Goal: Communication & Community: Answer question/provide support

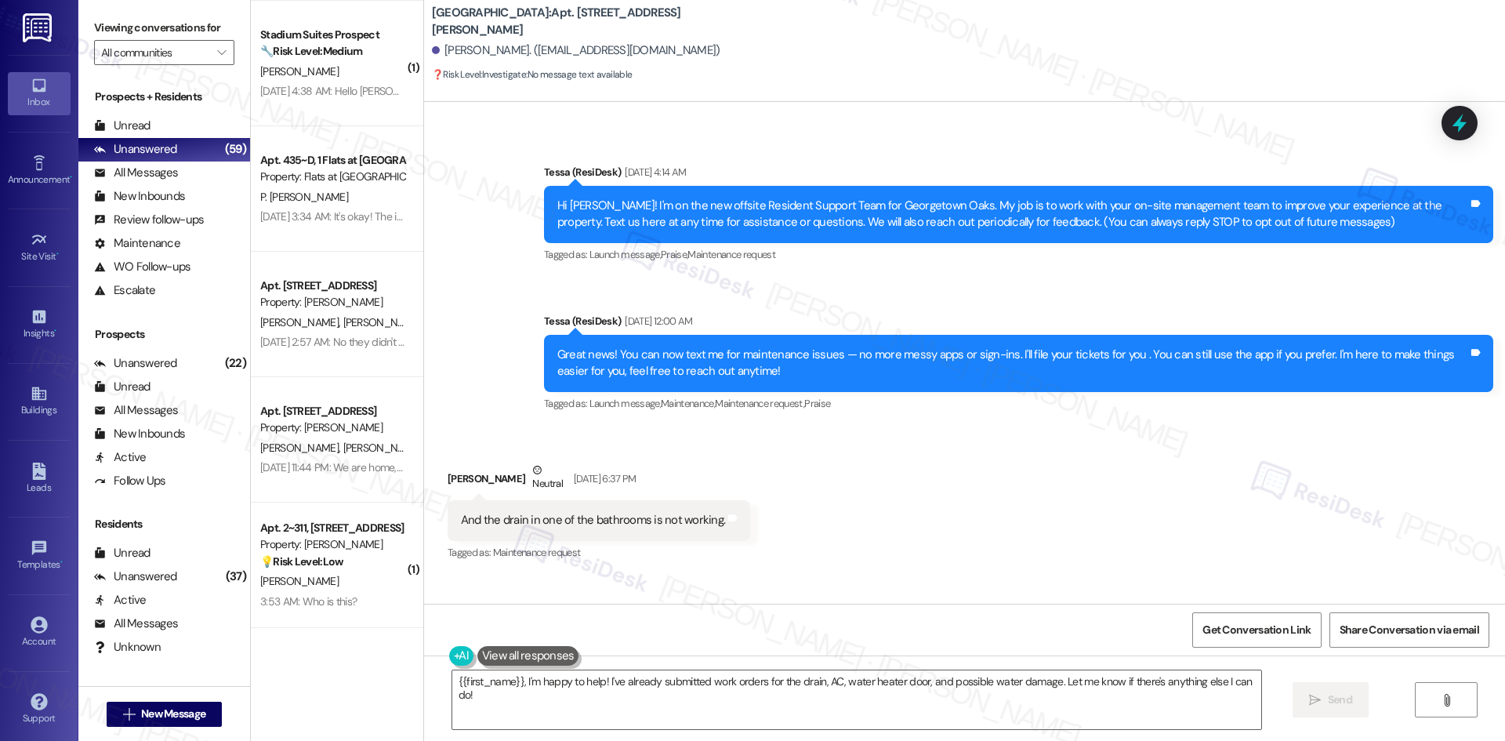
scroll to position [452, 0]
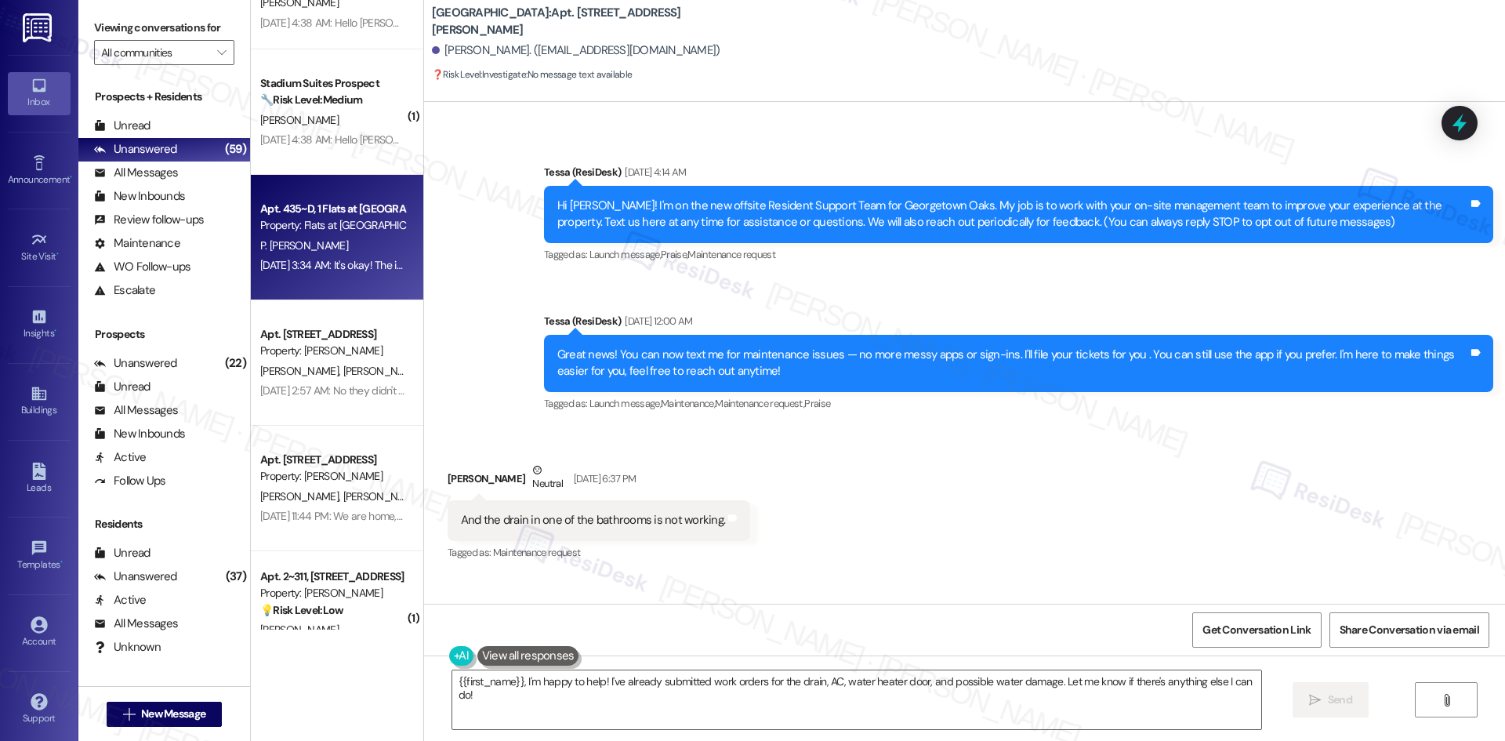
click at [356, 233] on div "Property: Flats at [GEOGRAPHIC_DATA]" at bounding box center [332, 225] width 145 height 16
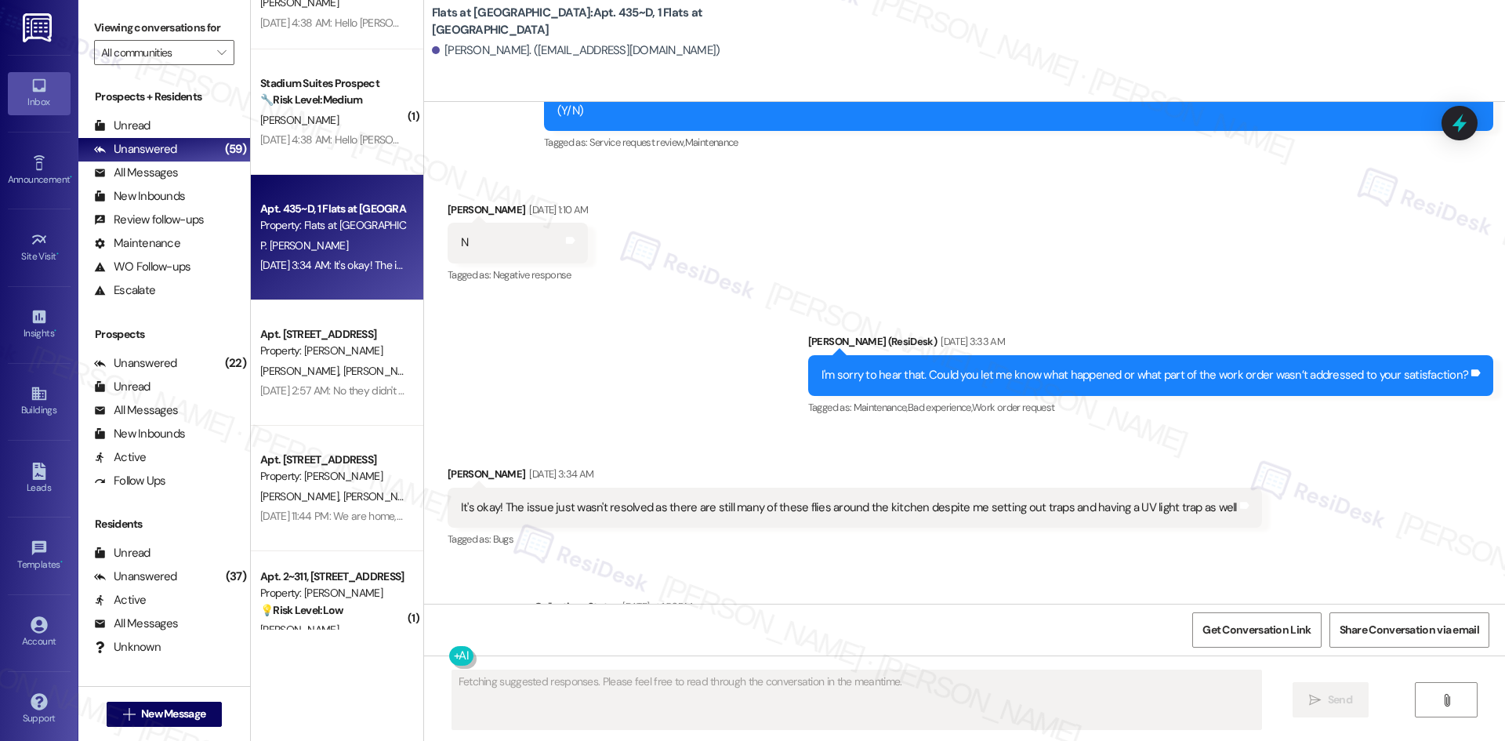
scroll to position [3140, 0]
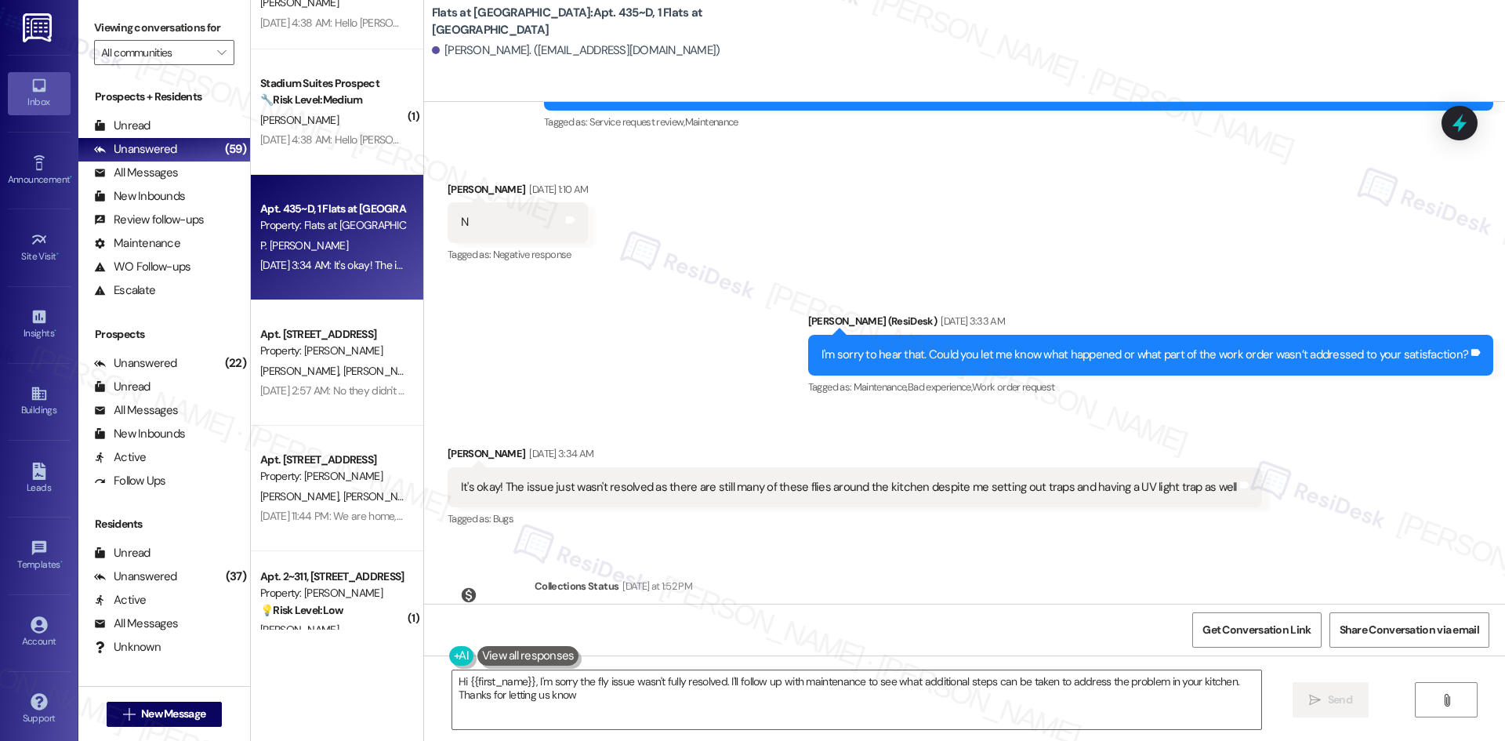
type textarea "Hi {{first_name}}, I'm sorry the fly issue wasn't fully resolved. I'll follow u…"
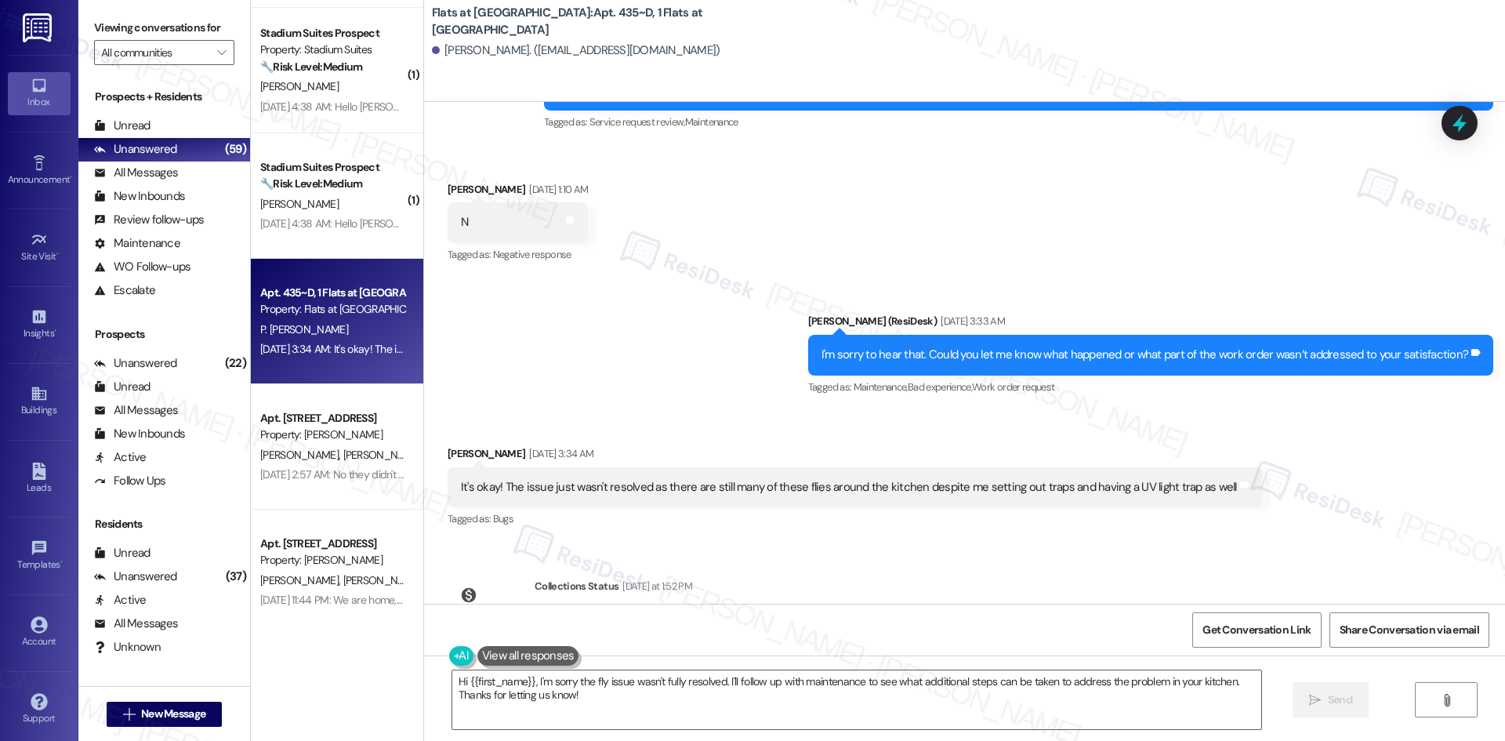
scroll to position [0, 0]
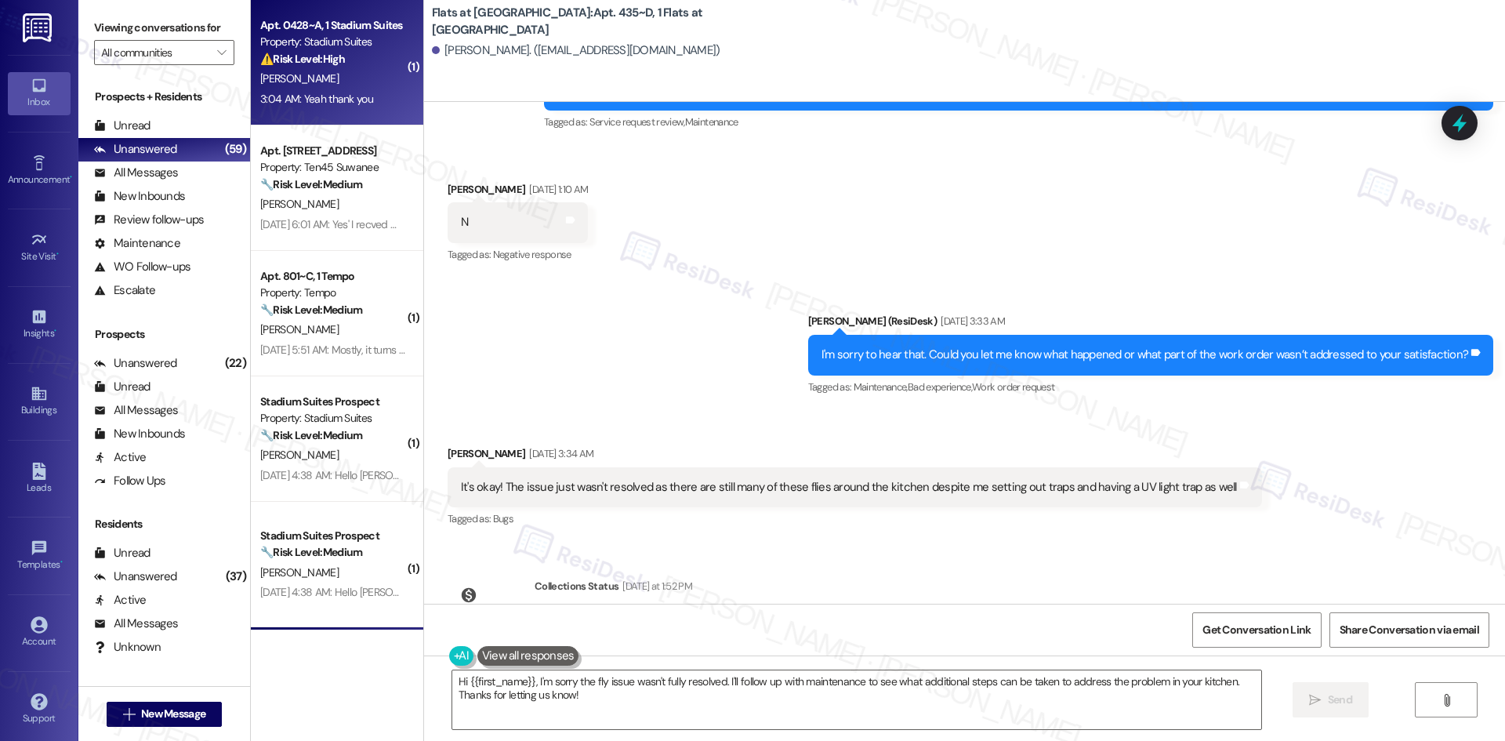
click at [344, 110] on div "Apt. 0428~A, 1 Stadium Suites Property: Stadium Suites ⚠️ Risk Level: High The …" at bounding box center [337, 62] width 172 height 125
type textarea "Fetching suggested responses. Please feel free to read through the conversation…"
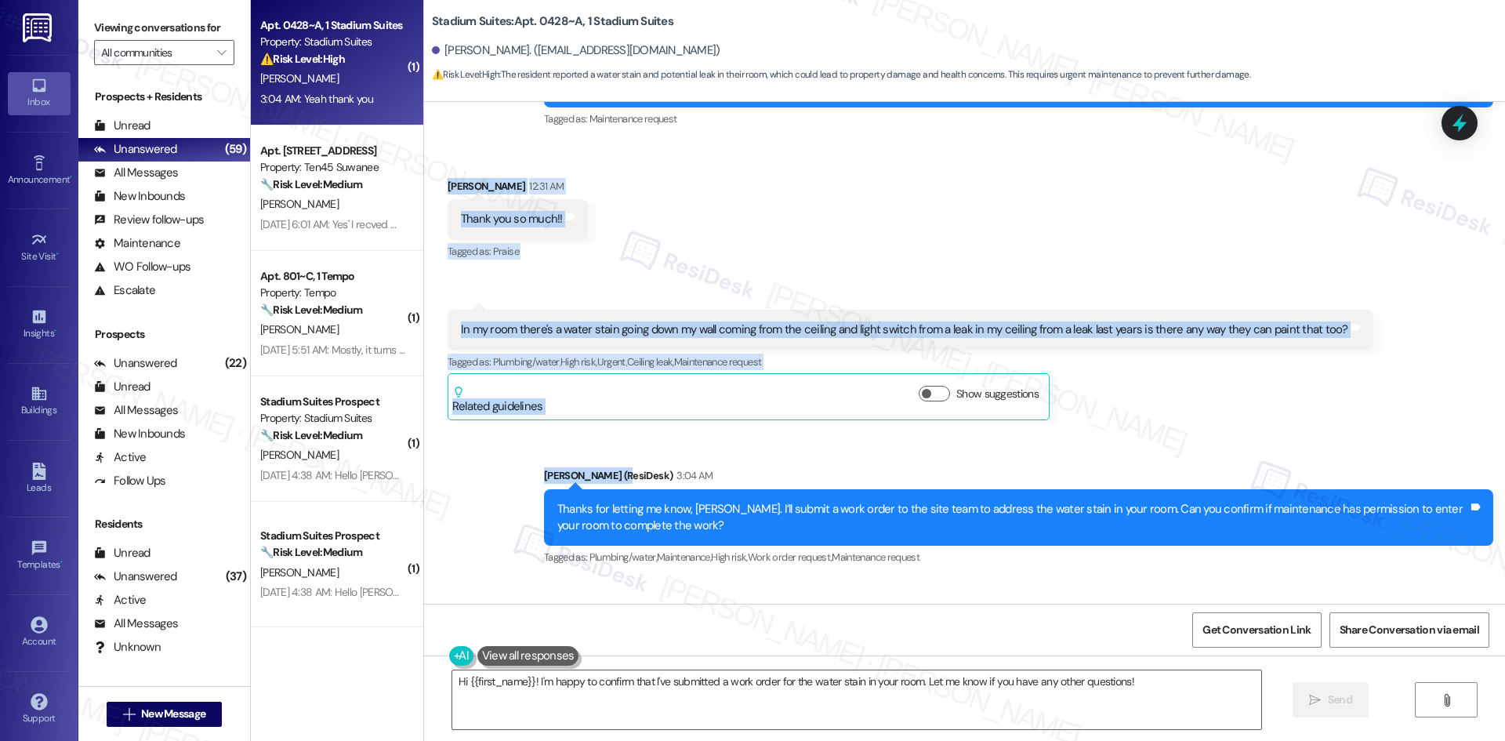
scroll to position [4277, 0]
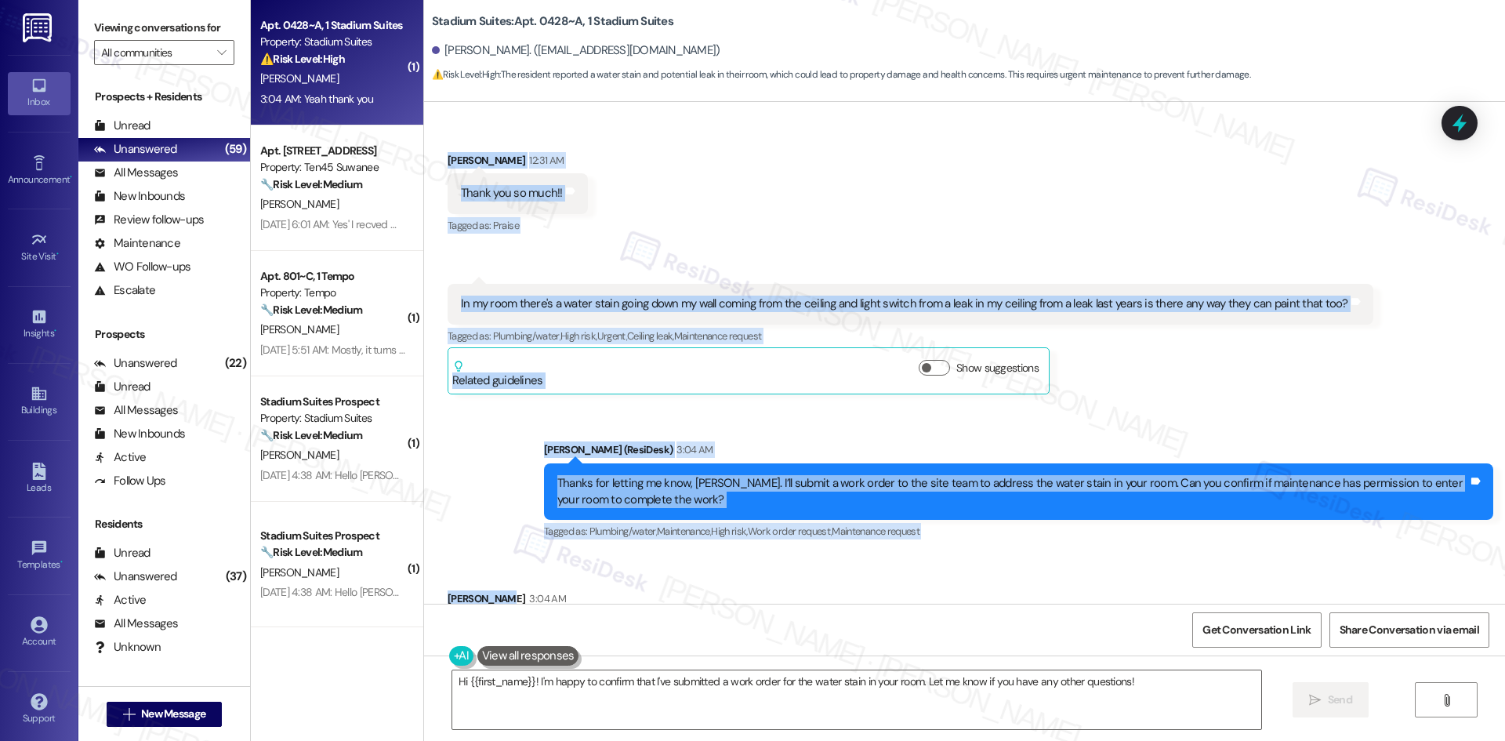
drag, startPoint x: 417, startPoint y: 216, endPoint x: 536, endPoint y: 492, distance: 300.5
click at [544, 498] on div "WO Opened request: Door locks,... Aug 15, 2024 at 4:29 PM Status : Completed Sh…" at bounding box center [964, 353] width 1081 height 502
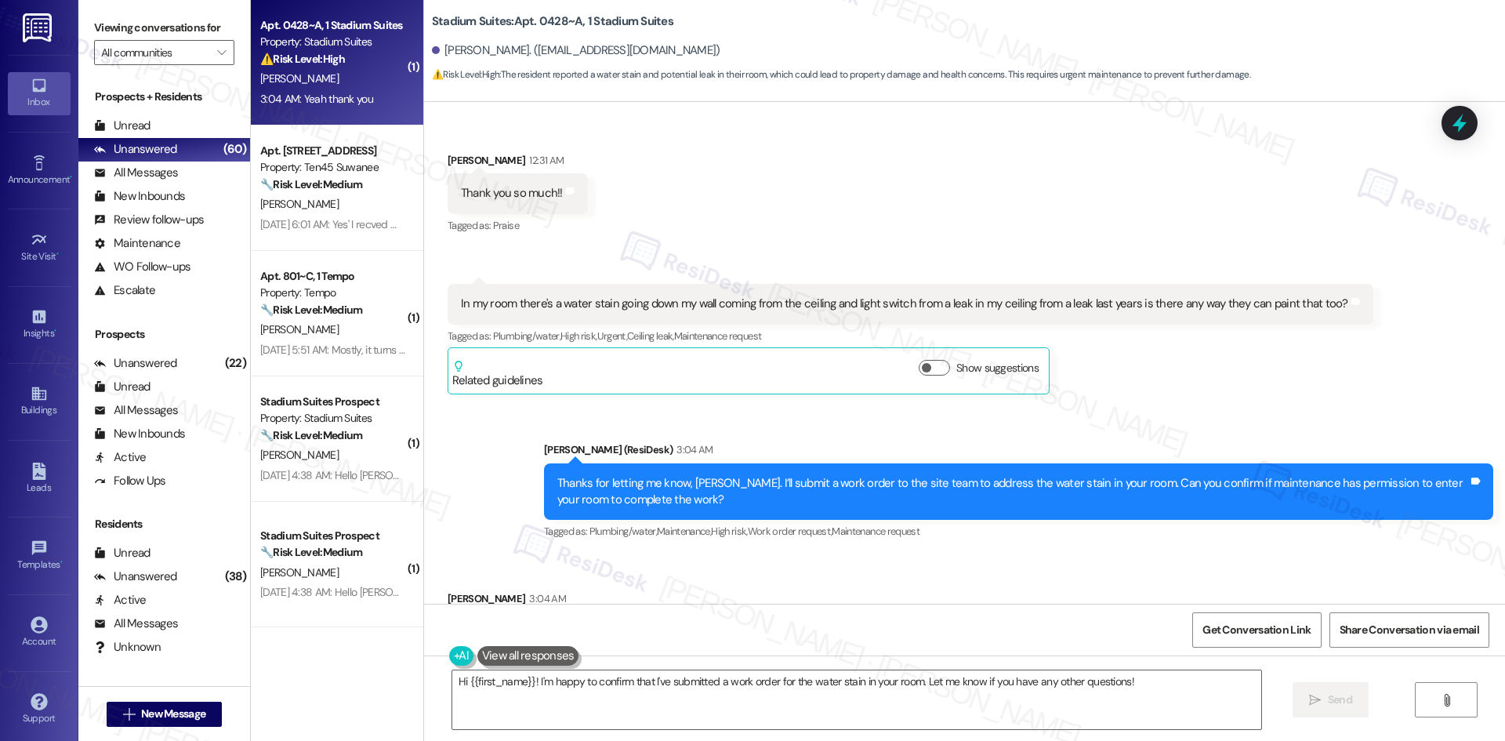
click at [919, 555] on div "Received via SMS Nora Flores 3:04 AM Yeah thank you Tags and notes Tagged as: P…" at bounding box center [964, 621] width 1081 height 132
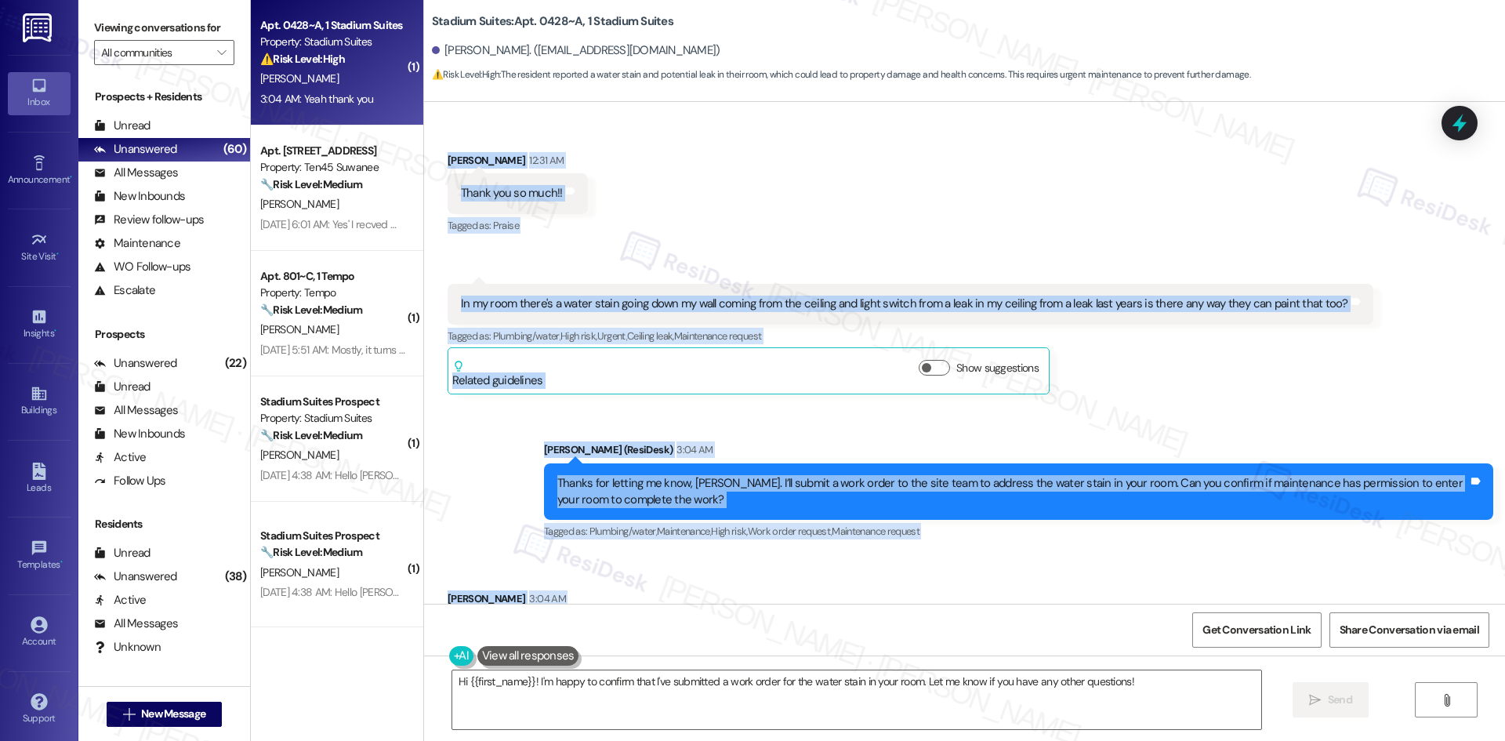
drag, startPoint x: 427, startPoint y: 221, endPoint x: 671, endPoint y: 545, distance: 405.8
click at [671, 545] on div "WO Opened request: Door locks,... Aug 15, 2024 at 4:29 PM Status : Completed Sh…" at bounding box center [964, 353] width 1081 height 502
copy div "Nora Flores 12:31 AM Thank you so much!! Tags and notes Tagged as: Praise Click…"
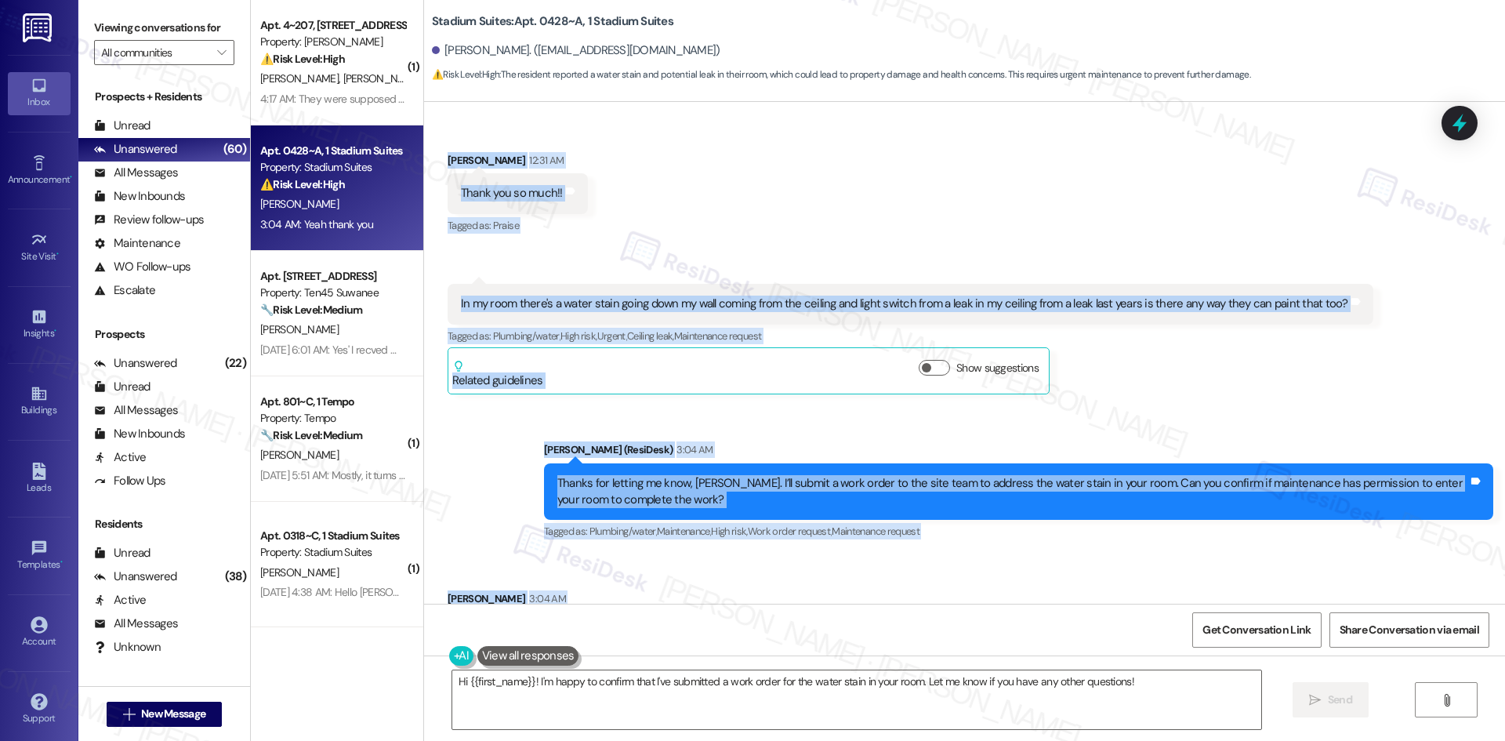
click at [882, 406] on div "Sent via SMS Sarah (ResiDesk) 3:04 AM Thanks for letting me know, Nora. I’ll su…" at bounding box center [964, 480] width 1081 height 149
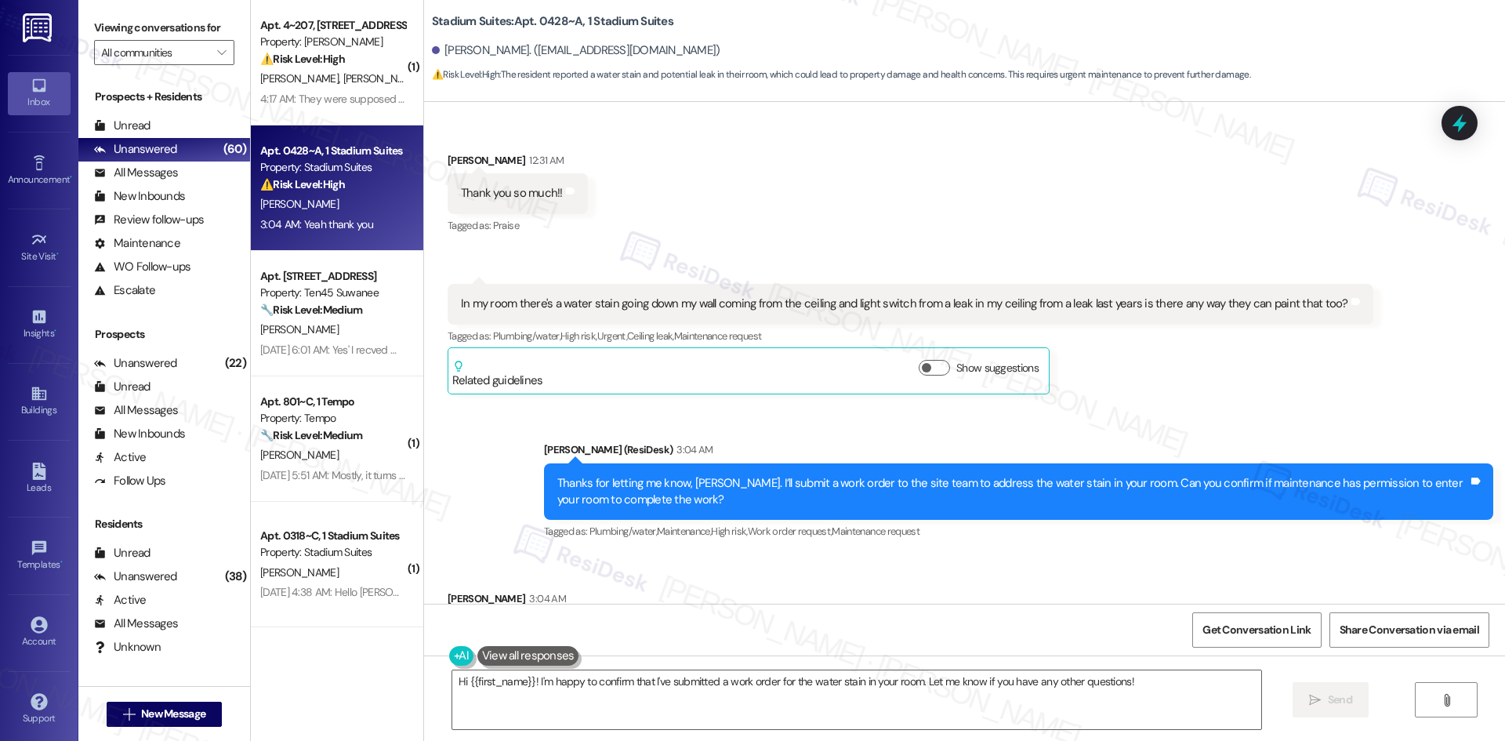
click at [953, 559] on div "Received via SMS Nora Flores 3:04 AM Yeah thank you Tags and notes Tagged as: P…" at bounding box center [964, 621] width 1081 height 132
click at [972, 561] on div "Received via SMS Nora Flores 3:04 AM Yeah thank you Tags and notes Tagged as: P…" at bounding box center [964, 621] width 1081 height 132
click at [851, 708] on textarea "Hi {{first_name}}! I'm happy to confirm that I've submitted a work order for th…" at bounding box center [856, 699] width 809 height 59
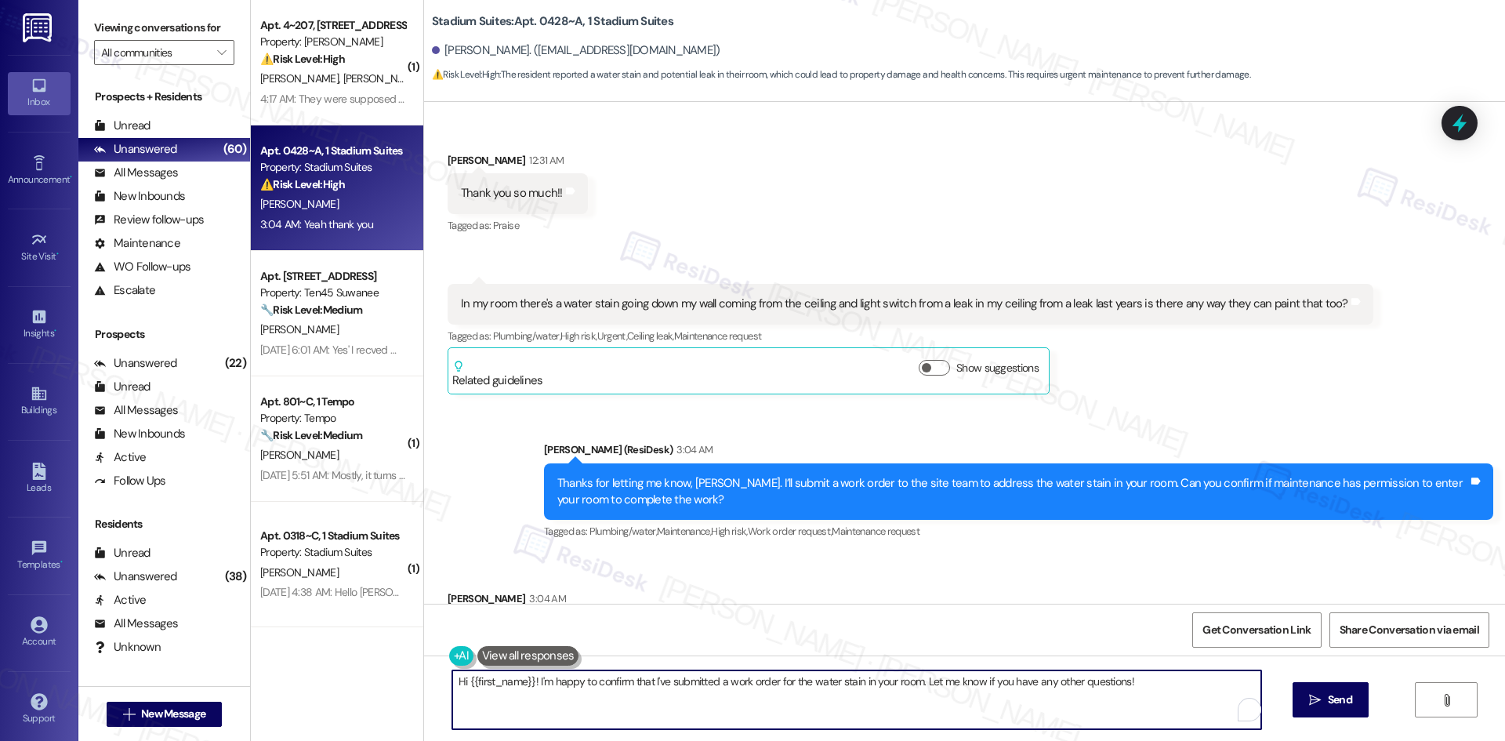
paste textarea "Thanks for confirming, Nora. I’ll let the site team know and get back to you as…"
type textarea "Thanks for confirming, Nora. I’ll let the site team know and get back to you as…"
click at [1328, 706] on span "Send" at bounding box center [1340, 699] width 24 height 16
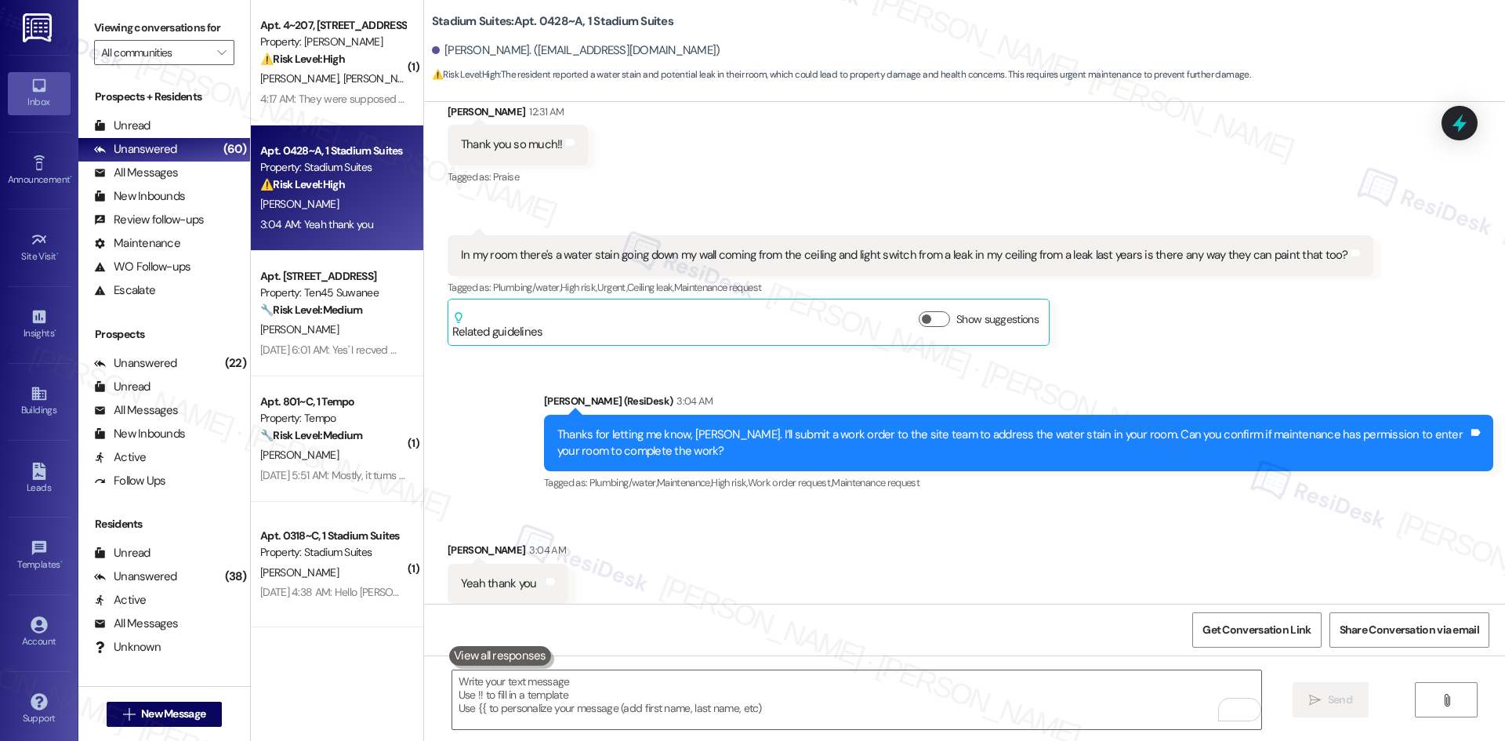
scroll to position [4403, 0]
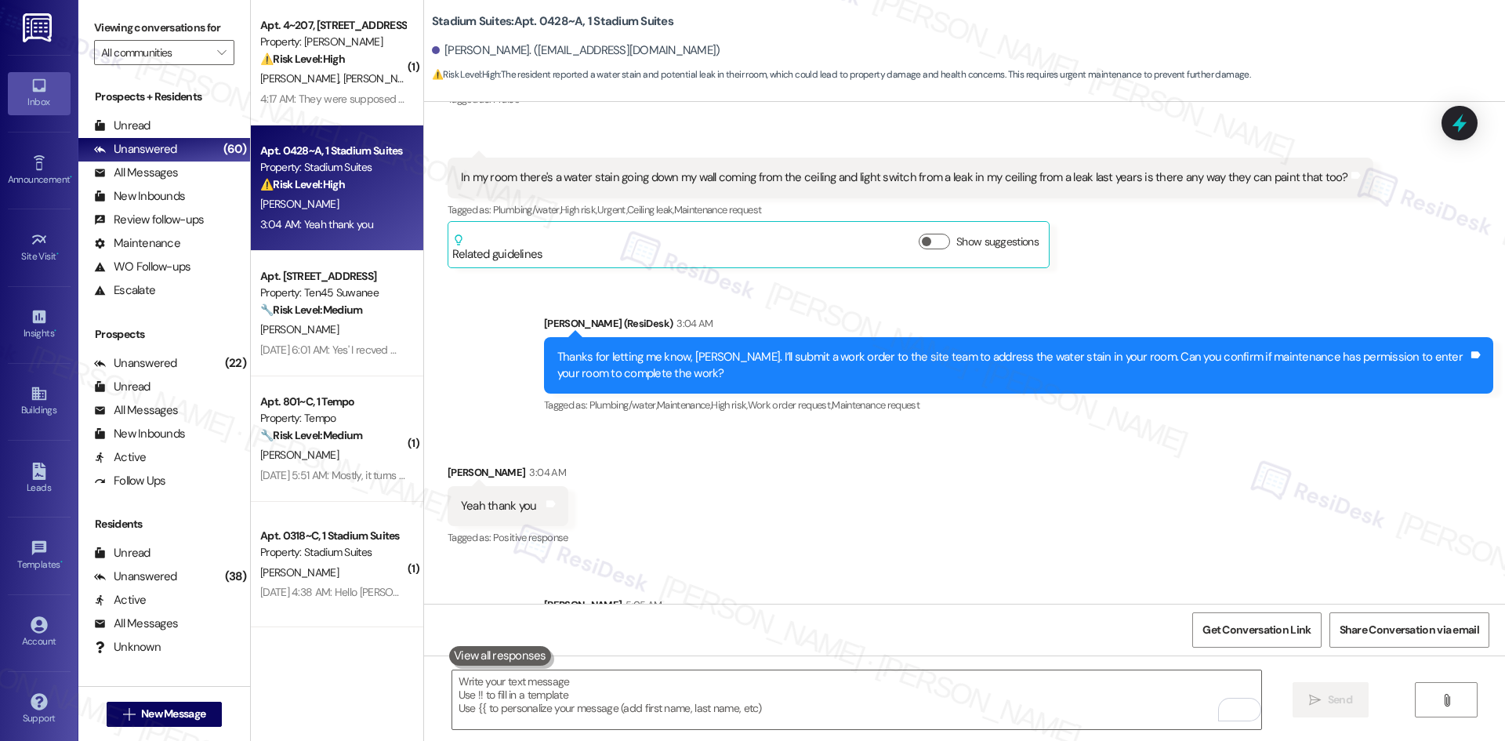
click at [1073, 585] on div "Sent via SMS Sarah 5:05 AM Thanks for confirming, Nora. I’ll let the site team …" at bounding box center [1018, 636] width 973 height 103
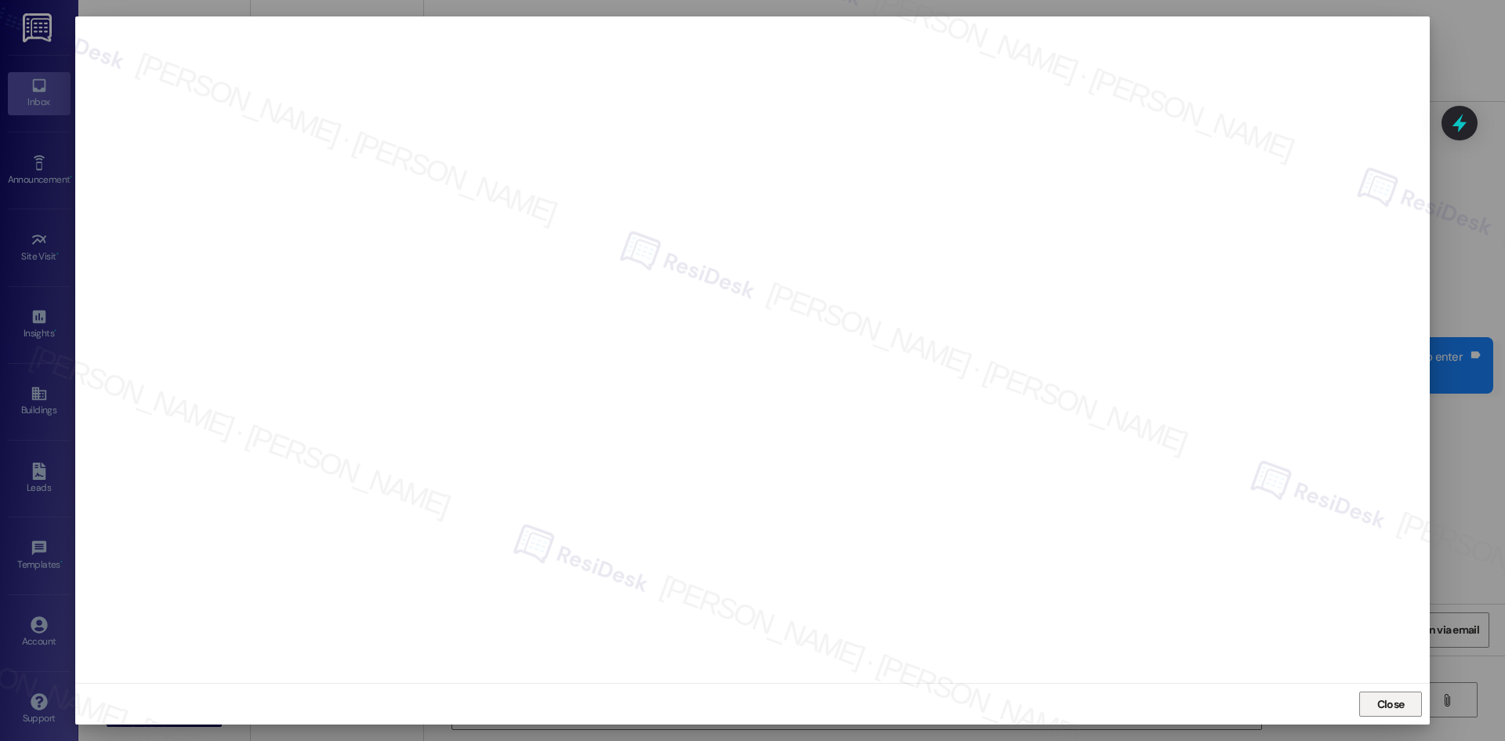
click at [1382, 702] on span "Close" at bounding box center [1390, 704] width 27 height 16
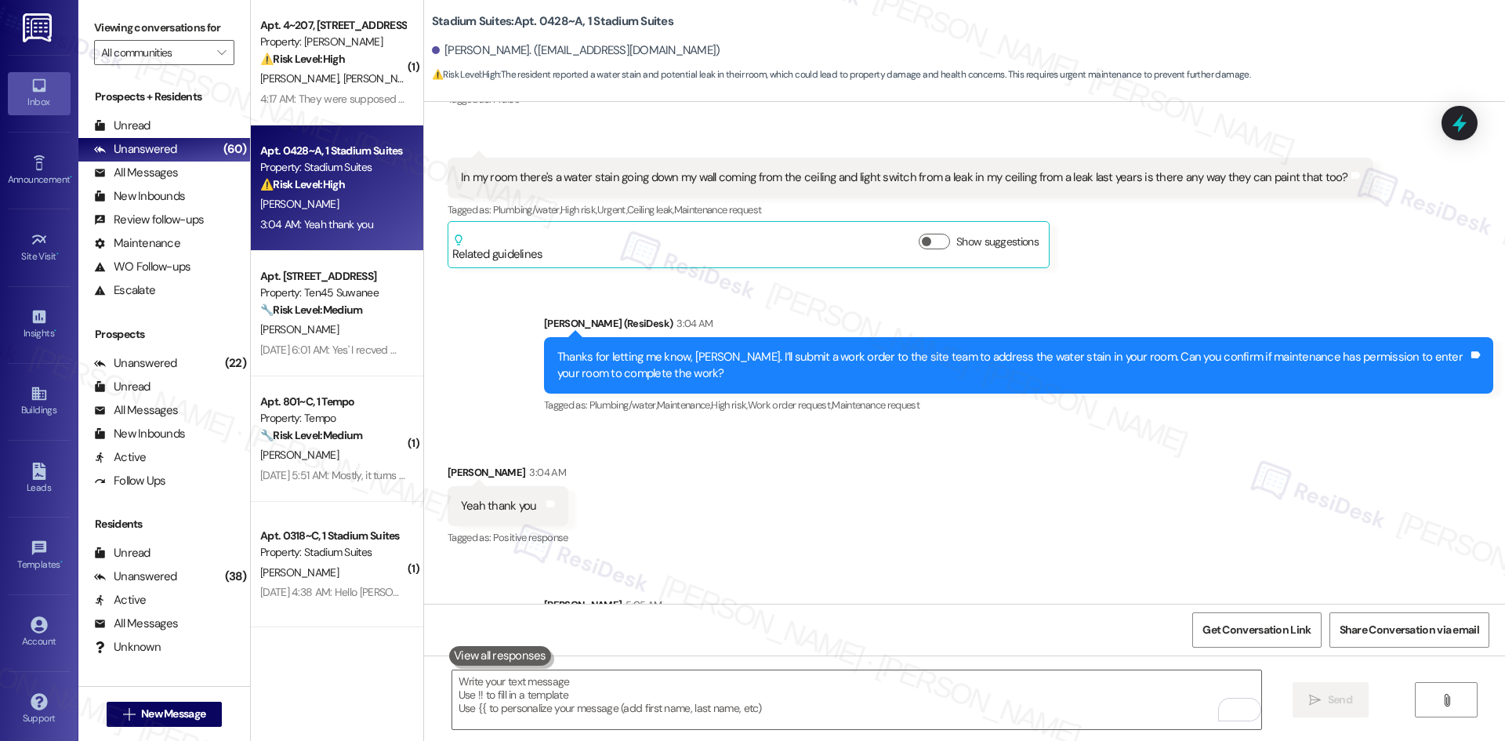
click at [1036, 429] on div "Received via SMS Nora Flores 3:04 AM Yeah thank you Tags and notes Tagged as: P…" at bounding box center [964, 495] width 1081 height 132
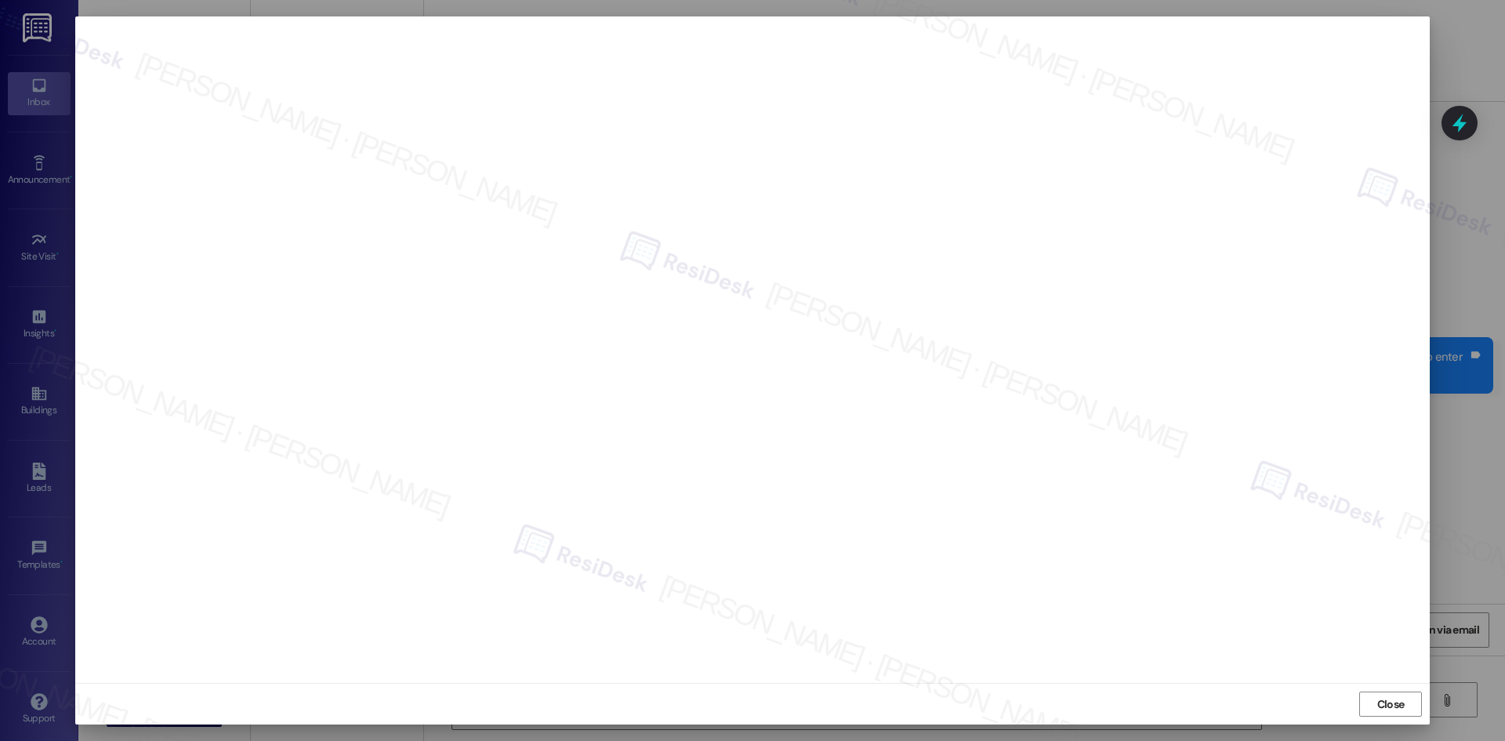
click at [1396, 705] on span "Close" at bounding box center [1390, 704] width 27 height 16
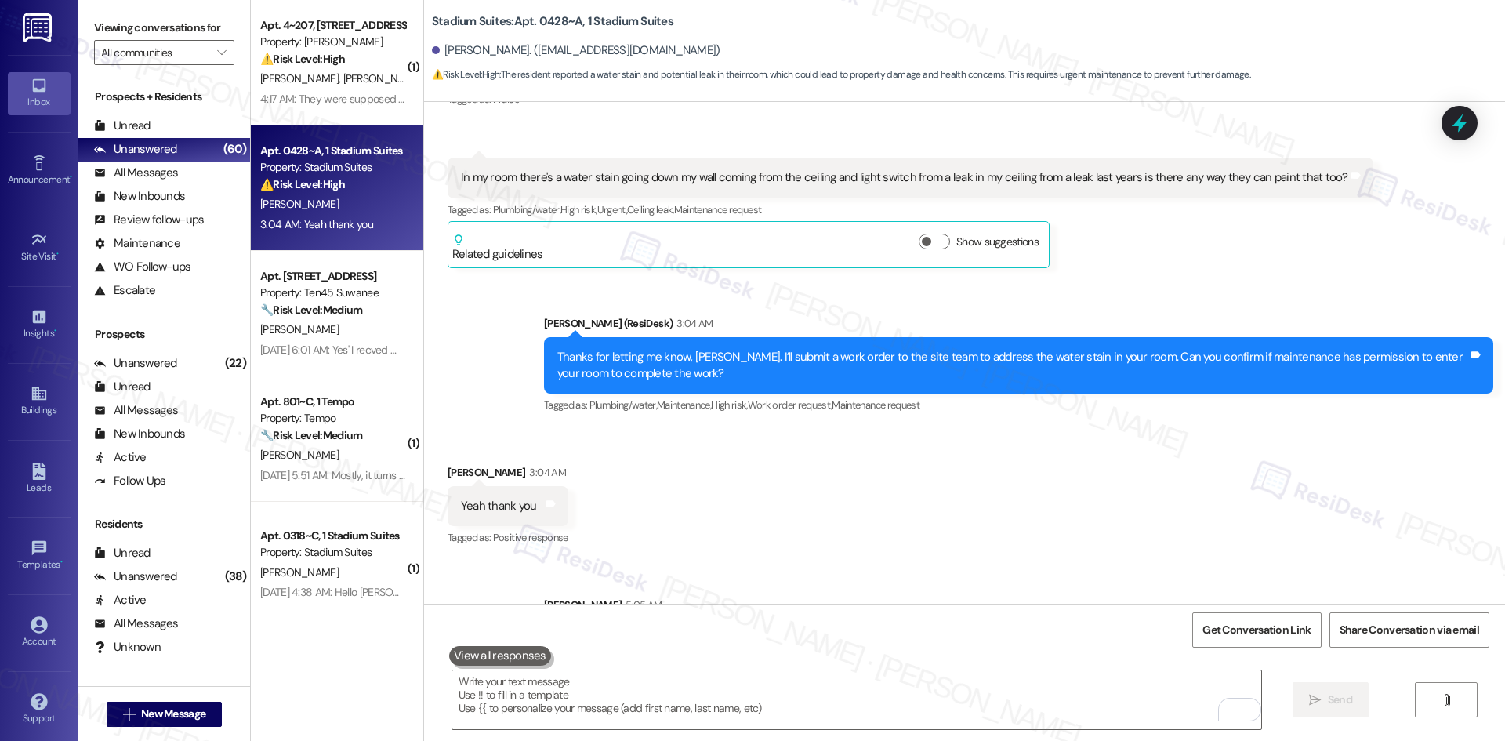
click at [1163, 429] on div "Received via SMS Nora Flores 3:04 AM Yeah thank you Tags and notes Tagged as: P…" at bounding box center [964, 495] width 1081 height 132
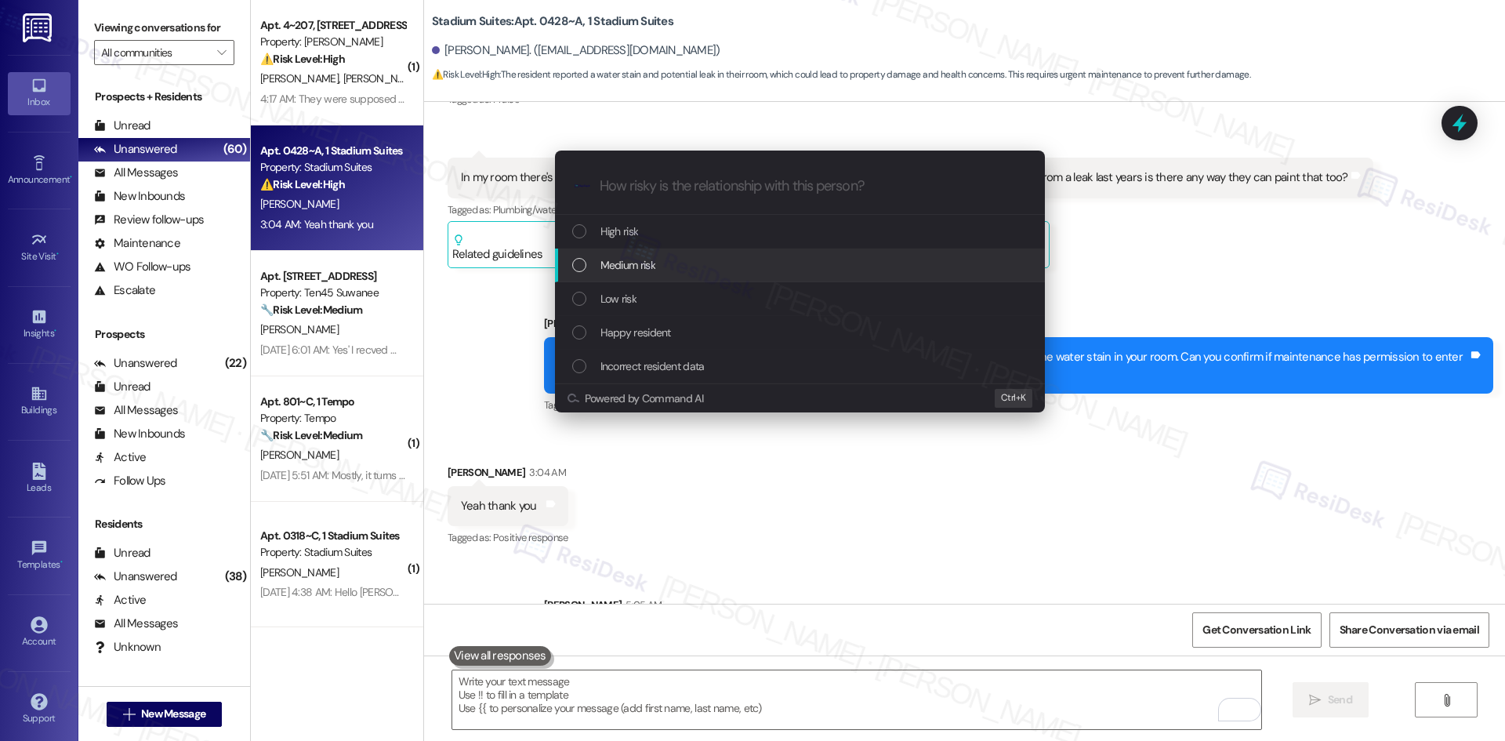
click at [693, 259] on div "Medium risk" at bounding box center [801, 264] width 458 height 17
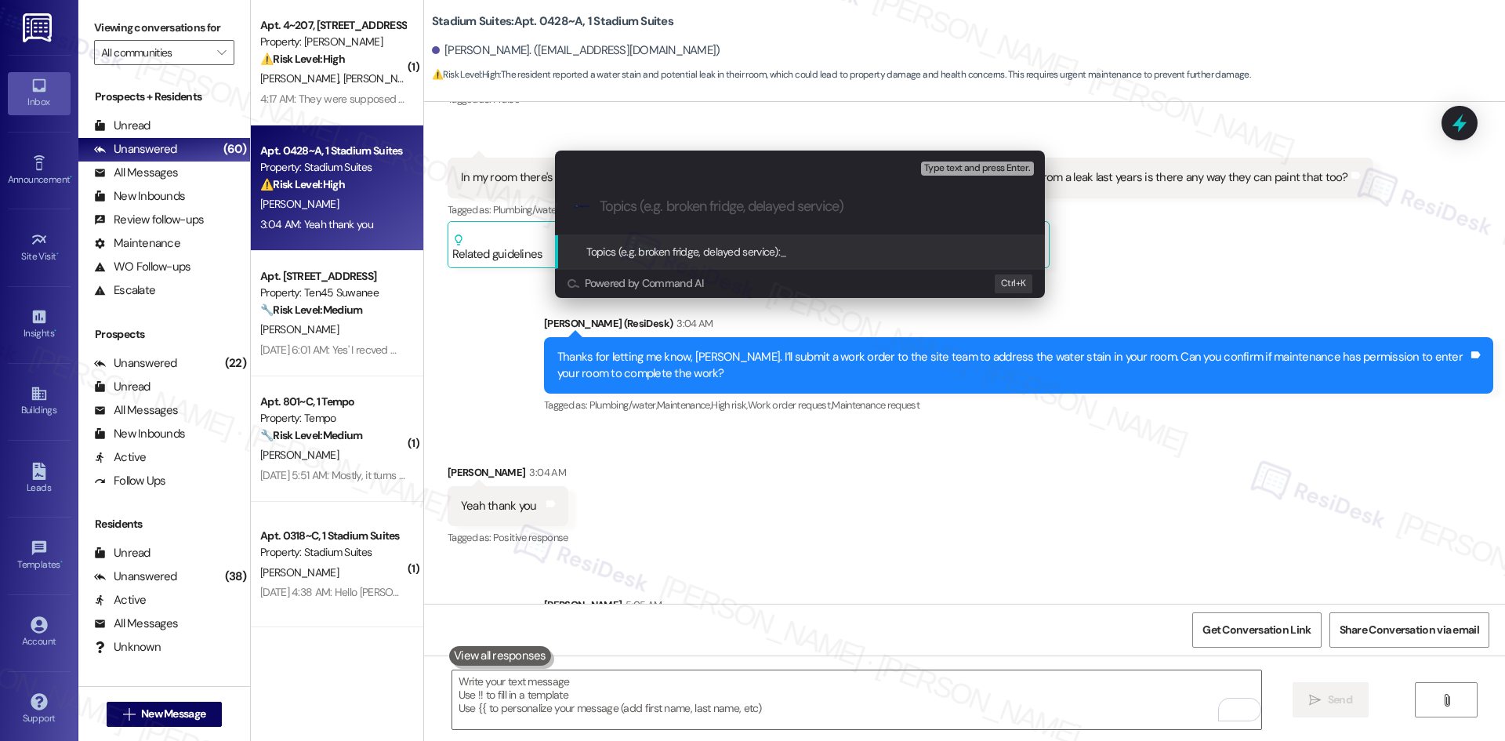
click at [783, 206] on input "Topics (e.g. broken fridge, delayed service)" at bounding box center [813, 206] width 426 height 16
paste input "Maintenance Request – Painting Over Water Stain in Room (ID: 6755300)"
type input "Maintenance Request – Painting Over Water Stain in Room (ID: 6755300)"
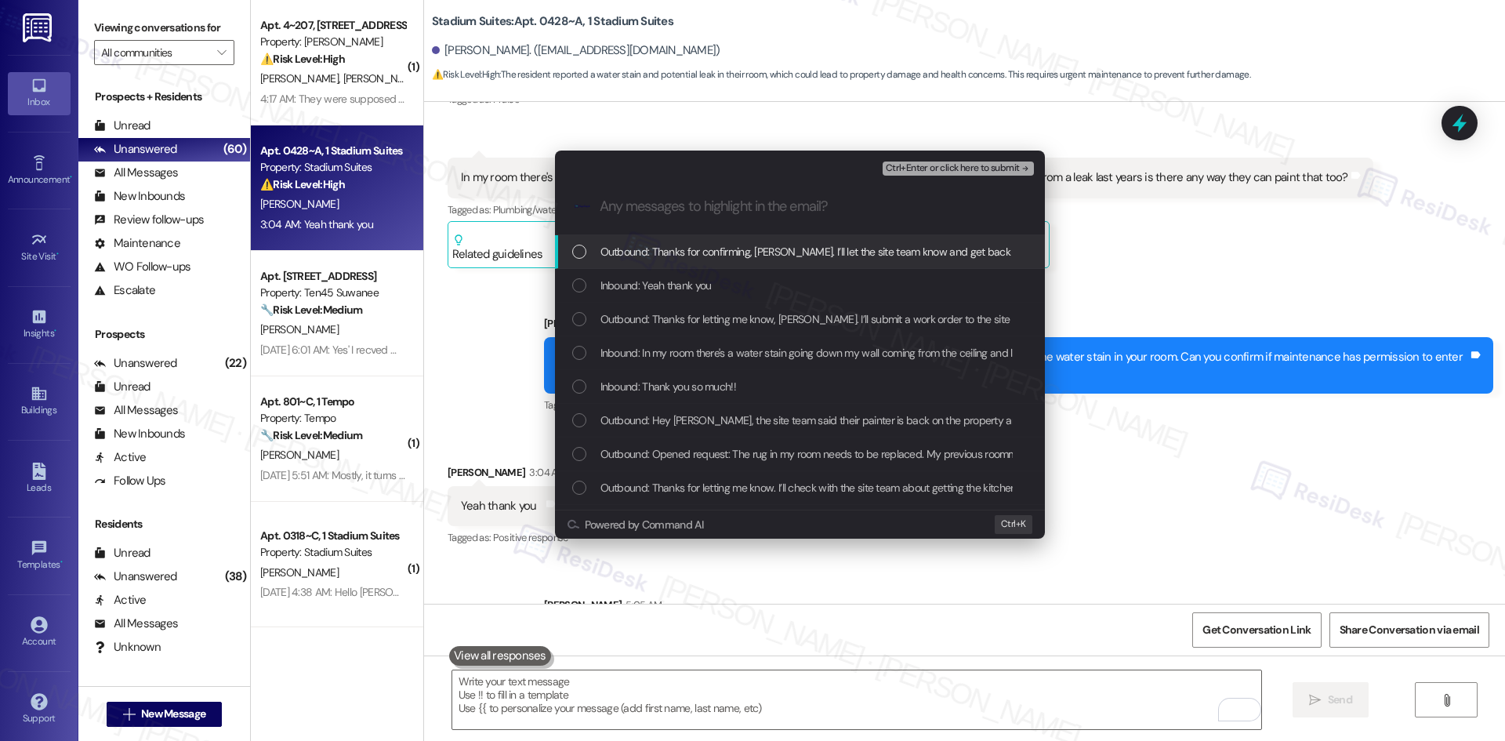
scroll to position [0, 0]
drag, startPoint x: 1217, startPoint y: 328, endPoint x: 1182, endPoint y: 368, distance: 52.7
click at [1219, 328] on div "Escalate Conversation Medium risk Maintenance Request – Painting Over Water Sta…" at bounding box center [752, 370] width 1505 height 741
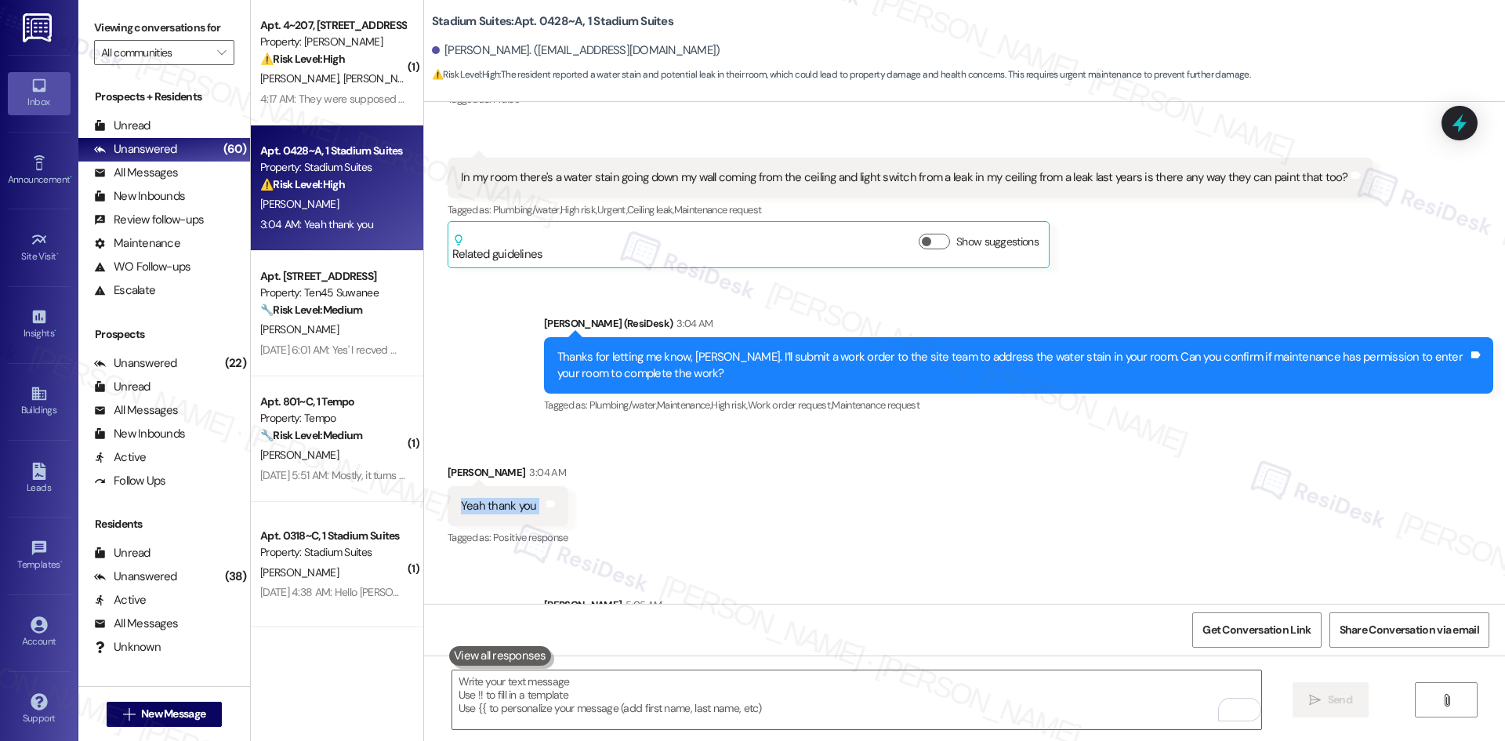
click at [1002, 429] on div "Received via SMS Nora Flores 3:04 AM Yeah thank you Tags and notes Tagged as: P…" at bounding box center [964, 495] width 1081 height 132
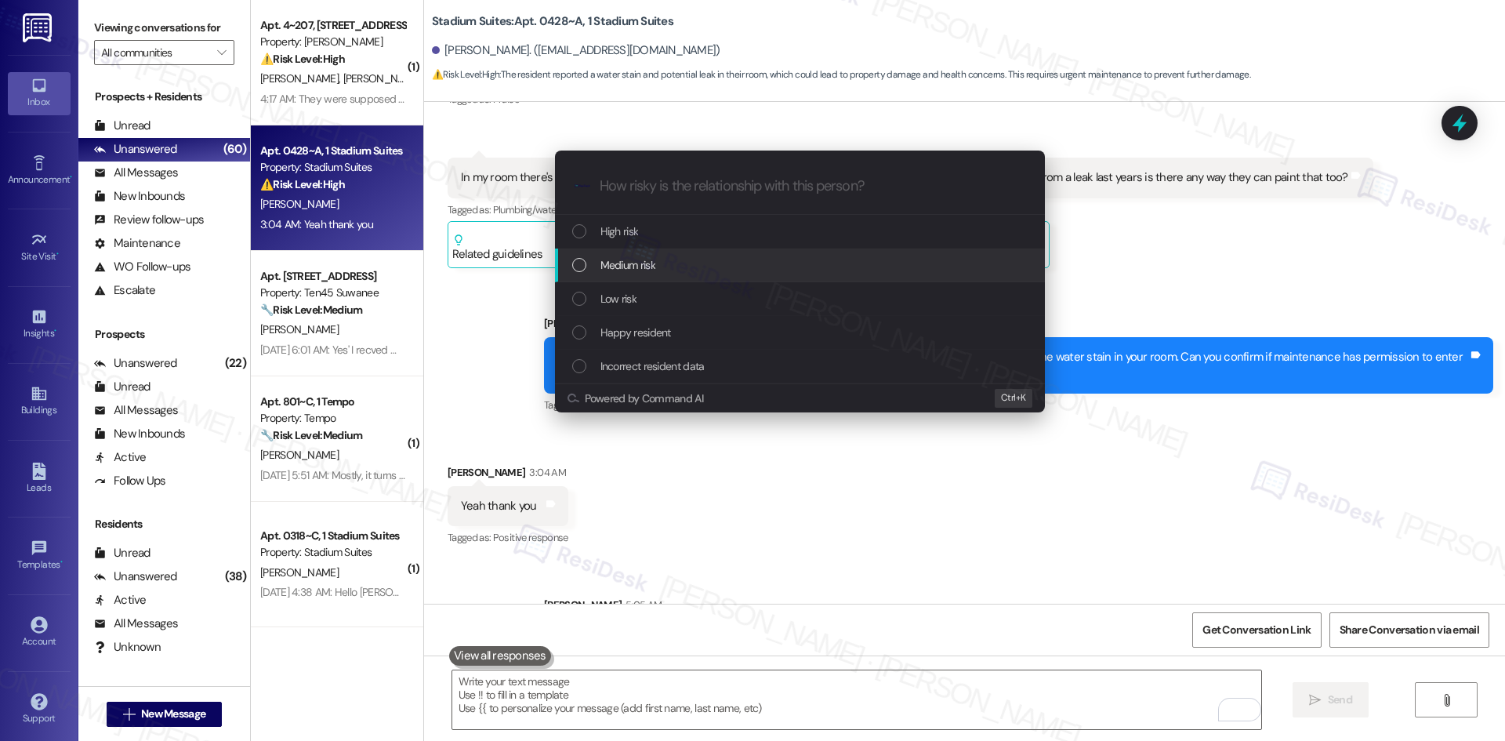
click at [752, 259] on div "Medium risk" at bounding box center [801, 264] width 458 height 17
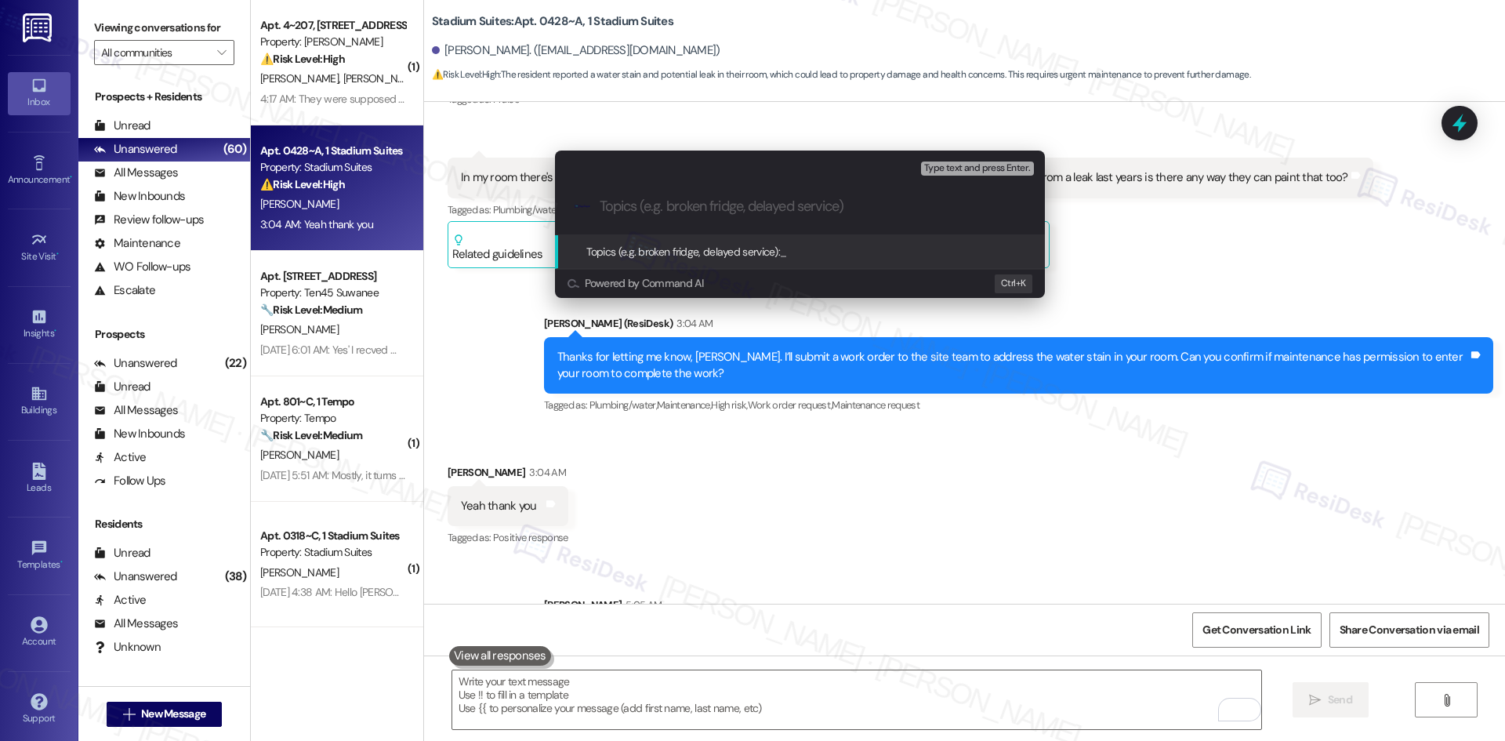
paste input "Maintenance Request – Painting Over Water Stain in Room (ID: 6755300)"
type input "Maintenance Request – Painting Over Water Stain in Room (ID: 6755300)"
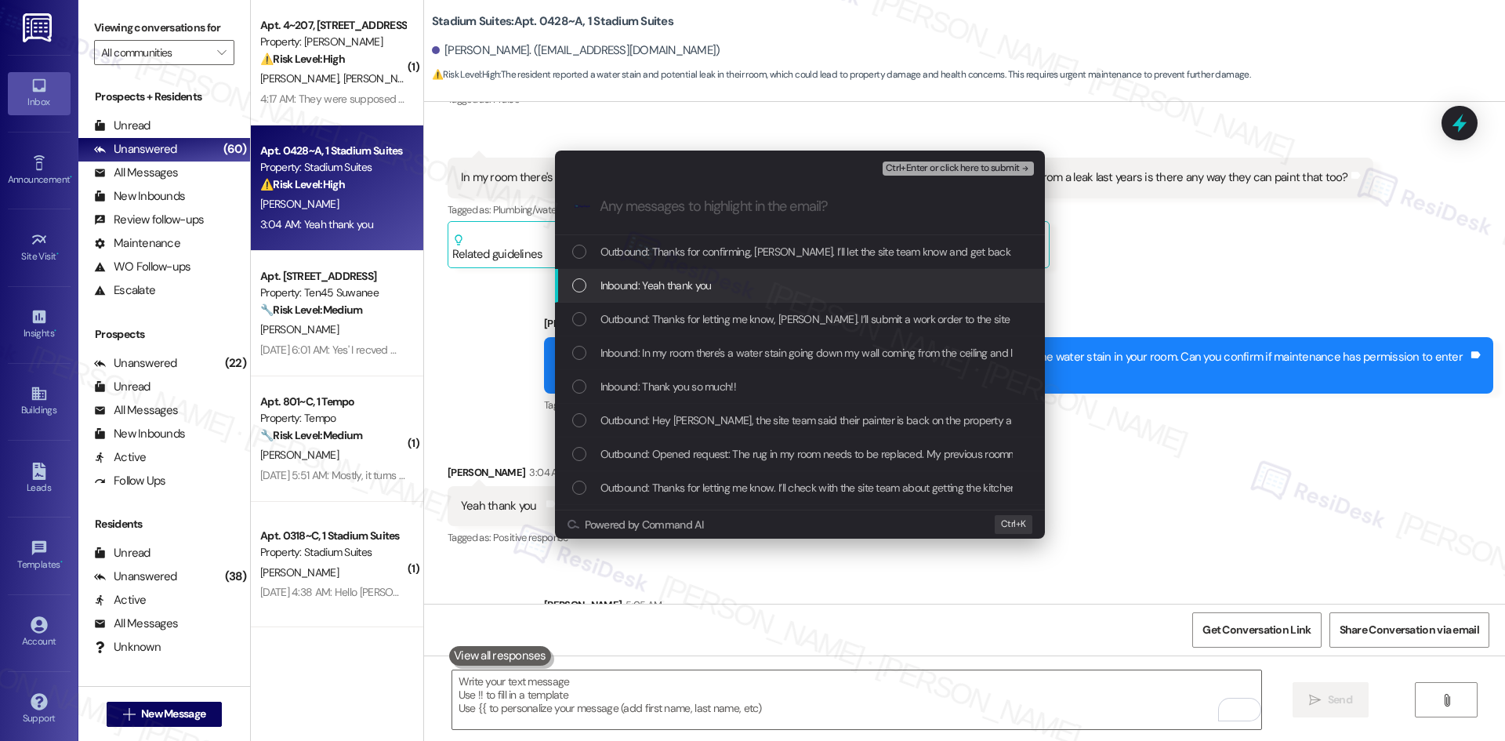
click at [723, 294] on div "Inbound: Yeah thank you" at bounding box center [801, 285] width 458 height 17
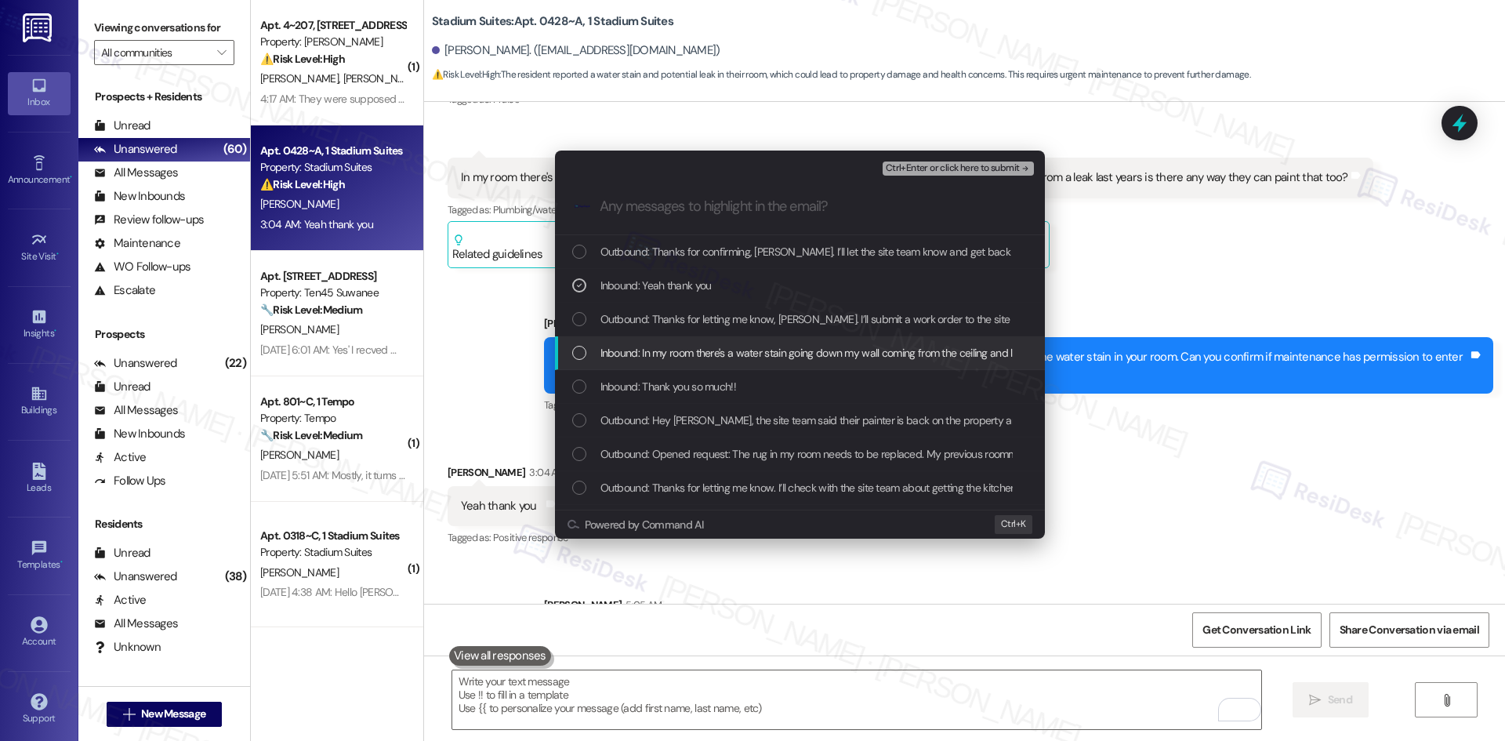
click at [756, 356] on span "Inbound: In my room there's a water stain going down my wall coming from the ce…" at bounding box center [1030, 352] width 860 height 17
click at [842, 389] on div "Inbound: Thank you so much!!" at bounding box center [801, 386] width 458 height 17
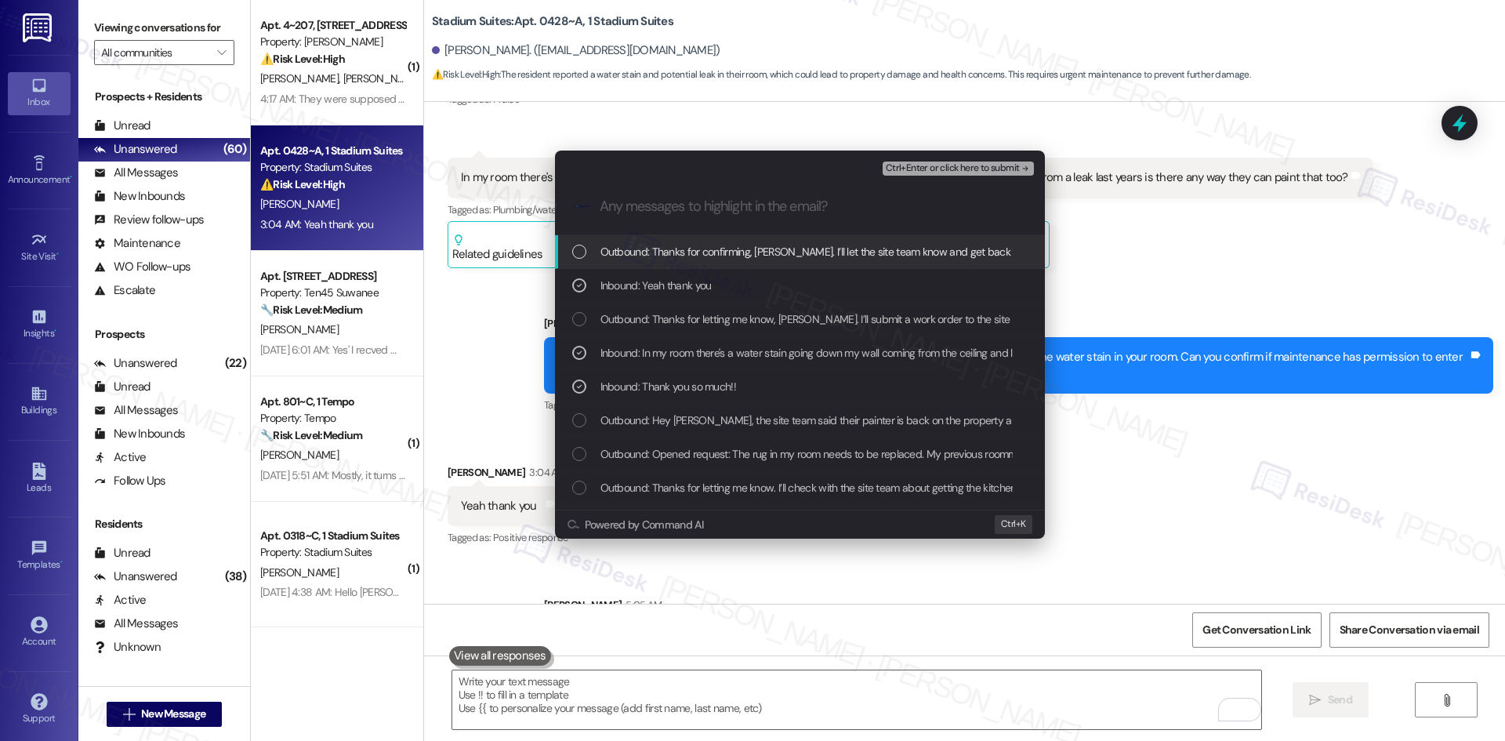
click at [1012, 165] on span "Ctrl+Enter or click here to submit" at bounding box center [953, 168] width 134 height 11
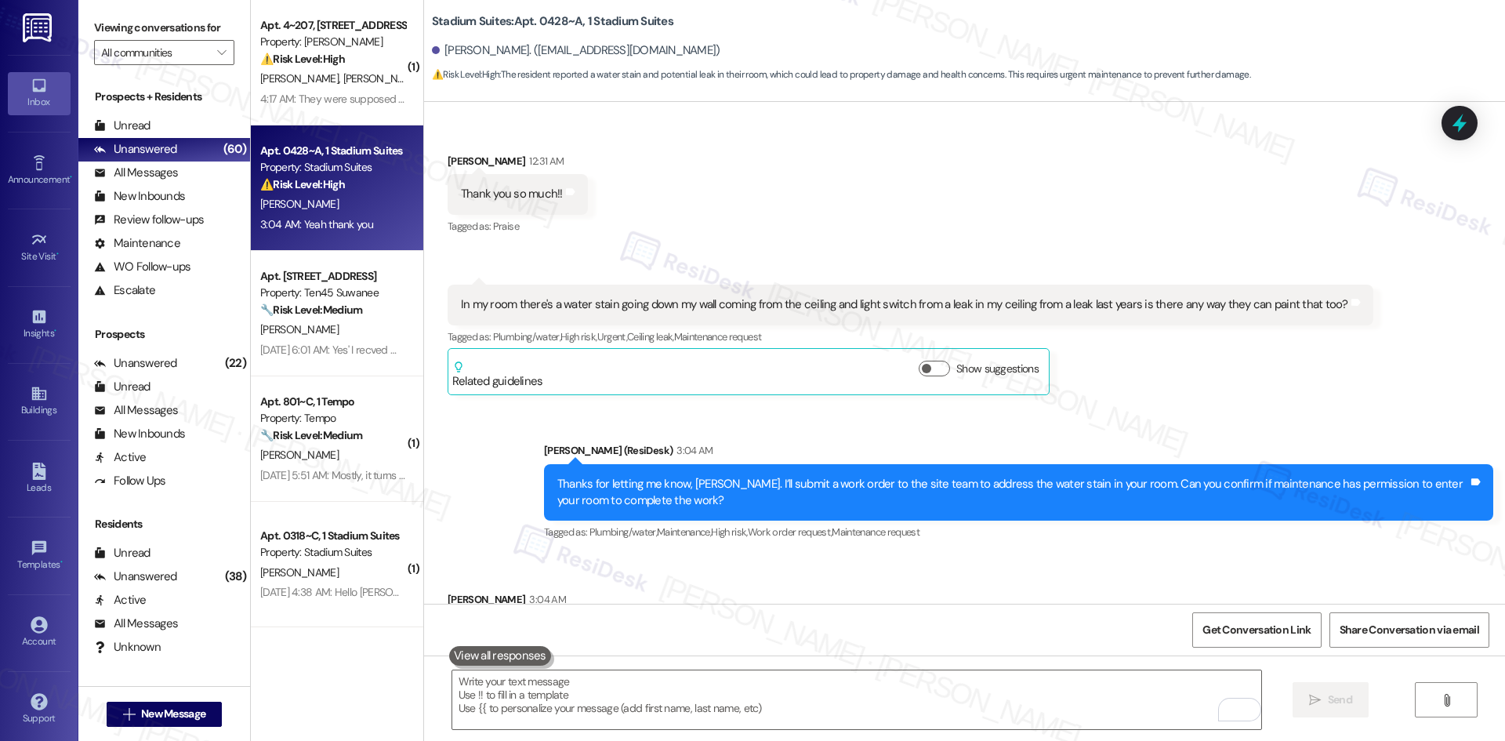
scroll to position [4427, 0]
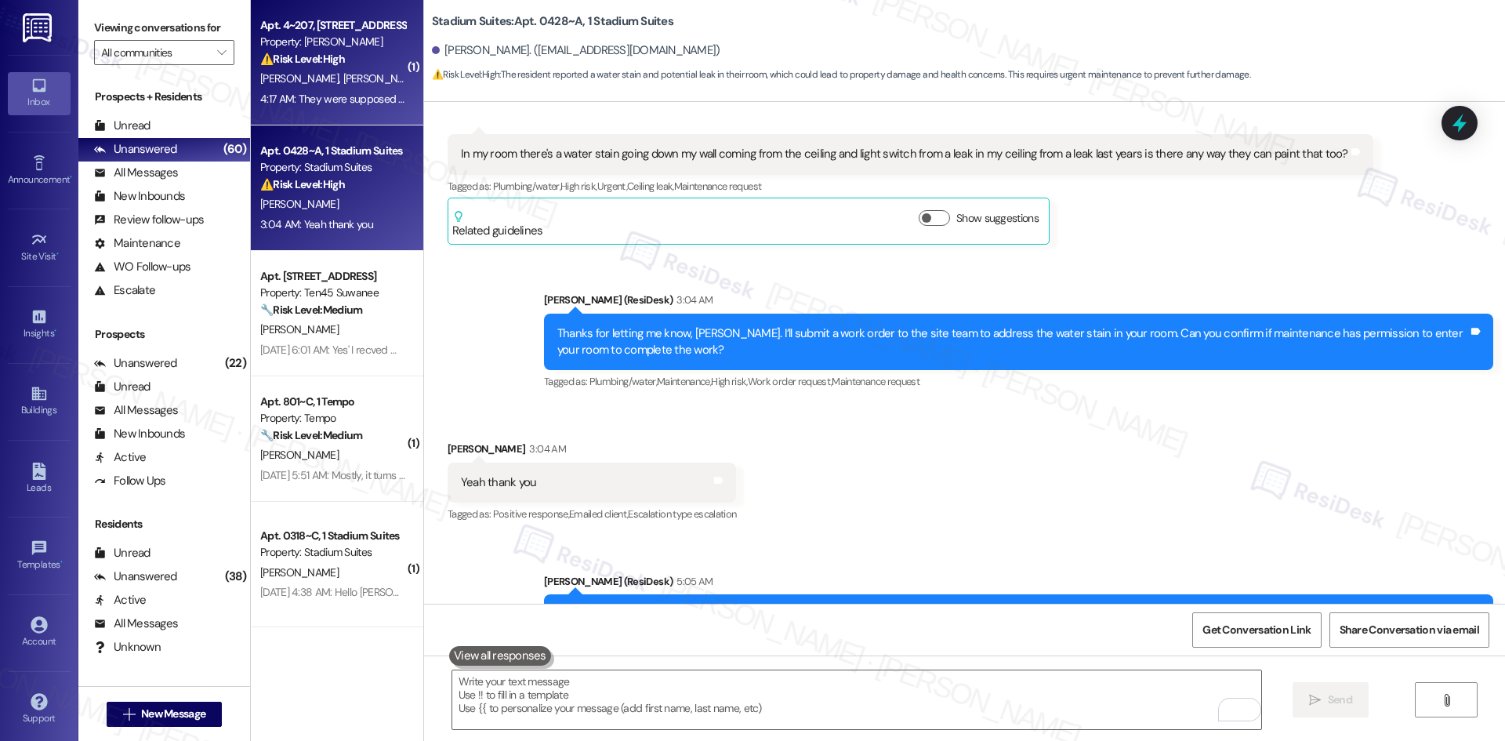
click at [342, 84] on span "[PERSON_NAME]" at bounding box center [381, 78] width 78 height 14
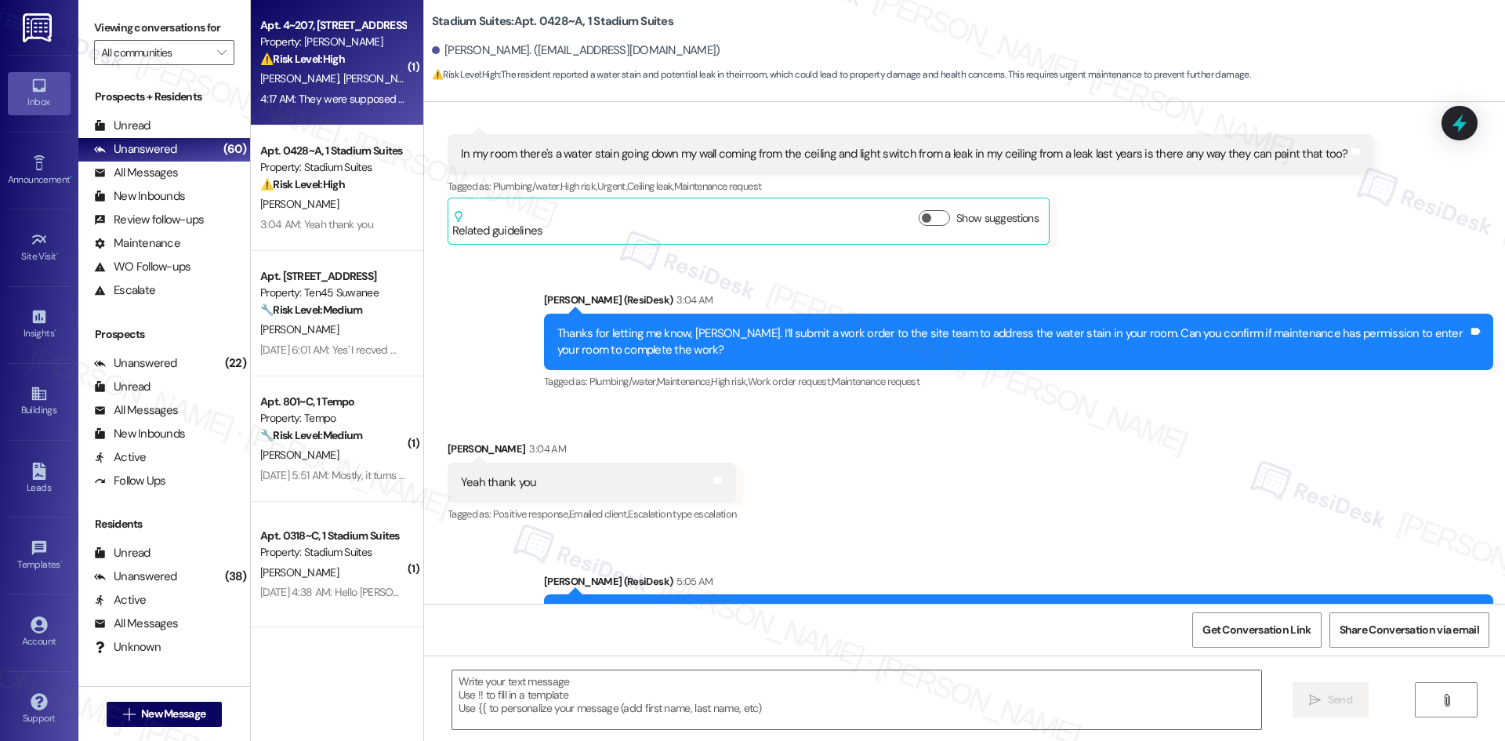
type textarea "Fetching suggested responses. Please feel free to read through the conversation…"
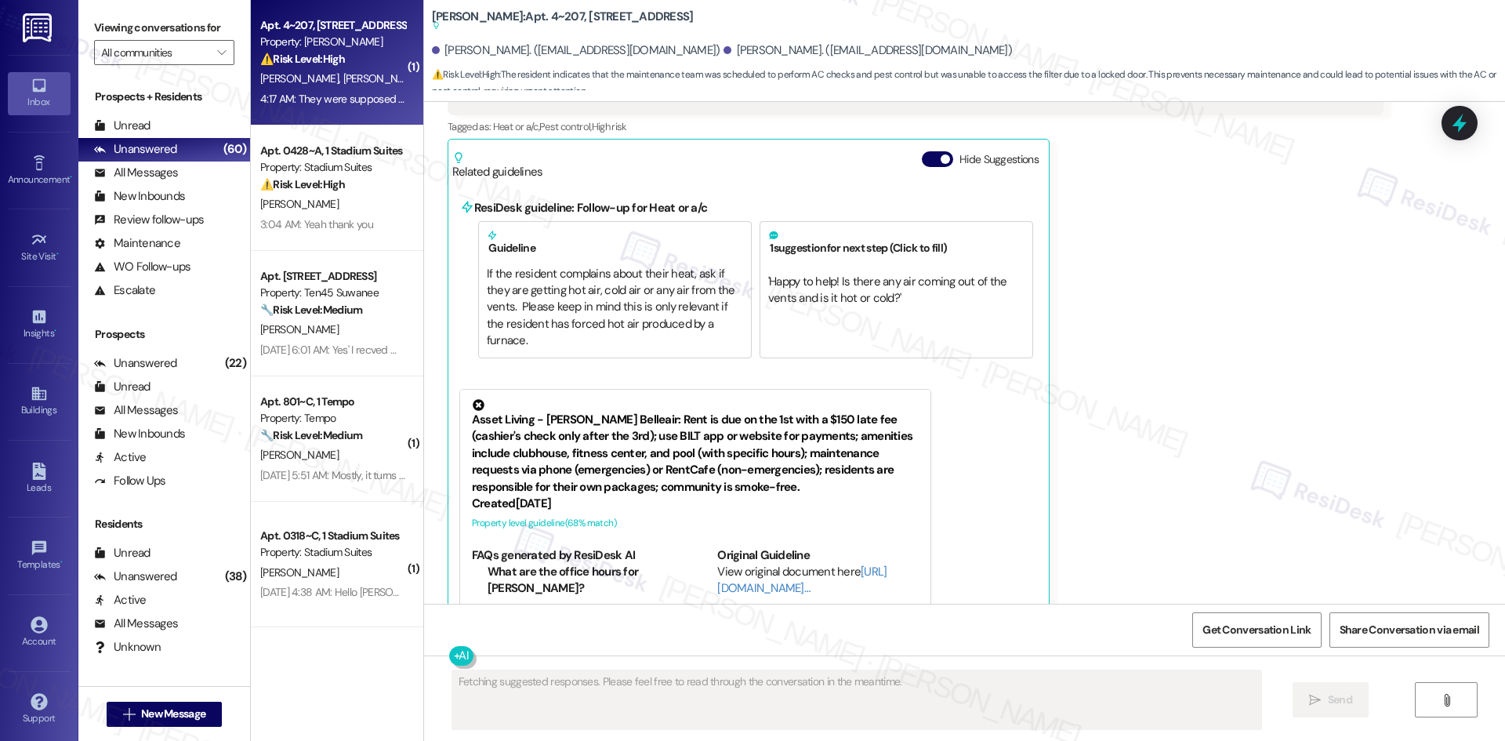
scroll to position [1692, 0]
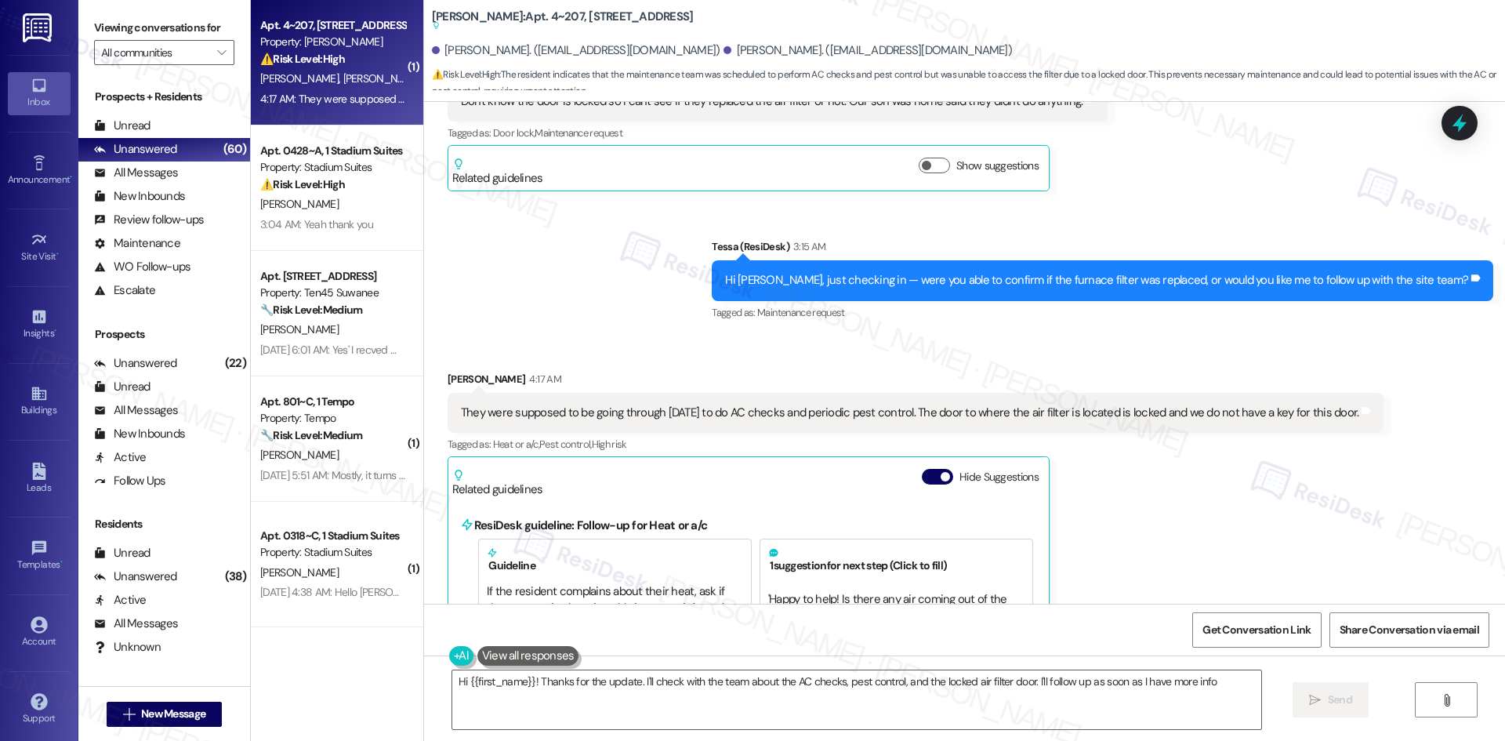
type textarea "Hi {{first_name}}! Thanks for the update. I'll check with the team about the AC…"
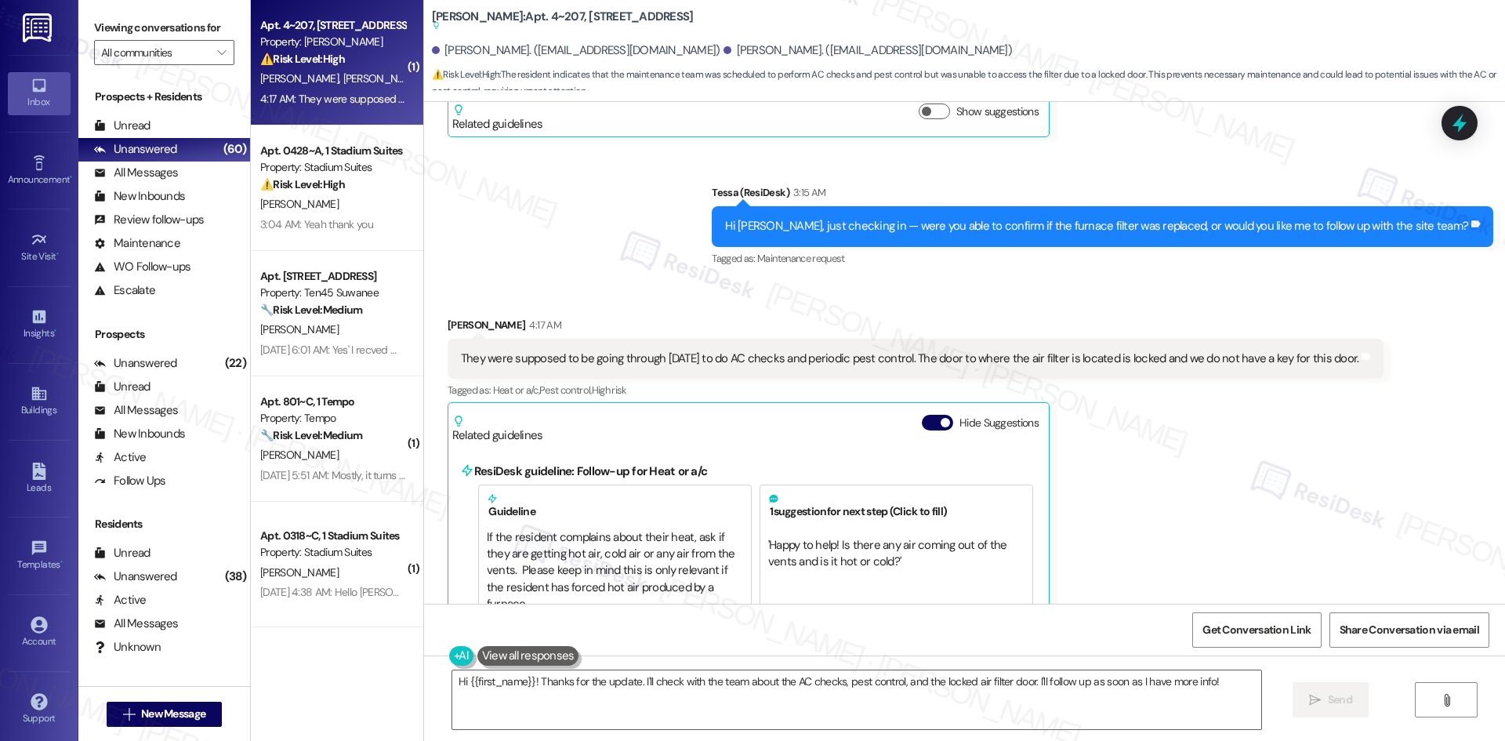
scroll to position [1849, 0]
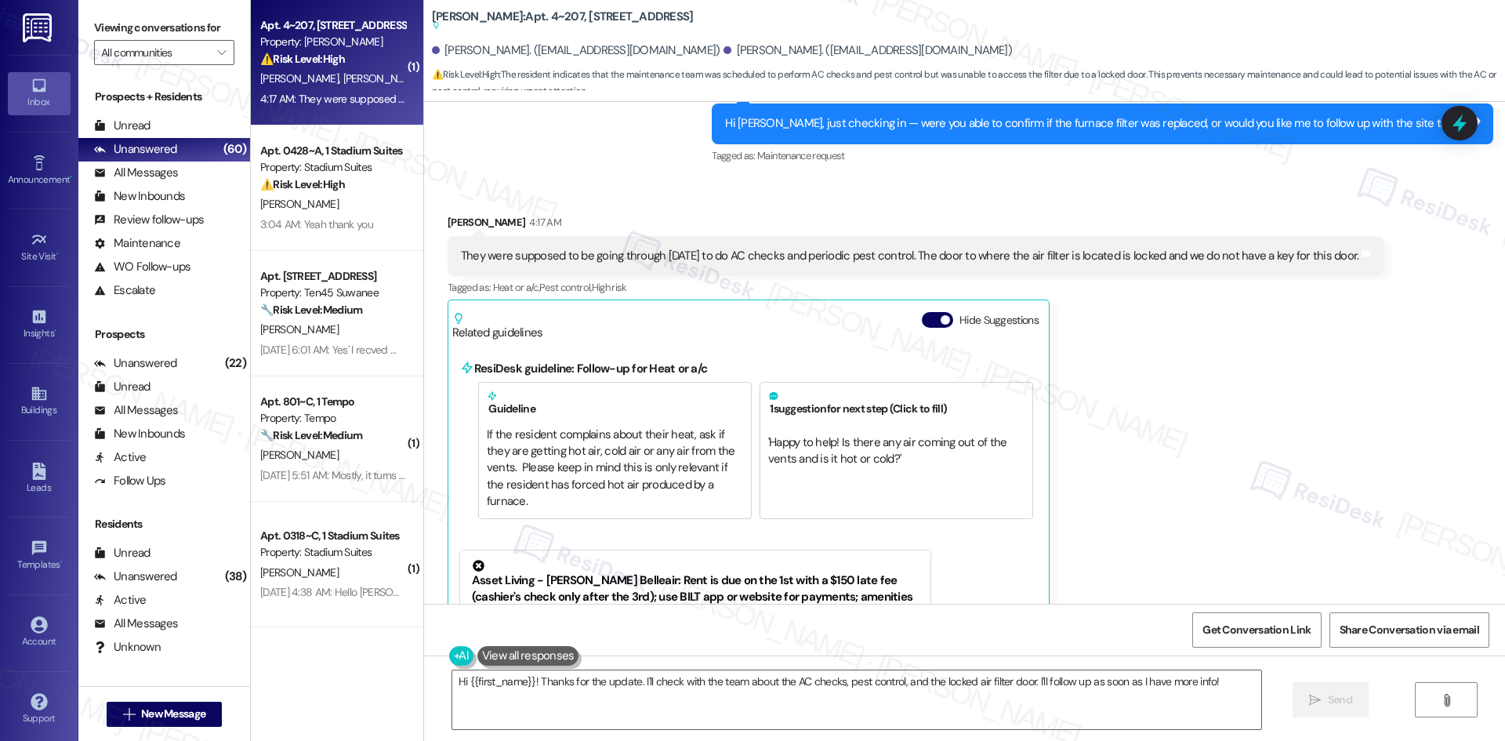
click at [1270, 328] on div "Timothy Graham 4:17 AM They were supposed to be going through yesterday to do A…" at bounding box center [915, 528] width 936 height 629
click at [1266, 340] on div "Timothy Graham 4:17 AM They were supposed to be going through yesterday to do A…" at bounding box center [915, 528] width 936 height 629
click at [1262, 342] on div "Timothy Graham 4:17 AM They were supposed to be going through yesterday to do A…" at bounding box center [915, 528] width 936 height 629
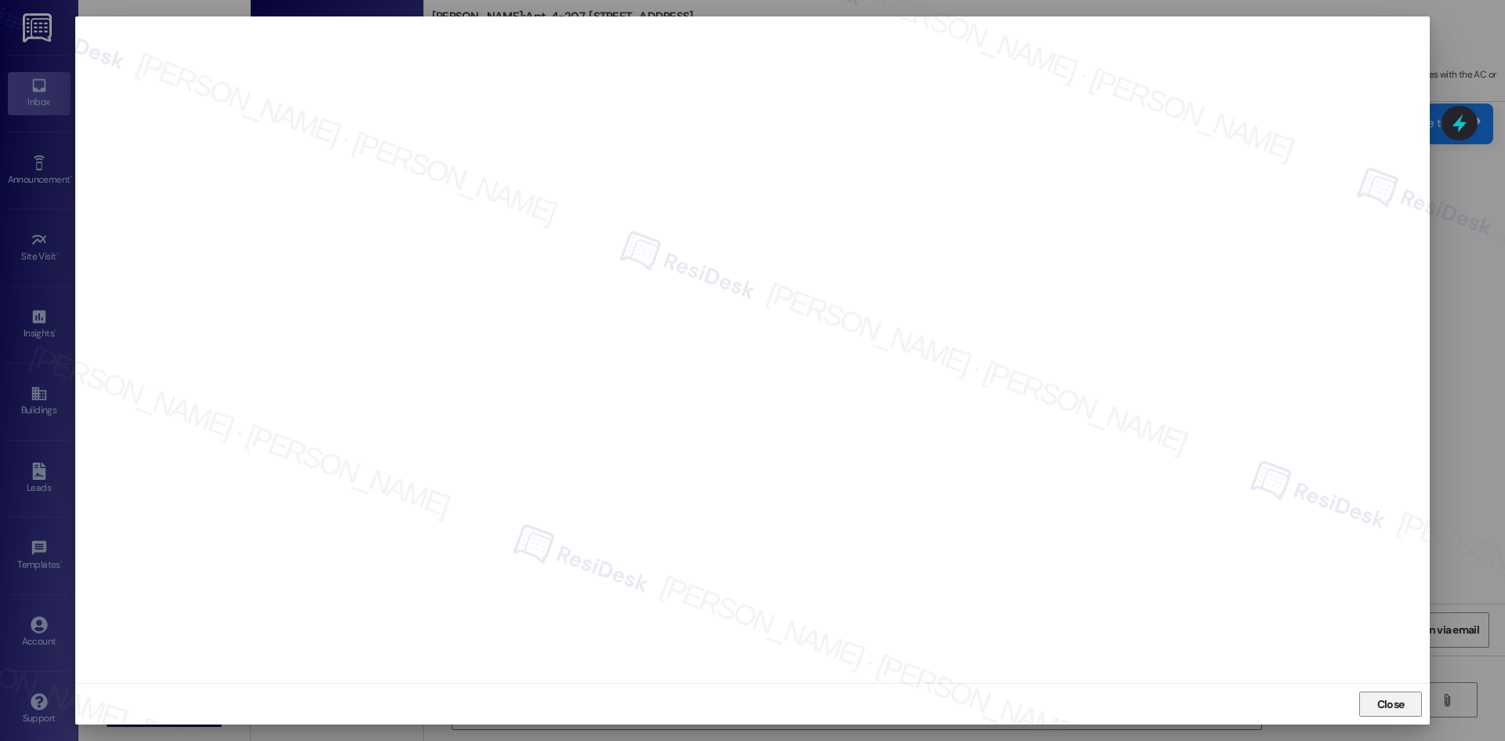
click at [1398, 700] on span "Close" at bounding box center [1390, 704] width 27 height 16
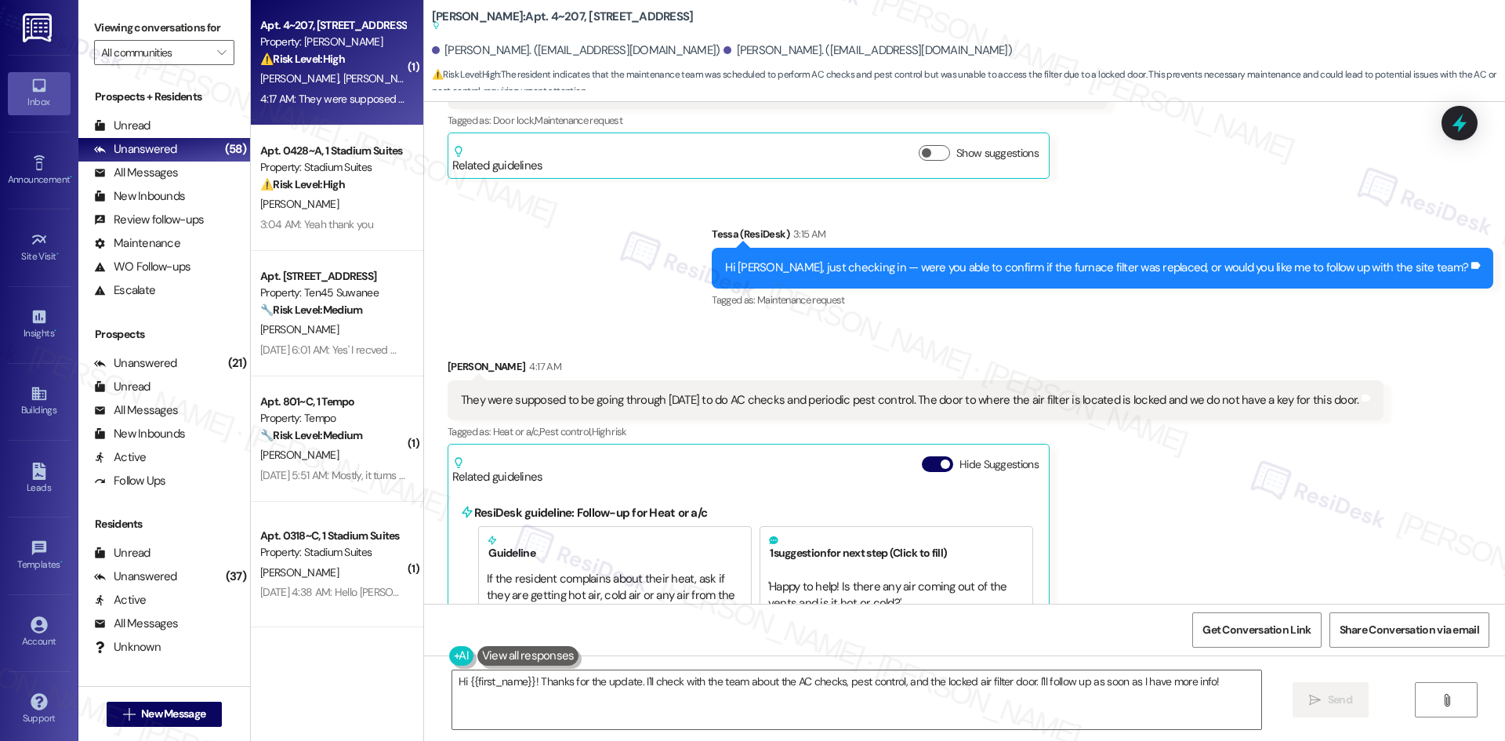
scroll to position [1614, 0]
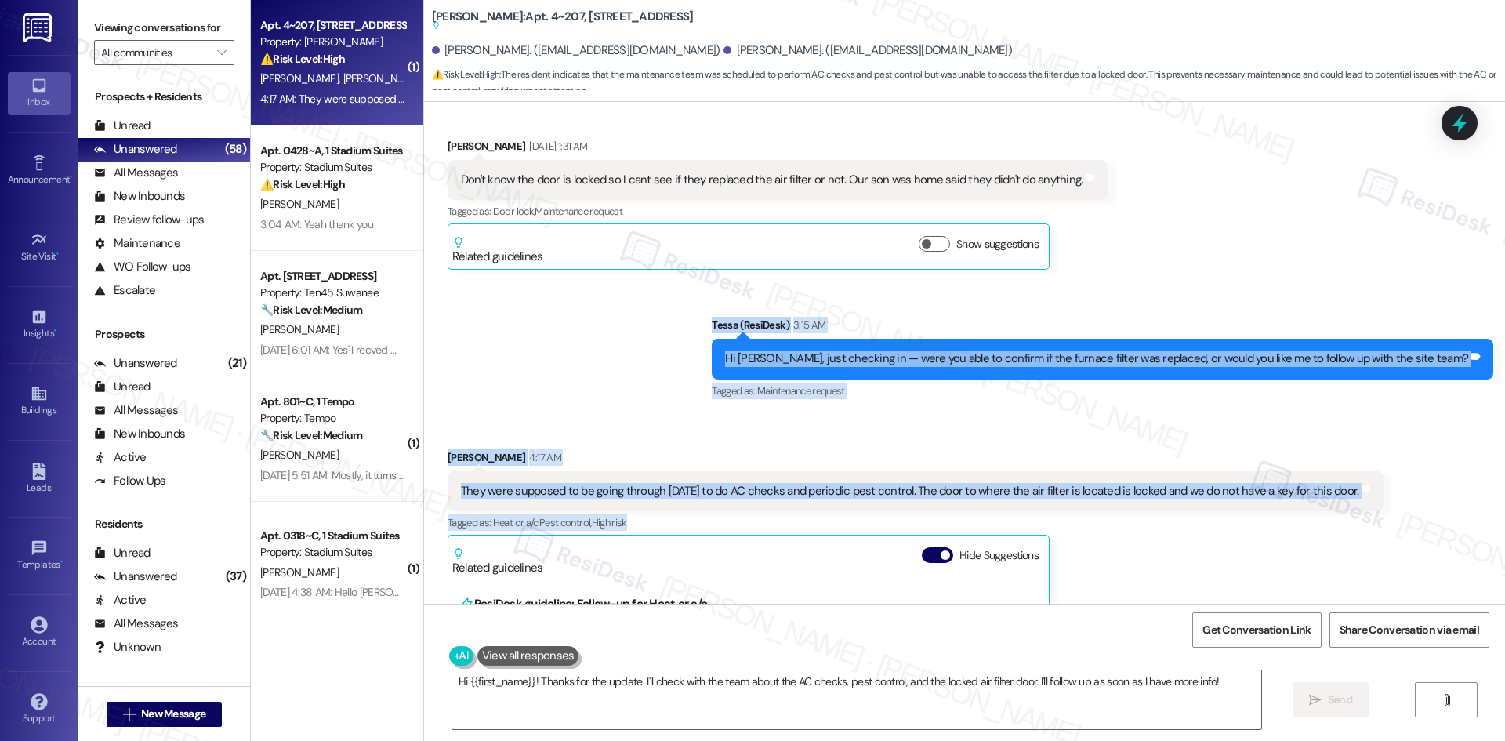
drag, startPoint x: 695, startPoint y: 321, endPoint x: 1375, endPoint y: 513, distance: 706.0
click at [1375, 513] on div "Survey, sent via SMS Residesk Automated Survey May 15, 2025 at 12:41 AM Hi Timo…" at bounding box center [964, 353] width 1081 height 502
copy div "Tessa (ResiDesk) 3:15 AM Hi Timothy, just checking in — were you able to confir…"
click at [665, 357] on div "Sent via SMS Tessa (ResiDesk) 3:15 AM Hi Timothy, just checking in — were you a…" at bounding box center [964, 347] width 1081 height 132
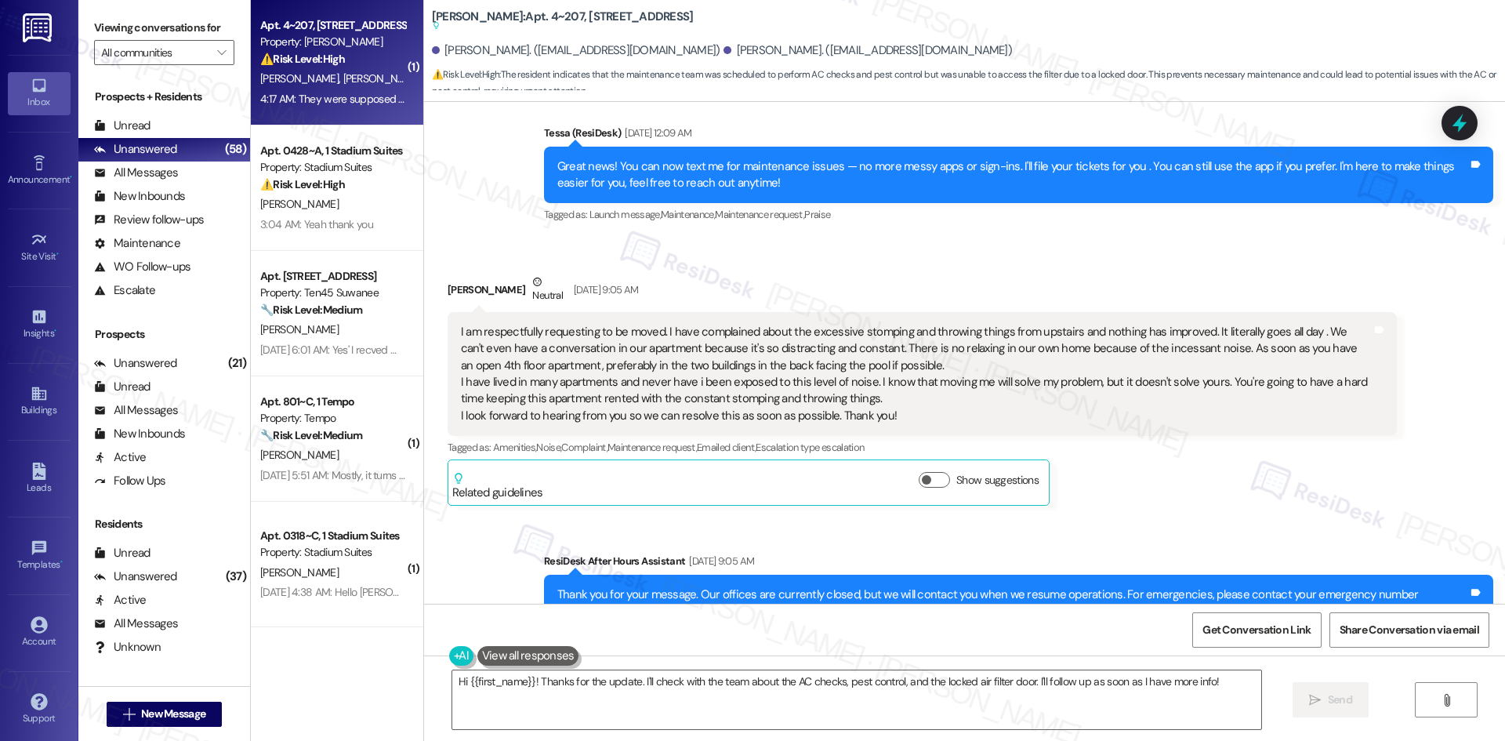
scroll to position [125, 0]
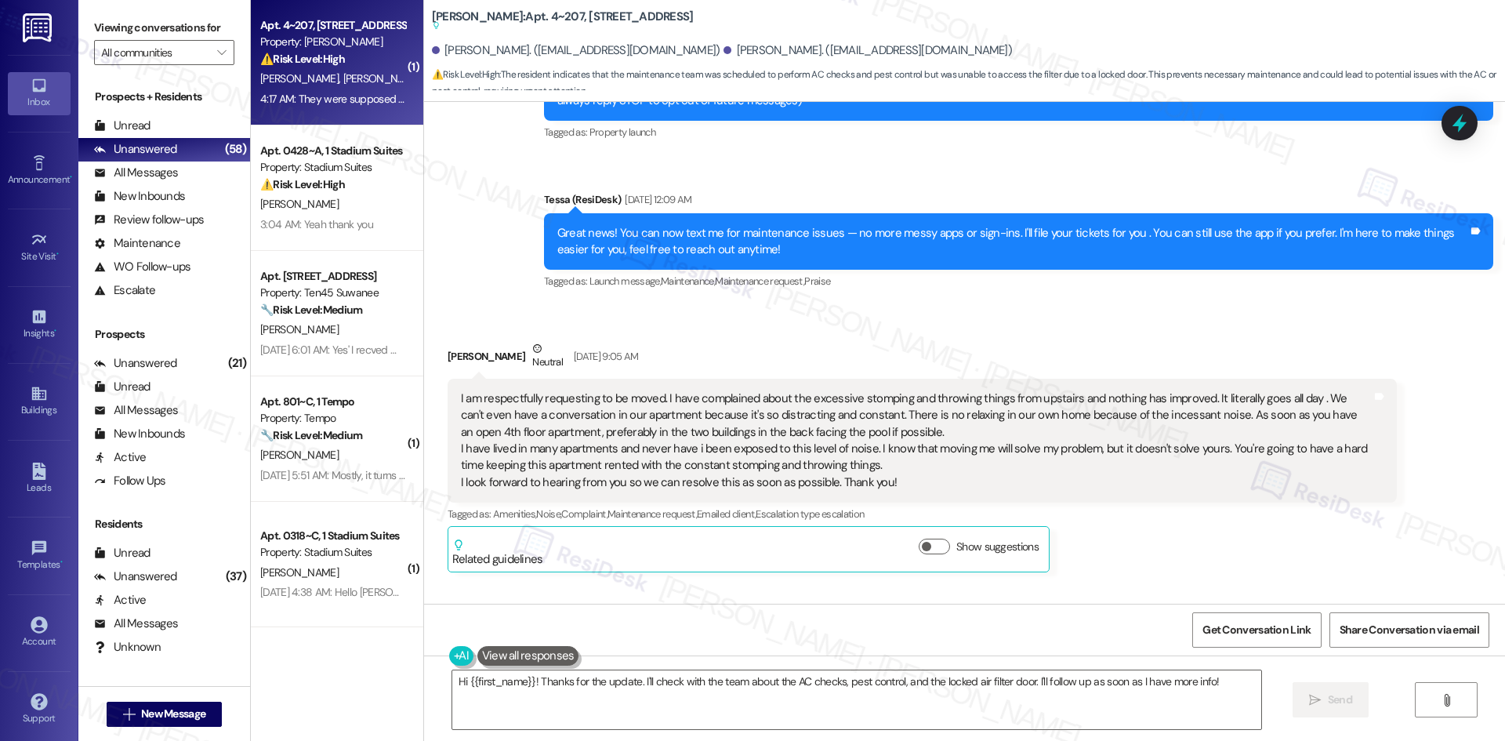
copy div "Tessa (ResiDesk) 3:15 AM Hi Timothy, just checking in — were you able to confir…"
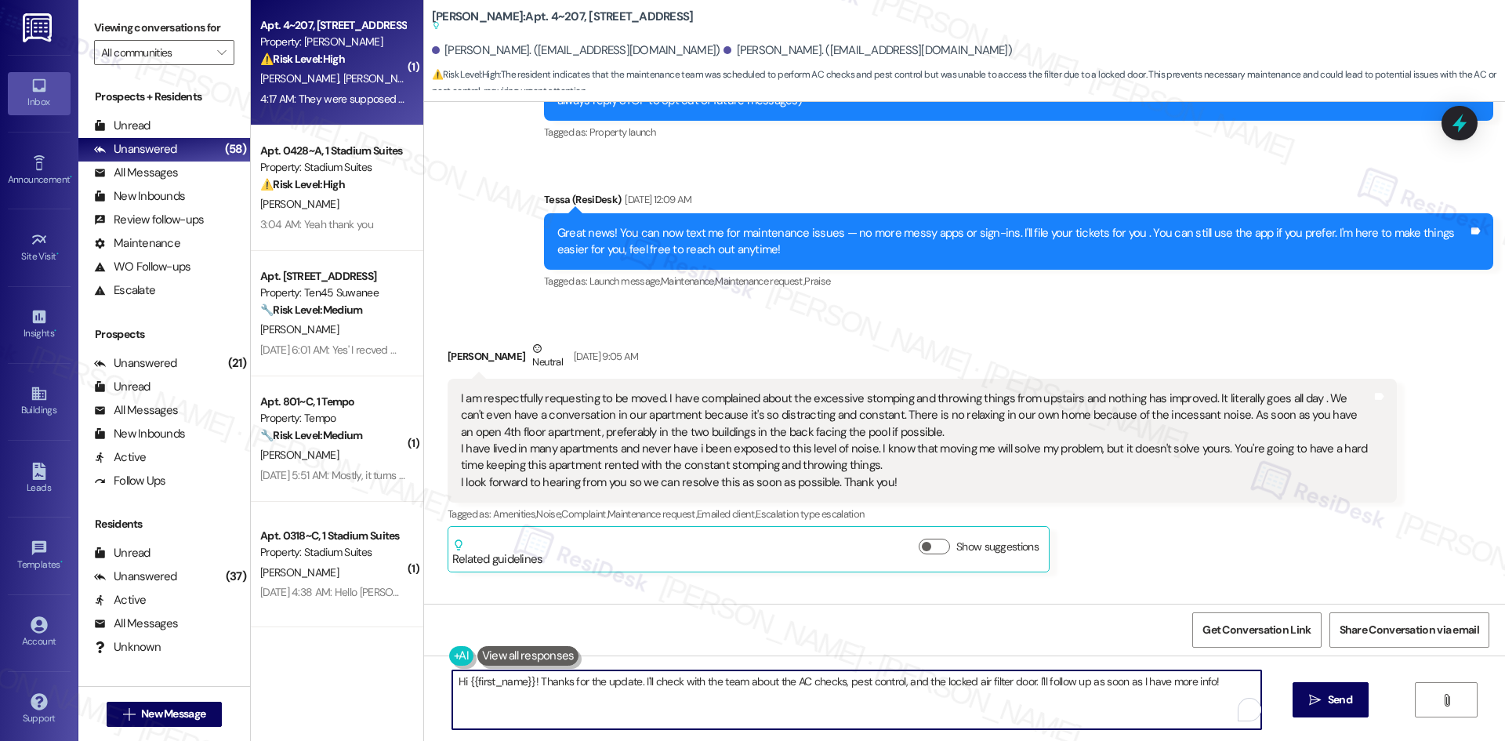
click at [810, 721] on textarea "Hi {{first_name}}! Thanks for the update. I'll check with the team about the AC…" at bounding box center [856, 699] width 809 height 59
paste textarea "Tessa (ResiDesk) 3:15 AM Hi Timothy, just checking in — were you able to confir…"
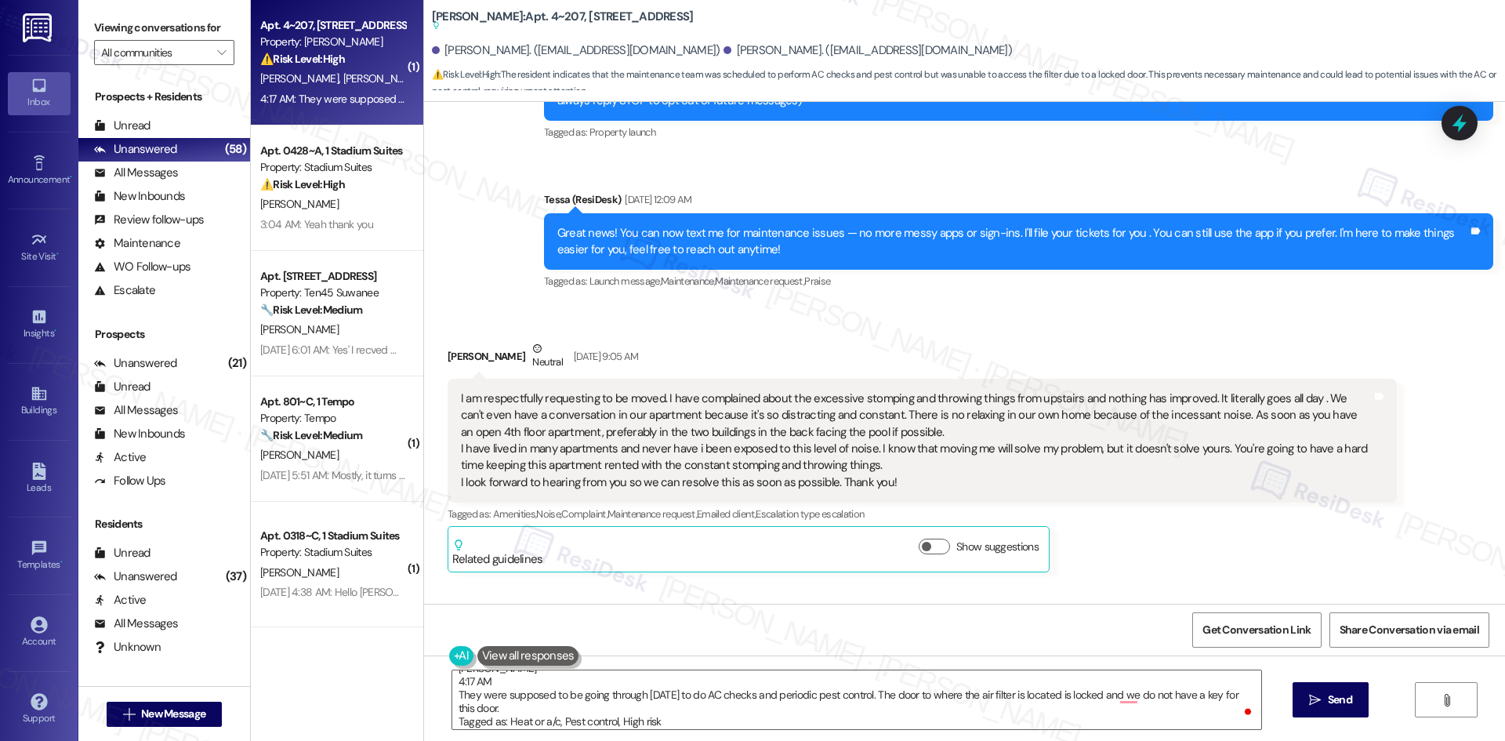
scroll to position [67, 0]
click at [677, 719] on textarea "Tessa (ResiDesk) 3:15 AM Hi Timothy, just checking in — were you able to confir…" at bounding box center [856, 699] width 809 height 59
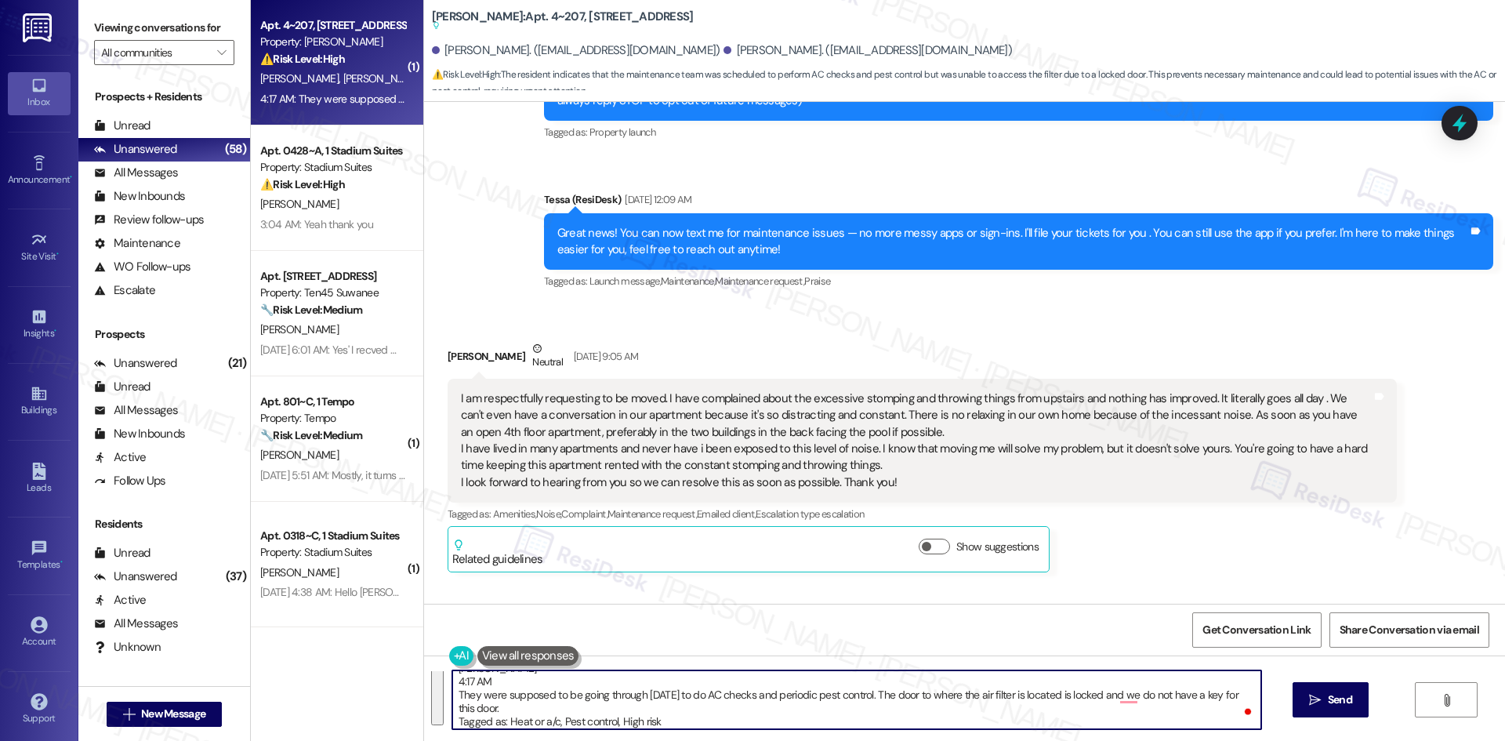
paste textarea "ChatGPT said: I understand, Timothy. Maintenance should have keys to access the…"
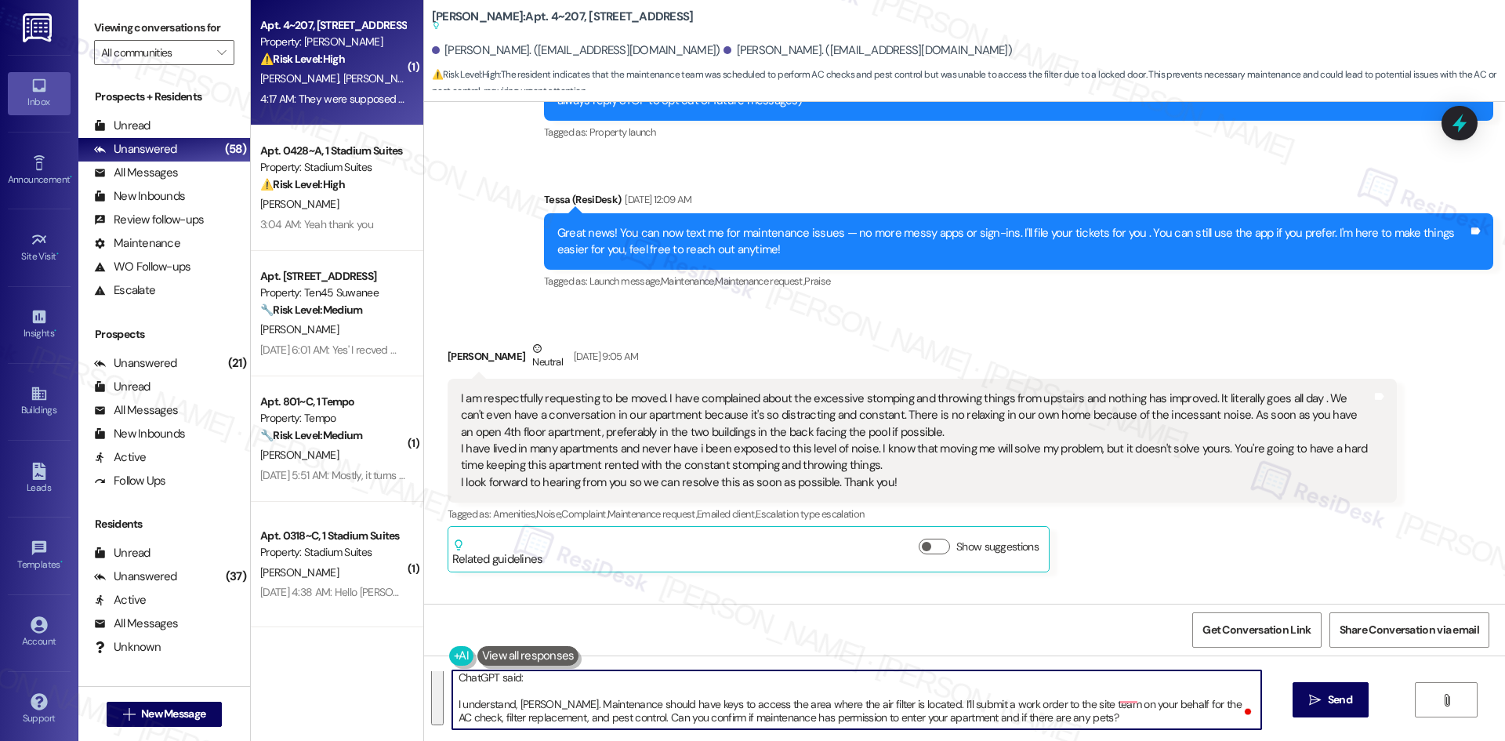
scroll to position [0, 0]
drag, startPoint x: 446, startPoint y: 705, endPoint x: 447, endPoint y: 667, distance: 38.4
click at [447, 667] on div "ChatGPT said: I understand, Timothy. Maintenance should have keys to access the…" at bounding box center [964, 714] width 1081 height 118
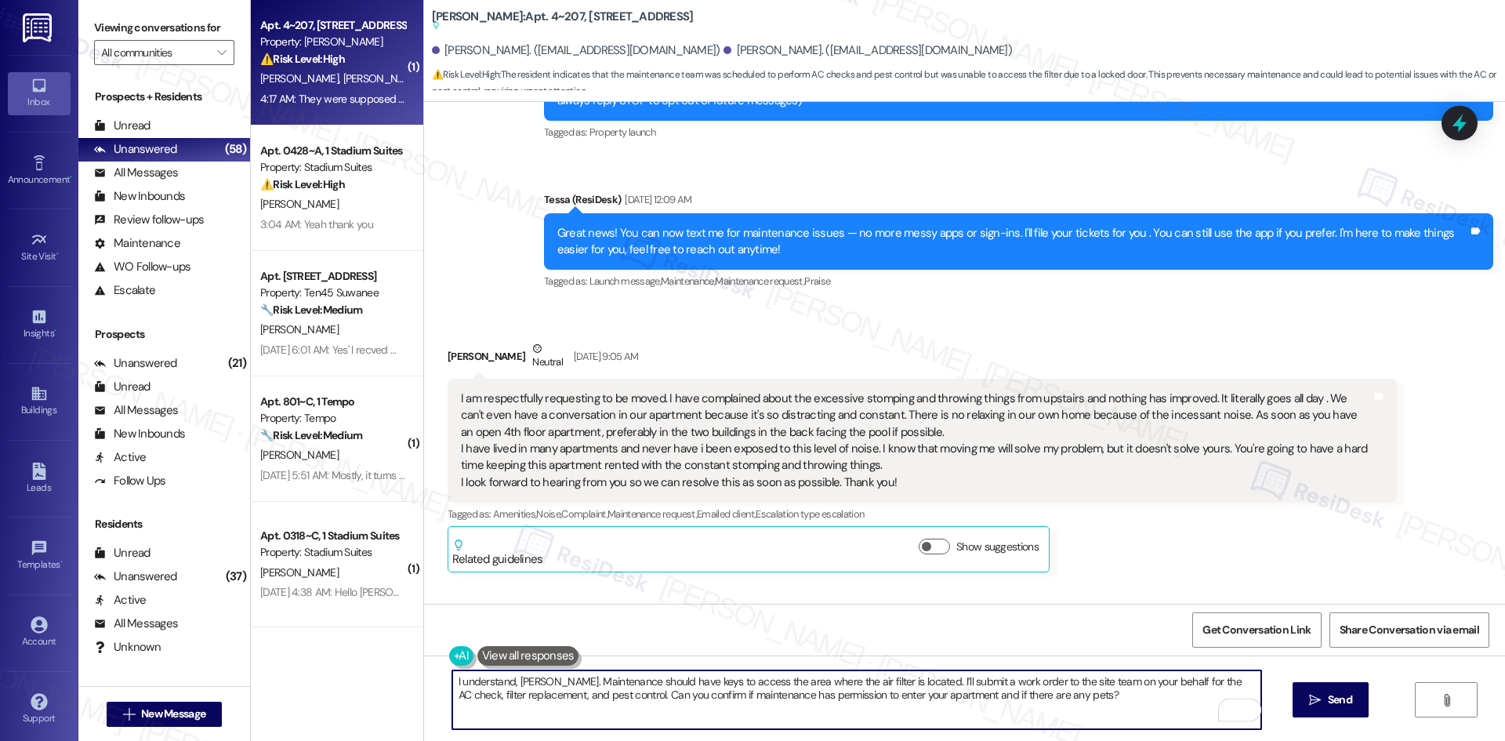
click at [650, 714] on textarea "I understand, Timothy. Maintenance should have keys to access the area where th…" at bounding box center [856, 699] width 809 height 59
type textarea "I understand, Timothy. Maintenance should have keys to access the area where th…"
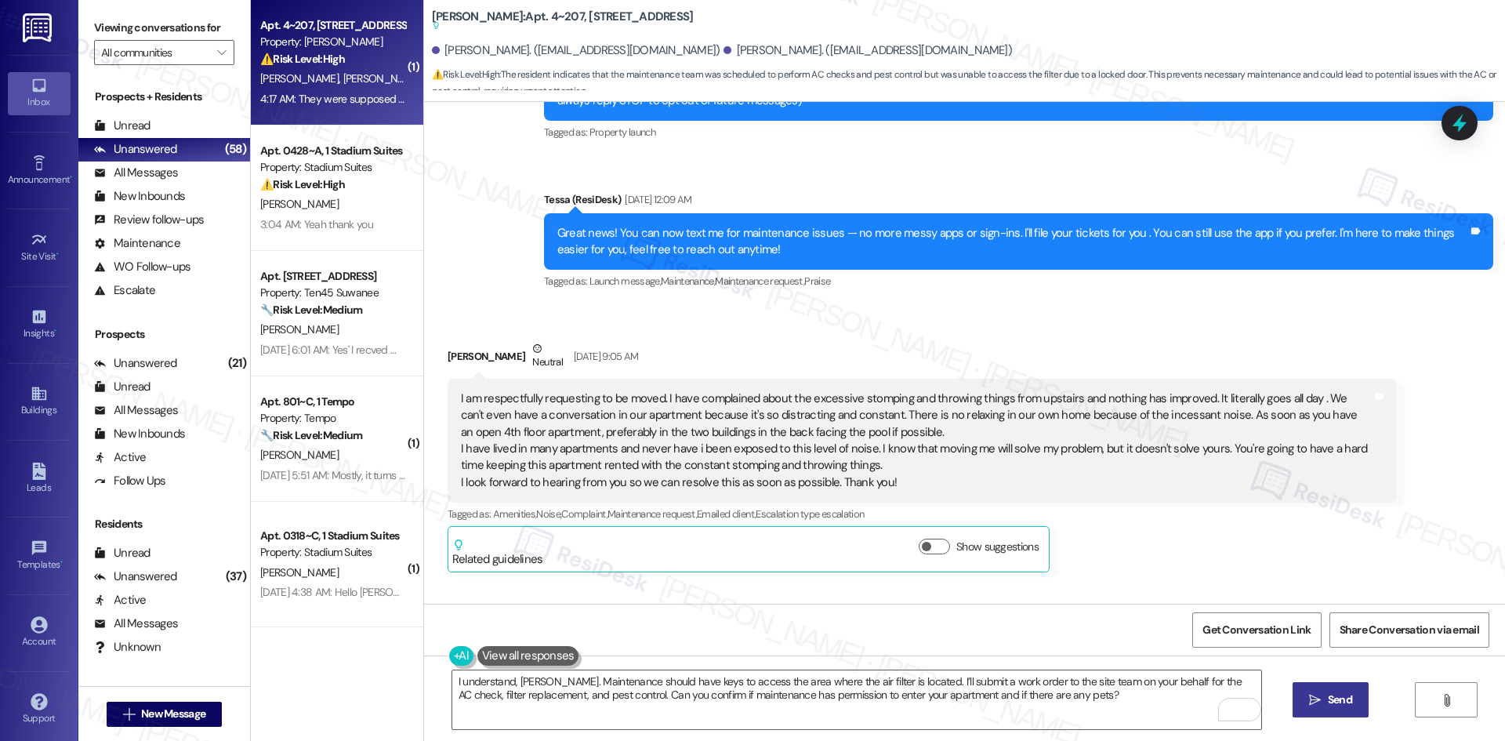
click at [1329, 709] on button " Send" at bounding box center [1330, 699] width 76 height 35
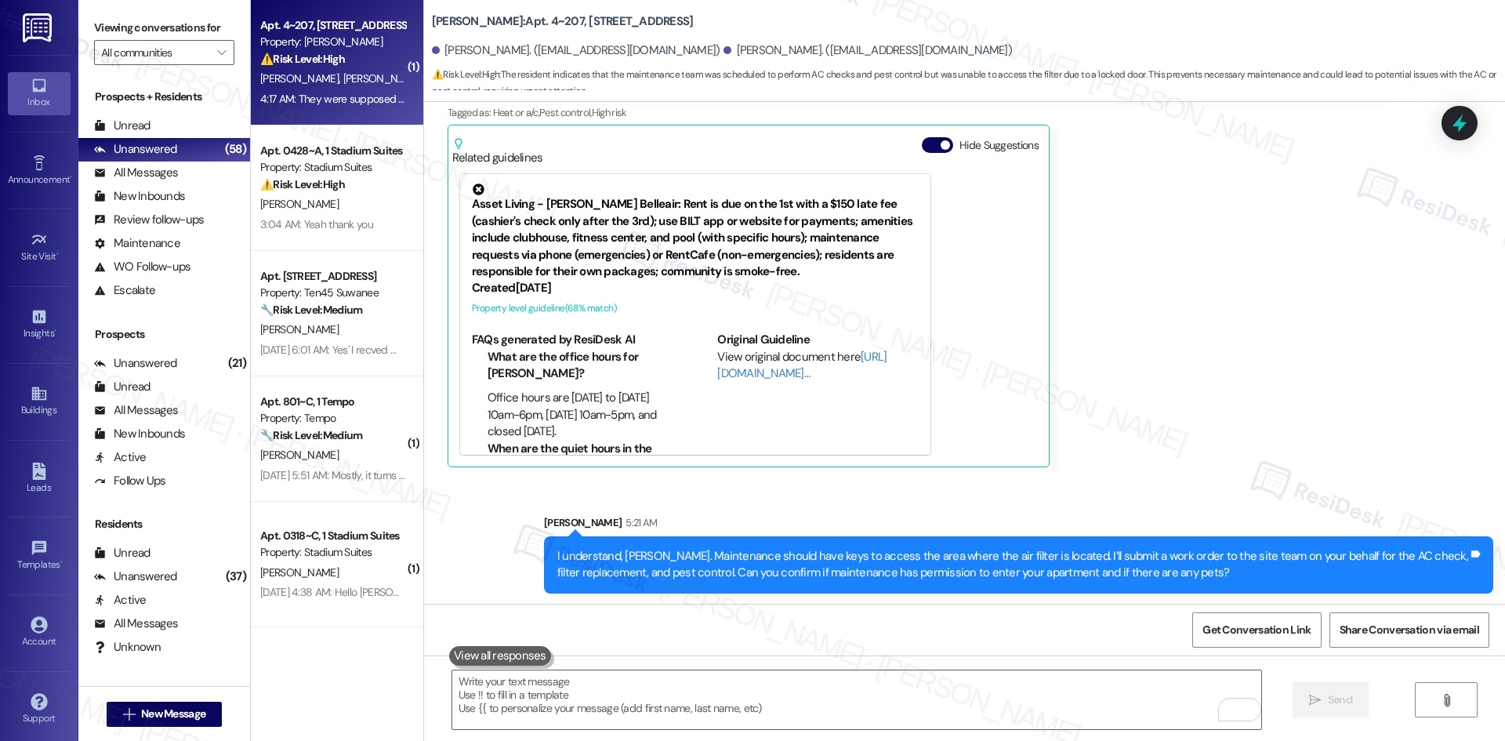
scroll to position [2026, 0]
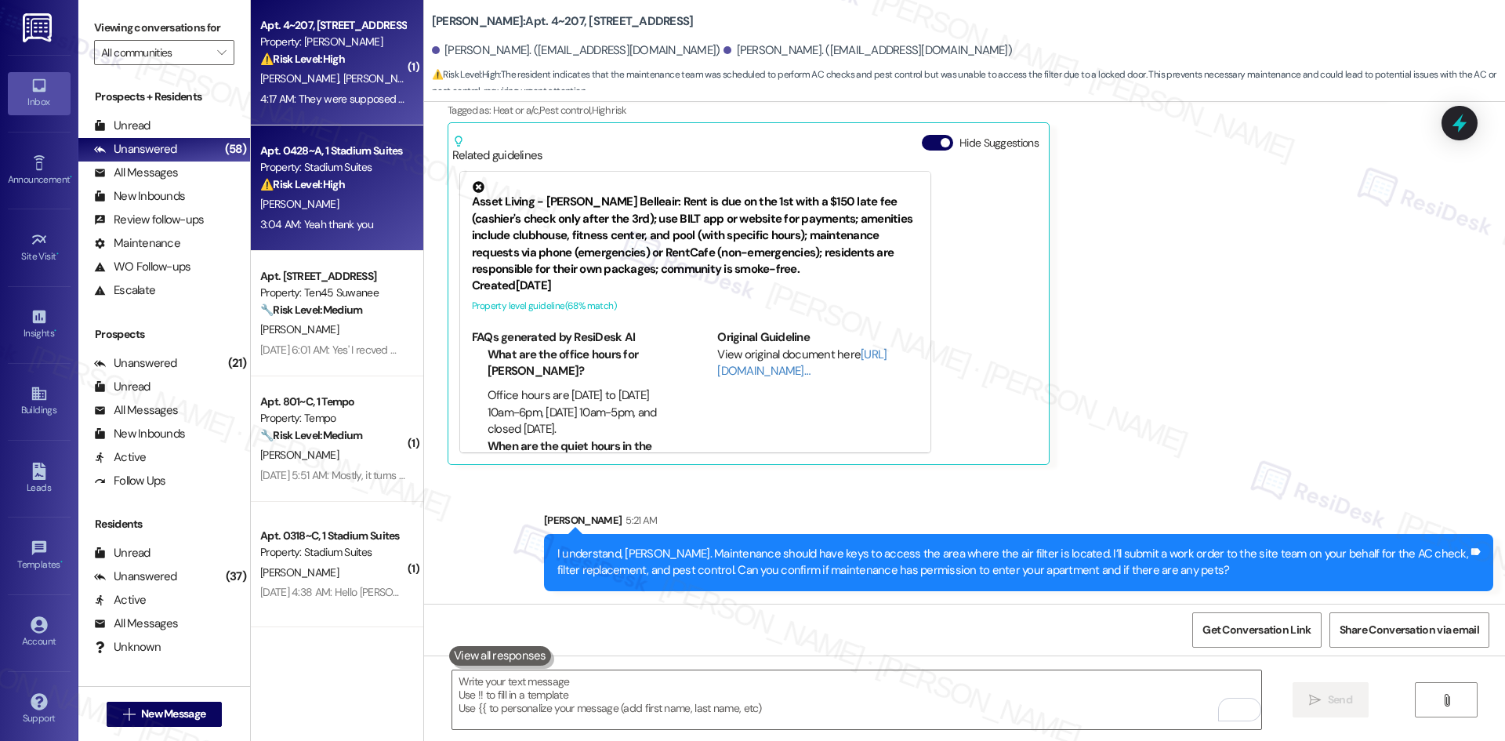
click at [342, 212] on div "N. Flores" at bounding box center [333, 204] width 148 height 20
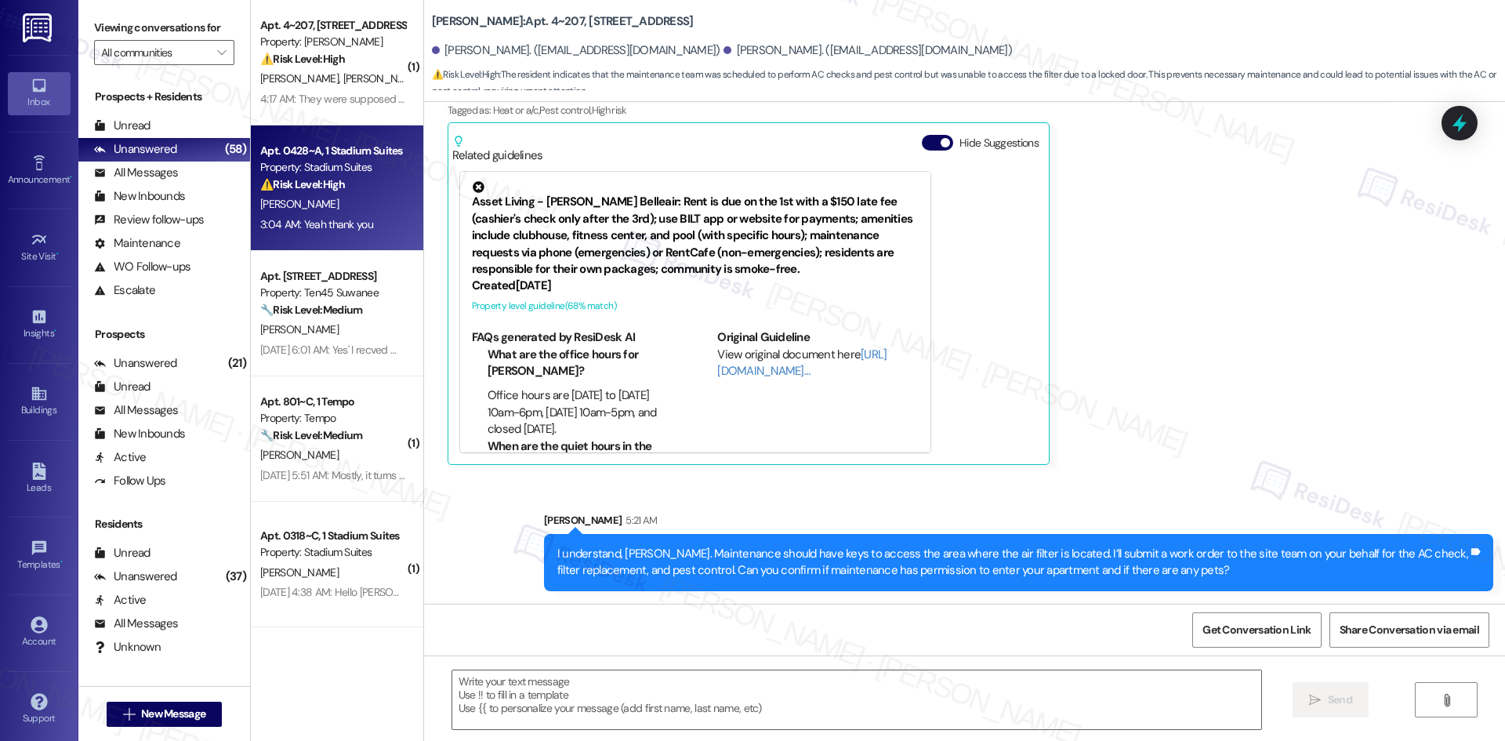
type textarea "Fetching suggested responses. Please feel free to read through the conversation…"
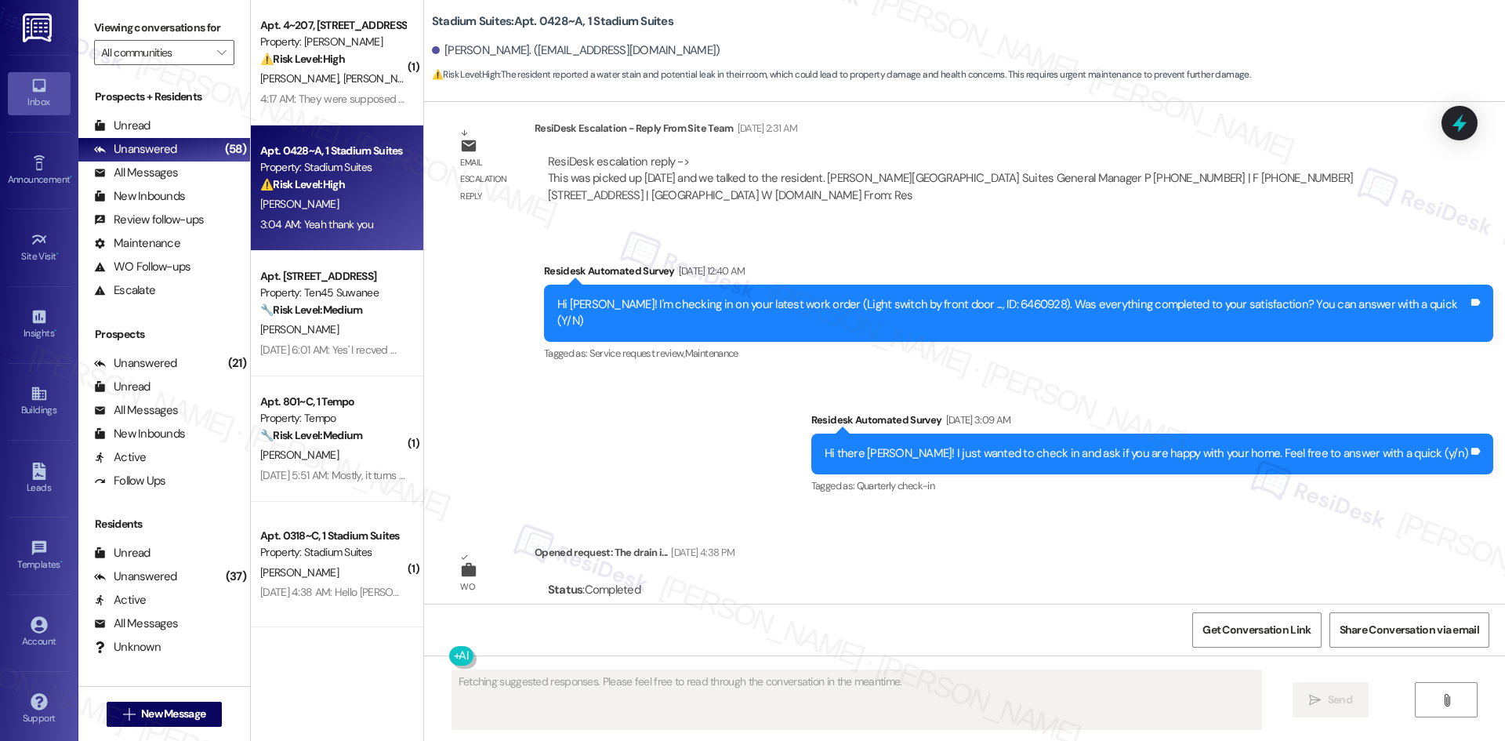
type textarea "Fetching suggested responses. Please feel free to read through the conversation…"
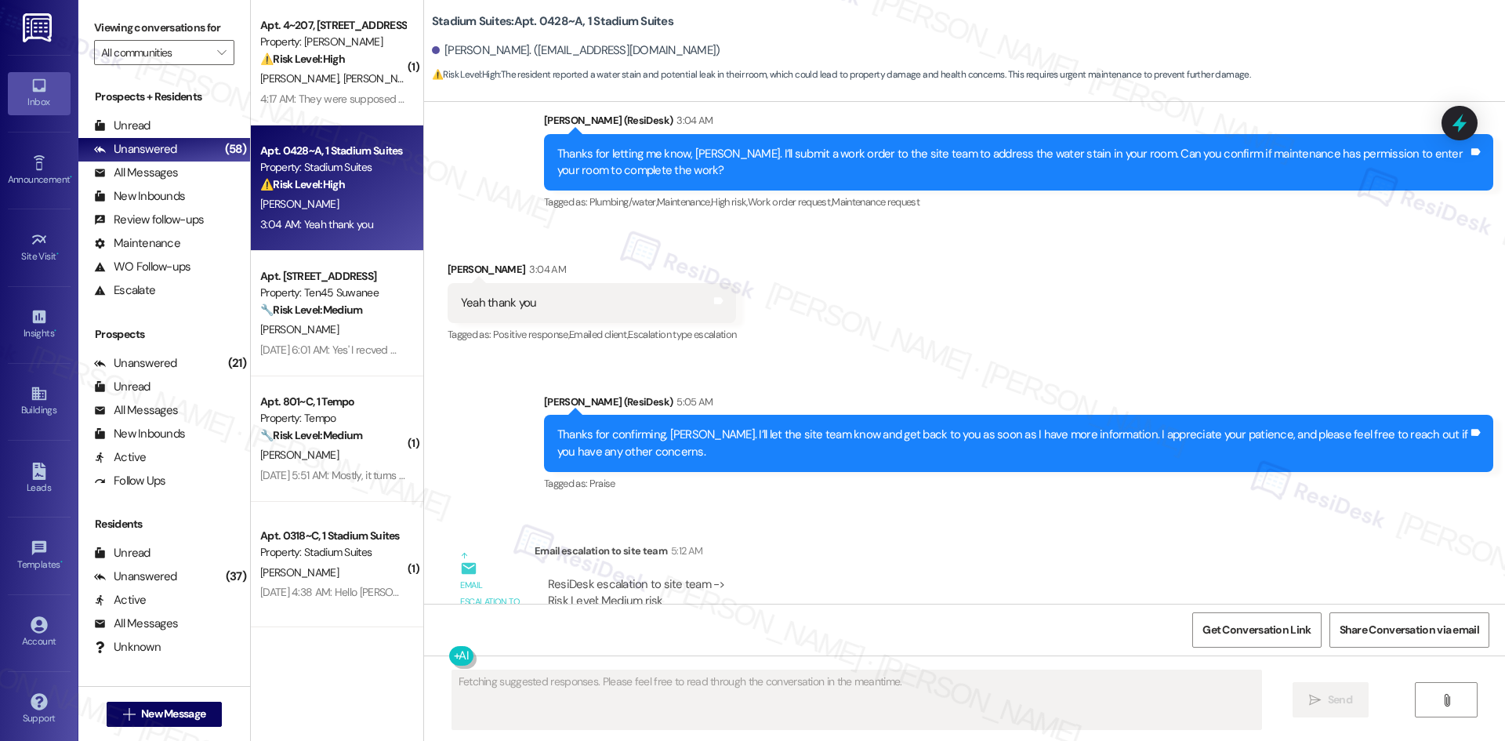
scroll to position [4620, 0]
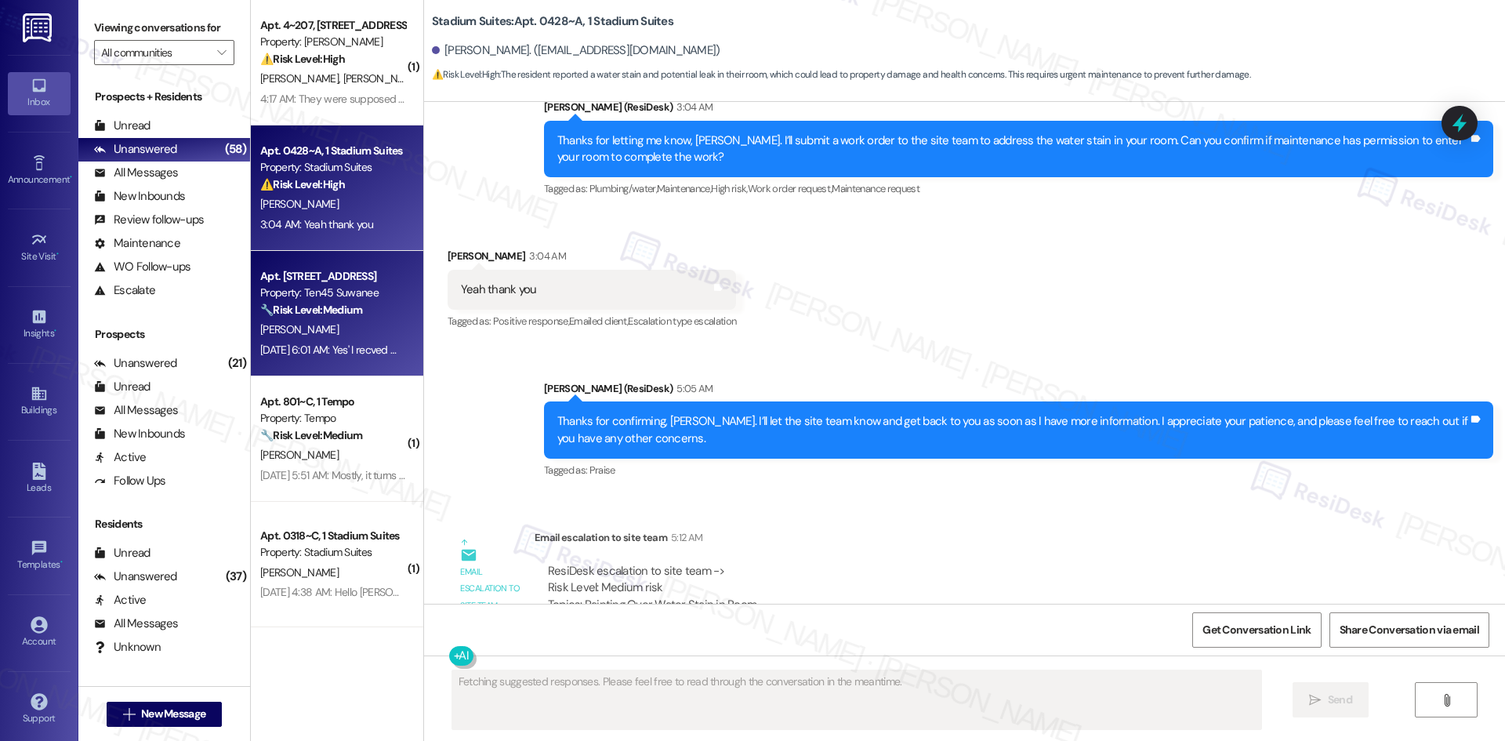
click at [305, 320] on div "R. Davis" at bounding box center [333, 330] width 148 height 20
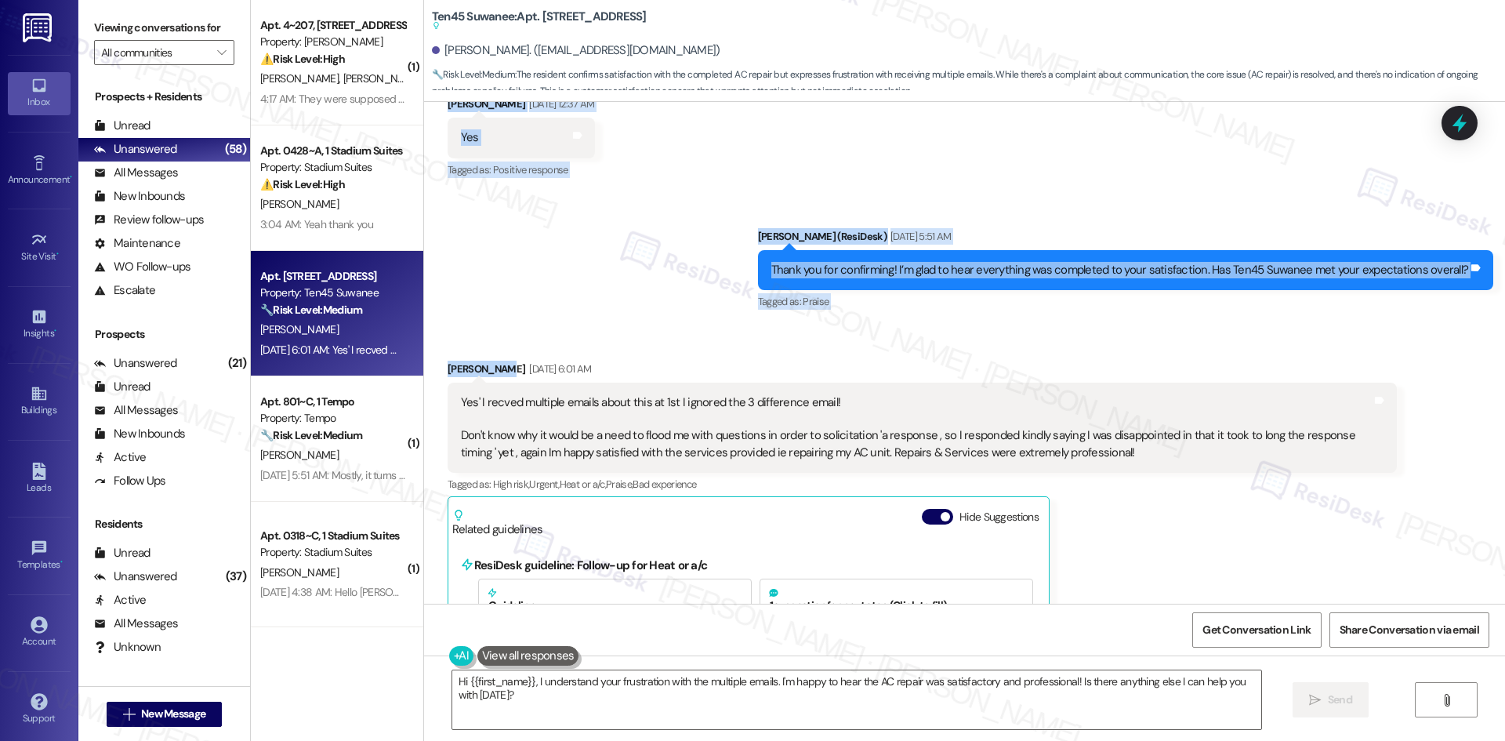
scroll to position [680, 0]
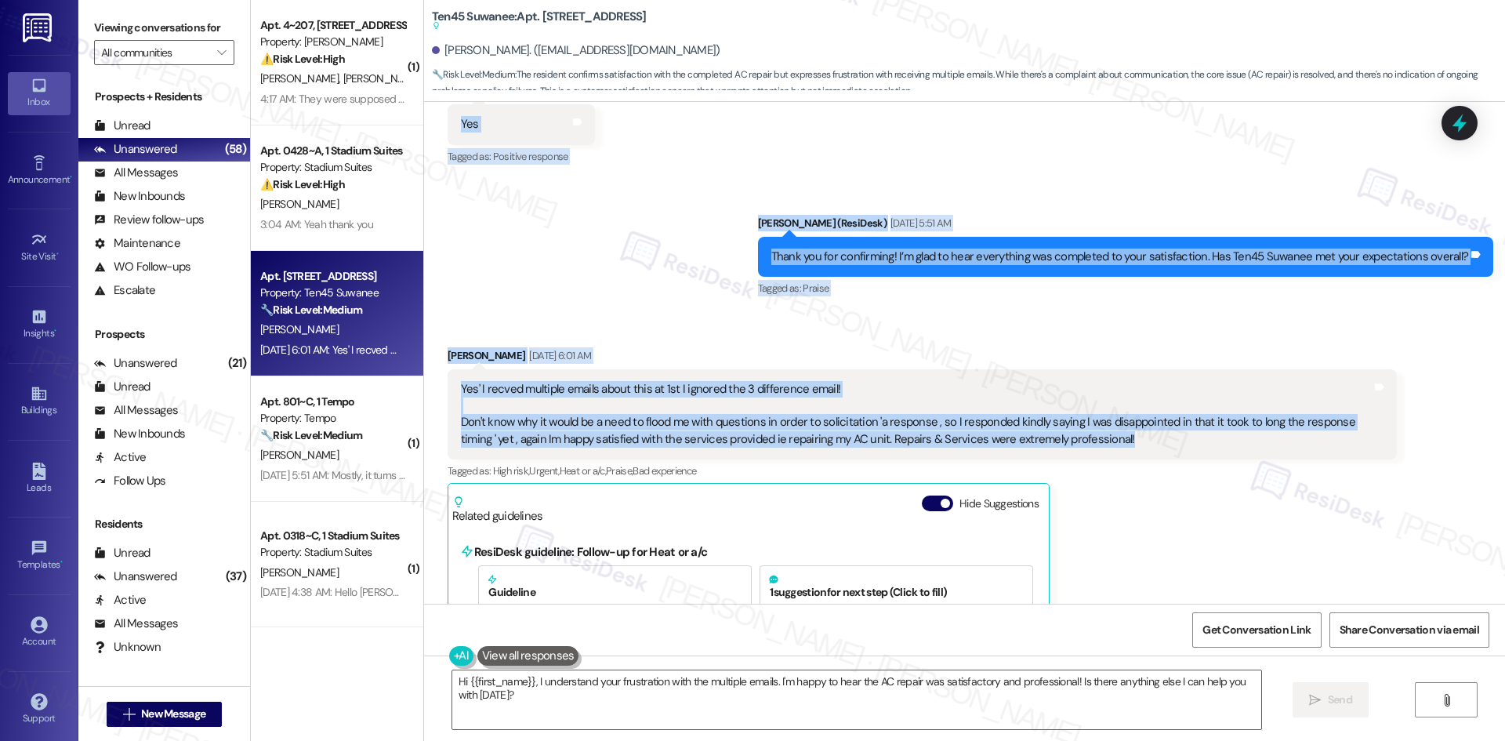
drag, startPoint x: 542, startPoint y: 168, endPoint x: 1226, endPoint y: 404, distance: 722.7
click at [1235, 411] on div "Survey, sent via SMS Residesk Automated Survey Mar 11, 2025 at 1:20 AM Hi Ricky…" at bounding box center [964, 353] width 1081 height 502
copy div "Tagged as: Rent payment reminders , Click to highlight conversations about Rent…"
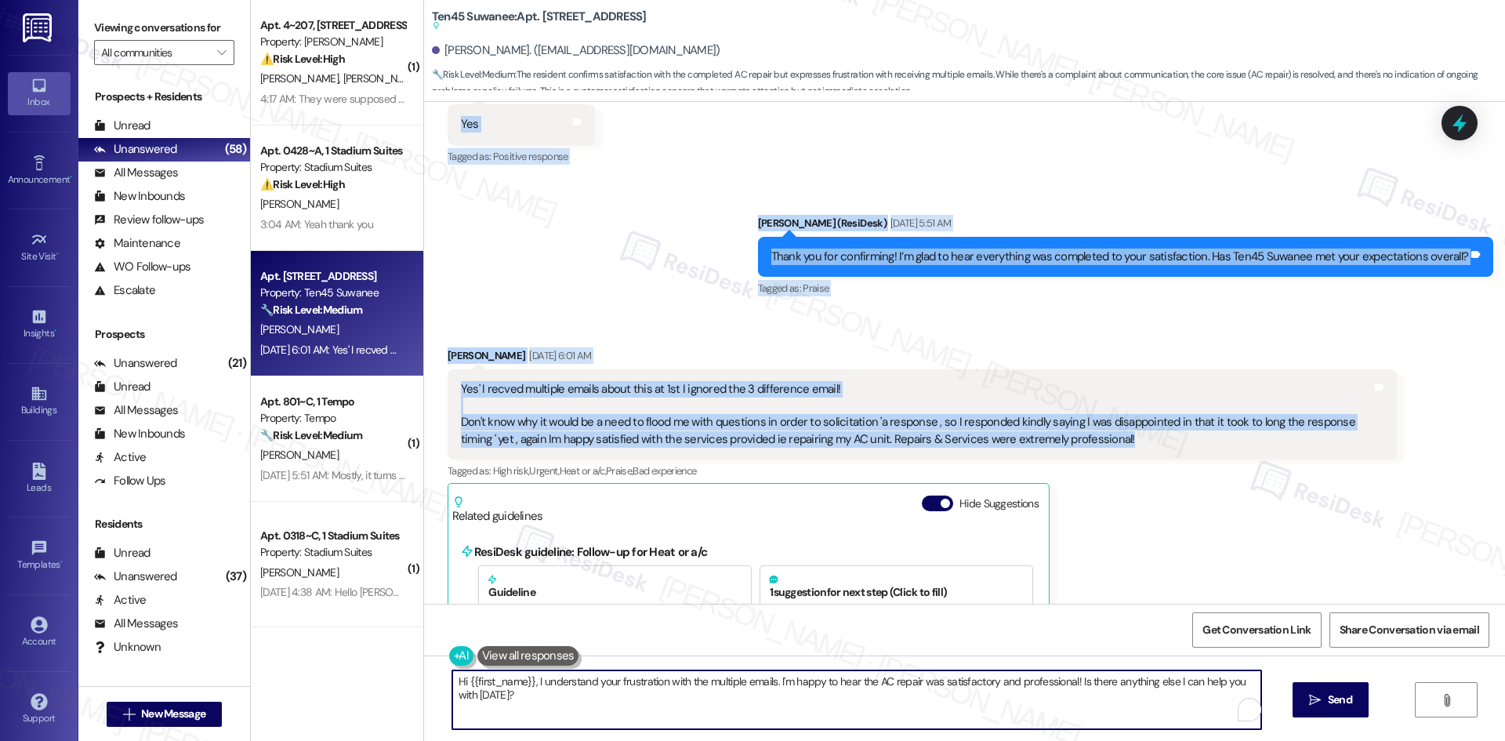
click at [835, 690] on textarea "Hi {{first_name}}, I understand your frustration with the multiple emails. I'm …" at bounding box center [856, 699] width 809 height 59
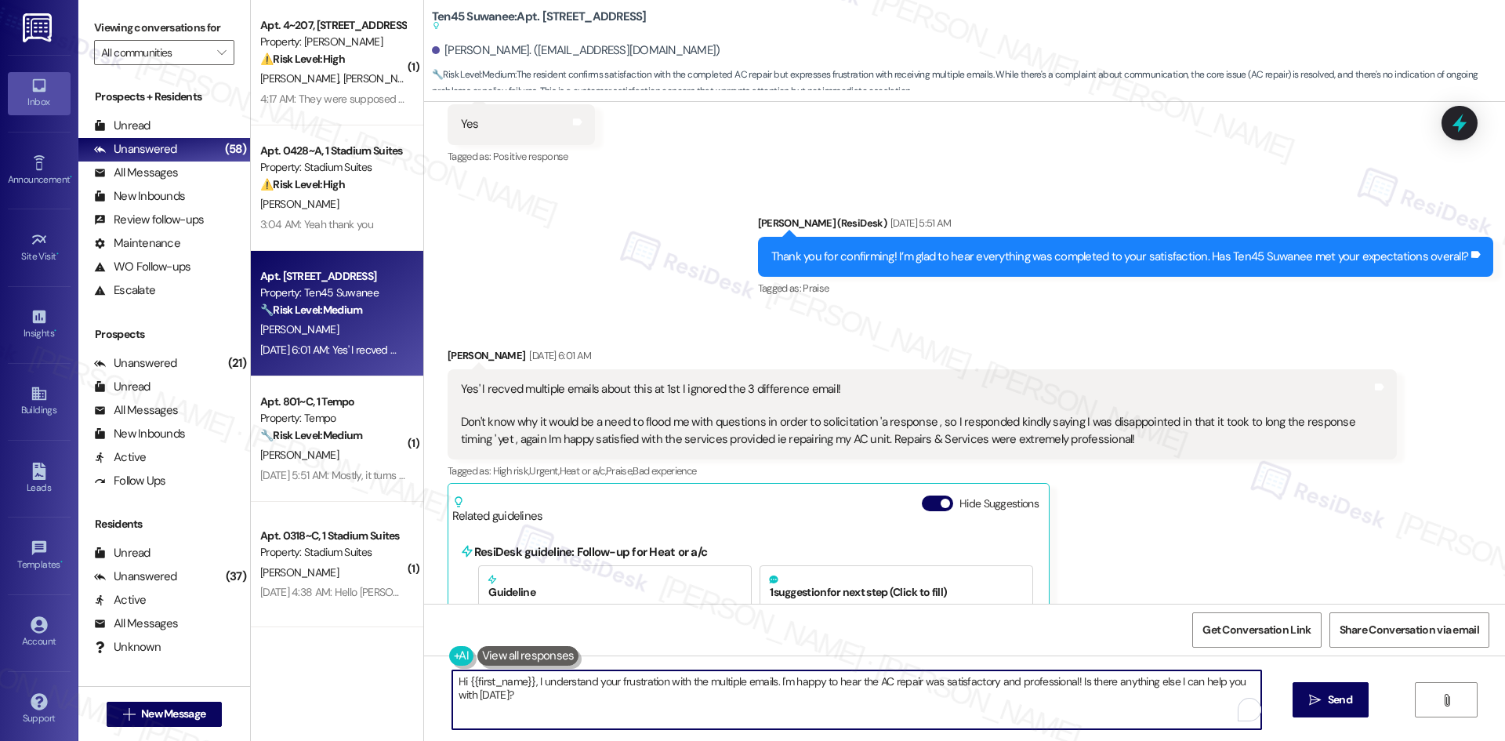
paste textarea "Thanks for sharing your feedback, Ricky. I understand your concern about receiv…"
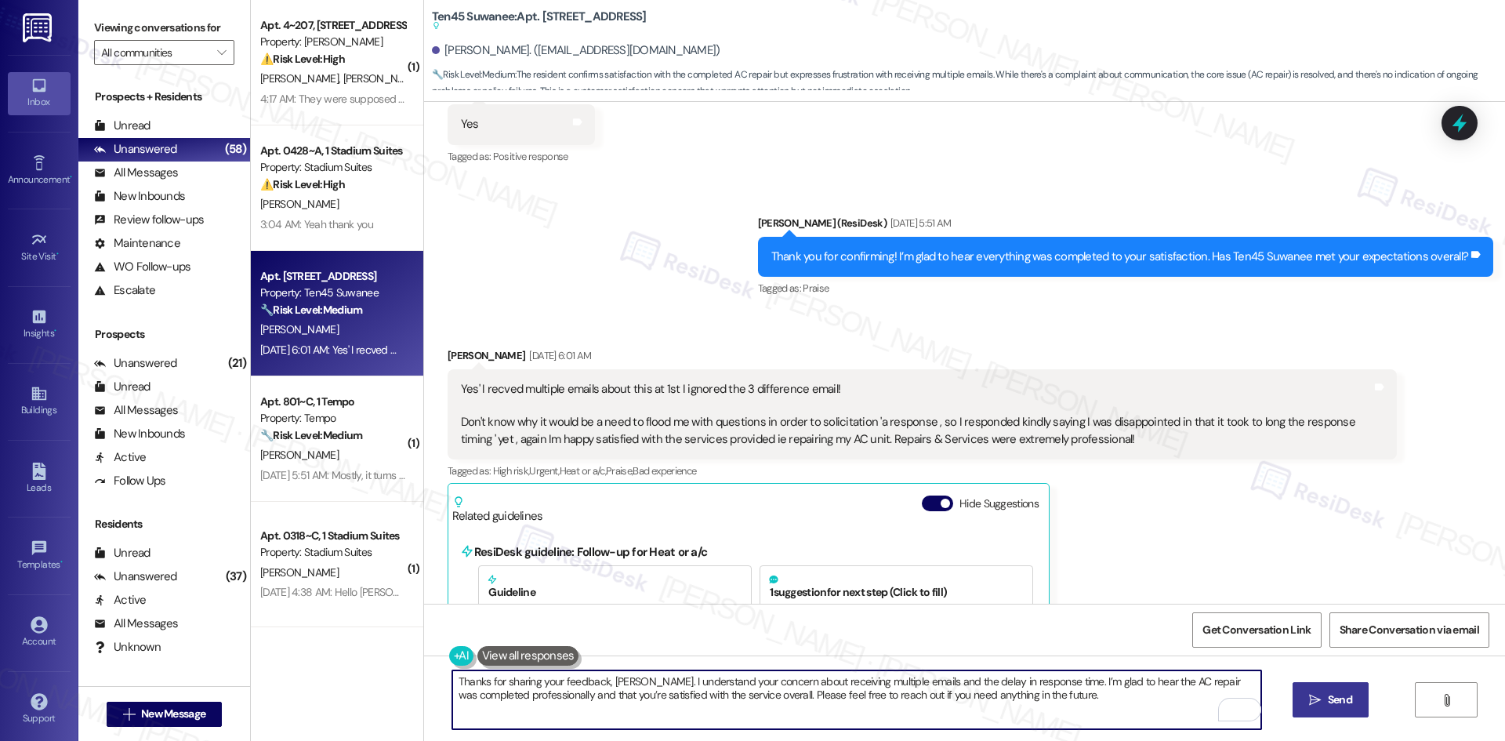
type textarea "Thanks for sharing your feedback, Ricky. I understand your concern about receiv…"
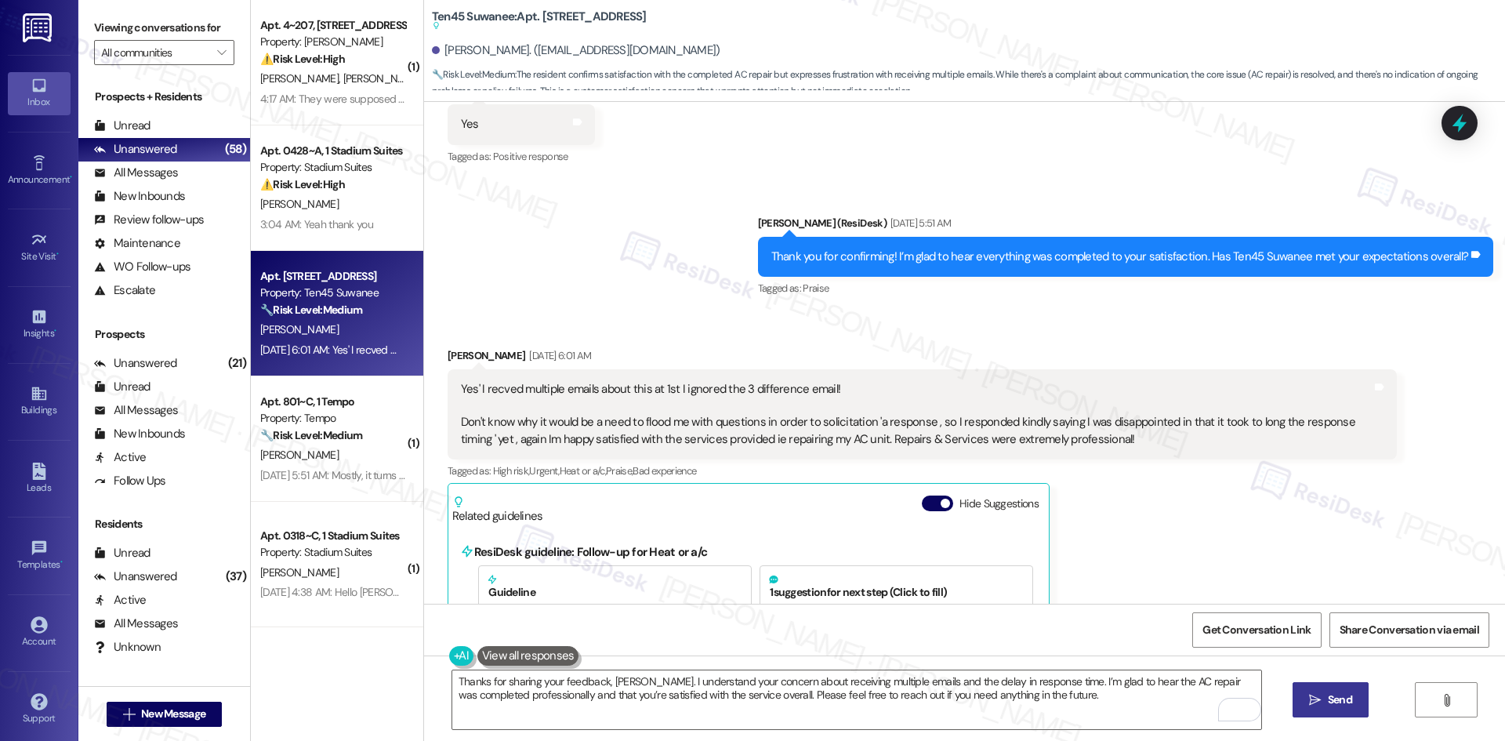
click at [1339, 703] on span "Send" at bounding box center [1340, 699] width 24 height 16
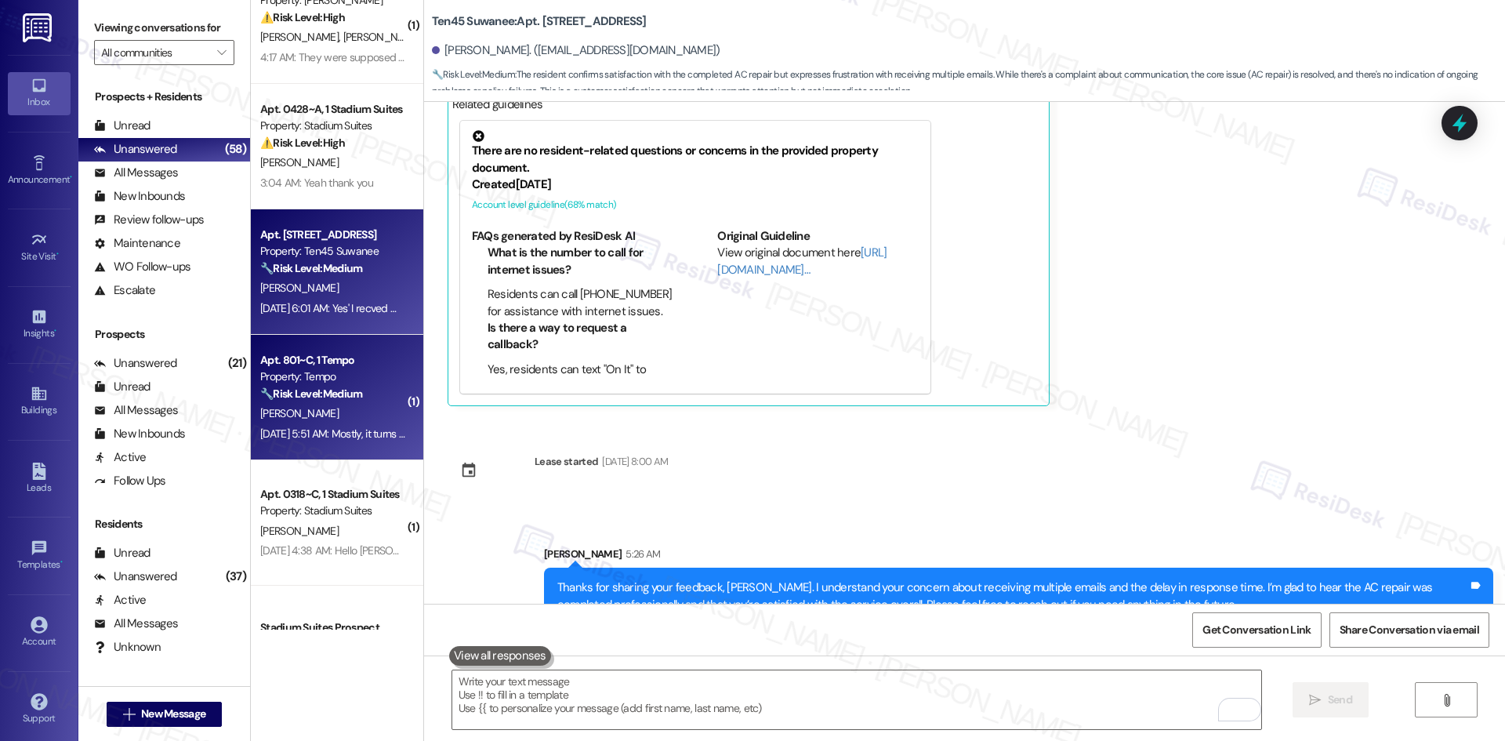
scroll to position [235, 0]
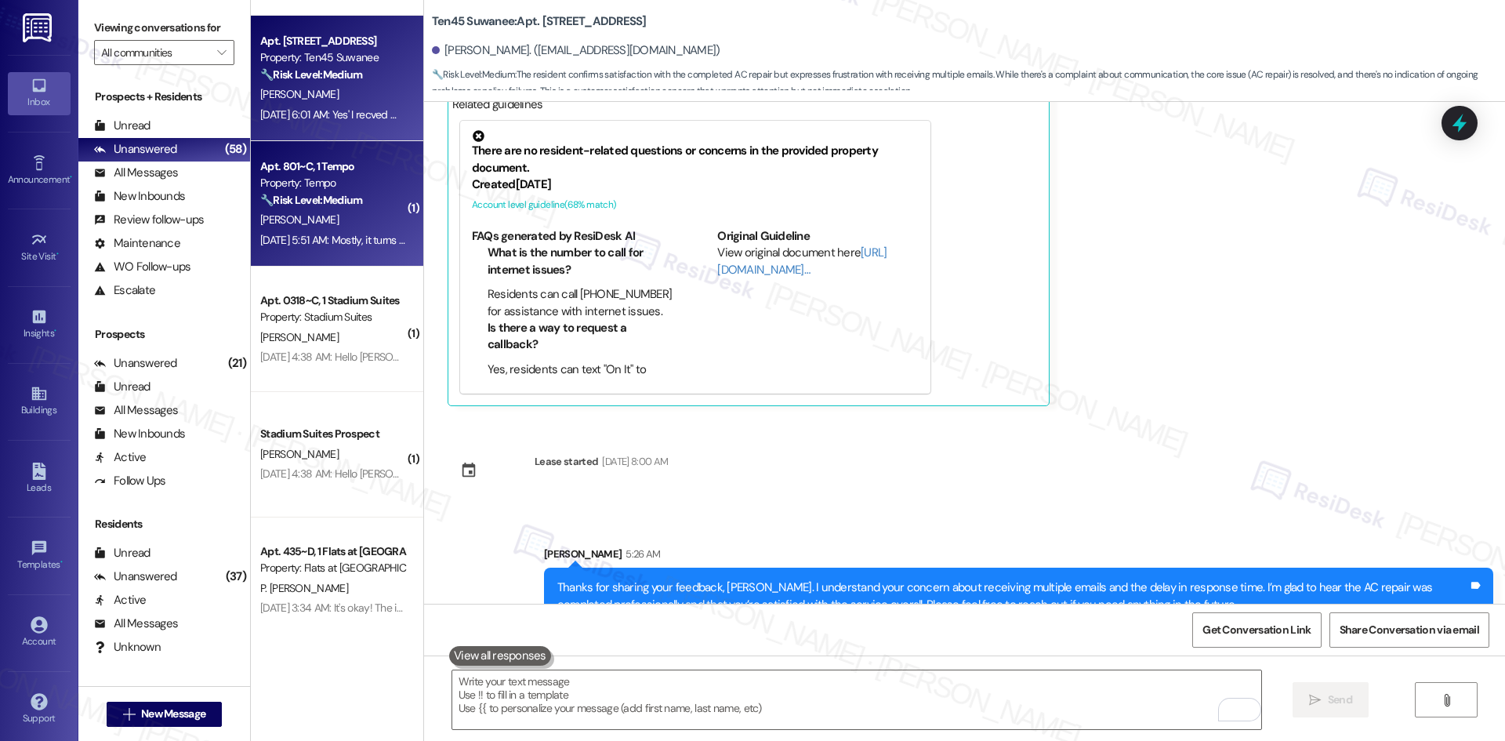
click at [308, 257] on div "Apt. 801~C, 1 Tempo Property: Tempo 🔧 Risk Level: Medium The resident indicates…" at bounding box center [337, 203] width 172 height 125
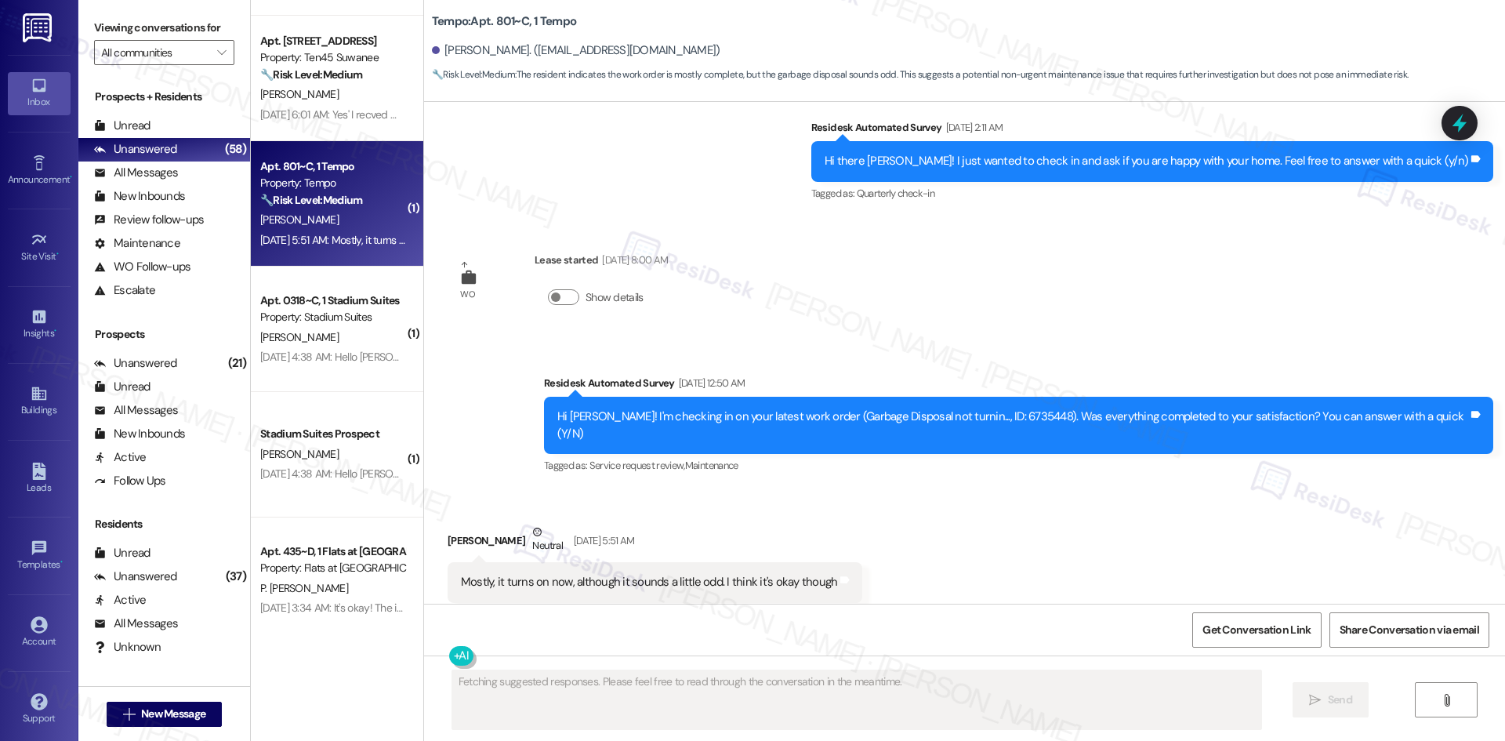
scroll to position [180, 0]
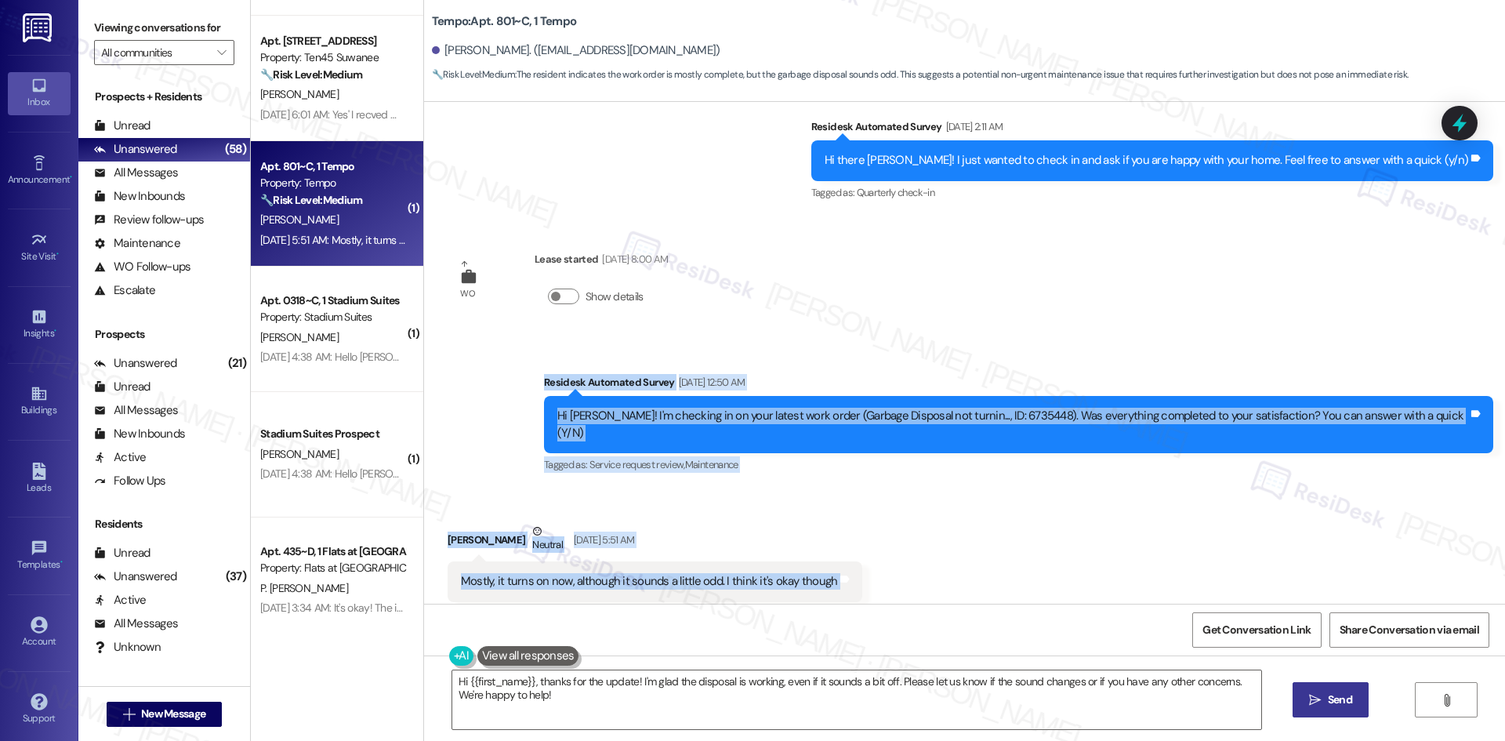
drag, startPoint x: 507, startPoint y: 353, endPoint x: 1007, endPoint y: 543, distance: 535.0
click at [1007, 543] on div "Survey, sent via SMS Residesk Automated Survey Nov 23, 2024 at 1:32 AM Hi there…" at bounding box center [964, 353] width 1081 height 502
copy div "Residesk Automated Survey Aug 05, 2025 at 12:50 AM Hi Terrence! I'm checking in…"
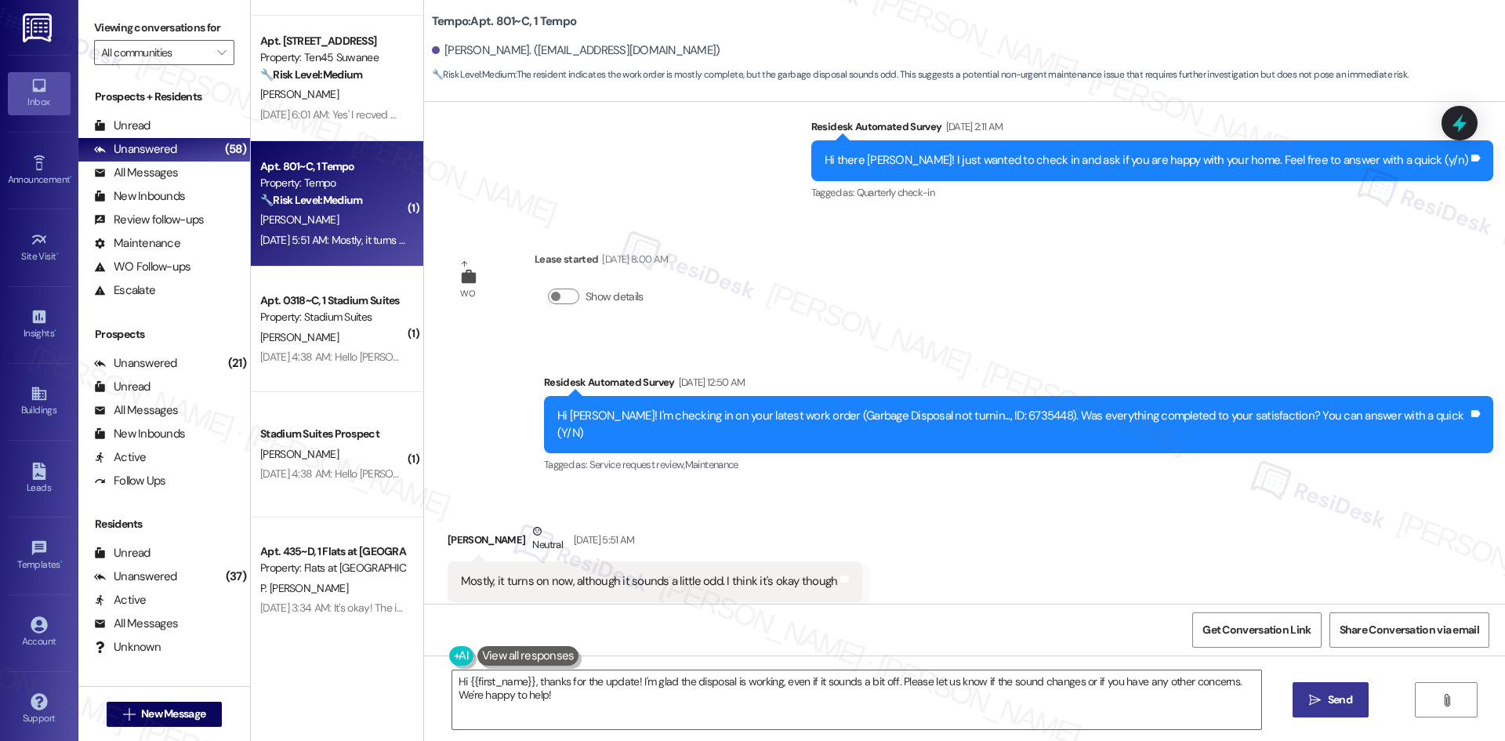
click at [872, 304] on div "Survey, sent via SMS Residesk Automated Survey Nov 23, 2024 at 1:32 AM Hi there…" at bounding box center [964, 353] width 1081 height 502
click at [913, 701] on textarea "Hi {{first_name}}, thanks for the update! I'm glad the disposal is working, eve…" at bounding box center [856, 699] width 809 height 59
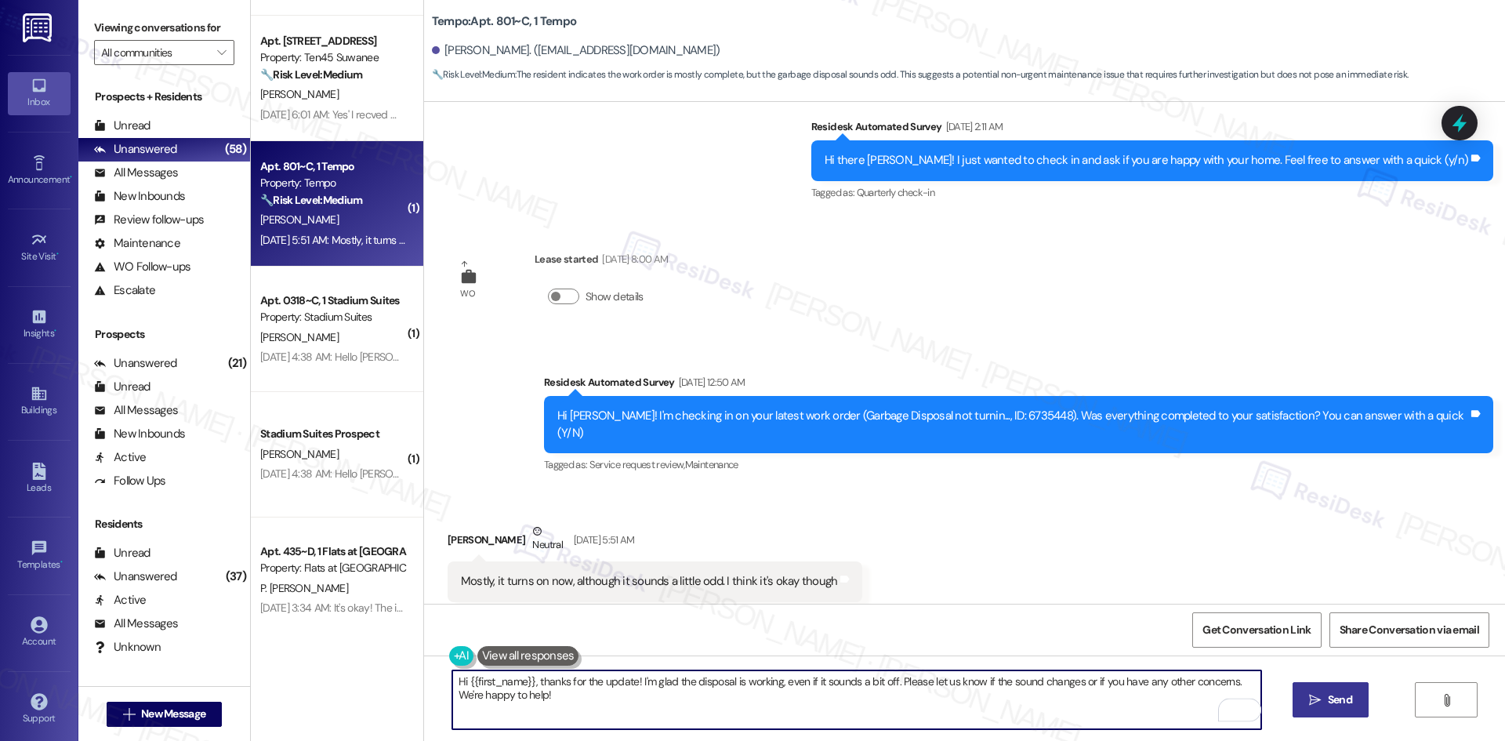
click at [1223, 682] on textarea "Hi {{first_name}}, thanks for the update! I'm glad the disposal is working, eve…" at bounding box center [856, 699] width 809 height 59
drag, startPoint x: 1220, startPoint y: 682, endPoint x: 332, endPoint y: 682, distance: 887.9
click at [332, 682] on div "( 1 ) Apt. 4~207, 1632 Clearwater Largo Rd Property: Solano Belleair ⚠️ Risk Le…" at bounding box center [878, 370] width 1254 height 741
paste textarea "Terrence, just checking in — is the garbage disposal still working okay? Let us…"
type textarea "Hi Terrence, just checking in — is the garbage disposal still working okay? Let…"
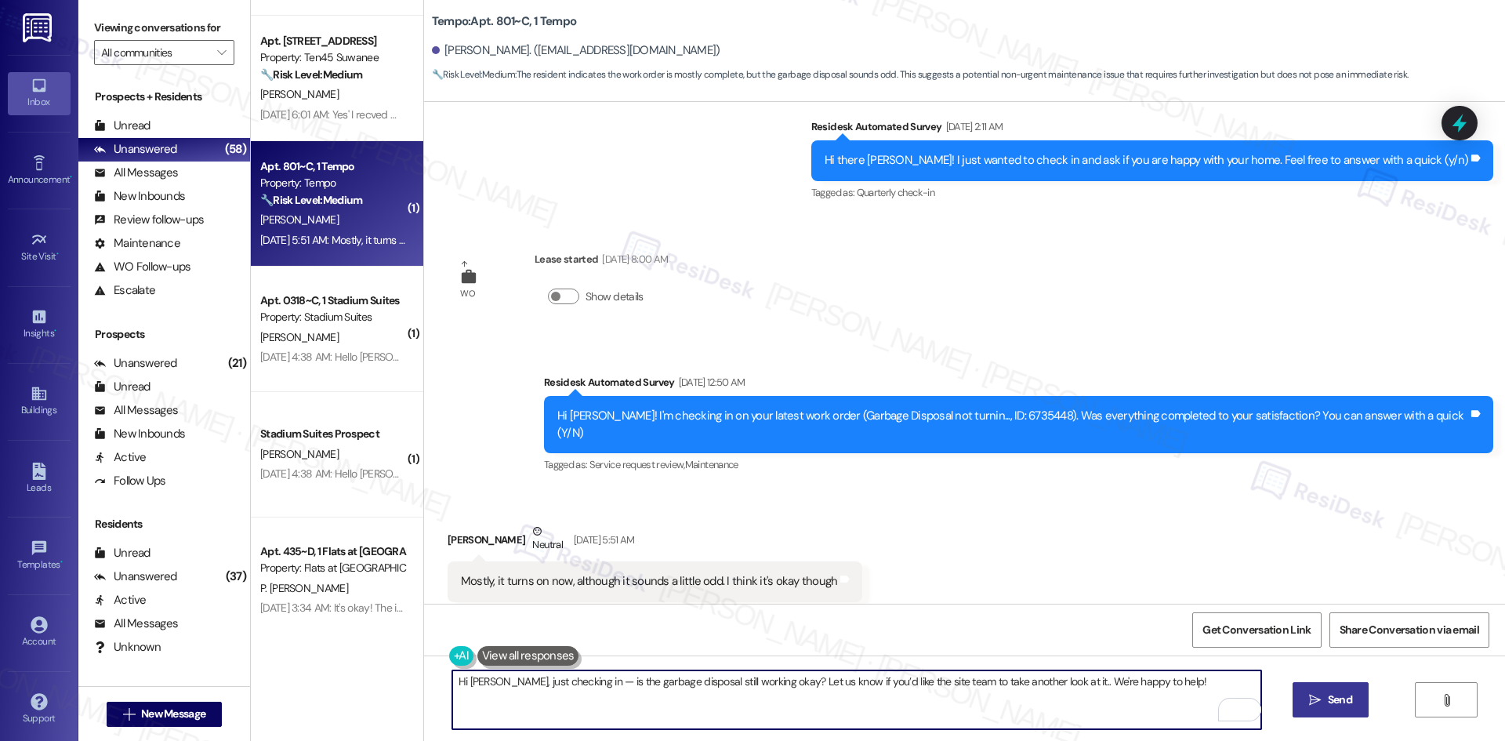
click at [1331, 702] on span "Send" at bounding box center [1340, 699] width 24 height 16
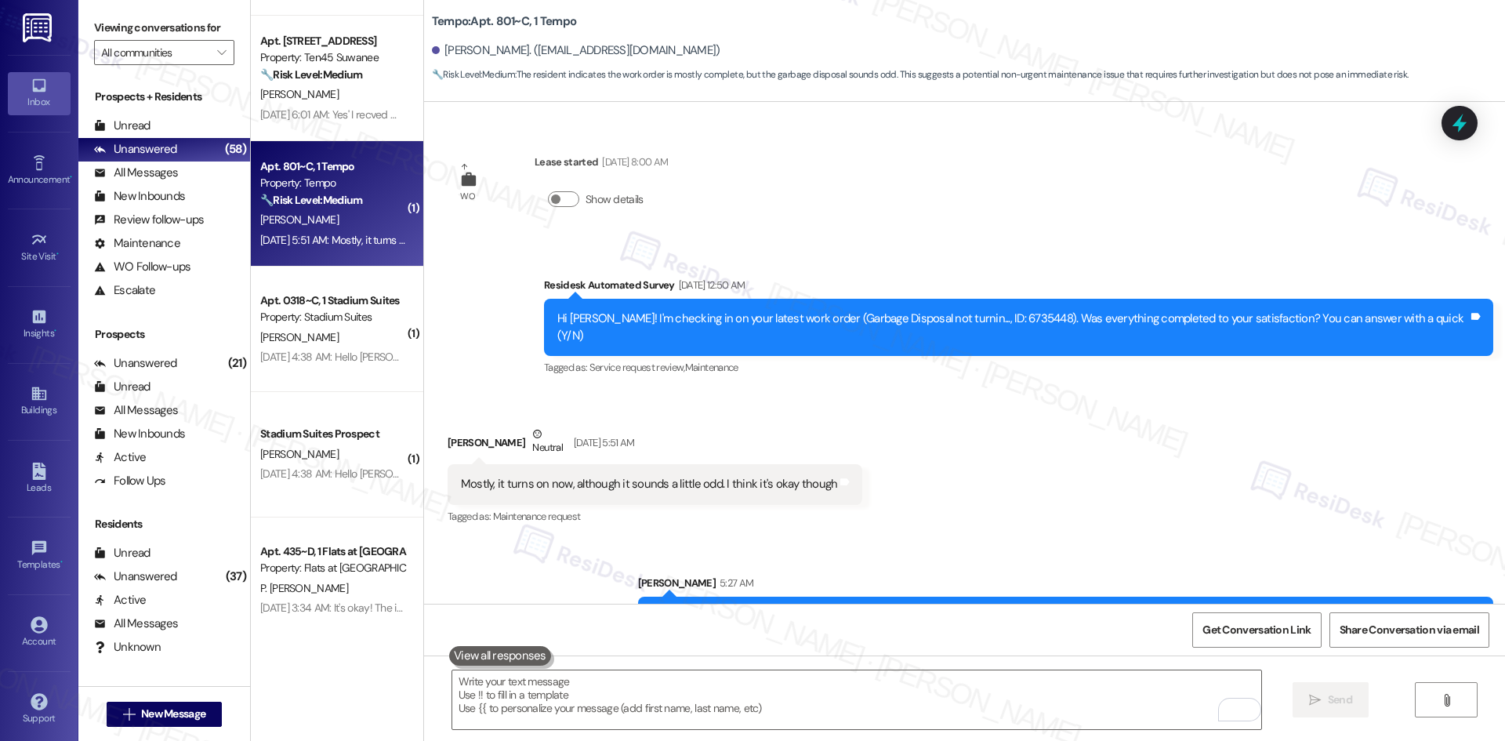
scroll to position [290, 0]
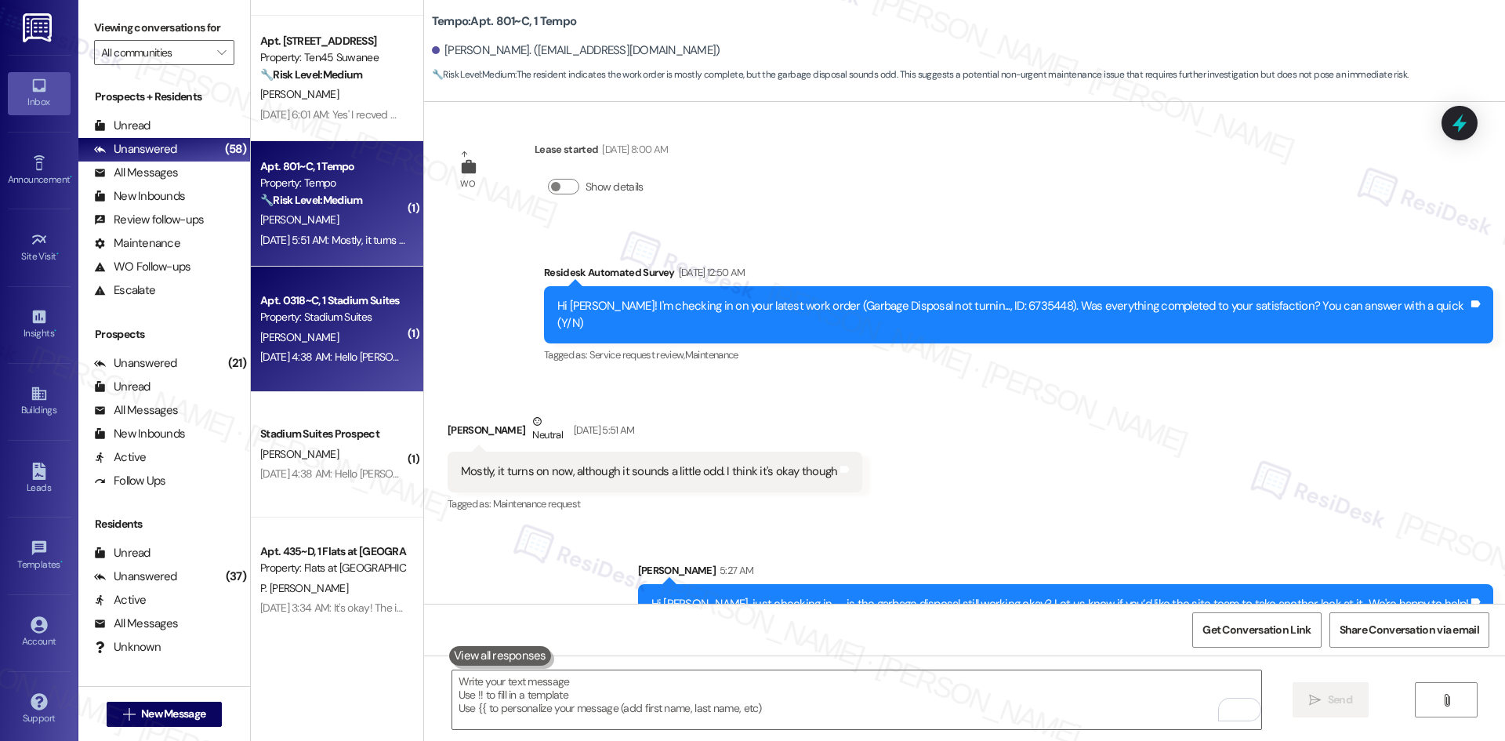
click at [370, 364] on div "Aug 05, 2025 at 4:38 AM: Hello Sarah. I am hoping you can help me. I have email…" at bounding box center [333, 357] width 148 height 20
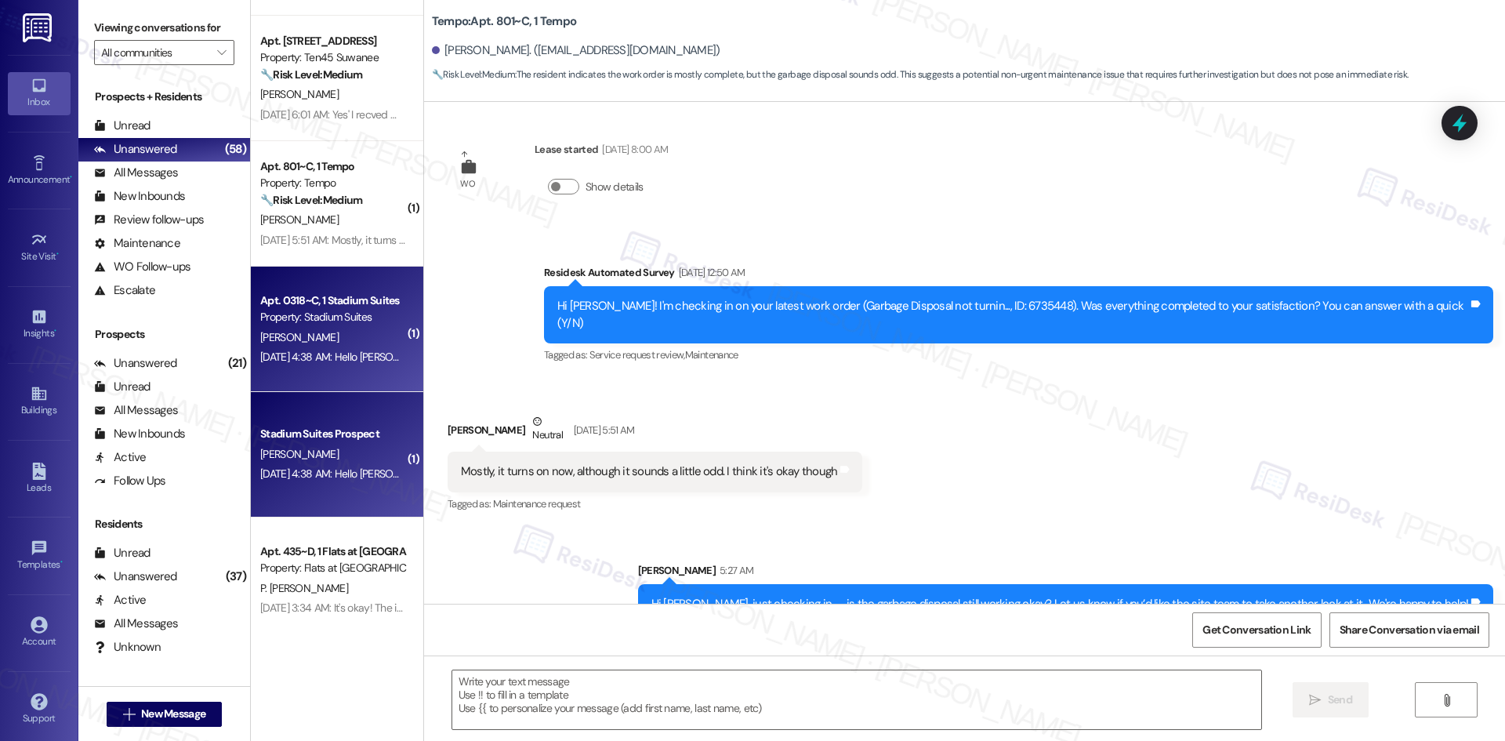
type textarea "Fetching suggested responses. Please feel free to read through the conversation…"
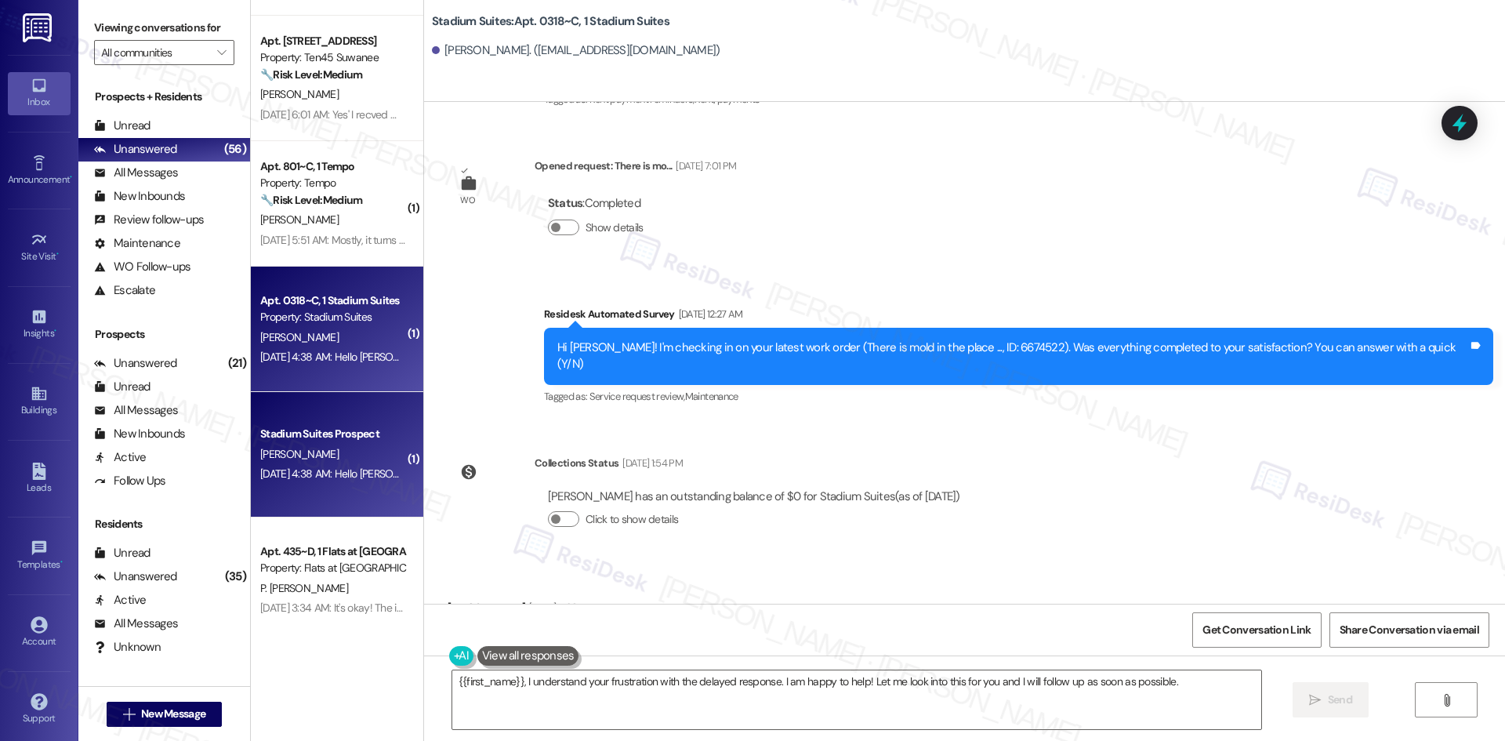
scroll to position [12347, 0]
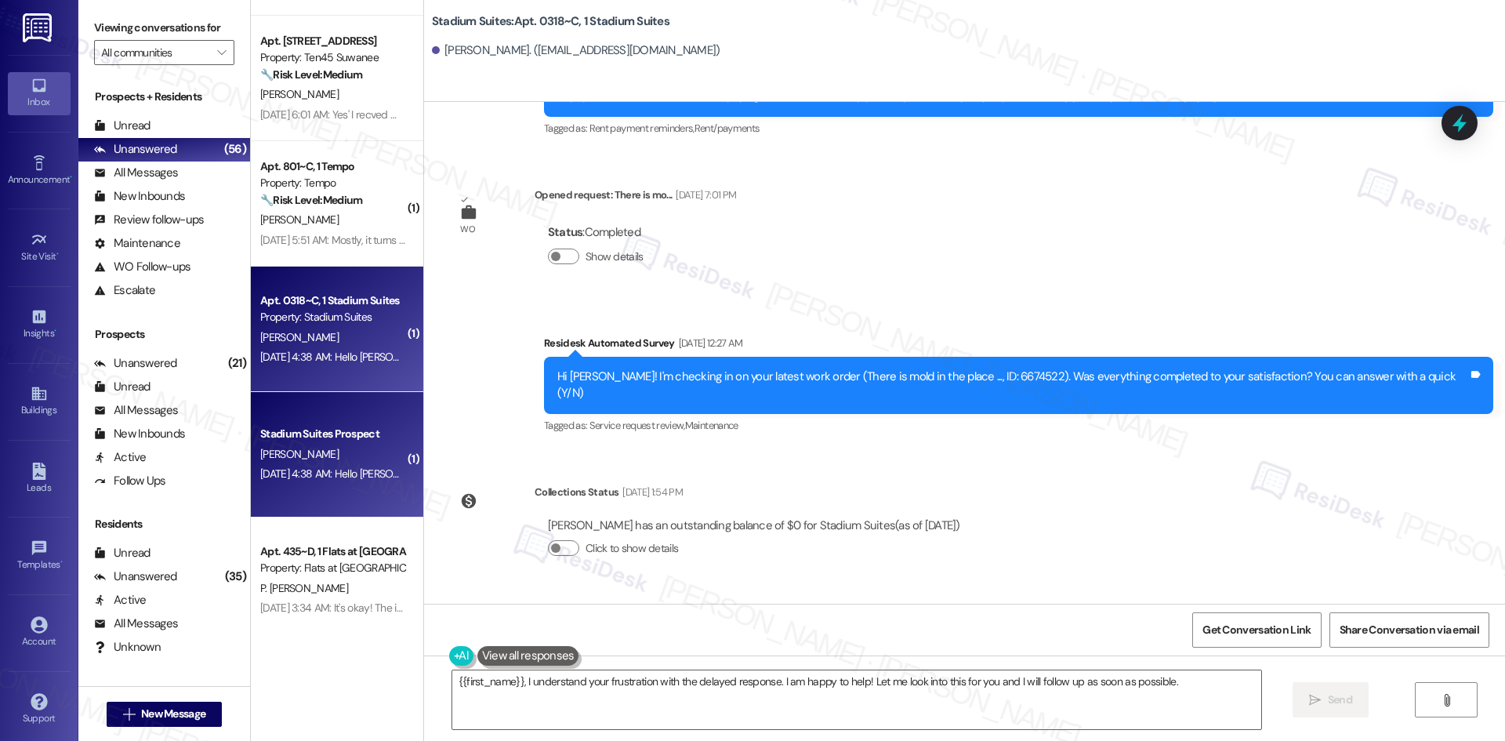
drag, startPoint x: 741, startPoint y: 522, endPoint x: 421, endPoint y: 444, distance: 329.8
copy div "Zarria Wallace Aug 05, 2025 at 4:38 AM Hello Sarah. I am hoping you can help me…"
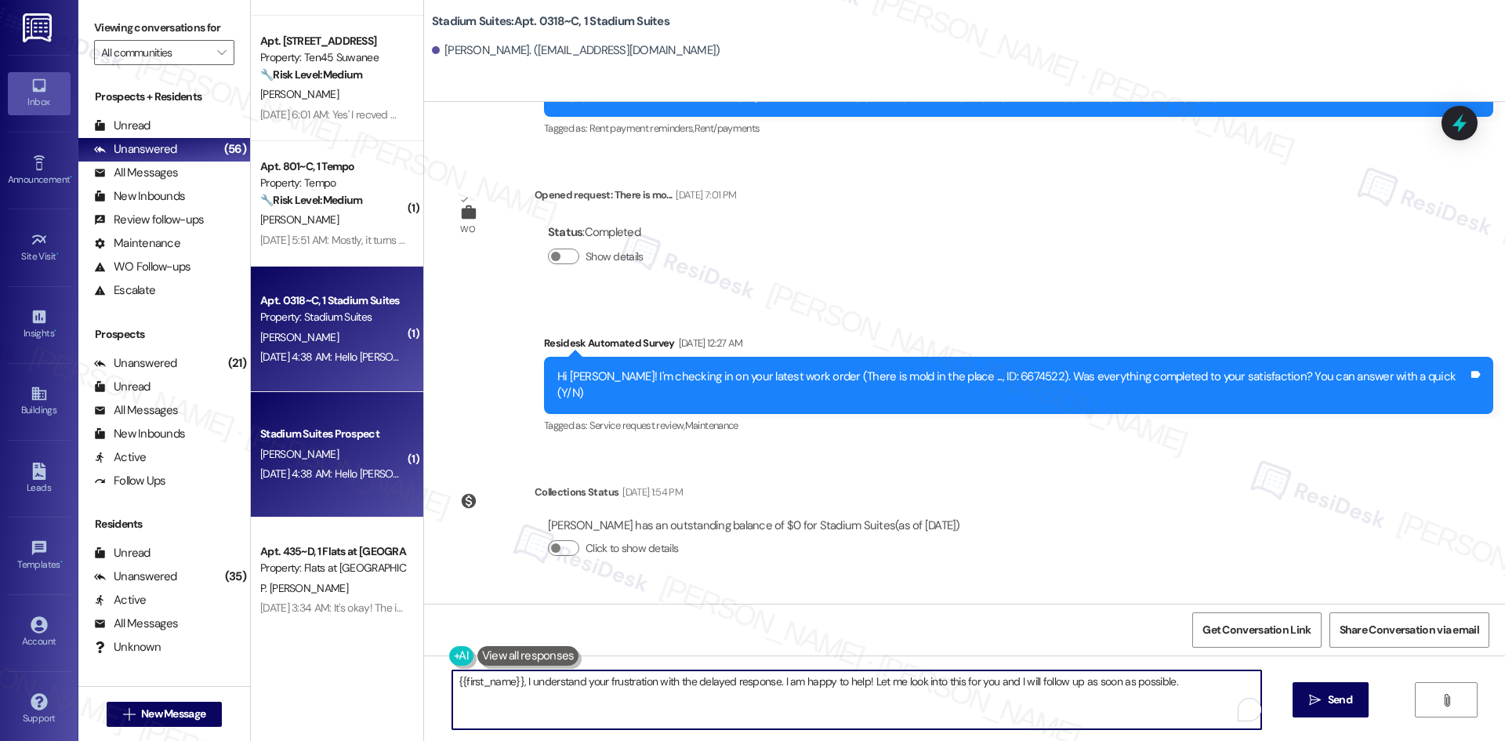
drag, startPoint x: 1175, startPoint y: 680, endPoint x: 369, endPoint y: 681, distance: 806.4
click at [369, 681] on div "( 1 ) Apt. 4~207, 1632 Clearwater Largo Rd Property: Solano Belleair ⚠️ Risk Le…" at bounding box center [878, 370] width 1254 height 741
paste textarea "Hi Zarria, my apologies for the delay in getting back to you. I just wanted to …"
type textarea "Hi Zarria, my apologies for the delay in getting back to you. I just wanted to …"
click at [1333, 701] on span "Send" at bounding box center [1340, 699] width 24 height 16
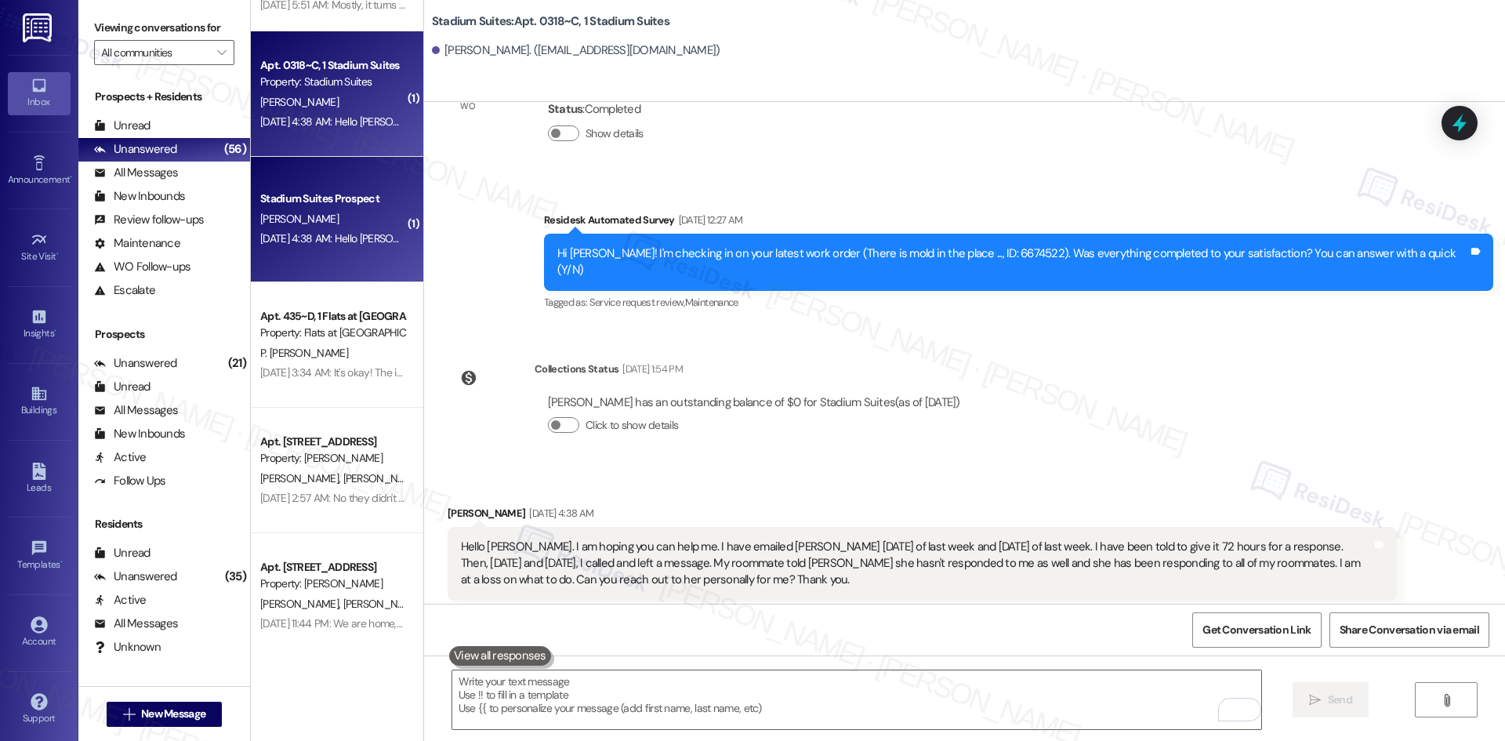
scroll to position [12659, 0]
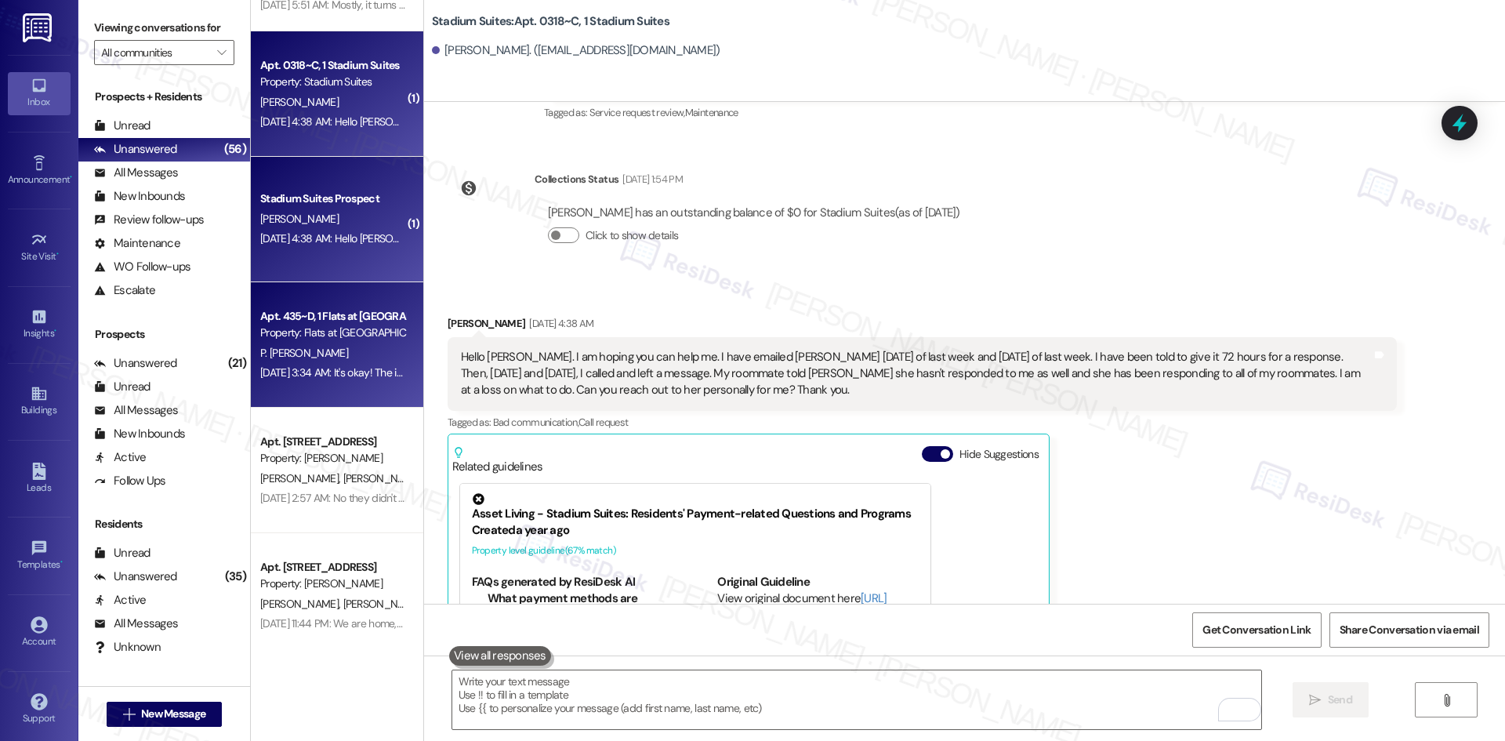
click at [353, 367] on div "Aug 05, 2025 at 3:34 AM: It's okay! The issue just wasn't resolved as there are…" at bounding box center [651, 372] width 782 height 14
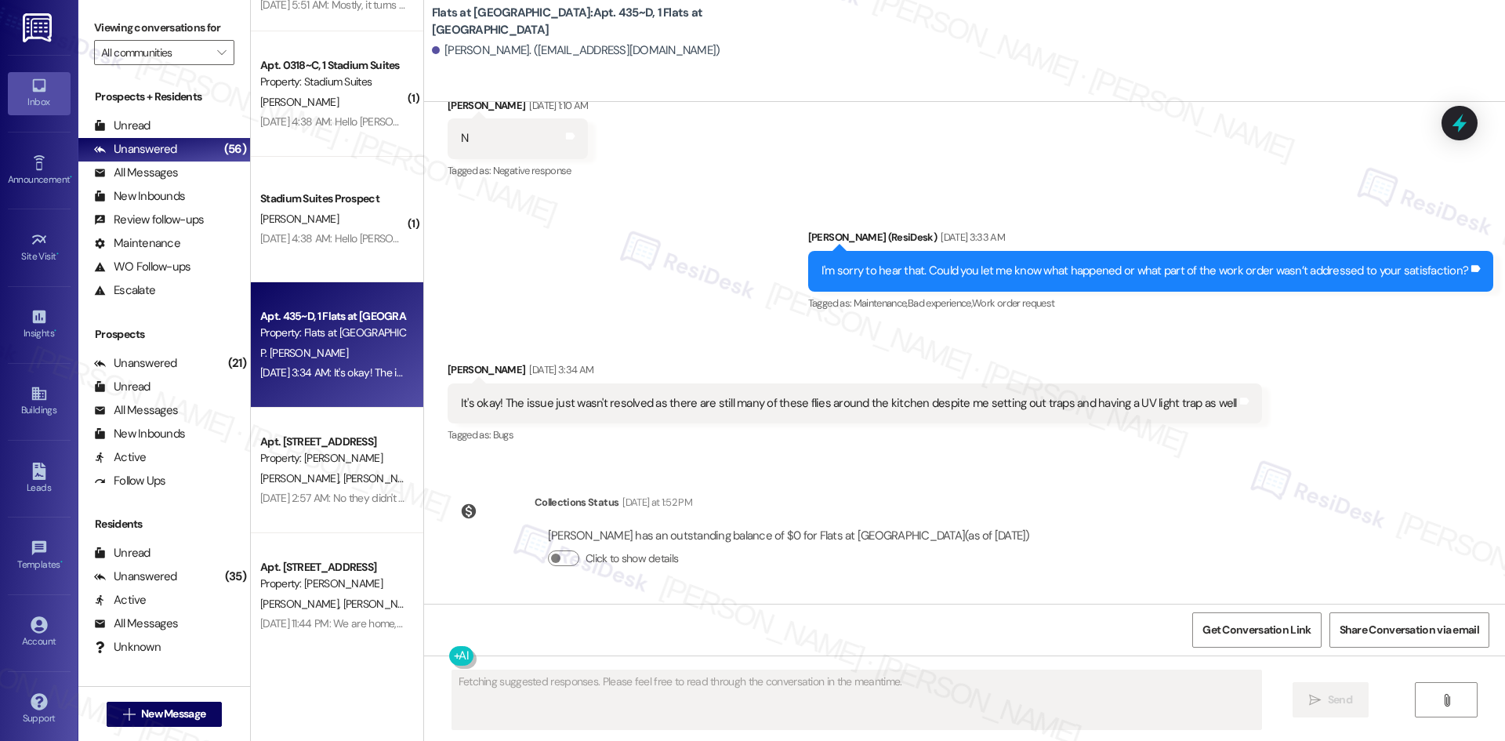
scroll to position [3140, 0]
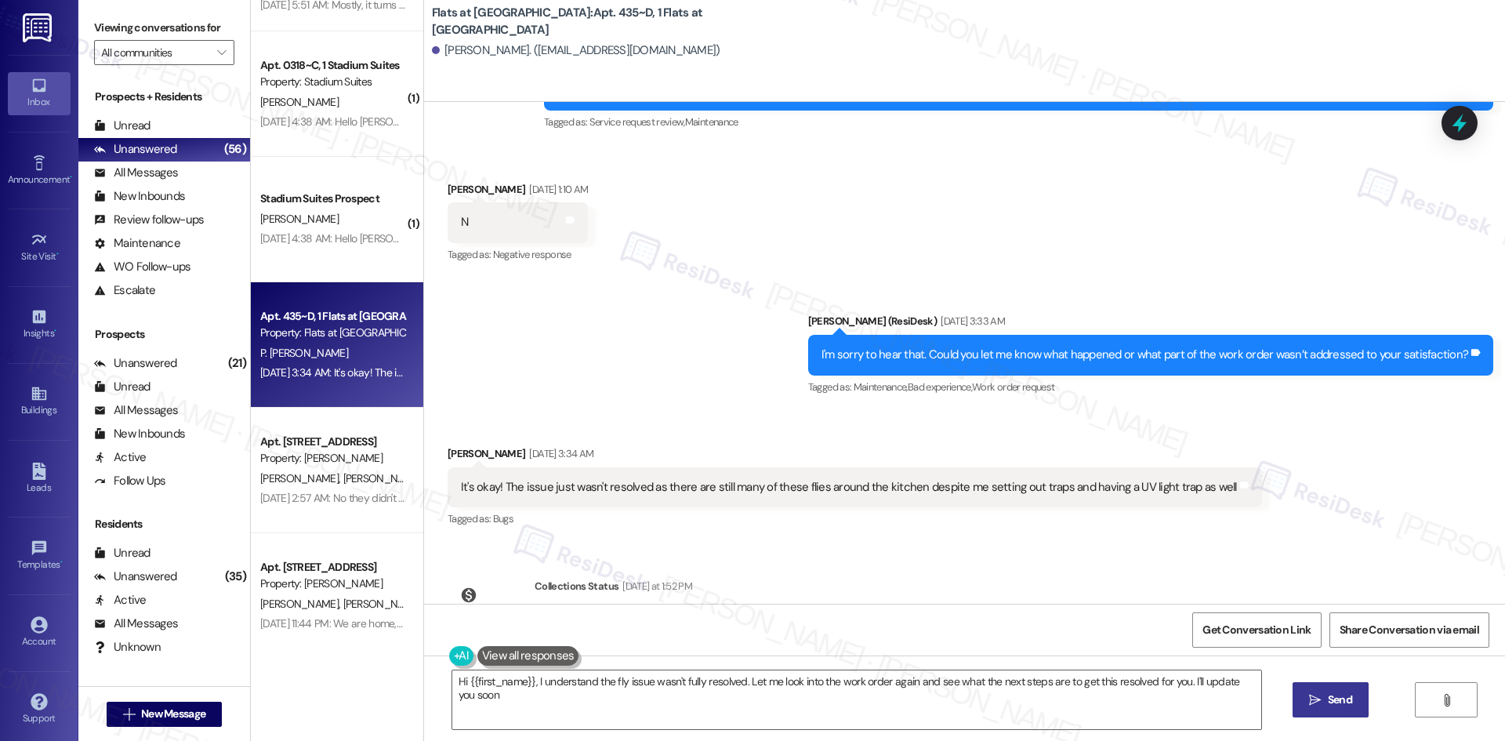
type textarea "Hi {{first_name}}, I understand the fly issue wasn't fully resolved. Let me loo…"
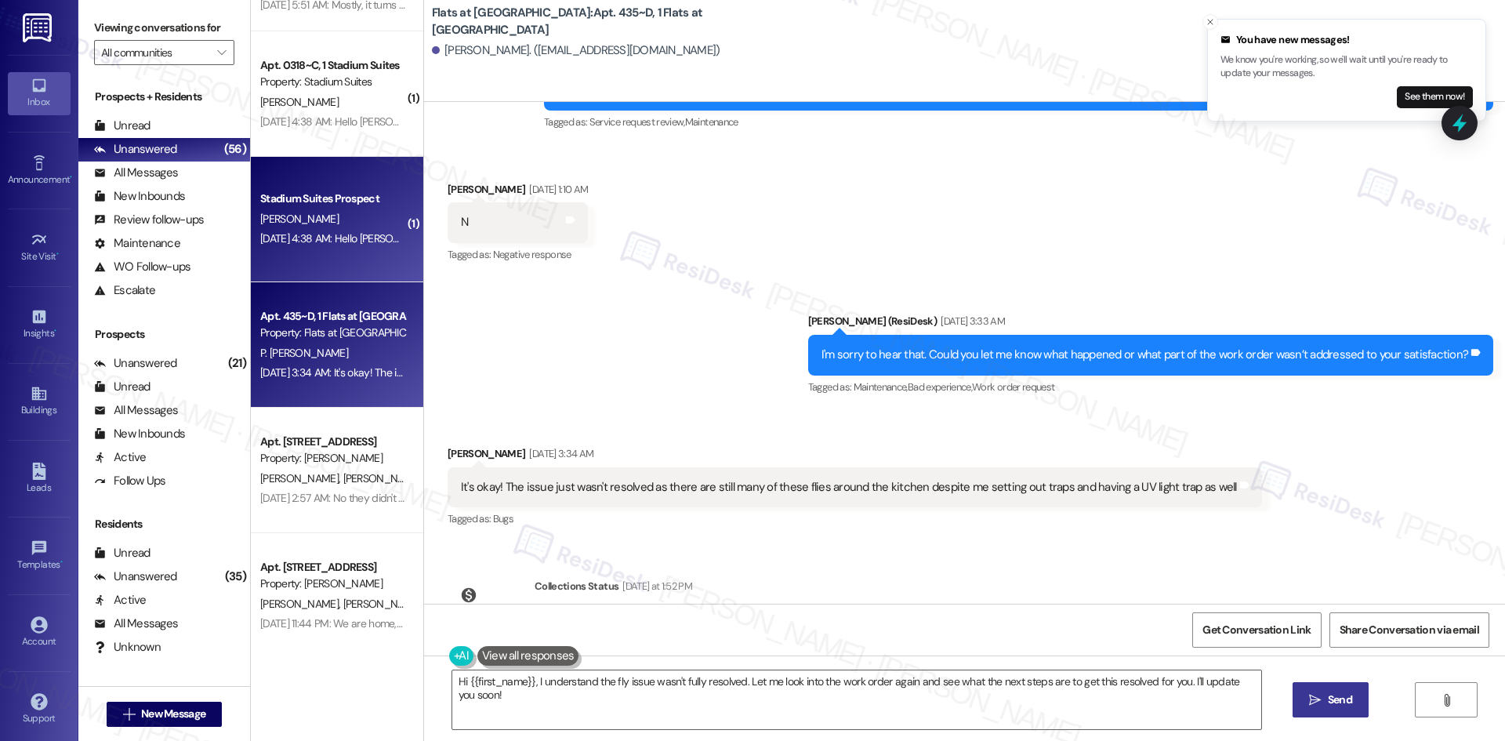
click at [280, 241] on div "Aug 05, 2025 at 4:38 AM: Hello Sarah. I am hoping you can help me. I have email…" at bounding box center [1305, 238] width 2090 height 14
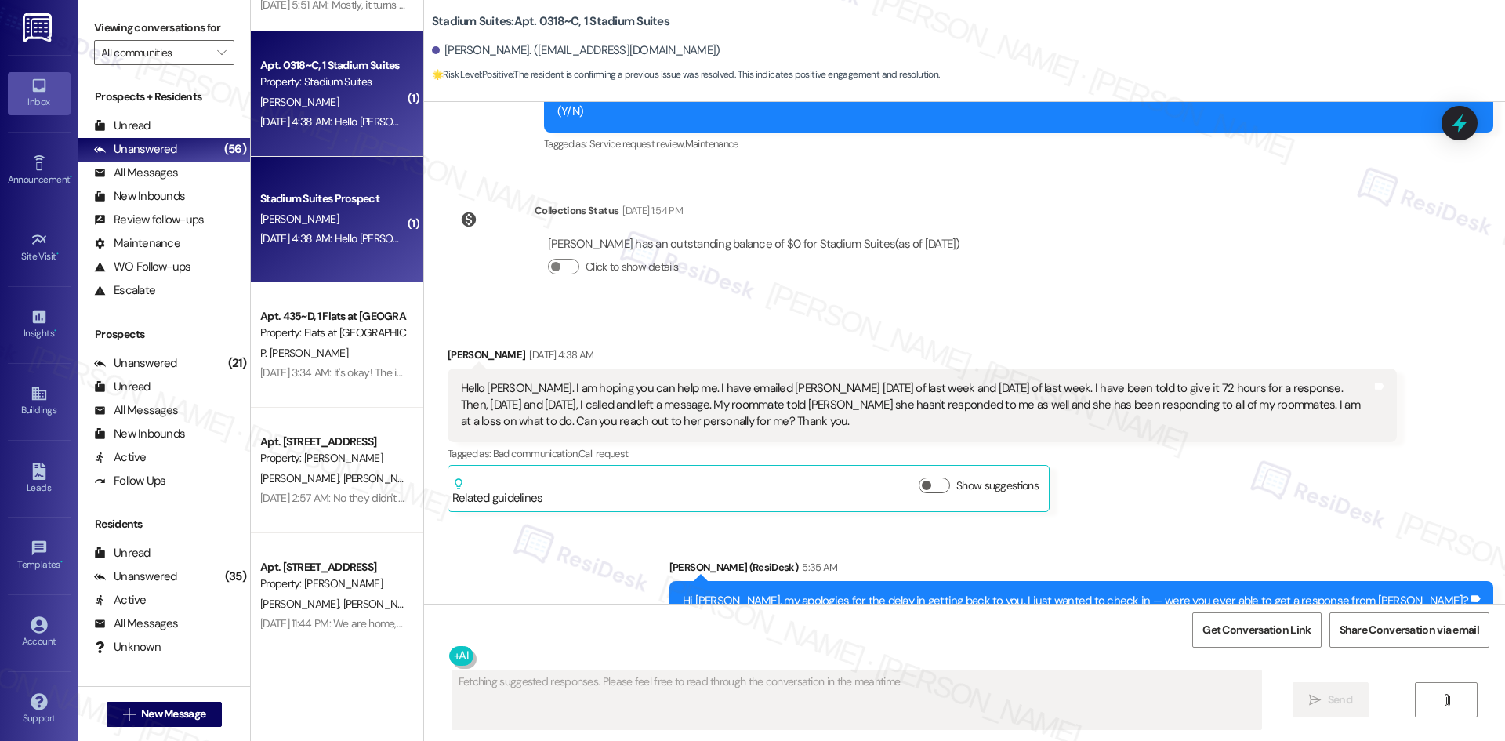
scroll to position [12629, 0]
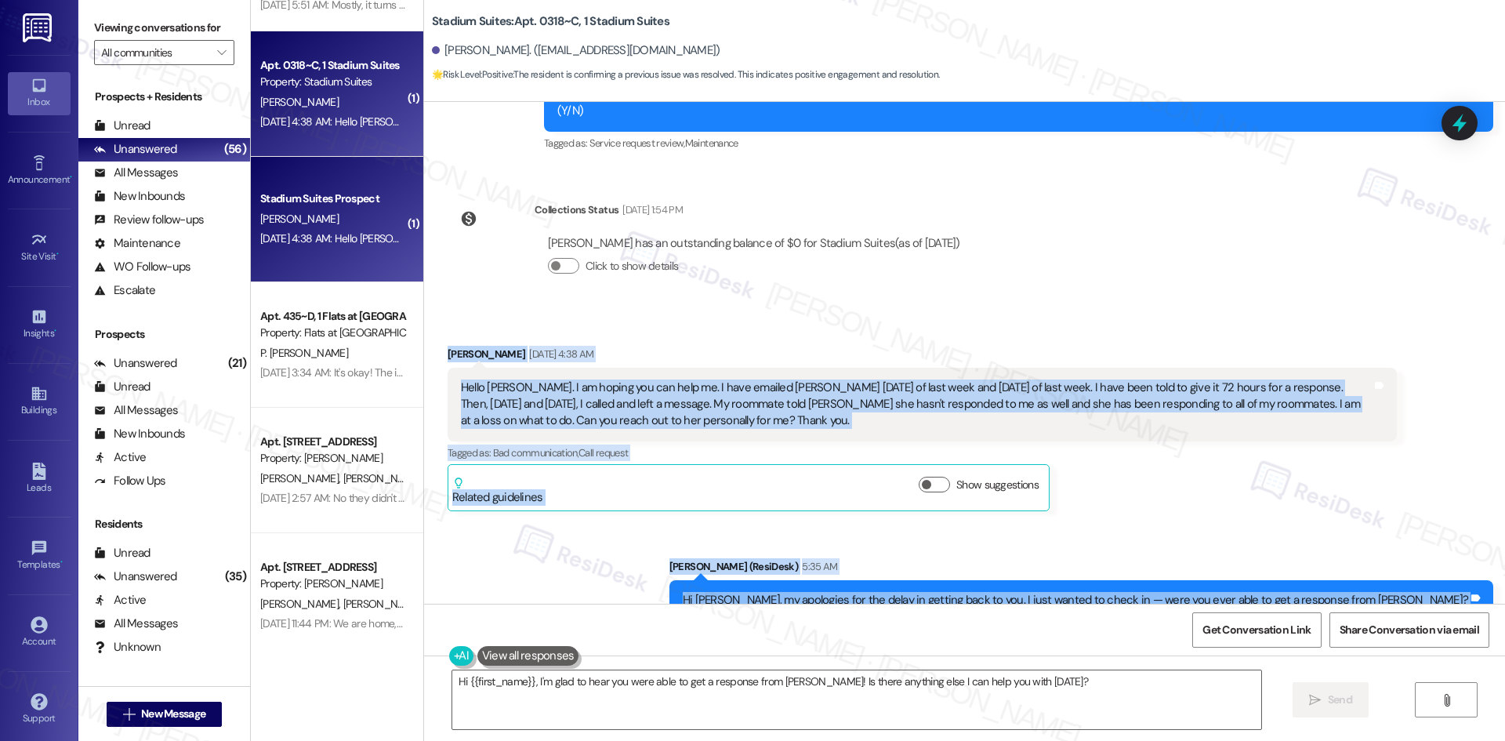
drag, startPoint x: 437, startPoint y: 189, endPoint x: 647, endPoint y: 554, distance: 421.3
click at [647, 554] on div "Announcement, sent via SMS Sarah (ResiDesk) Jun 02, 2022 at 12:00 AM Hi Zarria …" at bounding box center [964, 353] width 1081 height 502
copy div "Zarria Wallace Aug 05, 2025 at 4:38 AM Hello Sarah. I am hoping you can help me…"
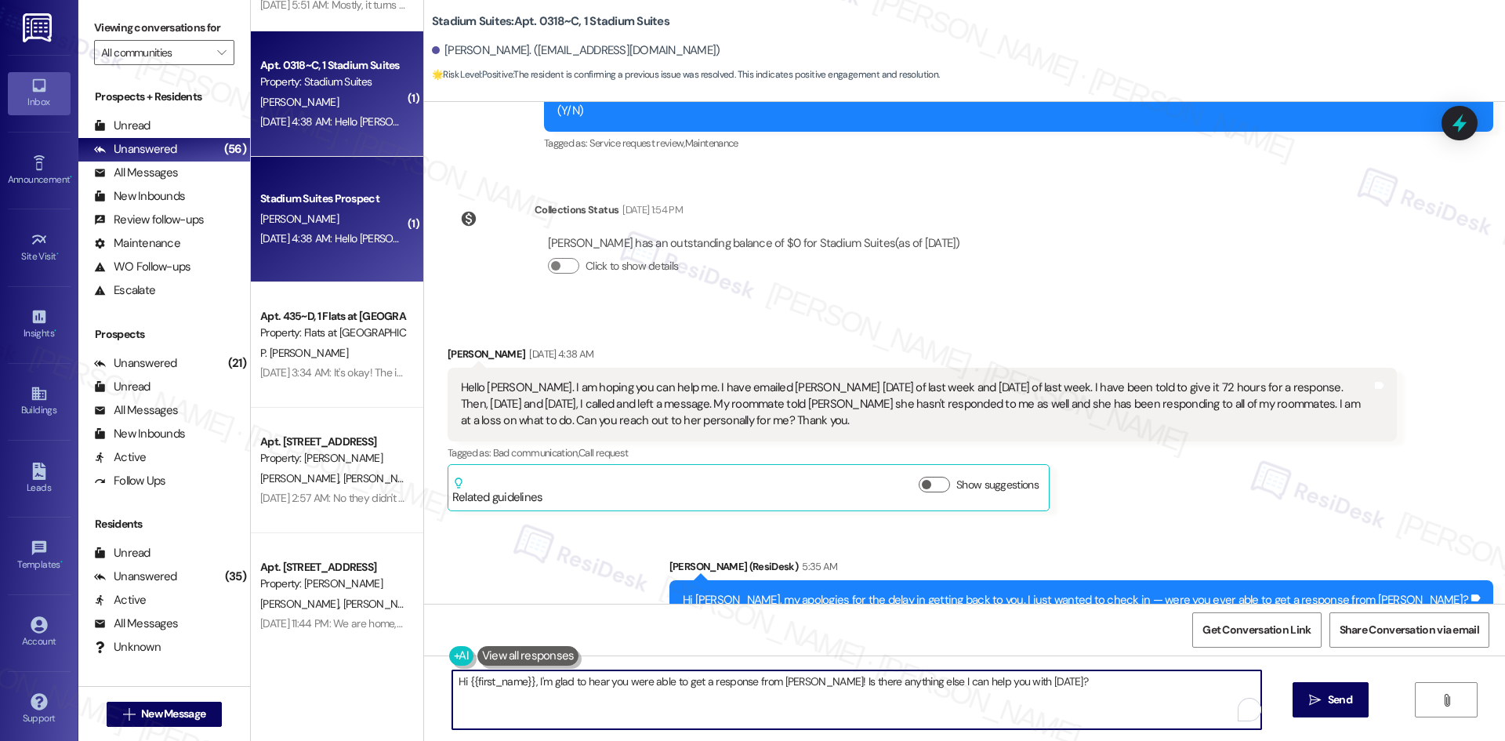
drag, startPoint x: 1068, startPoint y: 678, endPoint x: 390, endPoint y: 665, distance: 678.0
click at [390, 665] on div "Apt. 0428~A, 1 Stadium Suites Property: Stadium Suites ⚠️ Risk Level: High The …" at bounding box center [878, 370] width 1254 height 741
paste textarea "I’m glad to hear you were able to get a response. Please let me know if there’s…"
type textarea "I’m glad to hear you were able to get a response. Please let me know if there’s…"
click at [1319, 700] on icon "" at bounding box center [1315, 700] width 12 height 13
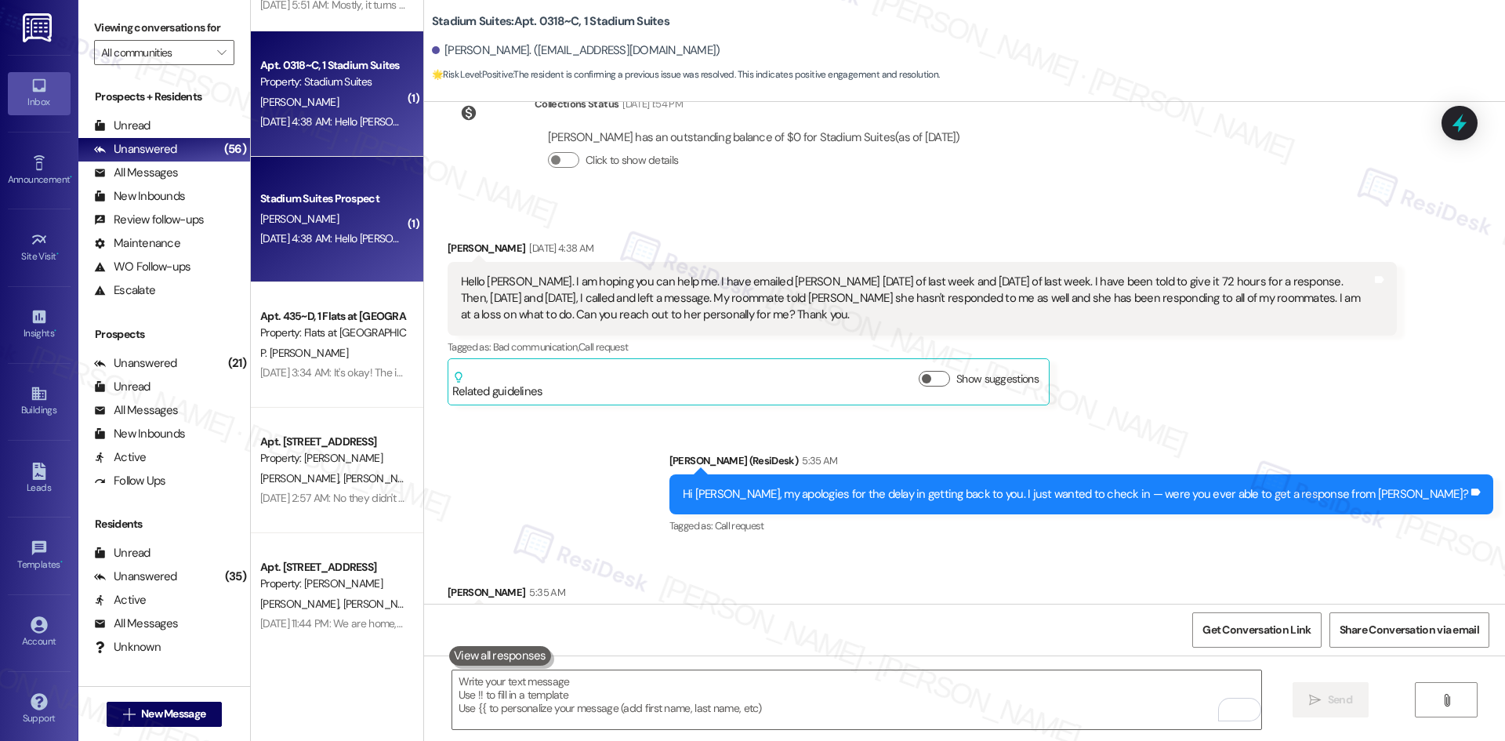
scroll to position [12738, 0]
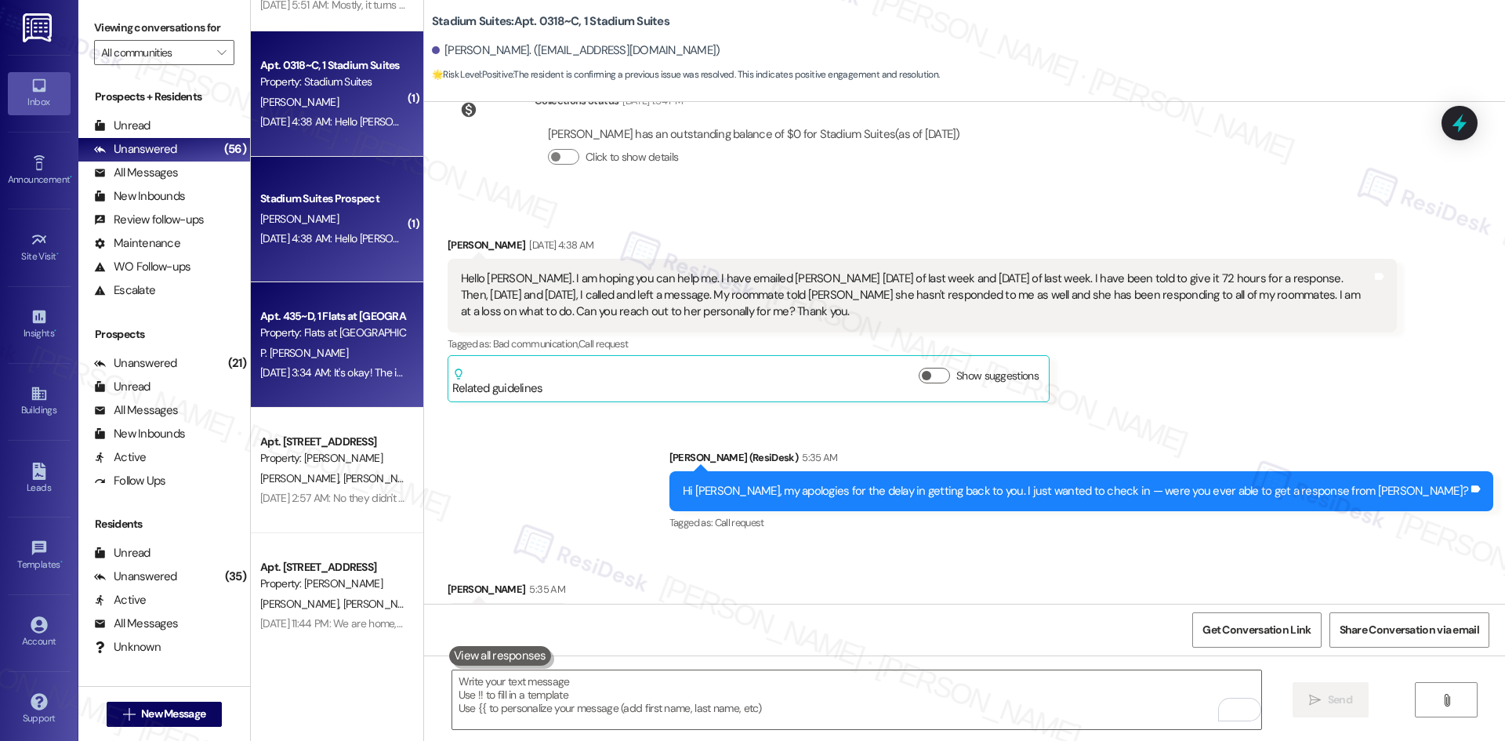
click at [347, 345] on div "P. Viswesh" at bounding box center [333, 353] width 148 height 20
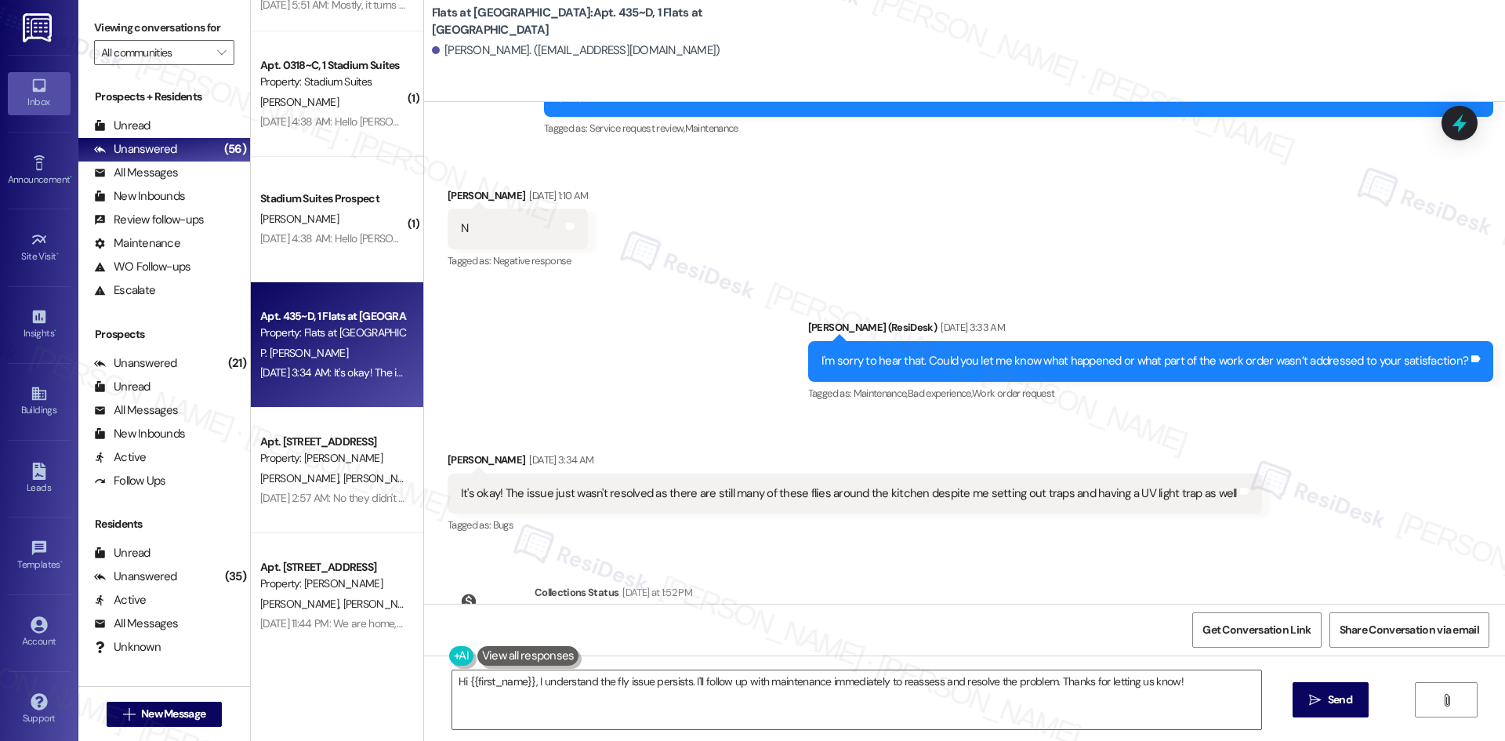
scroll to position [3140, 0]
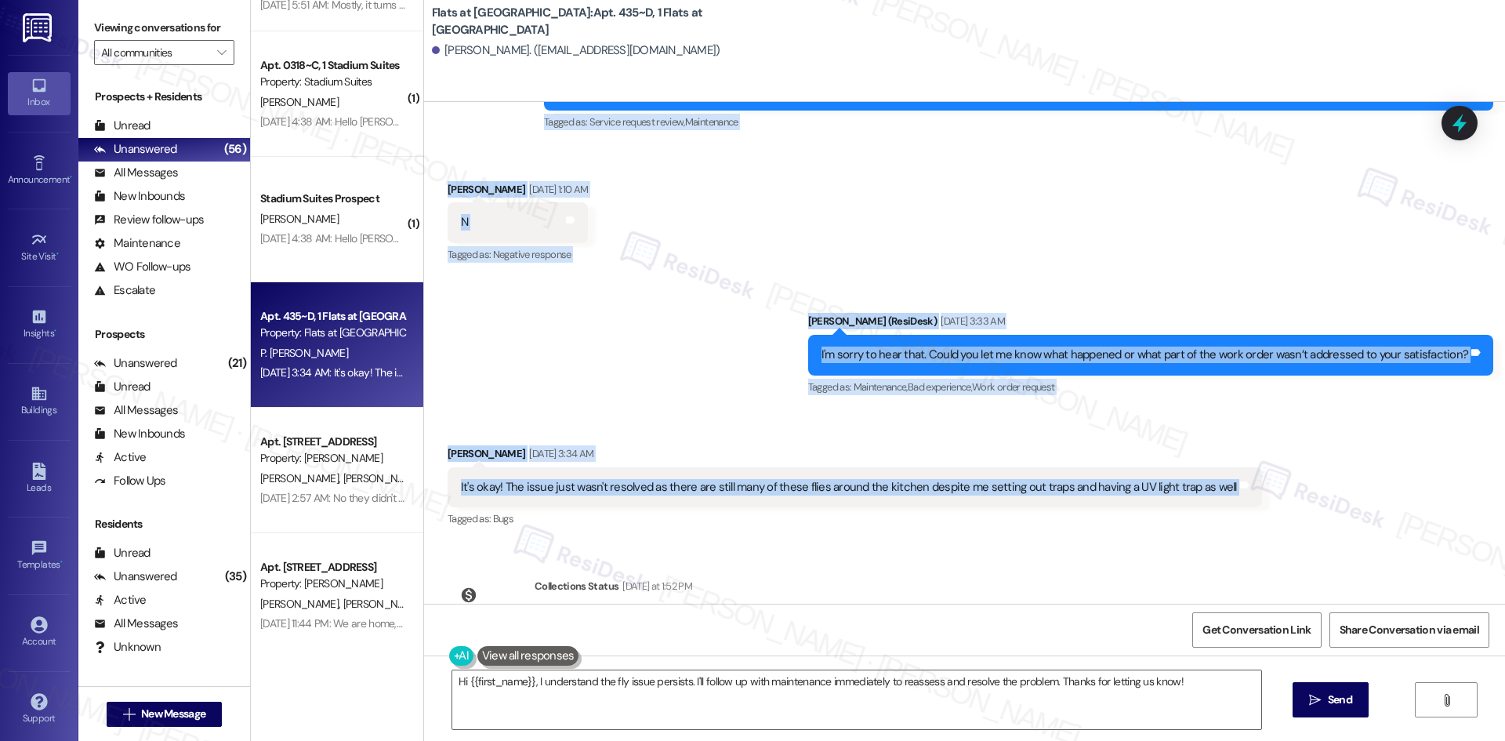
drag, startPoint x: 746, startPoint y: 323, endPoint x: 1287, endPoint y: 399, distance: 546.0
click at [1287, 399] on div "WO Opened request: There are f... Aug 04, 2024 at 5:21 AM Status : Completed Sh…" at bounding box center [964, 353] width 1081 height 502
copy div "Residesk Automated Survey Aug 05, 2025 at 12:39 AM Hi Pooja! I'm checking in on…"
drag, startPoint x: 657, startPoint y: 252, endPoint x: 629, endPoint y: 265, distance: 30.5
click at [657, 277] on div "Sent via SMS Sarah (ResiDesk) Aug 05, 2025 at 3:33 AM I'm sorry to hear that. C…" at bounding box center [964, 343] width 1081 height 132
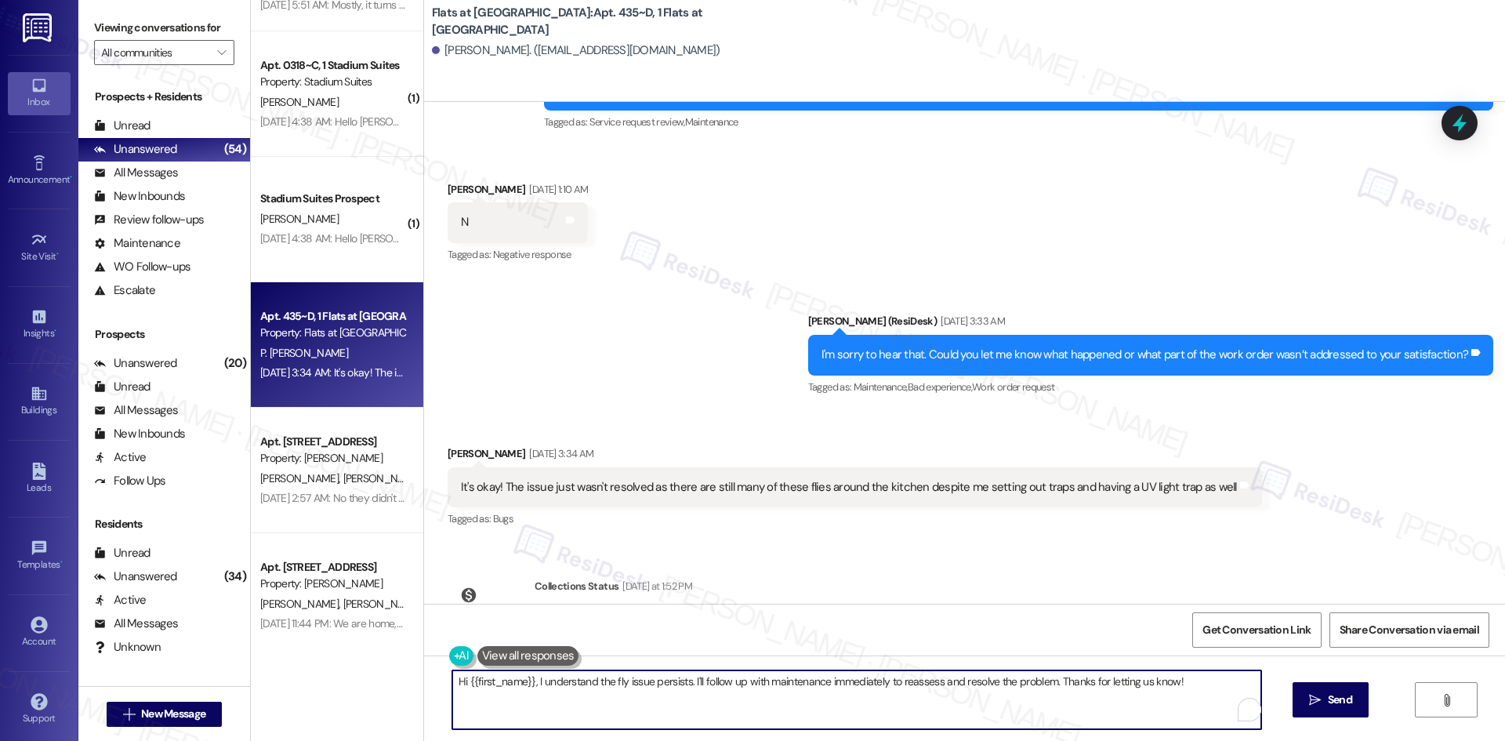
drag, startPoint x: 1201, startPoint y: 678, endPoint x: 398, endPoint y: 674, distance: 803.3
click at [398, 674] on div "Apt. 0428~A, 1 Stadium Suites Property: Stadium Suites ⚠️ Risk Level: High The …" at bounding box center [878, 370] width 1254 height 741
paste textarea "Pooja, just checking in — are you still seeing the flies around the kitchen, or…"
type textarea "Hi Pooja, just checking in — are you still seeing the flies around the kitchen,…"
click at [1335, 704] on span "Send" at bounding box center [1340, 699] width 24 height 16
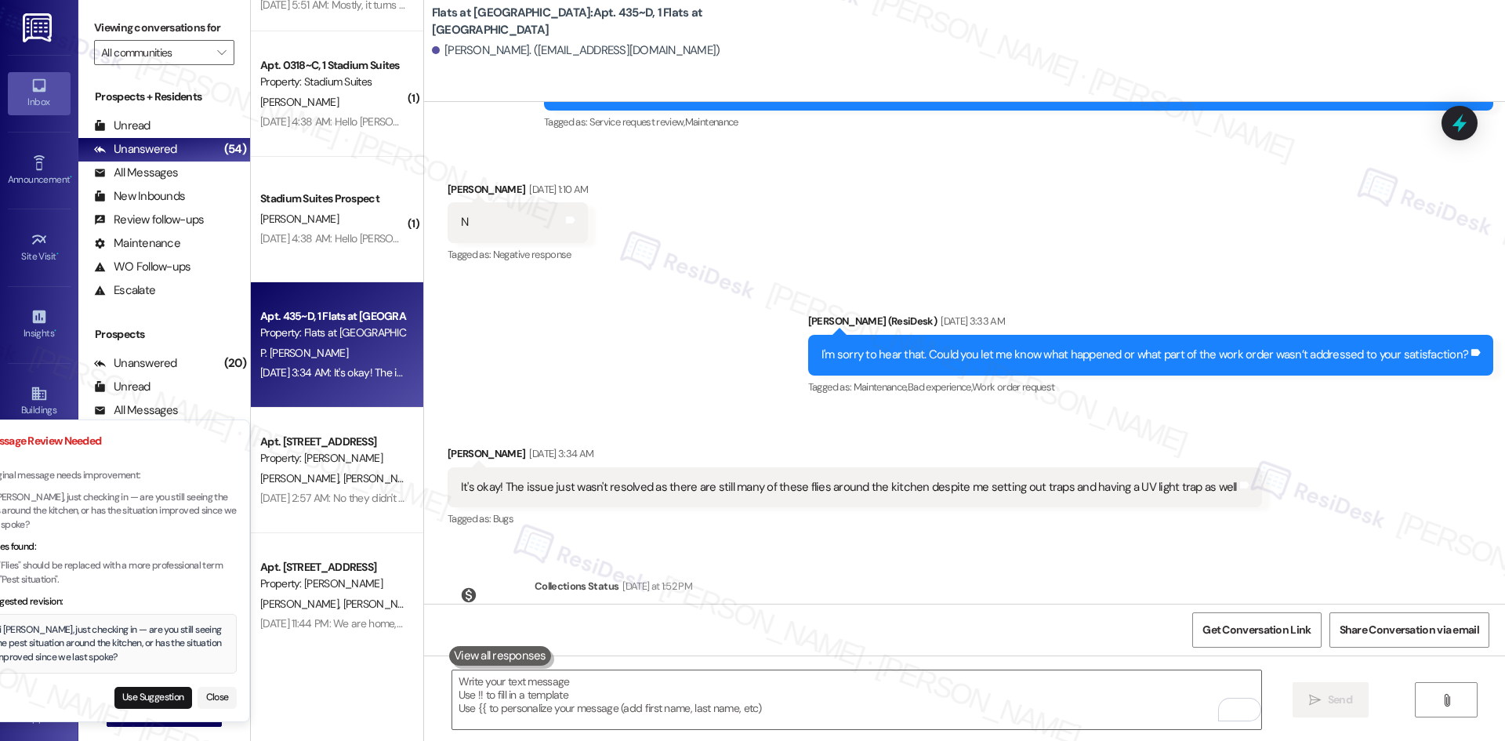
drag, startPoint x: 173, startPoint y: 659, endPoint x: 130, endPoint y: 655, distance: 43.3
click at [130, 655] on div "Hi Pooja, just checking in — are you still seeing the pest situation around the…" at bounding box center [111, 644] width 234 height 42
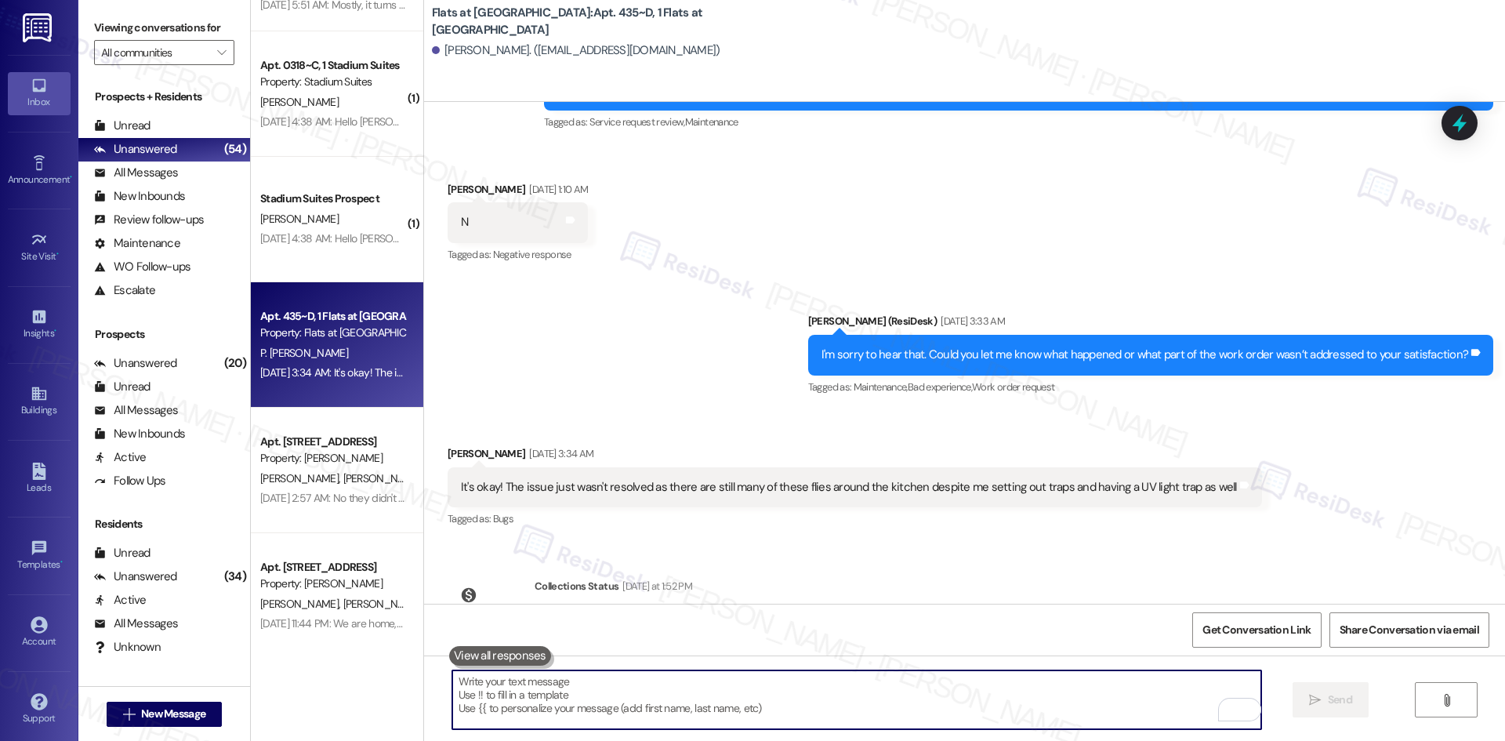
paste textarea "Hi Pooja, just checking in — are you still seeing the flies around the kitchen,…"
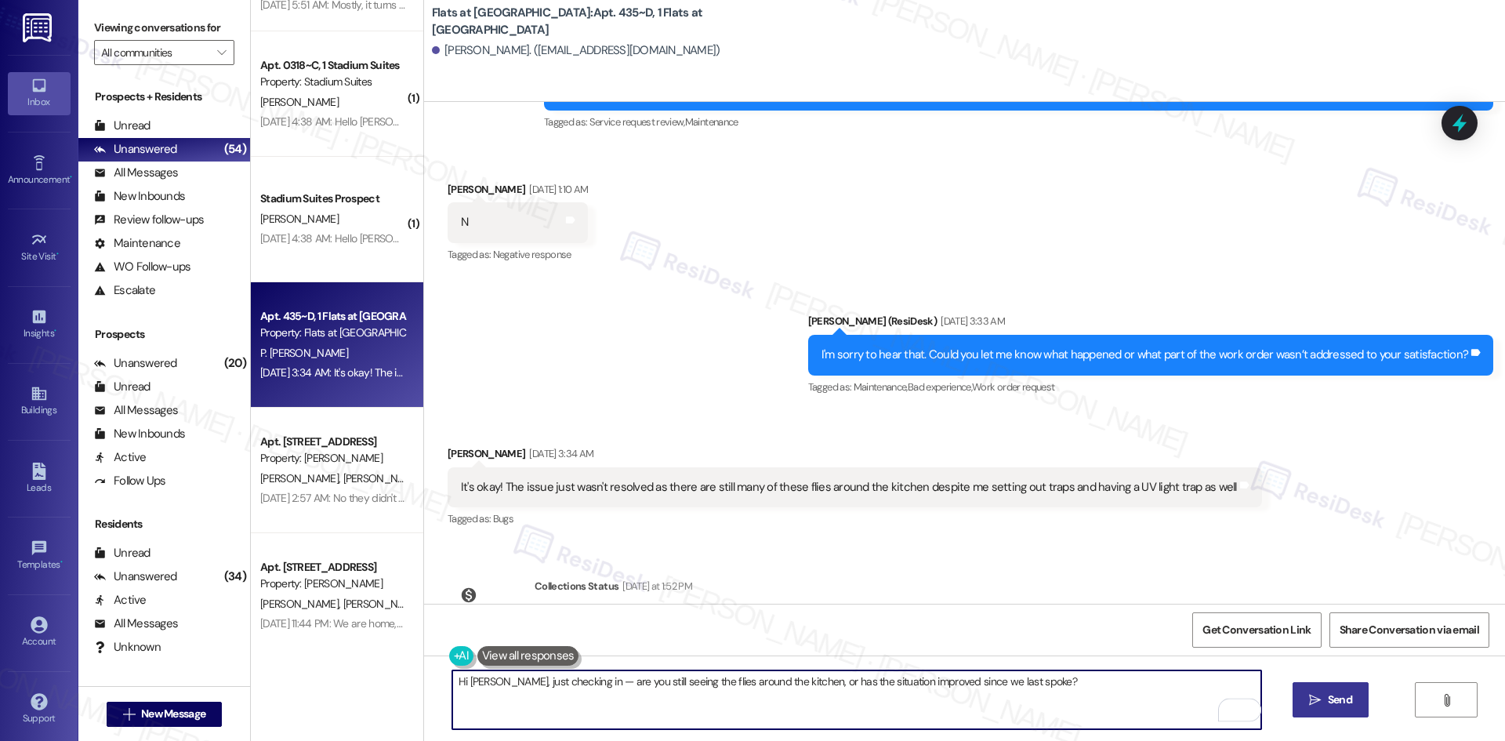
type textarea "Hi Pooja, just checking in — are you still seeing the flies around the kitchen,…"
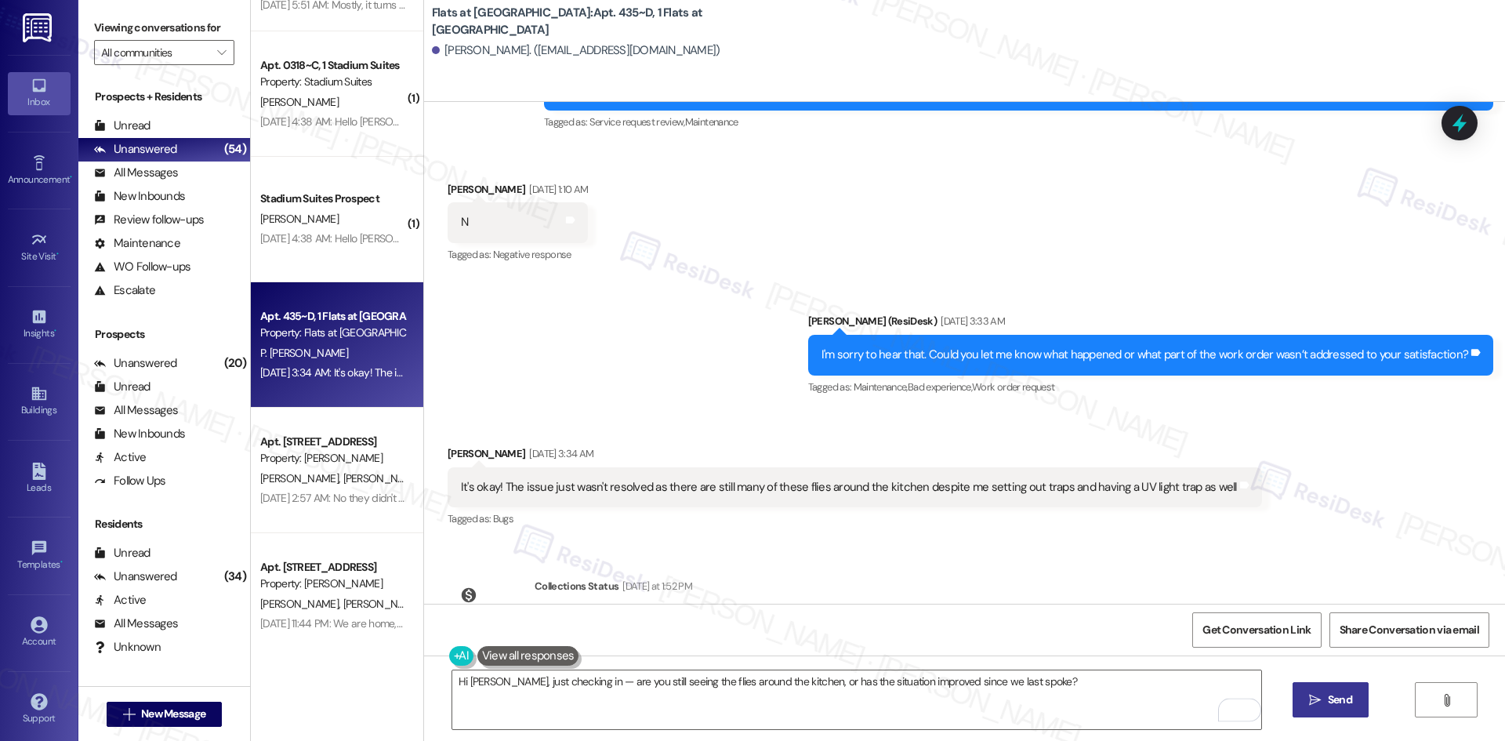
click at [1342, 702] on span "Send" at bounding box center [1340, 699] width 24 height 16
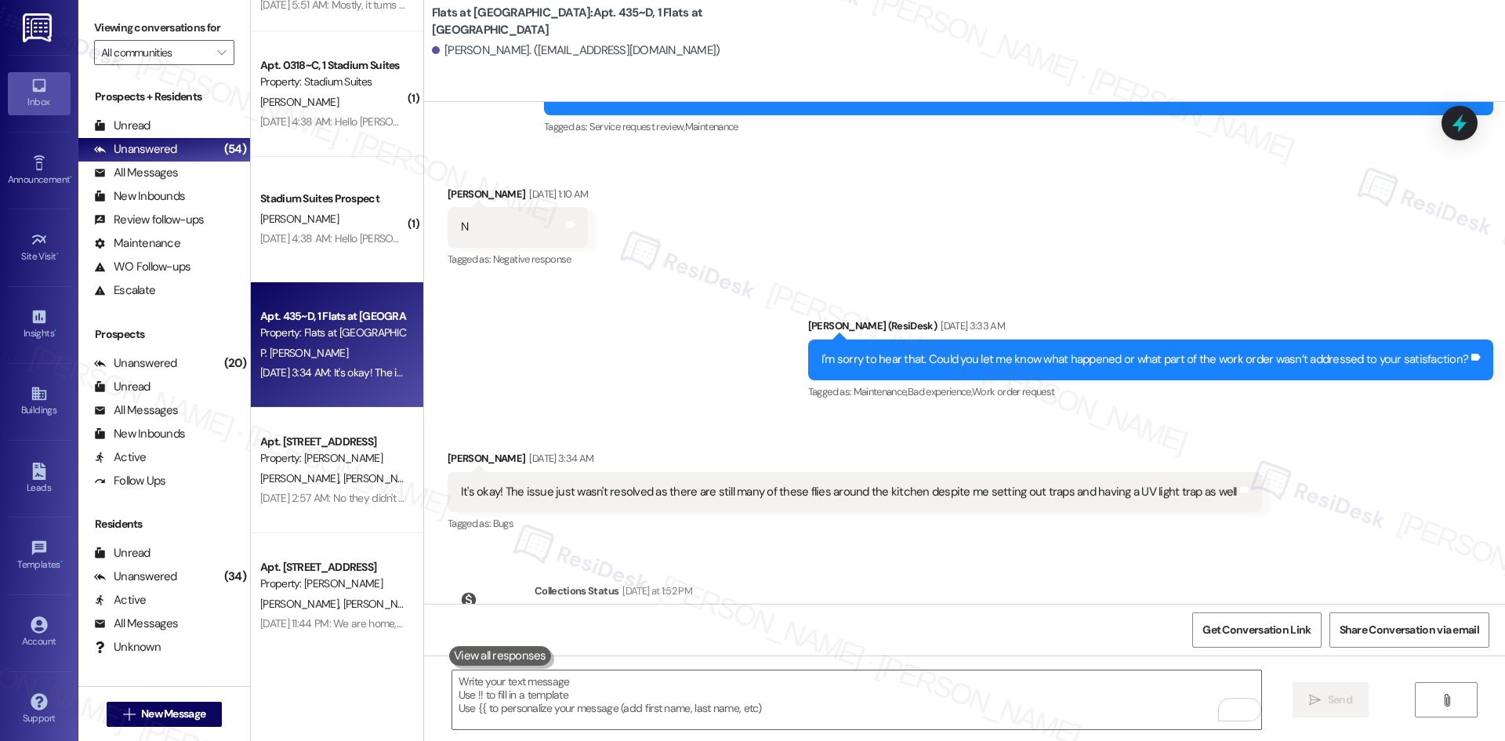
scroll to position [3140, 0]
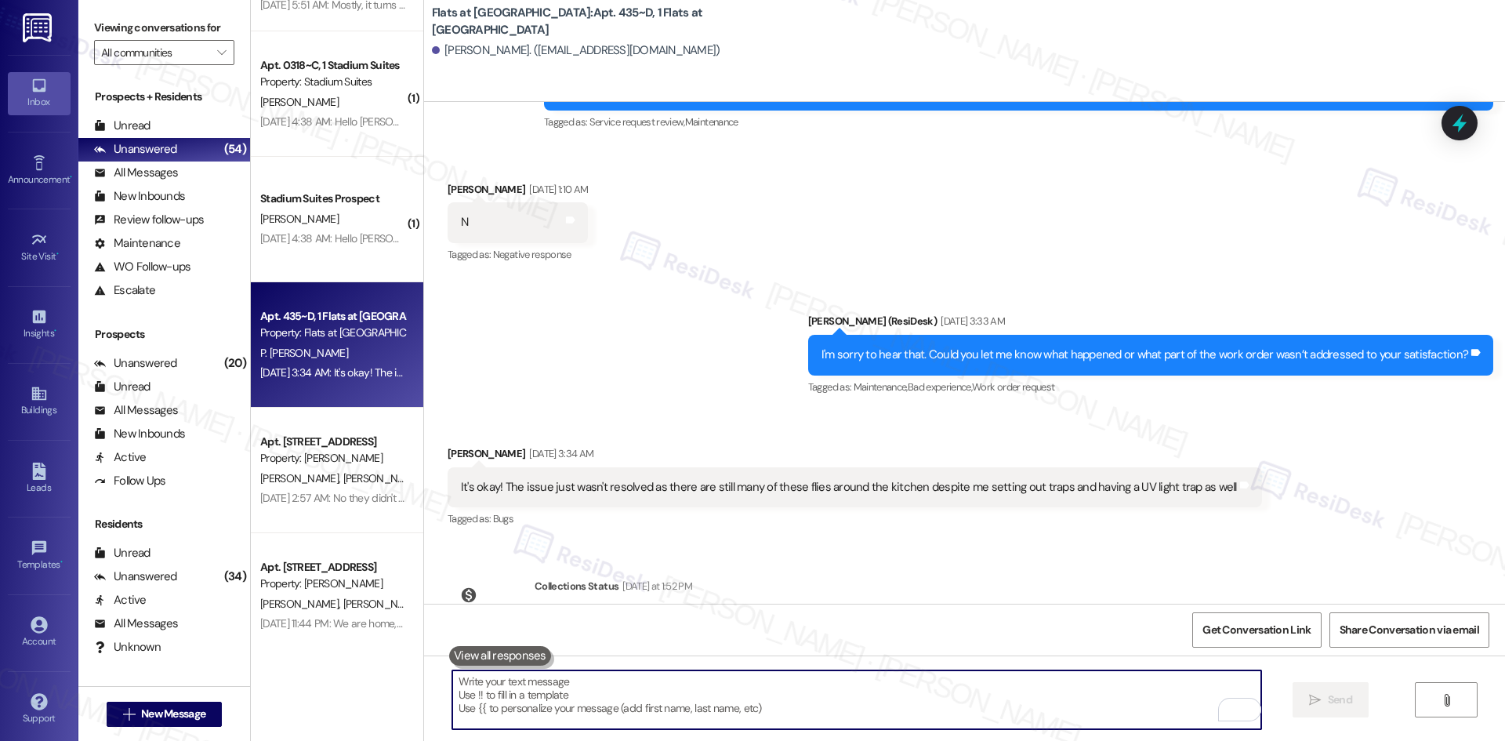
click at [784, 714] on textarea "To enrich screen reader interactions, please activate Accessibility in Grammarl…" at bounding box center [856, 699] width 809 height 59
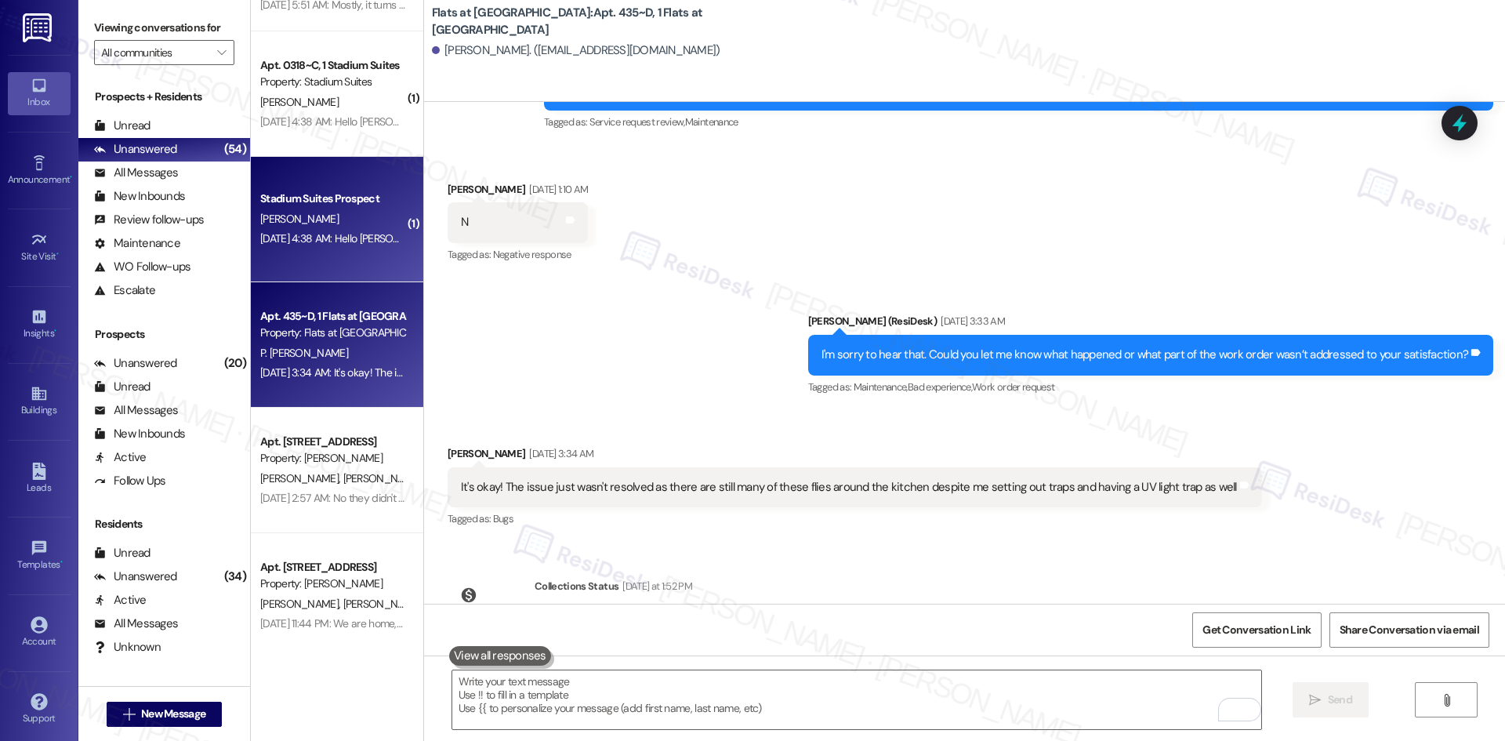
click at [331, 237] on div "[DATE] 4:38 AM: Hello [PERSON_NAME]. I am hoping you can help me. I have emaile…" at bounding box center [1305, 238] width 2090 height 14
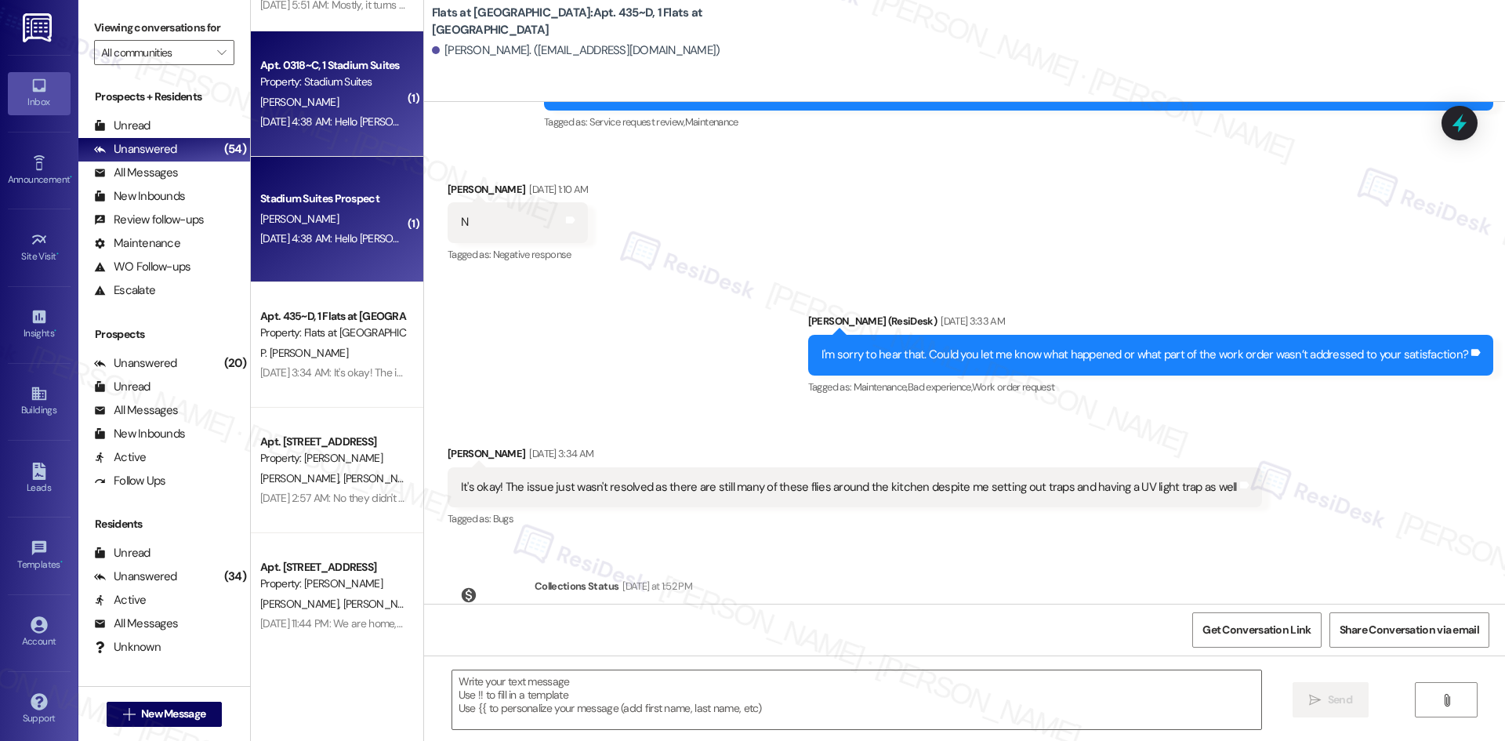
type textarea "Fetching suggested responses. Please feel free to read through the conversation…"
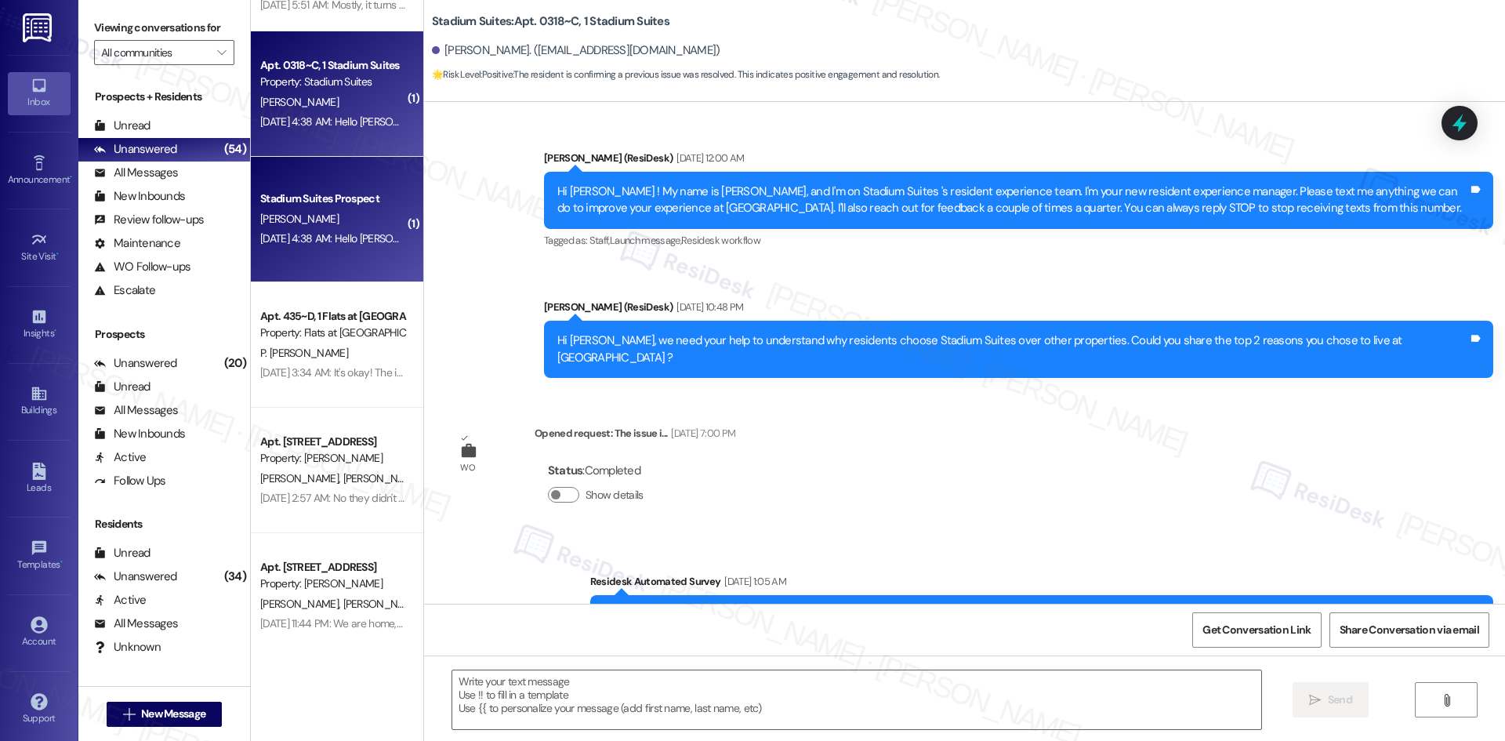
type textarea "Fetching suggested responses. Please feel free to read through the conversation…"
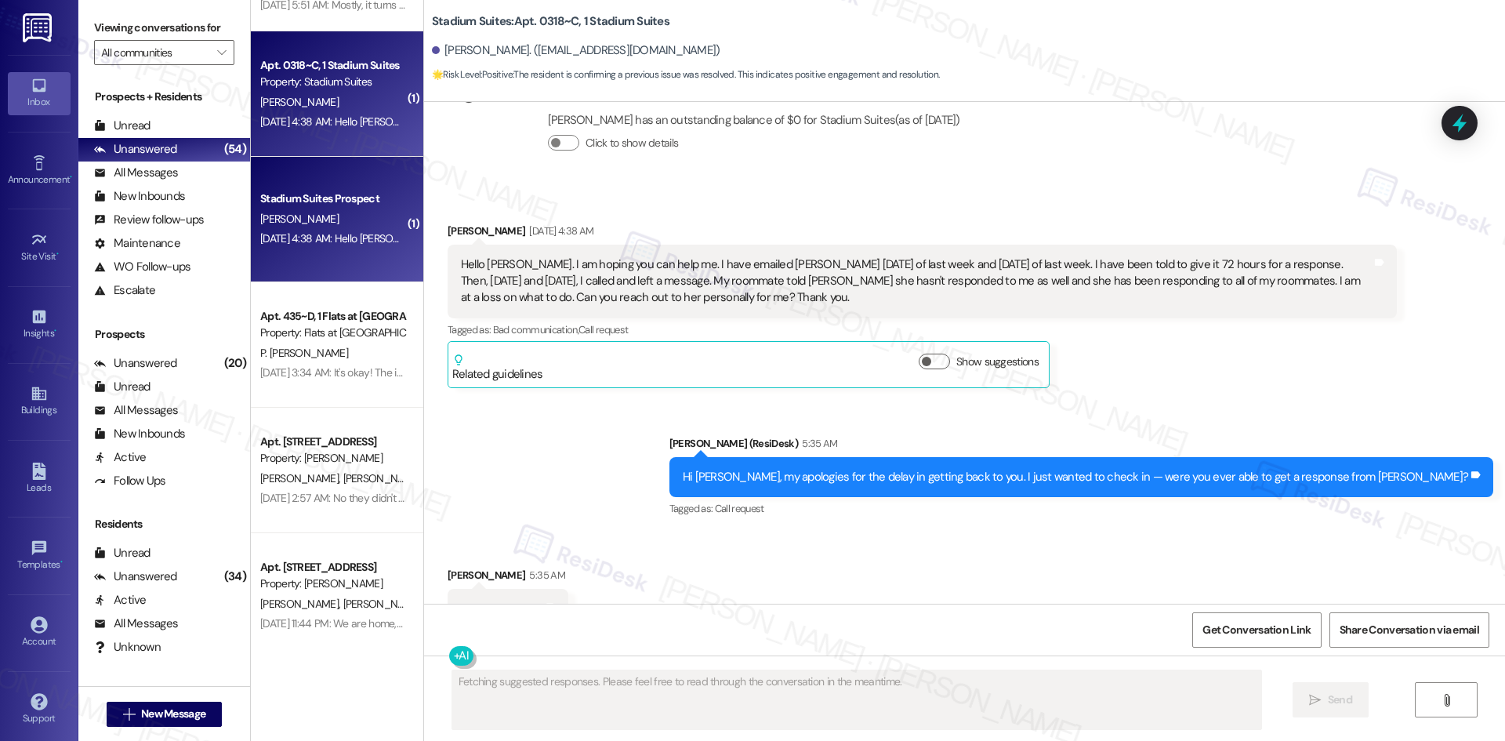
scroll to position [12760, 0]
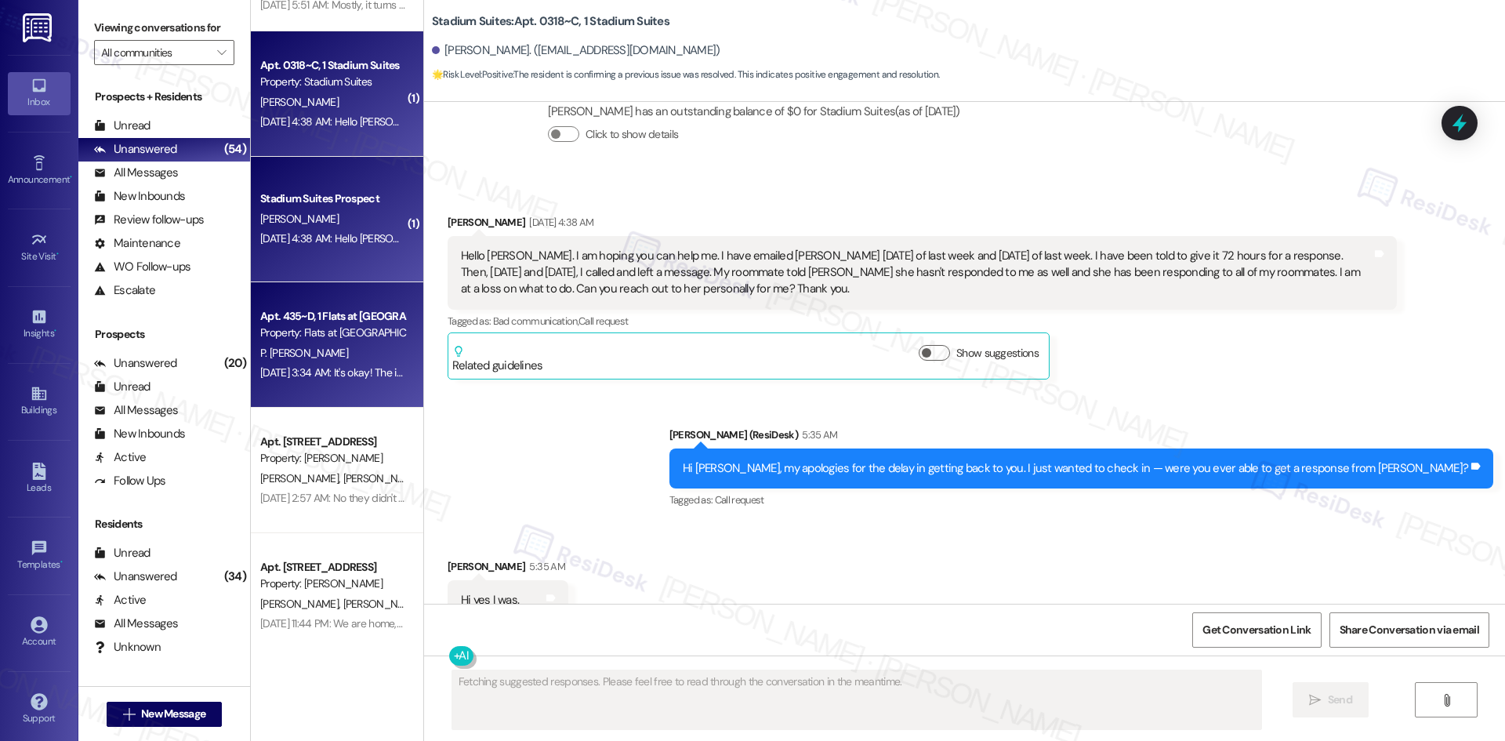
click at [341, 387] on div "Apt. 435~D, 1 Flats at West Village Property: Flats at West Village P. Viswesh …" at bounding box center [337, 344] width 172 height 125
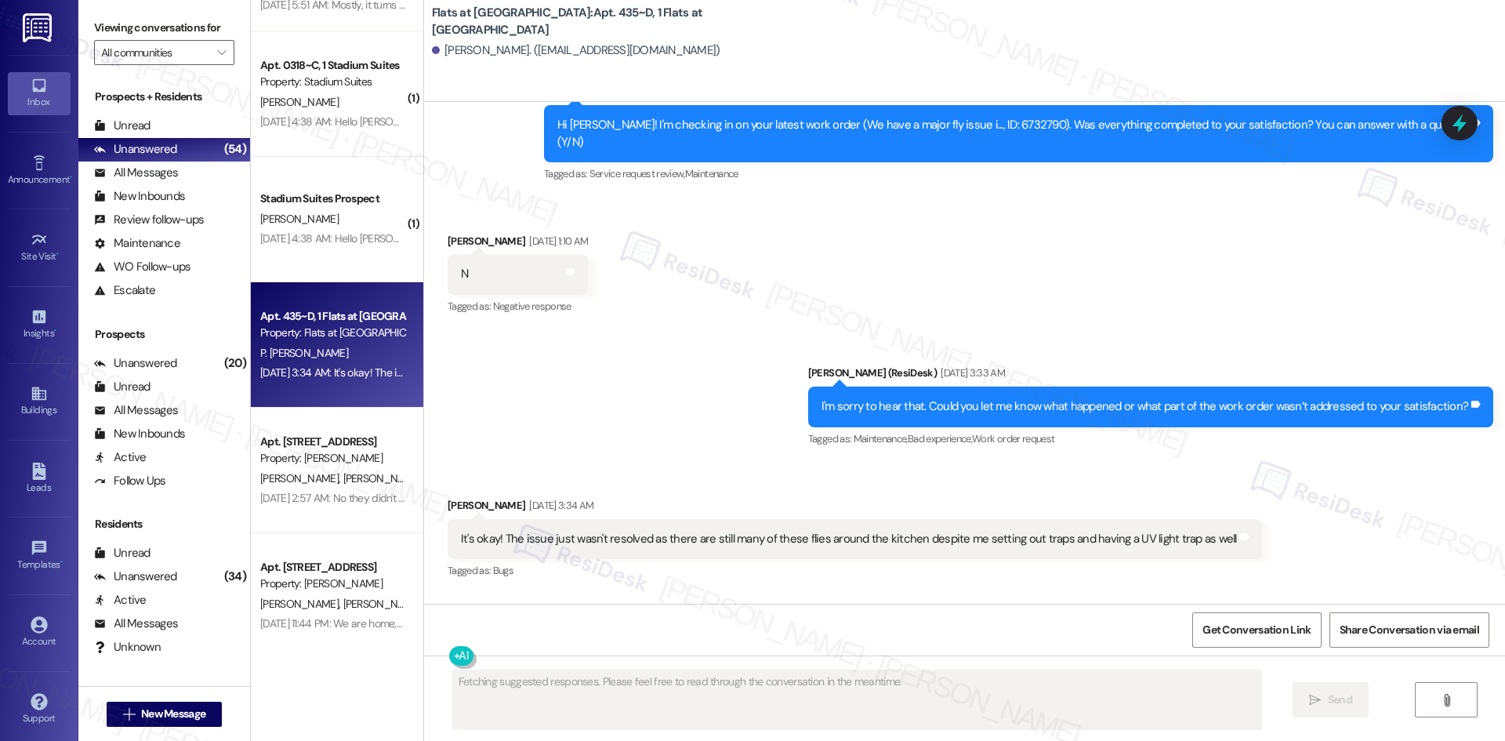
scroll to position [3140, 0]
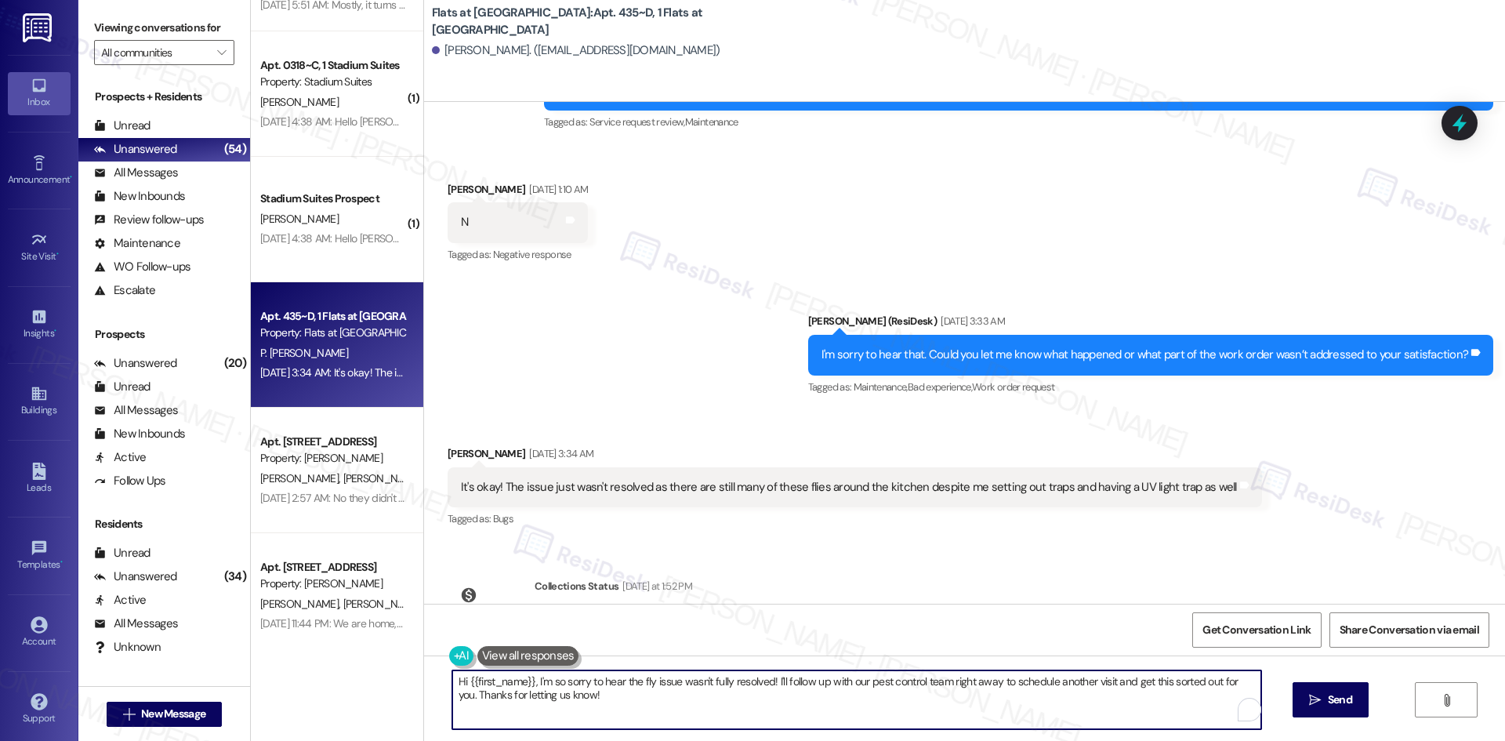
drag, startPoint x: 600, startPoint y: 705, endPoint x: 410, endPoint y: 678, distance: 191.5
click at [410, 678] on div "Apt. 0428~A, 1 Stadium Suites Property: Stadium Suites ⚠️ Risk Level: High The …" at bounding box center [878, 370] width 1254 height 741
paste textarea "Pooja, just checking in — are you still seeing the flies around the kitchen, or…"
type textarea "Hi Pooja, just checking in — are you still seeing the flies around the kitchen,…"
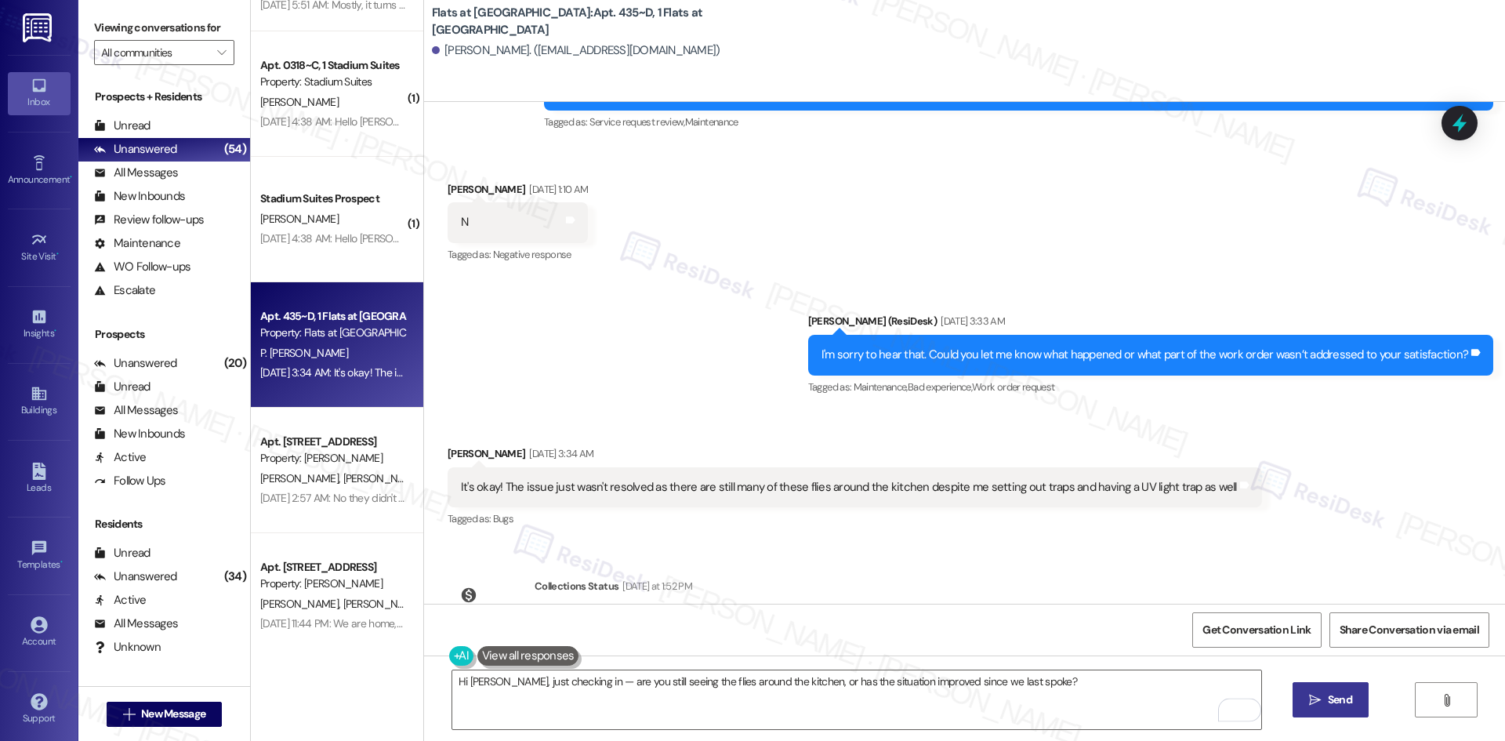
click at [1339, 705] on span "Send" at bounding box center [1340, 699] width 24 height 16
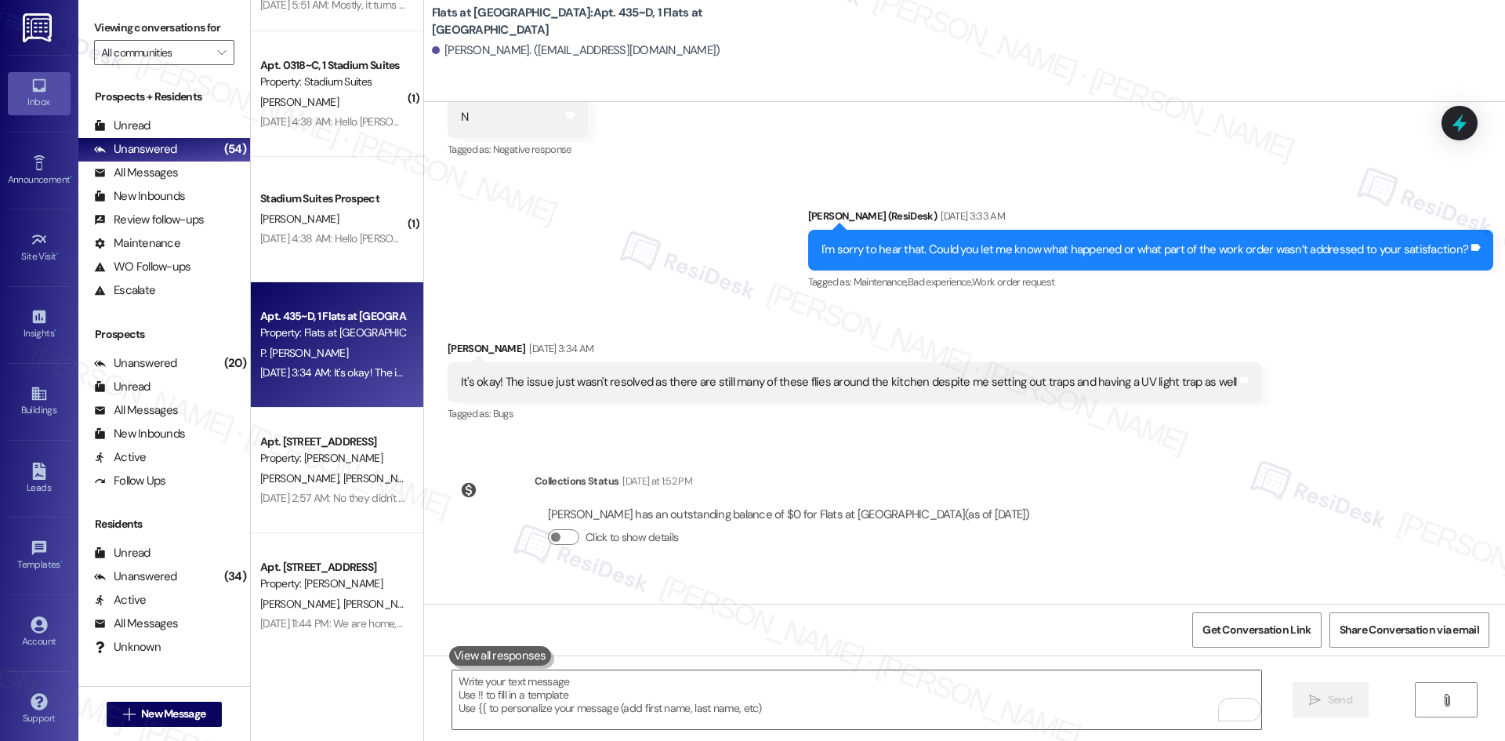
scroll to position [3249, 0]
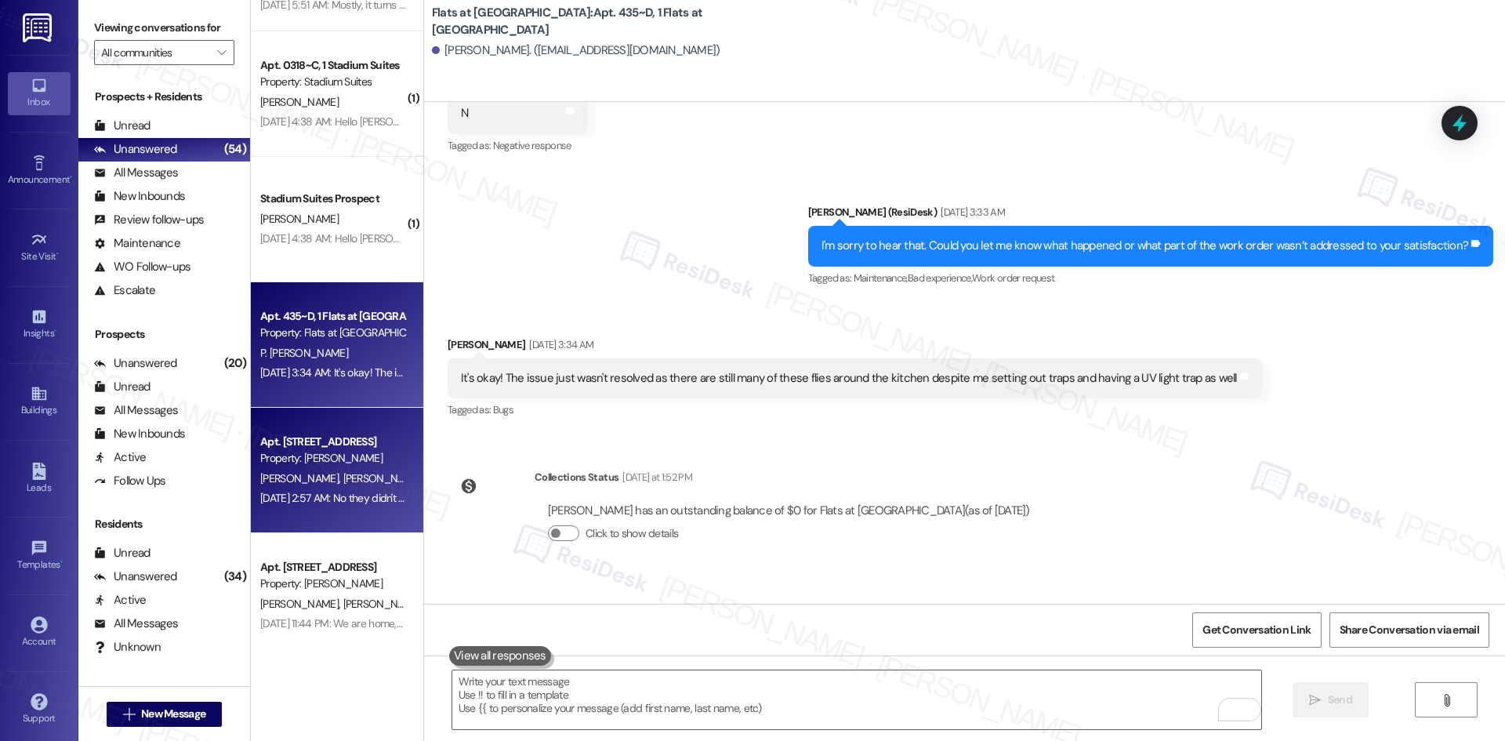
click at [344, 488] on div "Aug 05, 2025 at 2:57 AM: No they didn't come Aug 05, 2025 at 2:57 AM: No they d…" at bounding box center [333, 498] width 148 height 20
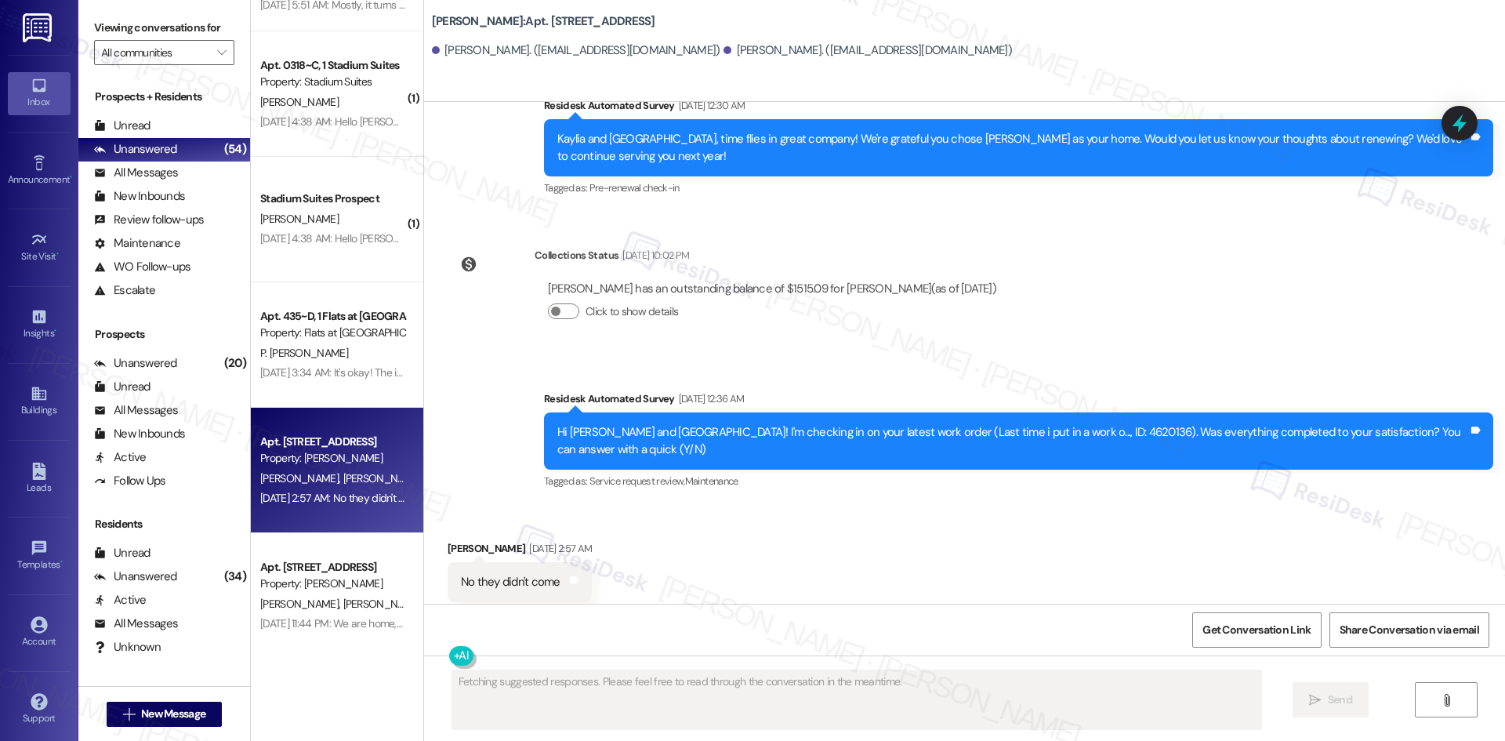
scroll to position [592, 0]
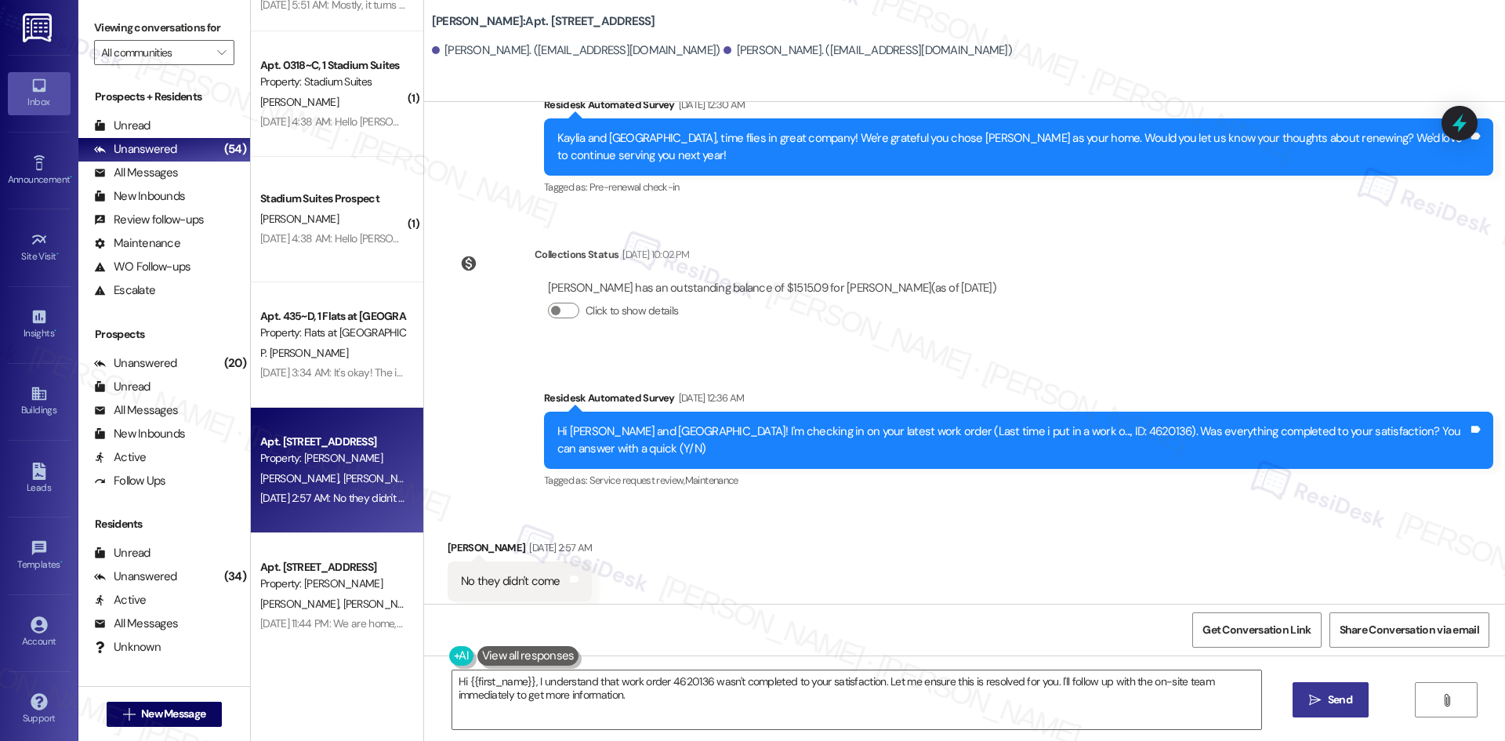
click at [1128, 553] on div "Received via SMS Kaylia Williams Aug 05, 2025 at 2:57 AM No they didn't come Ta…" at bounding box center [964, 570] width 1081 height 132
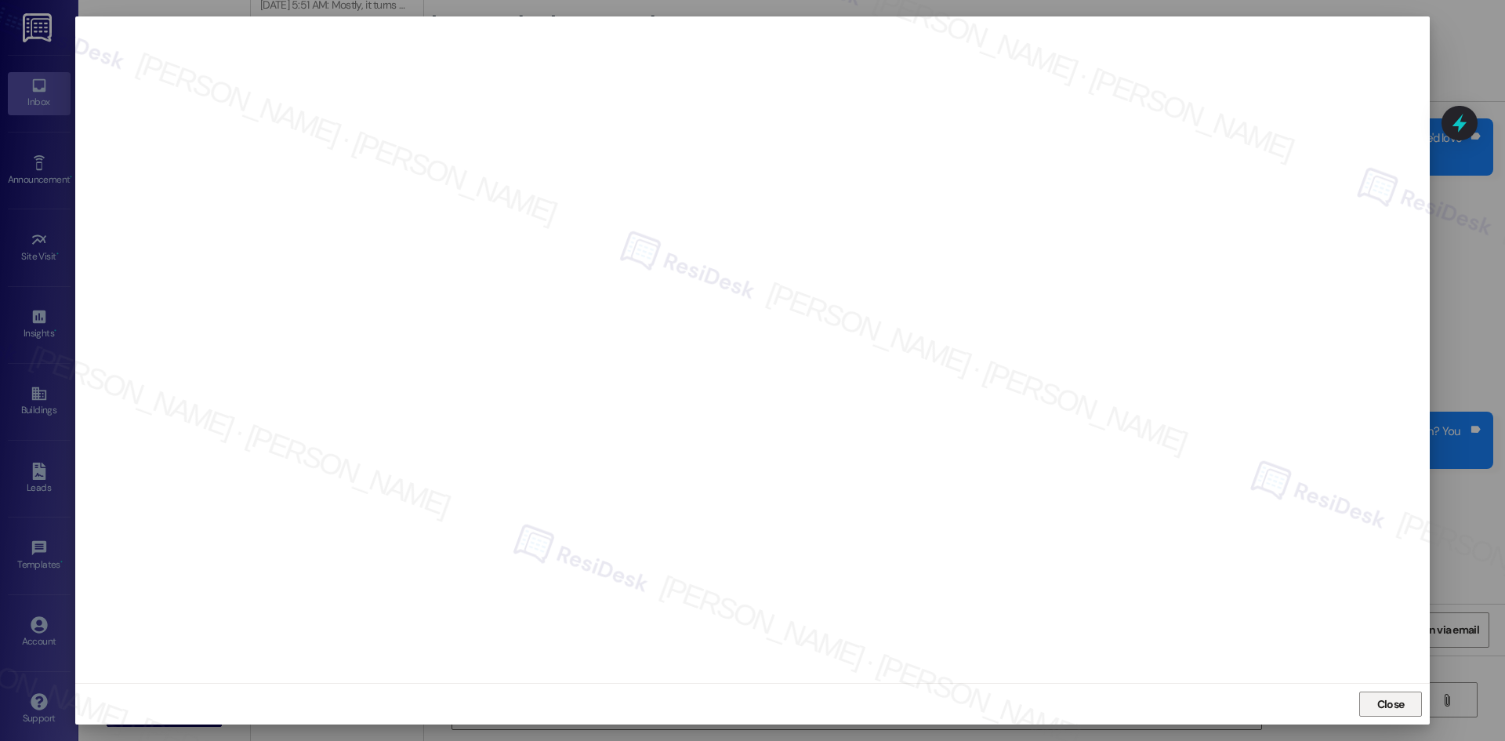
click at [1405, 697] on span "Close" at bounding box center [1391, 704] width 34 height 16
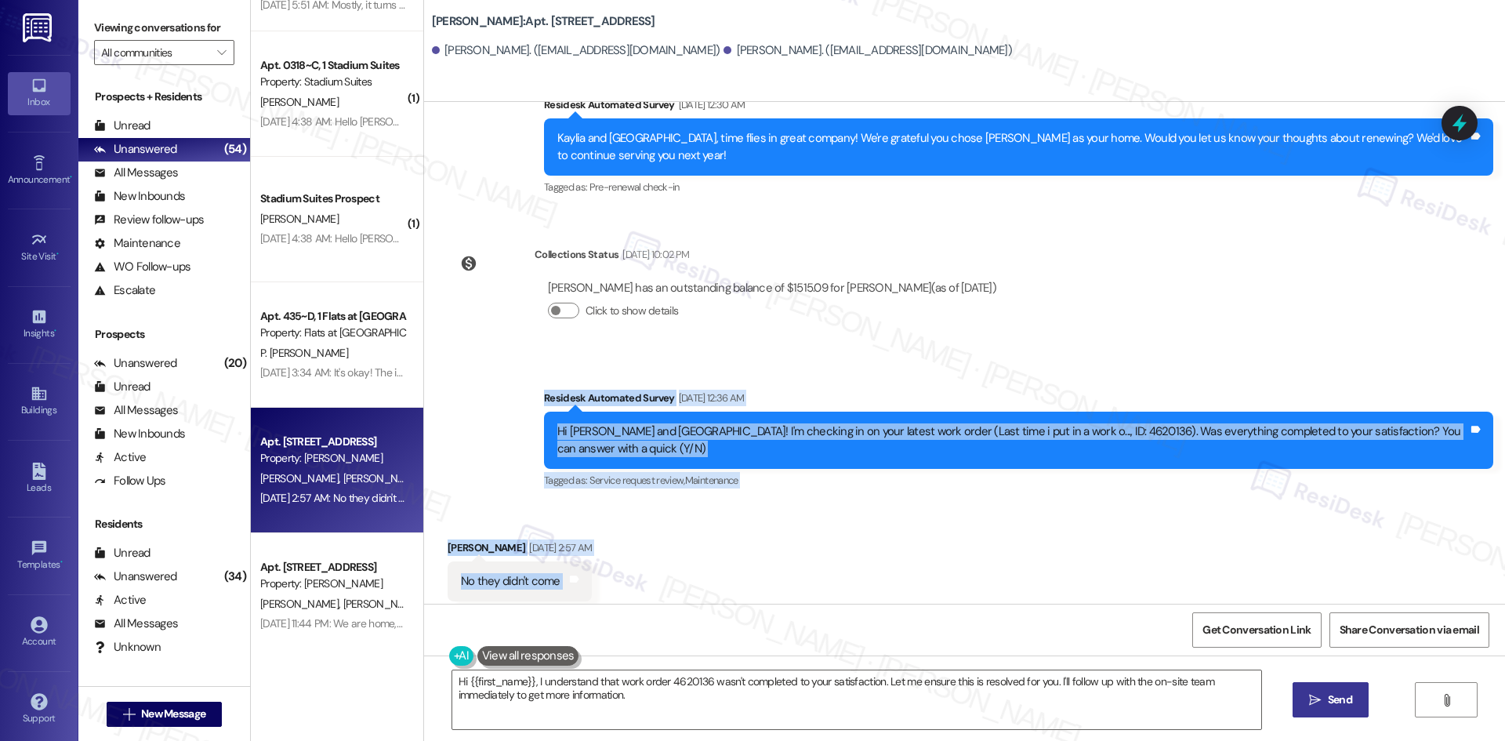
drag, startPoint x: 515, startPoint y: 384, endPoint x: 712, endPoint y: 532, distance: 246.2
click at [712, 532] on div "Lease started Oct 29, 2024 at 8:00 AM Survey, sent via SMS Residesk Automated S…" at bounding box center [964, 353] width 1081 height 502
copy div "Residesk Automated Survey Aug 05, 2025 at 12:36 AM Hi Kaylia and Paris! I'm che…"
click at [1098, 354] on div "Survey, sent via SMS Residesk Automated Survey Aug 05, 2025 at 12:36 AM Hi Kayl…" at bounding box center [964, 428] width 1081 height 149
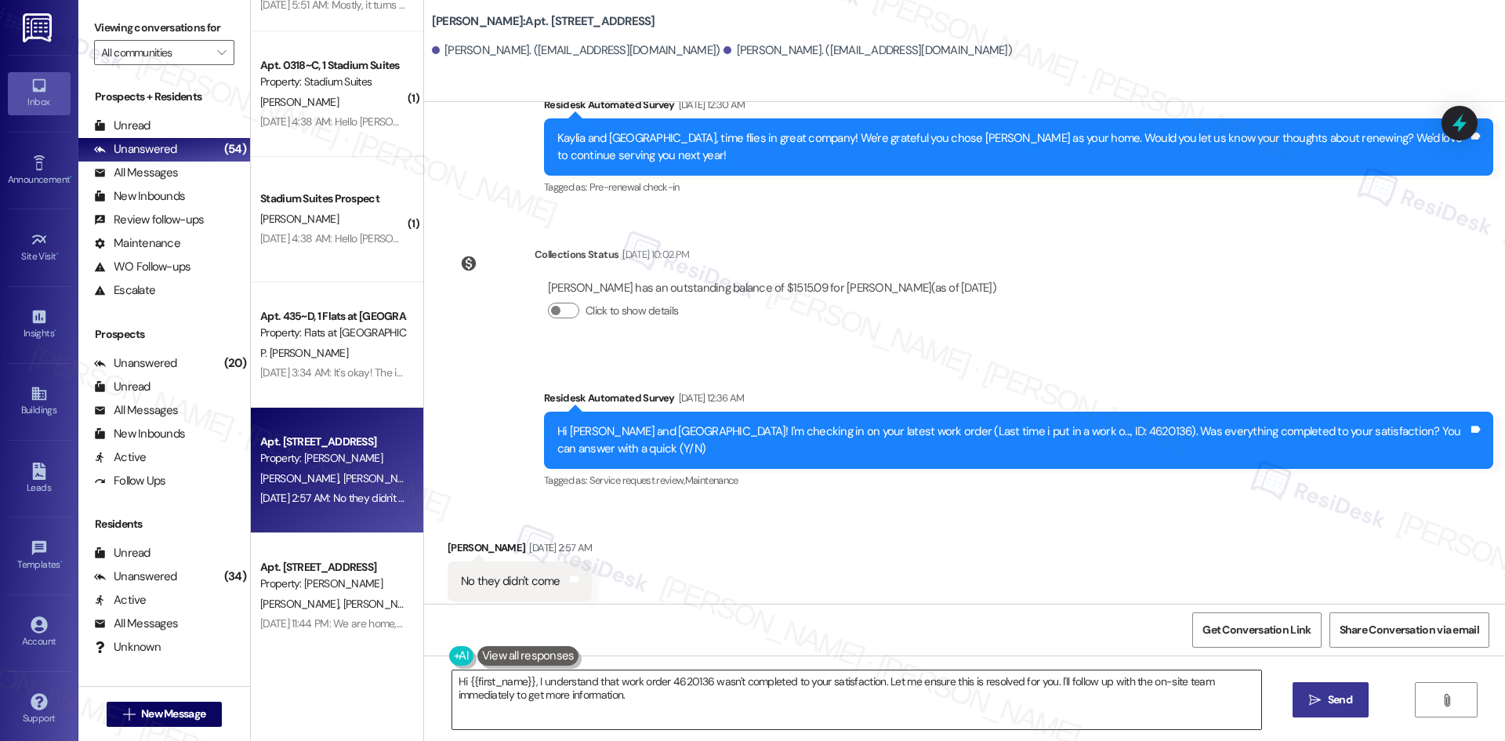
click at [827, 704] on textarea "Hi {{first_name}}, I understand that work order 4620136 wasn't completed to you…" at bounding box center [856, 699] width 809 height 59
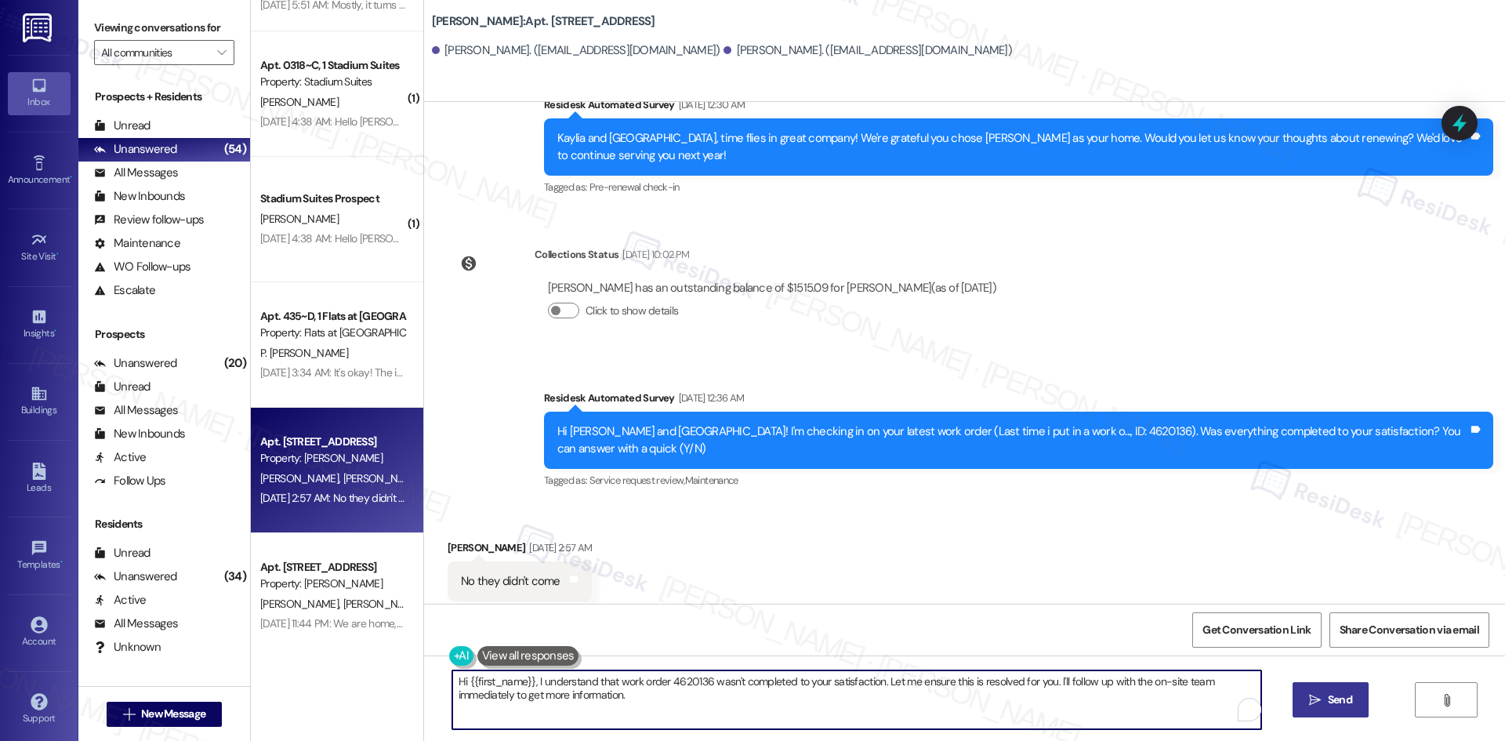
paste textarea "Kaylia, just checking in — has maintenance been by yet, or would you like me to…"
drag, startPoint x: 705, startPoint y: 685, endPoint x: 943, endPoint y: 690, distance: 237.5
click at [943, 690] on textarea "Hi Kaylia, just checking in — has maintenance been by yet, or would you like me…" at bounding box center [856, 699] width 809 height 59
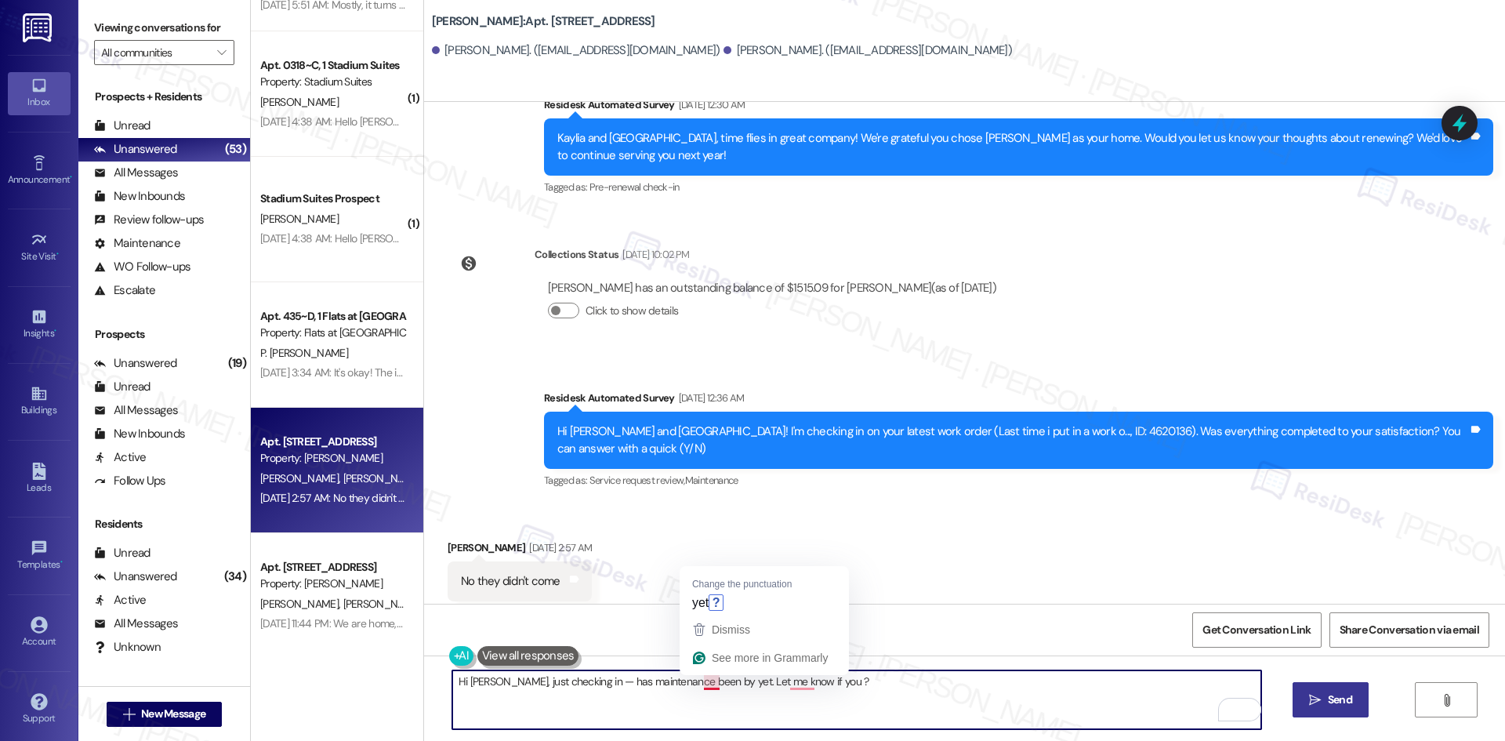
click at [700, 679] on textarea "Hi Kaylia, just checking in — has maintenance been by yet. Let me know if you ?" at bounding box center [856, 699] width 809 height 59
click at [702, 685] on textarea "Hi Kaylia, just checking in — has maintenance been by yet. Let me know if you ?" at bounding box center [856, 699] width 809 height 59
type textarea "Hi Kaylia, just checking in — has maintenance been by yet? Let me know if you ?"
click at [814, 679] on textarea "Hi Kaylia, just checking in — has maintenance been by yet? Let me know if you ?" at bounding box center [856, 699] width 809 height 59
drag, startPoint x: 726, startPoint y: 668, endPoint x: 377, endPoint y: 714, distance: 352.6
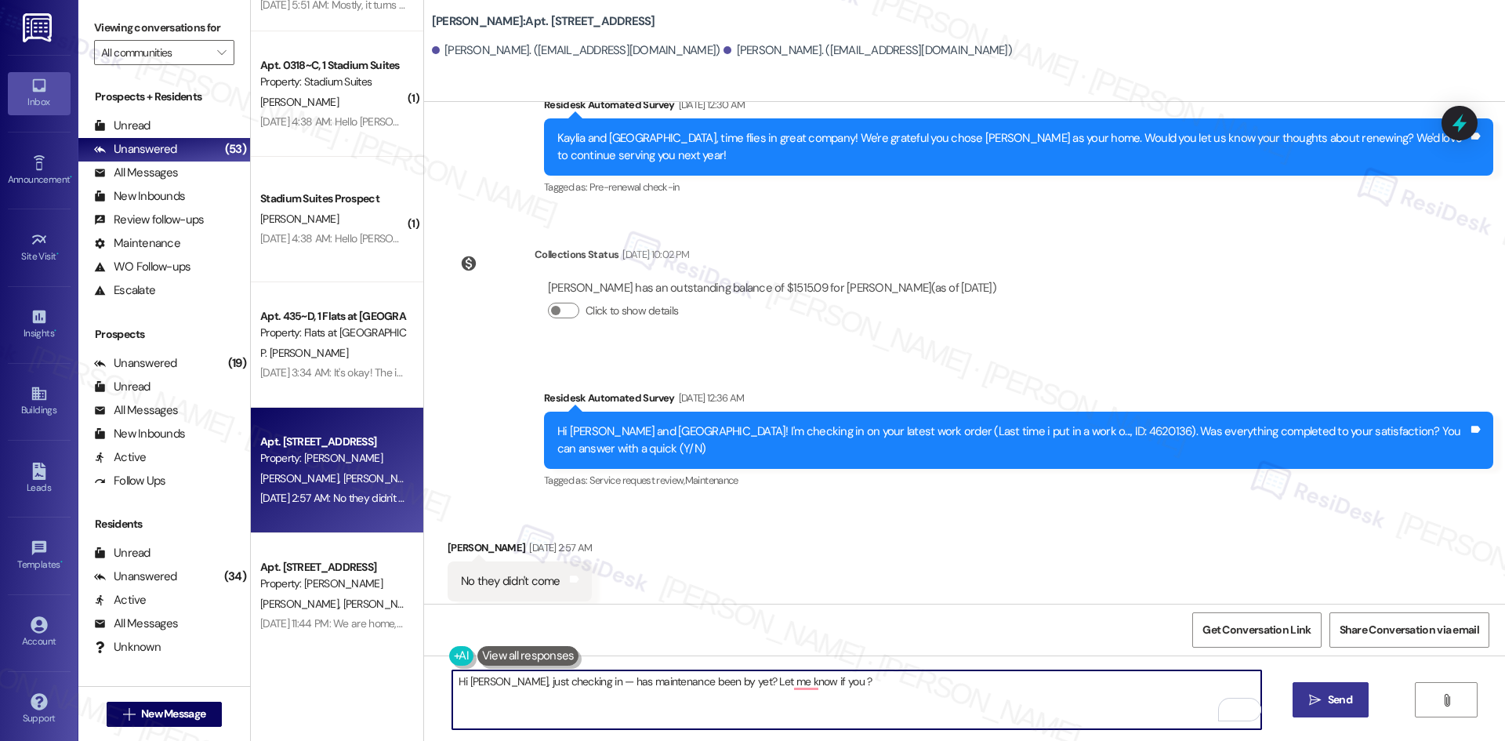
click at [377, 714] on div "Apt. 0428~A, 1 Stadium Suites Property: Stadium Suites ⚠️ Risk Level: High The …" at bounding box center [878, 370] width 1254 height 741
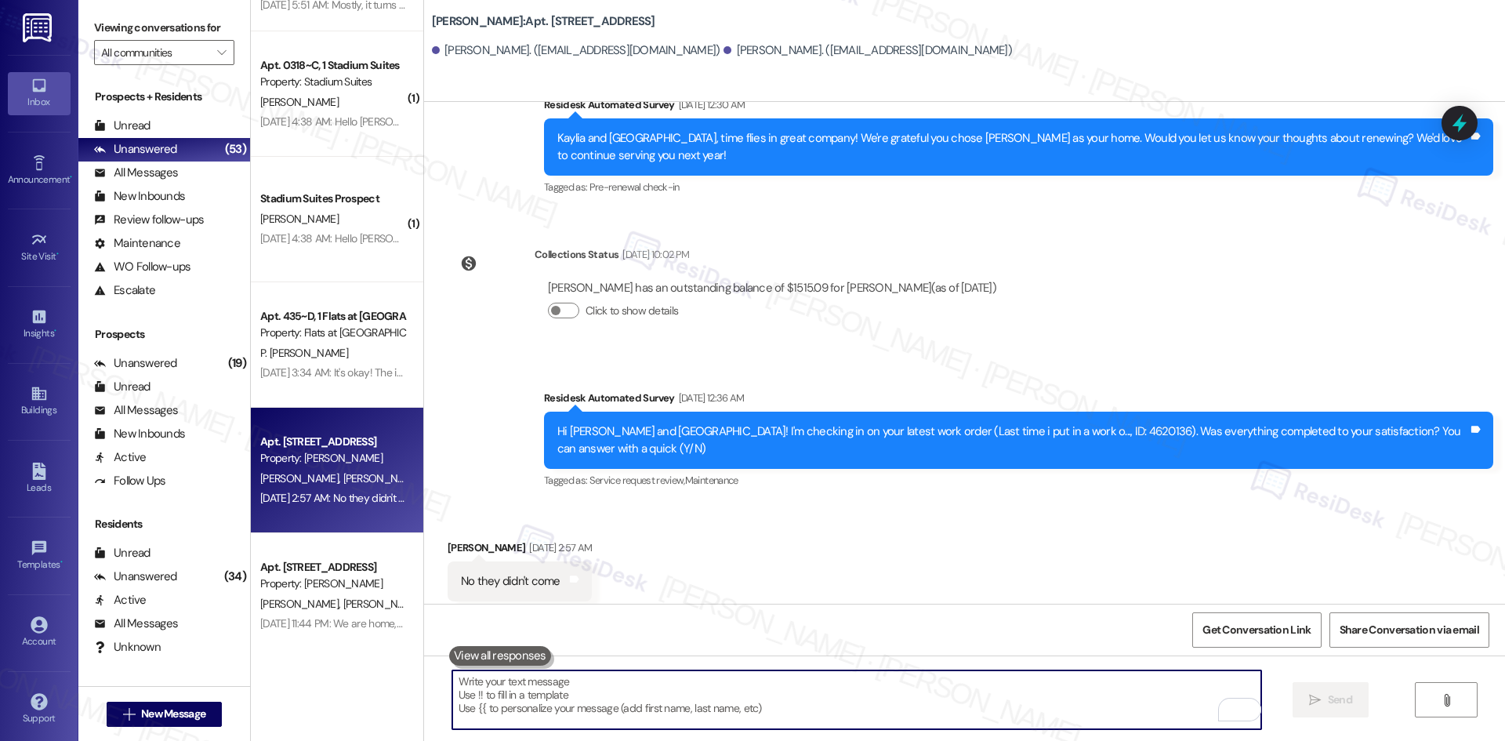
click at [653, 711] on textarea "To enrich screen reader interactions, please activate Accessibility in Grammarl…" at bounding box center [856, 699] width 809 height 59
paste textarea "Hi Kaylia, just checking in — has maintenance been by yet? Let me know if you’d…"
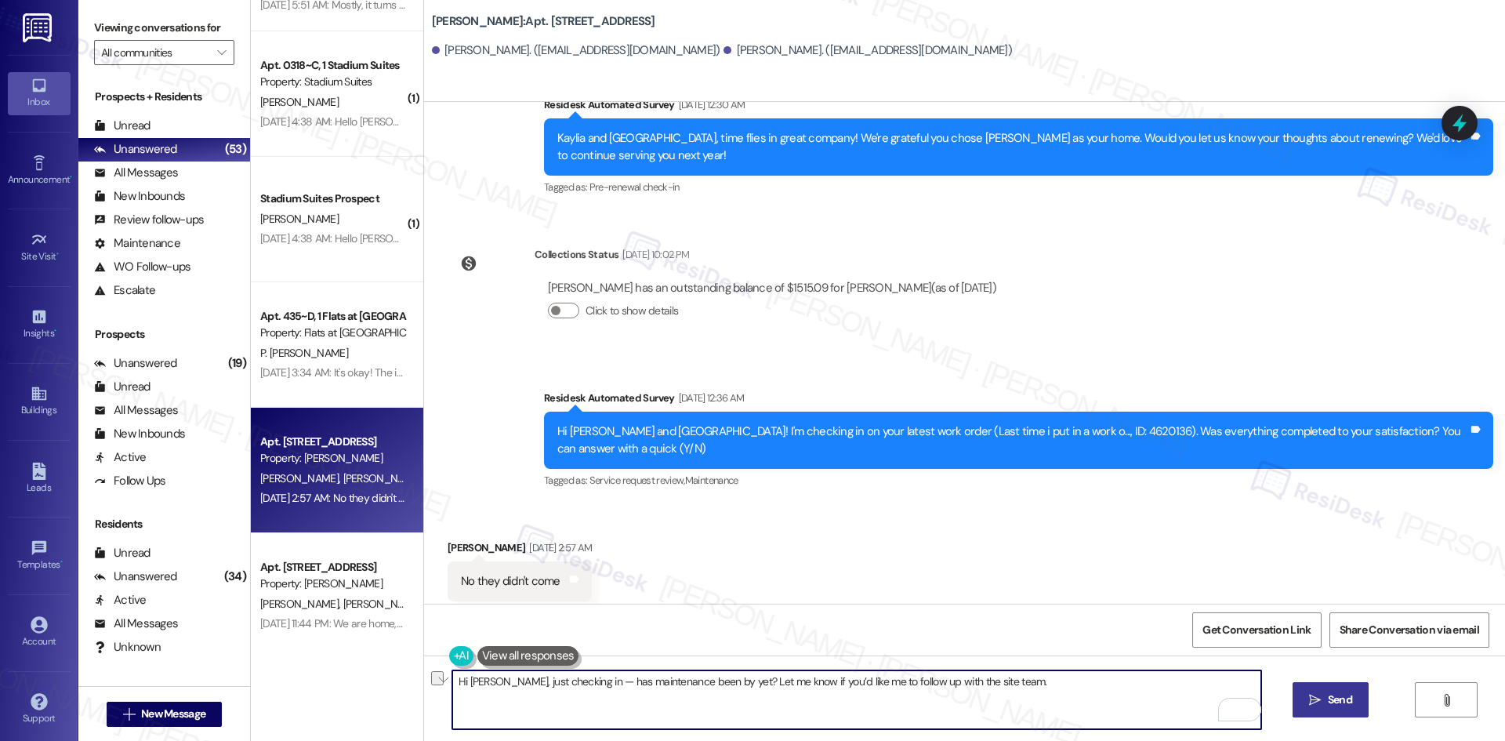
drag, startPoint x: 774, startPoint y: 676, endPoint x: 850, endPoint y: 687, distance: 76.8
click at [850, 687] on textarea "Hi Kaylia, just checking in — has maintenance been by yet? Let me know if you’d…" at bounding box center [856, 699] width 809 height 59
click at [935, 680] on textarea "Hi Kaylia, just checking in — has maintenance been by yet? Let me know so I can…" at bounding box center [856, 699] width 809 height 59
type textarea "Hi Kaylia, just checking in — has maintenance been by yet? Let me know so I can…"
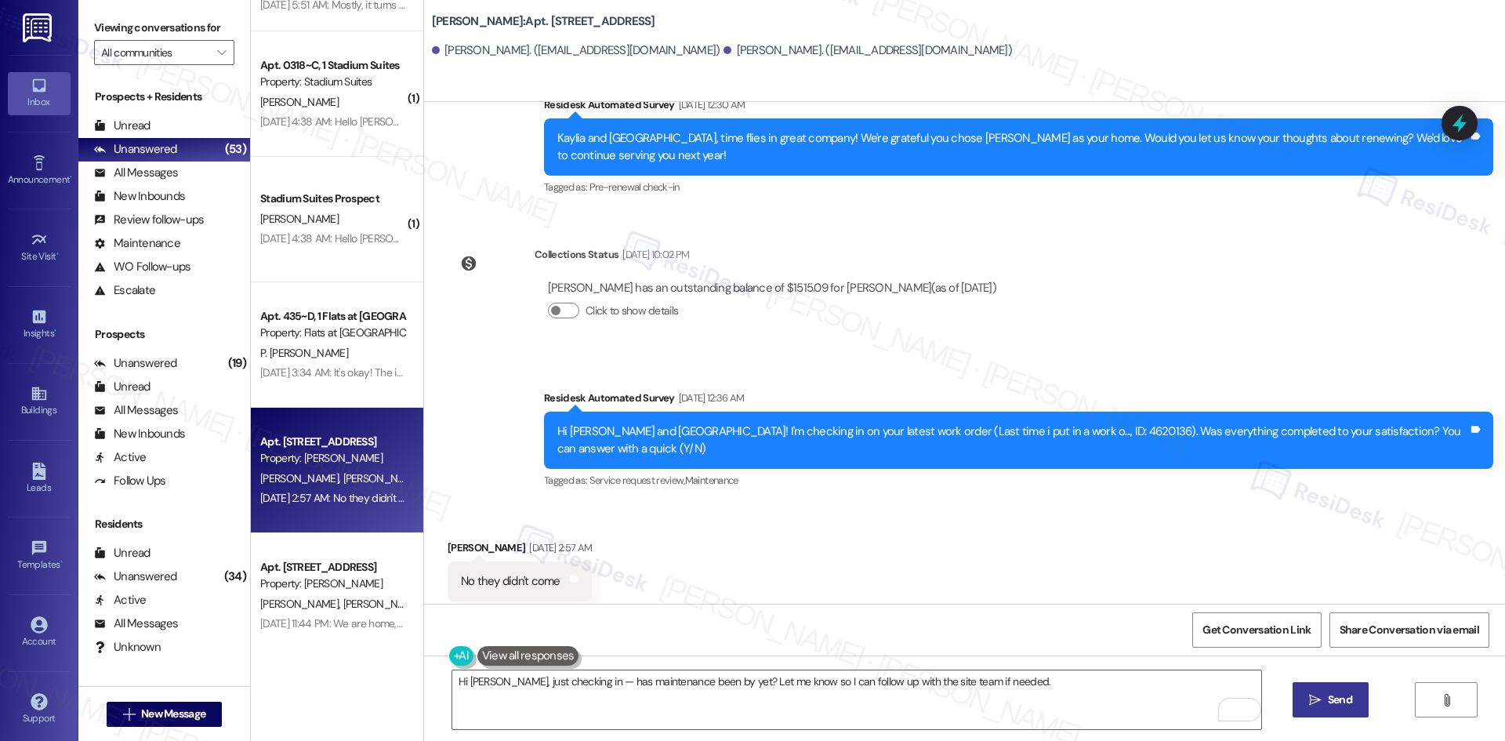
click at [1357, 712] on button " Send" at bounding box center [1330, 699] width 76 height 35
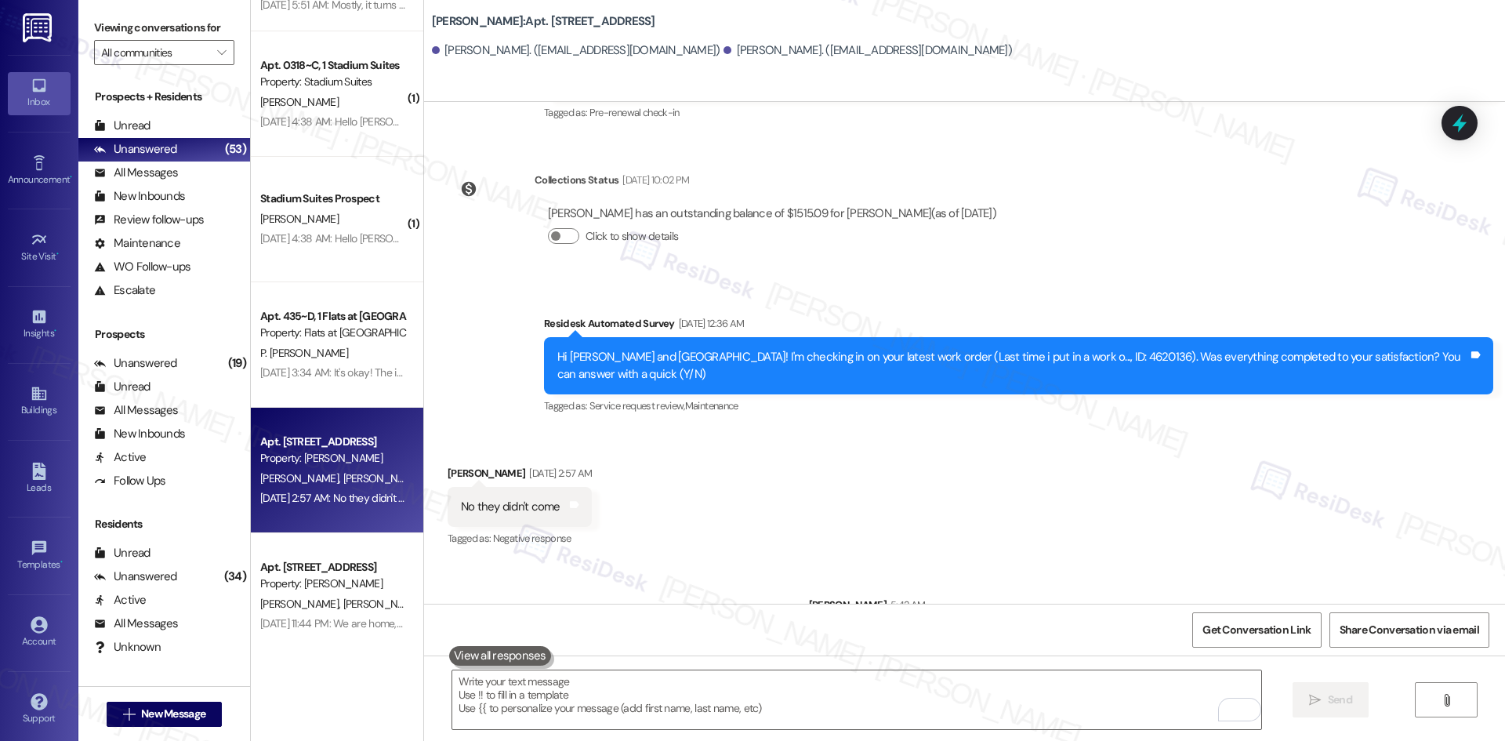
scroll to position [701, 0]
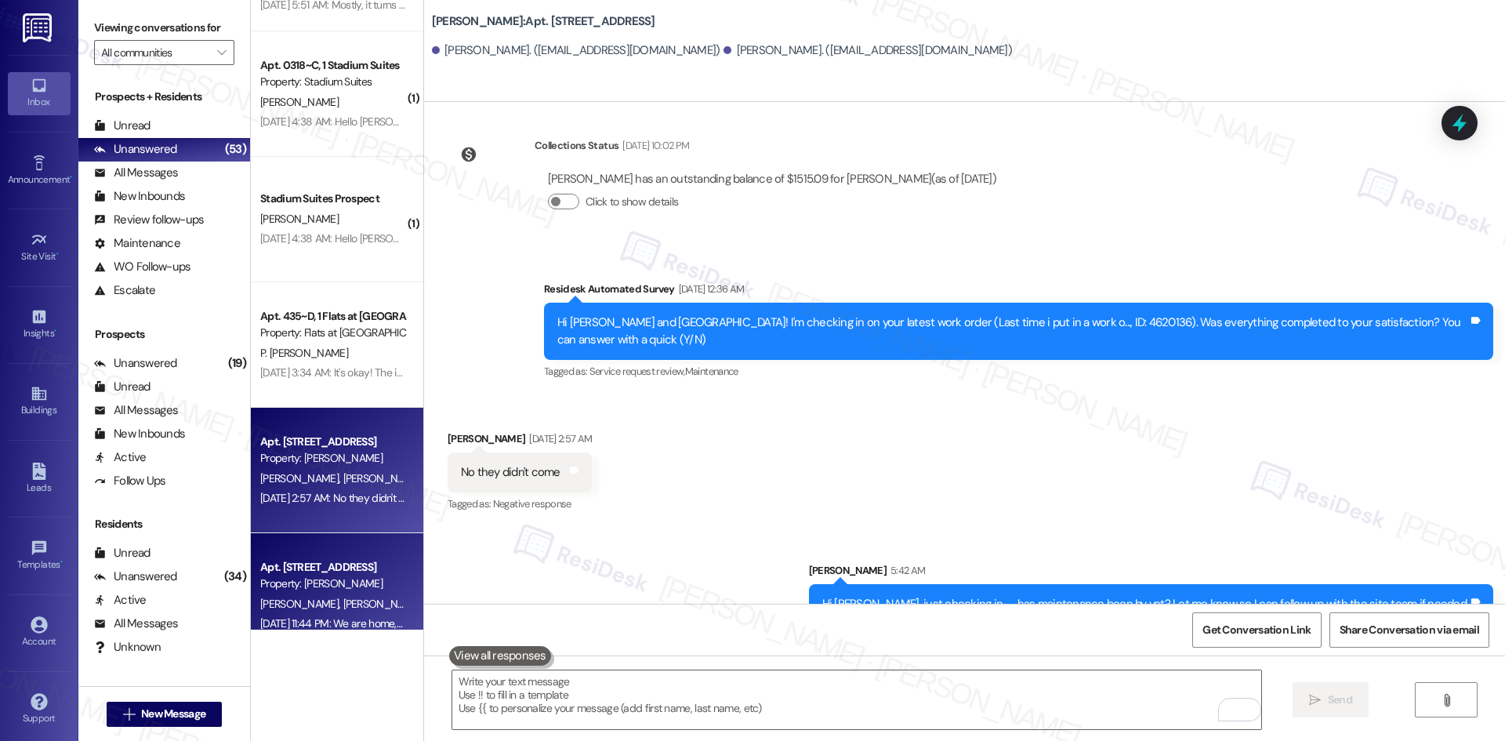
click at [366, 589] on div "Property: Brea Frisco" at bounding box center [332, 583] width 145 height 16
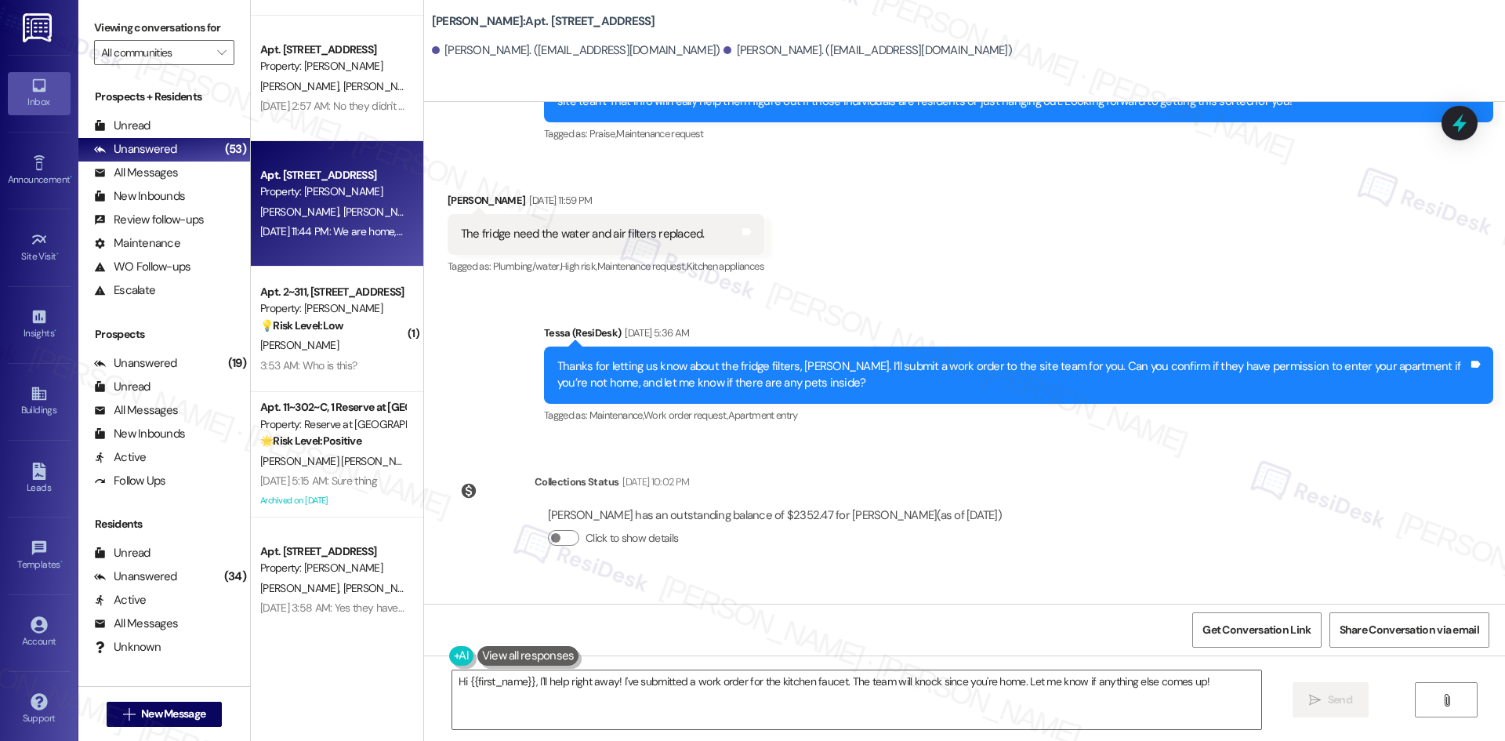
scroll to position [3277, 0]
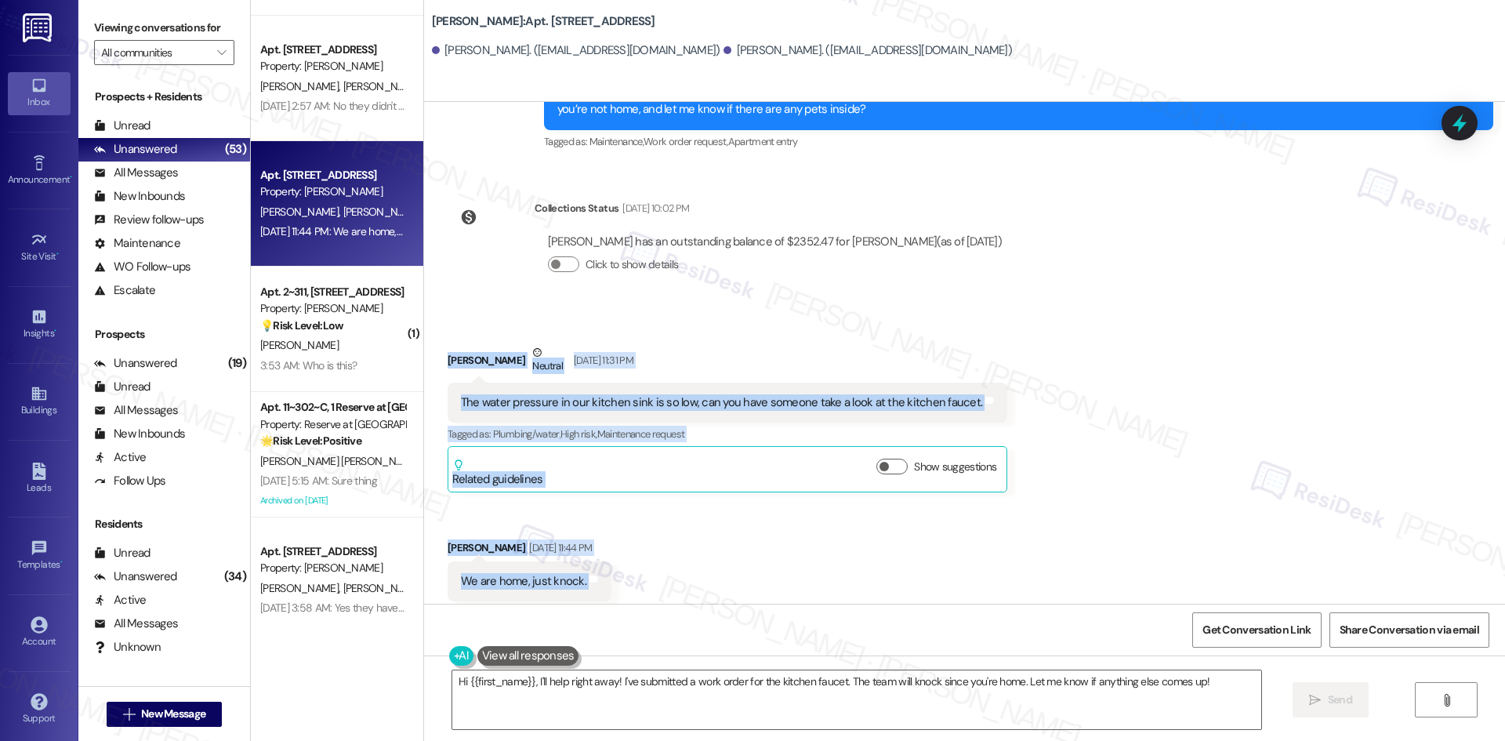
drag, startPoint x: 418, startPoint y: 315, endPoint x: 648, endPoint y: 562, distance: 337.1
click at [648, 562] on div "Received via SMS Tony Lockett Neutral Aug 04, 2025 at 11:31 PM The water pressu…" at bounding box center [964, 473] width 1081 height 328
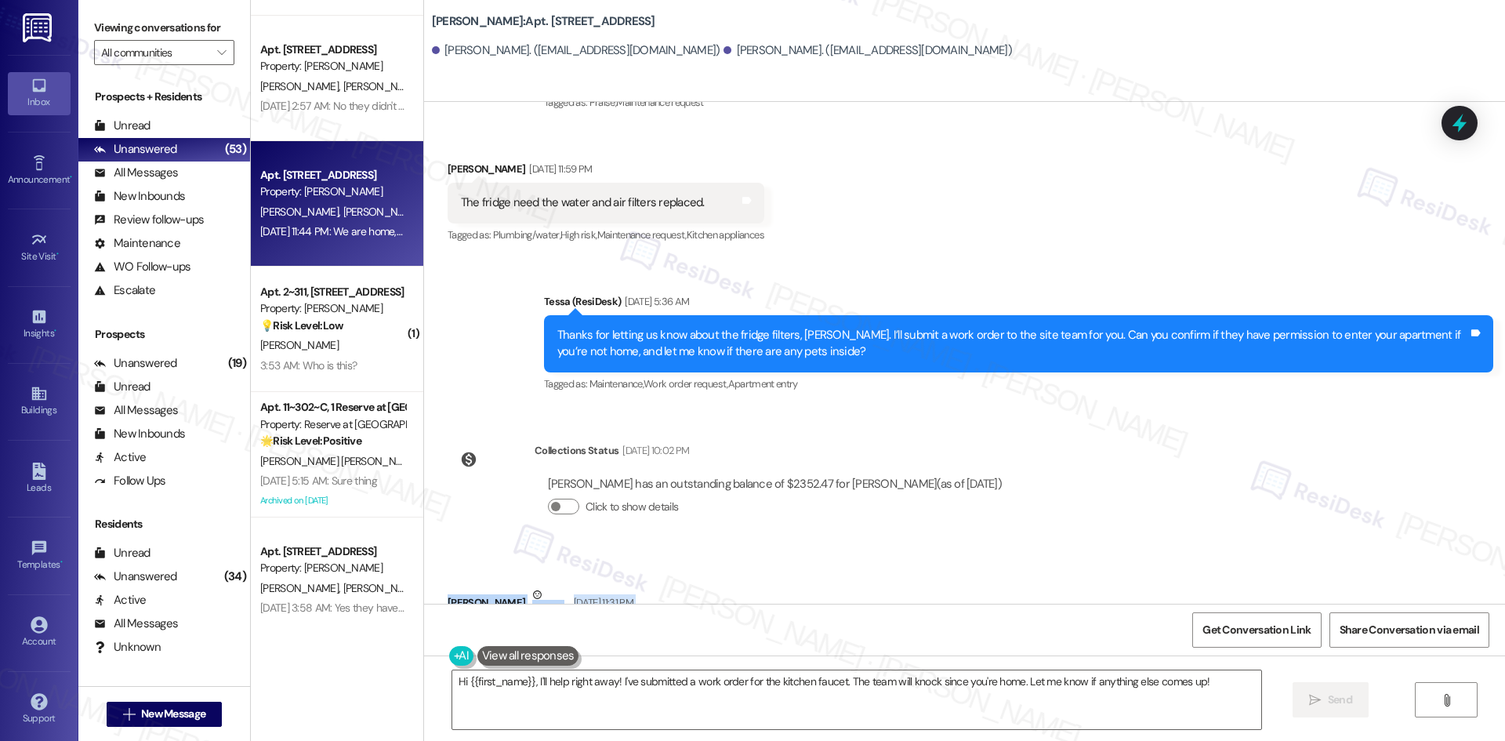
scroll to position [2963, 0]
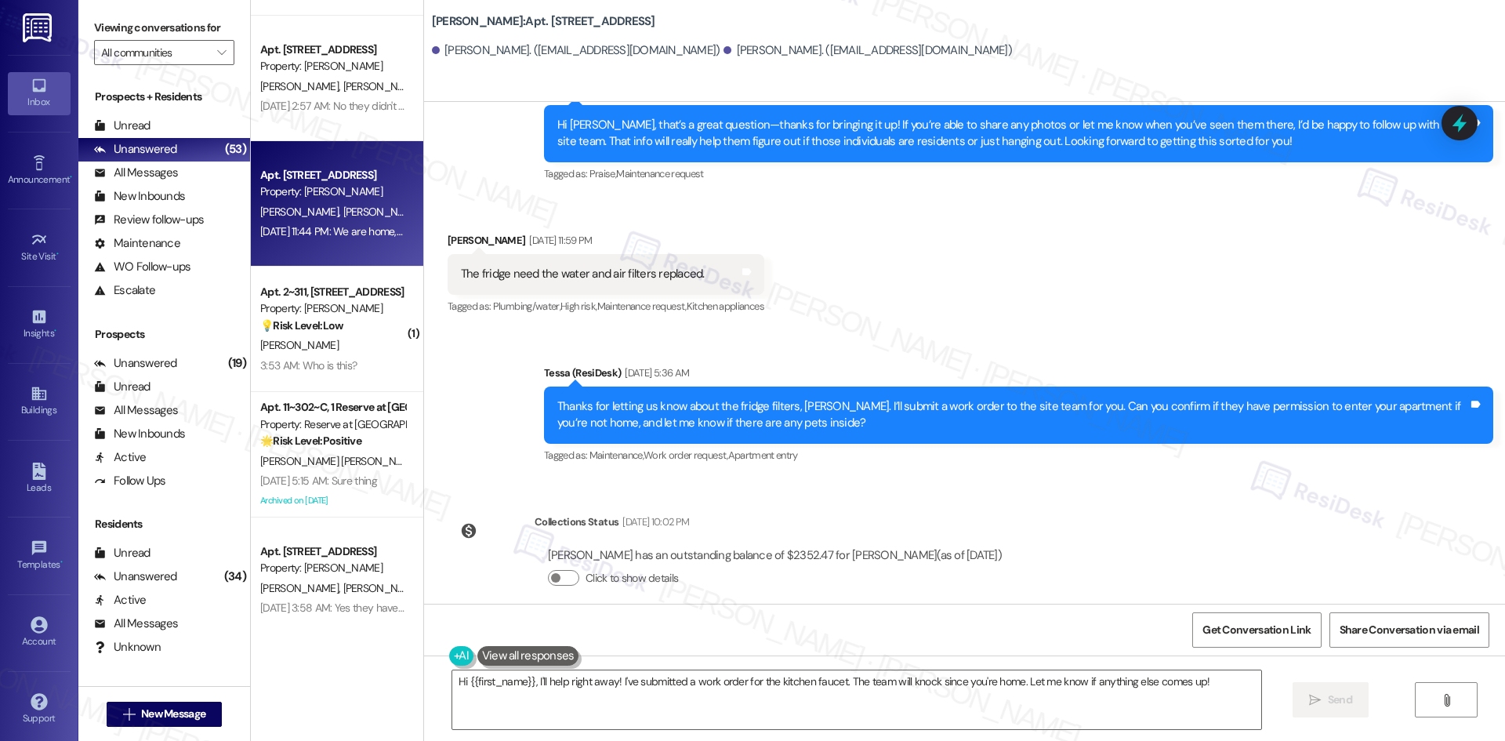
click at [899, 273] on div "Received via SMS Tony Lockett Jul 31, 2025 at 11:59 PM The fridge need the wate…" at bounding box center [964, 263] width 1081 height 132
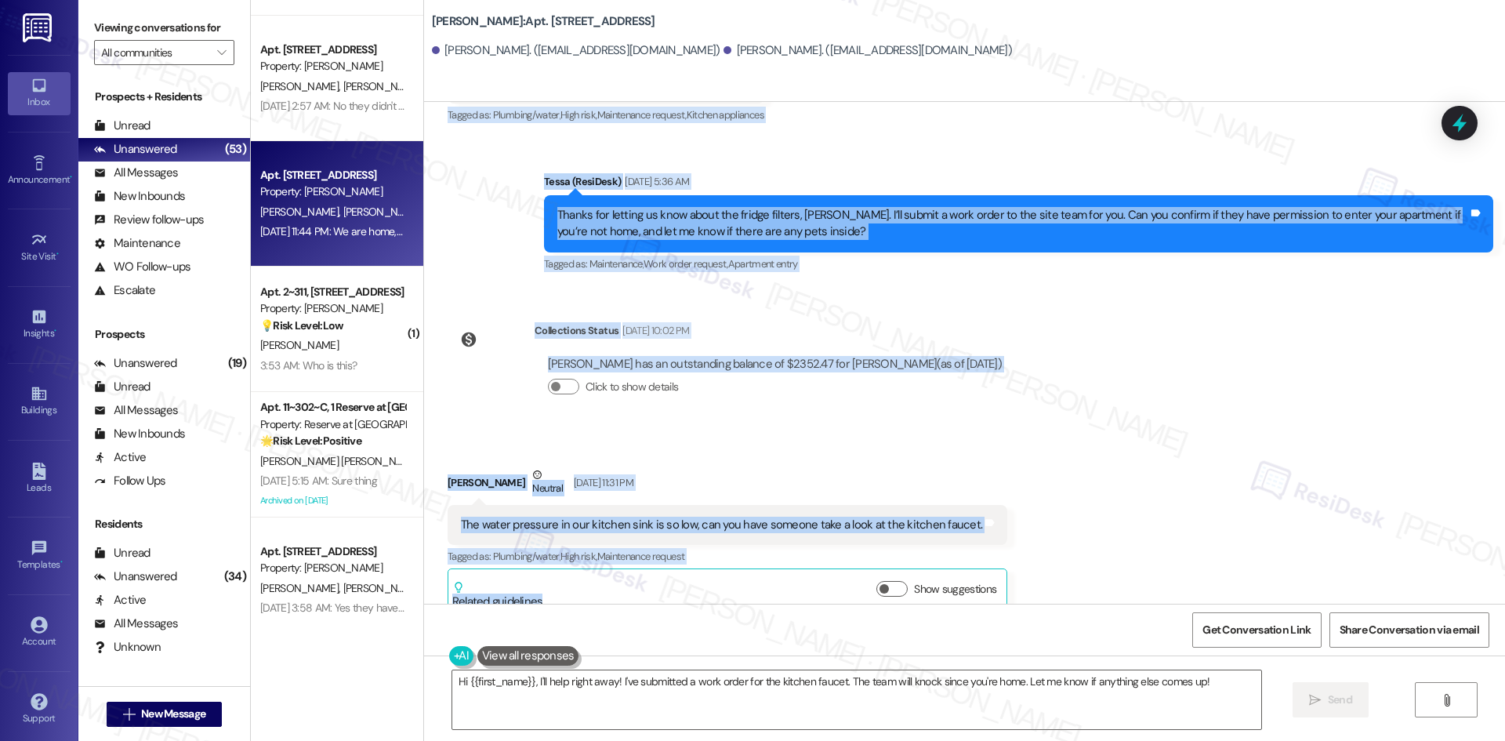
scroll to position [3277, 0]
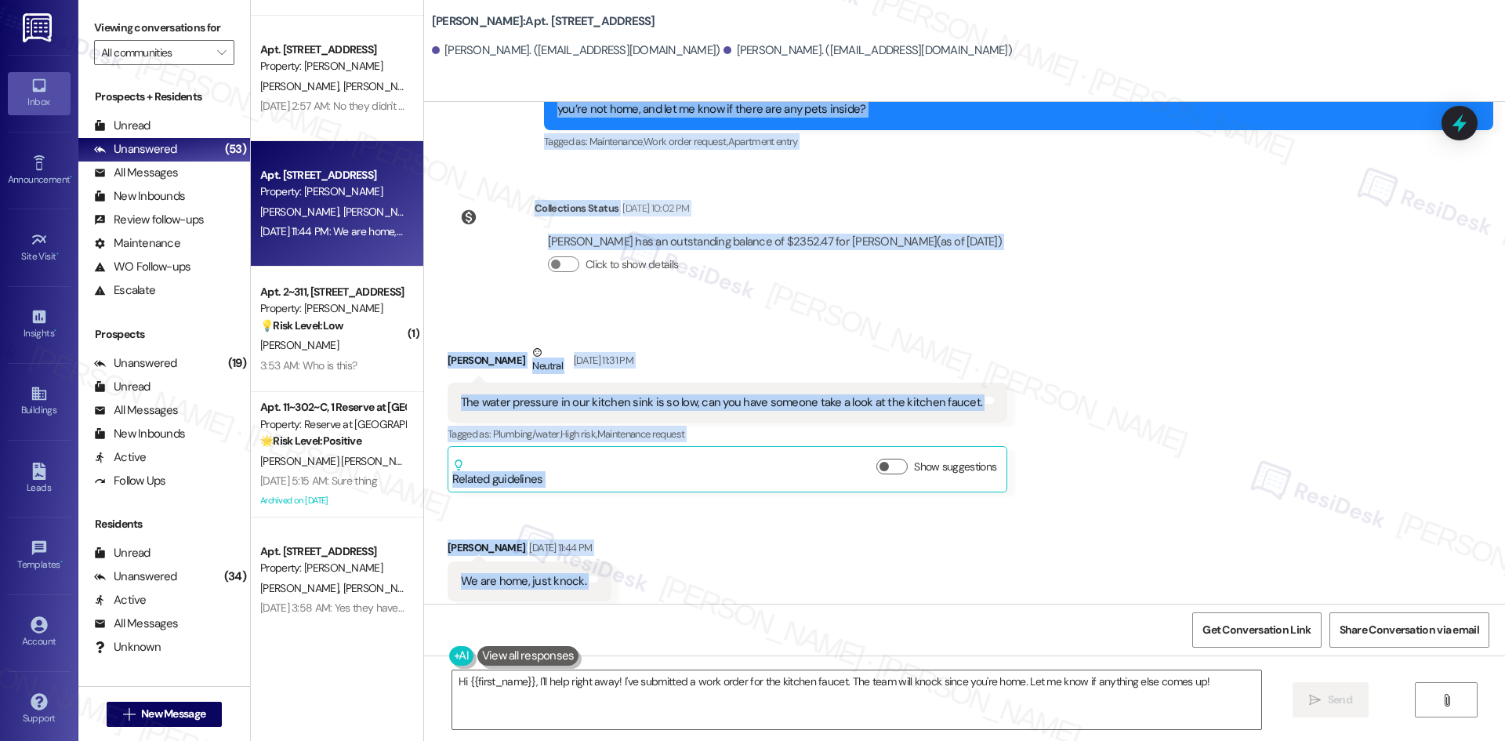
drag, startPoint x: 425, startPoint y: 199, endPoint x: 644, endPoint y: 564, distance: 426.0
click at [644, 564] on div "Survey, sent via SMS Residesk Automated Survey May 14, 2025 at 12:34 AM Hi Tony…" at bounding box center [964, 353] width 1081 height 502
copy div "Tony Lockett Jul 31, 2025 at 11:59 PM The fridge need the water and air filters…"
click at [953, 309] on div "Received via SMS Tony Lockett Neutral Aug 04, 2025 at 11:31 PM The water pressu…" at bounding box center [964, 473] width 1081 height 328
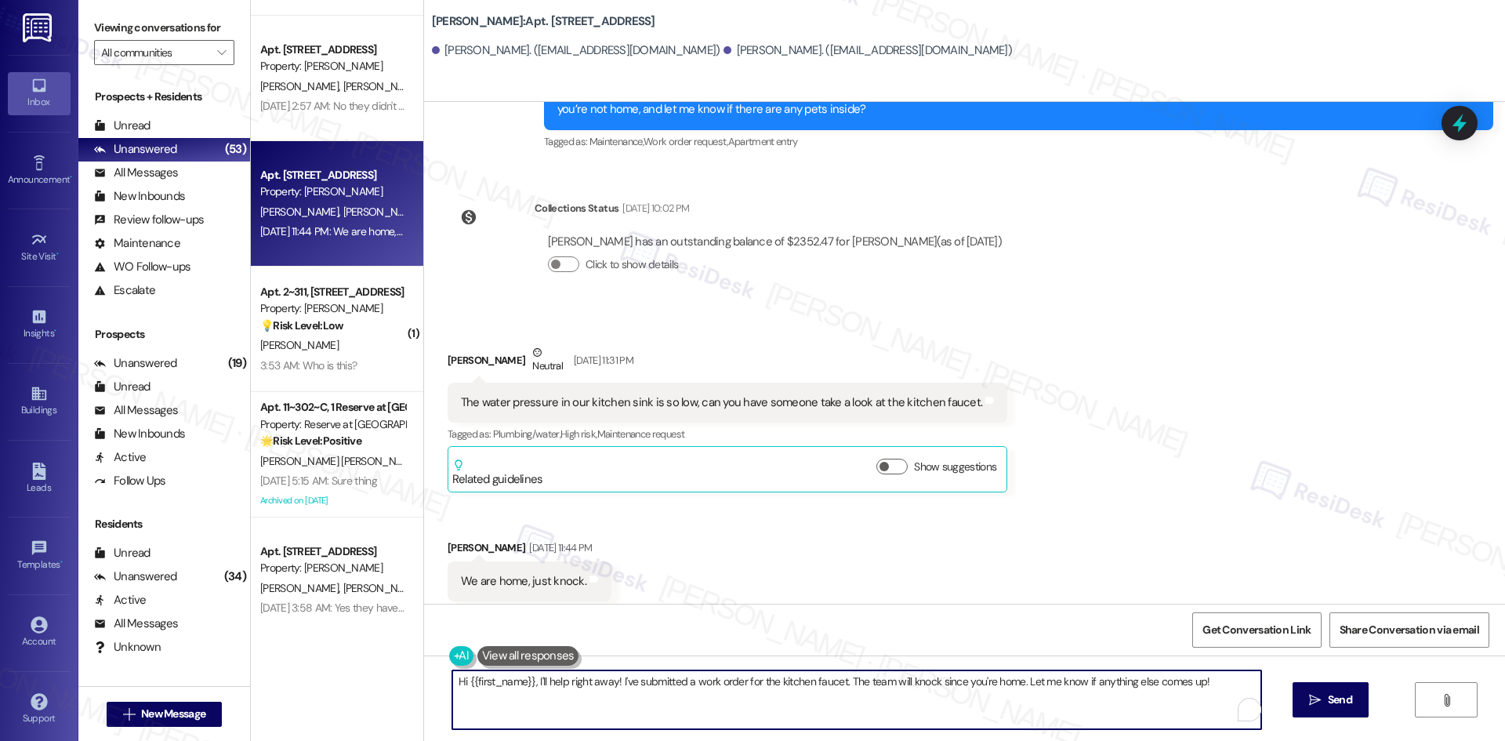
drag, startPoint x: 1226, startPoint y: 681, endPoint x: 245, endPoint y: 686, distance: 981.2
click at [214, 681] on div "Viewing conversations for All communities  Prospects + Residents Unread (0) Un…" at bounding box center [791, 370] width 1426 height 741
paste textarea "Tony, just checking in — has the kitchen faucet and fridge filter issue been re…"
type textarea "Hi Tony, just checking in — has the kitchen faucet and fridge filter issue been…"
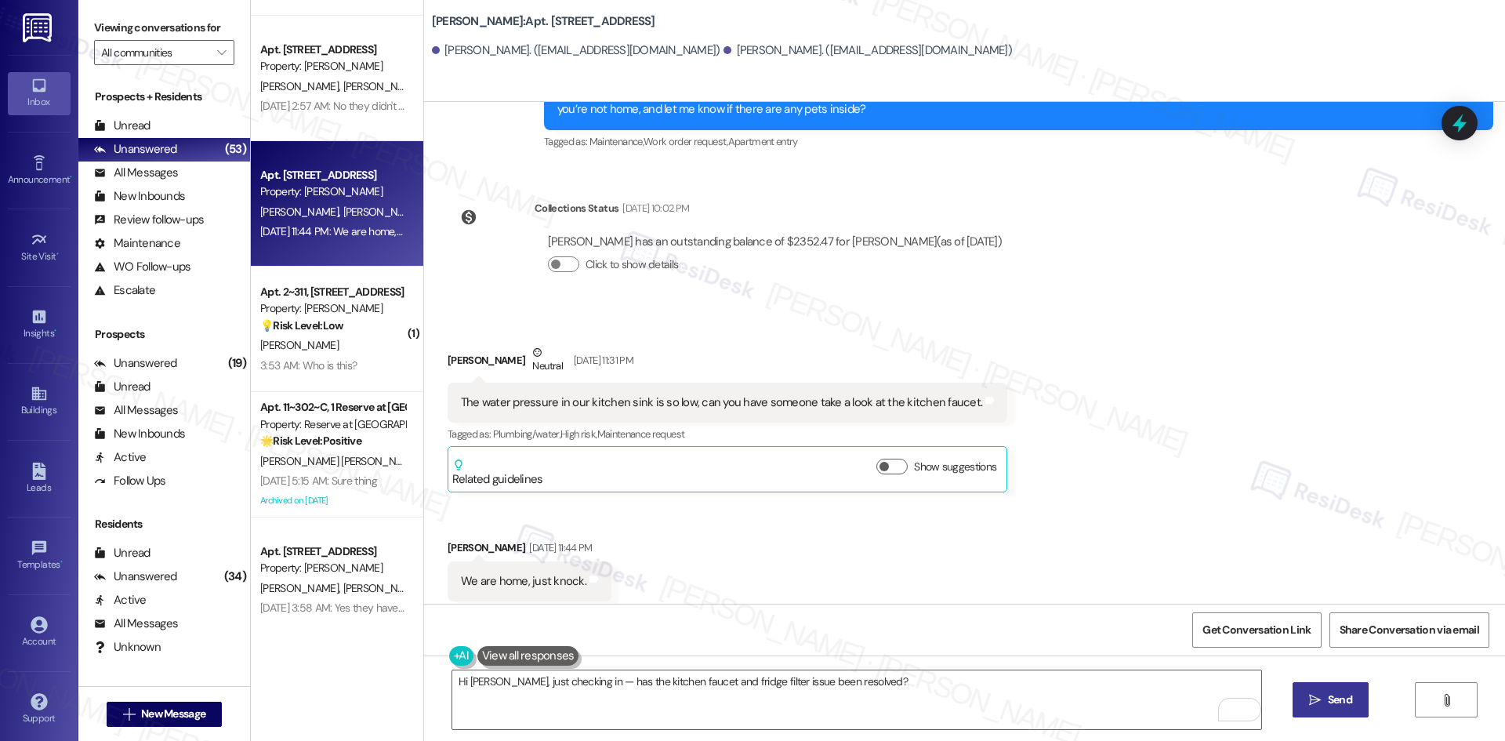
click at [1355, 709] on button " Send" at bounding box center [1330, 699] width 76 height 35
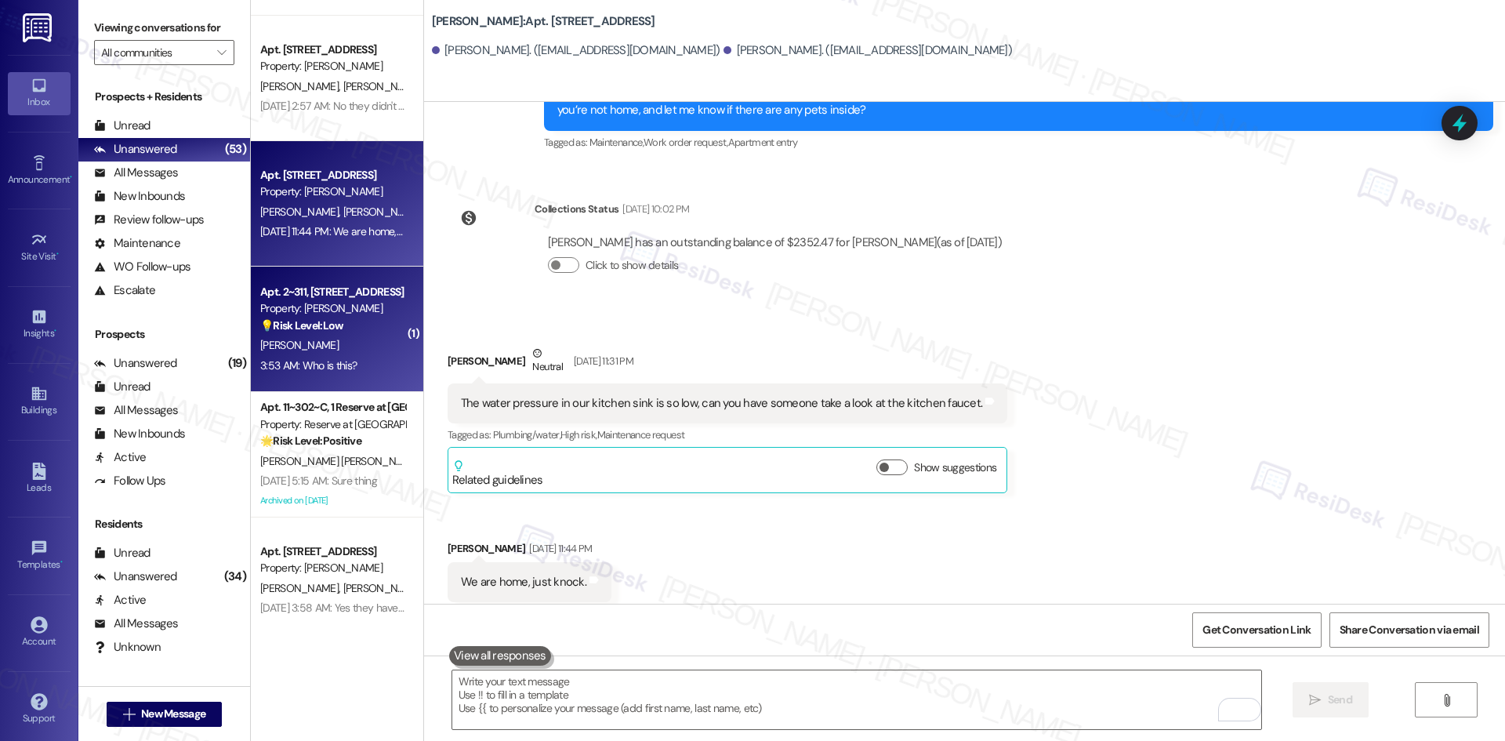
click at [354, 324] on div "💡 Risk Level: Low The resident is simply asking for clarification on who is sen…" at bounding box center [332, 325] width 145 height 16
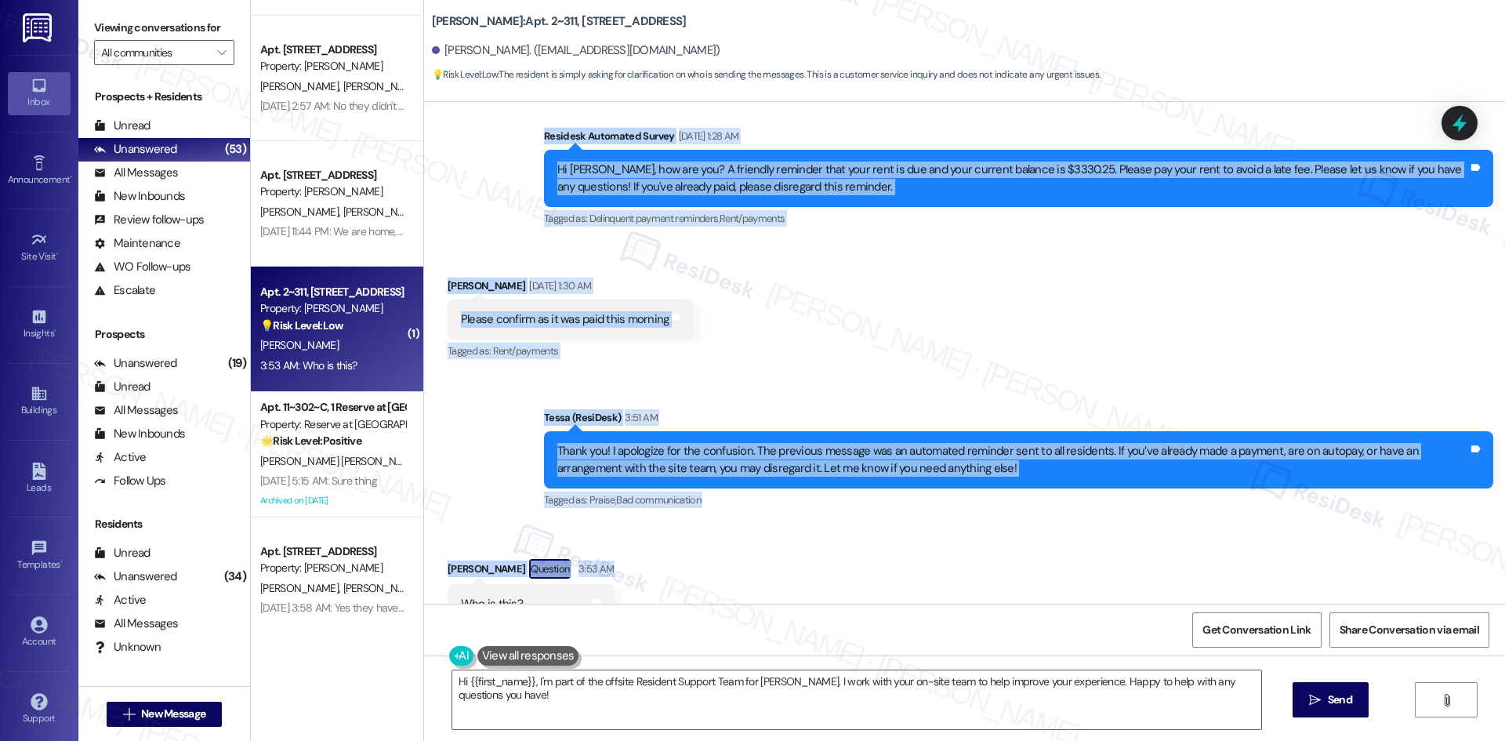
scroll to position [629, 0]
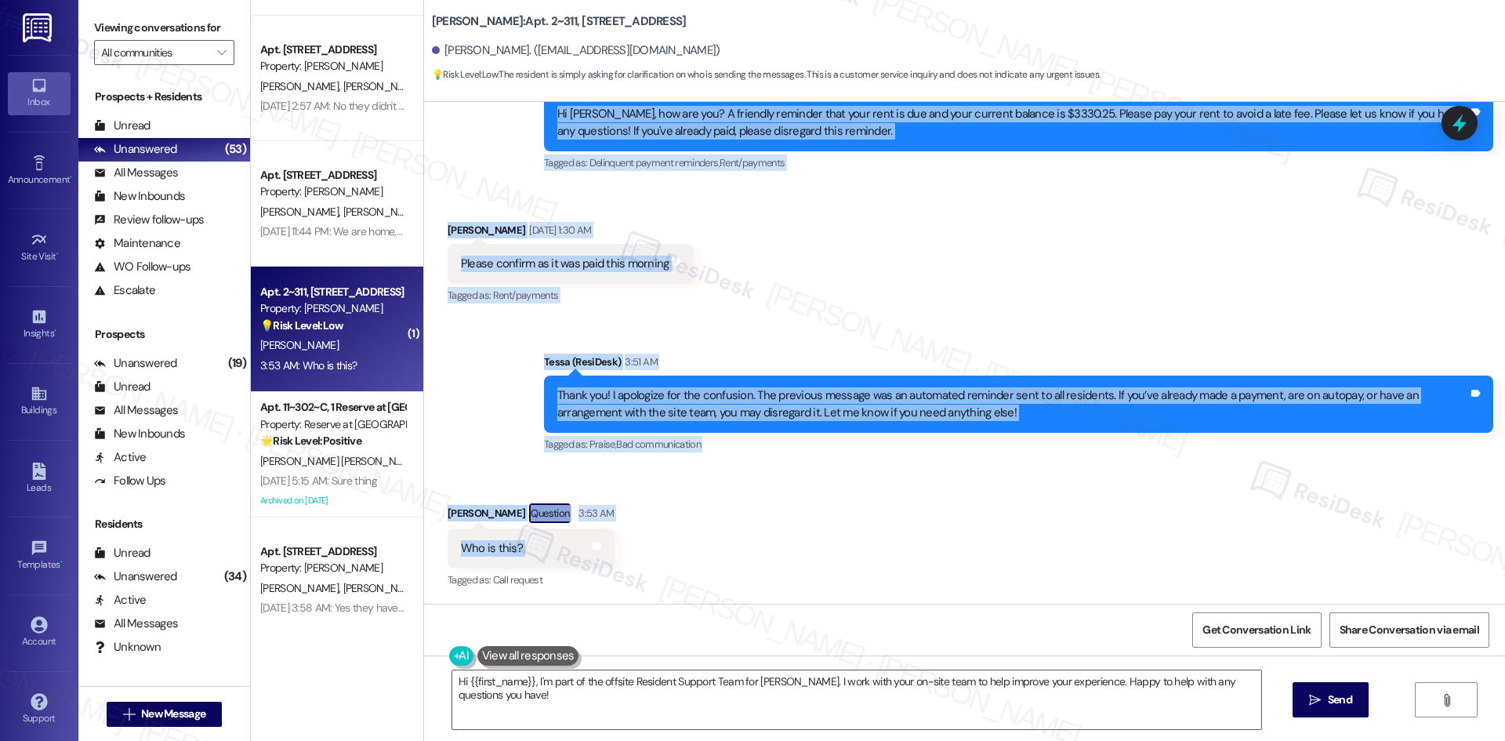
drag, startPoint x: 505, startPoint y: 225, endPoint x: 619, endPoint y: 559, distance: 352.7
click at [619, 559] on div "Lease started Jan 10, 2025 at 8:00 AM Survey, sent via SMS Residesk Automated S…" at bounding box center [964, 353] width 1081 height 502
copy div "Residesk Automated Survey May 15, 2025 at 12:32 AM Hi Christopher, I'm on the n…"
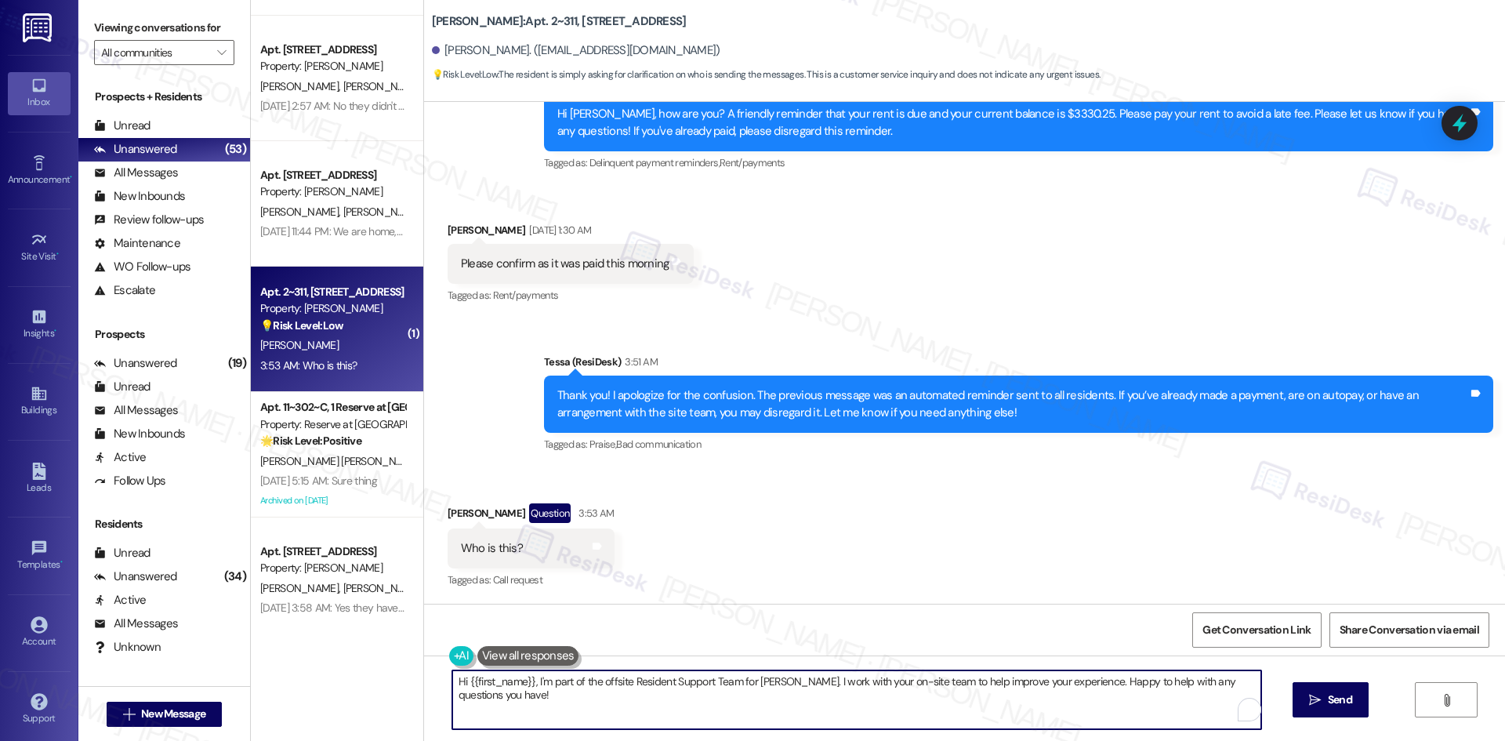
drag, startPoint x: 599, startPoint y: 701, endPoint x: 565, endPoint y: 718, distance: 37.9
click at [518, 701] on textarea "Hi {{first_name}}, I'm part of the offsite Resident Support Team for Solano Bel…" at bounding box center [856, 699] width 809 height 59
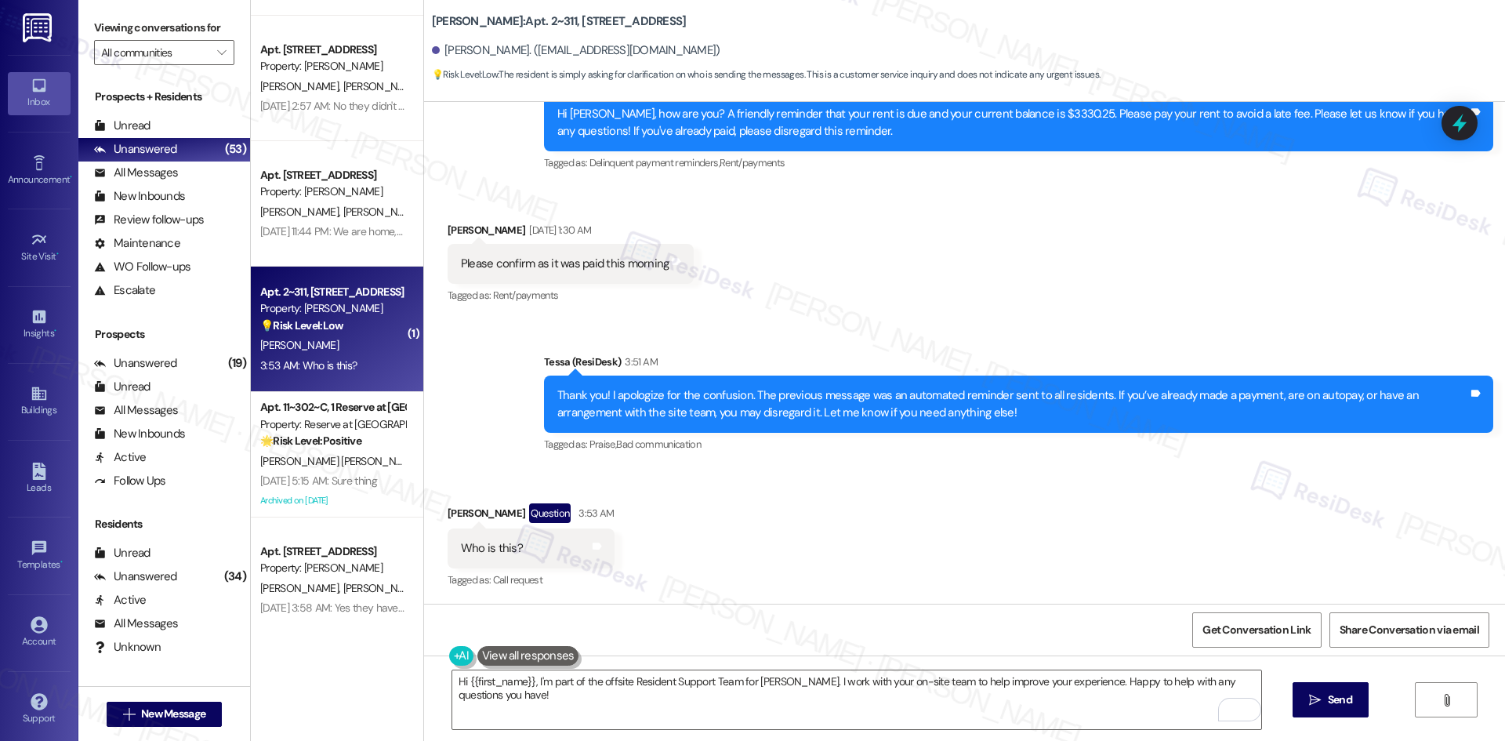
drag, startPoint x: 954, startPoint y: 289, endPoint x: 950, endPoint y: 307, distance: 18.4
click at [955, 290] on div "Received via SMS Christopher Bevan Aug 06, 2025 at 1:30 AM Please confirm as it…" at bounding box center [964, 253] width 1081 height 132
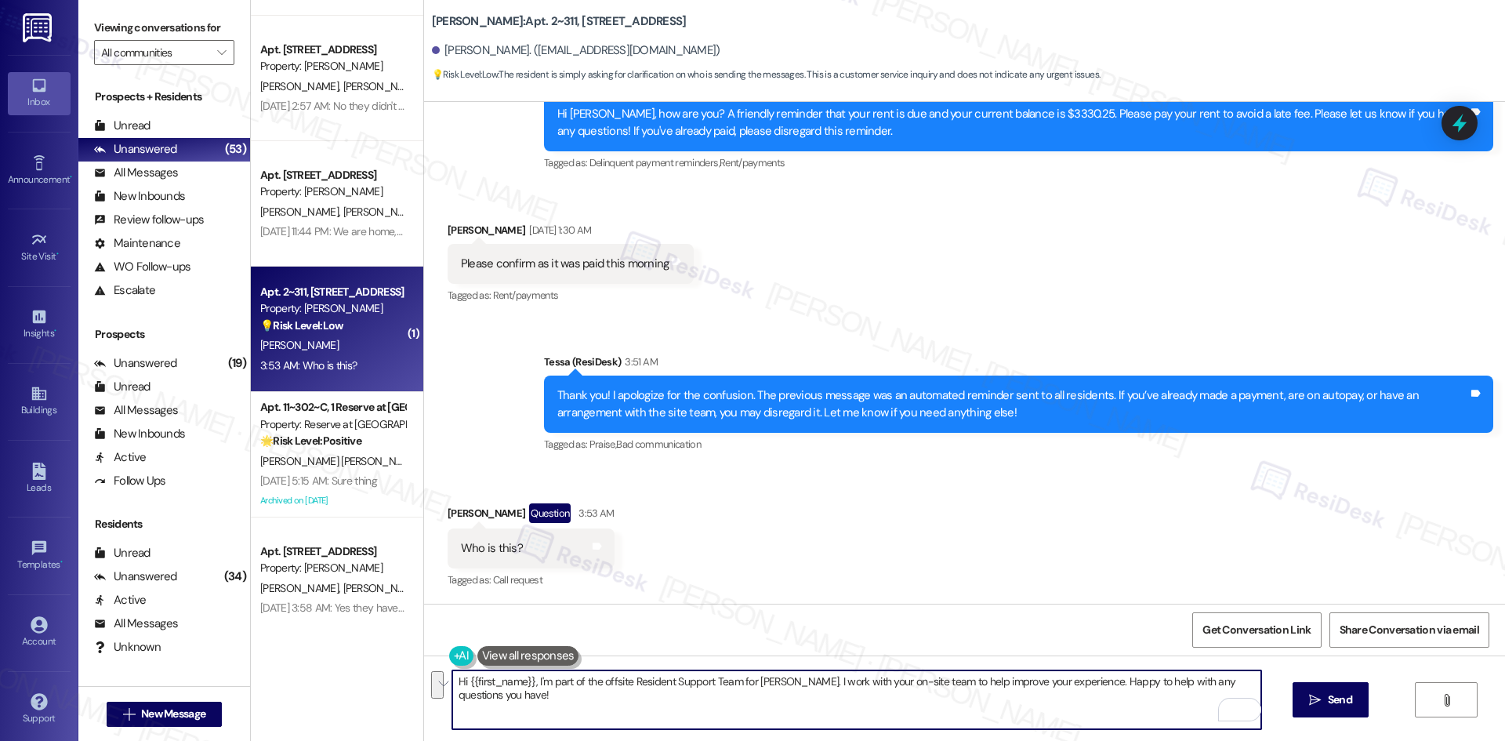
drag, startPoint x: 579, startPoint y: 697, endPoint x: 412, endPoint y: 671, distance: 168.9
click at [424, 671] on div "Hi {{first_name}}, I'm part of the offsite Resident Support Team for Solano Bel…" at bounding box center [964, 714] width 1081 height 118
paste textarea "Christopher, this is Tessa with the Resident Support Team for Solano Belleair. …"
type textarea "Hi Christopher, this is Tessa with the Resident Support Team for Solano Belleai…"
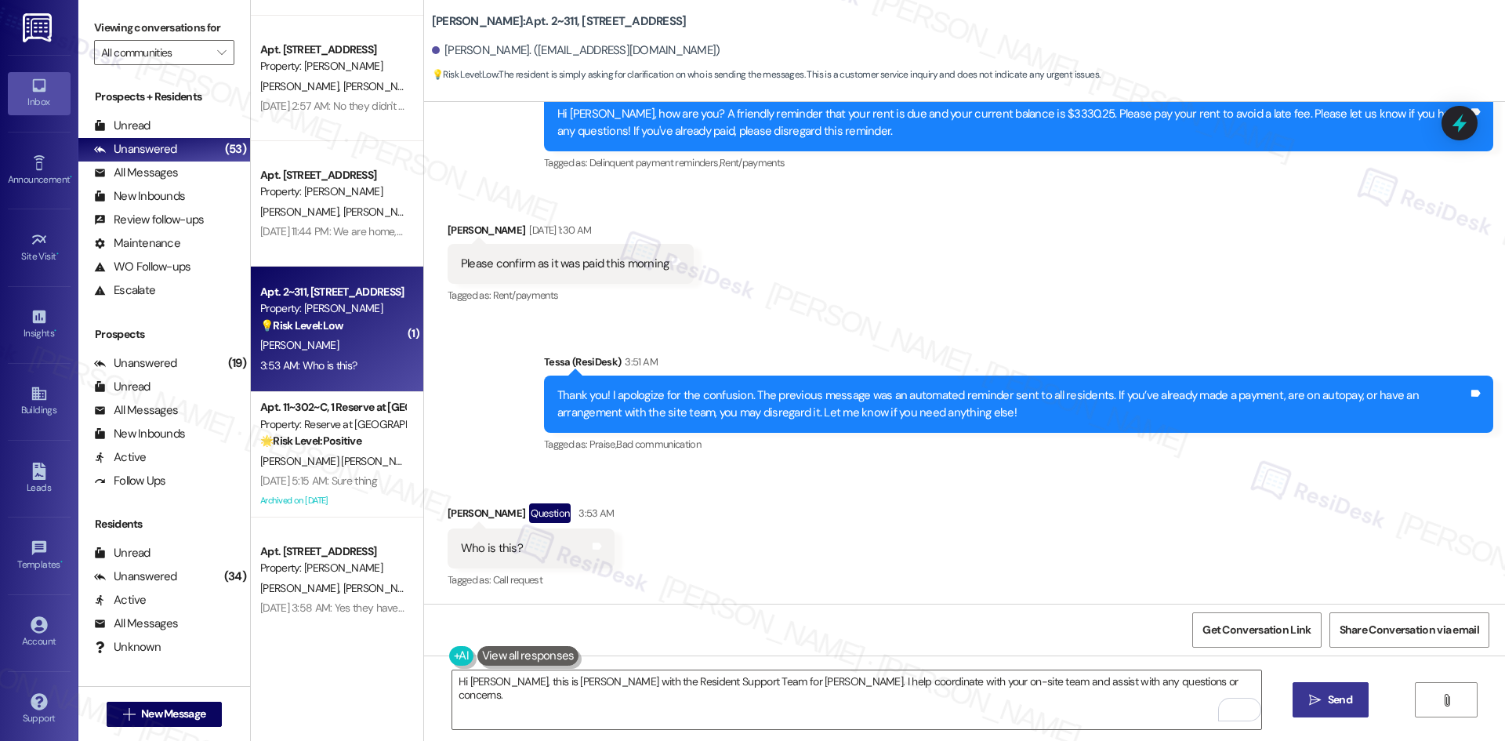
click at [1319, 706] on span " Send" at bounding box center [1330, 699] width 49 height 16
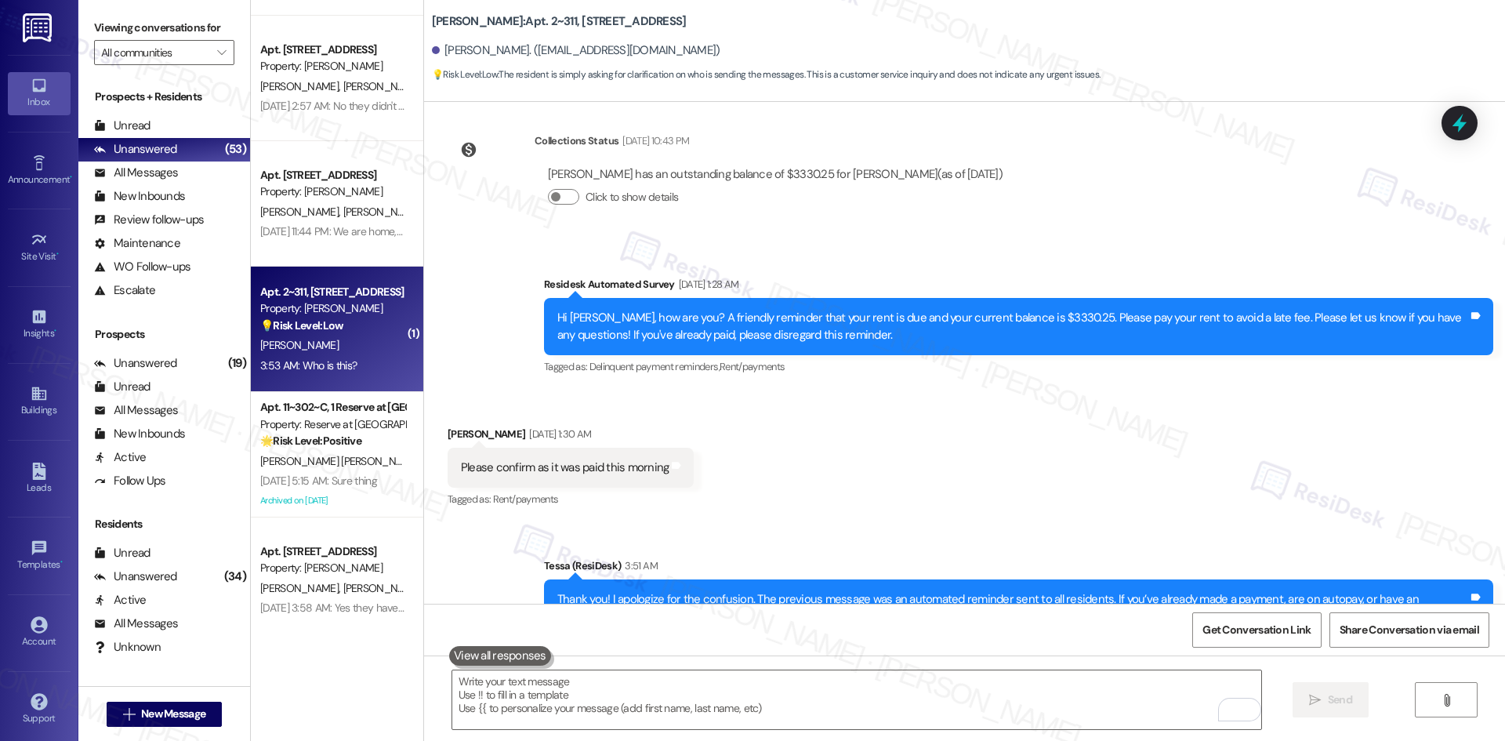
scroll to position [738, 0]
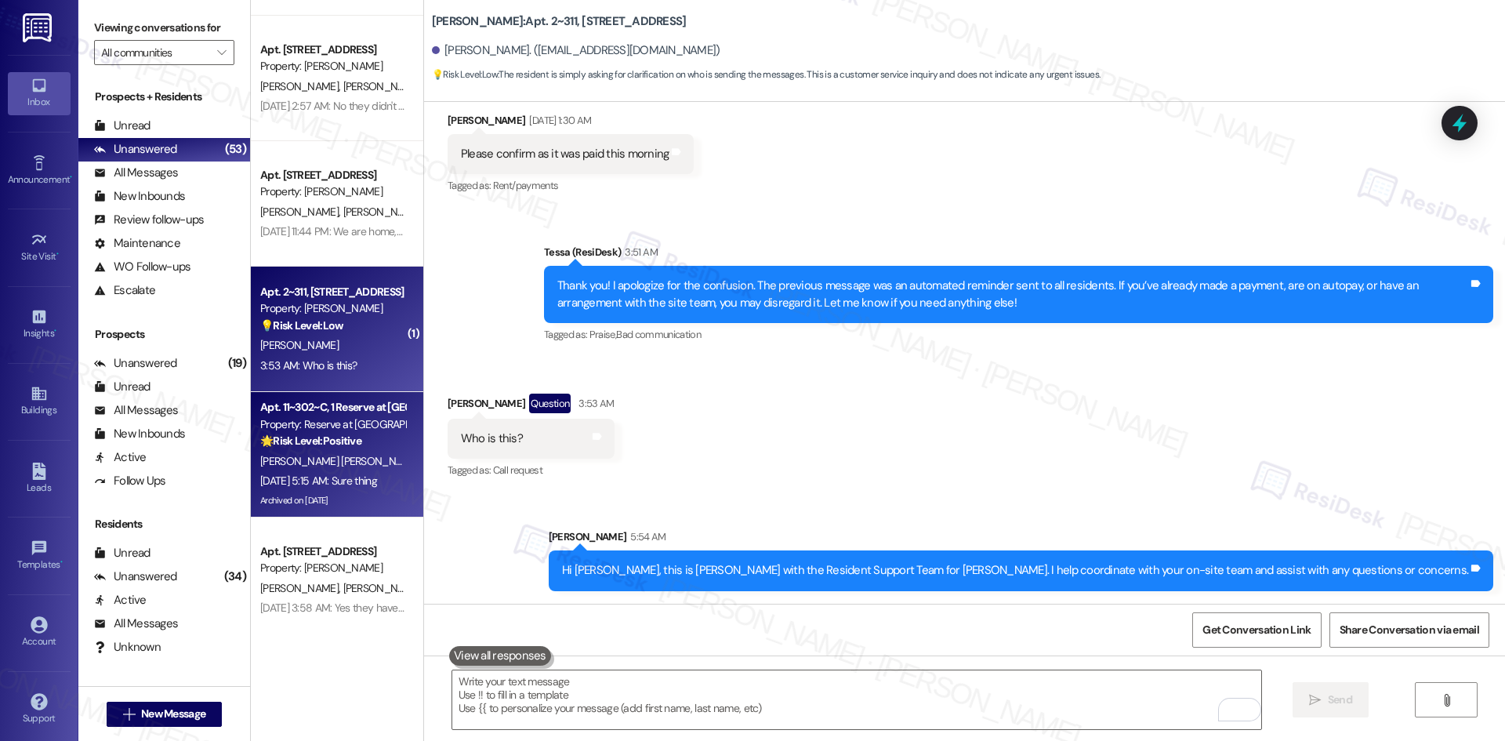
click at [276, 428] on div "Property: Reserve at San Antonio" at bounding box center [332, 424] width 145 height 16
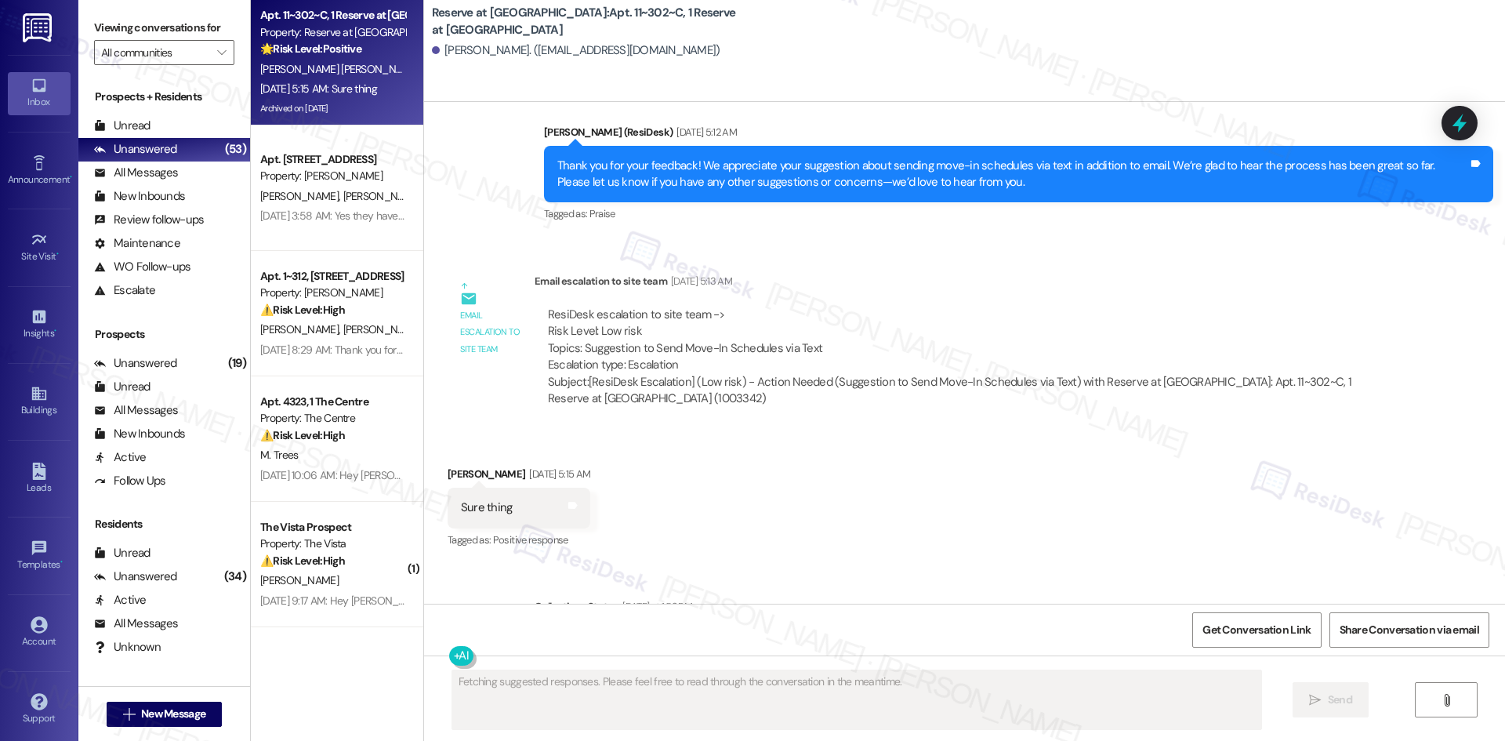
scroll to position [7144, 0]
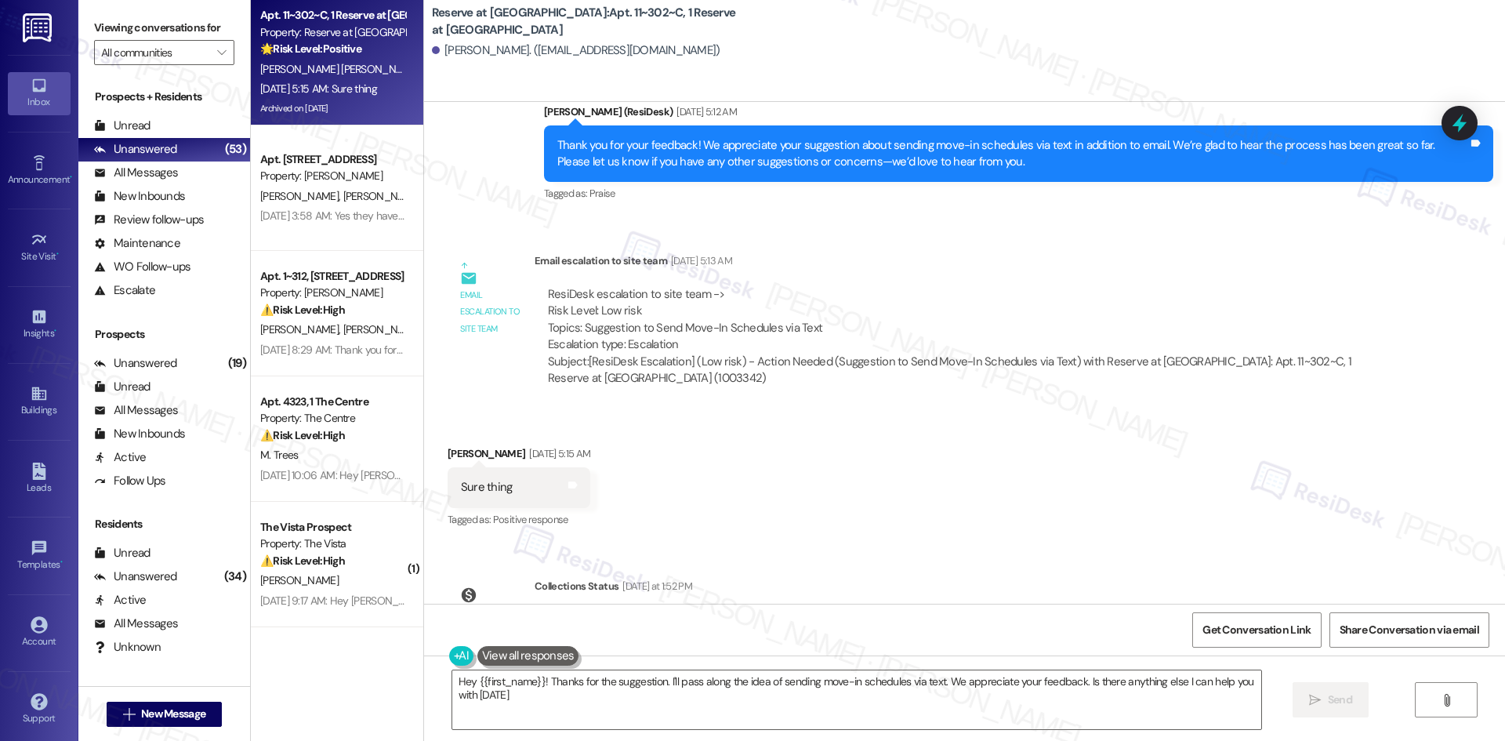
type textarea "Hey {{first_name}}! Thanks for the suggestion. I'll pass along the idea of send…"
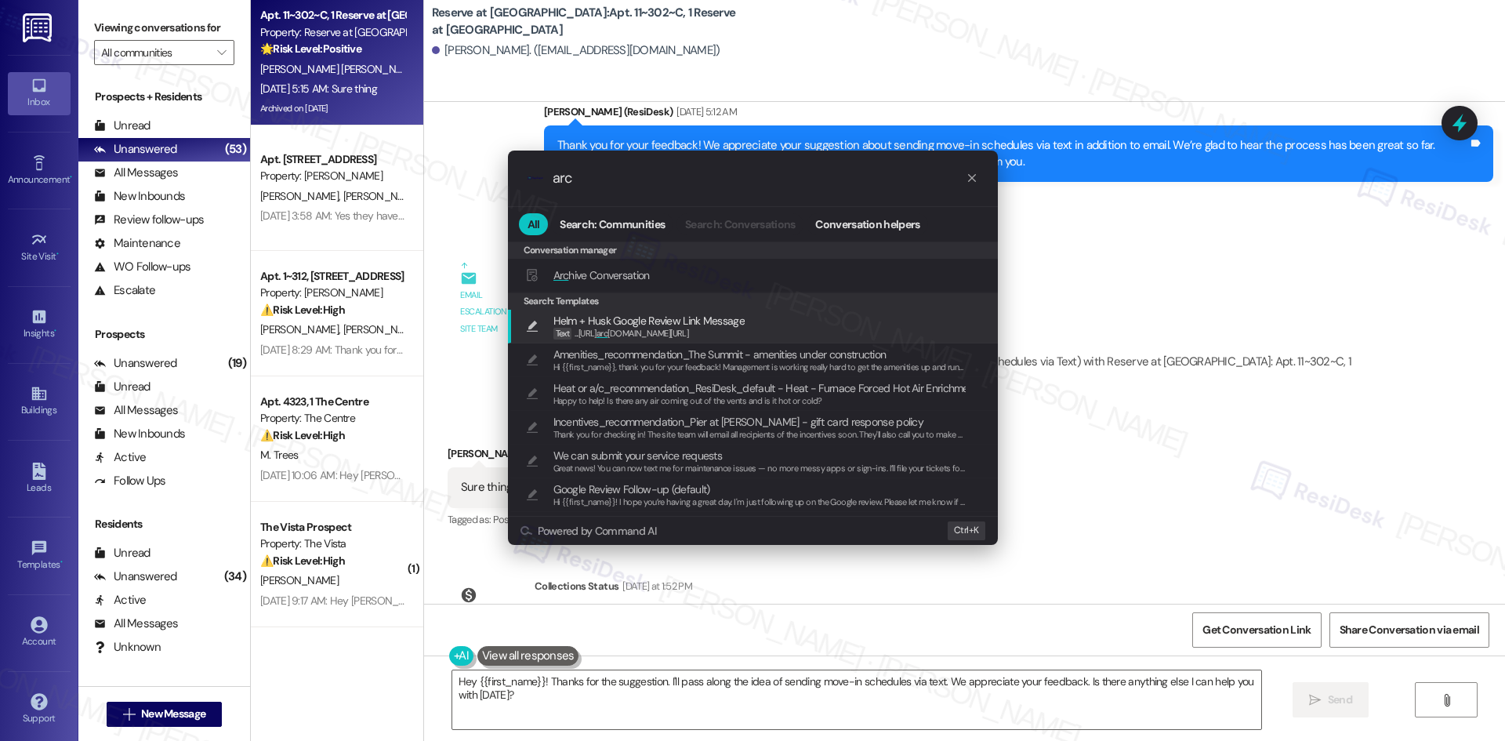
type input "arc"
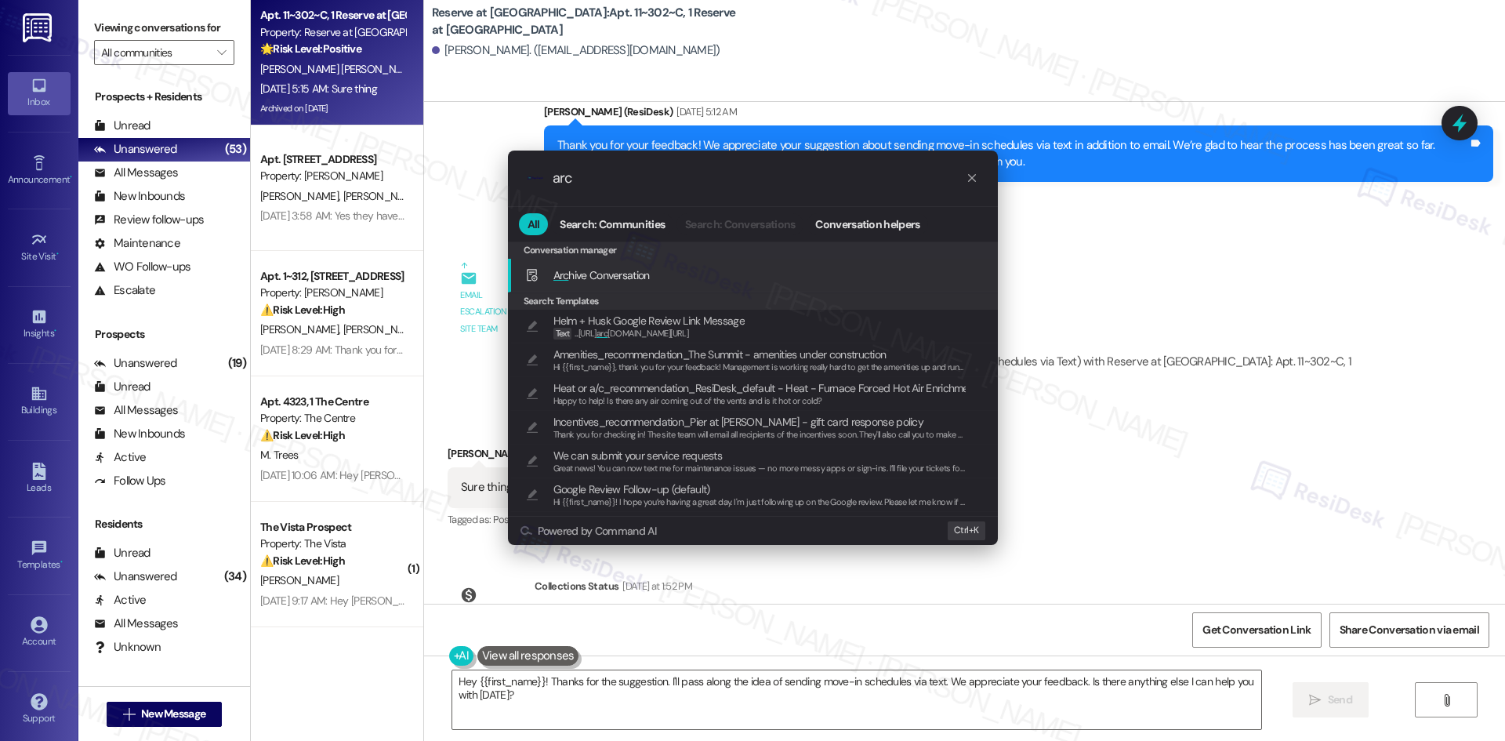
click at [635, 285] on div "Arc hive Conversation Add shortcut" at bounding box center [753, 276] width 490 height 34
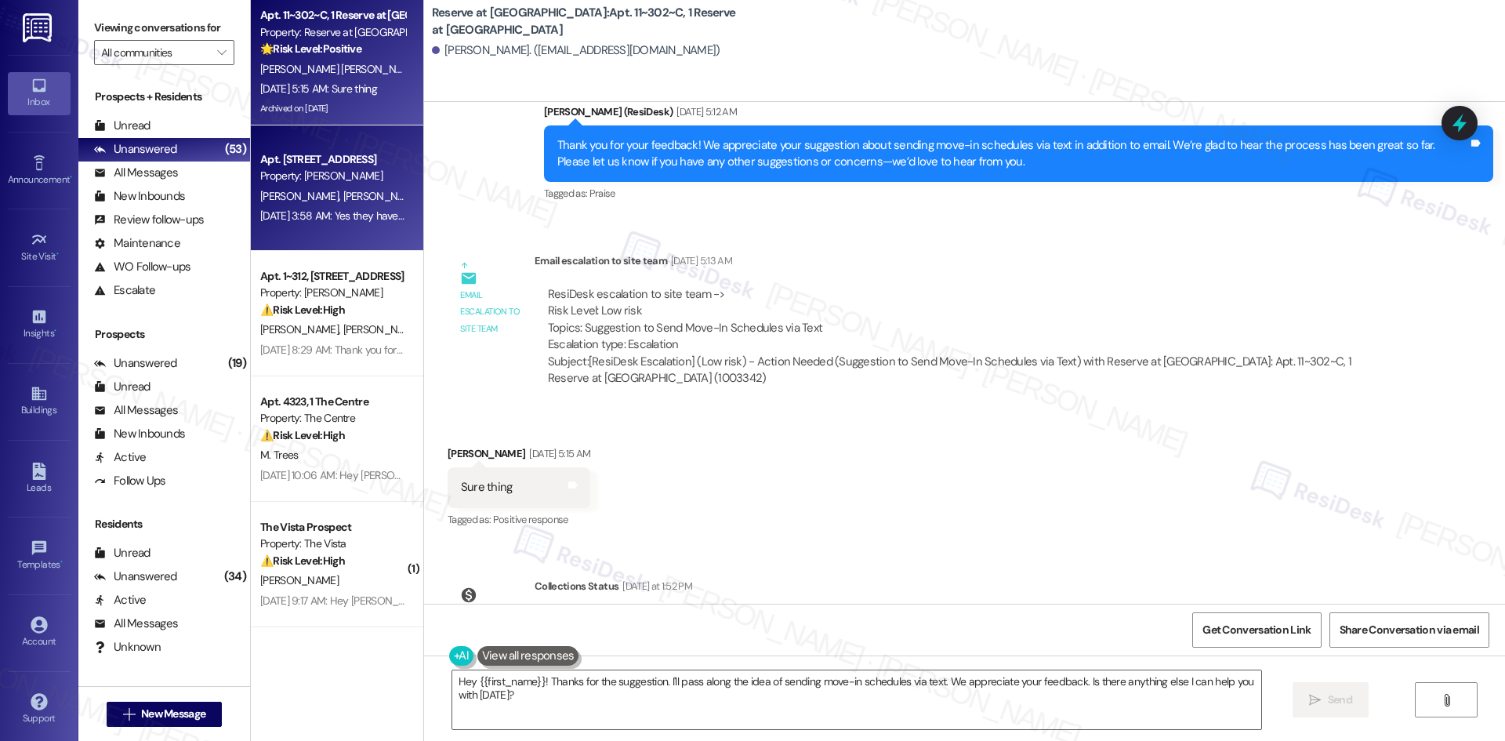
click at [343, 201] on span "K. Hollingshead" at bounding box center [381, 196] width 78 height 14
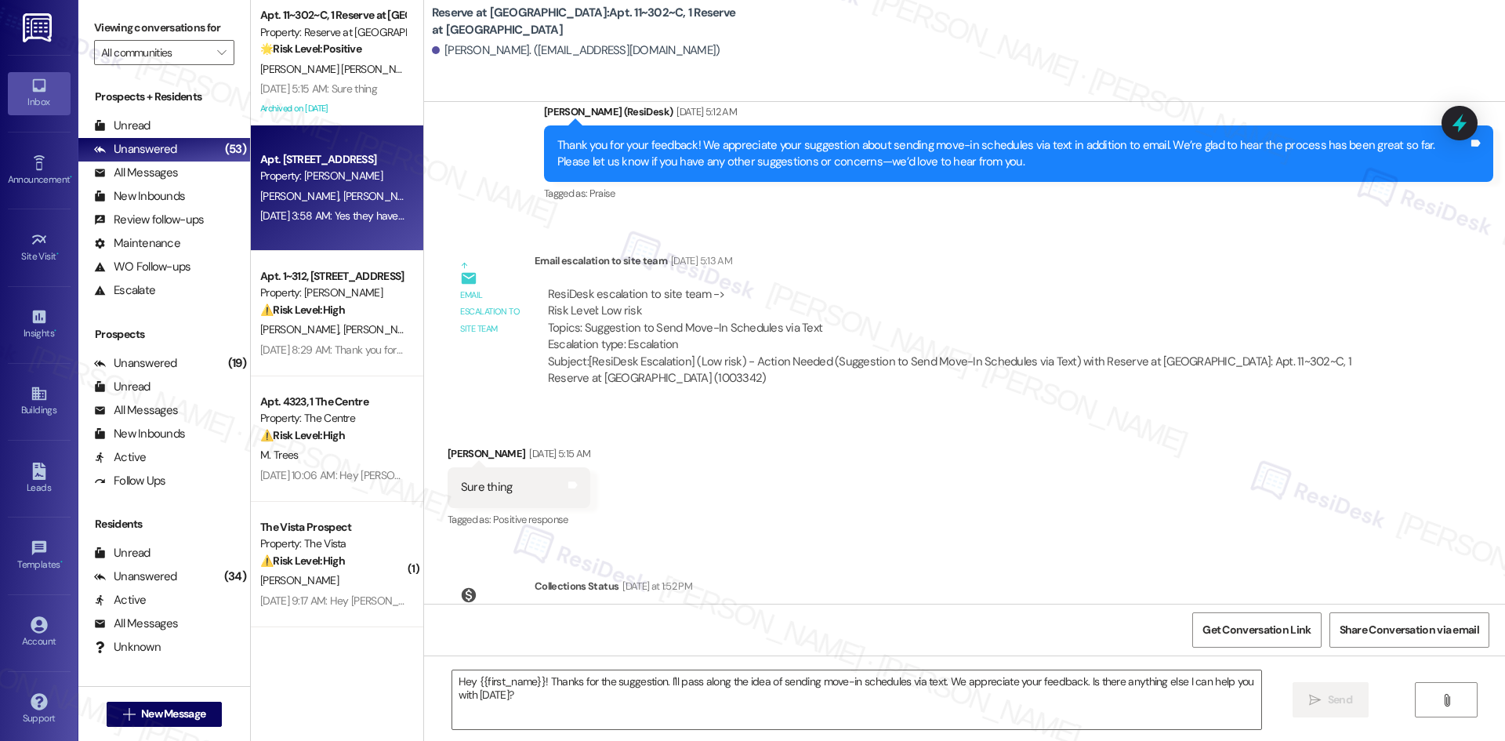
type textarea "Fetching suggested responses. Please feel free to read through the conversation…"
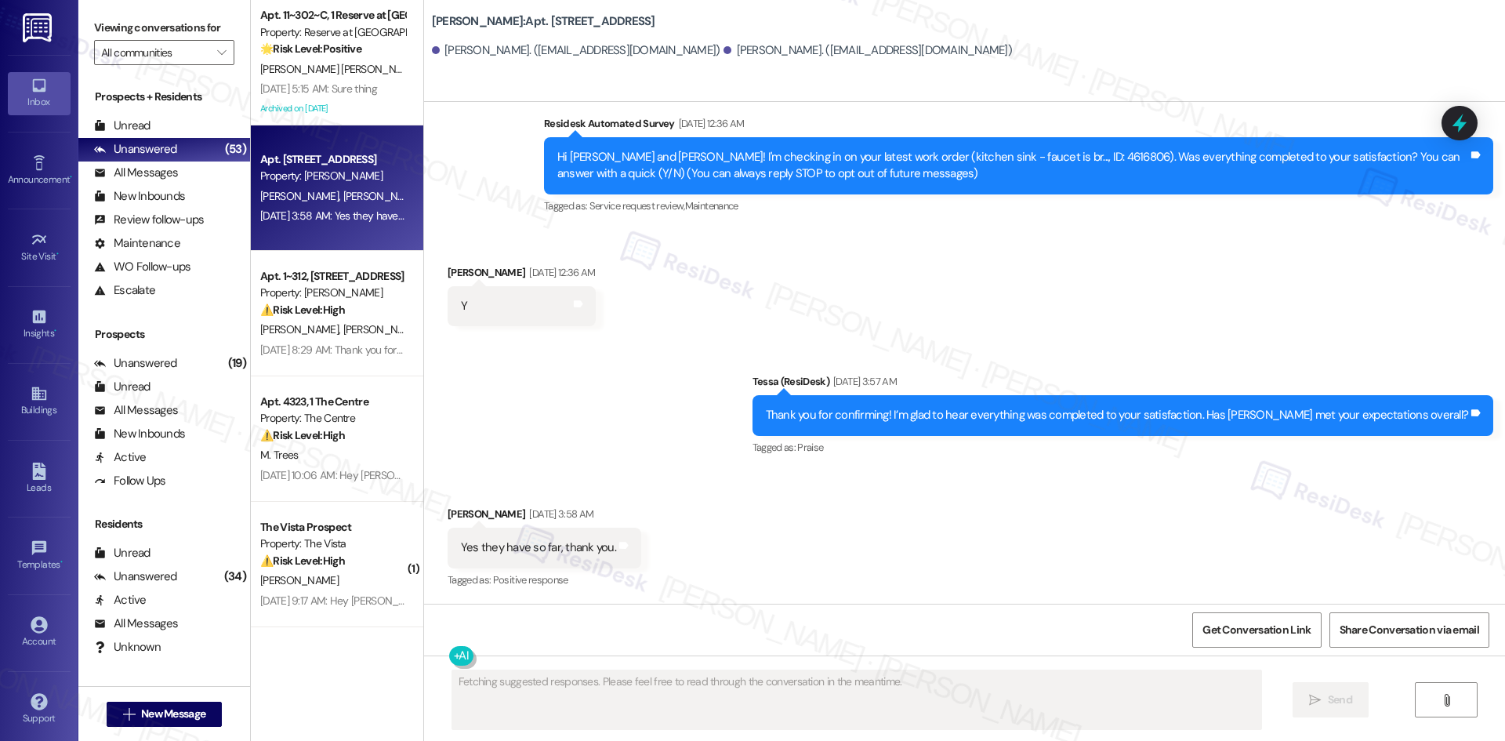
scroll to position [127, 0]
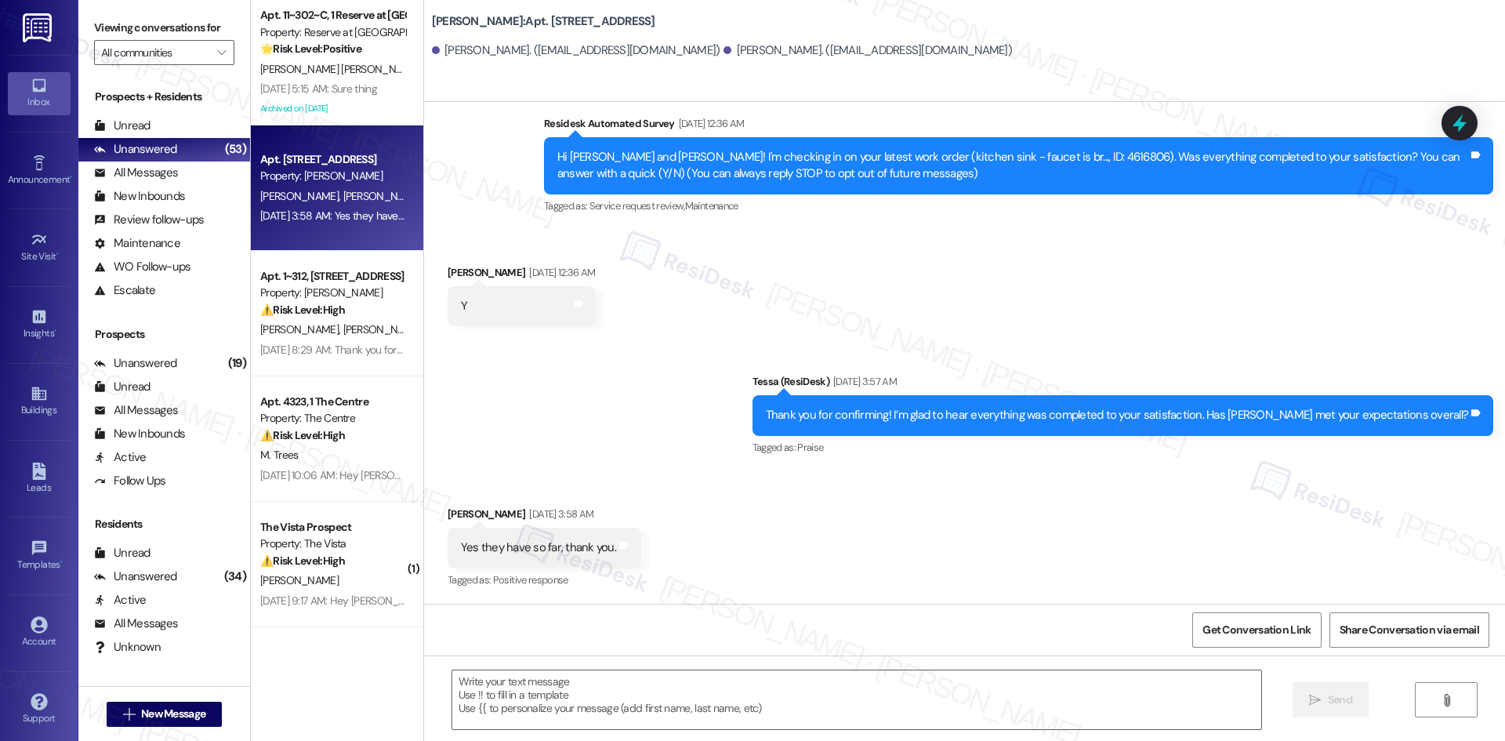
click at [763, 511] on div "Received via SMS Kyle Hollingshead Aug 05, 2025 at 3:58 AM Yes they have so far…" at bounding box center [964, 536] width 1081 height 132
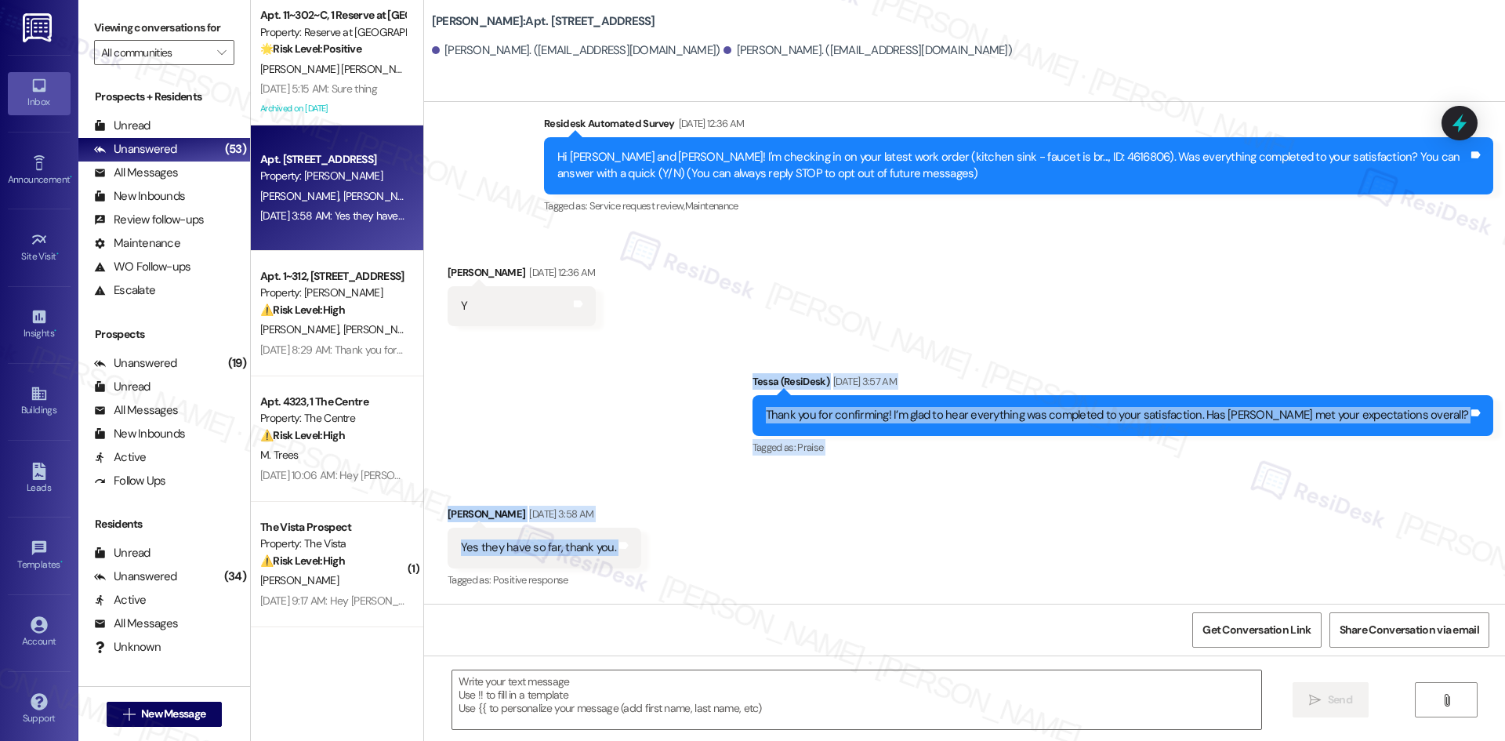
drag, startPoint x: 479, startPoint y: 365, endPoint x: 965, endPoint y: 559, distance: 523.0
click at [940, 549] on div "Lease started Jul 27, 2025 at 8:00 AM Survey, sent via SMS Residesk Automated S…" at bounding box center [964, 353] width 1081 height 502
copy div "Tessa (ResiDesk) Aug 05, 2025 at 3:57 AM Thank you for confirming! I’m glad to …"
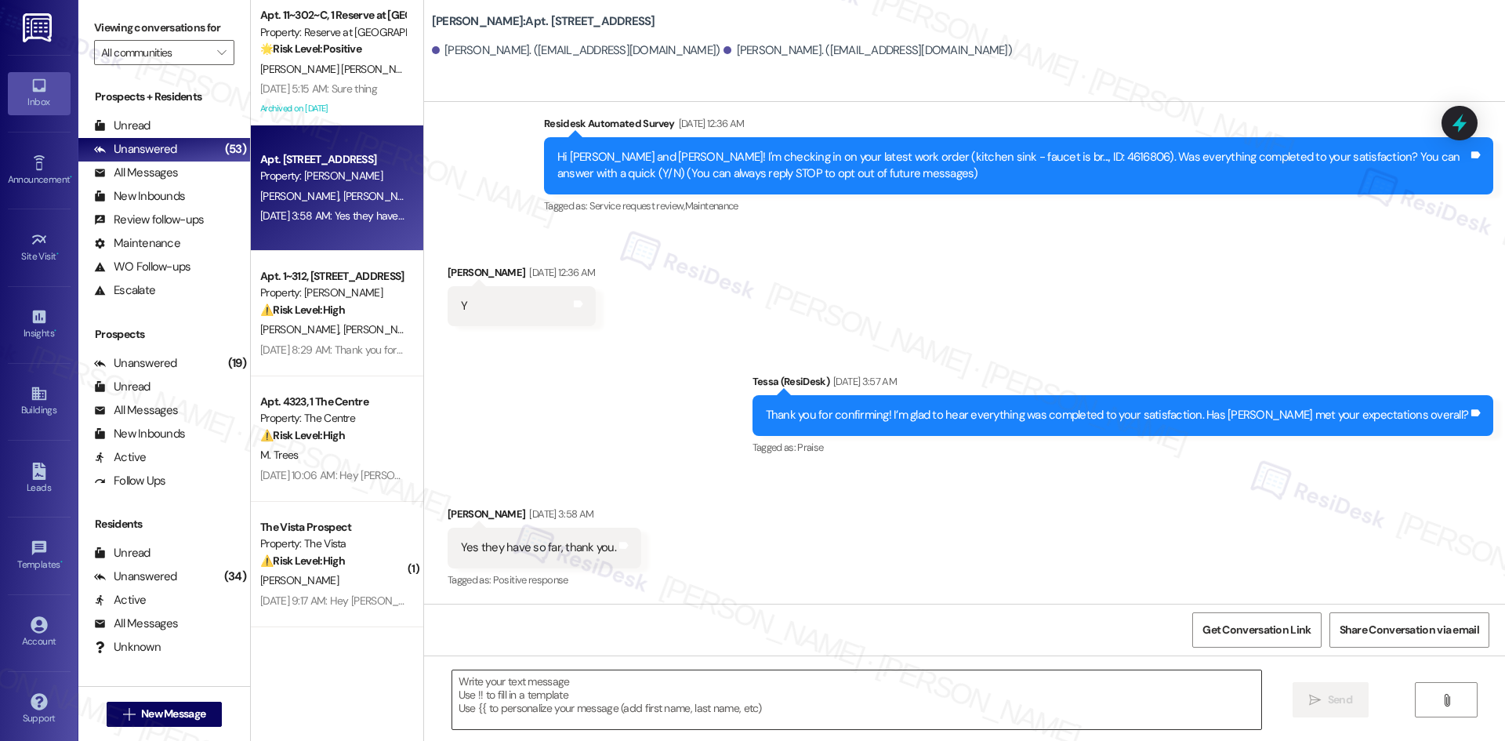
click at [607, 691] on textarea at bounding box center [856, 699] width 809 height 59
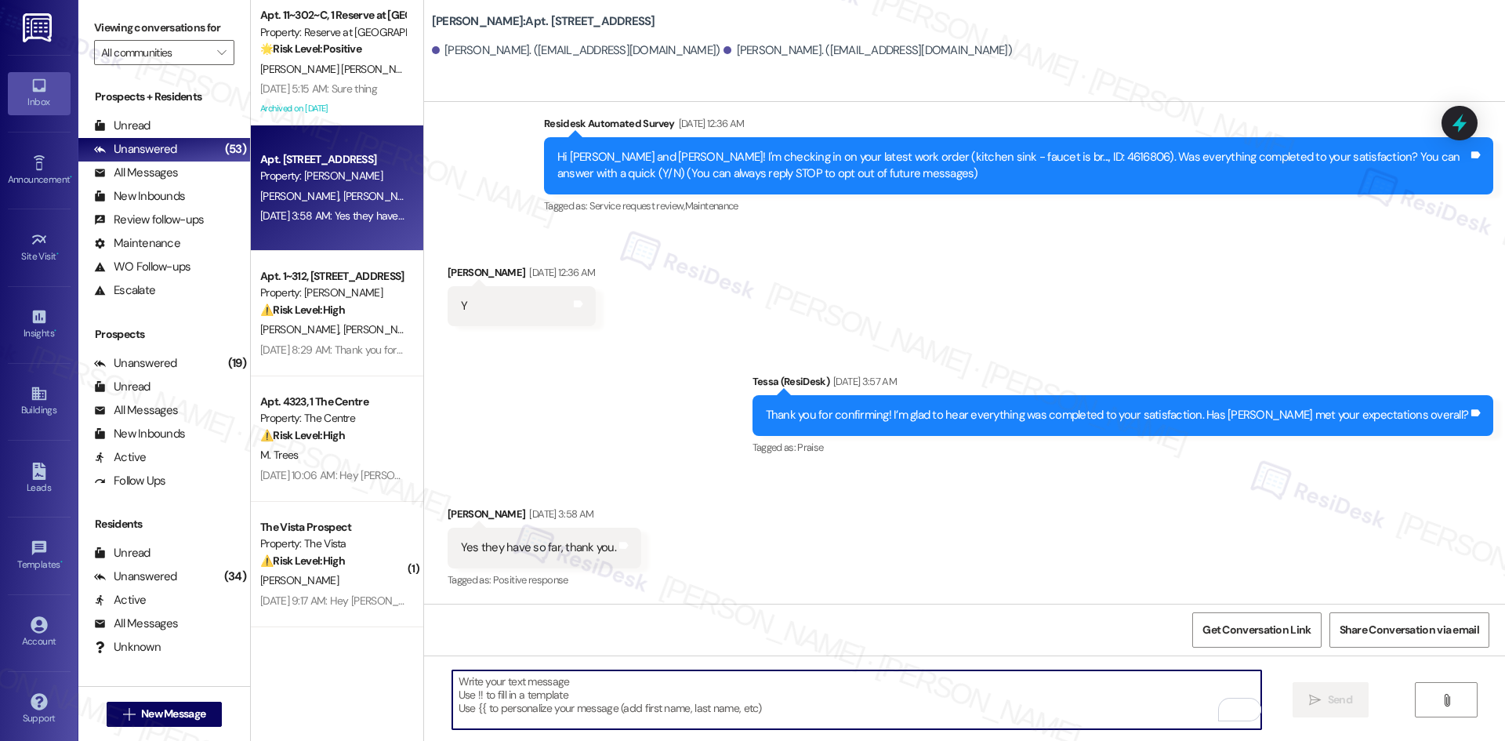
paste textarea "Glad to hear that, Kyle — thanks for letting me know."
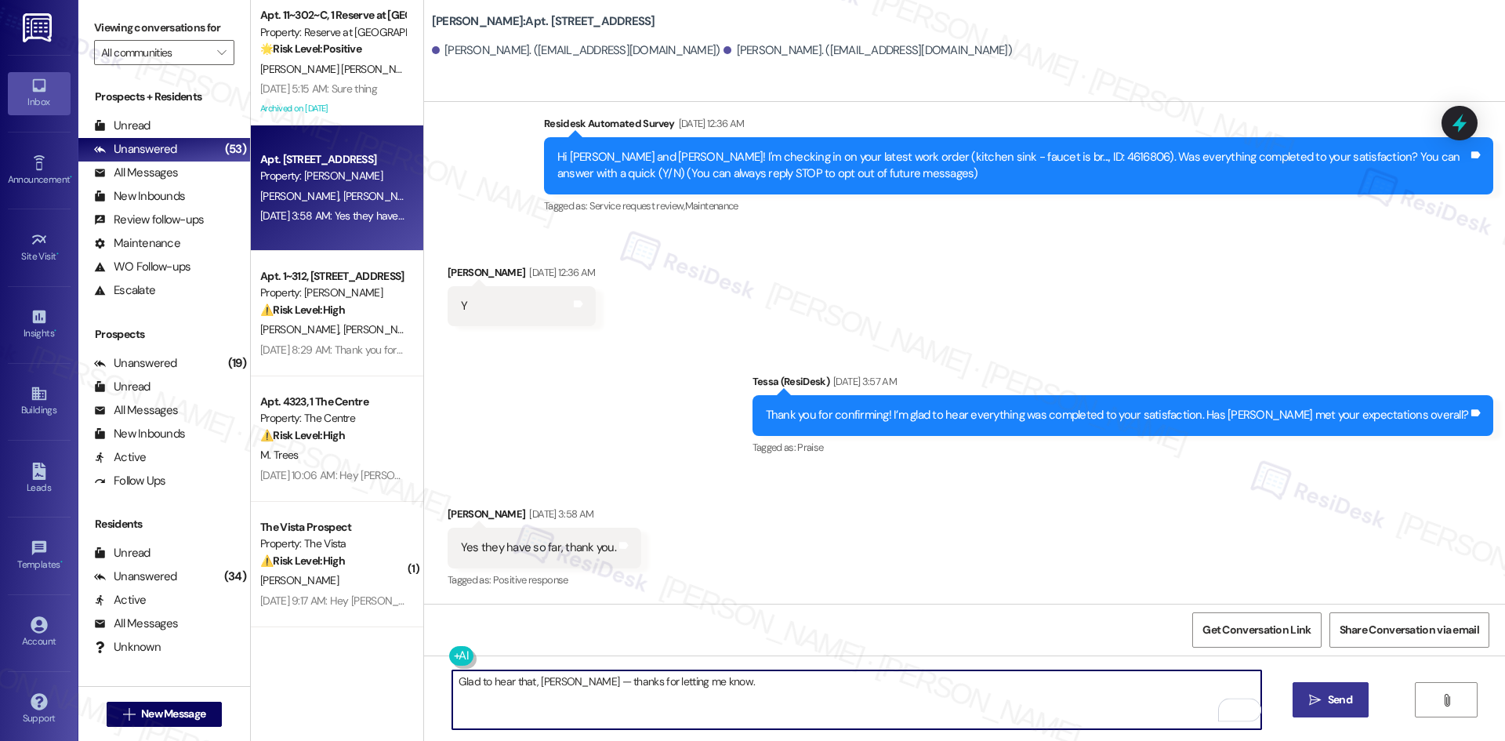
type textarea "Glad to hear that, Kyle — thanks for letting me know."
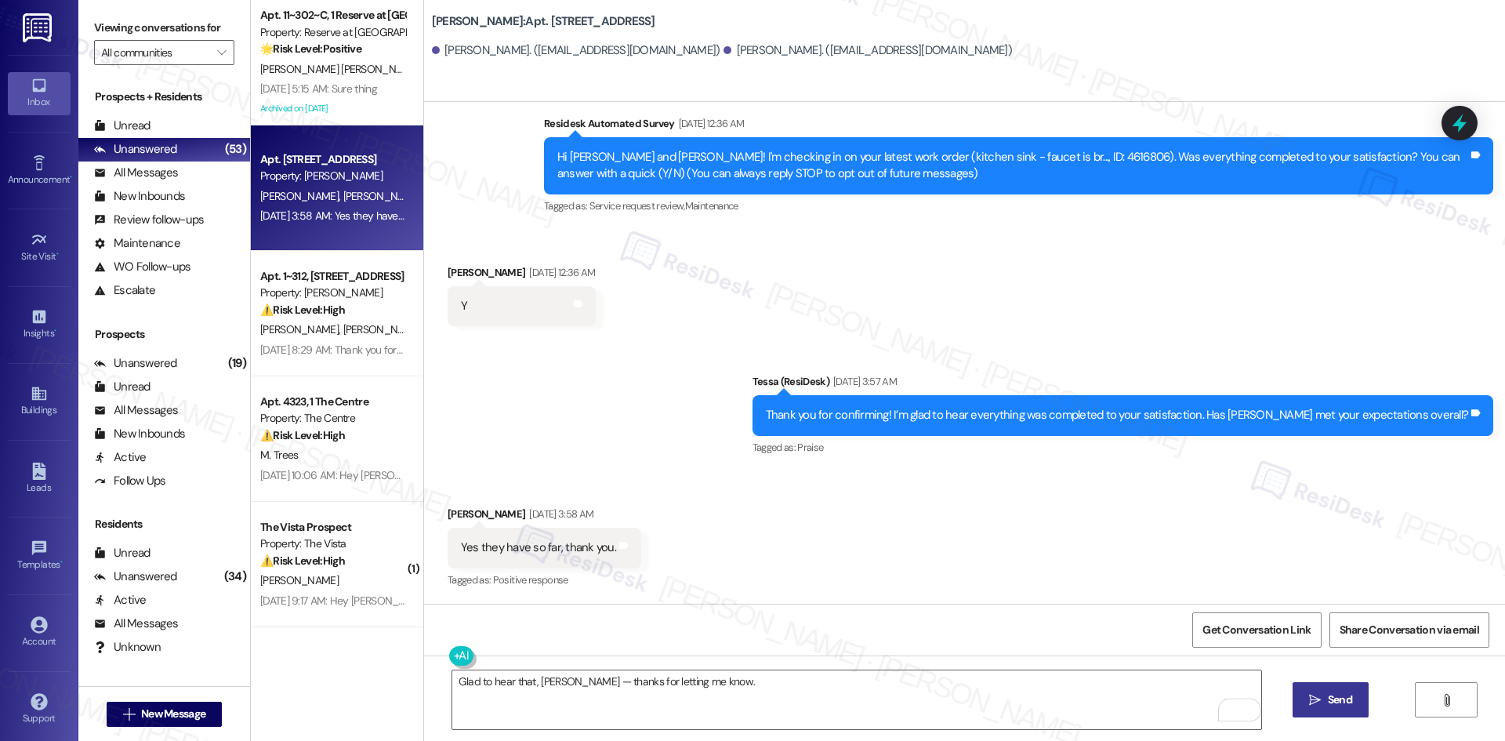
click at [1324, 704] on span "Send" at bounding box center [1339, 699] width 31 height 16
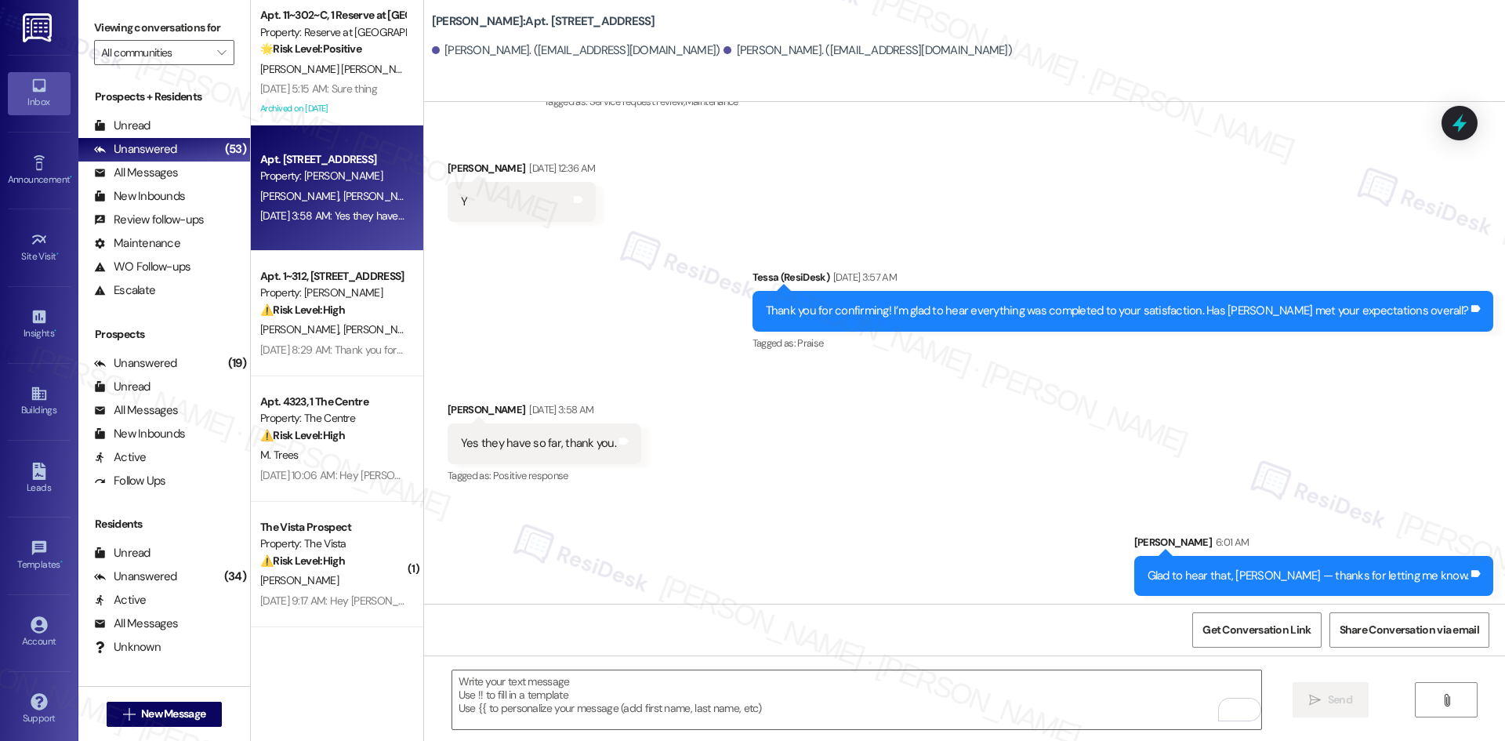
scroll to position [236, 0]
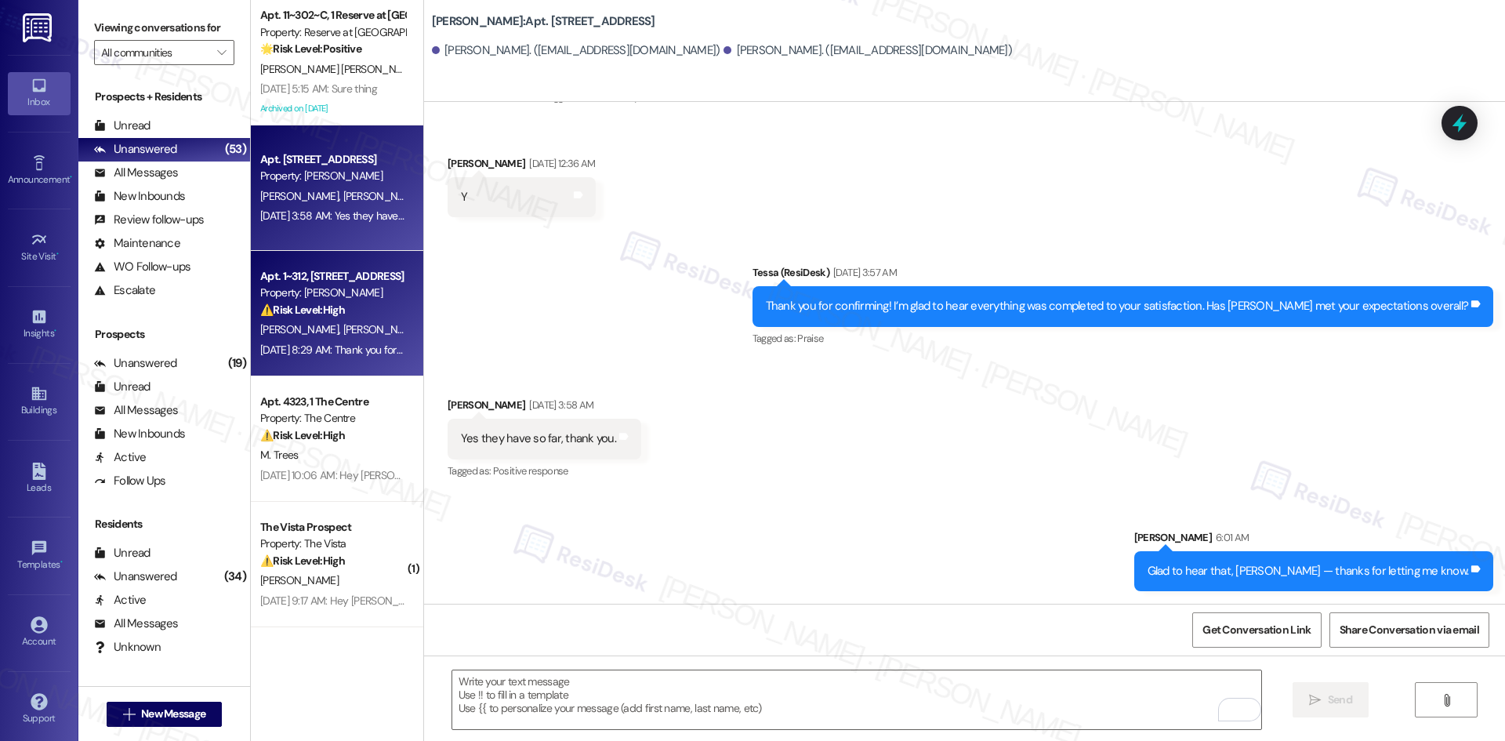
click at [342, 329] on span "T. Meggett" at bounding box center [381, 329] width 78 height 14
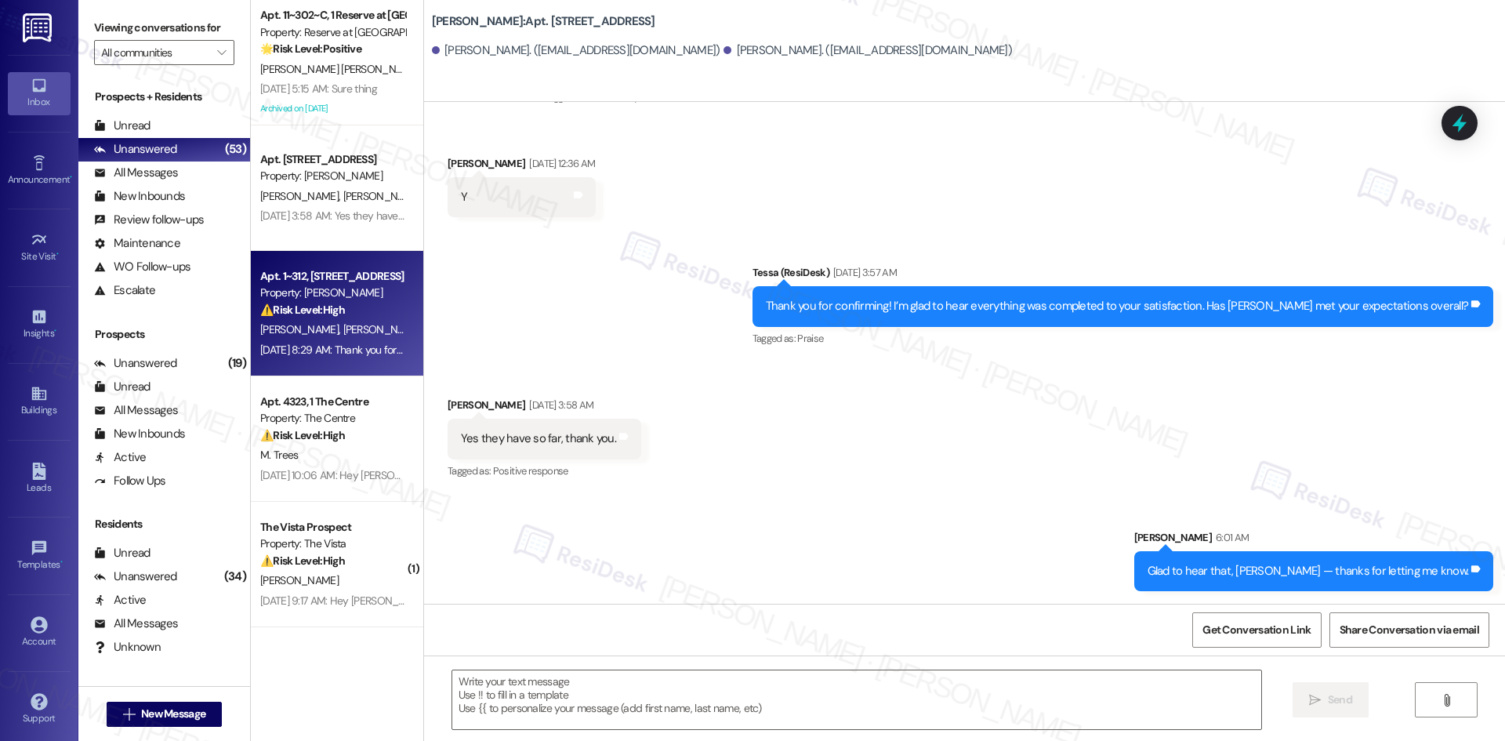
type textarea "Fetching suggested responses. Please feel free to read through the conversation…"
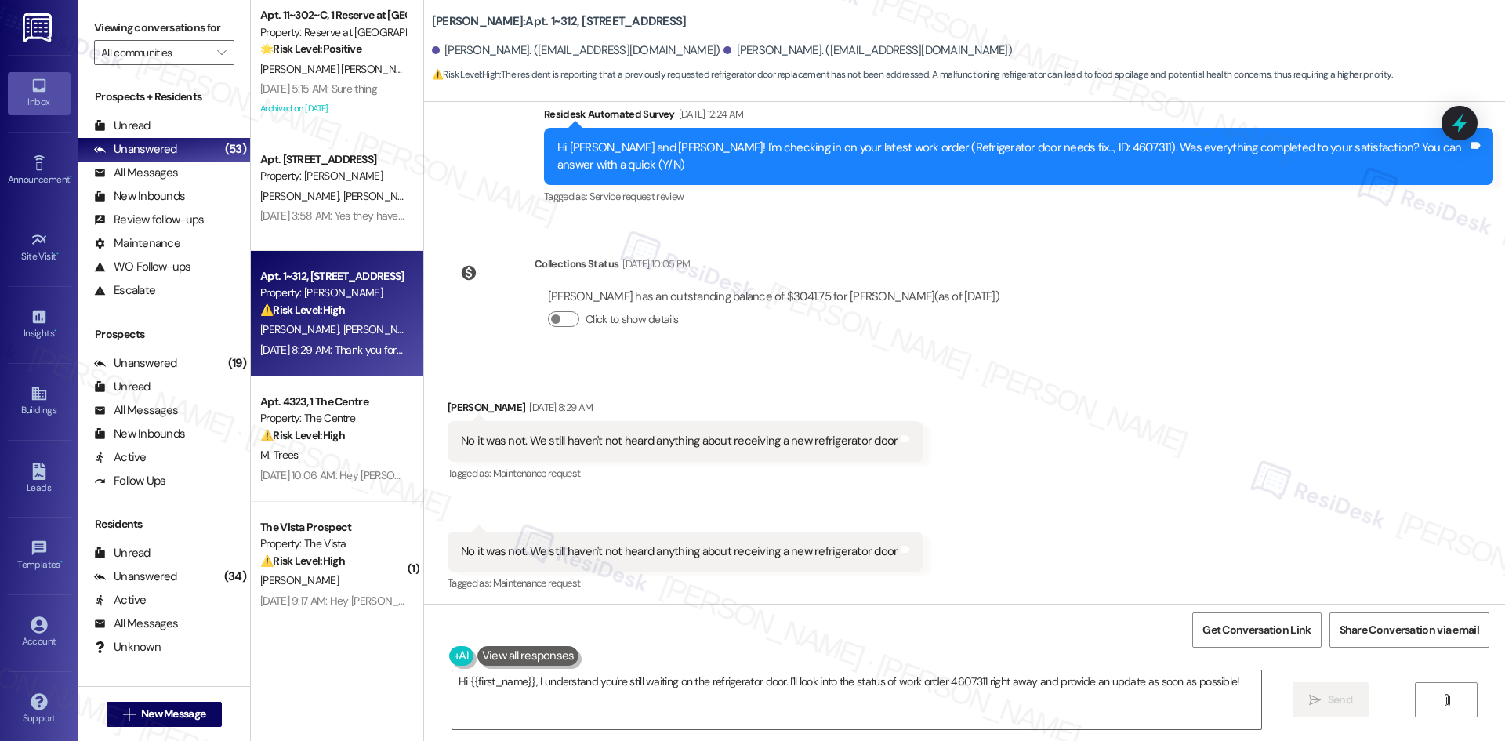
scroll to position [1417, 0]
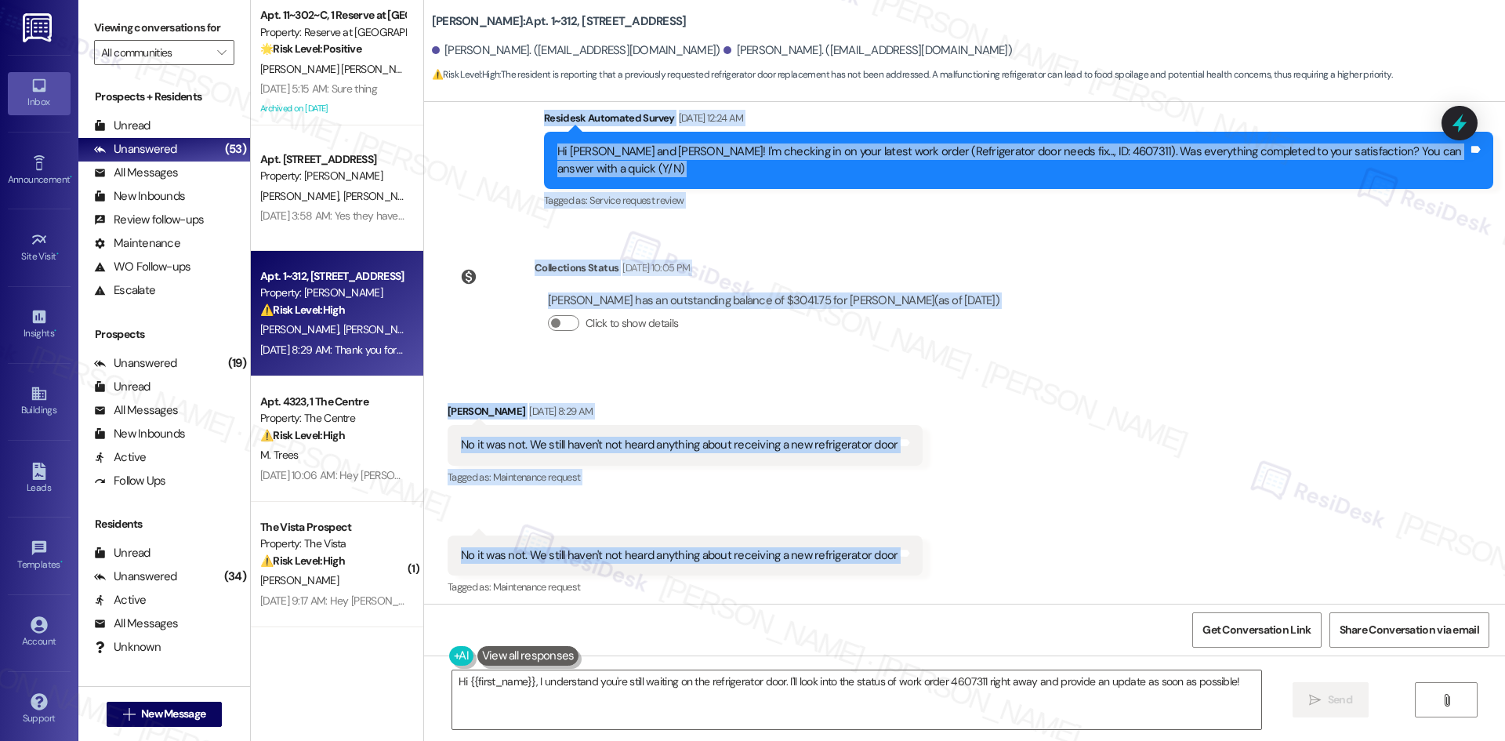
drag, startPoint x: 515, startPoint y: 128, endPoint x: 985, endPoint y: 552, distance: 633.6
click at [985, 552] on div "Lease started Apr 06, 2025 at 8:00 AM Announcement, sent via SMS Tessa (ResiDes…" at bounding box center [964, 353] width 1081 height 502
copy div "Residesk Automated Survey Jul 23, 2025 at 12:24 AM Hi Caren and Taren! I'm chec…"
click at [980, 363] on div "Collections Status Aug 03, 2025 at 10:05 PM Caren Meggett has an outstanding ba…" at bounding box center [730, 308] width 589 height 121
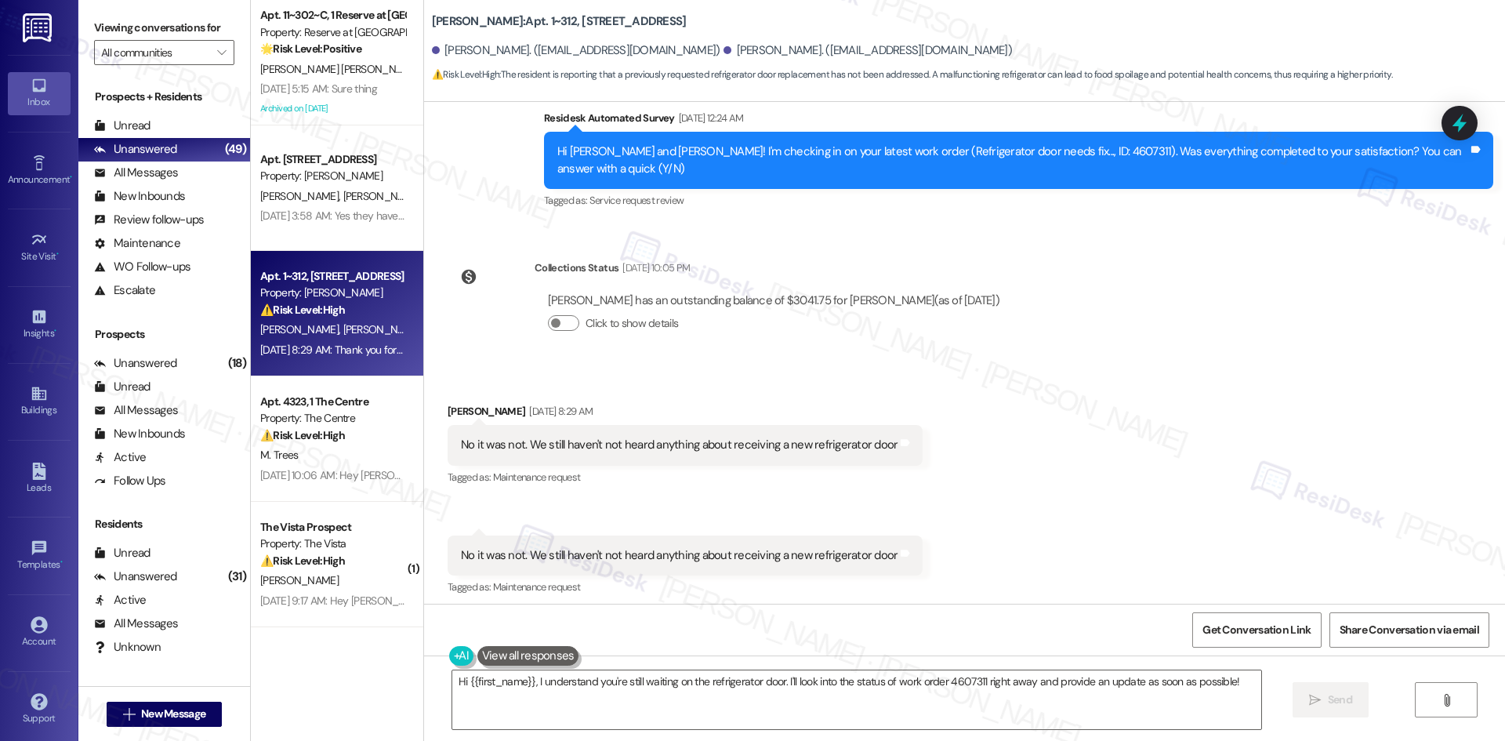
click at [1116, 403] on div "Received via SMS Taren Meggett Aug 05, 2025 at 8:29 AM No it was not. We still …" at bounding box center [964, 489] width 1081 height 243
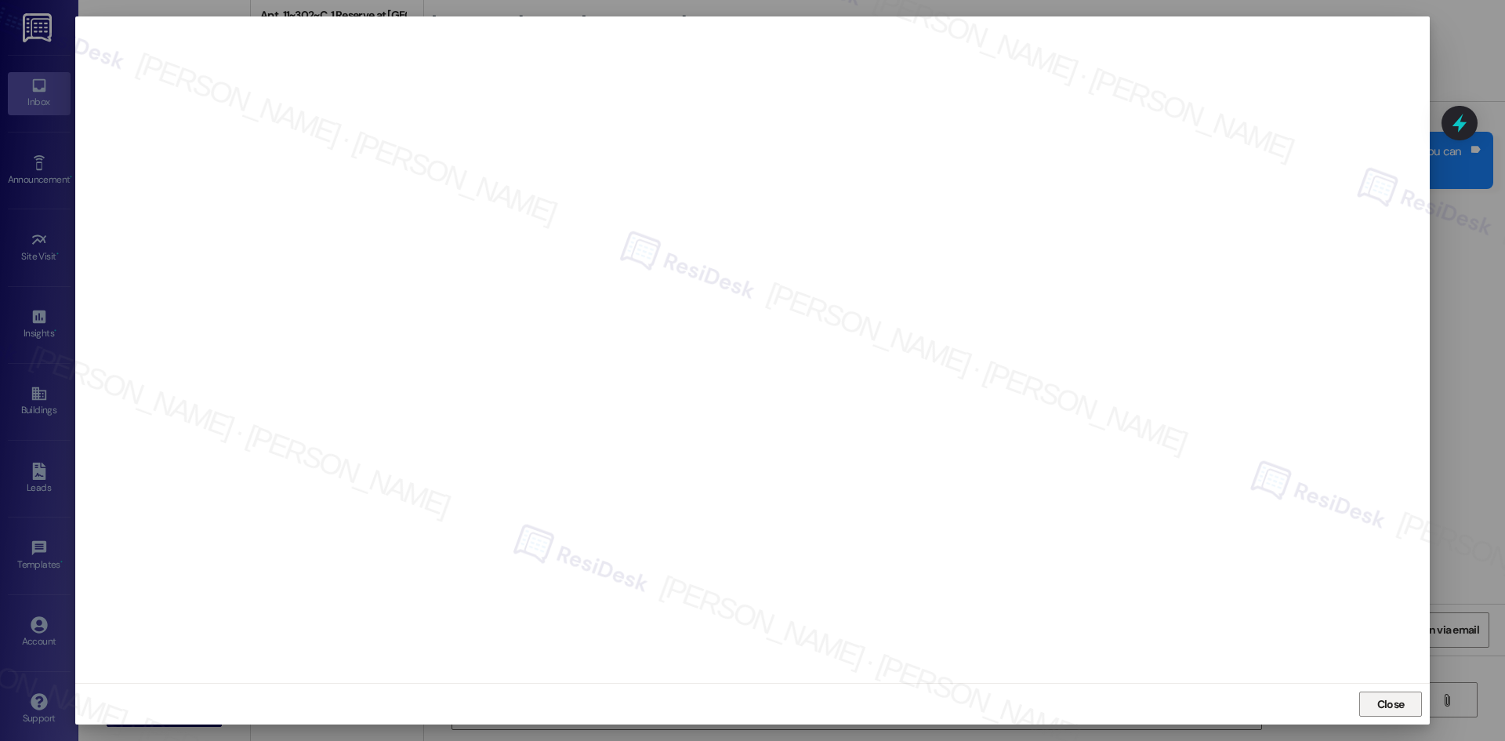
click at [1388, 706] on span "Close" at bounding box center [1390, 704] width 27 height 16
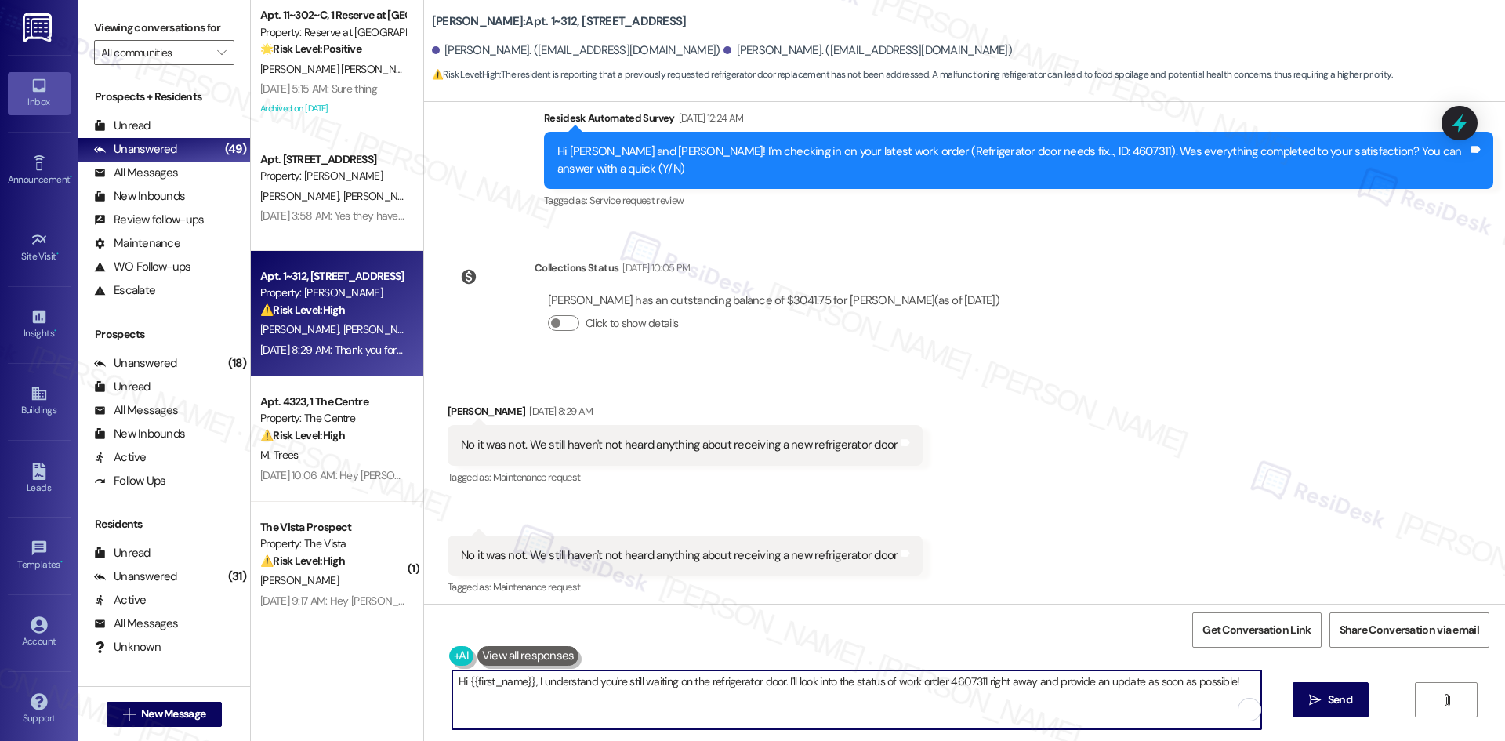
click at [898, 704] on textarea "Hi {{first_name}}, I understand you're still waiting on the refrigerator door. …" at bounding box center [856, 699] width 809 height 59
paste textarea "Taren, just checking in — have you received any updates yet on the replacement …"
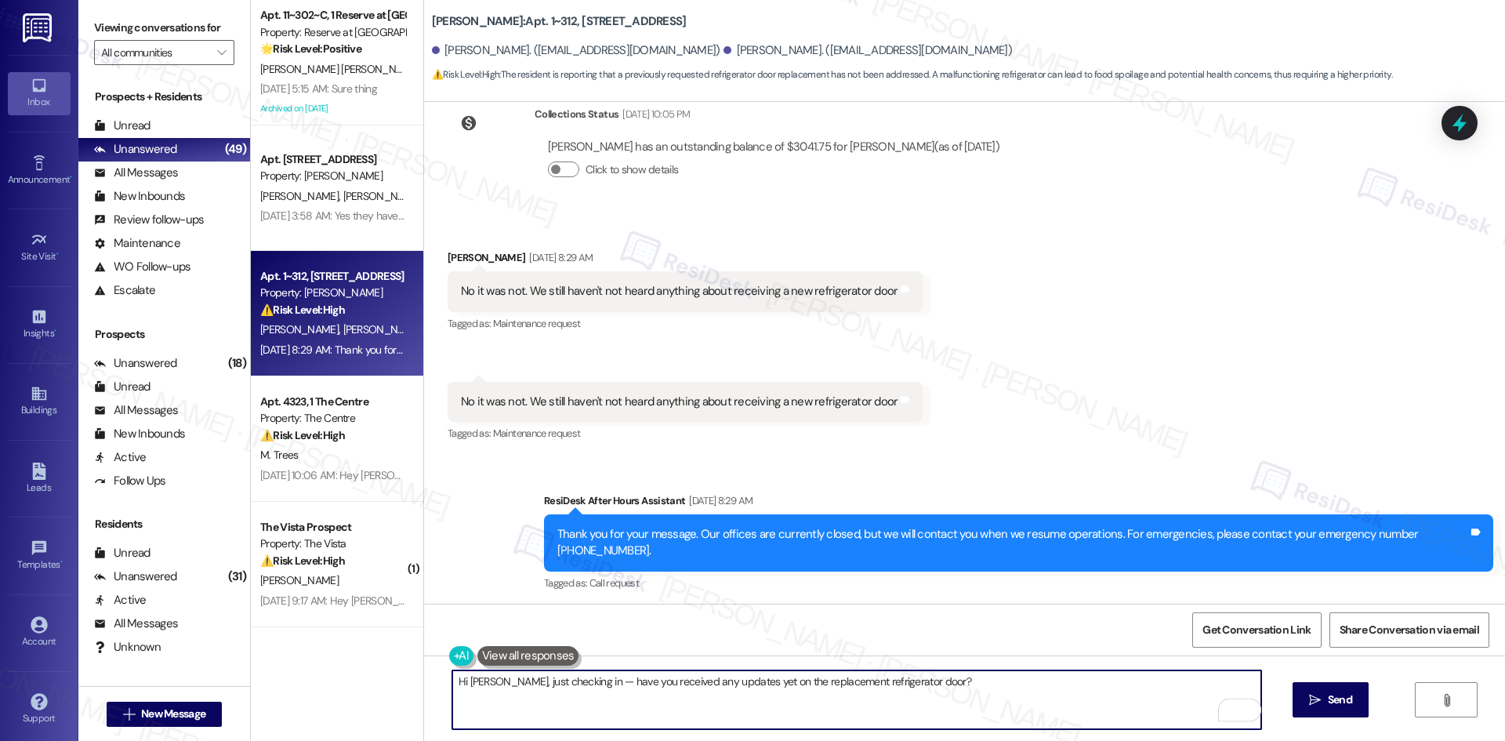
scroll to position [1574, 0]
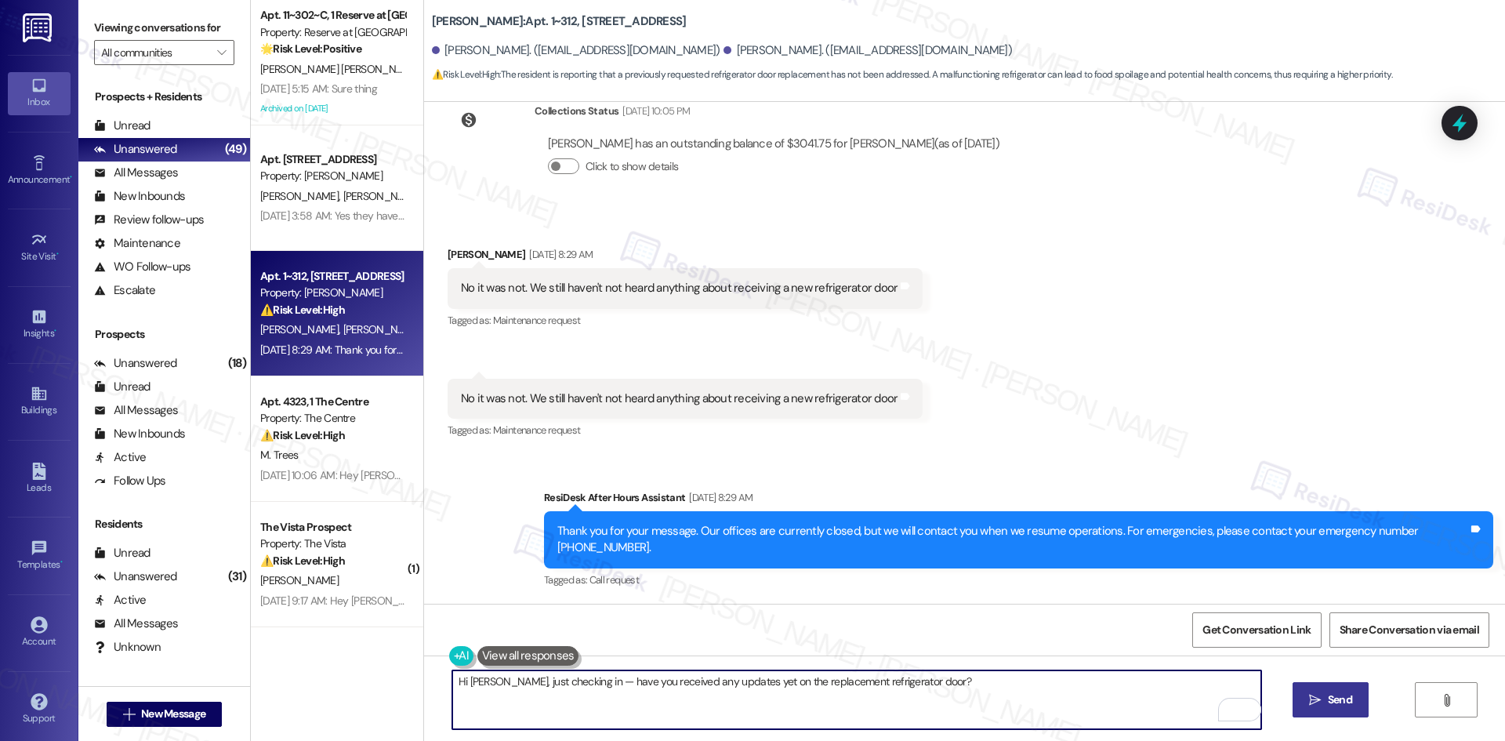
type textarea "Hi Taren, just checking in — have you received any updates yet on the replaceme…"
click at [1346, 695] on span "Send" at bounding box center [1340, 699] width 24 height 16
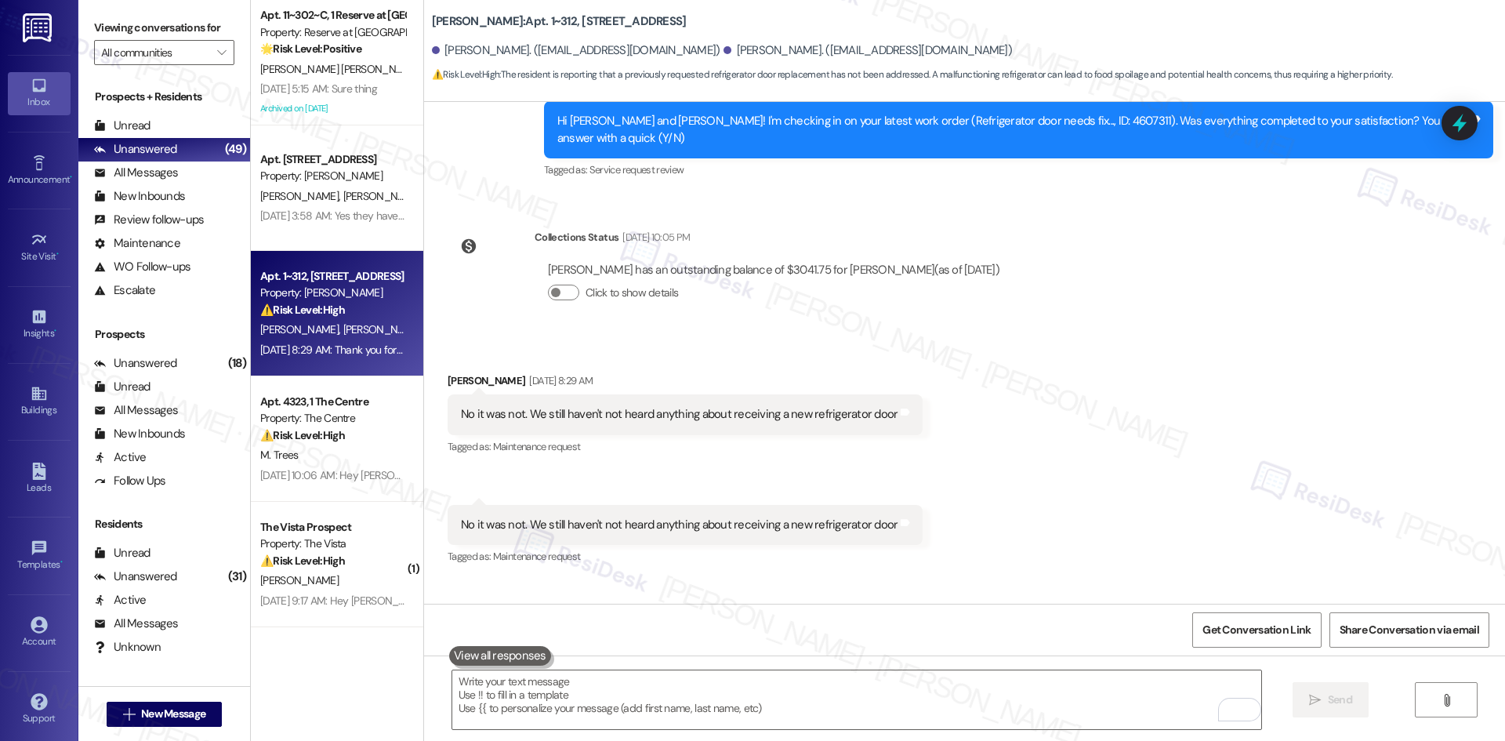
scroll to position [1683, 0]
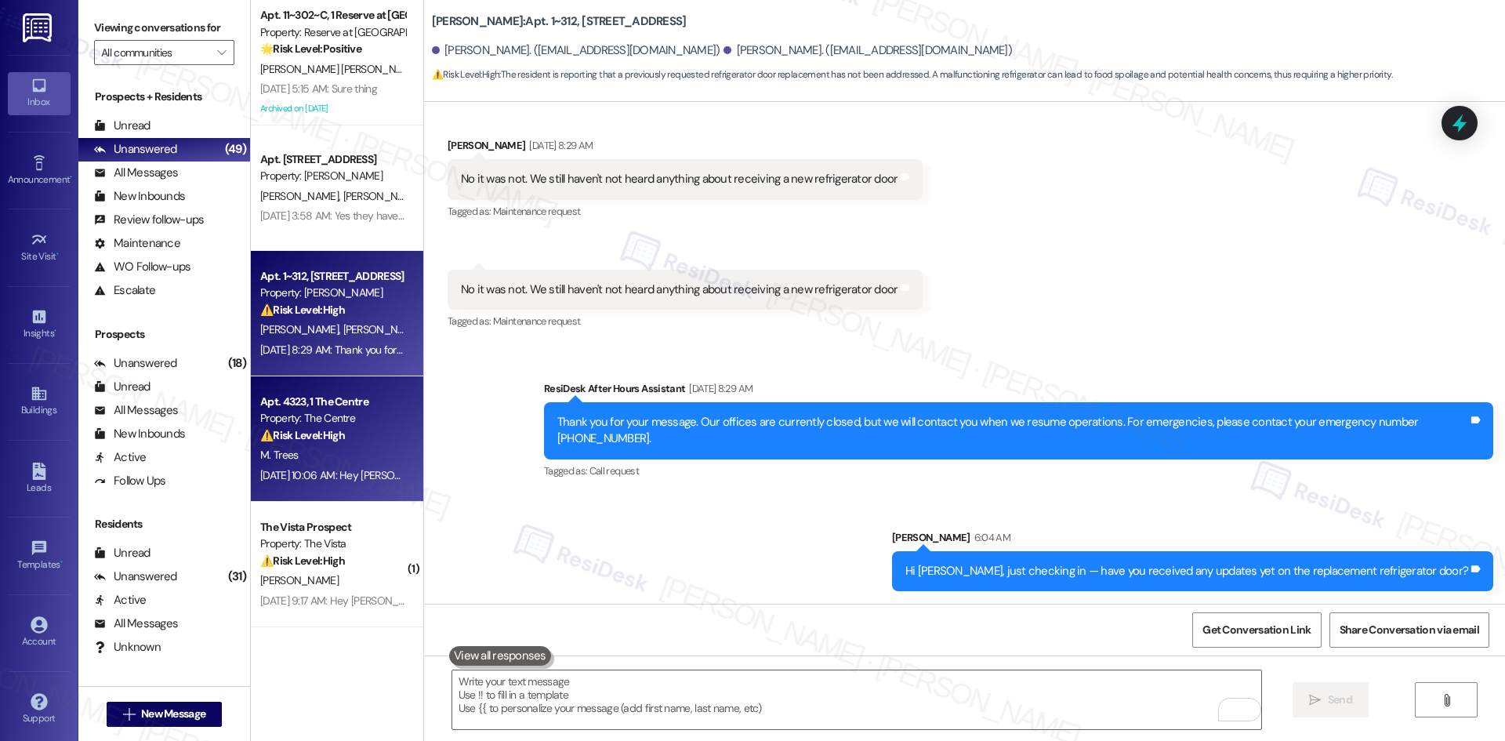
click at [324, 447] on div "M. Trees" at bounding box center [333, 455] width 148 height 20
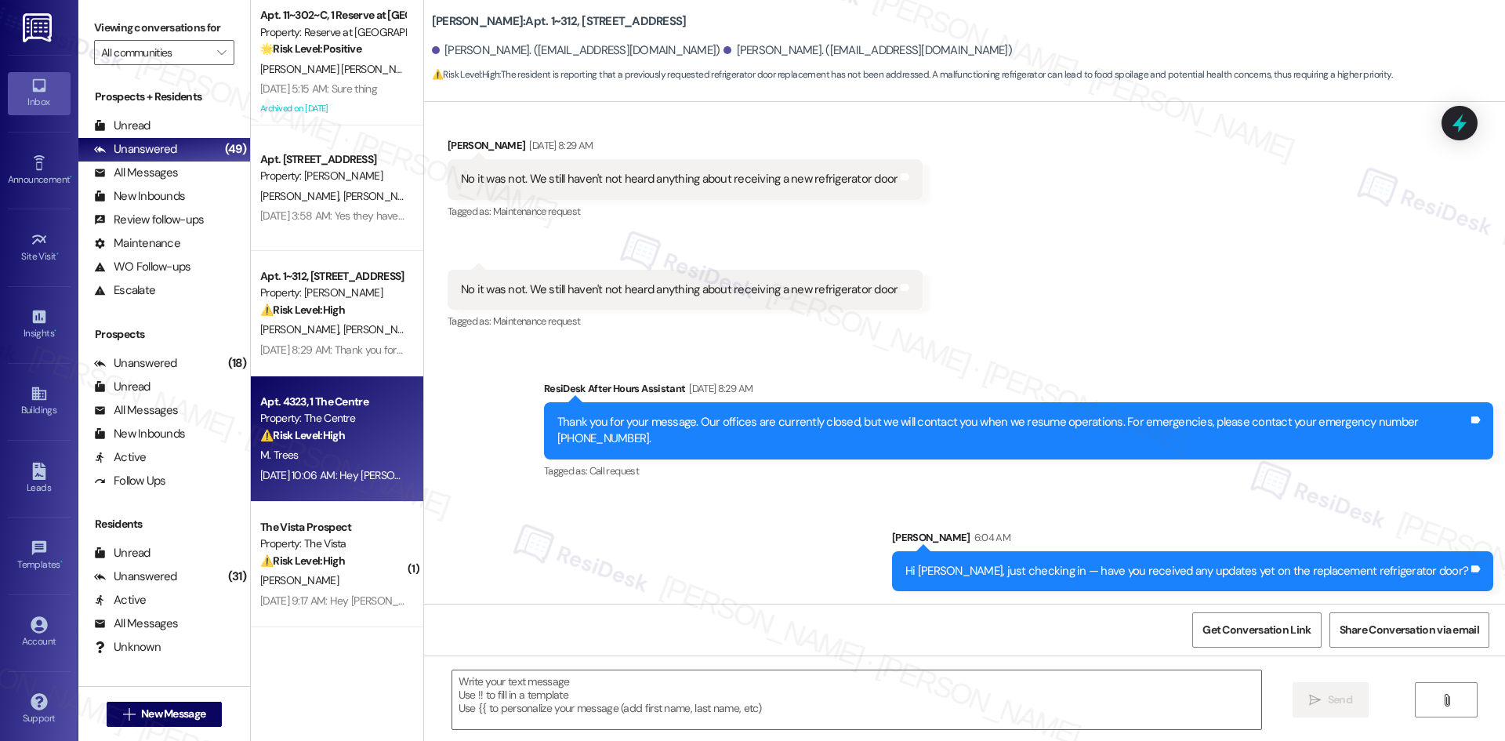
type textarea "Fetching suggested responses. Please feel free to read through the conversation…"
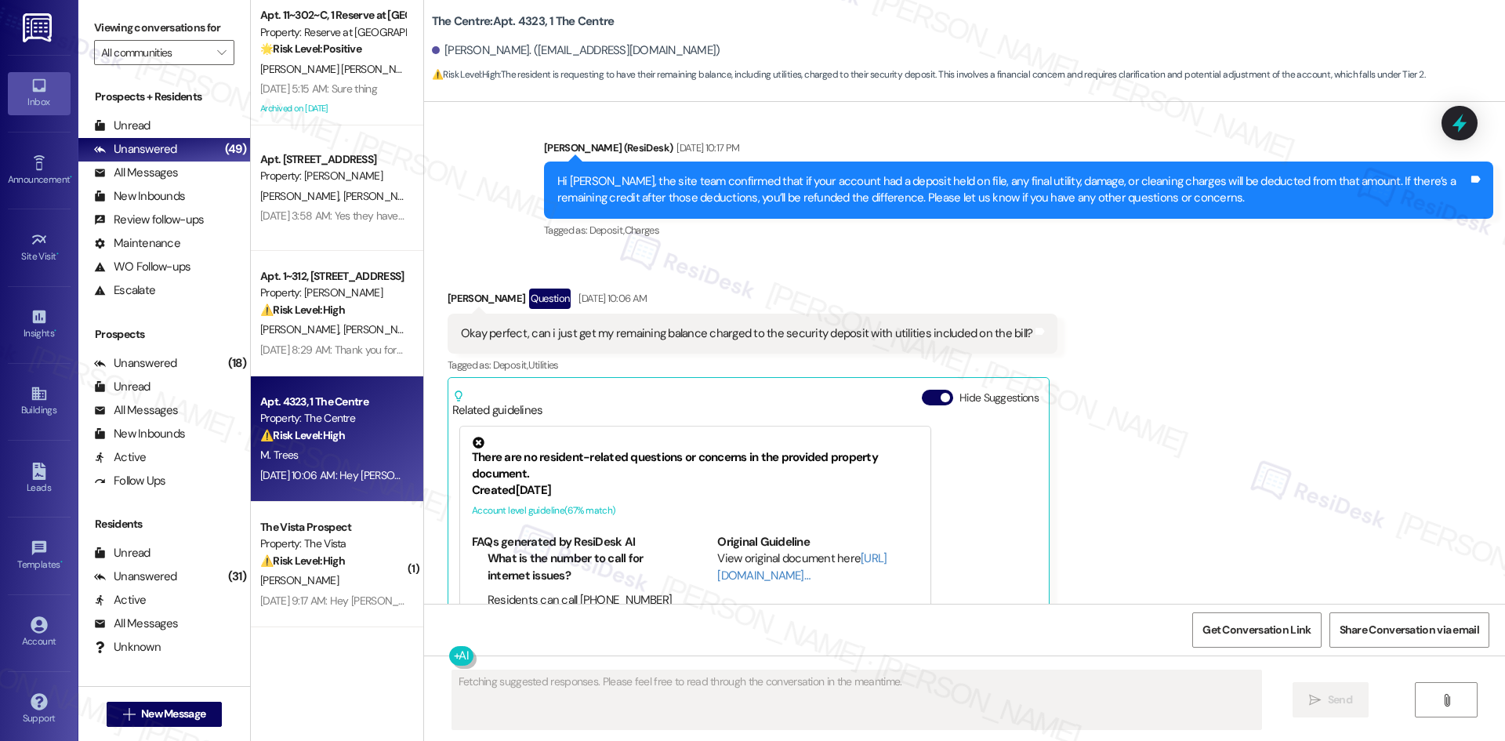
scroll to position [8105, 0]
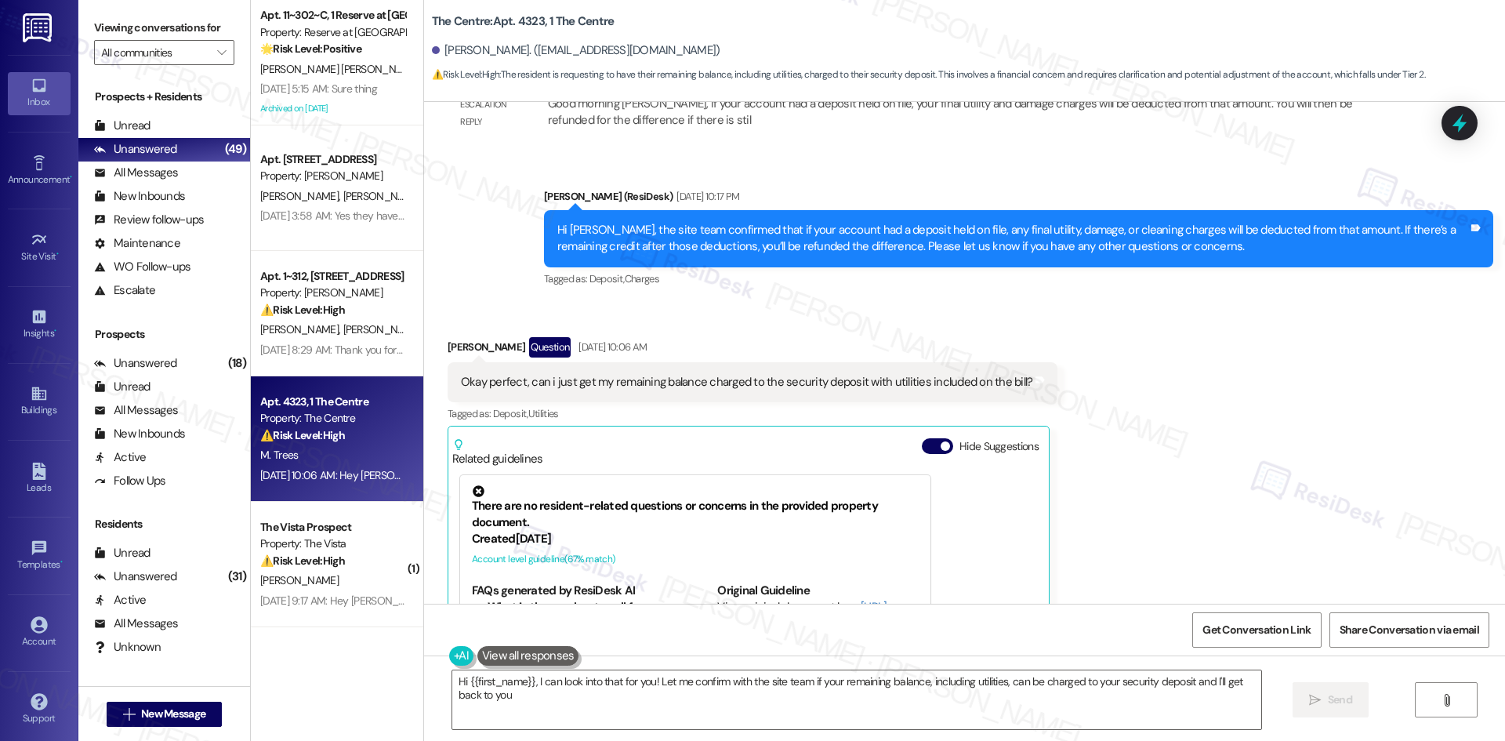
type textarea "Hi {{first_name}}, I can look into that for you! Let me confirm with the site t…"
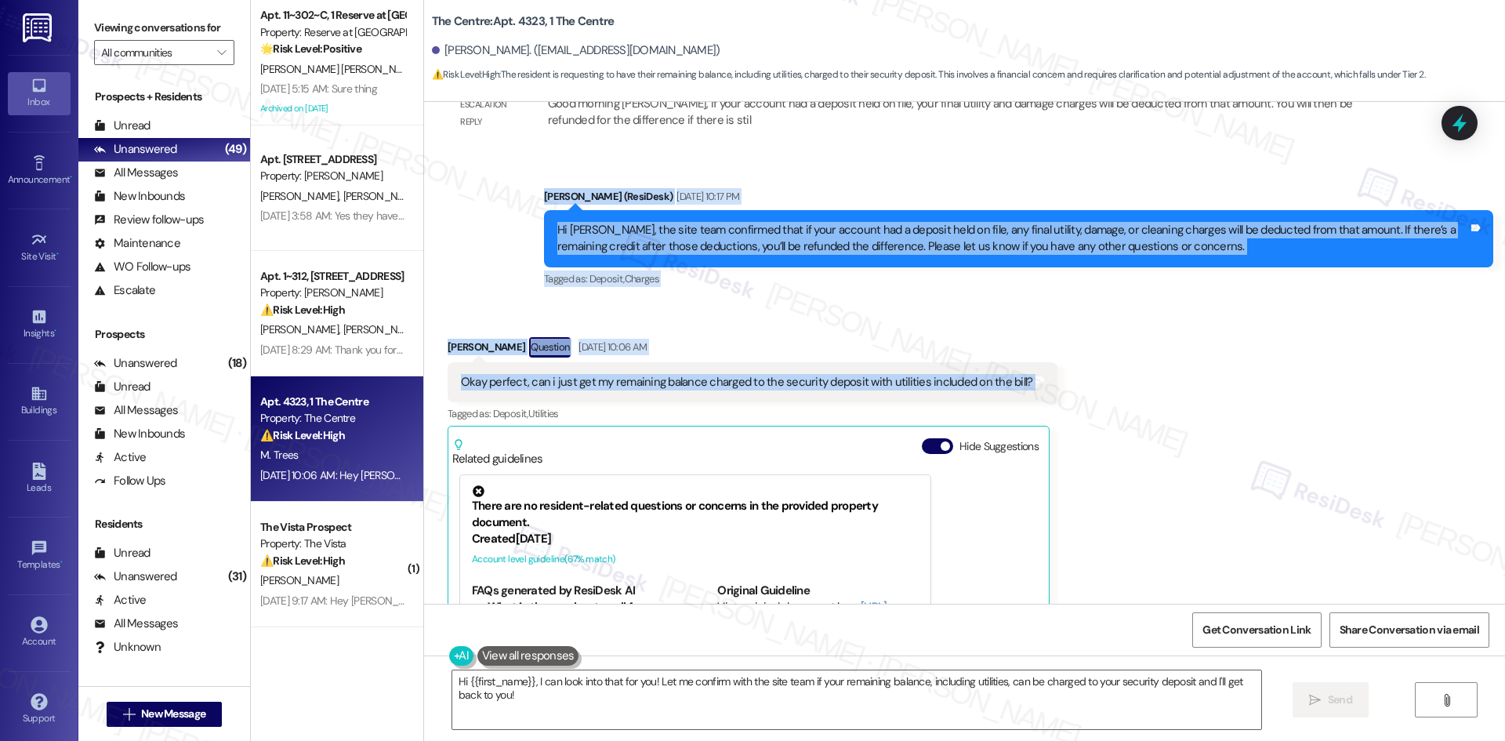
drag, startPoint x: 516, startPoint y: 129, endPoint x: 1071, endPoint y: 317, distance: 585.6
click at [1071, 317] on div "WO Lease started Mar 01, 2025 at 8:00 AM Show details Survey, sent via SMS Resi…" at bounding box center [964, 353] width 1081 height 502
copy div "Sarah (ResiDesk) Aug 06, 2025 at 10:17 PM Hi Michael, the site team confirmed t…"
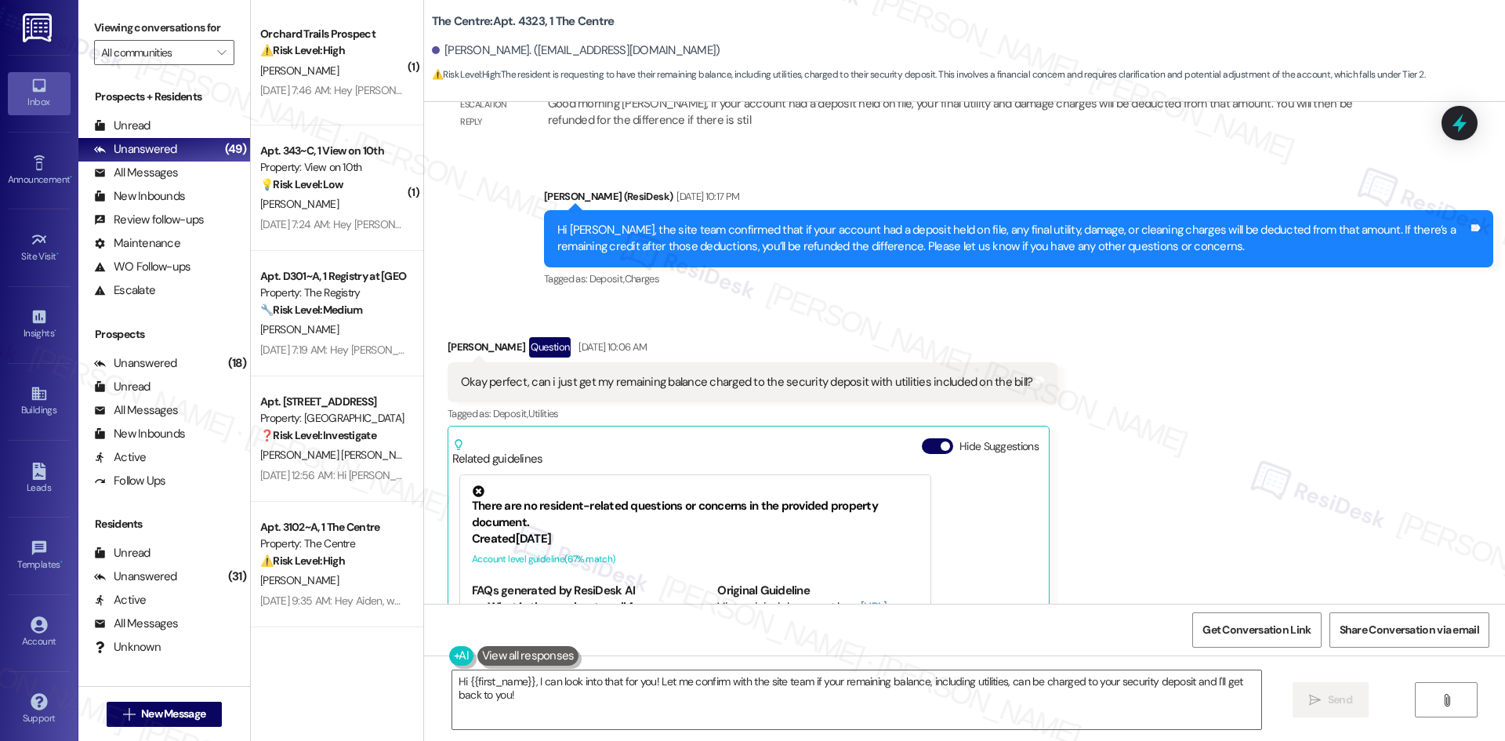
drag, startPoint x: 1197, startPoint y: 345, endPoint x: 1186, endPoint y: 351, distance: 12.6
click at [1195, 346] on div "Received via SMS Michael Trees Question Aug 09, 2025 at 10:06 AM Okay perfect, …" at bounding box center [964, 537] width 1081 height 470
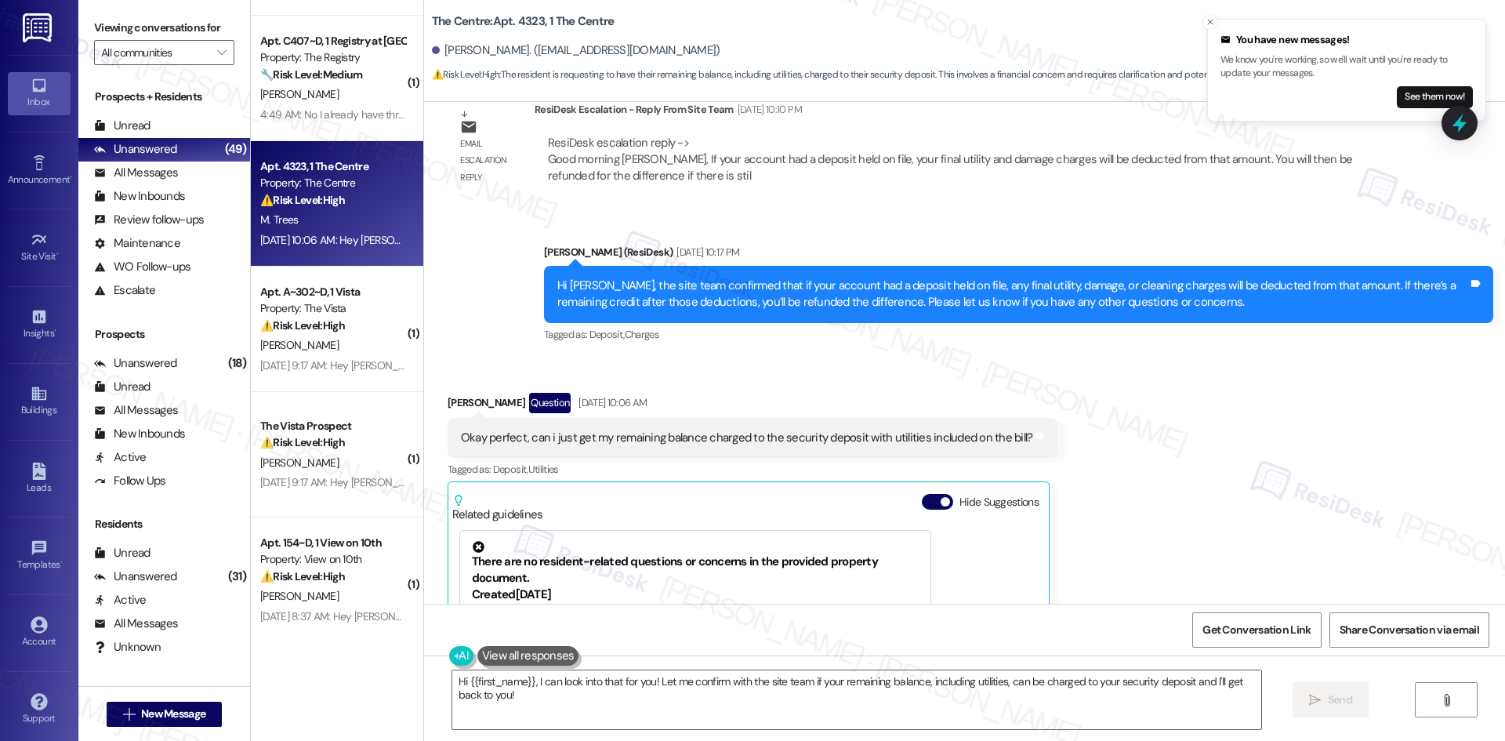
scroll to position [8026, 0]
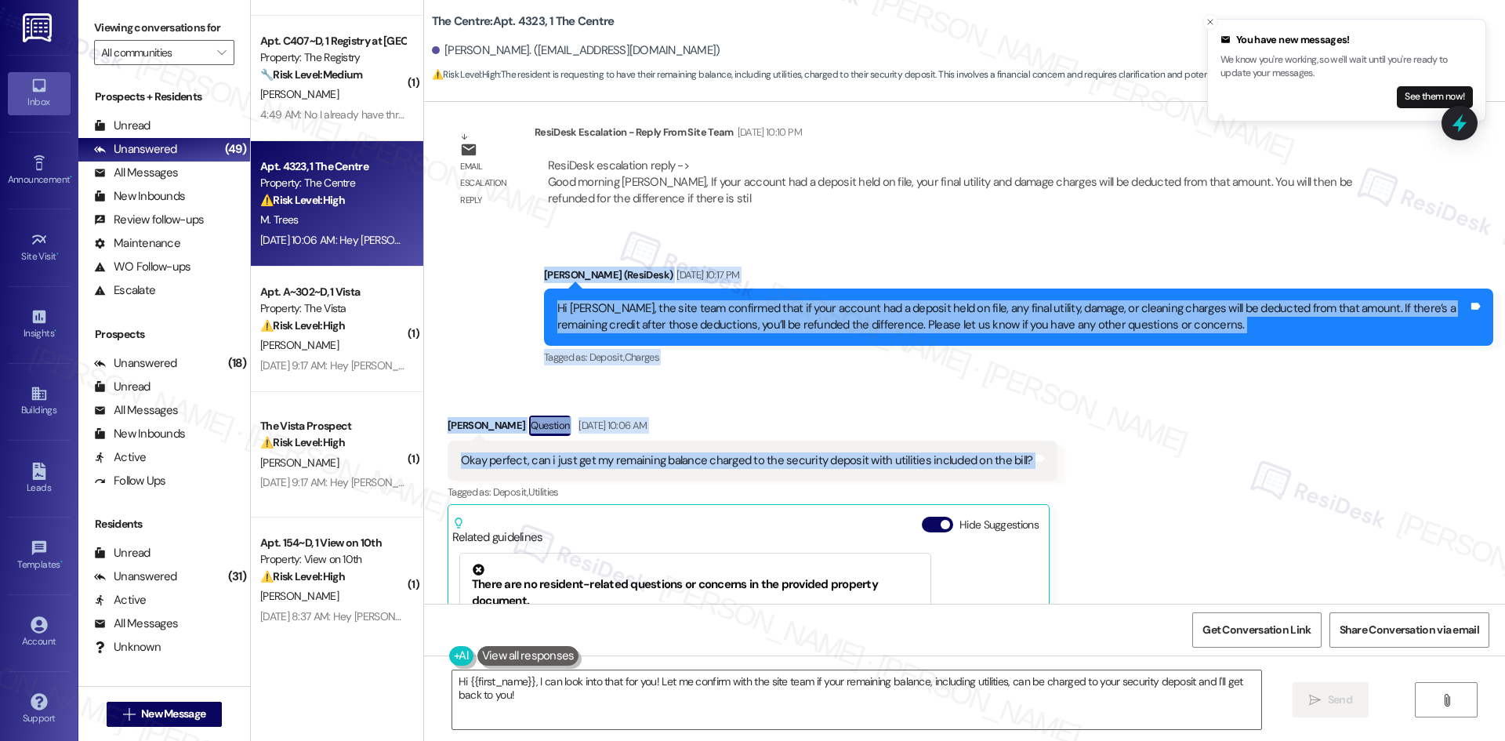
drag, startPoint x: 502, startPoint y: 205, endPoint x: 1046, endPoint y: 390, distance: 574.5
click at [1046, 390] on div "WO Lease started Mar 01, 2025 at 8:00 AM Show details Survey, sent via SMS Resi…" at bounding box center [964, 353] width 1081 height 502
click at [1059, 380] on div "Received via SMS Michael Trees Question Aug 09, 2025 at 10:06 AM Okay perfect, …" at bounding box center [964, 615] width 1081 height 470
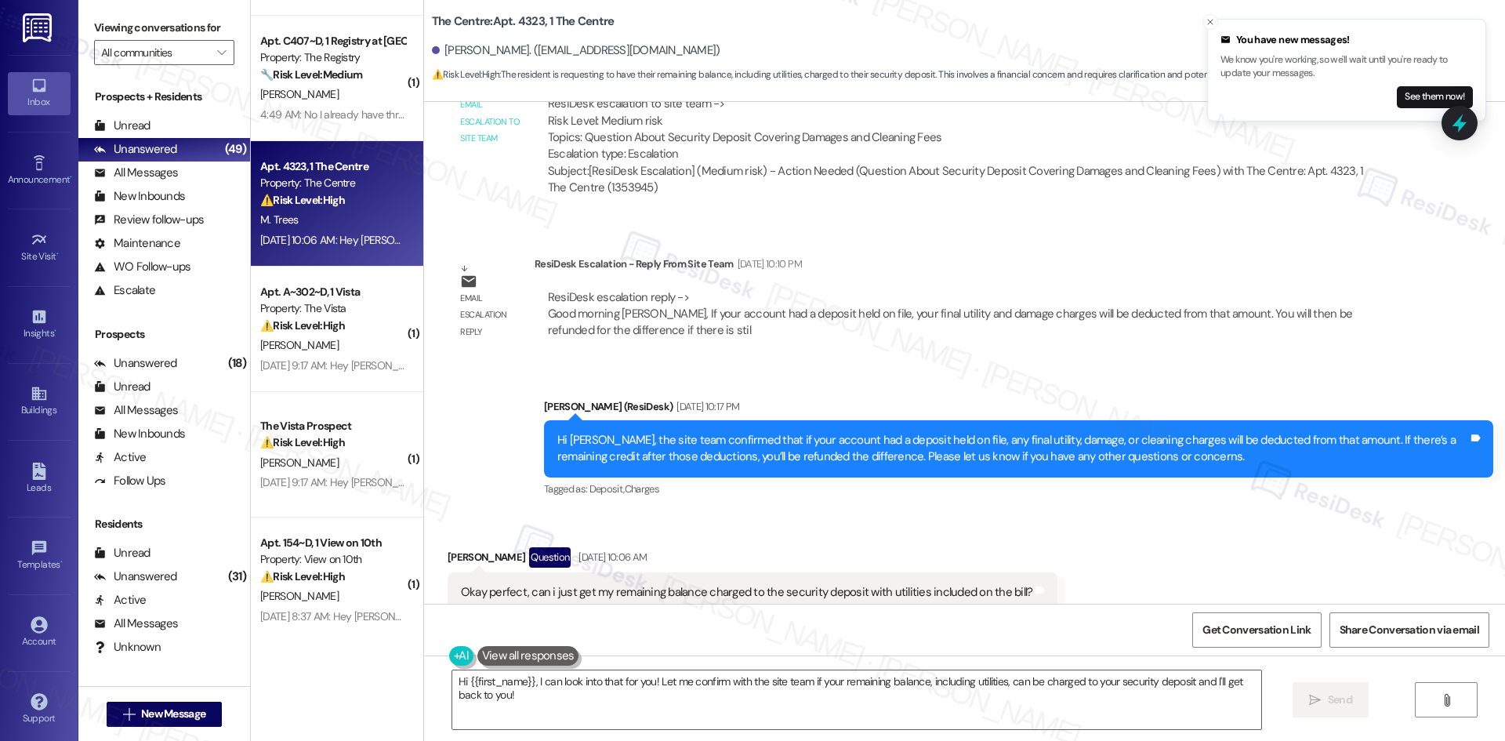
scroll to position [7870, 0]
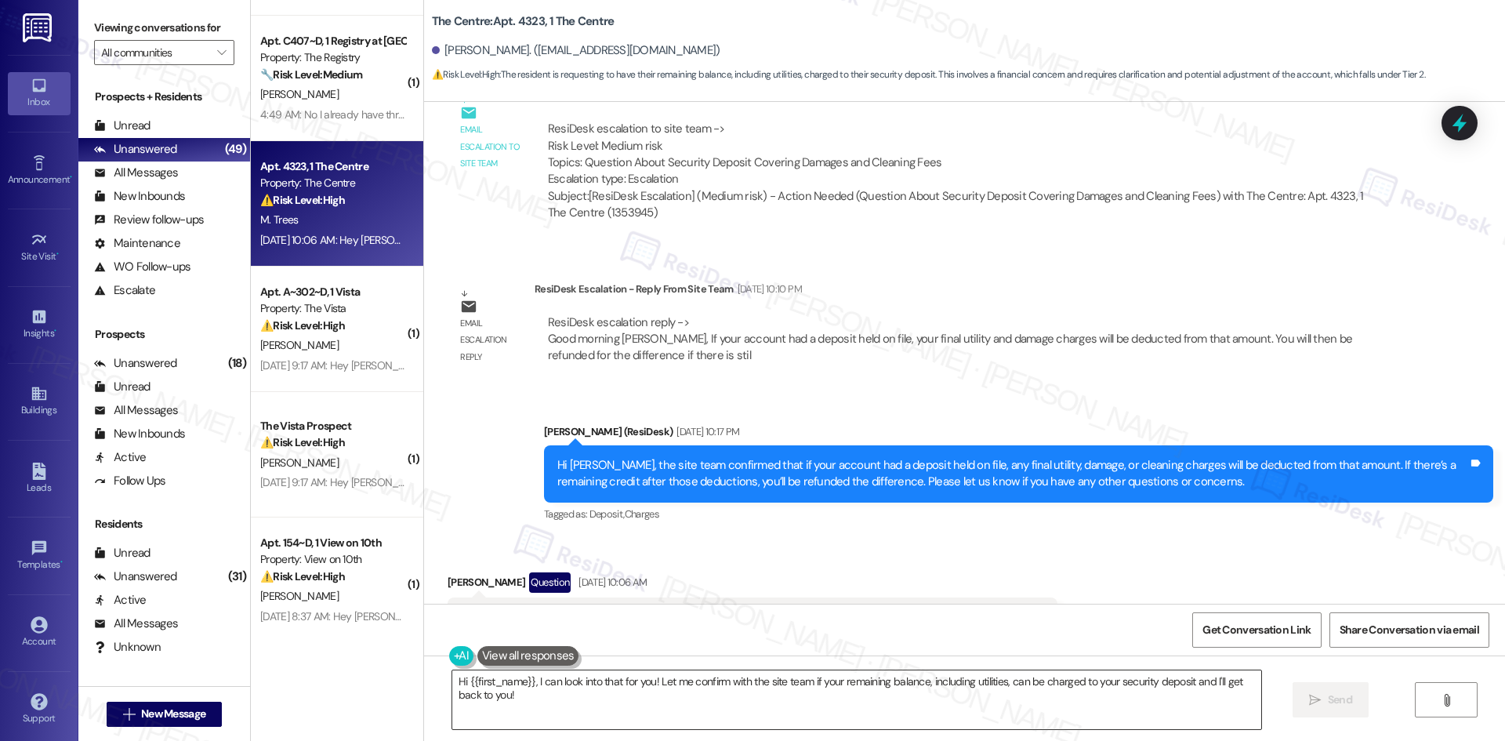
click at [560, 700] on textarea "Hi {{first_name}}, I can look into that for you! Let me confirm with the site t…" at bounding box center [856, 699] width 809 height 59
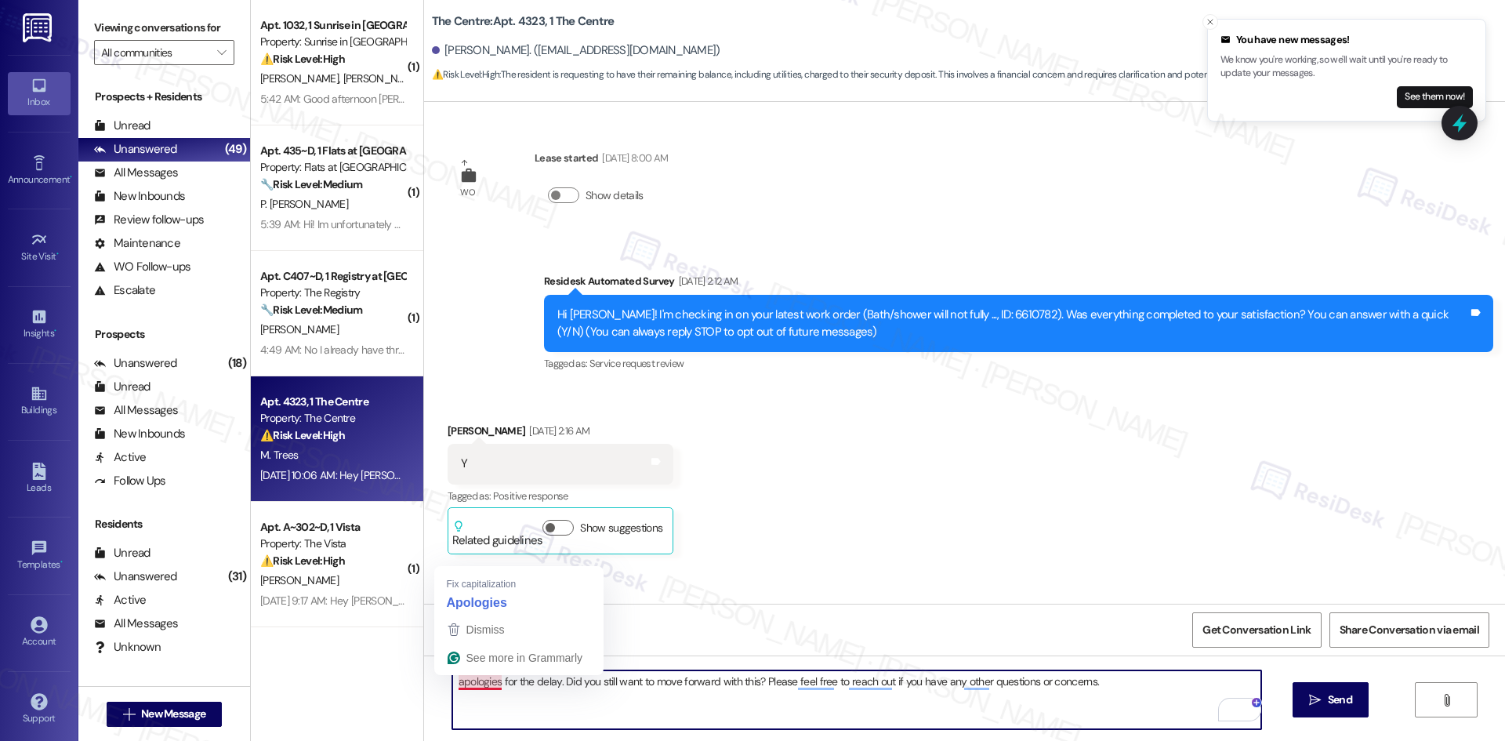
scroll to position [7870, 0]
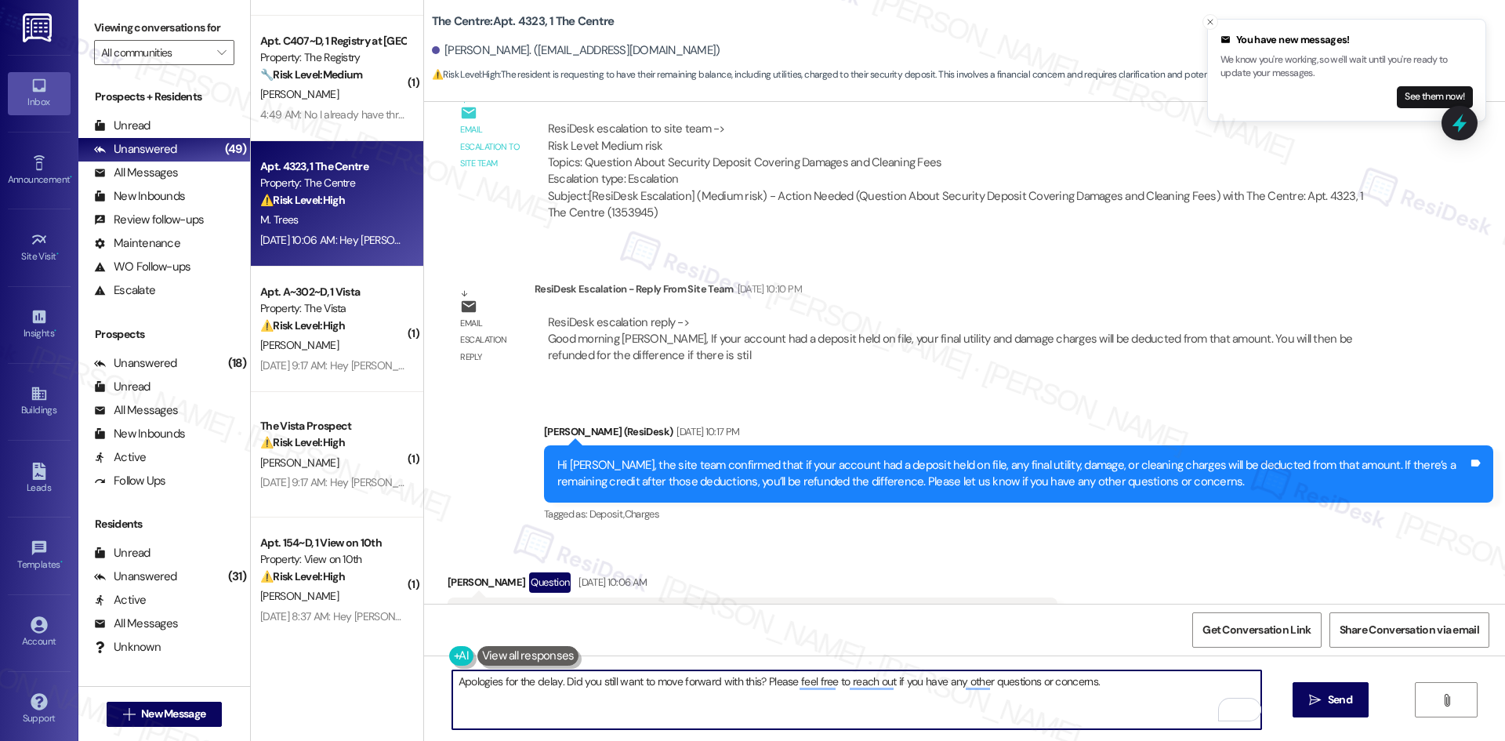
click at [549, 681] on textarea "Apologies for the delay. Did you still want to move forward with this? Please f…" at bounding box center [856, 699] width 809 height 59
drag, startPoint x: 611, startPoint y: 682, endPoint x: 810, endPoint y: 682, distance: 198.3
click at [810, 682] on textarea "Apologies for the delayed response. Did you still want to move forward with thi…" at bounding box center [856, 699] width 809 height 59
click at [665, 687] on textarea "Apologies for the delayed response. Please feel free to reach out if you have a…" at bounding box center [856, 699] width 809 height 59
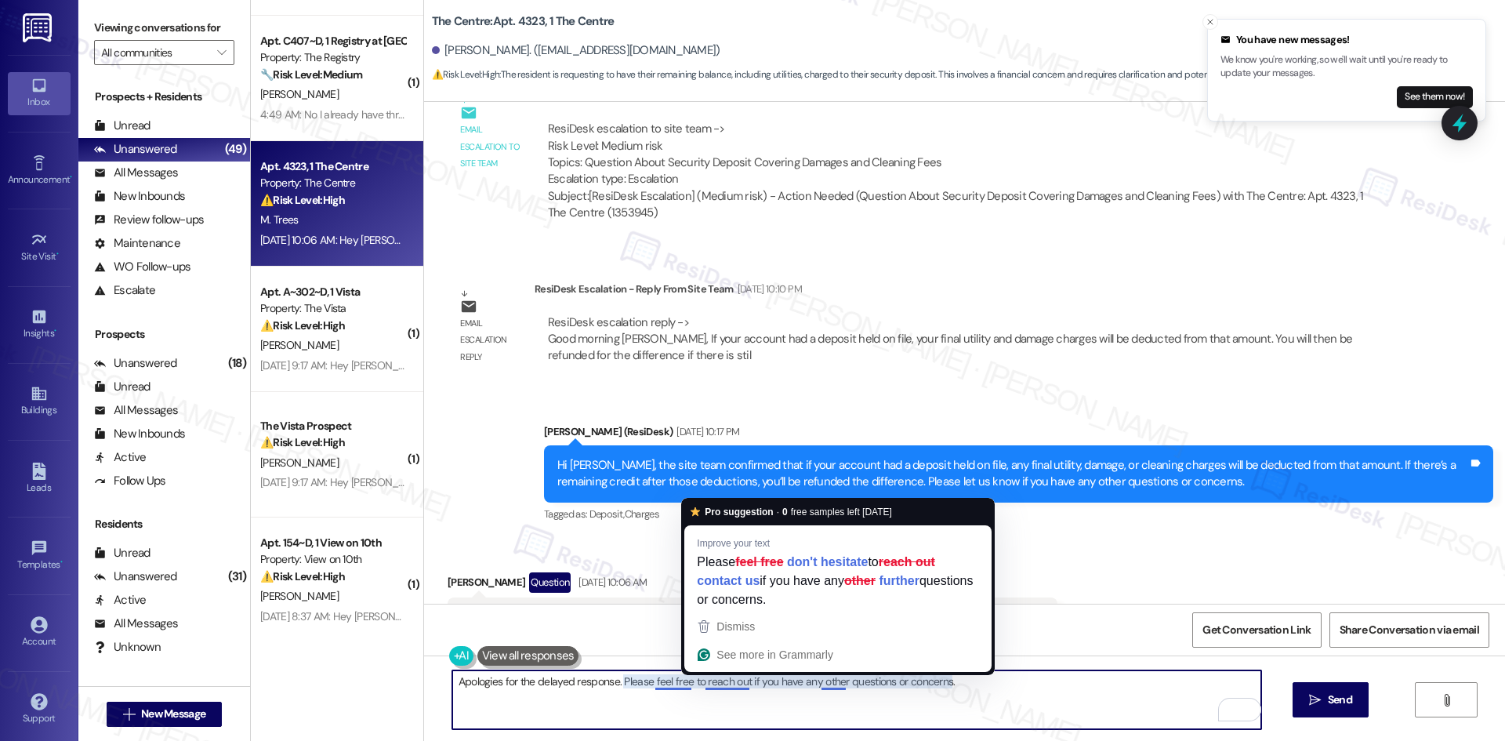
click at [729, 679] on textarea "Apologies for the delayed response. Please feel free to reach out if you have a…" at bounding box center [856, 699] width 809 height 59
click at [866, 704] on textarea "Apologies for the delayed response. Please feel free to reach out if you have a…" at bounding box center [856, 699] width 809 height 59
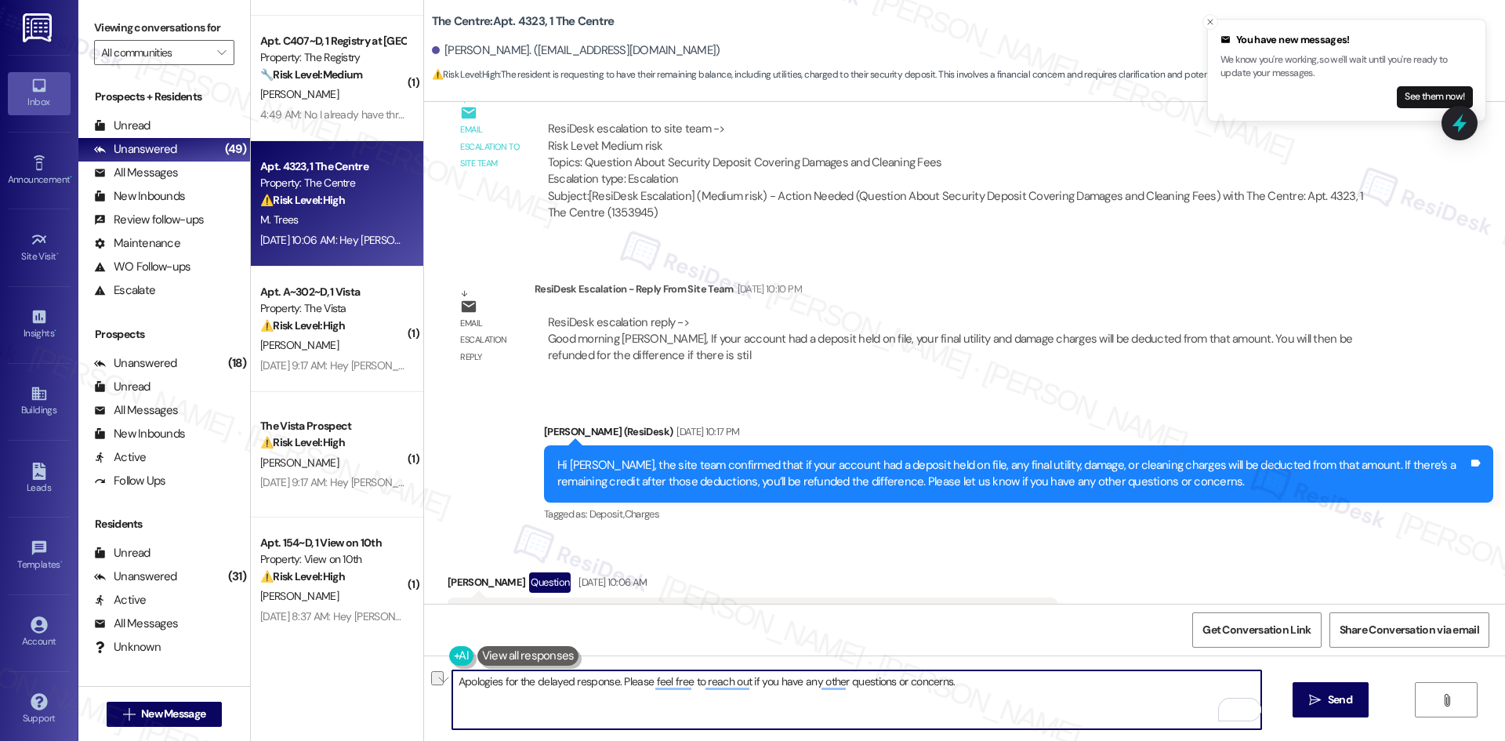
drag, startPoint x: 979, startPoint y: 680, endPoint x: 416, endPoint y: 683, distance: 562.7
click at [424, 683] on div "Apologies for the delayed response. Please feel free to reach out if you have a…" at bounding box center [964, 714] width 1081 height 118
type textarea "Apologies for the delayed response. Please feel free to reach out if you have a…"
click at [1328, 702] on span "Send" at bounding box center [1340, 699] width 24 height 16
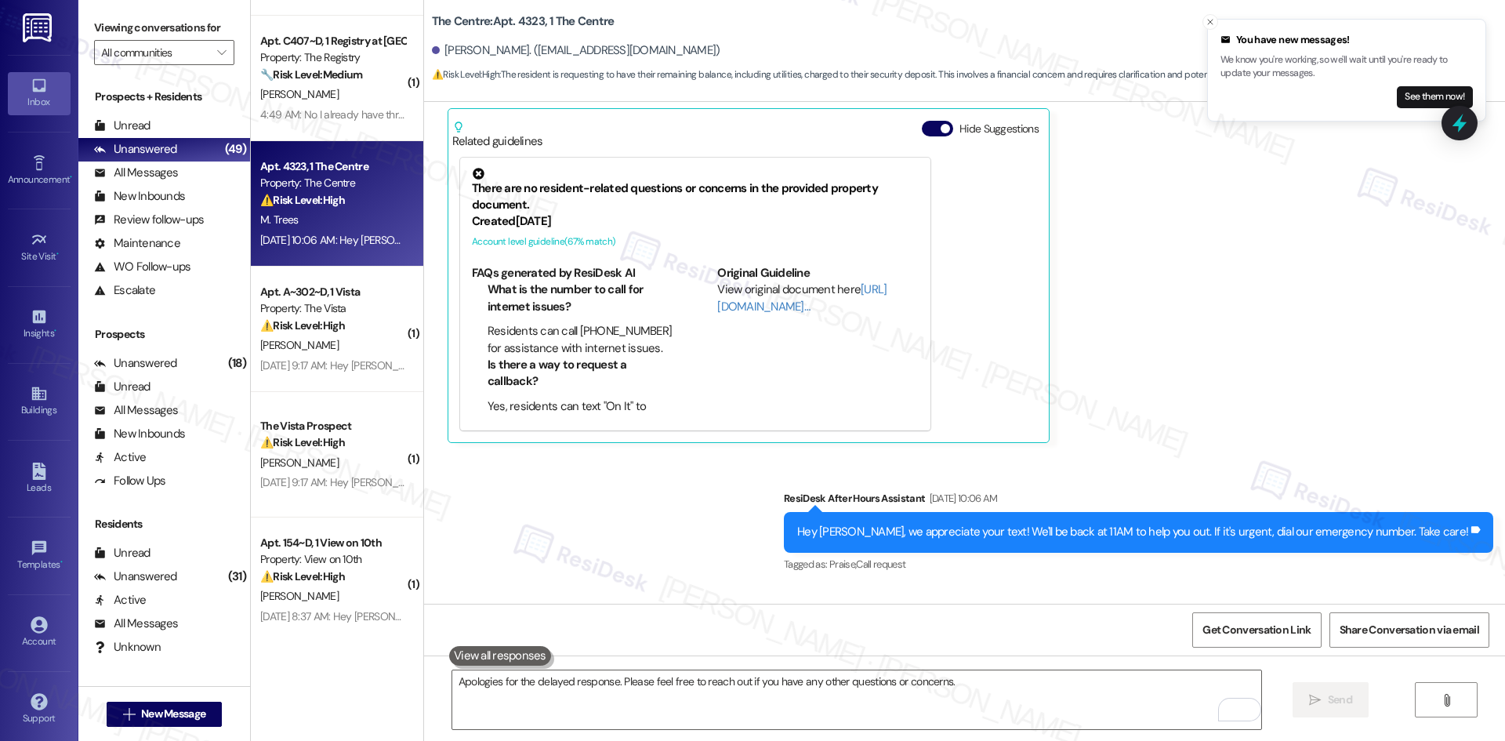
scroll to position [8449, 0]
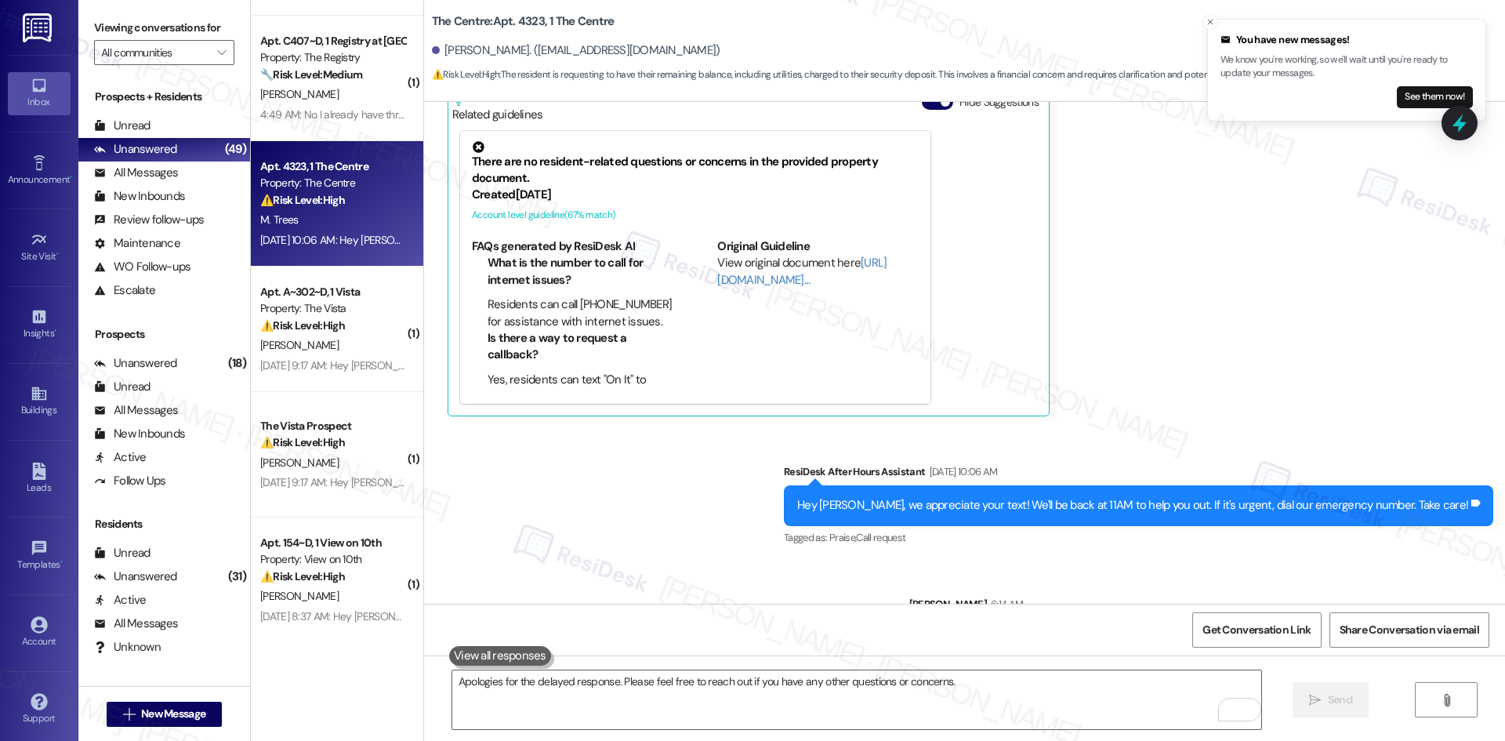
drag, startPoint x: 920, startPoint y: 567, endPoint x: 1465, endPoint y: 584, distance: 545.7
click at [1465, 618] on div "Apologies for the delayed response. Please feel free to reach out if you have a…" at bounding box center [1201, 638] width 585 height 40
copy div "Apologies for the delayed response. Please feel free to reach out if you have a…"
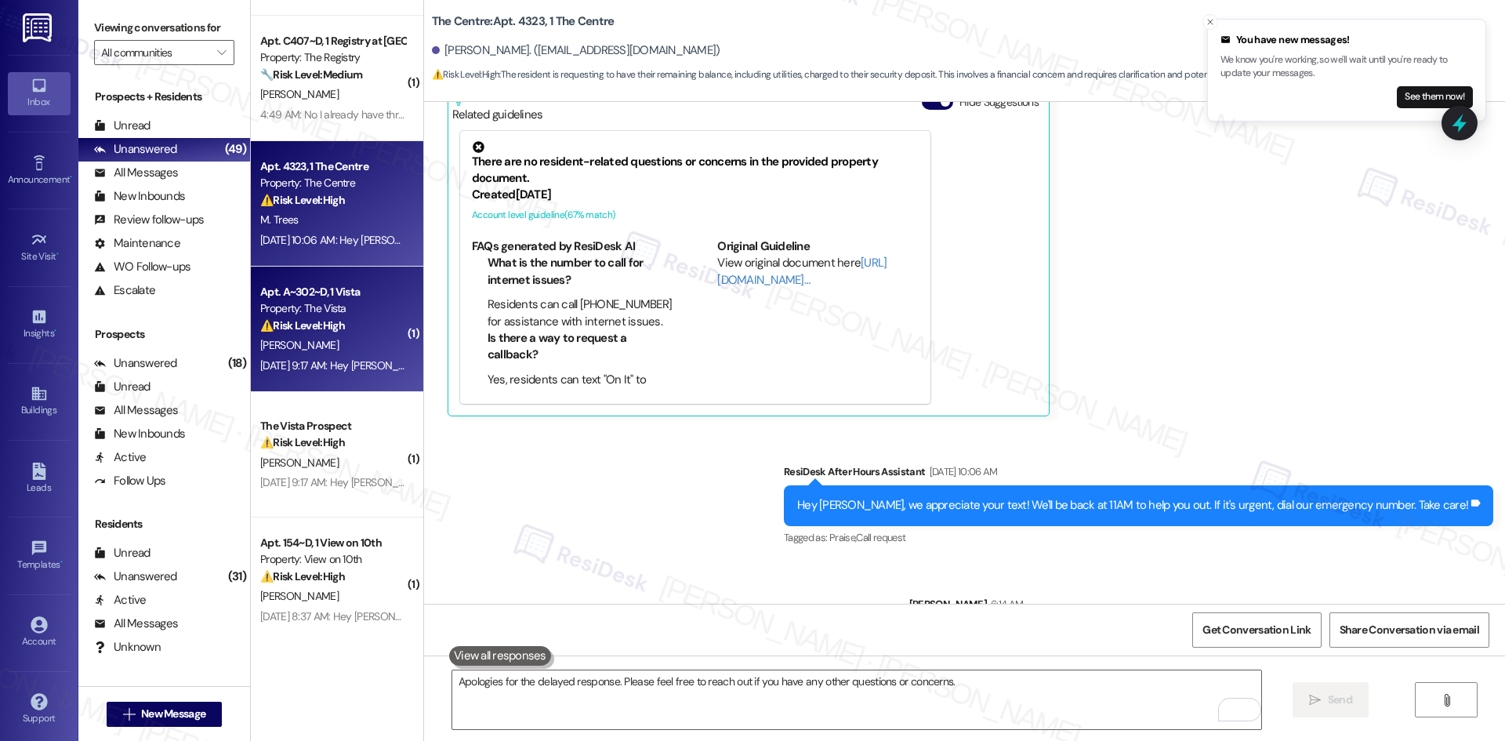
click at [331, 368] on div "Aug 09, 2025 at 9:17 AM: Hey Tariq, we appreciate your text! We'll be back at 1…" at bounding box center [605, 365] width 690 height 14
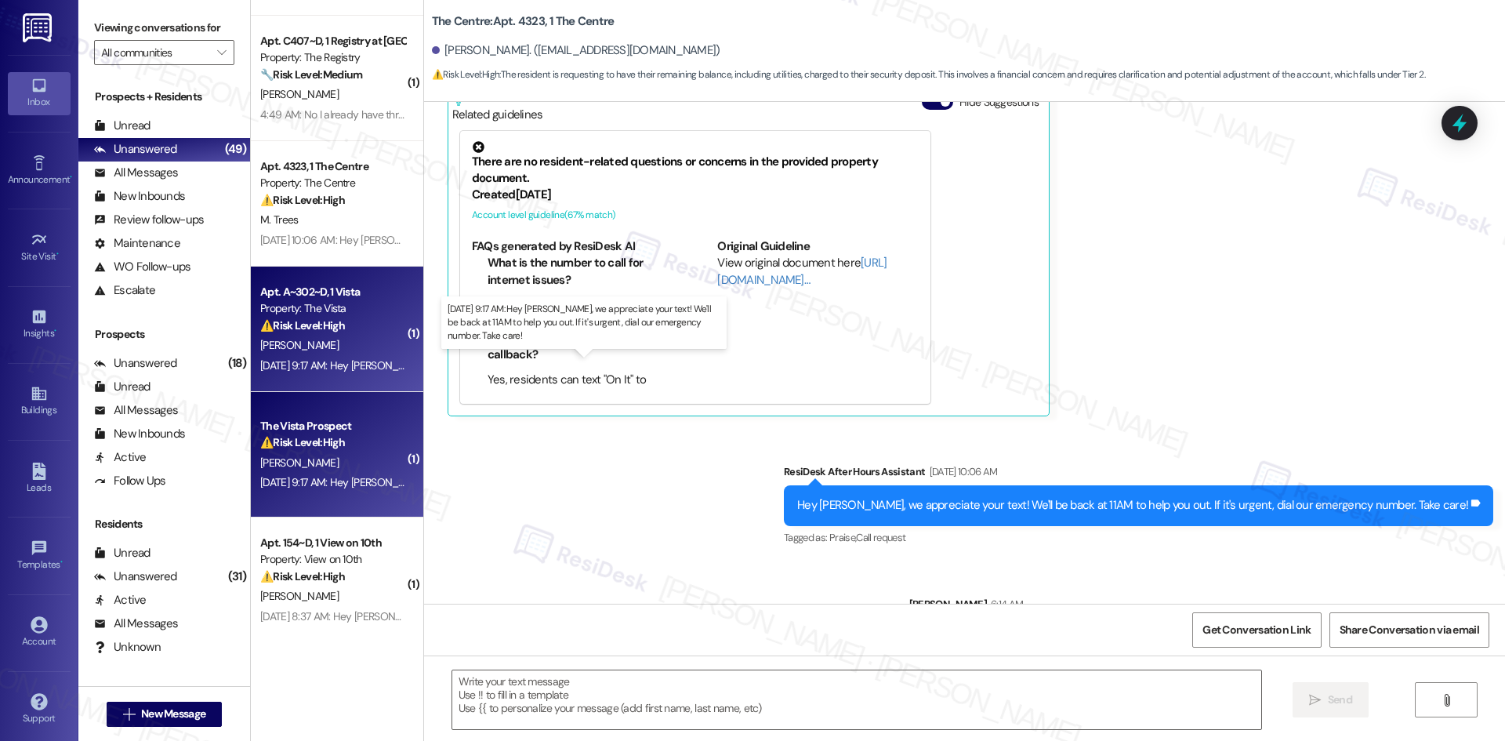
type textarea "Fetching suggested responses. Please feel free to read through the conversation…"
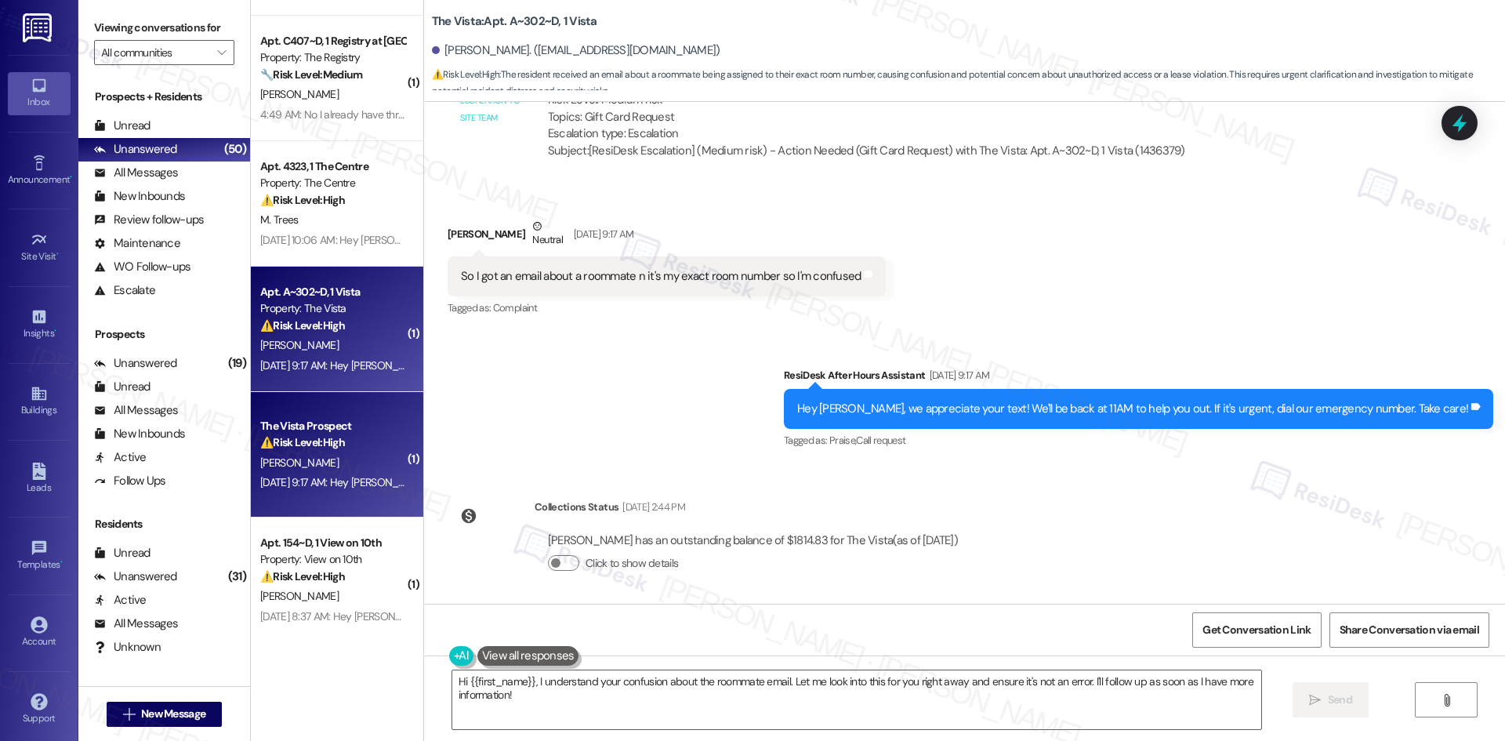
scroll to position [746, 0]
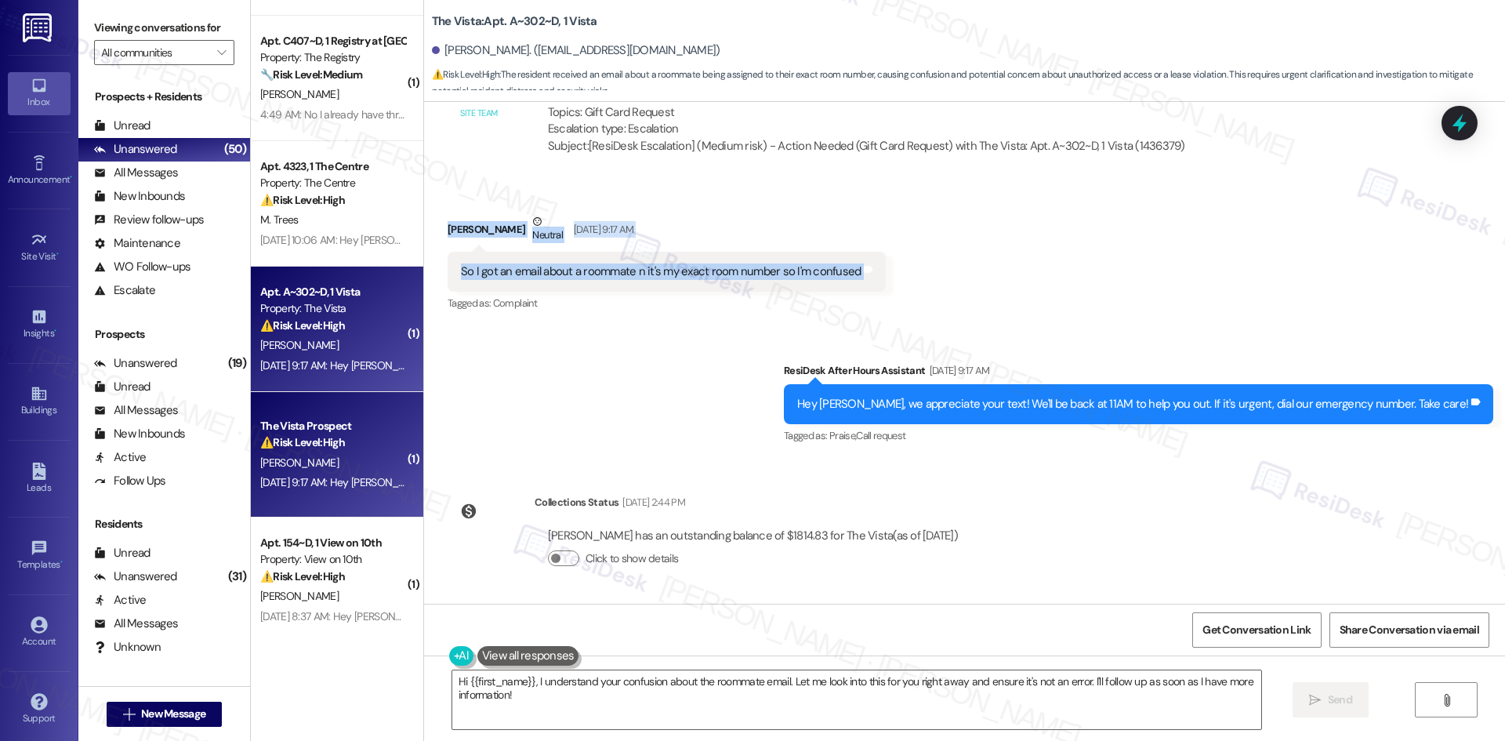
drag, startPoint x: 515, startPoint y: 245, endPoint x: 909, endPoint y: 291, distance: 396.9
click at [909, 291] on div "Received via SMS Tariq Mustafaa Neutral Aug 09, 2025 at 9:17 AM So I got an ema…" at bounding box center [964, 252] width 1081 height 149
copy div "Tariq Mustafaa Neutral Aug 09, 2025 at 9:17 AM So I got an email about a roomma…"
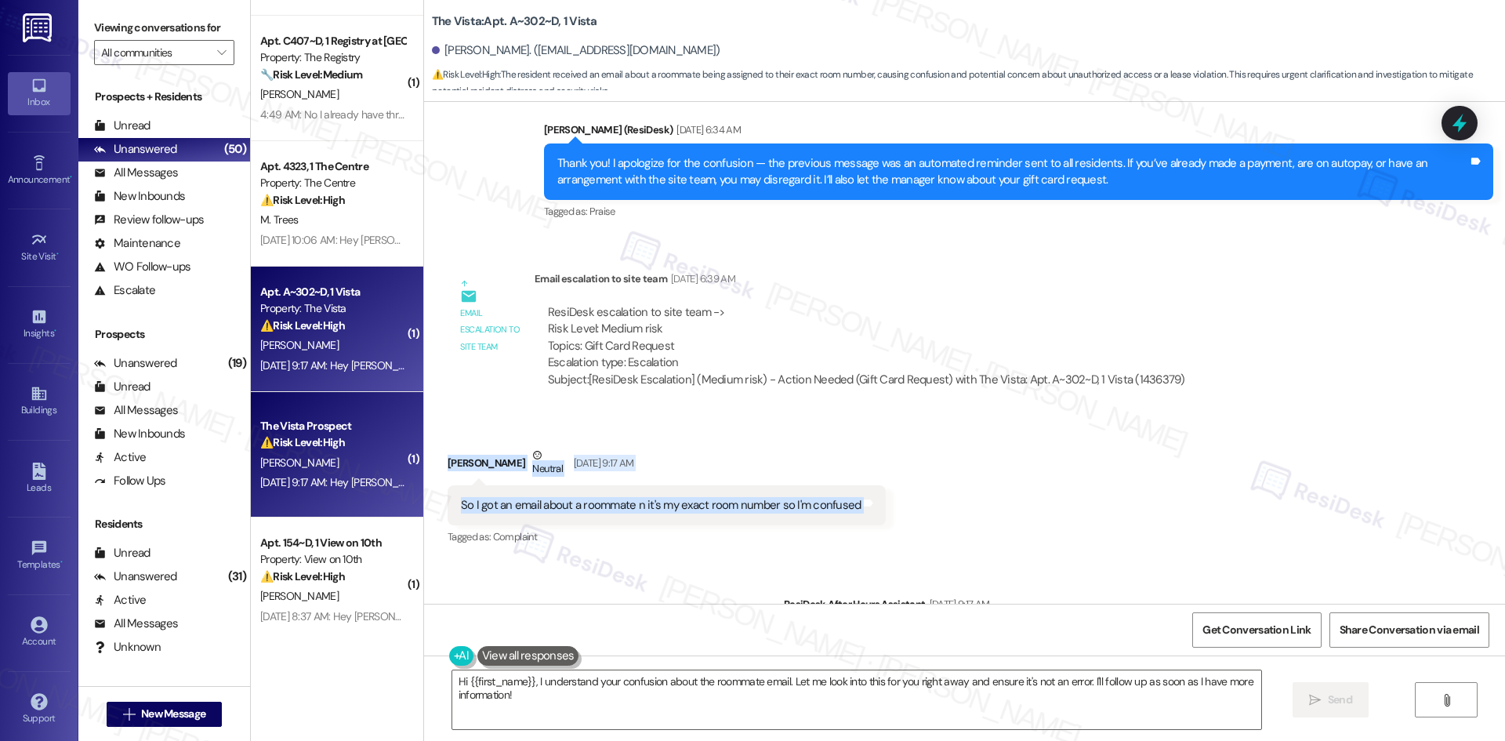
scroll to position [433, 0]
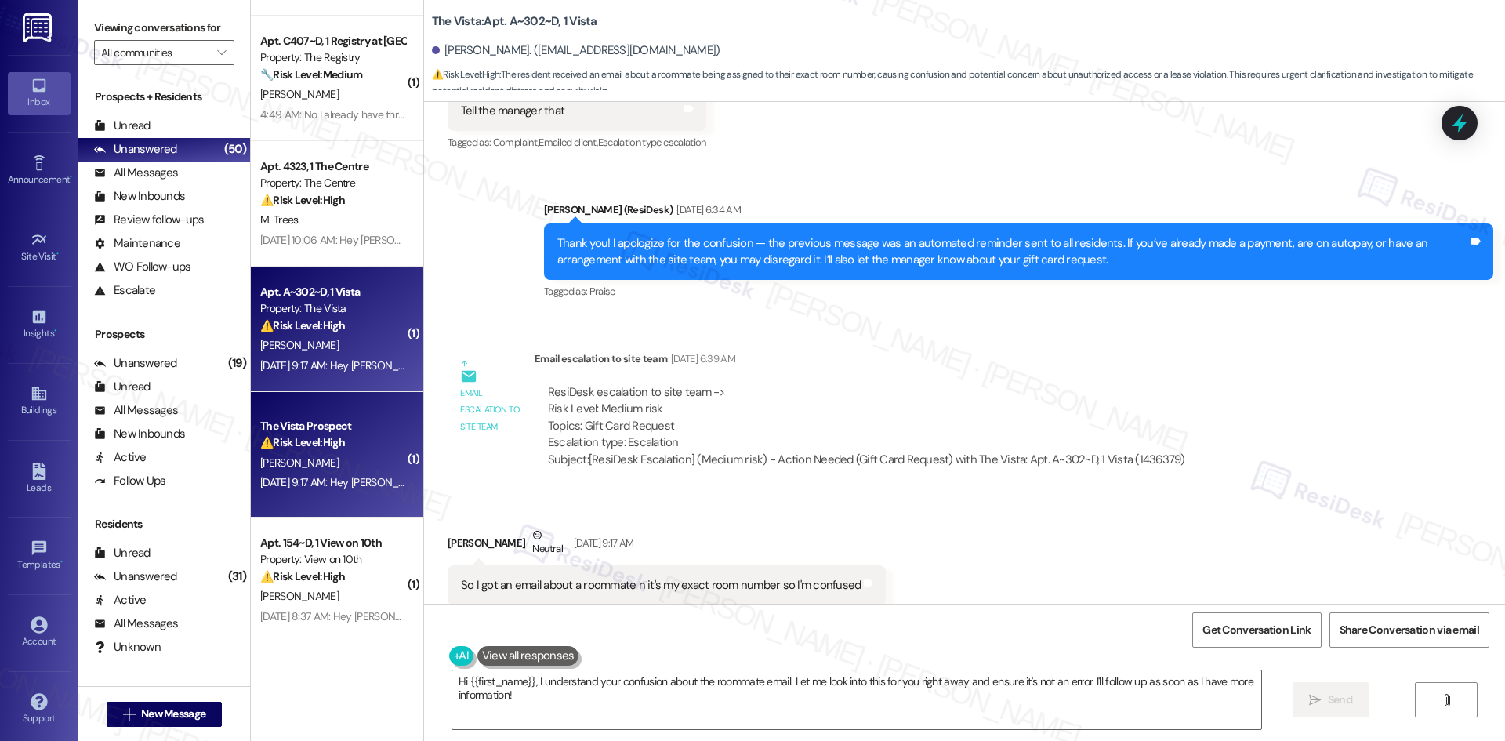
drag, startPoint x: 897, startPoint y: 342, endPoint x: 915, endPoint y: 384, distance: 45.7
click at [897, 342] on div "Email escalation to site team Email escalation to site team Aug 09, 2025 at 6:3…" at bounding box center [823, 415] width 774 height 153
drag, startPoint x: 818, startPoint y: 691, endPoint x: 810, endPoint y: 692, distance: 8.7
click at [817, 692] on textarea "Hi {{first_name}}, I understand your confusion about the roommate email. Let me…" at bounding box center [856, 699] width 809 height 59
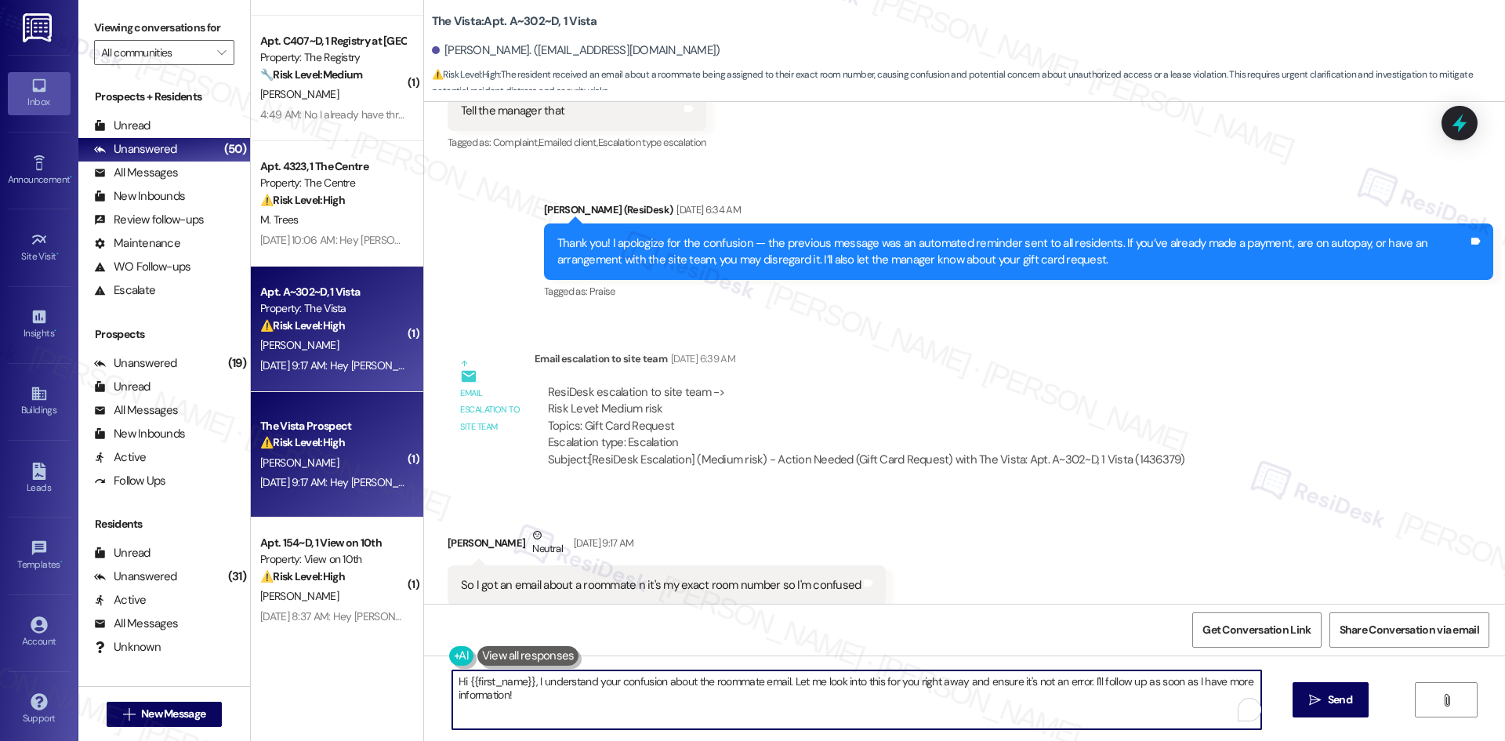
paste textarea "Tariq, just checking in — are you still seeing that email about a roommate for …"
click at [639, 683] on textarea "Hi Tariq, just checking in — are you still seeing that email about a roommate f…" at bounding box center [856, 699] width 809 height 59
click at [1047, 706] on textarea "Hi Tariq, just checking in — are you still seeing that email about a roommate f…" at bounding box center [856, 699] width 809 height 59
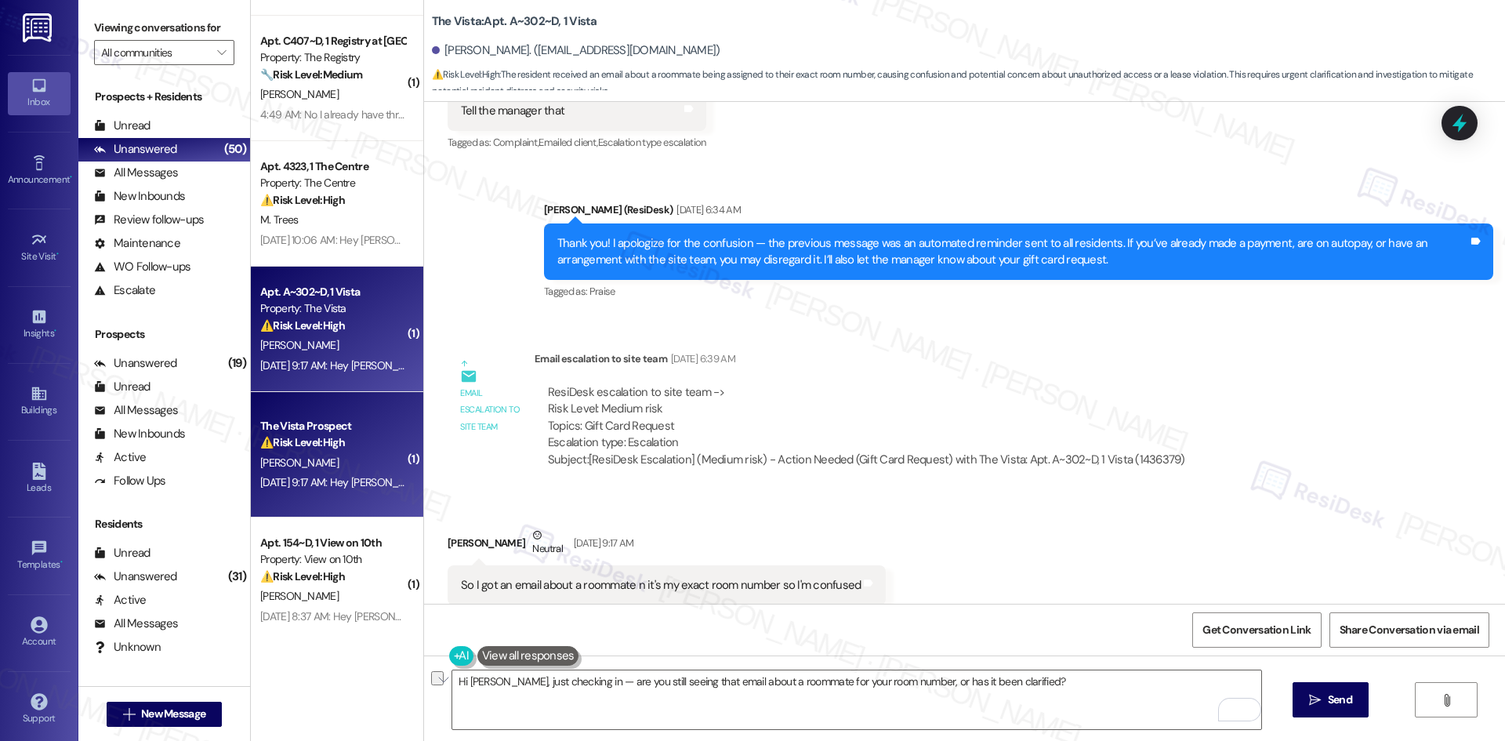
click at [1023, 515] on div "Received via SMS Tariq Mustafaa Neutral Aug 09, 2025 at 9:17 AM So I got an ema…" at bounding box center [964, 565] width 1081 height 149
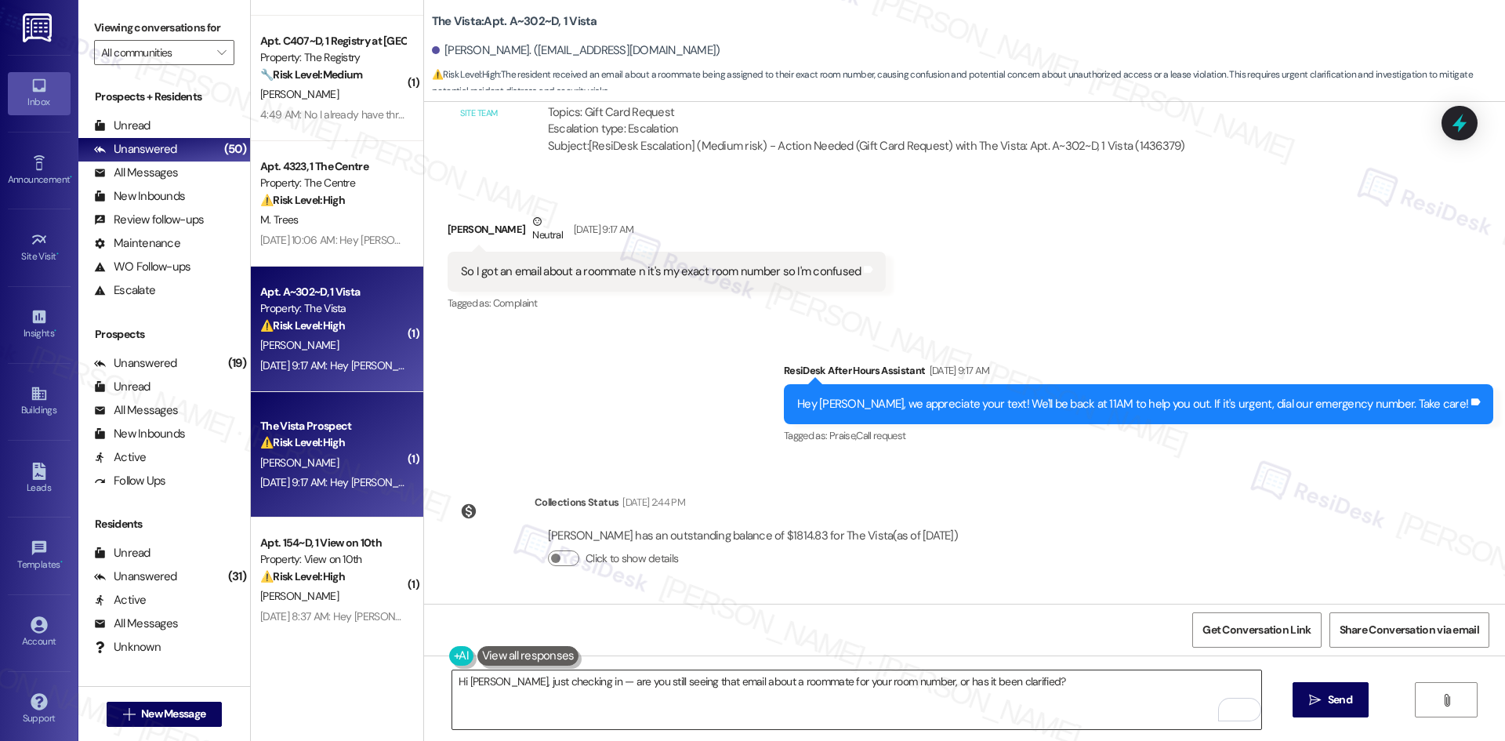
click at [826, 682] on textarea "Hi Tariq, just checking in — are you still seeing that email about a roommate f…" at bounding box center [856, 699] width 809 height 59
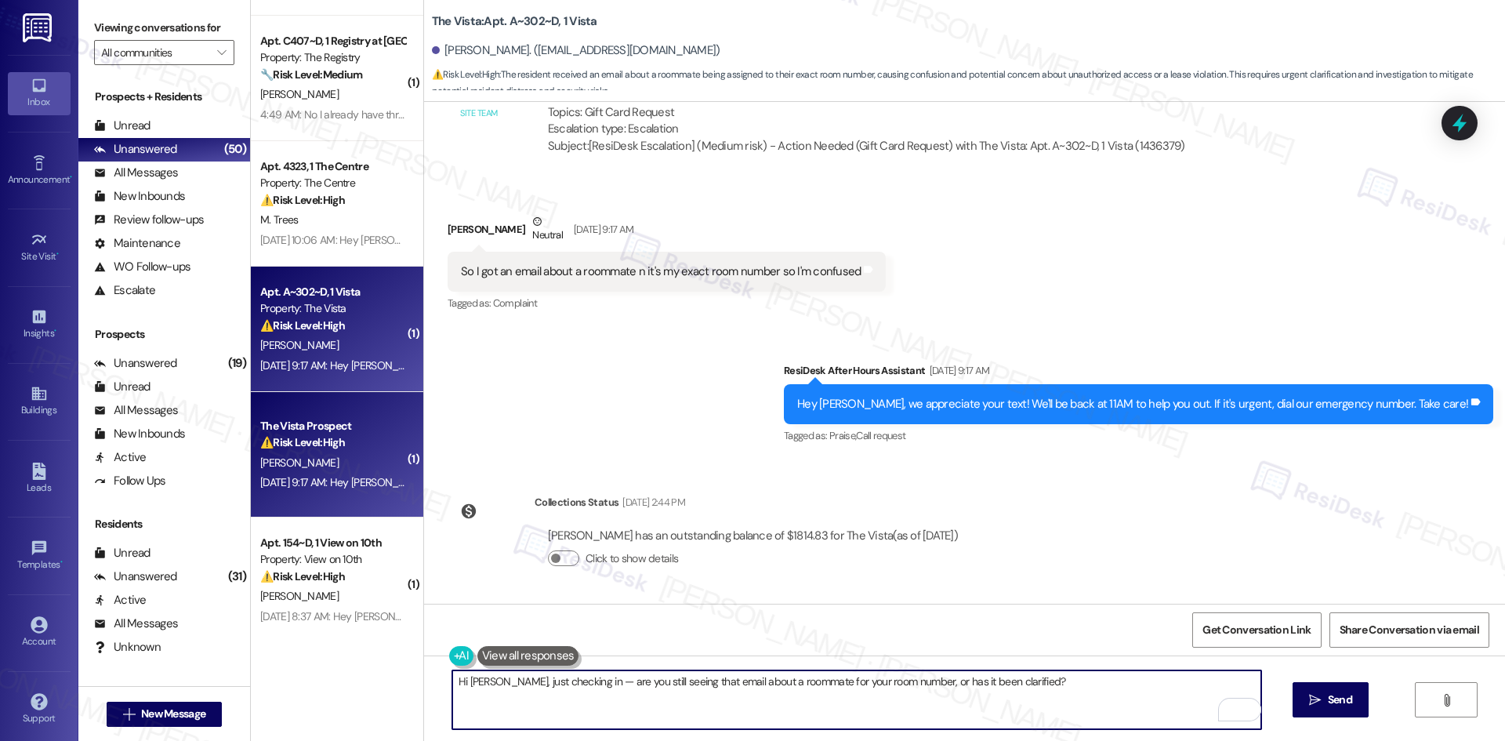
paste textarea "Apologies for the delay. Please don’t hesitate to contact us if you have any fu…"
type textarea "Apologies for the delay. Please don’t hesitate to contact us if you have any fu…"
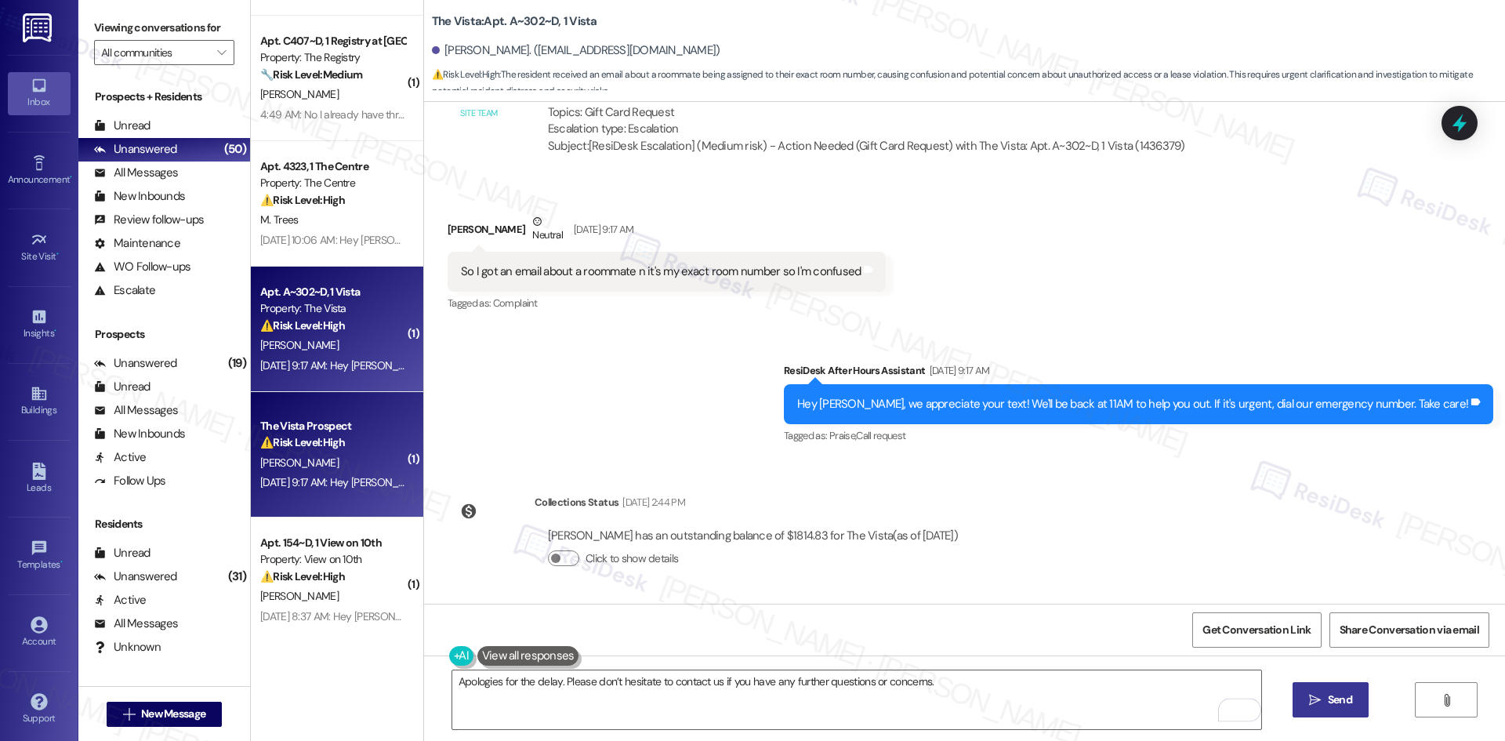
click at [1314, 694] on icon "" at bounding box center [1315, 700] width 12 height 13
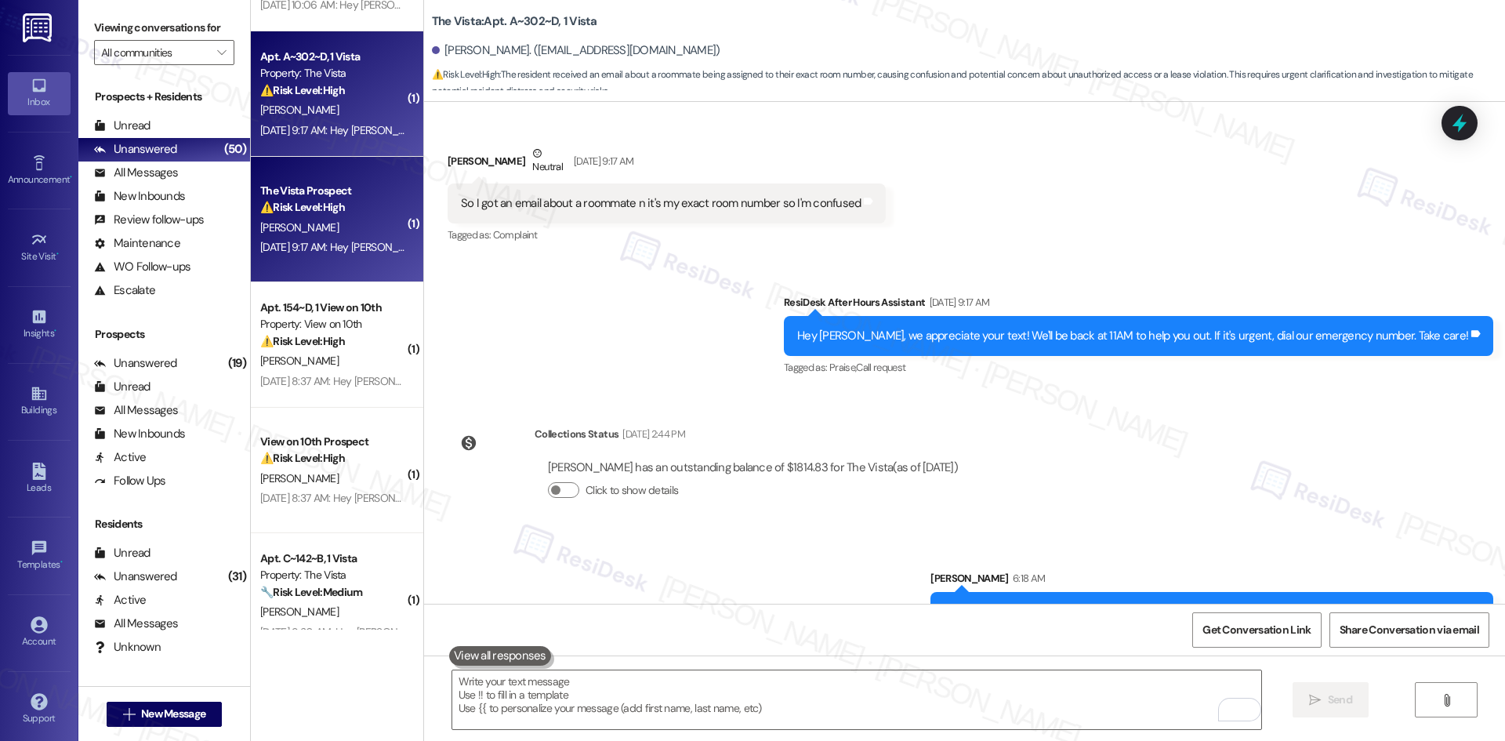
scroll to position [856, 0]
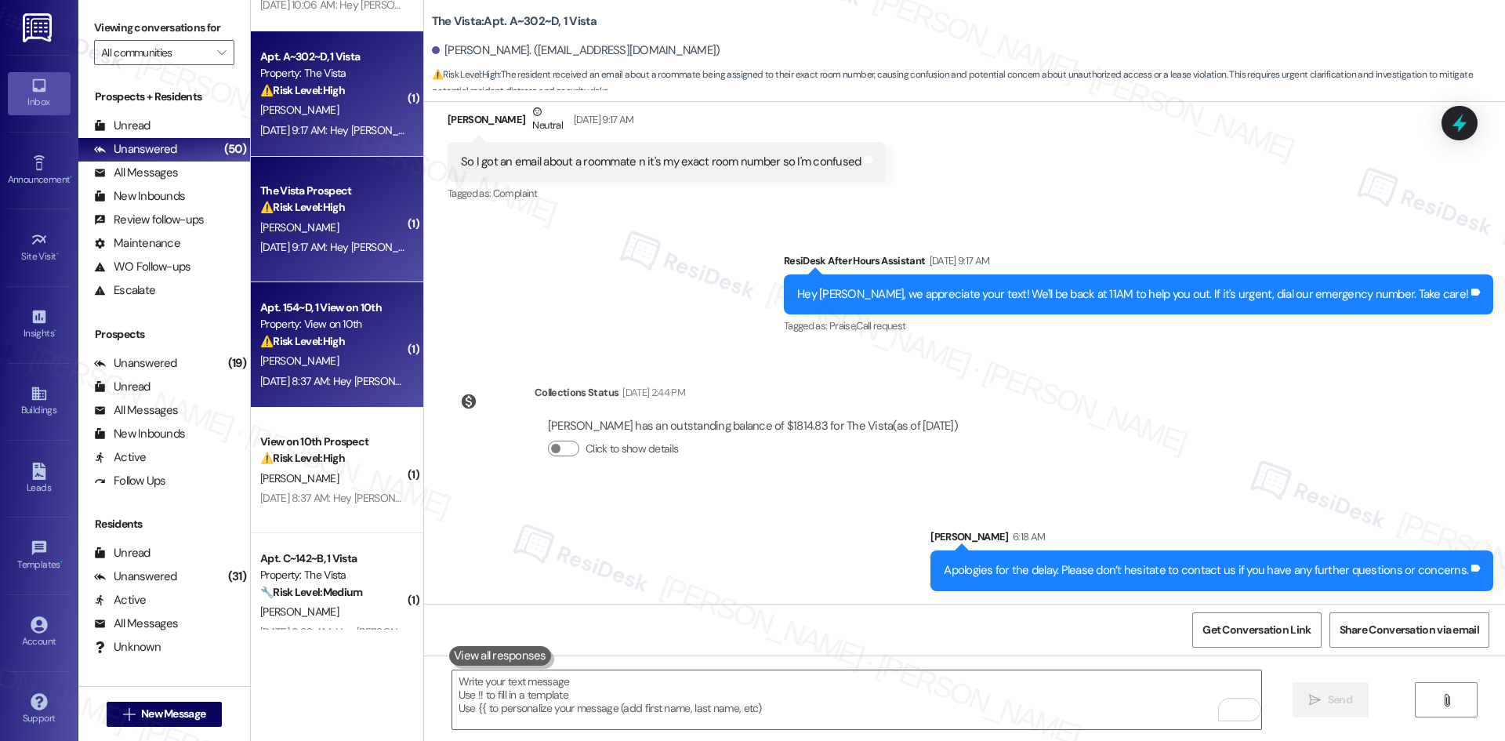
click at [335, 367] on div "T. Shen" at bounding box center [333, 361] width 148 height 20
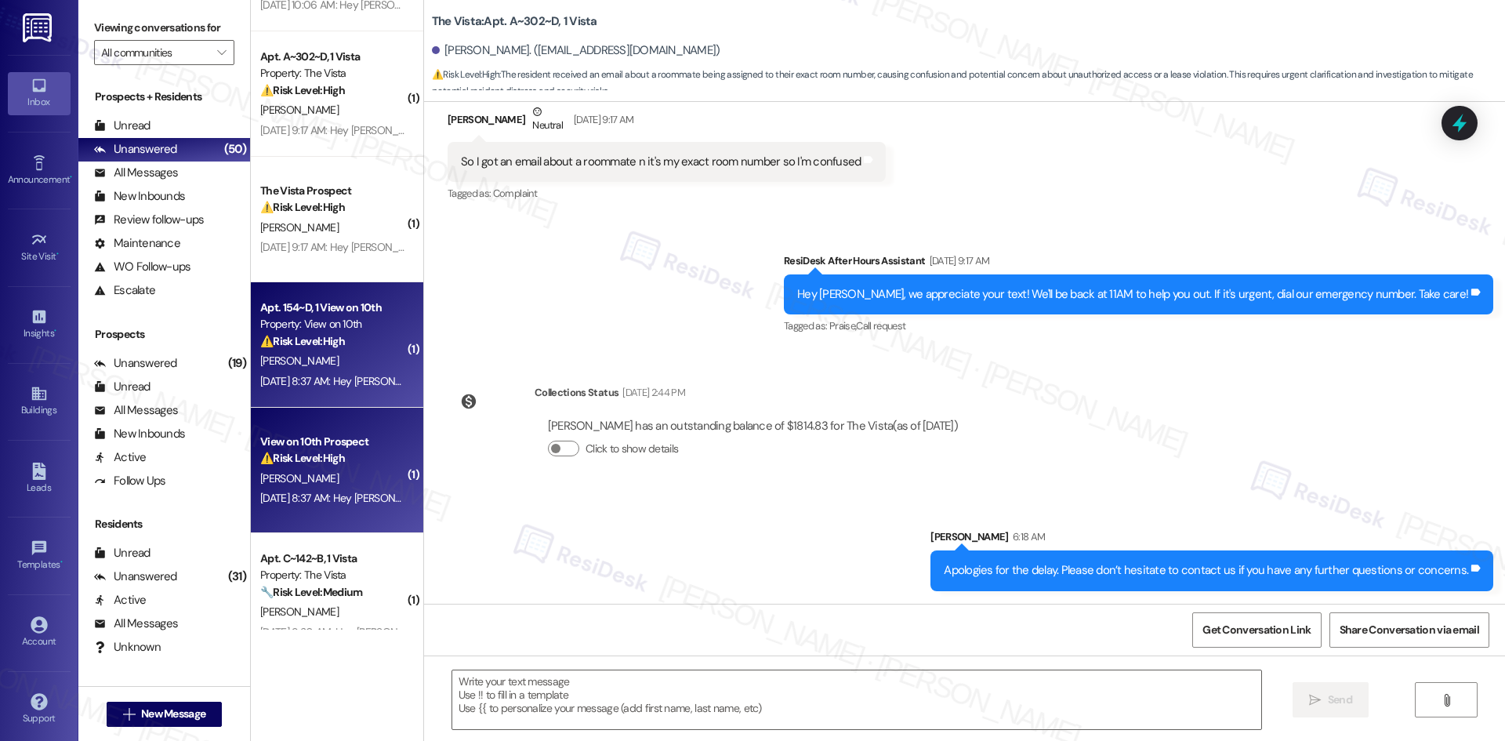
type textarea "Fetching suggested responses. Please feel free to read through the conversation…"
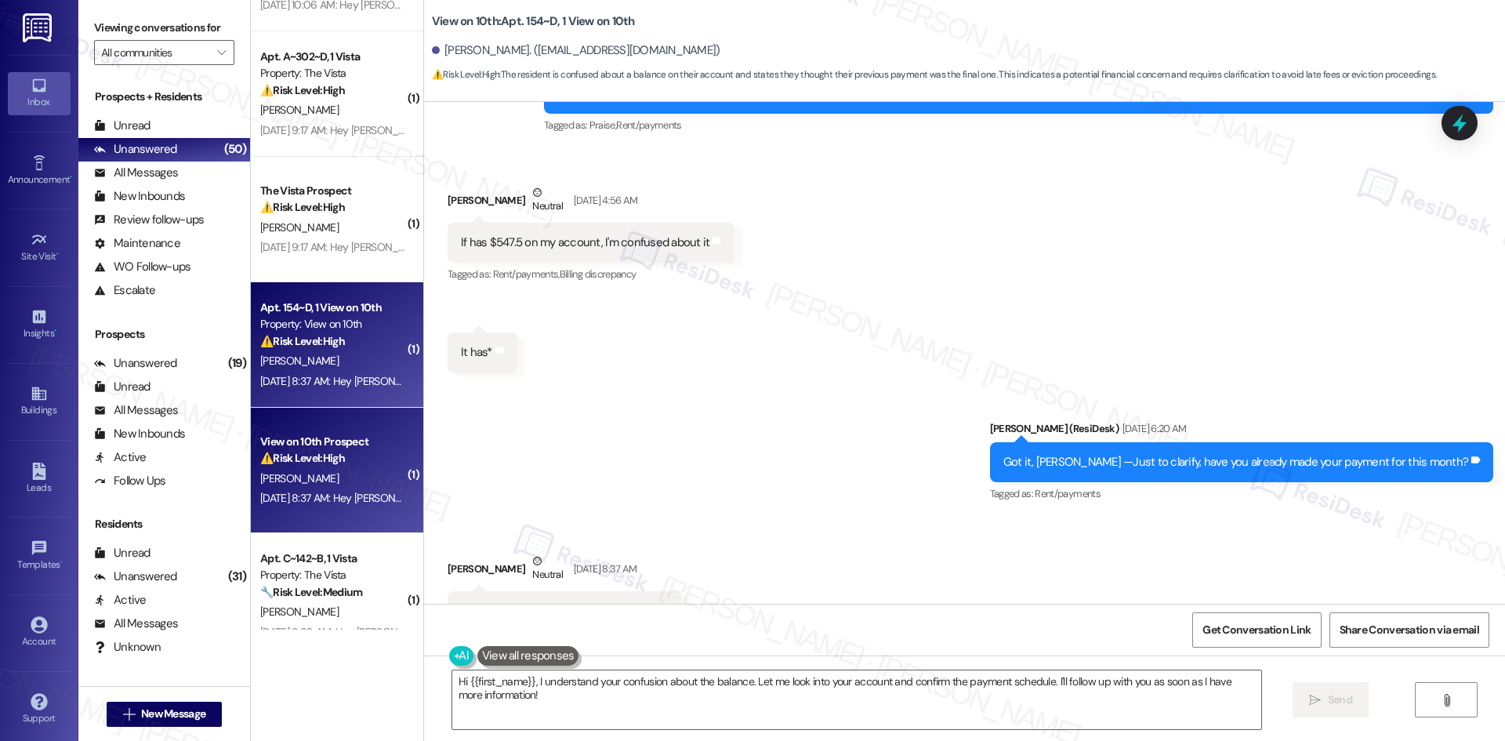
scroll to position [5399, 0]
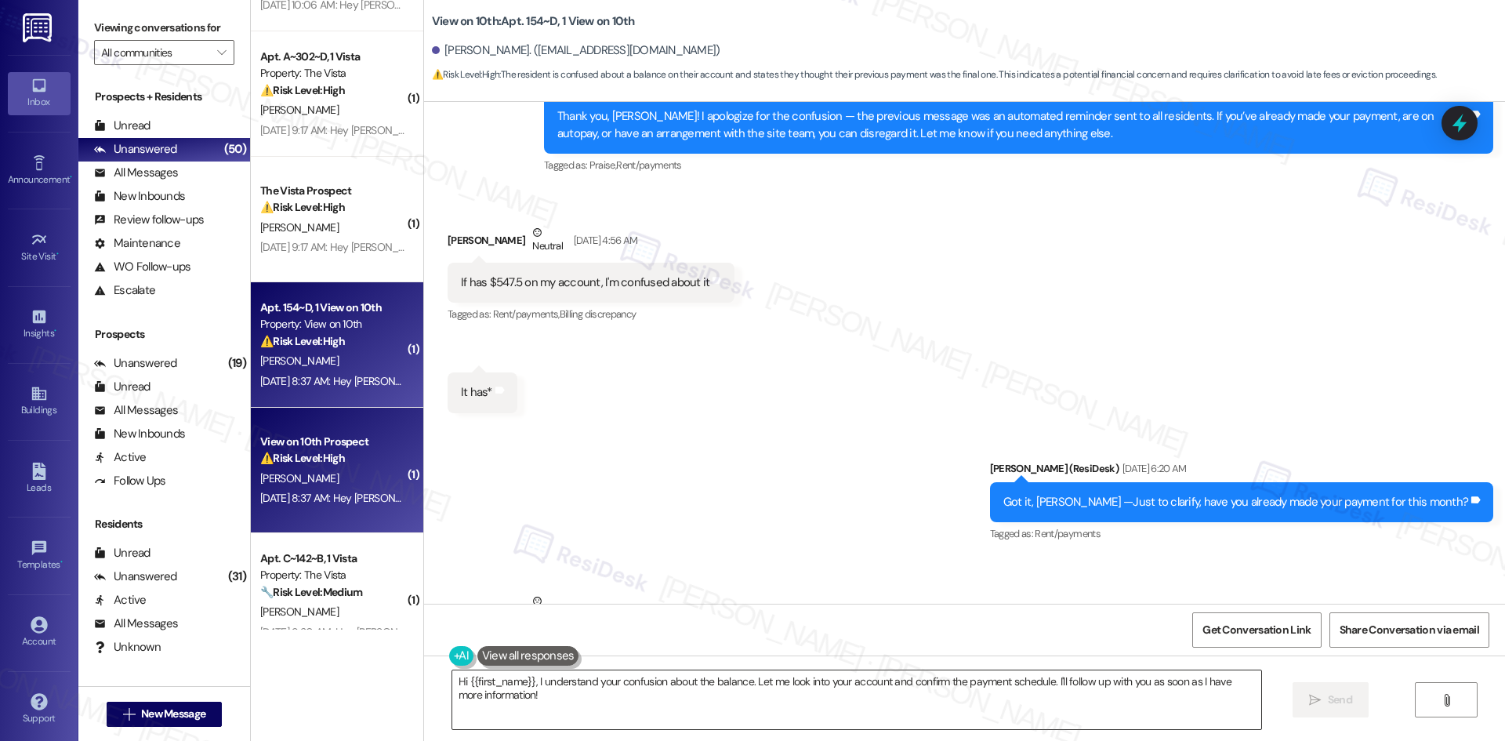
drag, startPoint x: 805, startPoint y: 705, endPoint x: 820, endPoint y: 704, distance: 15.7
click at [807, 705] on textarea "Hi {{first_name}}, I understand your confusion about the balance. Let me look i…" at bounding box center [856, 699] width 809 height 59
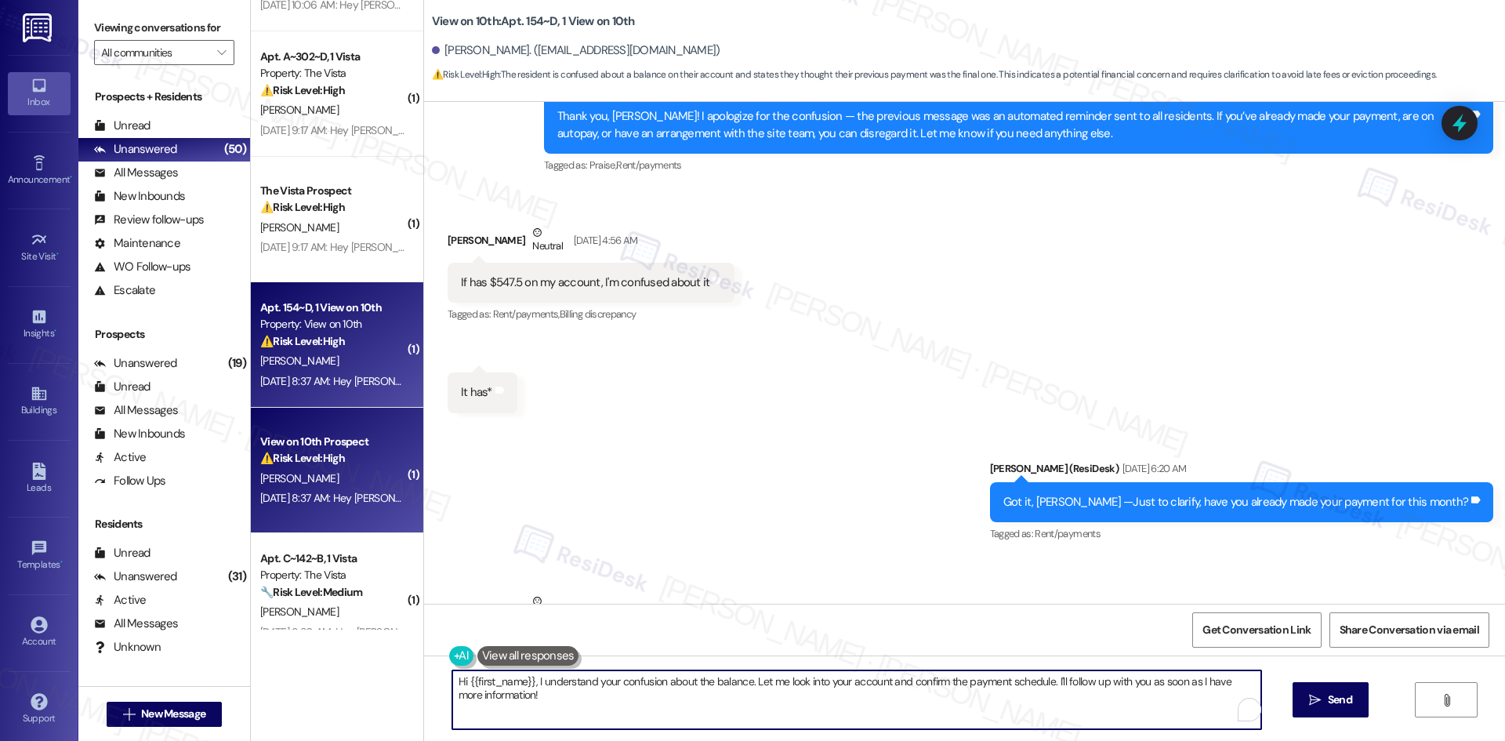
paste textarea "Apologies for the delay. Please don’t hesitate to contact us if you have any fu…"
type textarea "Apologies for the delay. Please don’t hesitate to contact us if you have any fu…"
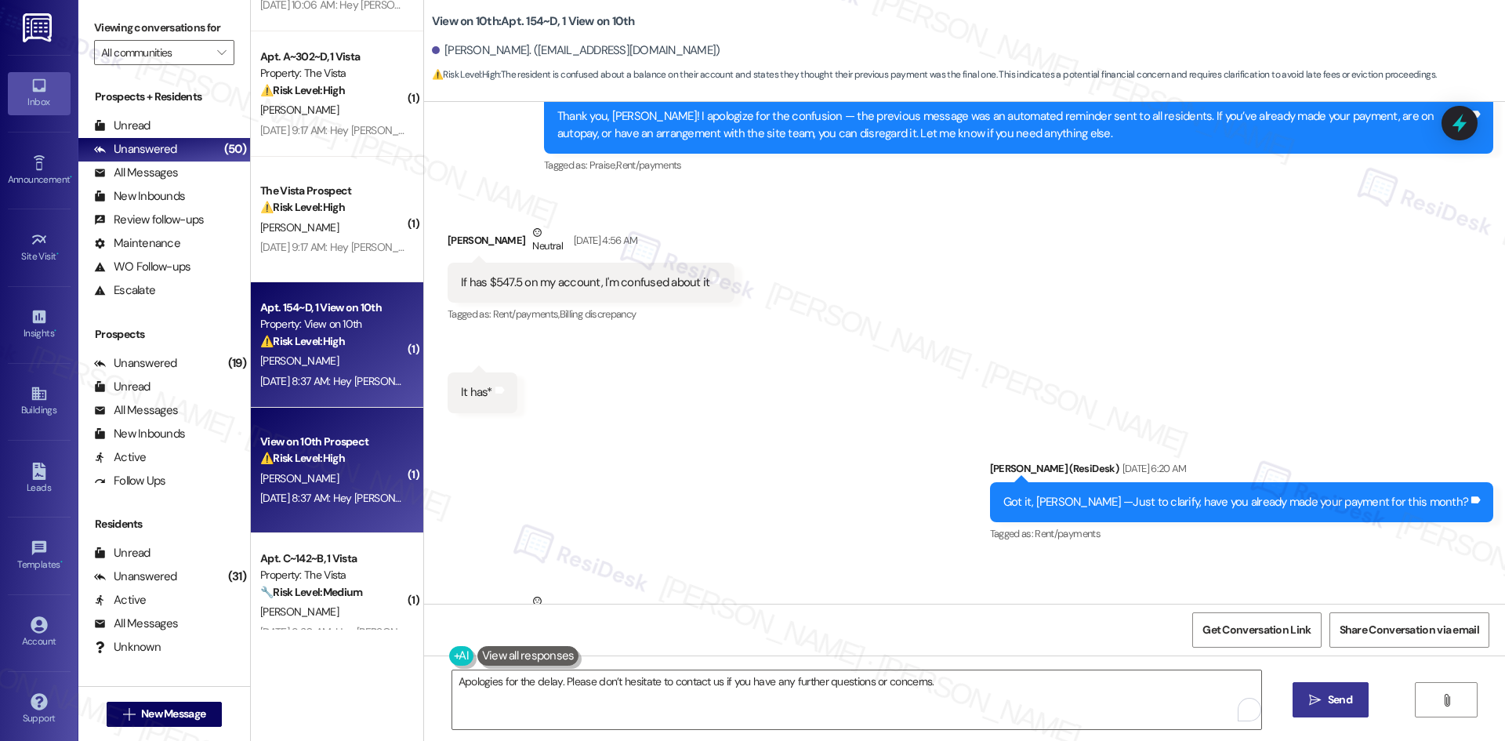
click at [1331, 701] on span "Send" at bounding box center [1340, 699] width 24 height 16
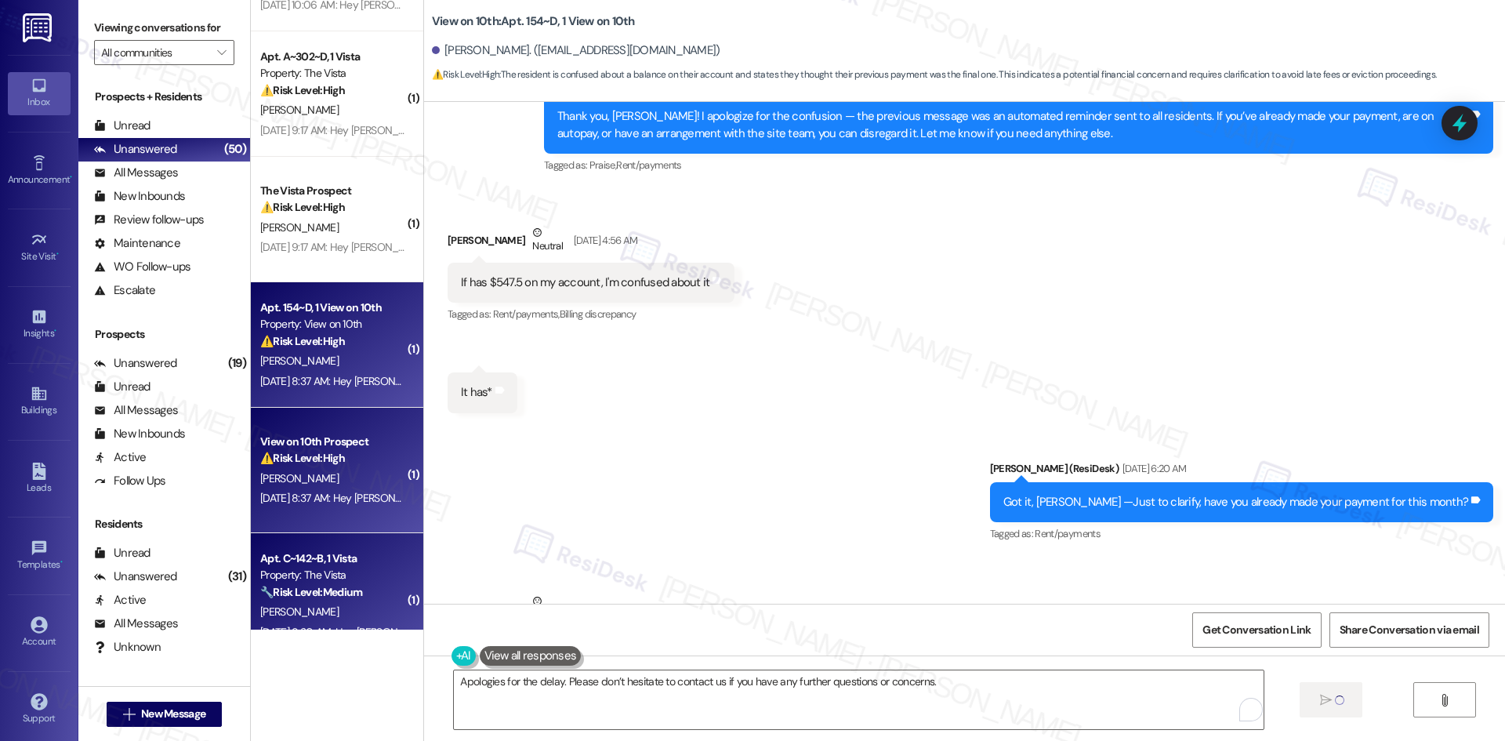
click at [327, 588] on strong "🔧 Risk Level: Medium" at bounding box center [311, 592] width 102 height 14
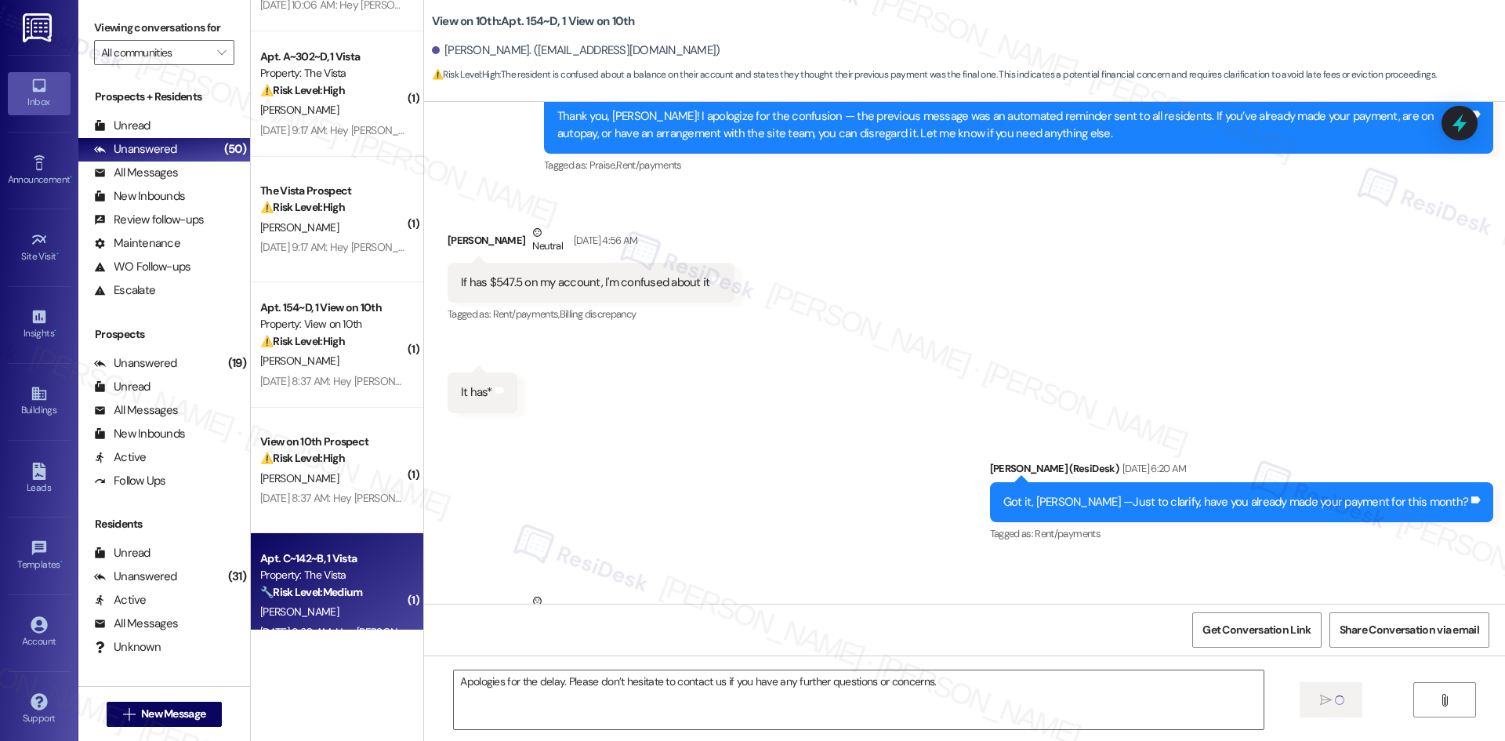
type textarea "Fetching suggested responses. Please feel free to read through the conversation…"
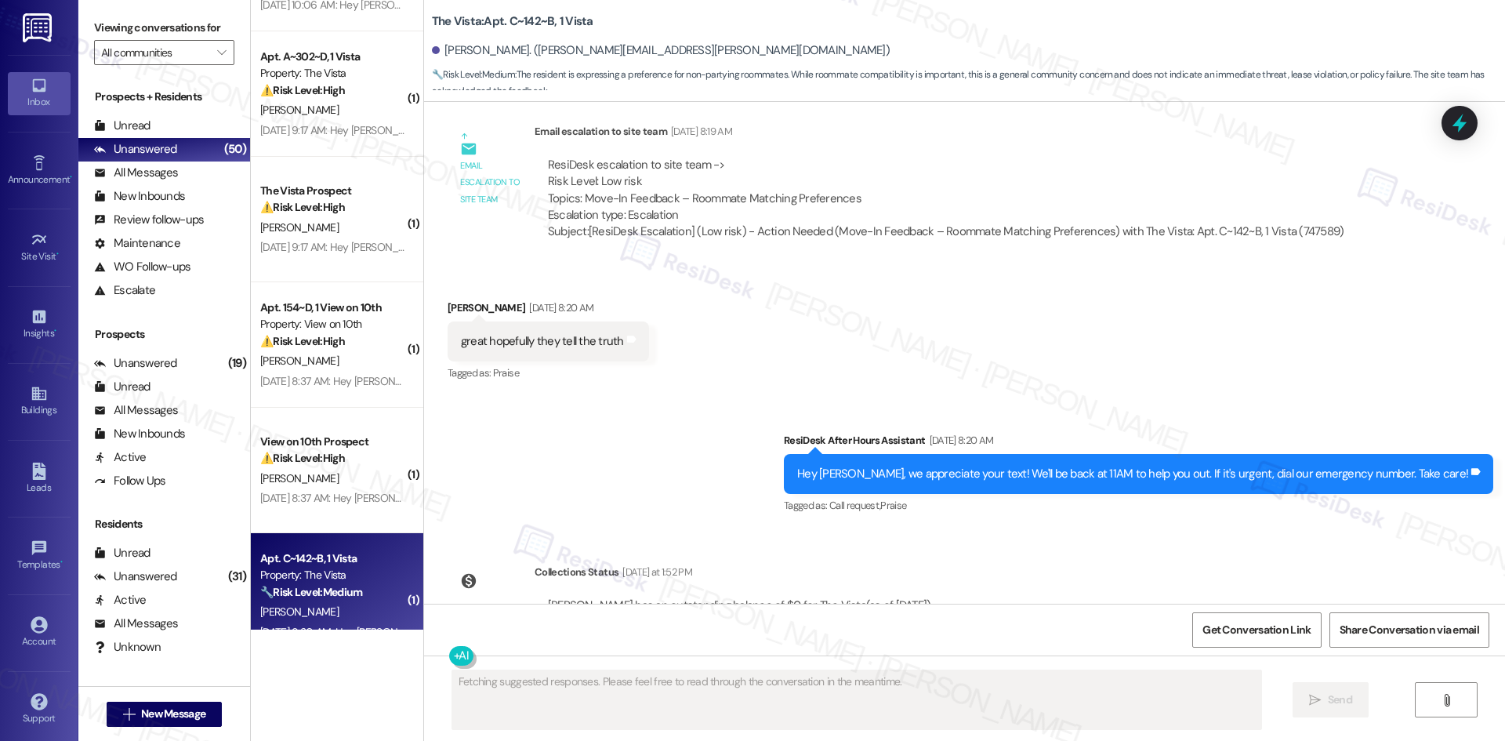
scroll to position [4438, 0]
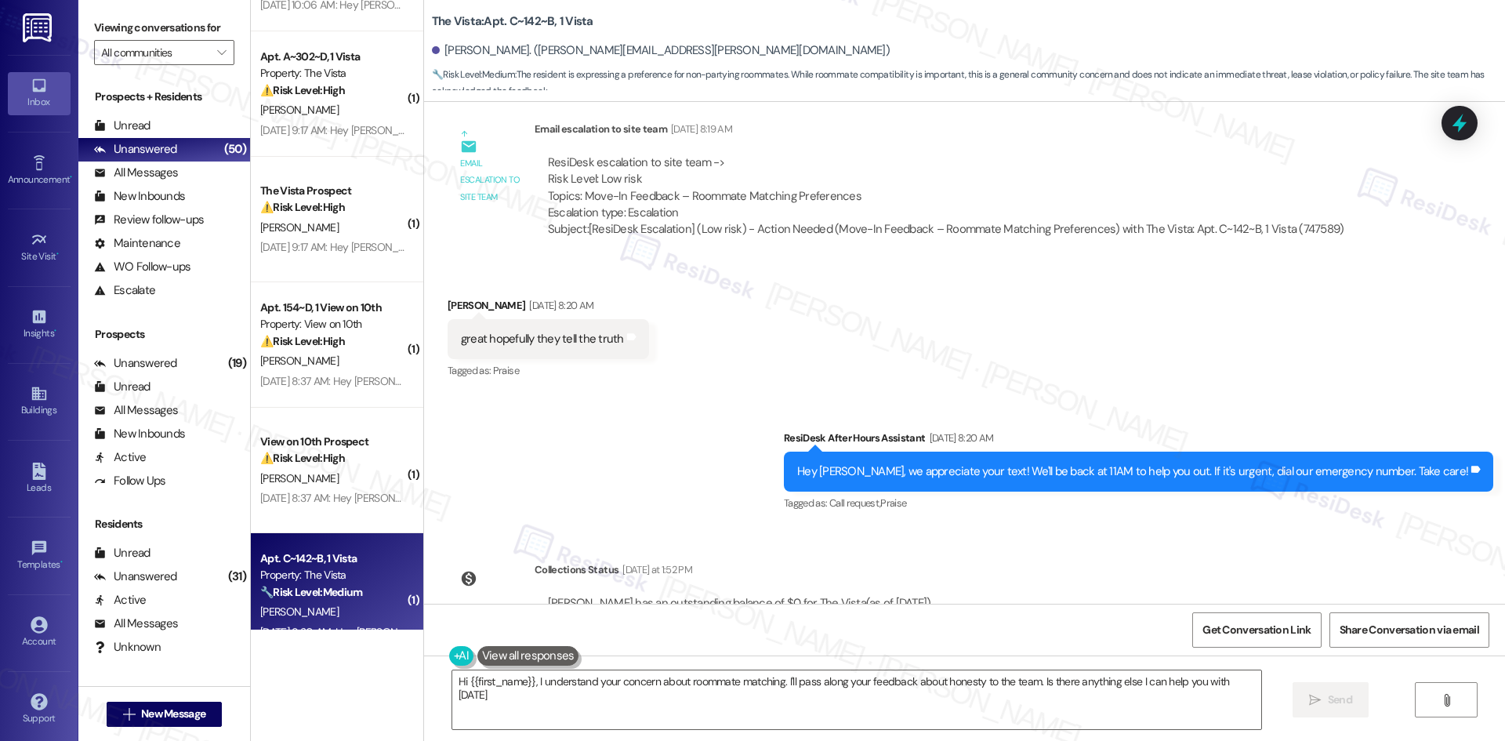
type textarea "Hi {{first_name}}, I understand your concern about roommate matching. I'll pass…"
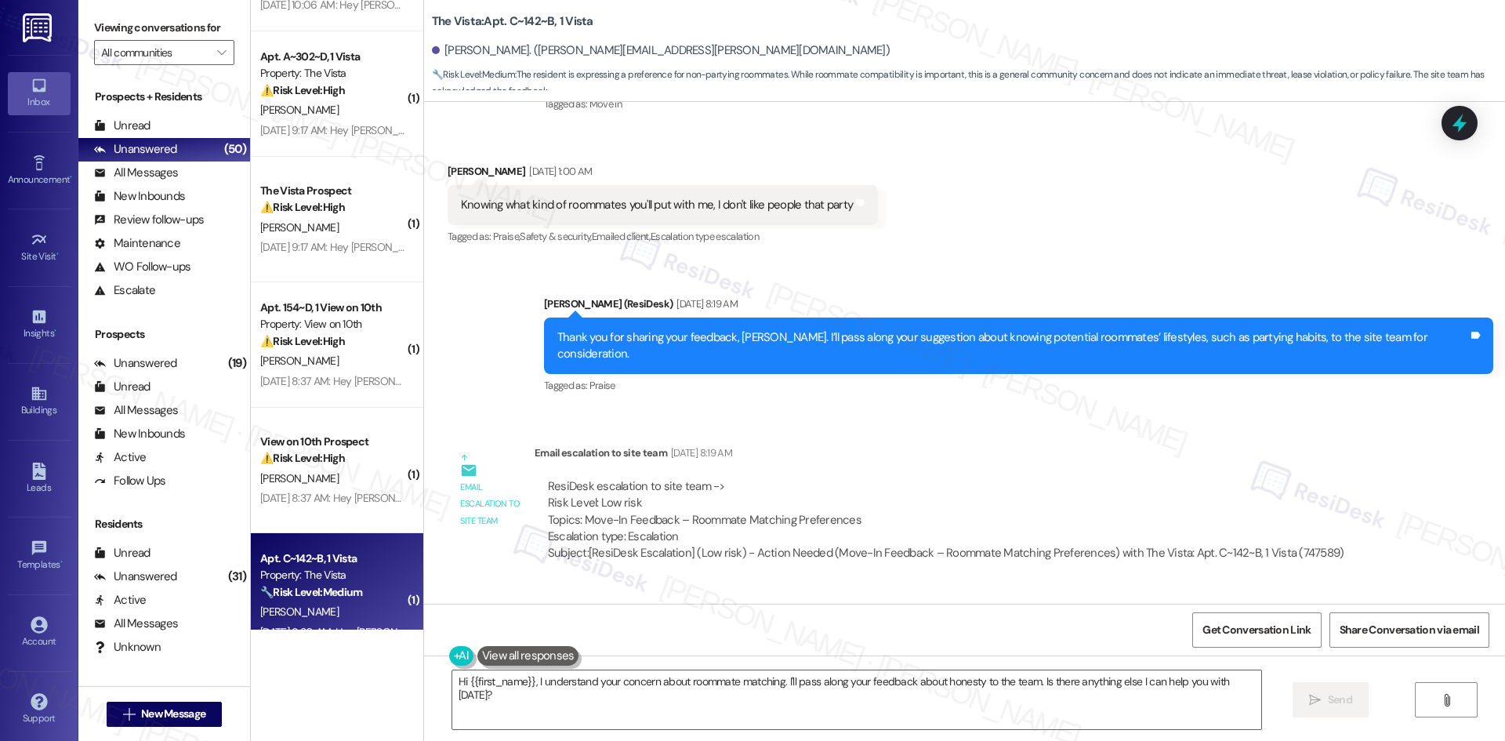
scroll to position [4360, 0]
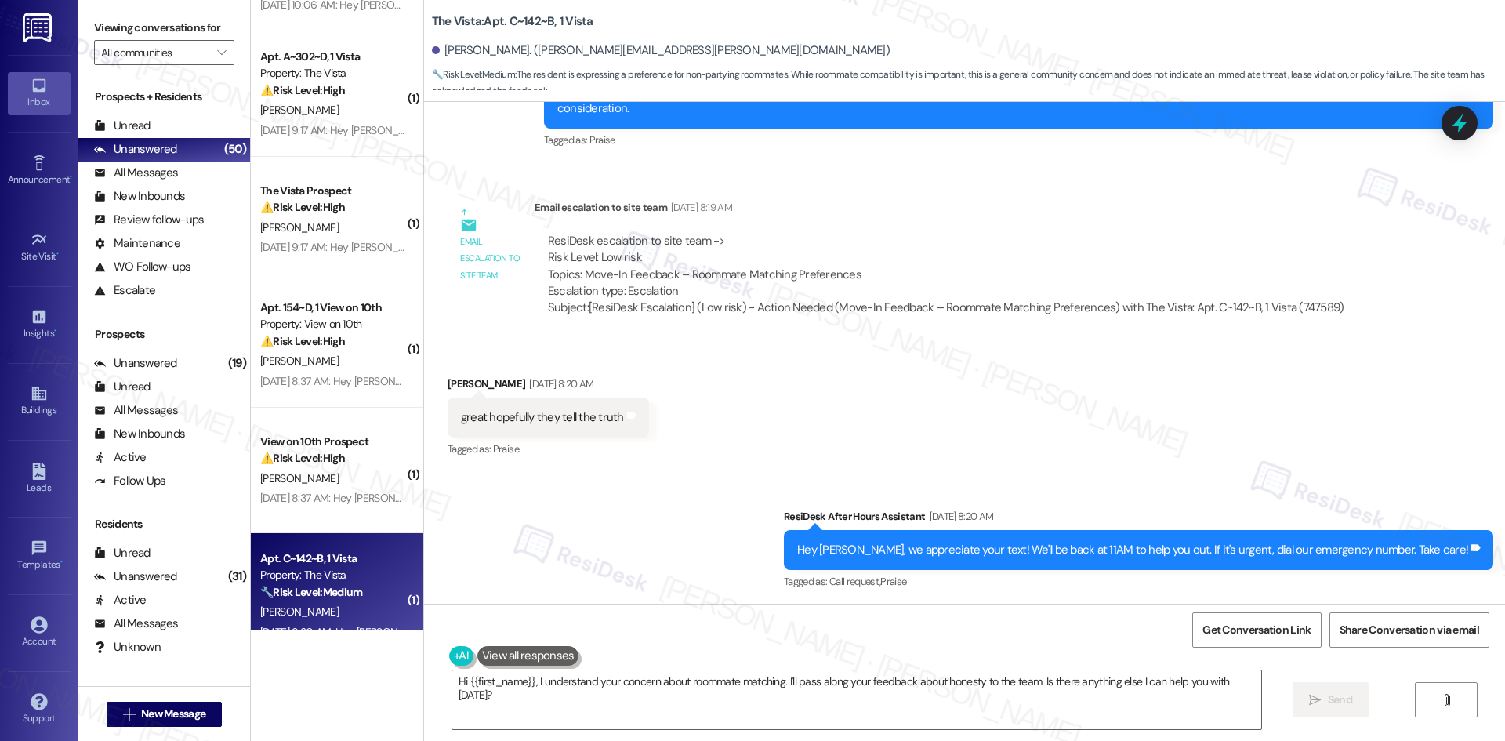
click at [758, 473] on div "Sent via SMS ResiDesk After Hours Assistant Aug 09, 2025 at 8:20 AM Hey Terrena…" at bounding box center [964, 539] width 1081 height 132
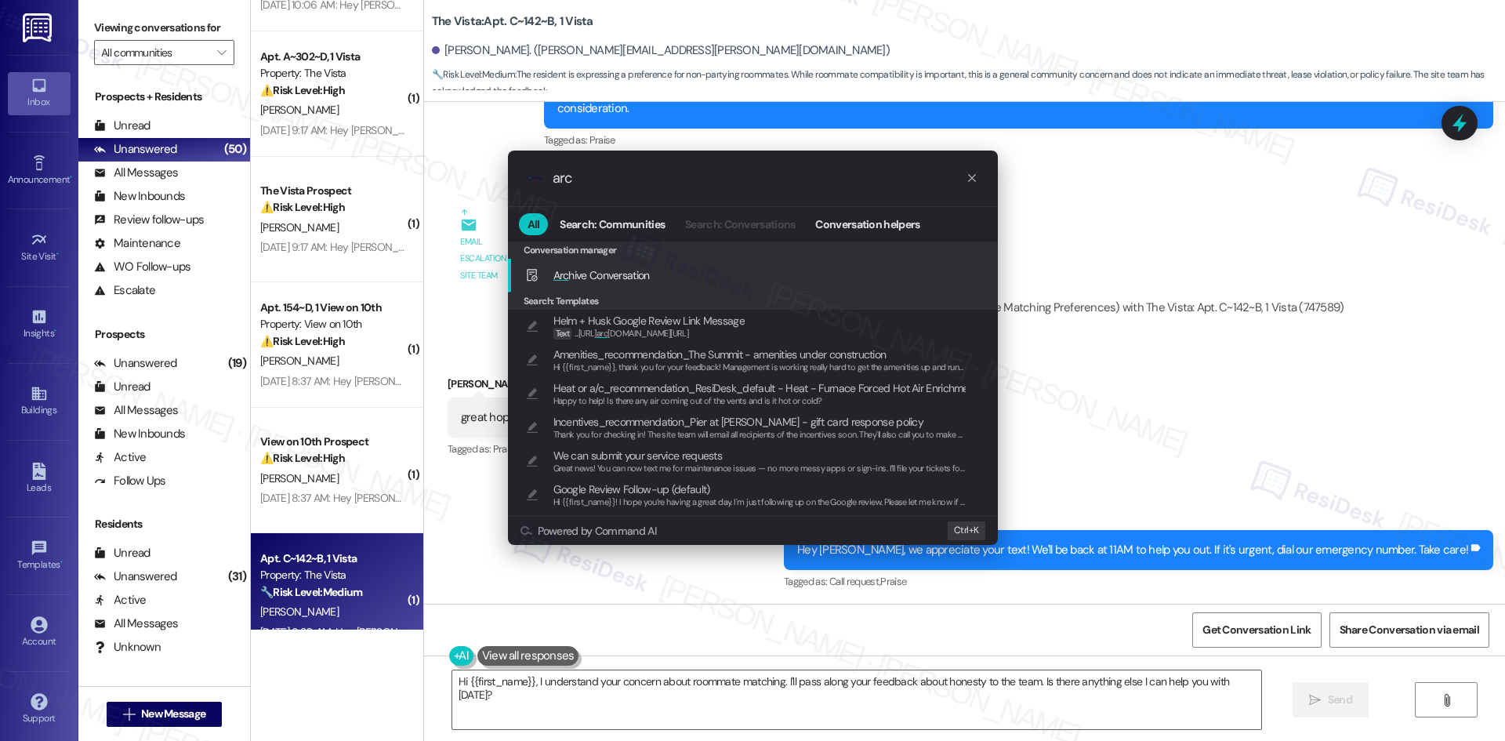
type input "arc"
click at [661, 277] on div "Arc hive Conversation Add shortcut" at bounding box center [754, 274] width 458 height 17
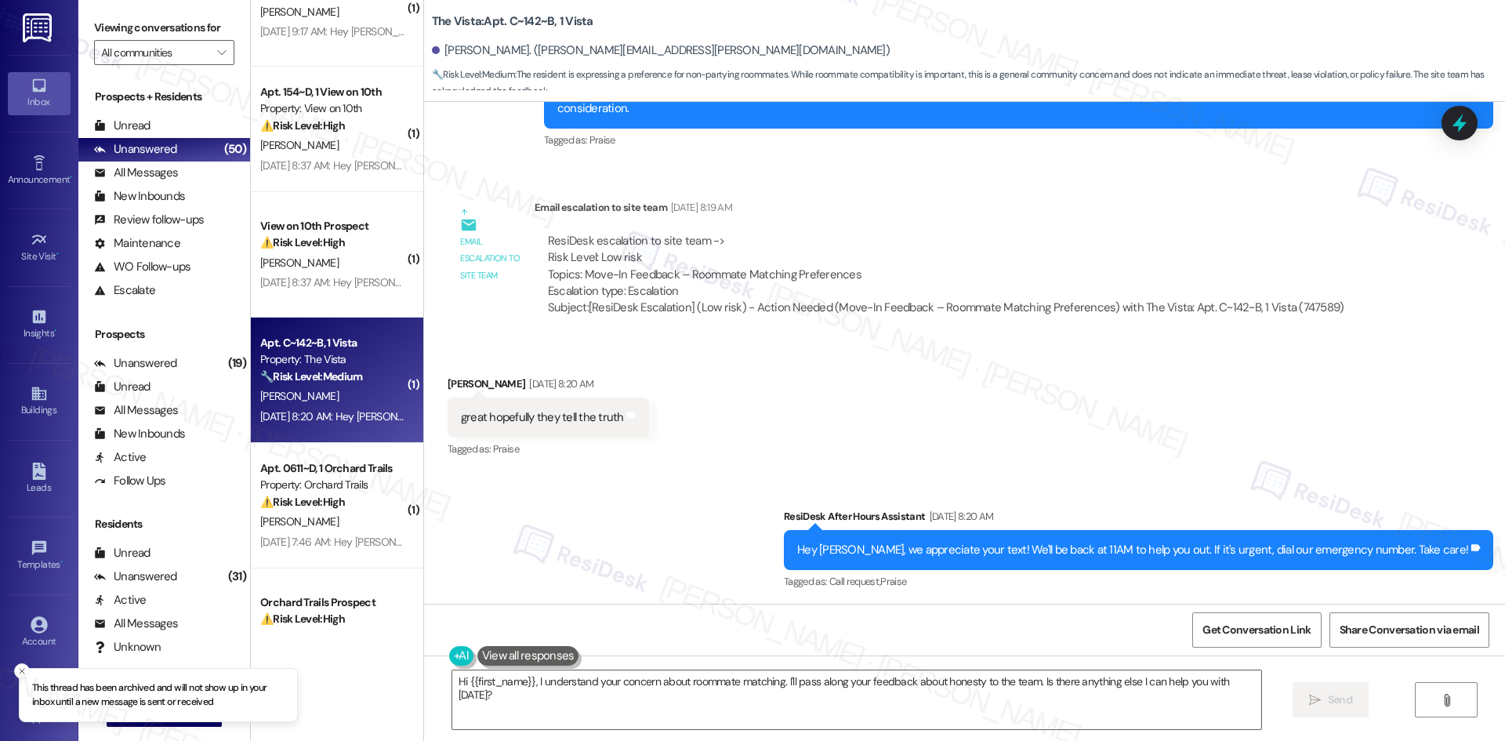
scroll to position [705, 0]
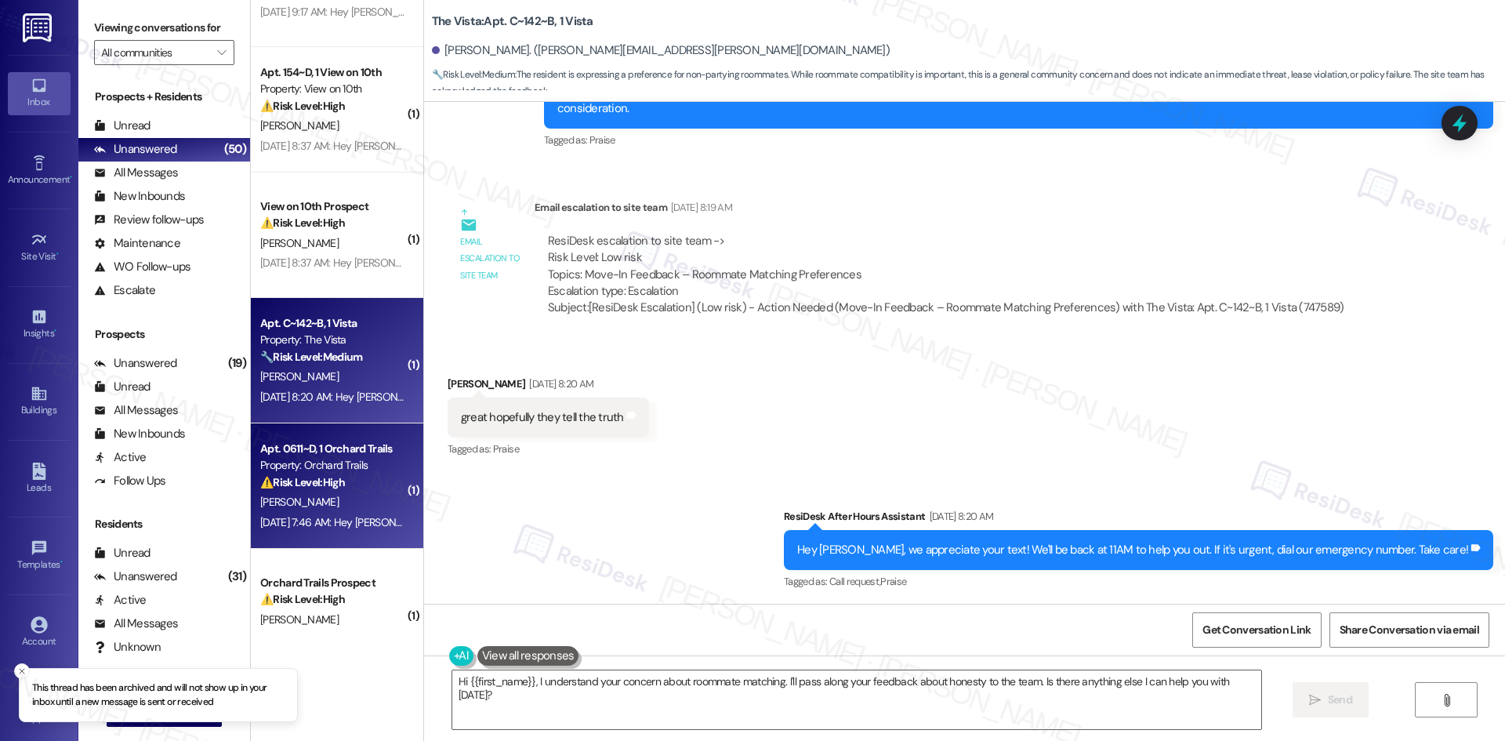
click at [326, 503] on div "[PERSON_NAME]" at bounding box center [333, 502] width 148 height 20
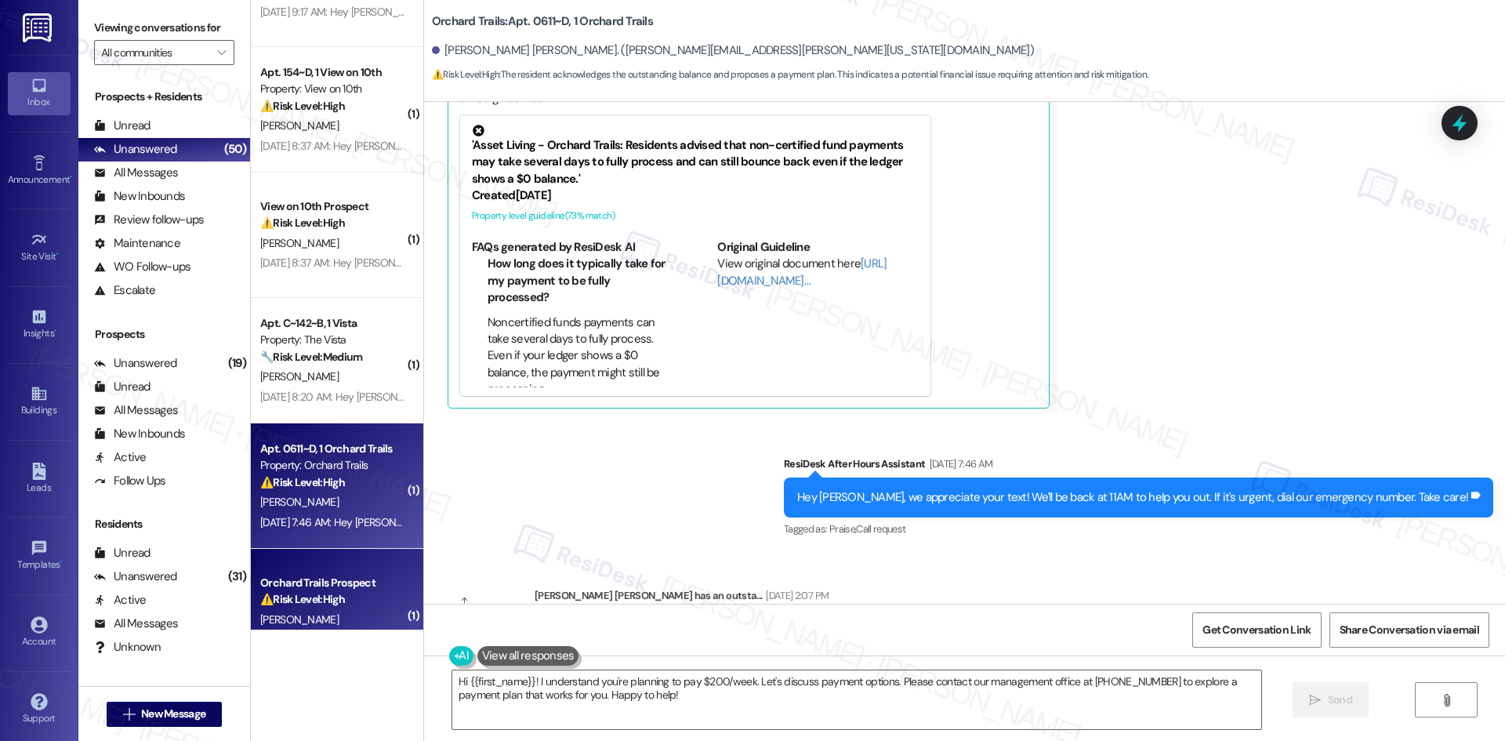
scroll to position [501, 0]
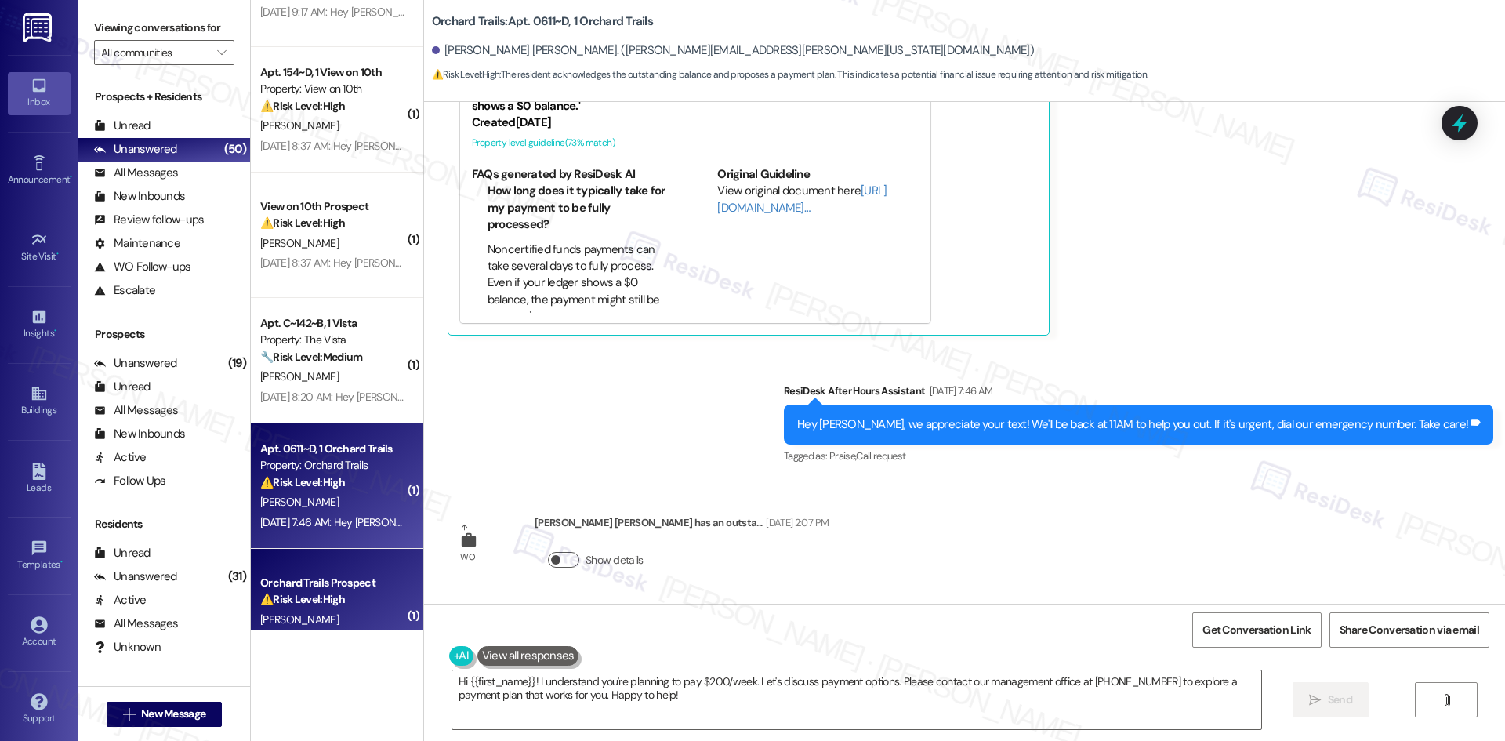
click at [559, 561] on button "Show details" at bounding box center [563, 560] width 31 height 16
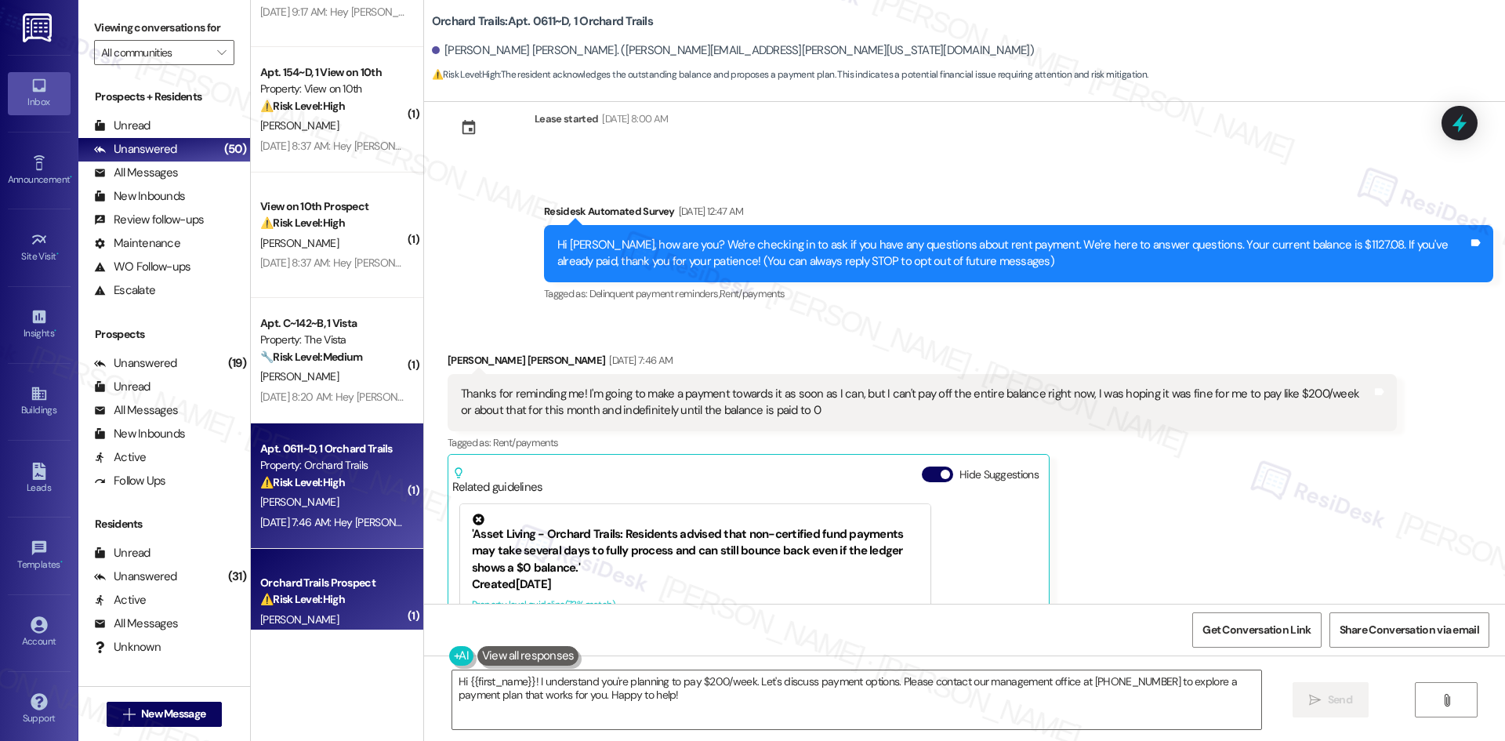
scroll to position [0, 0]
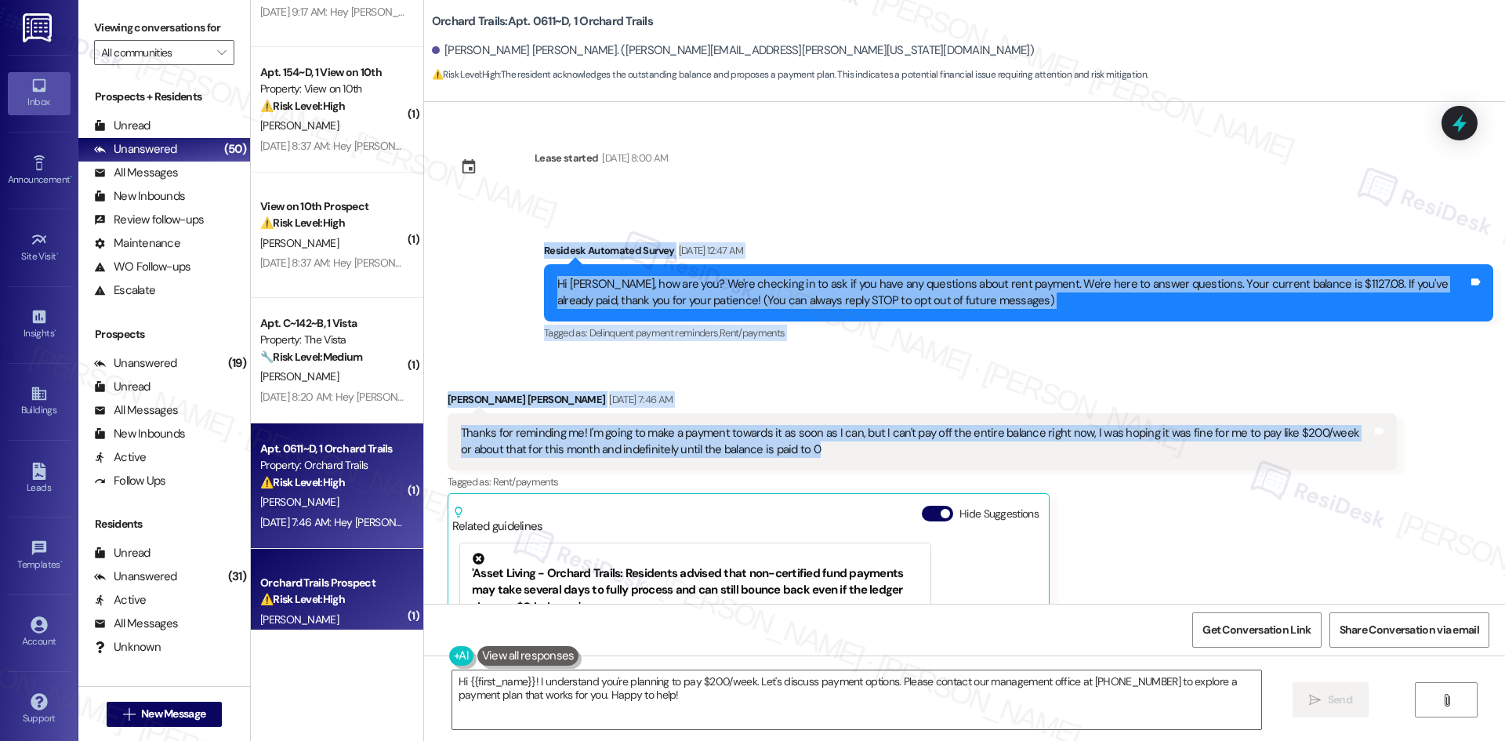
drag, startPoint x: 808, startPoint y: 451, endPoint x: 504, endPoint y: 254, distance: 362.1
click at [504, 254] on div "Lease started Aug 01, 2025 at 8:00 AM Survey, sent via SMS Residesk Automated S…" at bounding box center [964, 353] width 1081 height 502
copy div "Residesk Automated Survey Aug 09, 2025 at 12:47 AM Hi Riordan, how are you? We'…"
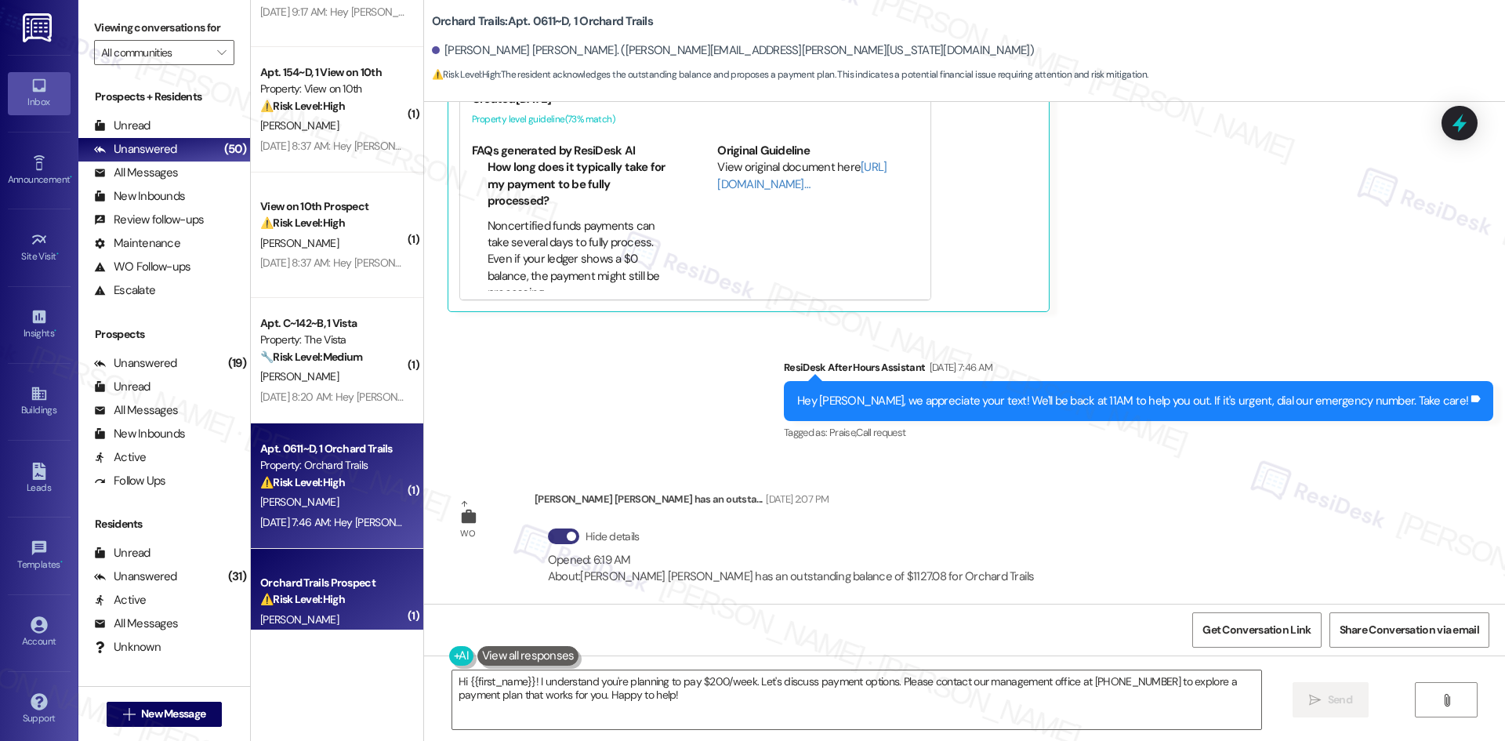
scroll to position [534, 0]
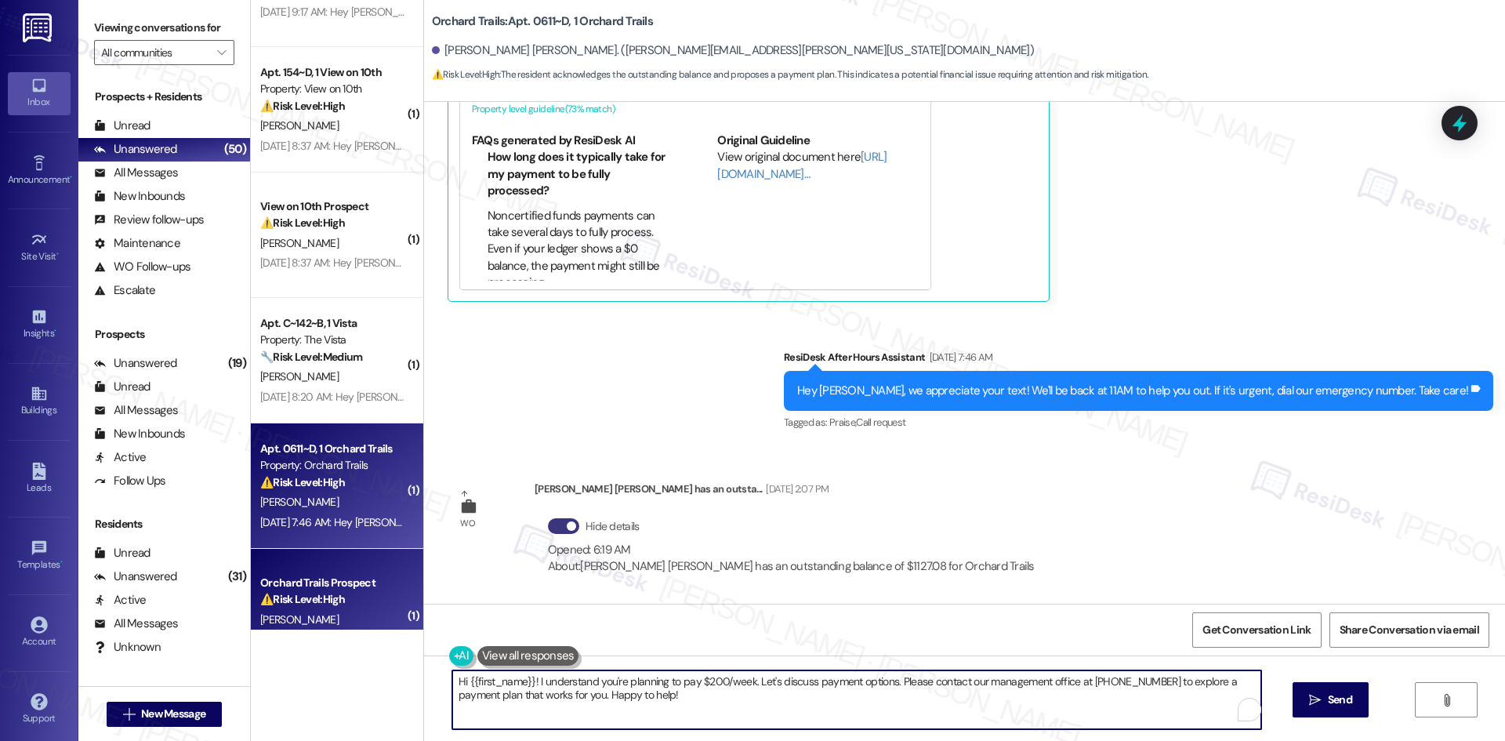
click at [846, 700] on textarea "Hi {{first_name}}! I understand you're planning to pay $200/week. Let's discuss…" at bounding box center [856, 699] width 809 height 59
paste textarea "Residesk Automated Survey Aug 09, 2025 at 12:47 AM Hi Riordan, how are you? We'…"
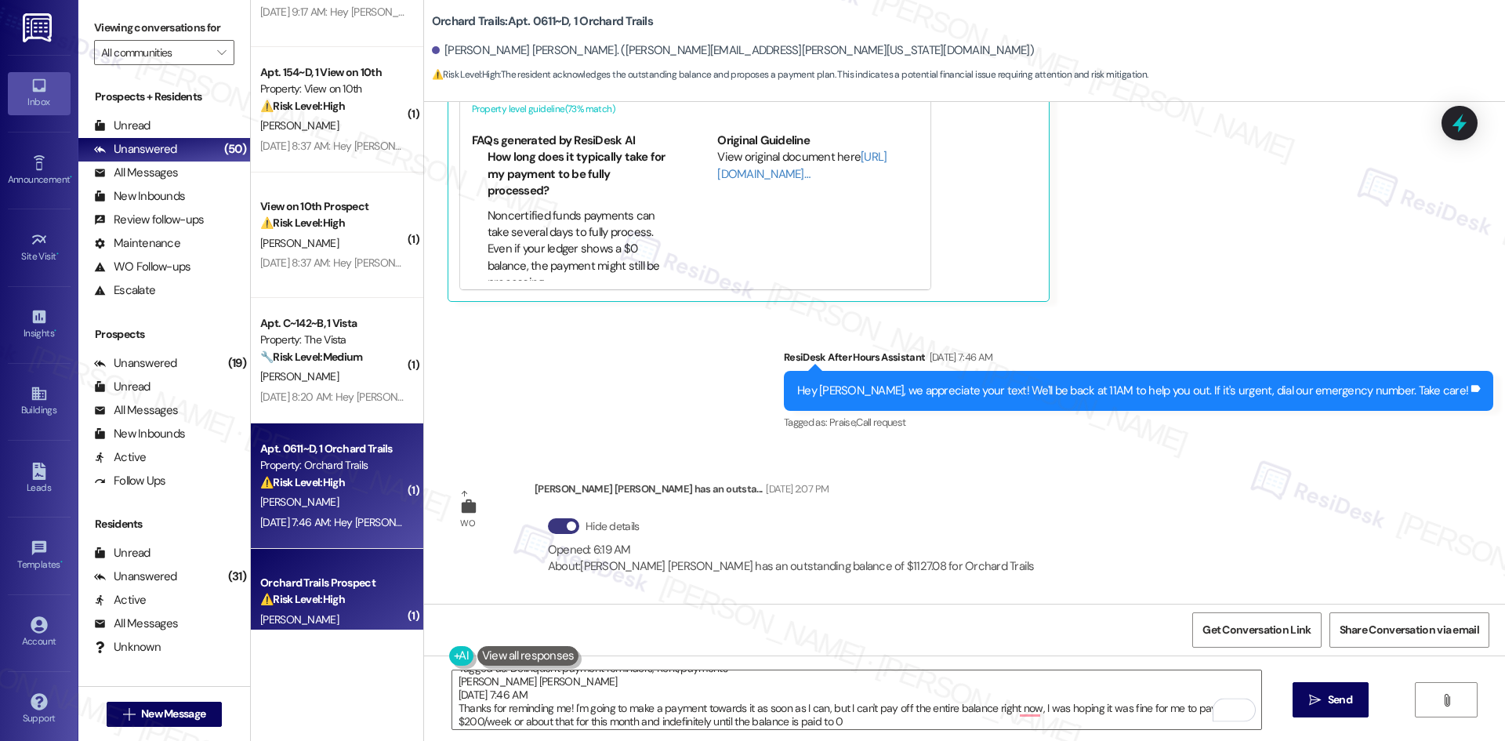
scroll to position [67, 0]
click at [651, 439] on div "Sent via SMS ResiDesk After Hours Assistant Aug 09, 2025 at 7:46 AM Hey Riordan…" at bounding box center [964, 379] width 1081 height 132
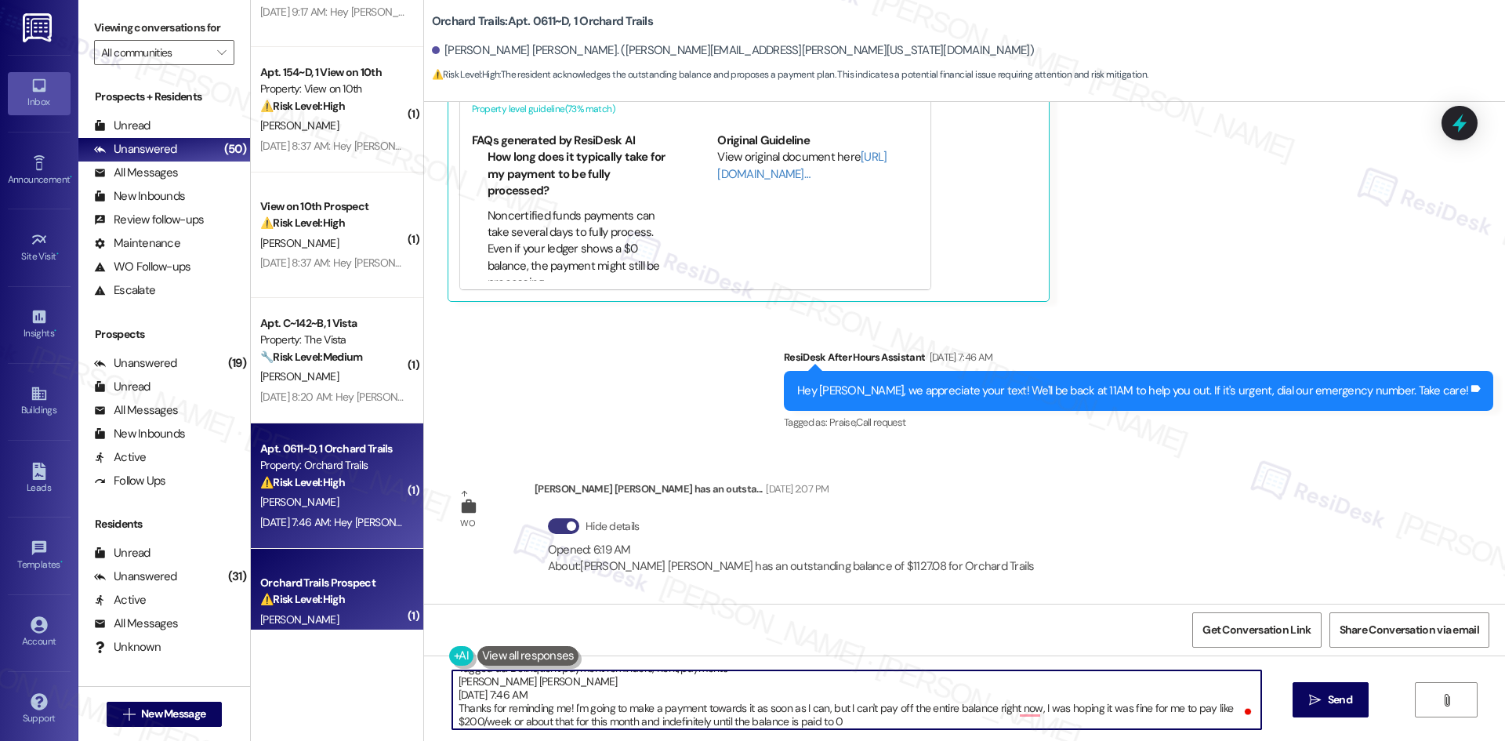
click at [746, 715] on textarea "Residesk Automated Survey Aug 09, 2025 at 12:47 AM Hi Riordan, how are you? We'…" at bounding box center [856, 699] width 809 height 59
paste textarea "Apologies for the delay. Please don’t hesitate to contact us if you have any fu…"
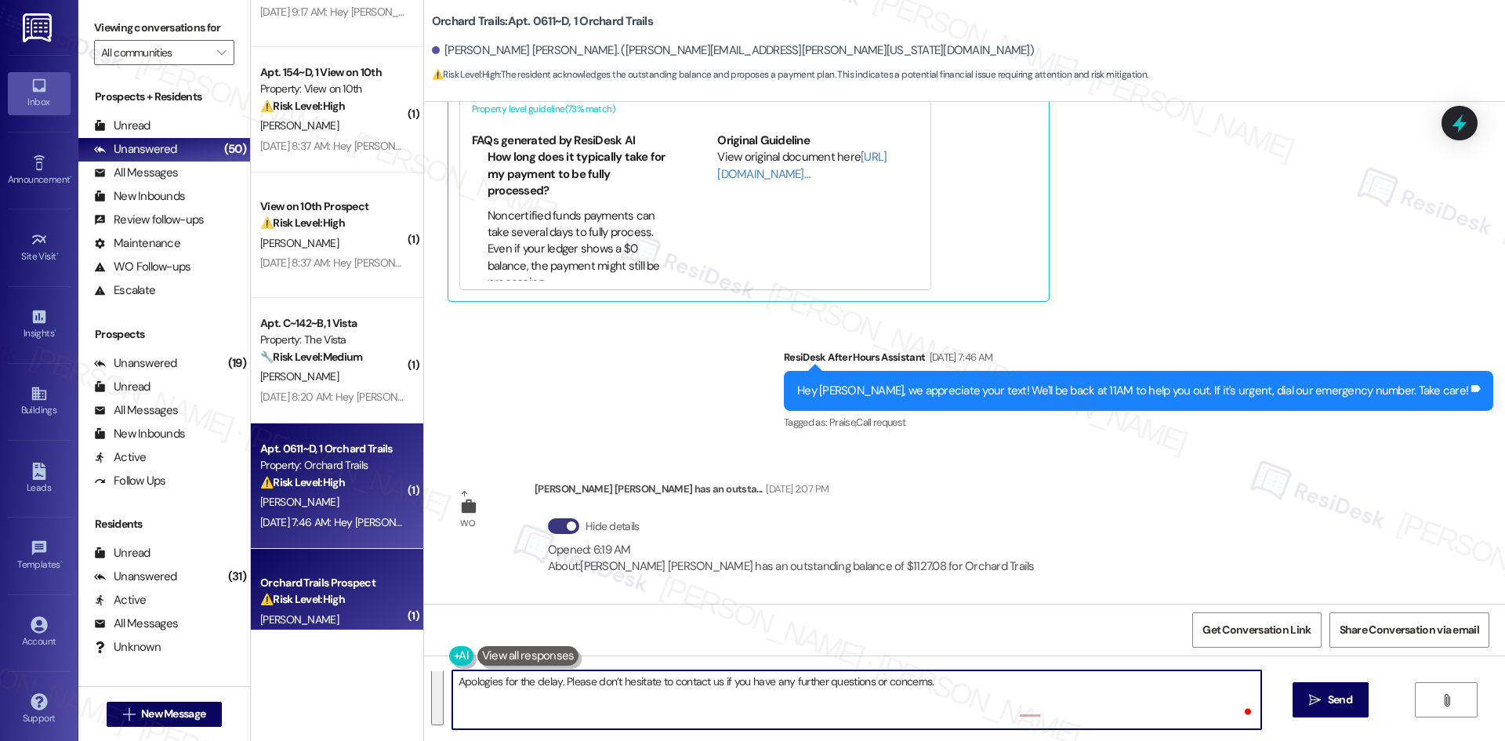
scroll to position [0, 0]
type textarea "Apologies for the delay. Please don’t hesitate to contact us if you have any fu…"
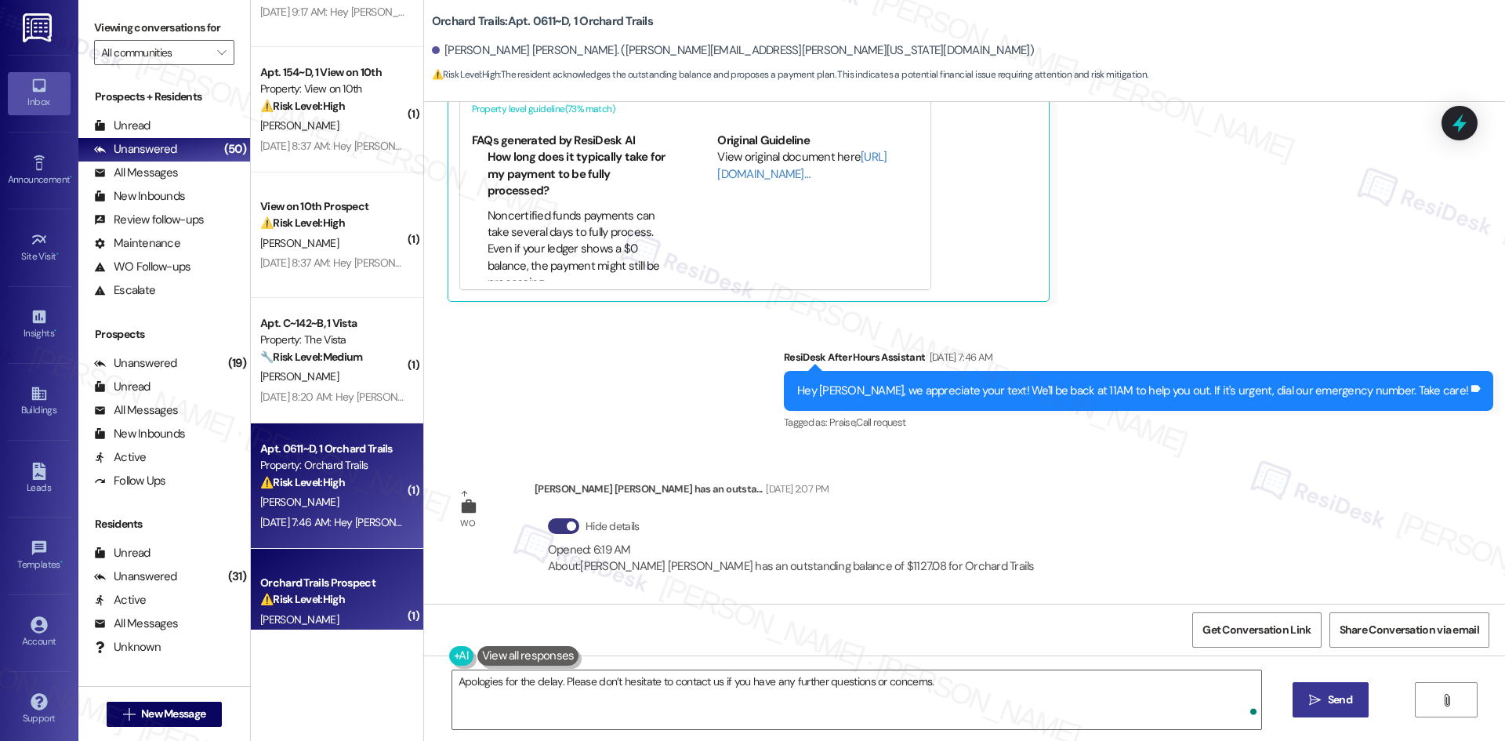
click at [1320, 702] on span " Send" at bounding box center [1330, 699] width 49 height 16
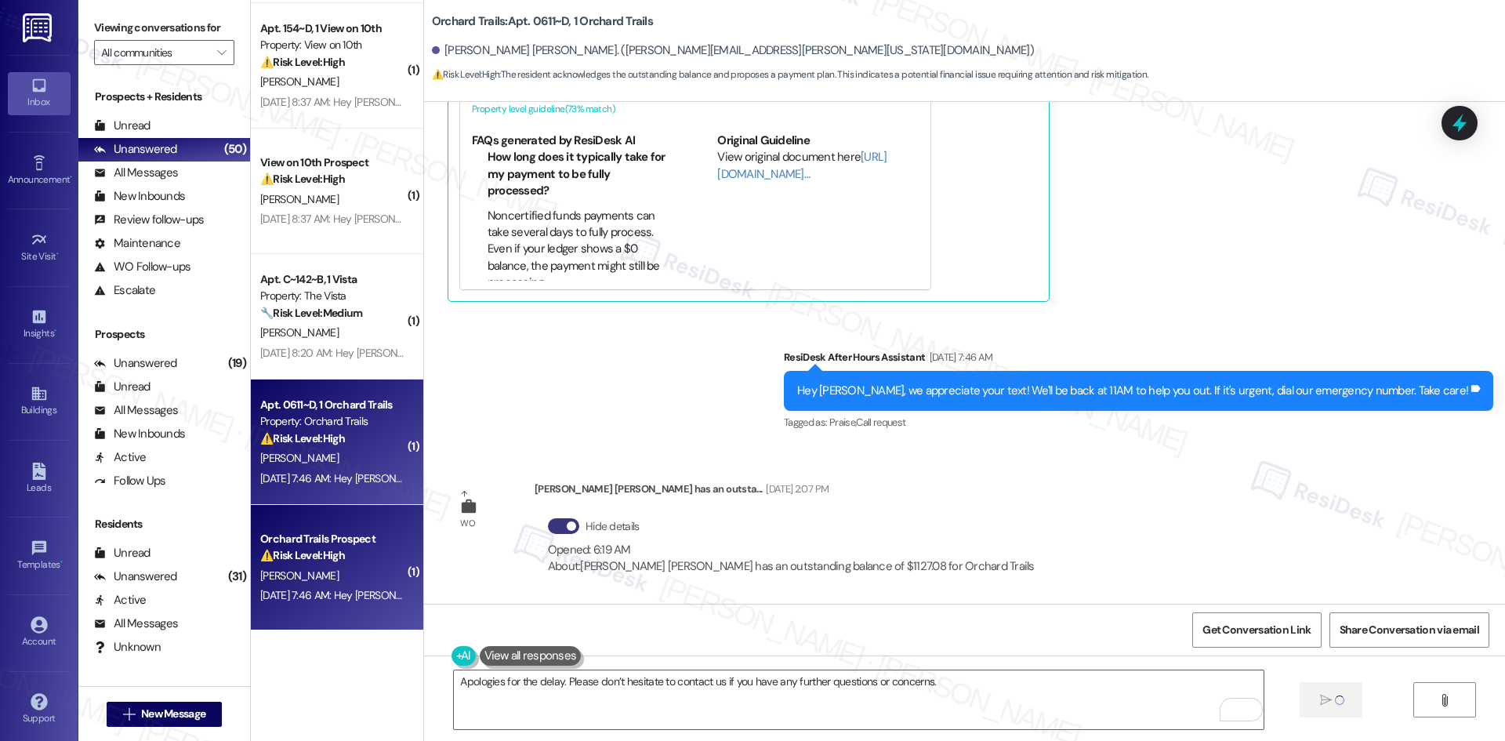
scroll to position [940, 0]
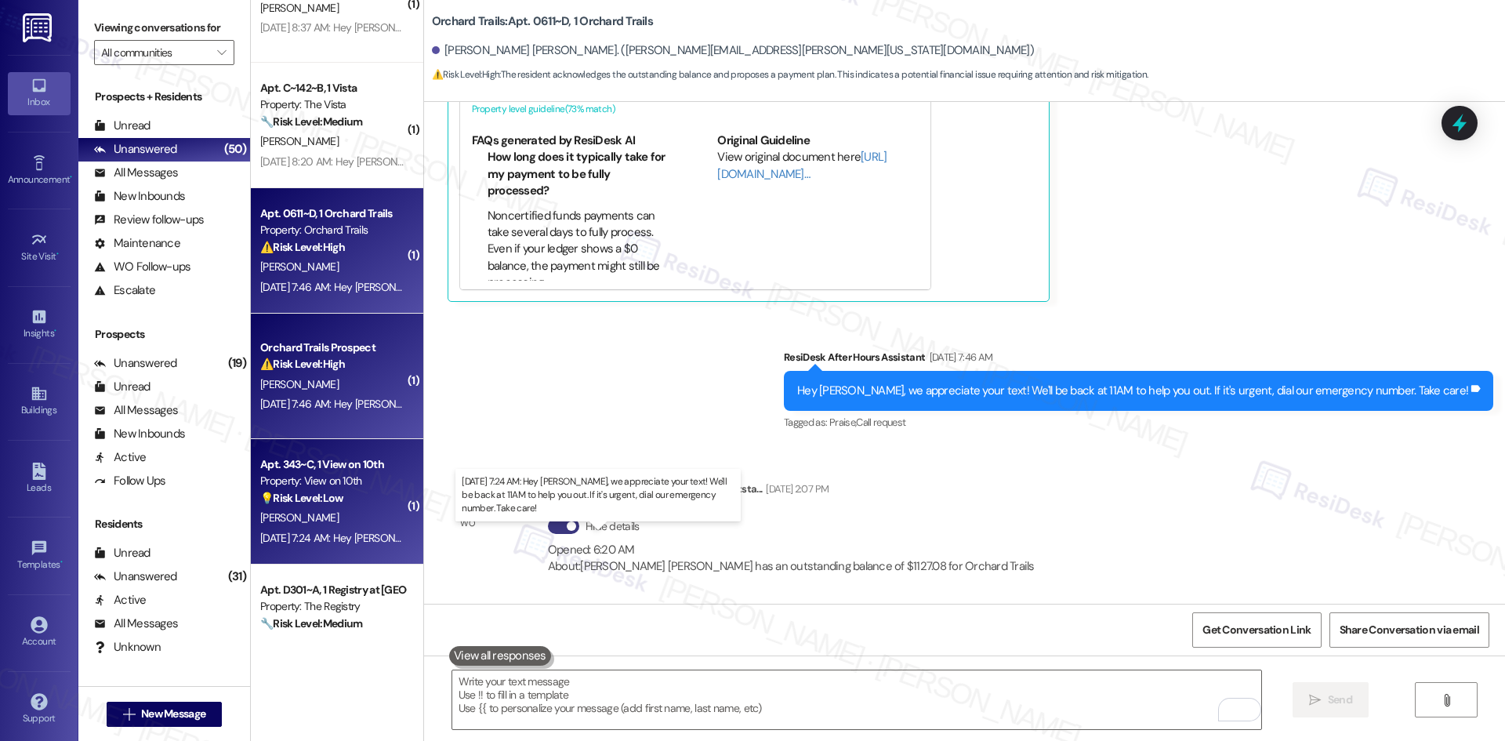
click at [331, 538] on div "Aug 09, 2025 at 7:24 AM: Hey Mackenzie, we appreciate your text! We'll be back …" at bounding box center [606, 538] width 693 height 14
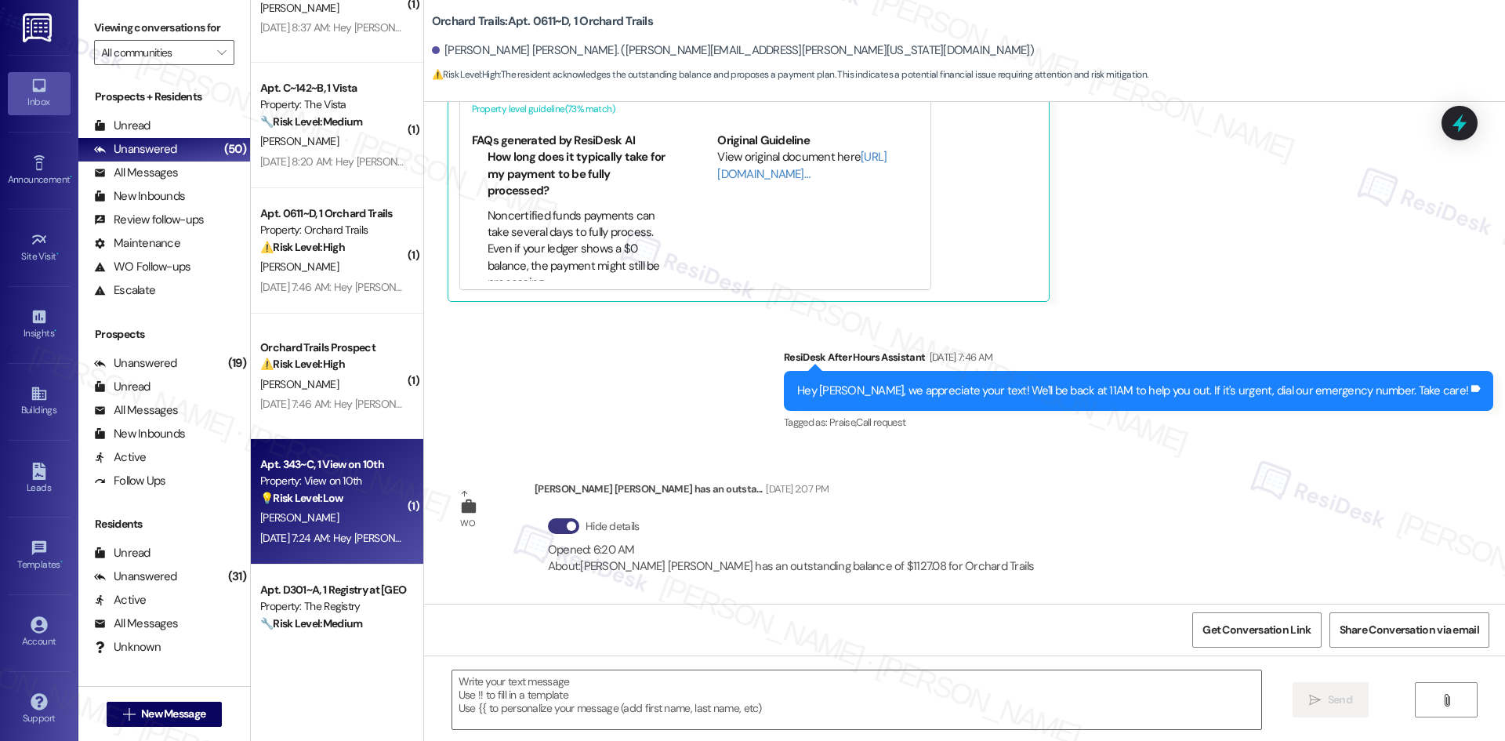
type textarea "Fetching suggested responses. Please feel free to read through the conversation…"
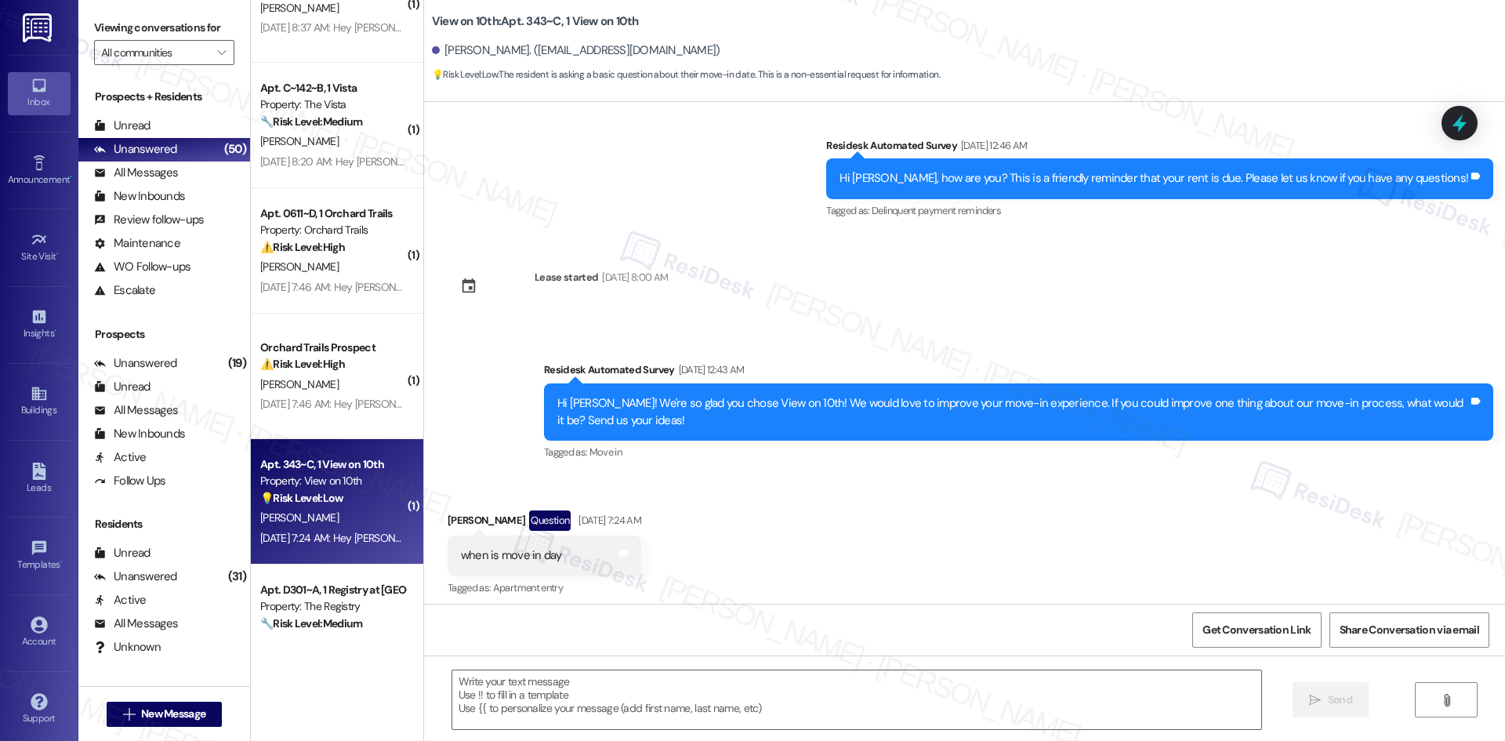
type textarea "Fetching suggested responses. Please feel free to read through the conversation…"
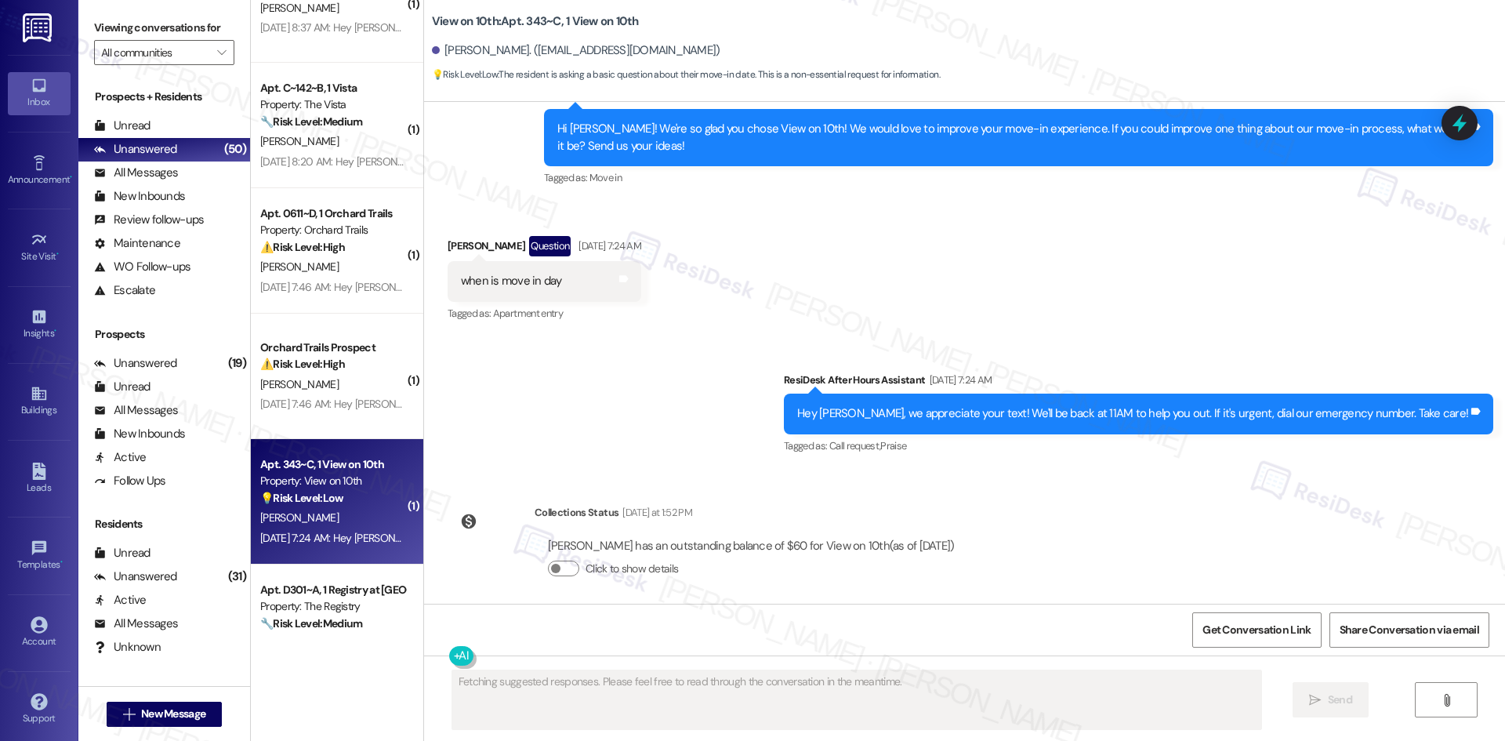
scroll to position [760, 0]
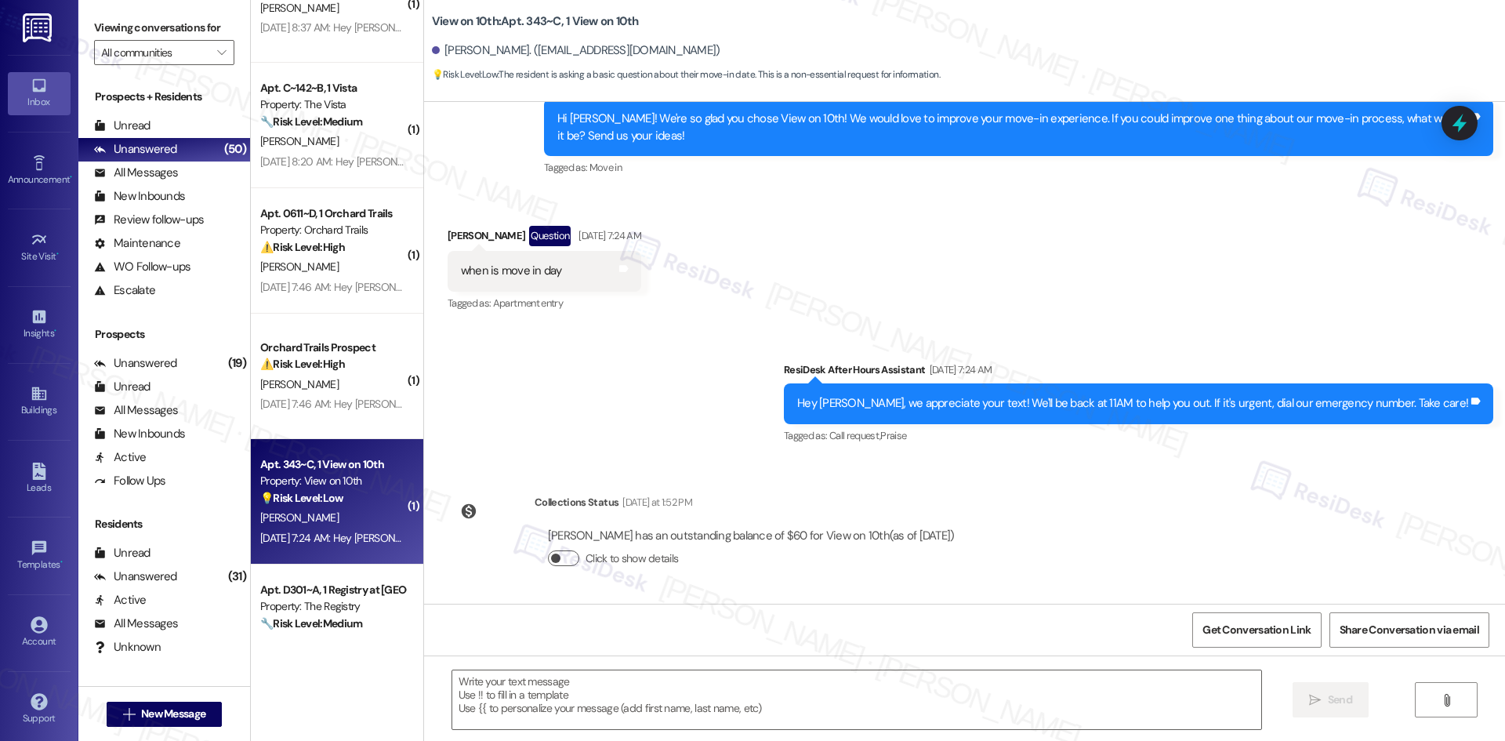
click at [555, 554] on button "Click to show details" at bounding box center [563, 558] width 31 height 16
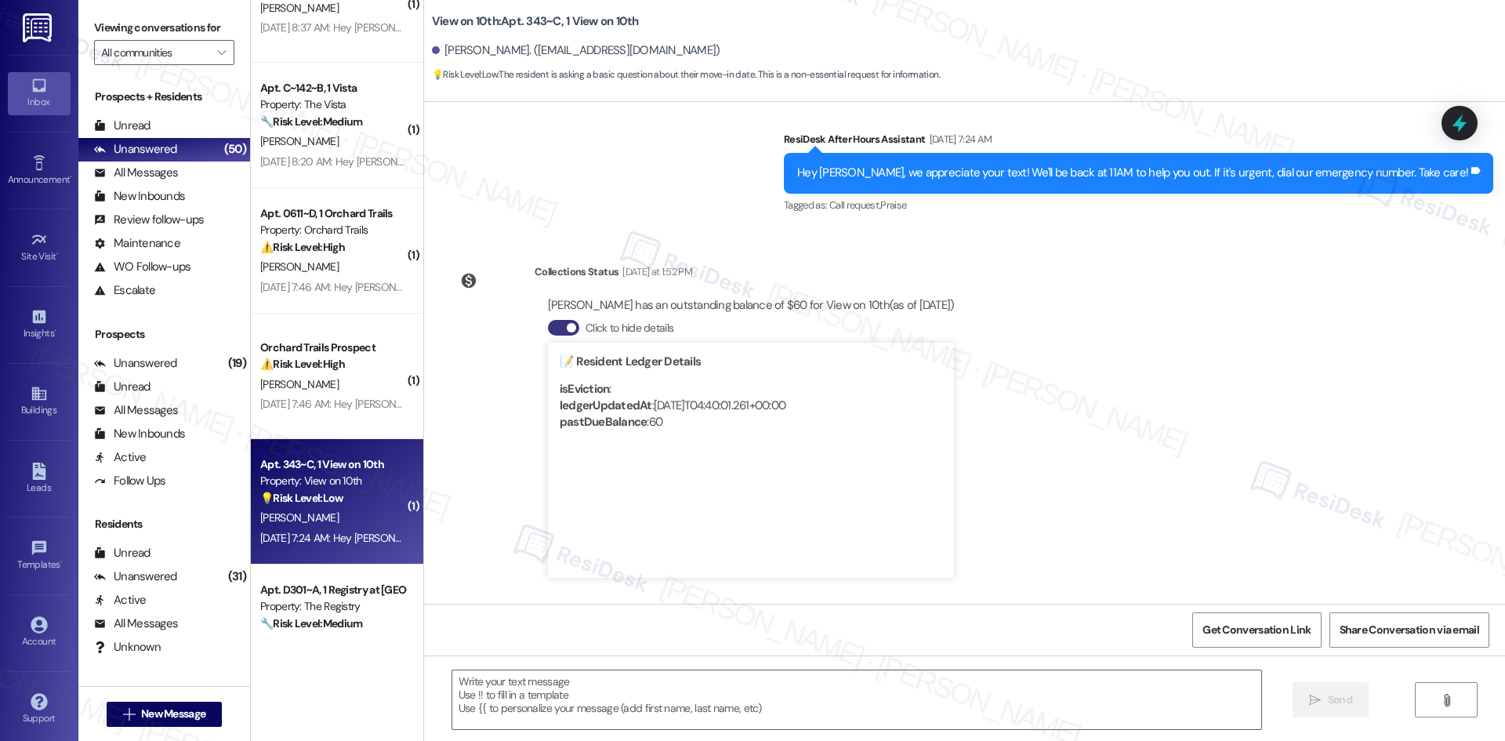
scroll to position [995, 0]
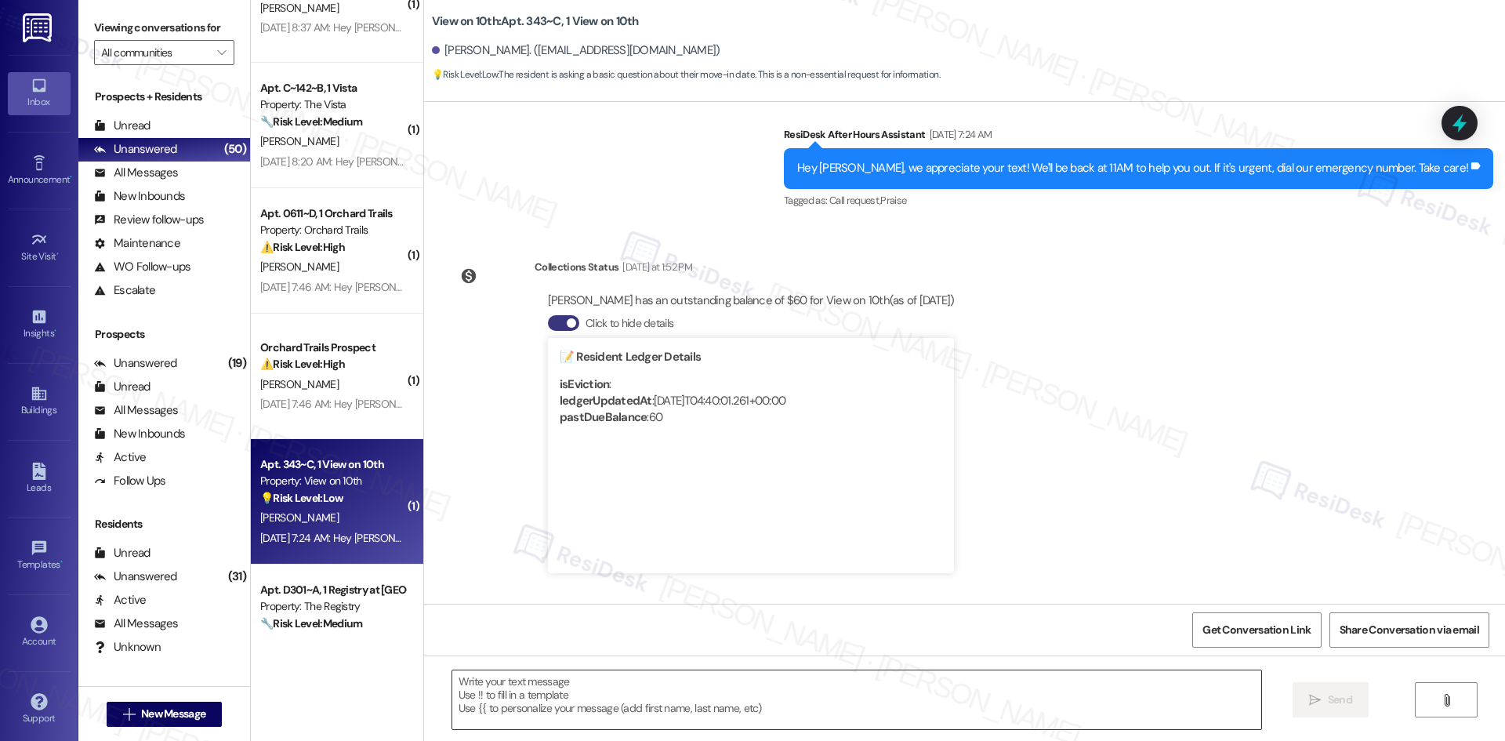
click at [925, 673] on textarea at bounding box center [856, 699] width 809 height 59
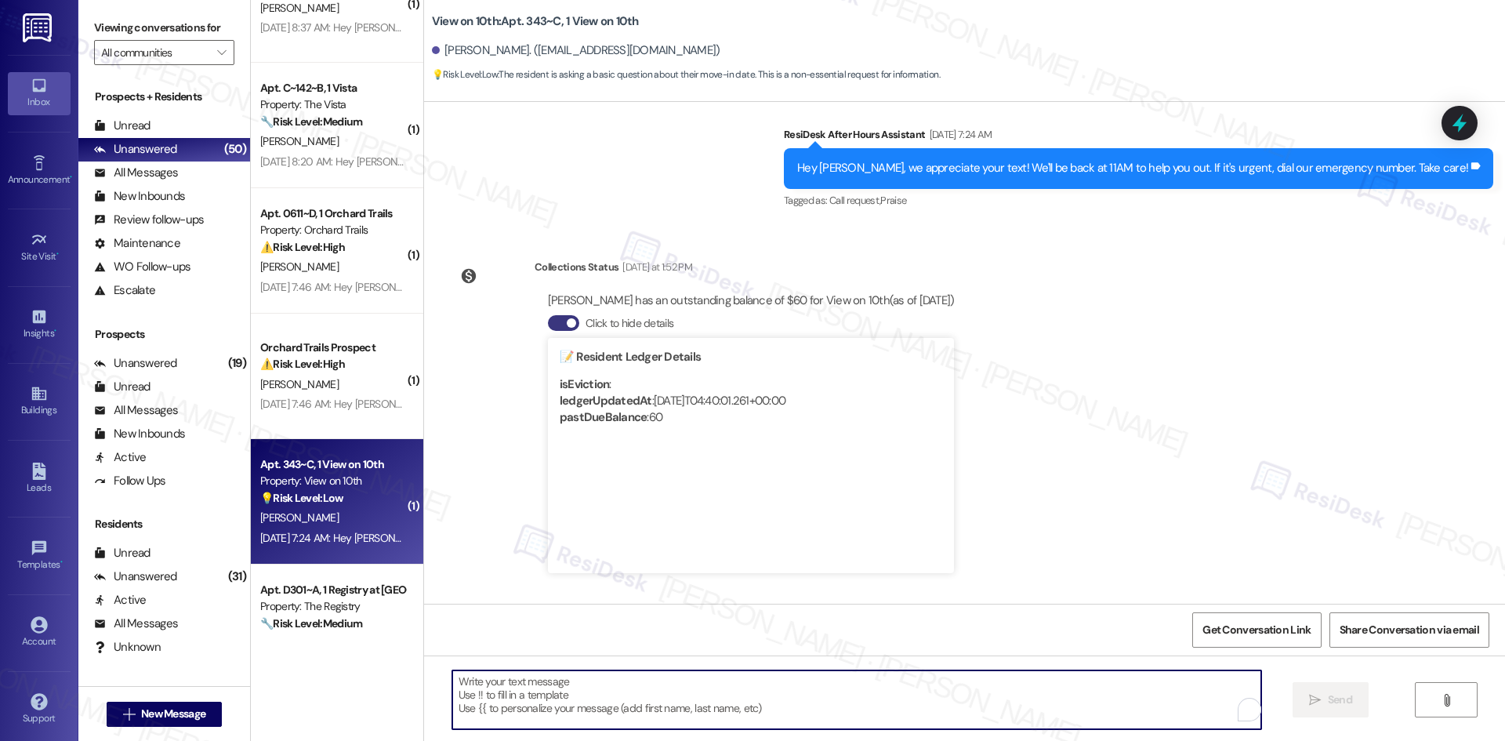
paste textarea "Apologies for the delay. Please don’t hesitate to contact us if you have any fu…"
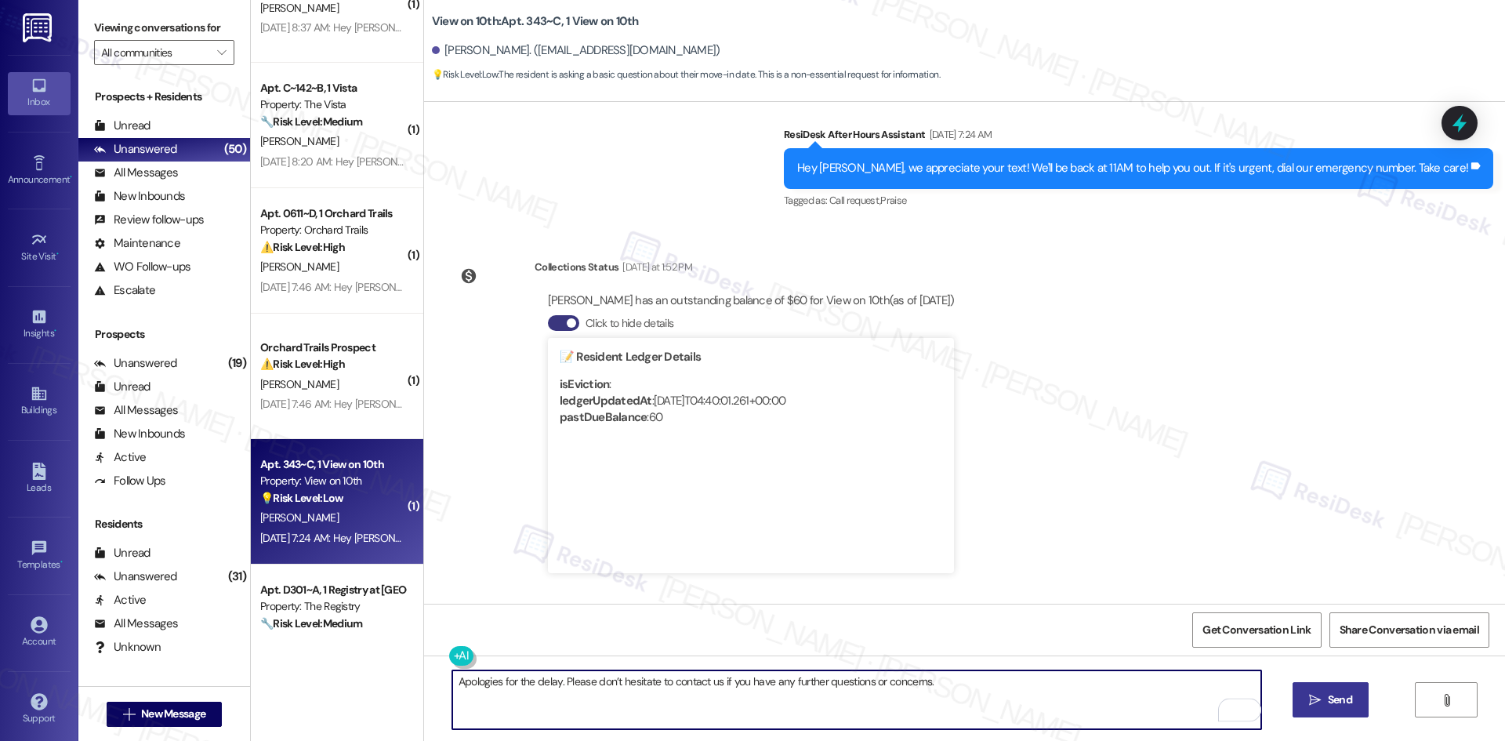
type textarea "Apologies for the delay. Please don’t hesitate to contact us if you have any fu…"
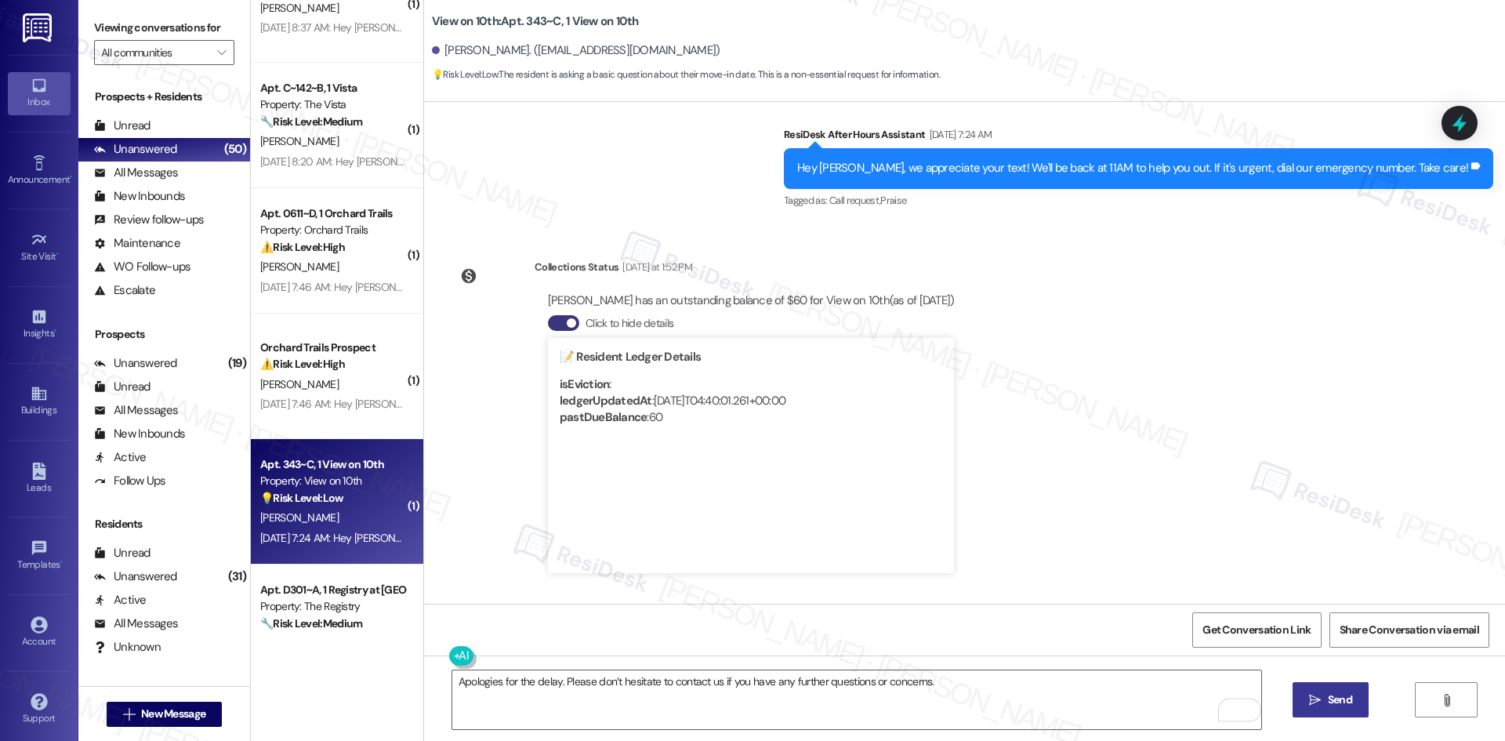
click at [1344, 705] on span "Send" at bounding box center [1340, 699] width 24 height 16
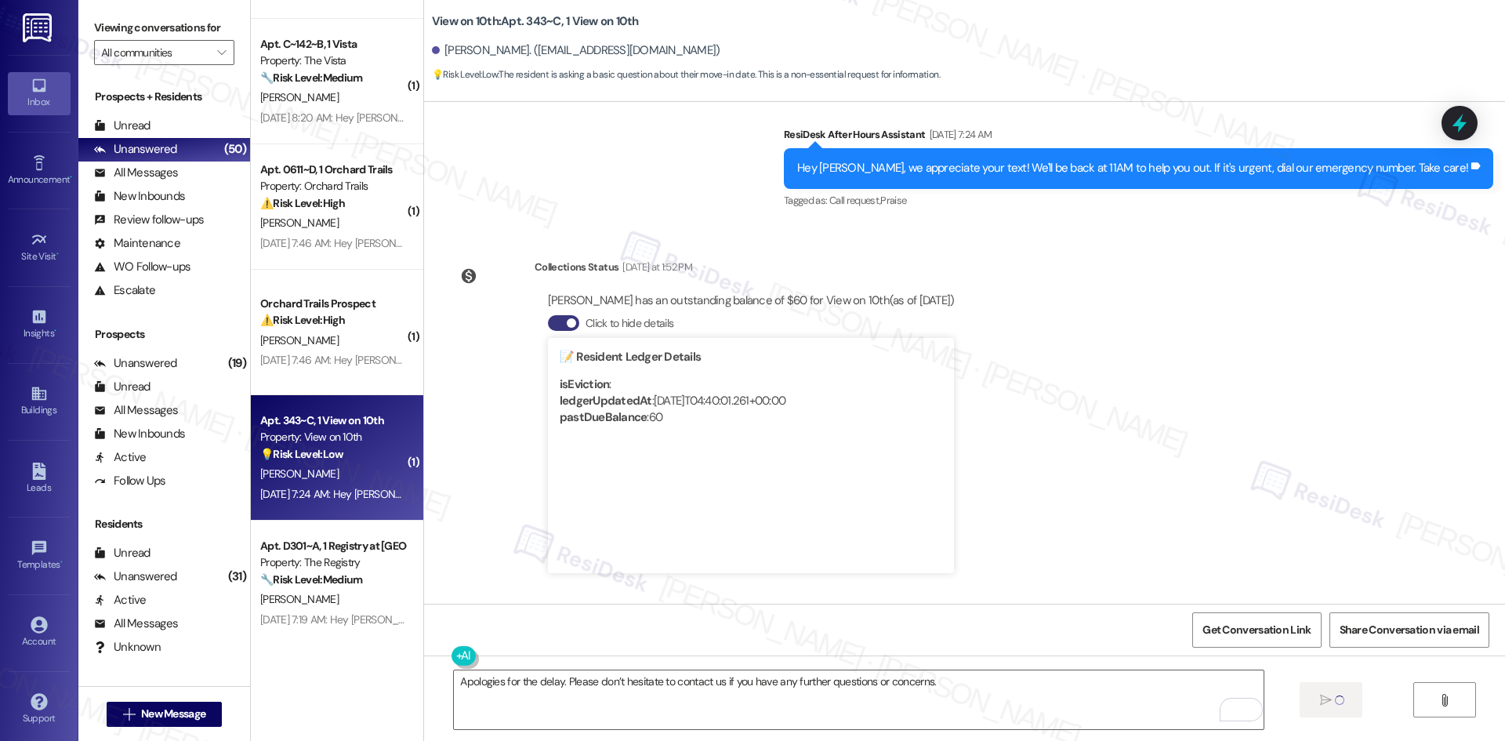
scroll to position [1097, 0]
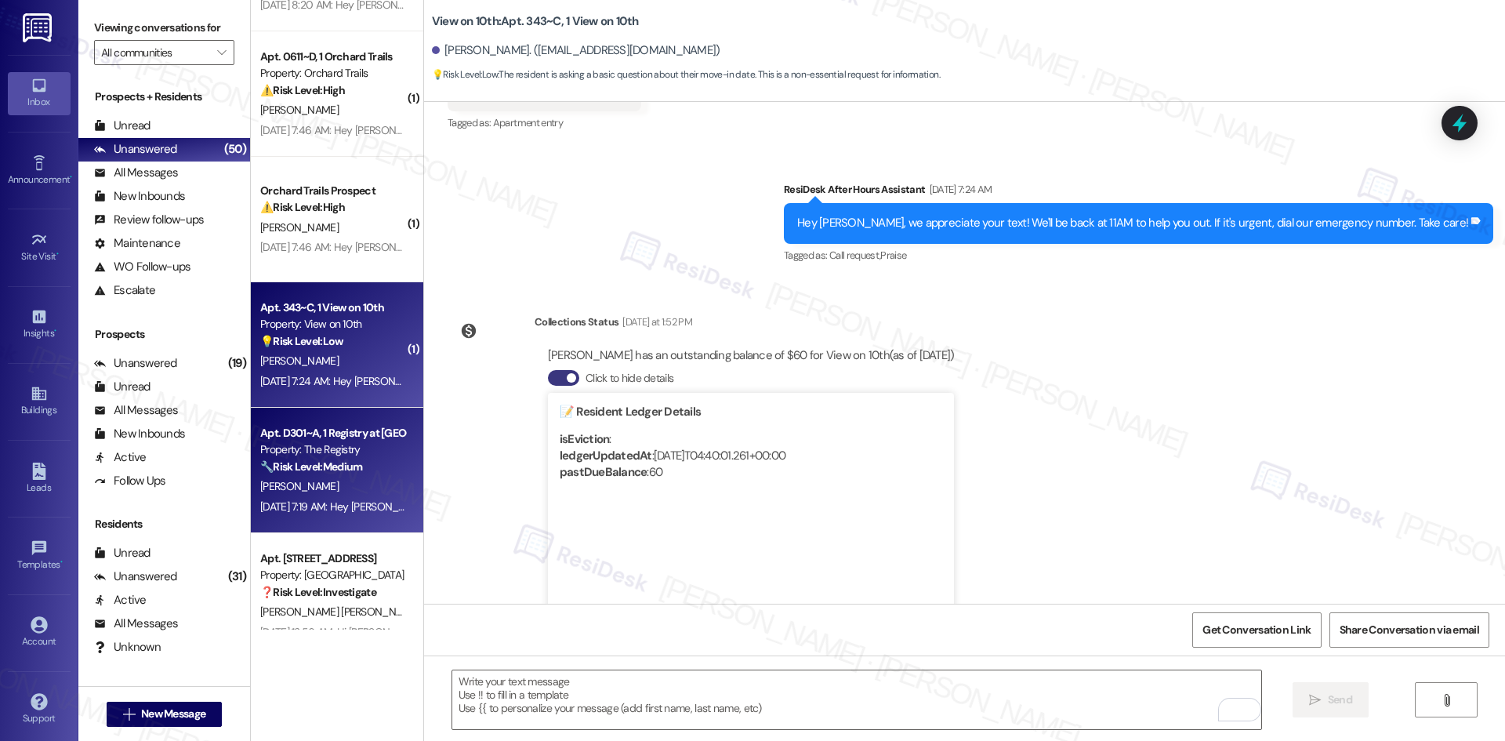
click at [327, 493] on div "O. Sharpensteen" at bounding box center [333, 486] width 148 height 20
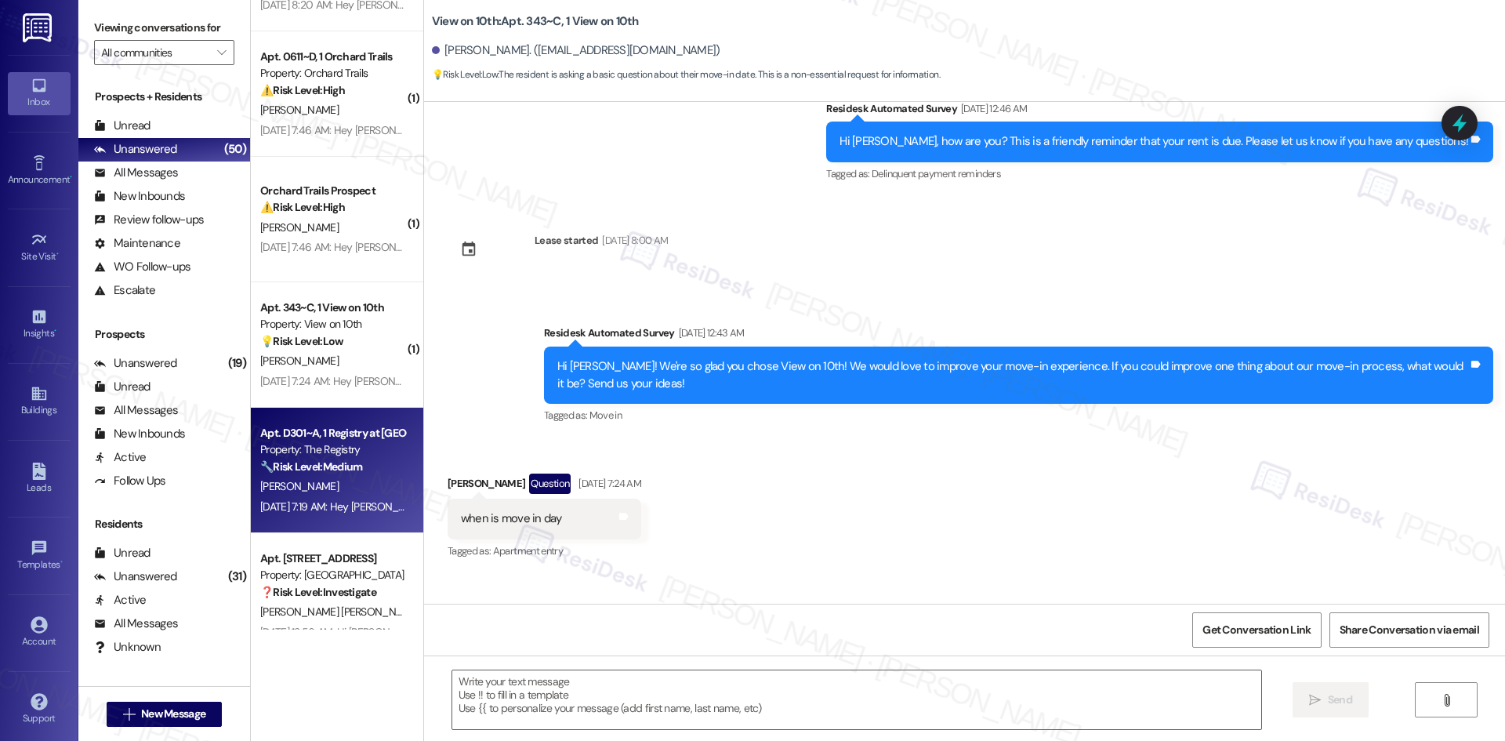
scroll to position [483, 0]
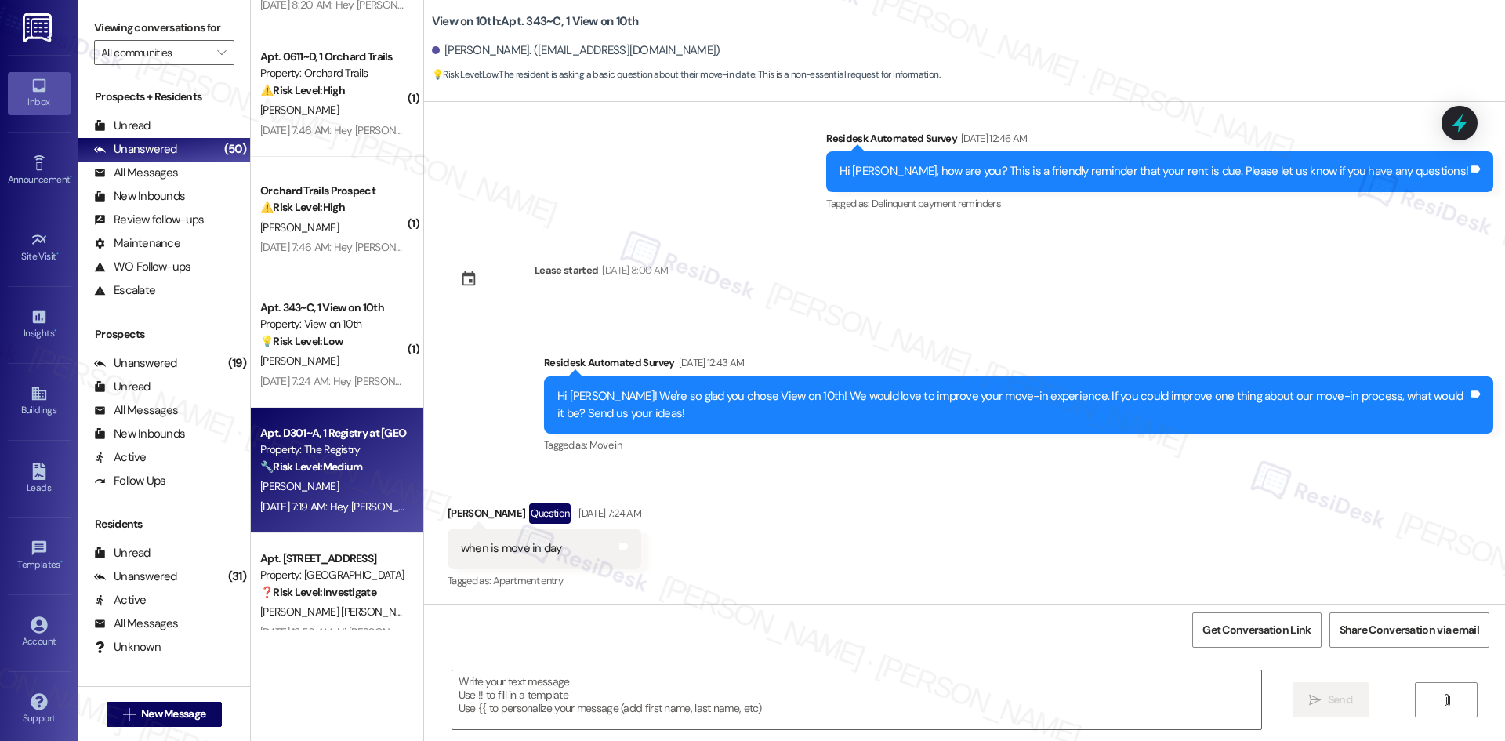
type textarea "Fetching suggested responses. Please feel free to read through the conversation…"
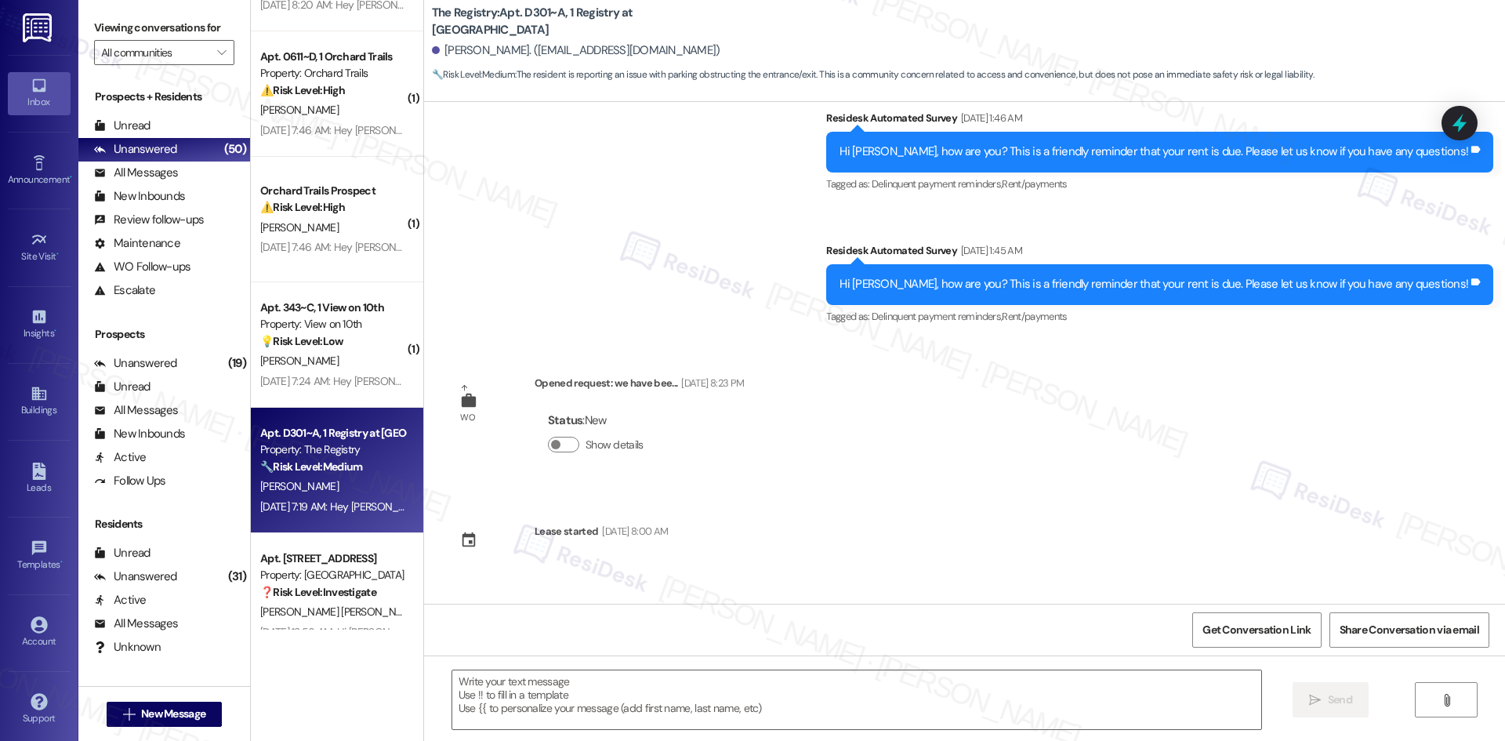
type textarea "Fetching suggested responses. Please feel free to read through the conversation…"
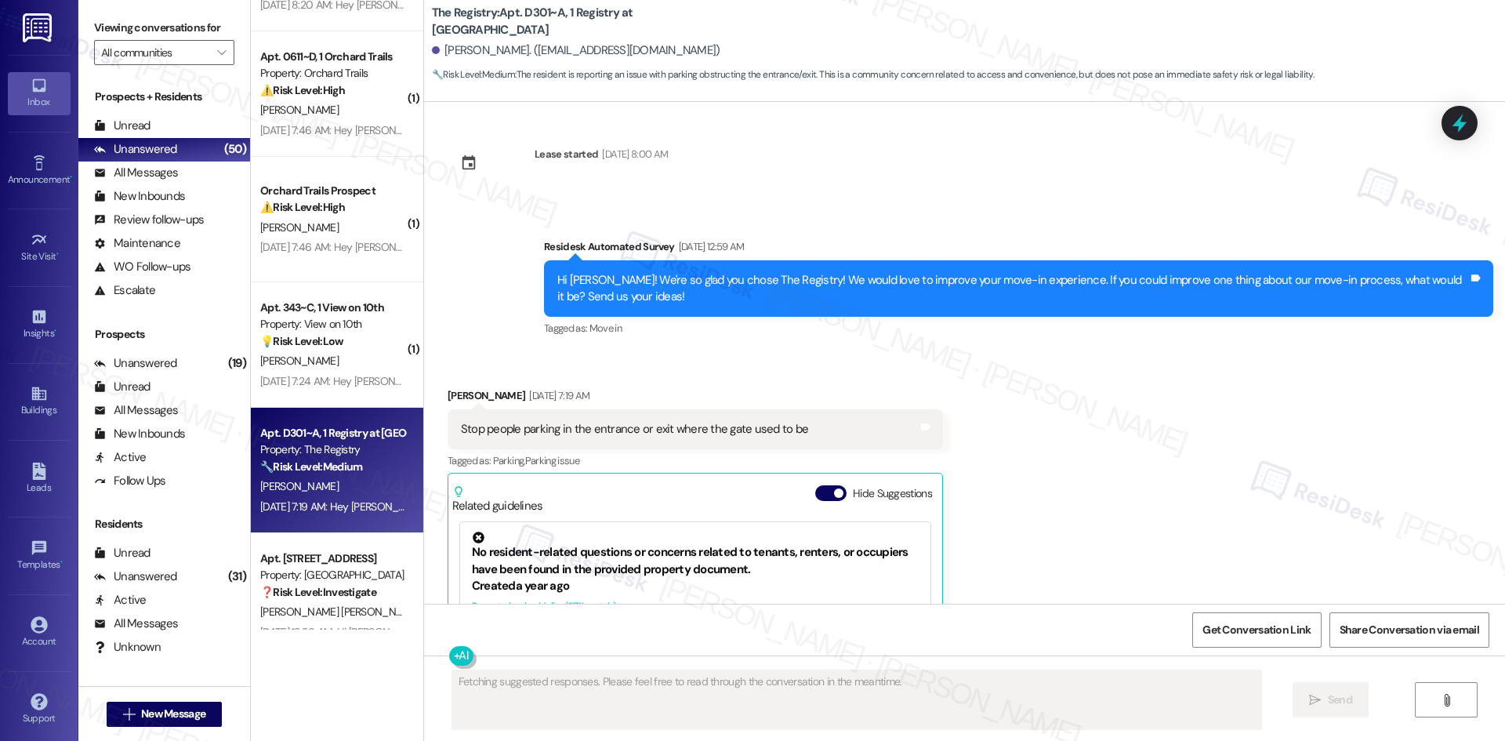
scroll to position [2074, 0]
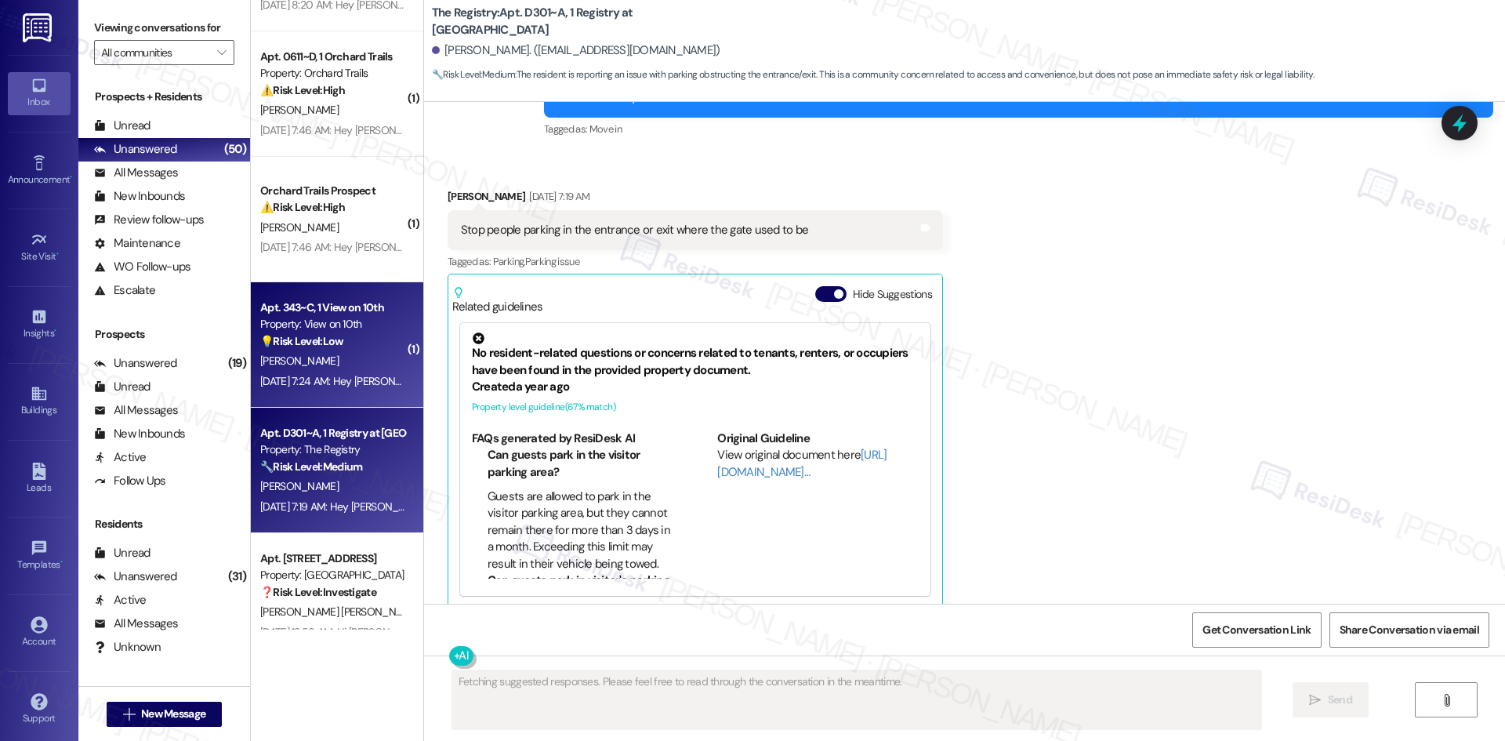
click at [298, 360] on span "M. Wheeler" at bounding box center [299, 360] width 78 height 14
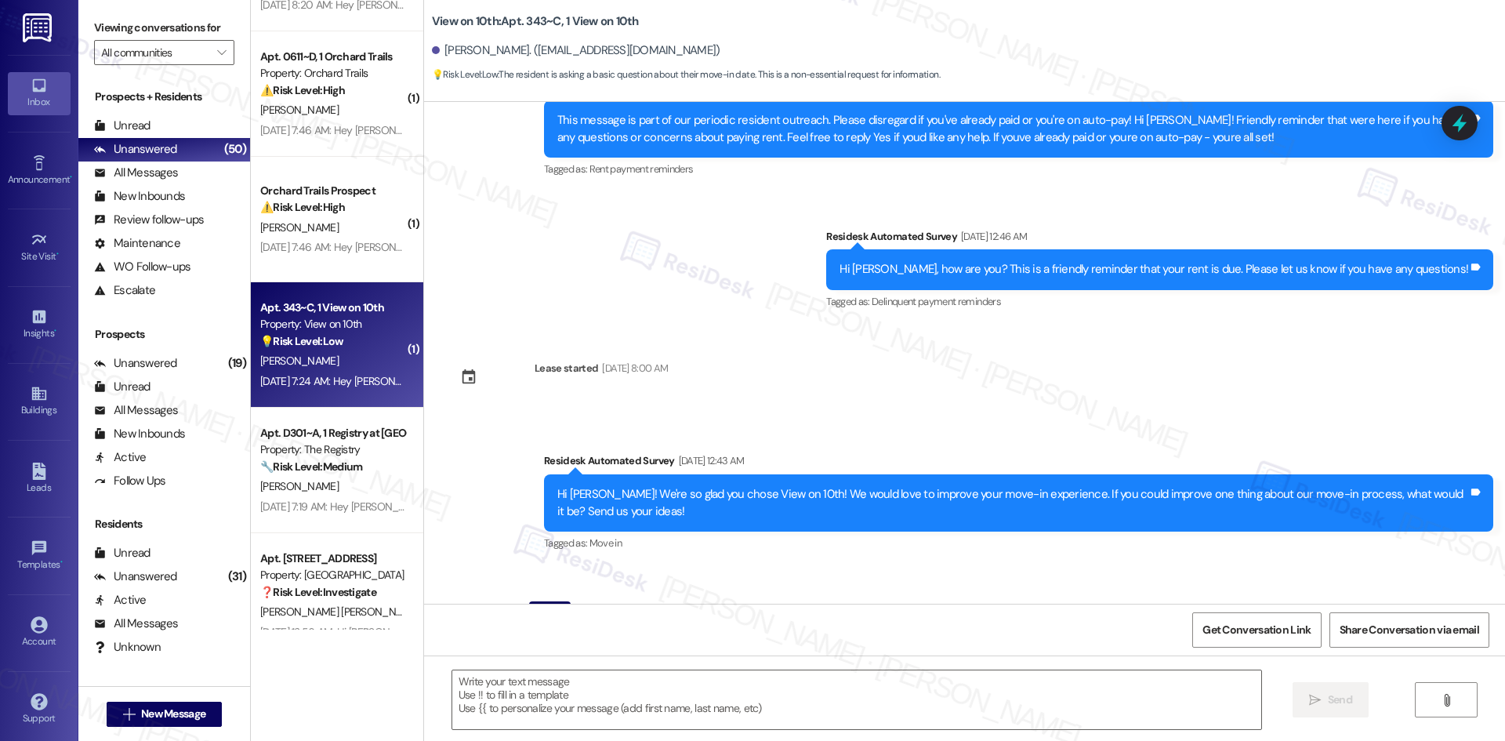
type textarea "Fetching suggested responses. Please feel free to read through the conversation…"
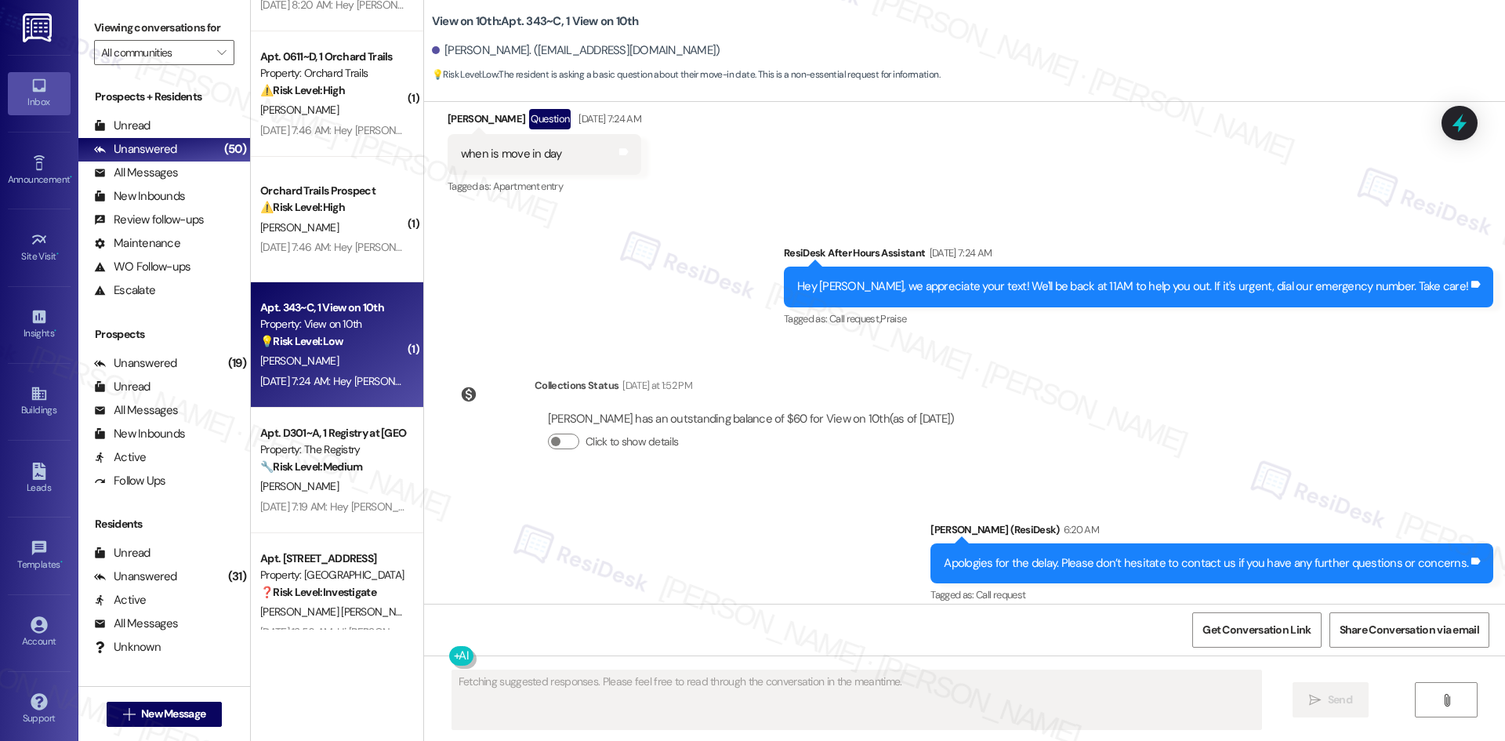
scroll to position [893, 0]
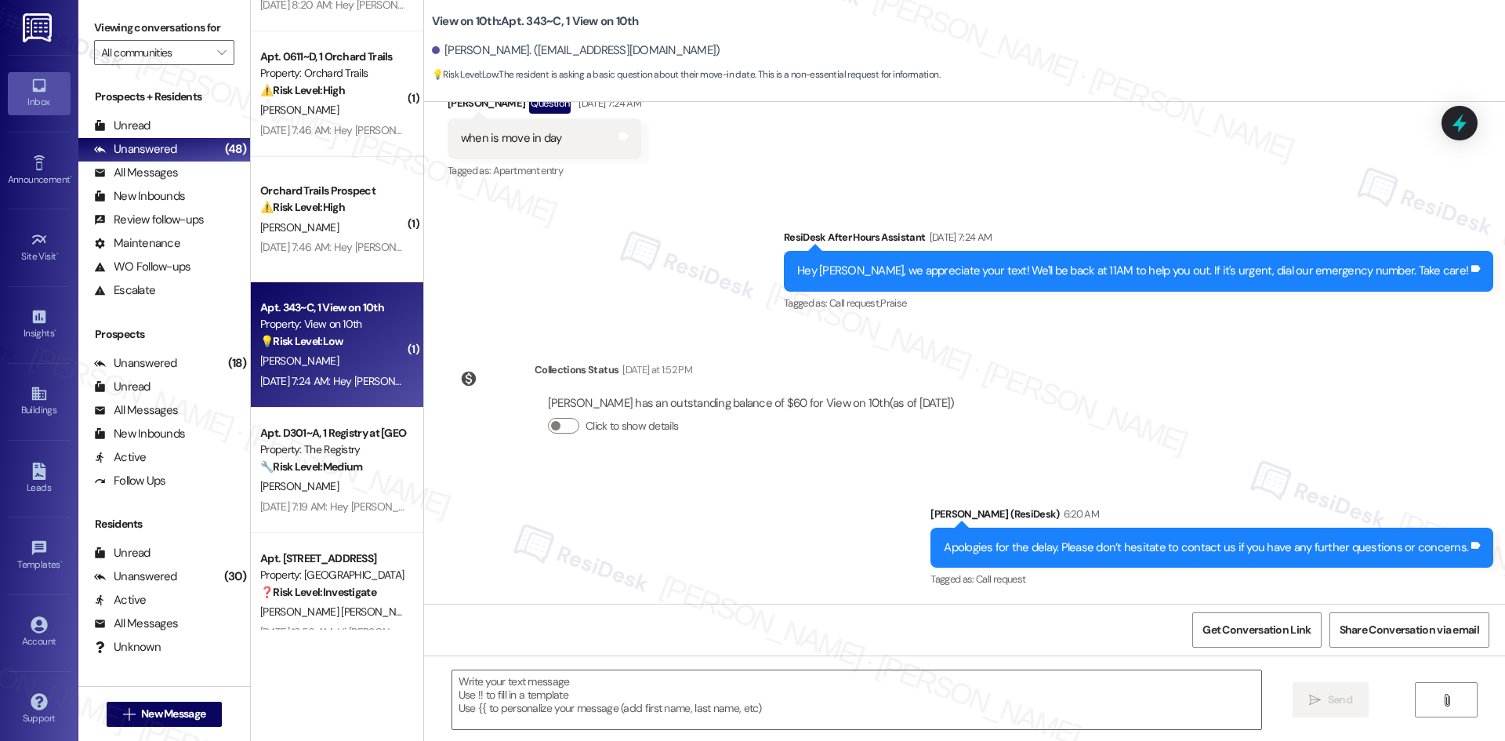
click at [683, 319] on div "Sent via SMS ResiDesk After Hours Assistant Aug 09, 2025 at 7:24 AM Hey Mackenz…" at bounding box center [964, 260] width 1081 height 132
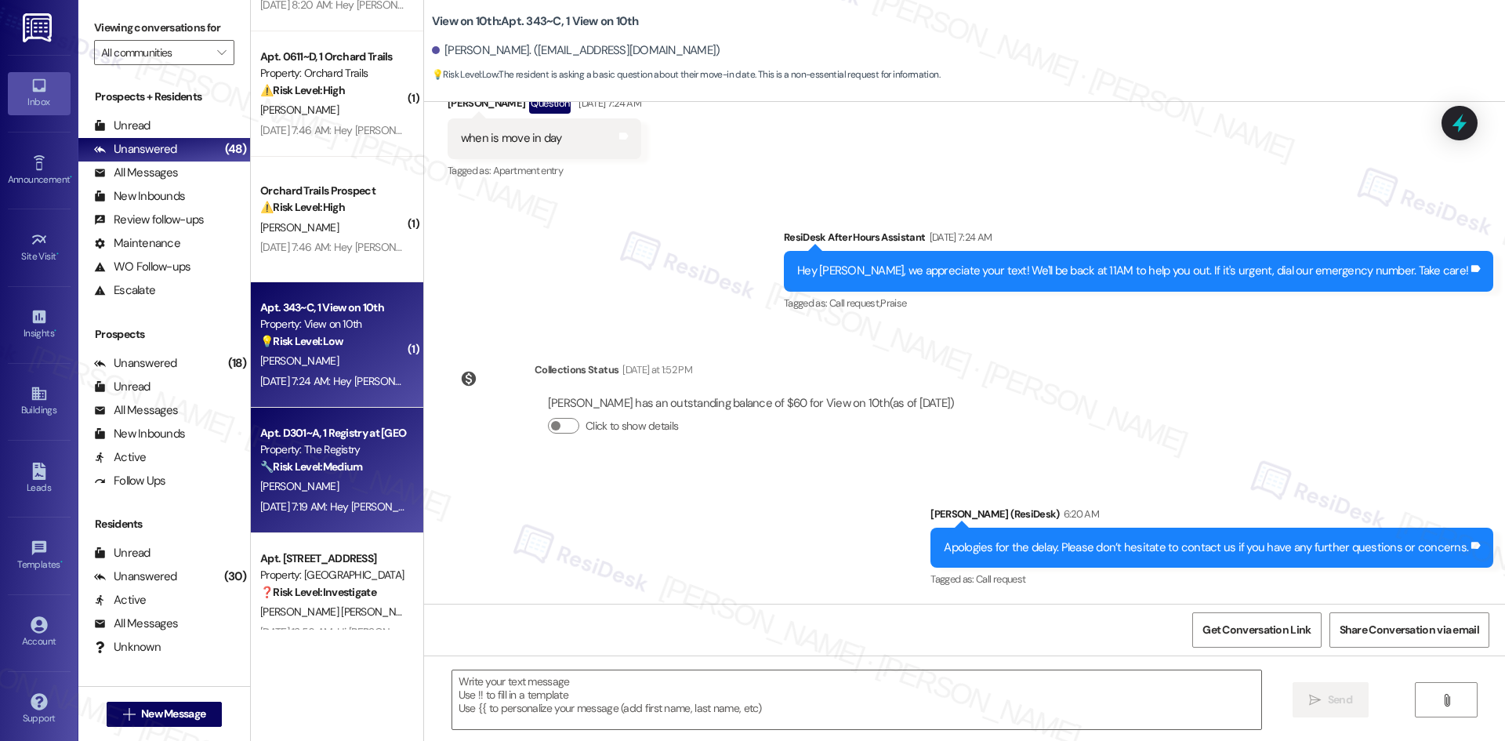
click at [321, 473] on strong "🔧 Risk Level: Medium" at bounding box center [311, 466] width 102 height 14
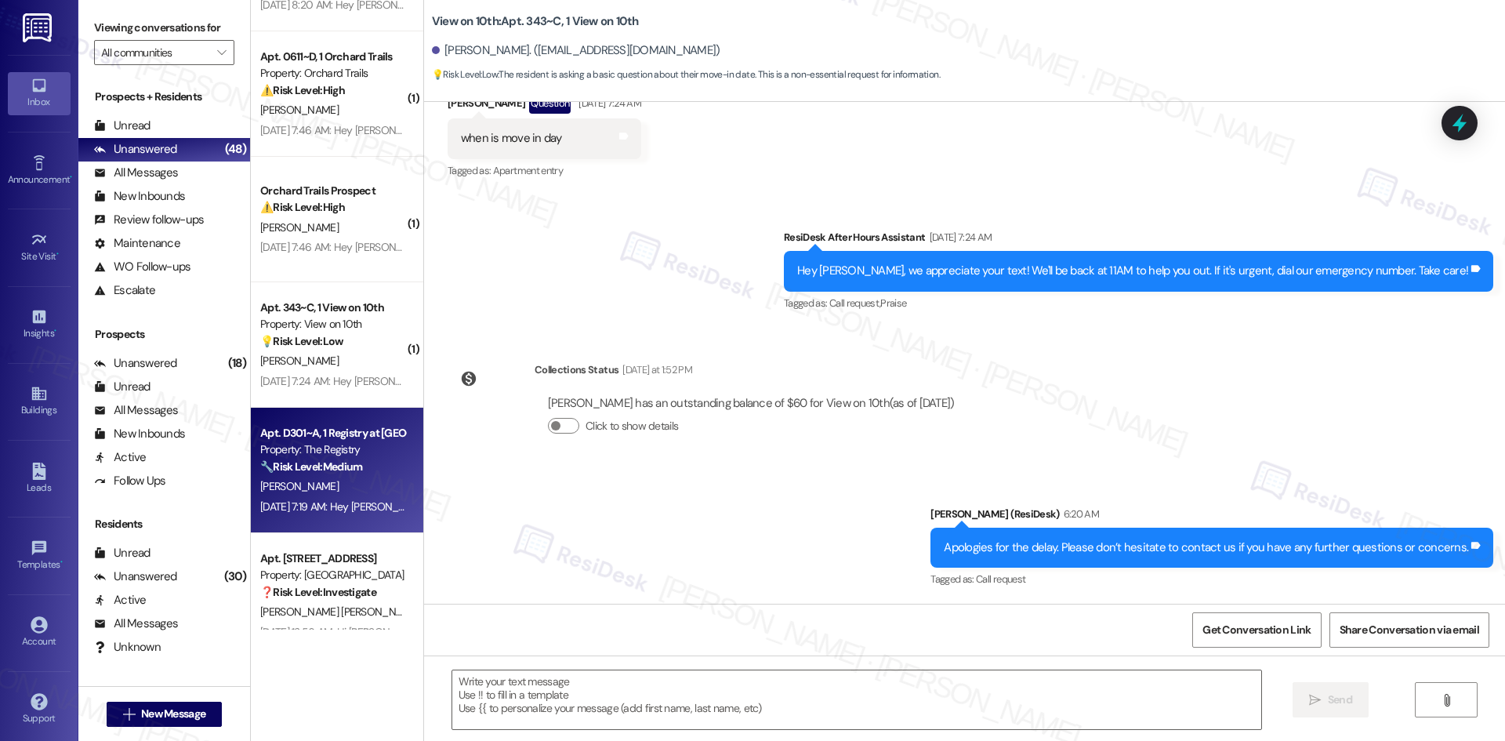
type textarea "Fetching suggested responses. Please feel free to read through the conversation…"
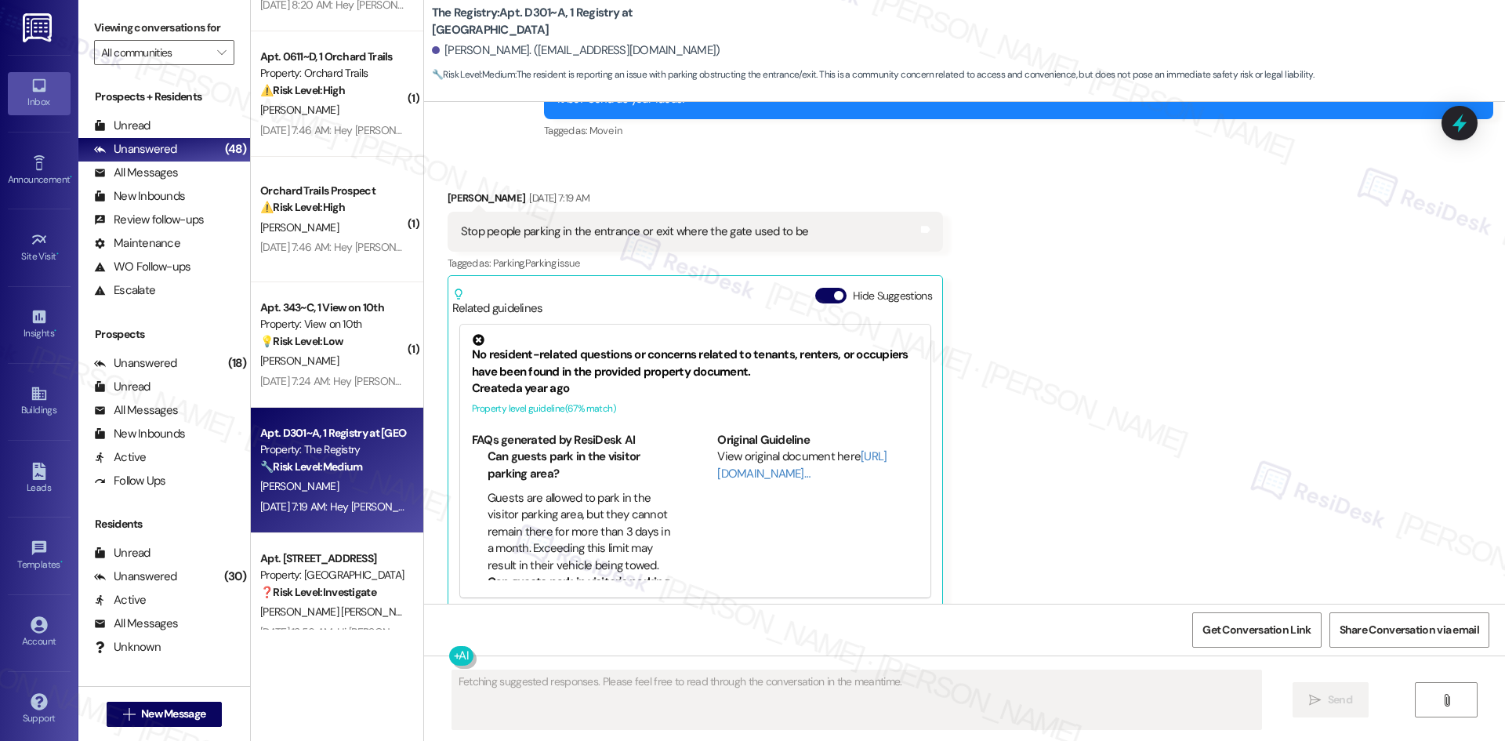
scroll to position [2074, 0]
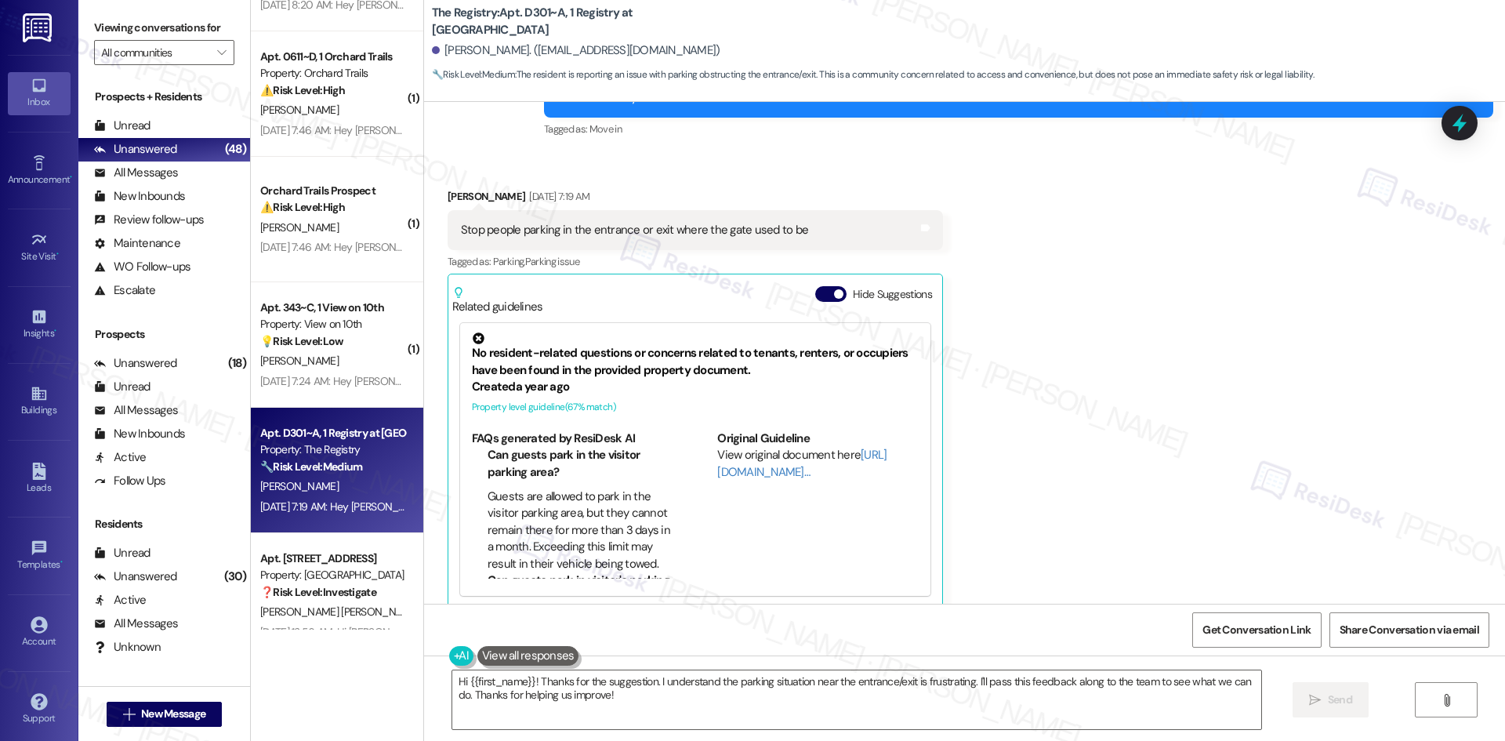
click at [1073, 385] on div "Received via SMS Olivia Sharpensteen Aug 09, 2025 at 7:19 AM Stop people parkin…" at bounding box center [964, 386] width 1081 height 467
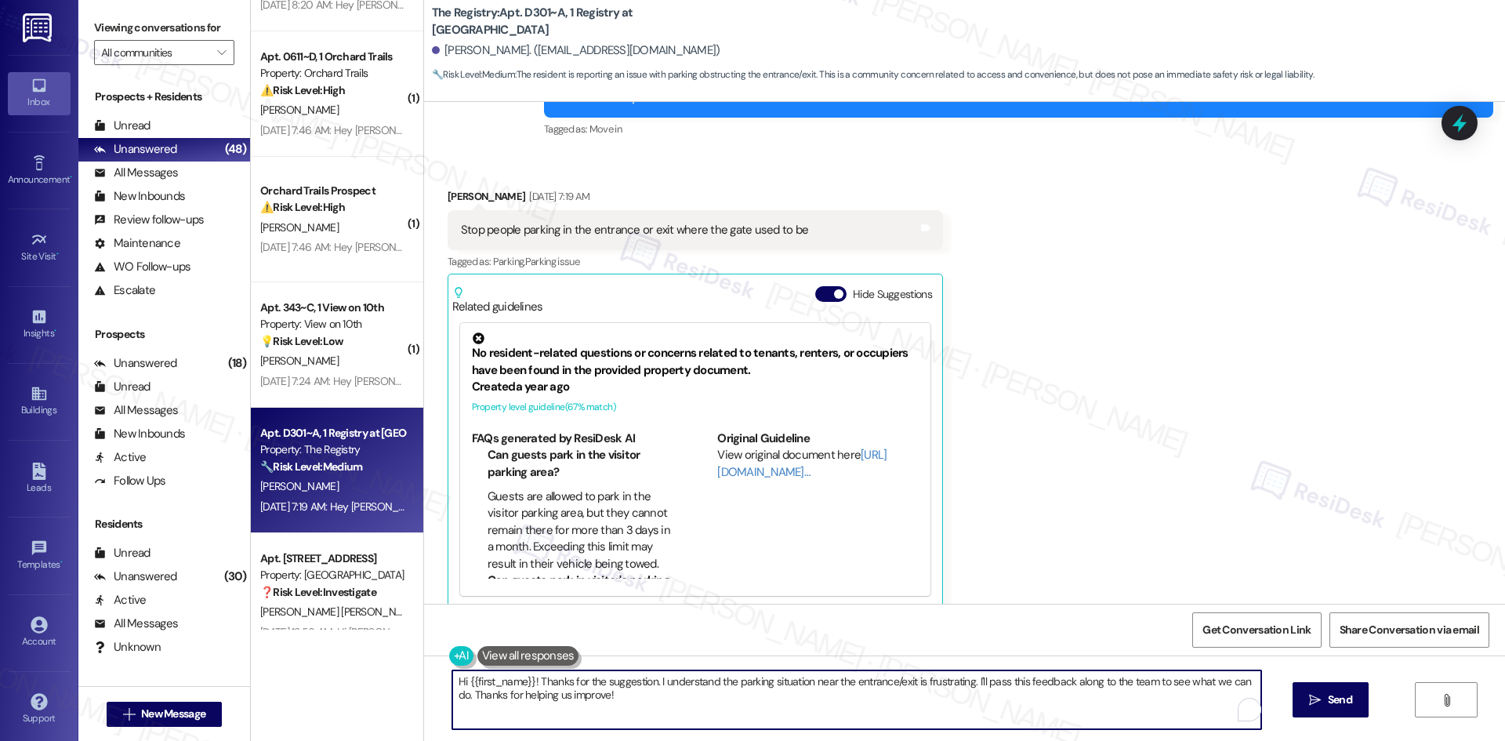
click at [884, 715] on textarea "Hi {{first_name}}! Thanks for the suggestion. I understand the parking situatio…" at bounding box center [856, 699] width 809 height 59
paste textarea "Thank you for your feedback! We appreciate your input and understand your conce…"
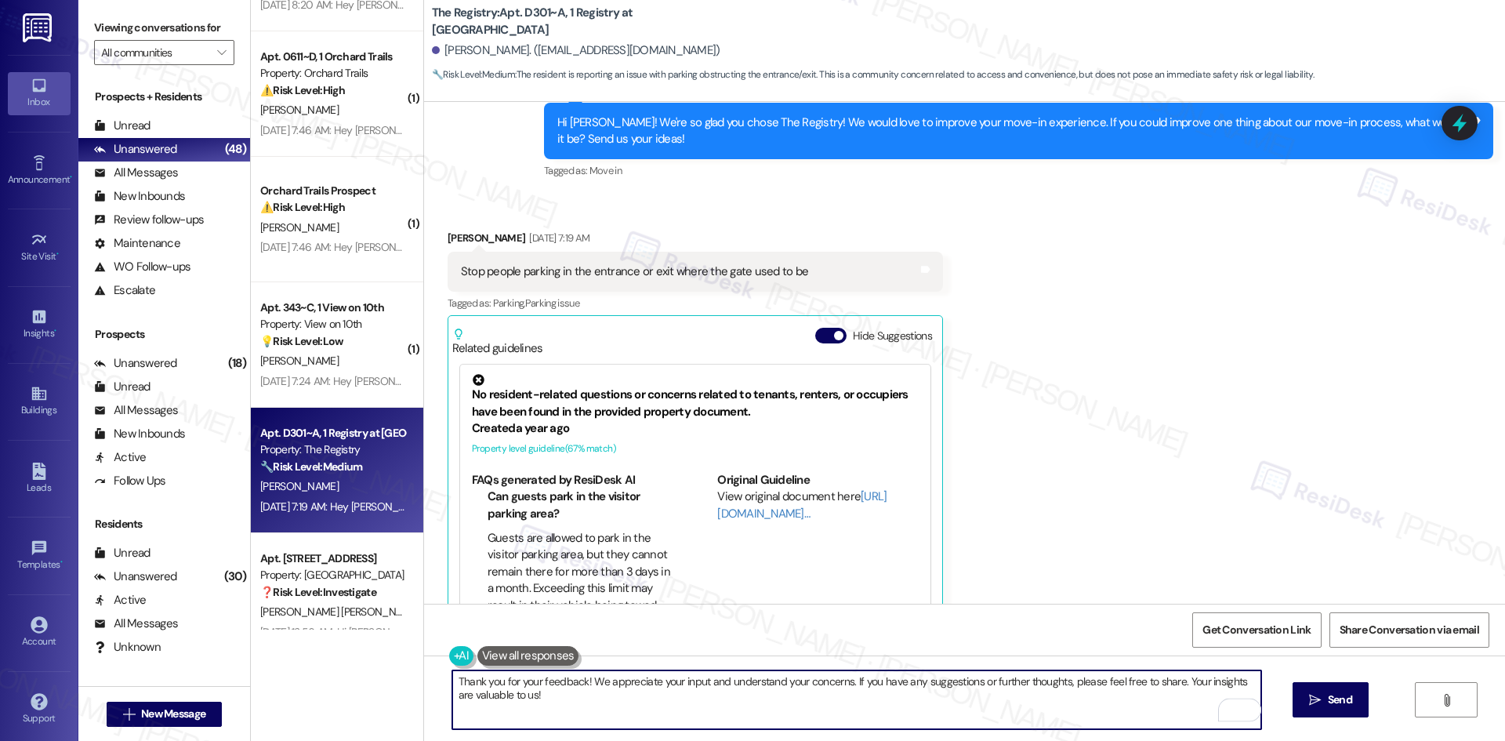
scroll to position [1839, 0]
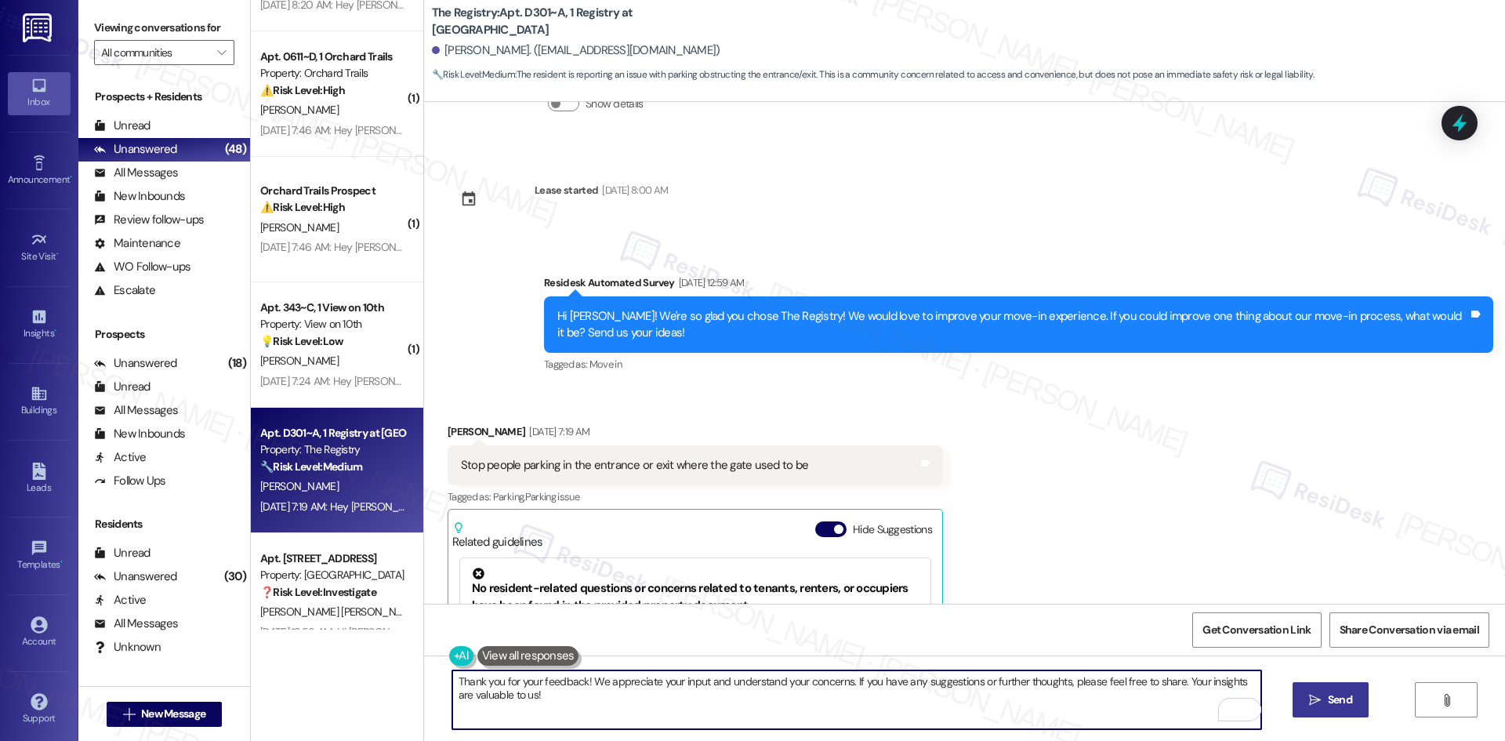
type textarea "Thank you for your feedback! We appreciate your input and understand your conce…"
click at [1344, 705] on span "Send" at bounding box center [1340, 699] width 24 height 16
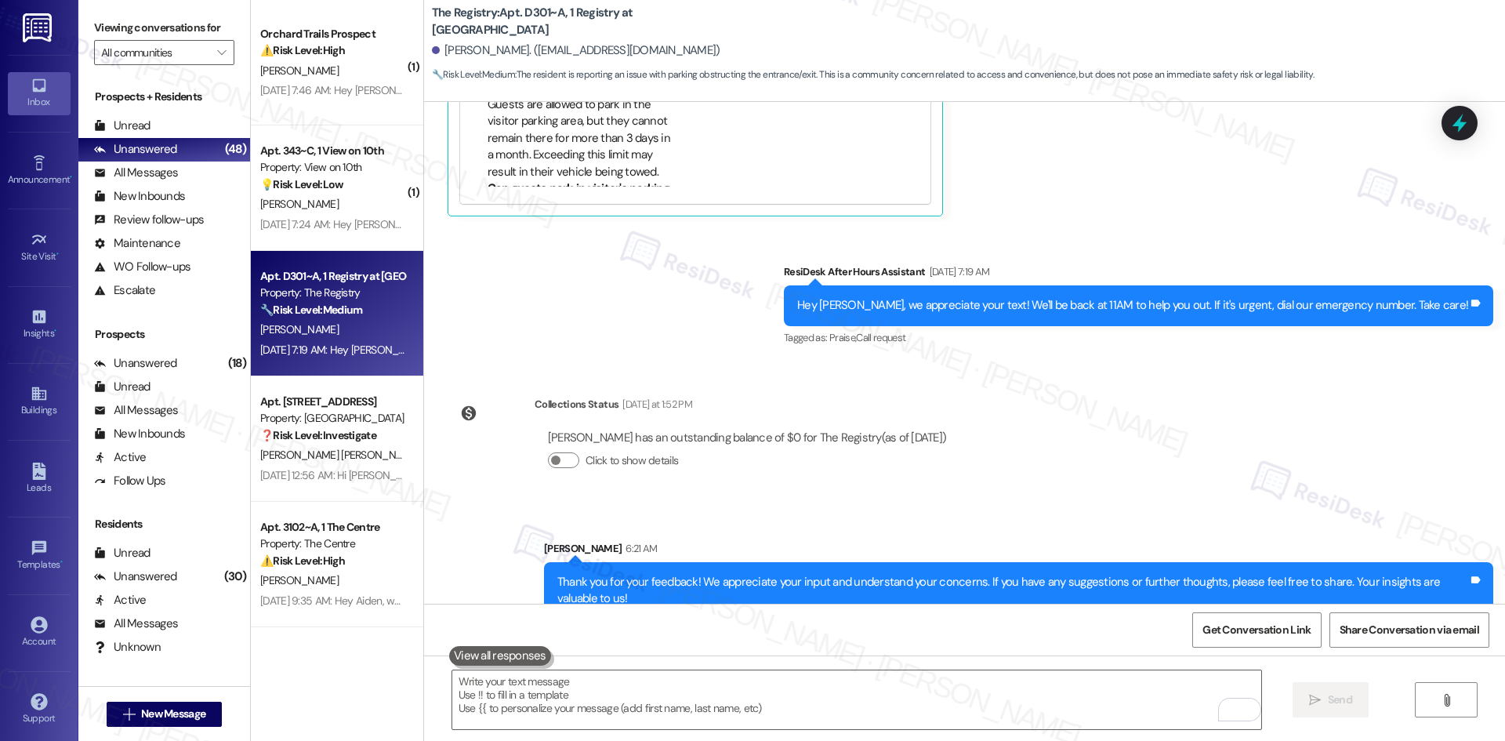
scroll to position [2477, 0]
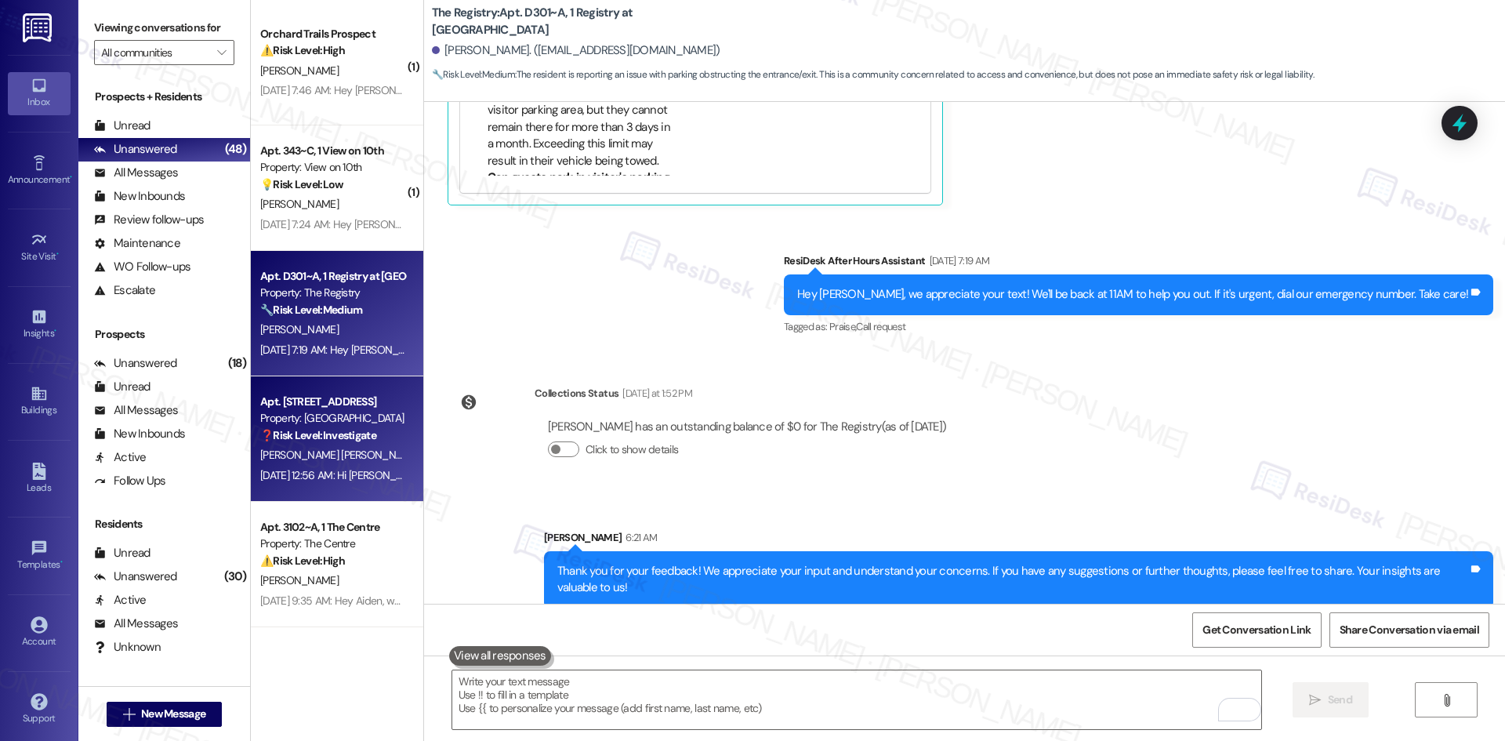
click at [301, 479] on div "Aug 09, 2025 at 12:56 AM: Hi Sarah, I have an unknown charge for $66 and a late…" at bounding box center [551, 475] width 583 height 14
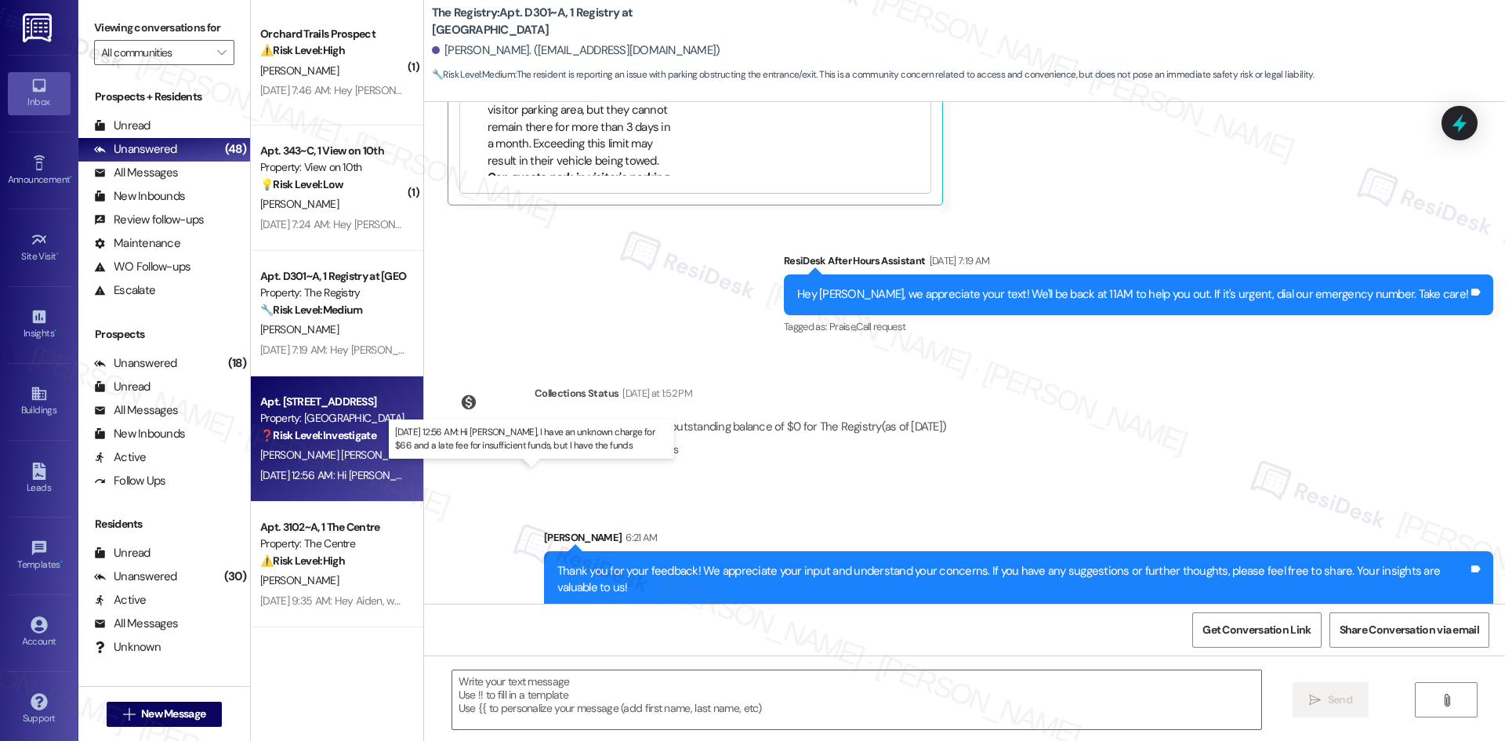
type textarea "Fetching suggested responses. Please feel free to read through the conversation…"
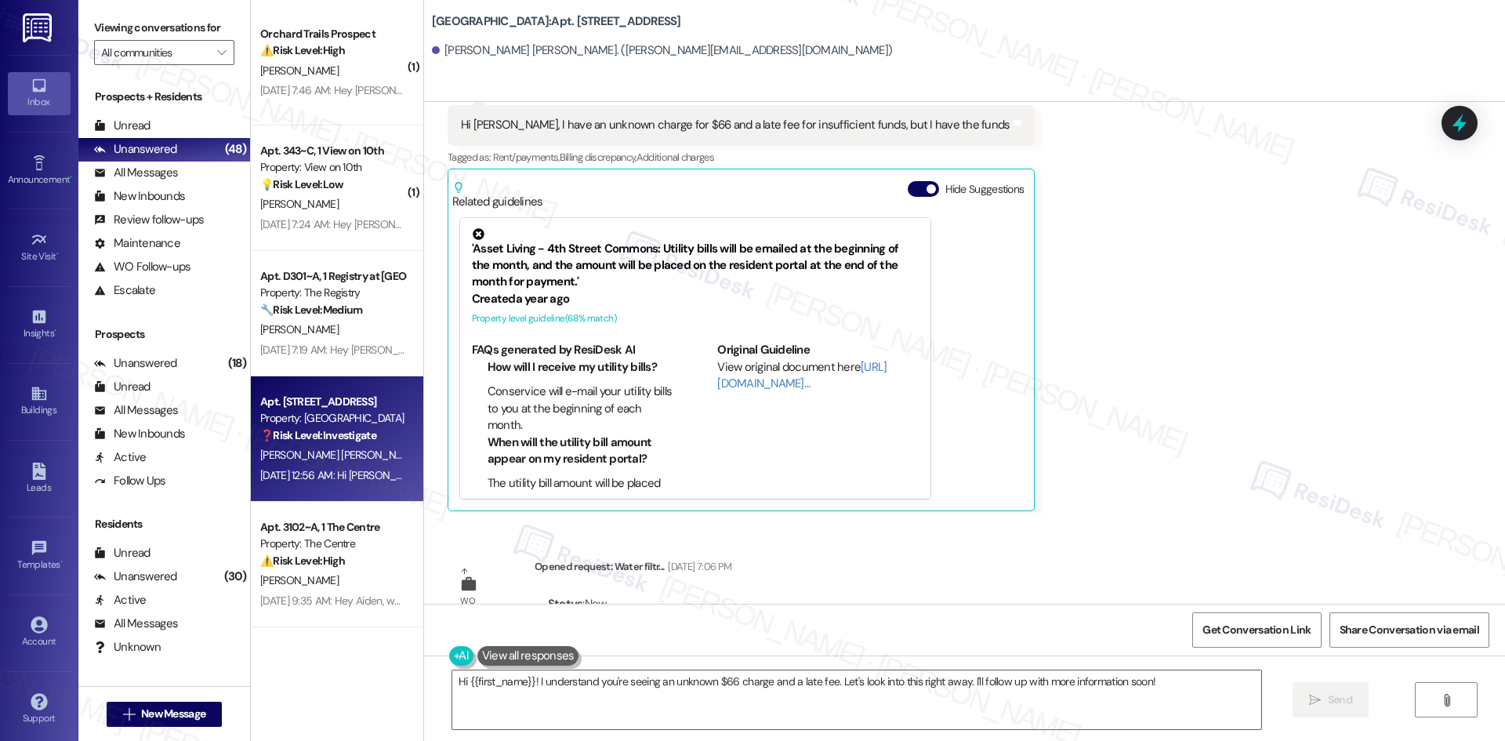
scroll to position [2655, 0]
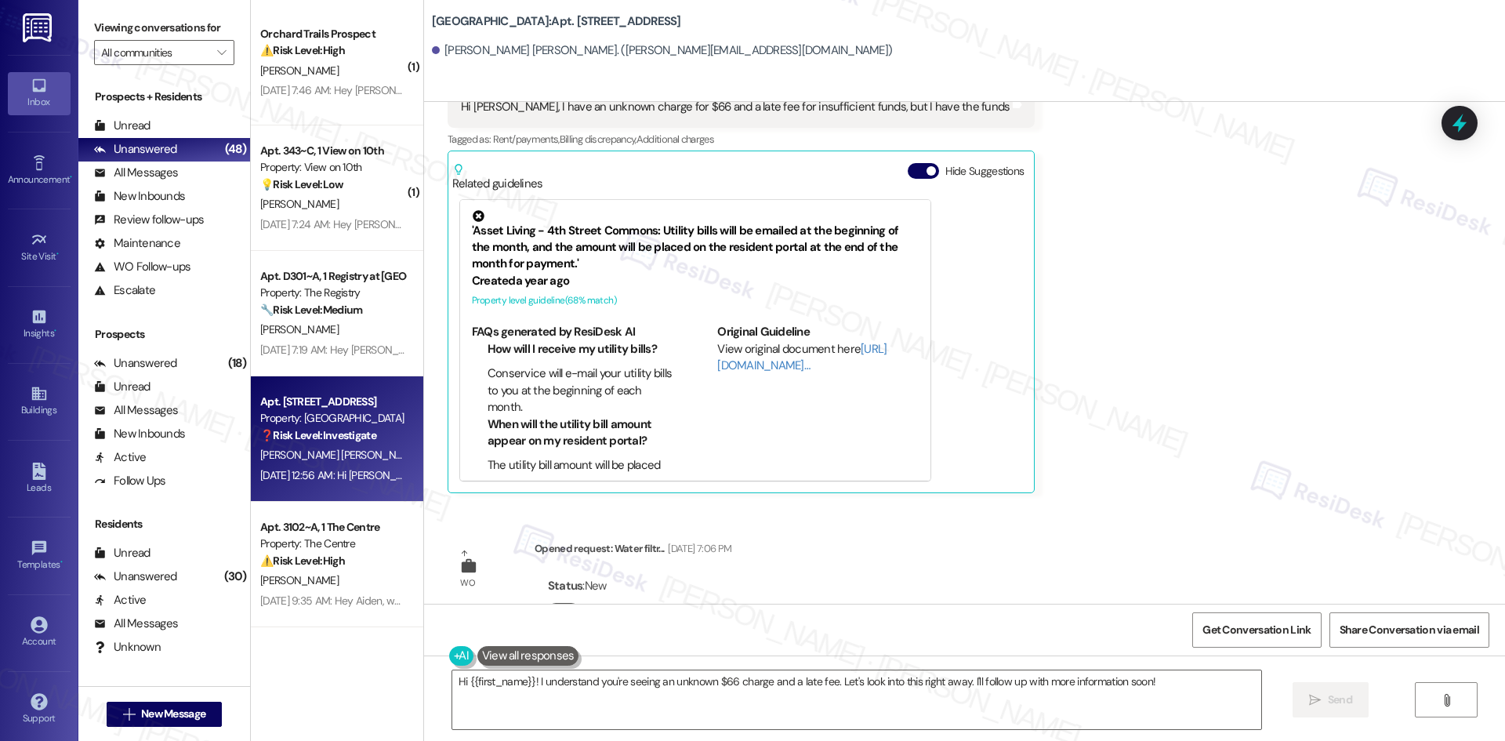
click at [555, 603] on button "Show details" at bounding box center [563, 611] width 31 height 16
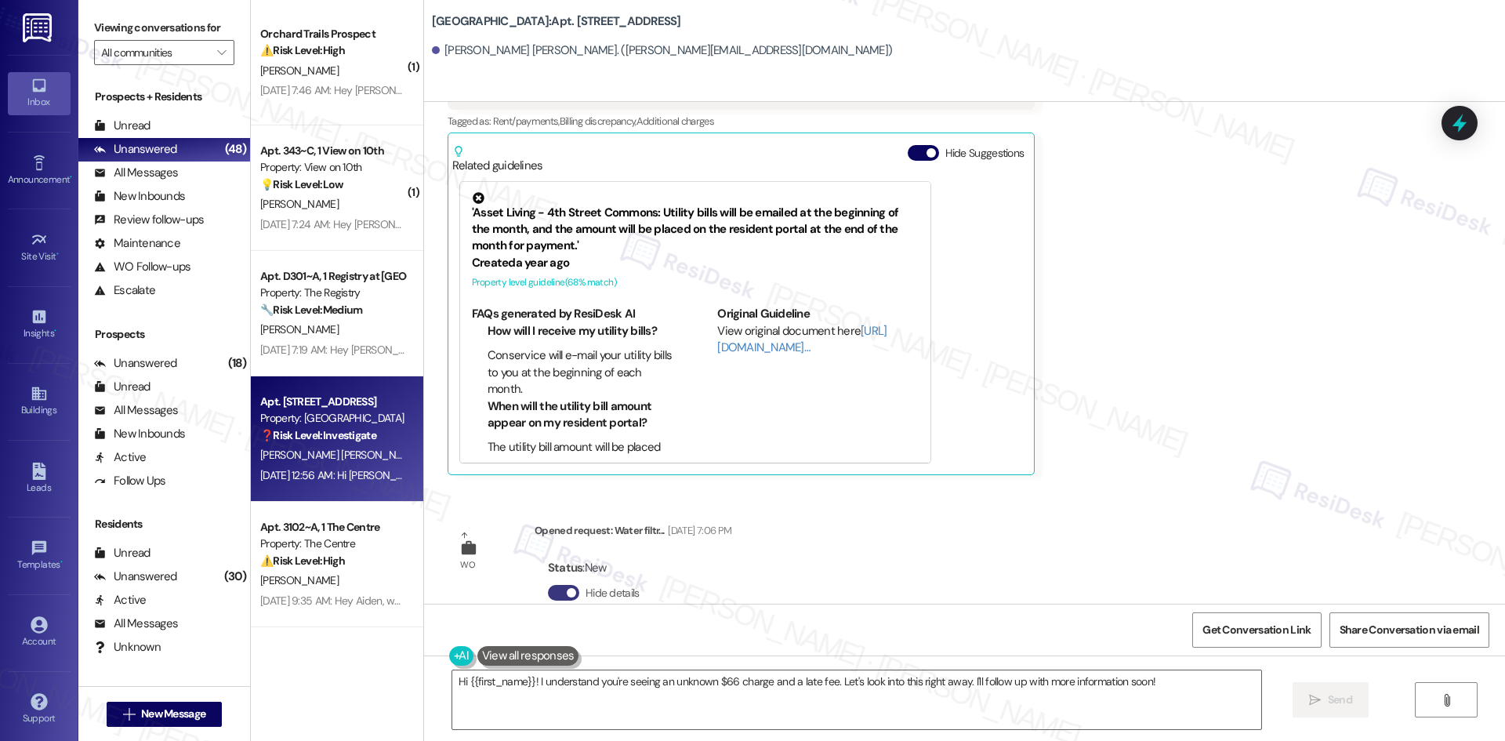
scroll to position [2689, 0]
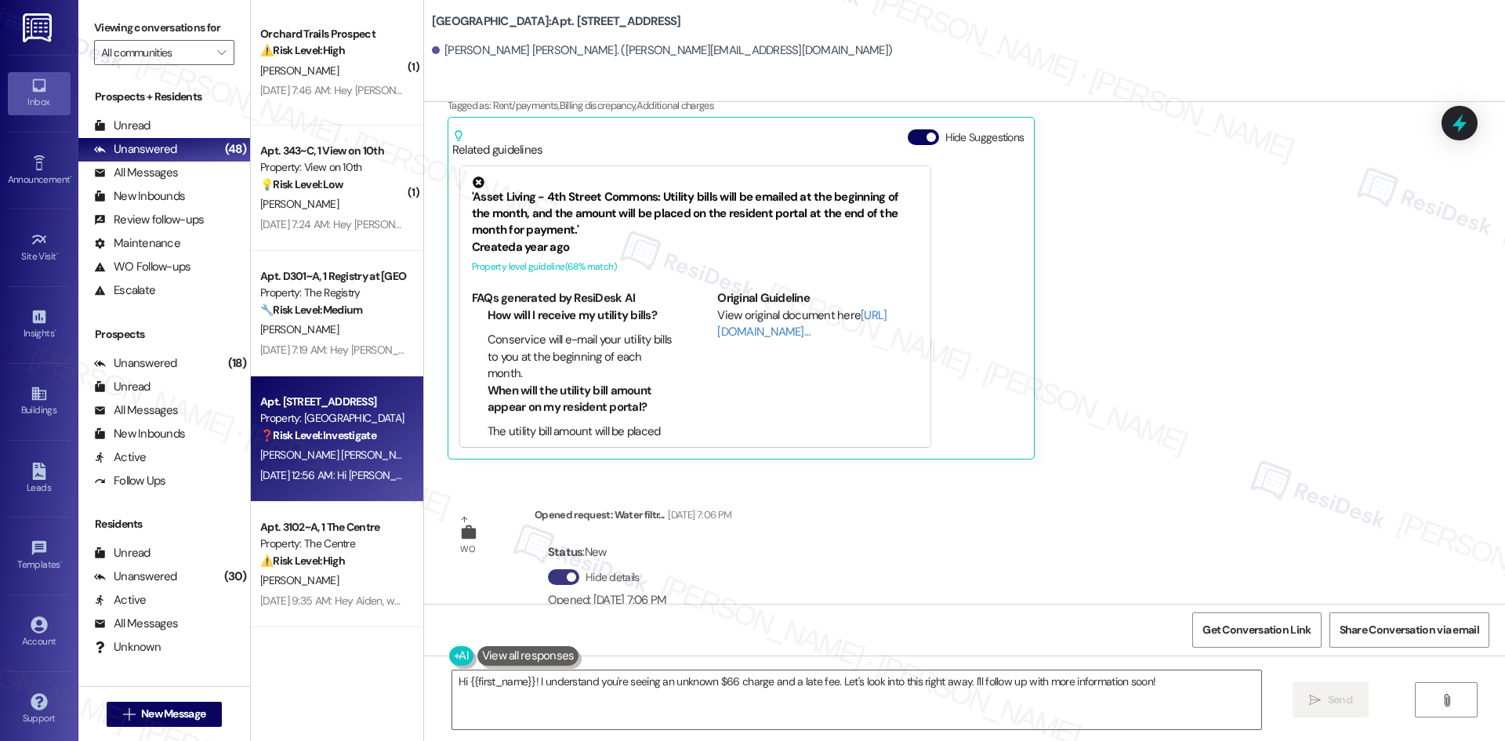
click at [1067, 288] on div "Received via SMS Camille Reyes Chea Neutral Aug 09, 2025 at 12:56 AM Hi Sarah, …" at bounding box center [964, 225] width 1081 height 491
click at [792, 695] on textarea "Hi {{first_name}}! I understand you're seeing an unknown $66 charge and a late …" at bounding box center [856, 699] width 809 height 59
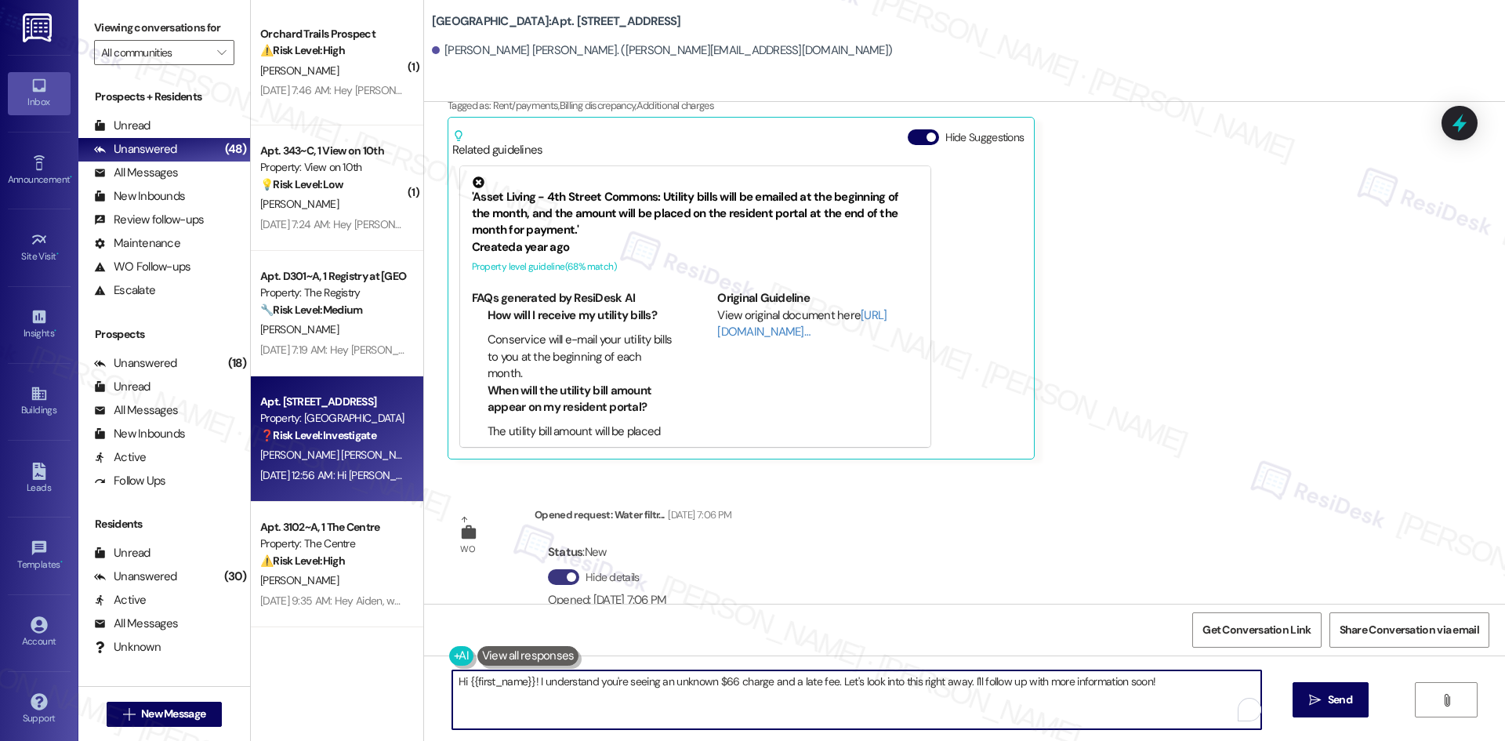
paste textarea "Apologies for the delayed response. Please don’t hesitate to contact us if you …"
type textarea "Apologies for the delayed response. Please don’t hesitate to contact us if you …"
click at [1338, 705] on span "Send" at bounding box center [1340, 699] width 24 height 16
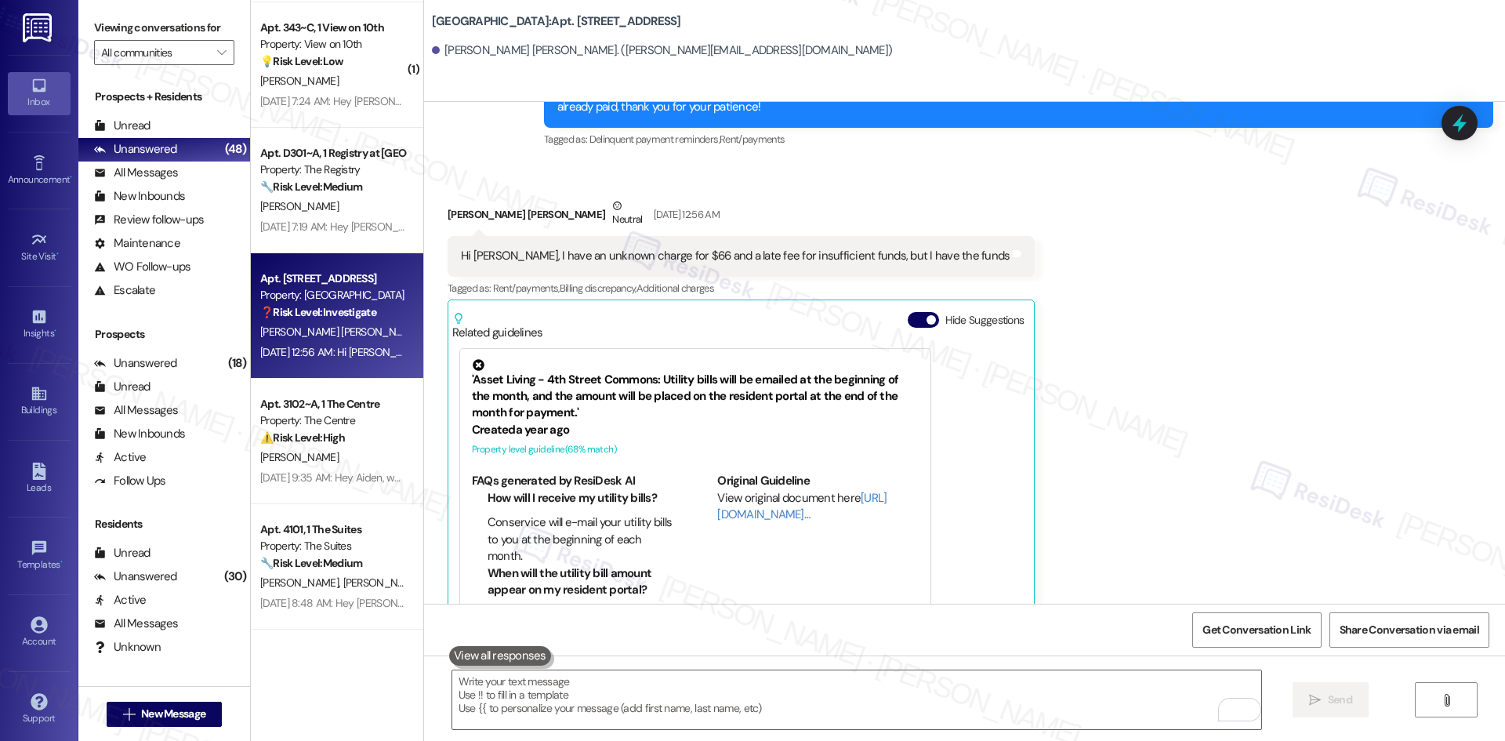
scroll to position [1567, 0]
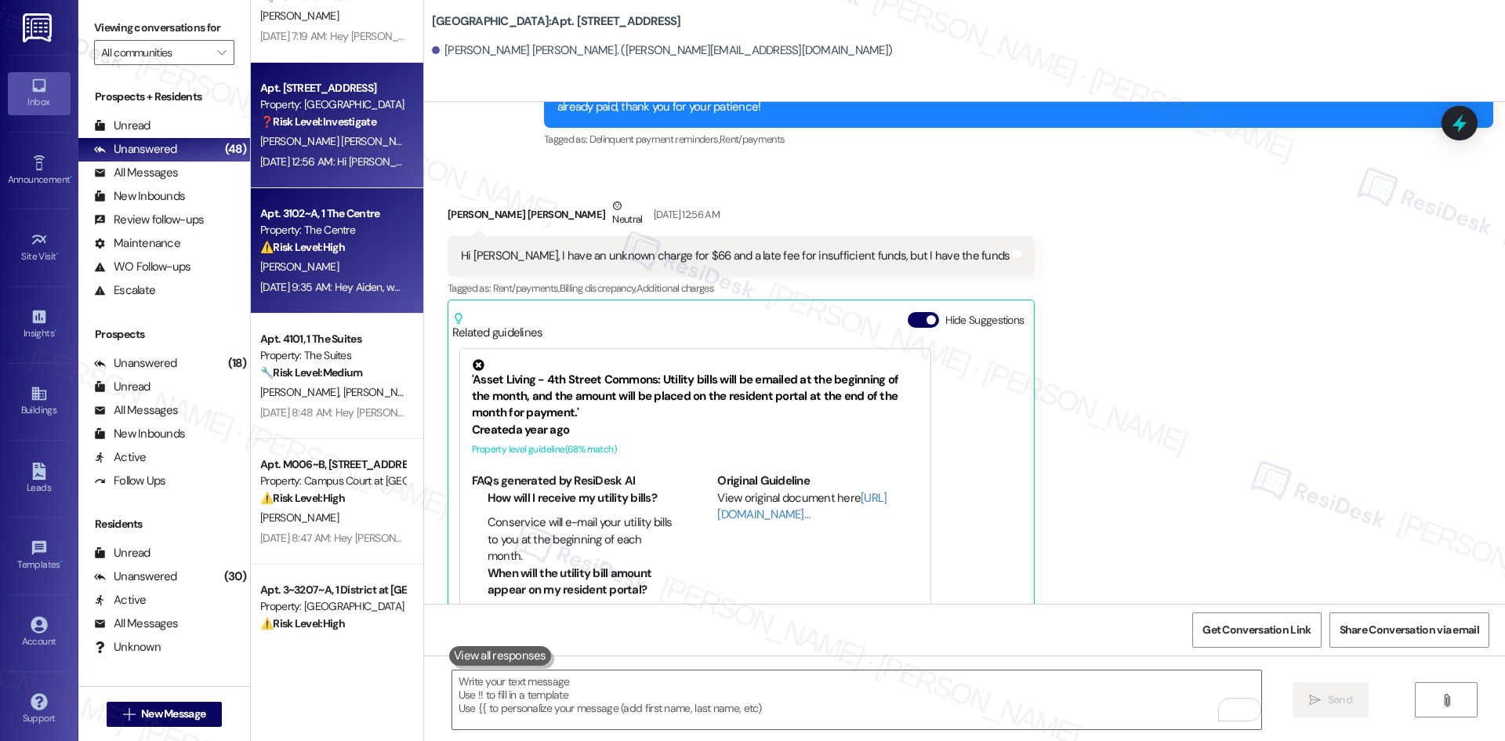
click at [324, 284] on div "Aug 08, 2025 at 9:35 AM: Hey Aiden, we appreciate your text! We'll be back at 1…" at bounding box center [581, 287] width 642 height 14
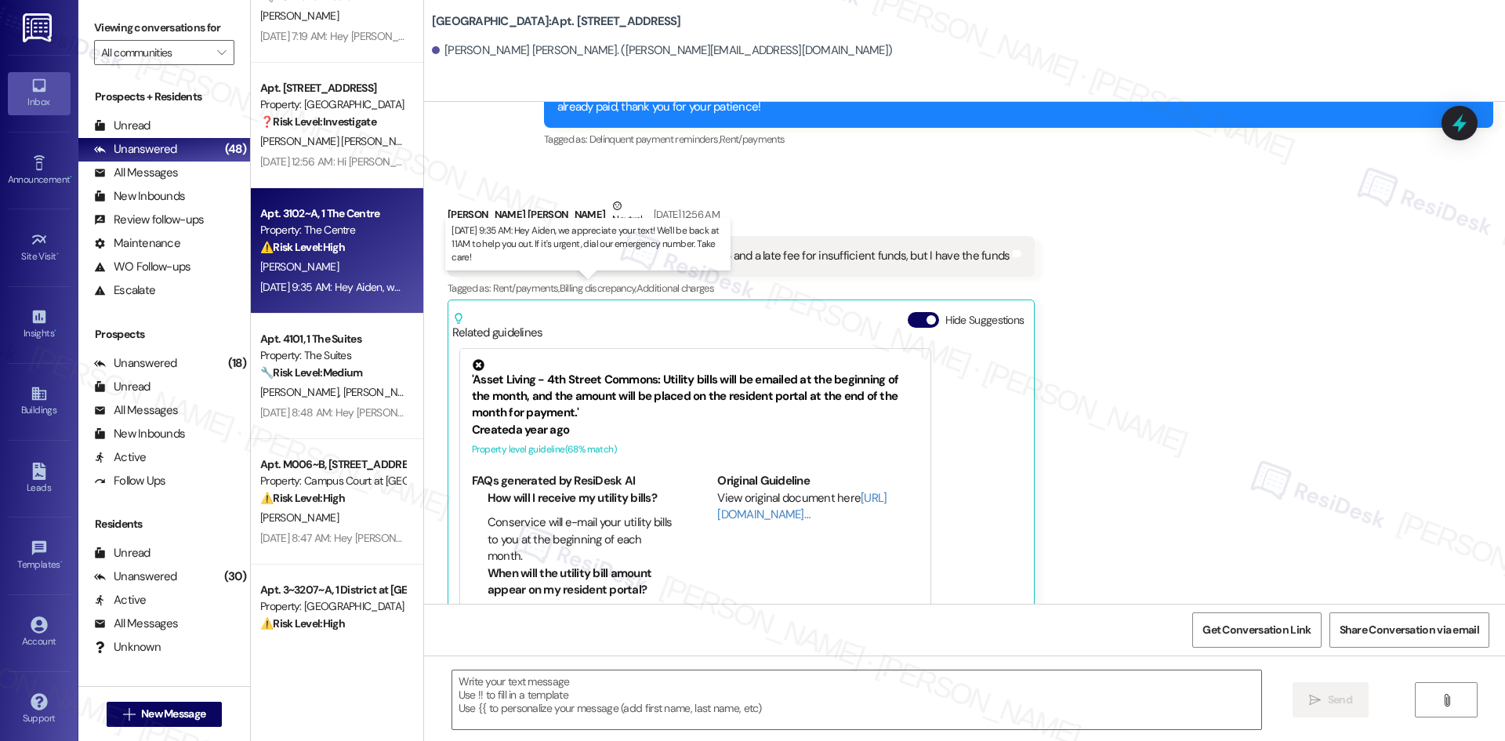
type textarea "Fetching suggested responses. Please feel free to read through the conversation…"
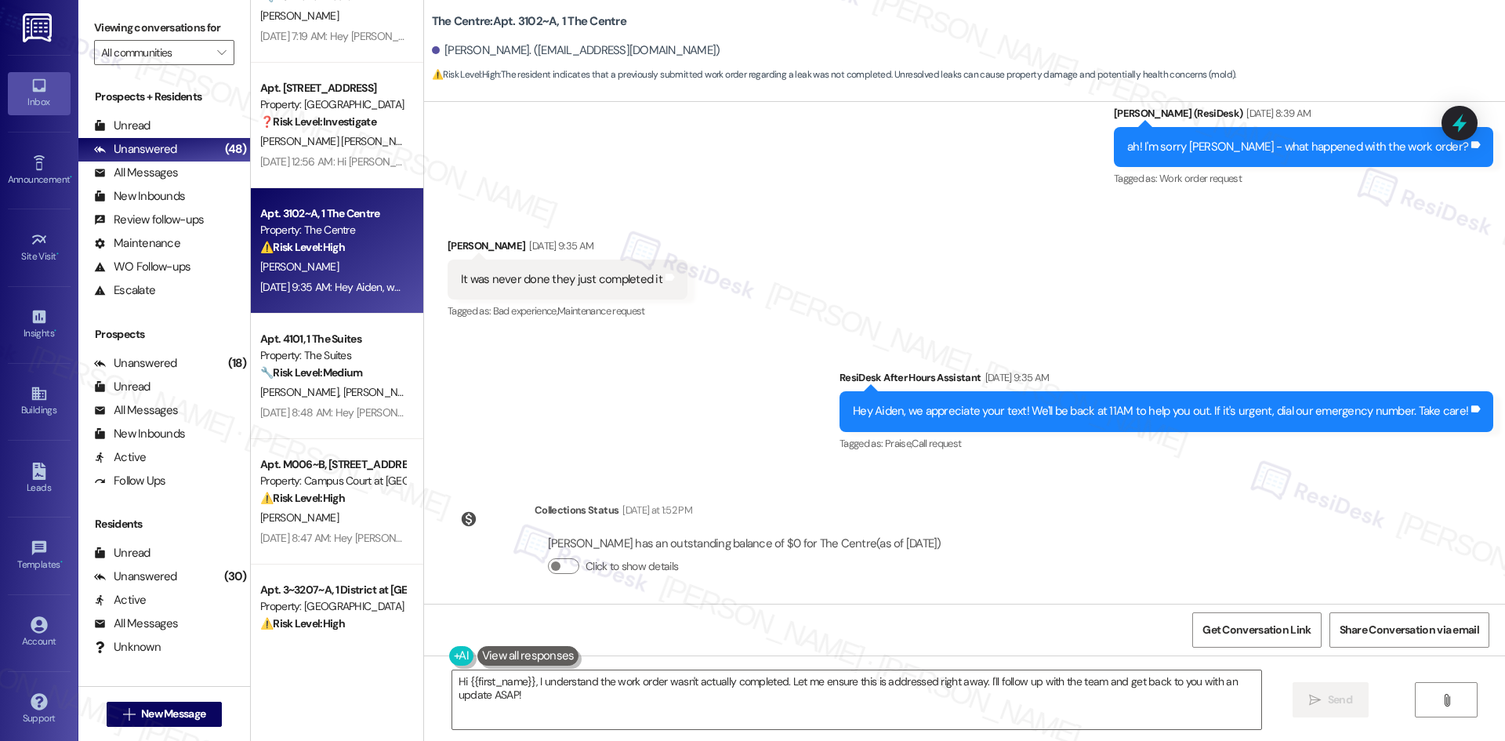
scroll to position [3911, 0]
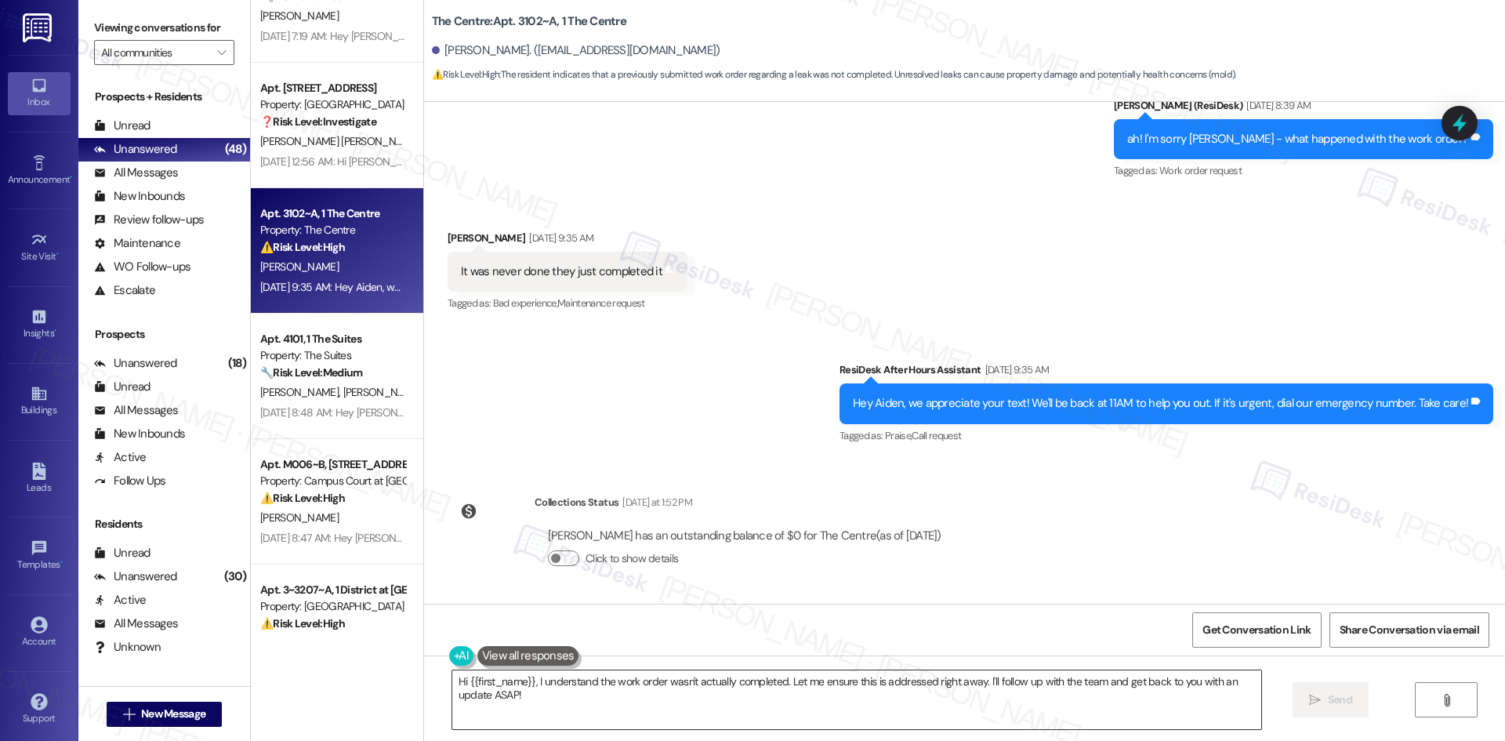
click at [737, 684] on textarea "Hi {{first_name}}, I understand the work order wasn't actually completed. Let m…" at bounding box center [856, 699] width 809 height 59
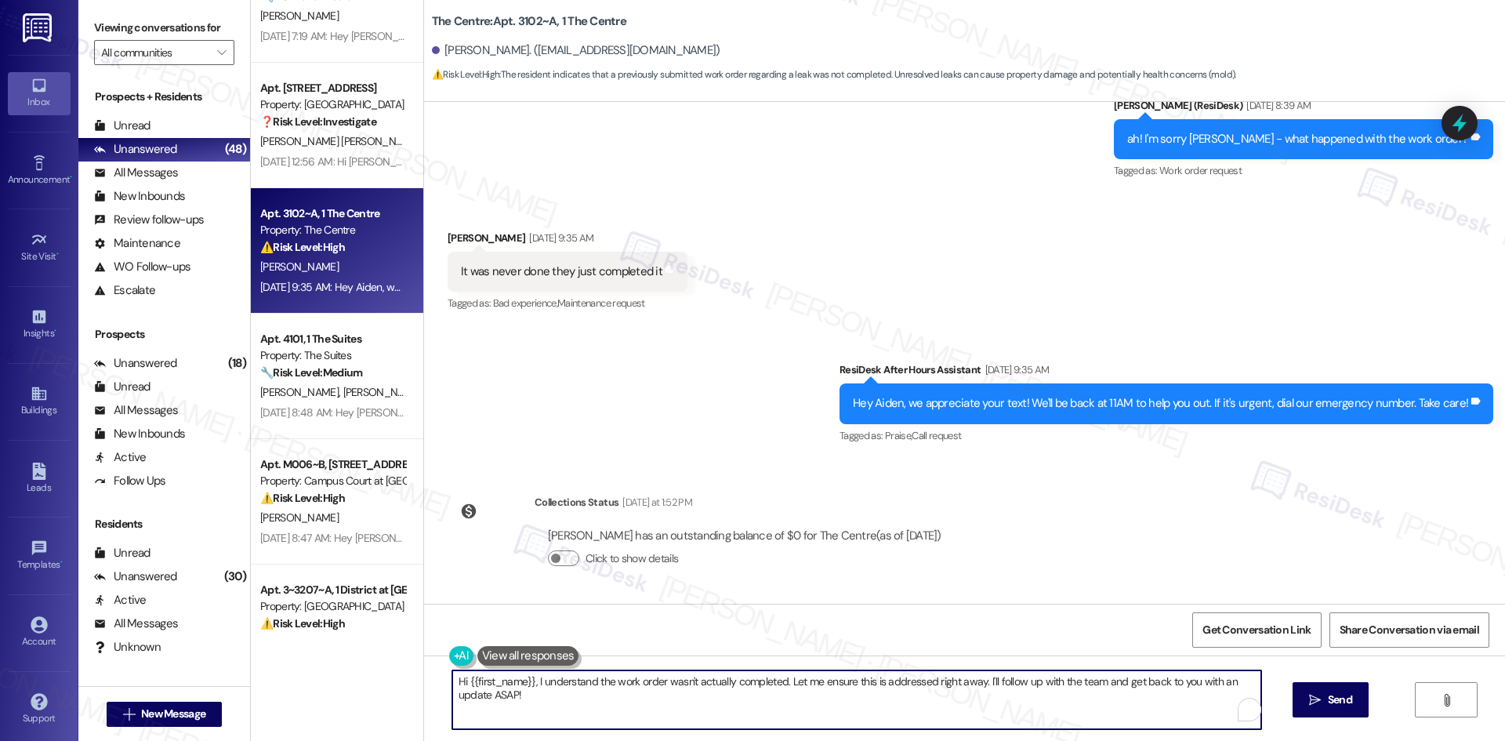
paste textarea "Apologies for the delayed response. Please don’t hesitate to contact us if you …"
type textarea "Apologies for the delayed response. Please don’t hesitate to contact us if you …"
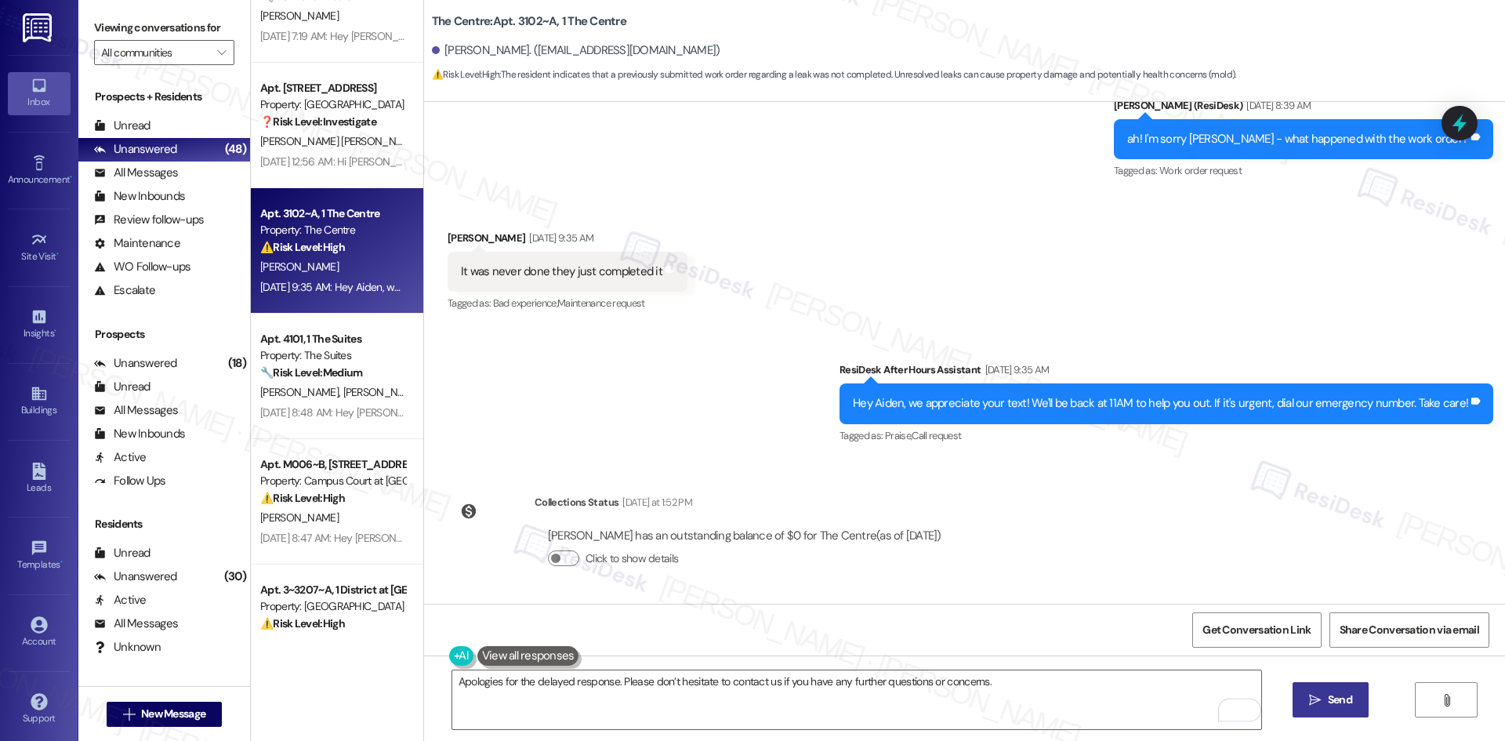
click at [1329, 698] on span "Send" at bounding box center [1340, 699] width 24 height 16
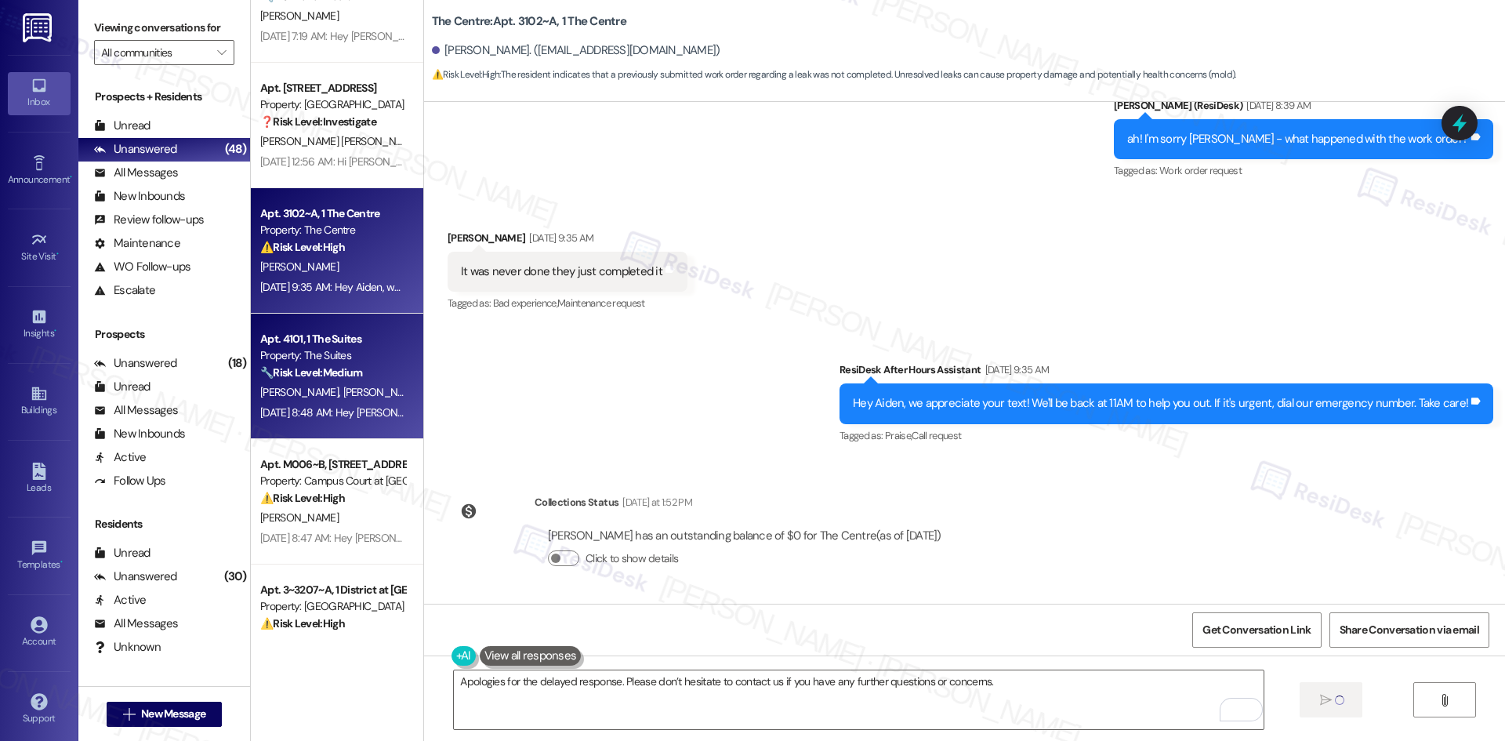
click at [320, 408] on div "Aug 08, 2025 at 8:48 AM: Hey Curtis and Mei Li, we appreciate your text! We'll …" at bounding box center [658, 412] width 796 height 14
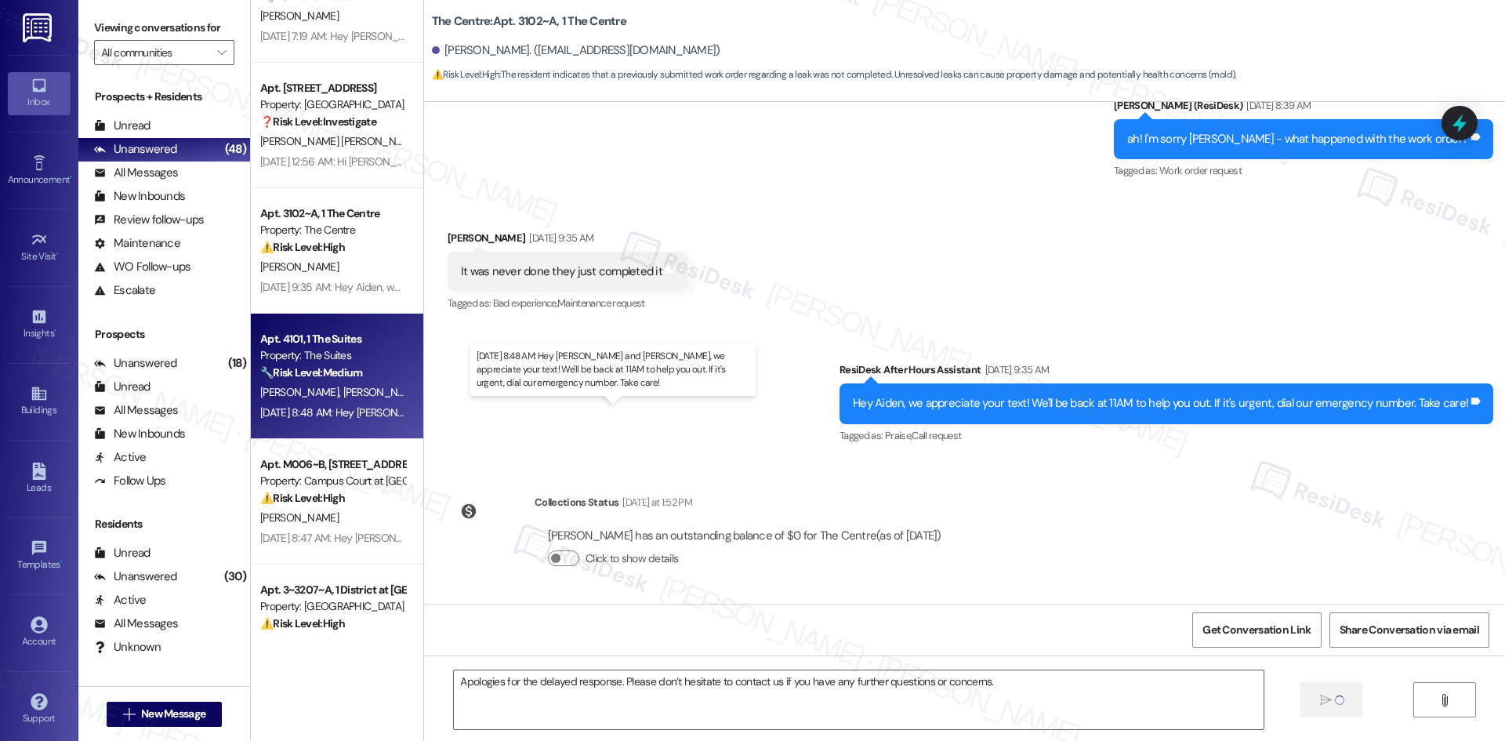
type textarea "Fetching suggested responses. Please feel free to read through the conversation…"
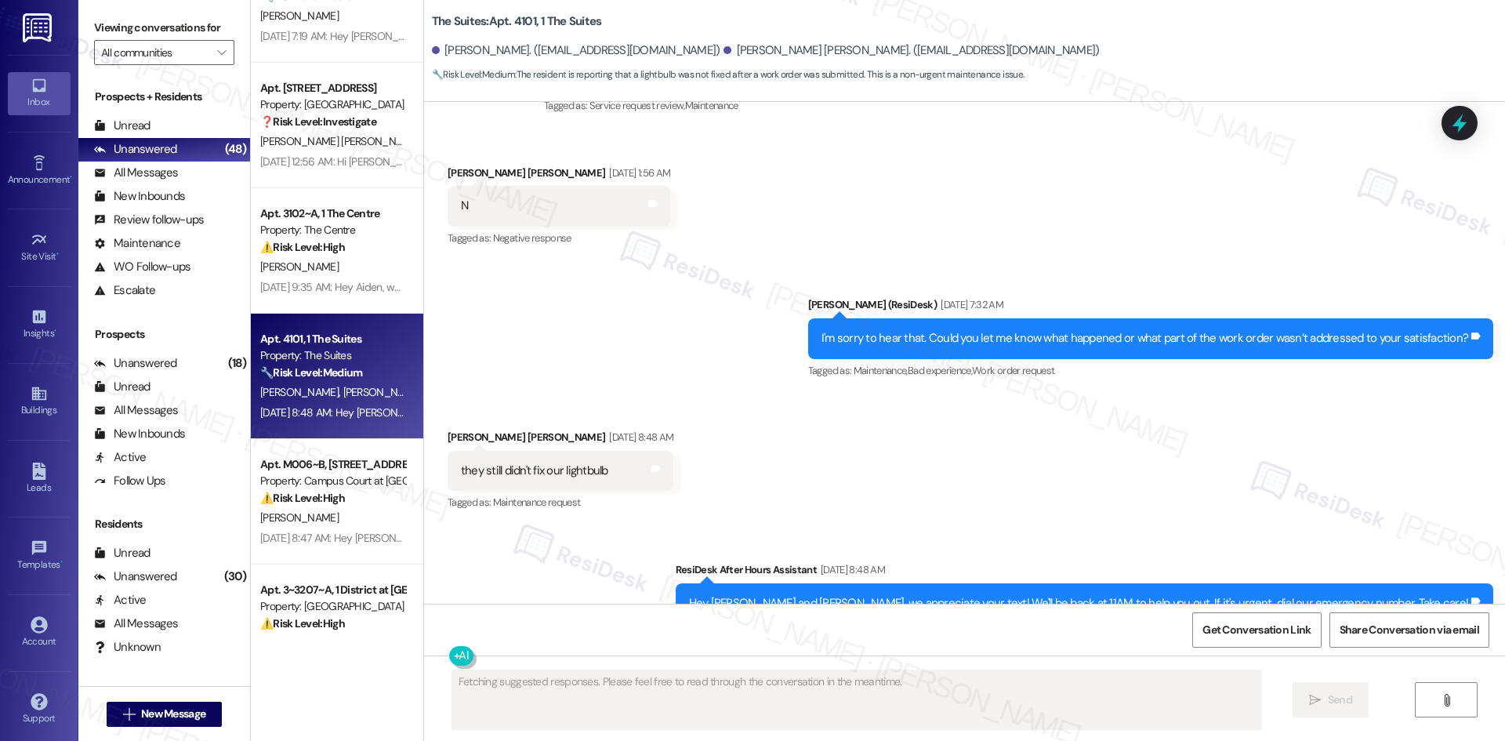
scroll to position [1250, 0]
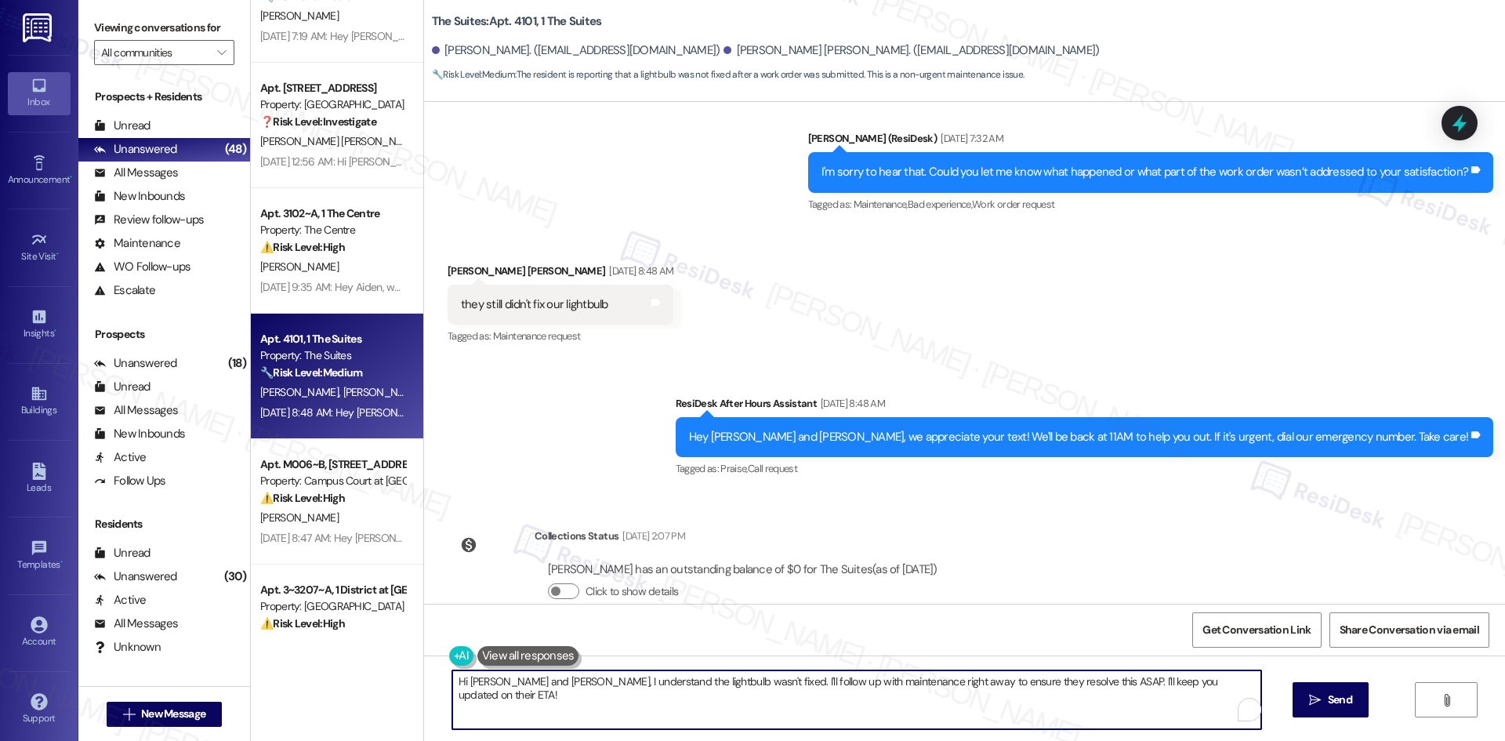
drag, startPoint x: 909, startPoint y: 696, endPoint x: 1156, endPoint y: 734, distance: 249.7
click at [911, 696] on textarea "Hi Curtis and Mei Li, I understand the lightbulb wasn't fixed. I'll follow up w…" at bounding box center [856, 699] width 809 height 59
paste textarea "Apologies for the delayed response. Please don’t hesitate to contact us if you …"
type textarea "Apologies for the delayed response. Please don’t hesitate to contact us if you …"
click at [1331, 710] on button " Send" at bounding box center [1330, 699] width 76 height 35
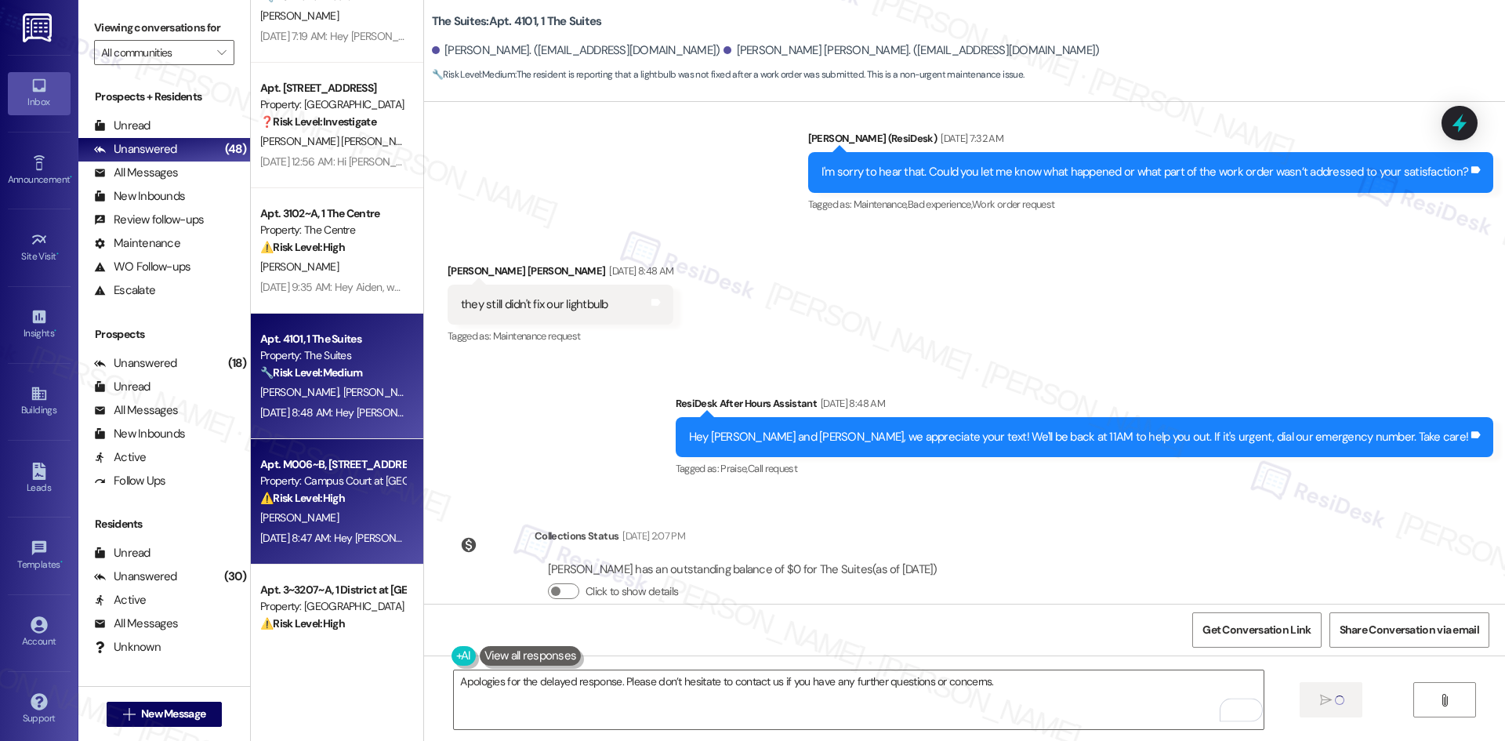
click at [313, 505] on div "⚠️ Risk Level: High The resident is asking to confirm if the move-out notices a…" at bounding box center [332, 498] width 145 height 16
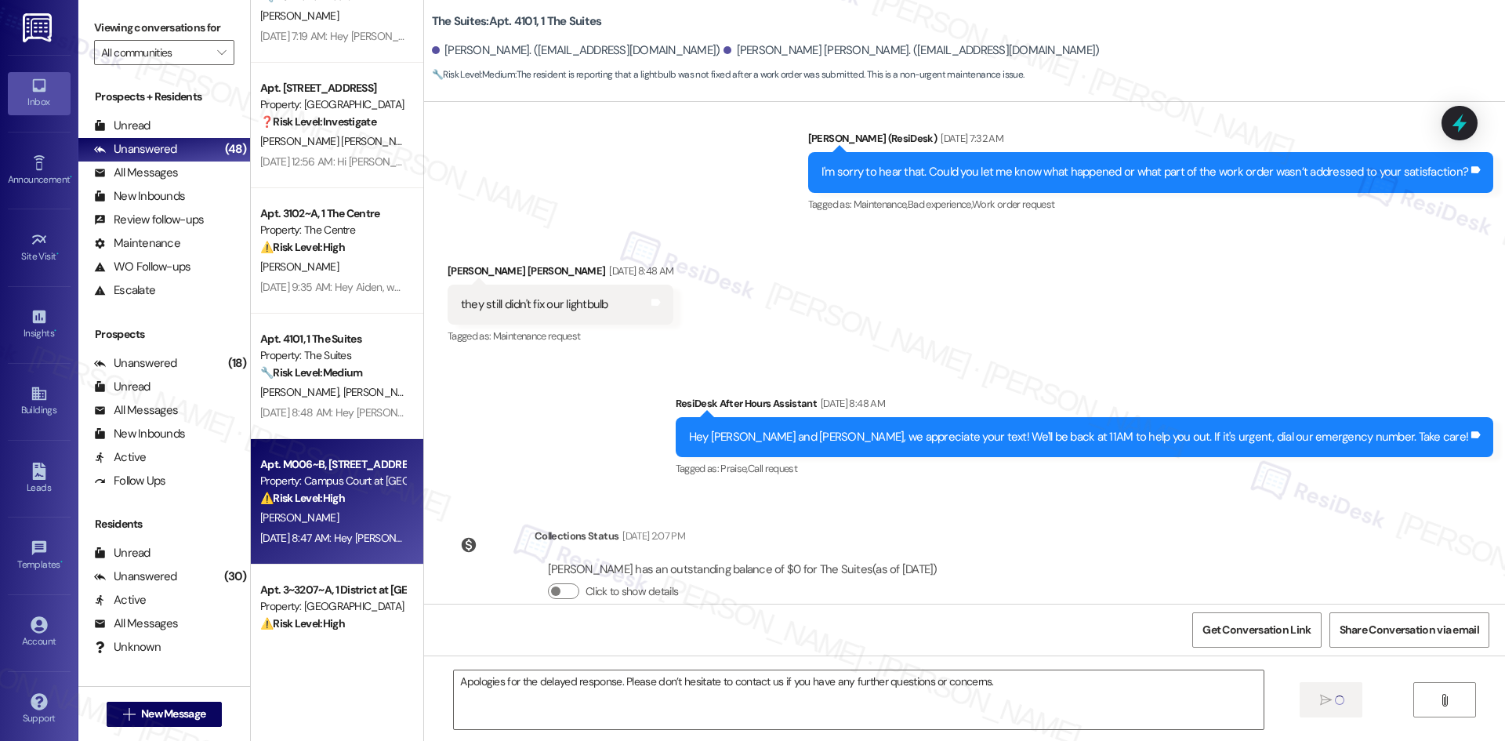
type textarea "Fetching suggested responses. Please feel free to read through the conversation…"
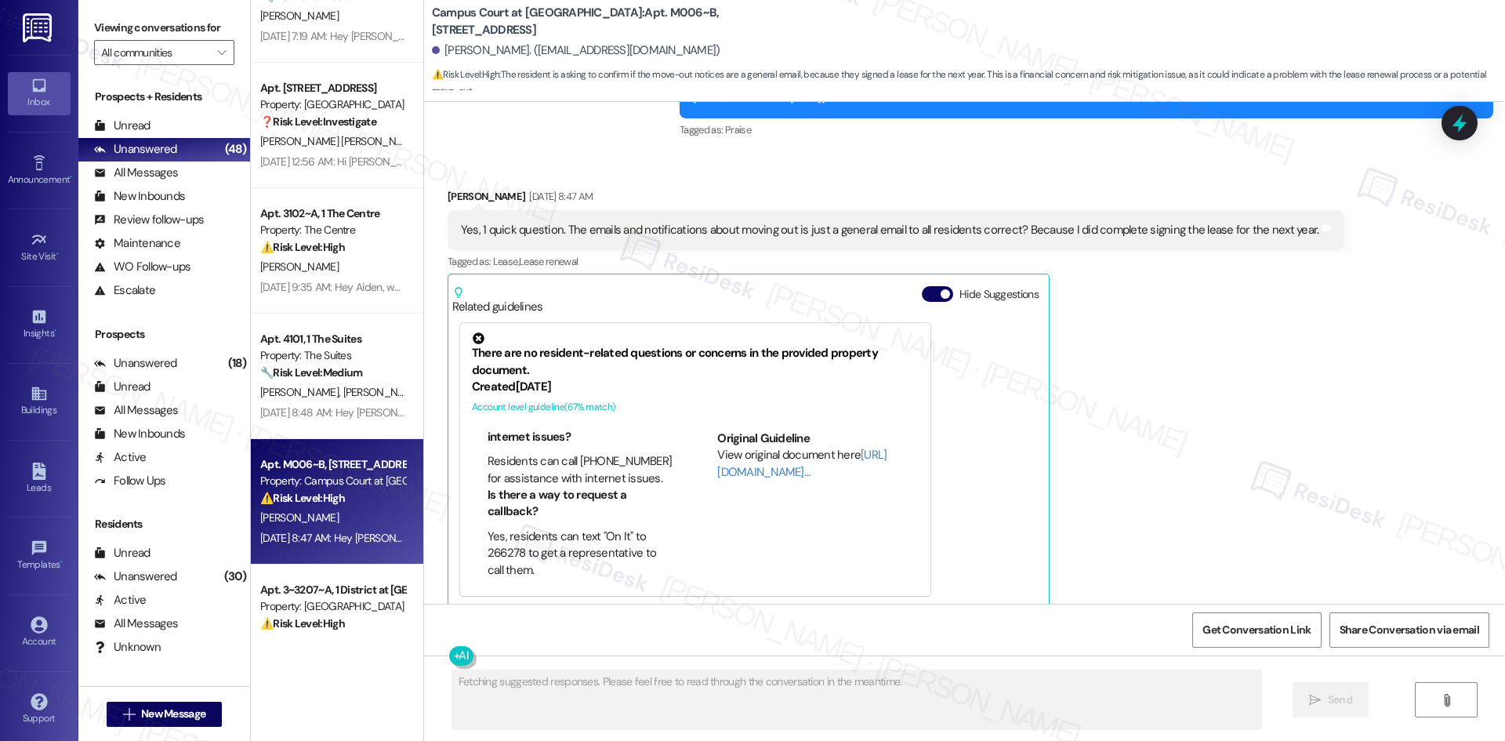
scroll to position [43, 0]
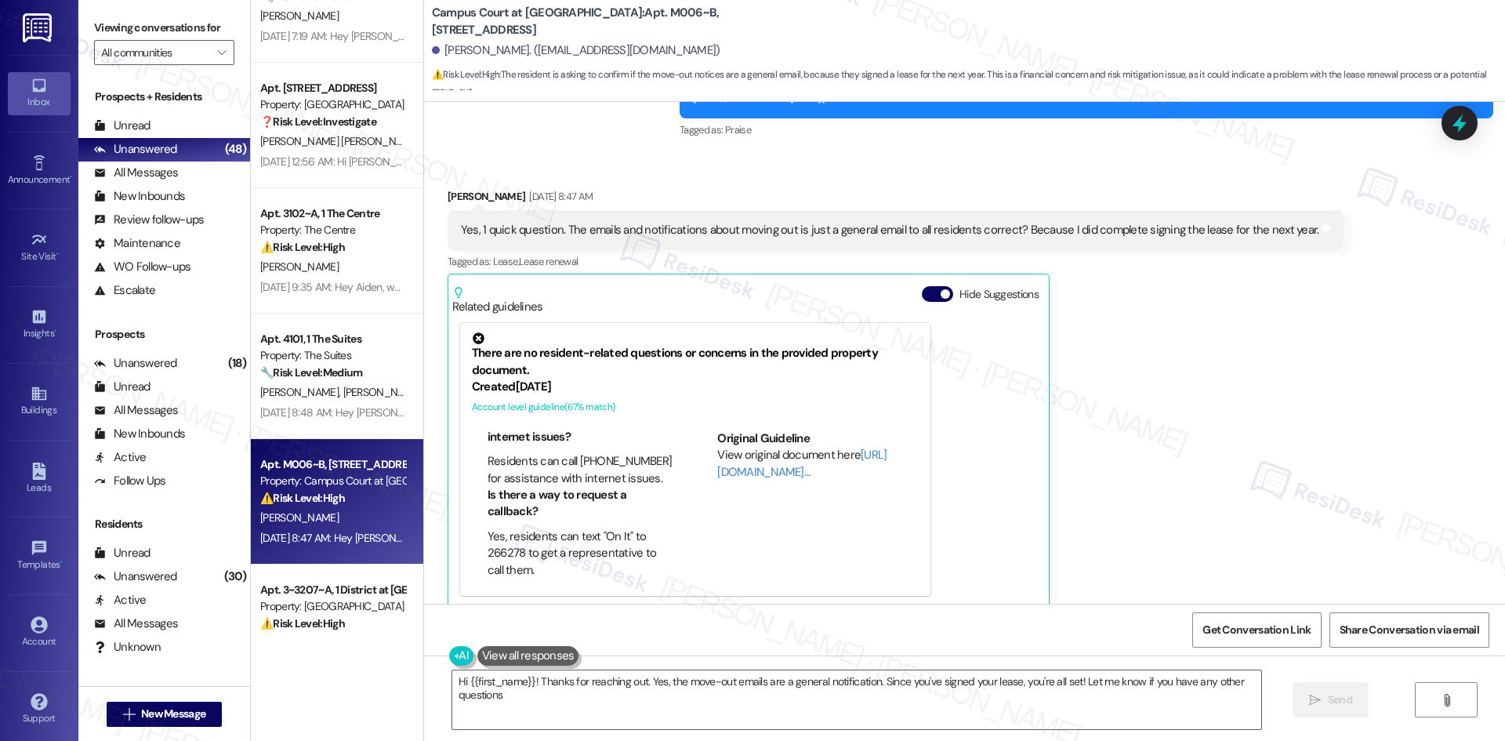
type textarea "Hi {{first_name}}! Thanks for reaching out. Yes, the move-out emails are a gene…"
click at [1052, 682] on textarea "Hi {{first_name}}! Thanks for reaching out. Yes, the move-out emails are a gene…" at bounding box center [856, 699] width 809 height 59
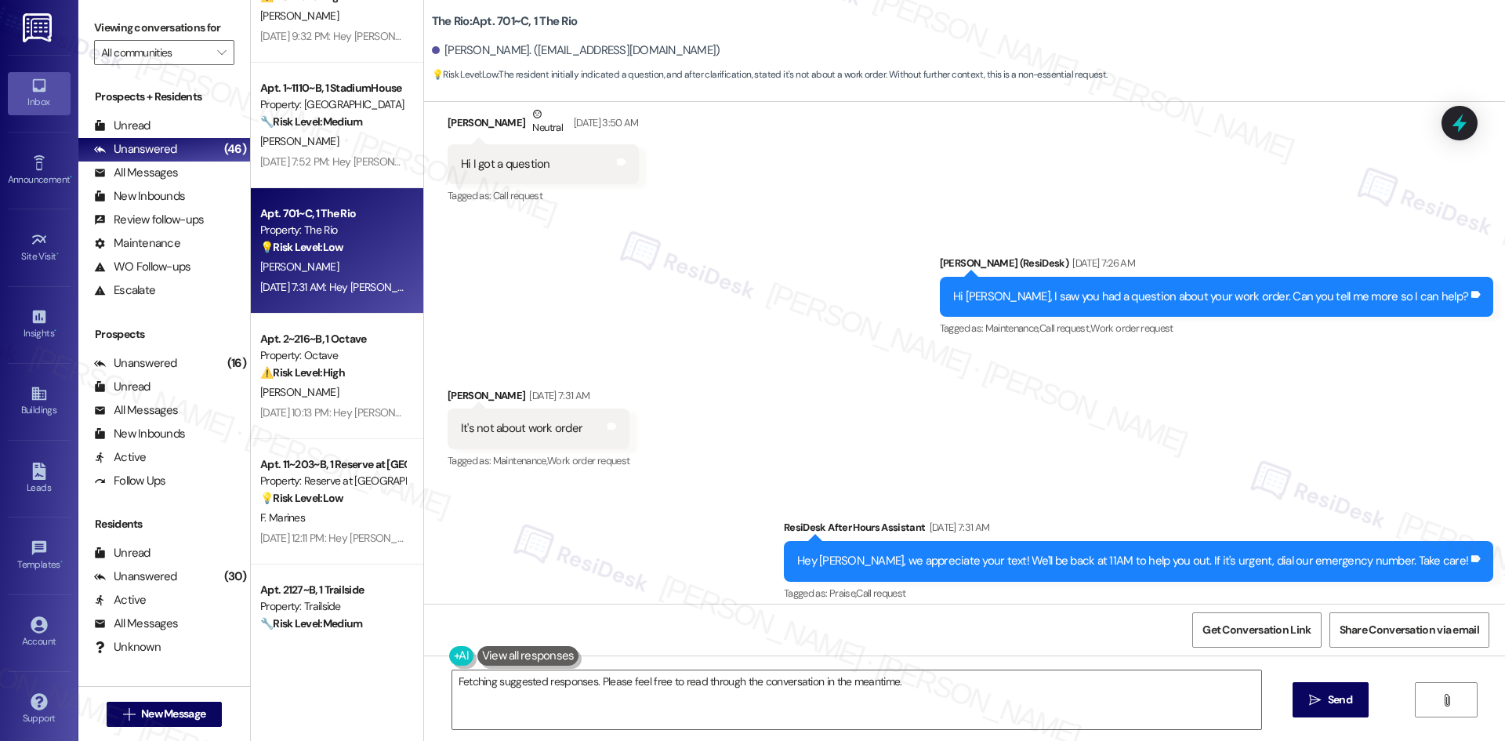
scroll to position [1686, 0]
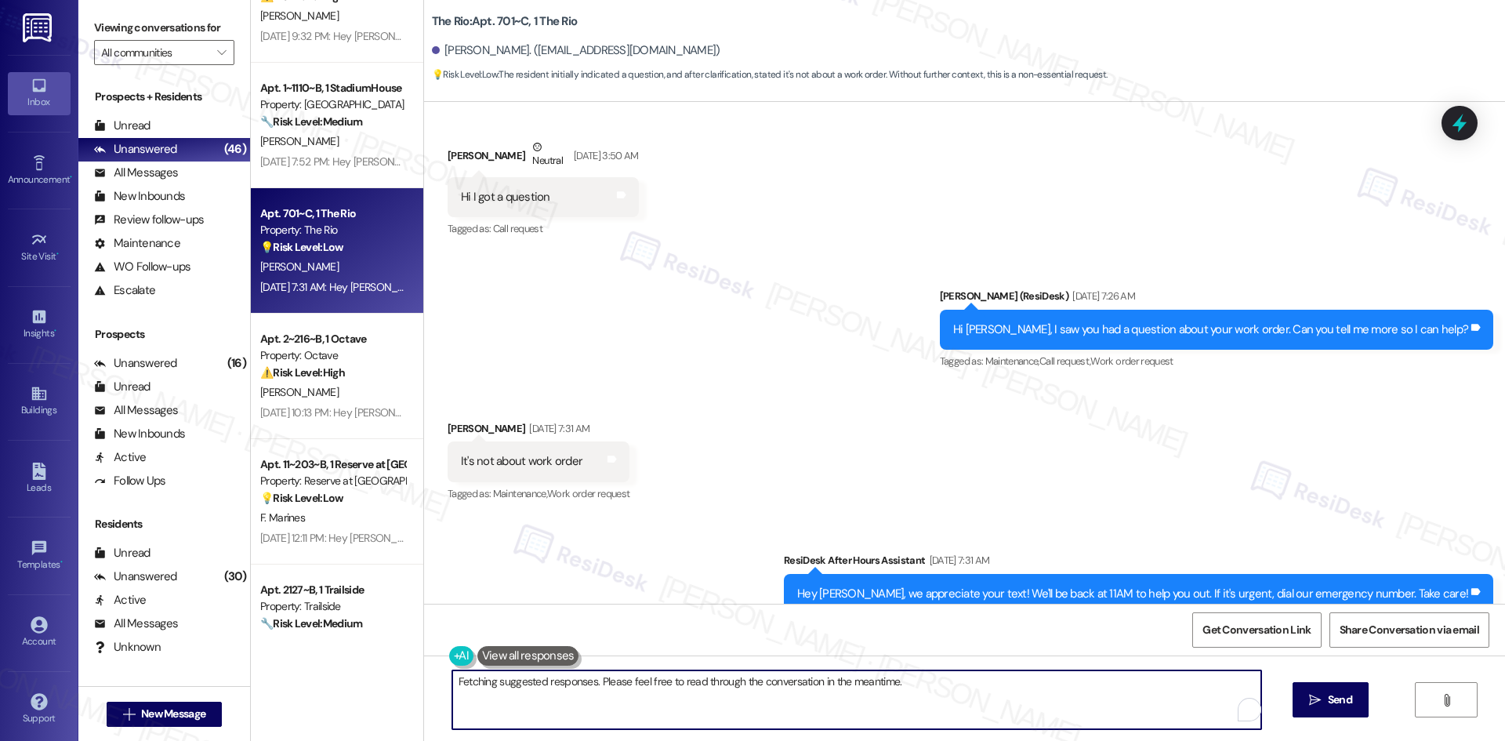
click at [878, 702] on textarea "Hi {{first_name}}! Welcome to The Rio! I'm happy to help with your question. Pl…" at bounding box center [856, 699] width 809 height 59
paste textarea "Apologies for the delayed response. Please don’t hesitate to contact us if you …"
type textarea "Apologies for the delayed response. Please don’t hesitate to contact us if you …"
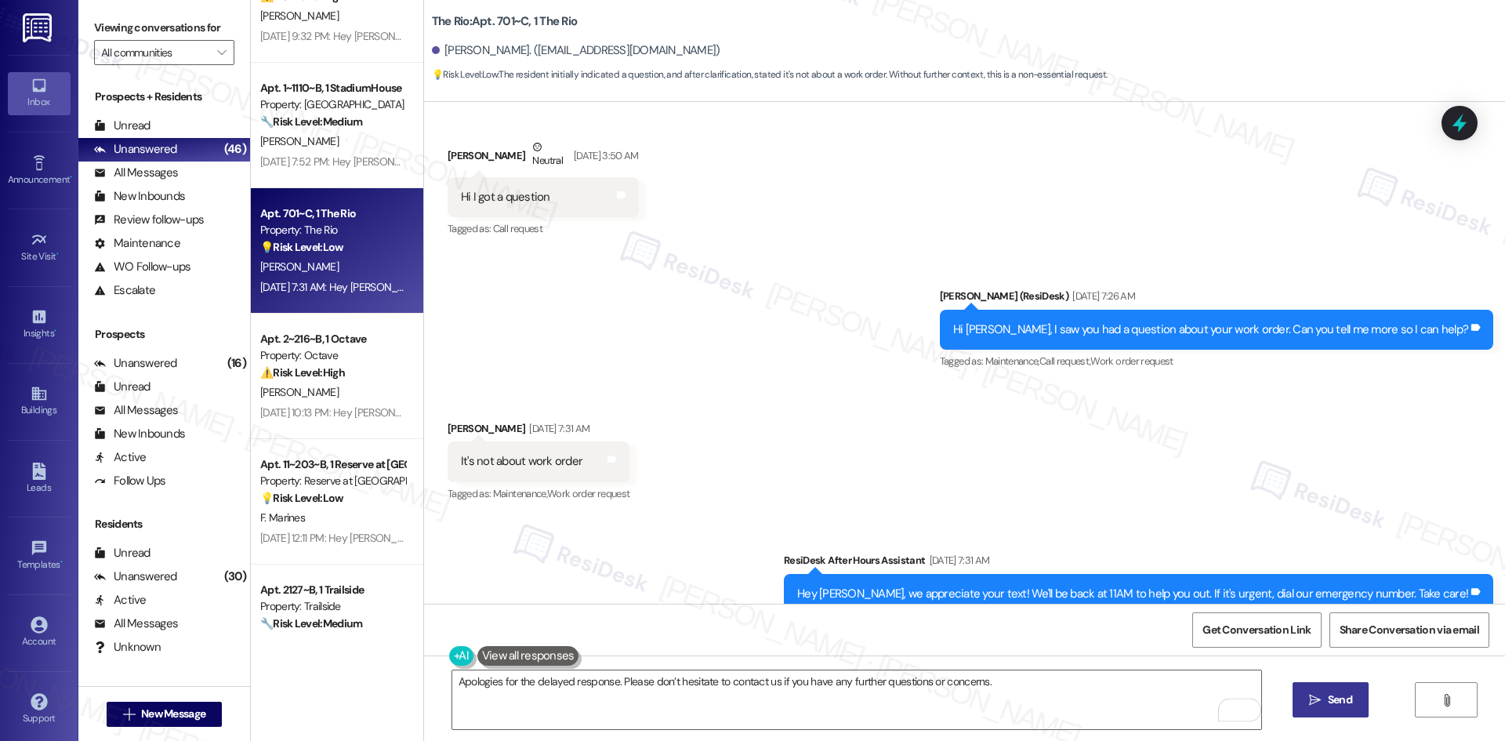
click at [1334, 696] on span "Send" at bounding box center [1340, 699] width 24 height 16
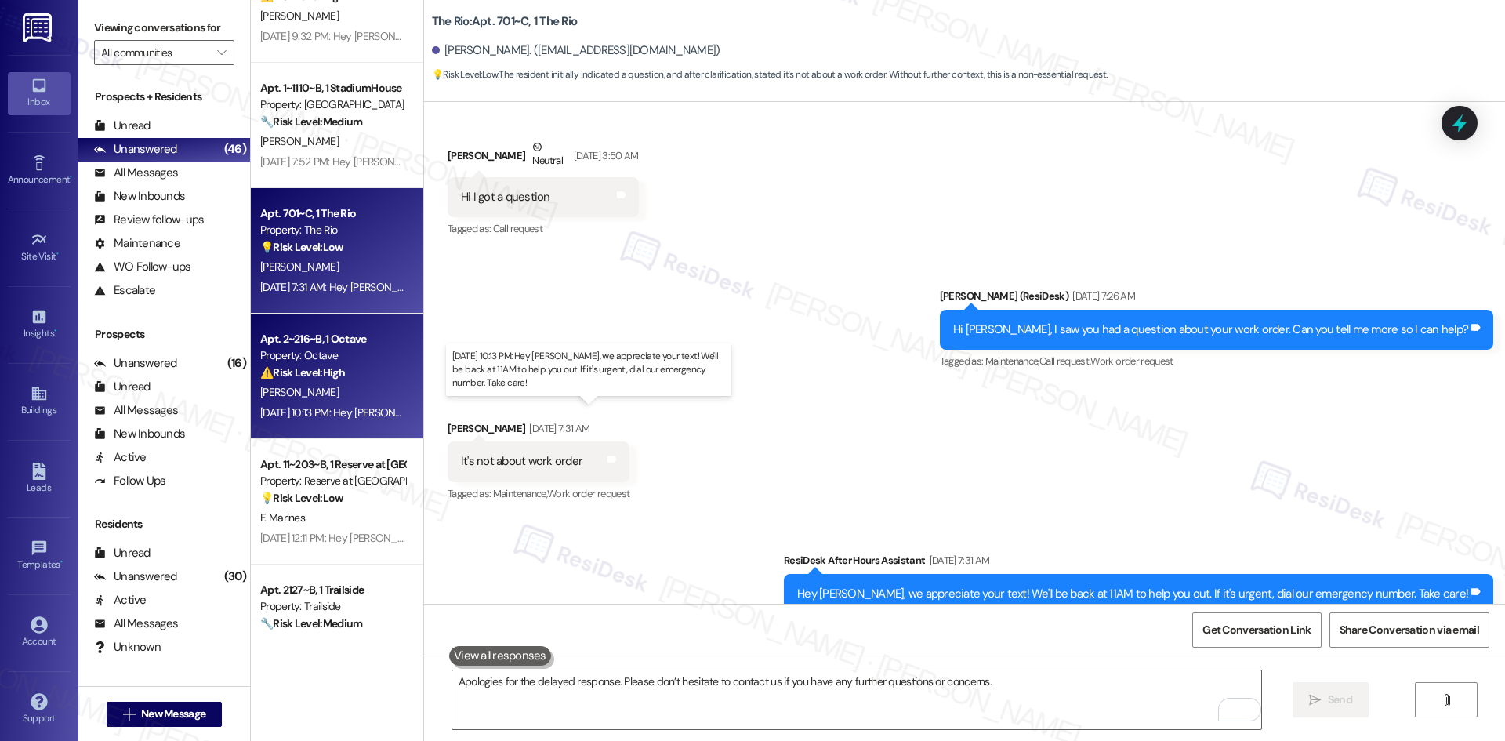
click at [314, 406] on div "Aug 06, 2025 at 10:13 PM: Hey Mridul, we appreciate your text! We'll be back at…" at bounding box center [606, 412] width 693 height 14
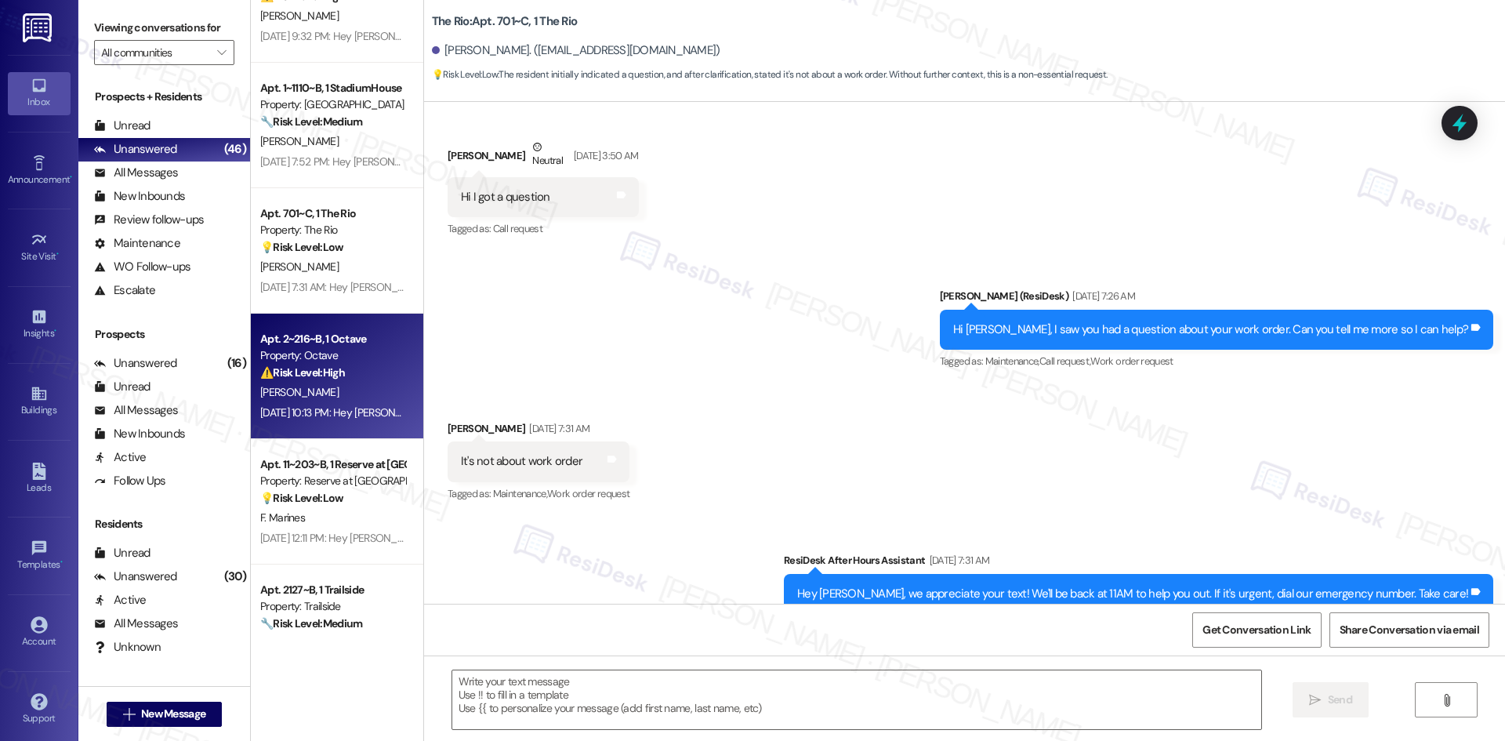
type textarea "Fetching suggested responses. Please feel free to read through the conversation…"
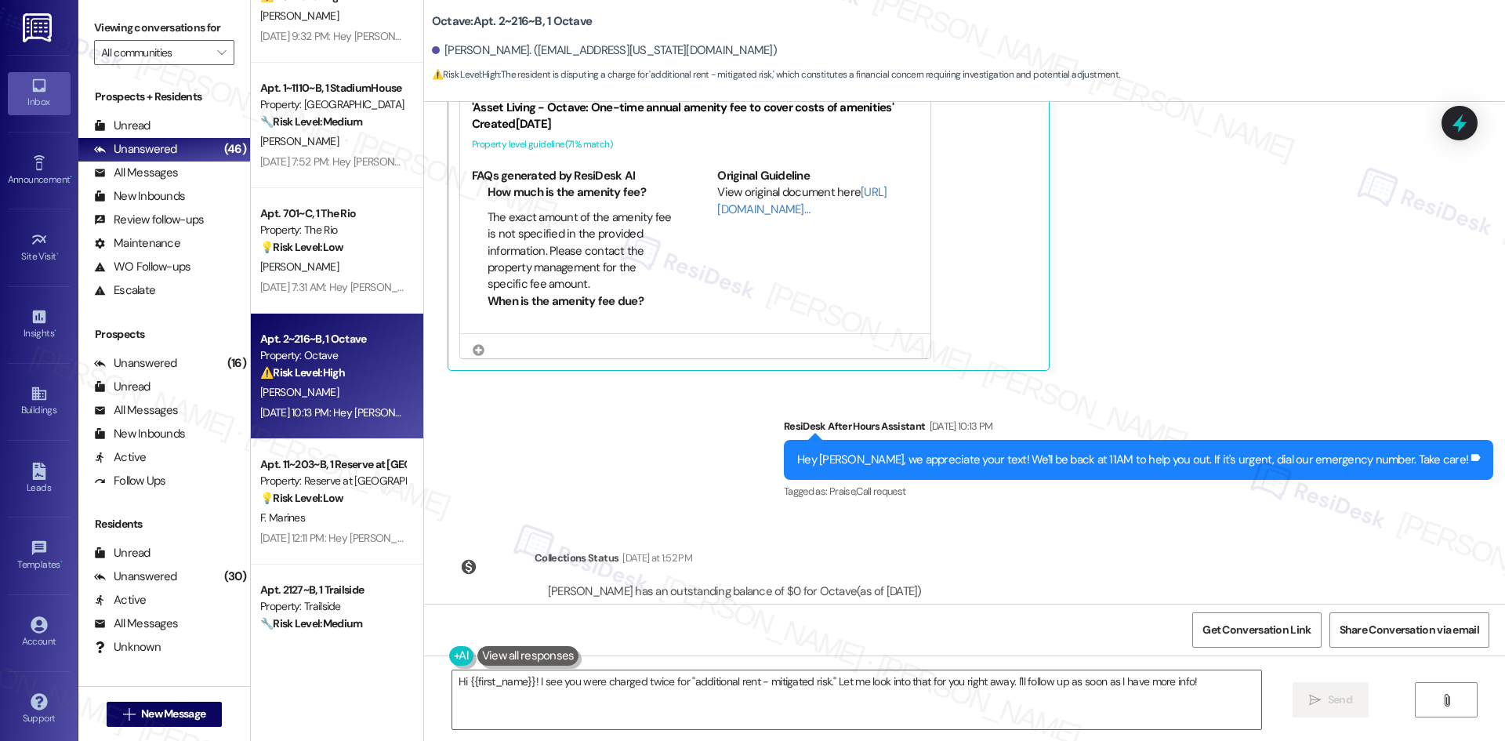
scroll to position [8431, 0]
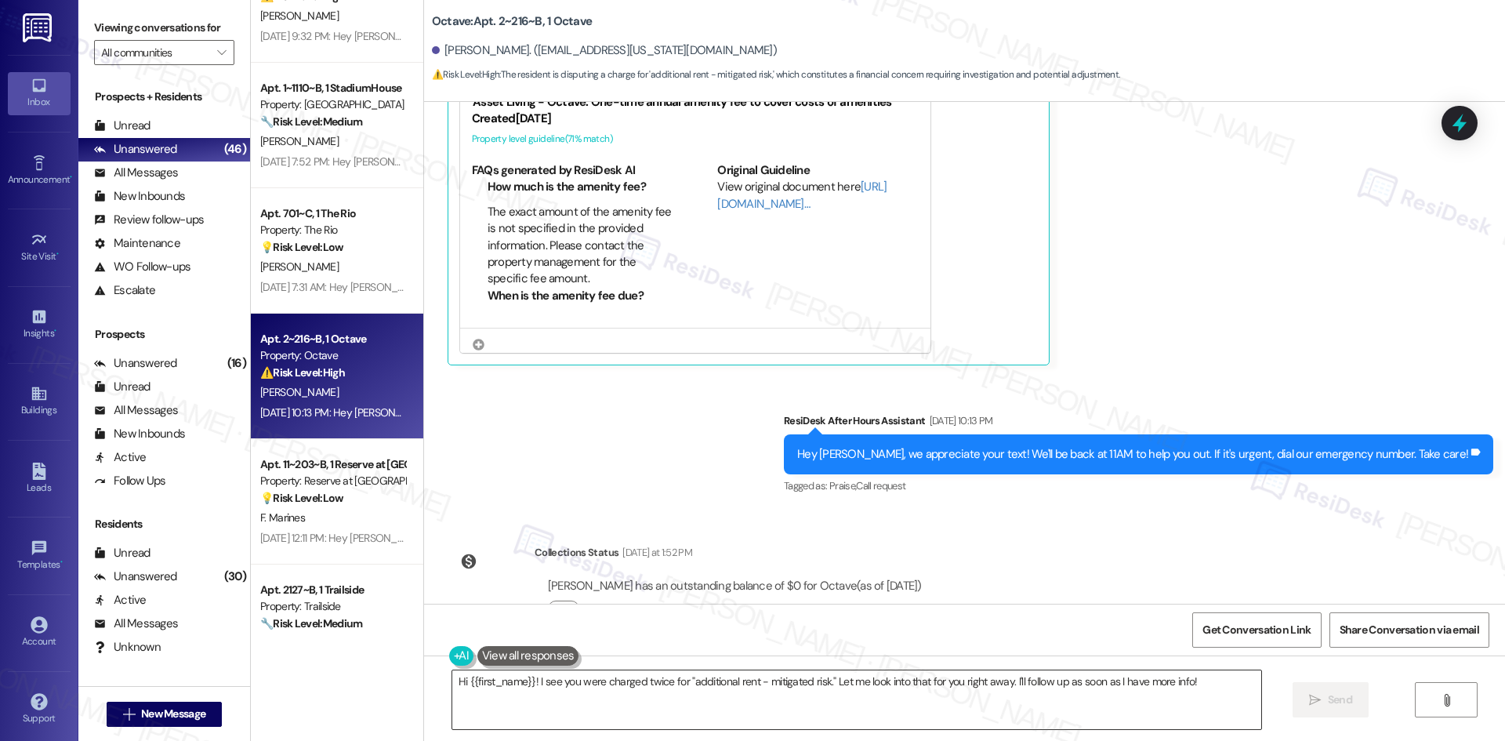
click at [1074, 706] on textarea "Hi {{first_name}}! I see you were charged twice for "additional rent - mitigate…" at bounding box center [856, 699] width 809 height 59
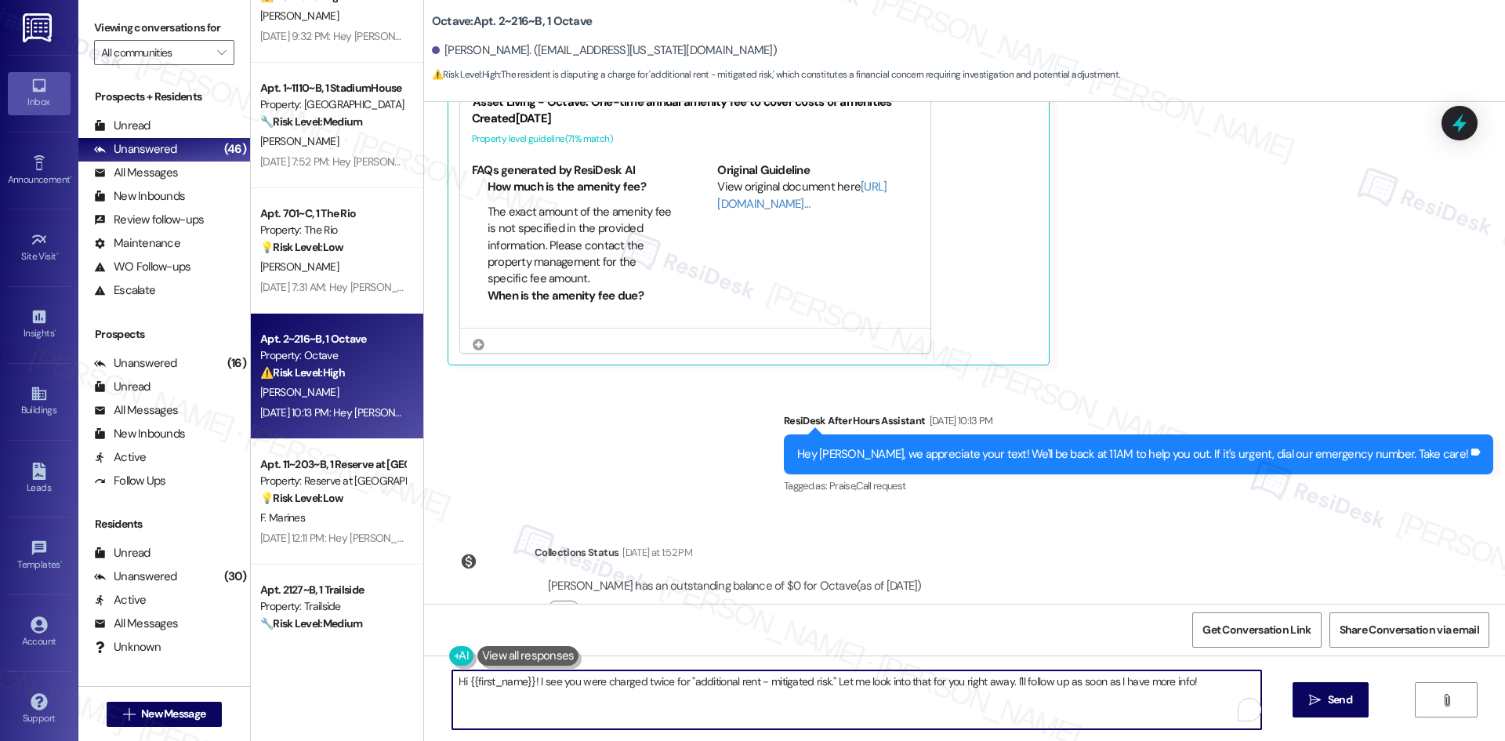
paste textarea "Apologies for the delayed response. Please don’t hesitate to contact us if you …"
type textarea "Apologies for the delayed response. Please don’t hesitate to contact us if you …"
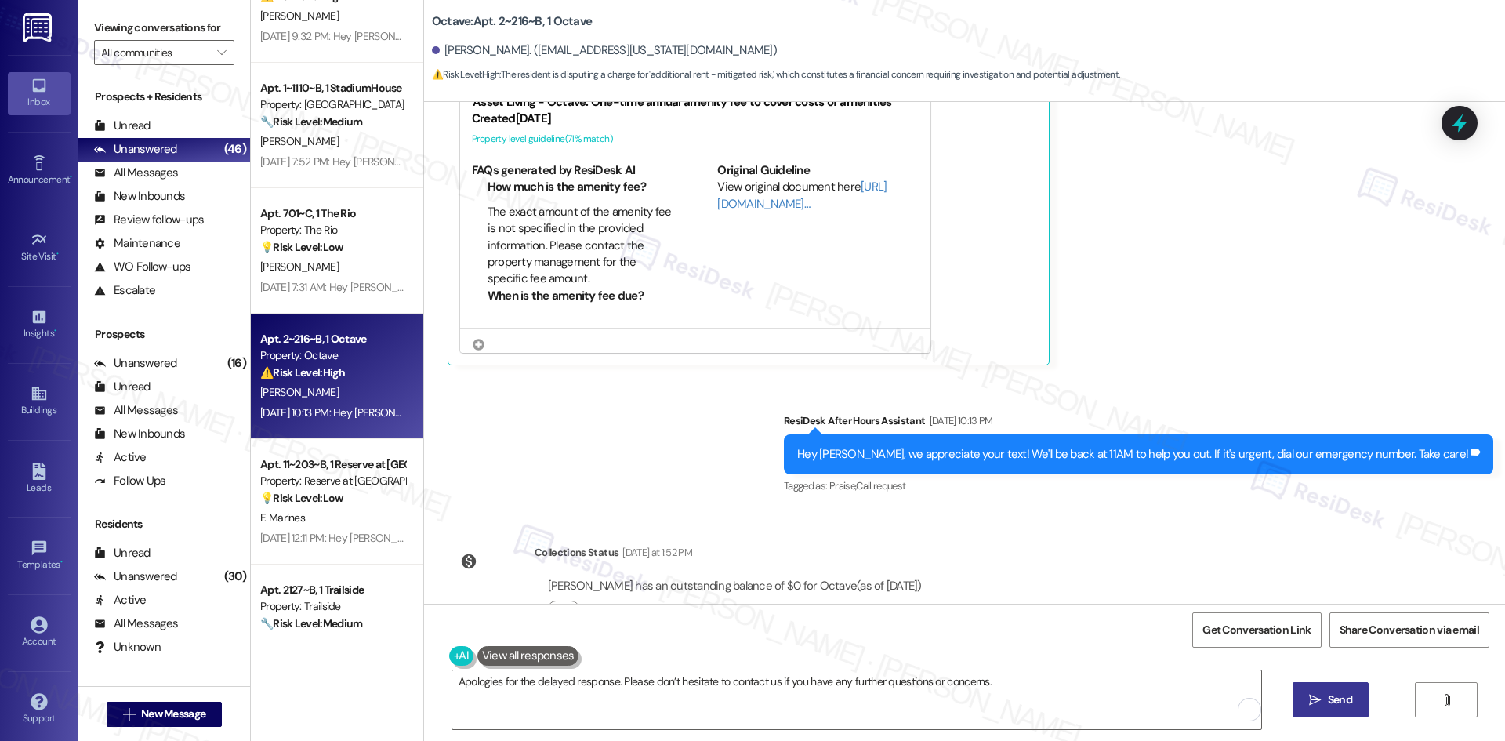
click at [1328, 701] on span "Send" at bounding box center [1340, 699] width 24 height 16
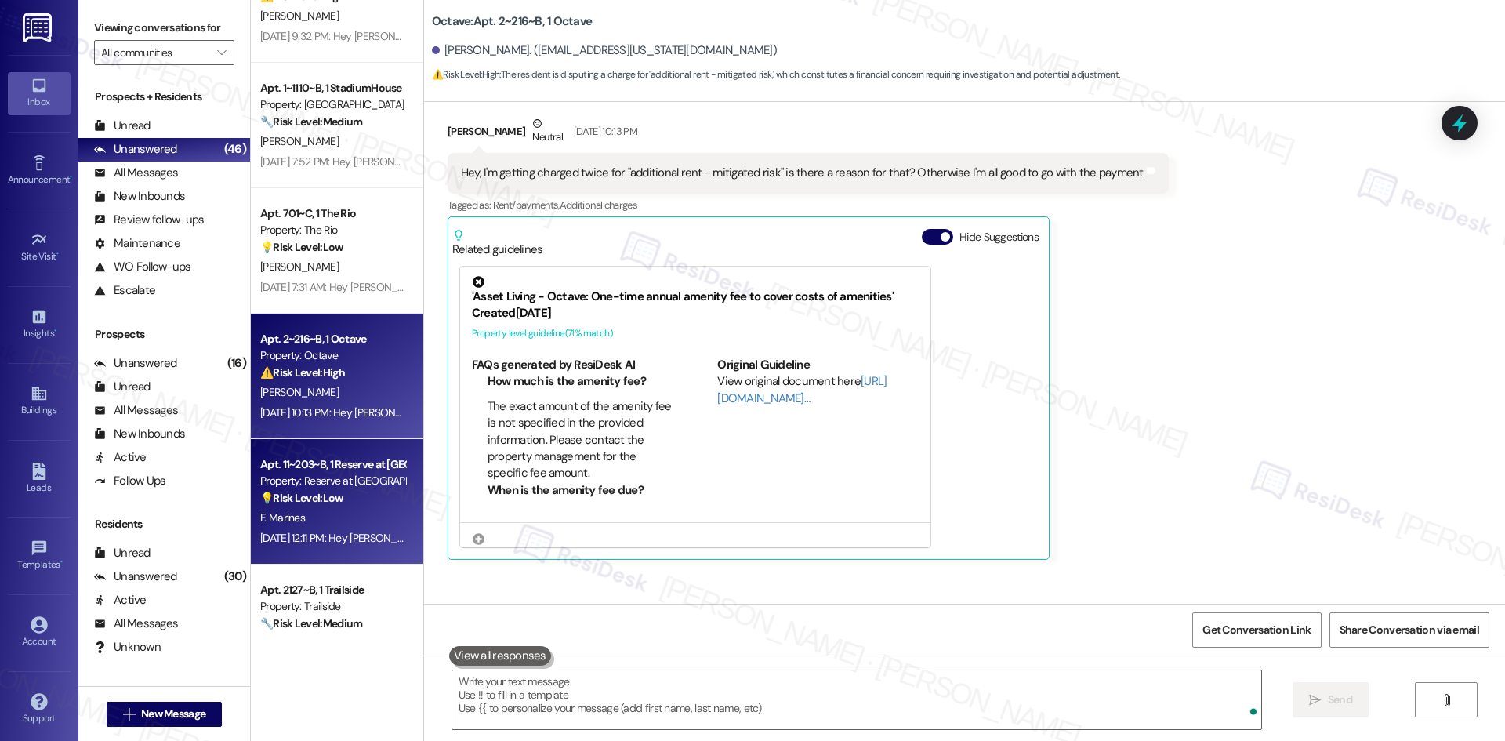
scroll to position [8153, 0]
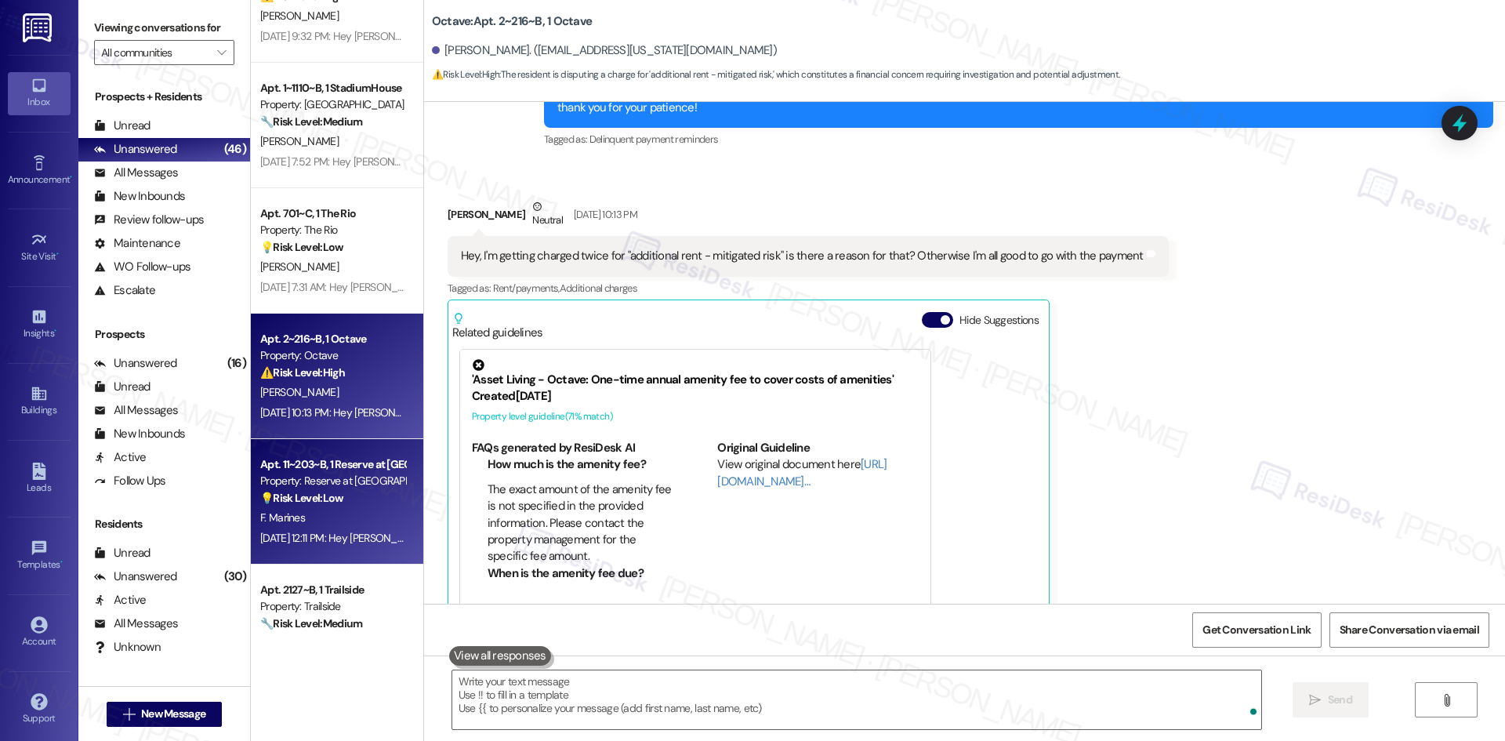
click at [331, 523] on div "F. Marines" at bounding box center [333, 518] width 148 height 20
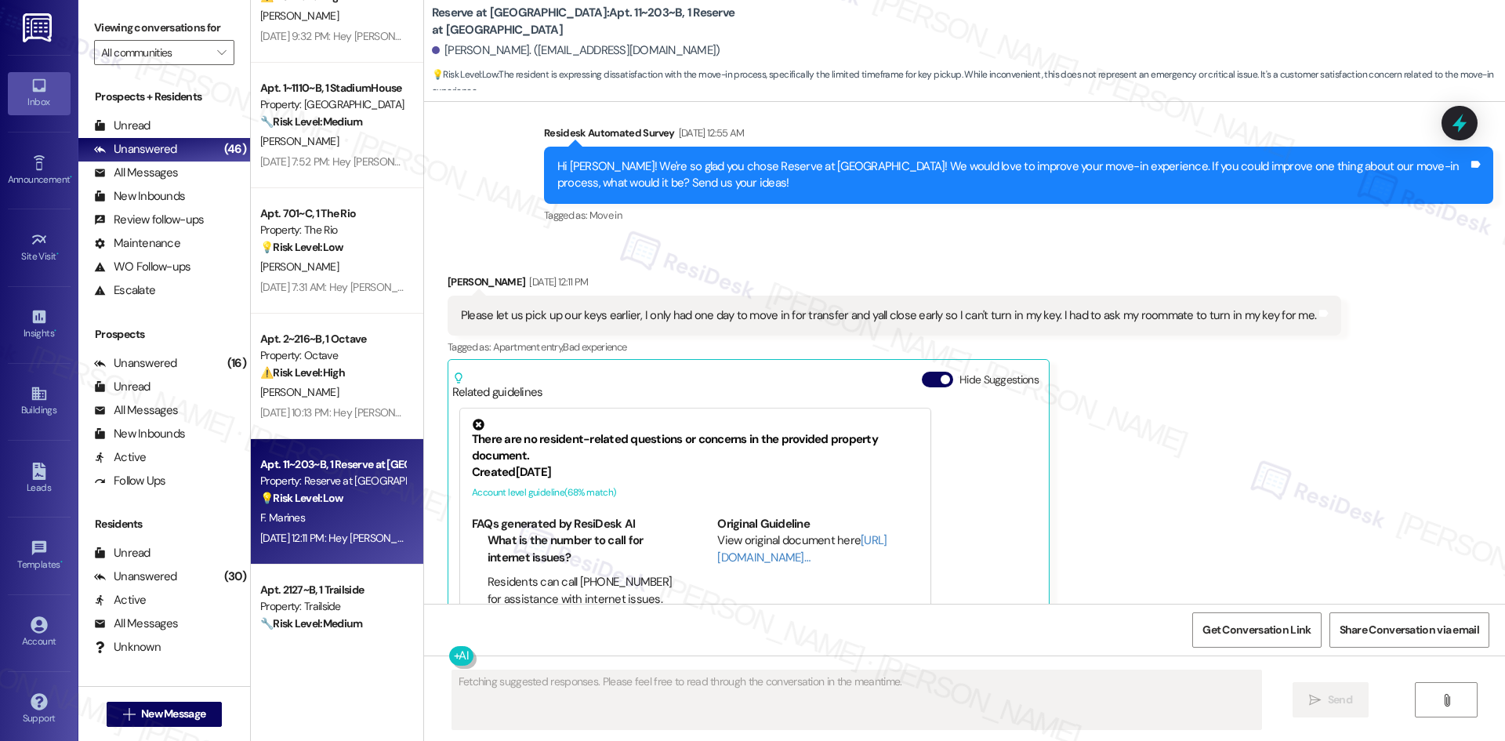
scroll to position [386, 0]
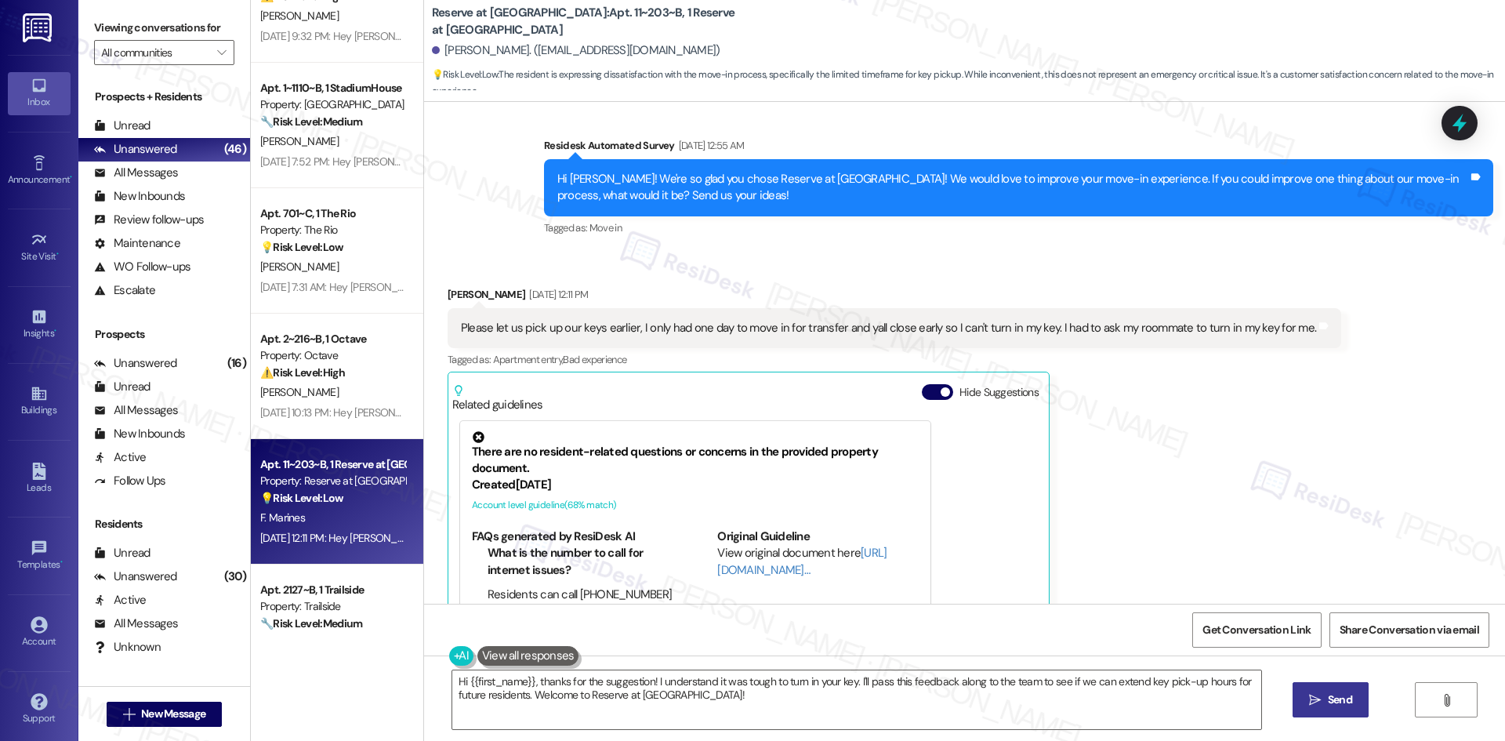
click at [1239, 375] on div "Francisco Marines Aug 06, 2025 at 12:11 PM Please let us pick up our keys earli…" at bounding box center [893, 496] width 893 height 420
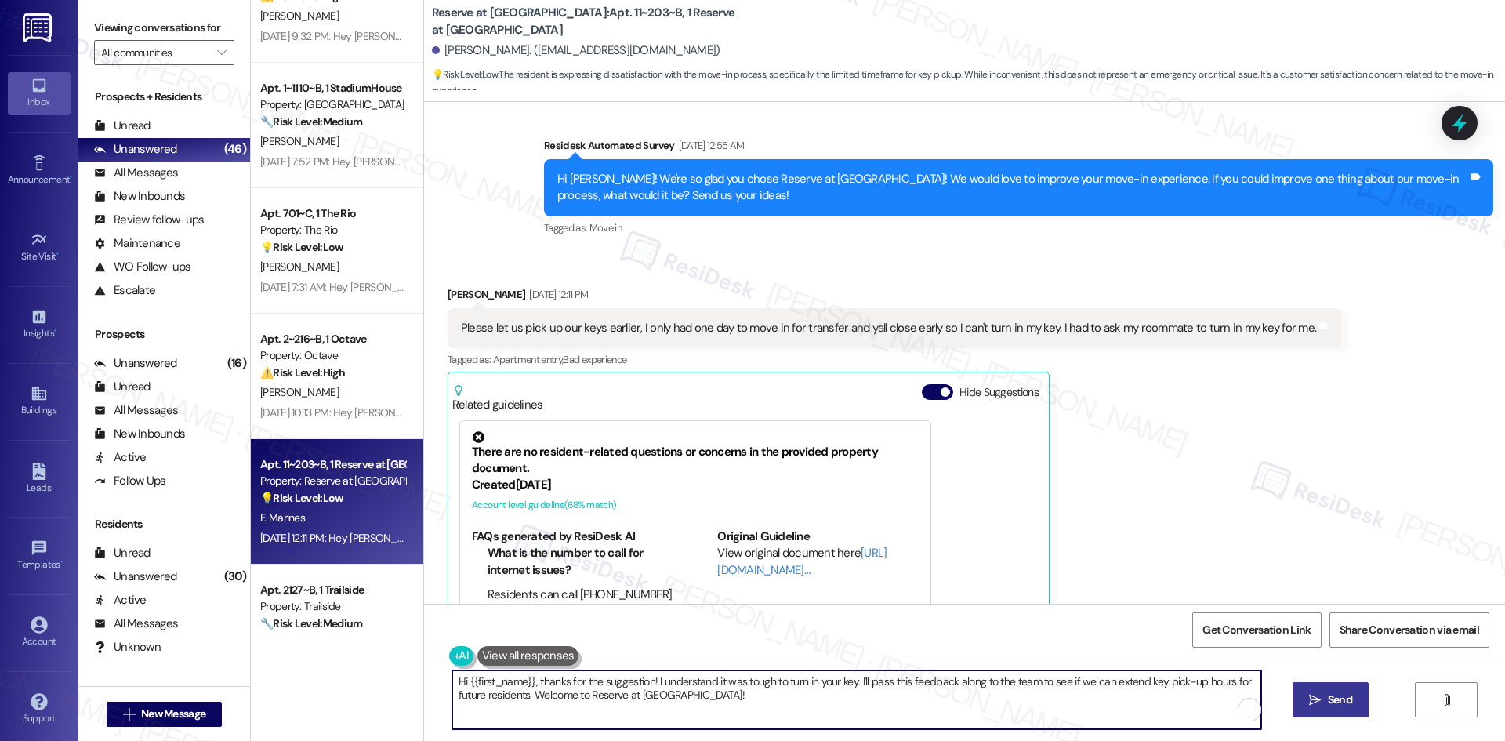
click at [973, 701] on textarea "Hi {{first_name}}, thanks for the suggestion! I understand it was tough to turn…" at bounding box center [856, 699] width 809 height 59
paste textarea "Thank you for your feedback! We appreciate your input and understand your conce…"
type textarea "Thank you for your feedback! We appreciate your input and understand your conce…"
click at [1312, 712] on button " Send" at bounding box center [1330, 699] width 76 height 35
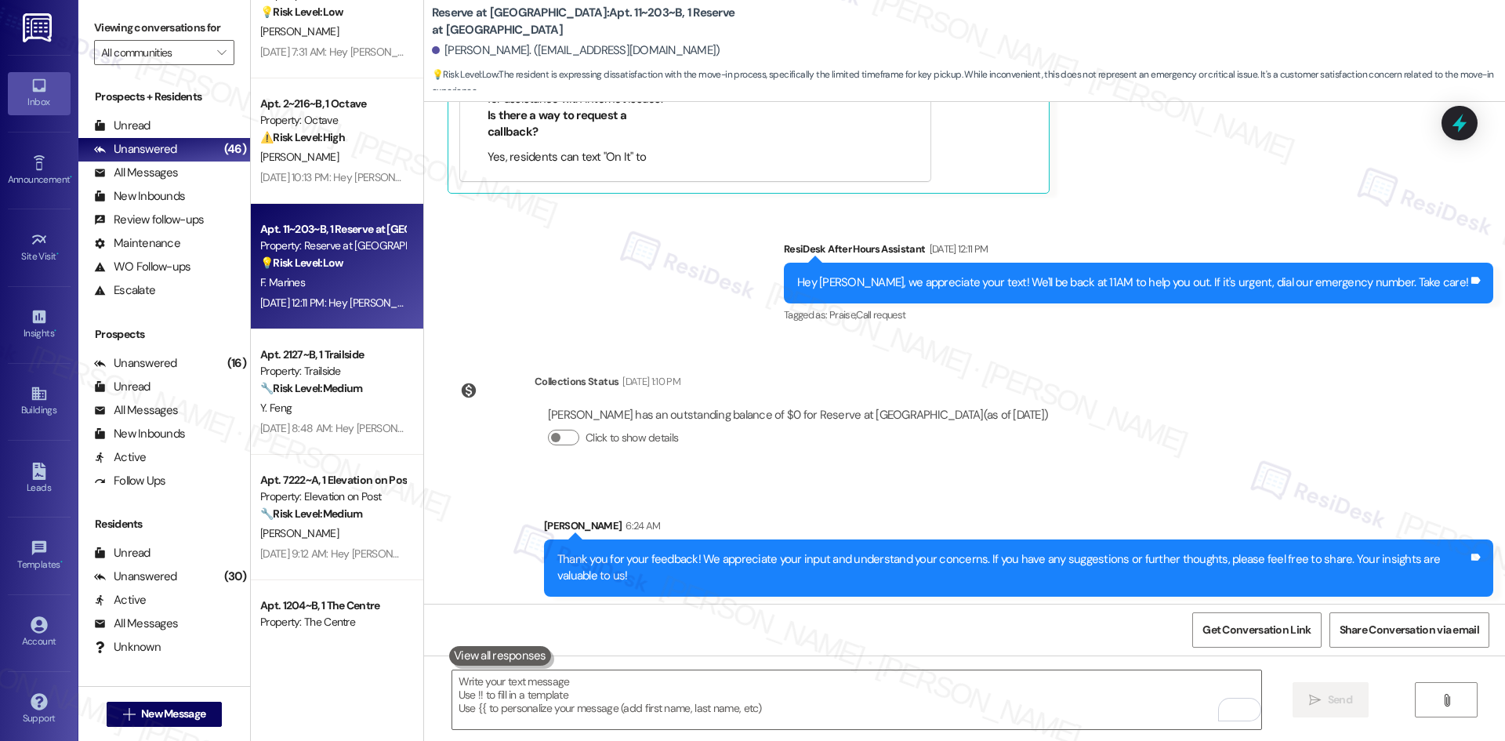
scroll to position [904, 0]
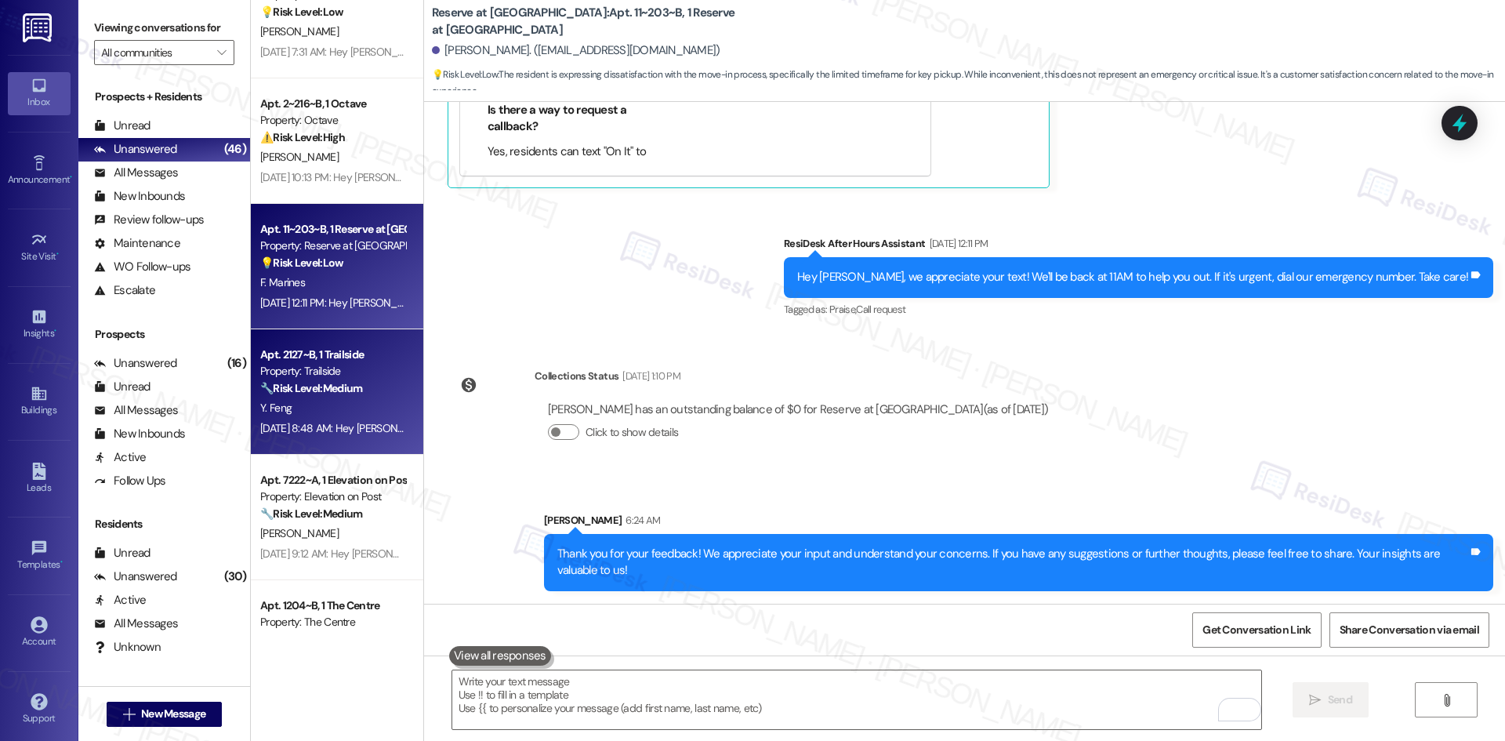
click at [357, 396] on div "🔧 Risk Level: Medium The resident is inquiring about check-in procedures after …" at bounding box center [332, 388] width 145 height 16
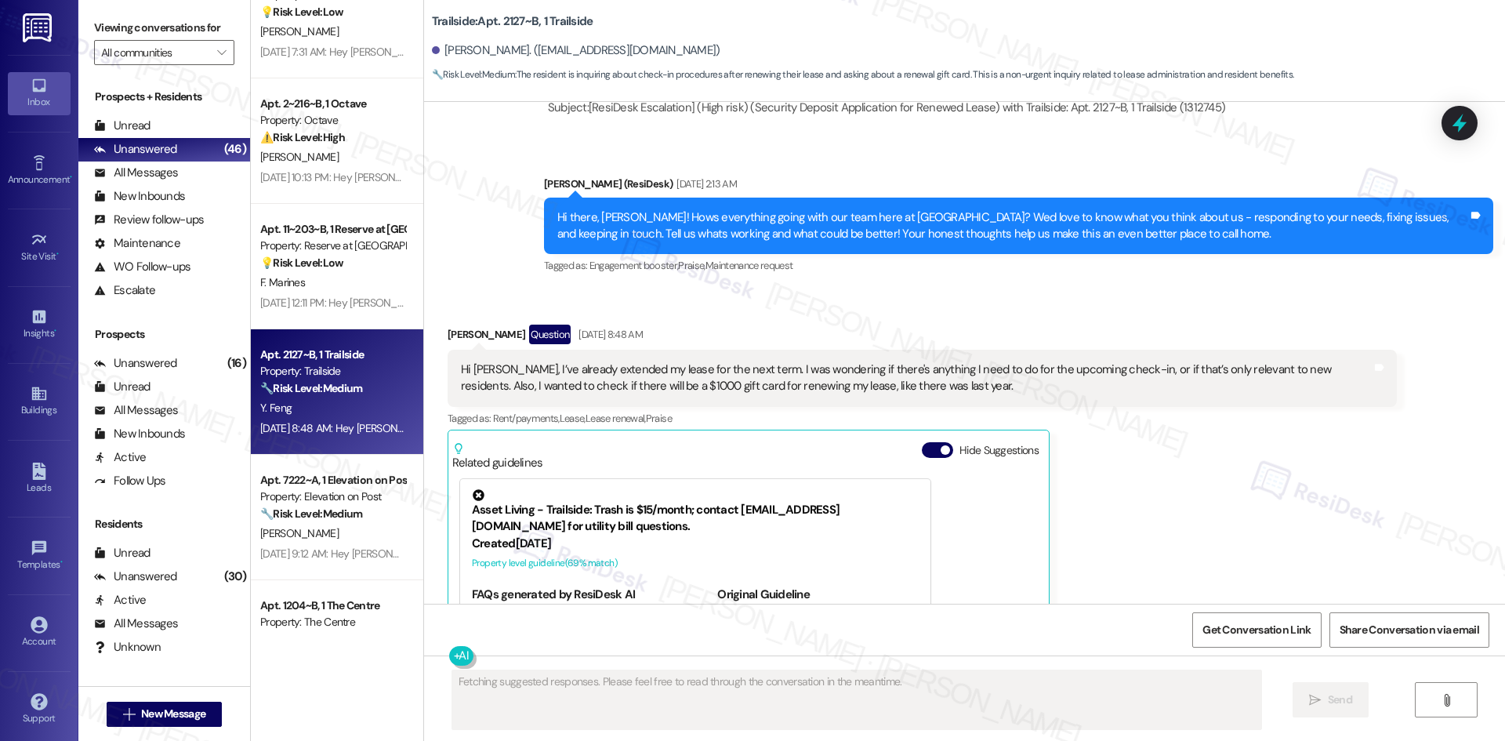
scroll to position [1541, 0]
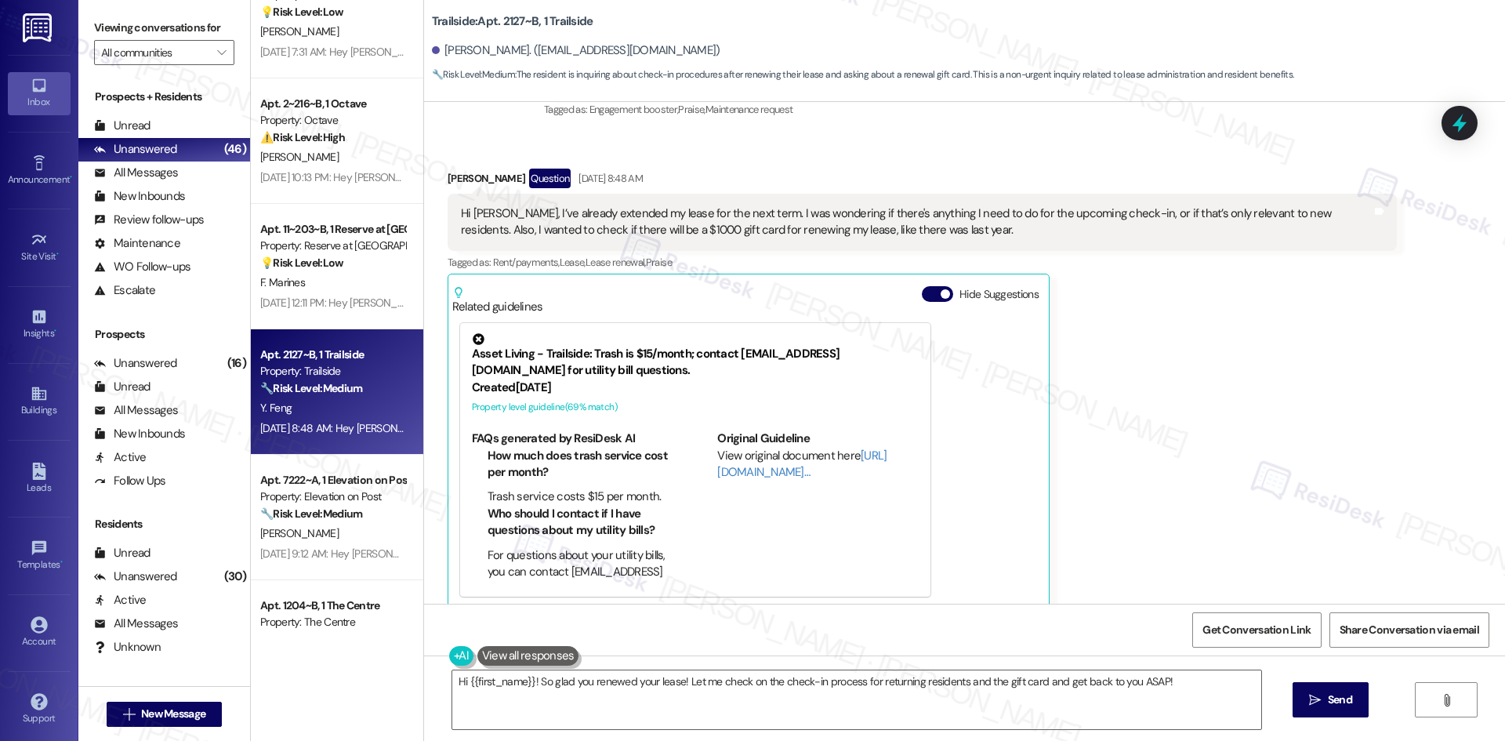
drag, startPoint x: 1198, startPoint y: 337, endPoint x: 1183, endPoint y: 386, distance: 51.8
click at [1198, 337] on div "Yichen Feng Question Aug 06, 2025 at 8:48 AM Hi Sarah, I’ve already extended my…" at bounding box center [921, 388] width 949 height 440
click at [1076, 683] on textarea "Hi {{first_name}}! So glad you renewed your lease! Let me check on the check-in…" at bounding box center [856, 699] width 809 height 59
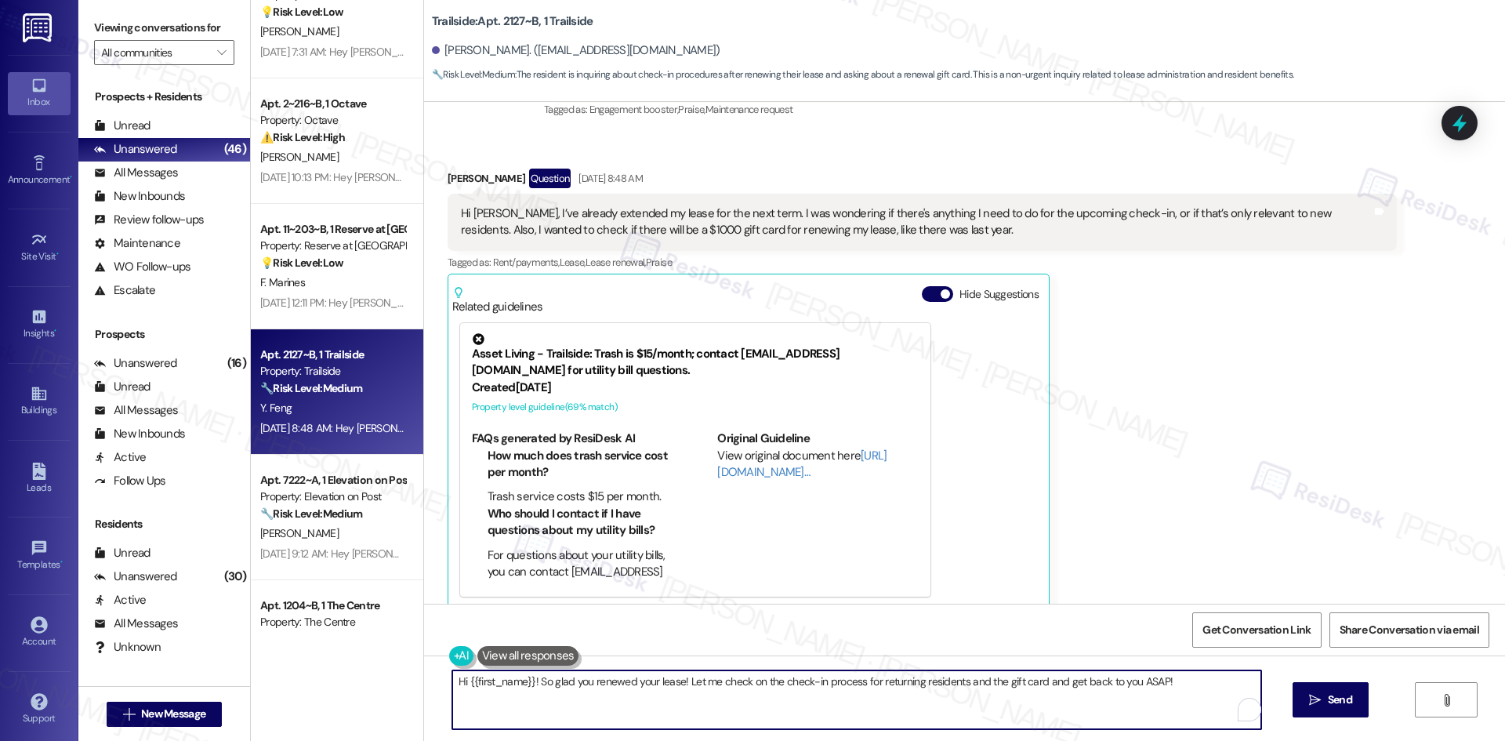
paste textarea "Apologies for the delayed response. Please don’t hesitate to contact us if you …"
type textarea "Apologies for the delayed response. Please don’t hesitate to contact us if you …"
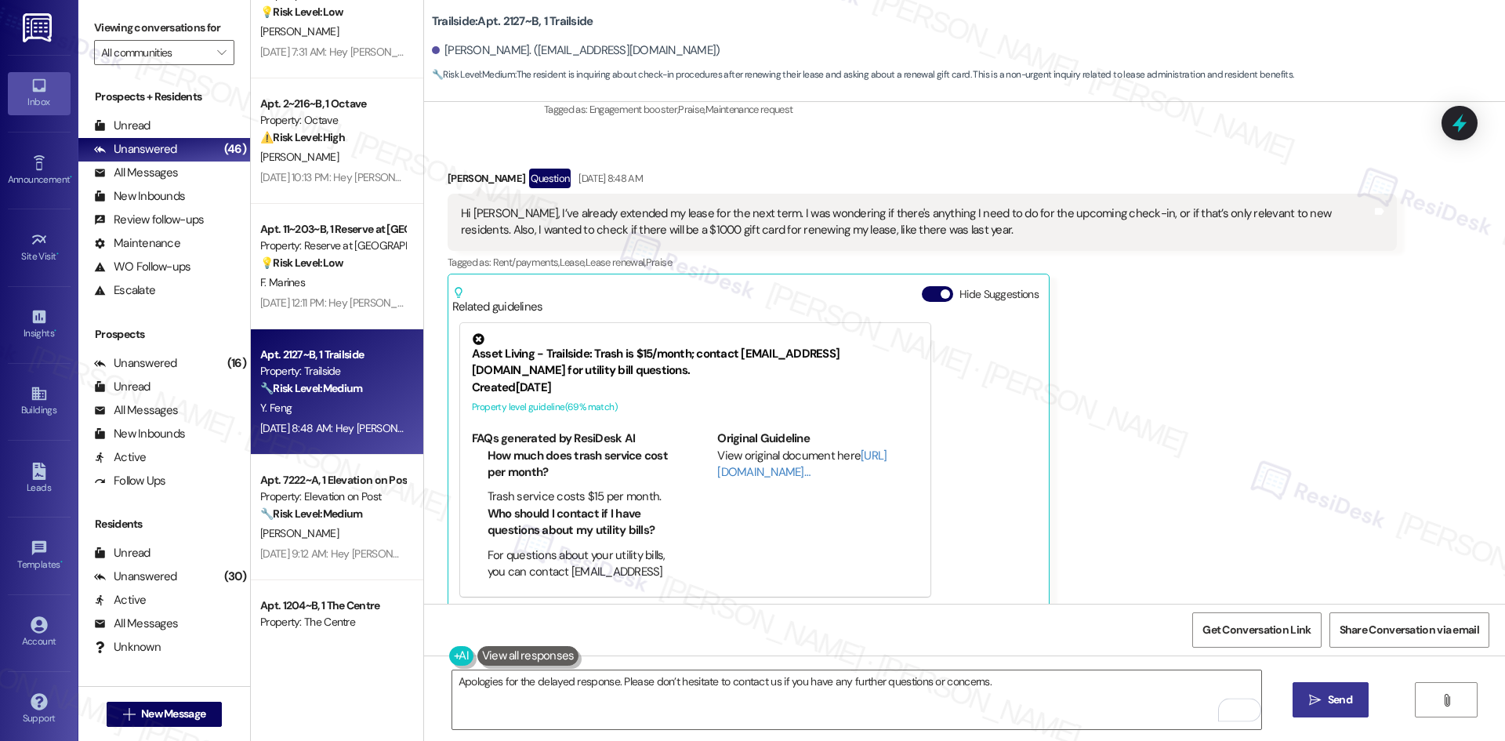
click at [1335, 687] on button " Send" at bounding box center [1330, 699] width 76 height 35
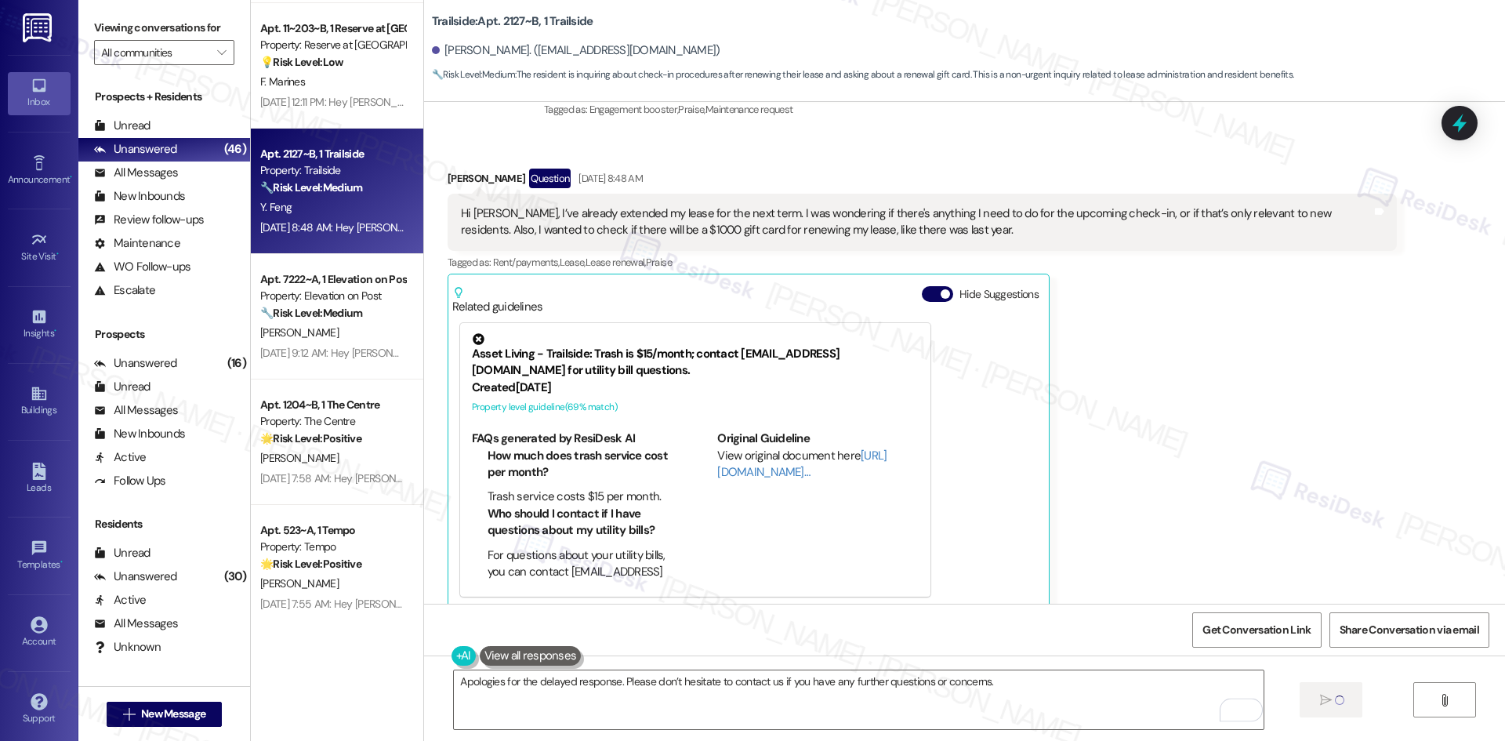
scroll to position [2664, 0]
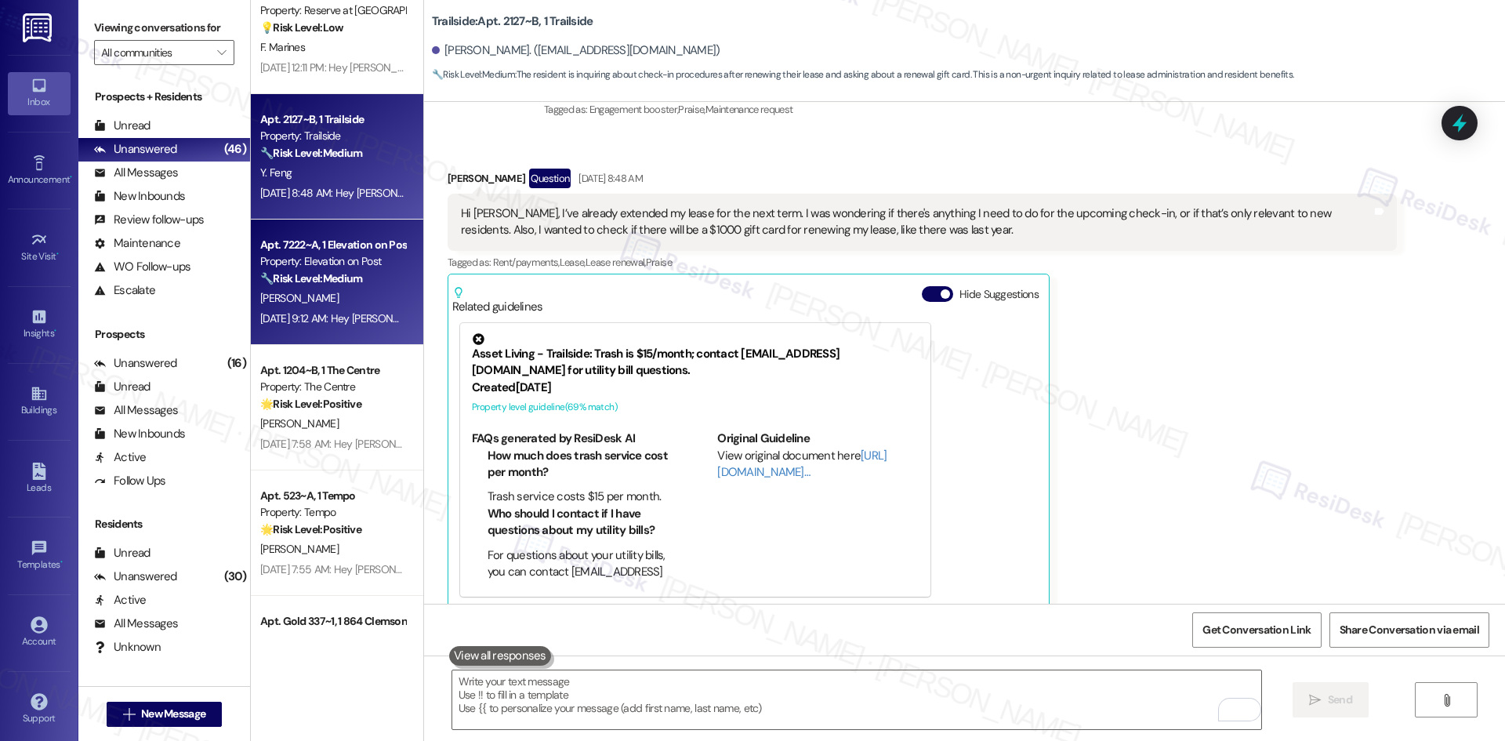
click at [316, 304] on div "L. Carter" at bounding box center [333, 298] width 148 height 20
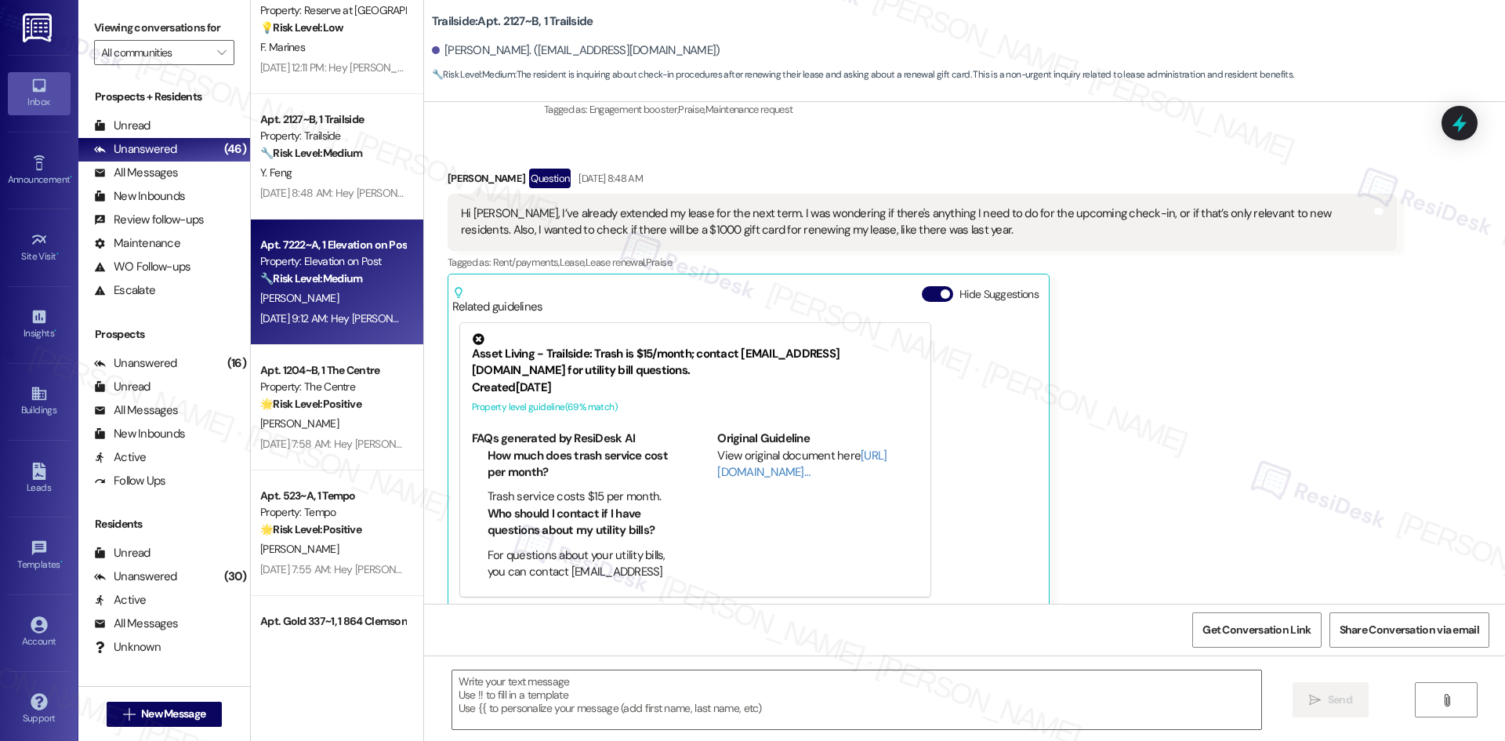
type textarea "Fetching suggested responses. Please feel free to read through the conversation…"
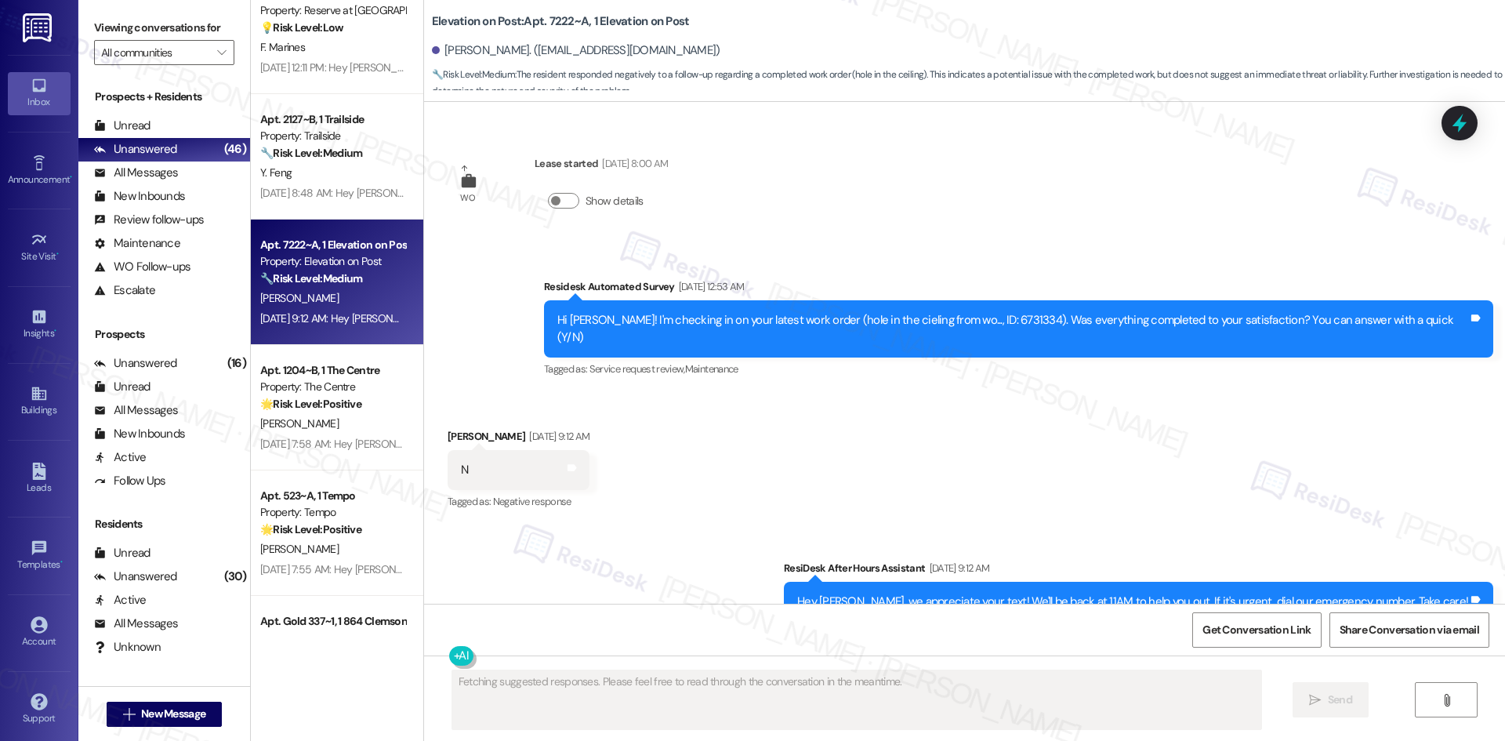
scroll to position [7924, 0]
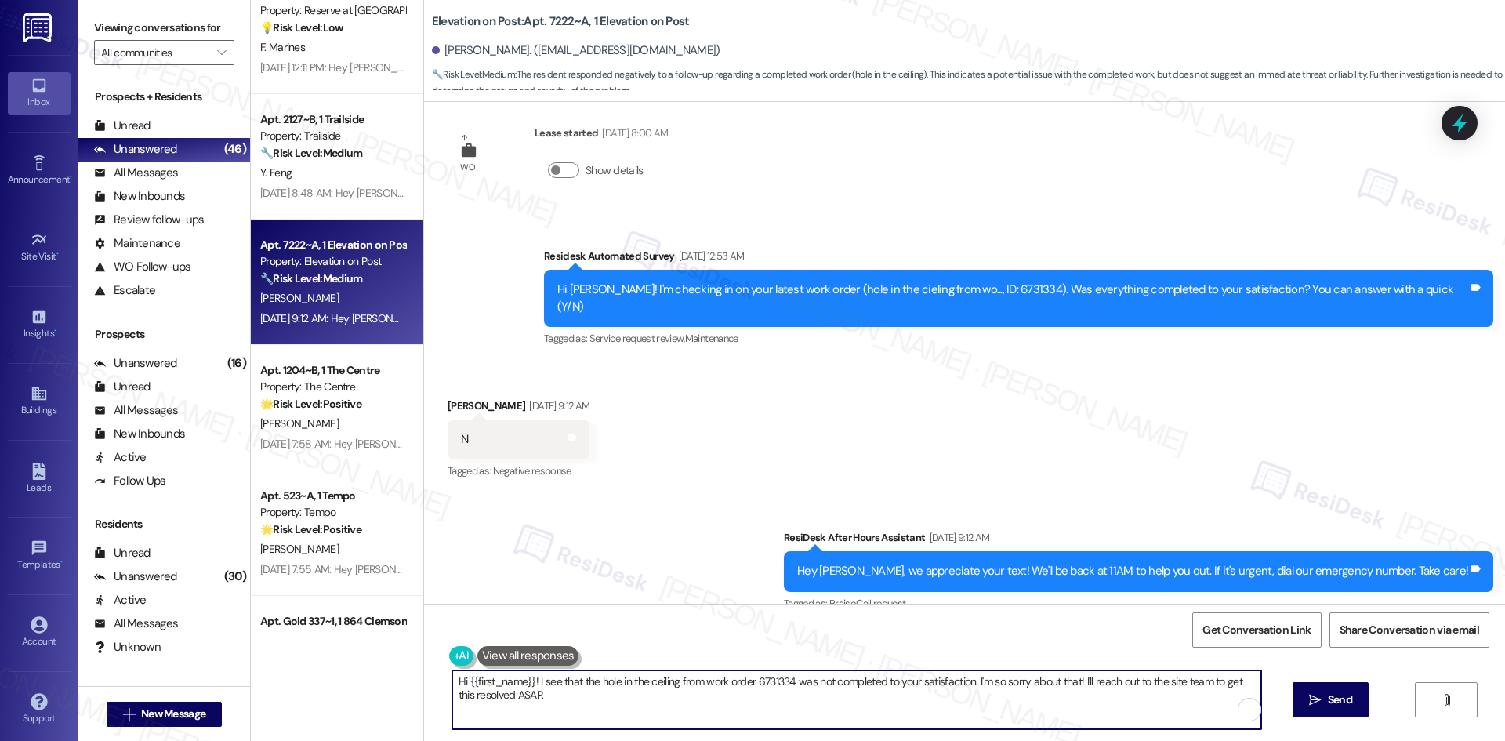
click at [929, 683] on textarea "Hi {{first_name}}! I see that the hole in the ceiling from work order 6731334 w…" at bounding box center [856, 699] width 809 height 59
paste textarea "Apologies for the delayed response. Please don’t hesitate to contact us if you …"
type textarea "Apologies for the delayed response. Please don’t hesitate to contact us if you …"
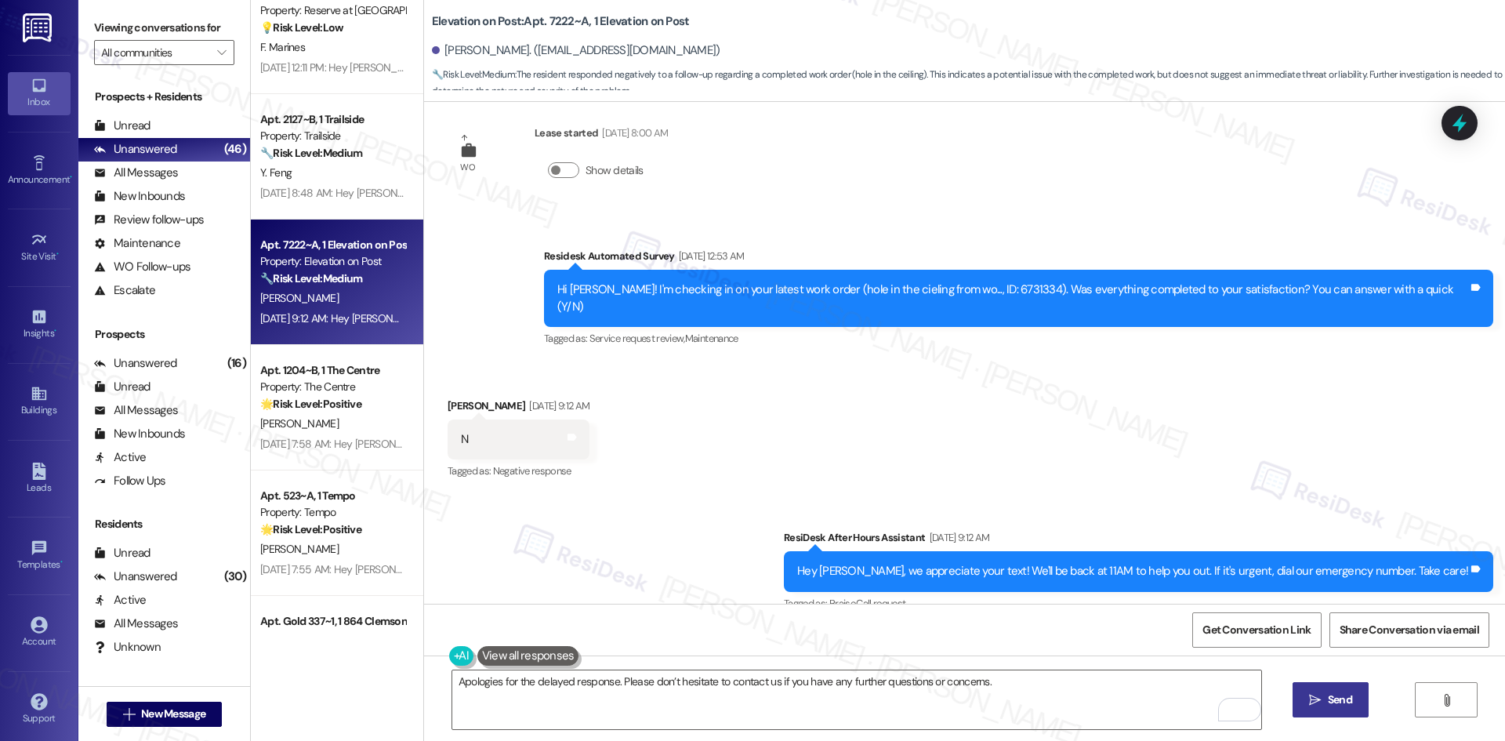
click at [1313, 698] on icon "" at bounding box center [1315, 700] width 12 height 13
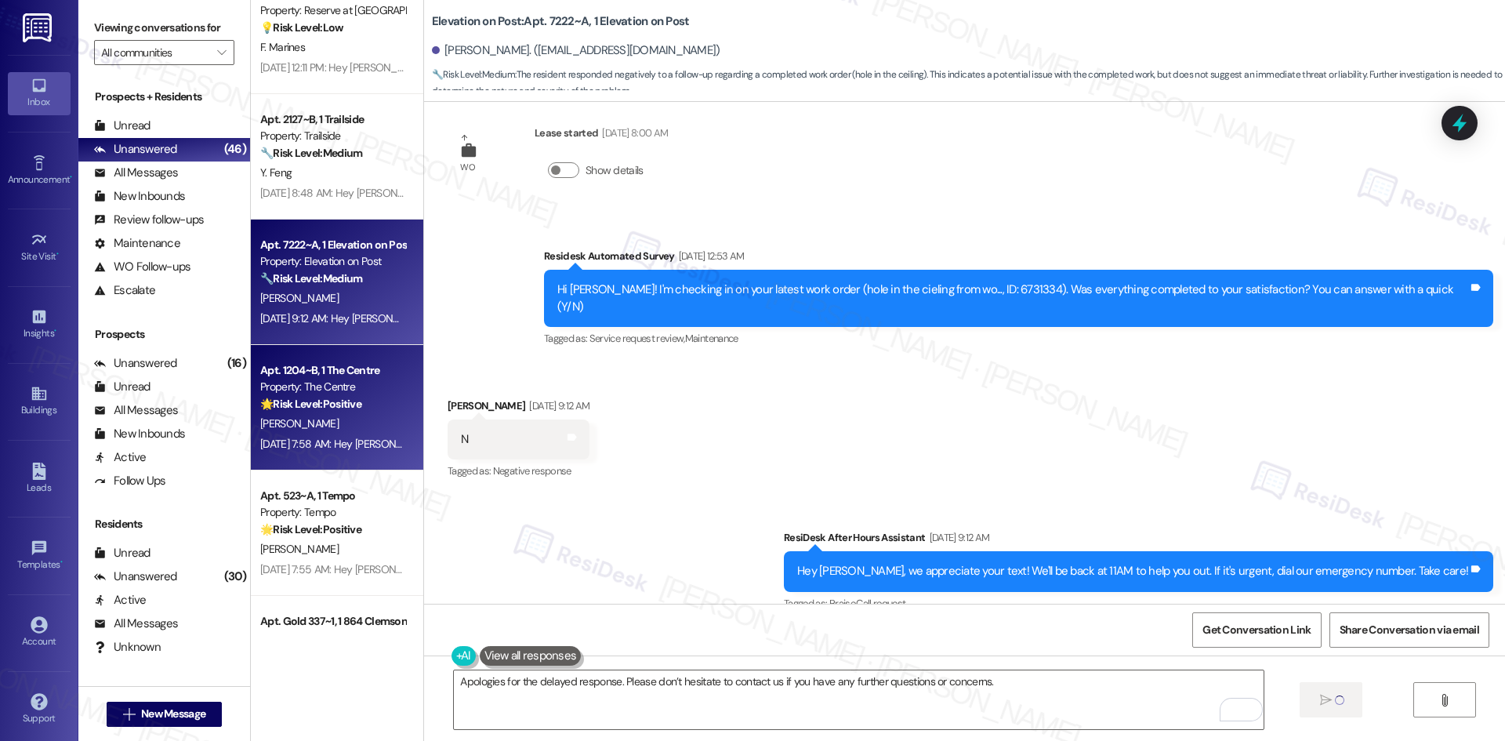
click at [326, 426] on div "C. Spears" at bounding box center [333, 424] width 148 height 20
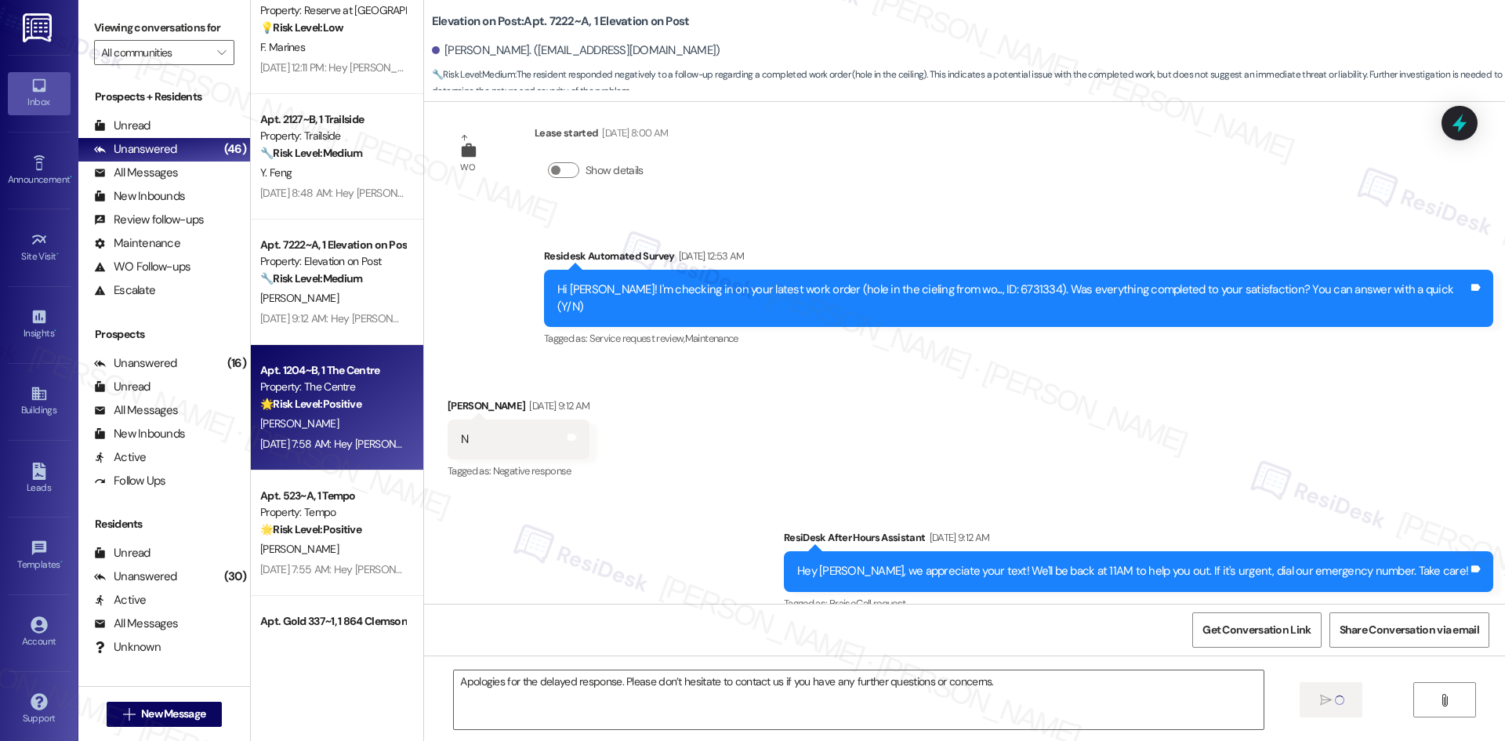
type textarea "Fetching suggested responses. Please feel free to read through the conversation…"
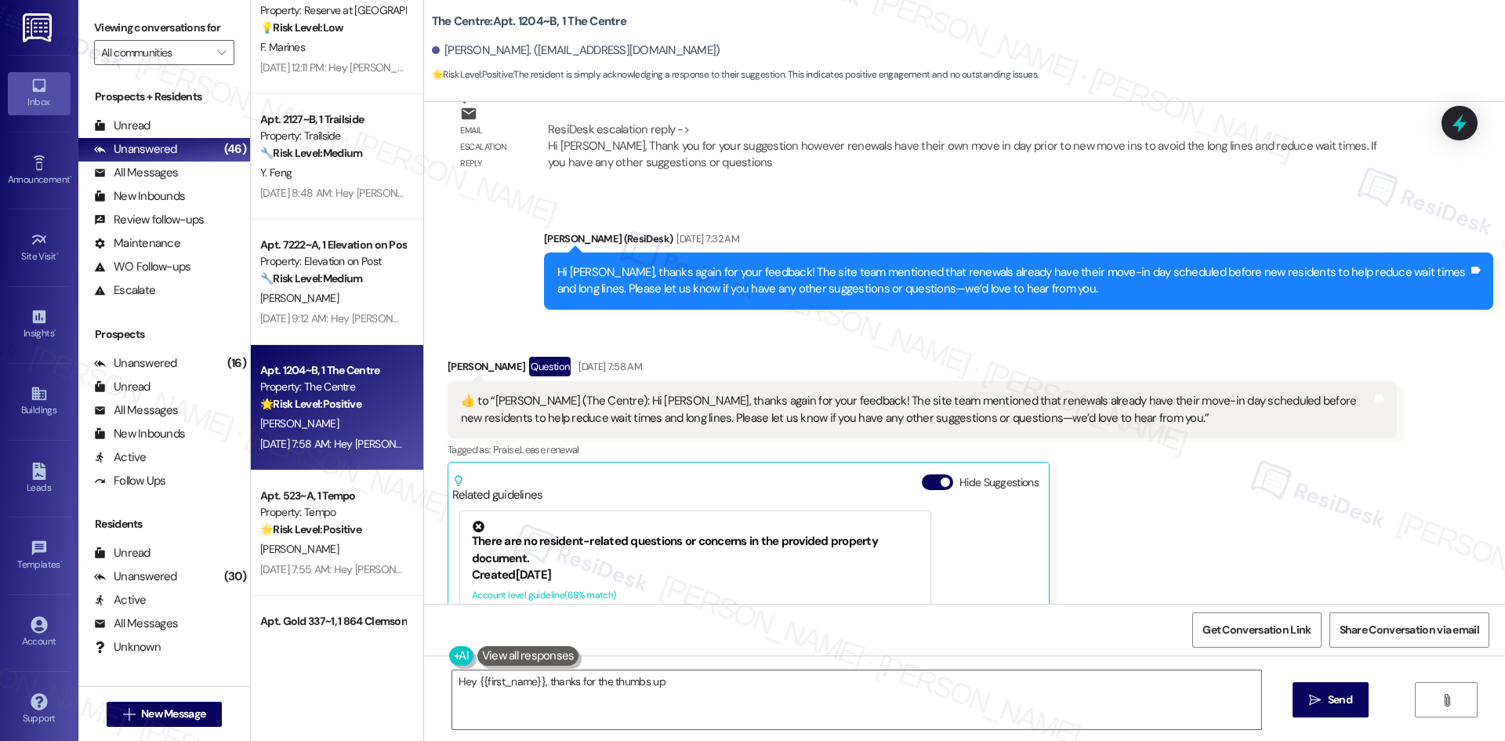
scroll to position [3402, 0]
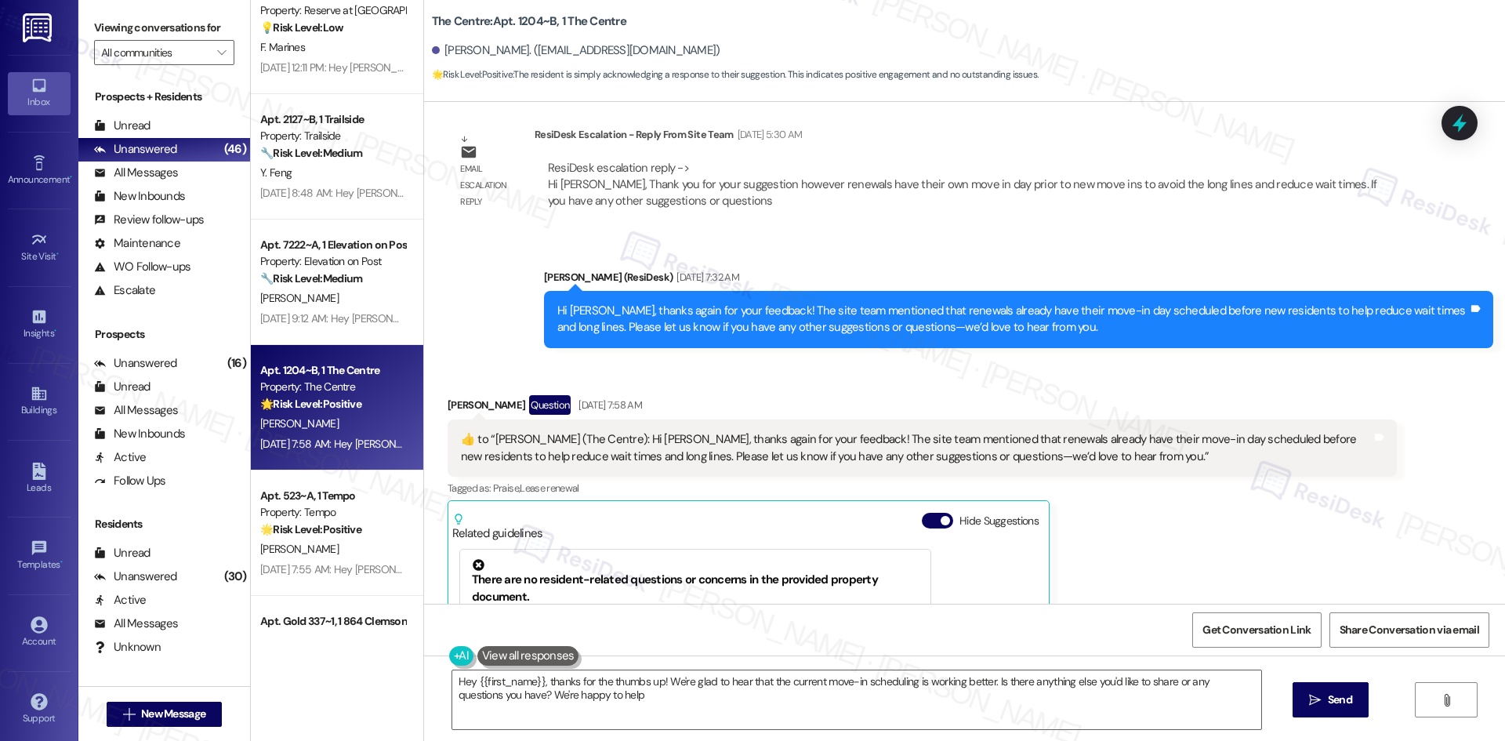
type textarea "Hey {{first_name}}, thanks for the thumbs up! We're glad to hear that the curre…"
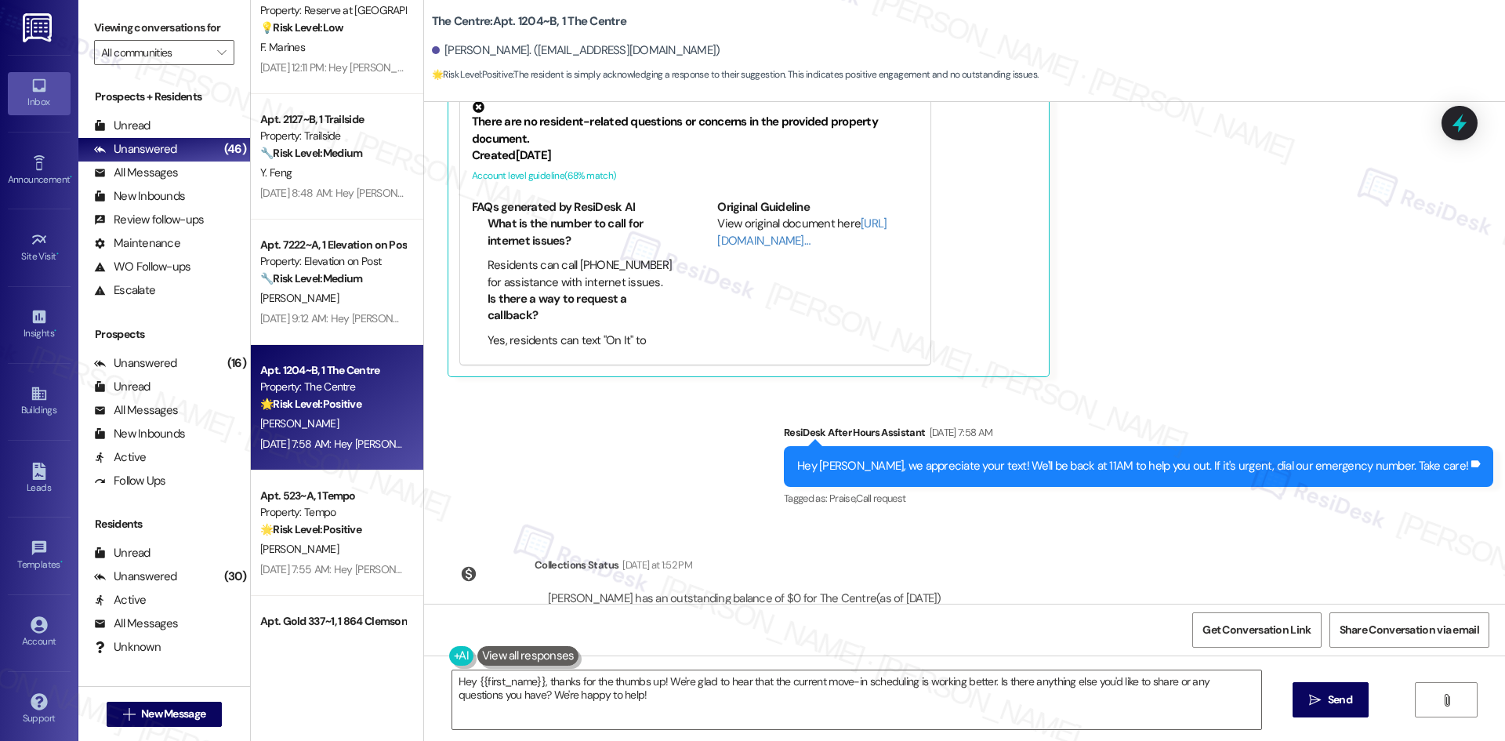
scroll to position [3872, 0]
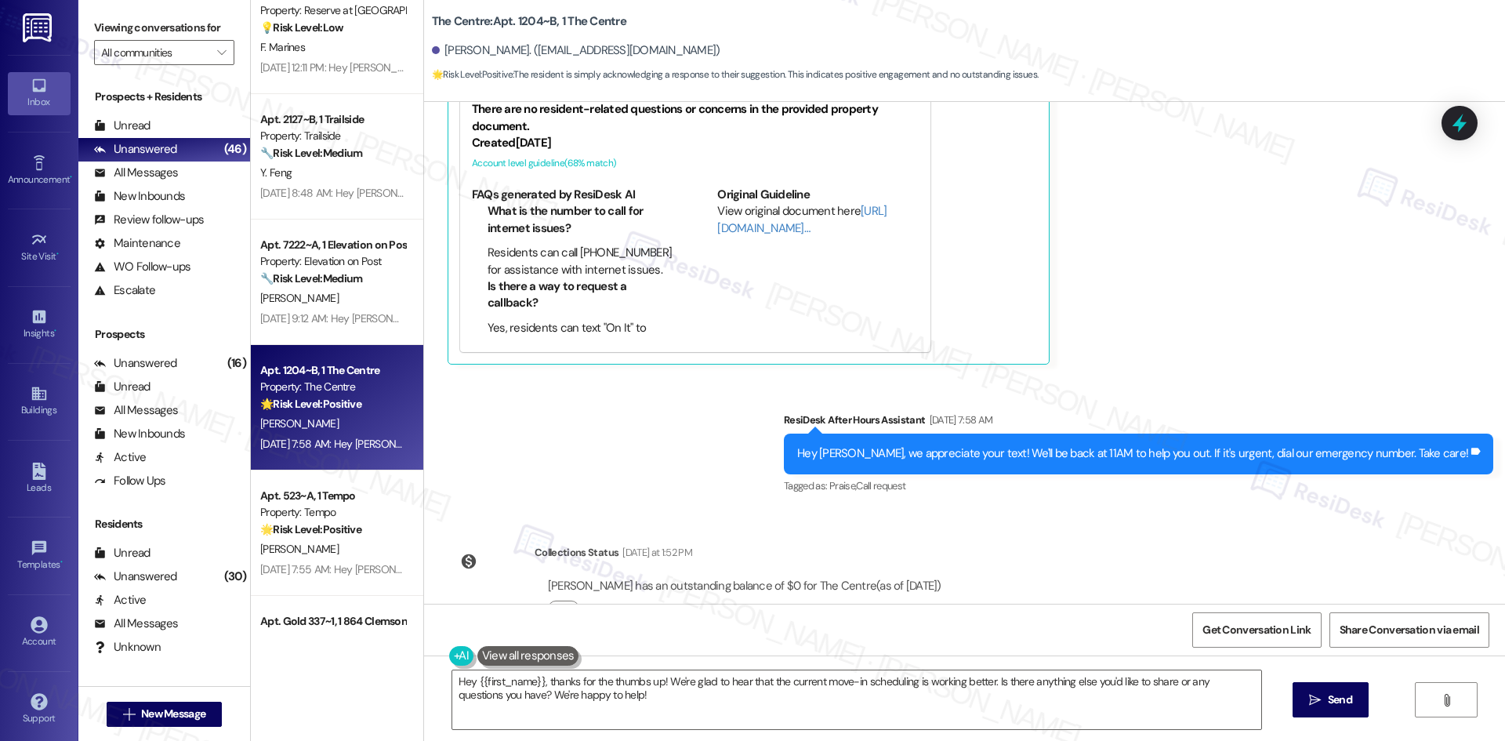
click at [1145, 511] on div "WO Opened request: The plastic... Aug 20, 2024 at 1:30 AM Status : Completed Sh…" at bounding box center [964, 353] width 1081 height 502
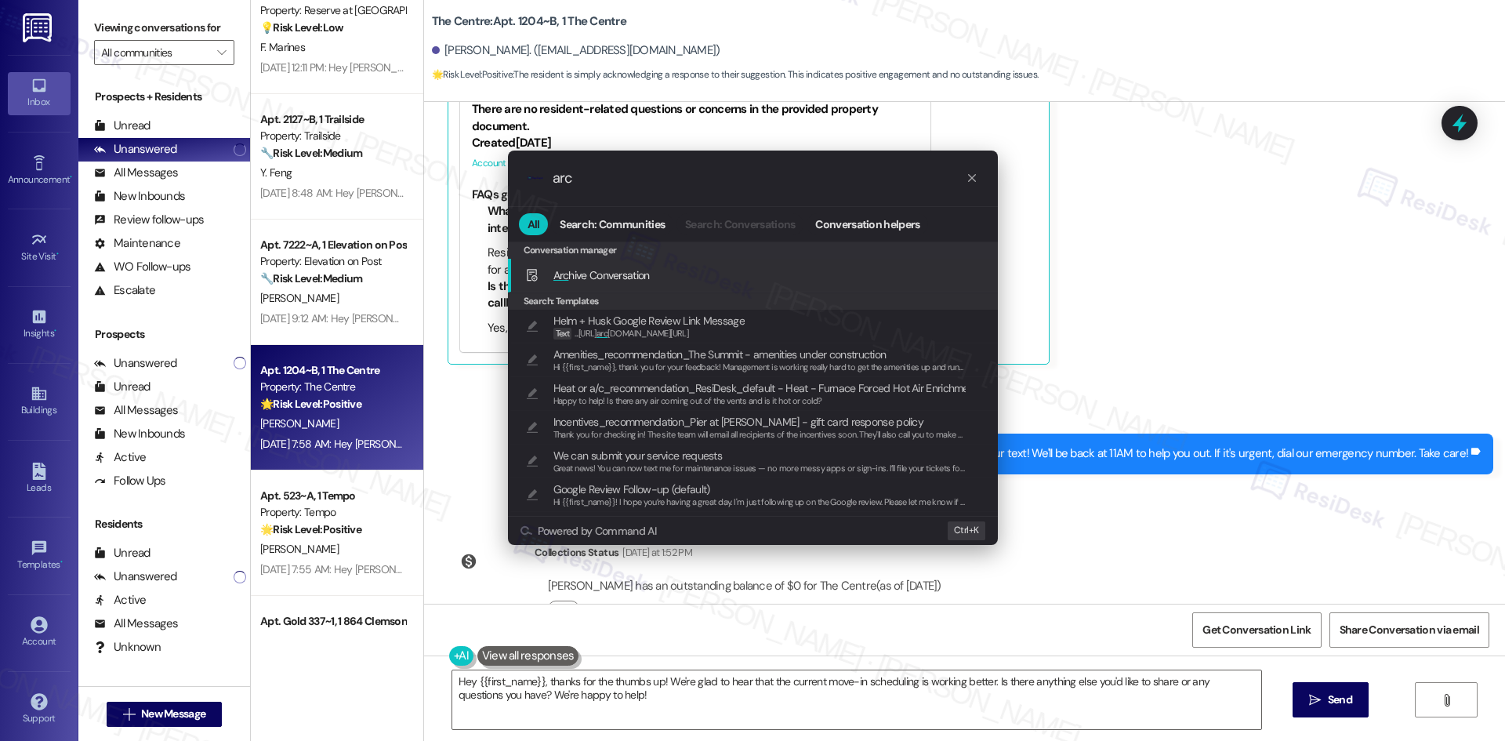
type input "arc"
click at [662, 279] on div "Arc hive Conversation Add shortcut" at bounding box center [754, 274] width 458 height 17
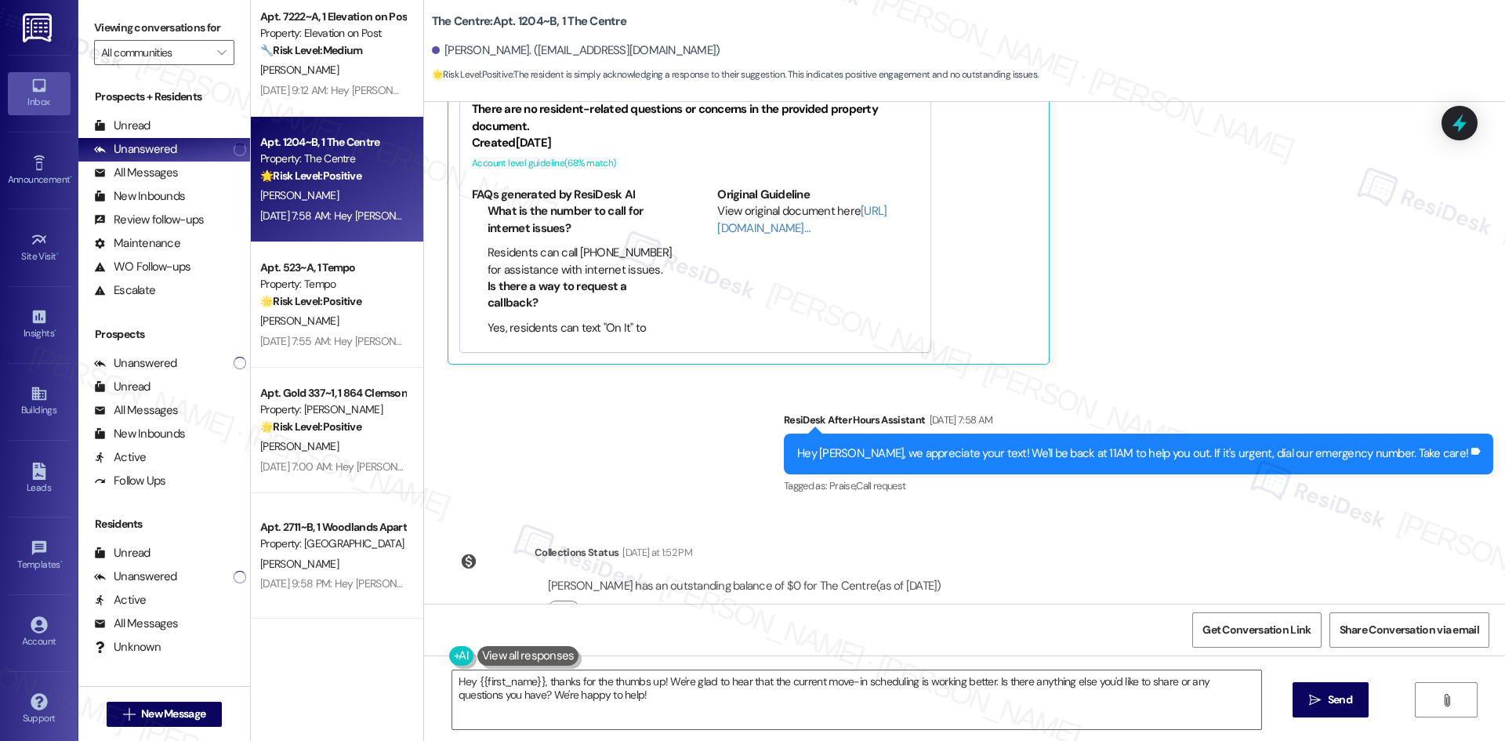
scroll to position [2900, 0]
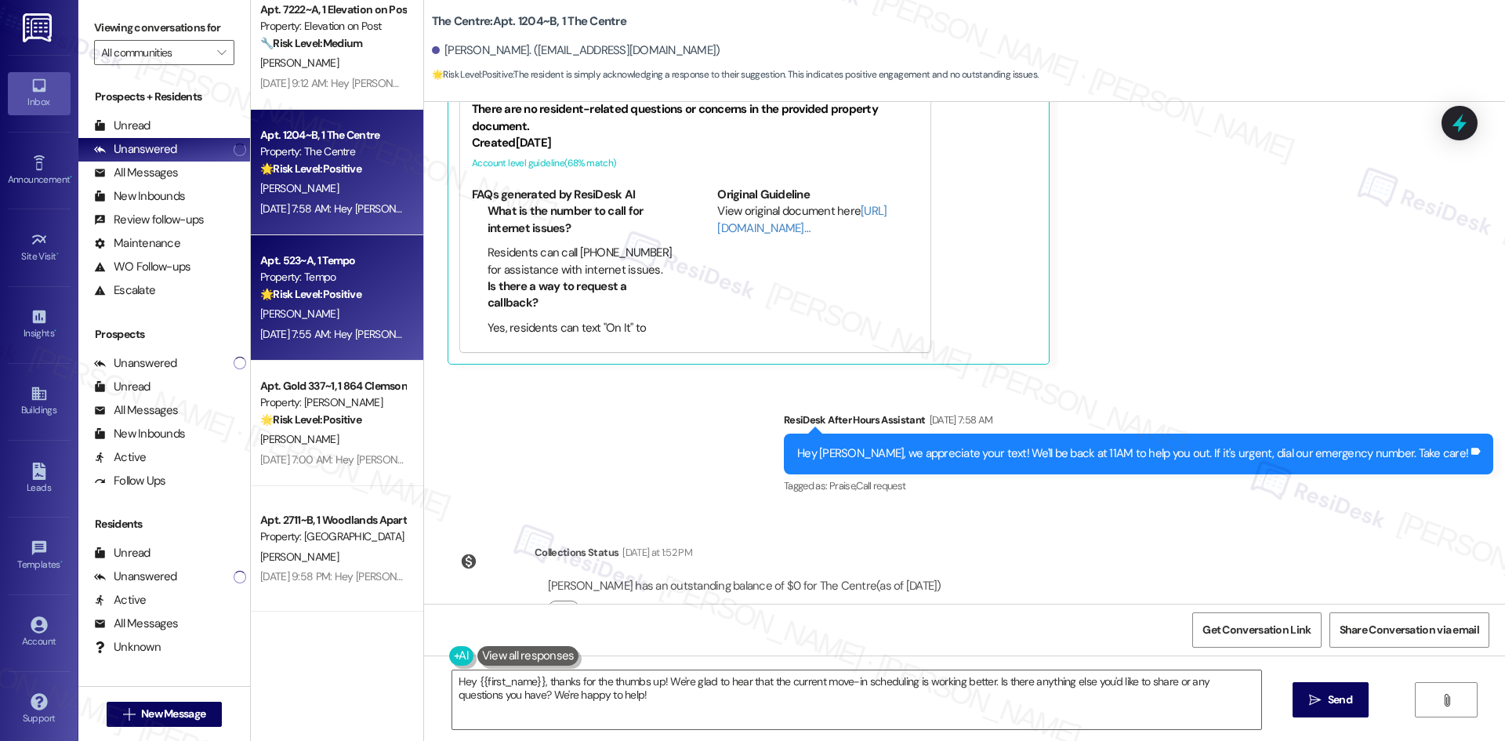
click at [329, 317] on div "D. Rahardja" at bounding box center [333, 314] width 148 height 20
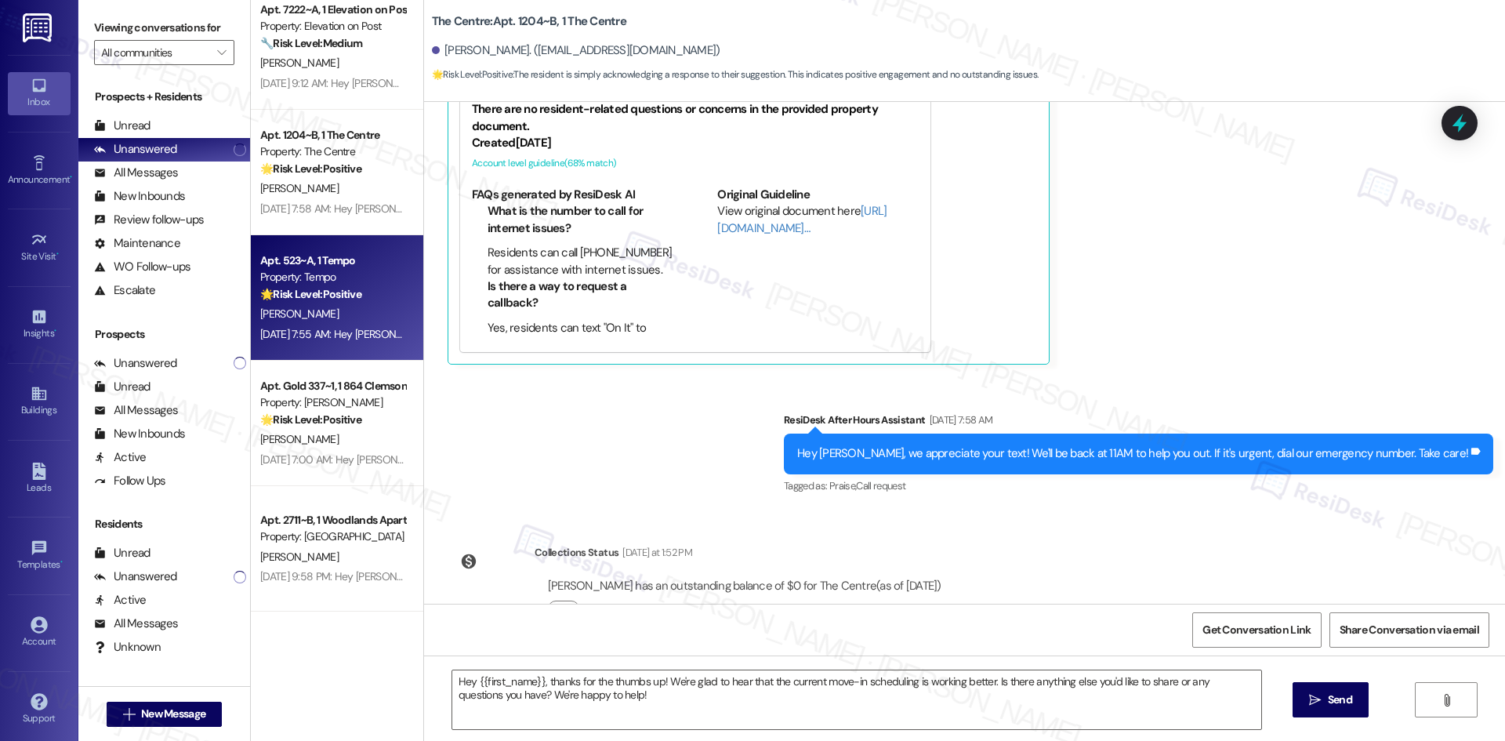
type textarea "Fetching suggested responses. Please feel free to read through the conversation…"
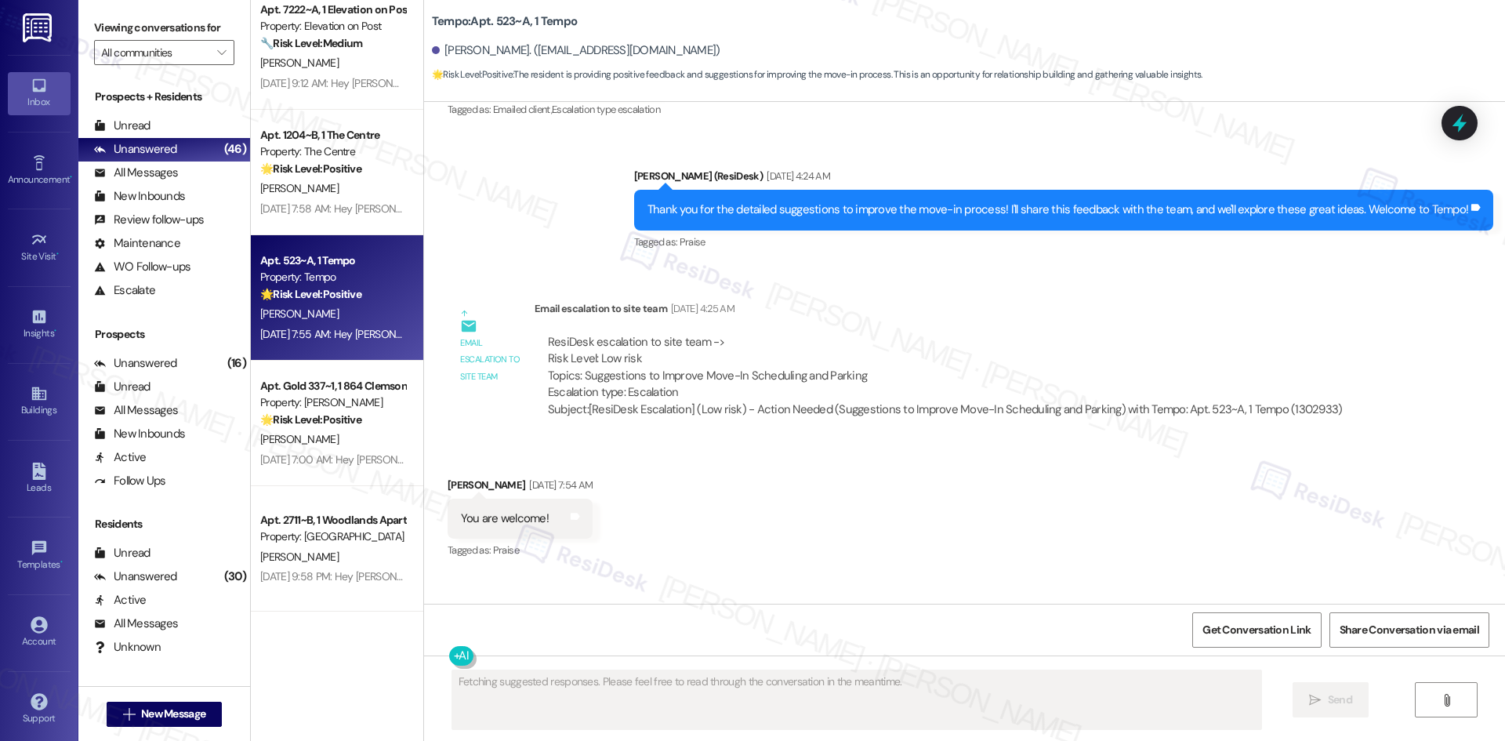
scroll to position [1778, 0]
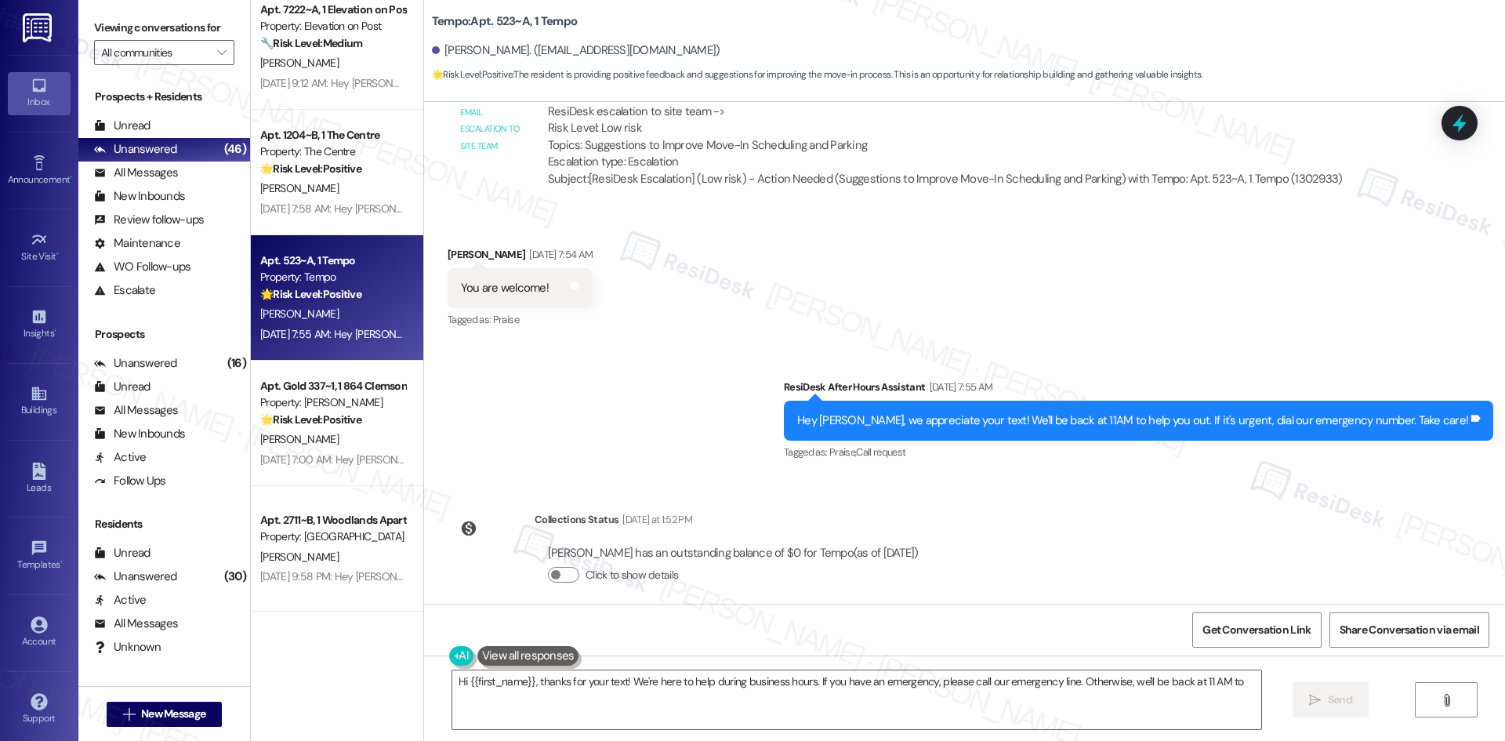
click at [1074, 511] on div "WO Opened request: Garbage dis... Aug 31, 2024 at 5:12 AM Status : Completed Sh…" at bounding box center [964, 353] width 1081 height 502
type textarea "Hi {{first_name}}, thanks for your text! We're here to help during business hou…"
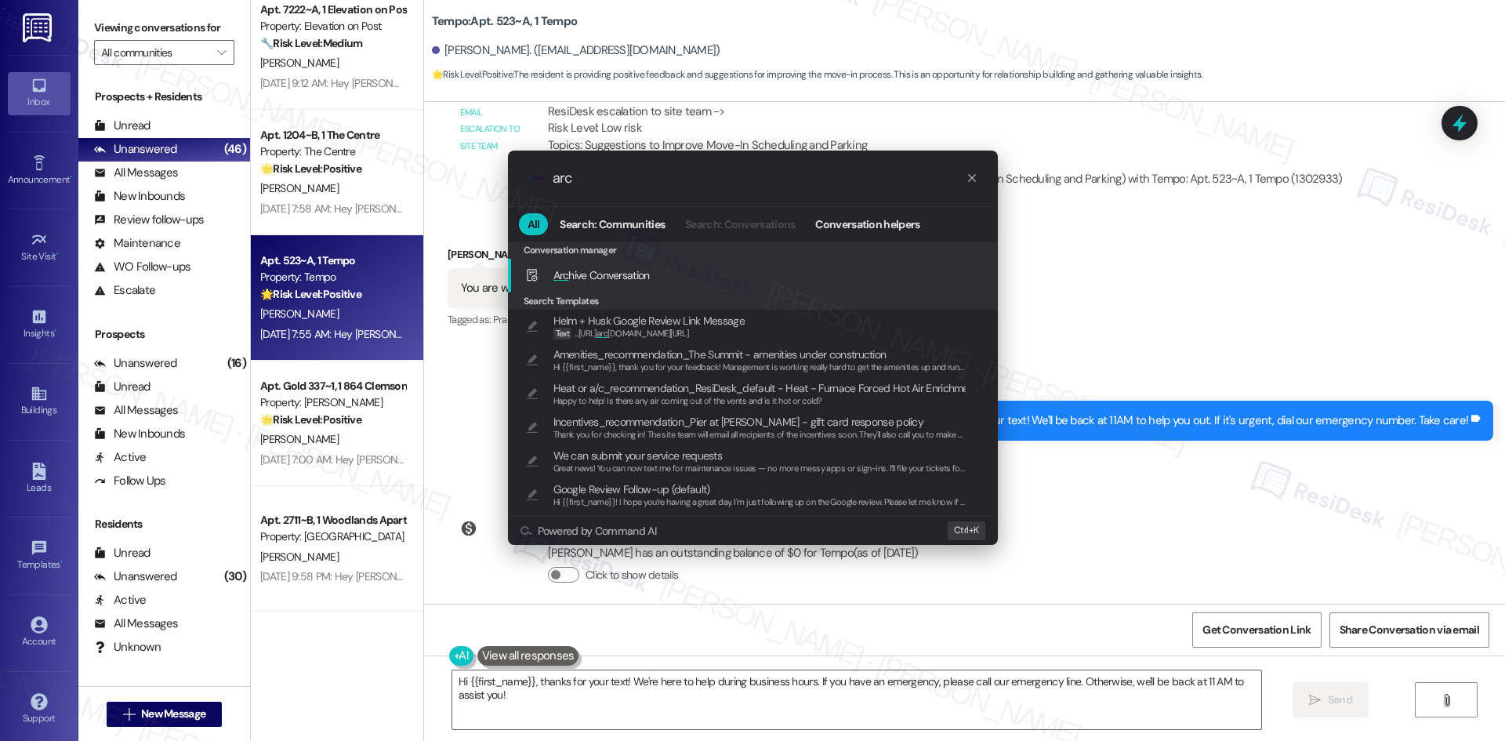
type input "arc"
click at [621, 266] on span "Arc hive Conversation" at bounding box center [601, 274] width 96 height 17
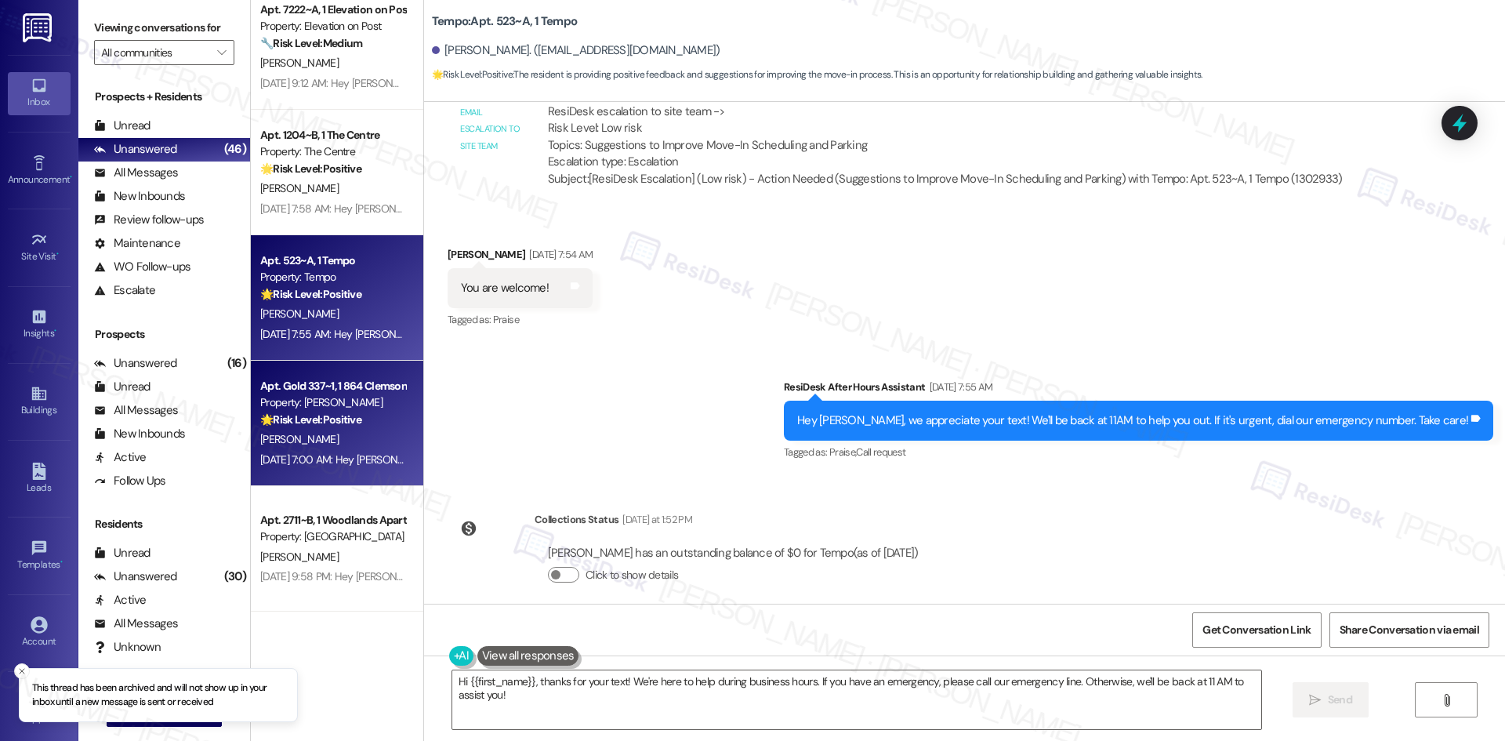
click at [371, 444] on div "C. Hagwood" at bounding box center [333, 439] width 148 height 20
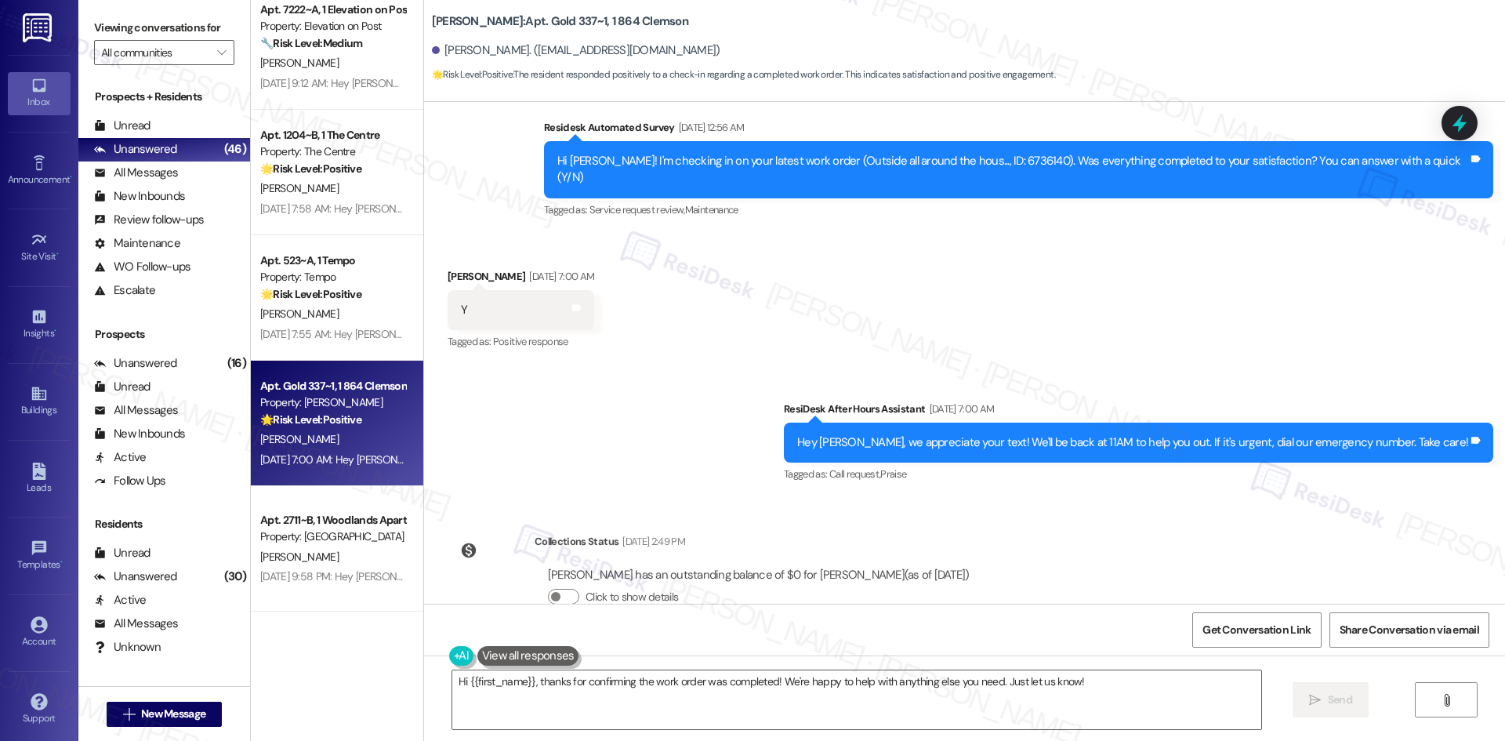
scroll to position [607, 0]
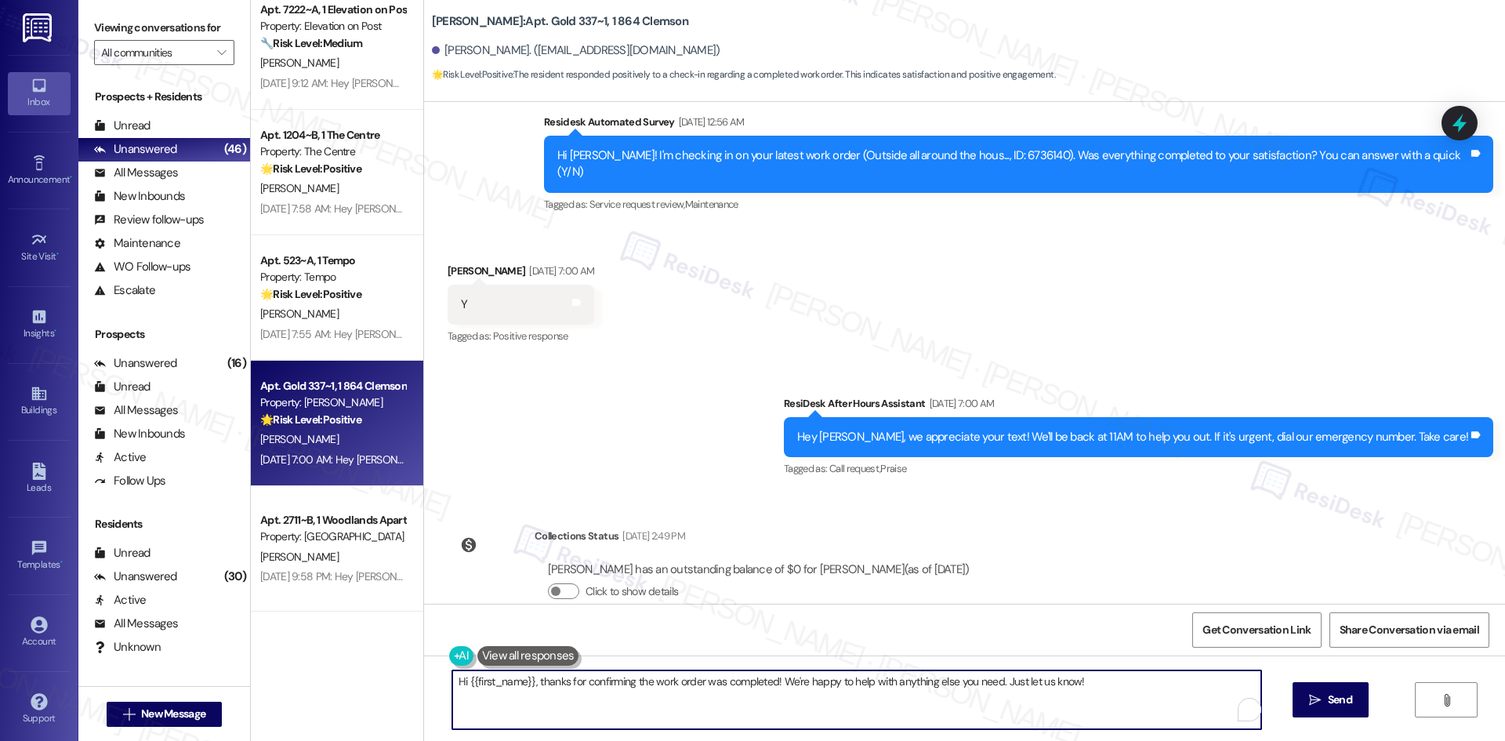
drag, startPoint x: 531, startPoint y: 680, endPoint x: 328, endPoint y: 680, distance: 203.0
click at [328, 680] on div "Apt. 11~203~B, 1 Reserve at San Antonio Property: Reserve at San Antonio 💡 Risk…" at bounding box center [878, 370] width 1254 height 741
type textarea "Thanks for confirming the work order was completed! We're happy to help with an…"
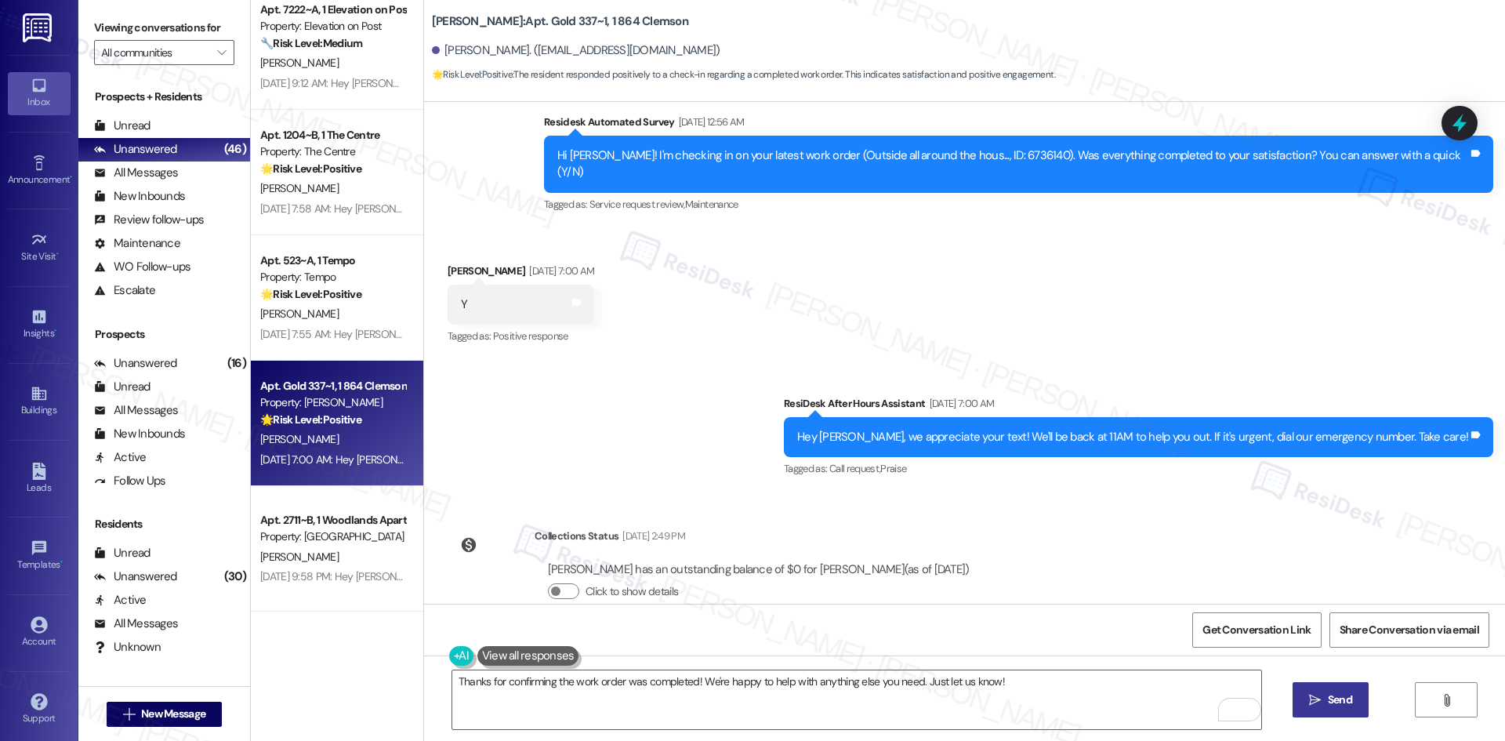
click at [1328, 705] on span "Send" at bounding box center [1340, 699] width 24 height 16
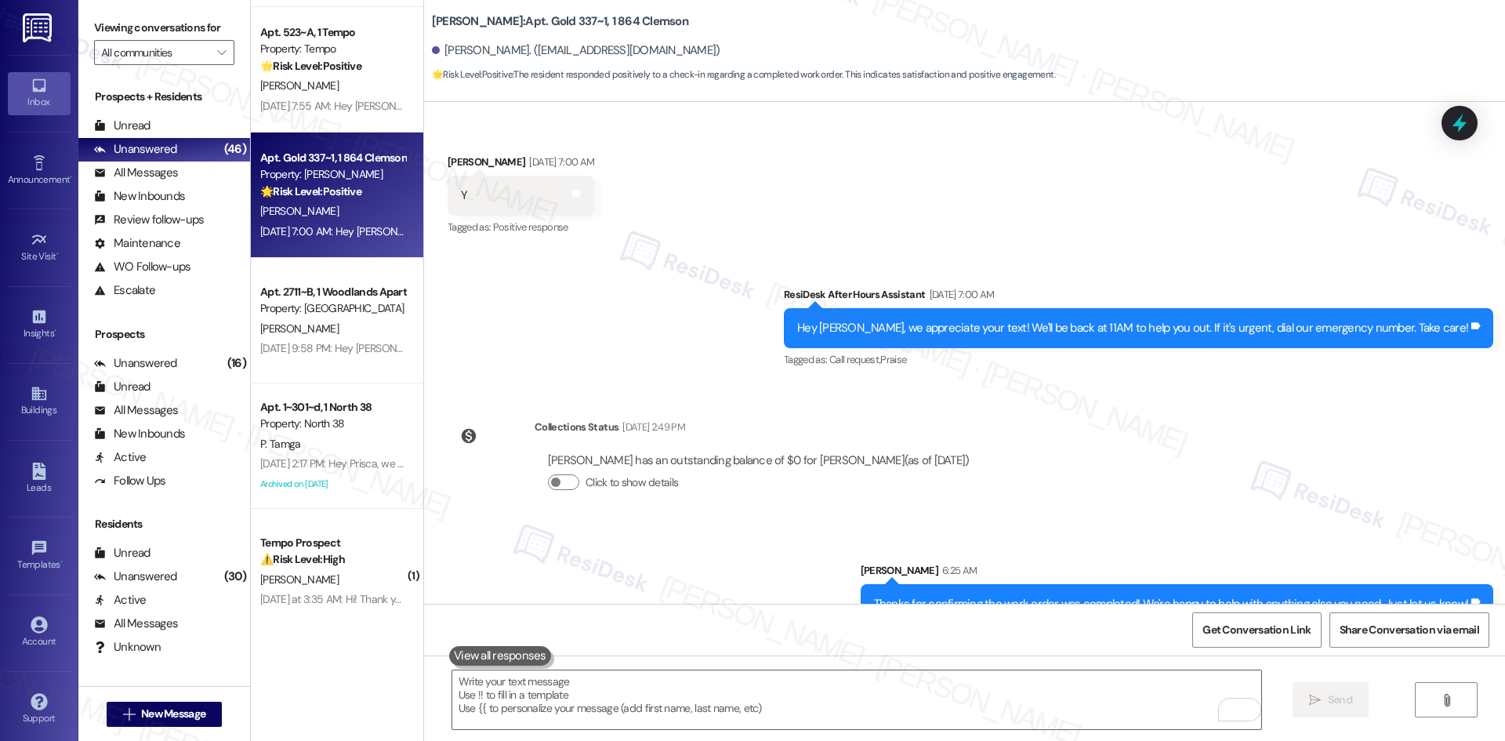
scroll to position [3135, 0]
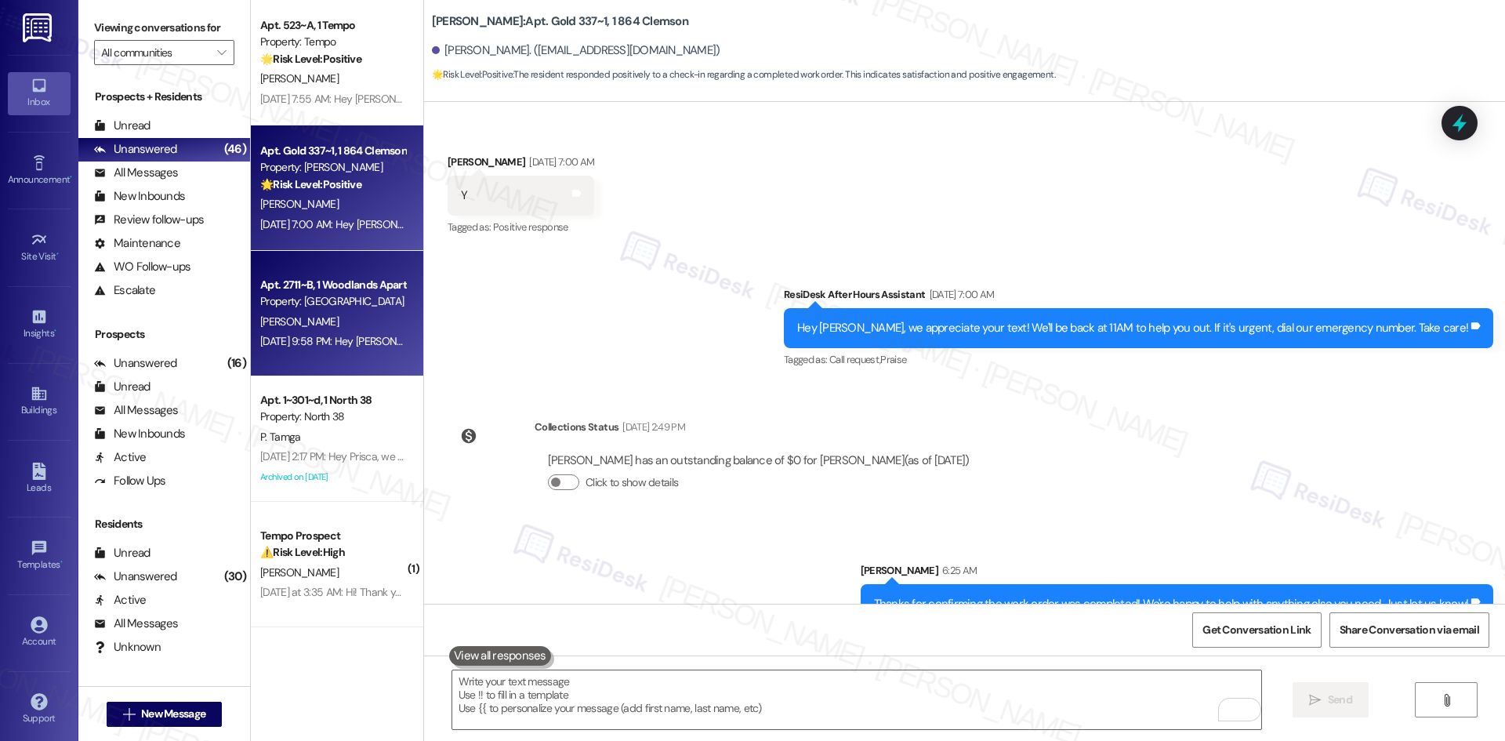
click at [290, 356] on div "Apt. 2711~B, 1 Woodlands Apartments 721 Property: Woodlands P. Fandrick Aug 02,…" at bounding box center [337, 313] width 172 height 125
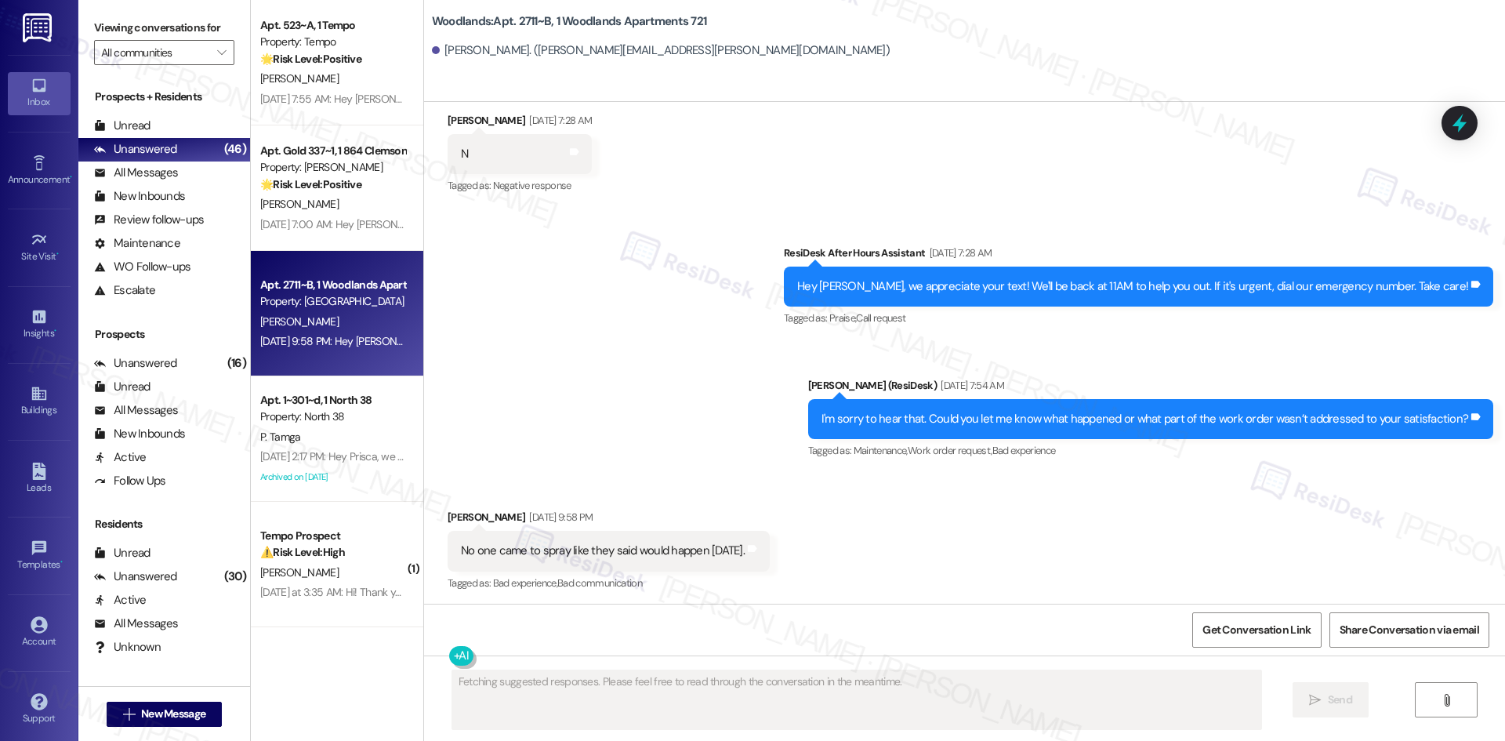
scroll to position [556, 0]
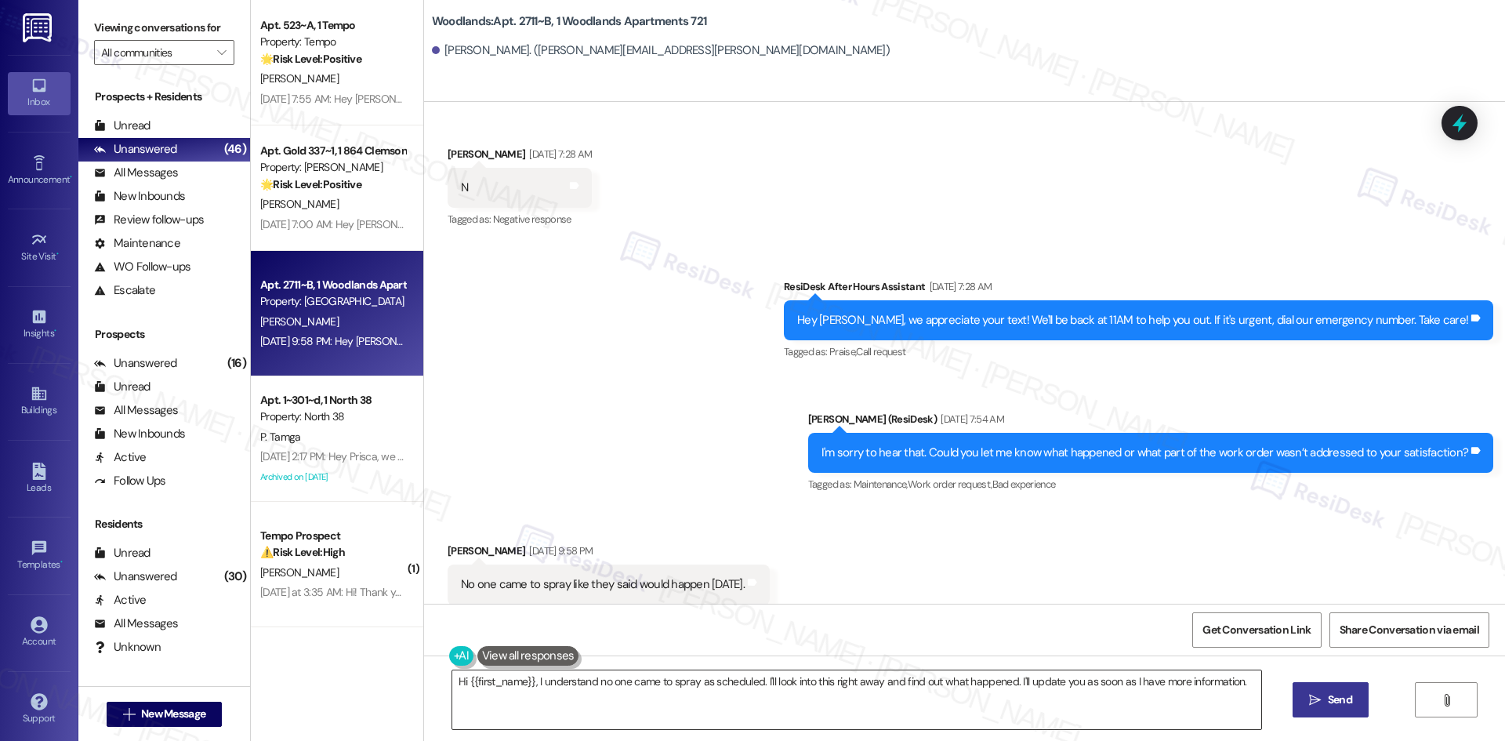
click at [826, 688] on textarea "Hi {{first_name}}, I understand no one came to spray as scheduled. I'll look in…" at bounding box center [856, 699] width 809 height 59
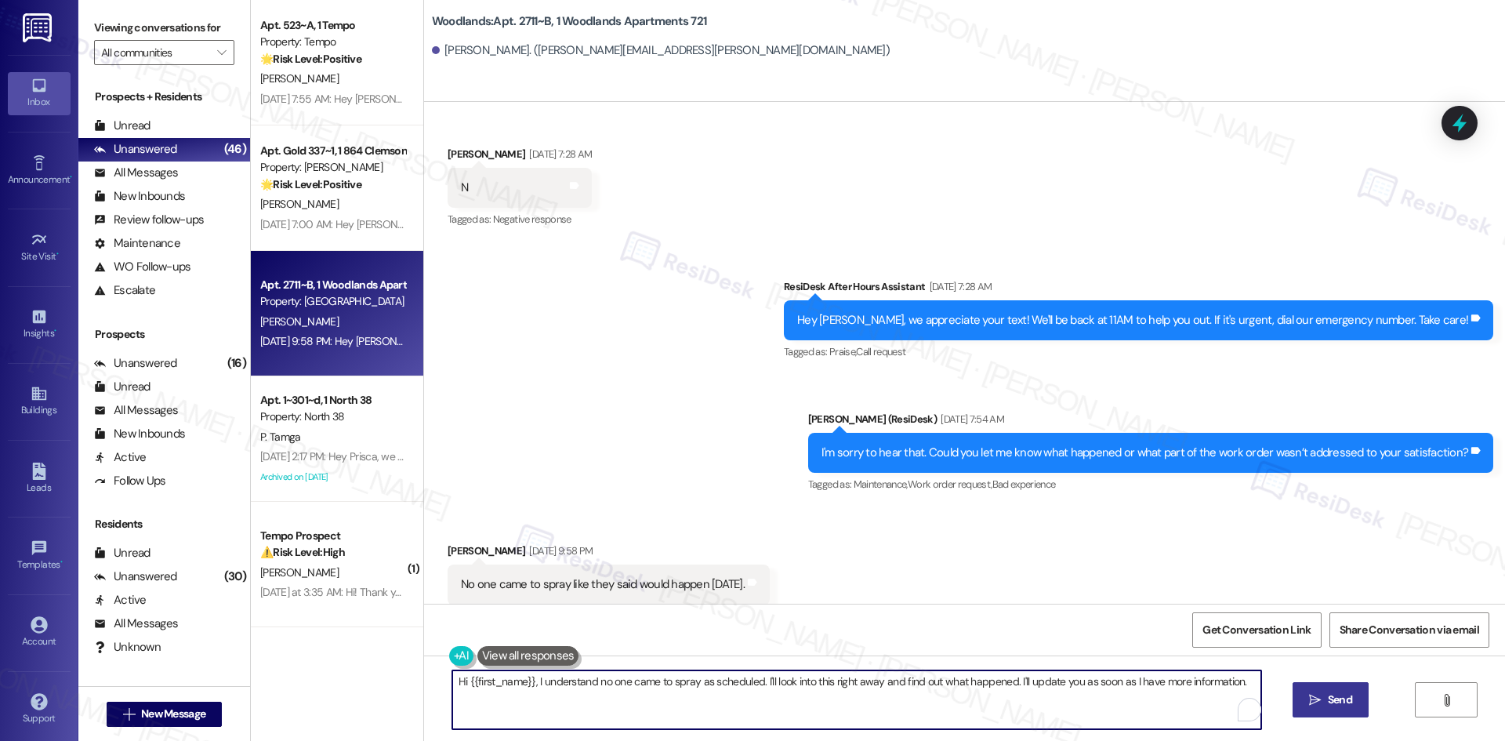
paste textarea "Apologies for the delayed response. Please don’t hesitate to contact us if you …"
type textarea "Apologies for the delayed response. Please don’t hesitate to contact us if you …"
click at [1354, 699] on button " Send" at bounding box center [1330, 699] width 76 height 35
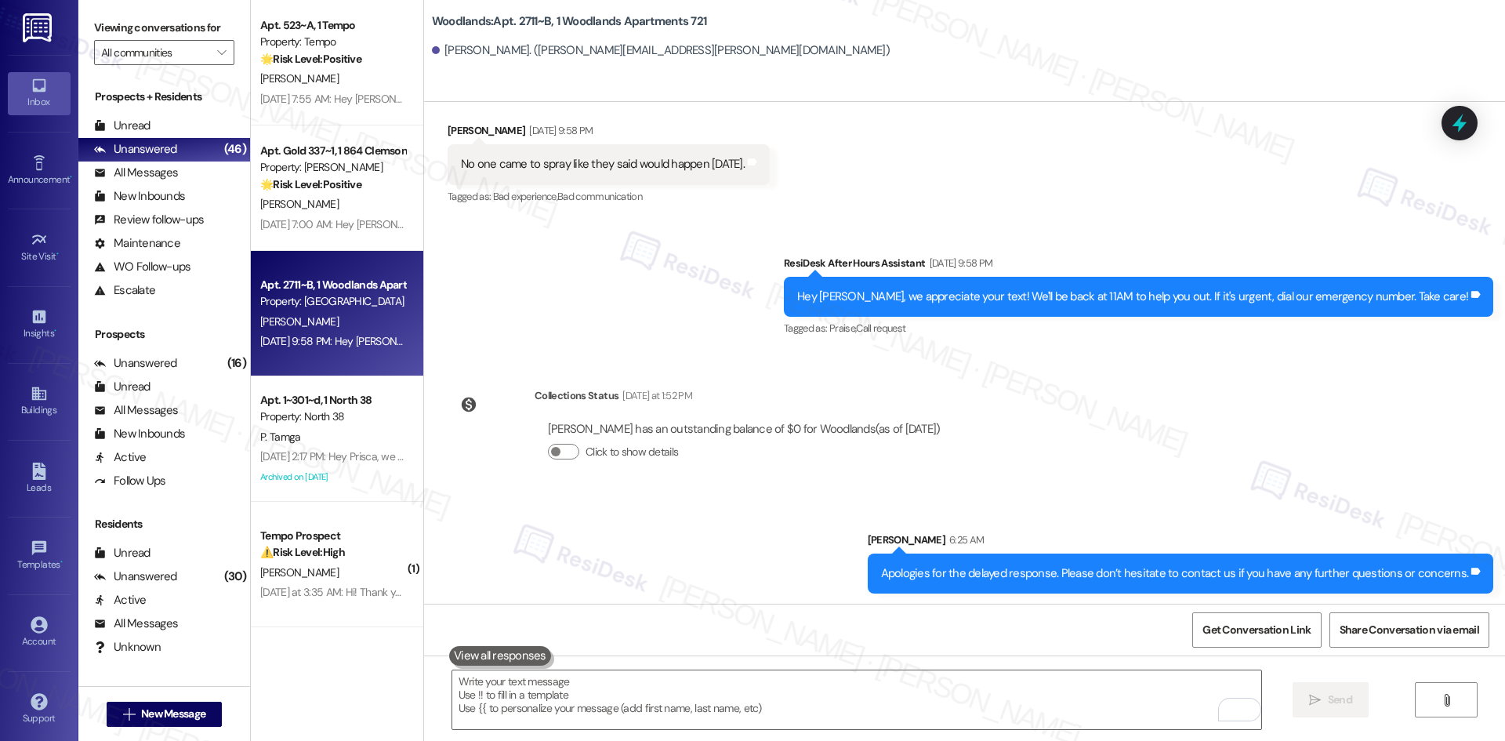
scroll to position [979, 0]
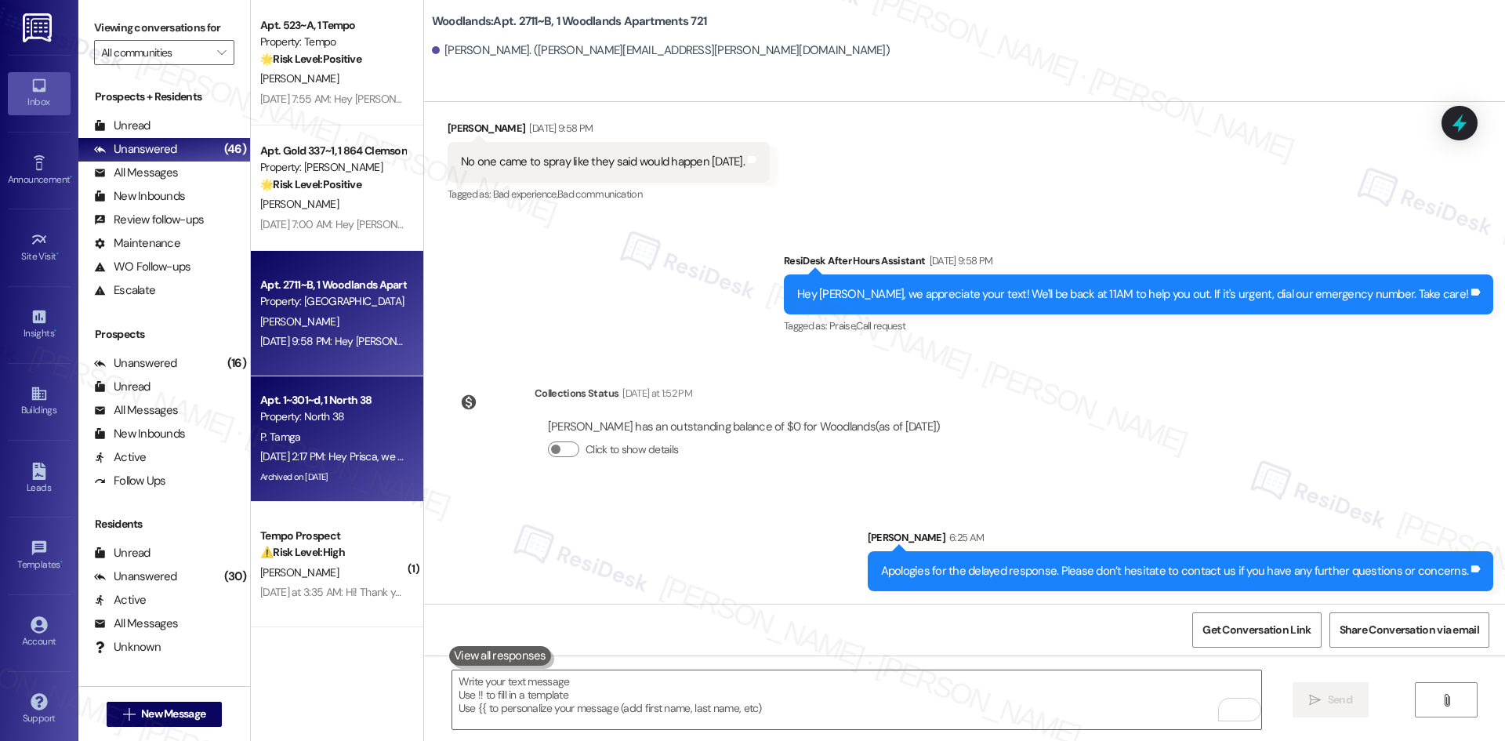
click at [310, 444] on div "P. Tamga" at bounding box center [333, 437] width 148 height 20
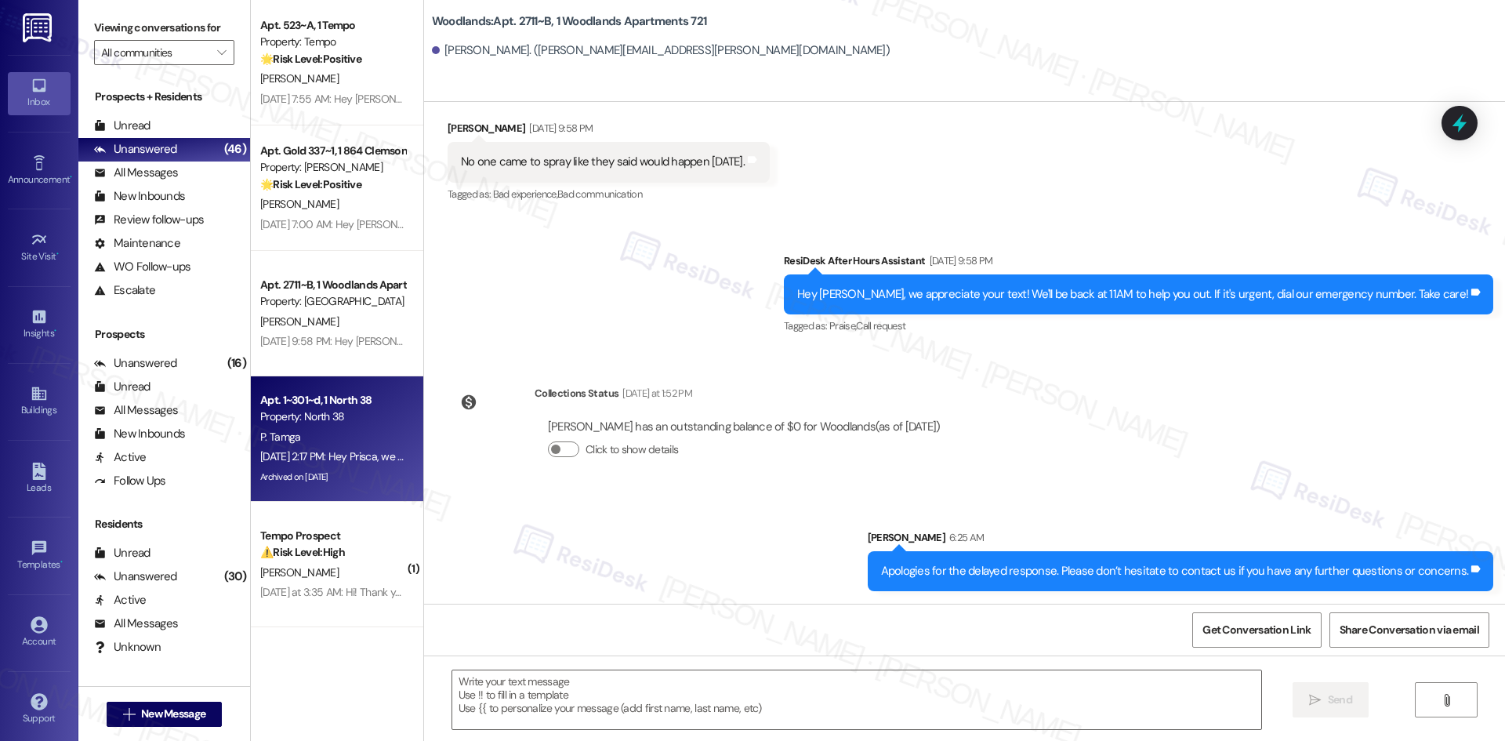
type textarea "Fetching suggested responses. Please feel free to read through the conversation…"
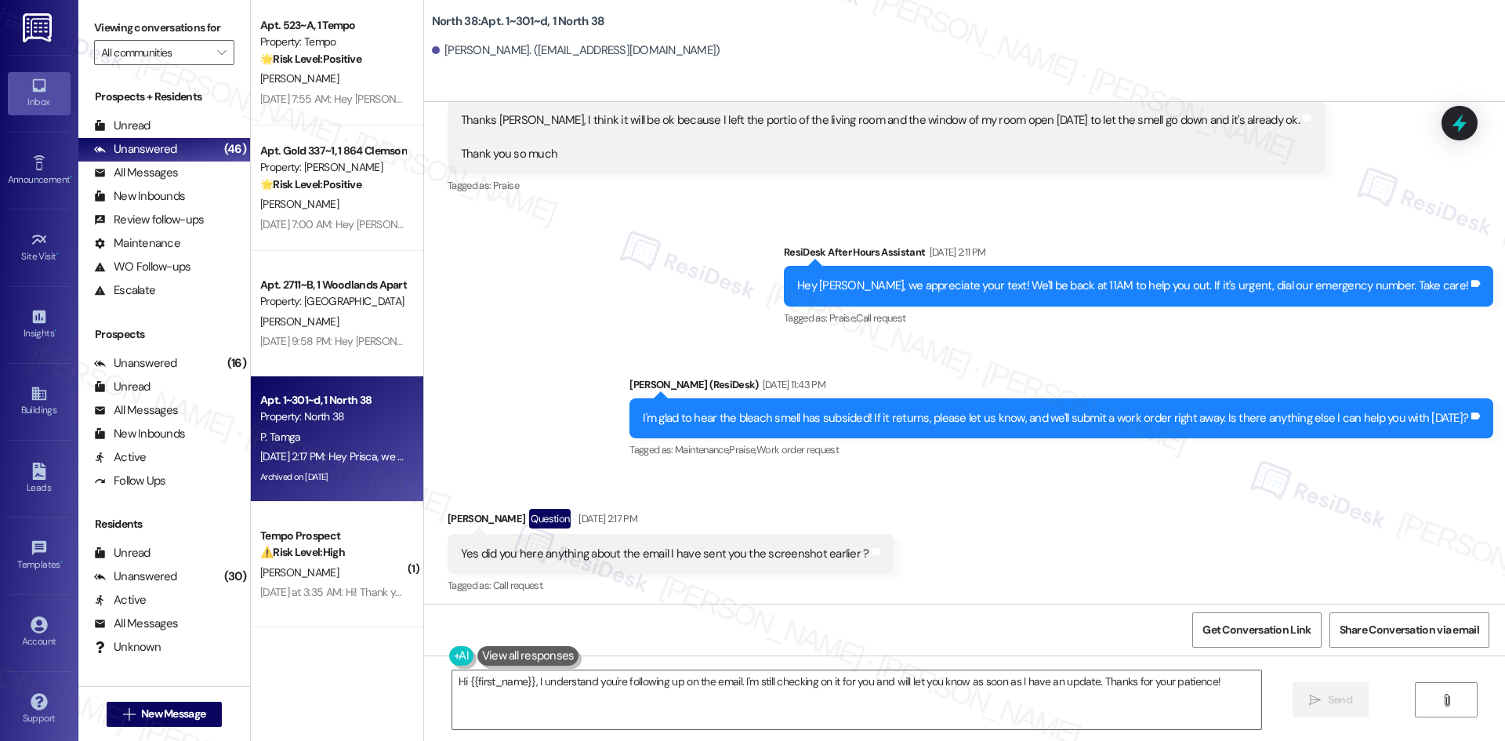
scroll to position [19643, 0]
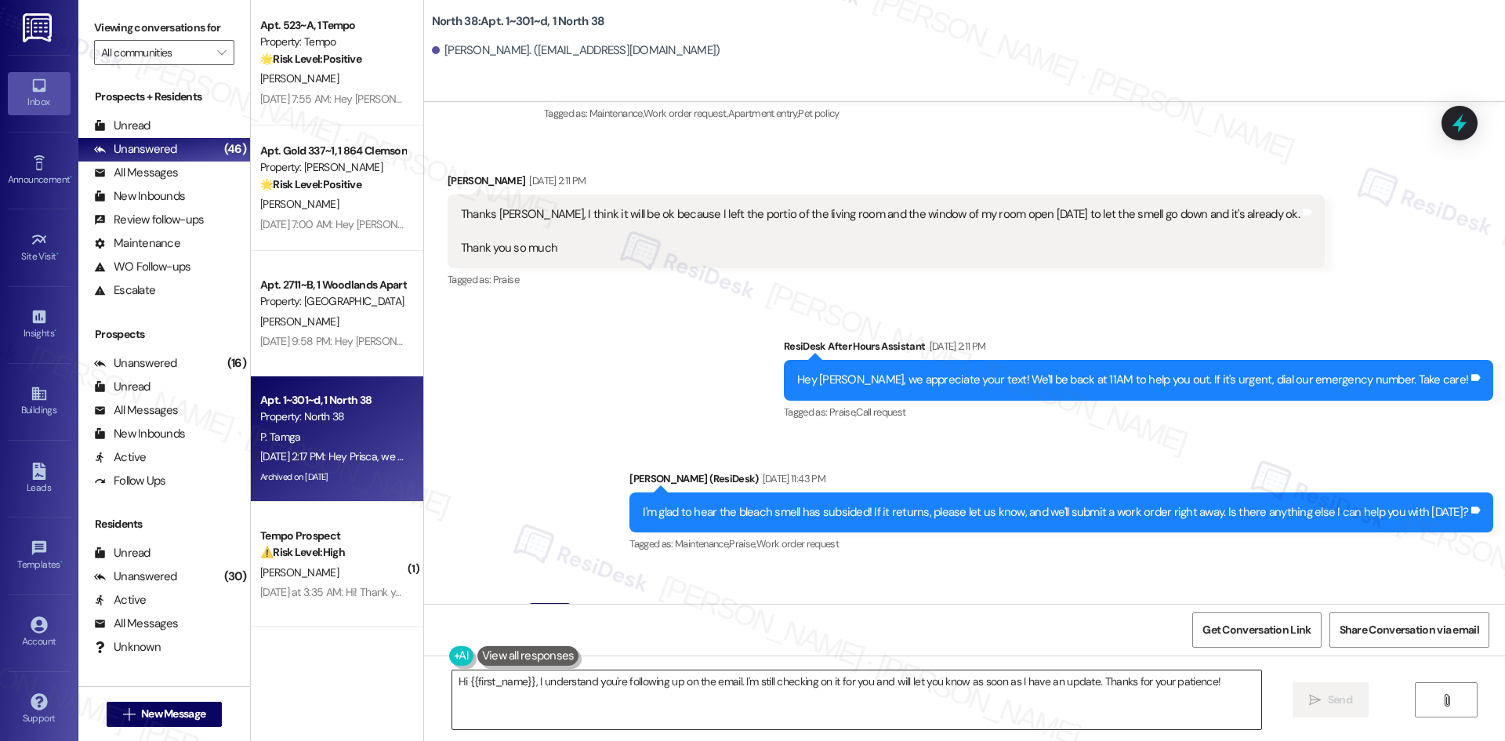
click at [868, 683] on textarea "Hi {{first_name}}, I understand you're following up on the email. I'm still che…" at bounding box center [856, 699] width 809 height 59
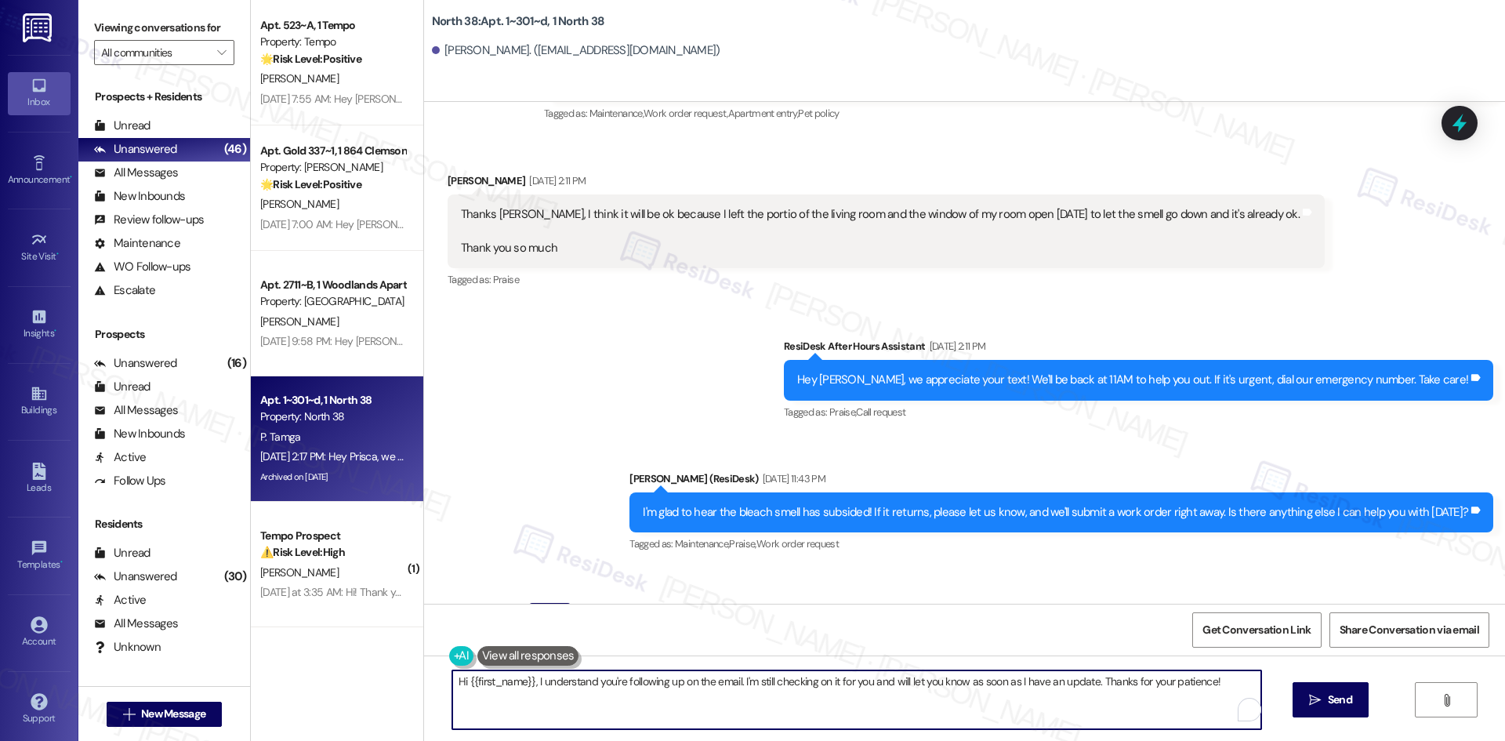
paste textarea "Apologies for the delayed response. Please don’t hesitate to contact us if you …"
type textarea "Apologies for the delayed response. Please don’t hesitate to contact us if you …"
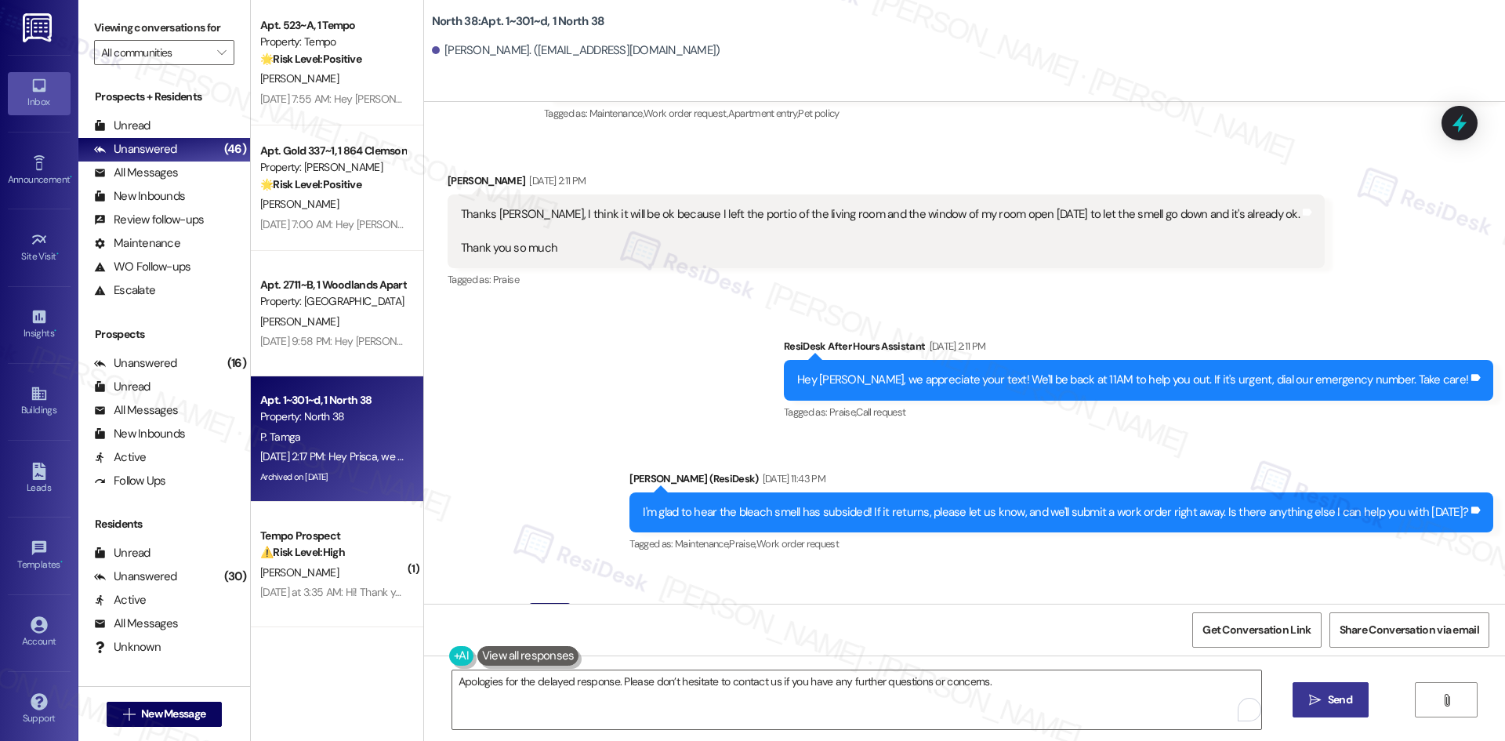
click at [1342, 706] on span "Send" at bounding box center [1340, 699] width 24 height 16
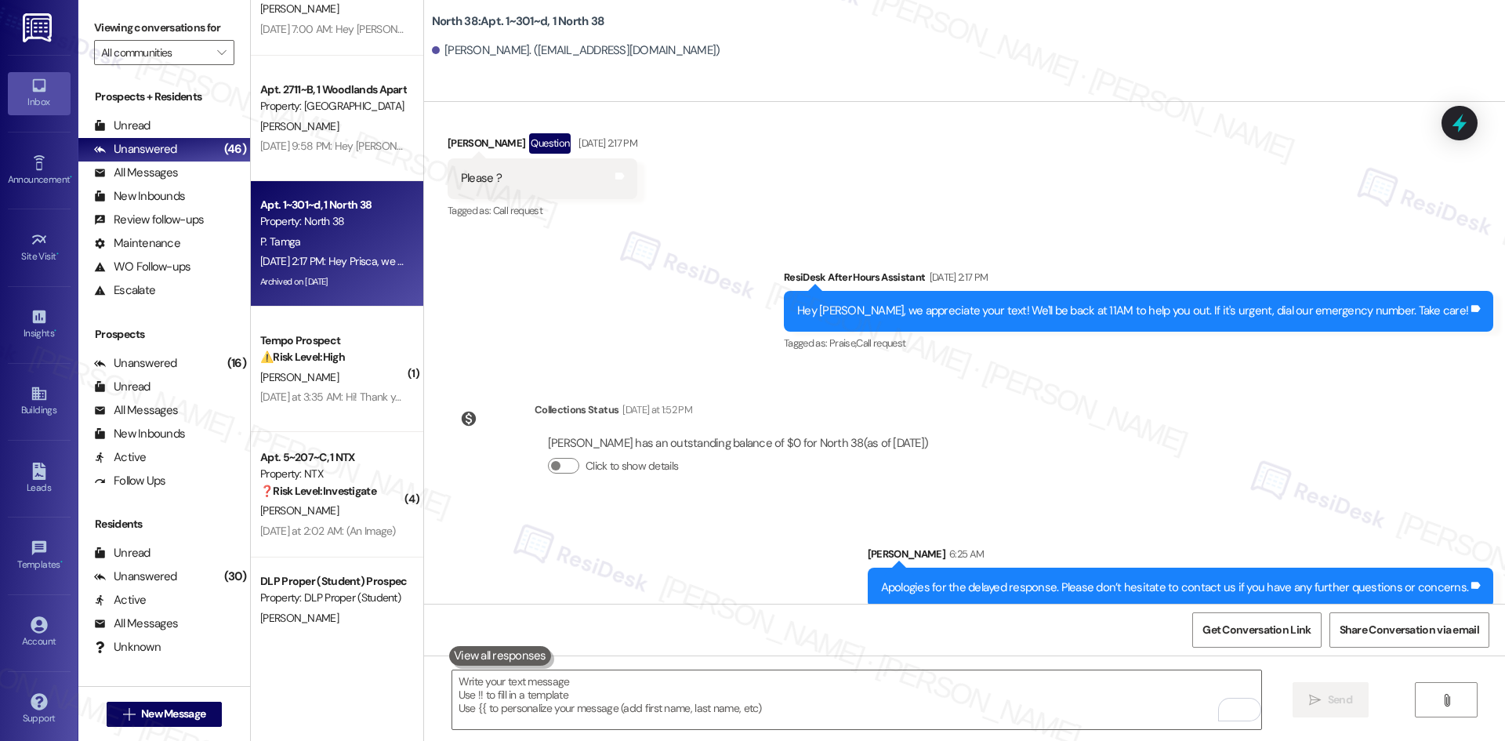
scroll to position [3370, 0]
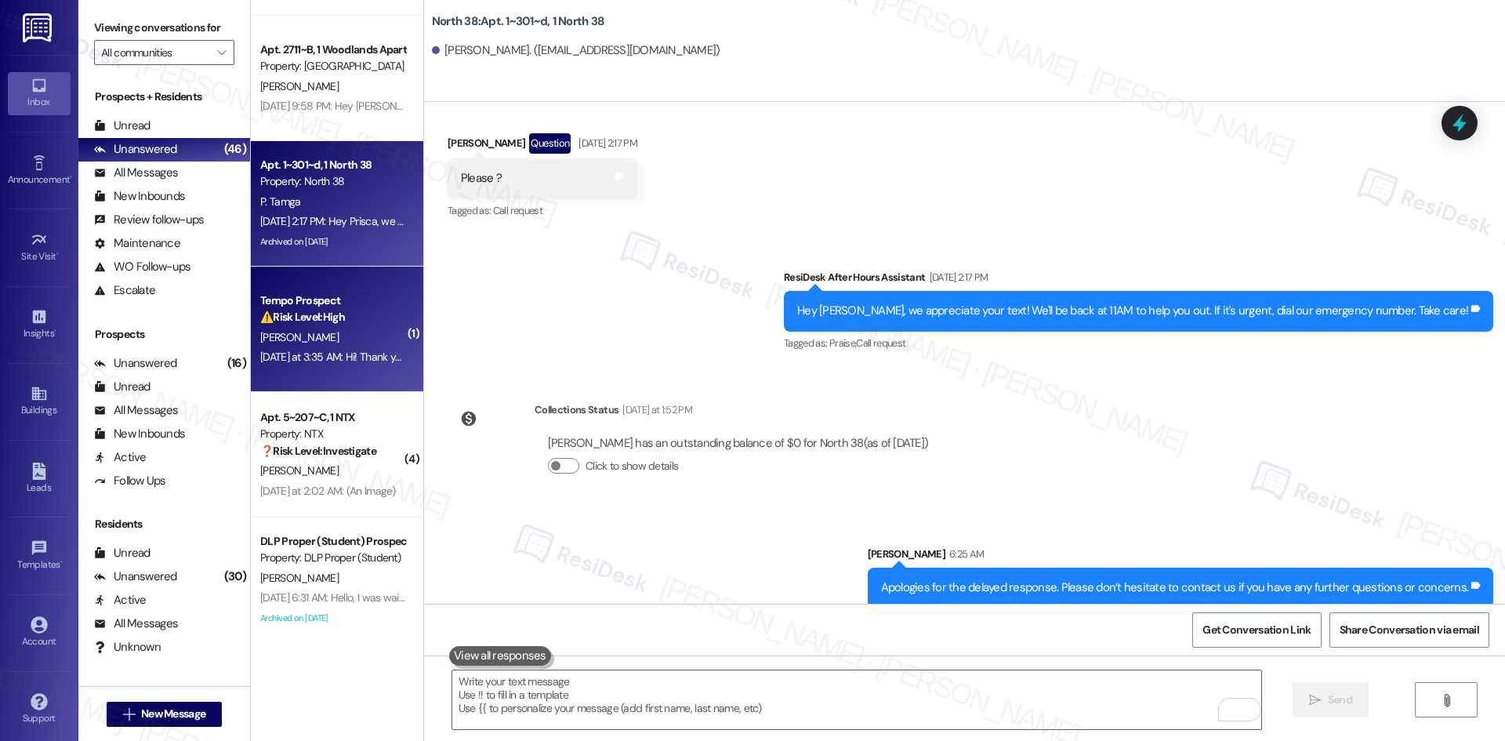
click at [299, 356] on div "Yesterday at 3:35 AM: Hi! Thank you very much, I just wanted to check in and se…" at bounding box center [494, 357] width 469 height 14
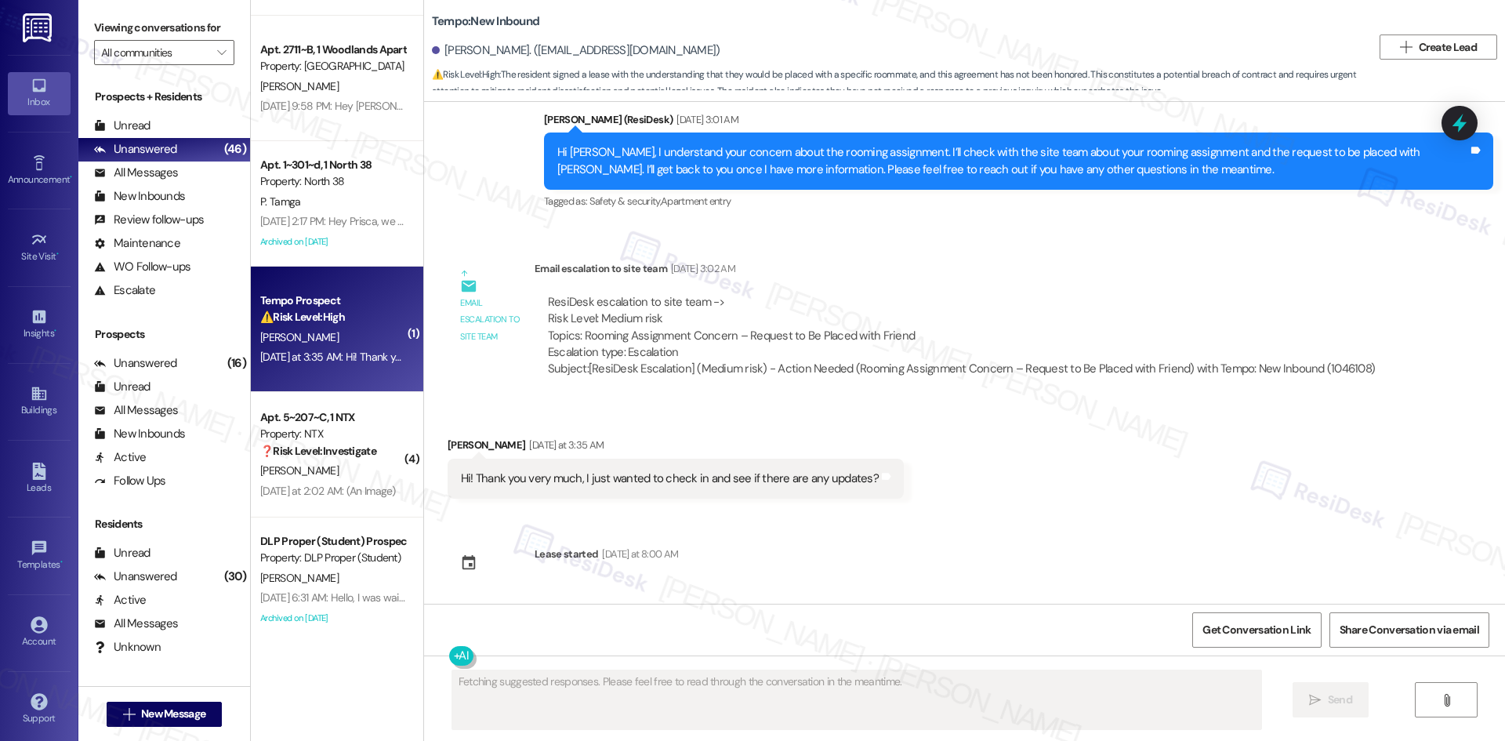
scroll to position [3204, 0]
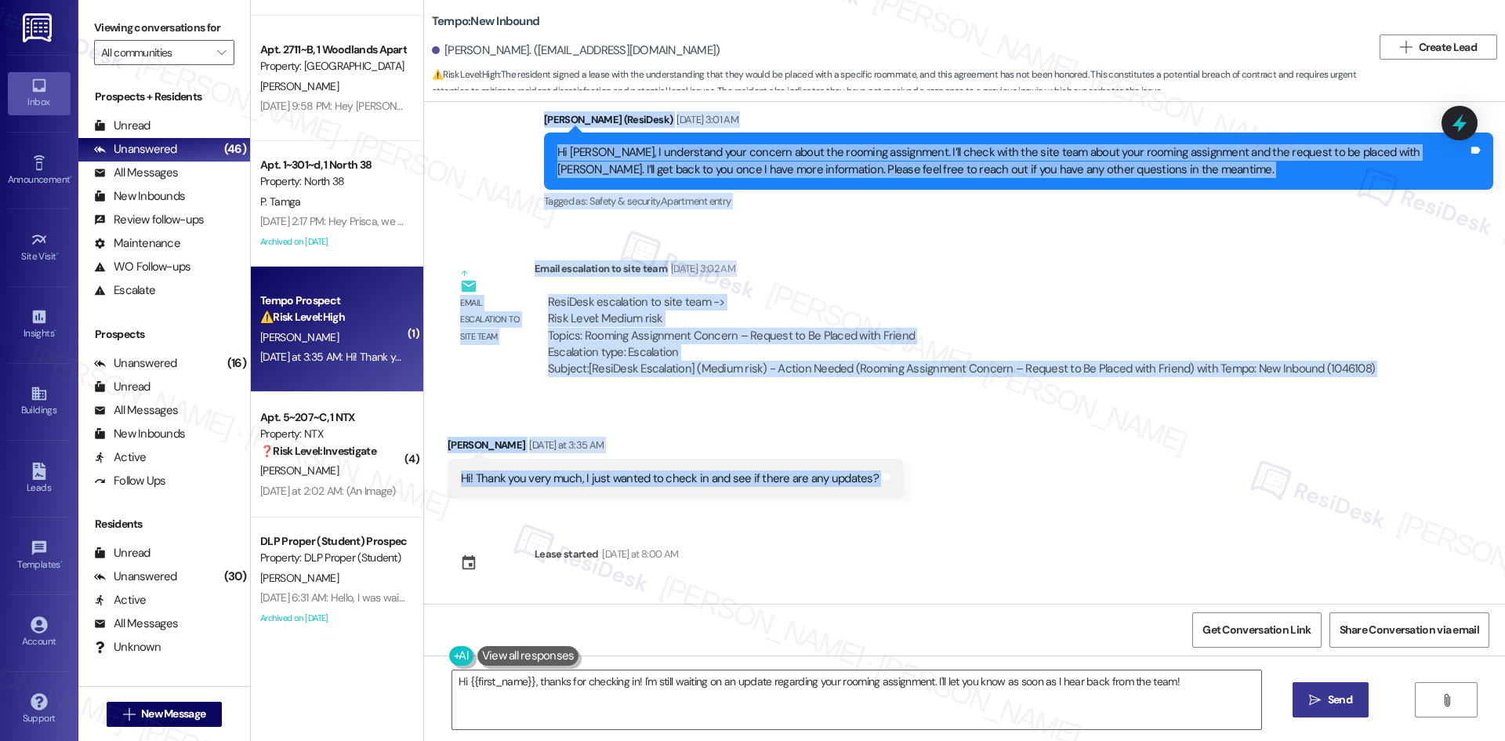
drag, startPoint x: 581, startPoint y: 183, endPoint x: 999, endPoint y: 463, distance: 503.2
click at [999, 463] on div "Announcement, sent via SMS Sarah (ResiDesk) Oct 05, 2023 at 12:52 AM Hi Shane, …" at bounding box center [964, 353] width 1081 height 502
copy div "Sarah (ResiDesk) Aug 12, 2025 at 3:01 AM Hi Shane, I understand your concern ab…"
click at [822, 450] on div "Shane Jayasundera Yesterday at 3:35 AM" at bounding box center [675, 448] width 456 height 22
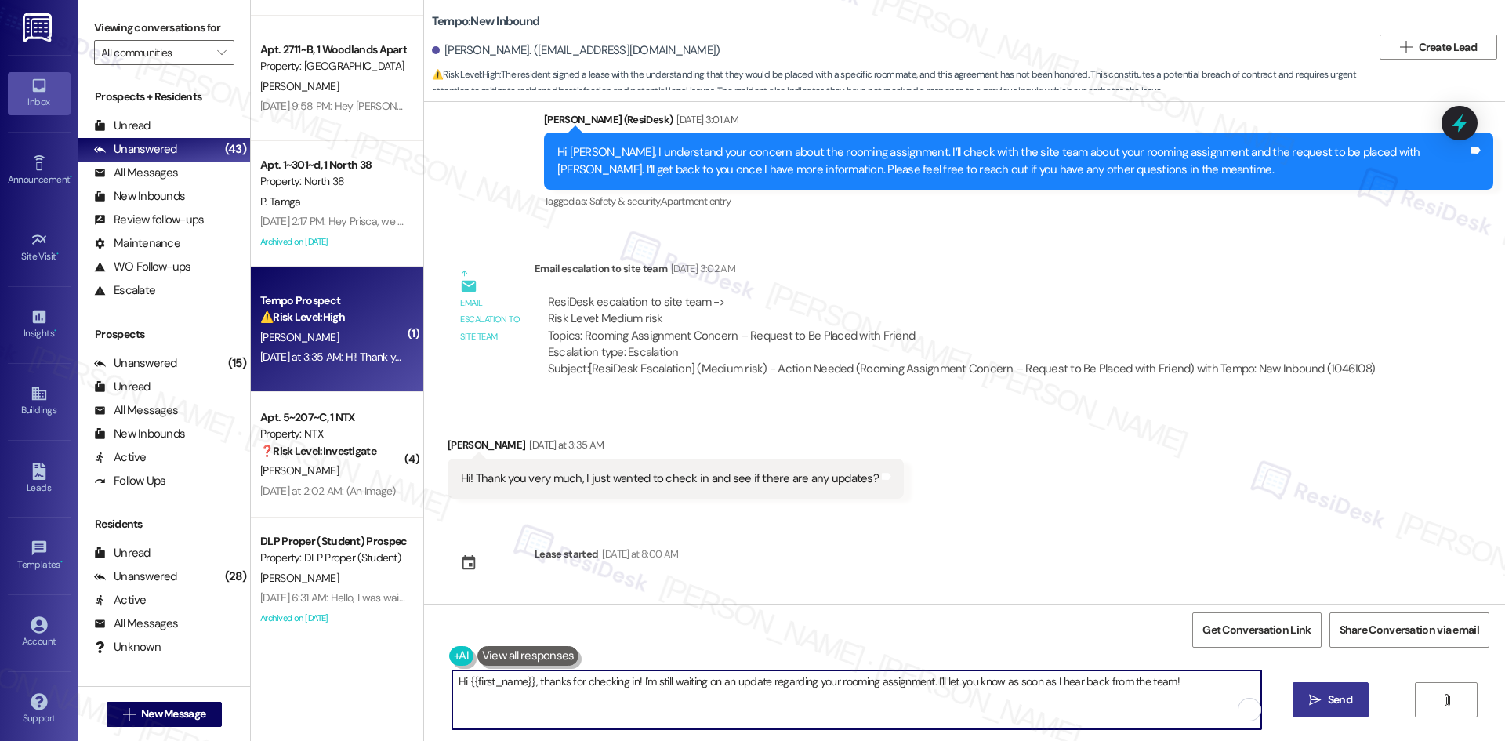
drag, startPoint x: 862, startPoint y: 708, endPoint x: 866, endPoint y: 701, distance: 8.1
click at [864, 704] on textarea "Hi {{first_name}}, thanks for checking in! I'm still waiting on an update regar…" at bounding box center [856, 699] width 809 height 59
paste textarea "Shane, there’s no update yet, but I’ll get back to you as soon as I have more i…"
type textarea "Hi Shane, there’s no update yet, but I’ll get back to you as soon as I have mor…"
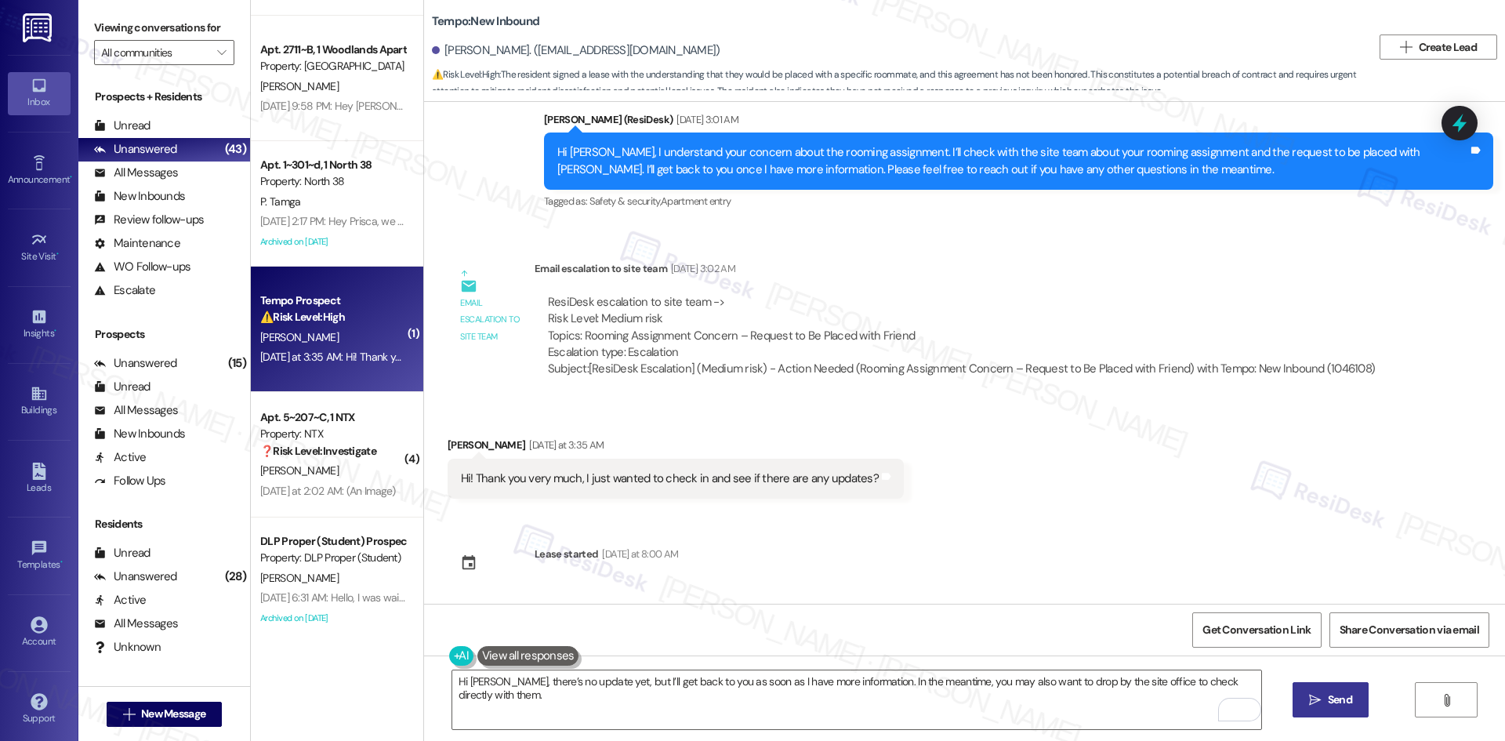
drag, startPoint x: 1329, startPoint y: 699, endPoint x: 1299, endPoint y: 700, distance: 29.8
click at [1329, 700] on span "Send" at bounding box center [1340, 699] width 24 height 16
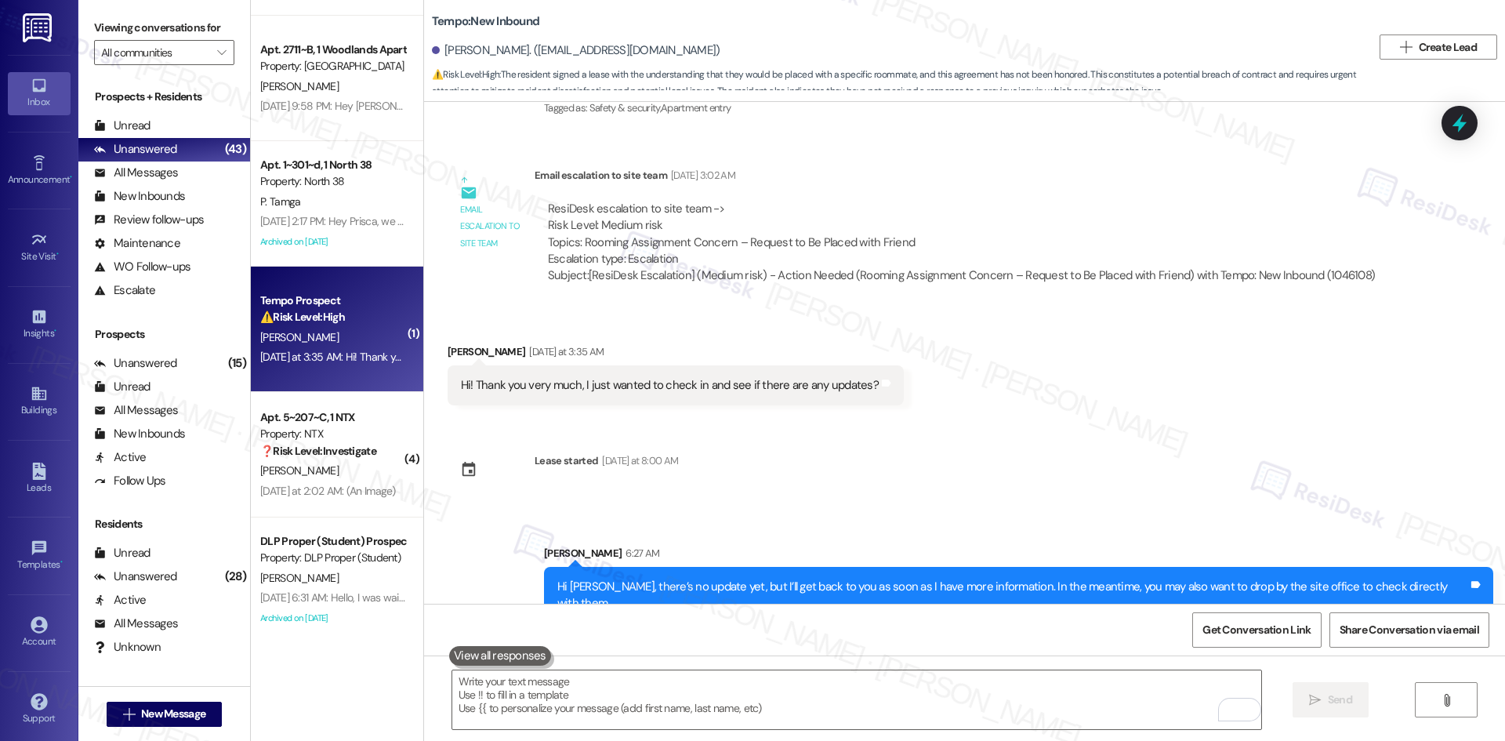
scroll to position [3313, 0]
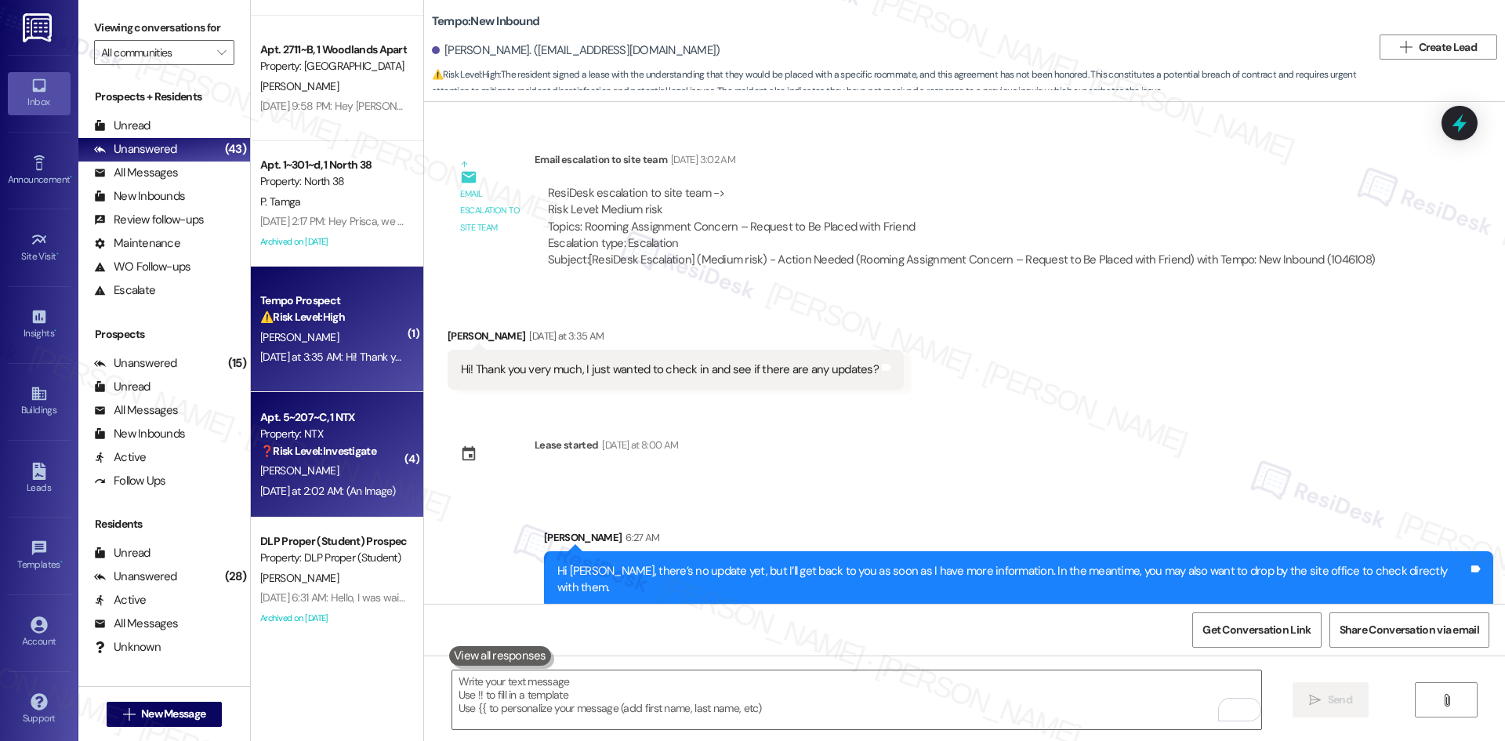
click at [291, 459] on div "❓ Risk Level: Investigate" at bounding box center [332, 451] width 145 height 16
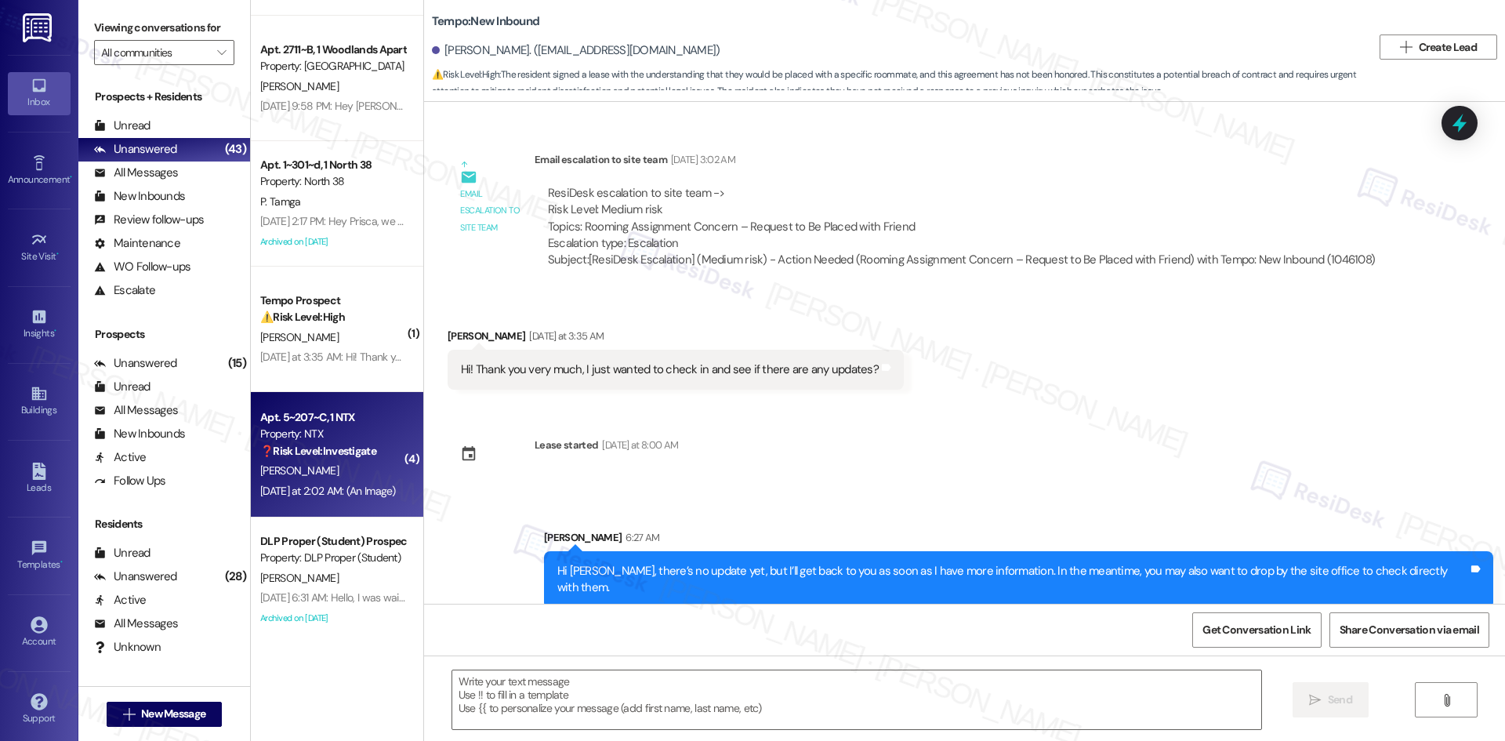
type textarea "Fetching suggested responses. Please feel free to read through the conversation…"
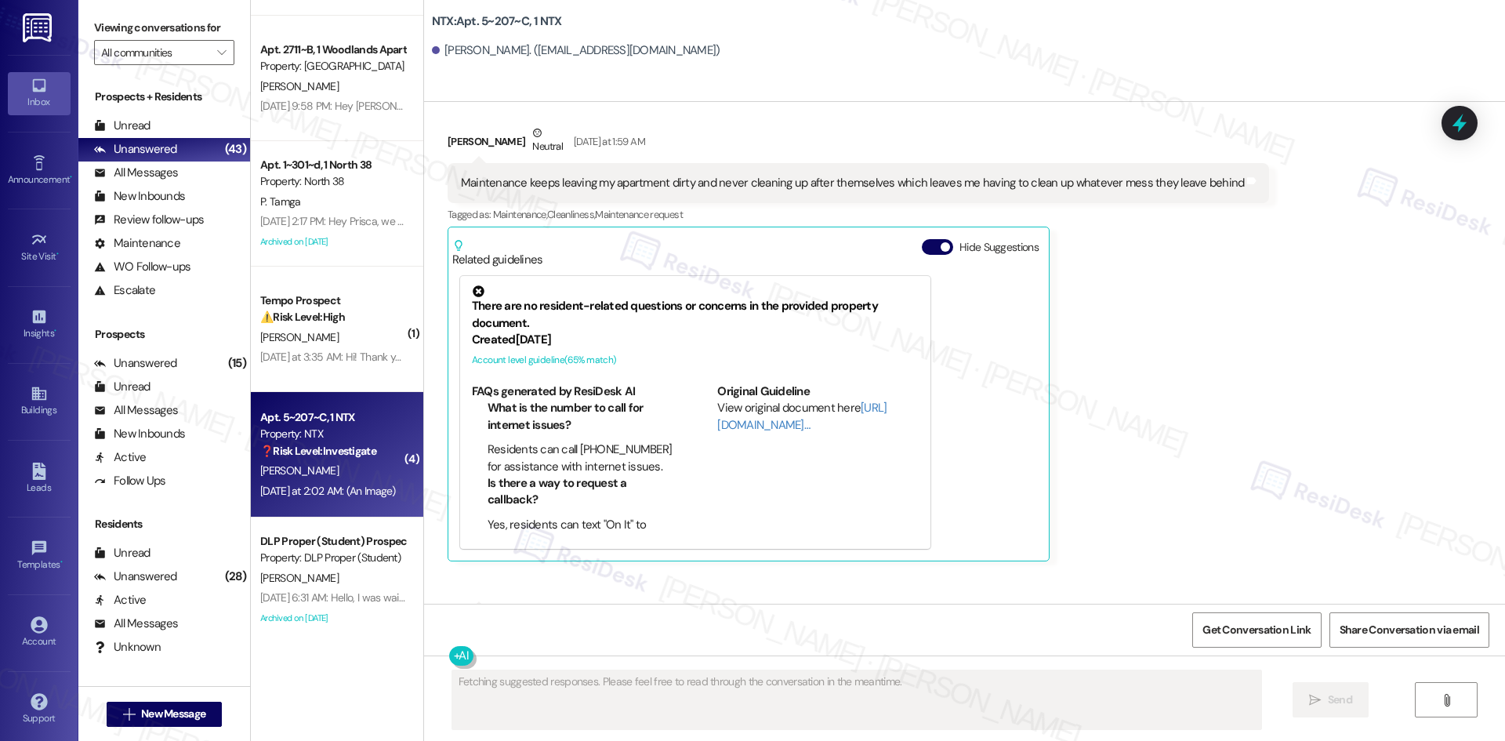
scroll to position [3664, 0]
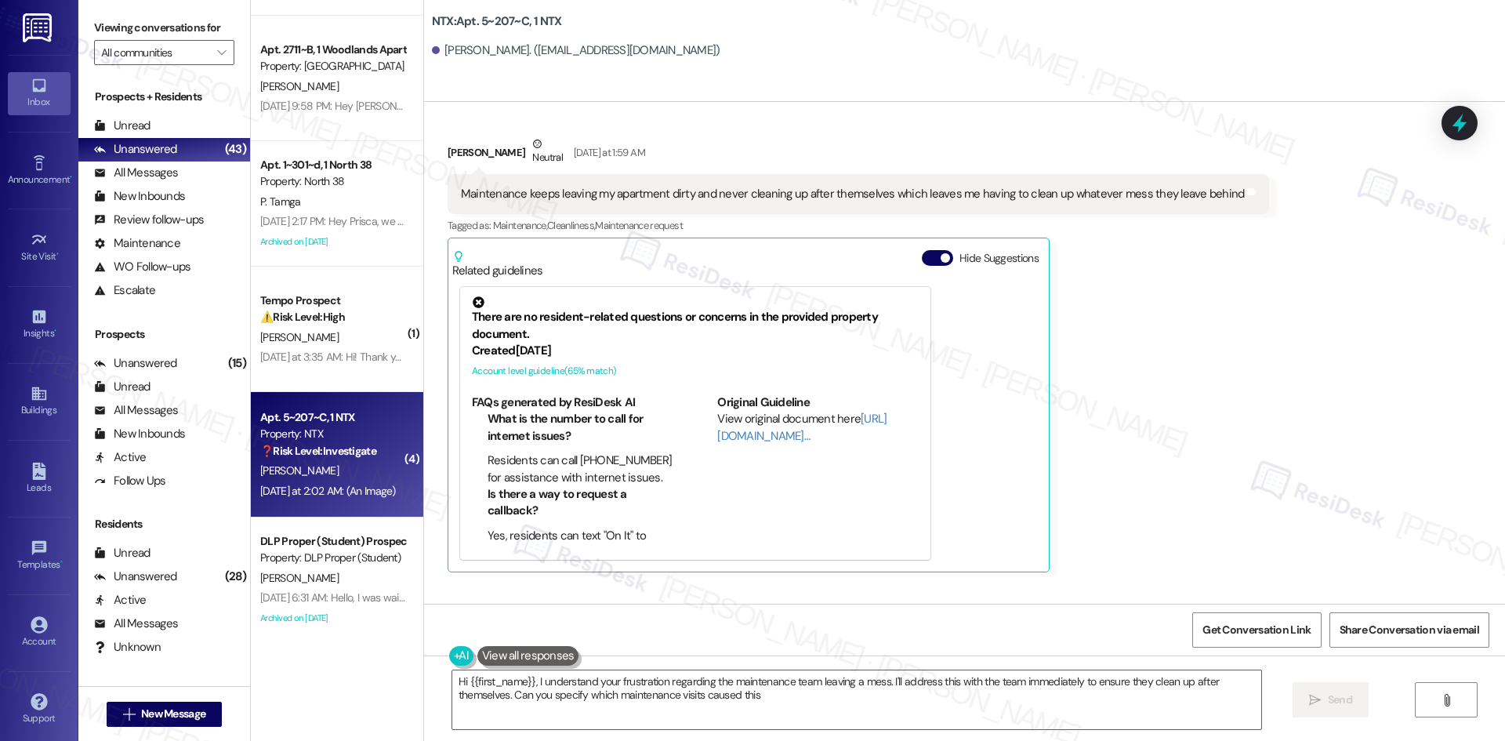
type textarea "Hi {{first_name}}, I understand your frustration regarding the maintenance team…"
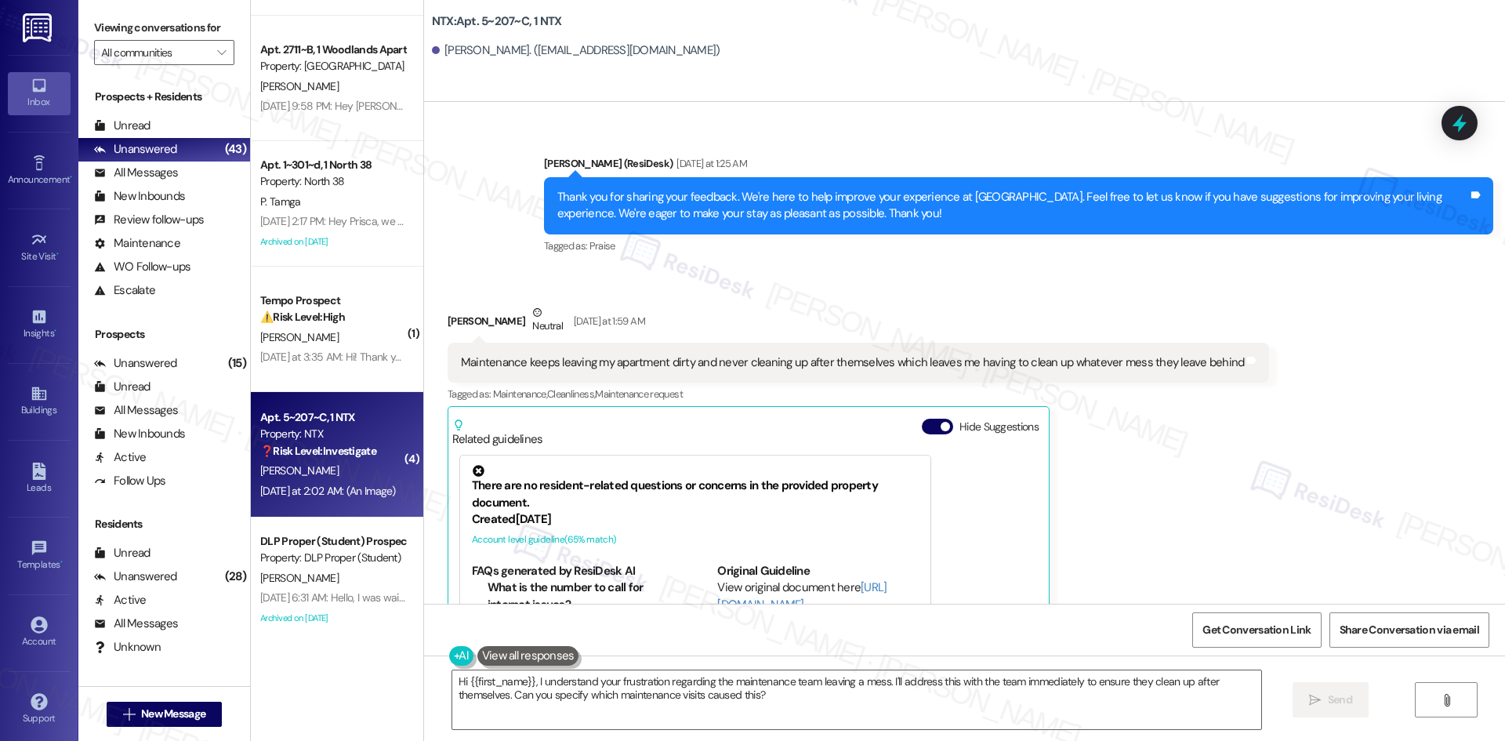
scroll to position [3429, 0]
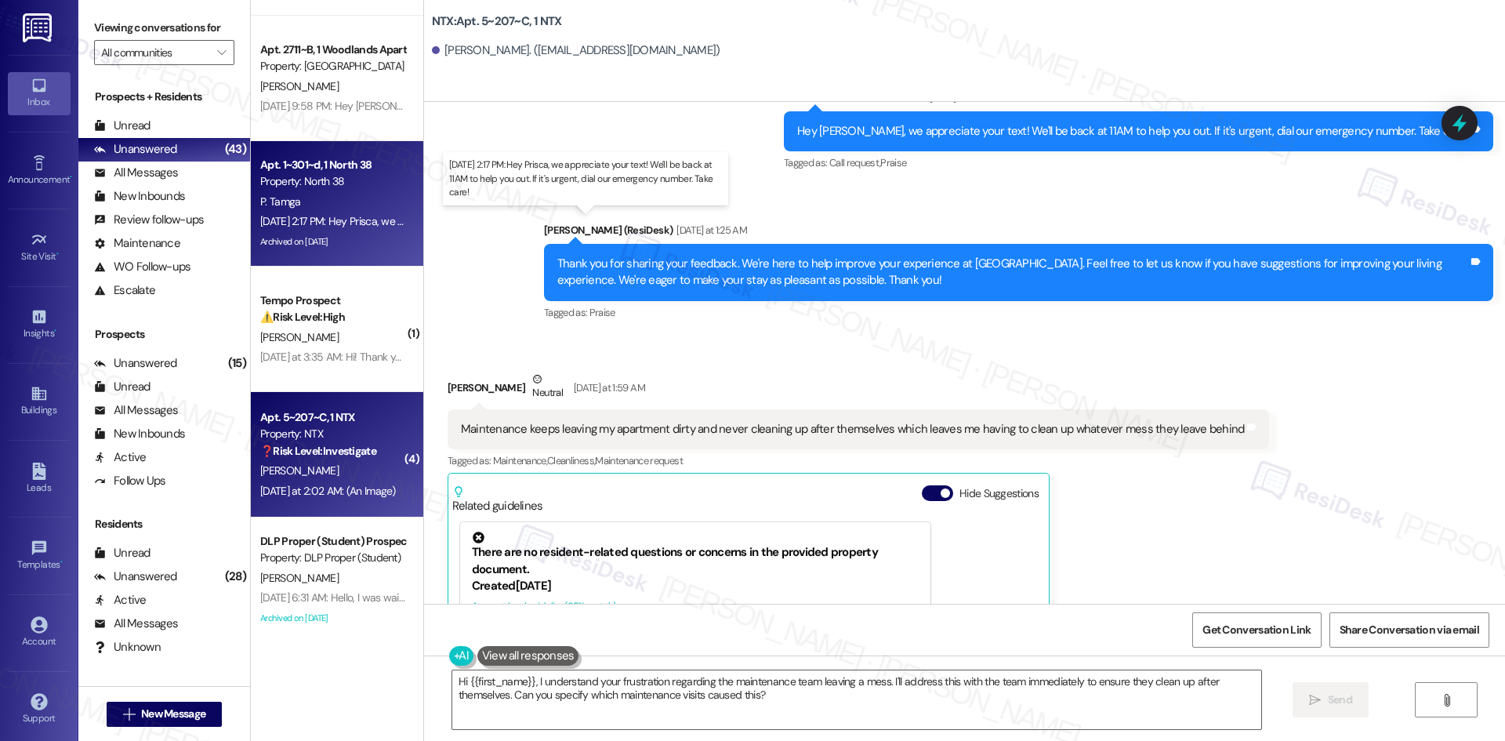
click at [332, 216] on div "[DATE] 2:17 PM: Hey Prisca, we appreciate your text! We'll be back at 11AM to h…" at bounding box center [578, 221] width 637 height 14
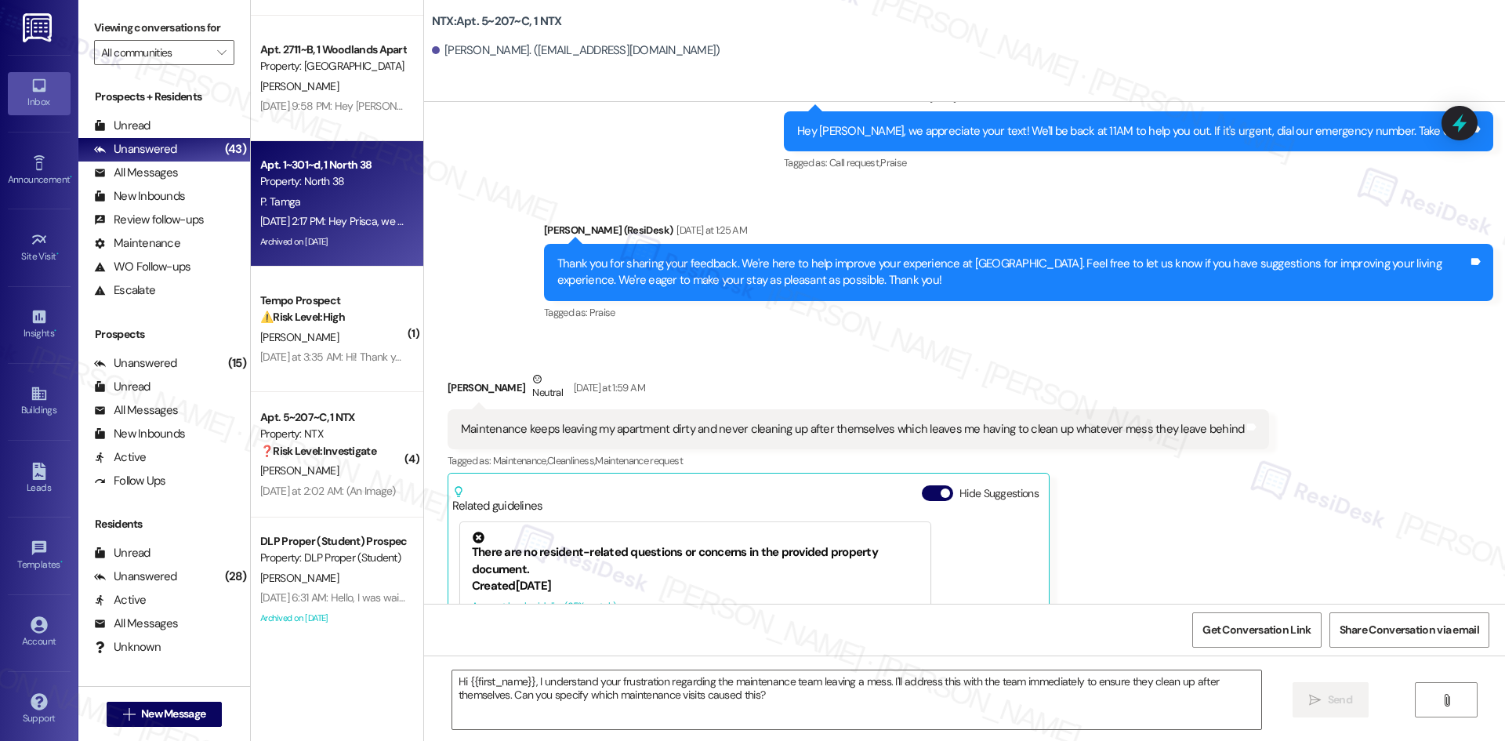
type textarea "Fetching suggested responses. Please feel free to read through the conversation…"
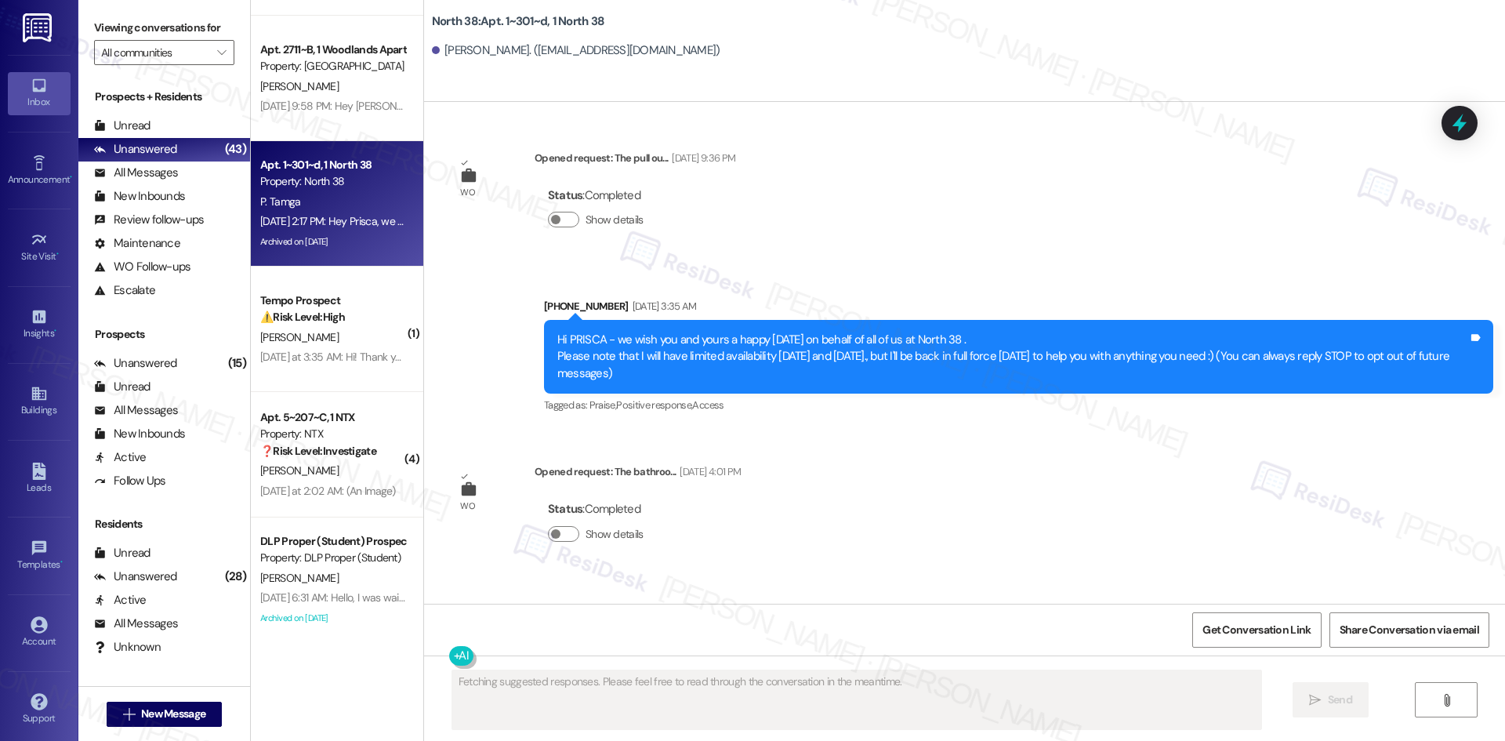
scroll to position [20402, 0]
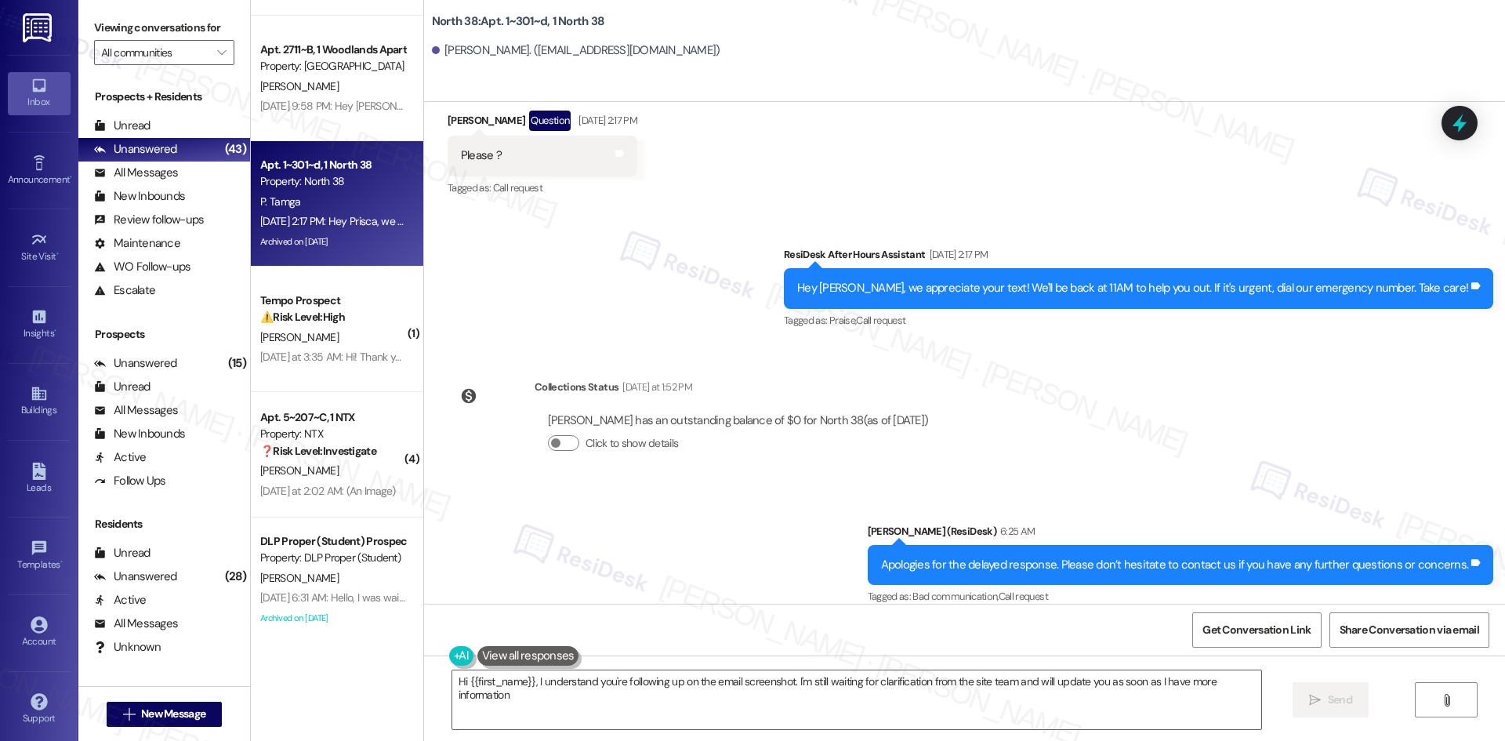
type textarea "Hi {{first_name}}, I understand you're following up on the email screenshot. I'…"
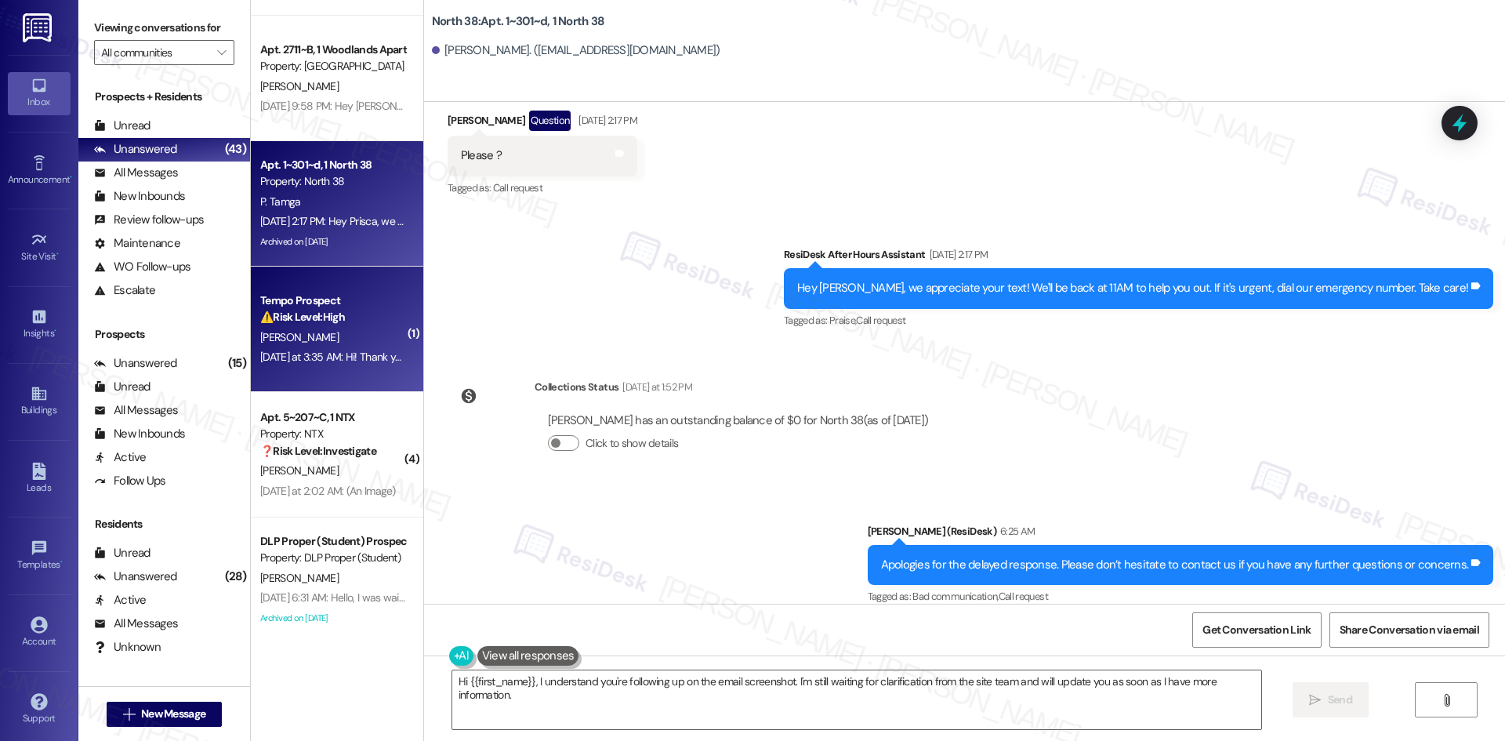
click at [292, 356] on div "[DATE] at 3:35 AM: Hi! Thank you very much, I just wanted to check in and see i…" at bounding box center [494, 357] width 469 height 14
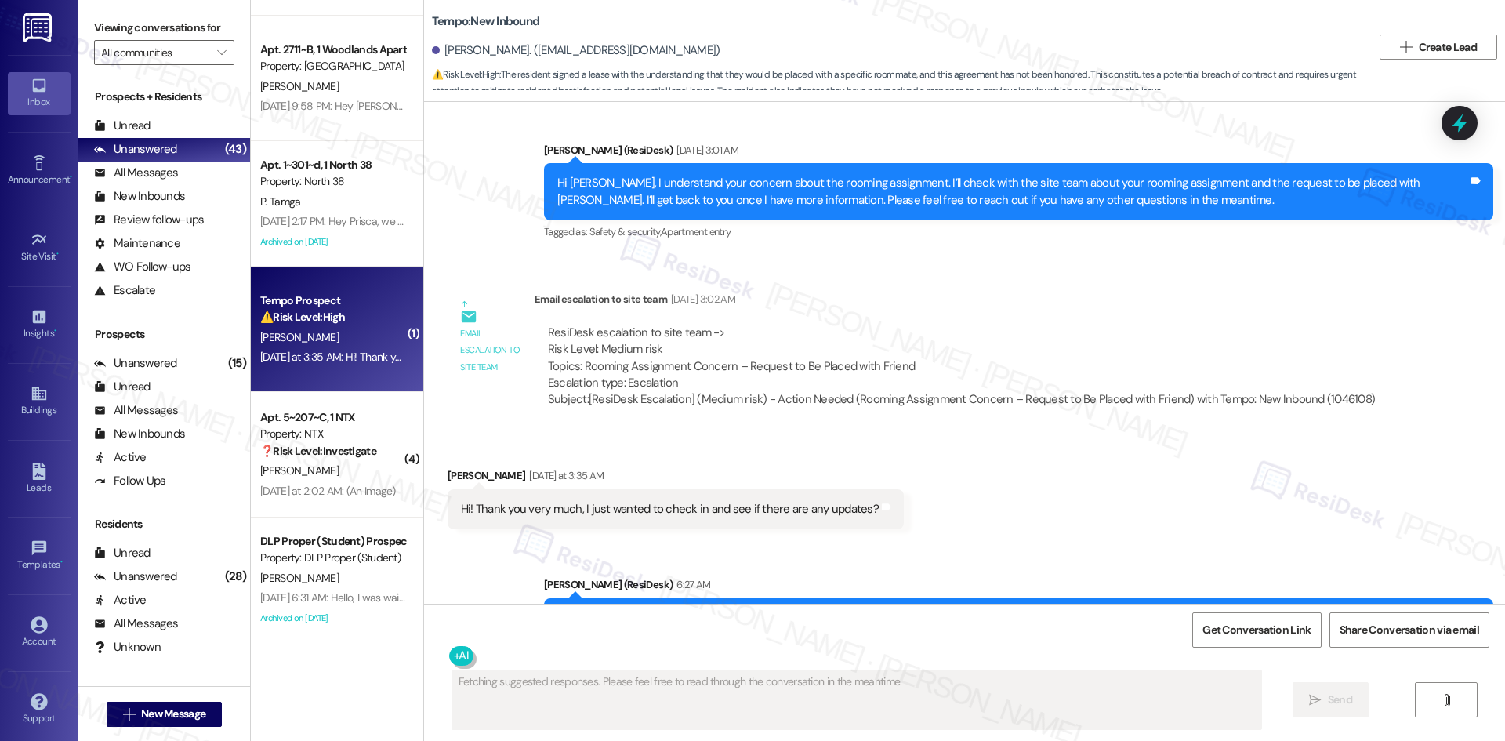
scroll to position [3336, 0]
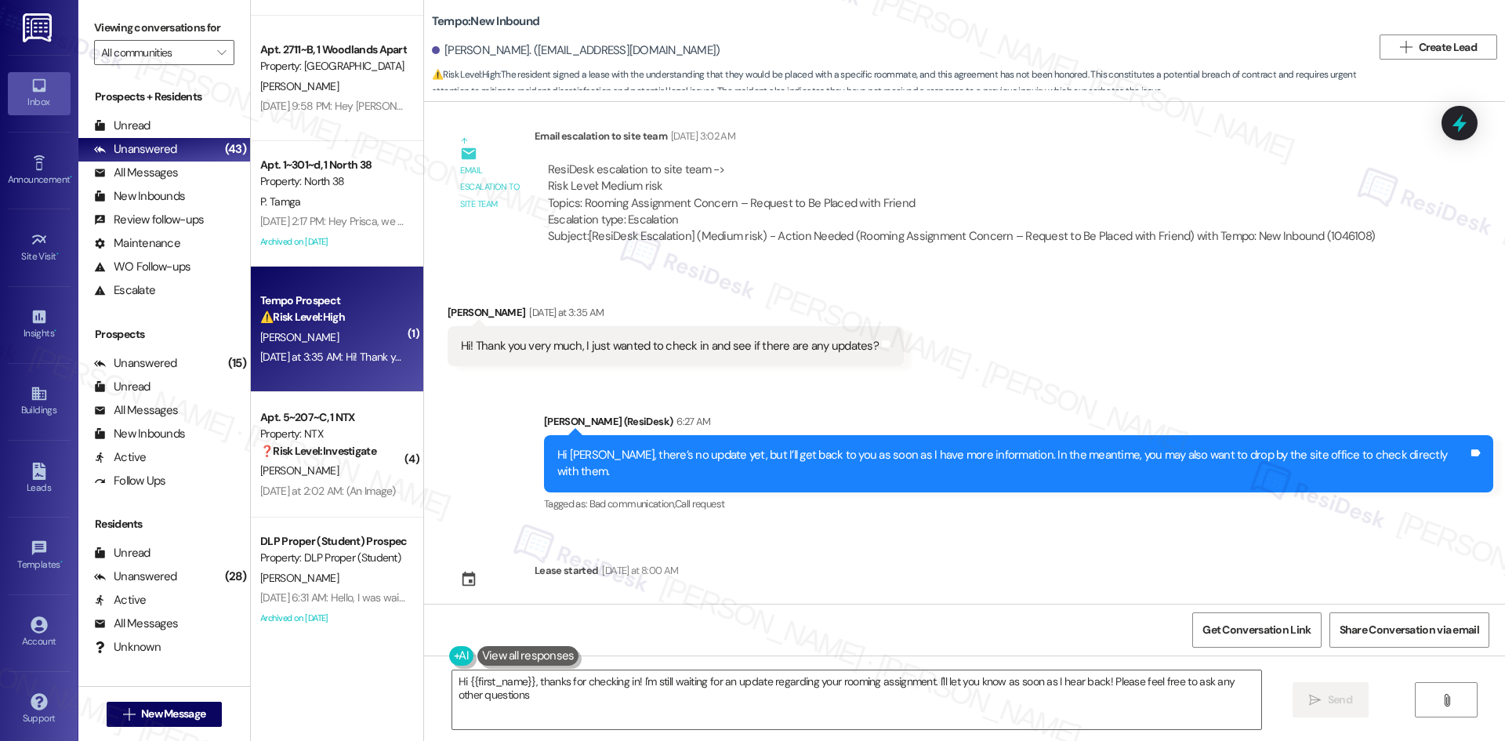
type textarea "Hi {{first_name}}, thanks for checking in! I'm still waiting for an update rega…"
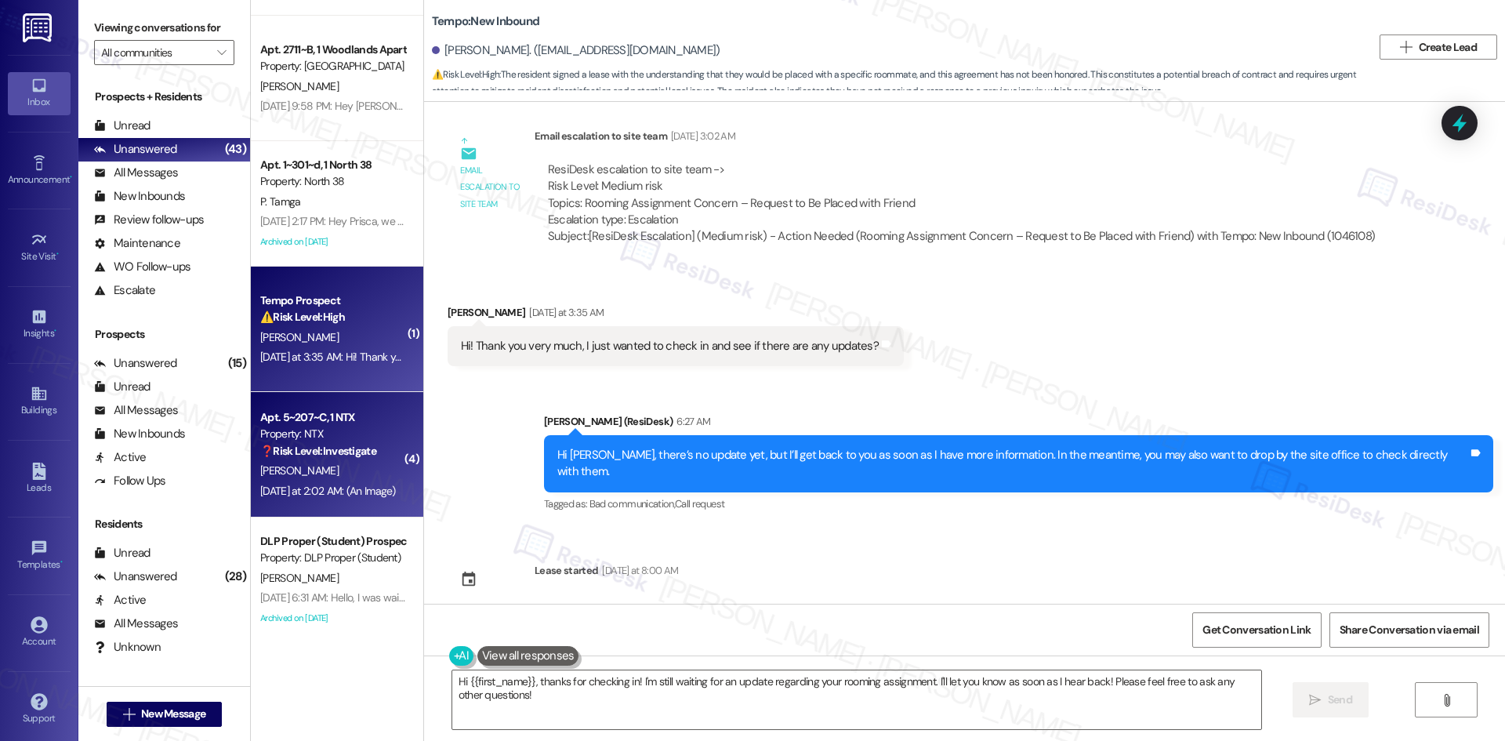
click at [343, 473] on div "[PERSON_NAME]" at bounding box center [333, 471] width 148 height 20
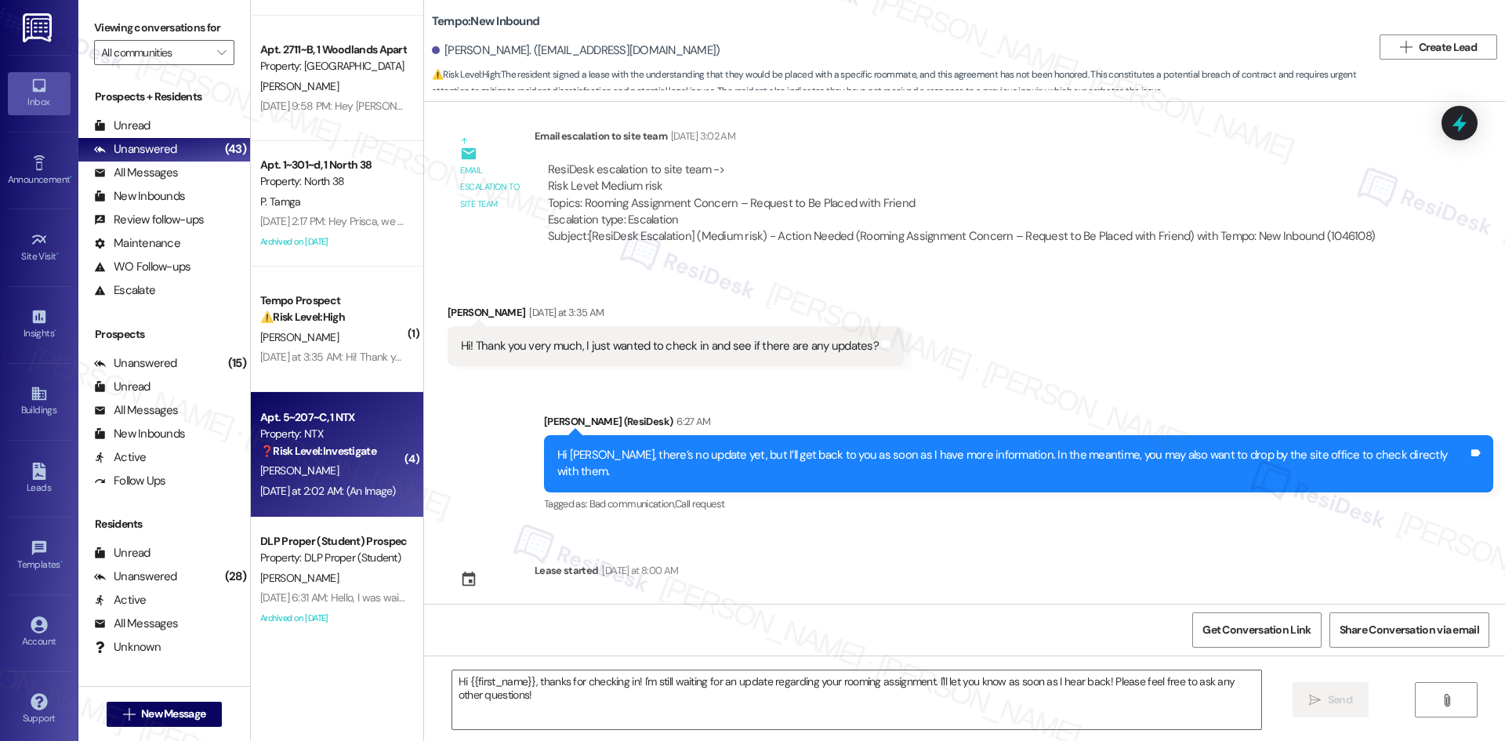
type textarea "Fetching suggested responses. Please feel free to read through the conversation…"
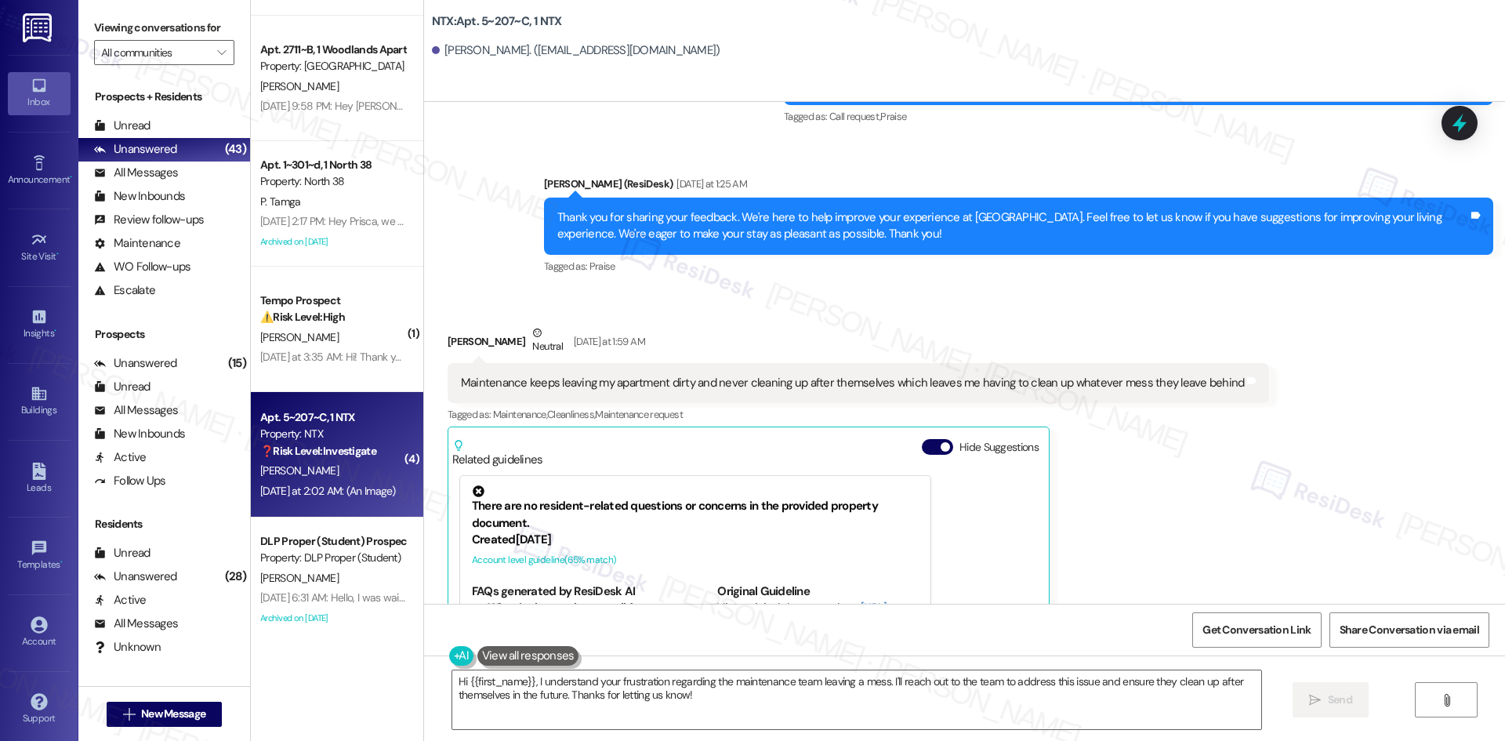
scroll to position [3429, 0]
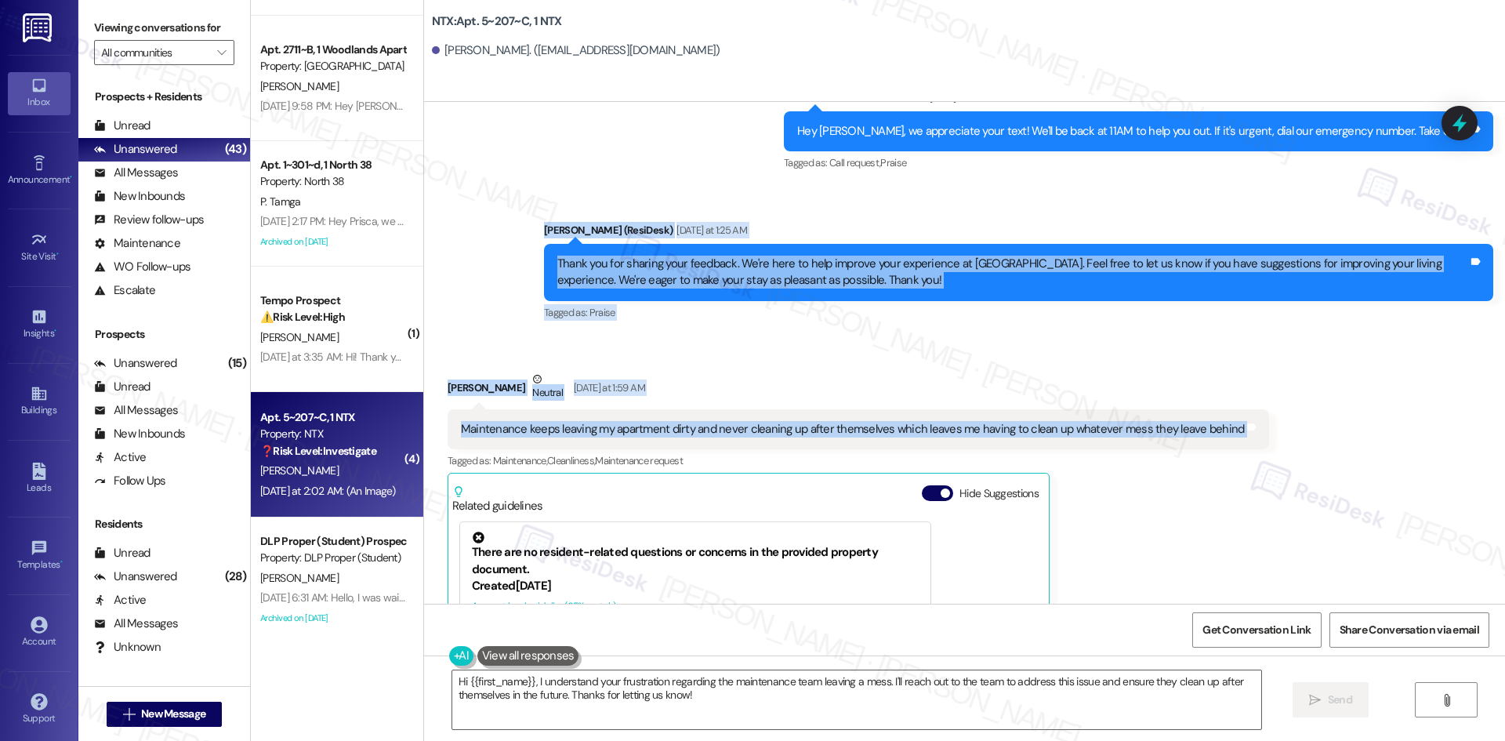
drag, startPoint x: 503, startPoint y: 143, endPoint x: 1290, endPoint y: 359, distance: 815.8
click at [1290, 359] on div "Survey, sent via SMS Residesk Automated Survey [DATE] 2:19 AM This message is p…" at bounding box center [964, 353] width 1081 height 502
copy div "[PERSON_NAME] (ResiDesk) [DATE] at 1:25 AM Thank you for sharing your feedback.…"
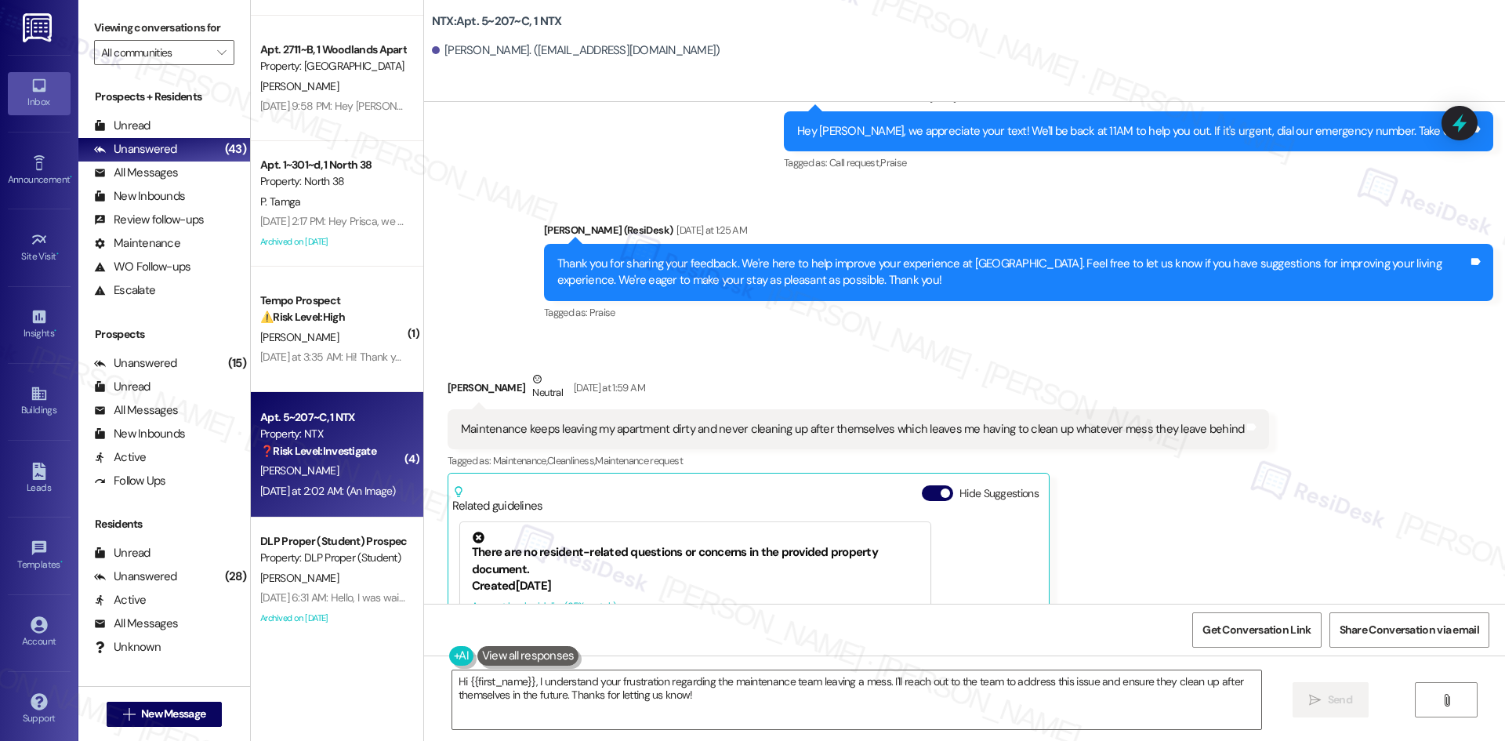
click at [1172, 468] on div "[PERSON_NAME] Neutral [DATE] at 1:59 AM Maintenance keeps leaving my apartment …" at bounding box center [858, 589] width 822 height 437
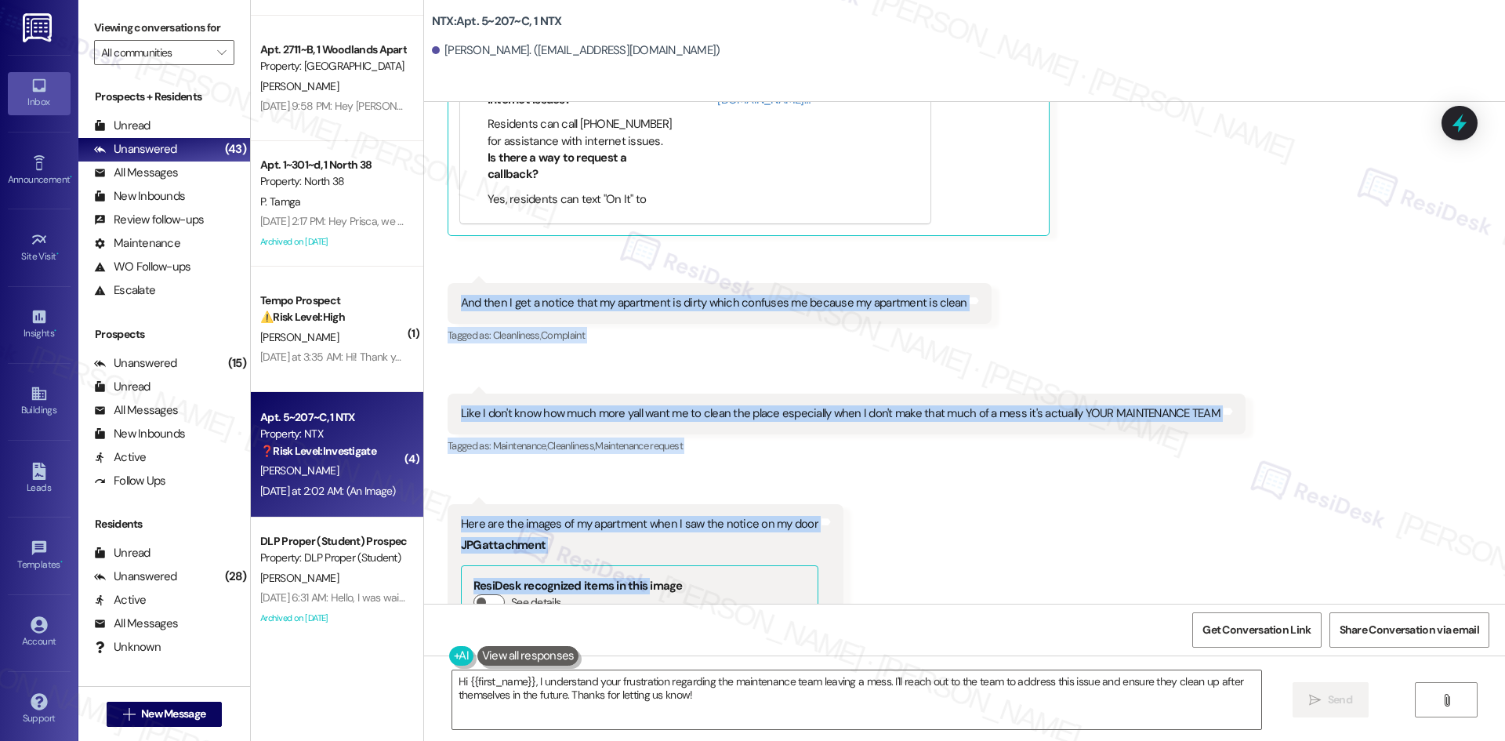
scroll to position [4056, 0]
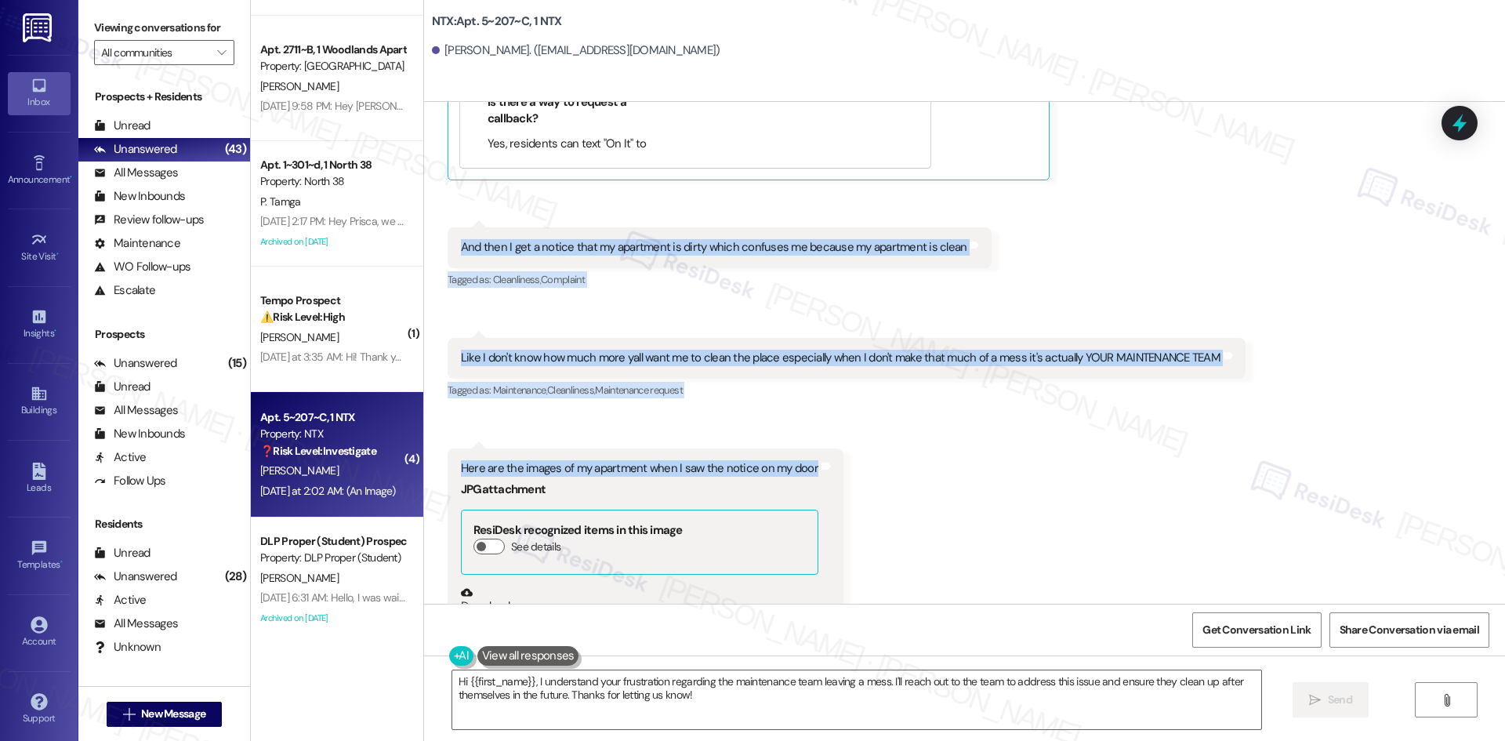
drag, startPoint x: 437, startPoint y: 330, endPoint x: 798, endPoint y: 408, distance: 368.9
click at [798, 408] on div "Received via SMS [PERSON_NAME] Neutral [DATE] at 1:59 AM Maintenance keeps leav…" at bounding box center [964, 273] width 1081 height 1131
copy div "And then I get a notice that my apartment is dirty which confuses me because my…"
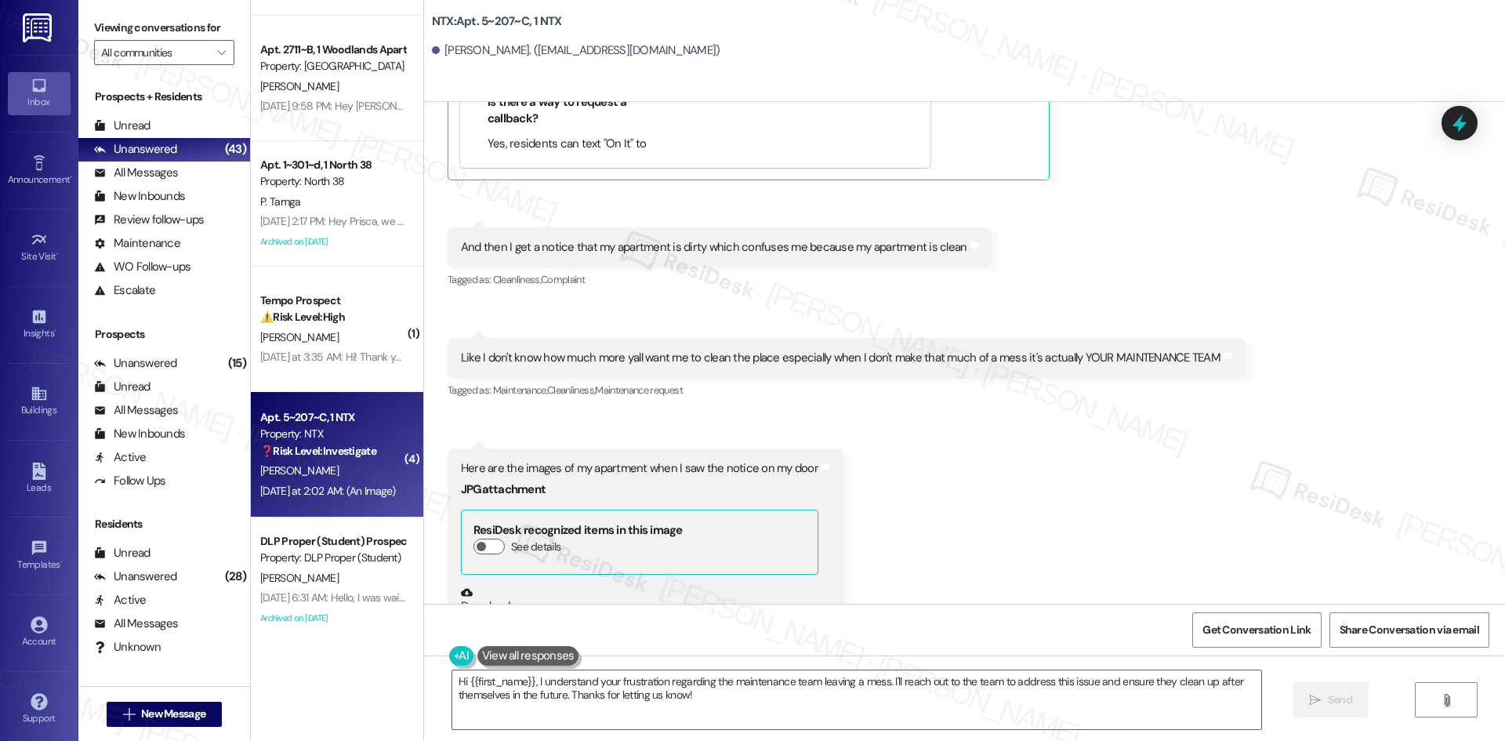
click at [902, 499] on div "Received via SMS [PERSON_NAME] Neutral [DATE] at 1:59 AM Maintenance keeps leav…" at bounding box center [964, 273] width 1081 height 1131
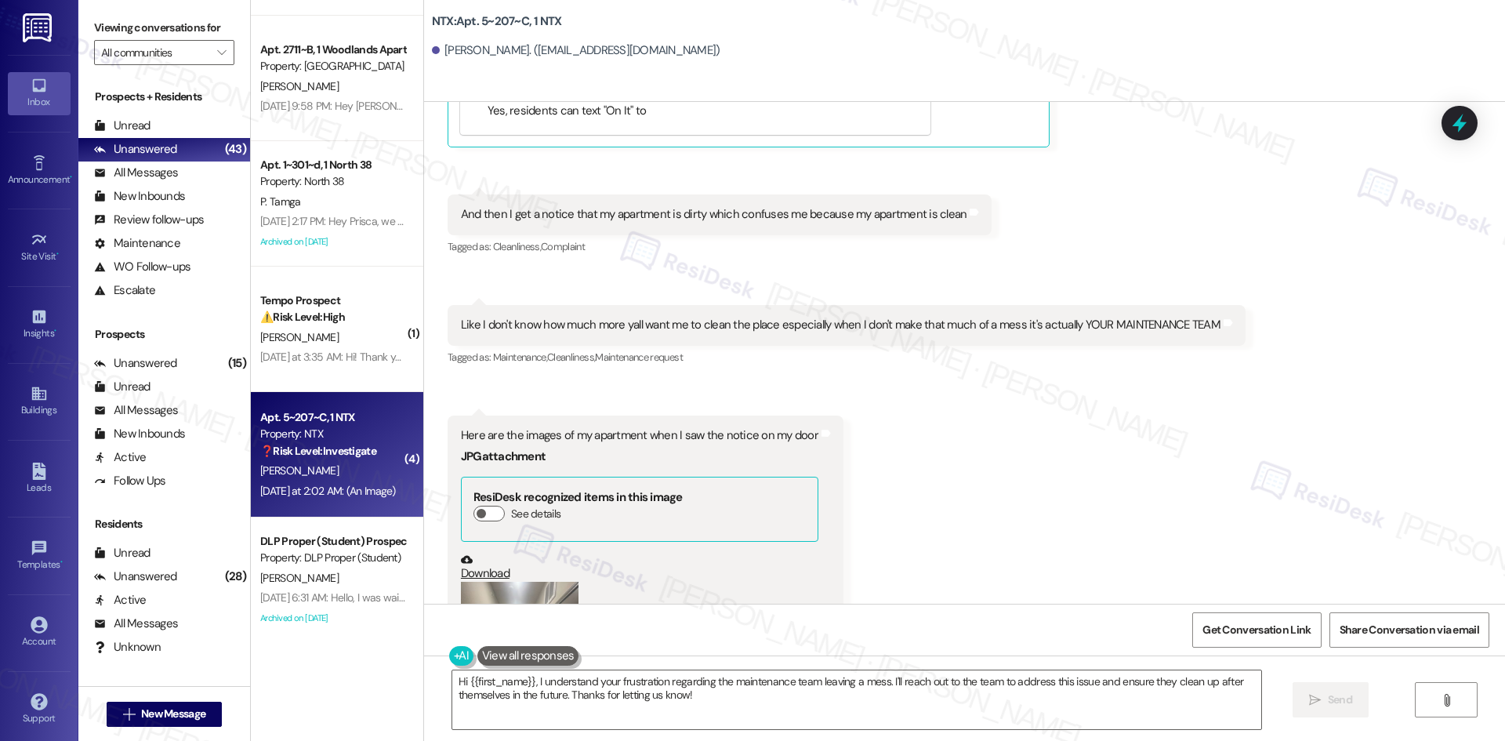
scroll to position [4291, 0]
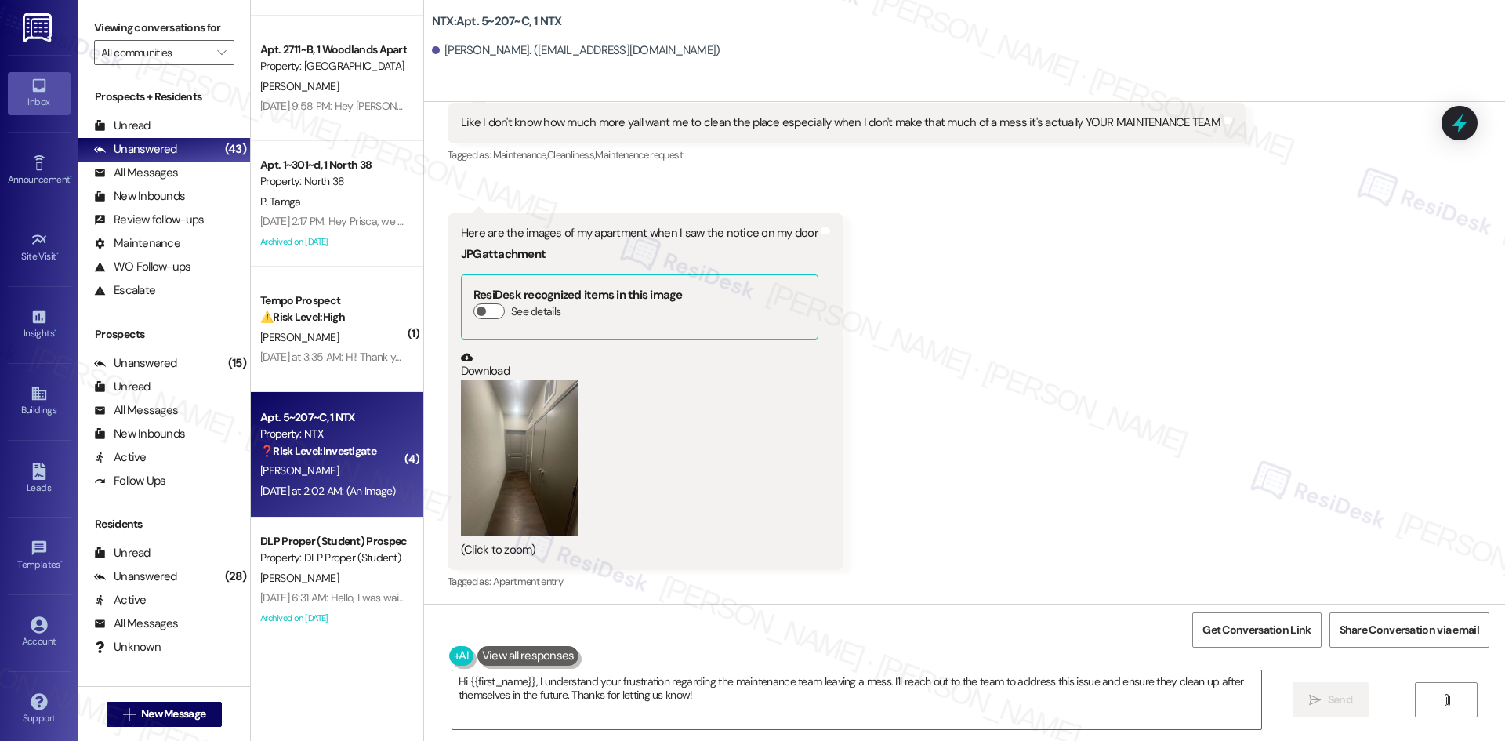
click at [491, 425] on button "Zoom image" at bounding box center [520, 457] width 118 height 157
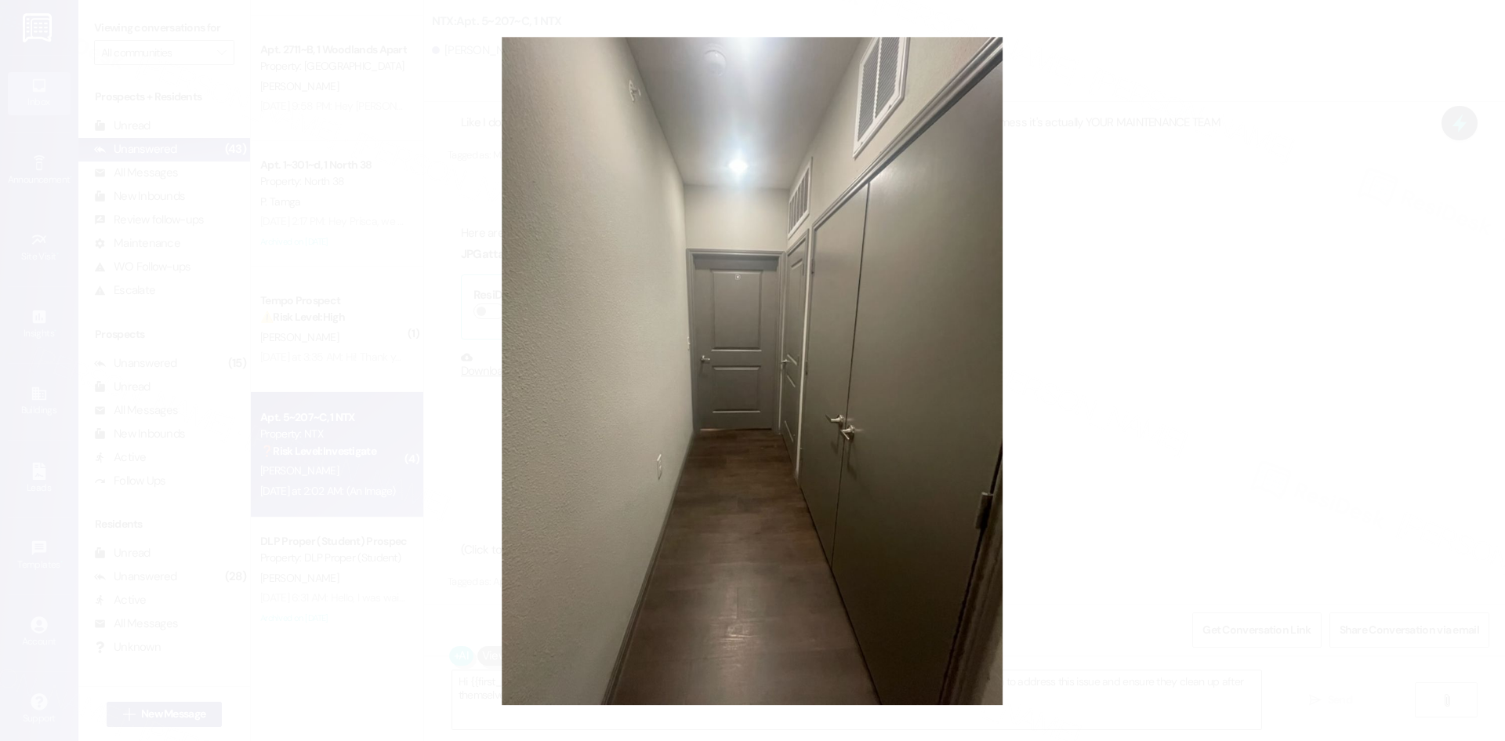
click at [1244, 487] on button "Unzoom image" at bounding box center [752, 370] width 1505 height 741
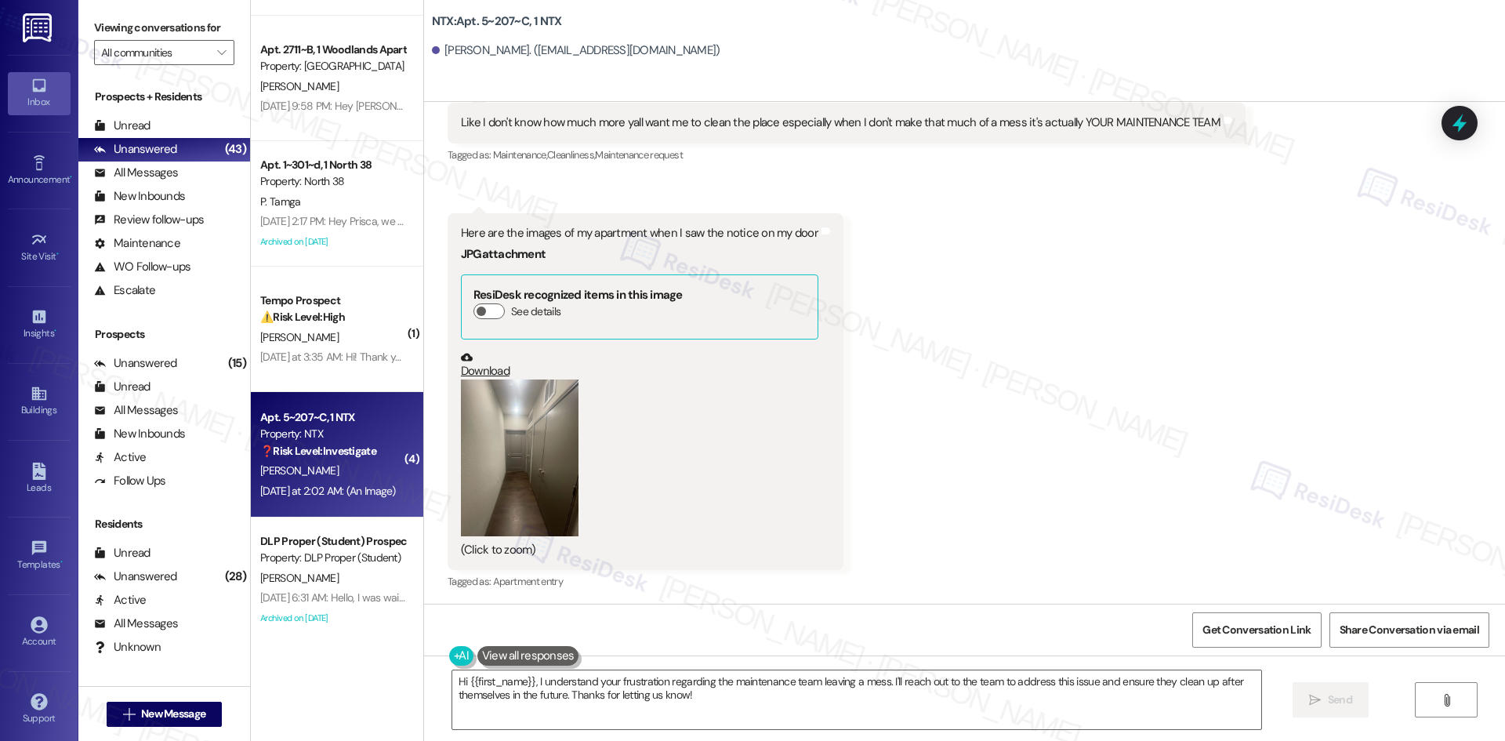
click at [487, 444] on button "Zoom image" at bounding box center [520, 457] width 118 height 157
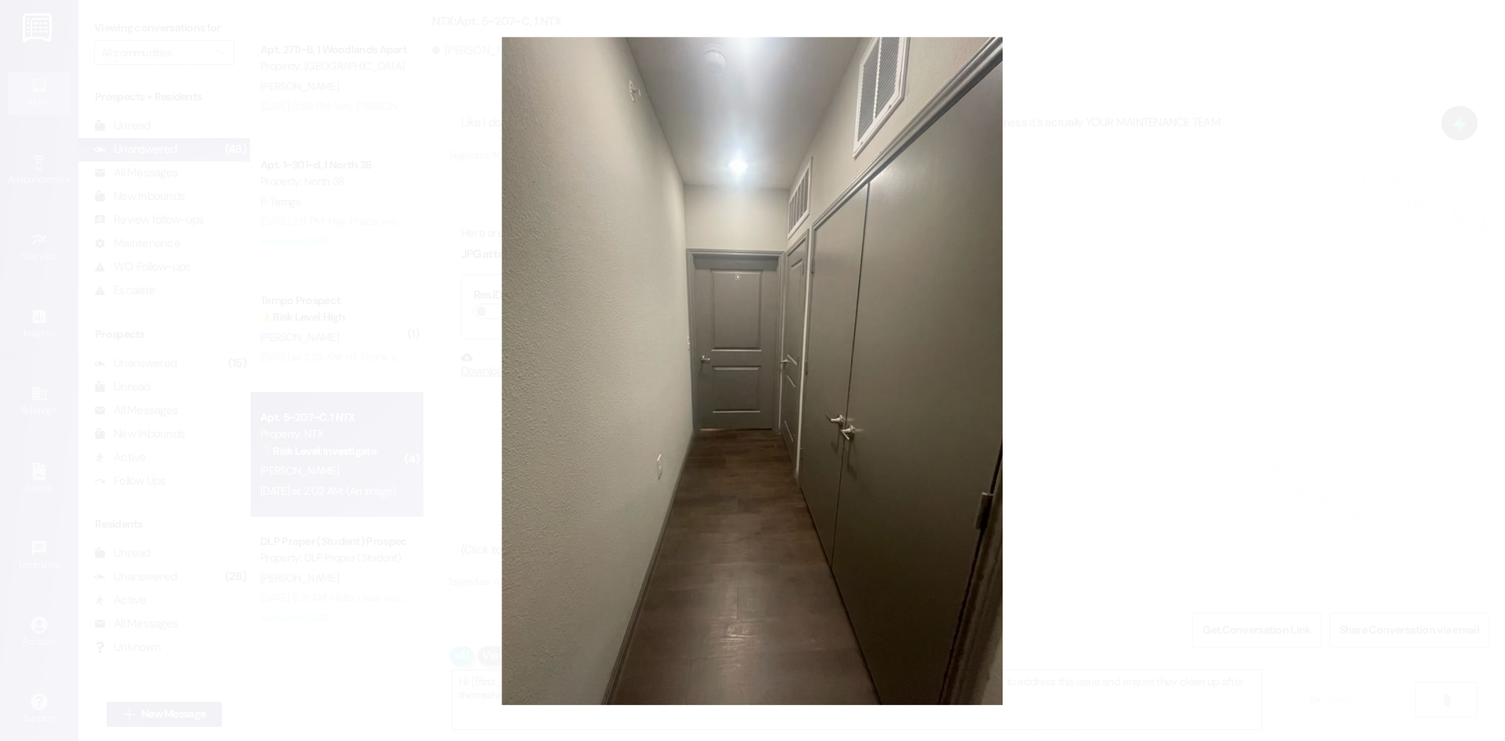
click at [1302, 249] on button "Unzoom image" at bounding box center [752, 370] width 1505 height 741
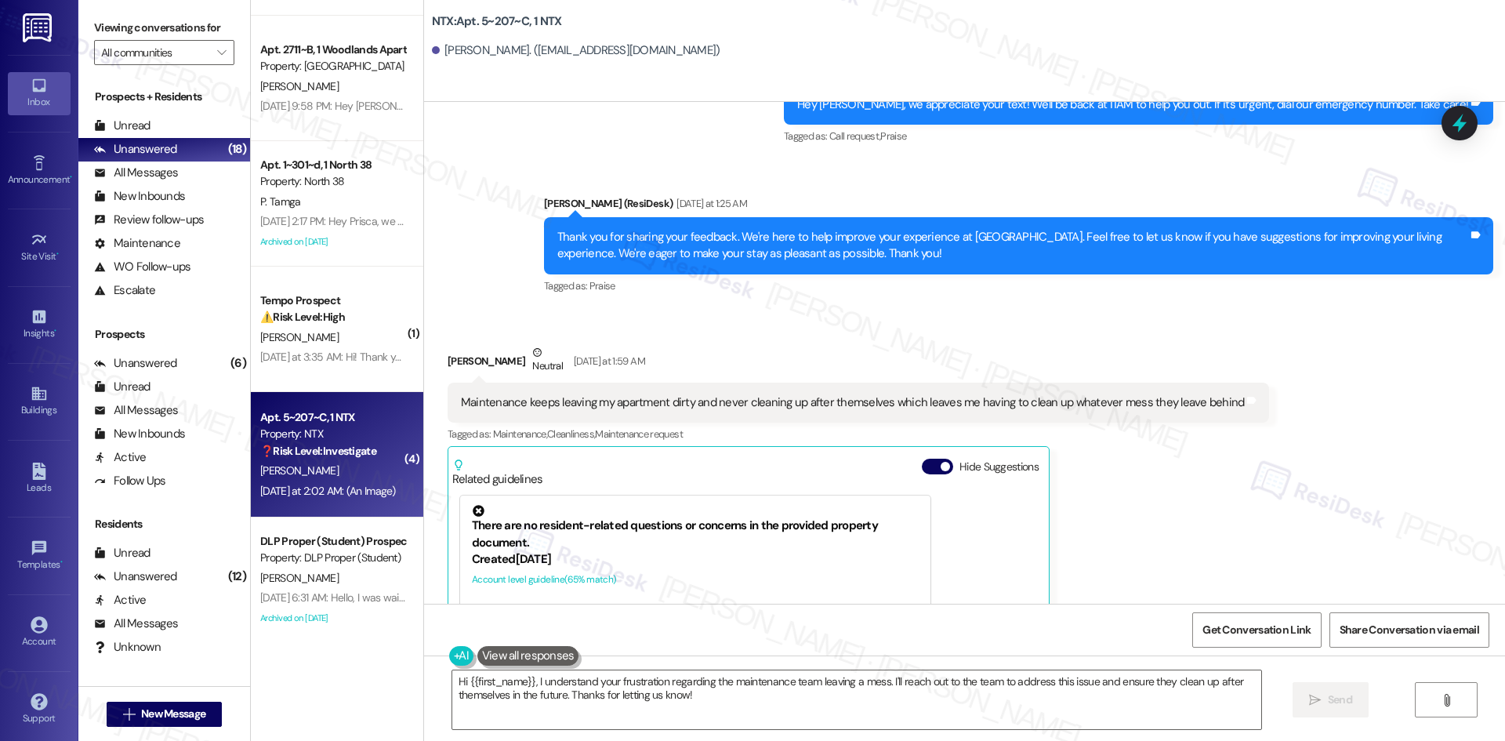
scroll to position [3429, 0]
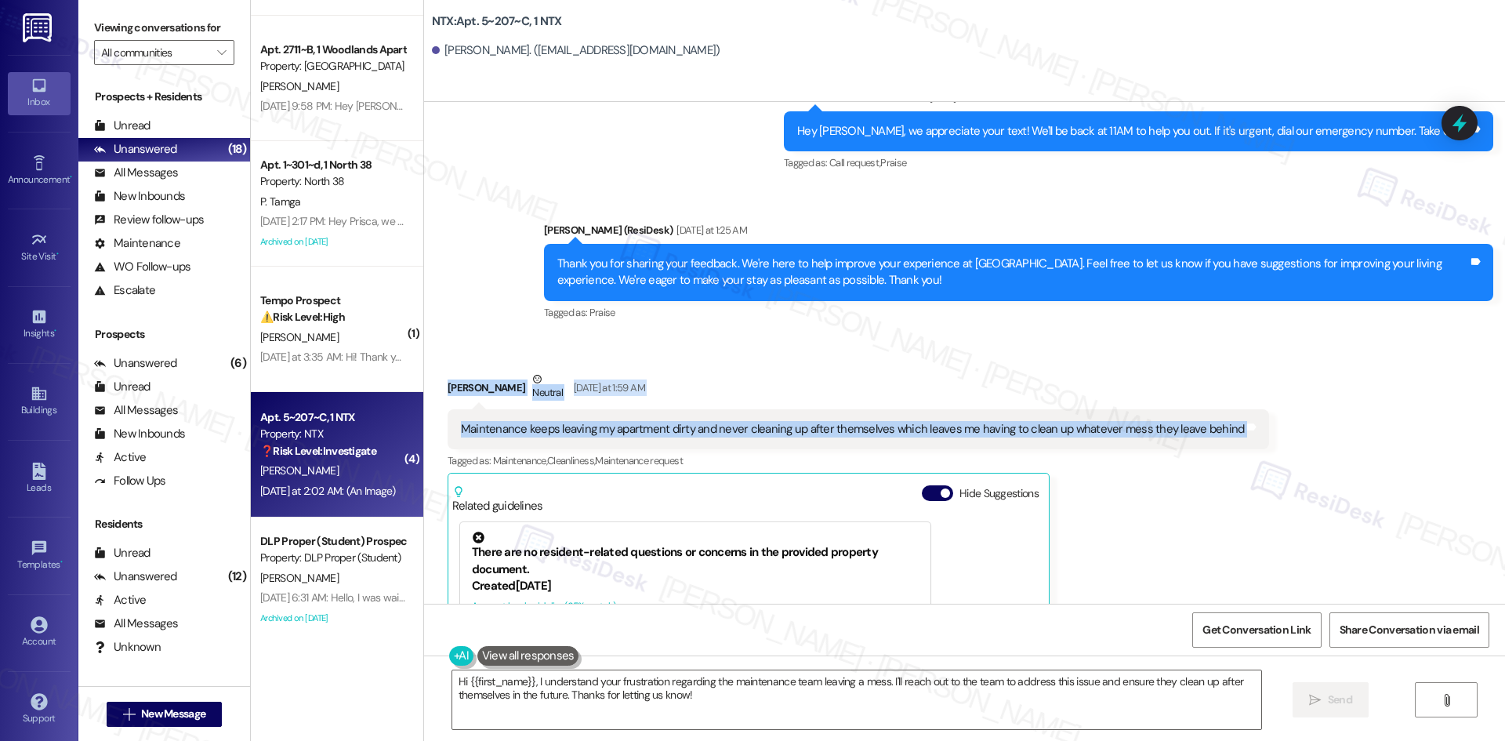
drag, startPoint x: 448, startPoint y: 317, endPoint x: 1281, endPoint y: 363, distance: 833.5
copy div "Tamia Hill Neutral Yesterday at 1:59 AM Maintenance keeps leaving my apartment …"
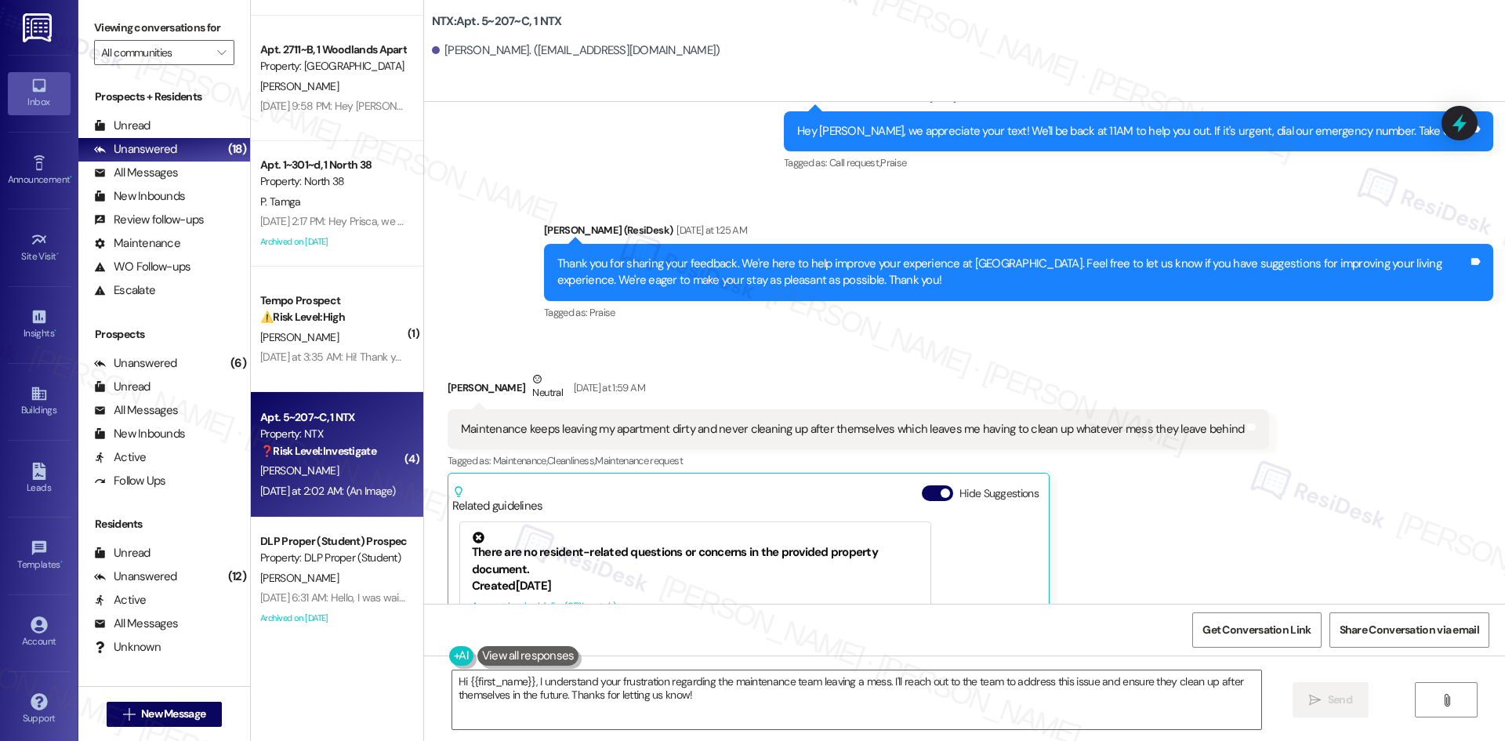
click at [503, 147] on div "Sent via SMS ResiDesk After Hours Assistant Aug 13, 2025 at 9:44 PM Hey Tamia, …" at bounding box center [964, 194] width 1081 height 281
click at [1207, 483] on div "Tamia Hill Neutral Yesterday at 1:59 AM Maintenance keeps leaving my apartment …" at bounding box center [858, 589] width 822 height 437
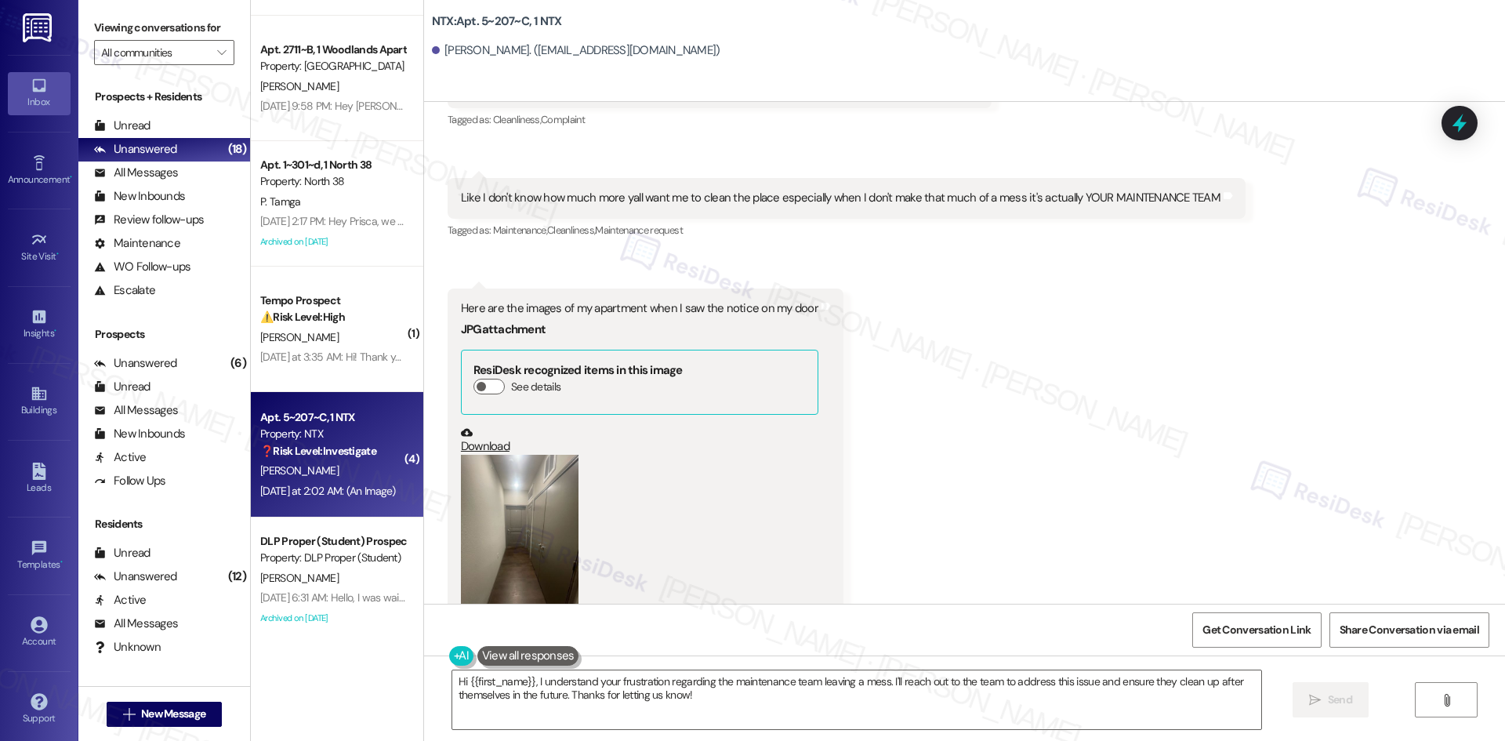
scroll to position [4213, 0]
click at [509, 468] on button "Zoom image" at bounding box center [520, 536] width 118 height 157
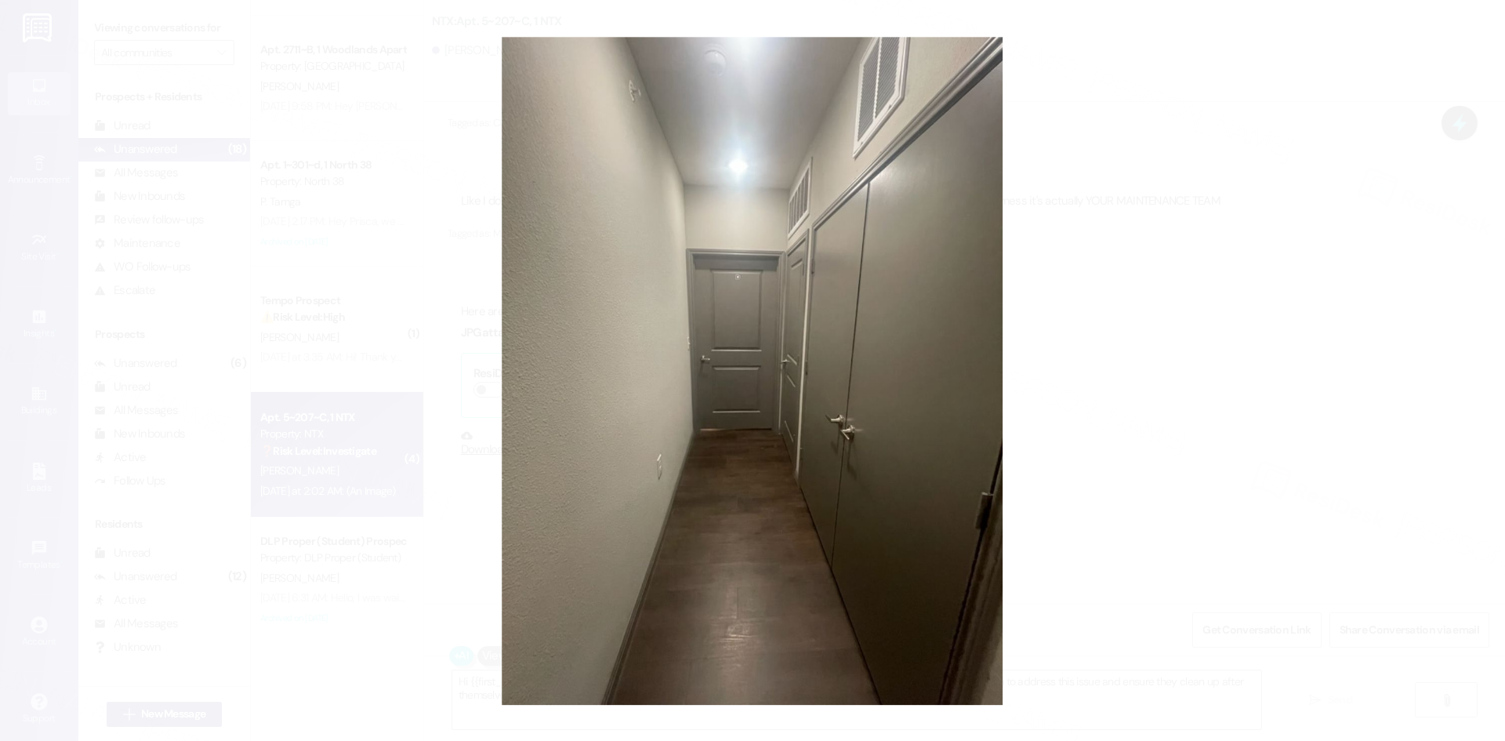
click at [1285, 440] on button "Unzoom image" at bounding box center [752, 370] width 1505 height 741
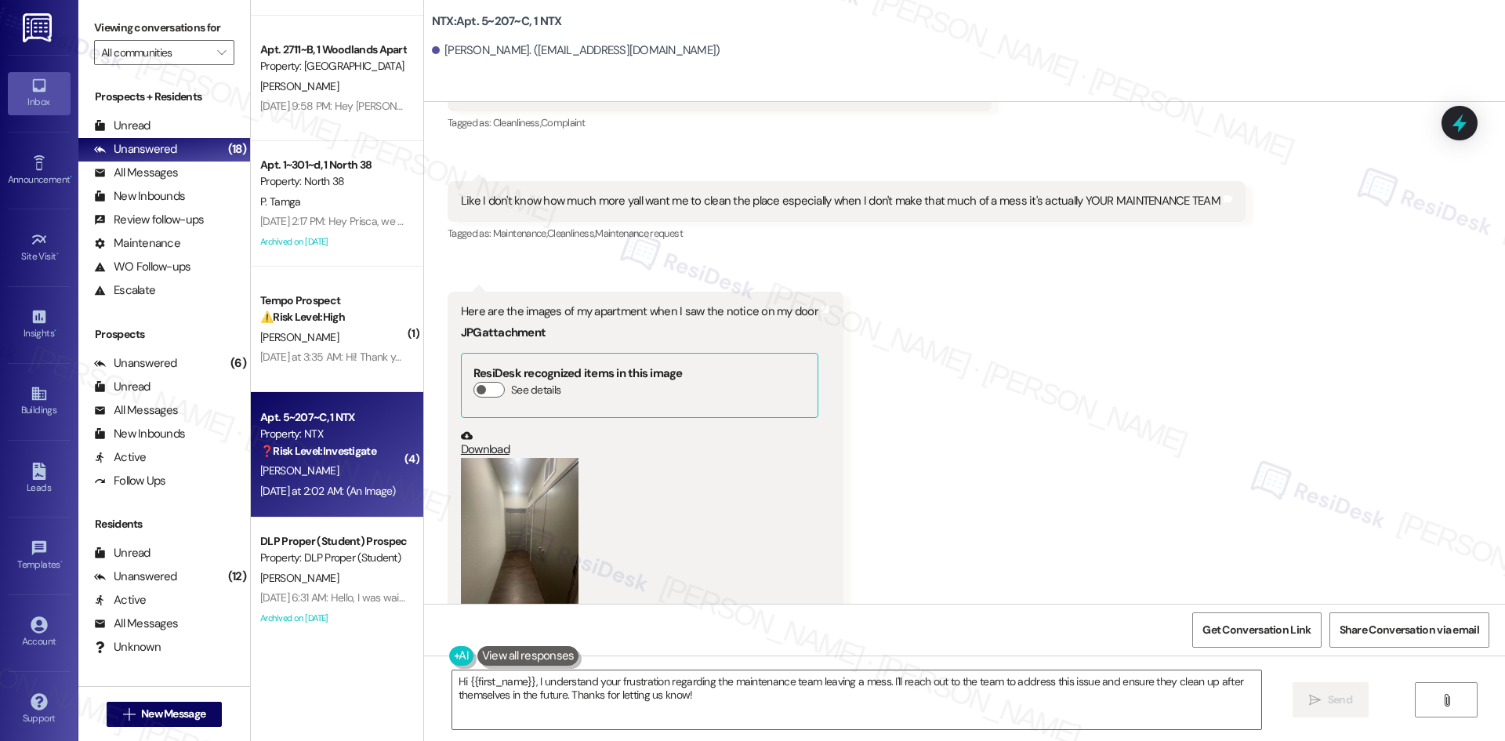
click at [1289, 376] on div "Received via SMS Tamia Hill Neutral Yesterday at 1:59 AM Maintenance keeps leav…" at bounding box center [964, 117] width 1081 height 1131
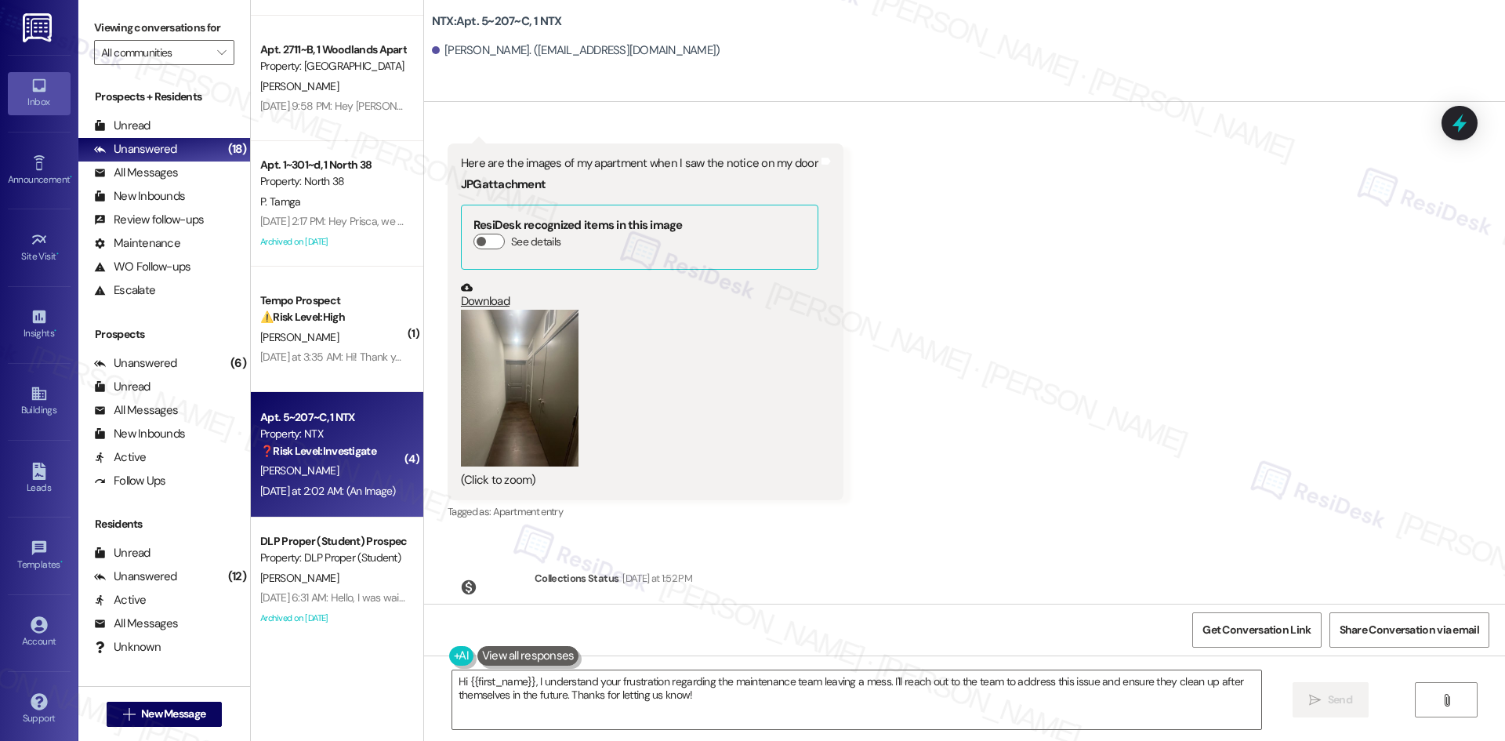
scroll to position [4370, 0]
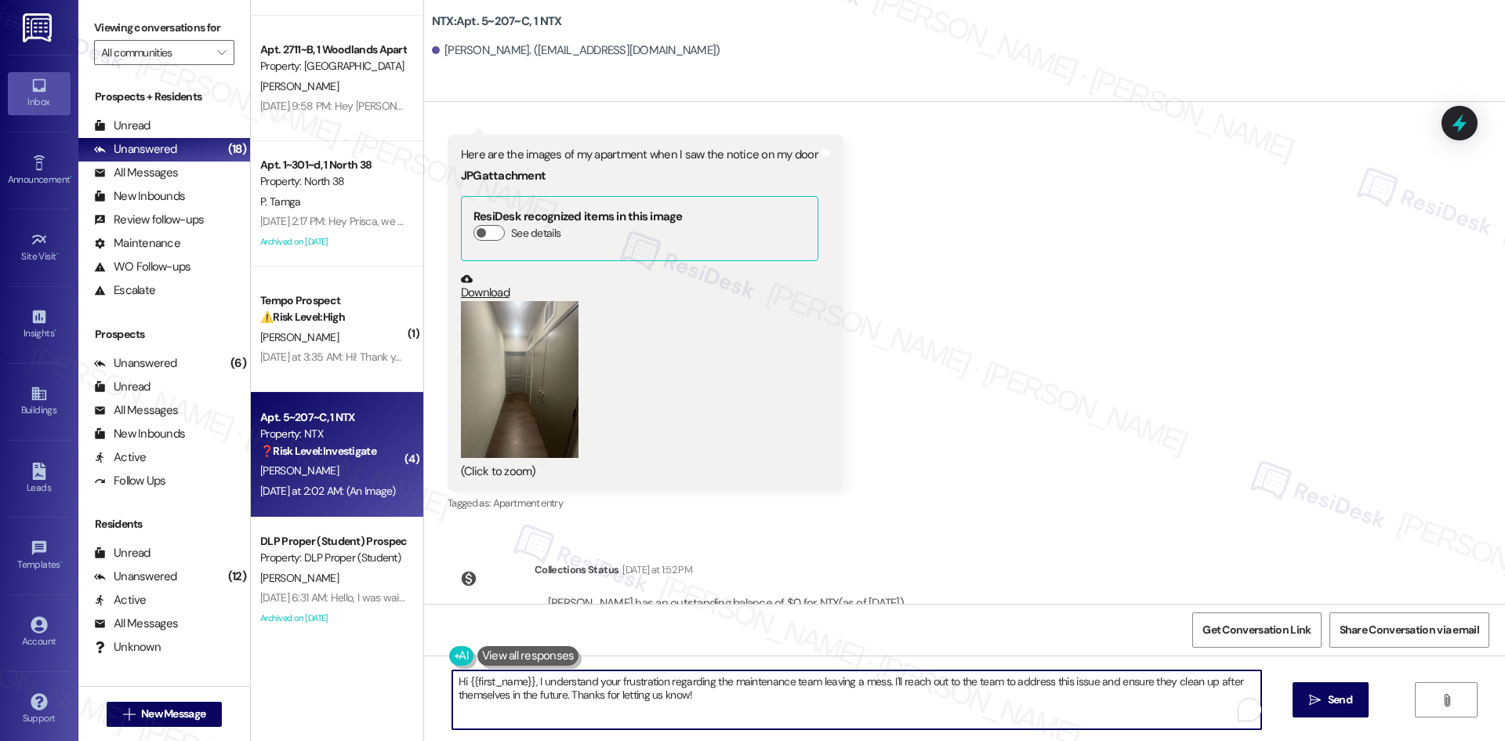
click at [790, 703] on textarea "Hi {{first_name}}, I understand your frustration regarding the maintenance team…" at bounding box center [856, 699] width 809 height 59
paste textarea "I understand your concern about maintenance leaving your apartment dirty and th…"
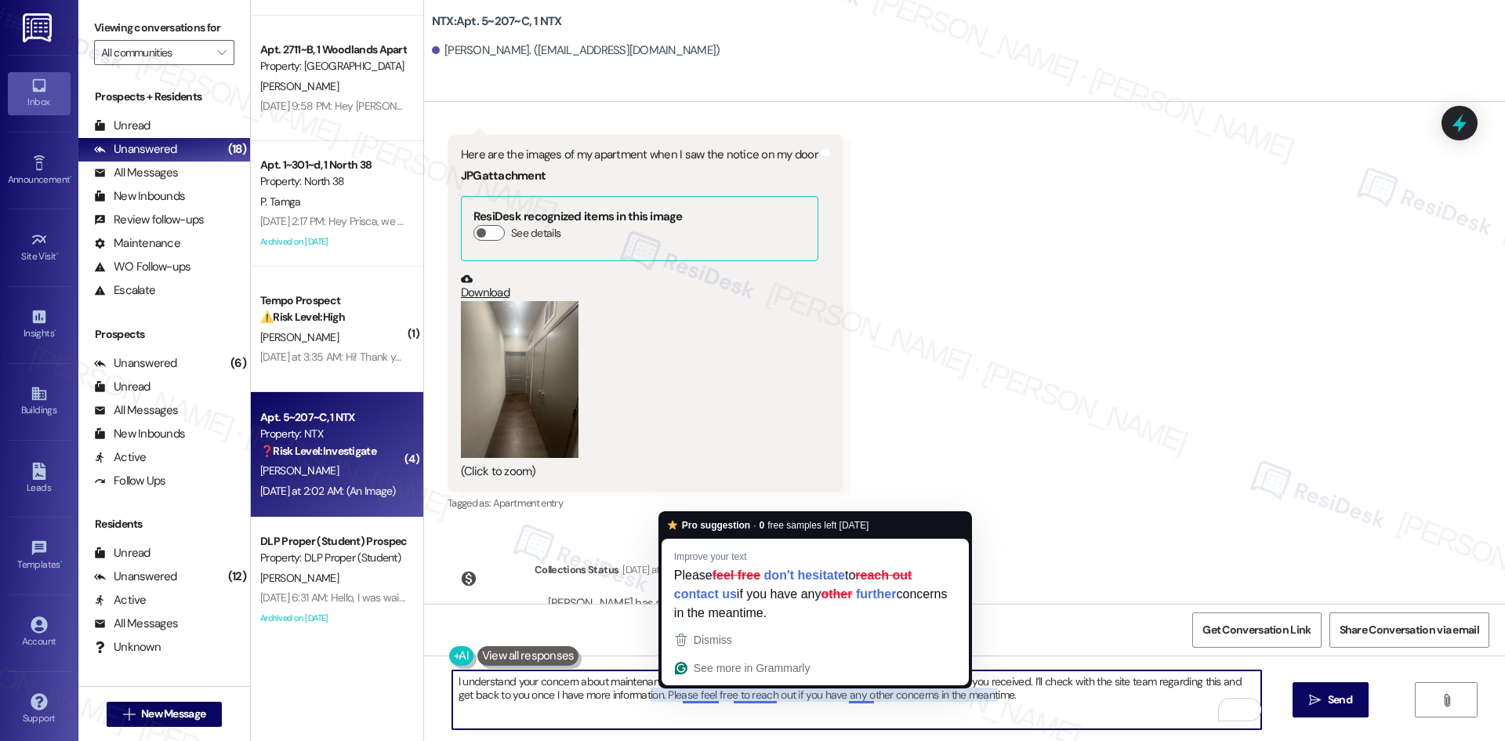
click at [632, 683] on textarea "I understand your concern about maintenance leaving your apartment dirty and th…" at bounding box center [856, 699] width 809 height 59
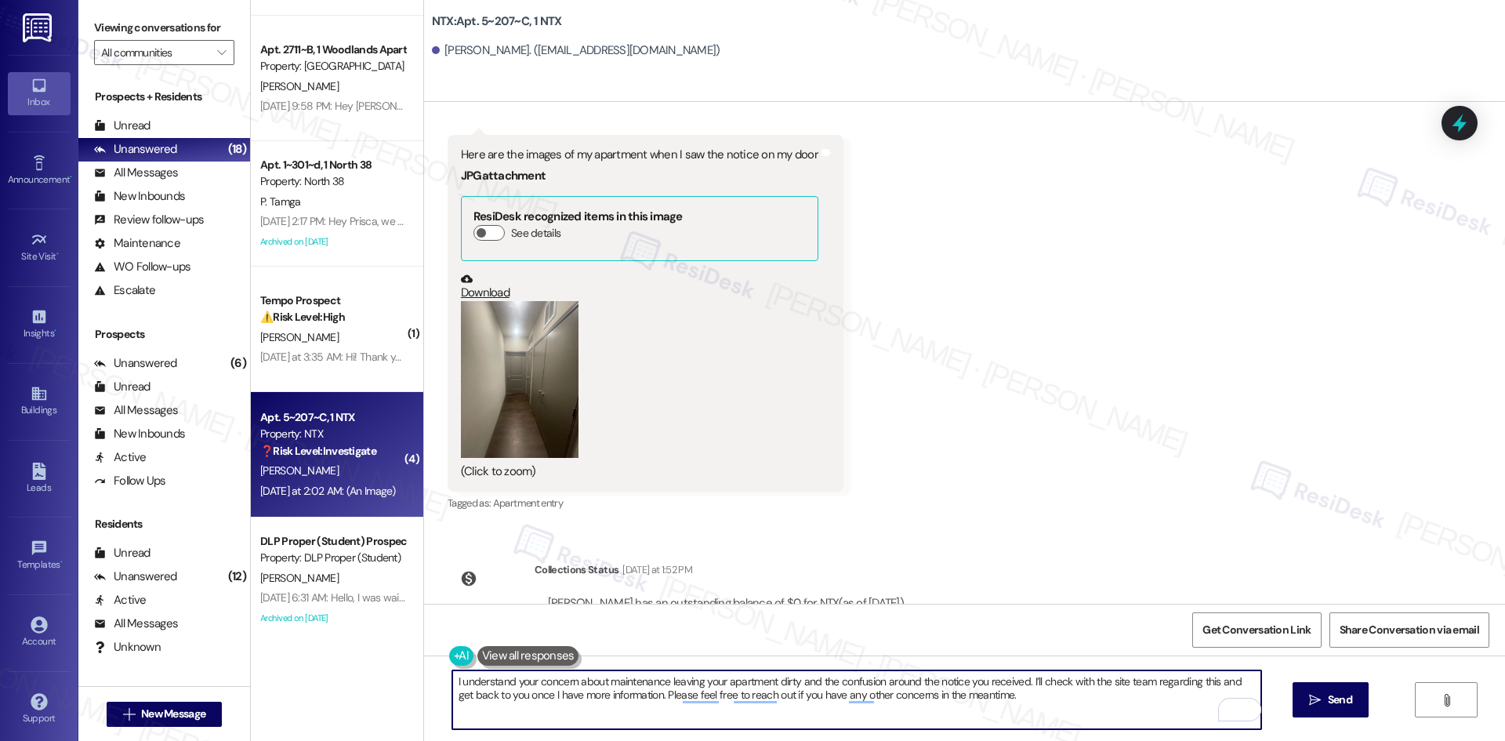
click at [1082, 681] on textarea "I understand your concern about maintenance leaving your apartment dirty and th…" at bounding box center [856, 699] width 809 height 59
drag, startPoint x: 1084, startPoint y: 680, endPoint x: 1034, endPoint y: 683, distance: 50.3
click at [1034, 683] on textarea "I understand your concern about maintenance leaving your apartment dirty and th…" at bounding box center [856, 699] width 809 height 59
click at [650, 697] on textarea "I understand your concern about maintenance leaving your apartment dirty and th…" at bounding box center [856, 699] width 809 height 59
type textarea "I understand your concern about maintenance leaving your apartment dirty and th…"
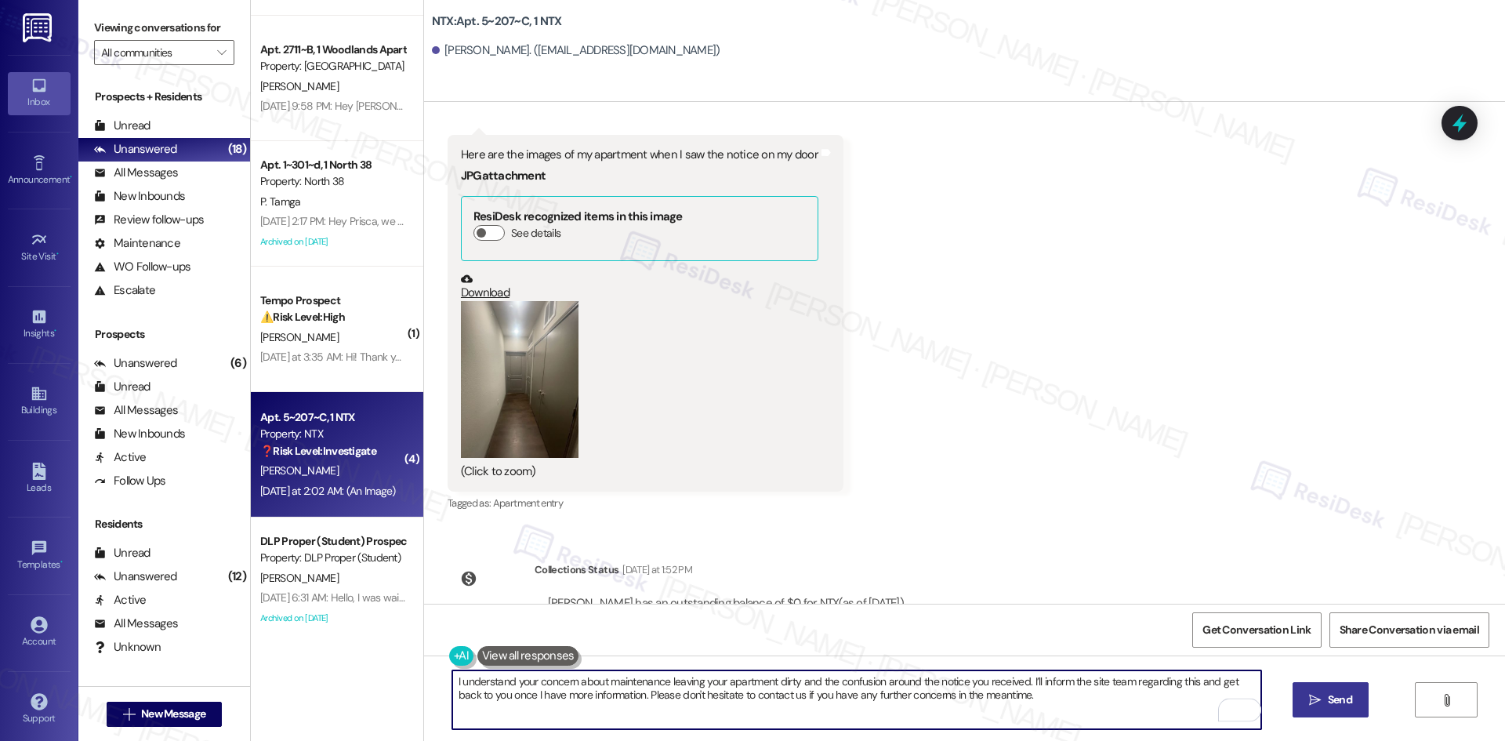
click at [1306, 687] on button " Send" at bounding box center [1330, 699] width 76 height 35
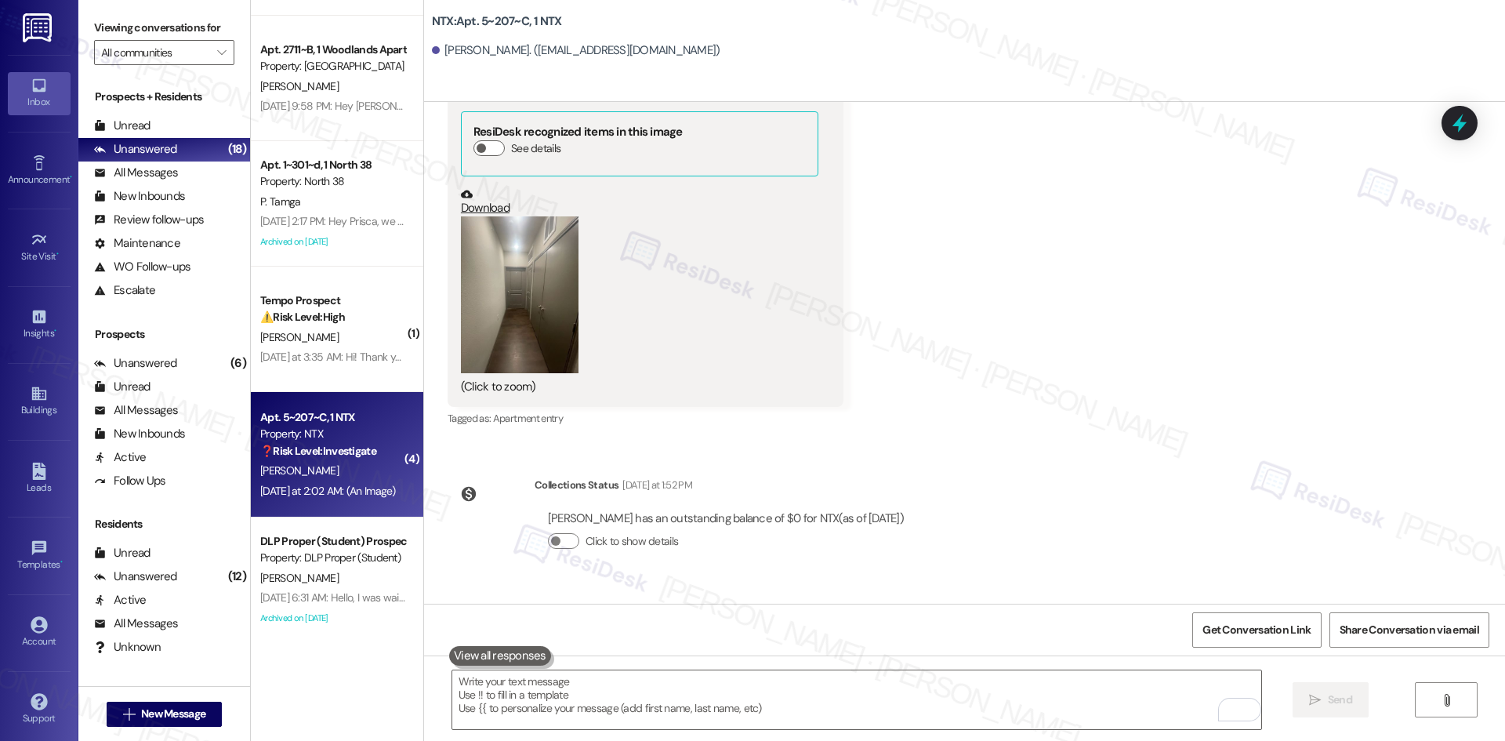
scroll to position [4496, 0]
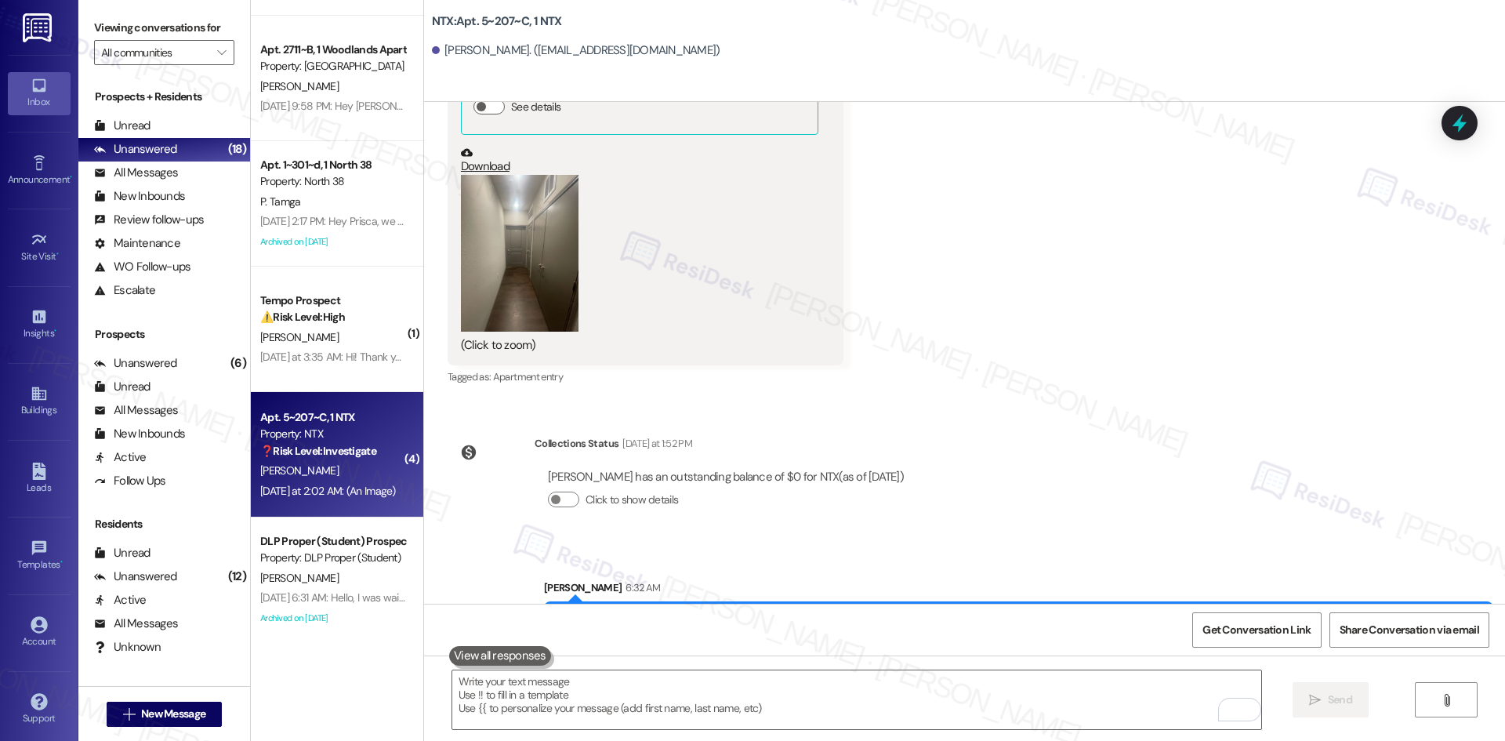
click at [1142, 459] on div "Survey, sent via SMS Residesk Automated Survey Aug 28, 2024 at 2:19 AM This mes…" at bounding box center [964, 353] width 1081 height 502
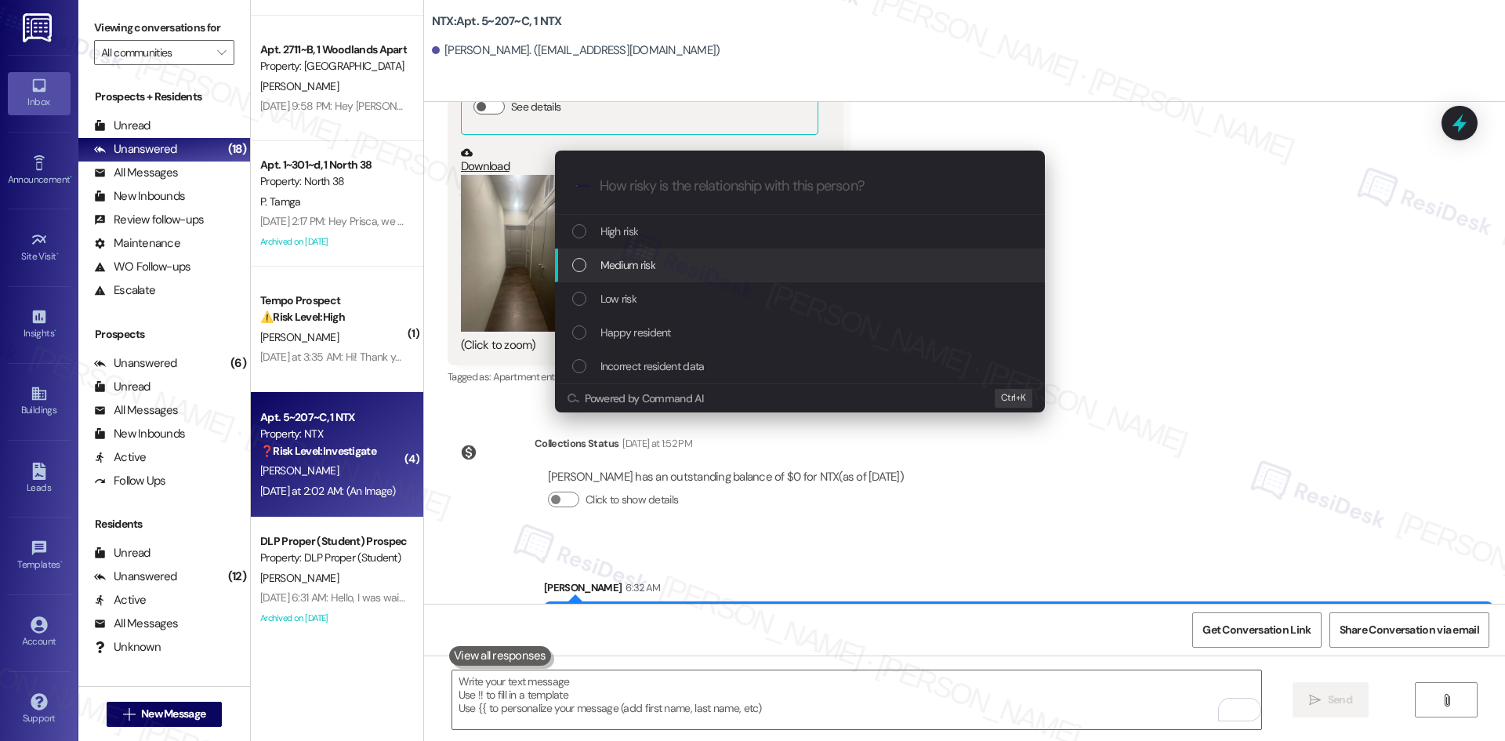
click at [652, 264] on span "Medium risk" at bounding box center [627, 264] width 55 height 17
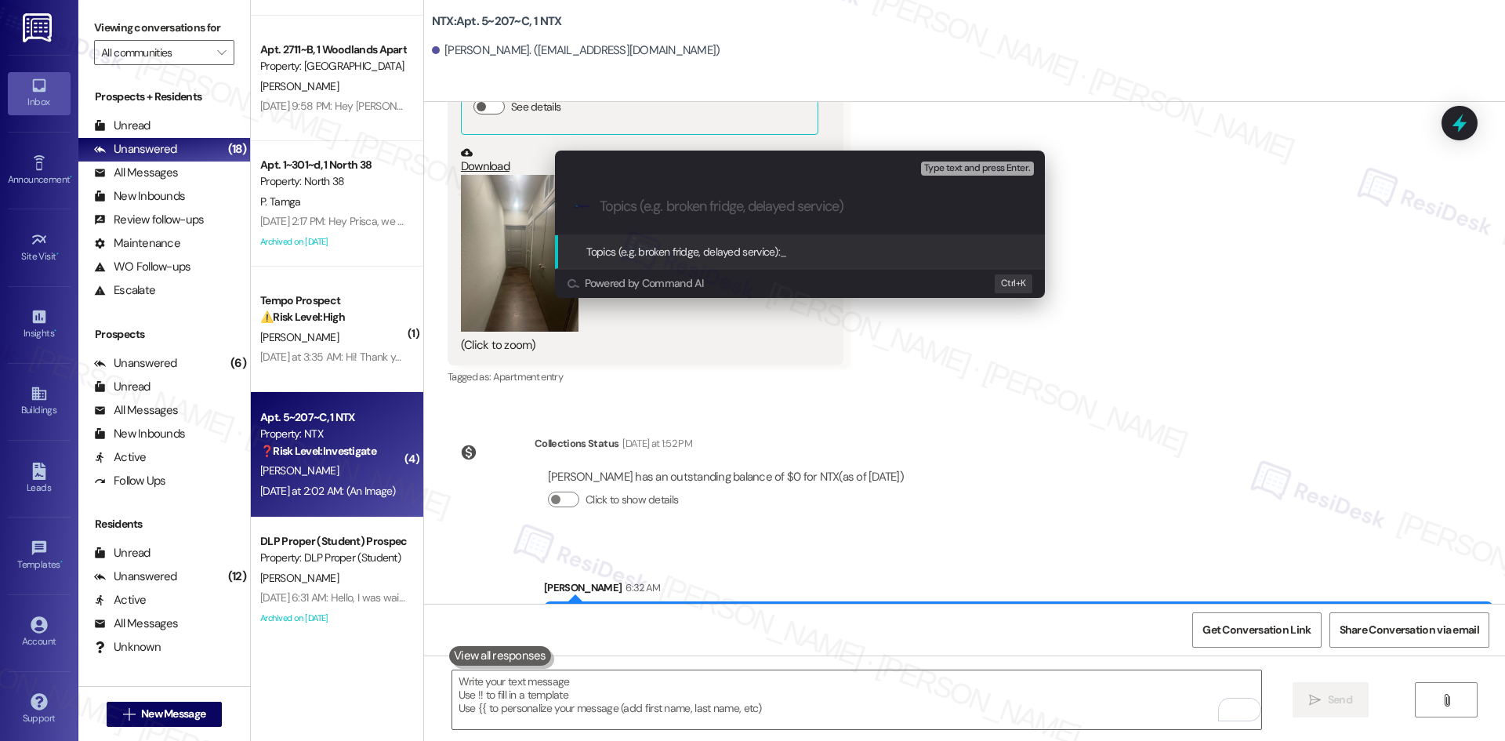
click at [757, 203] on input "Topics (e.g. broken fridge, delayed service)" at bounding box center [813, 206] width 426 height 16
paste input "Maintenance Cleanliness Concern"
type input "Maintenance Cleanliness Concern"
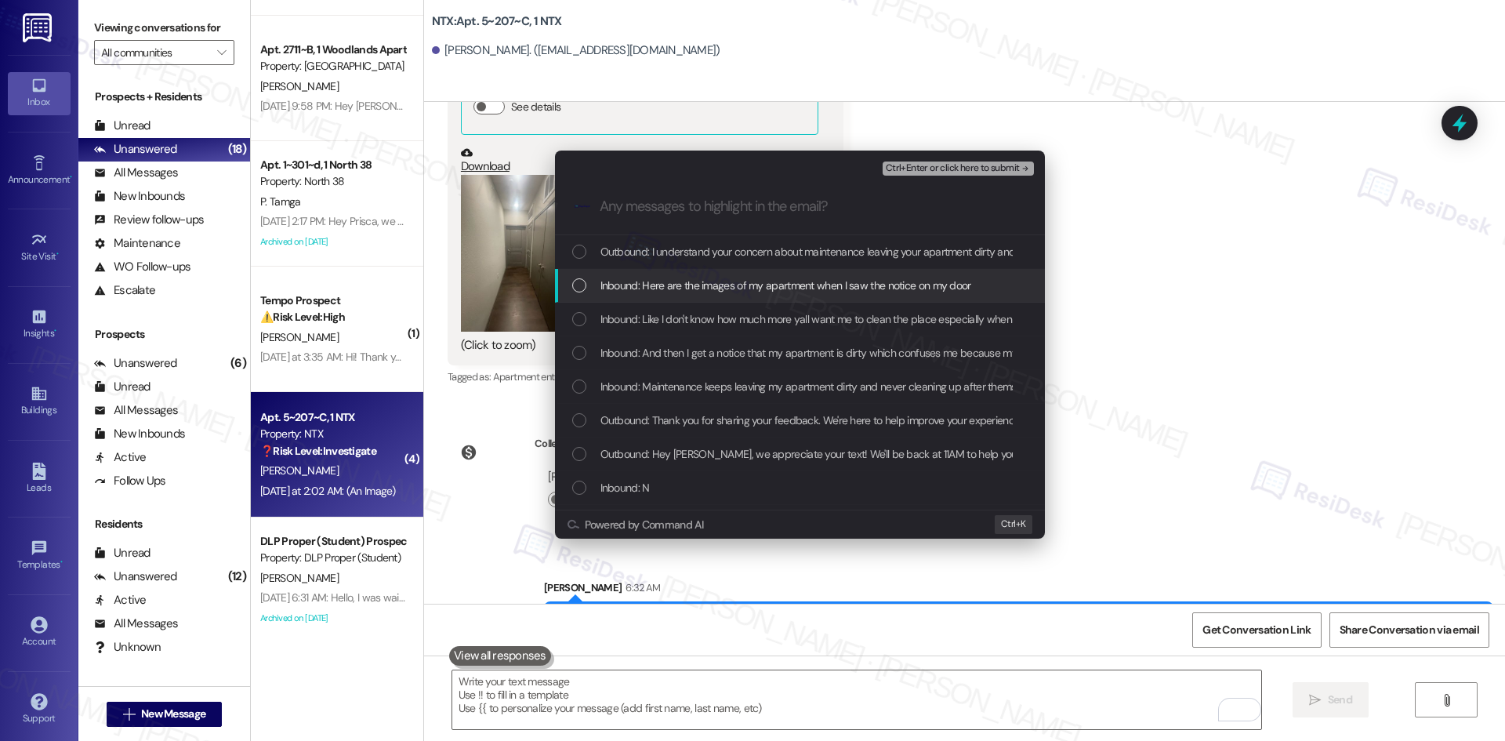
click at [765, 287] on span "Inbound: Here are the images of my apartment when I saw the notice on my door" at bounding box center [785, 285] width 371 height 17
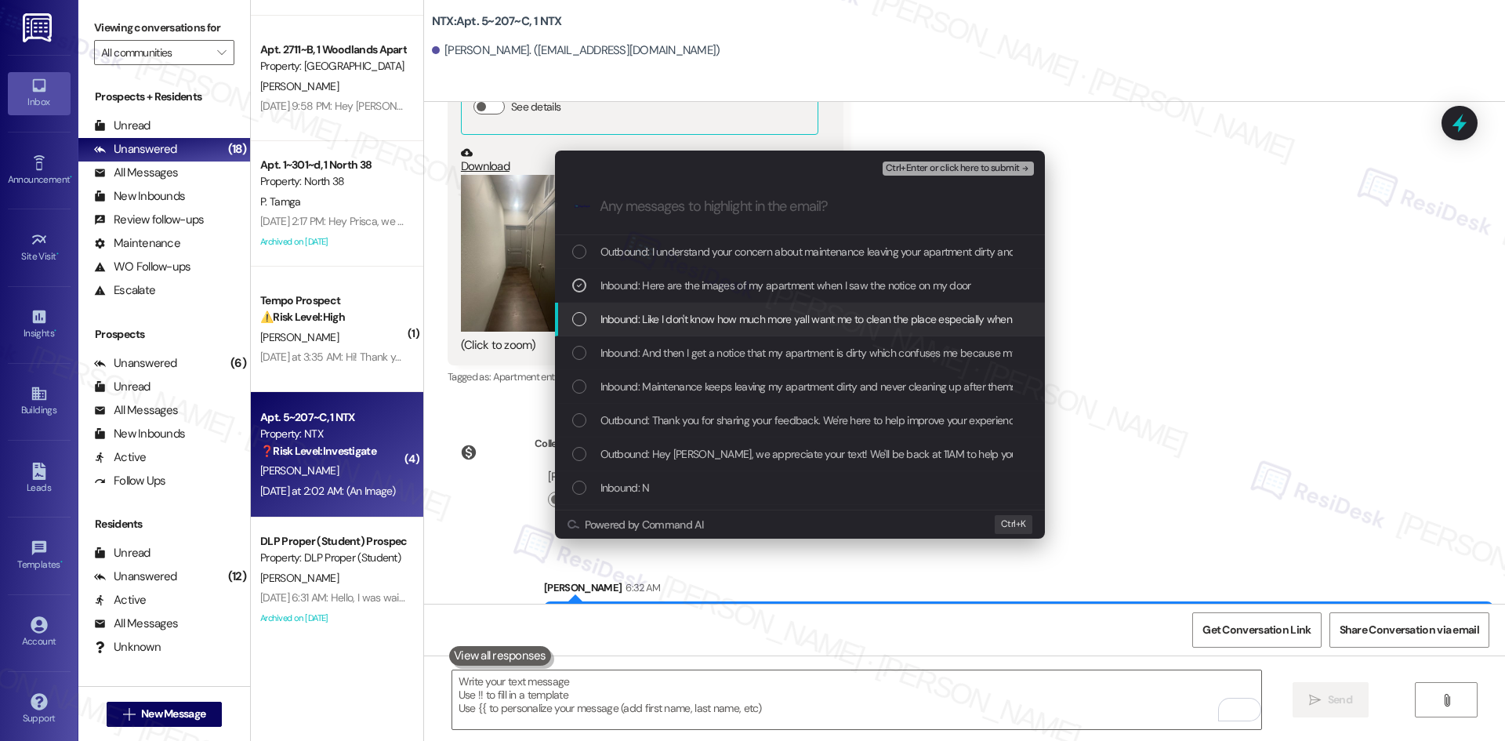
click at [765, 315] on span "Inbound: Like I don't know how much more yall want me to clean the place especi…" at bounding box center [972, 318] width 745 height 17
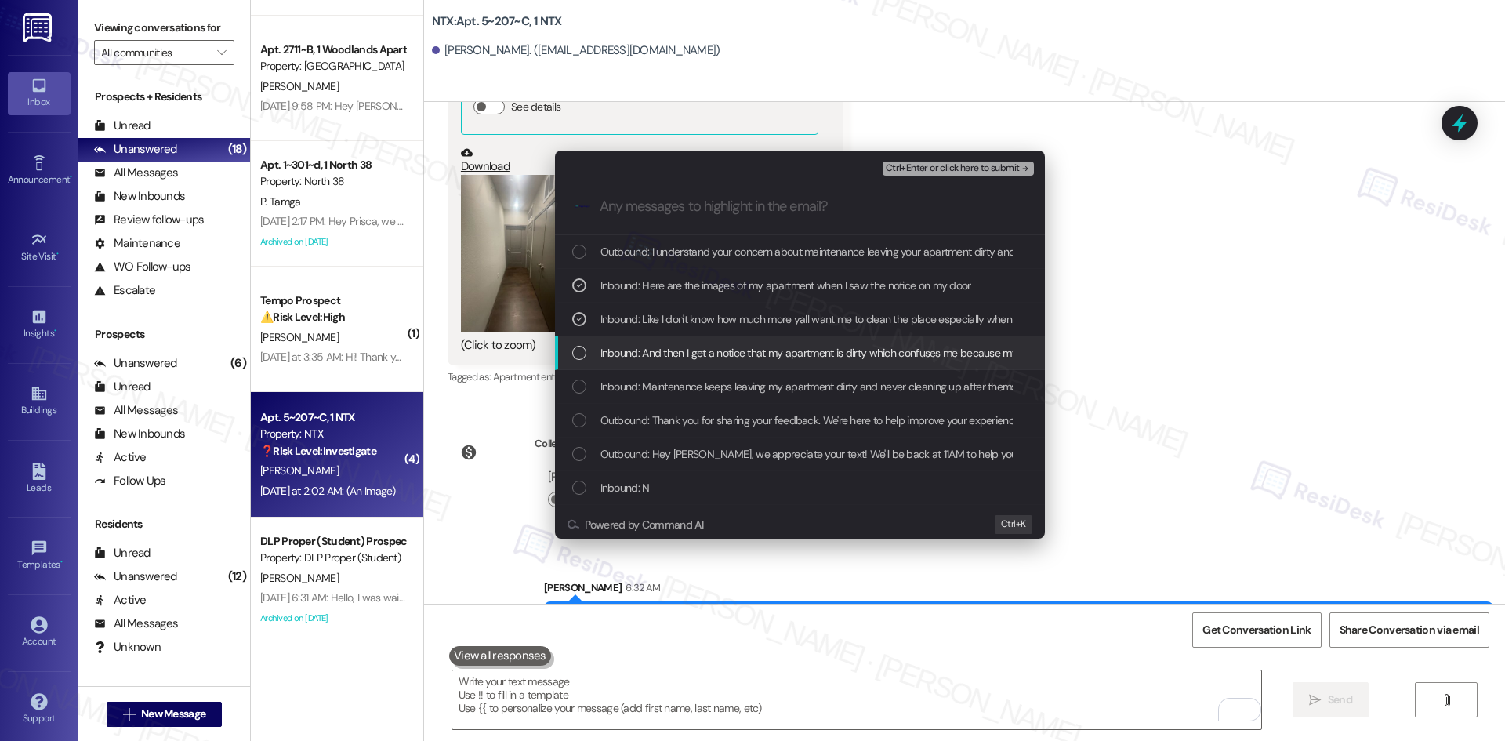
click at [776, 352] on span "Inbound: And then I get a notice that my apartment is dirty which confuses me b…" at bounding box center [852, 352] width 505 height 17
click at [841, 388] on span "Inbound: Maintenance keeps leaving my apartment dirty and never cleaning up aft…" at bounding box center [980, 386] width 760 height 17
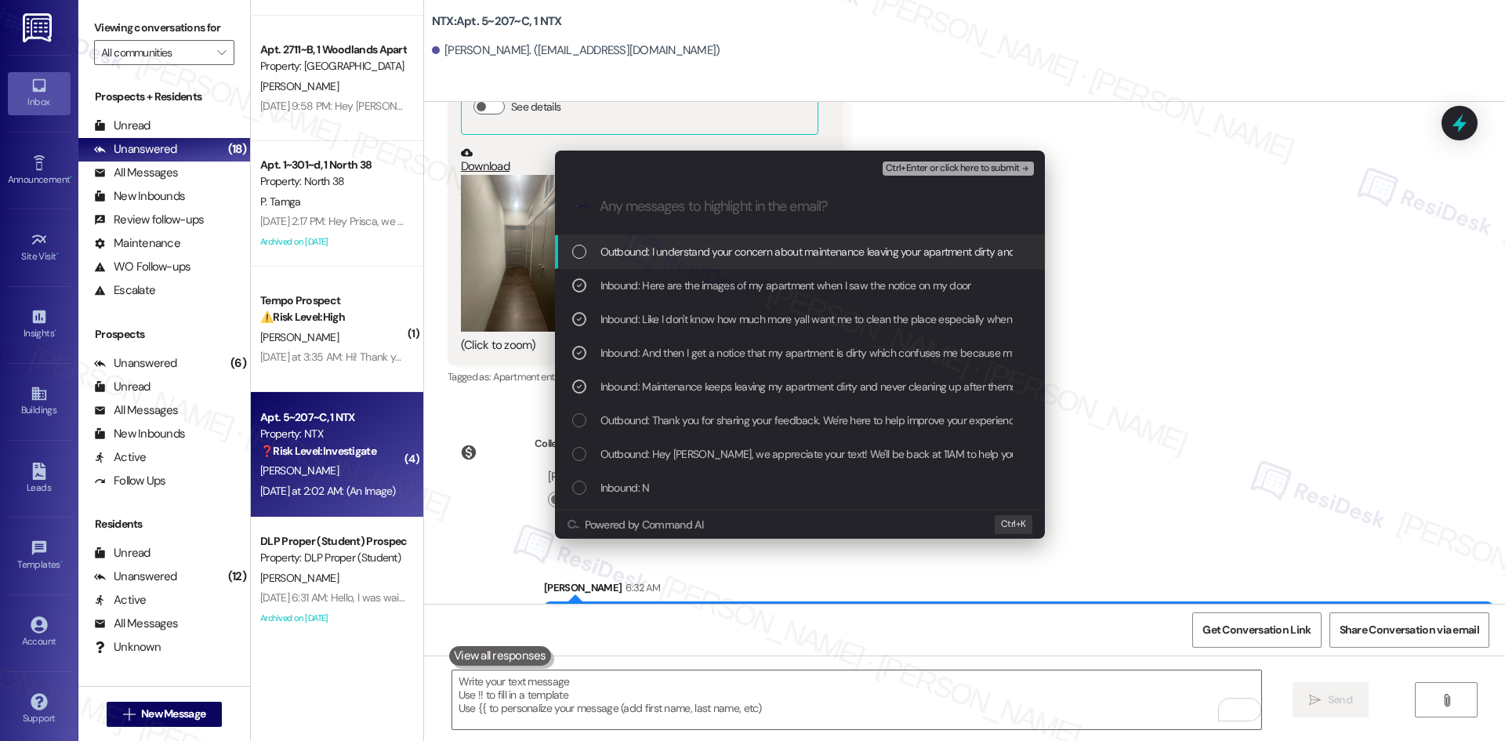
click at [1008, 167] on span "Ctrl+Enter or click here to submit" at bounding box center [953, 168] width 134 height 11
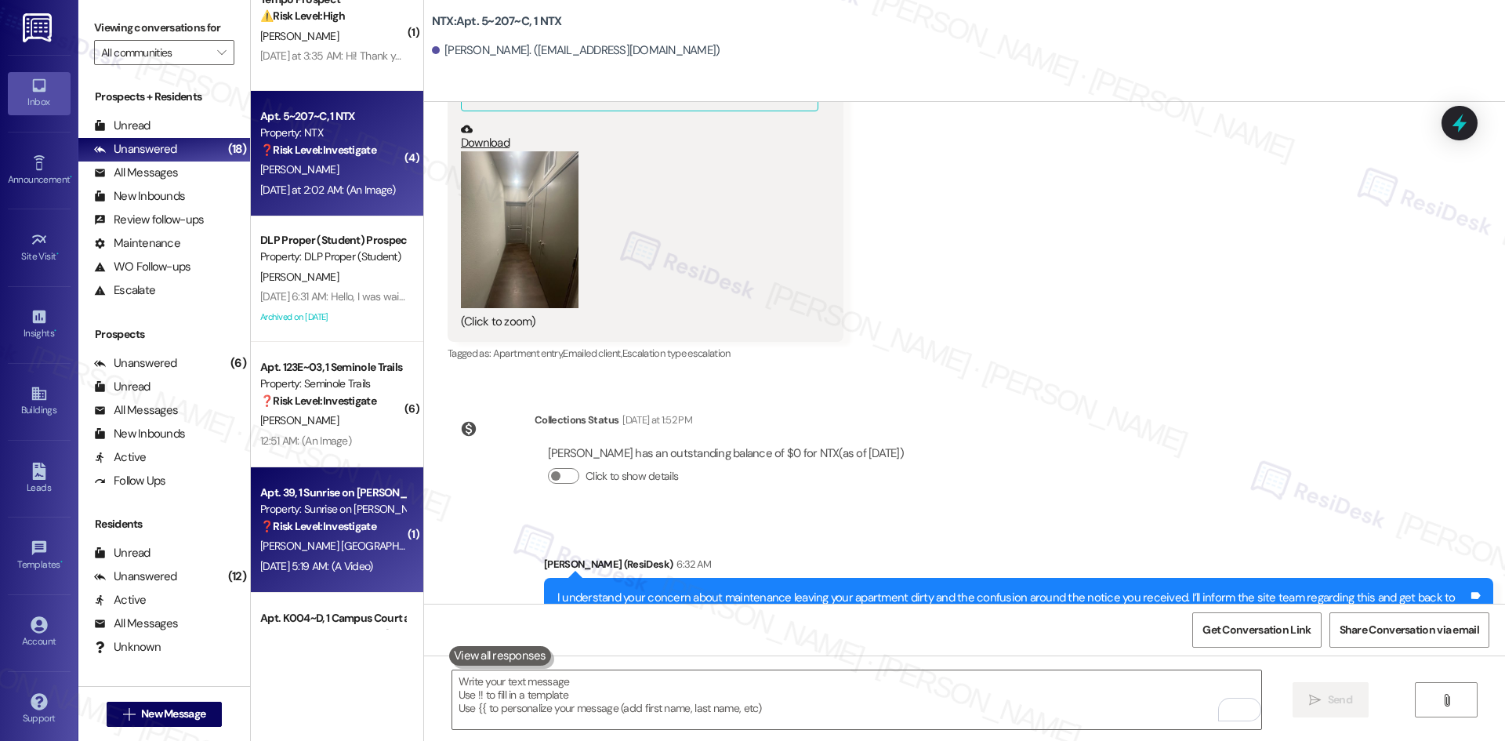
scroll to position [3683, 0]
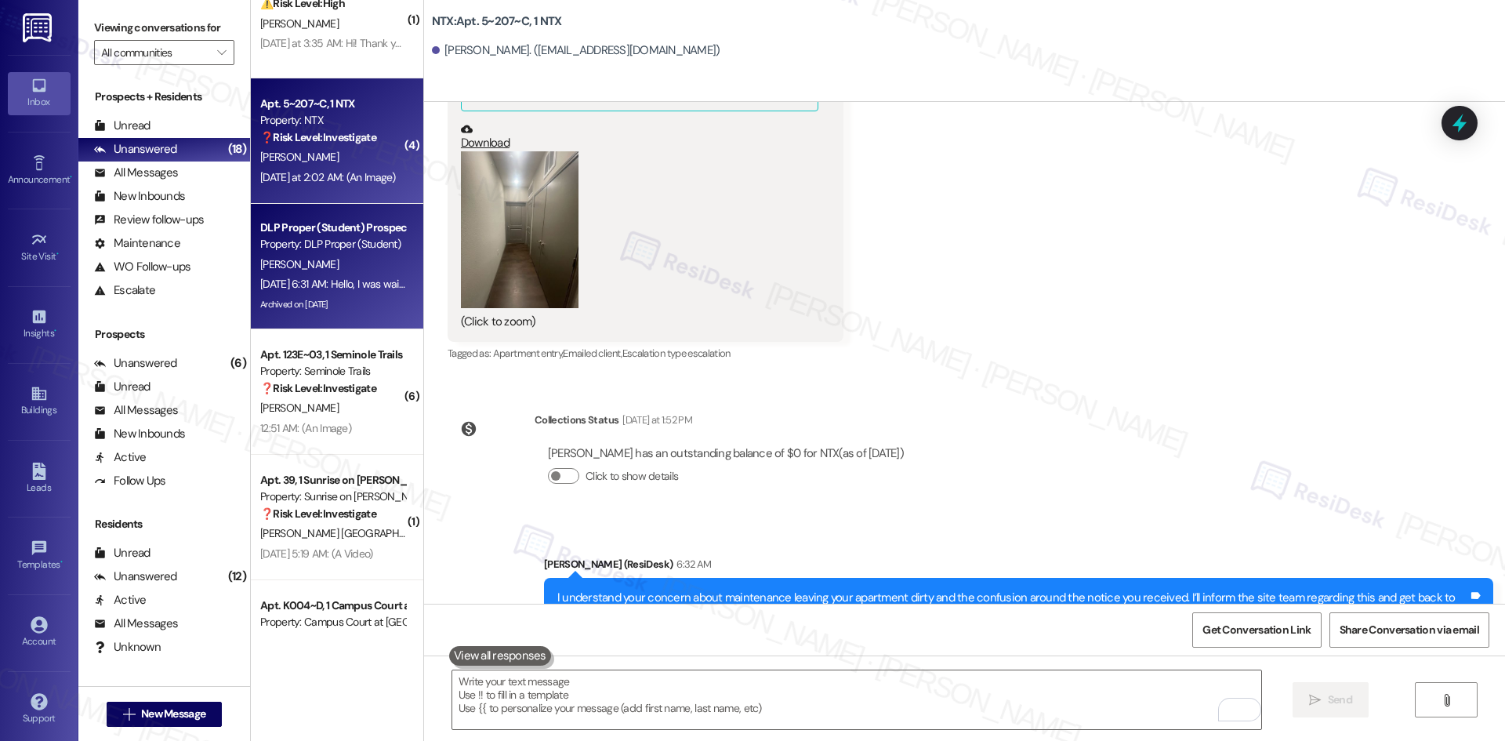
click at [328, 293] on div "Aug 06, 2025 at 6:31 AM: Hello, I was waiting for financial aid to be processed…" at bounding box center [333, 284] width 148 height 20
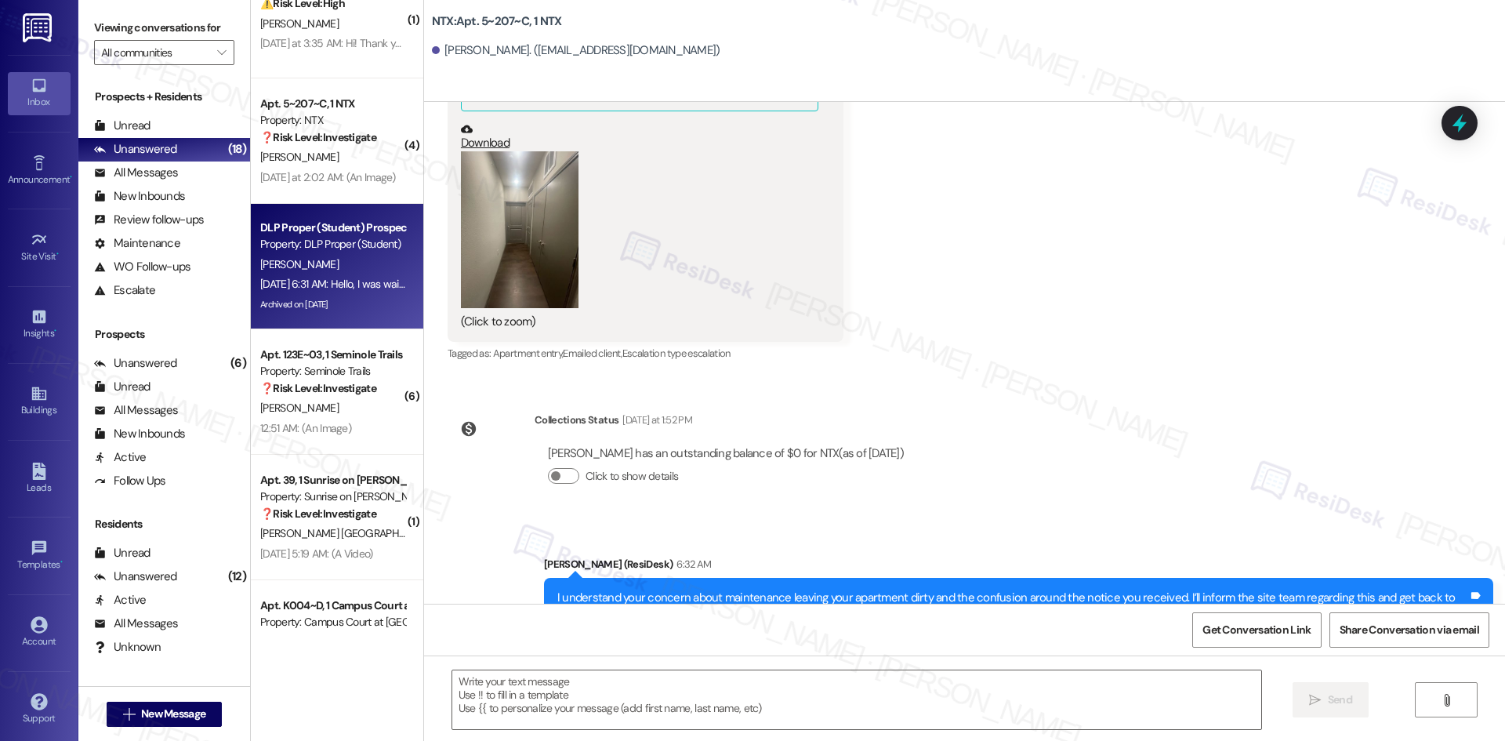
type textarea "Fetching suggested responses. Please feel free to read through the conversation…"
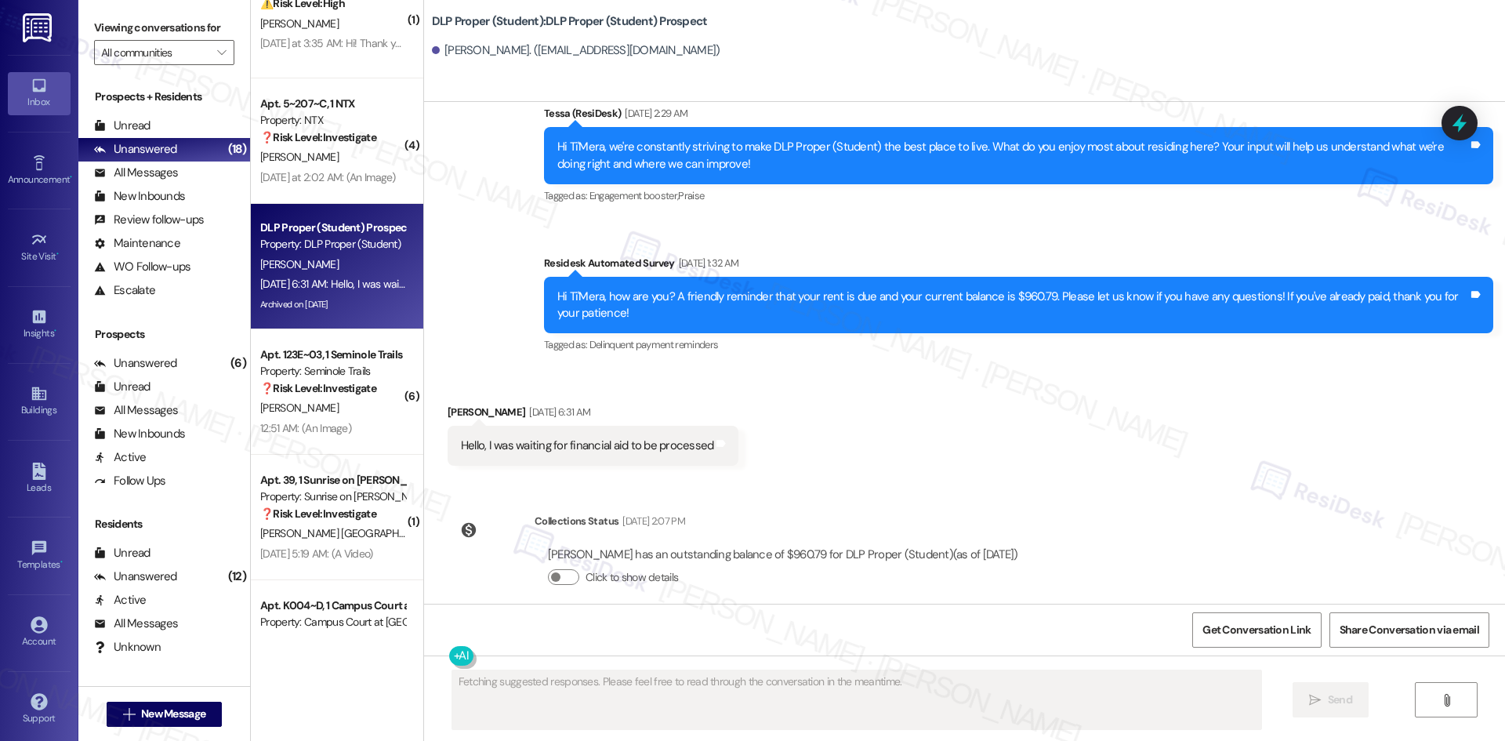
scroll to position [6481, 0]
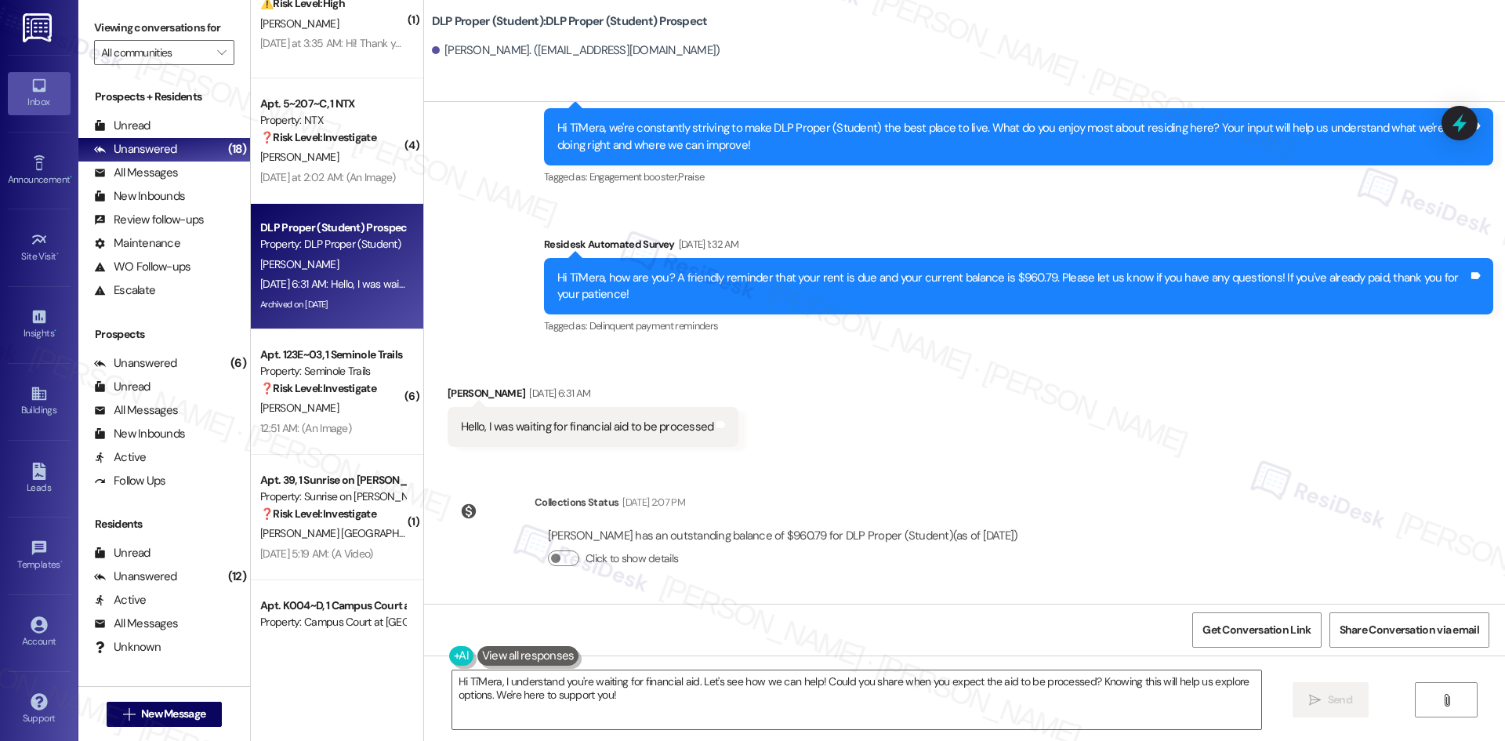
click at [518, 222] on div "Sent via SMS Tessa (ResiDesk) Apr 23, 2025 at 10:34 PM I'm glad to hear the iss…" at bounding box center [964, 59] width 1081 height 579
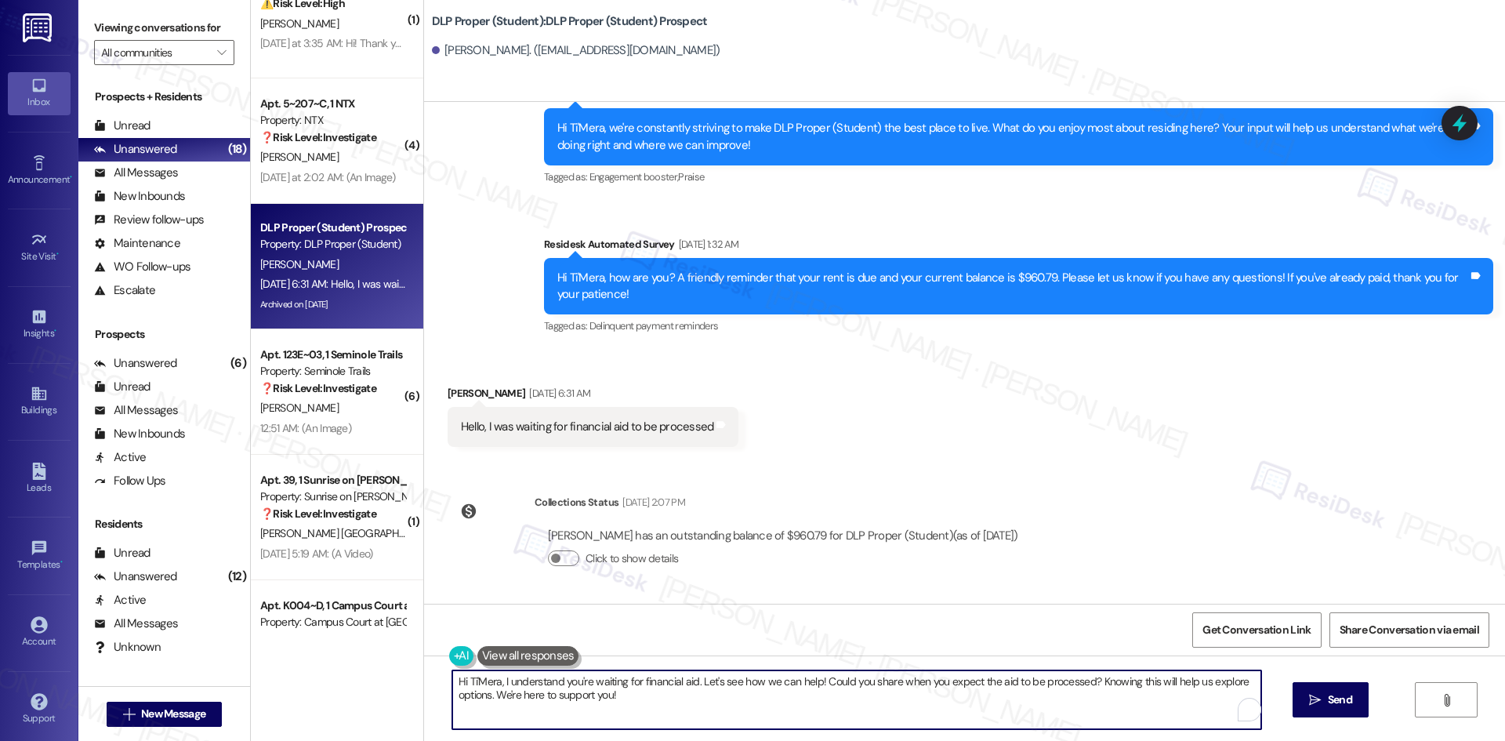
drag, startPoint x: 777, startPoint y: 712, endPoint x: 790, endPoint y: 711, distance: 13.3
click at [777, 711] on textarea "Hi Ti'Mera, I understand you're waiting for financial aid. Let's see how we can…" at bounding box center [856, 699] width 809 height 59
paste textarea "Apologies for the delayed response. Please don’t hesitate to contact us if you …"
type textarea "Apologies for the delayed response. Please don’t hesitate to contact us if you …"
click at [1313, 703] on icon "" at bounding box center [1315, 700] width 12 height 13
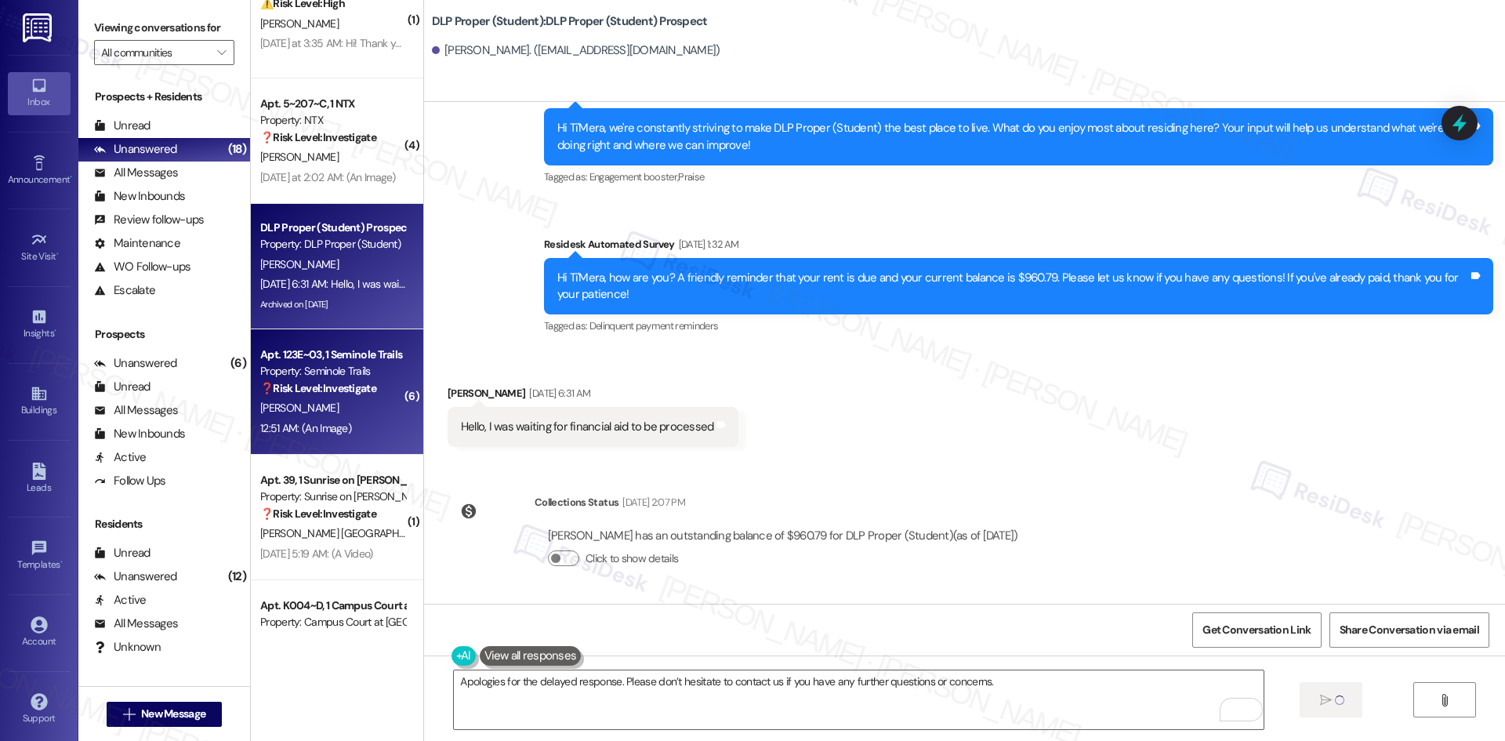
click at [301, 423] on div "12:51 AM: (An Image) 12:51 AM: (An Image)" at bounding box center [305, 428] width 91 height 14
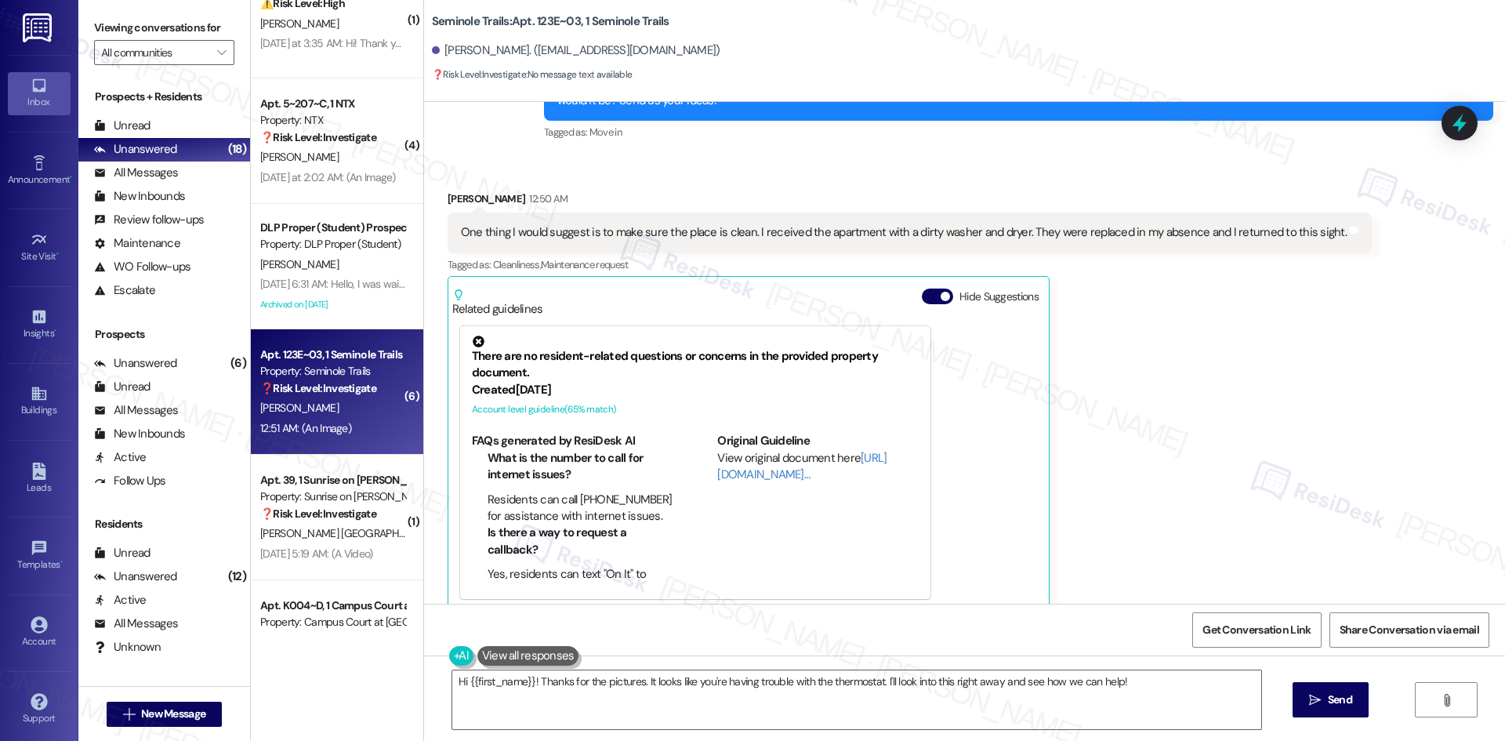
scroll to position [1698, 0]
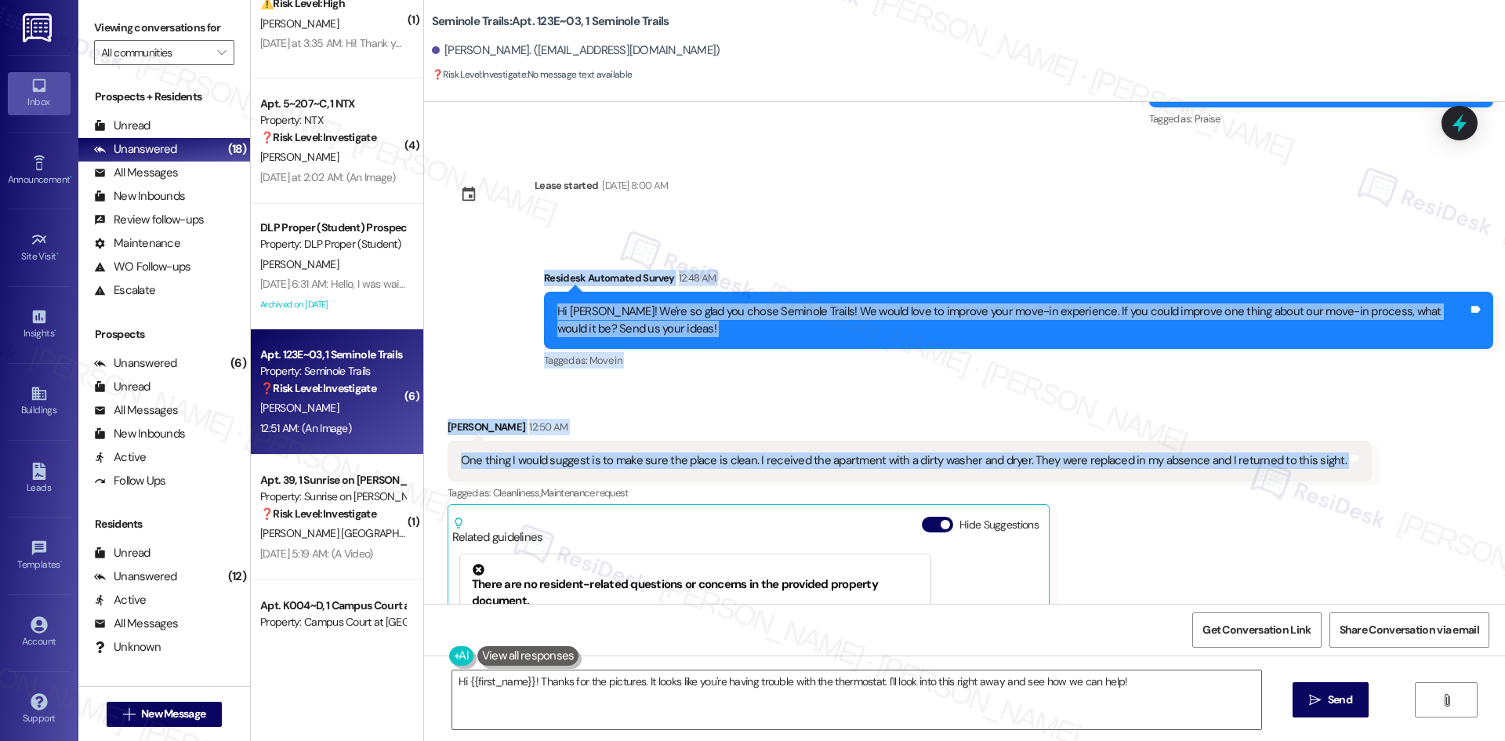
drag, startPoint x: 511, startPoint y: 217, endPoint x: 1349, endPoint y: 408, distance: 859.9
click at [1349, 408] on div "WO Opened request: The washing... [DATE] 11:49 AM Status : Completed Show detai…" at bounding box center [964, 353] width 1081 height 502
copy div "Residesk Automated Survey 12:48 AM Hi Thandi! We're so glad you chose Seminole …"
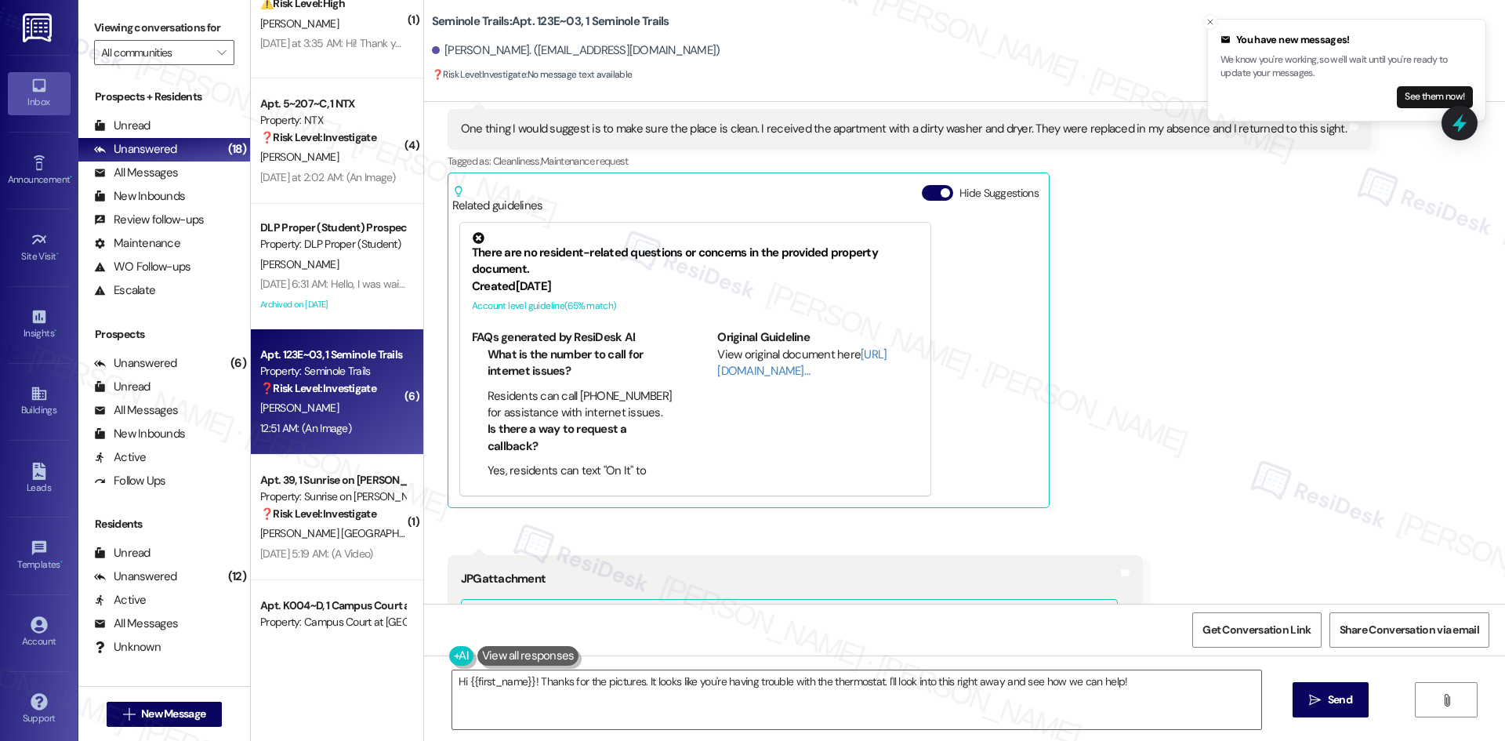
scroll to position [2247, 0]
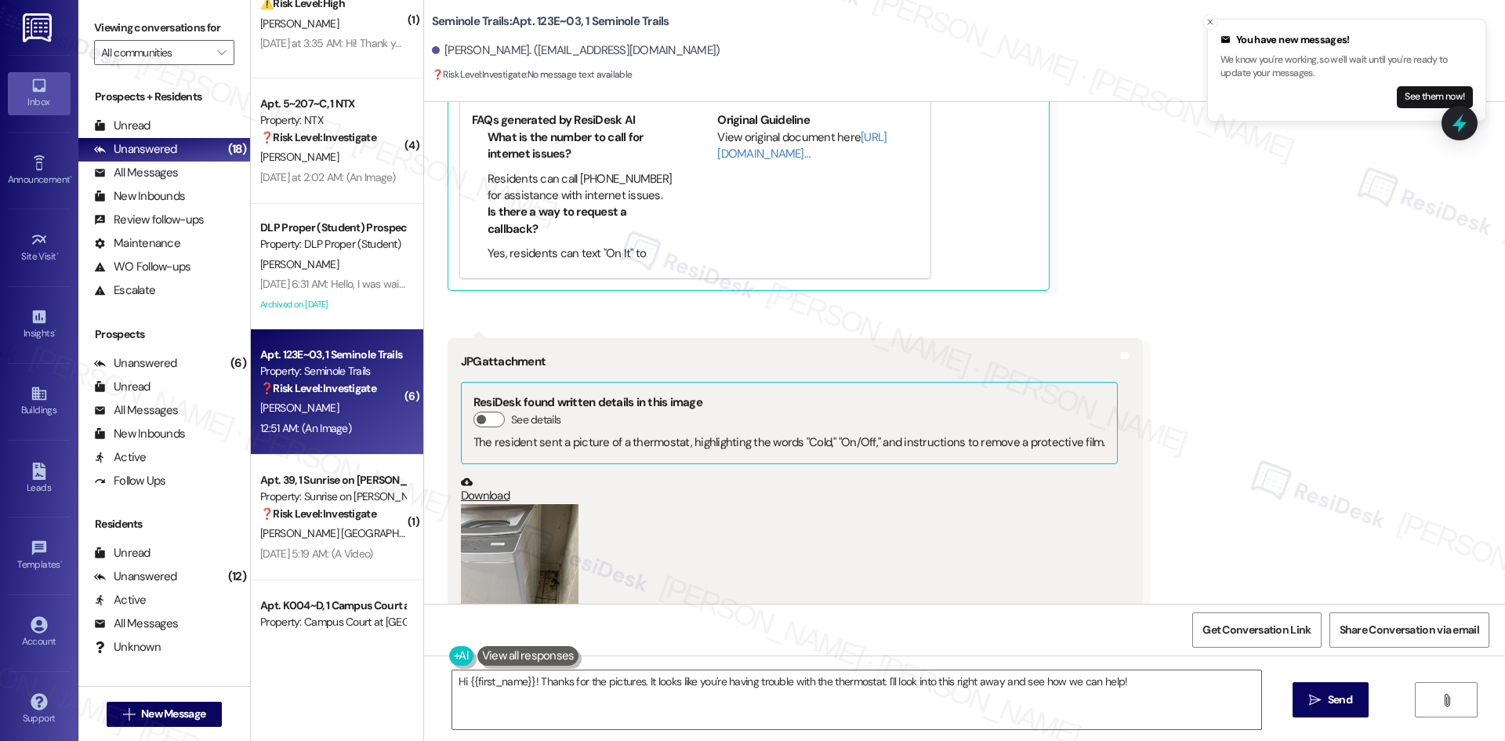
click at [533, 531] on button "Zoom image" at bounding box center [520, 582] width 118 height 157
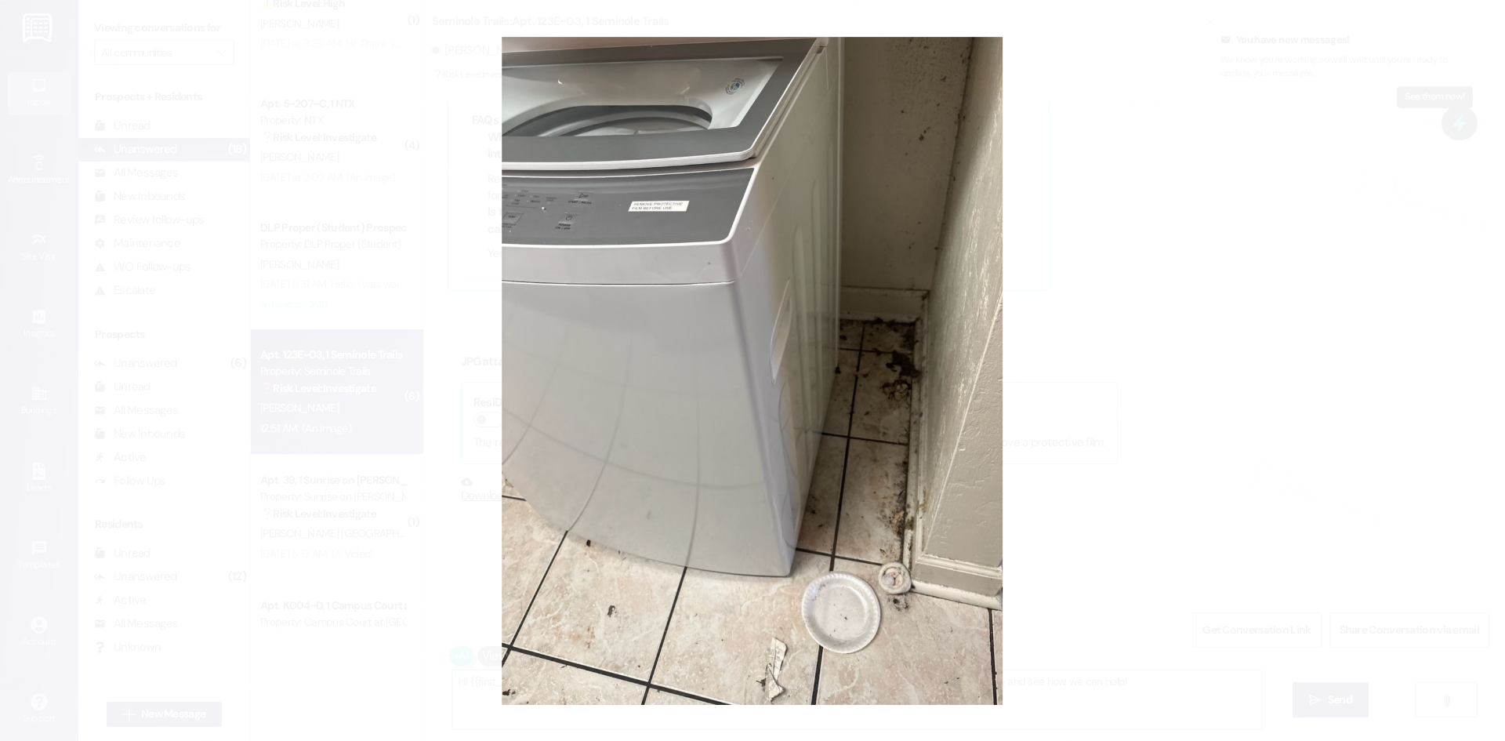
click at [1244, 493] on button "Unzoom image" at bounding box center [752, 370] width 1505 height 741
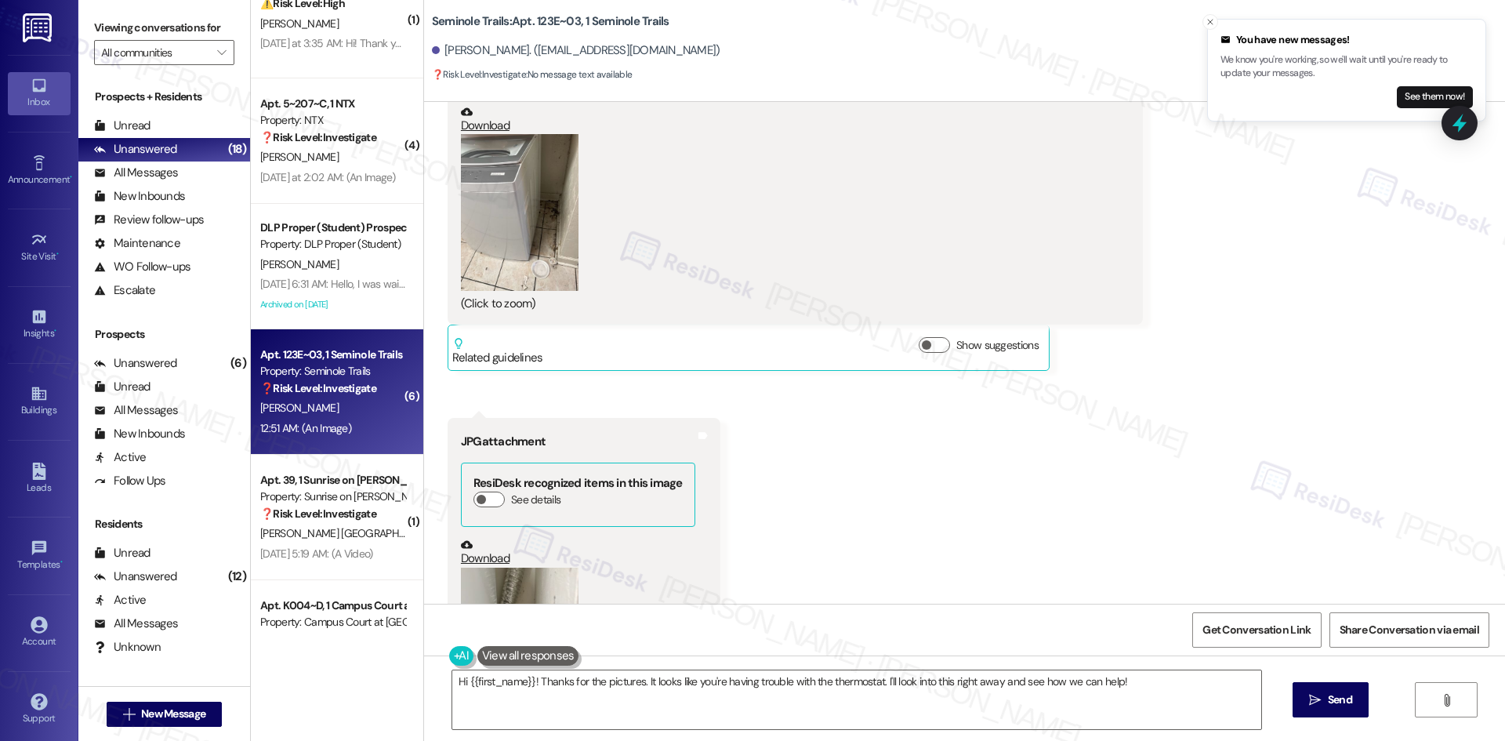
scroll to position [2795, 0]
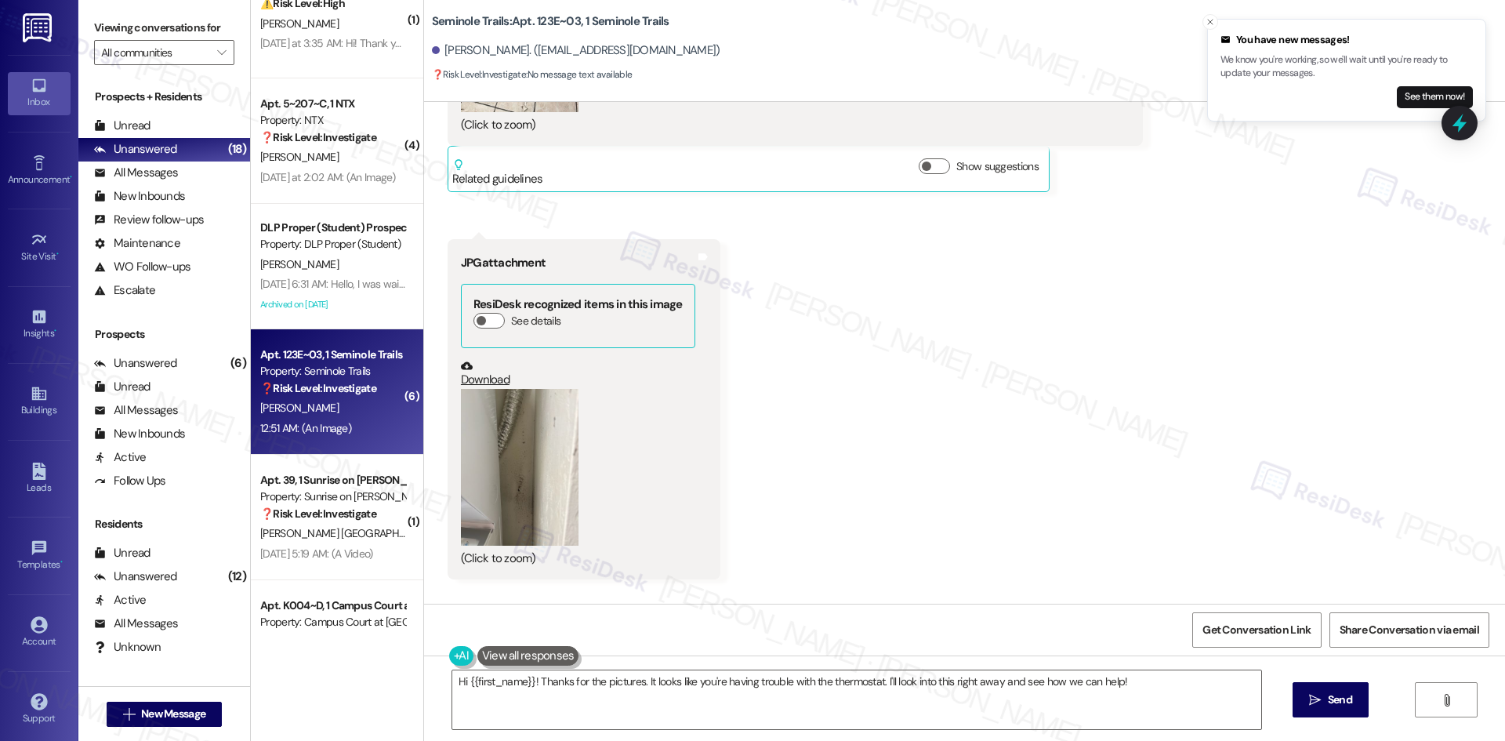
click at [530, 447] on button "Zoom image" at bounding box center [520, 467] width 118 height 157
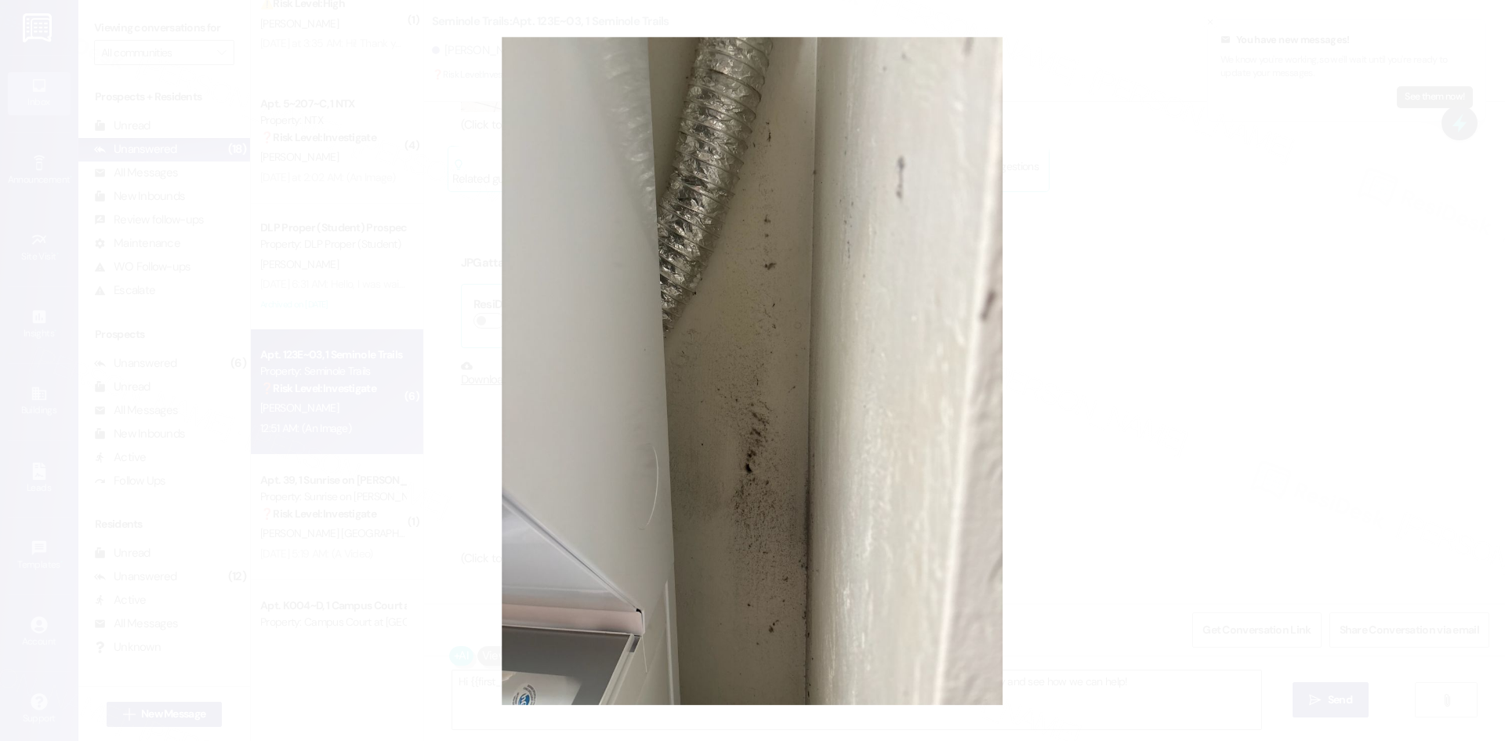
click at [874, 451] on button "Unzoom image" at bounding box center [752, 370] width 1505 height 741
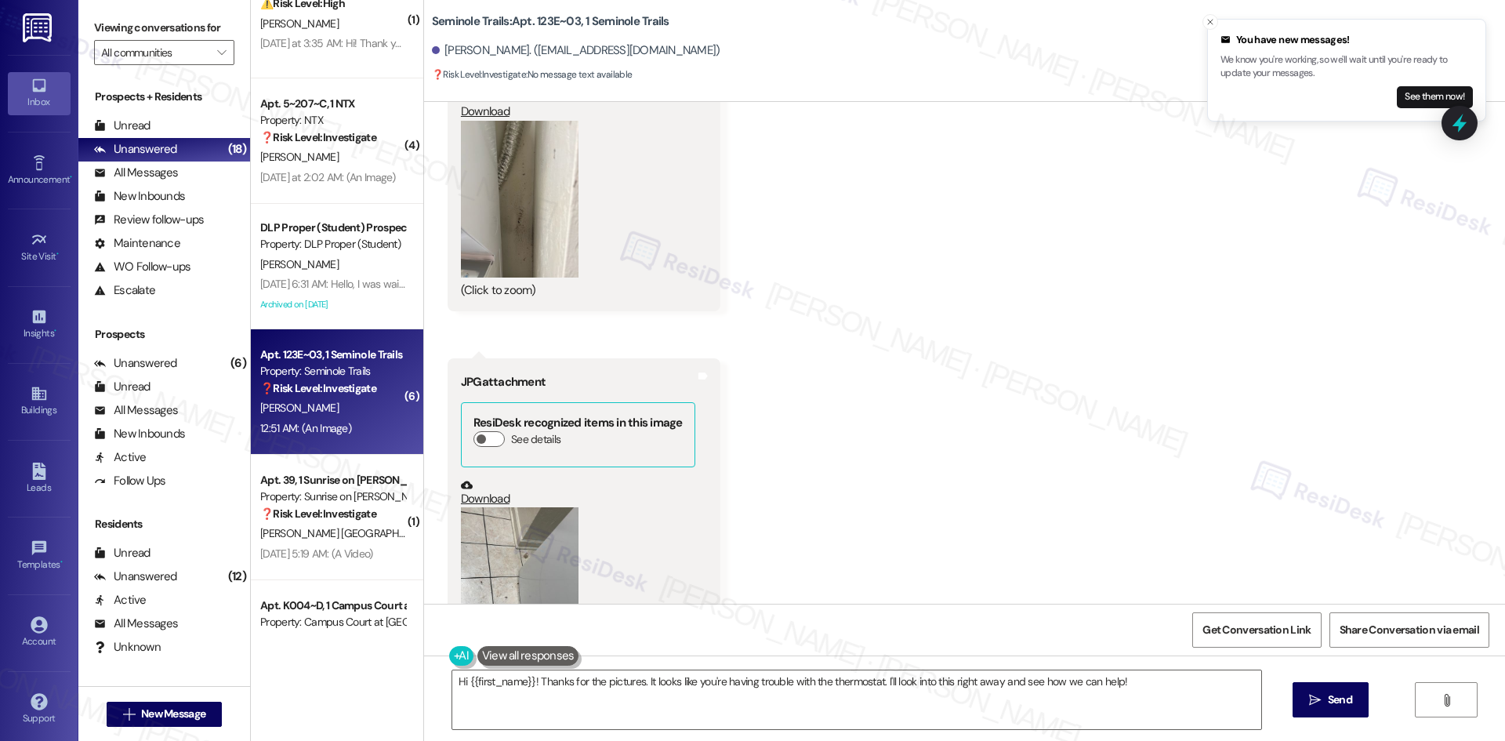
scroll to position [3109, 0]
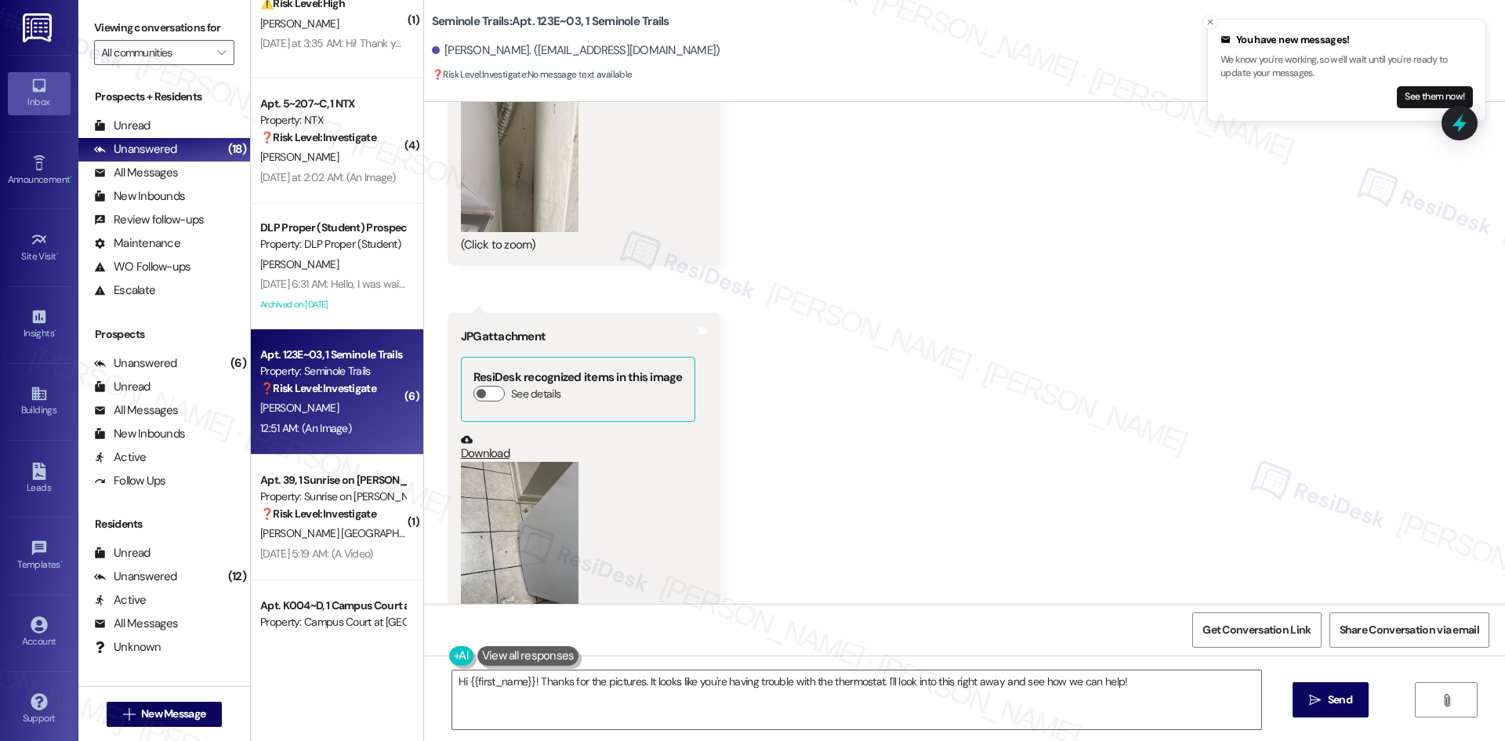
click at [549, 486] on button "Zoom image" at bounding box center [520, 540] width 118 height 157
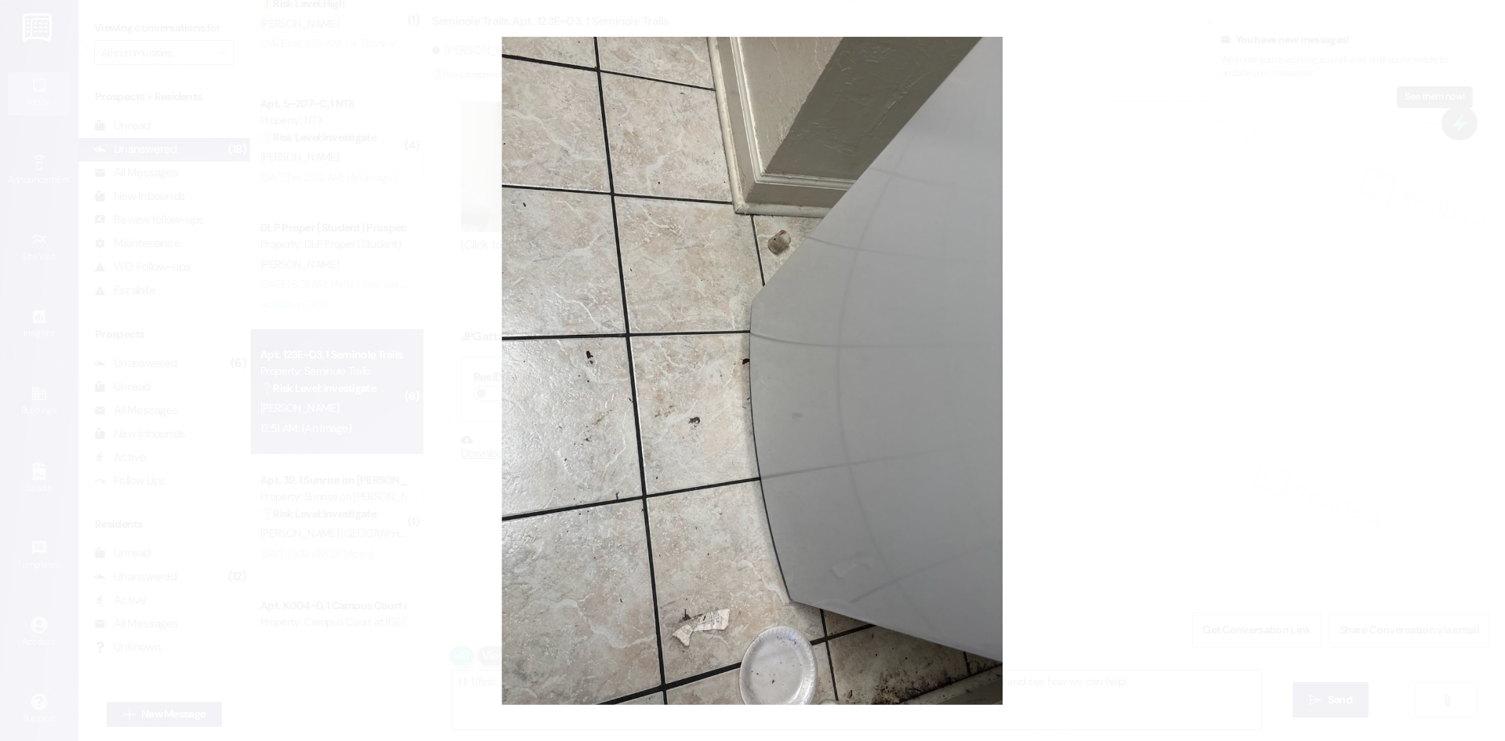
click at [1143, 488] on button "Unzoom image" at bounding box center [752, 370] width 1505 height 741
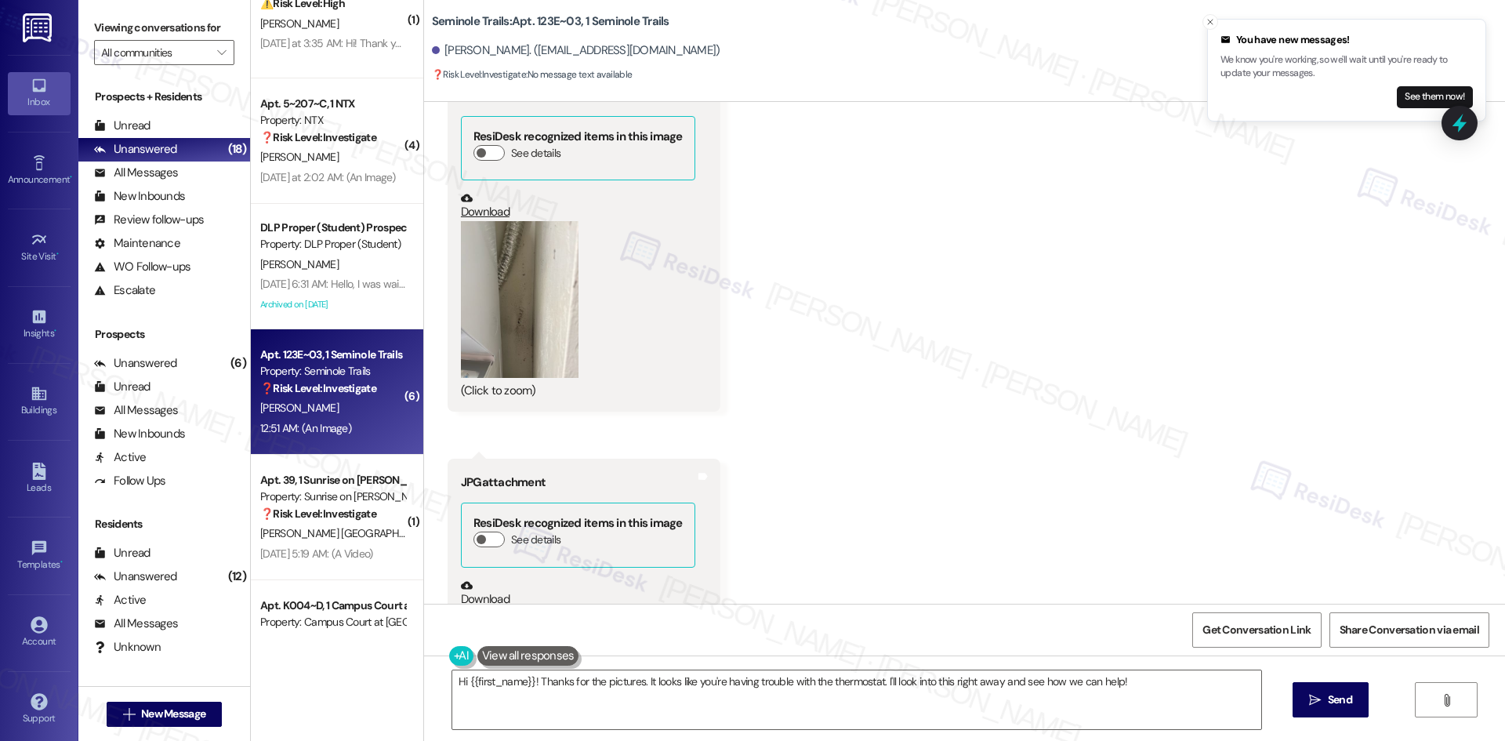
scroll to position [2795, 0]
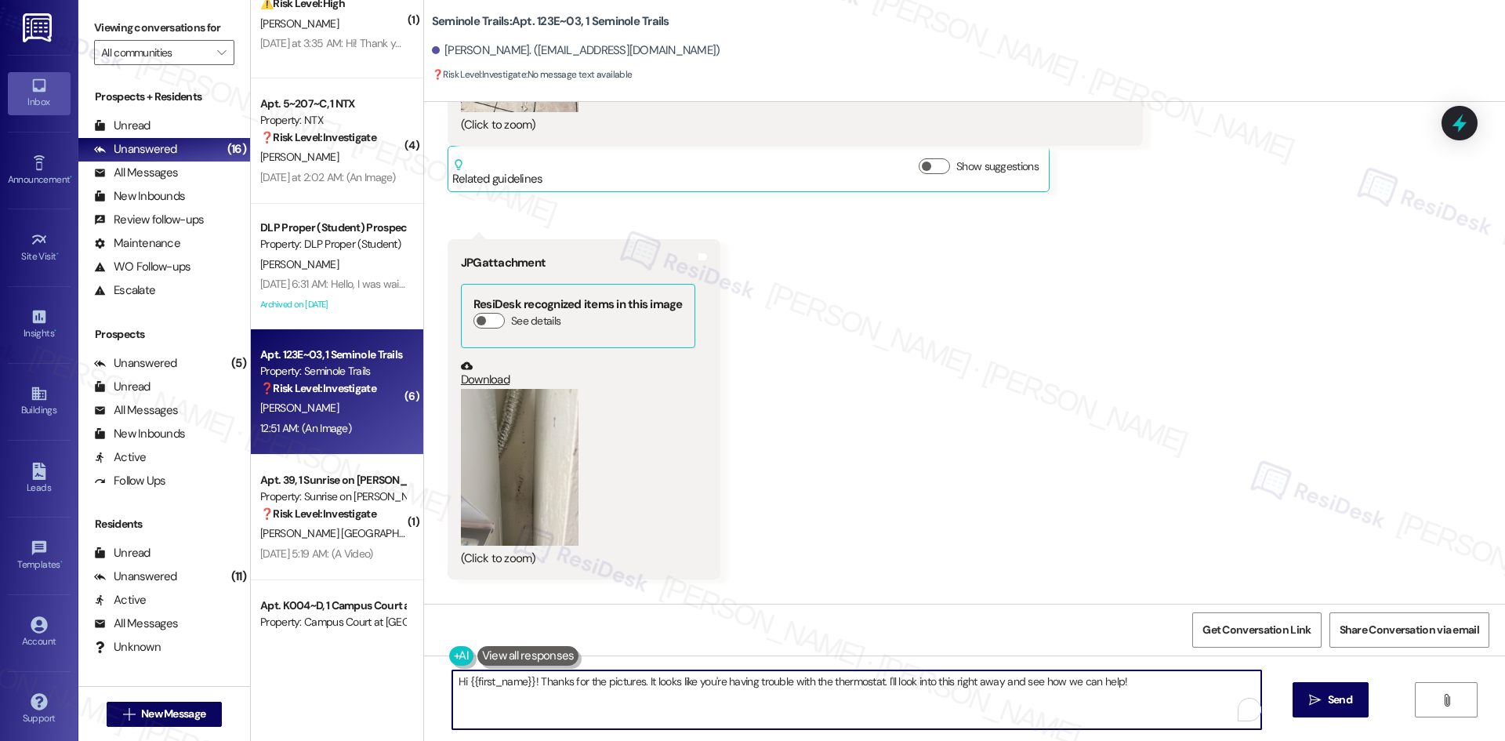
drag, startPoint x: 831, startPoint y: 707, endPoint x: 1068, endPoint y: 719, distance: 237.8
click at [835, 706] on textarea "Hi {{first_name}}! Thanks for the pictures. It looks like you're having trouble…" at bounding box center [856, 699] width 809 height 59
paste textarea "I’m sorry to hear about the condition of the washer and dryer when you moved in…"
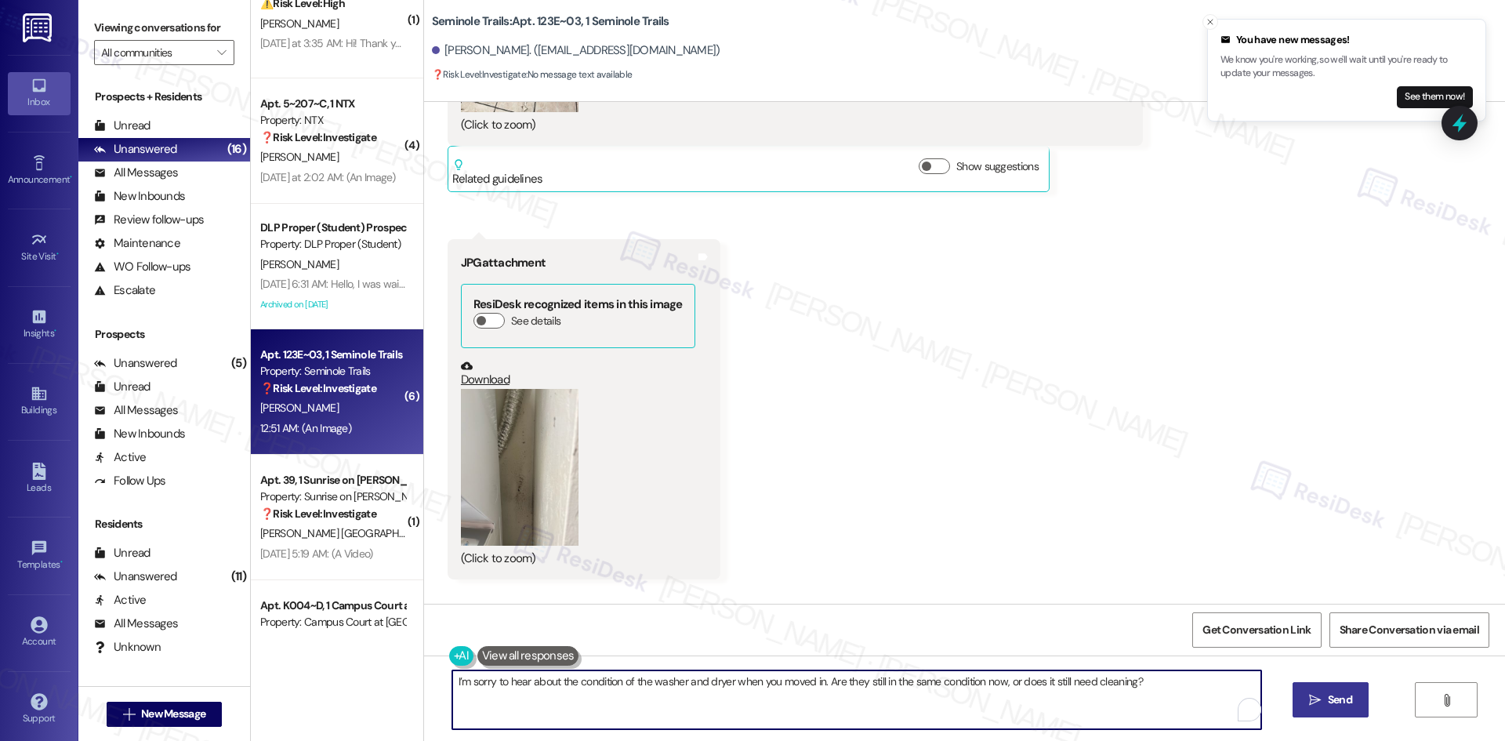
type textarea "I’m sorry to hear about the condition of the washer and dryer when you moved in…"
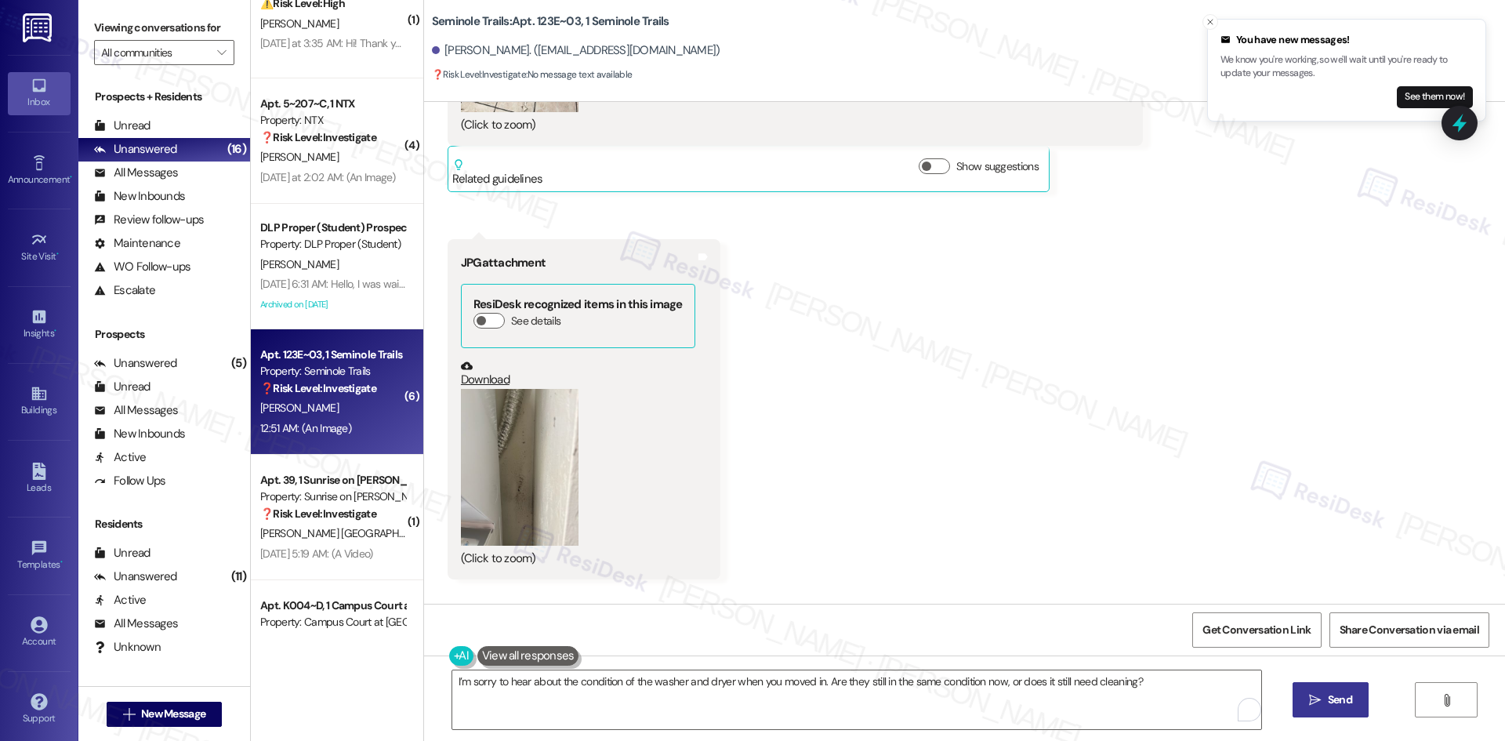
click at [1335, 700] on span "Send" at bounding box center [1340, 699] width 24 height 16
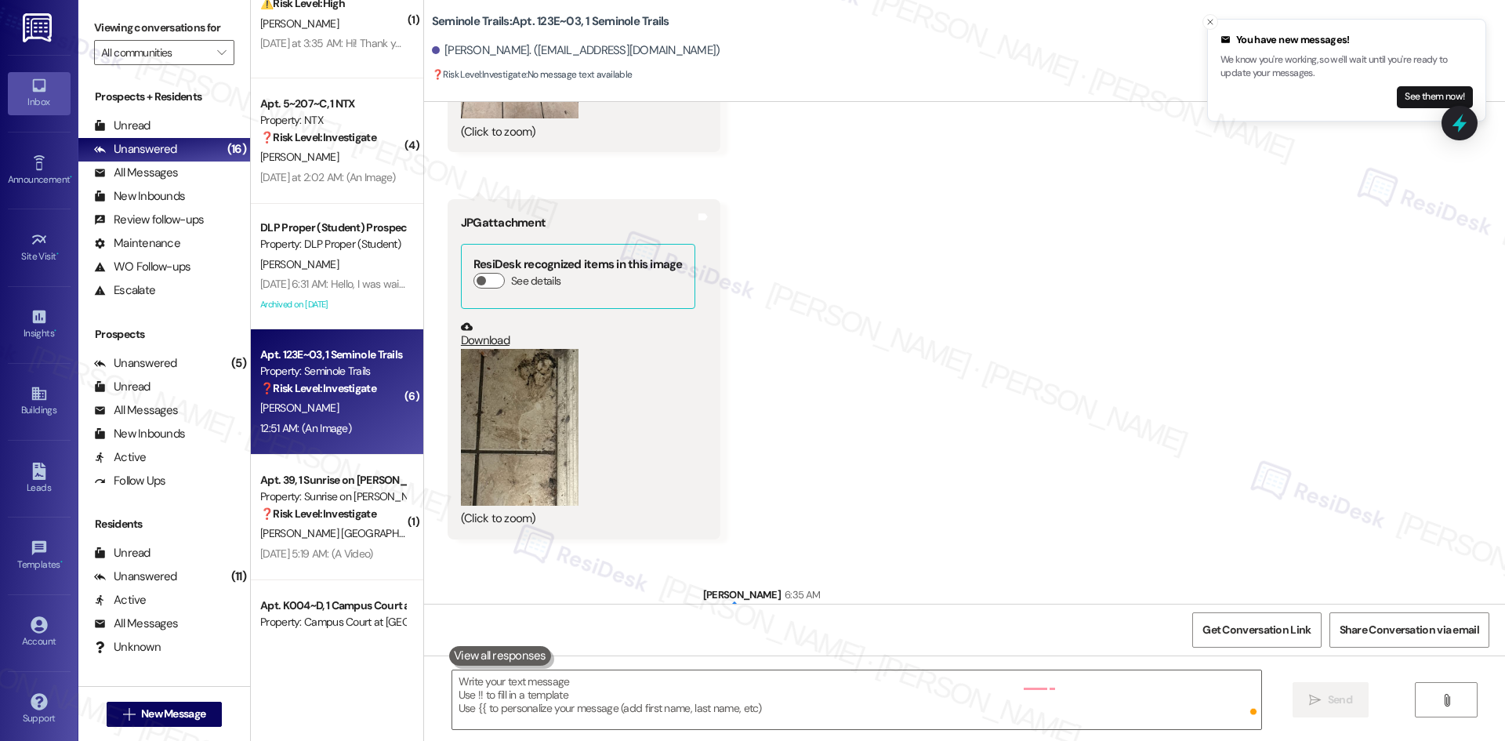
scroll to position [4002, 0]
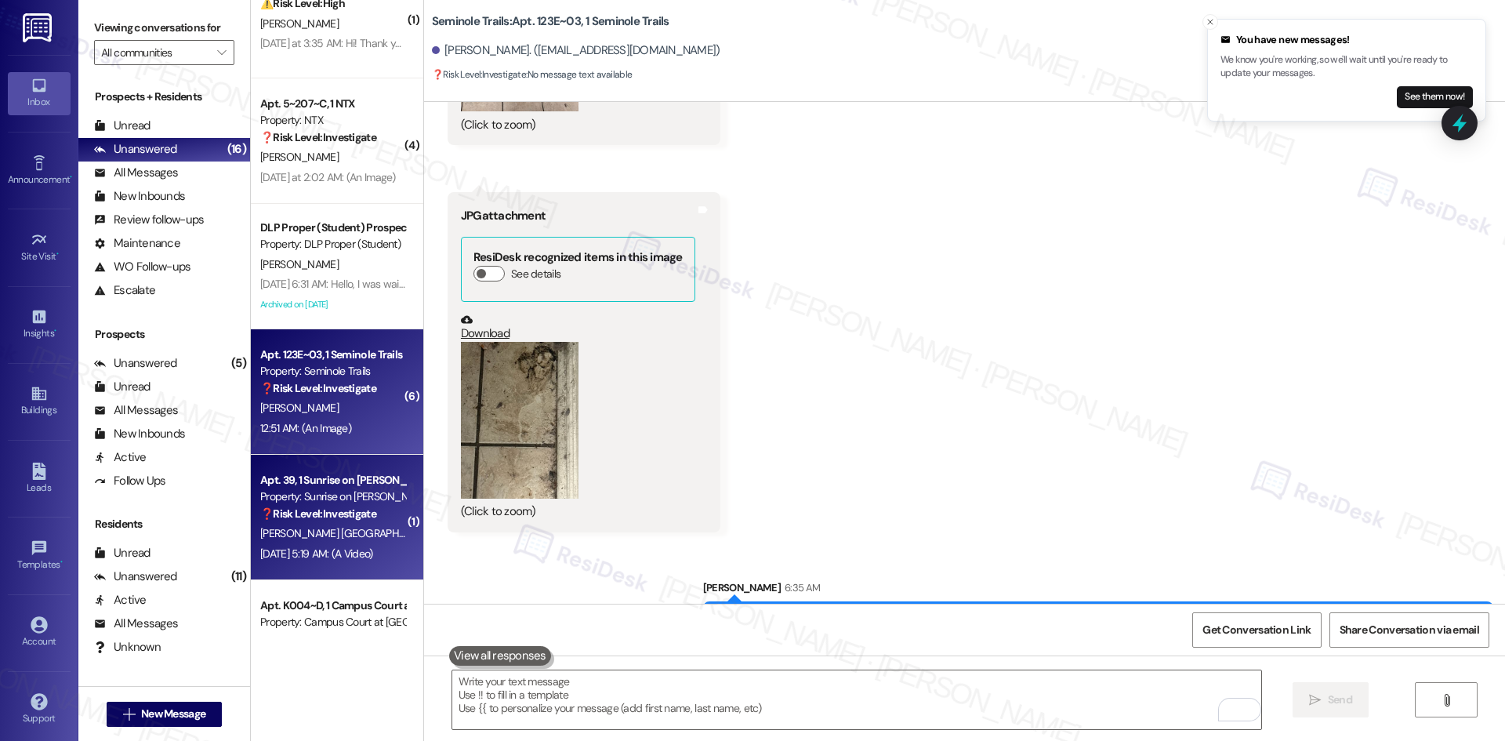
click at [326, 509] on strong "❓ Risk Level: Investigate" at bounding box center [318, 513] width 116 height 14
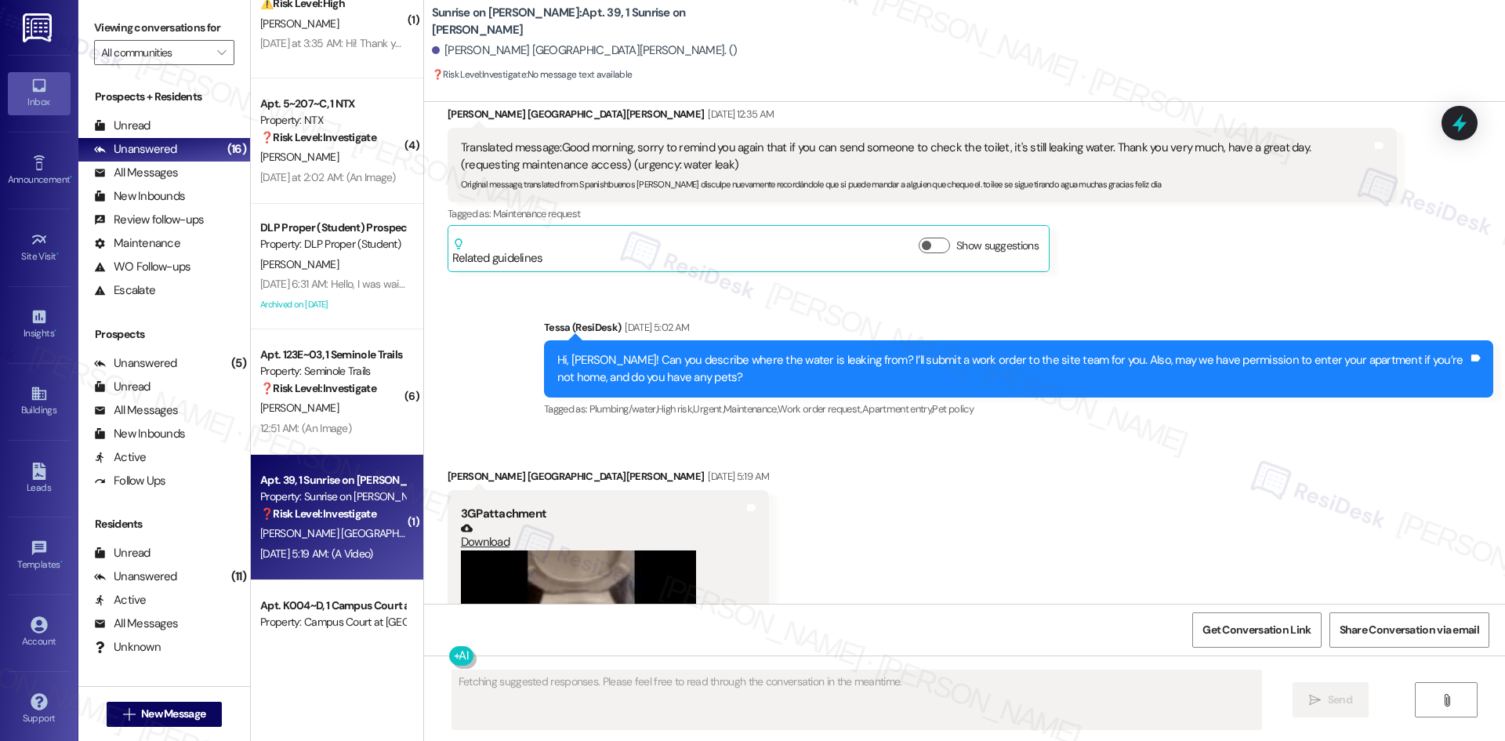
scroll to position [1048, 0]
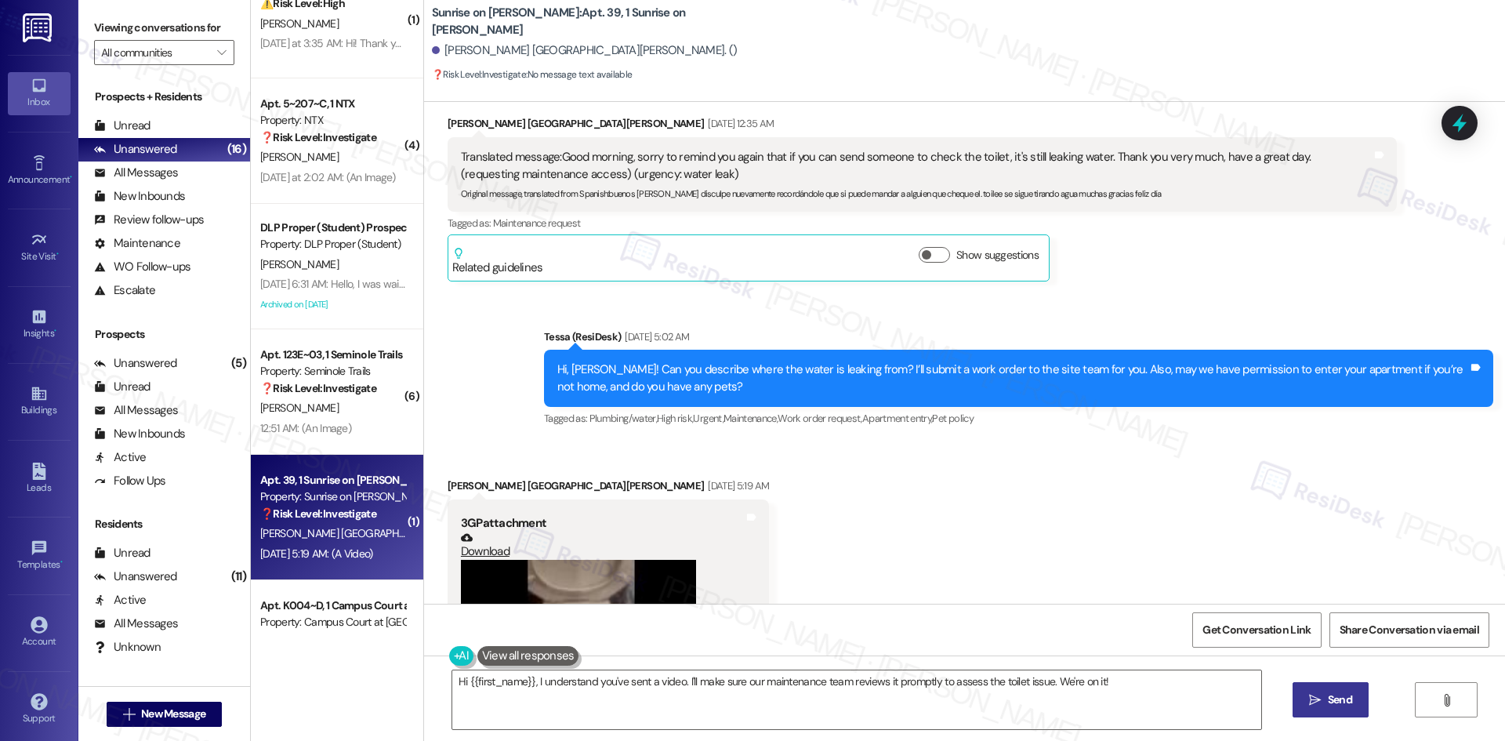
click at [928, 516] on div "Received via SMS Griselda Alamilla De La Torre Aug 13, 2025 at 5:19 AM 3GP atta…" at bounding box center [964, 601] width 1081 height 318
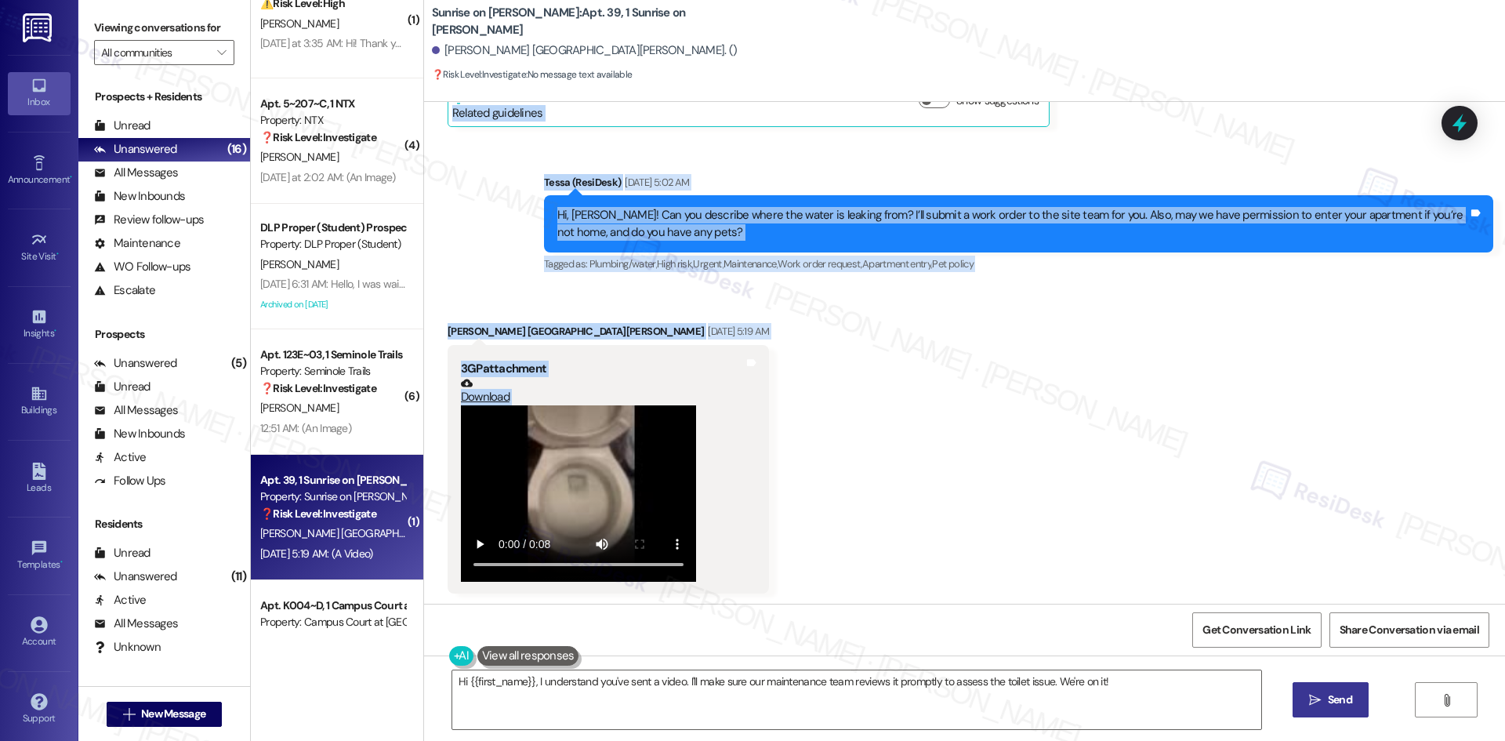
scroll to position [1204, 0]
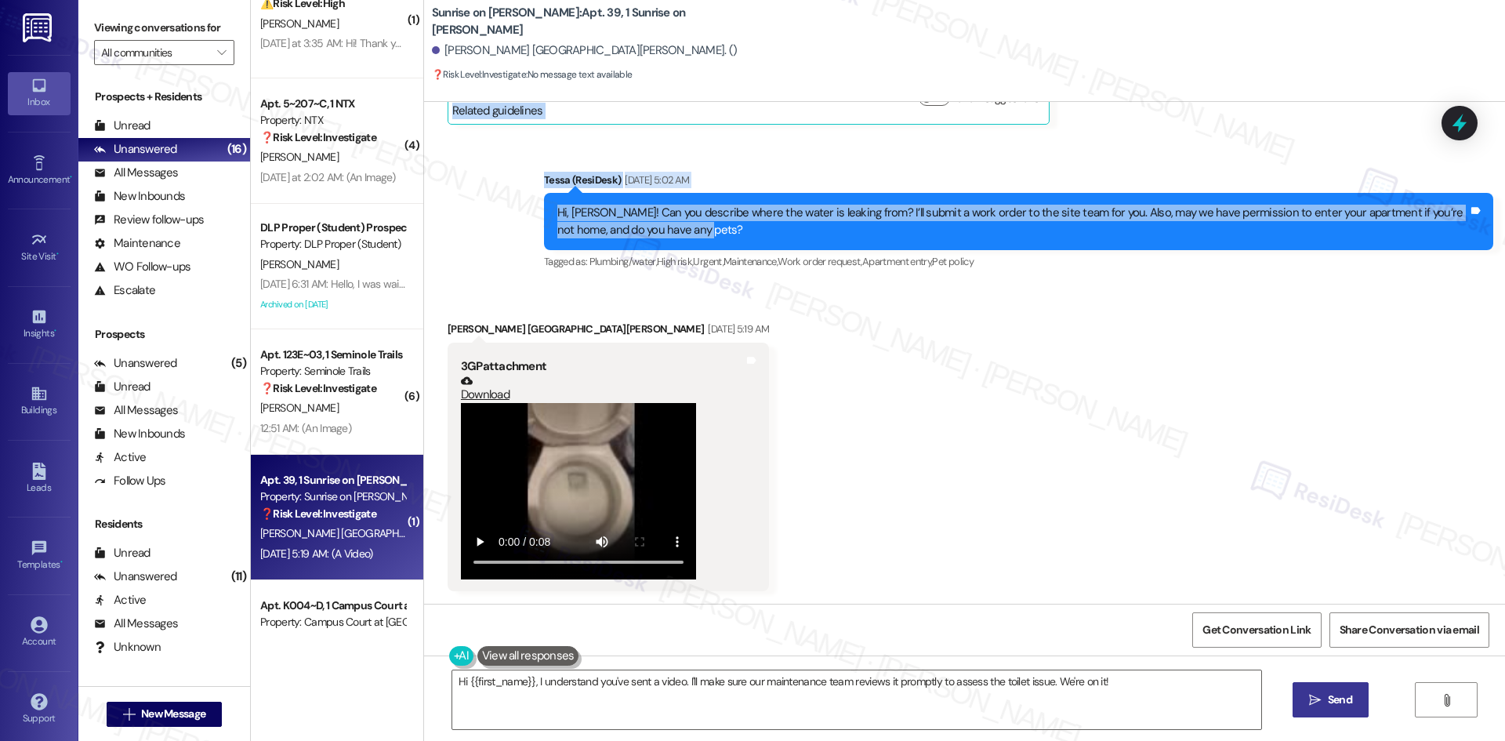
drag, startPoint x: 426, startPoint y: 352, endPoint x: 994, endPoint y: 237, distance: 579.6
click at [994, 237] on div "Lease started [DATE] 8:00 AM Survey, sent via SMS Residesk Automated Survey [DA…" at bounding box center [964, 353] width 1081 height 502
copy div "Loremips Dolorsit Am Co Adipi Eli 45, 2324 se 48:41 DO Eiusmodtem incidid: Utla…"
click at [1151, 234] on div "Hi, [PERSON_NAME]! Can you describe where the water is leaking from? I’ll submi…" at bounding box center [1012, 222] width 911 height 34
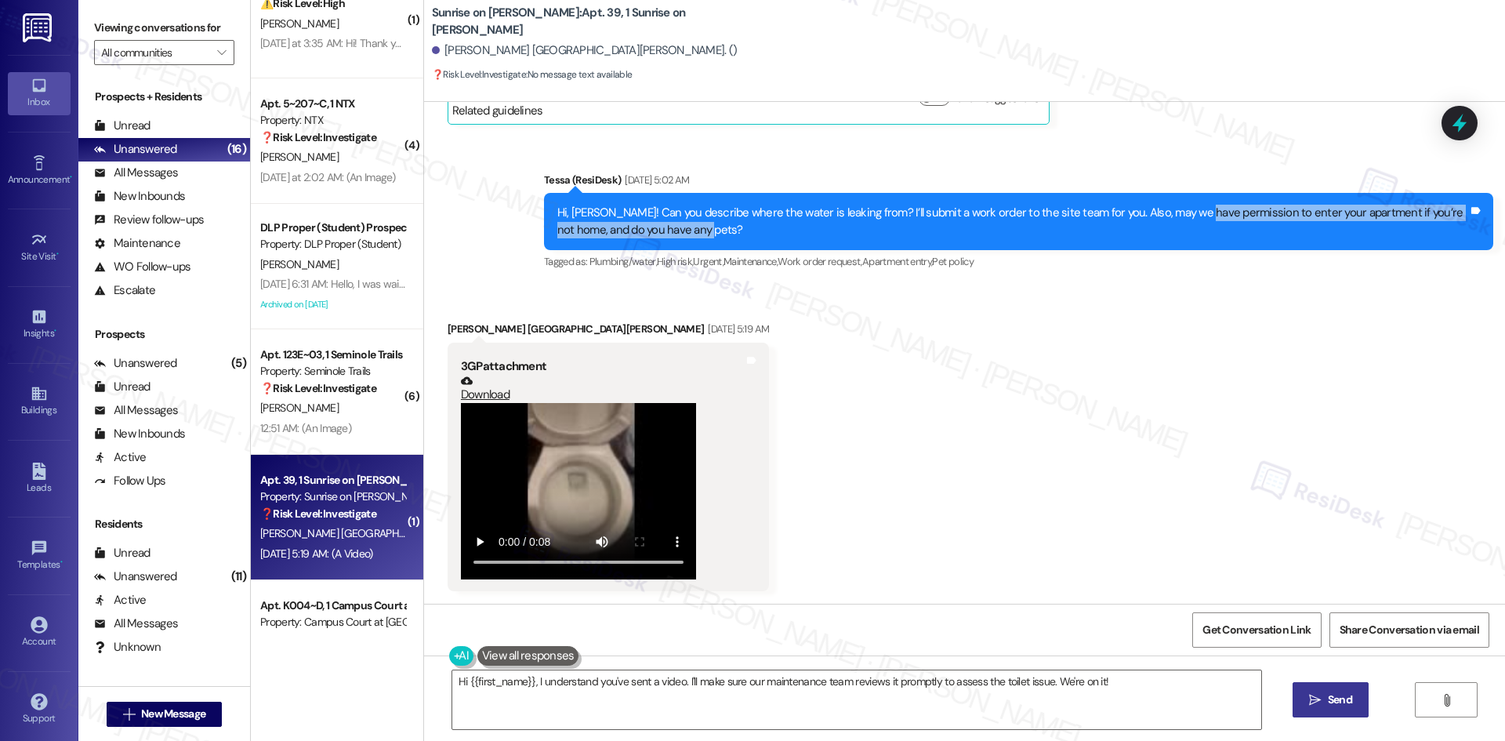
drag, startPoint x: 1175, startPoint y: 212, endPoint x: 672, endPoint y: 236, distance: 502.9
click at [672, 236] on div "Hi, [PERSON_NAME]! Can you describe where the water is leaking from? I’ll submi…" at bounding box center [1012, 222] width 911 height 34
copy div "permission to enter your apartment if you’re not home, and do you have any pets?"
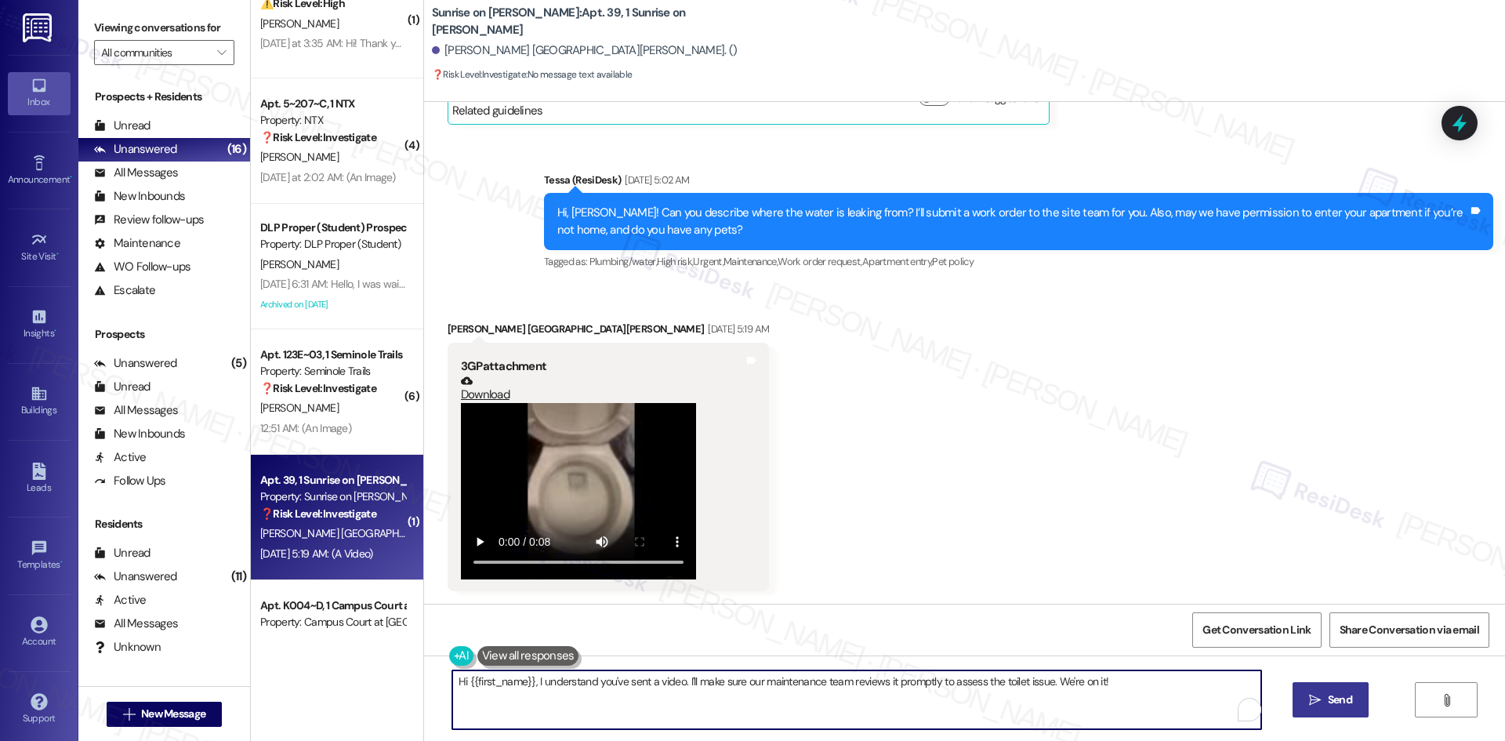
click at [686, 715] on textarea "Hi {{first_name}}, I understand you've sent a video. I'll make sure our mainten…" at bounding box center [856, 699] width 809 height 59
paste textarea "Thanks for sending the video of the toilet, [PERSON_NAME]. May we have permissi…"
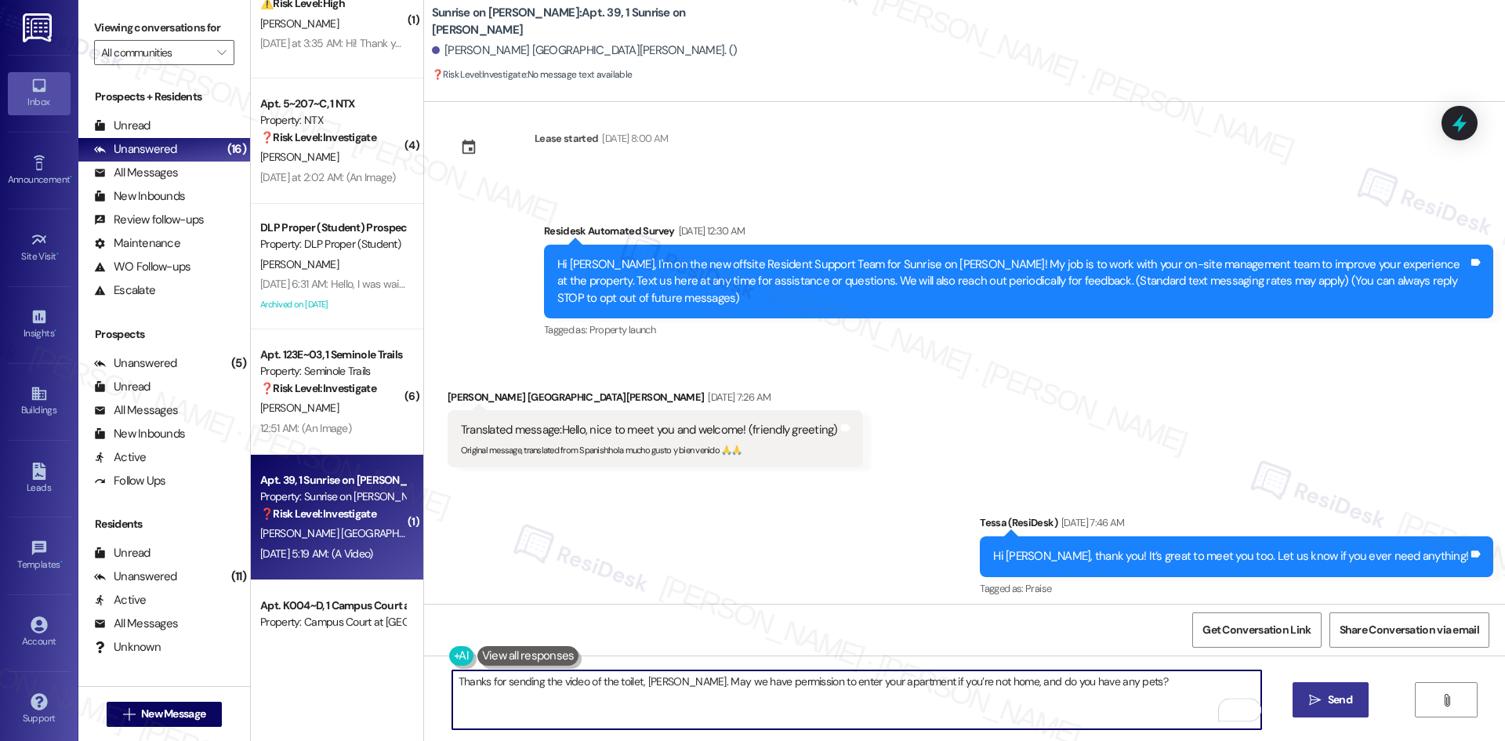
scroll to position [0, 0]
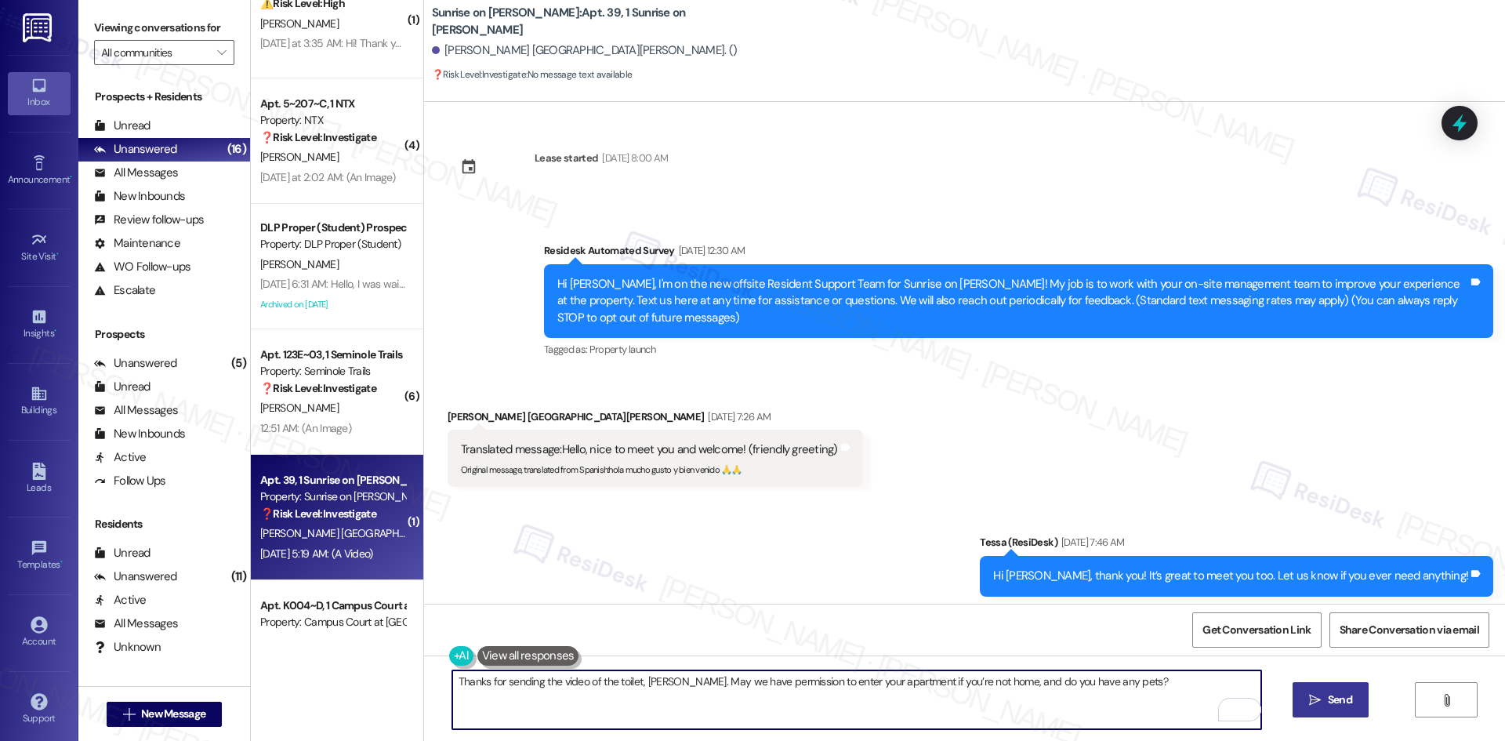
type textarea "Thanks for sending the video of the toilet, [PERSON_NAME]. May we have permissi…"
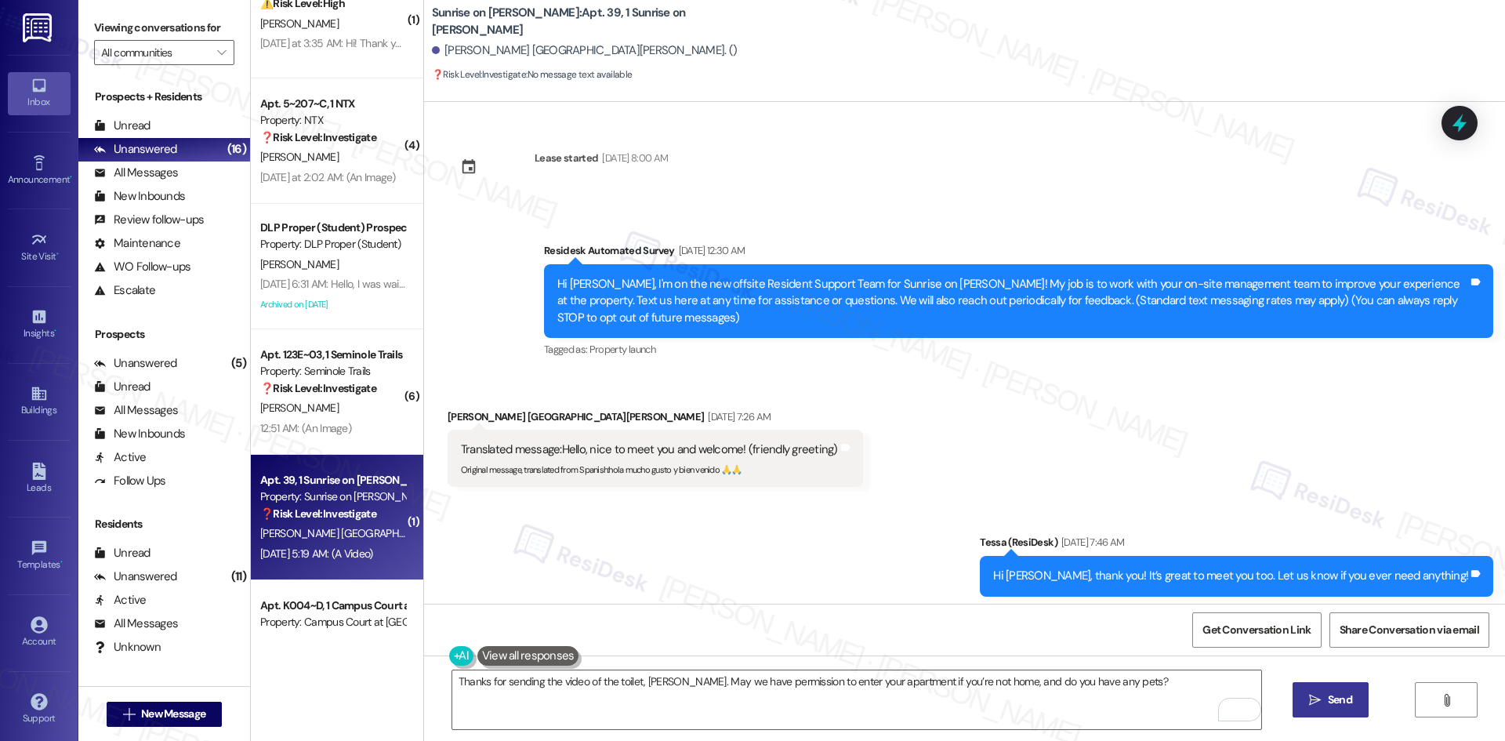
click at [1328, 705] on span "Send" at bounding box center [1340, 699] width 24 height 16
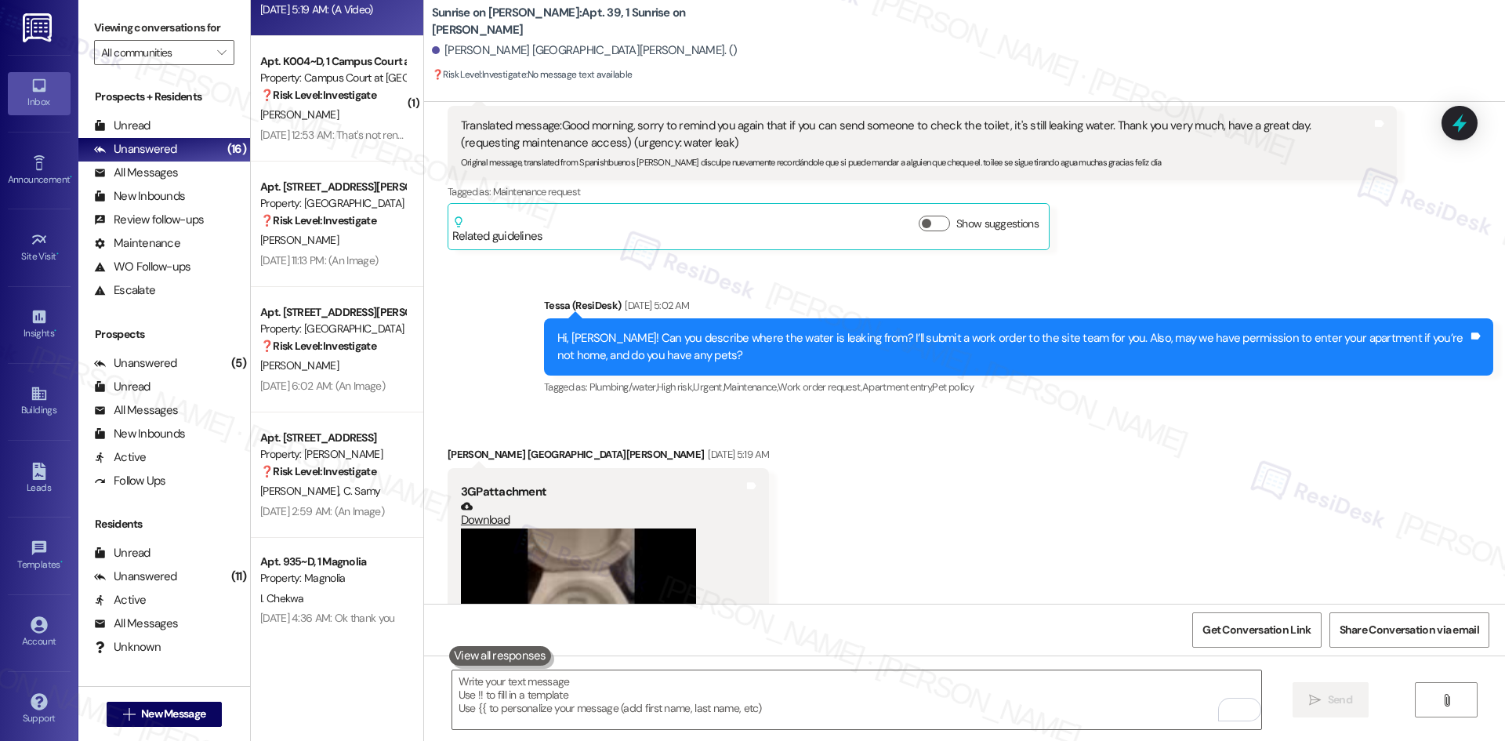
scroll to position [4104, 0]
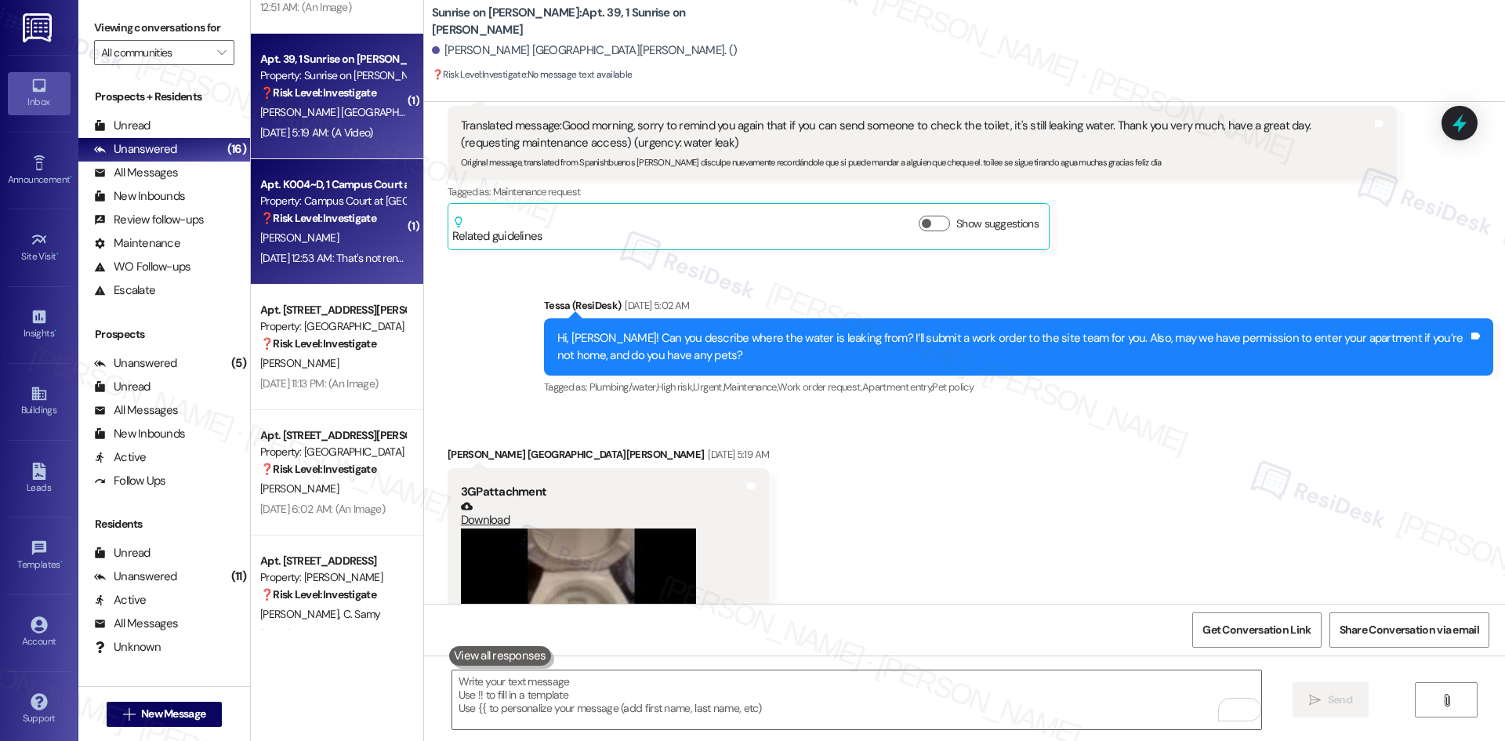
click at [305, 219] on strong "❓ Risk Level: Investigate" at bounding box center [318, 218] width 116 height 14
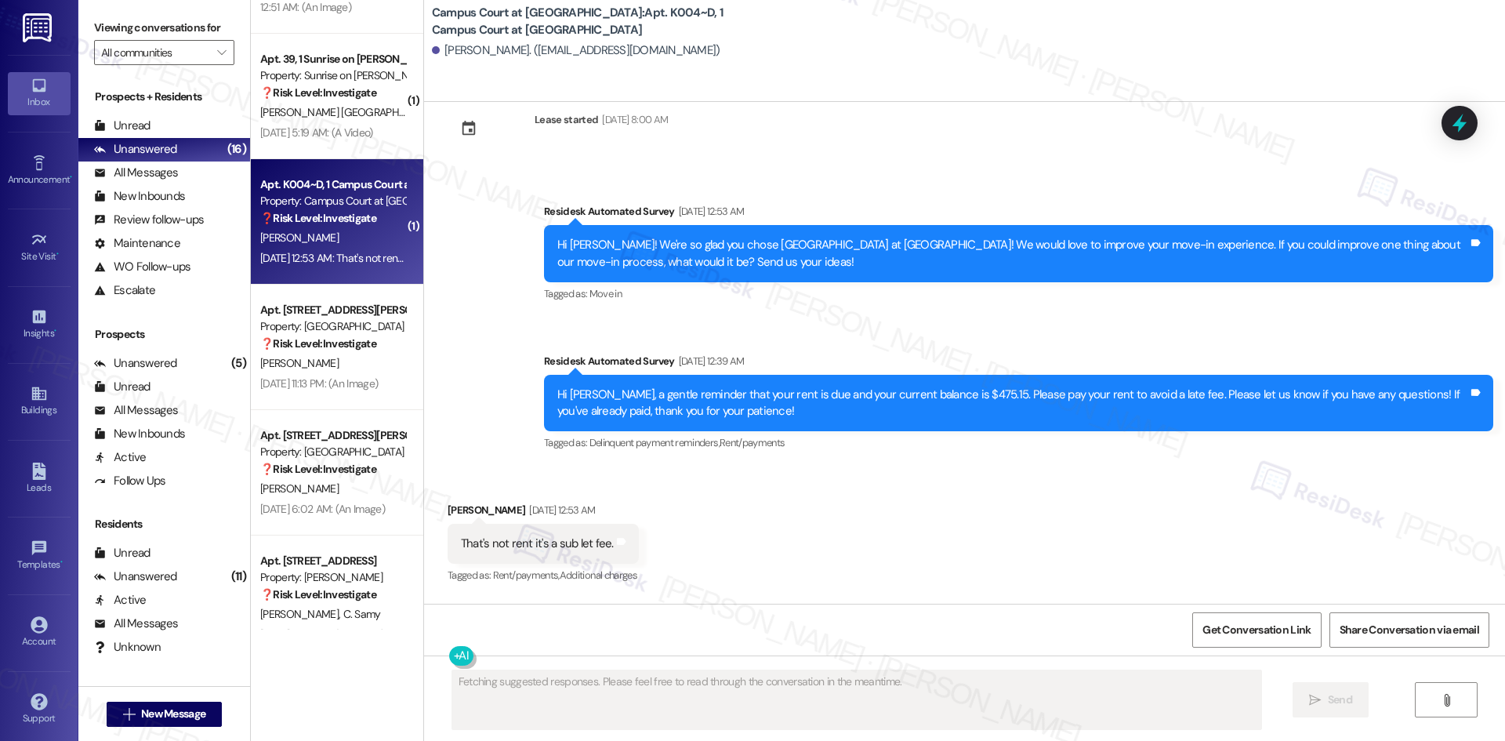
scroll to position [2203, 0]
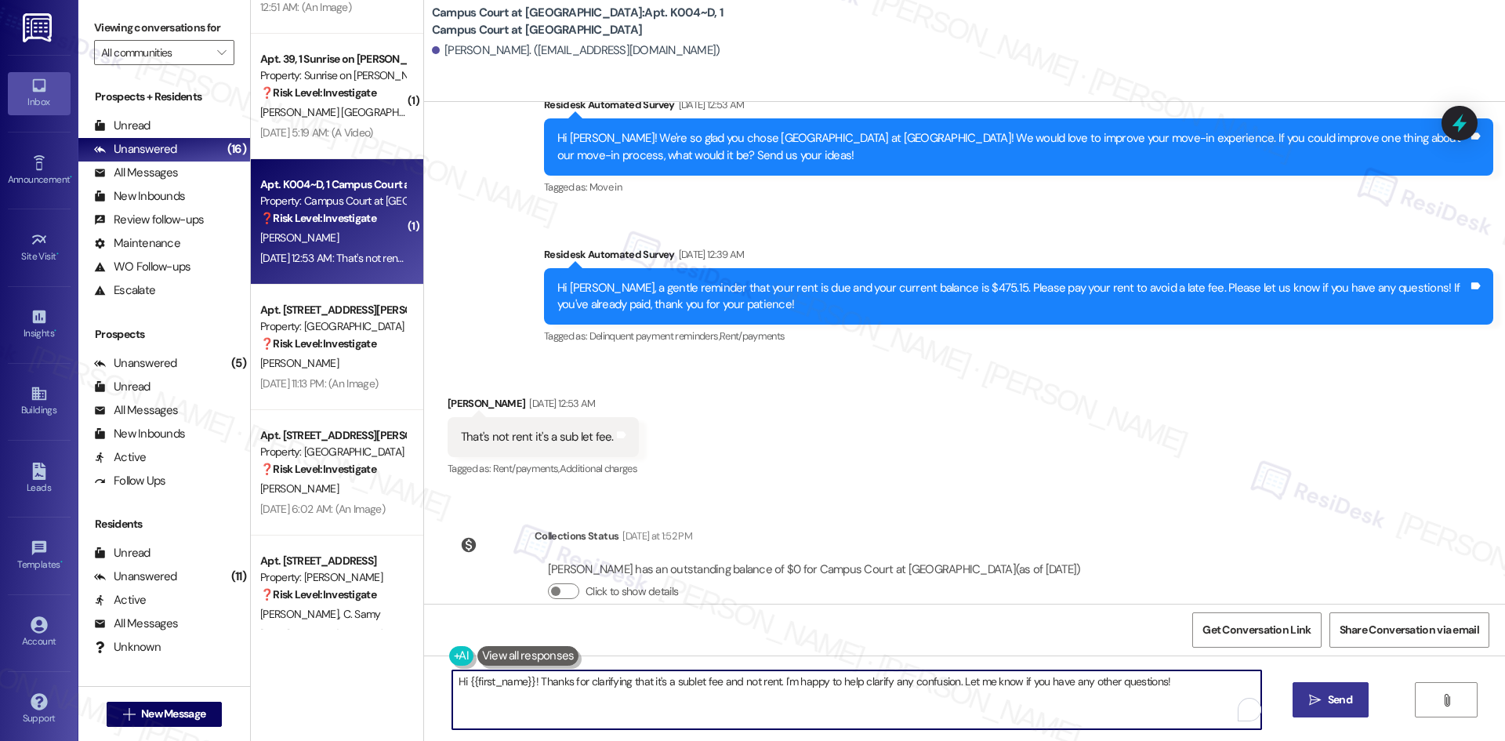
drag, startPoint x: 529, startPoint y: 681, endPoint x: 368, endPoint y: 684, distance: 160.7
click at [368, 684] on div "( 4 ) Apt. 5~207~C, 1 NTX Property: NTX ❓ Risk Level: Investigate T. Hill Yeste…" at bounding box center [878, 370] width 1254 height 741
click at [1107, 689] on textarea "Thanks for clarifying that it's a sublet fee and not rent. I'm happy to help cl…" at bounding box center [856, 699] width 809 height 59
click at [1067, 682] on textarea "Thanks for clarifying that it's a sublet fee and not rent. I'm happy to help cl…" at bounding box center [856, 699] width 809 height 59
type textarea "Thanks for clarifying that it's a sublet fee and not rent. I'm happy to help cl…"
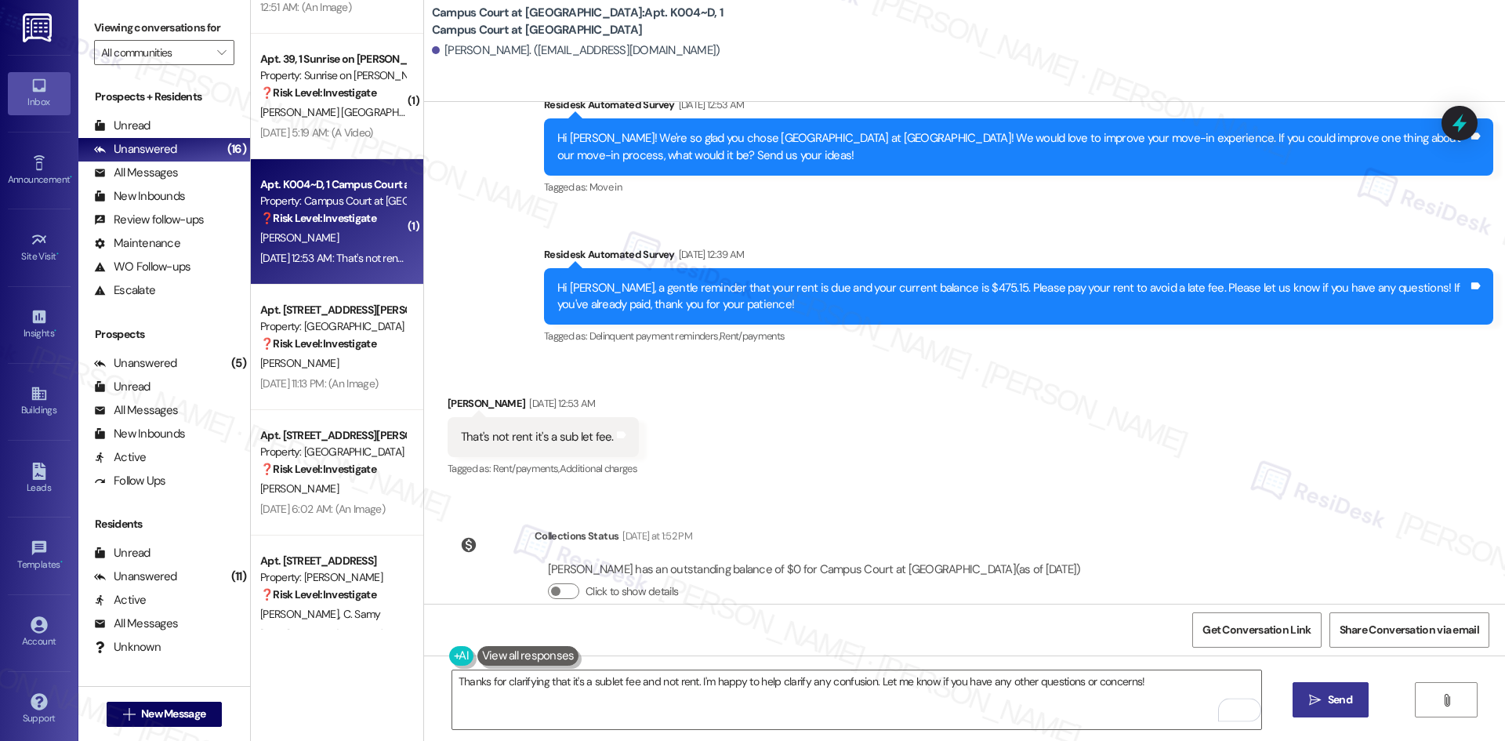
click at [1320, 712] on button " Send" at bounding box center [1330, 699] width 76 height 35
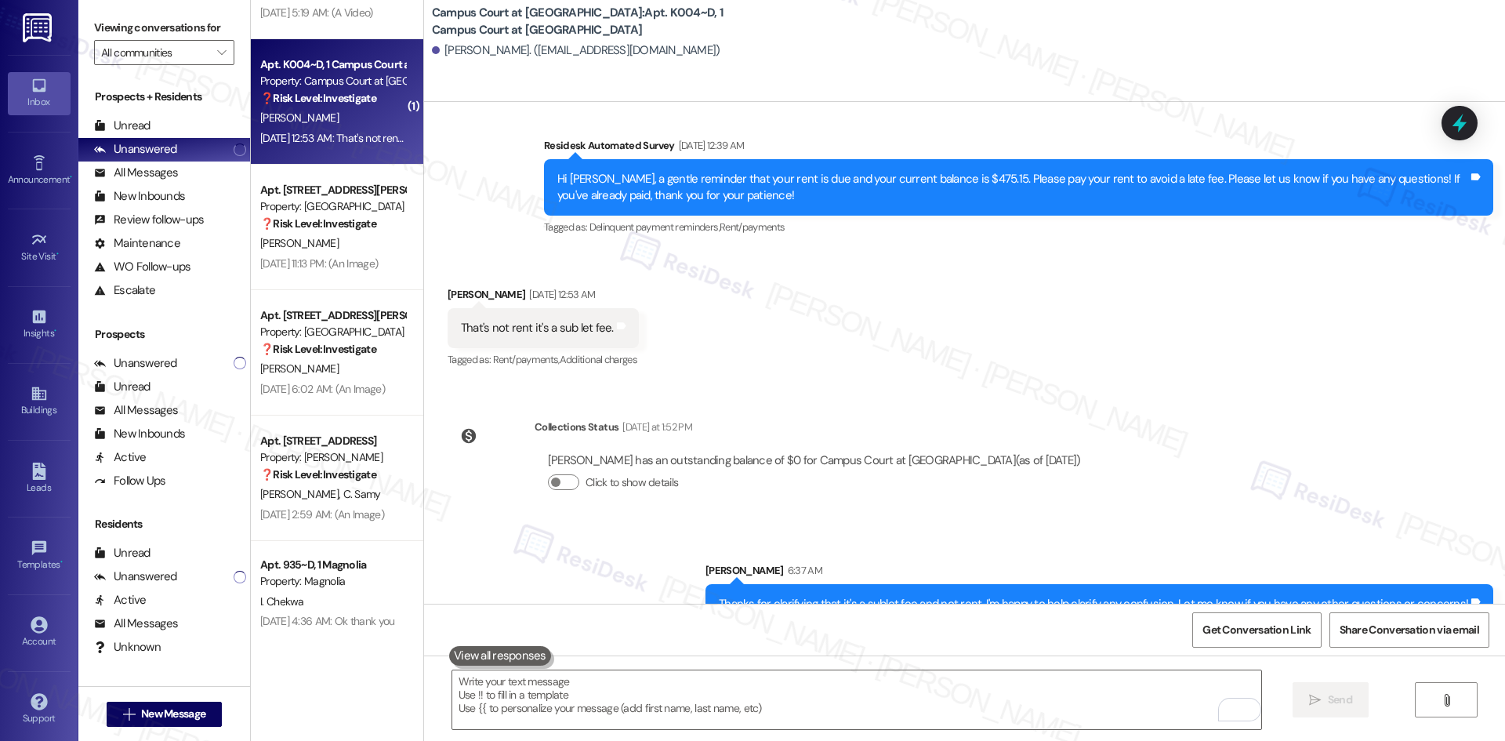
scroll to position [4261, 0]
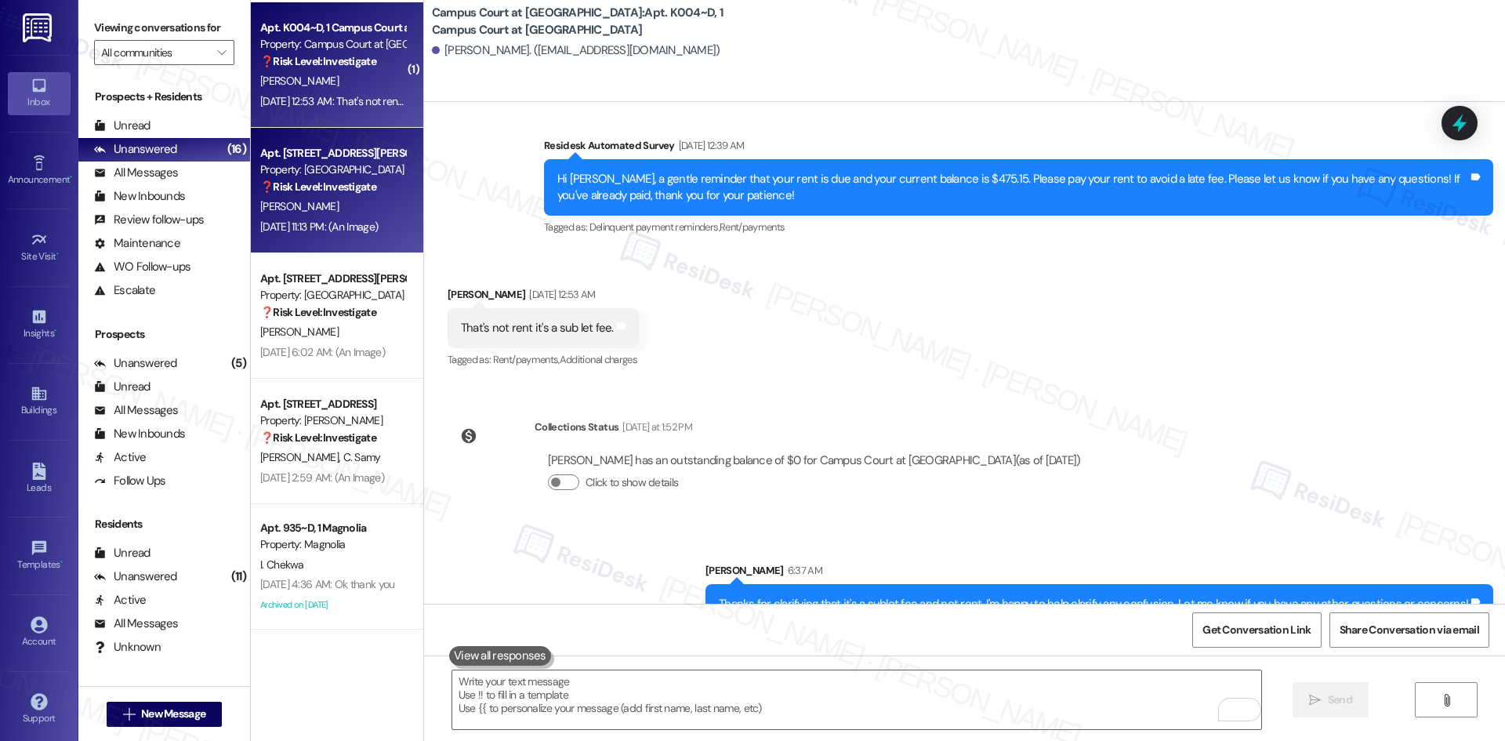
click at [318, 187] on strong "❓ Risk Level: Investigate" at bounding box center [318, 186] width 116 height 14
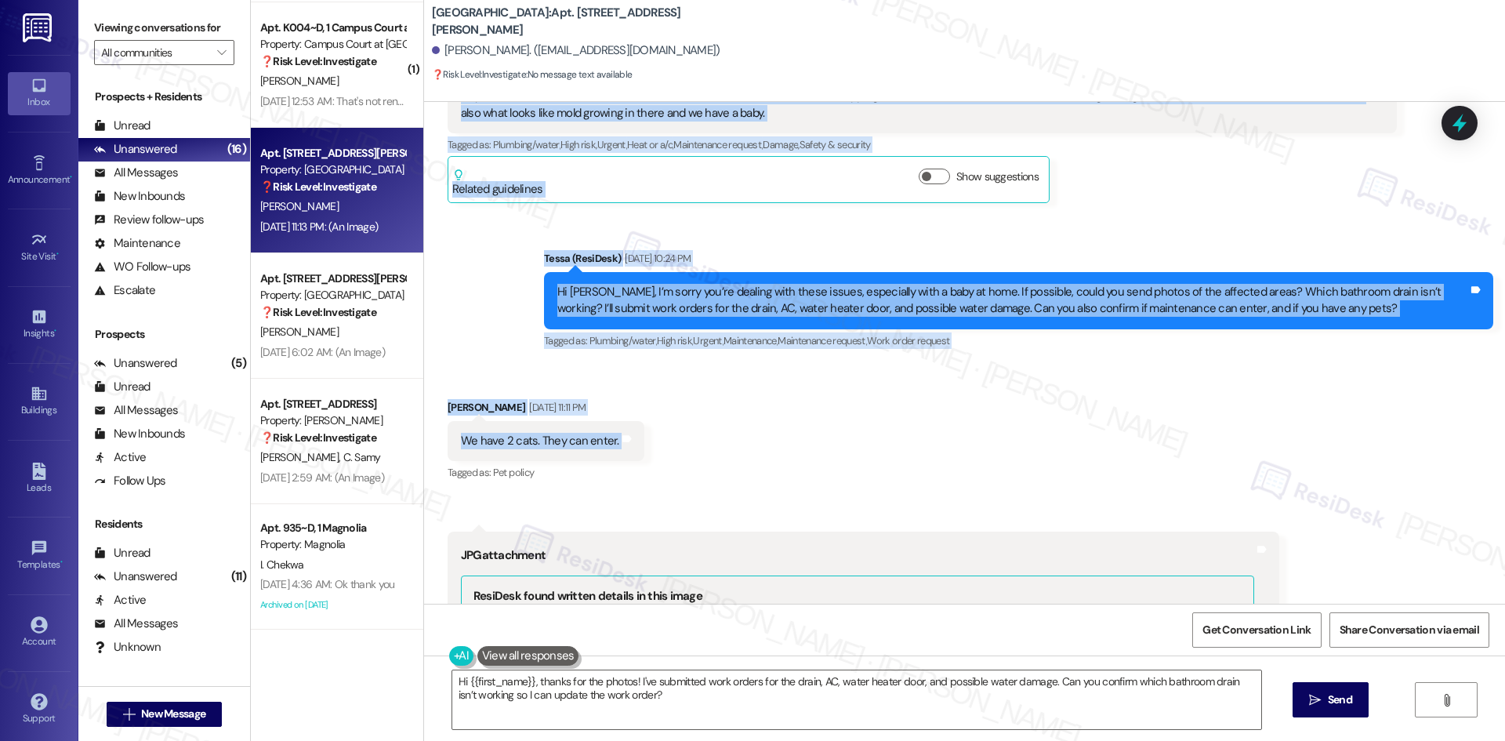
scroll to position [789, 0]
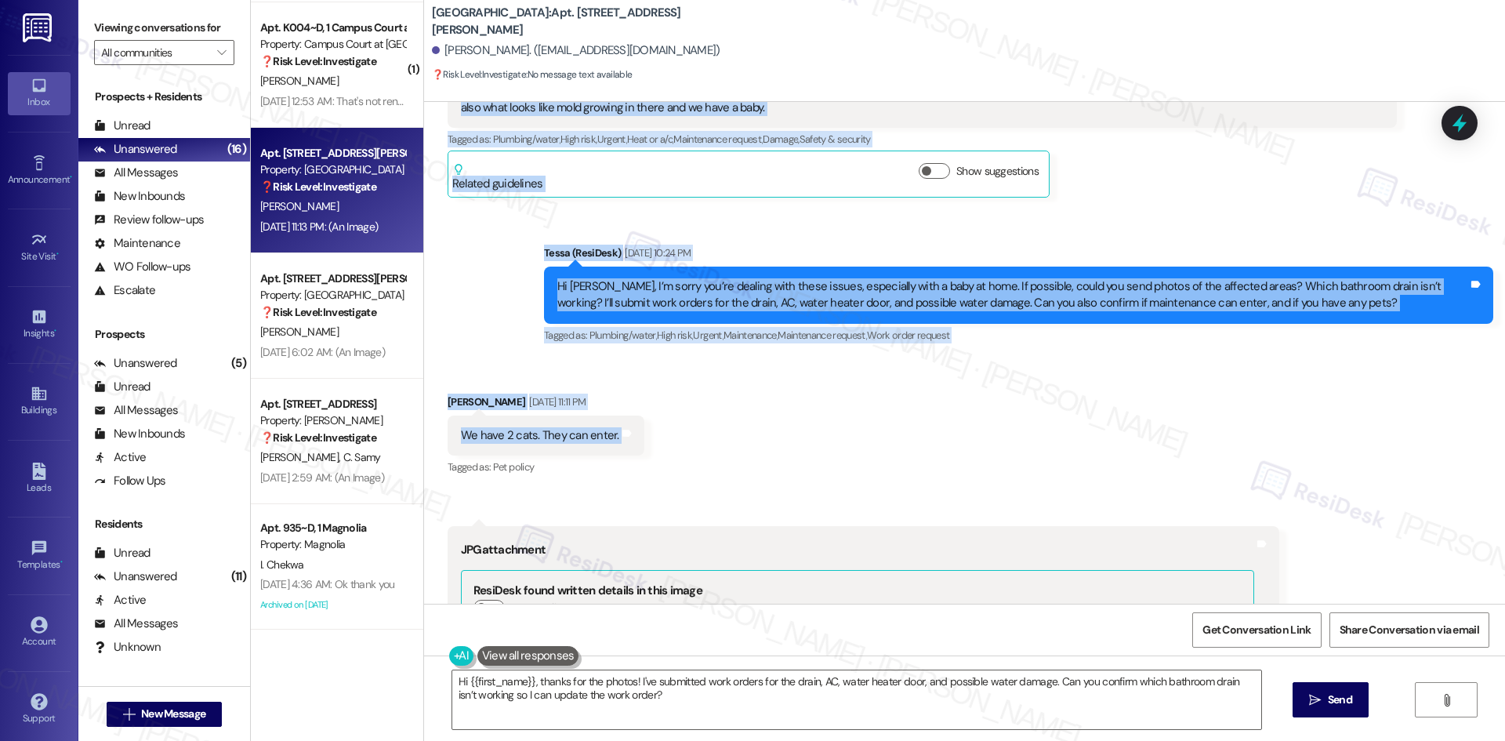
drag, startPoint x: 431, startPoint y: 273, endPoint x: 631, endPoint y: 416, distance: 245.5
click at [631, 416] on div "Lease started Apr 25, 2025 at 8:00 AM Announcement, sent via SMS Tessa (ResiDes…" at bounding box center [964, 353] width 1081 height 502
copy div "Sydney Fox Aug 12, 2025 at 6:38 PM Hey. Our door to the water heater and AC uni…"
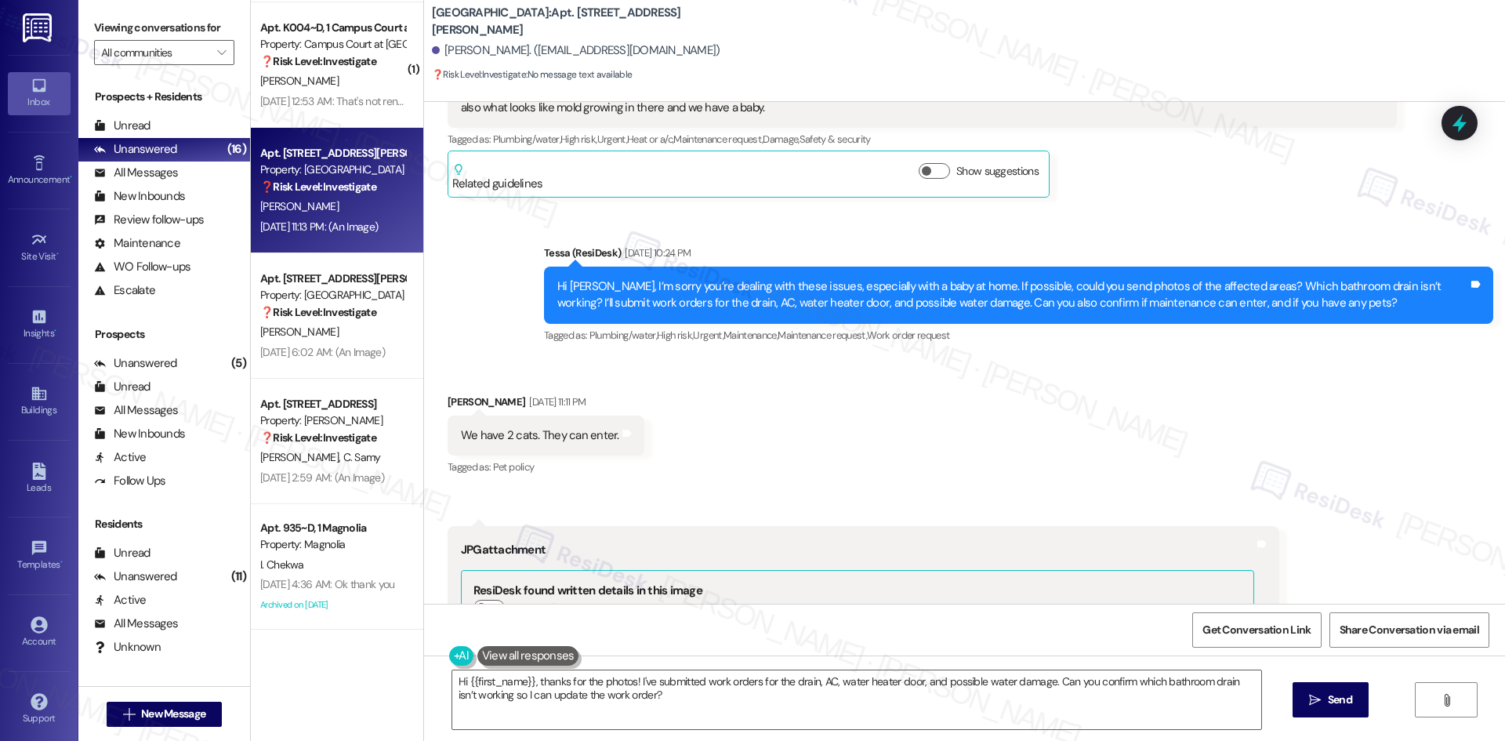
drag, startPoint x: 843, startPoint y: 708, endPoint x: 878, endPoint y: 707, distance: 35.3
click at [844, 707] on textarea "Hi {{first_name}}, thanks for the photos! I've submitted work orders for the dr…" at bounding box center [856, 699] width 809 height 59
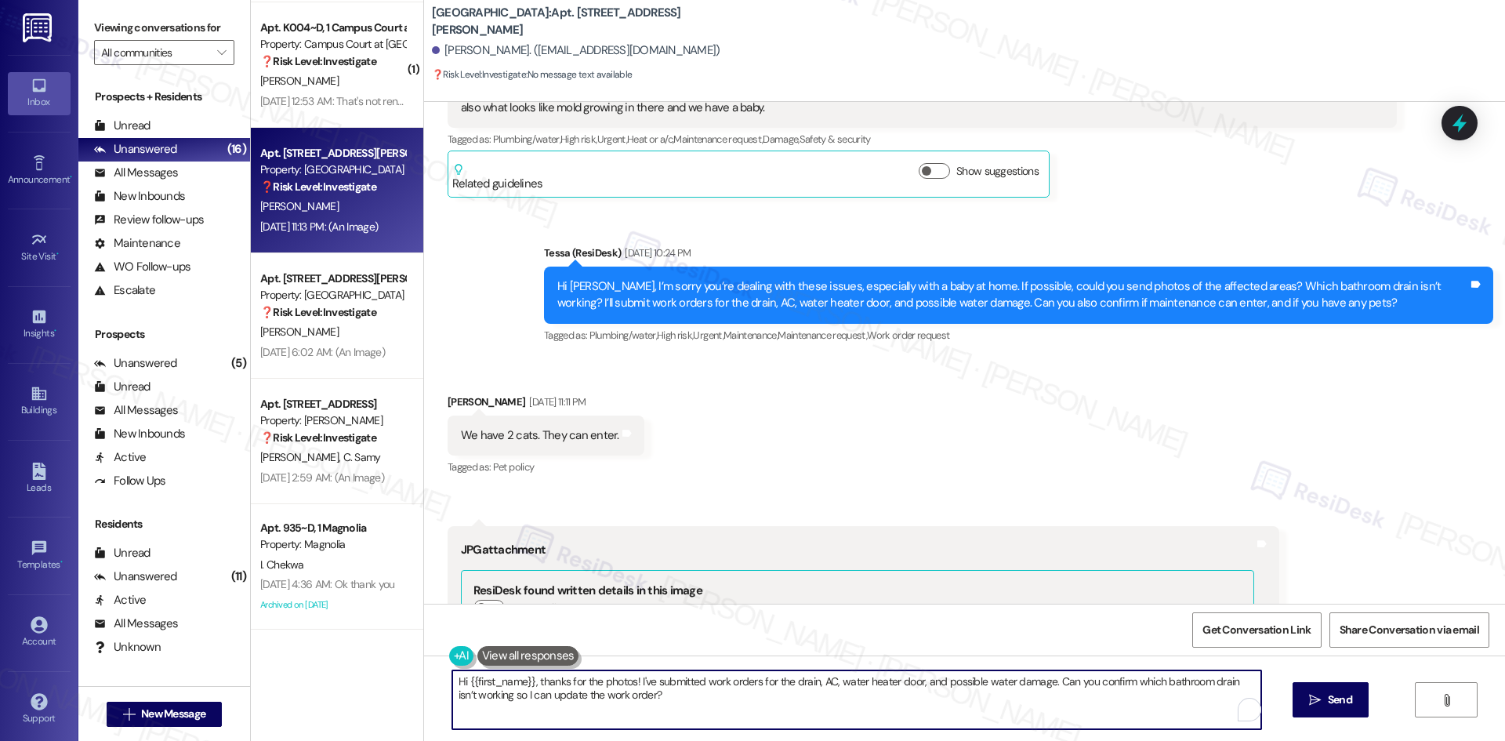
paste textarea "Thanks for confirming, Sydney. I’ll let the site team know and get back to you …"
type textarea "Thanks for confirming, Sydney. I’ll let the site team know and get back to you …"
click at [1314, 700] on icon "" at bounding box center [1315, 700] width 12 height 13
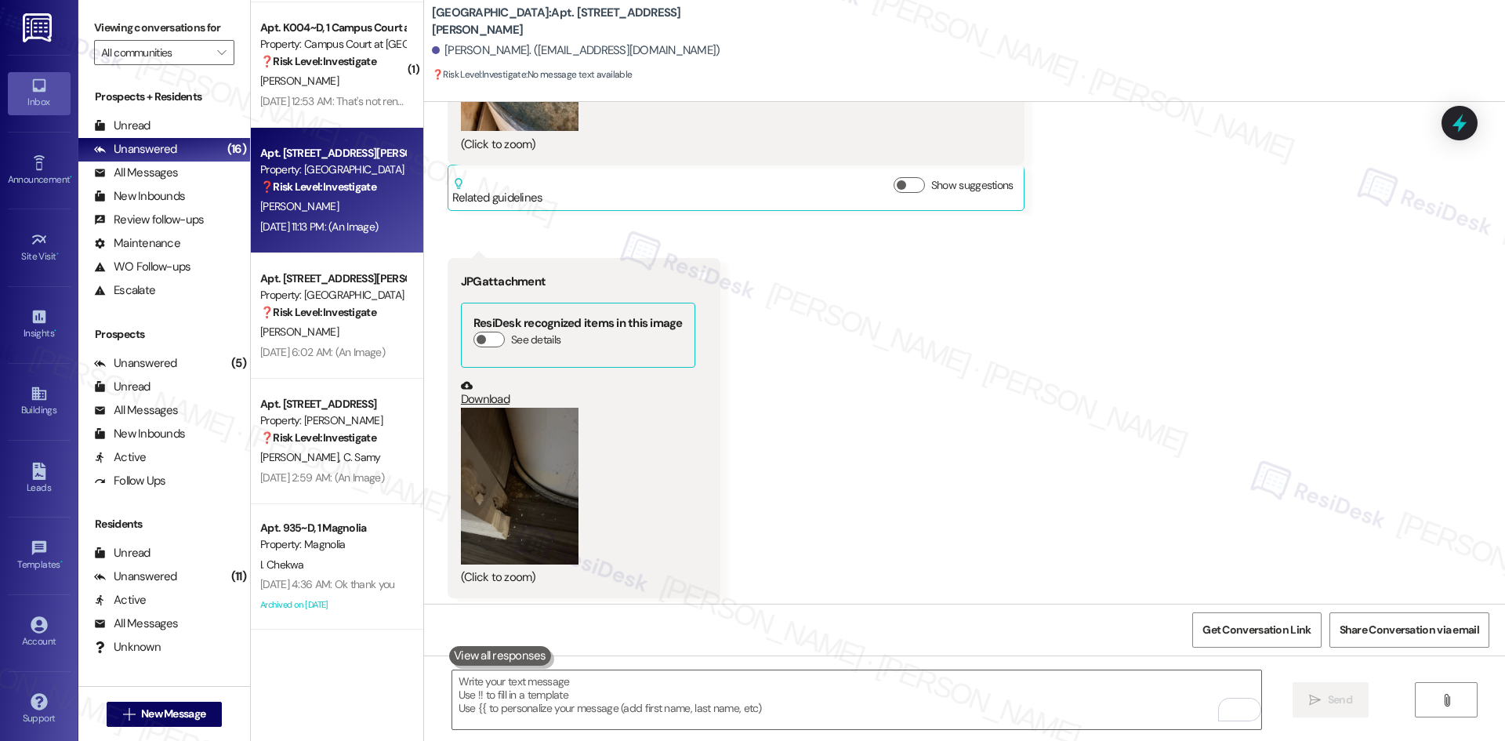
scroll to position [2404, 0]
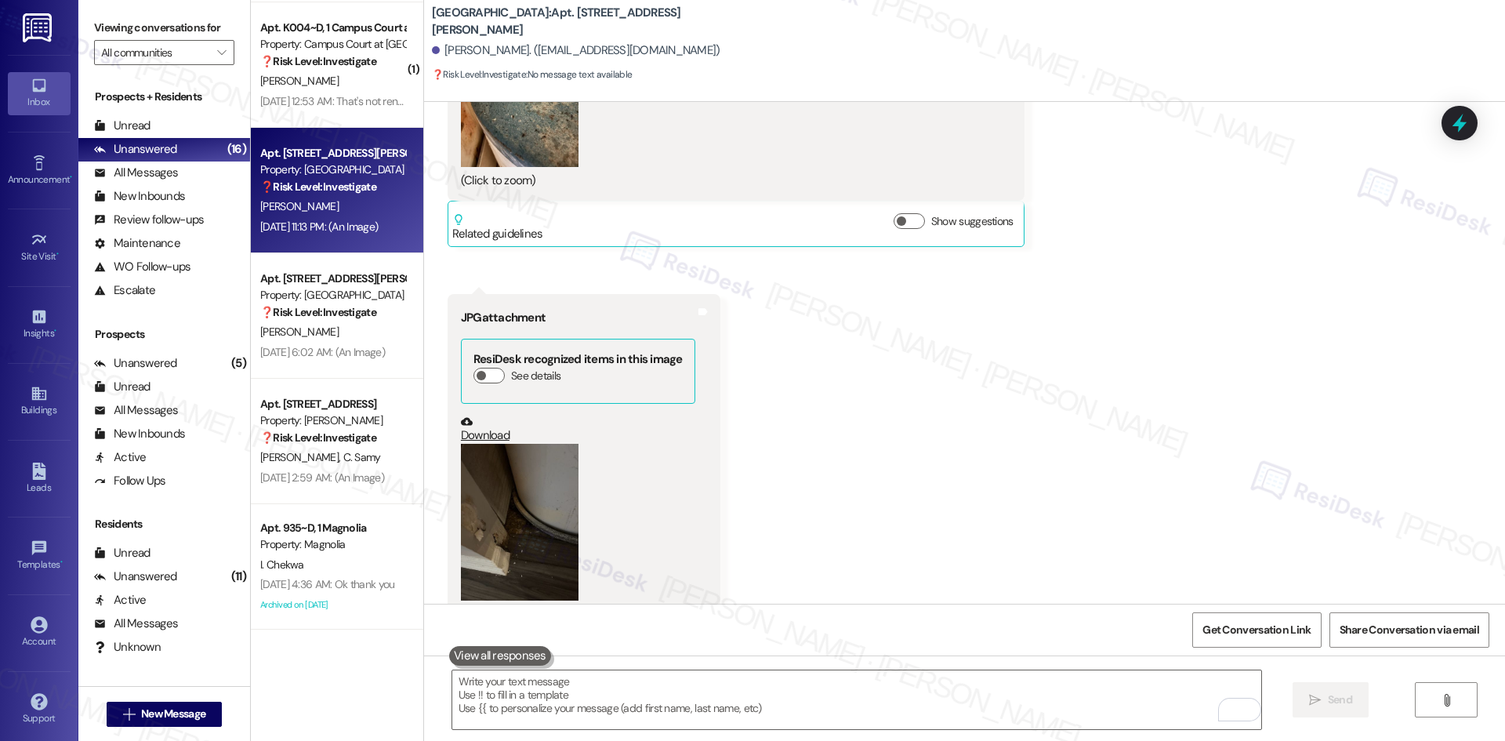
click at [526, 529] on button "Zoom image" at bounding box center [520, 522] width 118 height 157
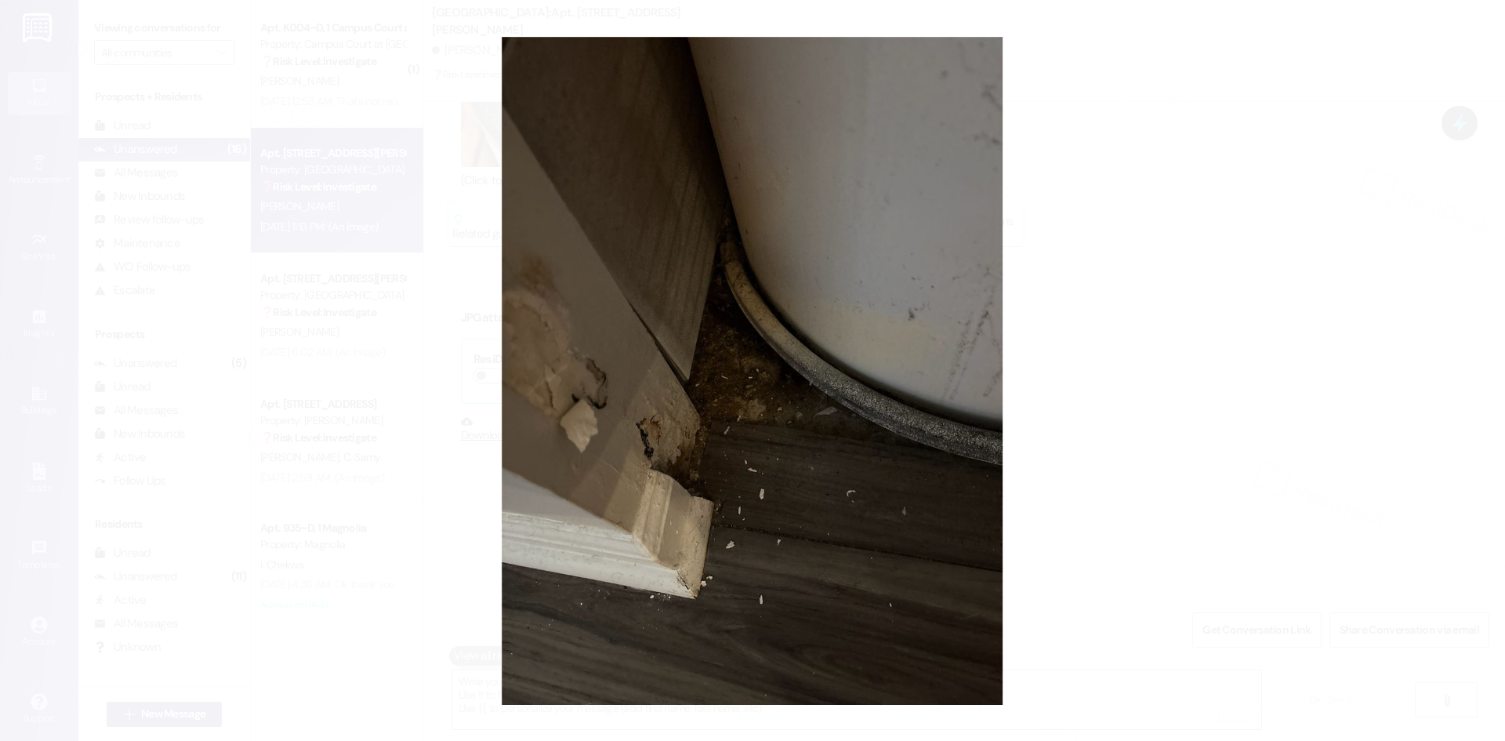
click at [1104, 484] on button "Unzoom image" at bounding box center [752, 370] width 1505 height 741
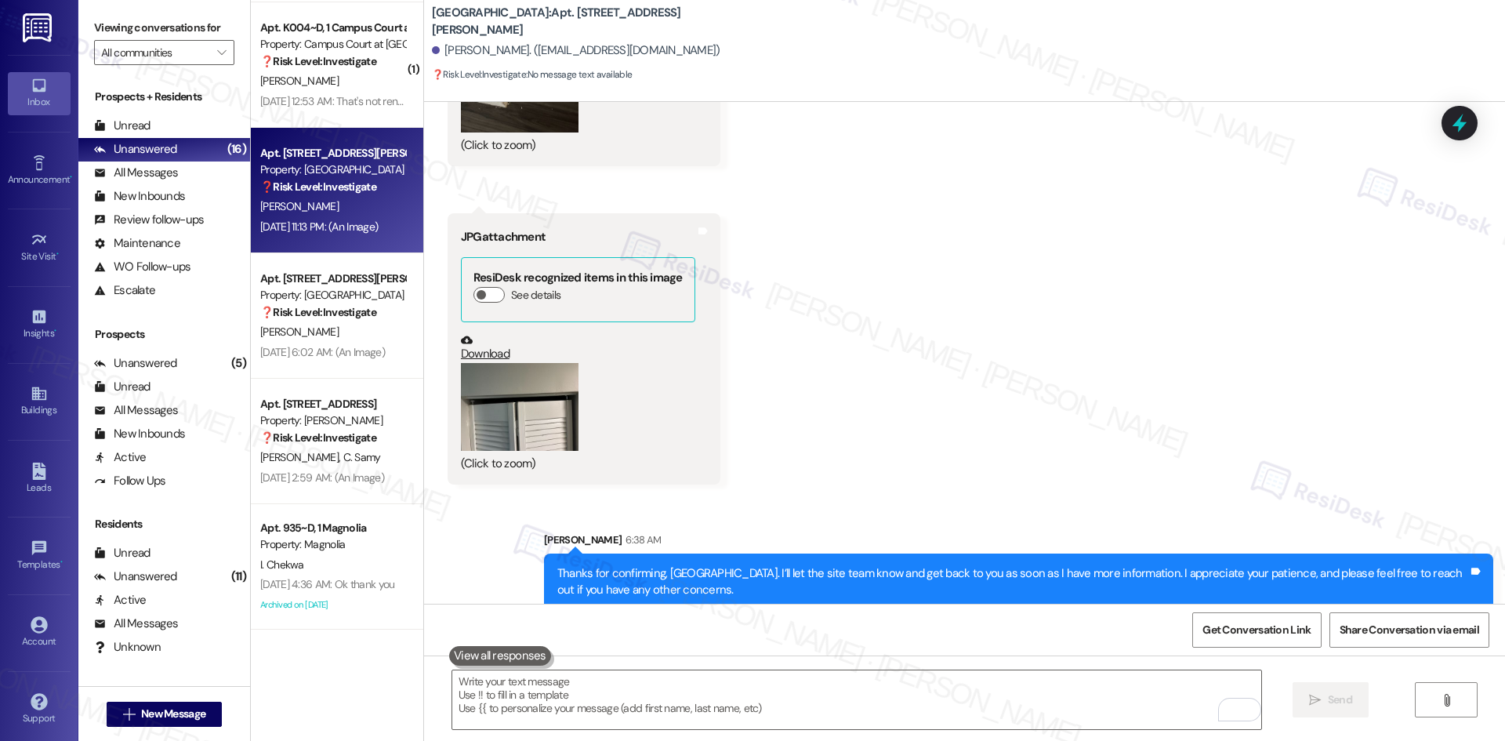
scroll to position [2874, 0]
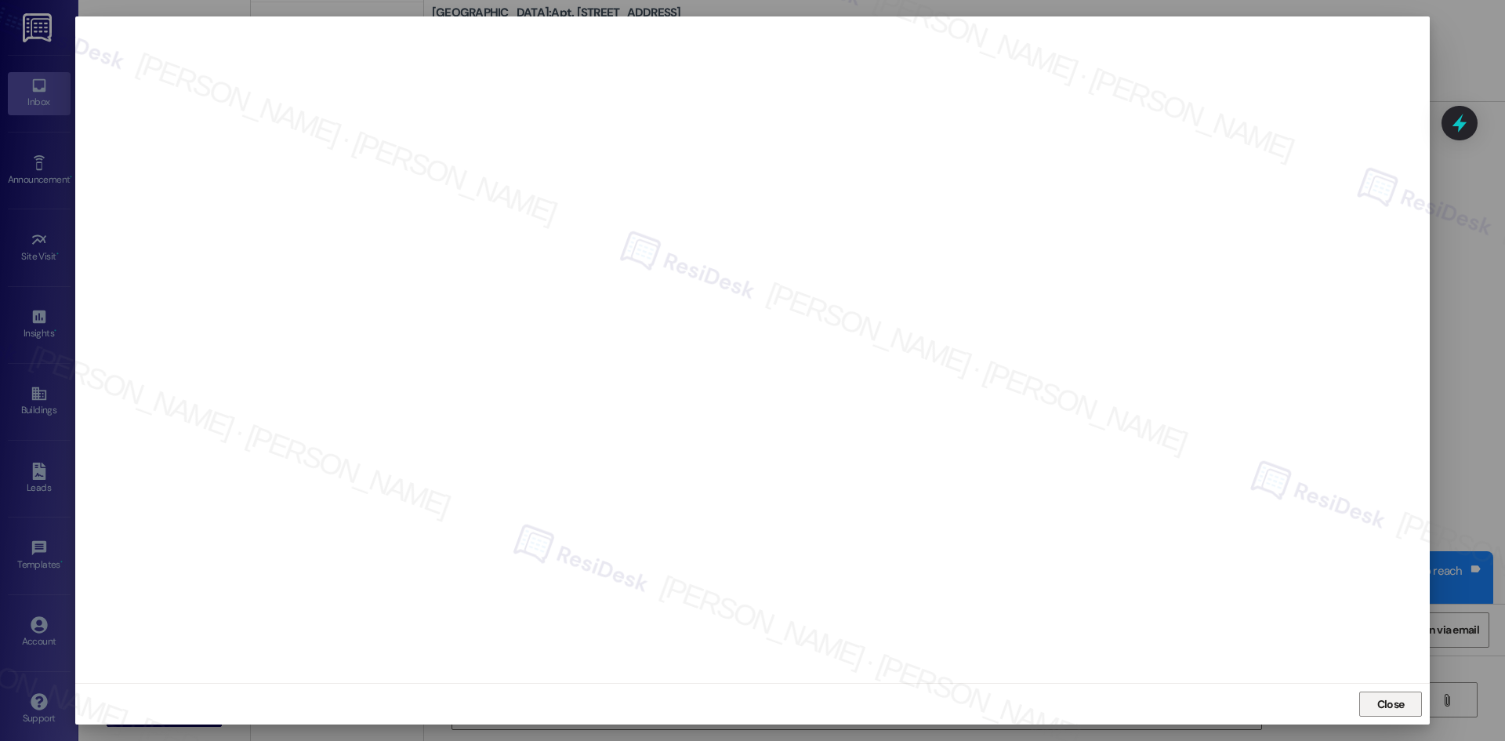
click at [1391, 700] on span "Close" at bounding box center [1390, 704] width 27 height 16
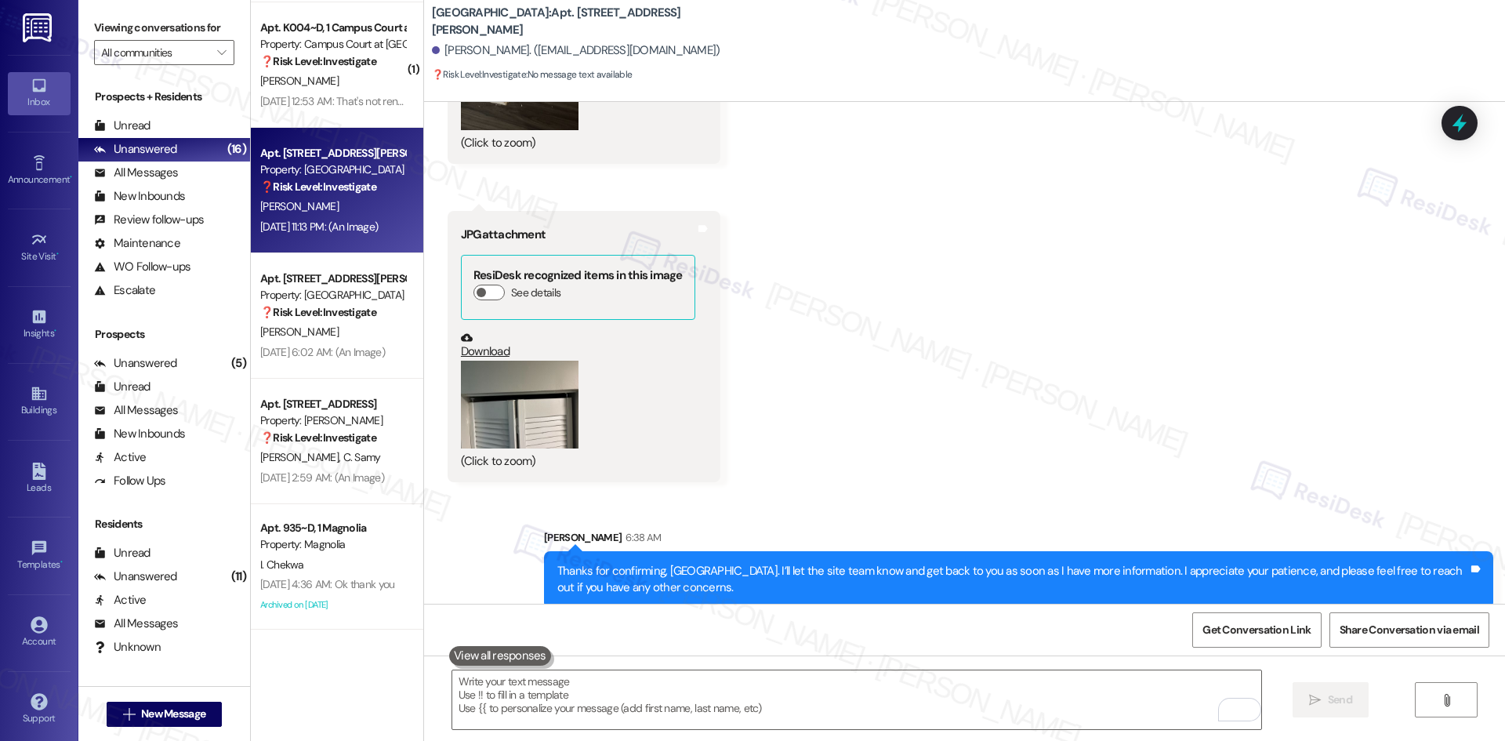
click at [1144, 494] on div "Sent via SMS Sarah 6:38 AM Thanks for confirming, Sydney. I’ll let the site tea…" at bounding box center [964, 557] width 1081 height 126
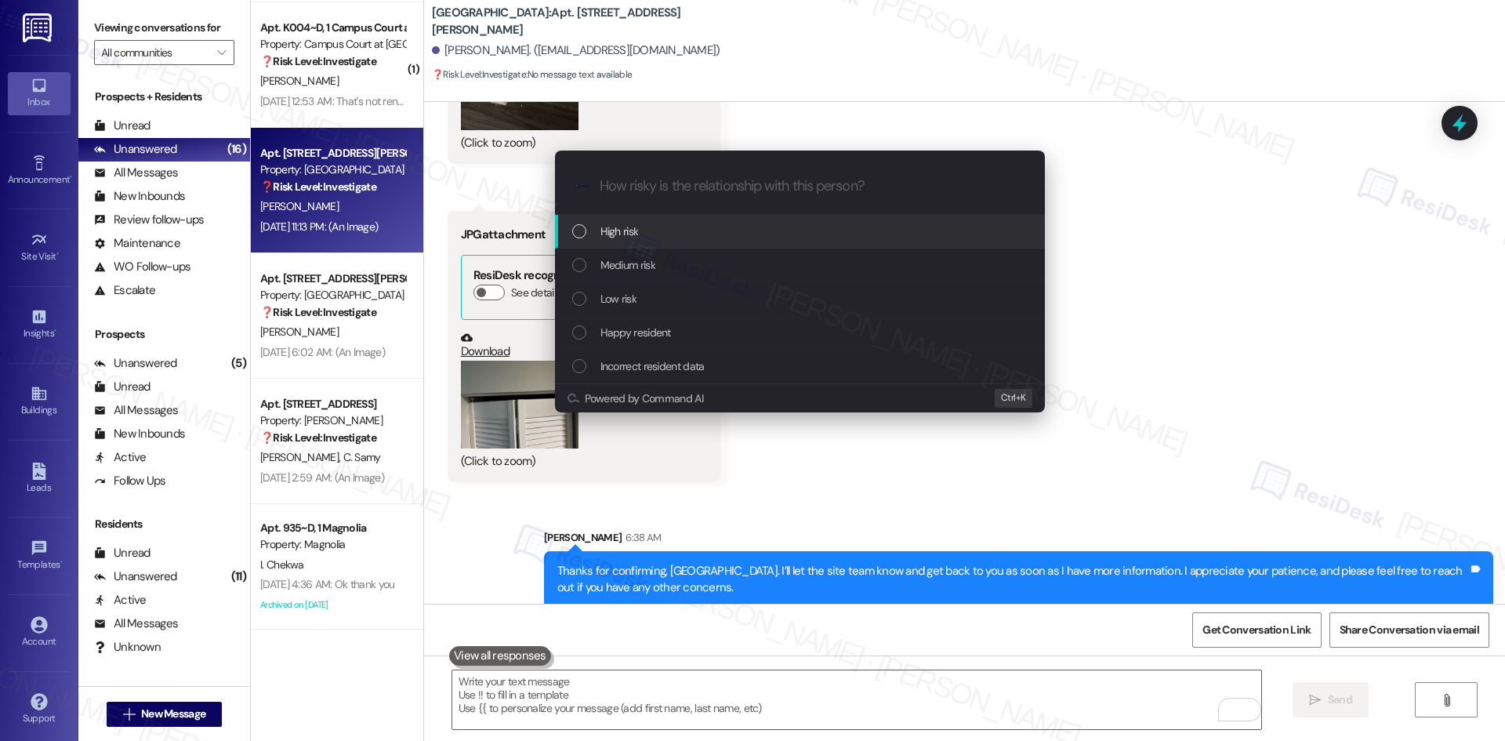
click at [701, 230] on div "High risk" at bounding box center [801, 231] width 458 height 17
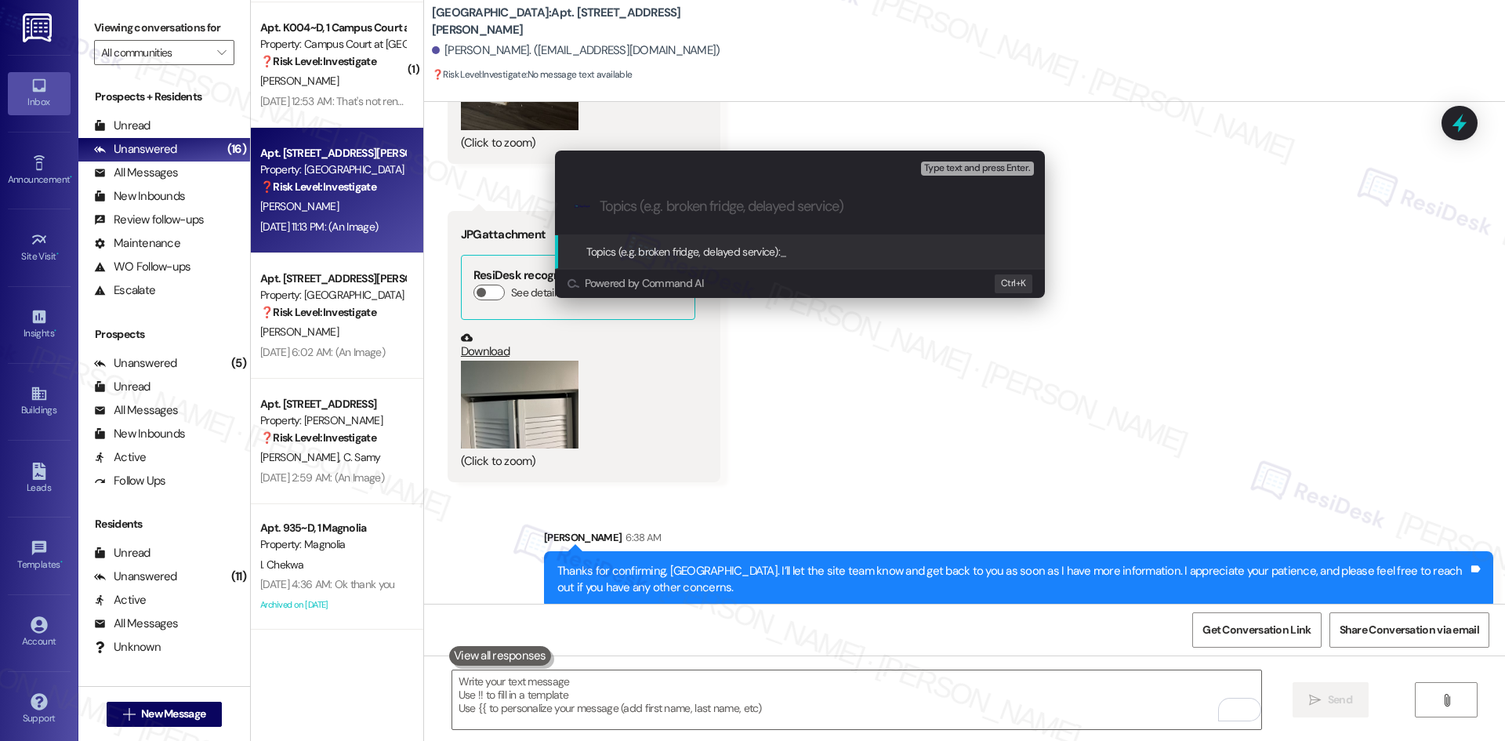
click at [711, 214] on input "Topics (e.g. broken fridge, delayed service)" at bounding box center [813, 206] width 426 height 16
paste input "Urgent Maintenance Requests – AC Leak (ID: 1167898), Water Heater Door (ID: 116…"
type input "Urgent Maintenance Requests – AC Leak (ID: 1167898), Water Heater Door (ID: 116…"
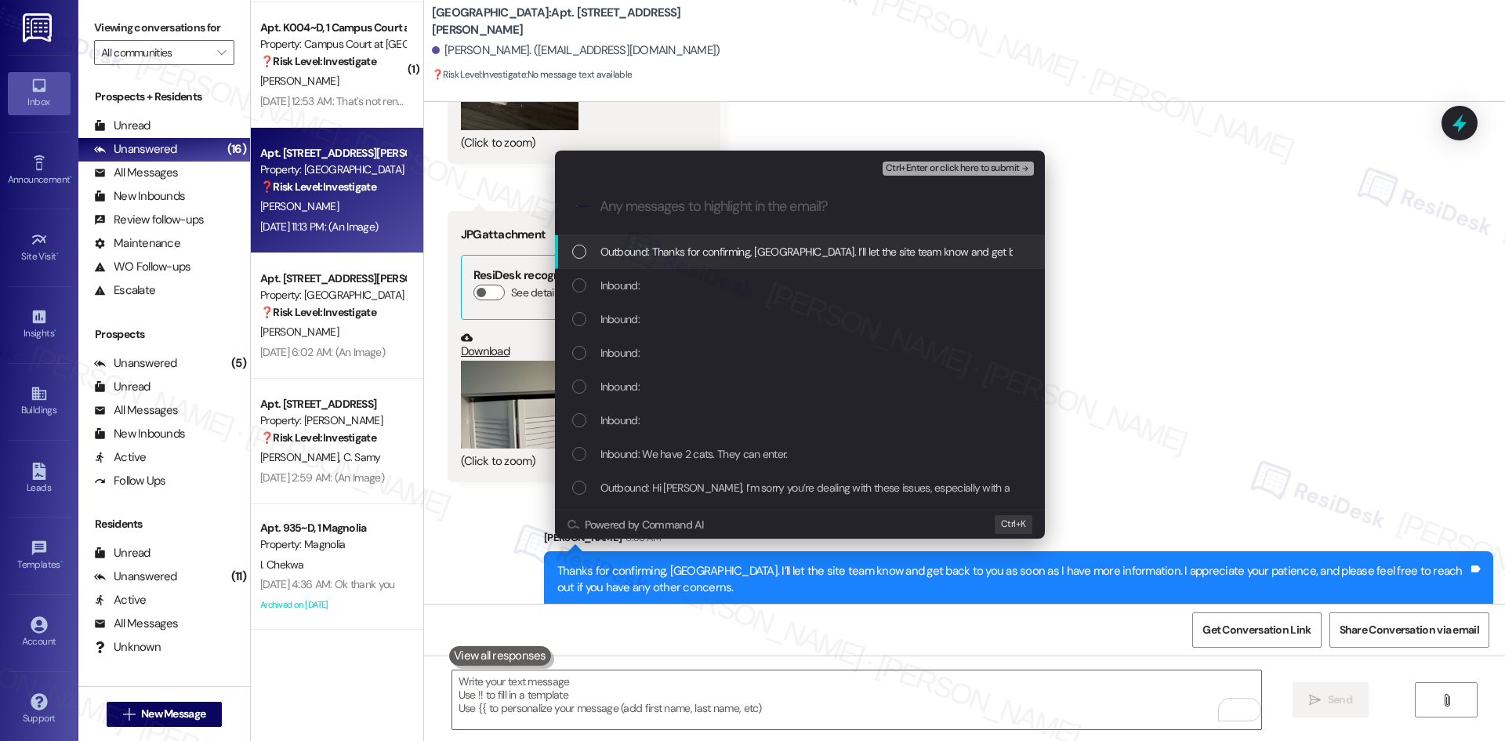
click at [641, 284] on div "Inbound:" at bounding box center [801, 285] width 458 height 17
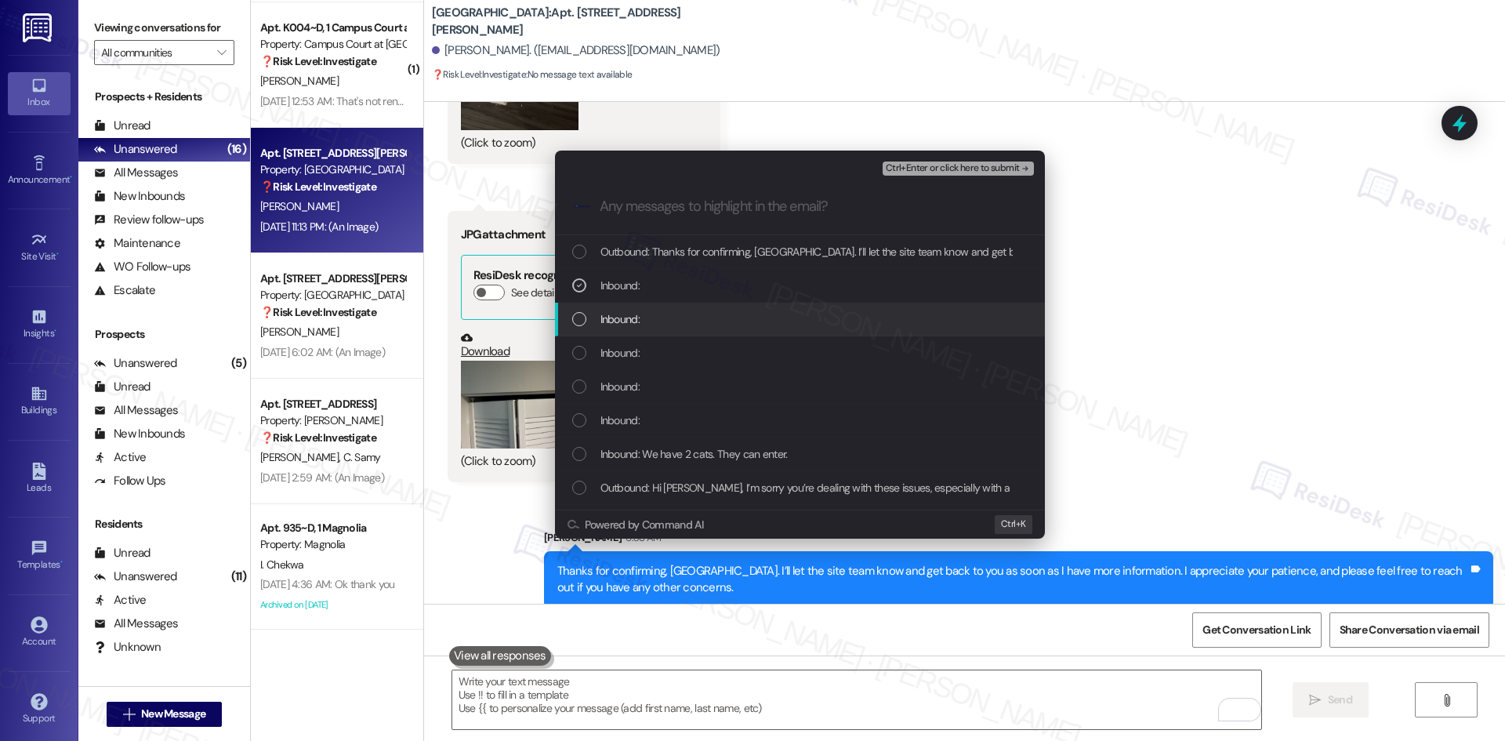
click at [637, 328] on div "Inbound:" at bounding box center [800, 319] width 490 height 34
click at [640, 350] on div "Inbound:" at bounding box center [801, 352] width 458 height 17
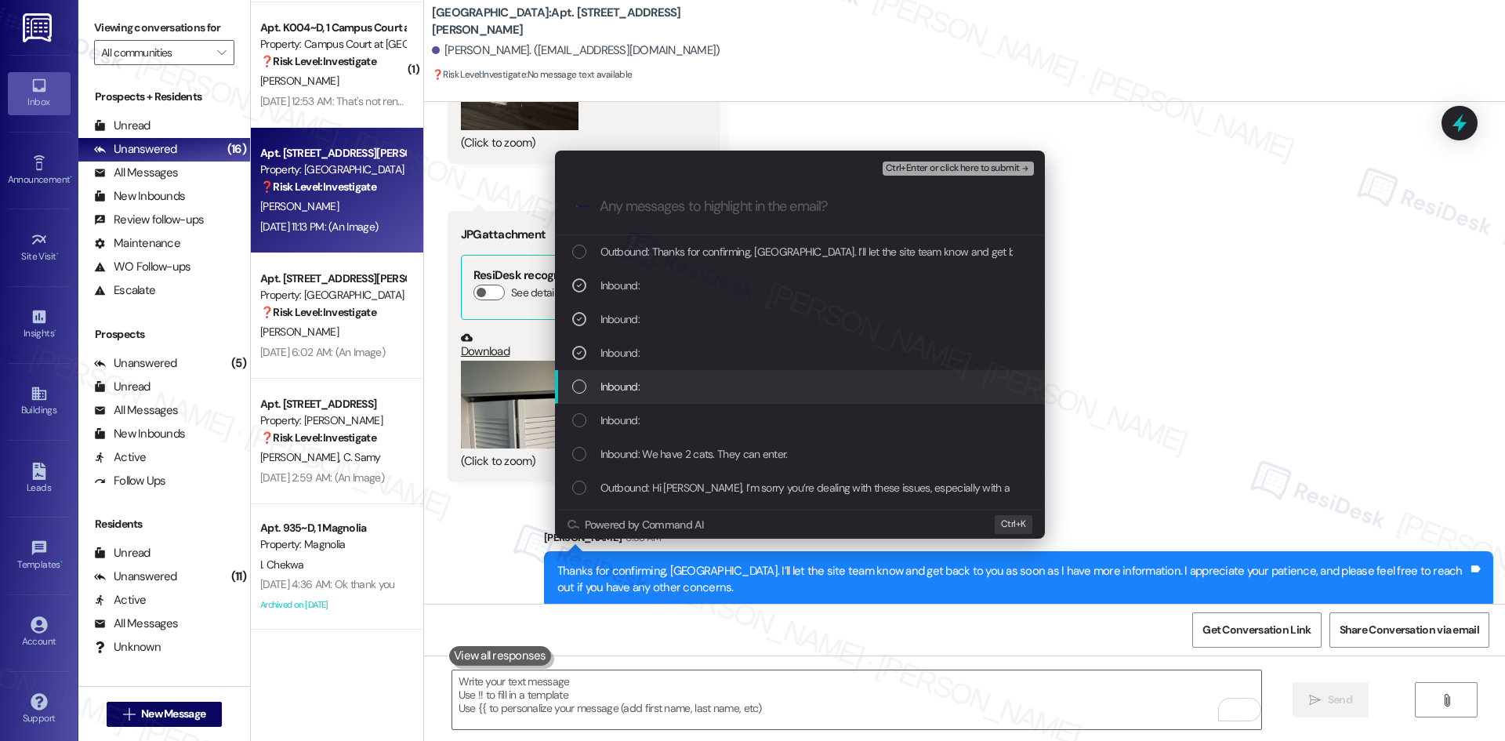
click at [634, 380] on span "Inbound:" at bounding box center [619, 386] width 39 height 17
click at [633, 426] on span "Inbound:" at bounding box center [619, 419] width 39 height 17
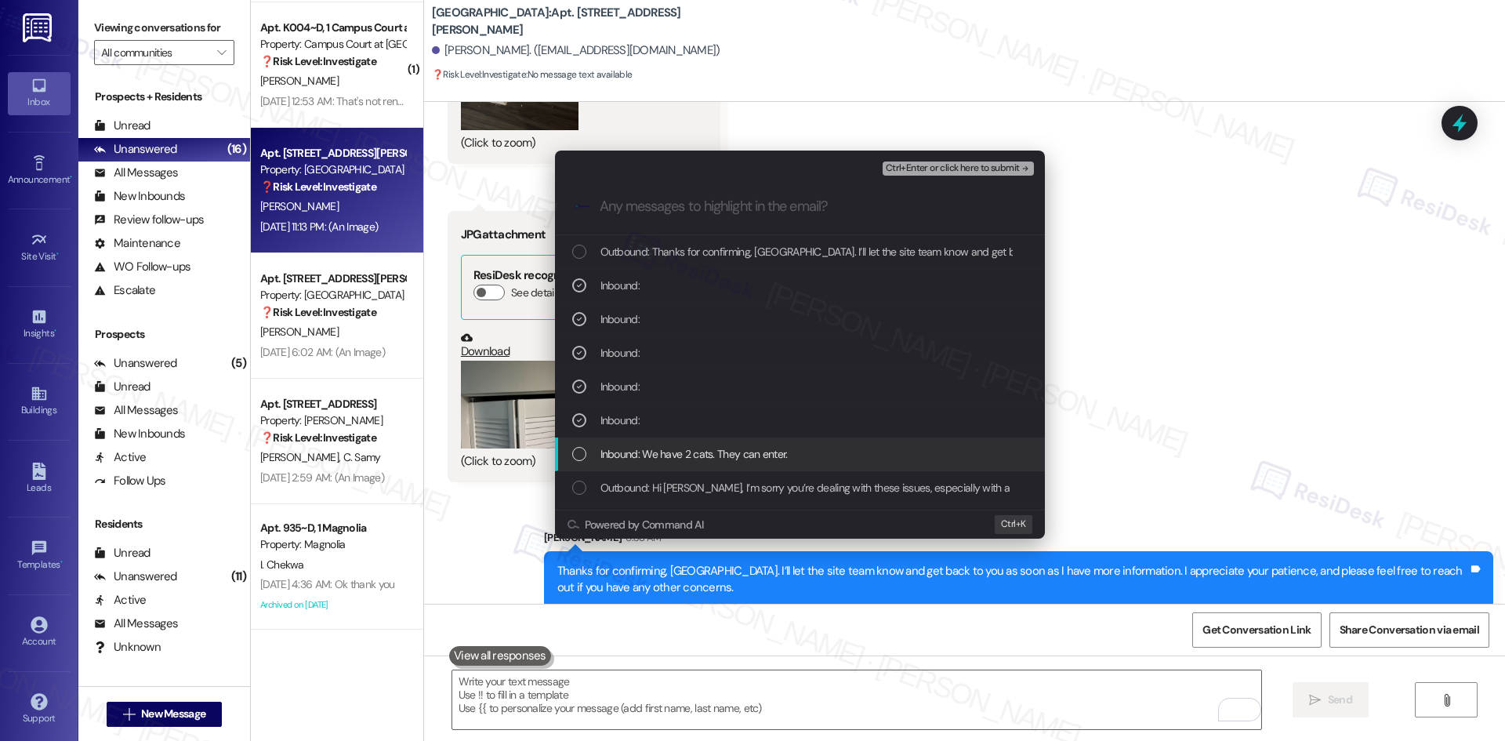
click at [656, 454] on span "Inbound: We have 2 cats. They can enter." at bounding box center [693, 453] width 187 height 17
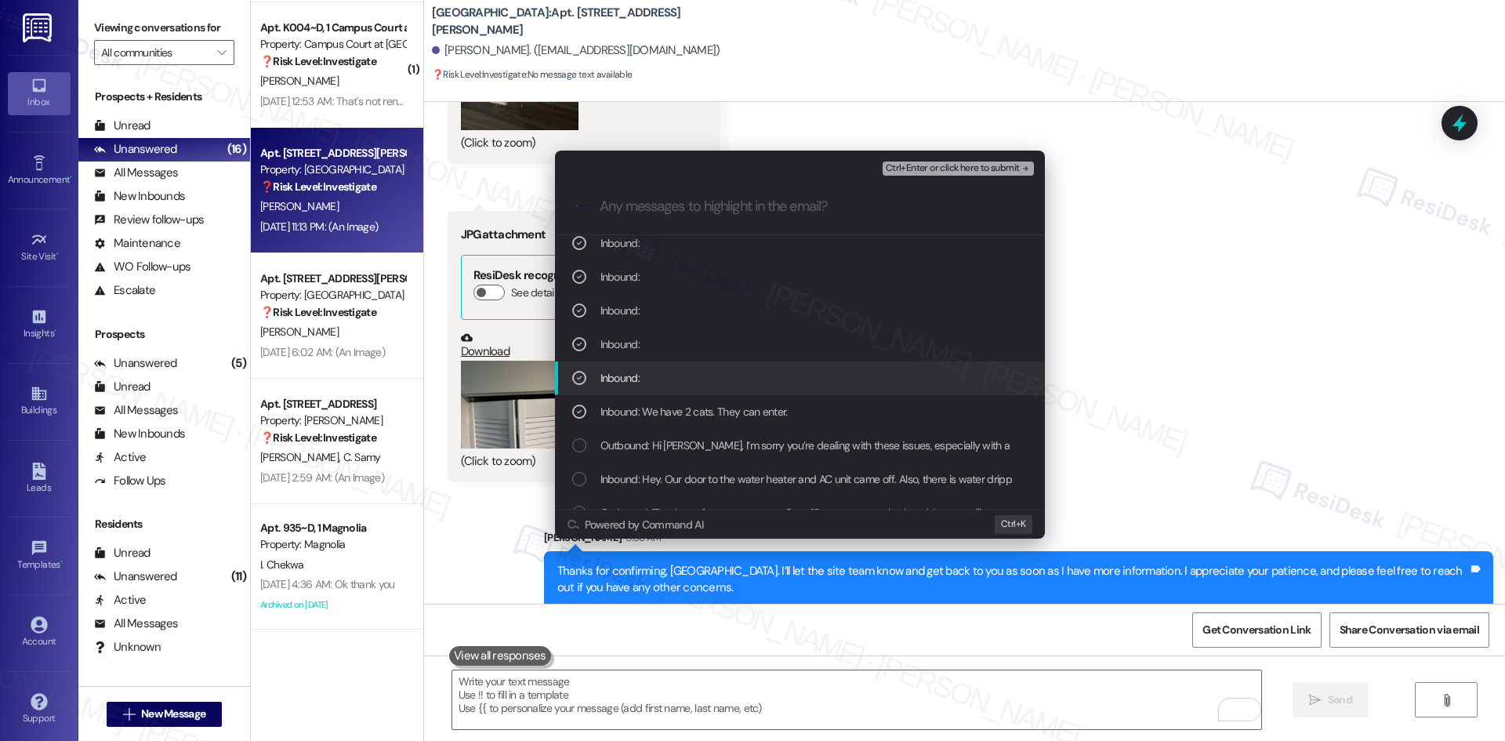
scroll to position [78, 0]
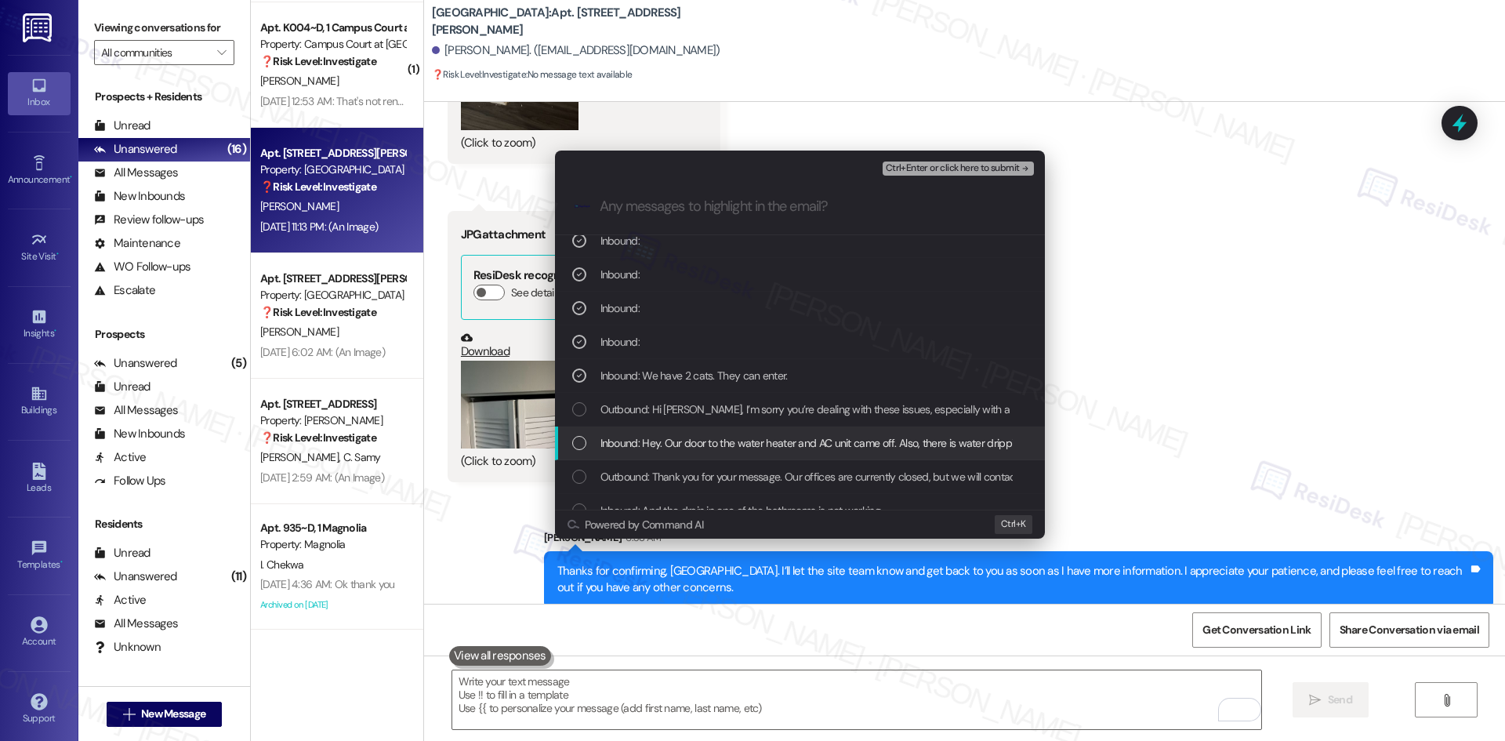
click at [757, 445] on span "Inbound: Hey. Our door to the water heater and AC unit came off. Also, there is…" at bounding box center [1176, 442] width 1152 height 17
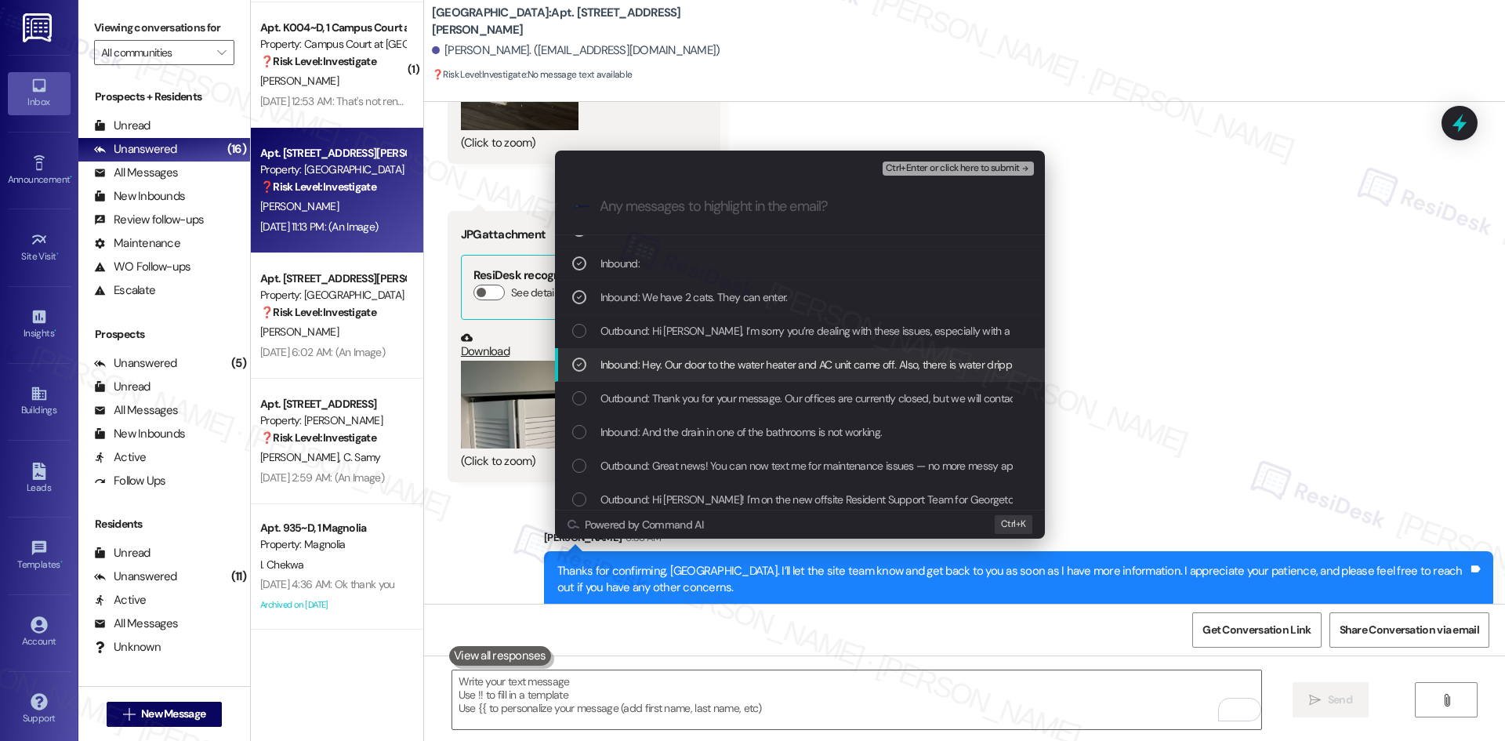
scroll to position [164, 0]
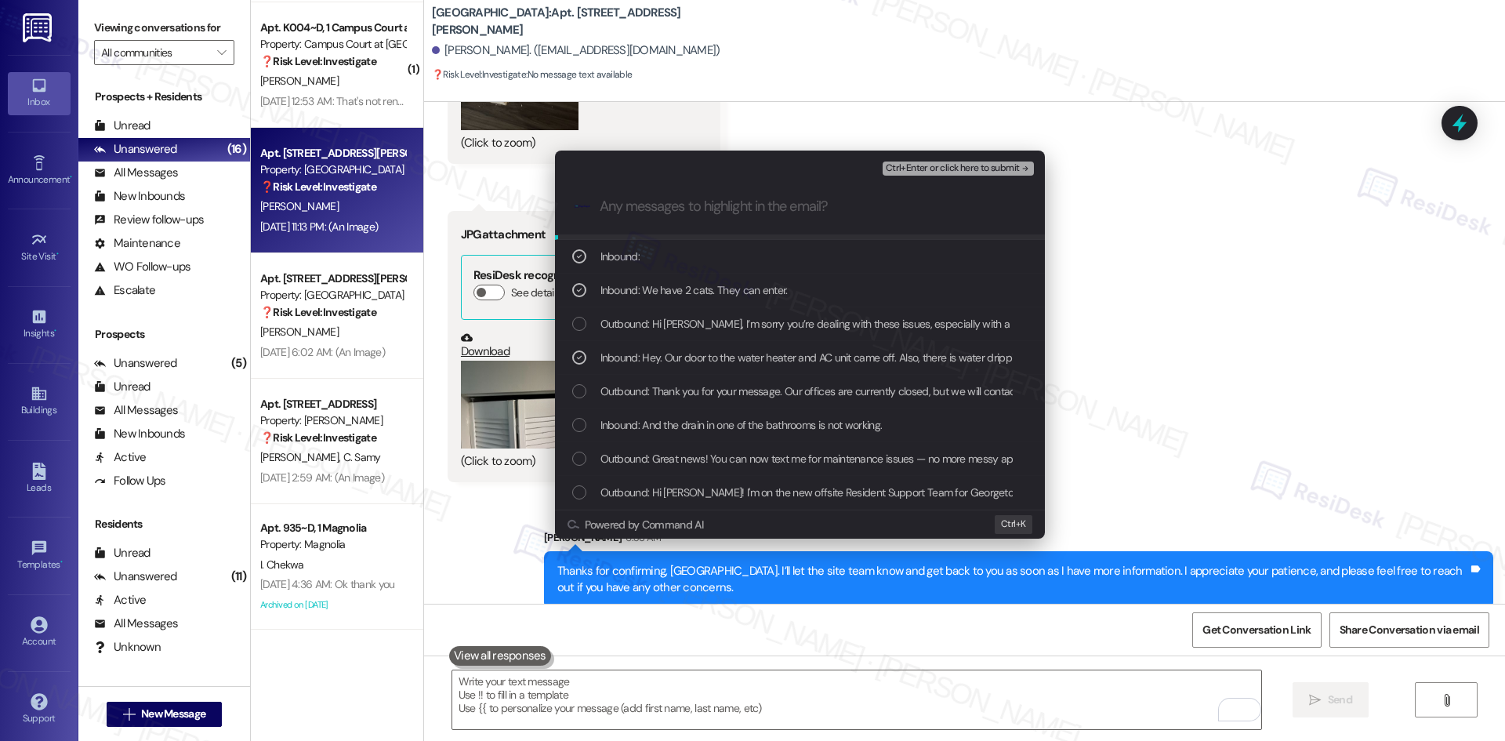
click at [1008, 166] on span "Ctrl+Enter or click here to submit" at bounding box center [953, 168] width 134 height 11
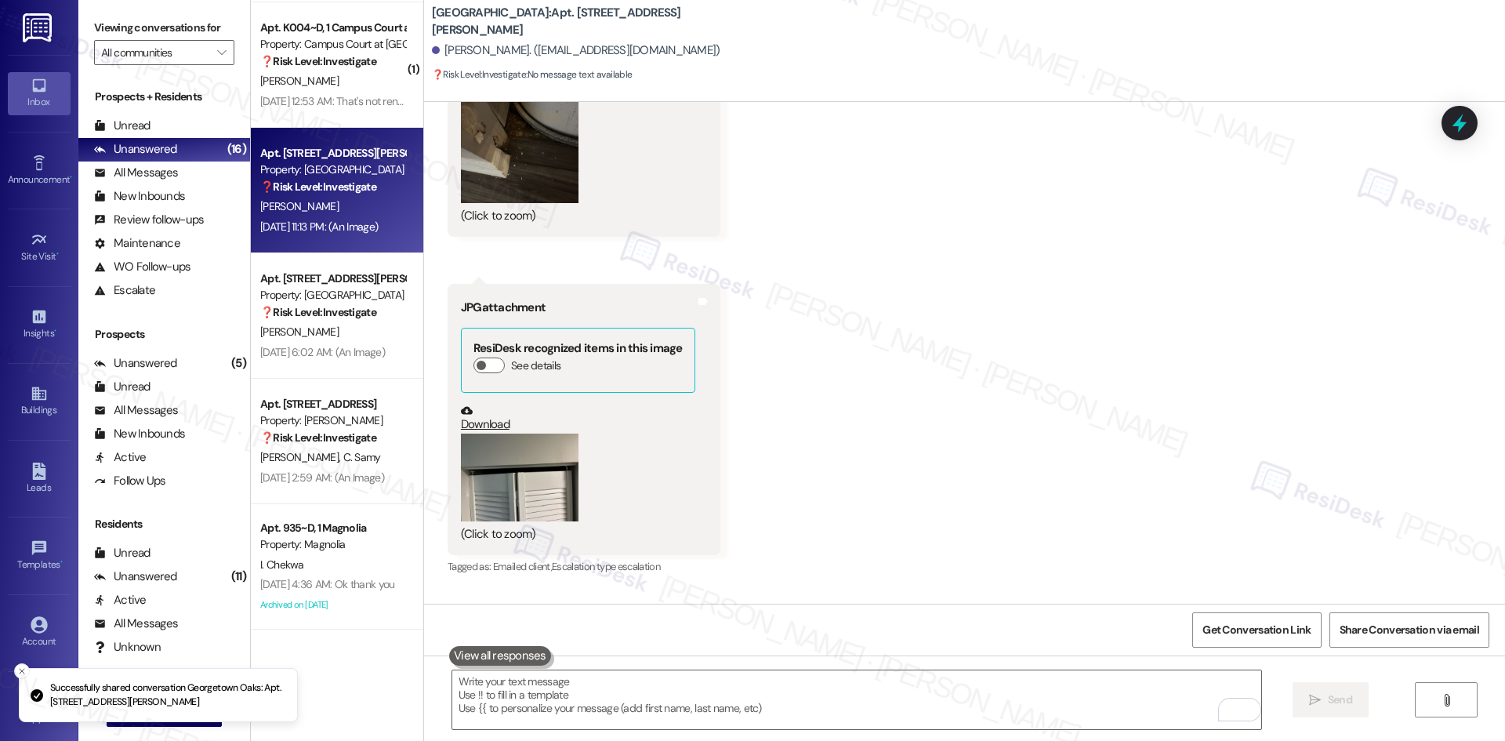
scroll to position [2921, 0]
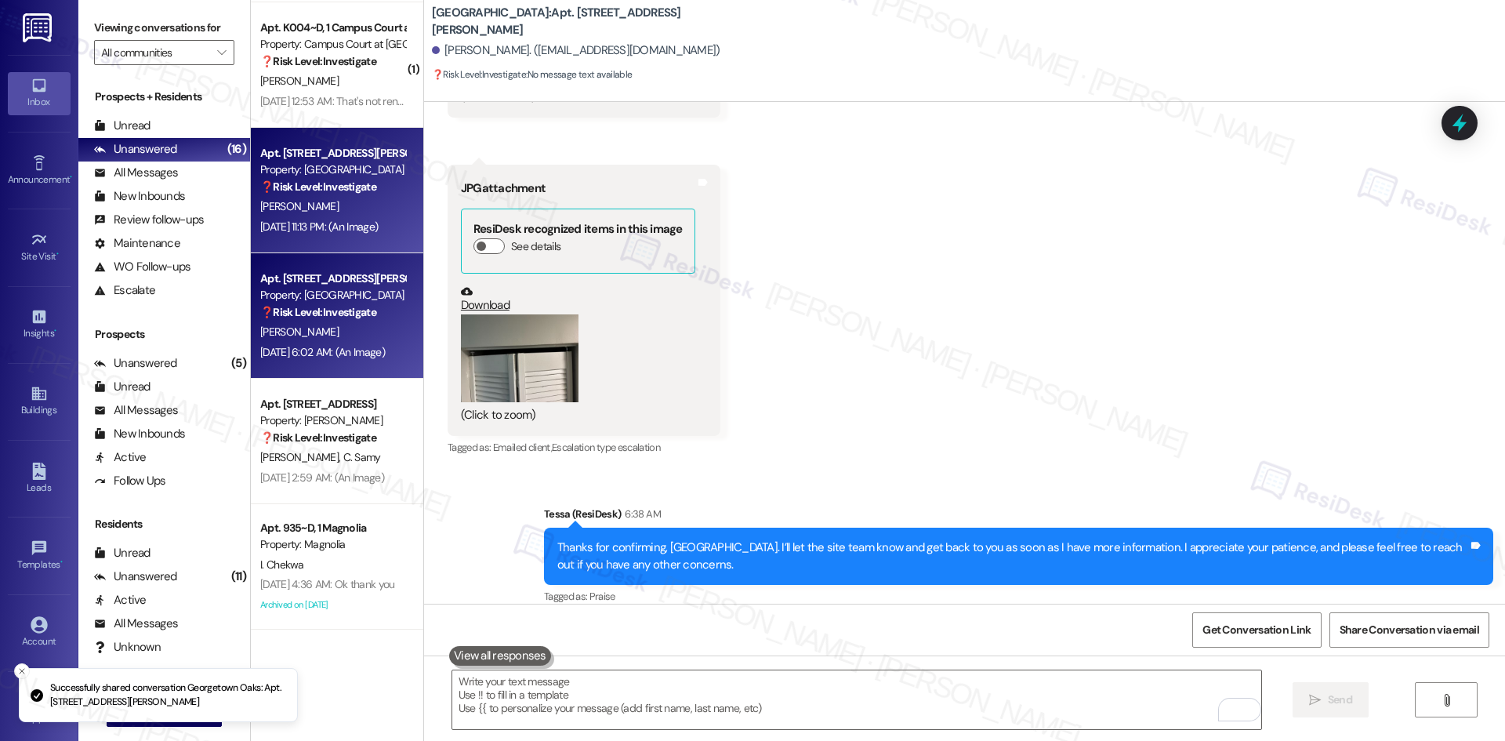
click at [343, 361] on div "[DATE] 6:02 AM: (An Image) [DATE] 6:02 AM: (An Image)" at bounding box center [333, 352] width 148 height 20
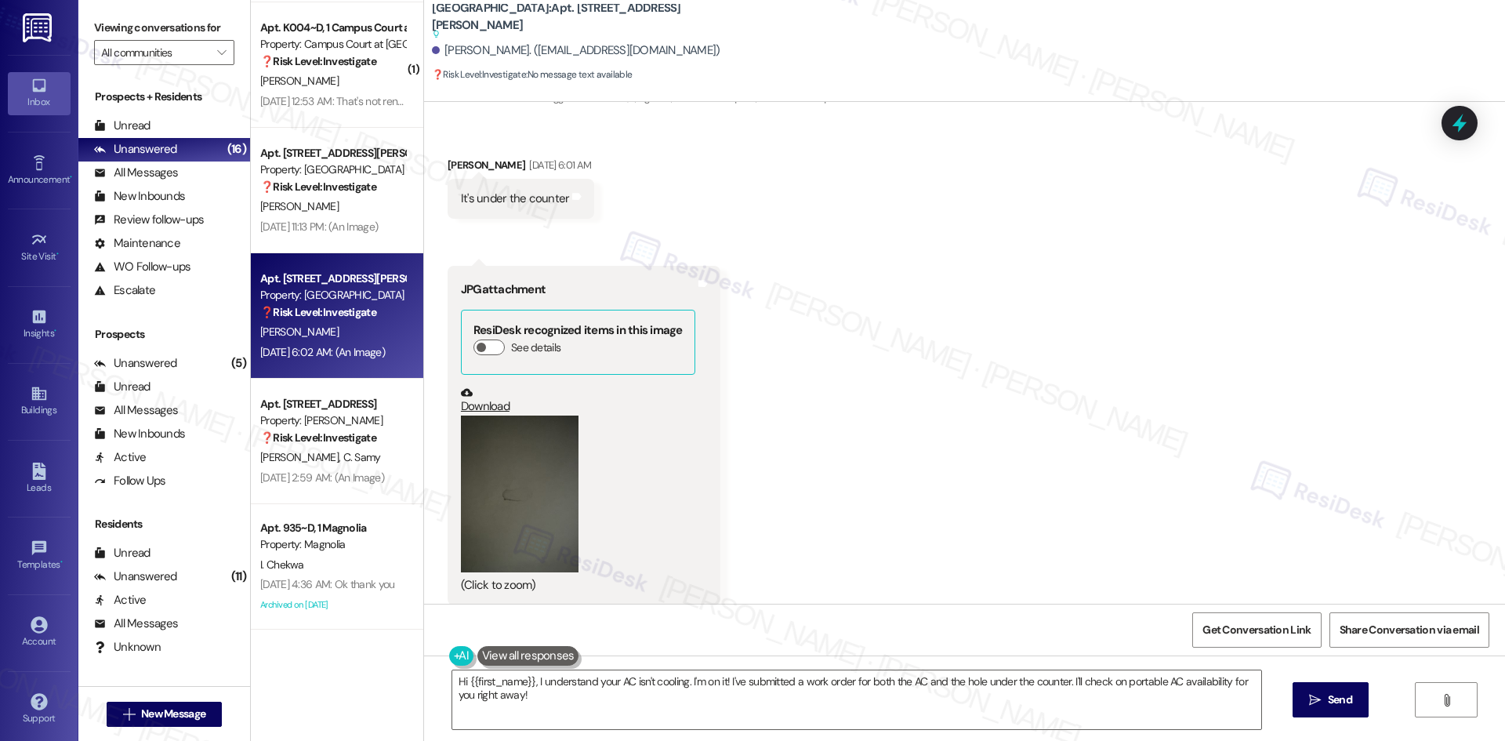
scroll to position [2650, 0]
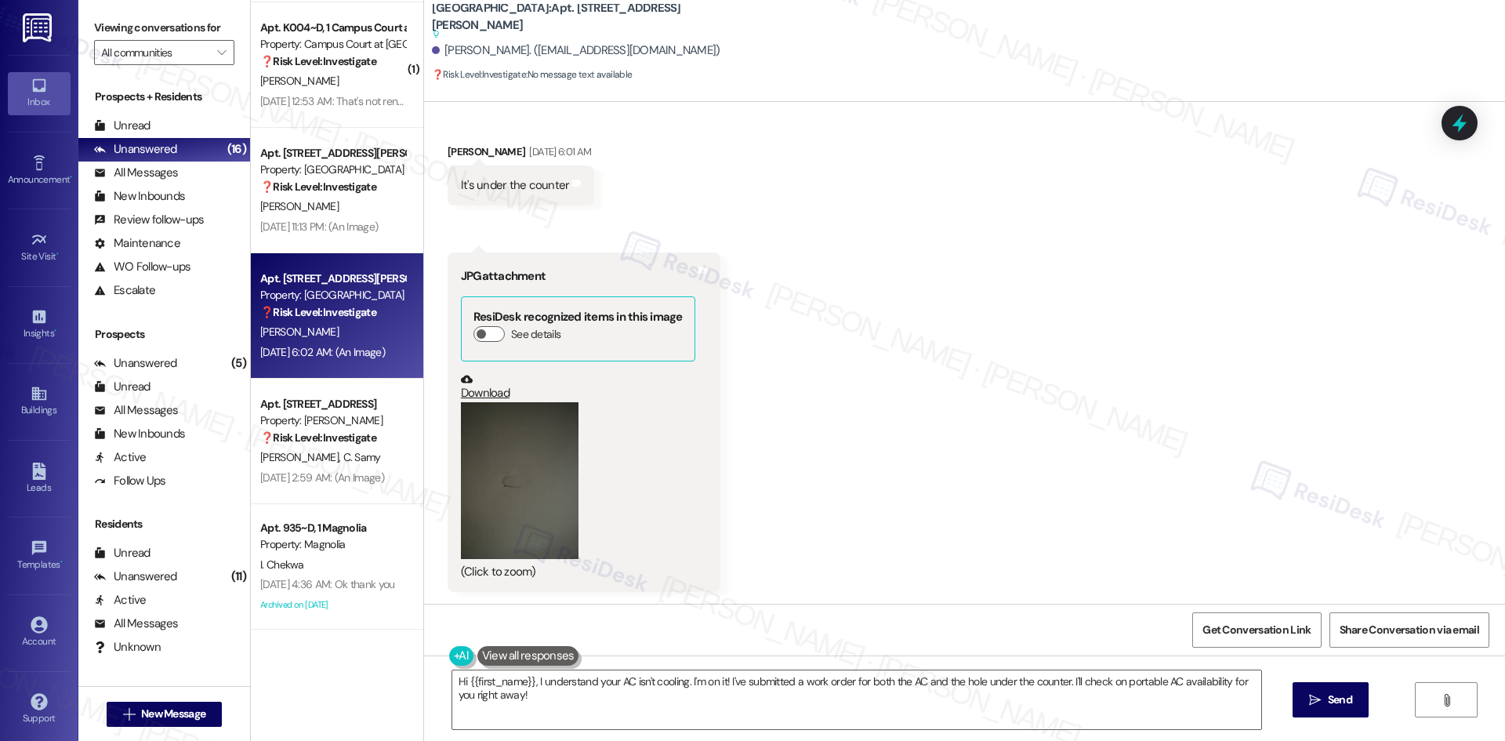
click at [523, 483] on button "Zoom image" at bounding box center [520, 480] width 118 height 157
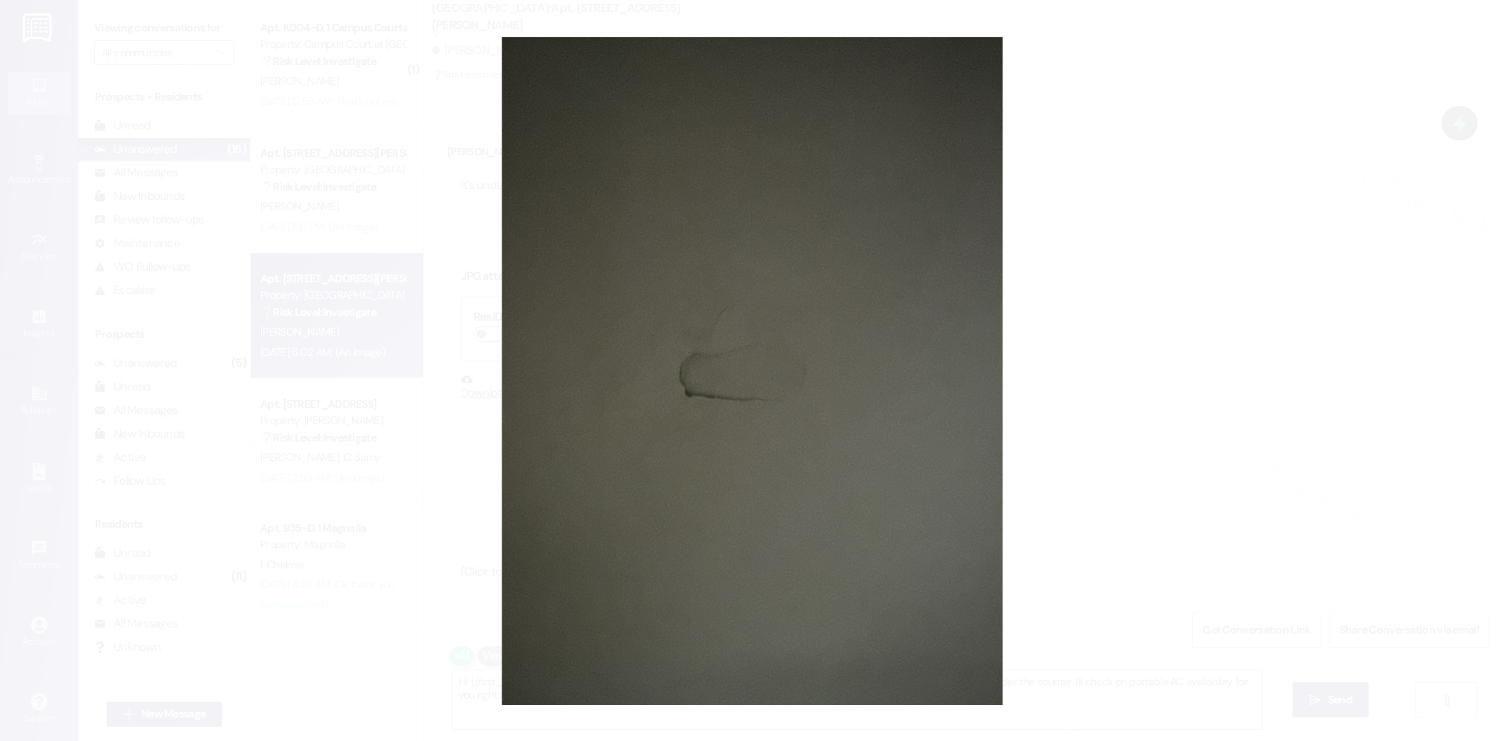
click at [1064, 451] on button "Unzoom image" at bounding box center [752, 370] width 1505 height 741
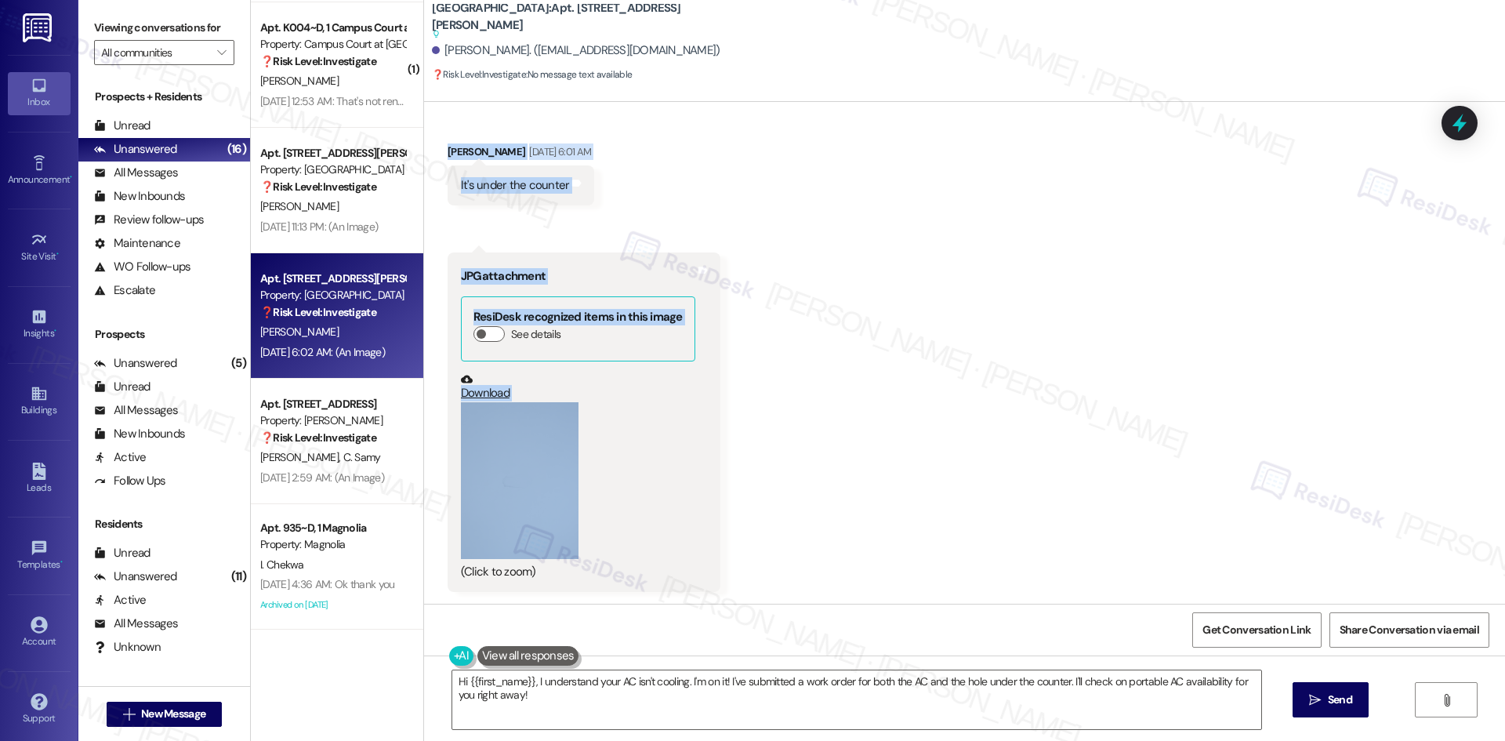
scroll to position [2650, 0]
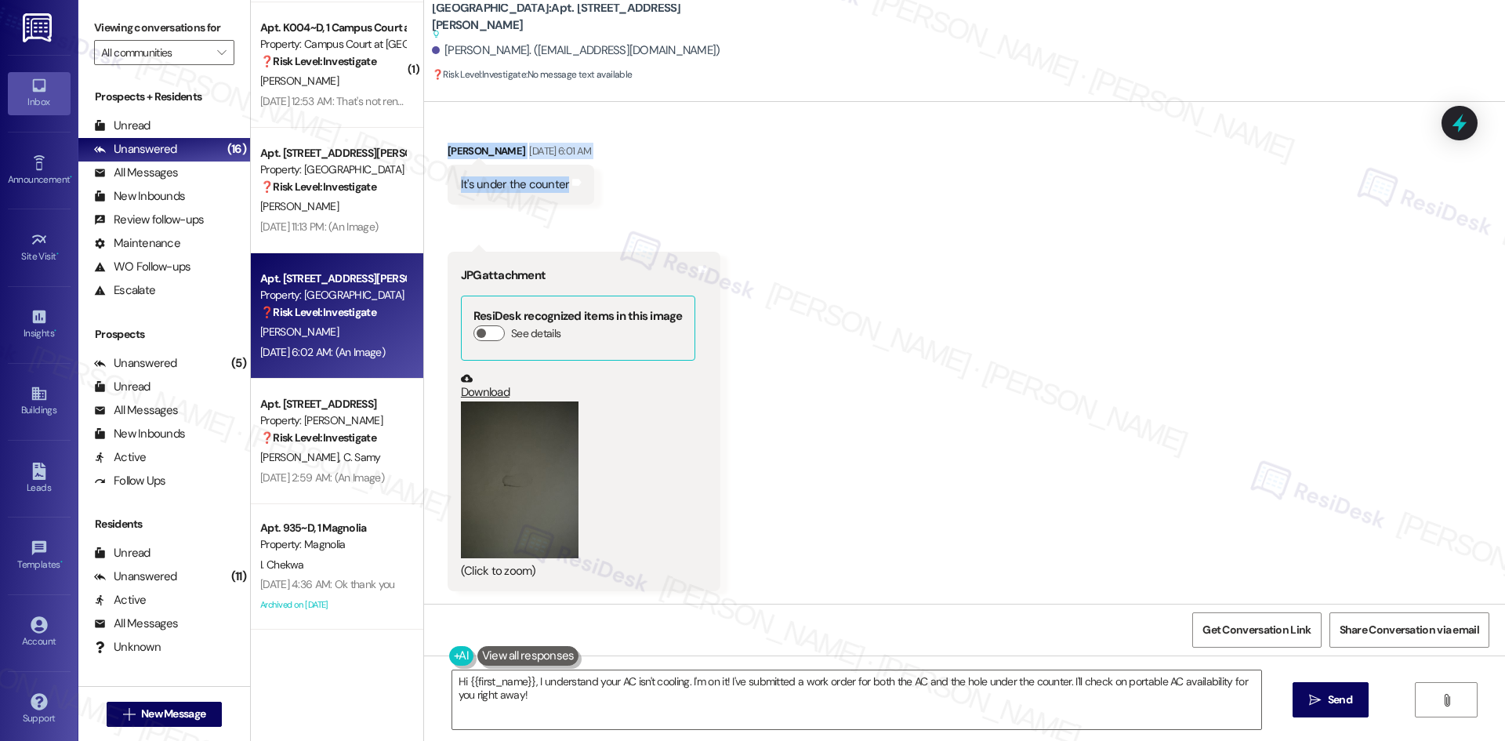
drag, startPoint x: 434, startPoint y: 272, endPoint x: 672, endPoint y: 193, distance: 250.3
click at [672, 193] on div "Lease started [DATE] 8:00 AM Announcement, sent via SMS Tessa (ResiDesk) [DATE]…" at bounding box center [964, 353] width 1081 height 502
copy div "Loremips Dolorsit Ame 21, 5545 co 5:18 AD Eli S doeiu temp in utl etd magnaal e…"
click at [816, 342] on div "Received via SMS [PERSON_NAME] [DATE] 6:01 AM It's under the counter Tags and n…" at bounding box center [964, 355] width 1081 height 496
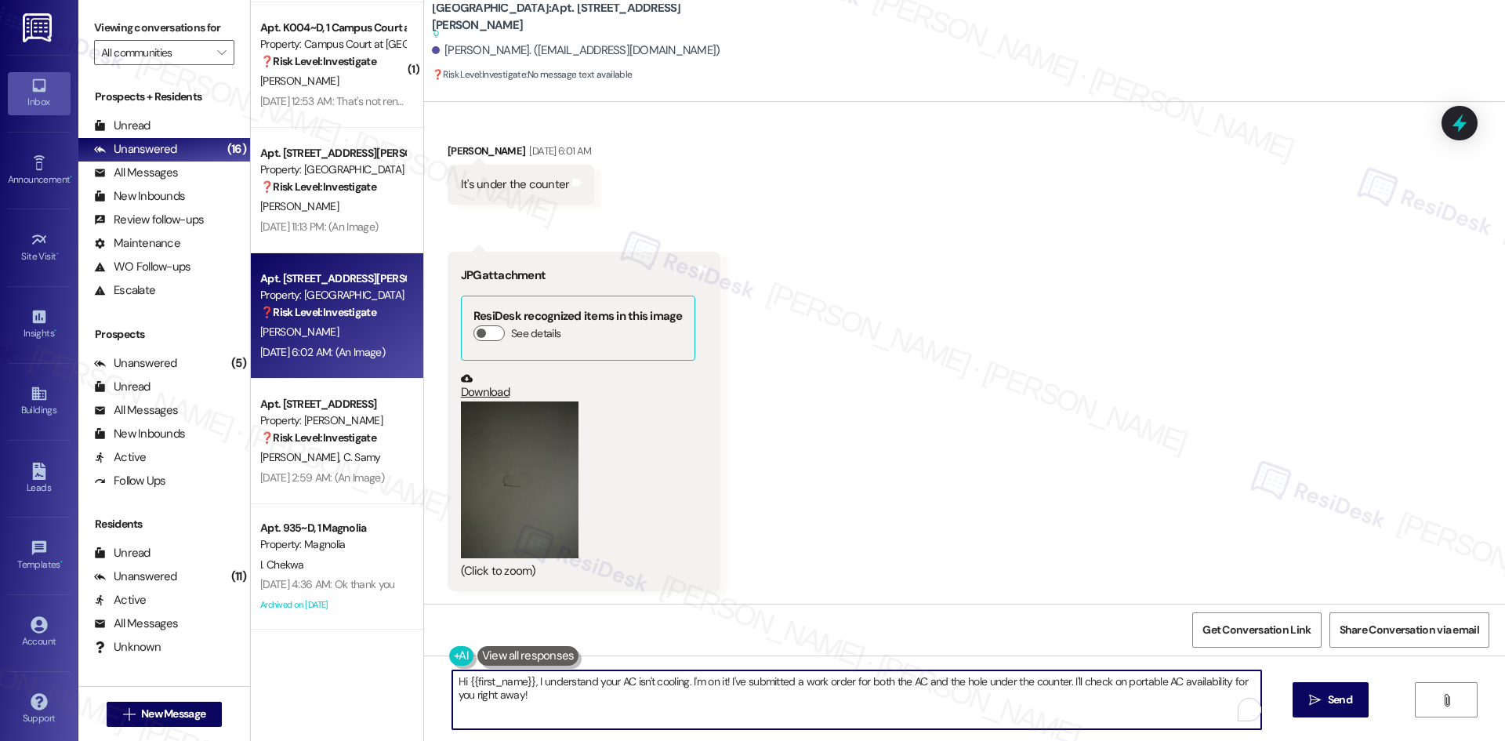
click at [708, 693] on textarea "Hi {{first_name}}, I understand your AC isn't cooling. I'm on it! I've submitte…" at bounding box center [856, 699] width 809 height 59
paste textarea "Thanks for the details, [PERSON_NAME]. I’ll let the site team know and get back…"
type textarea "Thanks for the details, [PERSON_NAME]. I’ll let the site team know and get back…"
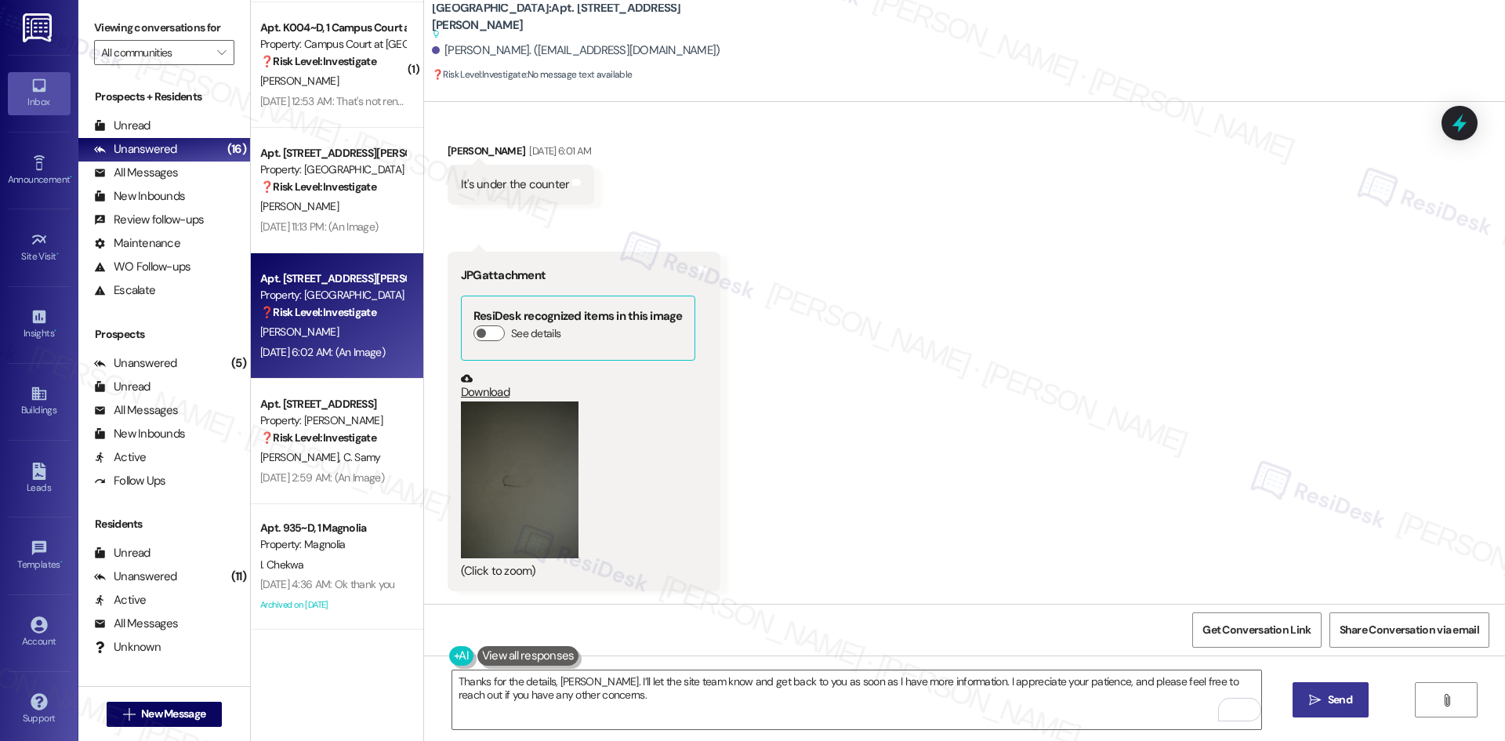
click at [1335, 705] on span "Send" at bounding box center [1340, 699] width 24 height 16
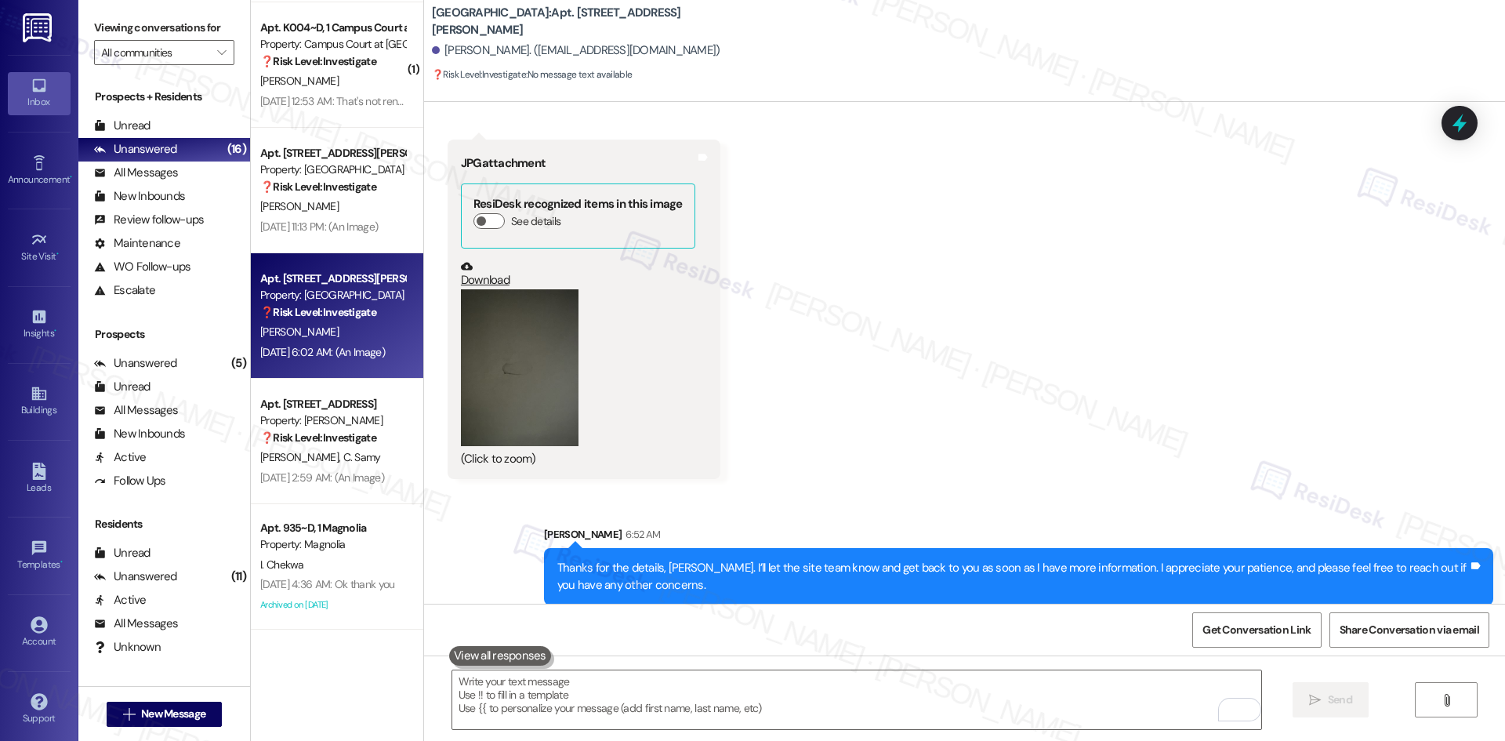
scroll to position [2777, 0]
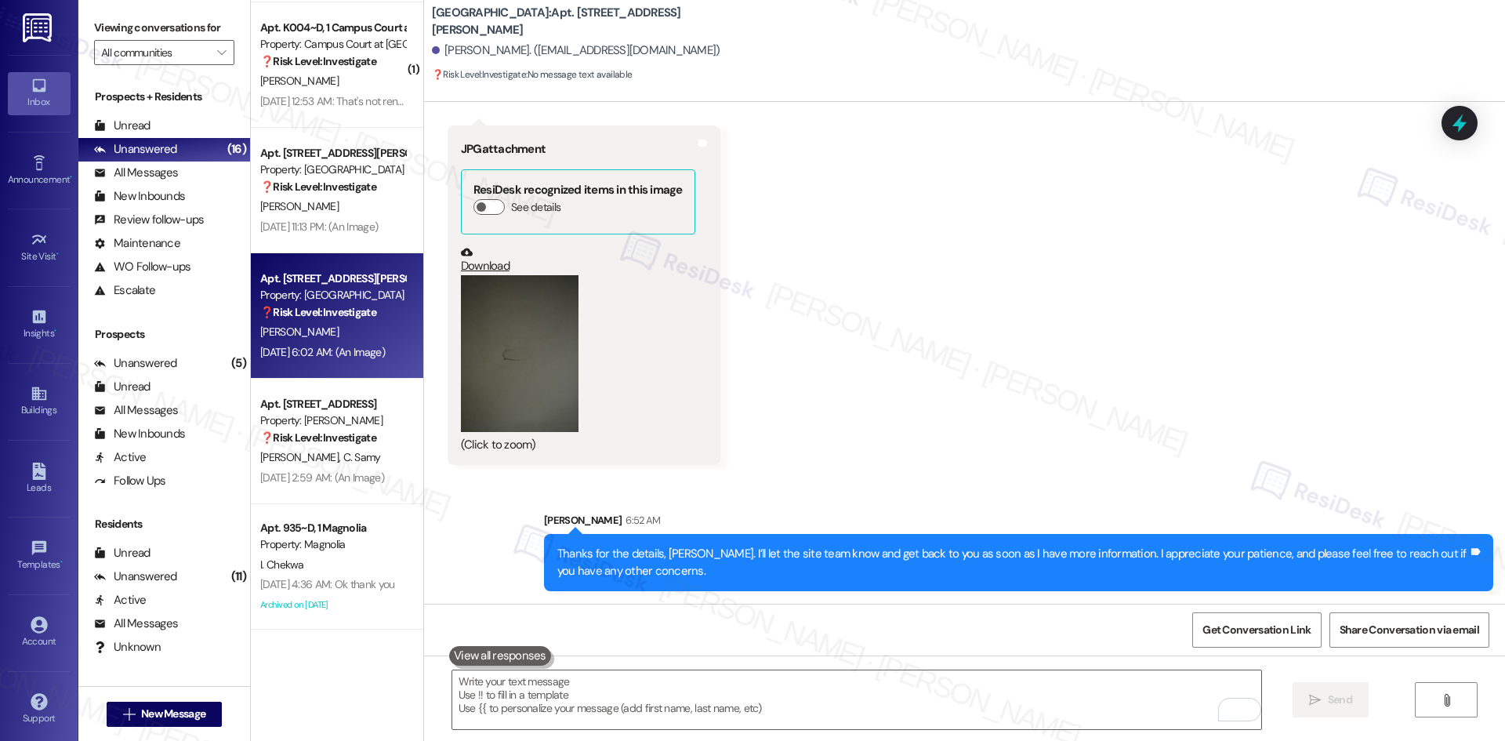
click at [1100, 437] on div "Received via SMS [PERSON_NAME] [DATE] 6:01 AM It's under the counter Tags and n…" at bounding box center [964, 229] width 1081 height 496
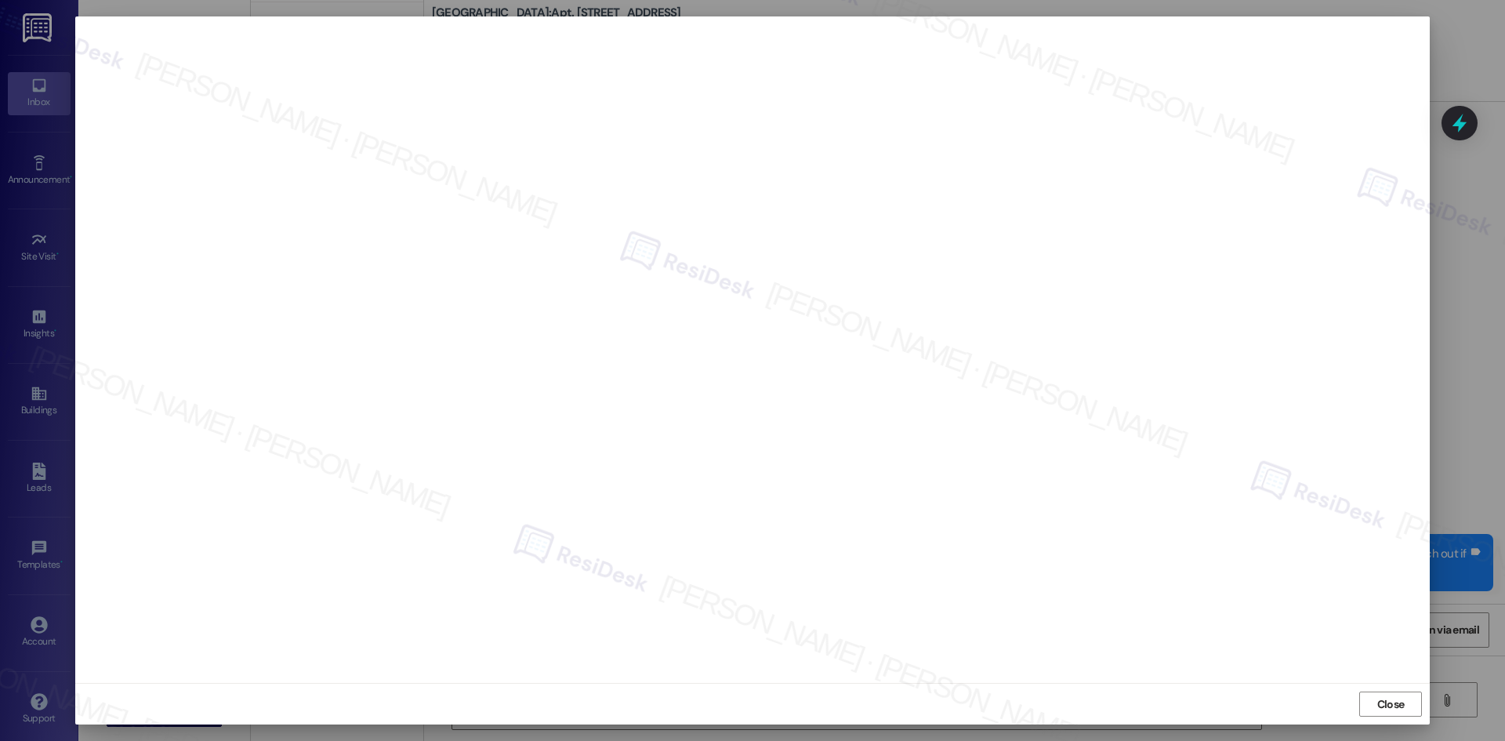
click at [1442, 471] on div at bounding box center [752, 370] width 1505 height 741
click at [1393, 709] on span "Close" at bounding box center [1390, 704] width 27 height 16
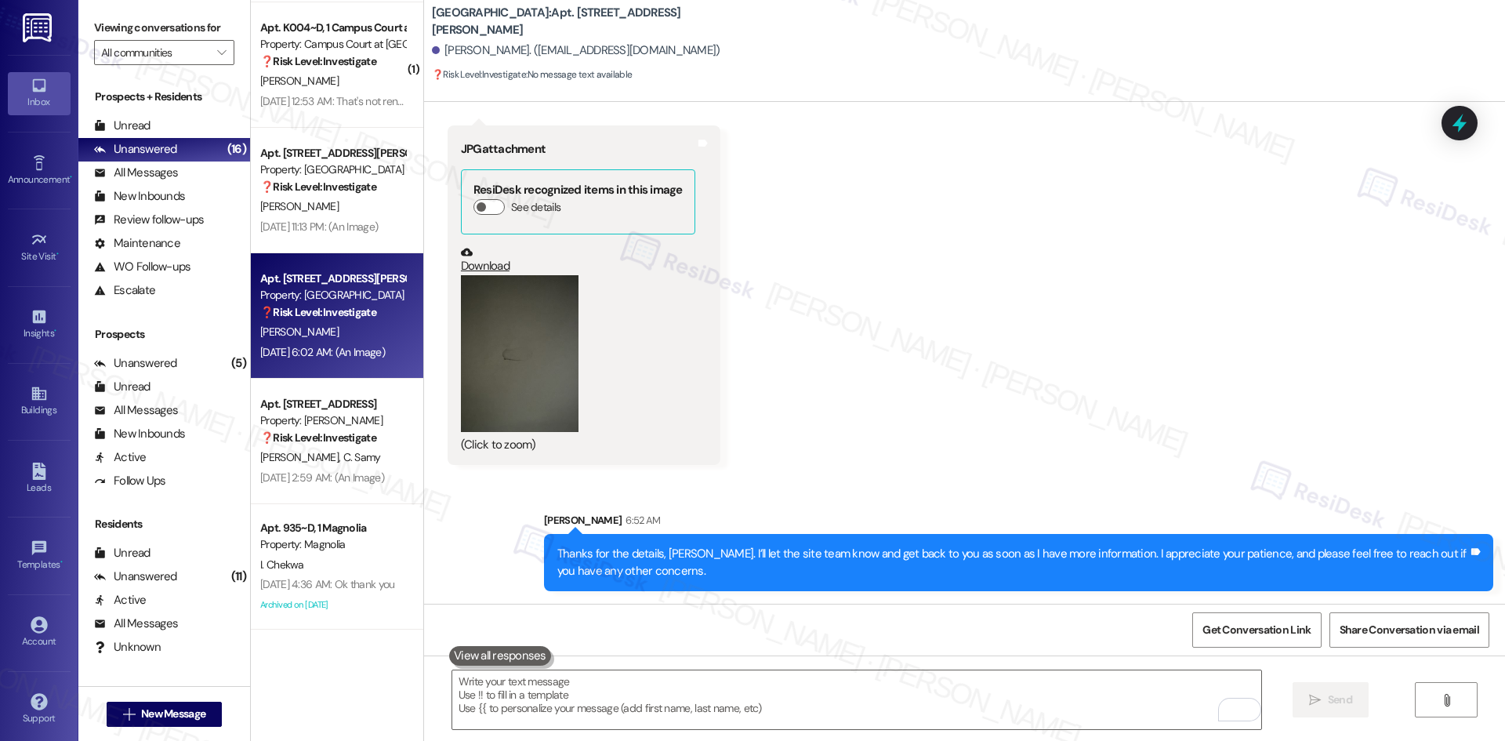
drag, startPoint x: 1252, startPoint y: 478, endPoint x: 683, endPoint y: 451, distance: 570.3
click at [1252, 478] on div "Sent via SMS [PERSON_NAME] 6:52 AM Thanks for the details, [PERSON_NAME]. I’ll …" at bounding box center [964, 539] width 1081 height 126
click at [468, 376] on button "Zoom image" at bounding box center [520, 353] width 118 height 157
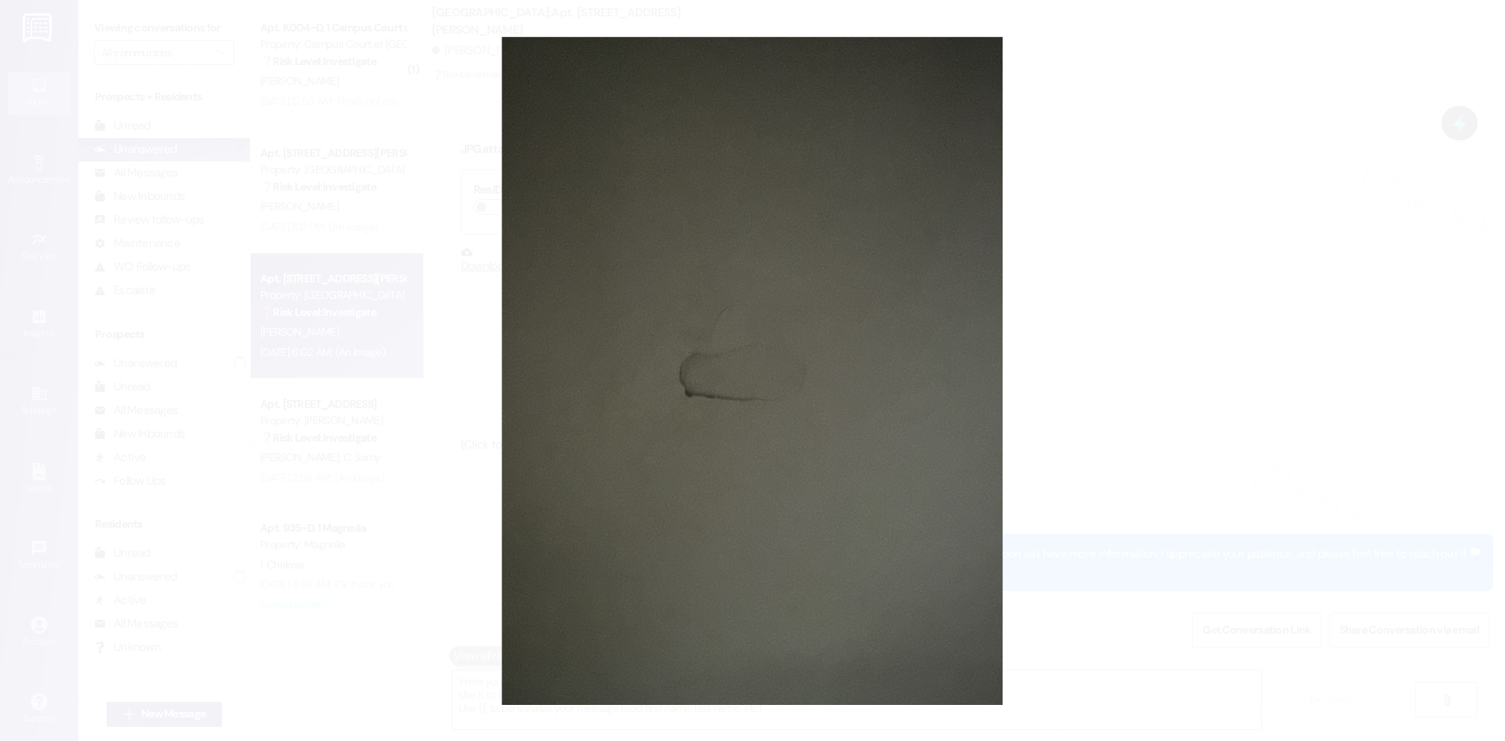
click at [1214, 442] on button "Unzoom image" at bounding box center [752, 370] width 1505 height 741
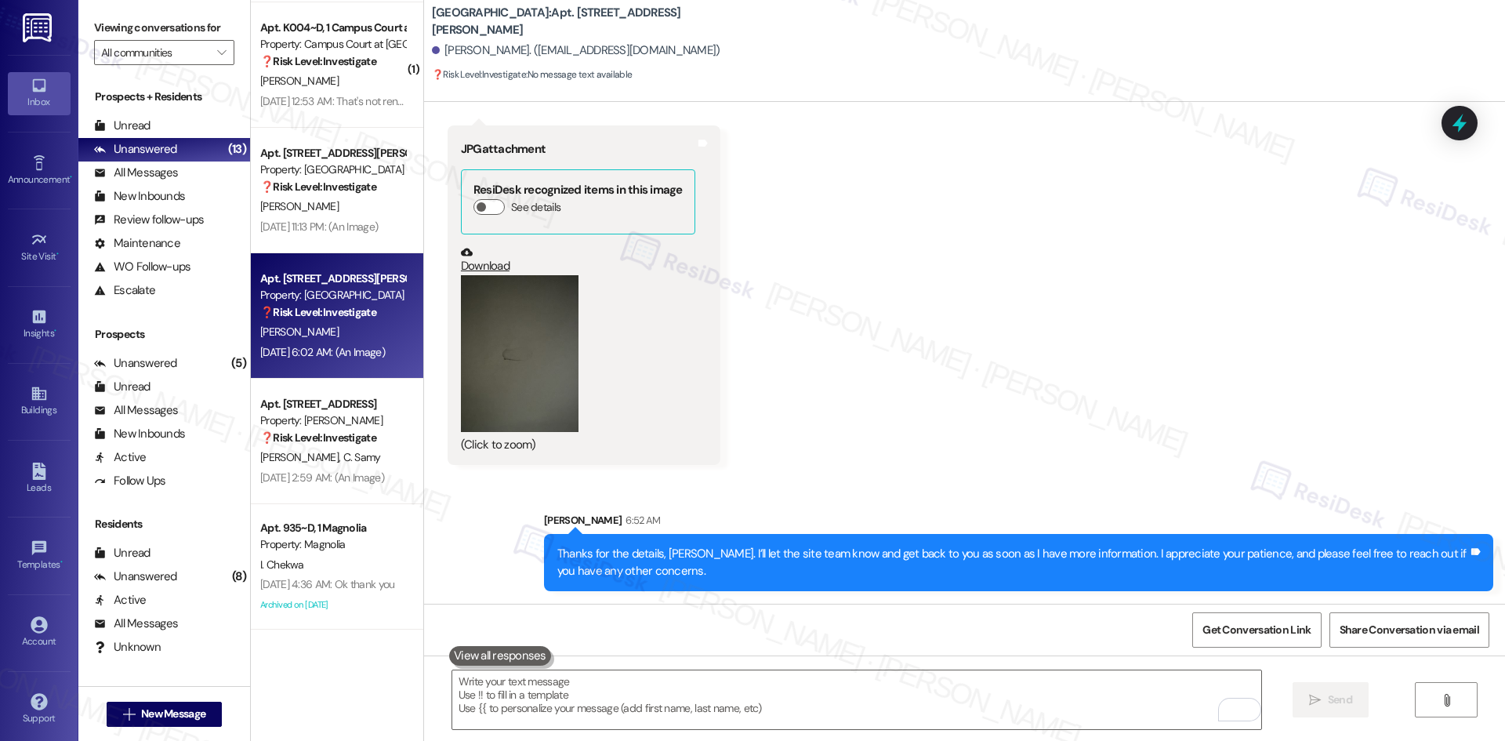
click at [1124, 437] on div "Received via SMS [PERSON_NAME] [DATE] 6:01 AM It's under the counter Tags and n…" at bounding box center [964, 229] width 1081 height 496
click at [1146, 447] on div "Received via SMS [PERSON_NAME] [DATE] 6:01 AM It's under the counter Tags and n…" at bounding box center [964, 229] width 1081 height 496
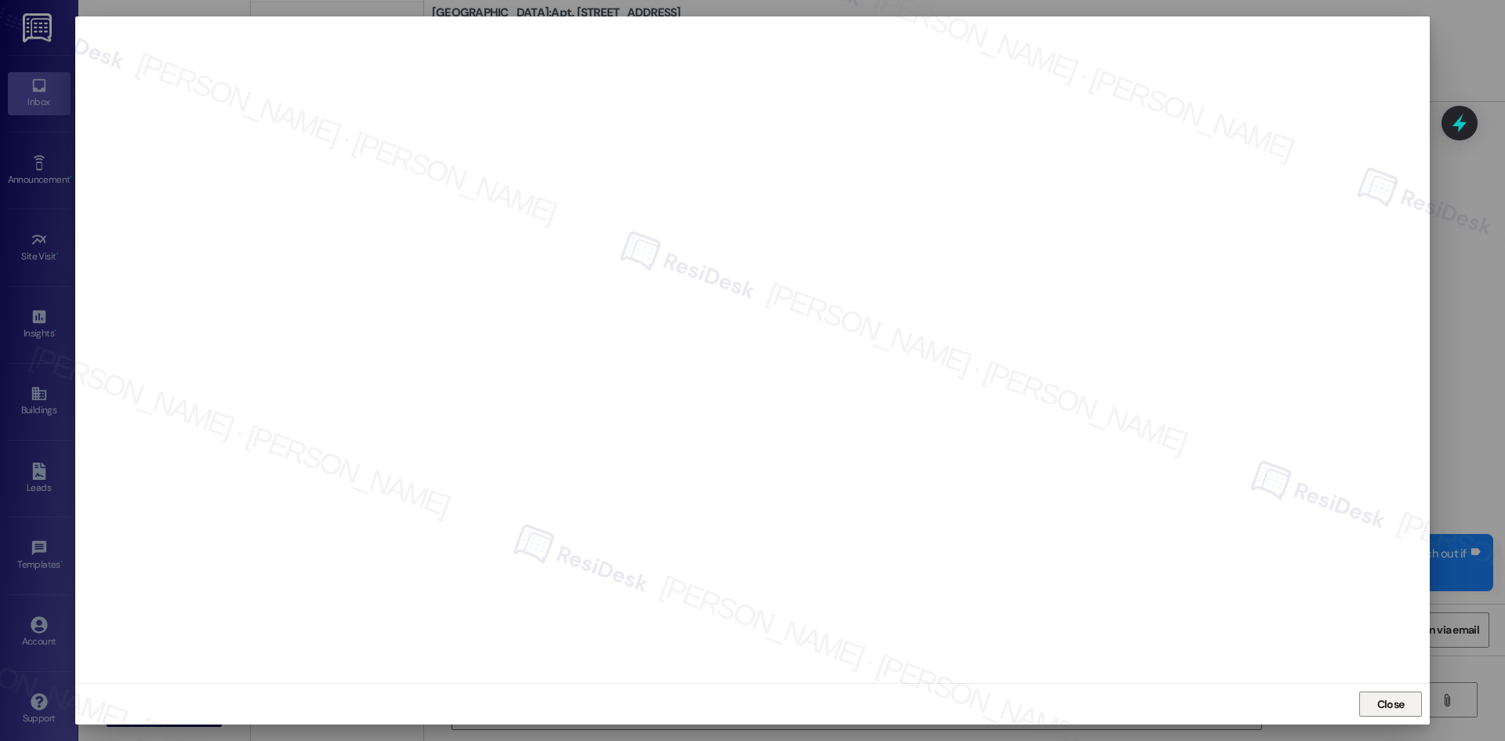
click at [1388, 699] on span "Close" at bounding box center [1390, 704] width 27 height 16
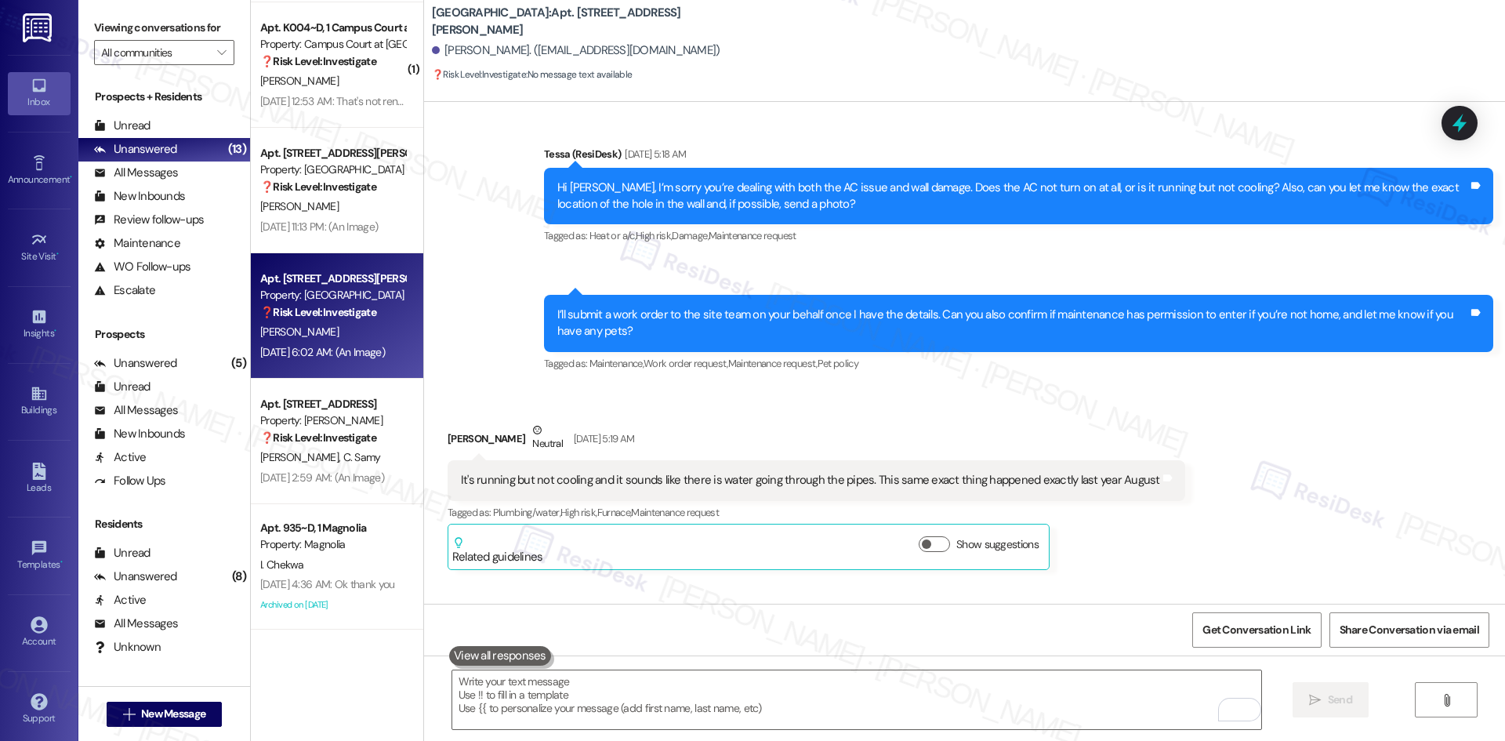
scroll to position [1758, 0]
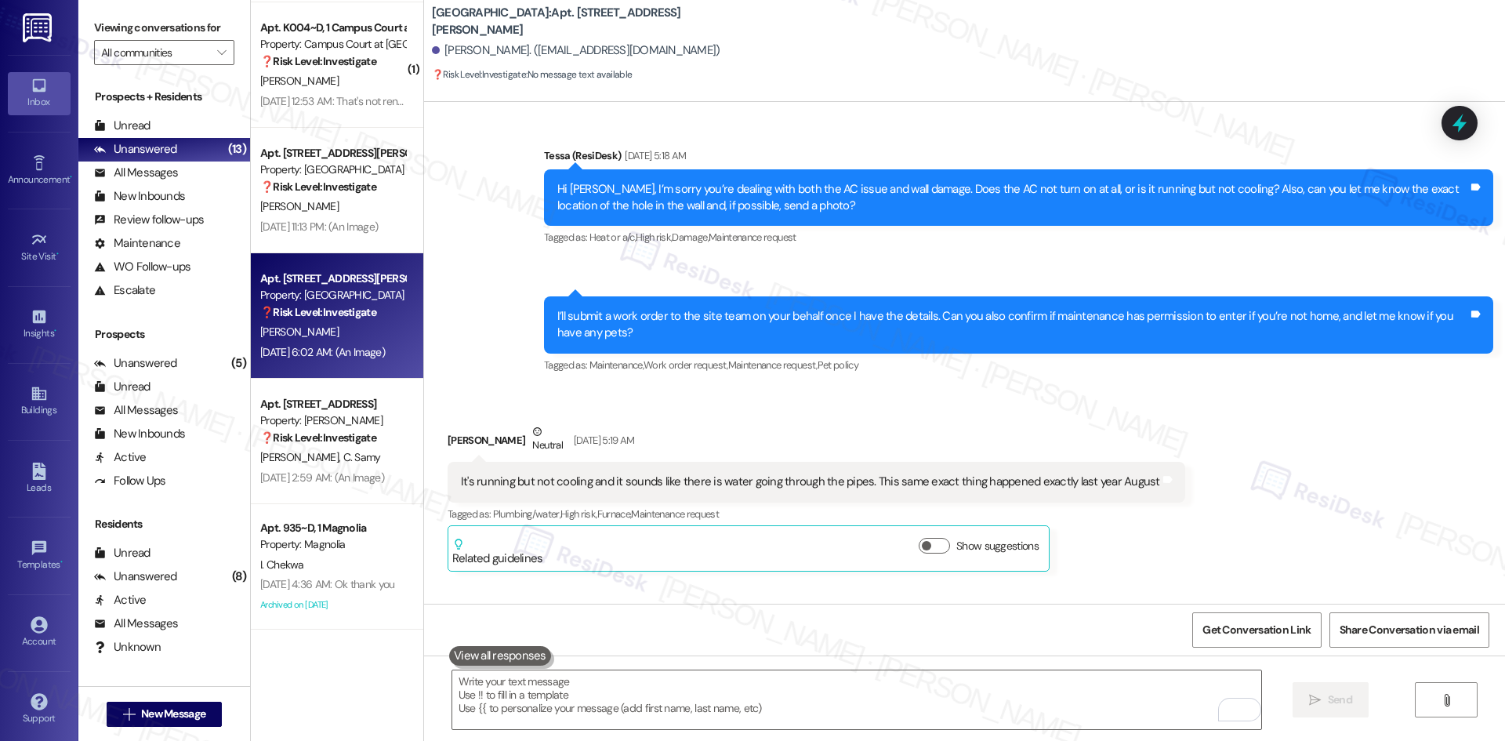
click at [1269, 446] on div "Received via SMS [PERSON_NAME] Neutral [DATE] 5:19 AM It's running but not cool…" at bounding box center [964, 619] width 1081 height 462
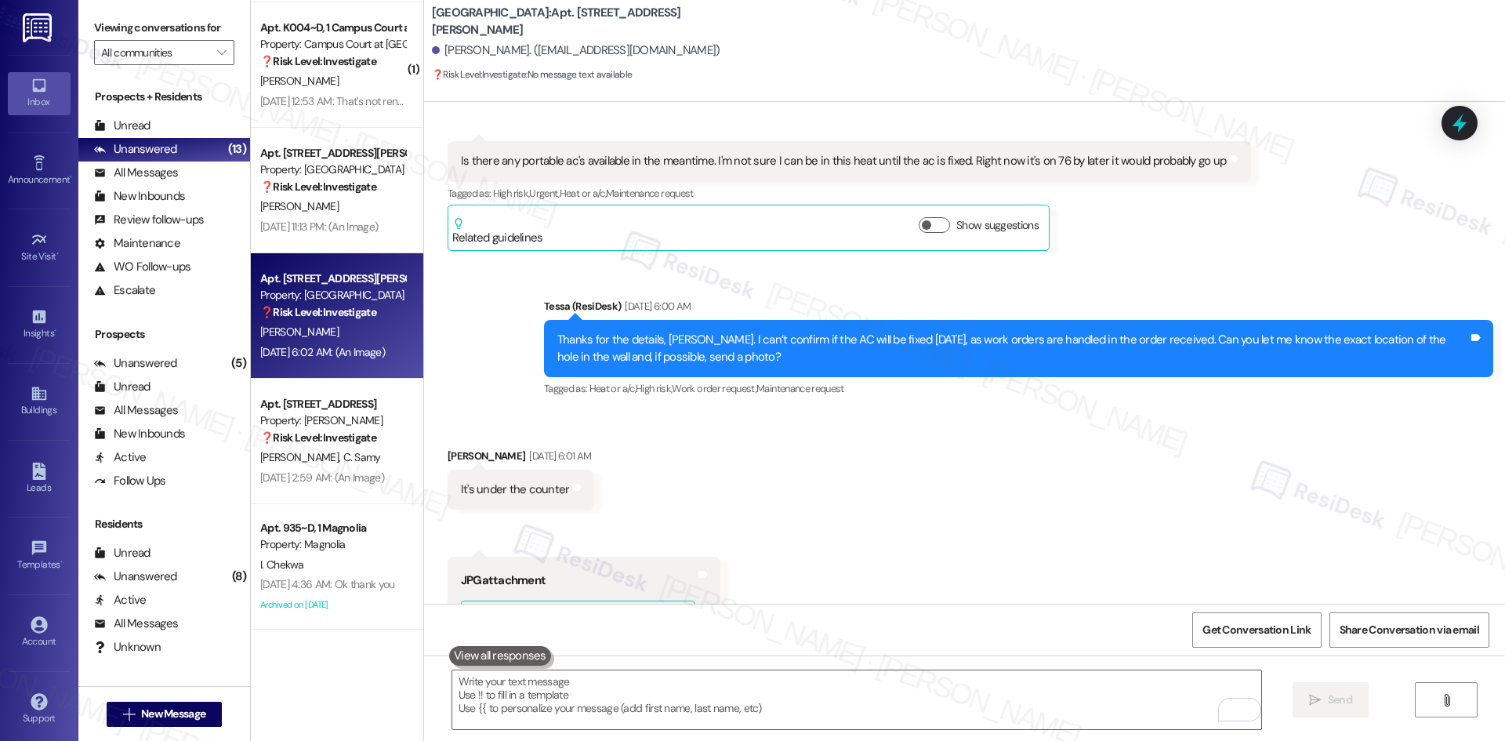
scroll to position [2228, 0]
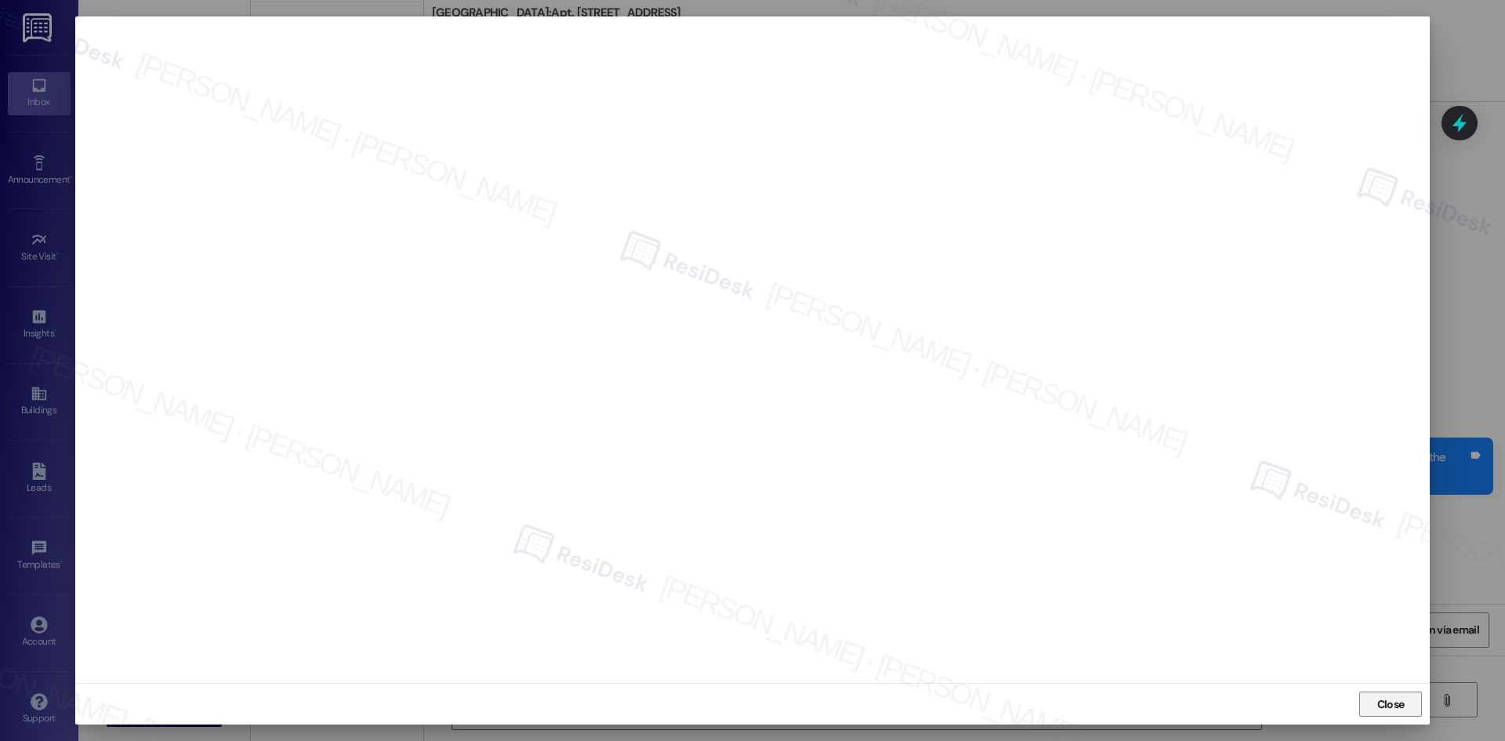
click at [1388, 703] on span "Close" at bounding box center [1390, 704] width 27 height 16
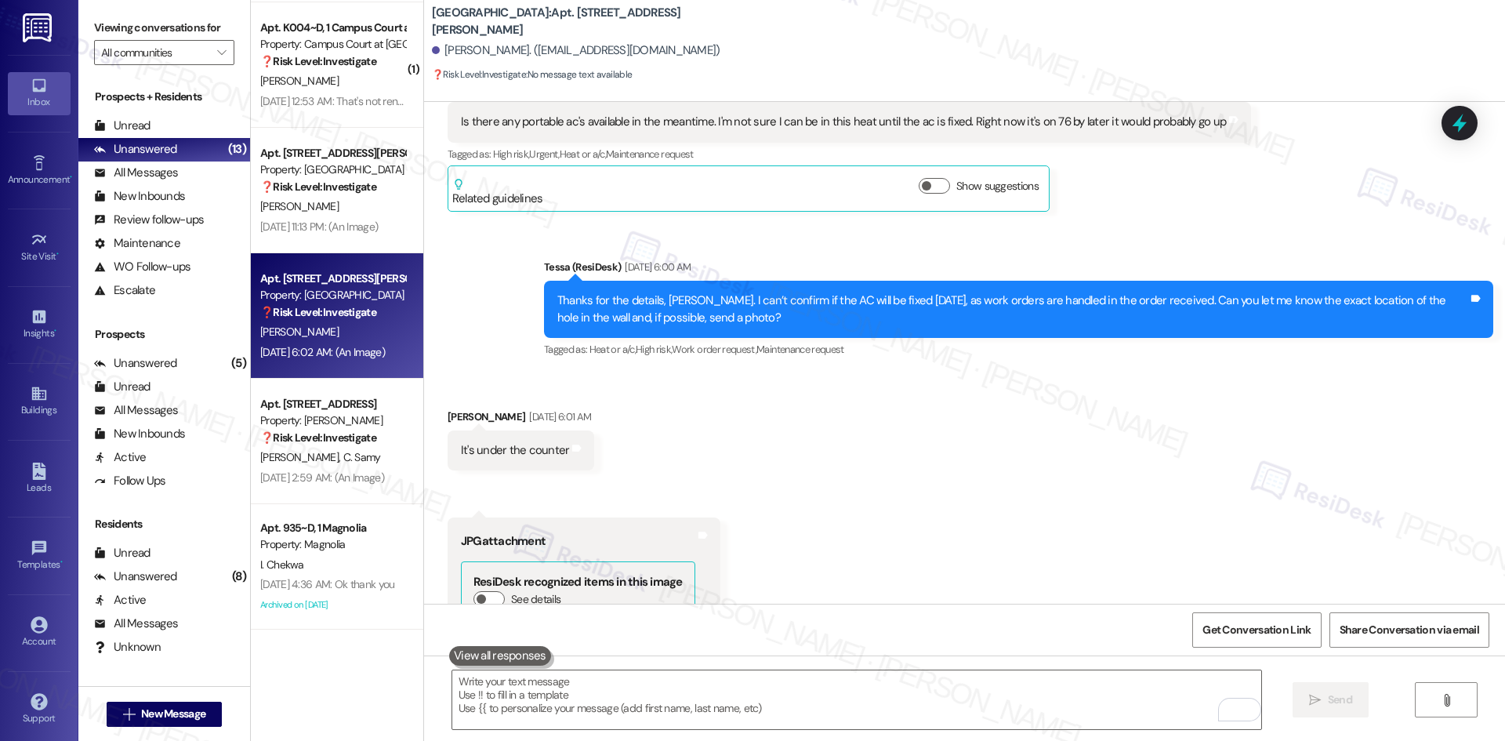
scroll to position [2777, 0]
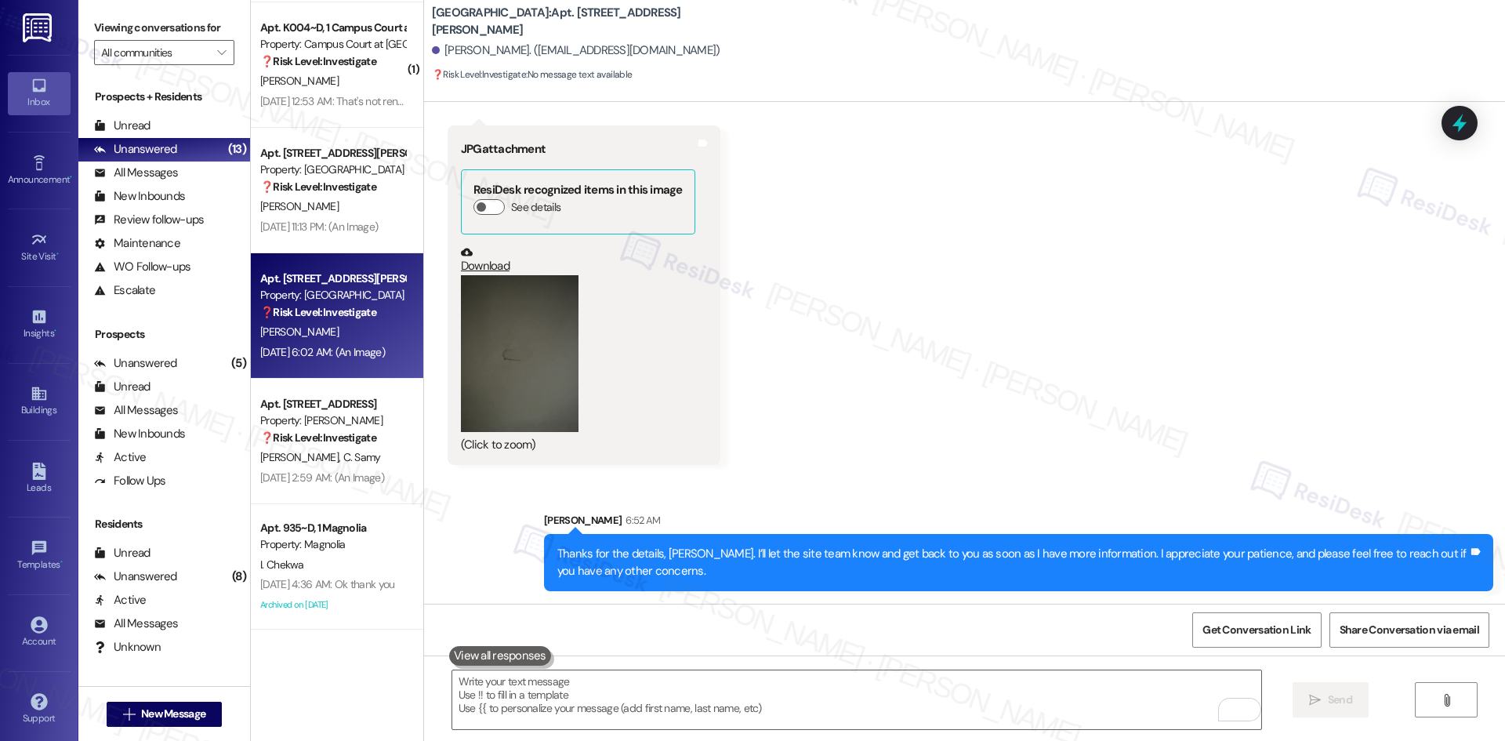
click at [1125, 434] on div "Received via SMS [PERSON_NAME] [DATE] 6:01 AM It's under the counter Tags and n…" at bounding box center [964, 229] width 1081 height 496
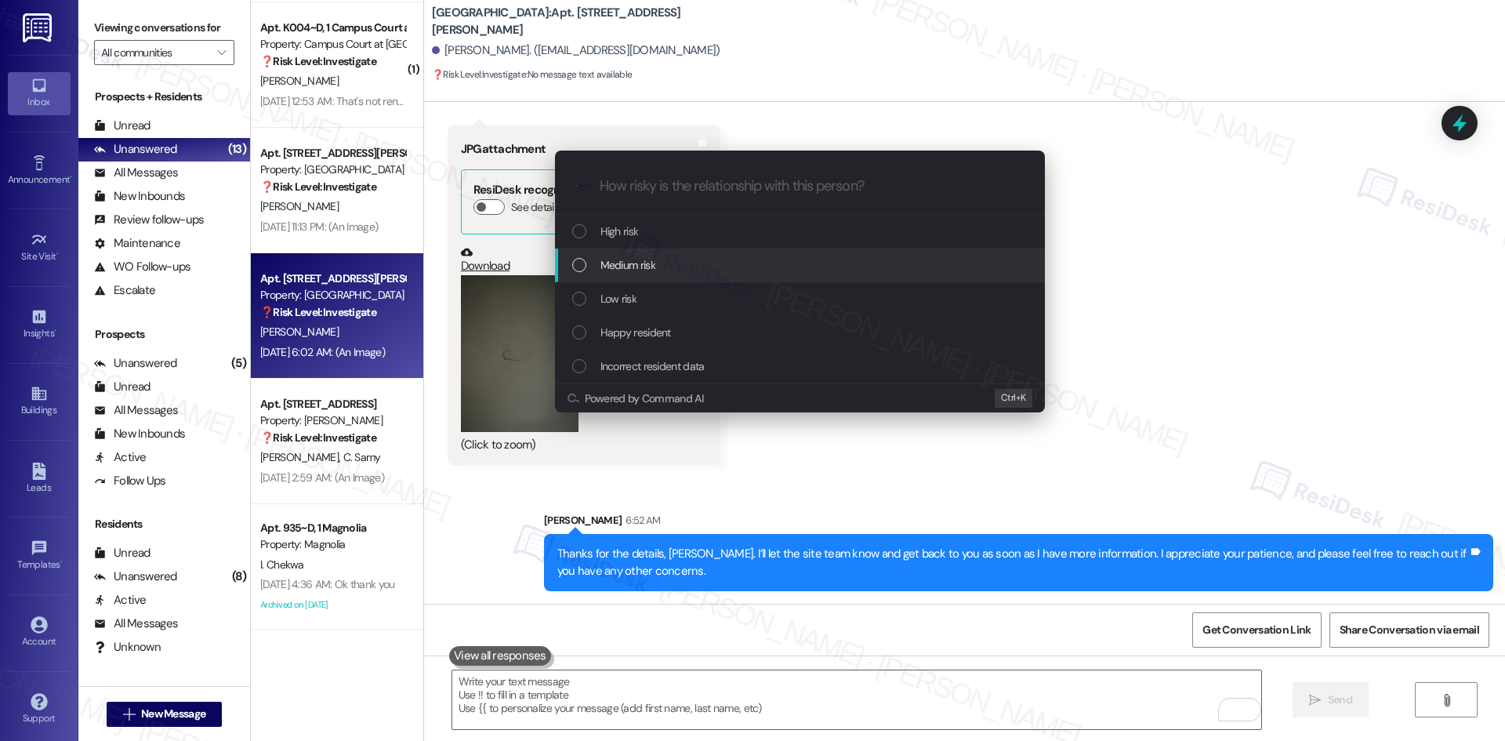
click at [657, 268] on div "Medium risk" at bounding box center [801, 264] width 458 height 17
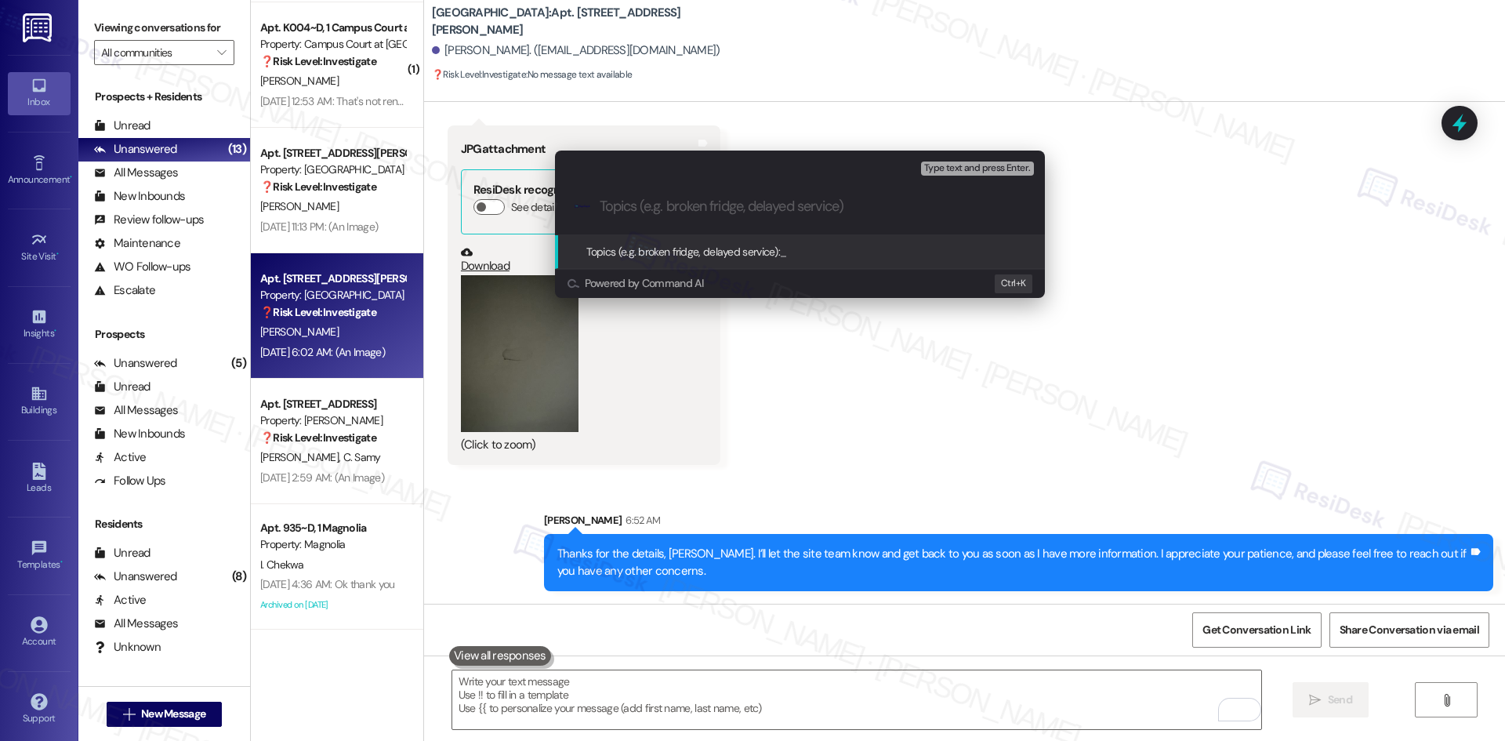
click at [657, 216] on div ".cls-1{fill:#0a055f;}.cls-2{fill:#0cc4c4;} resideskLogoBlueOrange" at bounding box center [800, 207] width 490 height 56
click at [660, 201] on input "Topics (e.g. broken fridge, delayed service)" at bounding box center [813, 206] width 426 height 16
paste input "Maintenance Request – Wall Repair (ID: 1167902)"
type input "Maintenance Request – Wall Repair (ID: 1167902)"
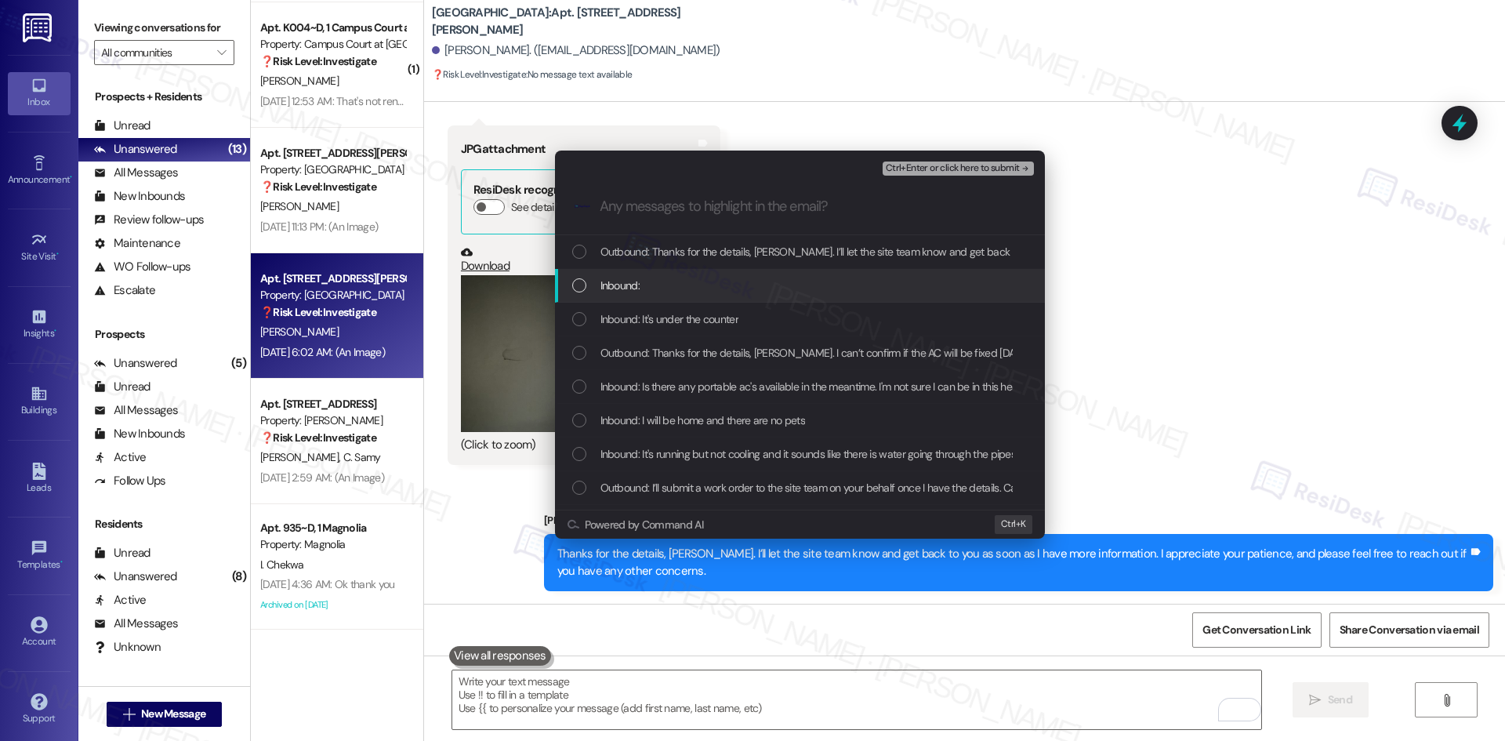
drag, startPoint x: 683, startPoint y: 284, endPoint x: 694, endPoint y: 292, distance: 12.9
click at [683, 284] on div "Inbound:" at bounding box center [801, 285] width 458 height 17
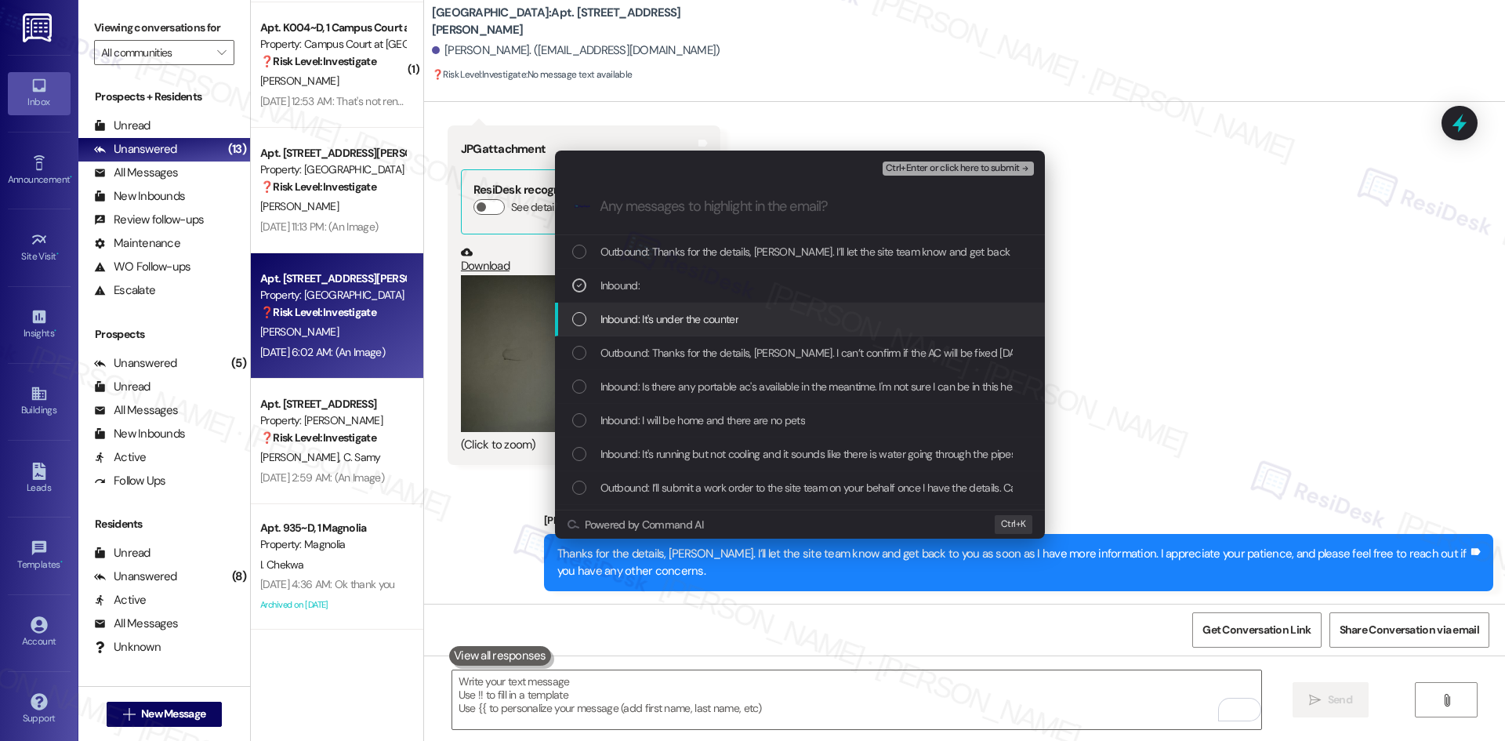
click at [710, 323] on span "Inbound: It's under the counter" at bounding box center [669, 318] width 138 height 17
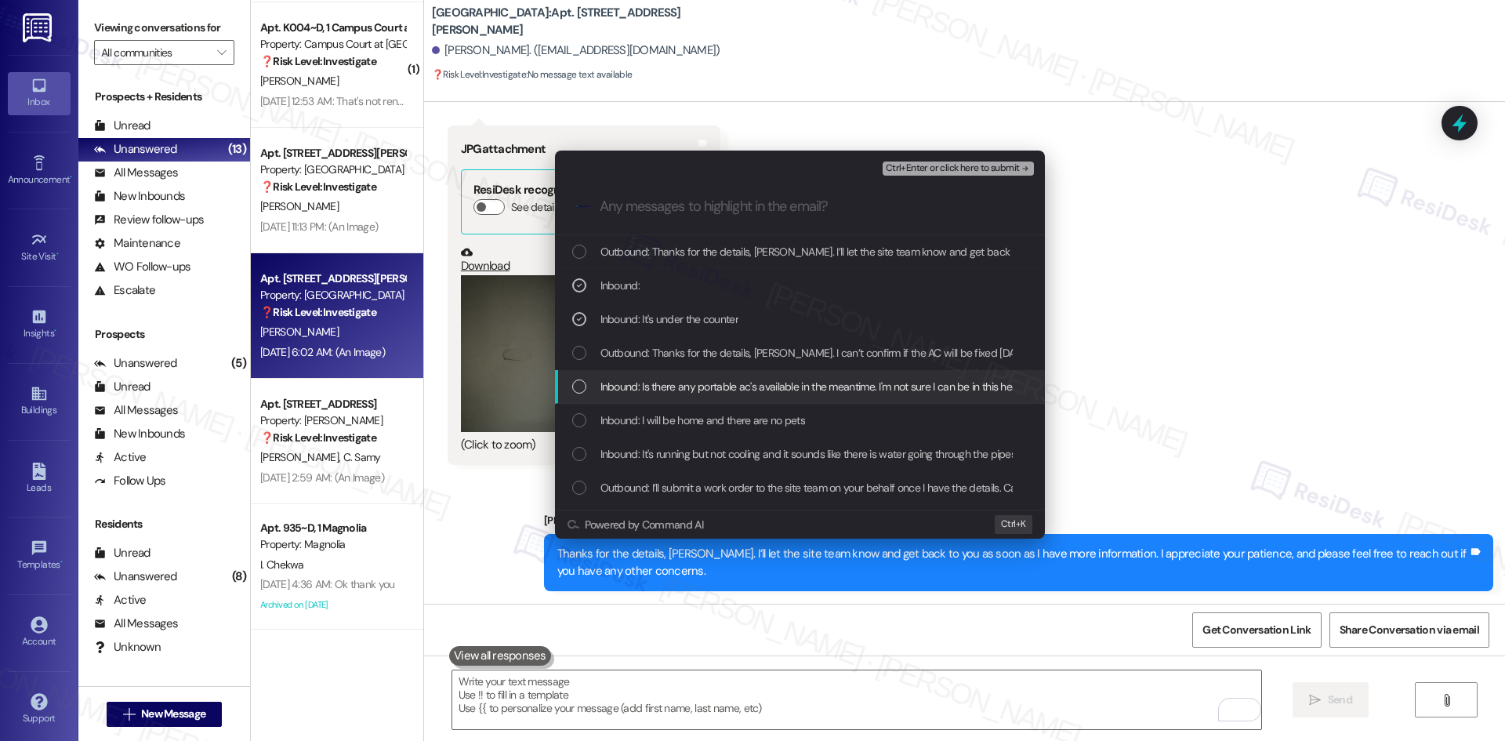
click at [804, 389] on span "Inbound: Is there any portable ac's available in the meantime. I'm not sure I c…" at bounding box center [973, 386] width 746 height 17
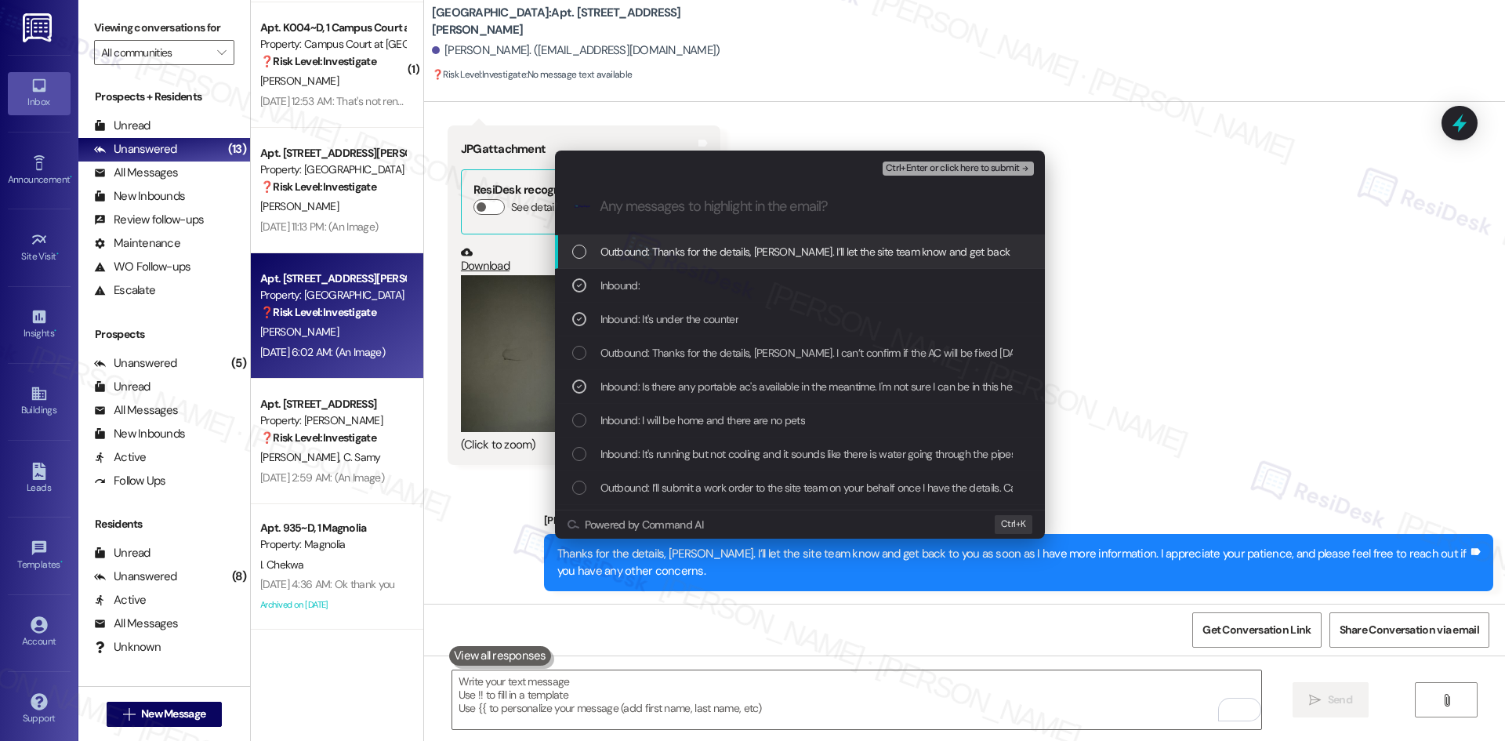
click at [1000, 173] on span "Ctrl+Enter or click here to submit" at bounding box center [953, 168] width 134 height 11
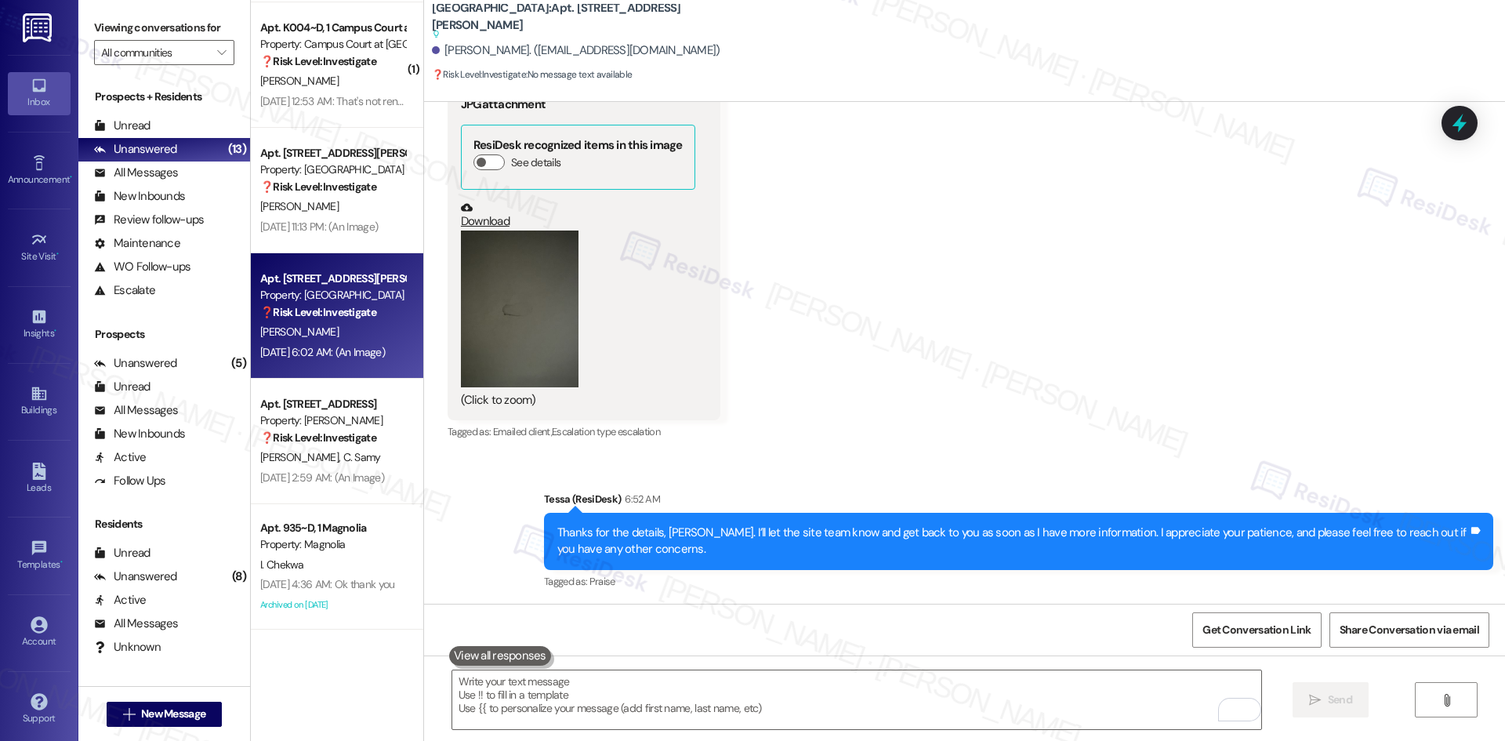
scroll to position [2823, 0]
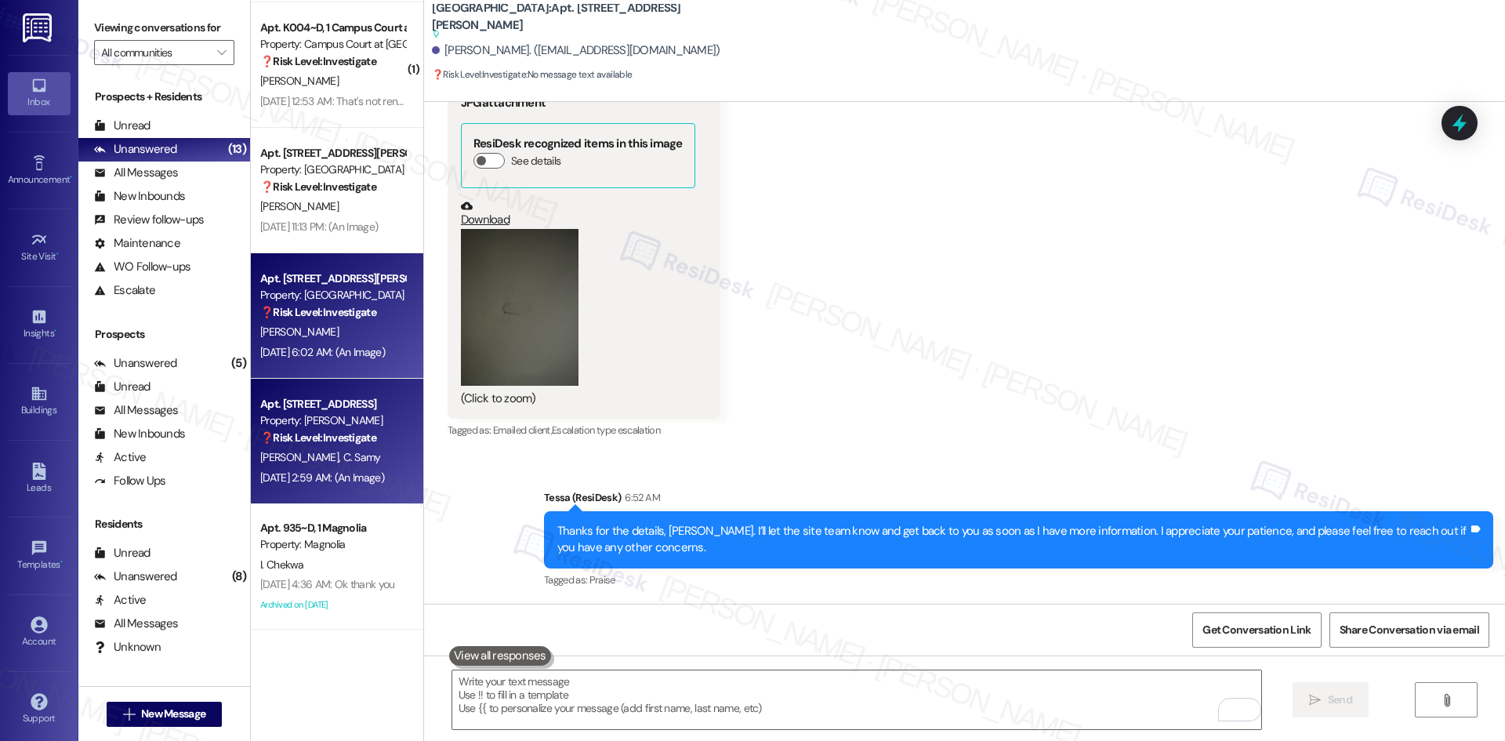
click at [342, 458] on span "C. Samy" at bounding box center [361, 457] width 38 height 14
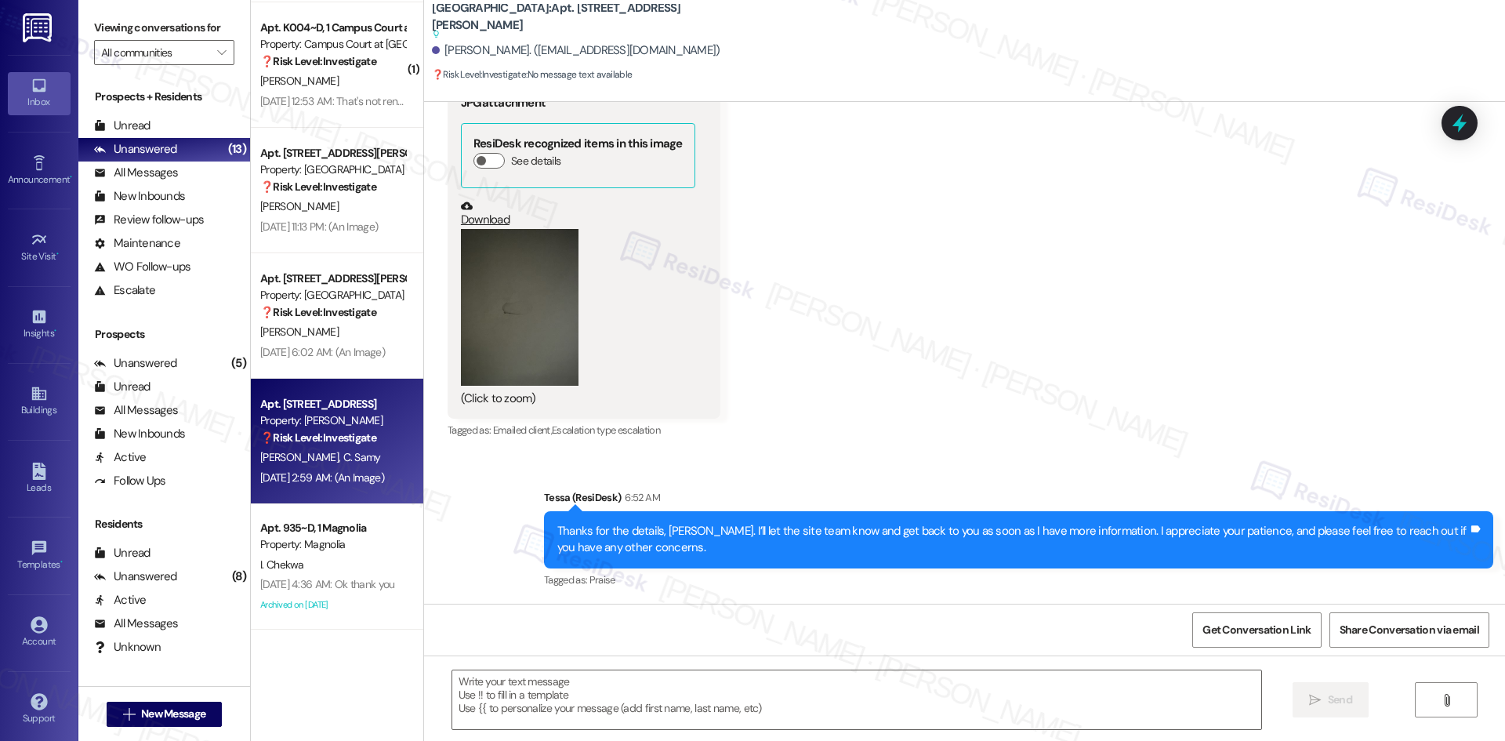
type textarea "Fetching suggested responses. Please feel free to read through the conversation…"
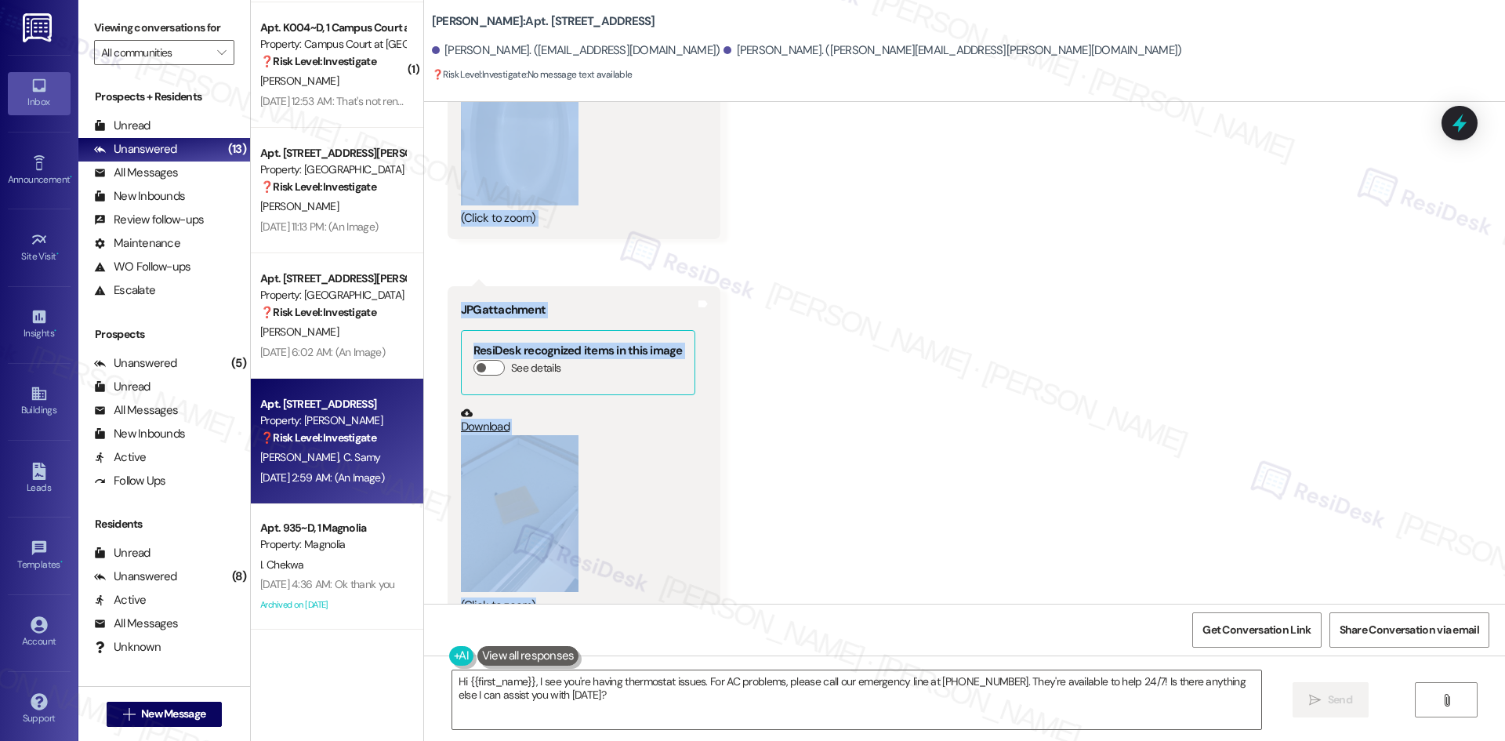
scroll to position [3811, 0]
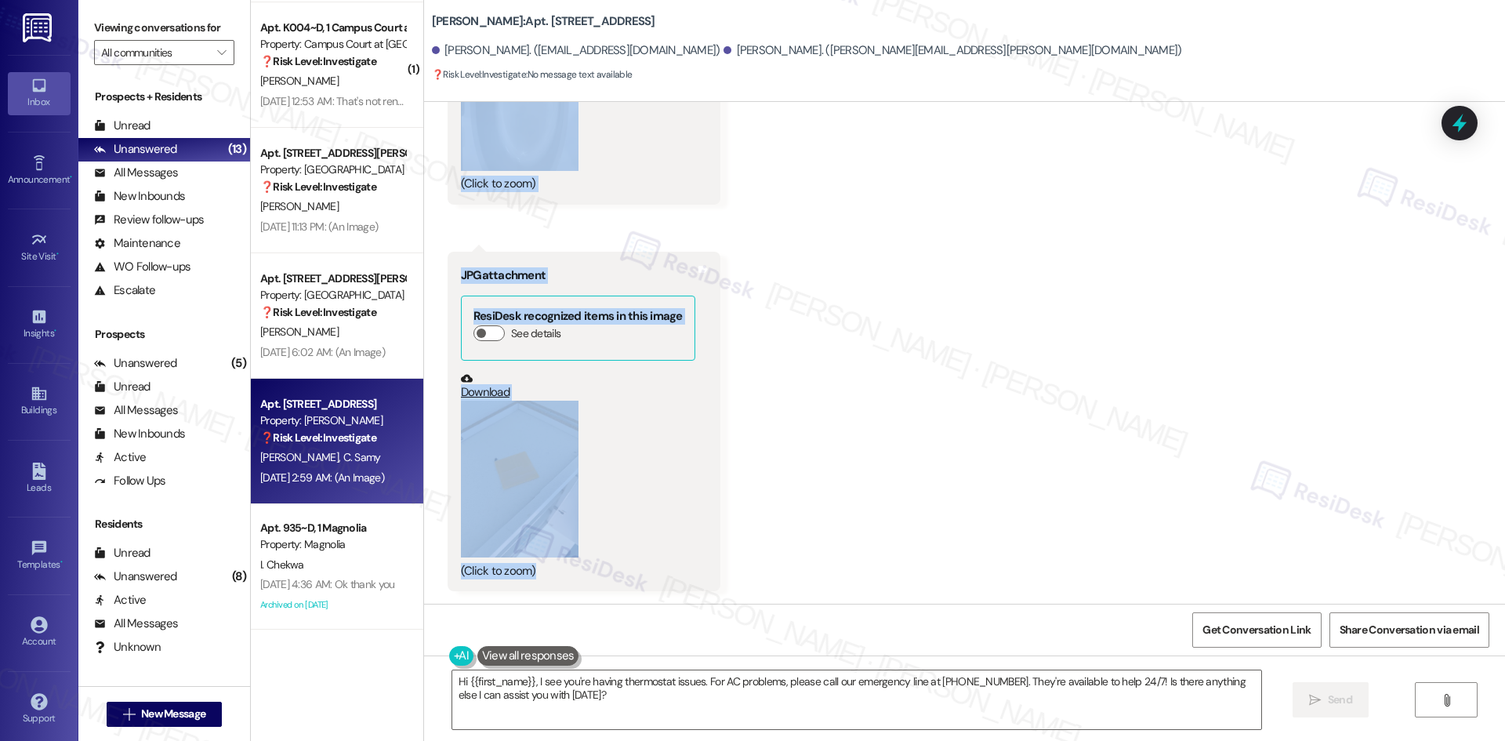
drag, startPoint x: 473, startPoint y: 241, endPoint x: 834, endPoint y: 506, distance: 447.3
click at [834, 506] on div "Lease started [DATE] 8:00 AM Survey, sent via SMS Residesk Automated Survey [DA…" at bounding box center [964, 353] width 1081 height 502
copy div "Residesk Automated Survey [DATE] 1:04 AM Hi [PERSON_NAME] and [PERSON_NAME]! We…"
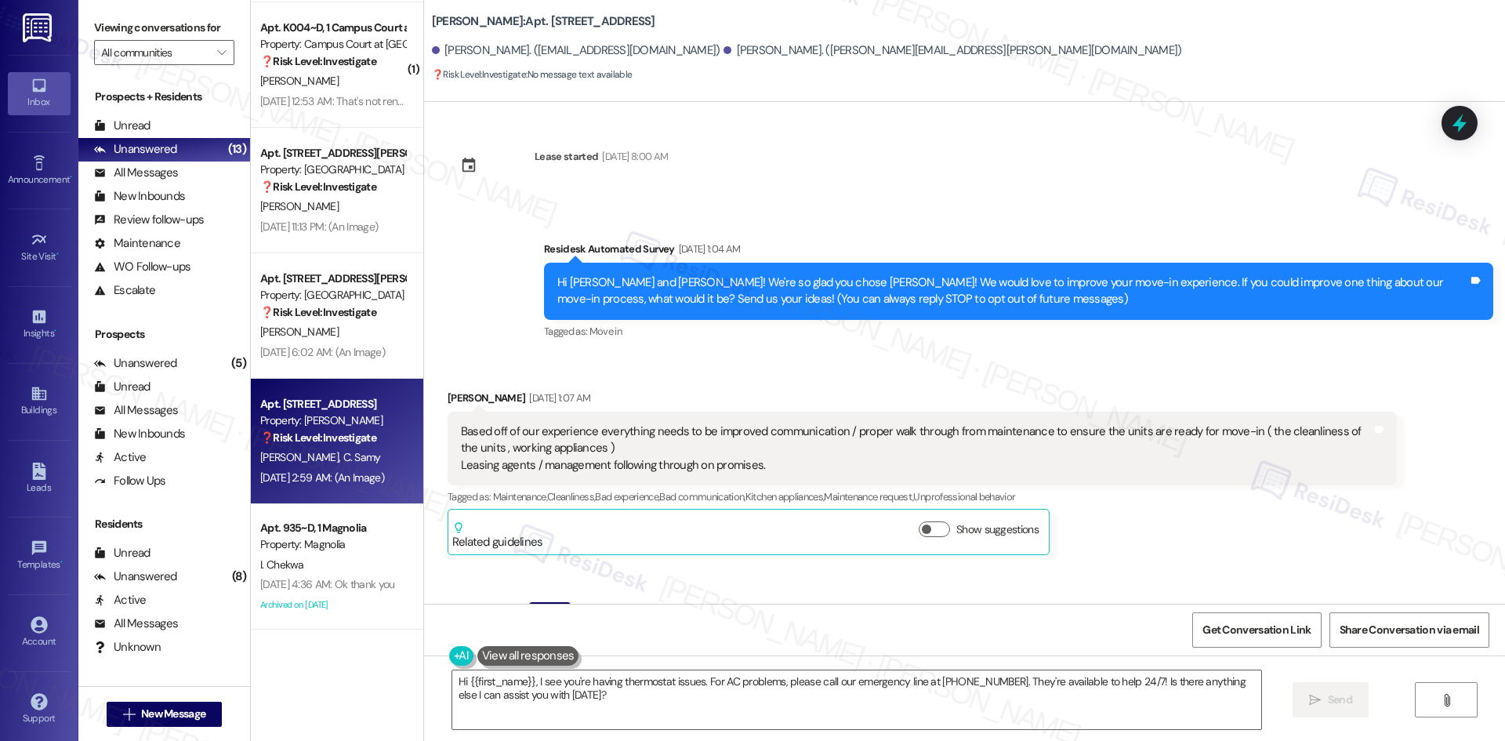
scroll to position [0, 0]
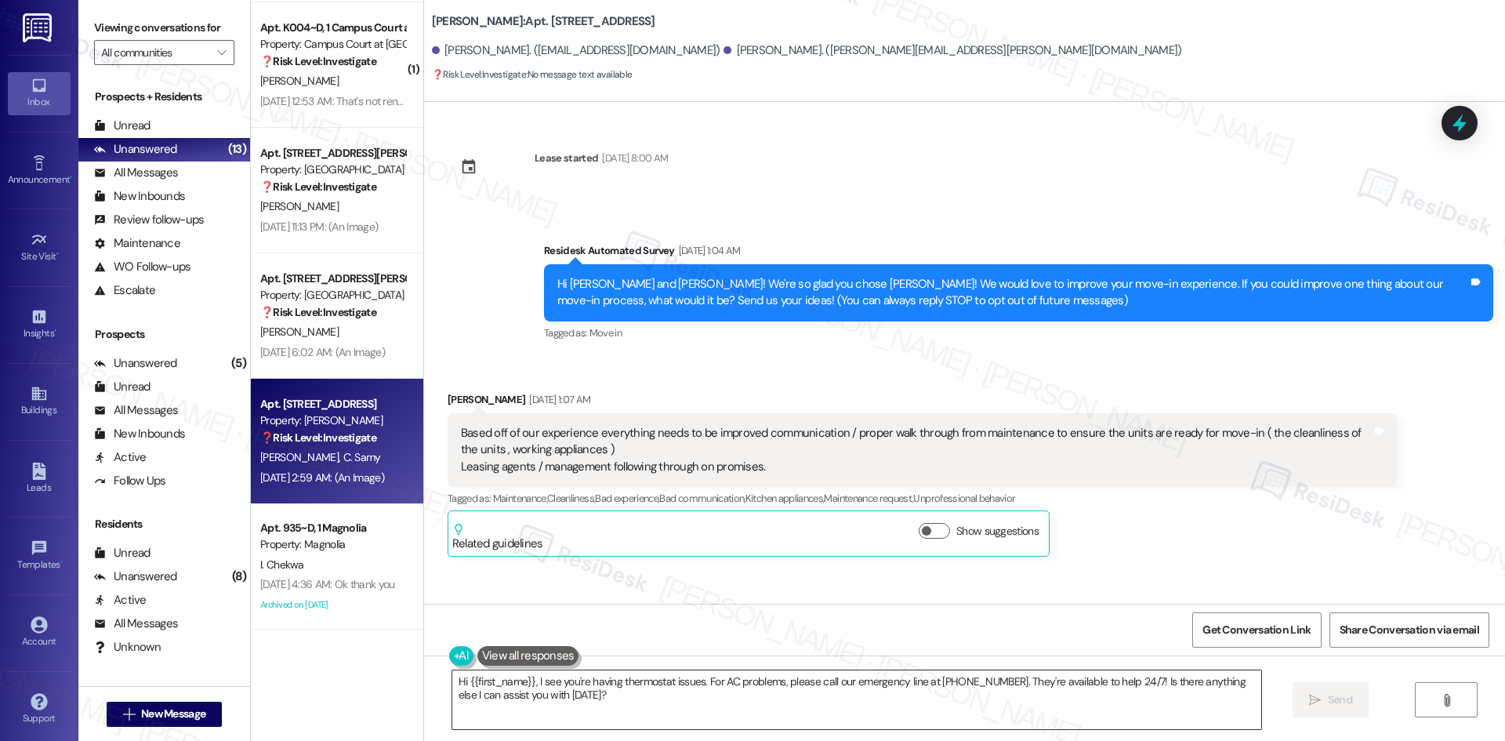
click at [886, 712] on textarea "Hi {{first_name}}, I see you're having thermostat issues. For AC problems, plea…" at bounding box center [856, 699] width 809 height 59
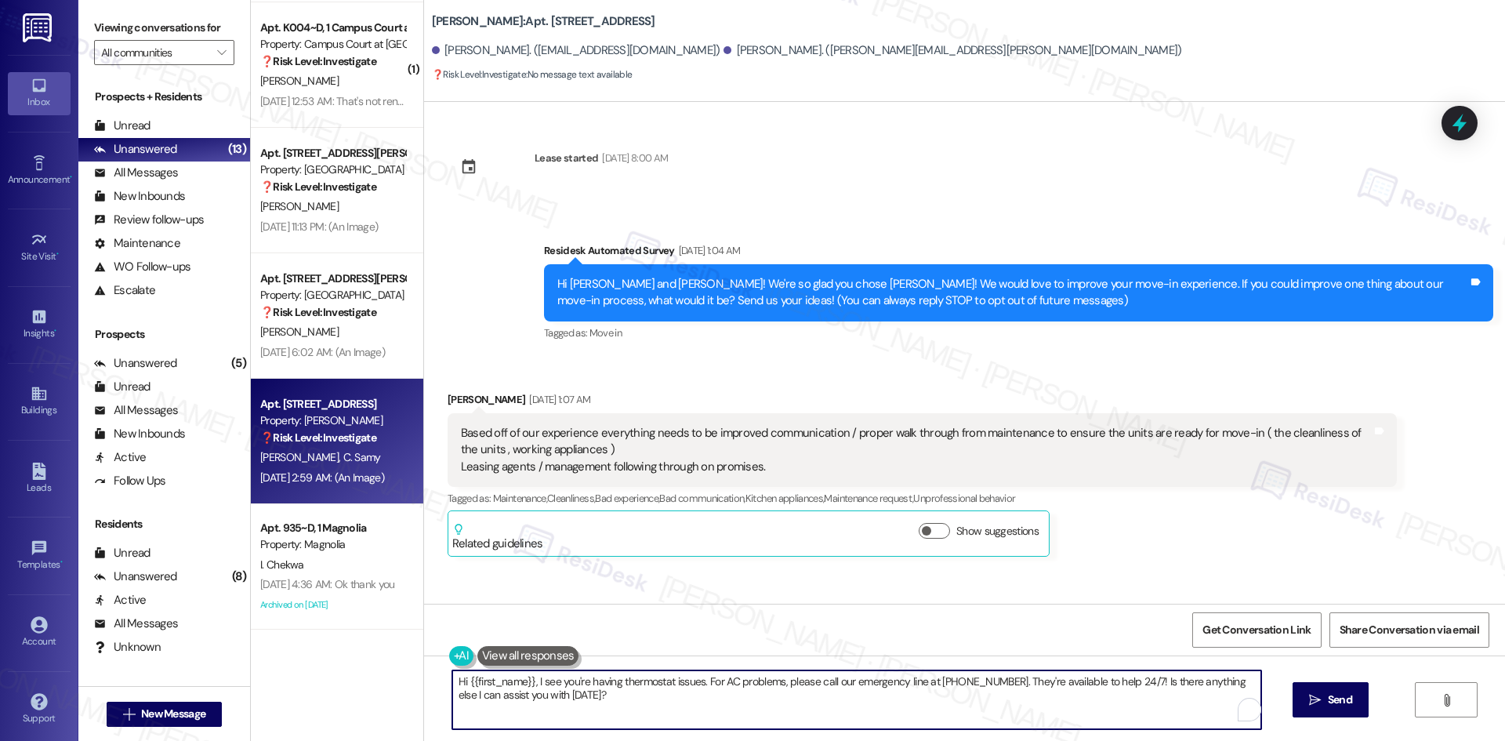
paste textarea "[PERSON_NAME] and [PERSON_NAME], just checking in — have any of the issues you …"
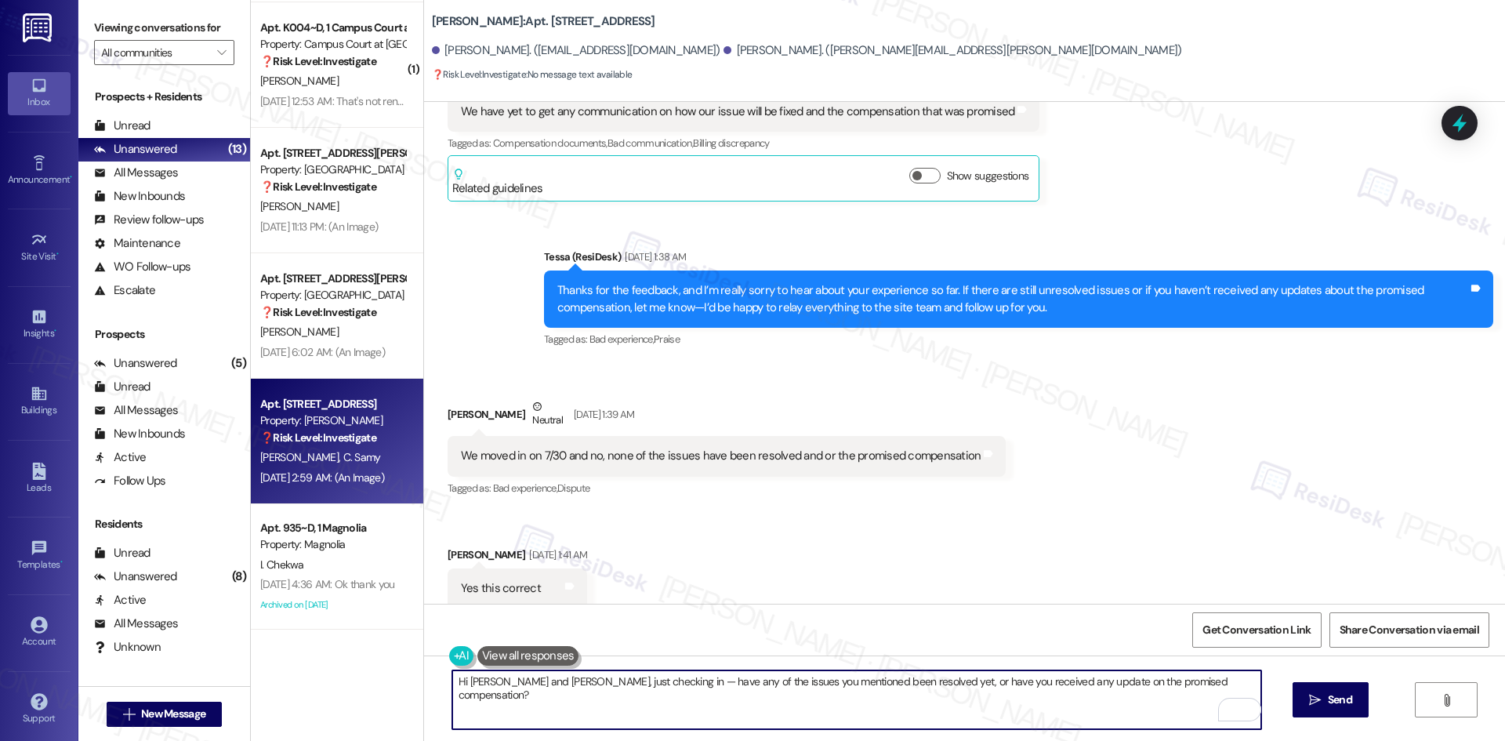
scroll to position [549, 0]
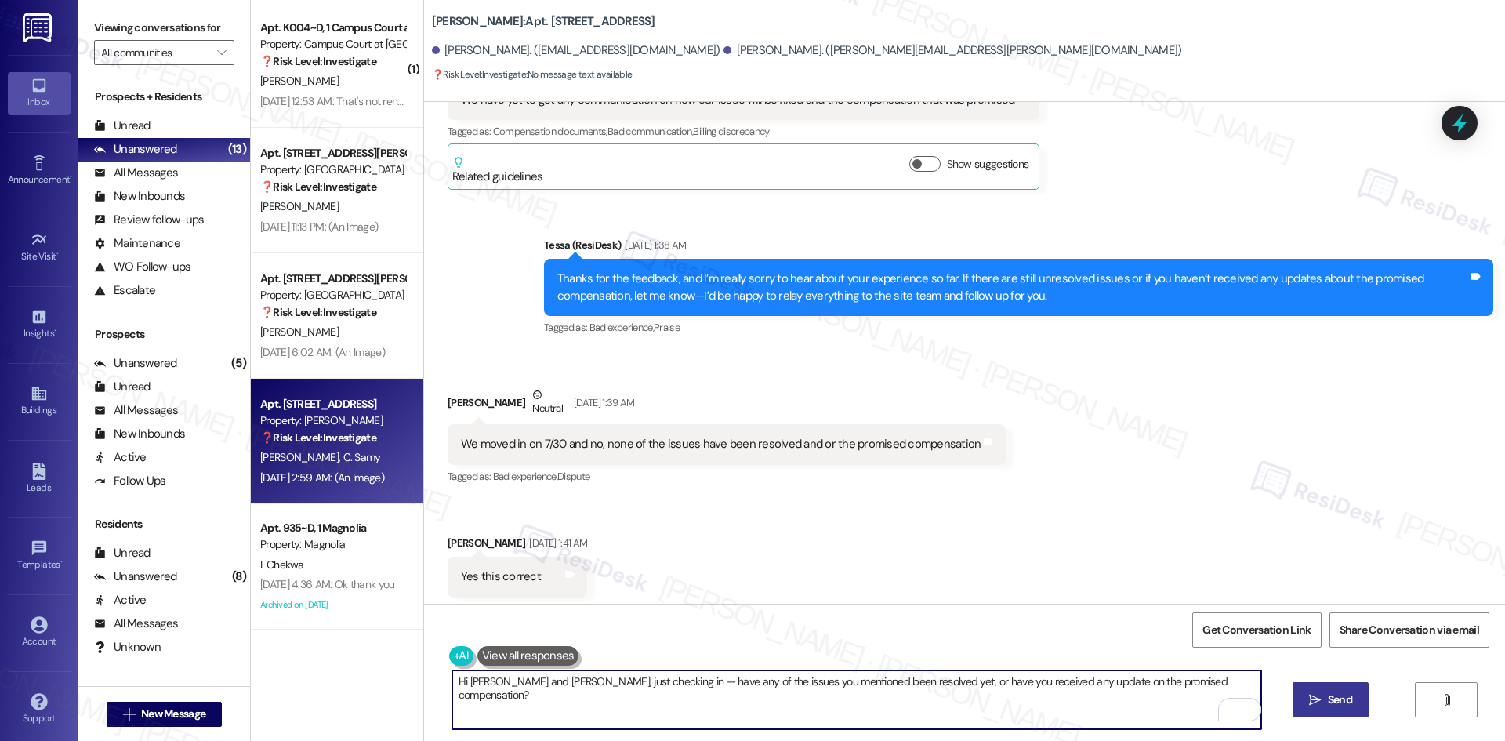
type textarea "Hi [PERSON_NAME] and [PERSON_NAME], just checking in — have any of the issues y…"
click at [1316, 698] on icon "" at bounding box center [1315, 700] width 12 height 13
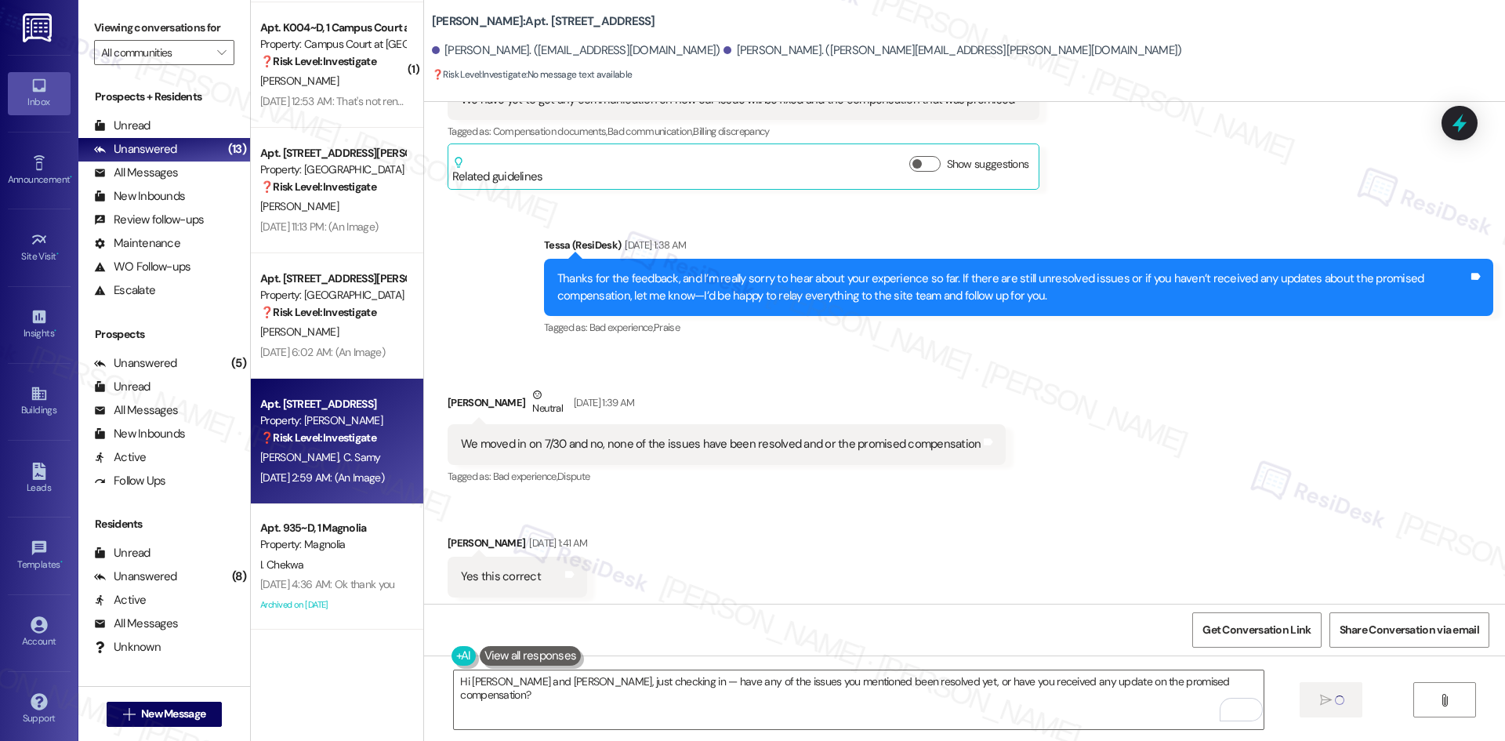
click at [1198, 545] on div "Received via SMS [PERSON_NAME] [DATE] 1:39 AM We moved in on 7/30 and no, none …" at bounding box center [964, 491] width 1081 height 281
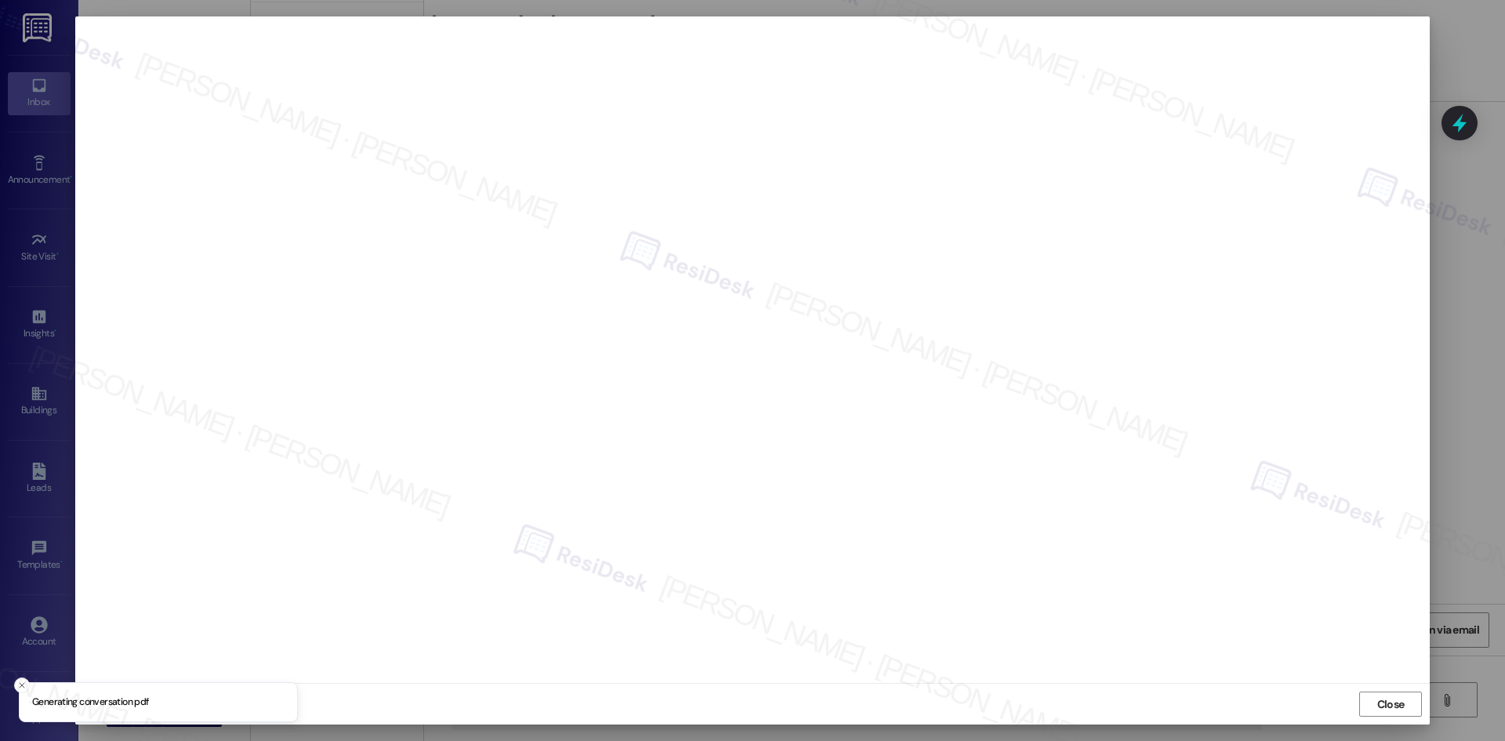
scroll to position [3810, 0]
type textarea "Hi {{first_name}}! I'm checking on the status of your previous issues and compe…"
click at [1388, 699] on span "Close" at bounding box center [1390, 704] width 27 height 16
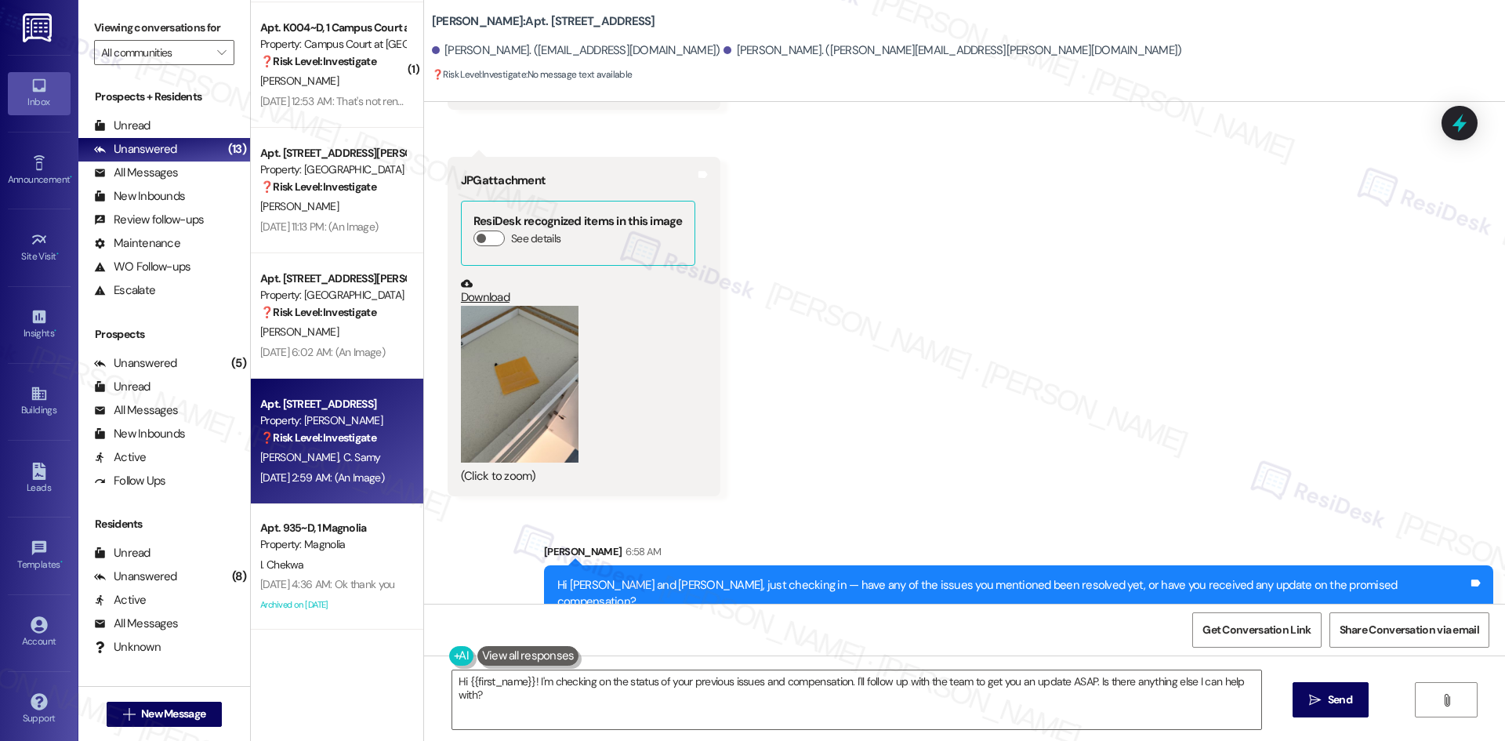
scroll to position [3920, 0]
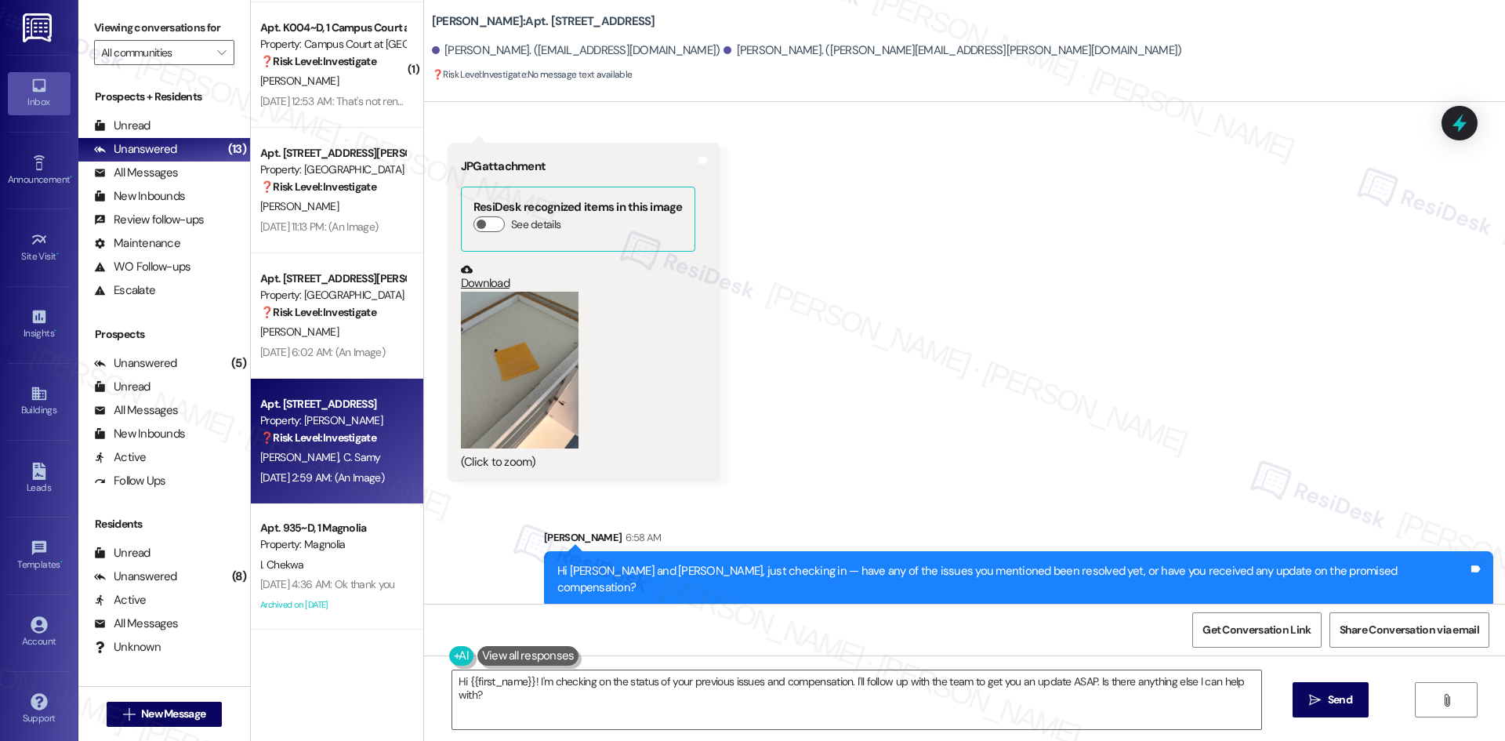
click at [545, 395] on button "Zoom image" at bounding box center [520, 370] width 118 height 157
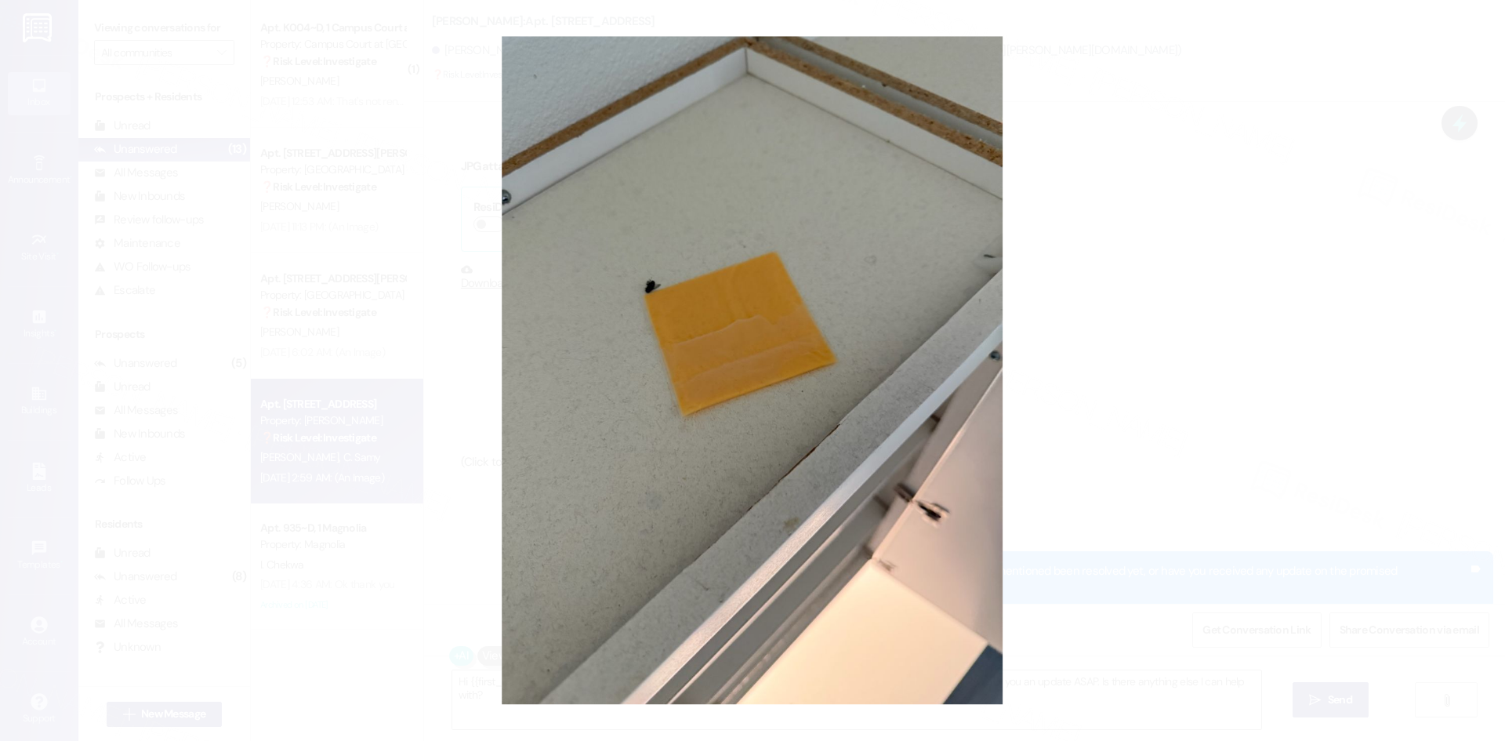
click at [1192, 406] on button "Unzoom image" at bounding box center [752, 370] width 1505 height 741
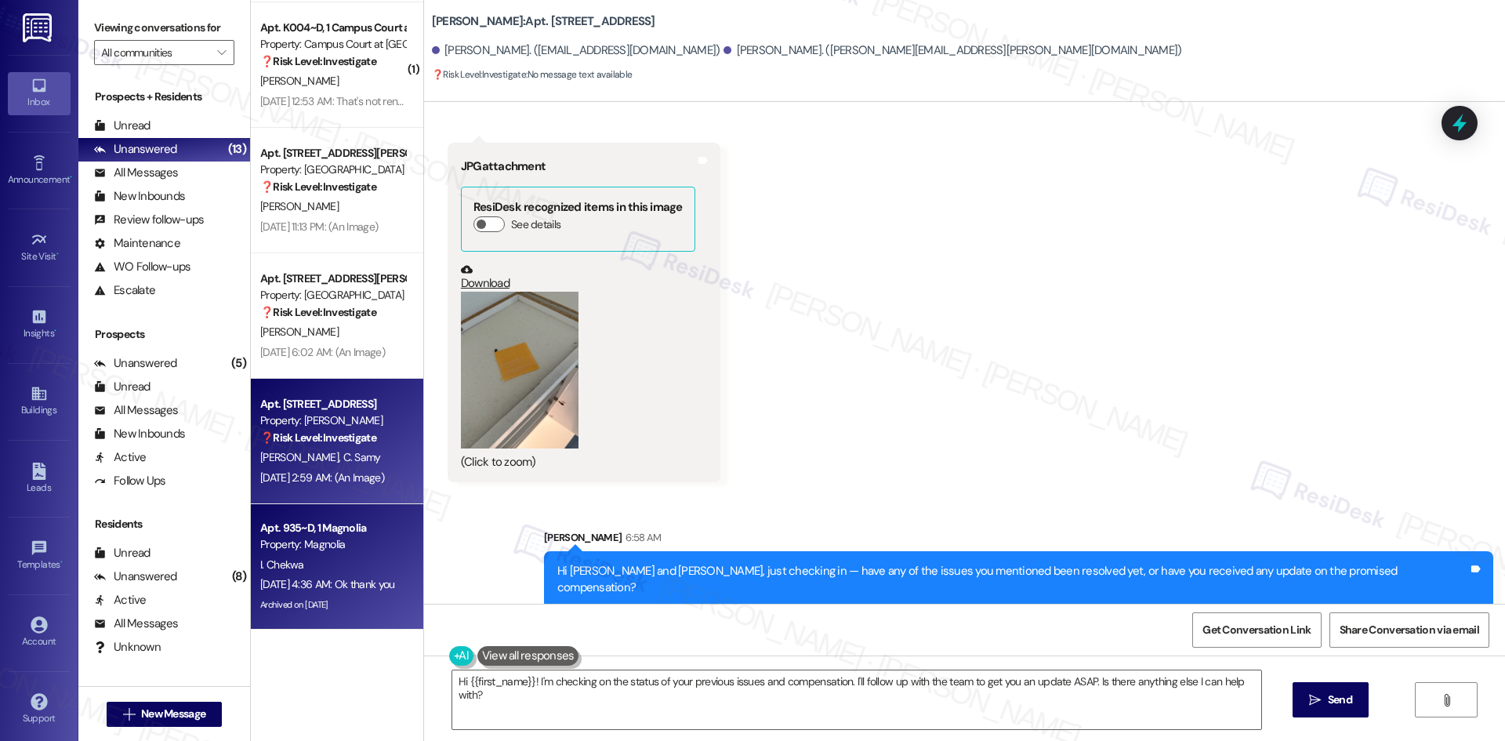
click at [336, 560] on div "I. Chekwa" at bounding box center [333, 565] width 148 height 20
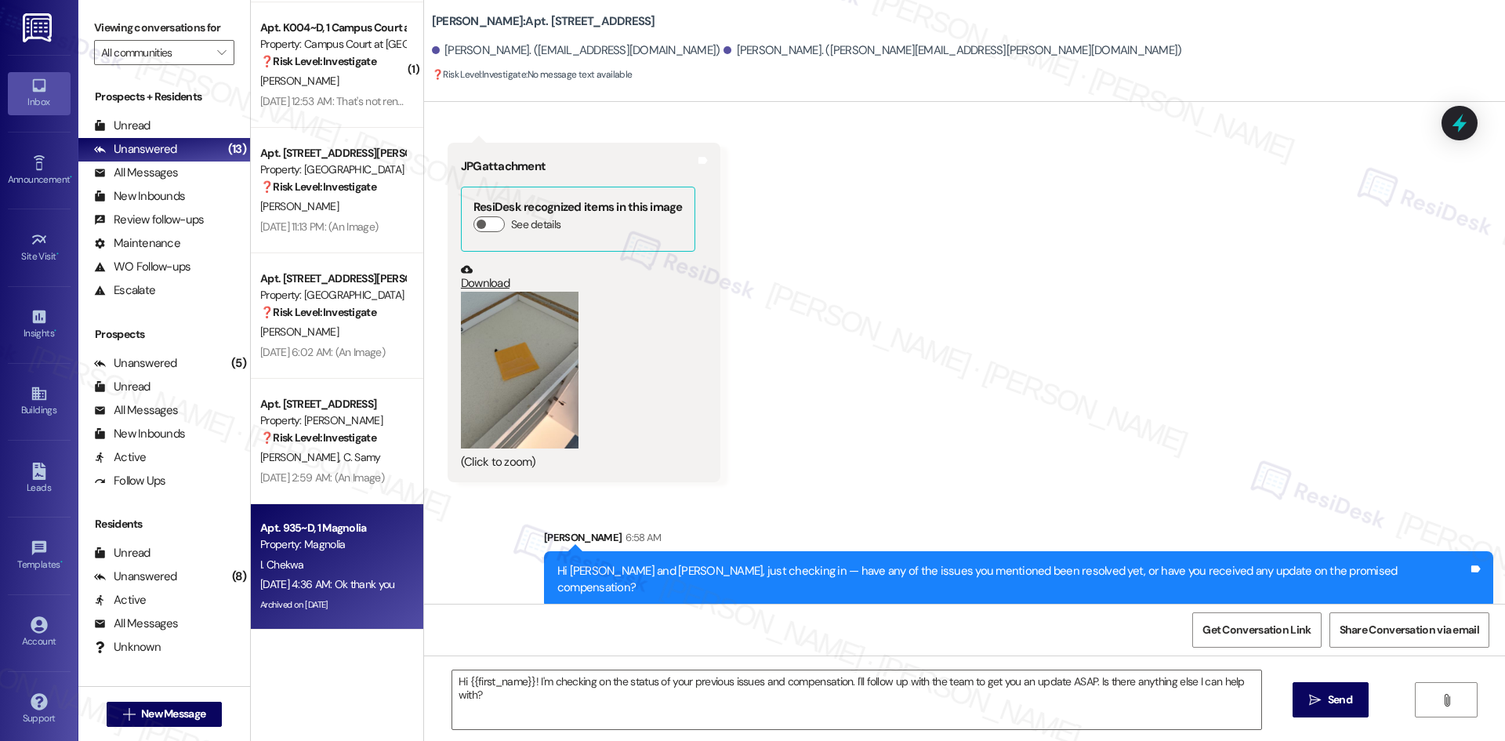
type textarea "Fetching suggested responses. Please feel free to read through the conversation…"
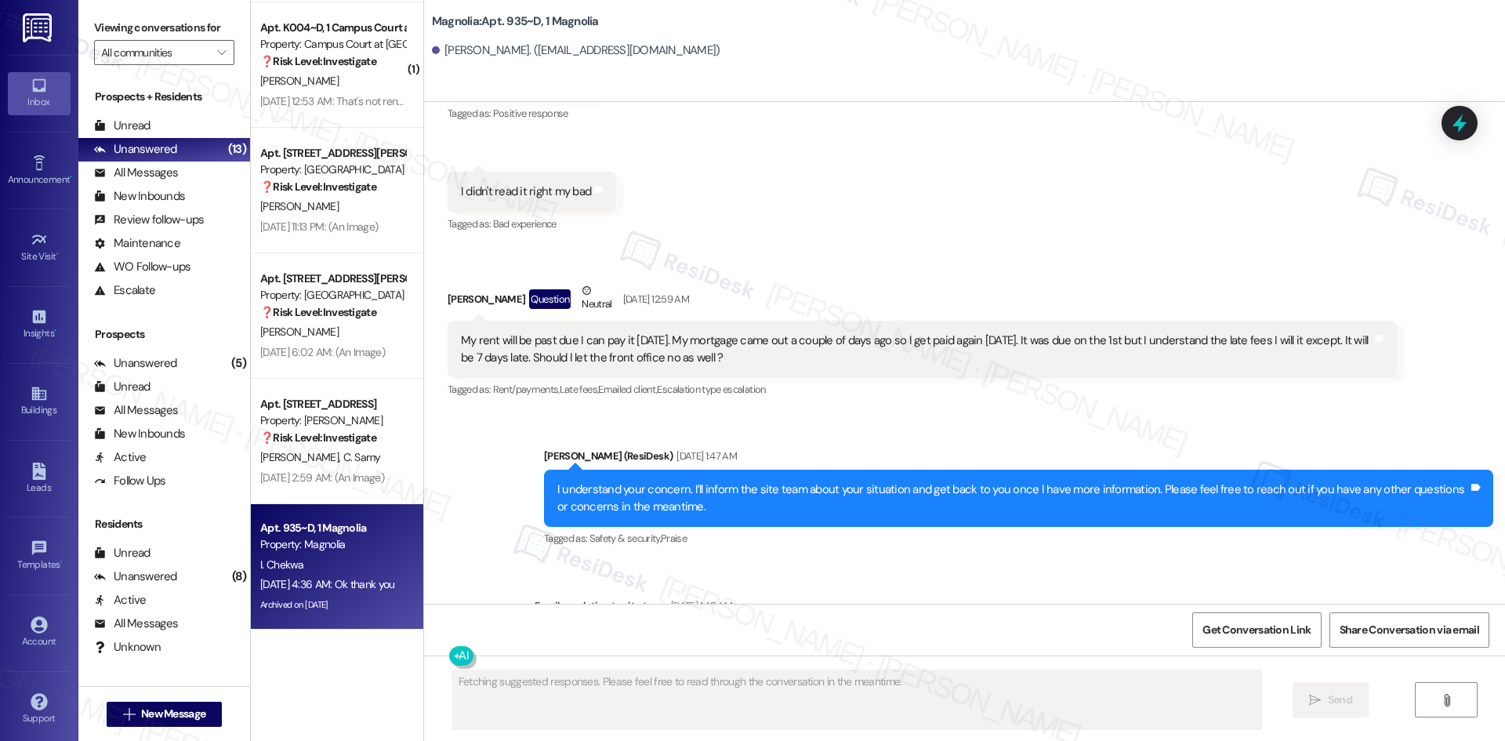
scroll to position [28304, 0]
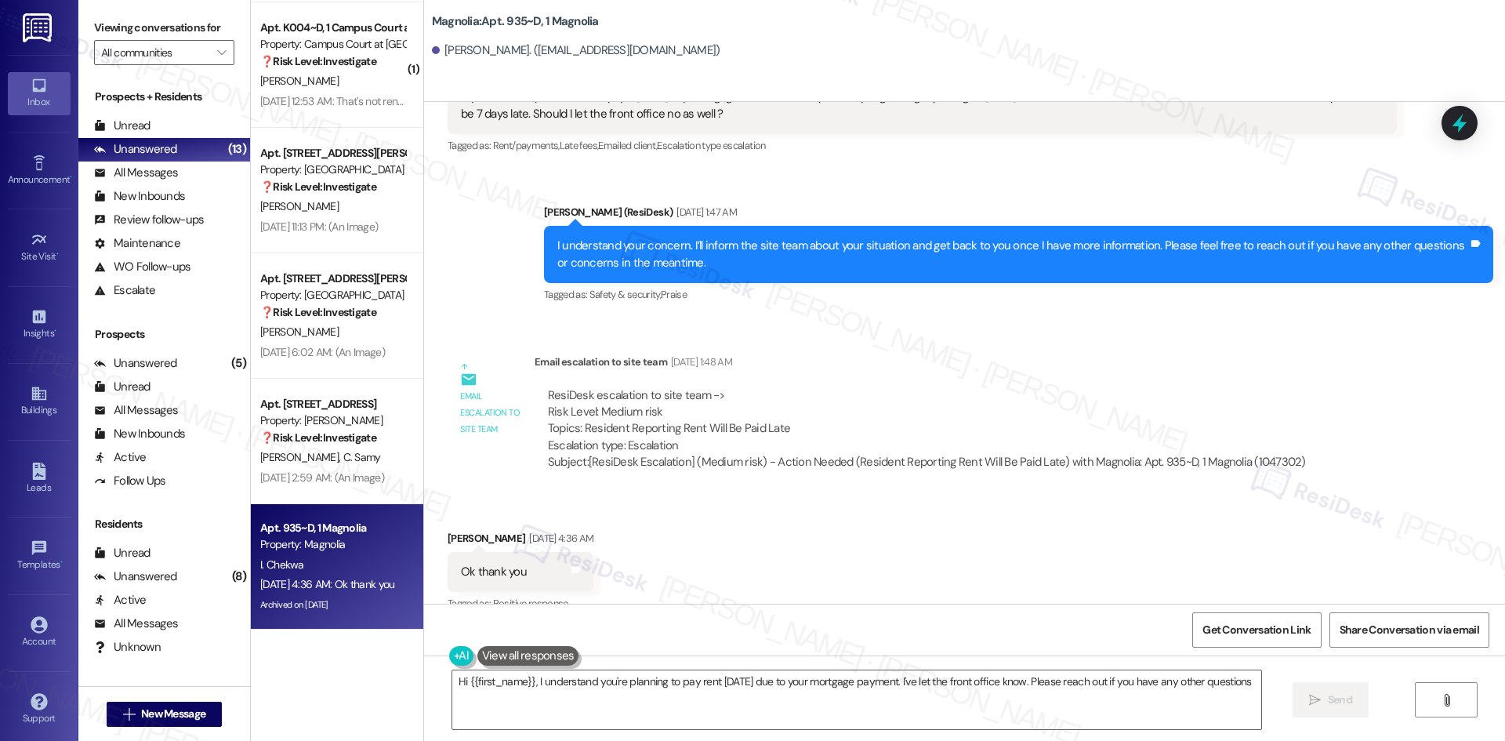
type textarea "Hi {{first_name}}, I understand you're planning to pay rent [DATE] due to your …"
click at [1049, 494] on div "Received via SMS [PERSON_NAME] [DATE] 4:36 AM Ok thank you Tags and notes Tagge…" at bounding box center [964, 560] width 1081 height 132
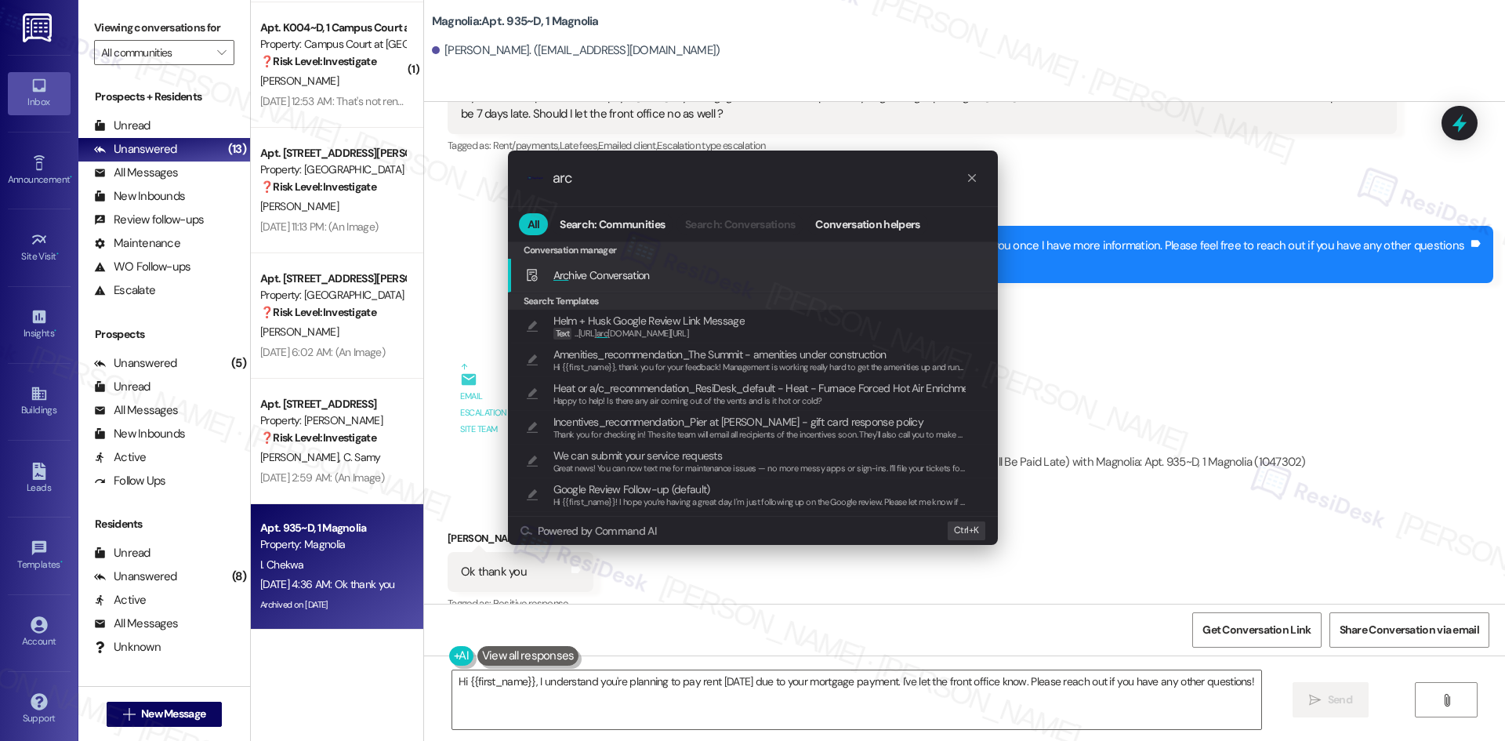
type input "arc"
click at [636, 271] on span "Arc hive Conversation" at bounding box center [601, 275] width 96 height 14
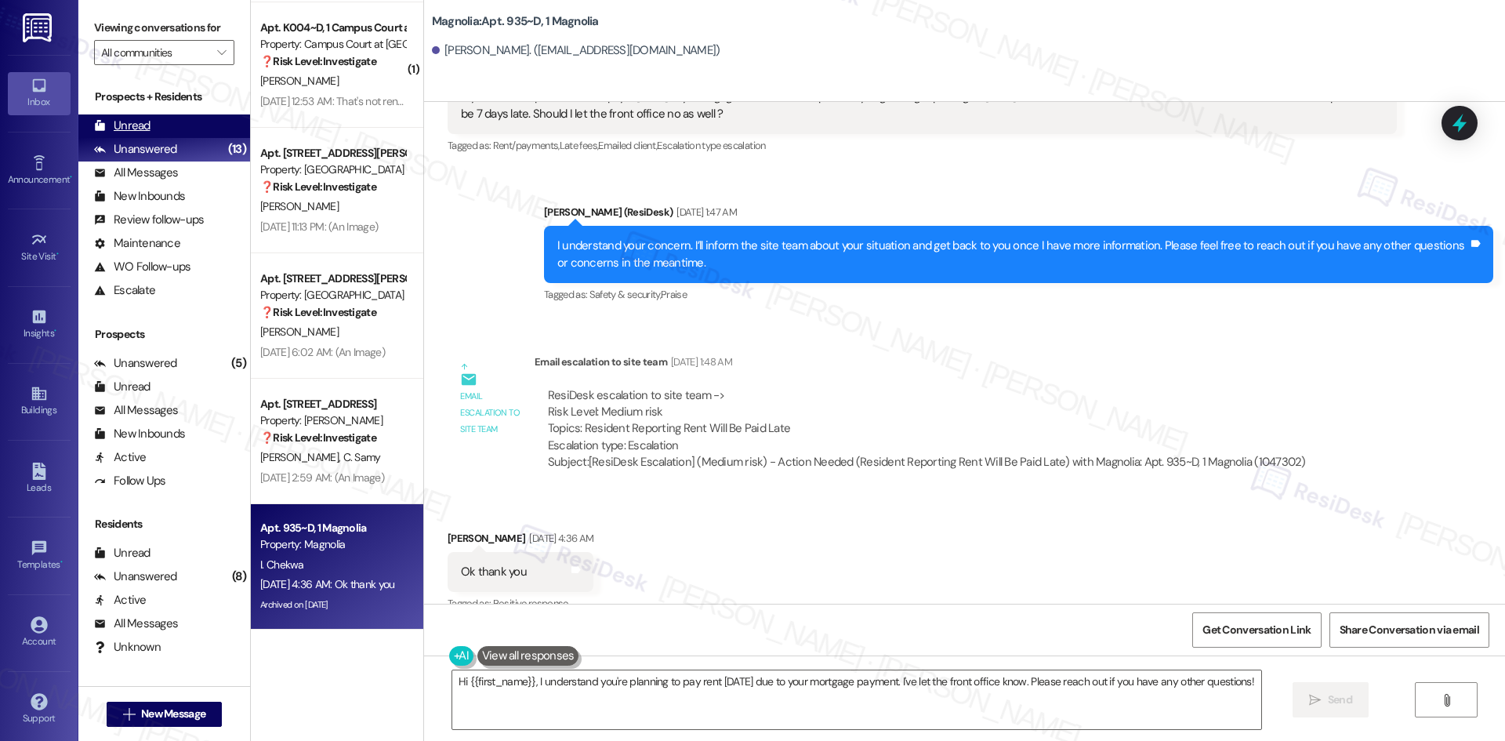
click at [156, 121] on div "Unread (0)" at bounding box center [164, 126] width 172 height 24
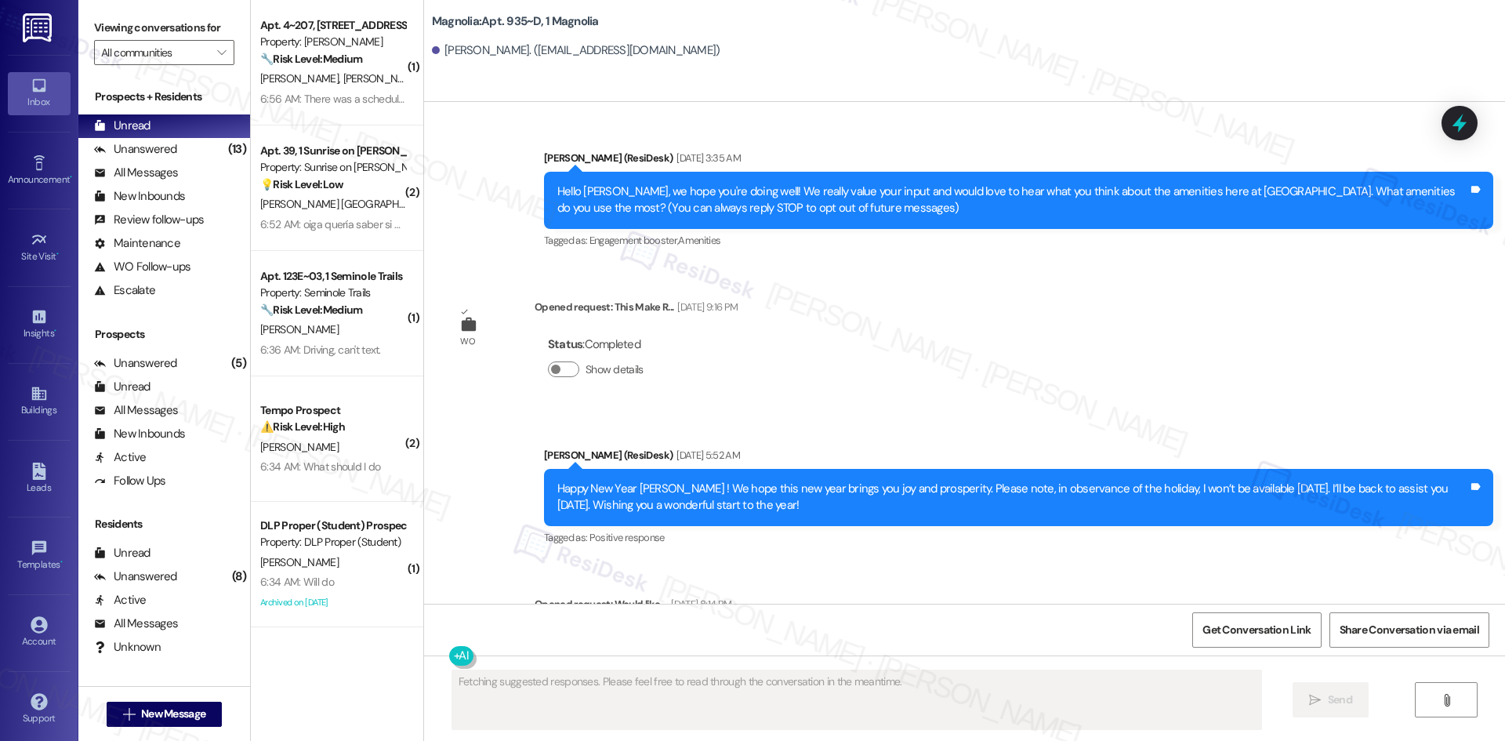
scroll to position [28044, 0]
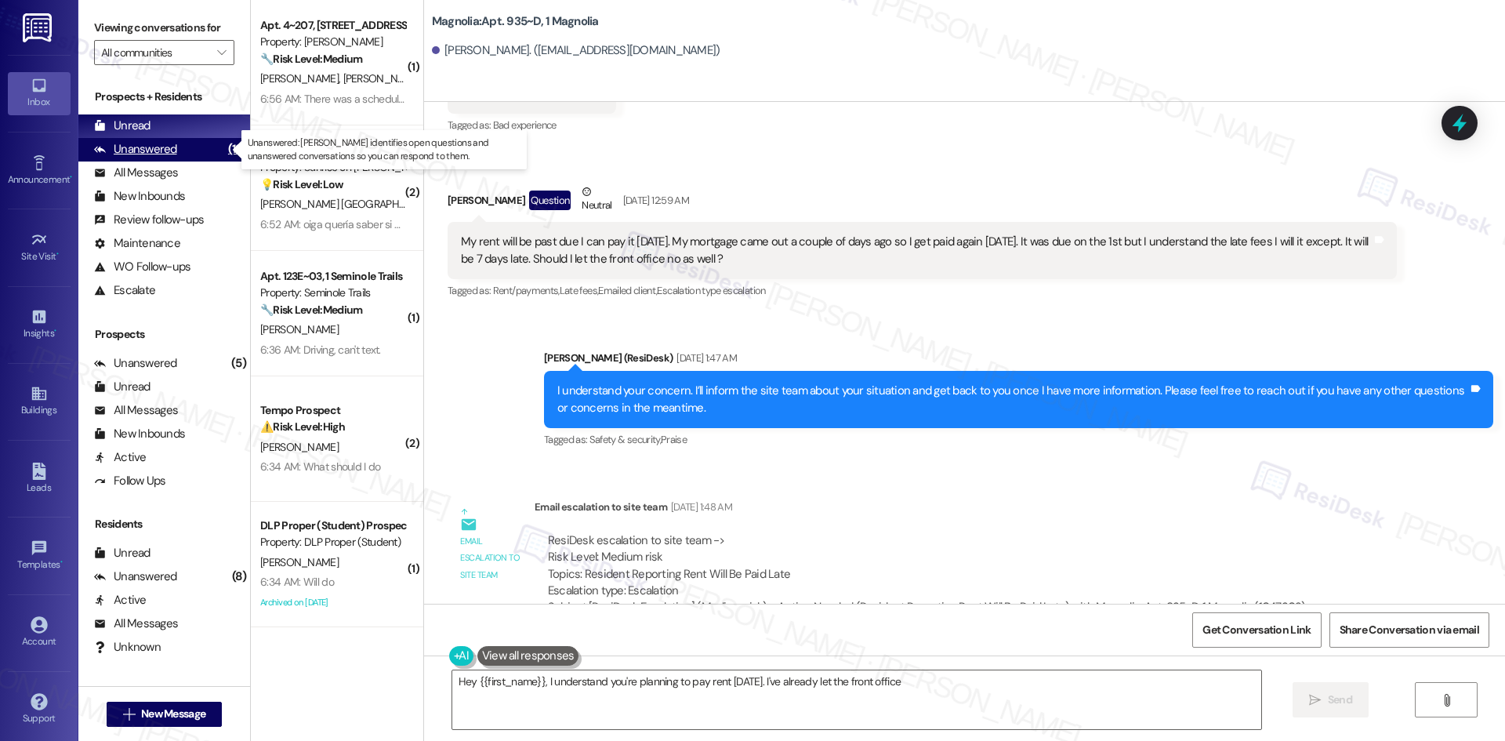
click at [146, 150] on div "Unanswered" at bounding box center [135, 149] width 83 height 16
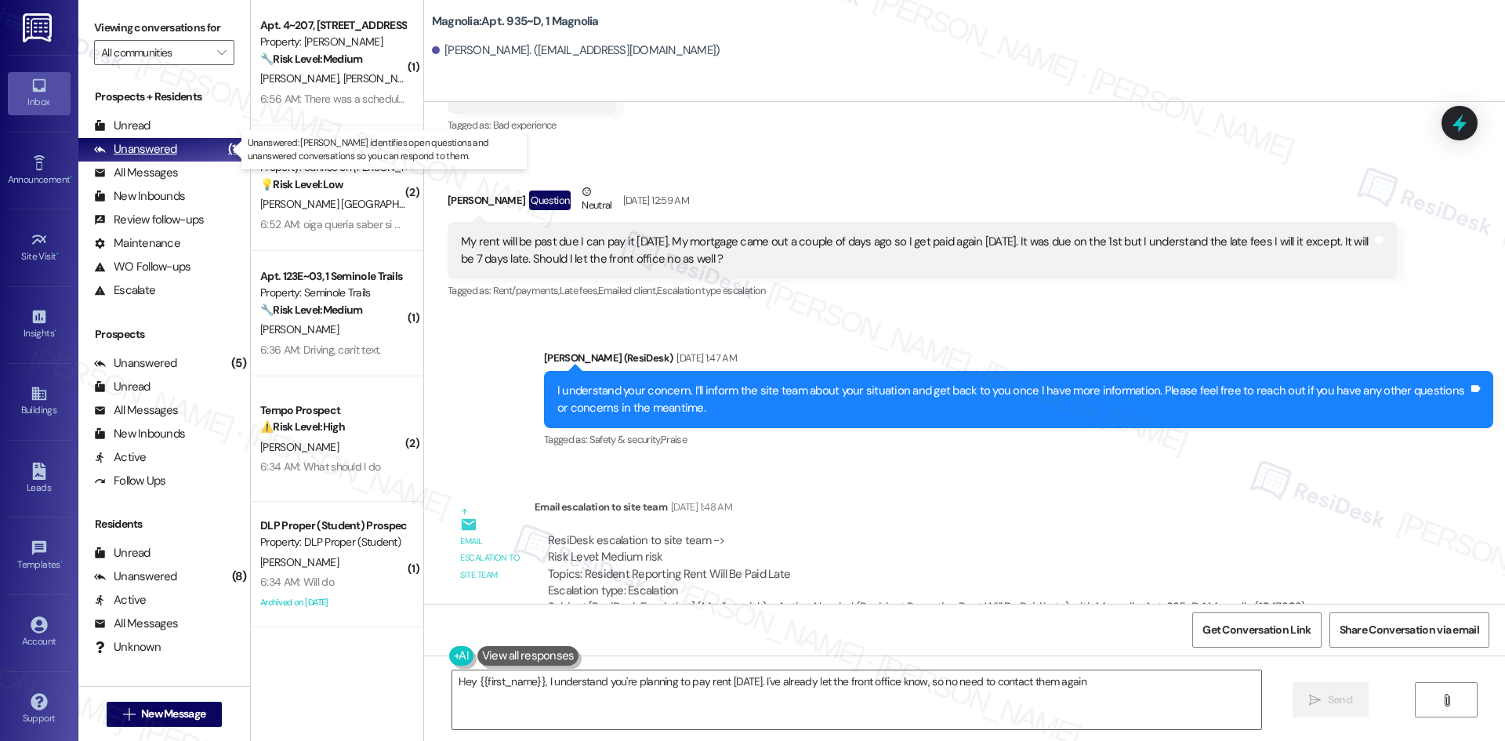
type textarea "Hey {{first_name}}, I understand you're planning to pay rent [DATE]. I've alrea…"
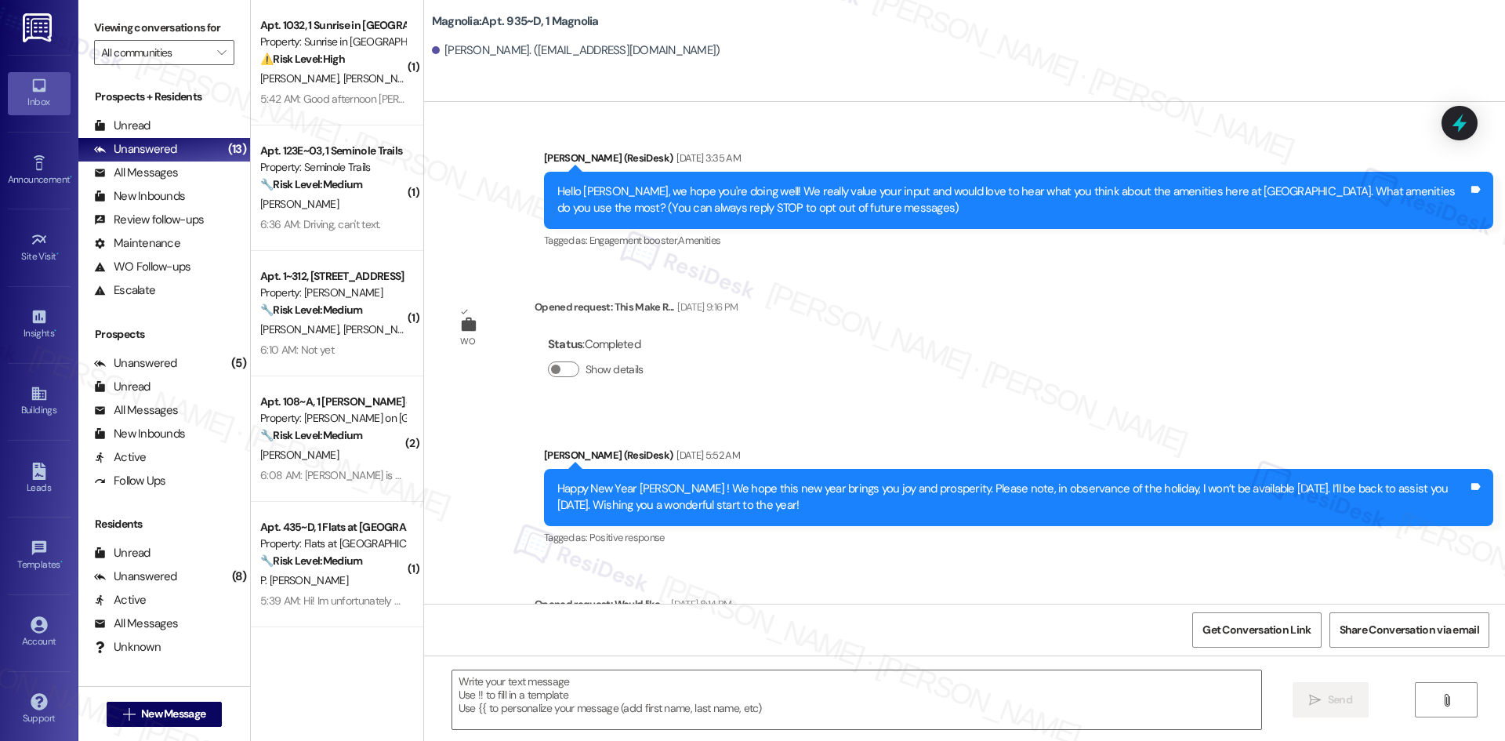
type textarea "Fetching suggested responses. Please feel free to read through the conversation…"
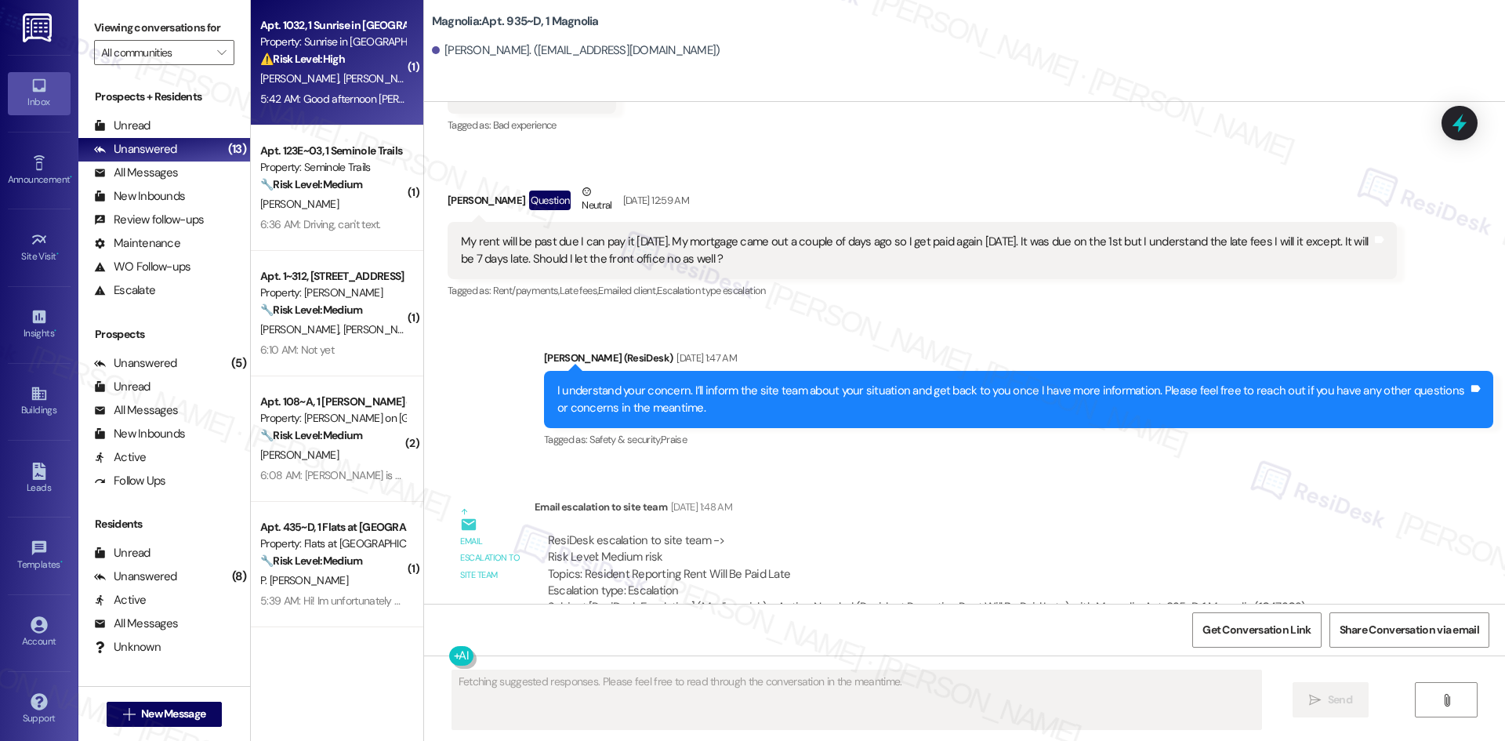
click at [317, 95] on div "5:42 AM: Good afternoon [PERSON_NAME], my concern is that it will never get fix…" at bounding box center [1080, 99] width 1640 height 14
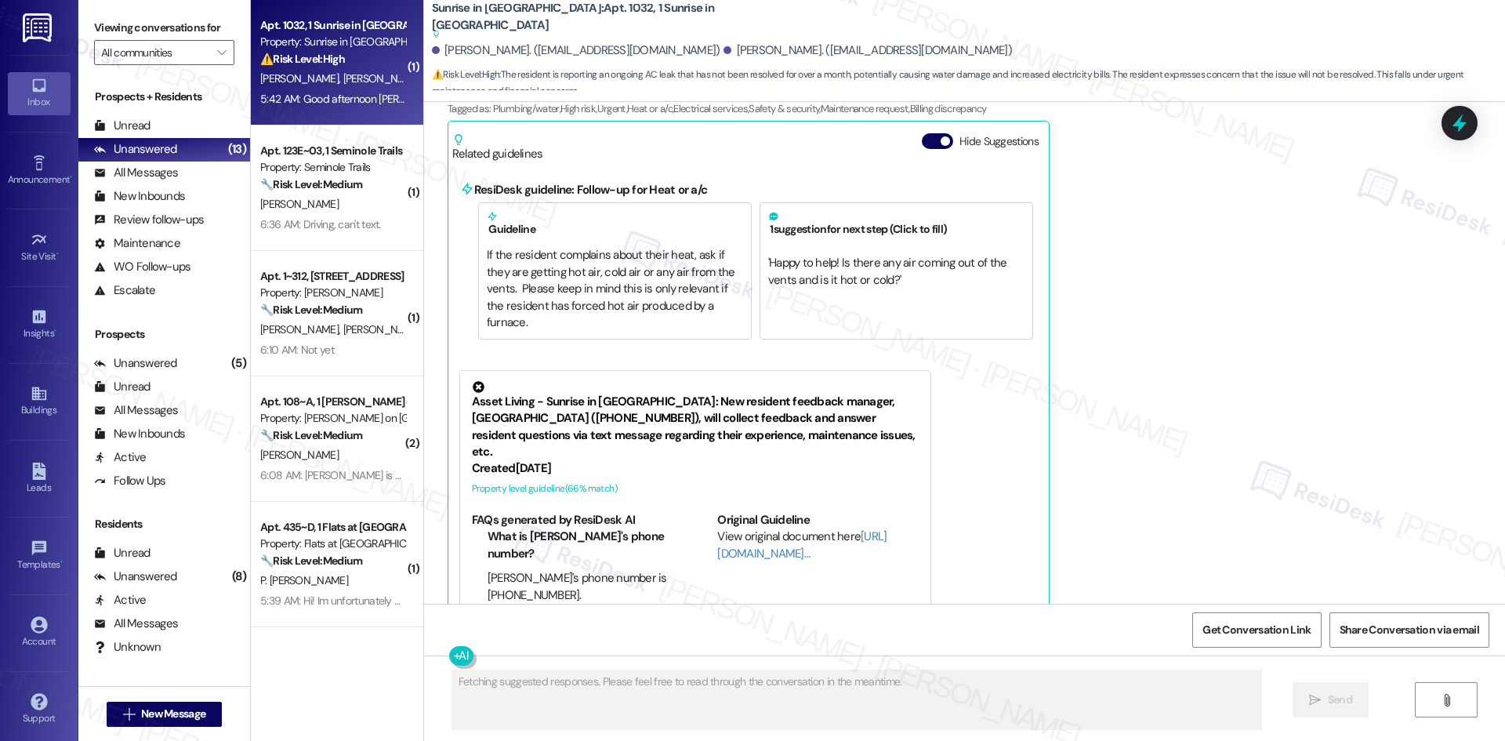
scroll to position [1089, 0]
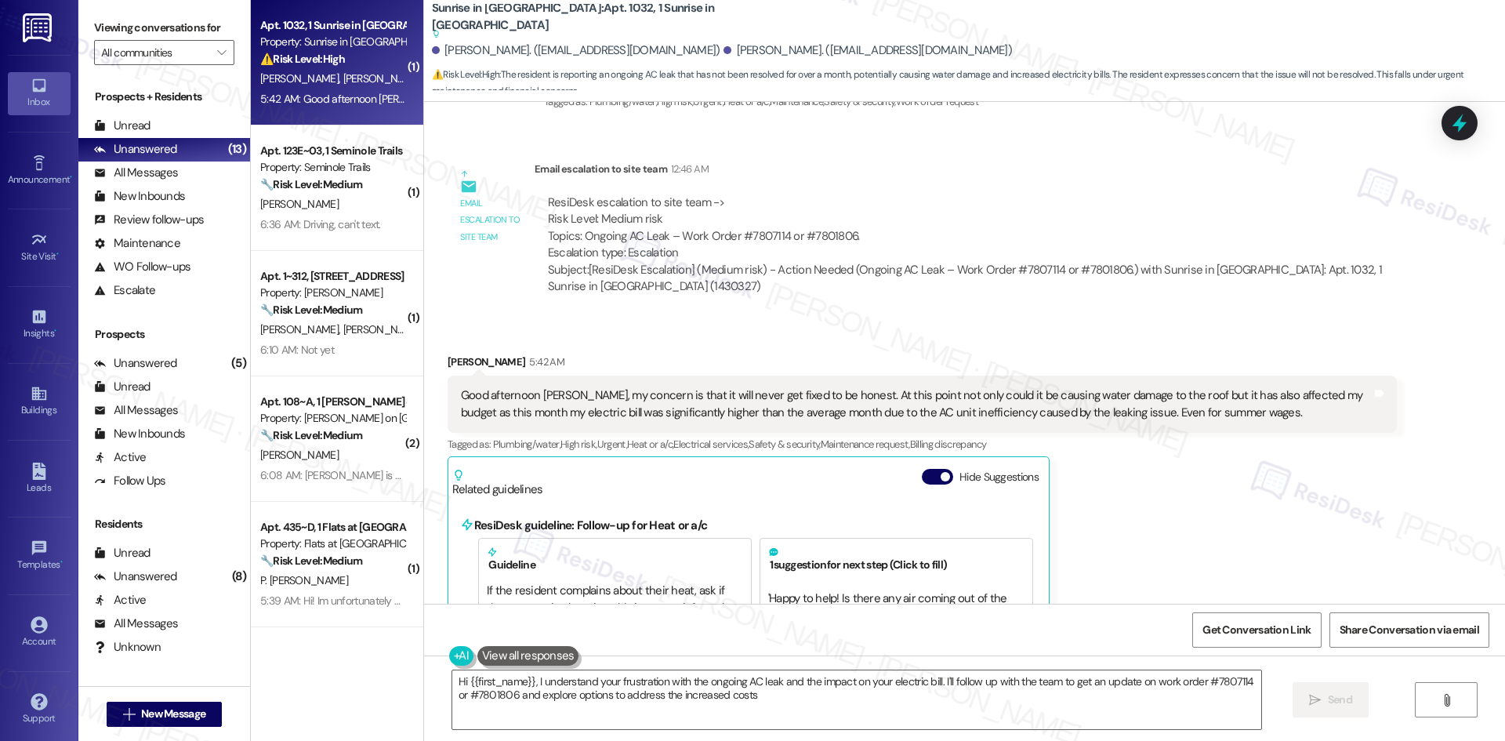
type textarea "Hi {{first_name}}, I understand your frustration with the ongoing AC leak and t…"
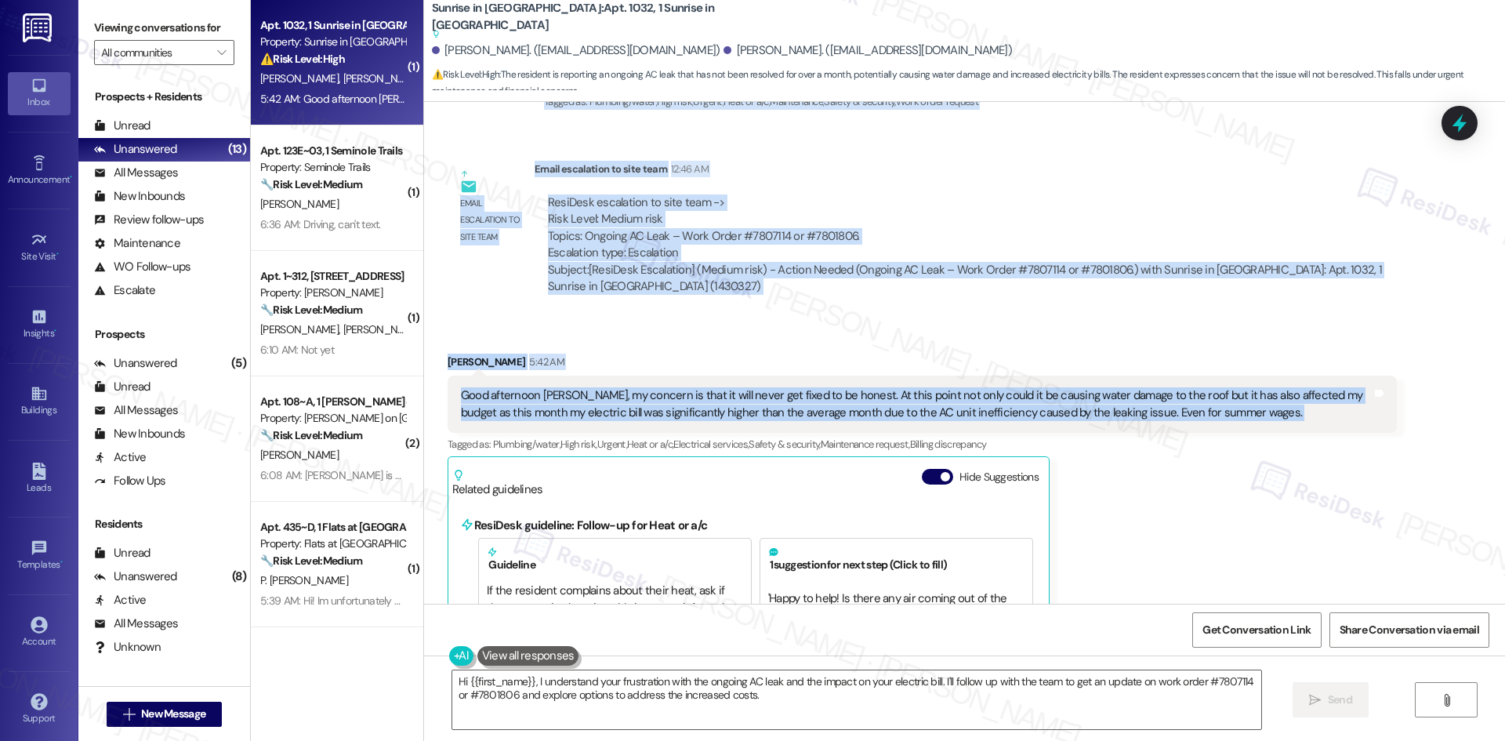
drag, startPoint x: 542, startPoint y: 259, endPoint x: 1436, endPoint y: 411, distance: 906.2
click at [1436, 411] on div "Lease started [DATE] 8:00 AM Announcement, sent via SMS Tessa (ResiDesk) [DATE]…" at bounding box center [964, 353] width 1081 height 502
copy div "Lorem (IpsuMdol) 69:87 SI A consectetu adip elitsed doeiusmod tem incidid UT la…"
click at [758, 346] on div "Received via SMS [PERSON_NAME] 5:42 AM Good afternoon [PERSON_NAME], my concern…" at bounding box center [922, 676] width 973 height 669
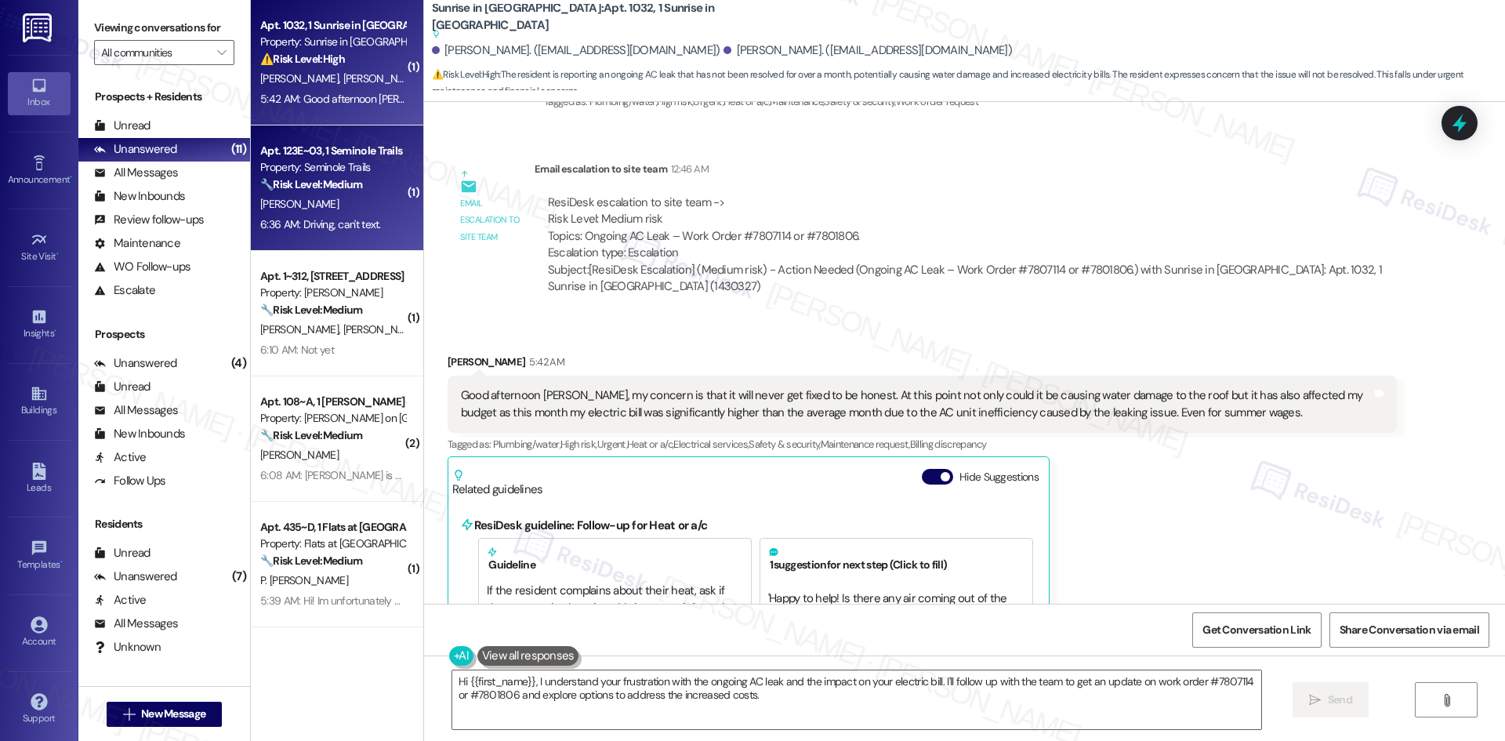
click at [393, 215] on div "Apt. 123E~03, 1 Seminole Trails Property: Seminole Trails 🔧 Risk Level: Medium …" at bounding box center [337, 187] width 172 height 125
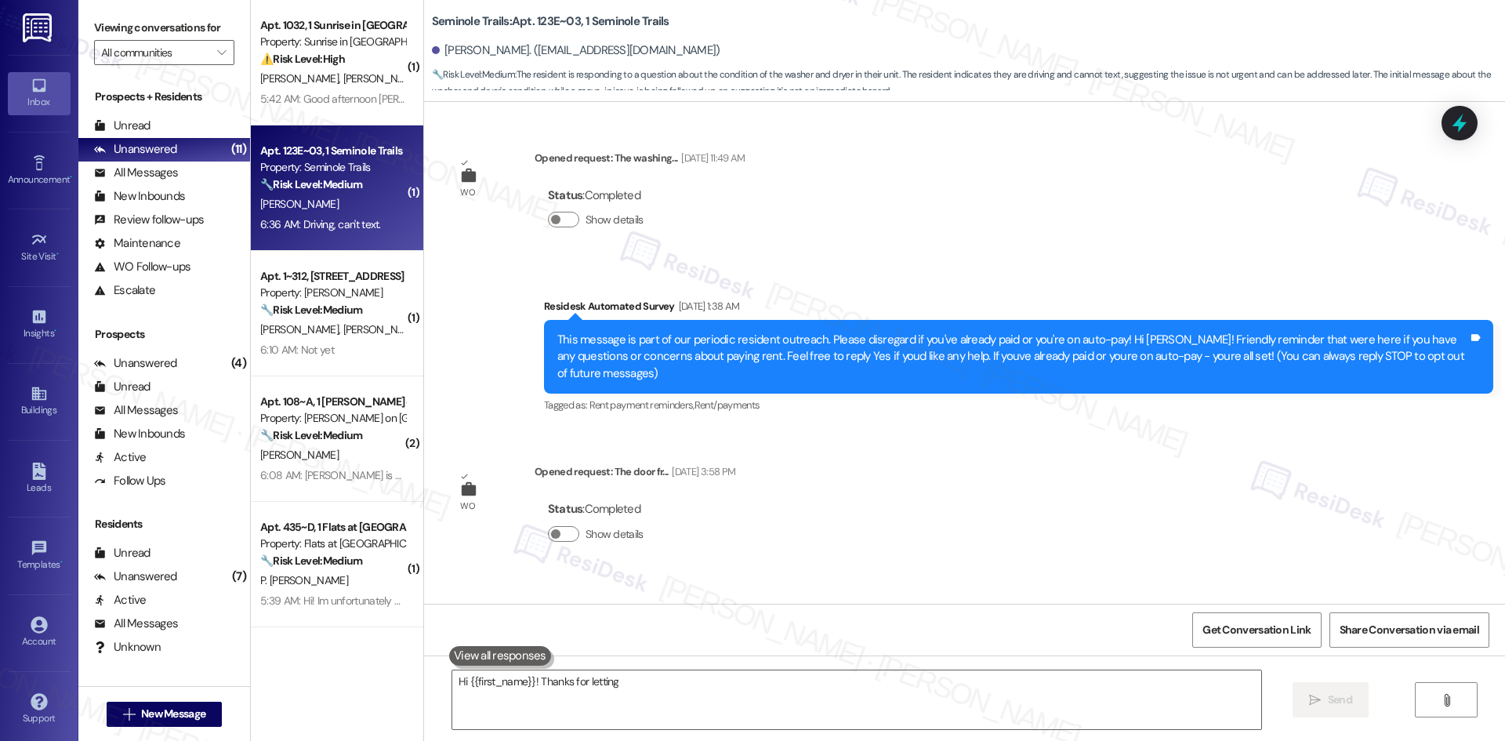
scroll to position [3868, 0]
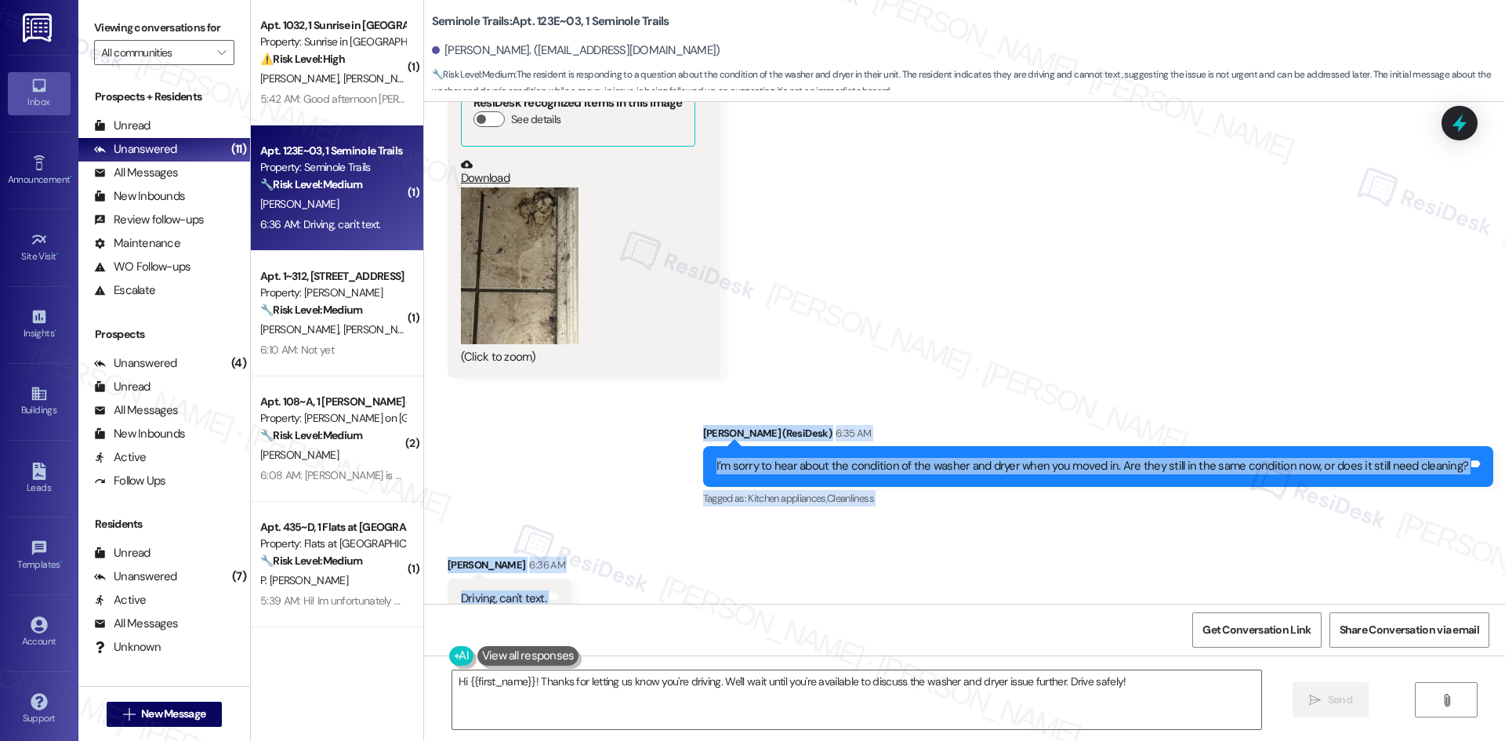
drag, startPoint x: 642, startPoint y: 381, endPoint x: 782, endPoint y: 538, distance: 210.3
click at [782, 538] on div "WO Opened request: The washing... [DATE] 11:49 AM Status : Completed Show detai…" at bounding box center [964, 353] width 1081 height 502
copy div "[PERSON_NAME] (ResiDesk) 6:35 AM I’m sorry to hear about the condition of the w…"
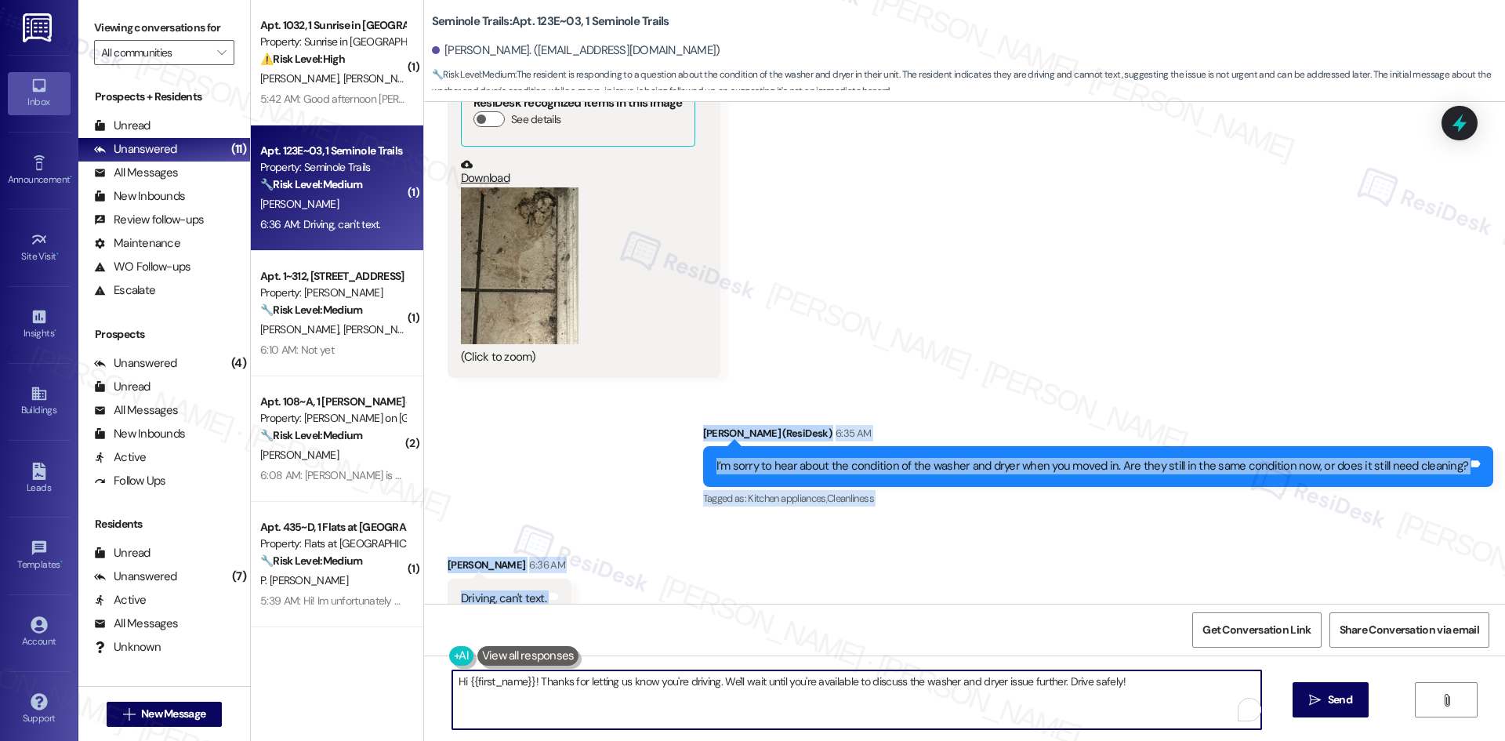
click at [657, 712] on textarea "Hi {{first_name}}! Thanks for letting us know you're driving. We'll wait until …" at bounding box center [856, 699] width 809 height 59
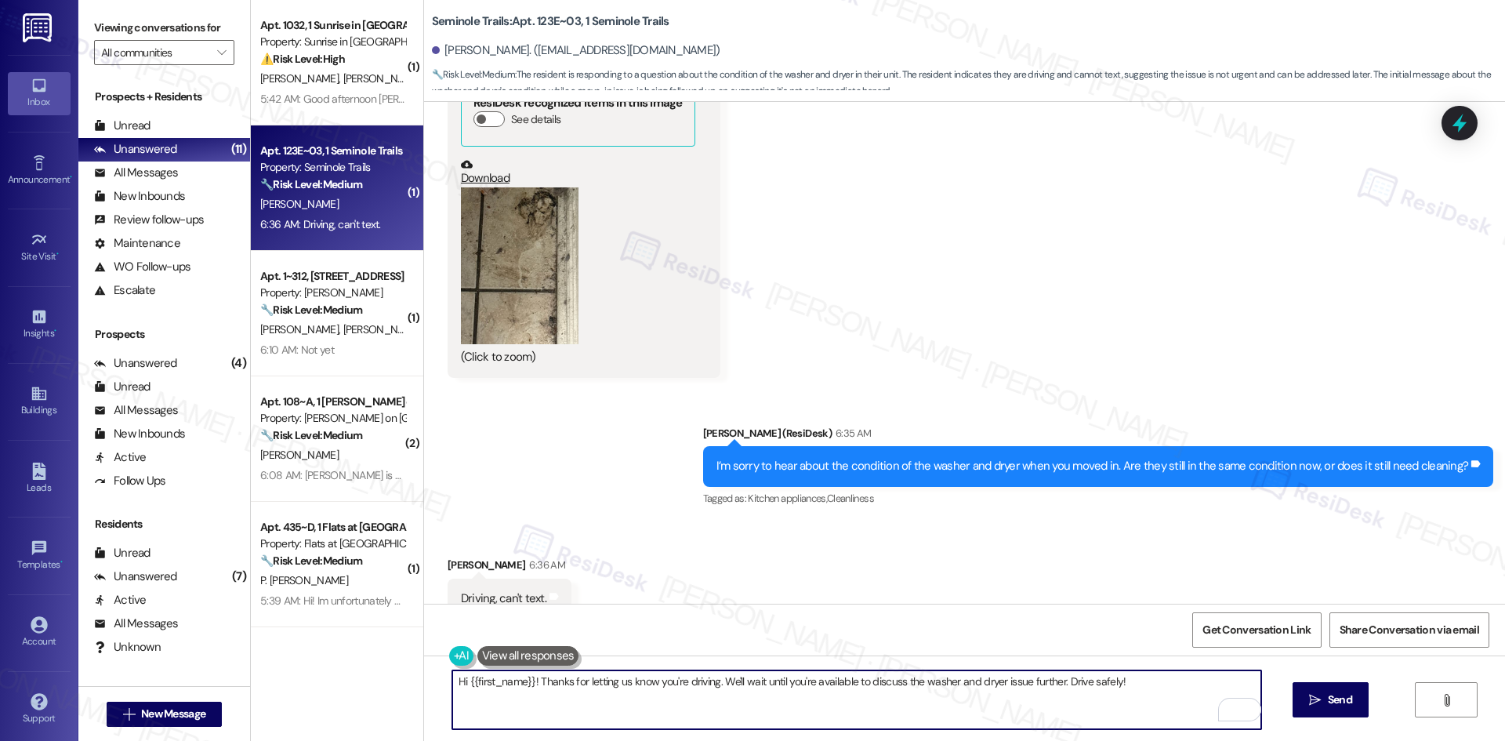
drag, startPoint x: 1136, startPoint y: 675, endPoint x: 454, endPoint y: 679, distance: 682.6
click at [424, 673] on div "Hi {{first_name}}! Thanks for letting us know you're driving. We'll wait until …" at bounding box center [964, 714] width 1081 height 118
paste textarea "Got it, [PERSON_NAME] — we can follow up later when it’s a better time for you …"
type textarea "Got it, [PERSON_NAME] — we can follow up later when it’s a better time for you …"
click at [1311, 708] on span " Send" at bounding box center [1330, 699] width 49 height 16
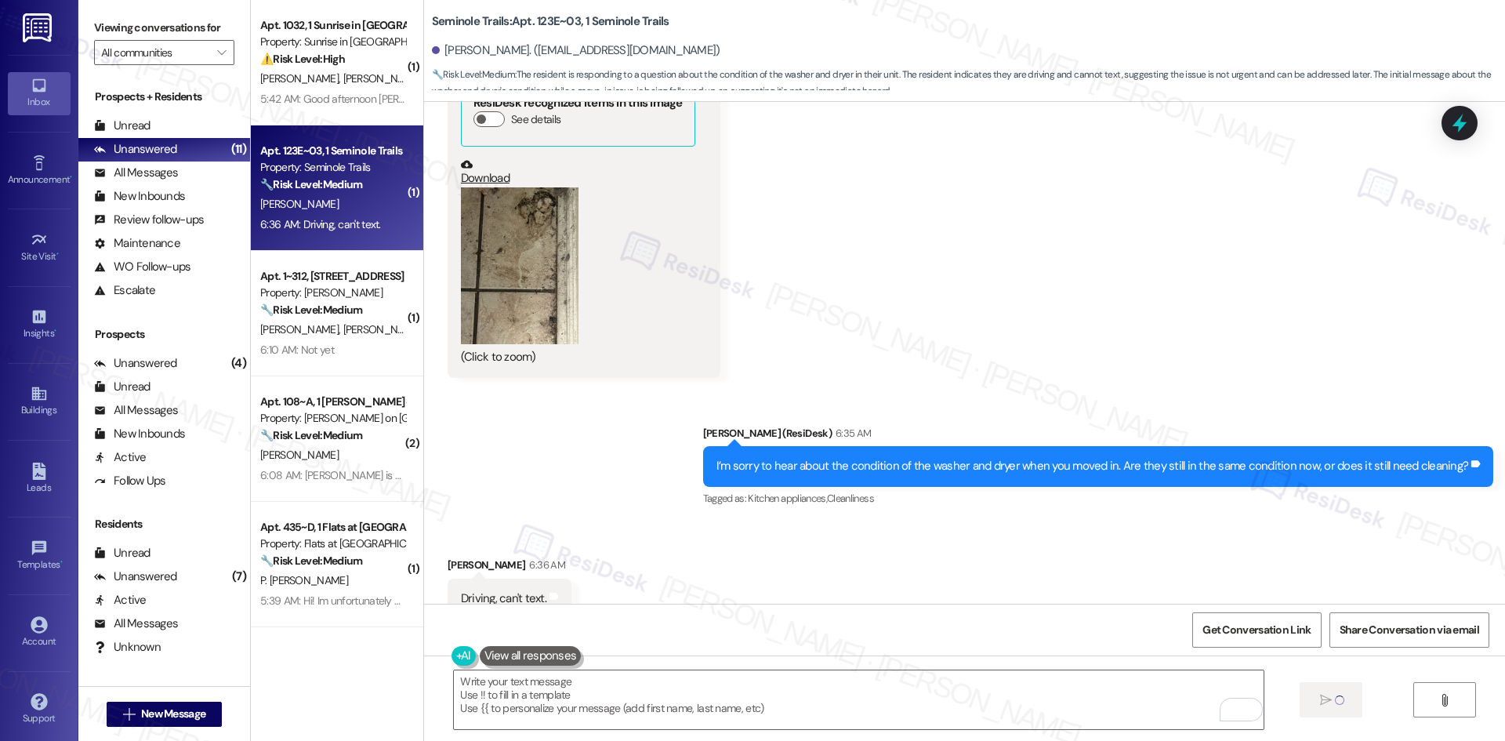
type textarea "Fetching suggested responses. Please feel free to read through the conversation…"
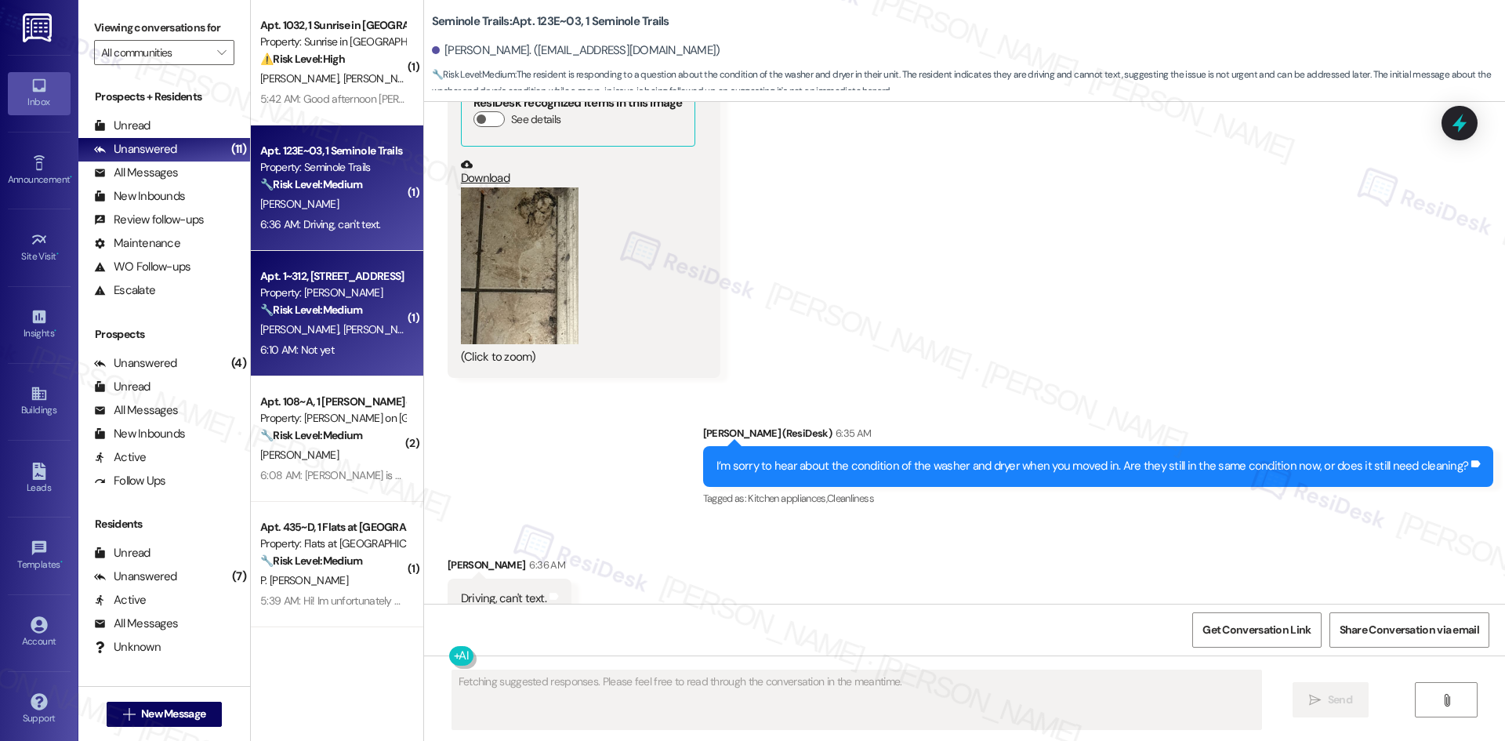
click at [288, 321] on div "[PERSON_NAME] [PERSON_NAME]" at bounding box center [333, 330] width 148 height 20
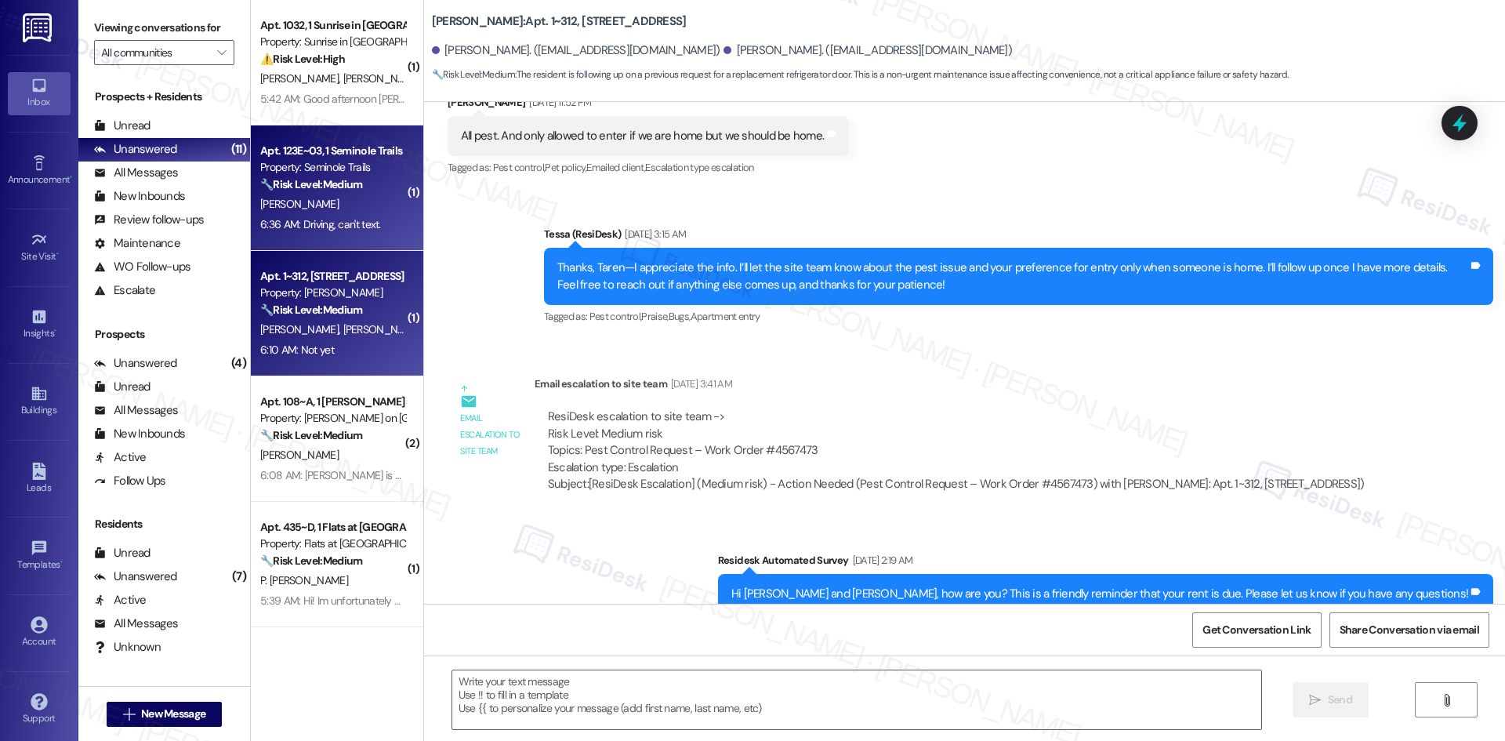
type textarea "Fetching suggested responses. Please feel free to read through the conversation…"
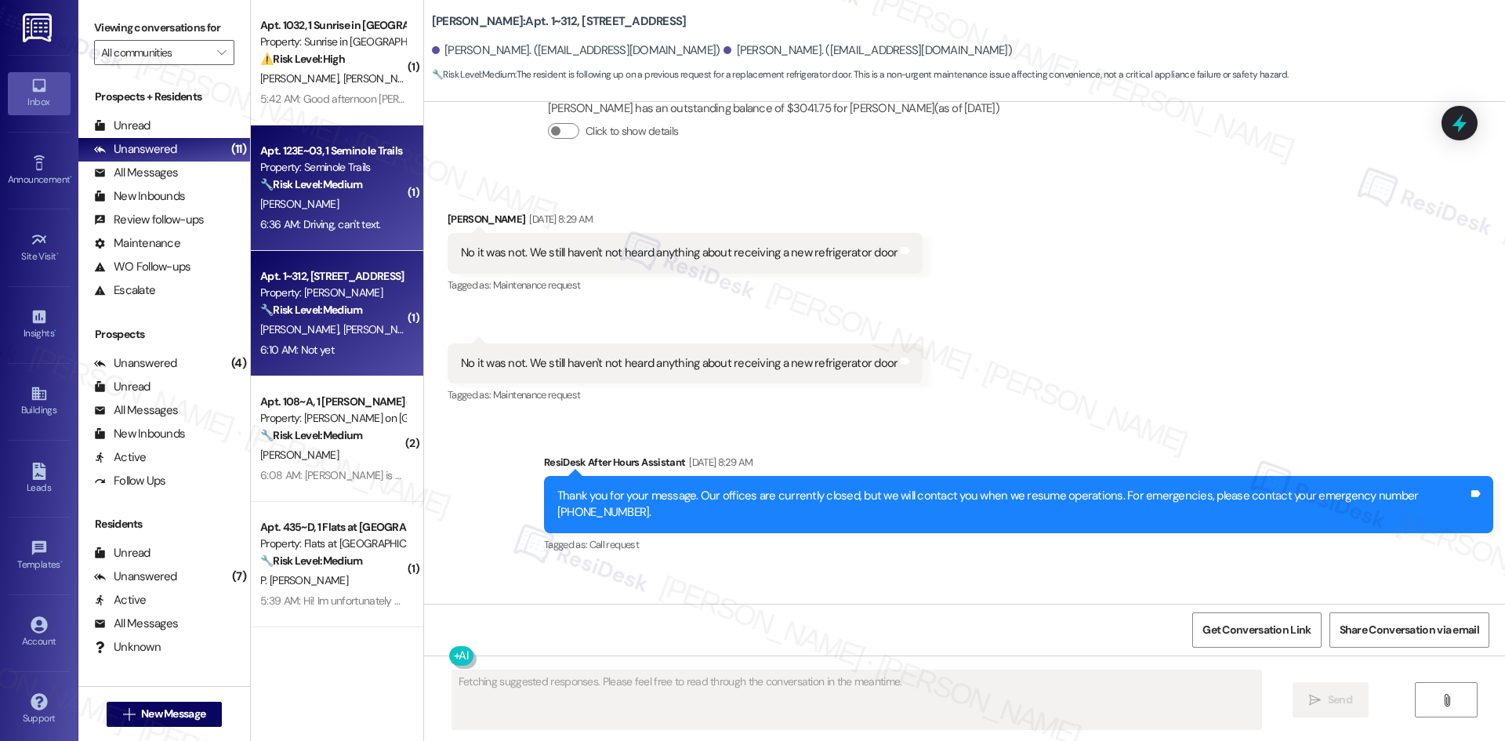
click at [345, 248] on div "Apt. 123E~03, 1 Seminole Trails Property: Seminole Trails 🔧 Risk Level: Medium …" at bounding box center [337, 187] width 172 height 125
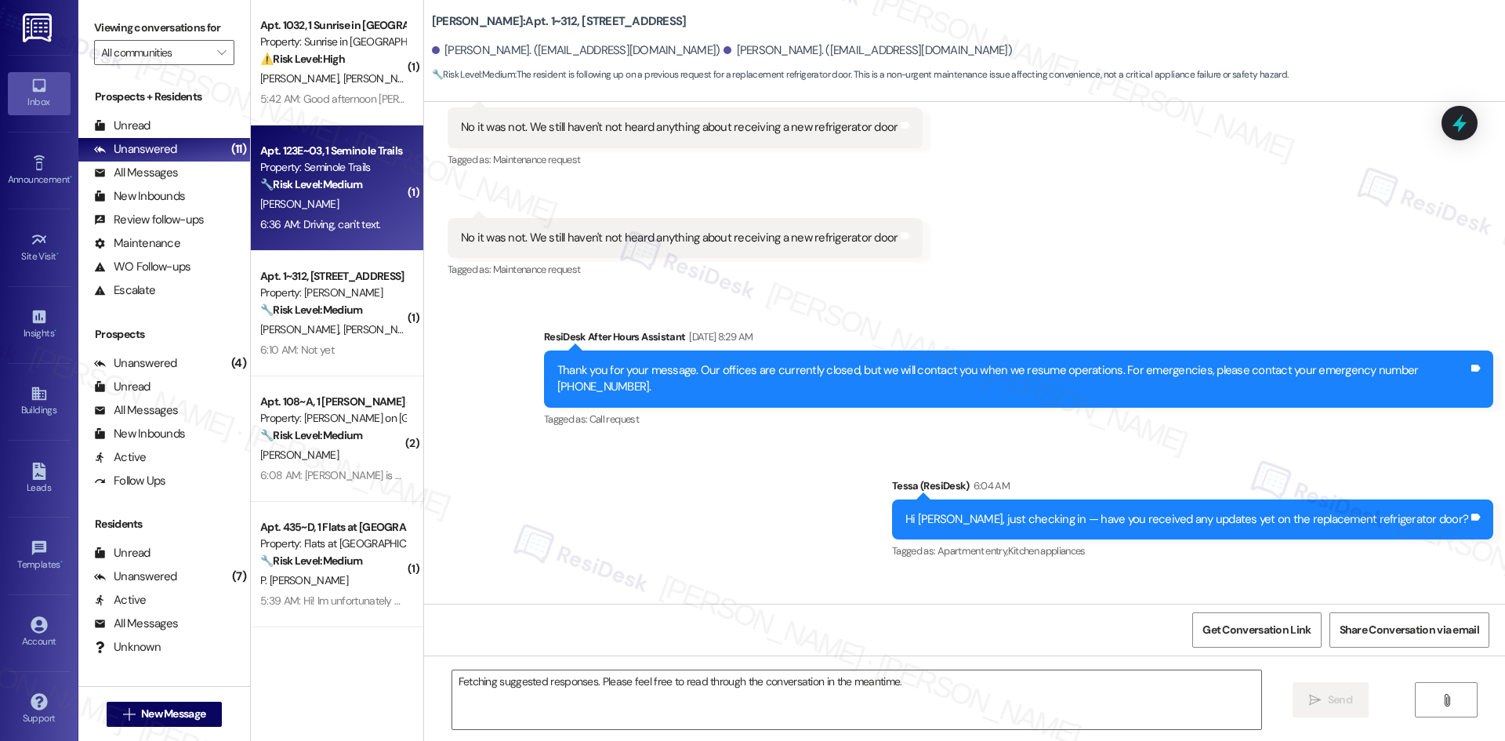
scroll to position [1838, 0]
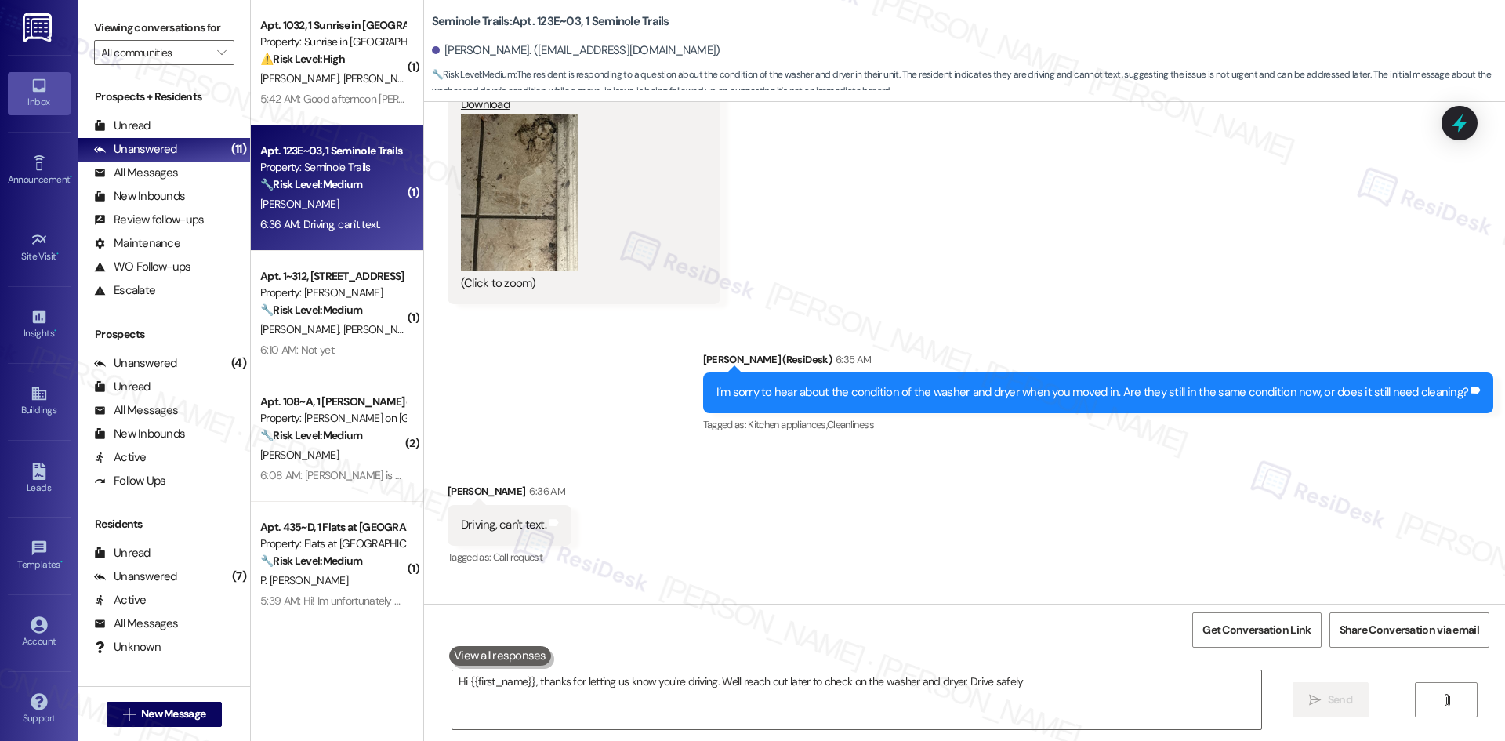
type textarea "Hi {{first_name}}, thanks for letting us know you're driving. We'll reach out l…"
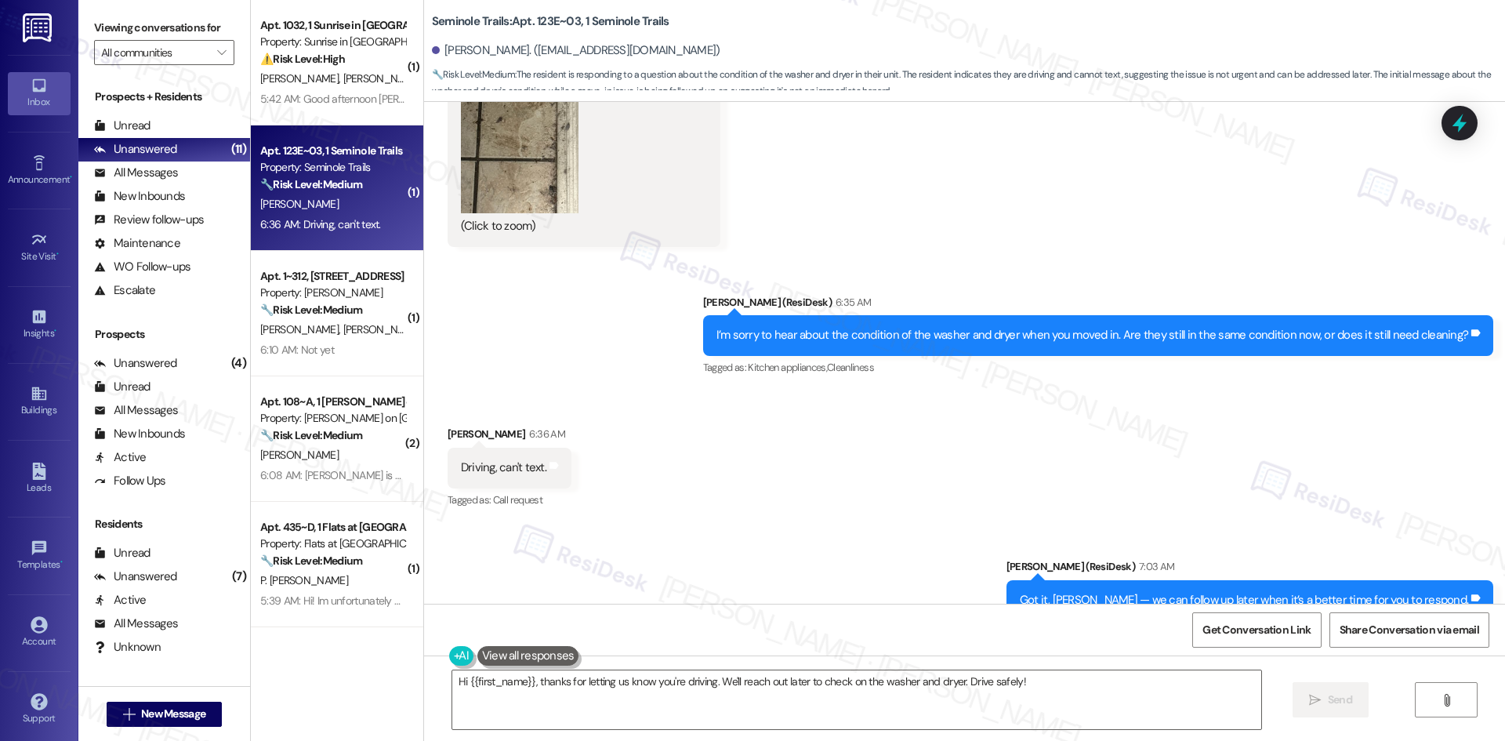
scroll to position [4001, 0]
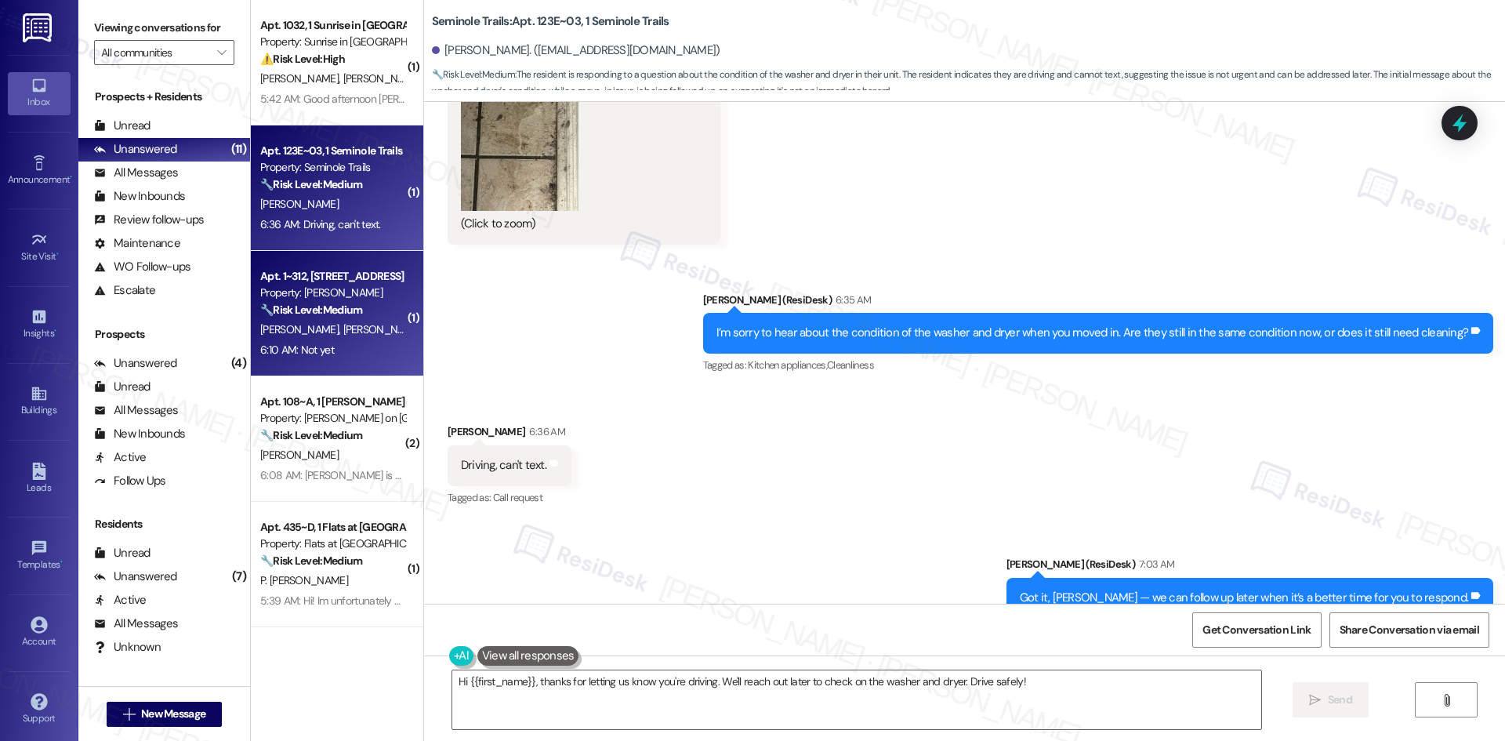
click at [328, 297] on div "Property: [PERSON_NAME]" at bounding box center [332, 292] width 145 height 16
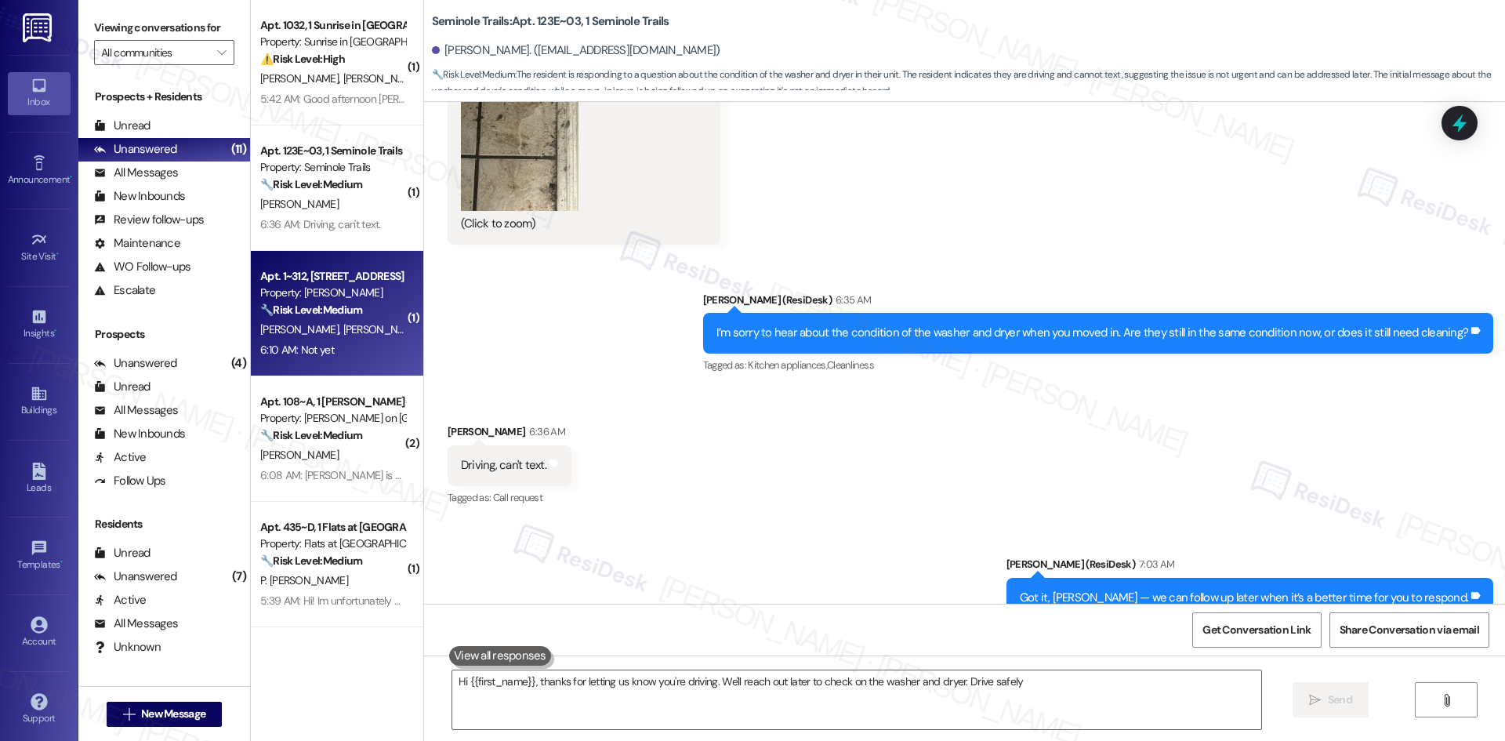
type textarea "Hi {{first_name}}, thanks for letting us know you're driving. We'll reach out l…"
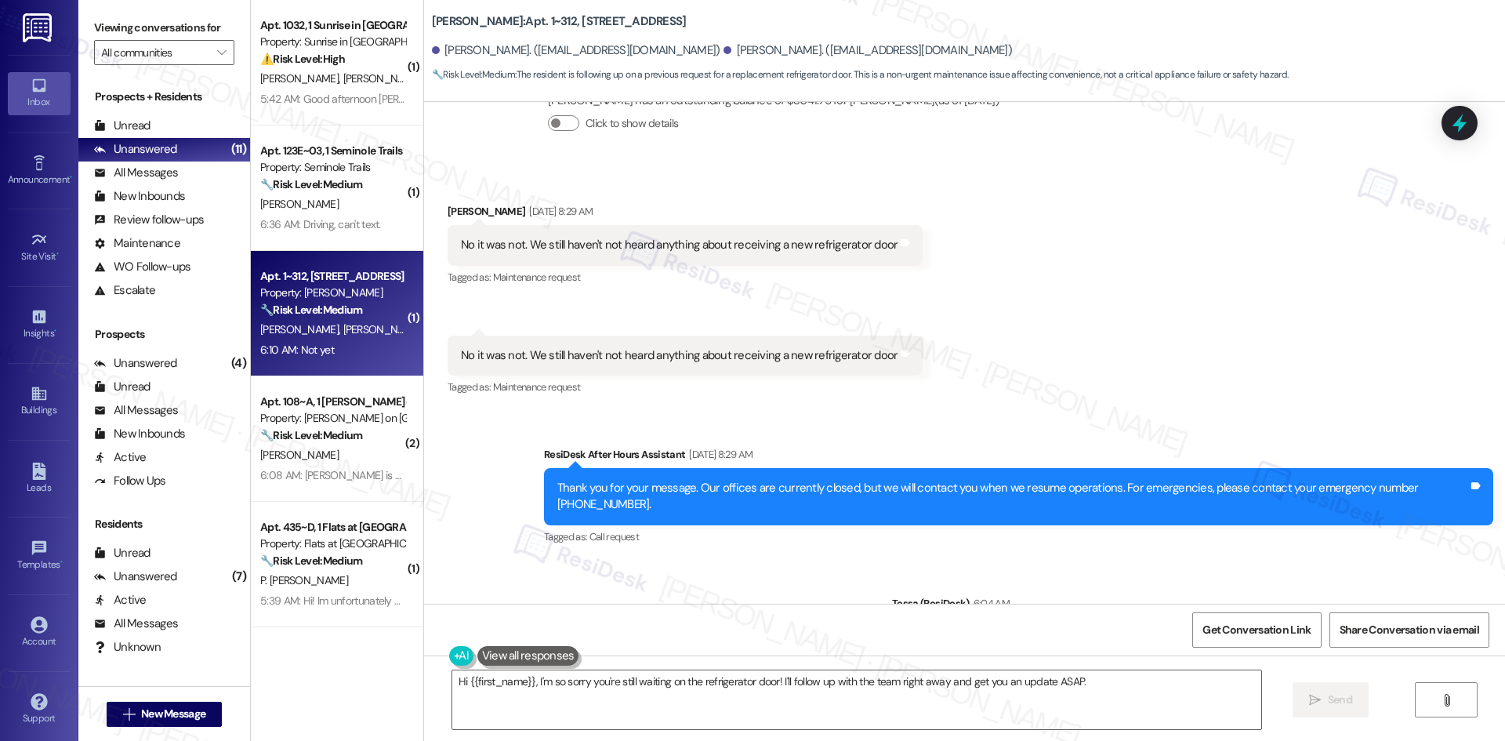
scroll to position [1838, 0]
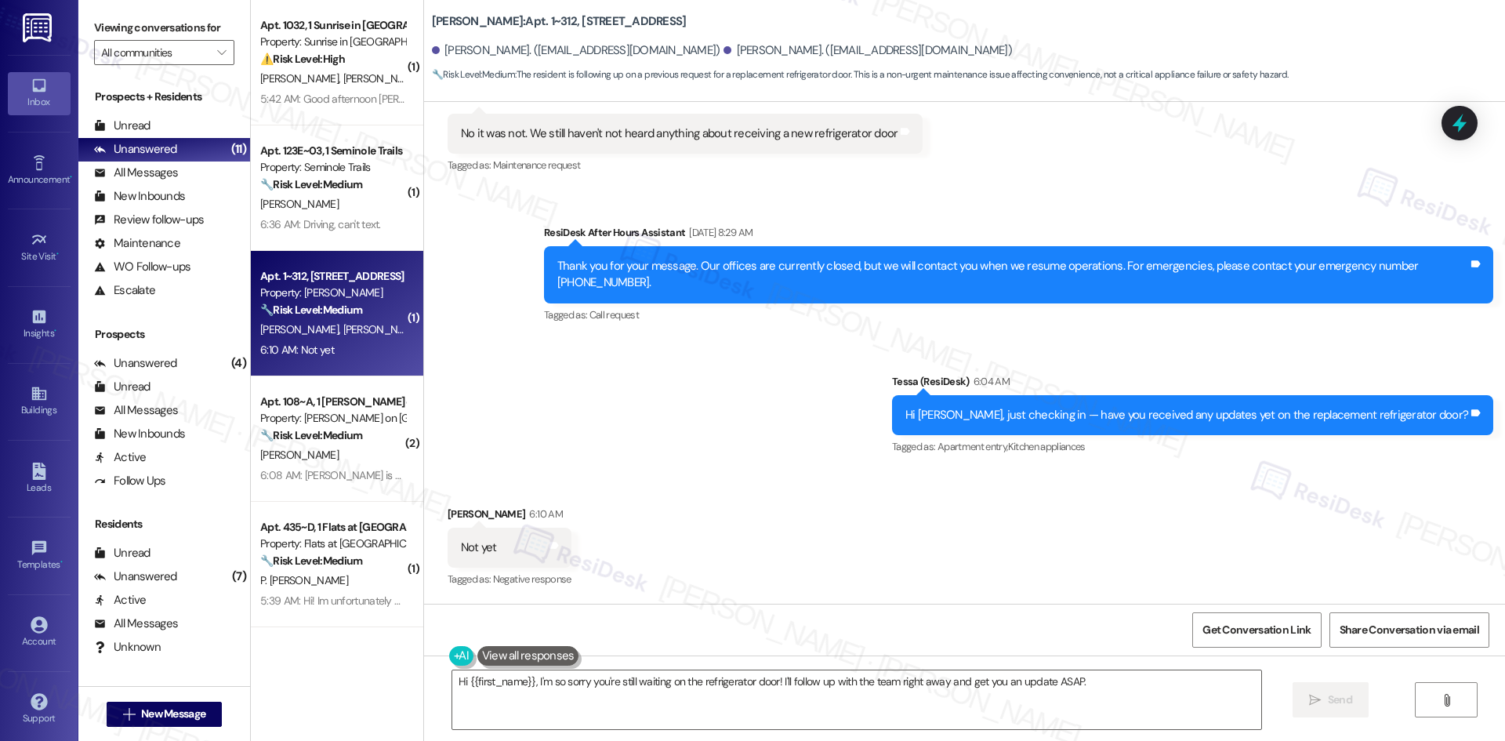
click at [892, 443] on div "Sent via SMS ResiDesk After Hours Assistant [DATE] 8:29 AM Thank you for your m…" at bounding box center [964, 329] width 1081 height 281
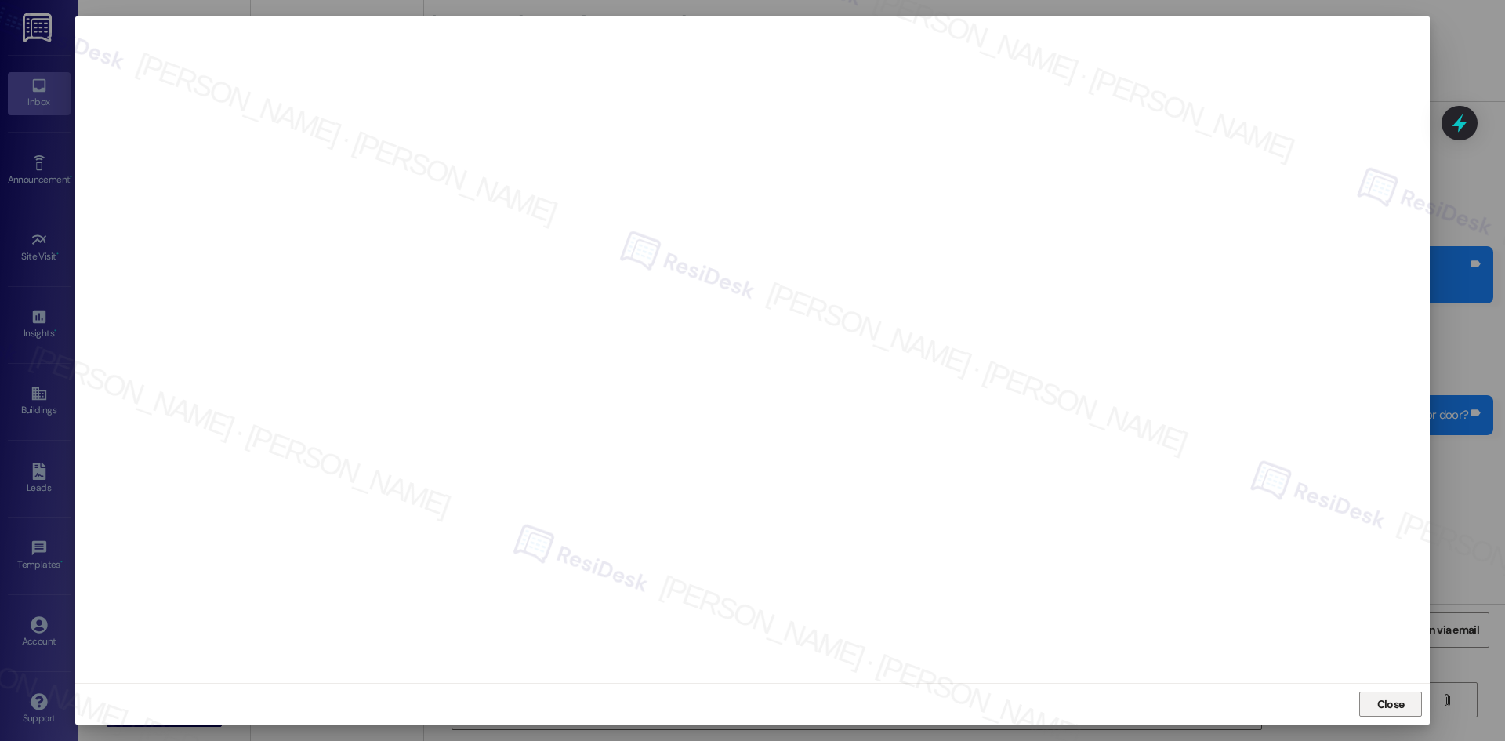
click at [1397, 701] on span "Close" at bounding box center [1390, 704] width 27 height 16
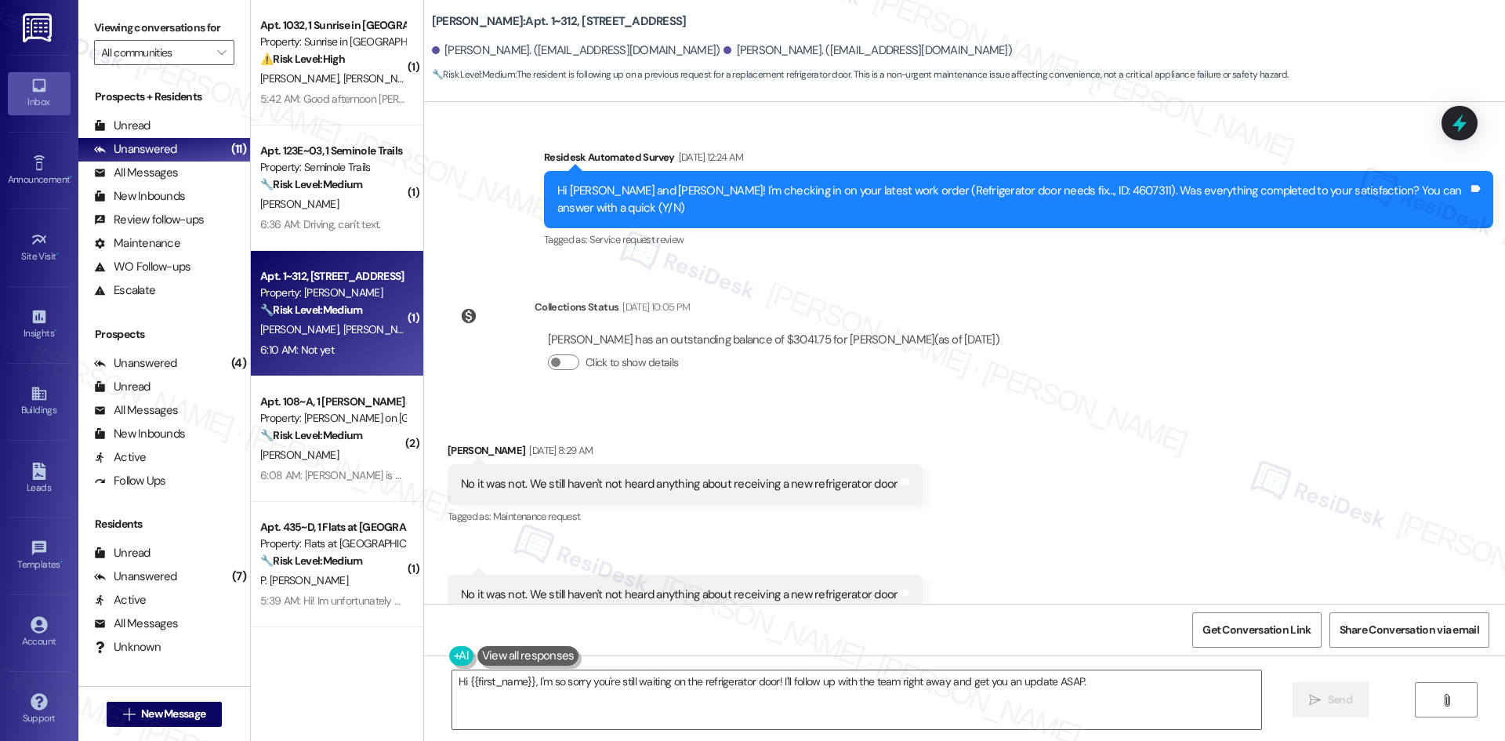
scroll to position [1368, 0]
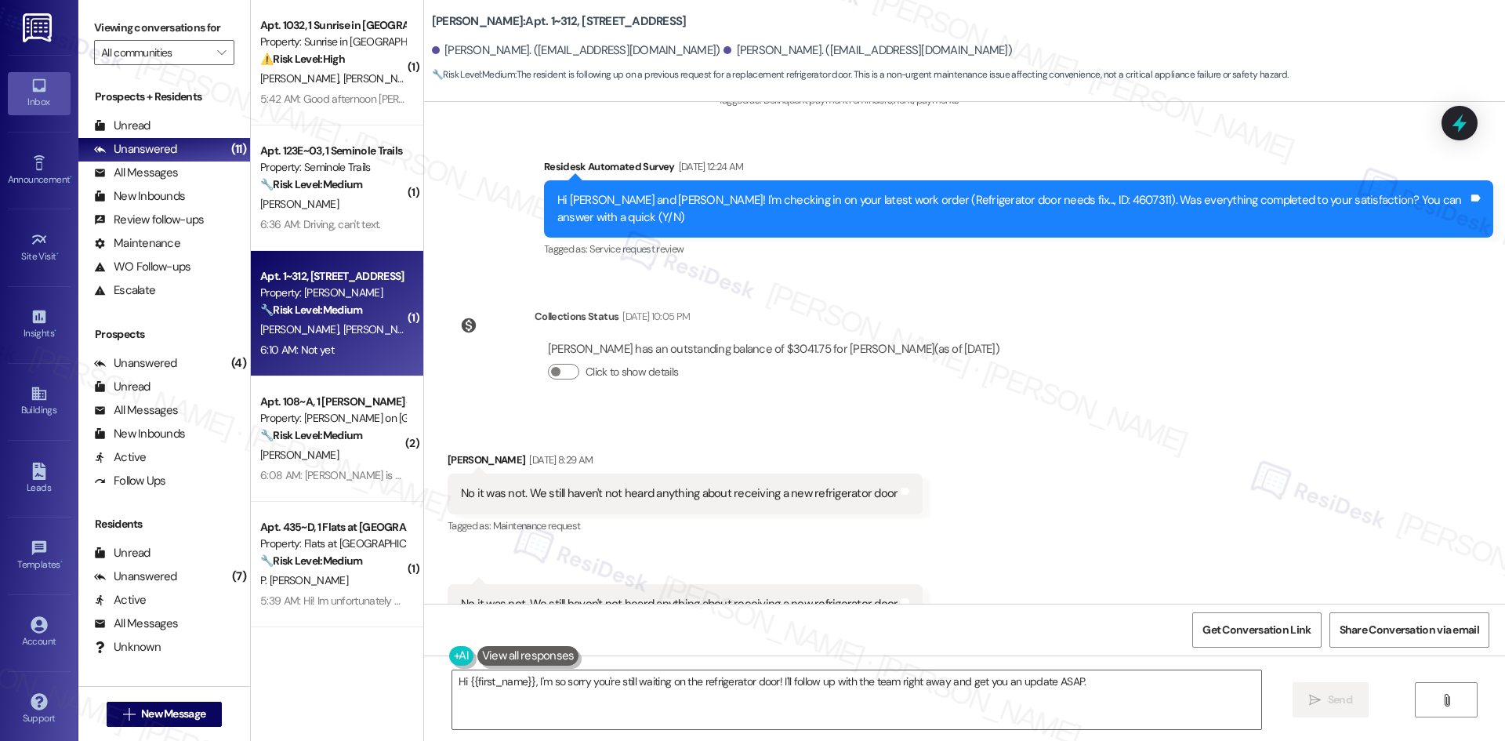
click at [1190, 511] on div "Received via SMS [PERSON_NAME] [DATE] 8:29 AM No it was not. We still haven't n…" at bounding box center [964, 537] width 1081 height 243
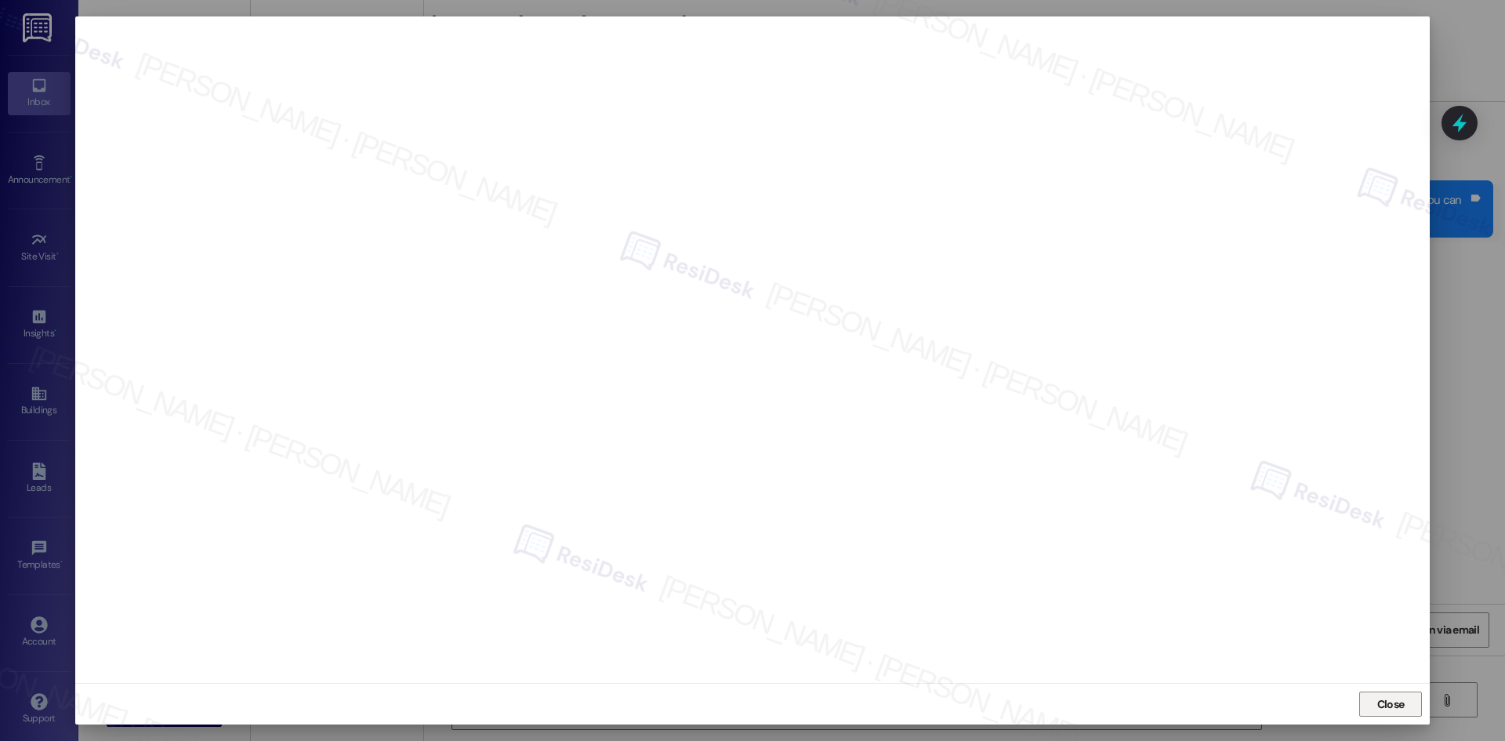
drag, startPoint x: 1396, startPoint y: 700, endPoint x: 1264, endPoint y: 659, distance: 137.8
click at [1394, 701] on span "Close" at bounding box center [1390, 704] width 27 height 16
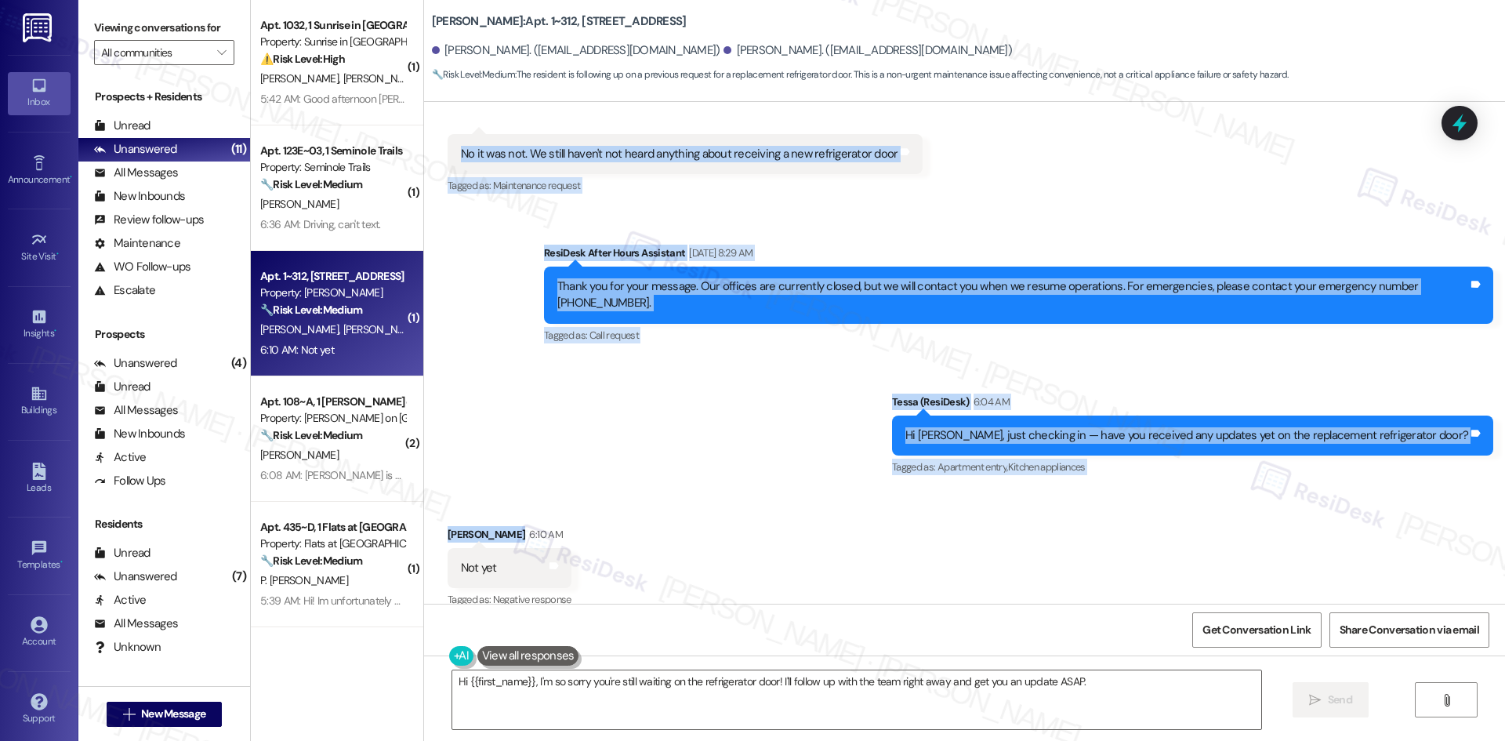
scroll to position [1838, 0]
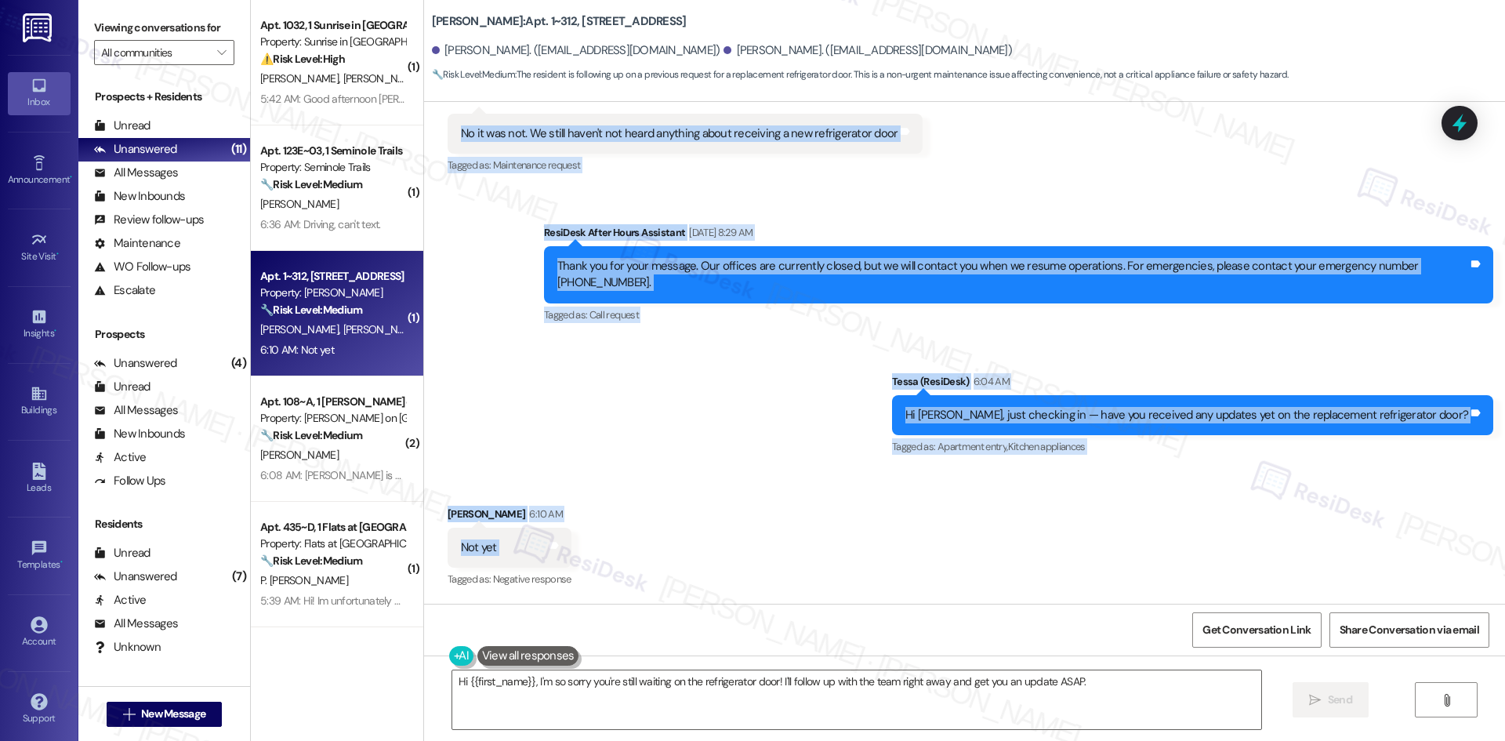
drag, startPoint x: 525, startPoint y: 256, endPoint x: 711, endPoint y: 541, distance: 339.7
click at [711, 541] on div "Lease started [DATE] 8:00 AM Announcement, sent via SMS Tessa (ResiDesk) [DATE]…" at bounding box center [964, 353] width 1081 height 502
copy div "Residesk Automated Survey [DATE] 12:24 AM Hi [PERSON_NAME] and [PERSON_NAME]! I…"
click at [583, 353] on div "Sent via SMS ResiDesk After Hours Assistant [DATE] 8:29 AM Thank you for your m…" at bounding box center [964, 329] width 1081 height 281
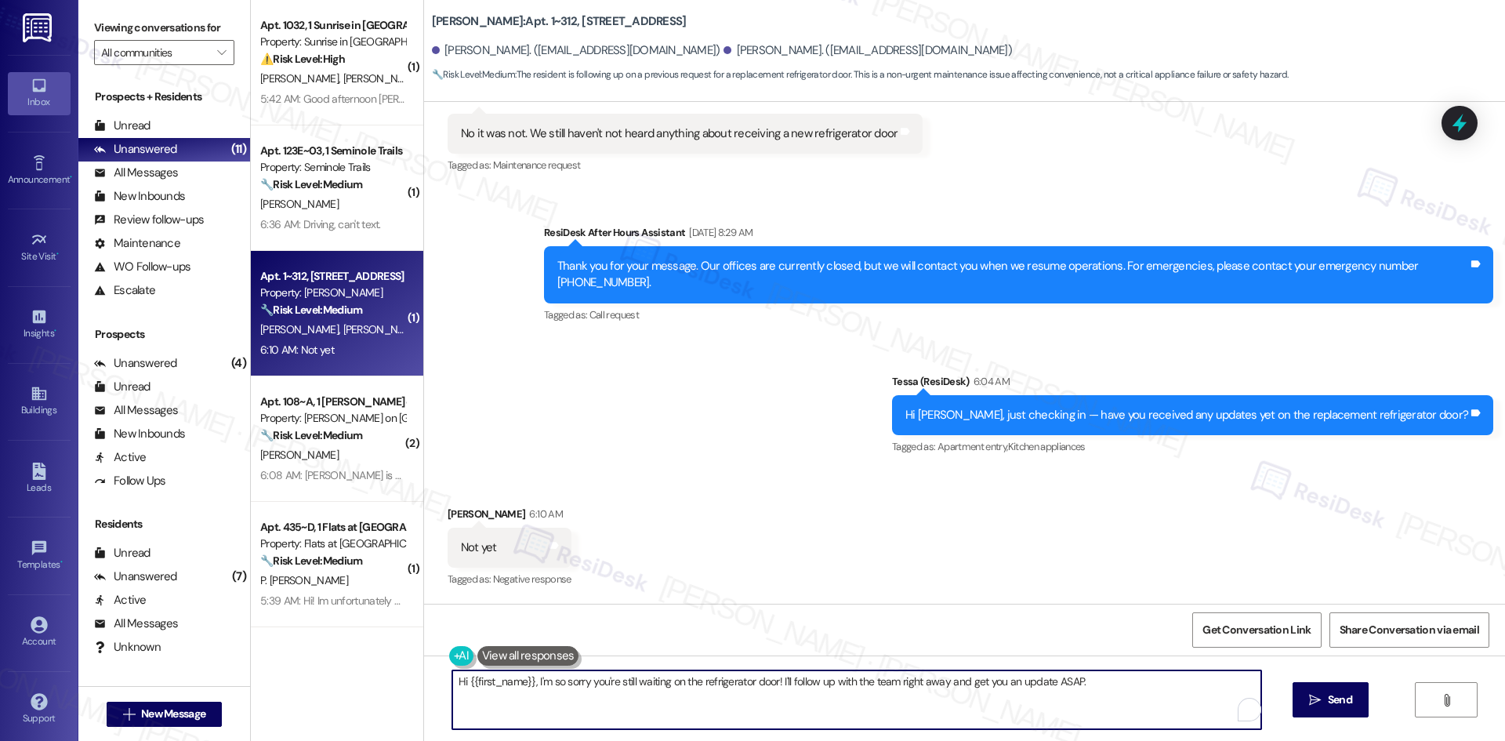
click at [741, 699] on textarea "Hi {{first_name}}, I'm so sorry you're still waiting on the refrigerator door! …" at bounding box center [856, 699] width 809 height 59
paste textarea "Thanks for letting me know, [PERSON_NAME], and my apologies for the delay. I’ll…"
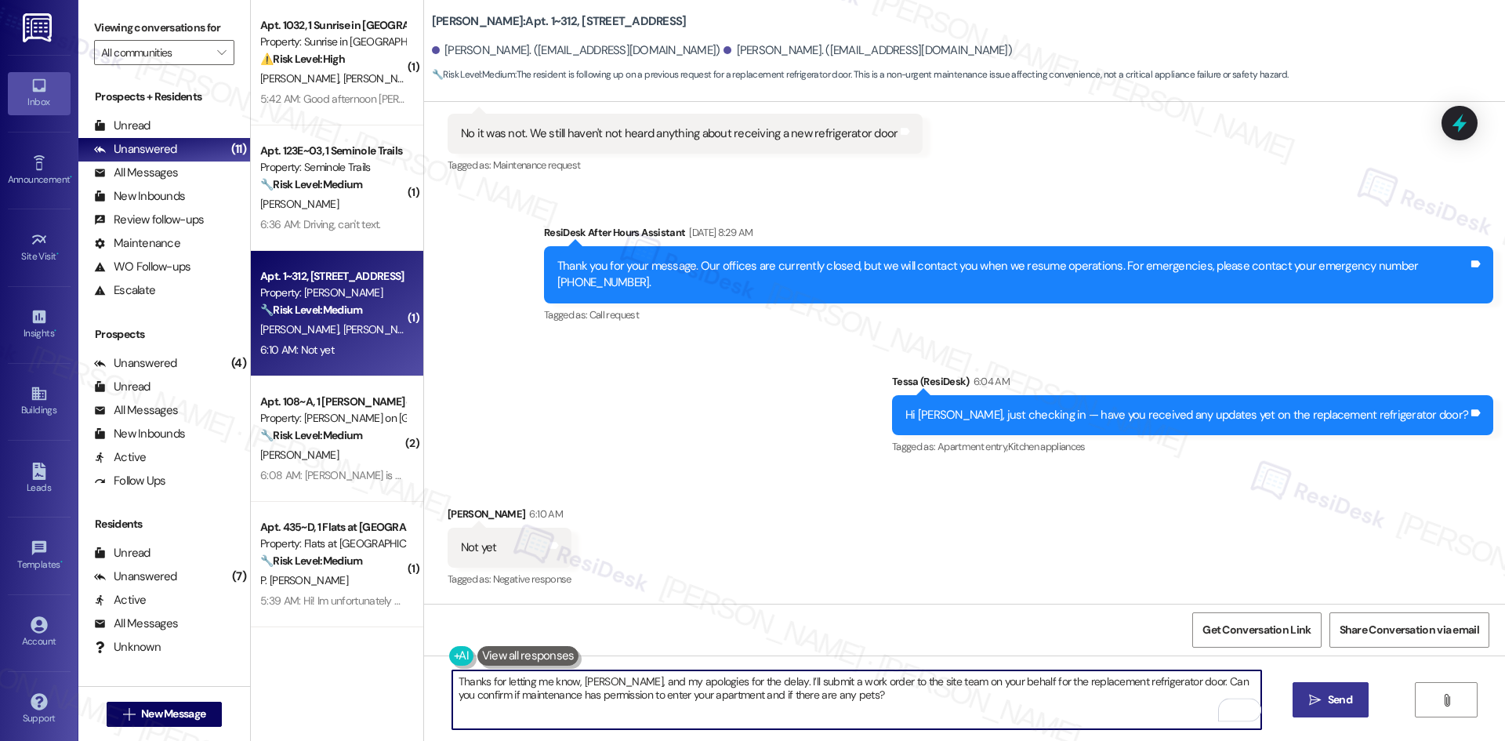
type textarea "Thanks for letting me know, [PERSON_NAME], and my apologies for the delay. I’ll…"
click at [1301, 705] on button " Send" at bounding box center [1330, 699] width 76 height 35
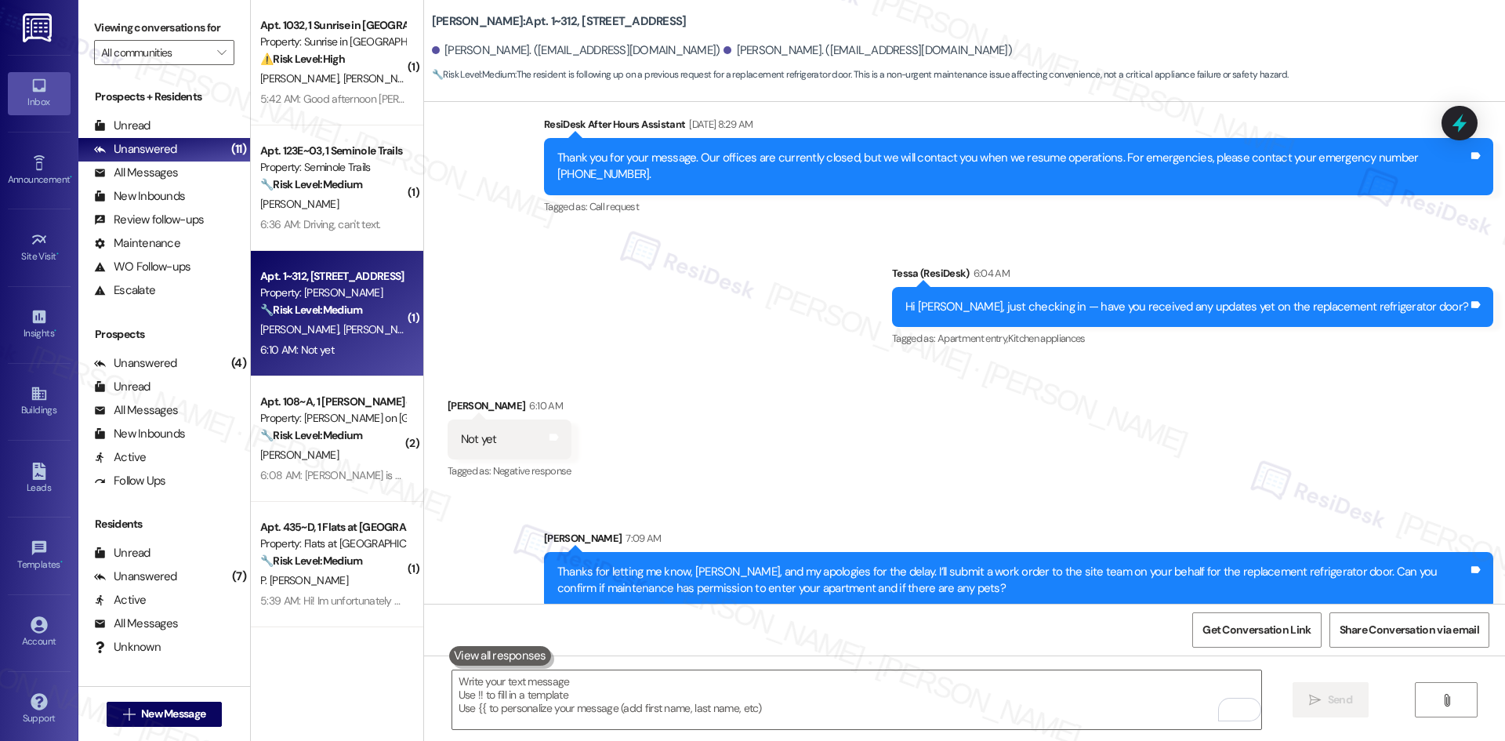
scroll to position [1964, 0]
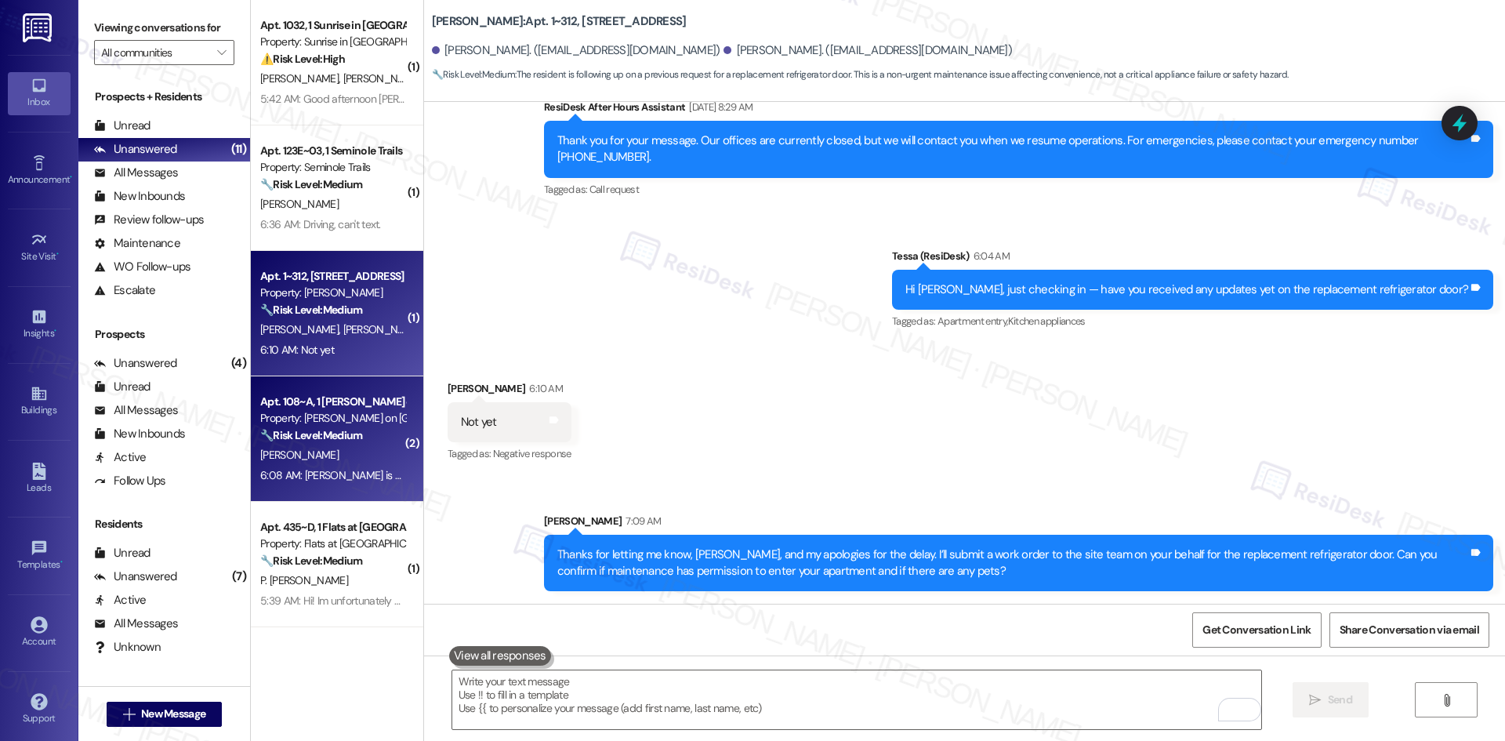
click at [364, 474] on div "6:08 AM: [PERSON_NAME] is my full name 6:08 AM: [PERSON_NAME] is my full name" at bounding box center [356, 475] width 193 height 14
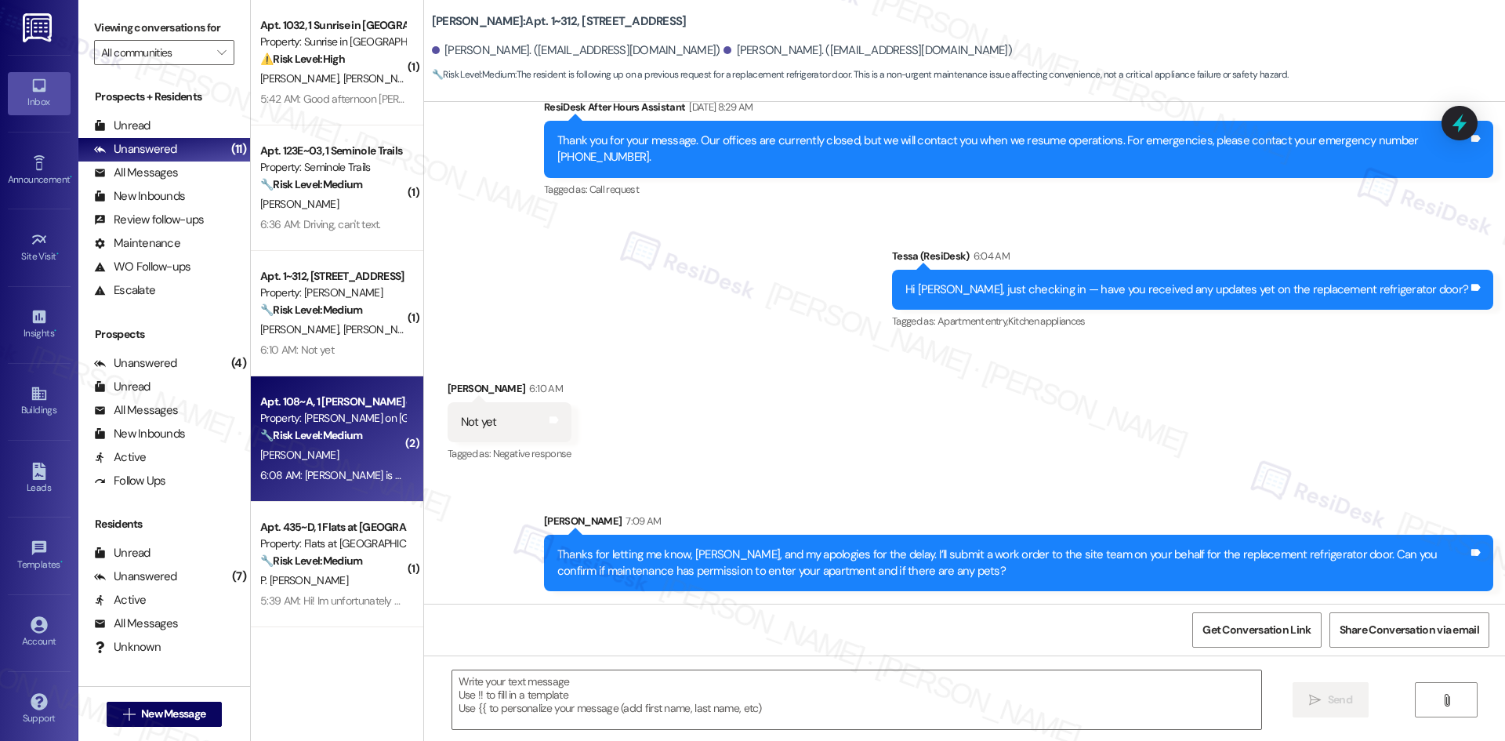
type textarea "Fetching suggested responses. Please feel free to read through the conversation…"
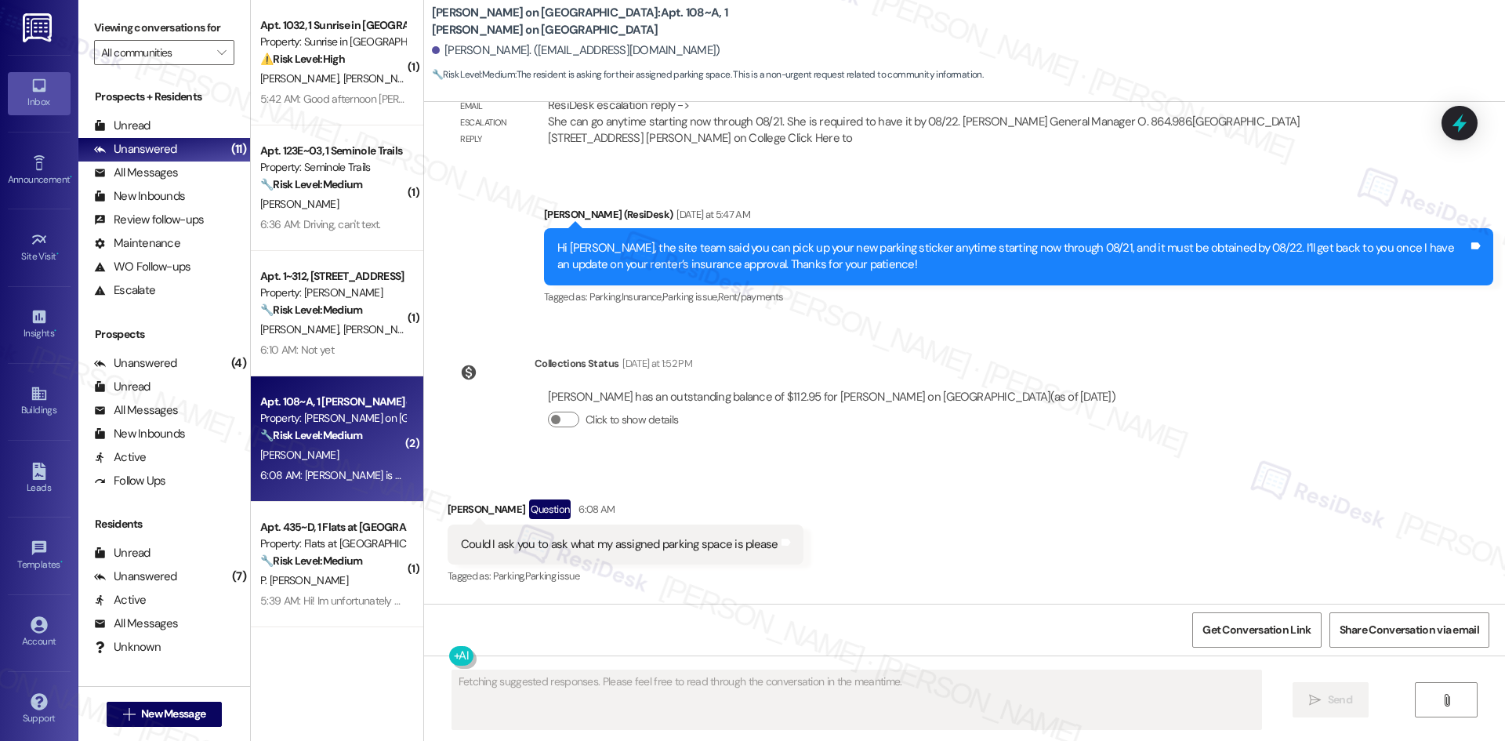
scroll to position [3585, 0]
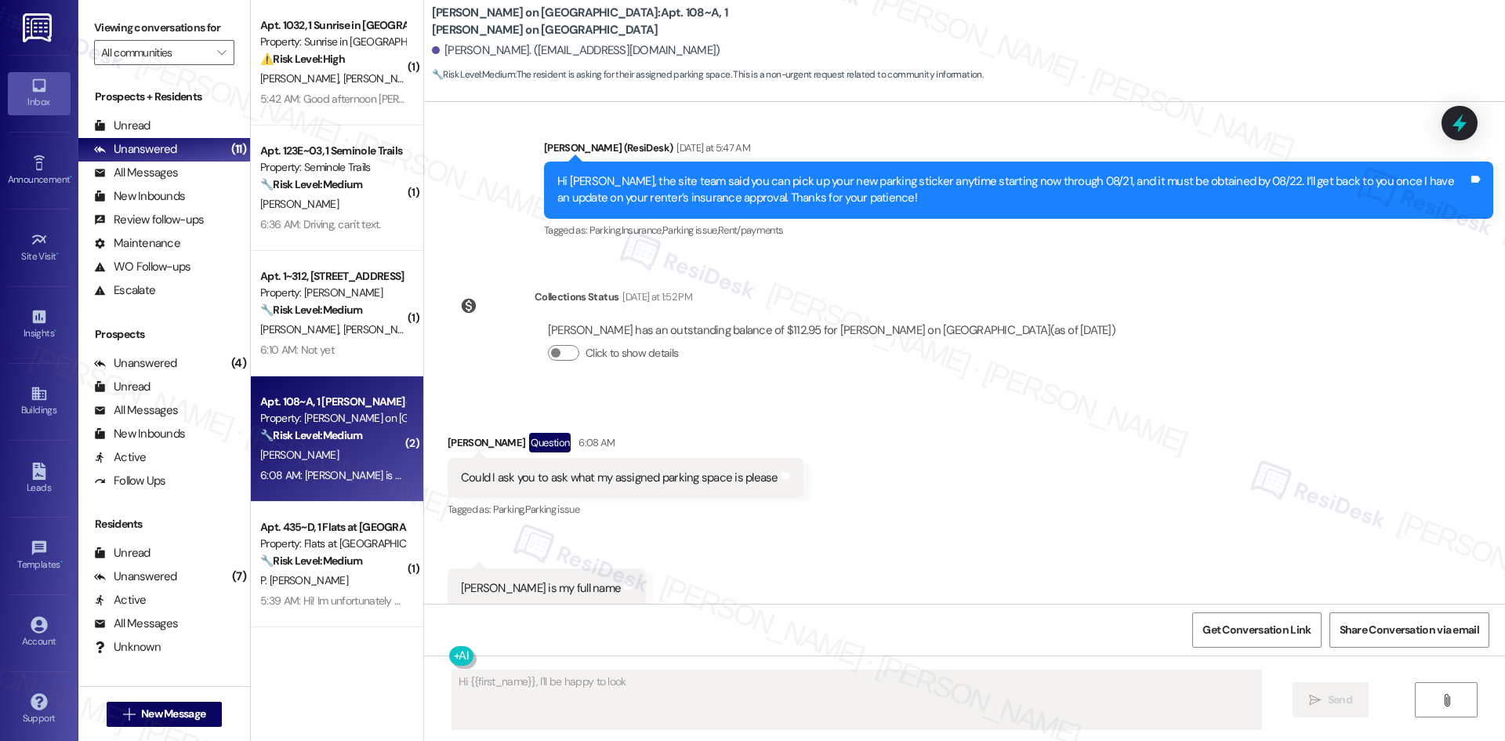
type textarea "Hi {{first_name}}, I'll be happy to look"
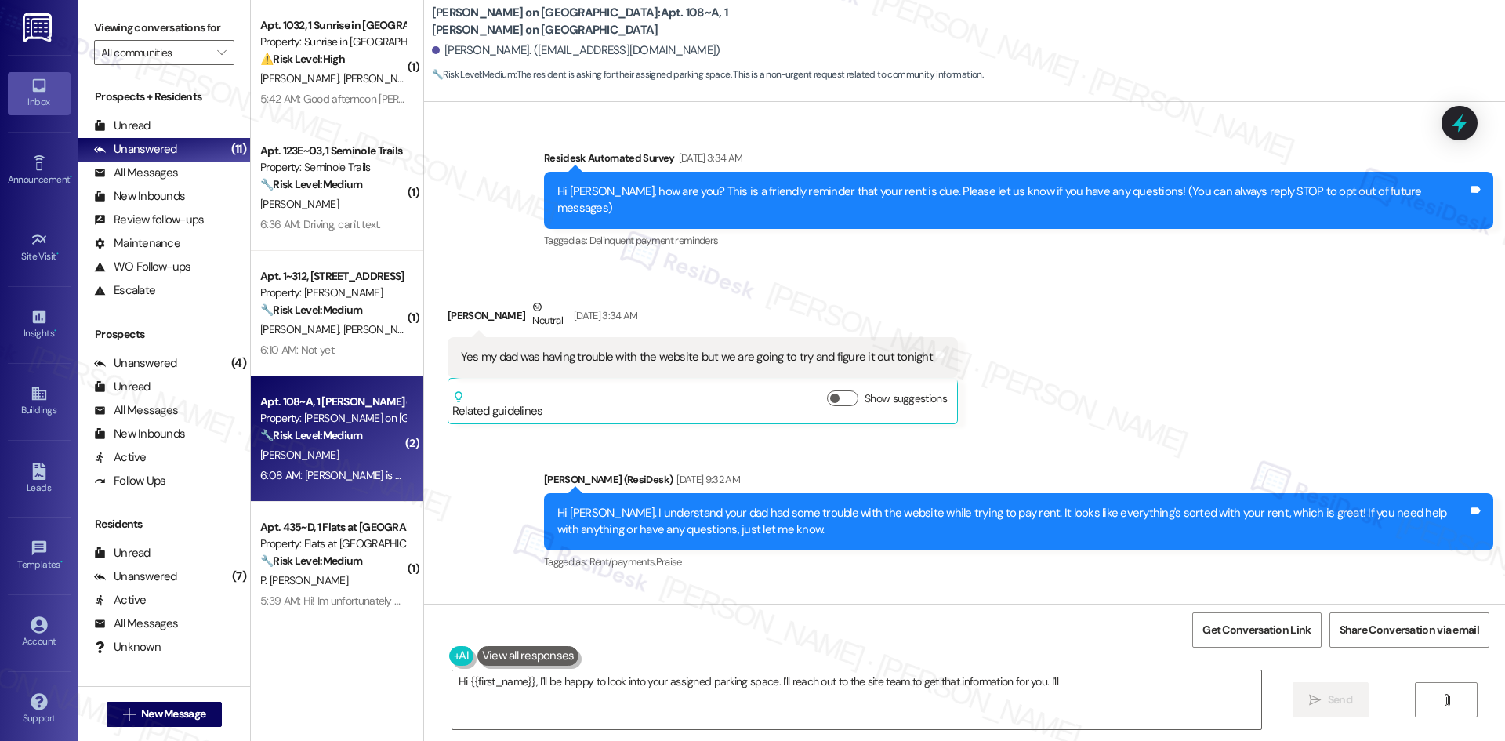
scroll to position [3585, 0]
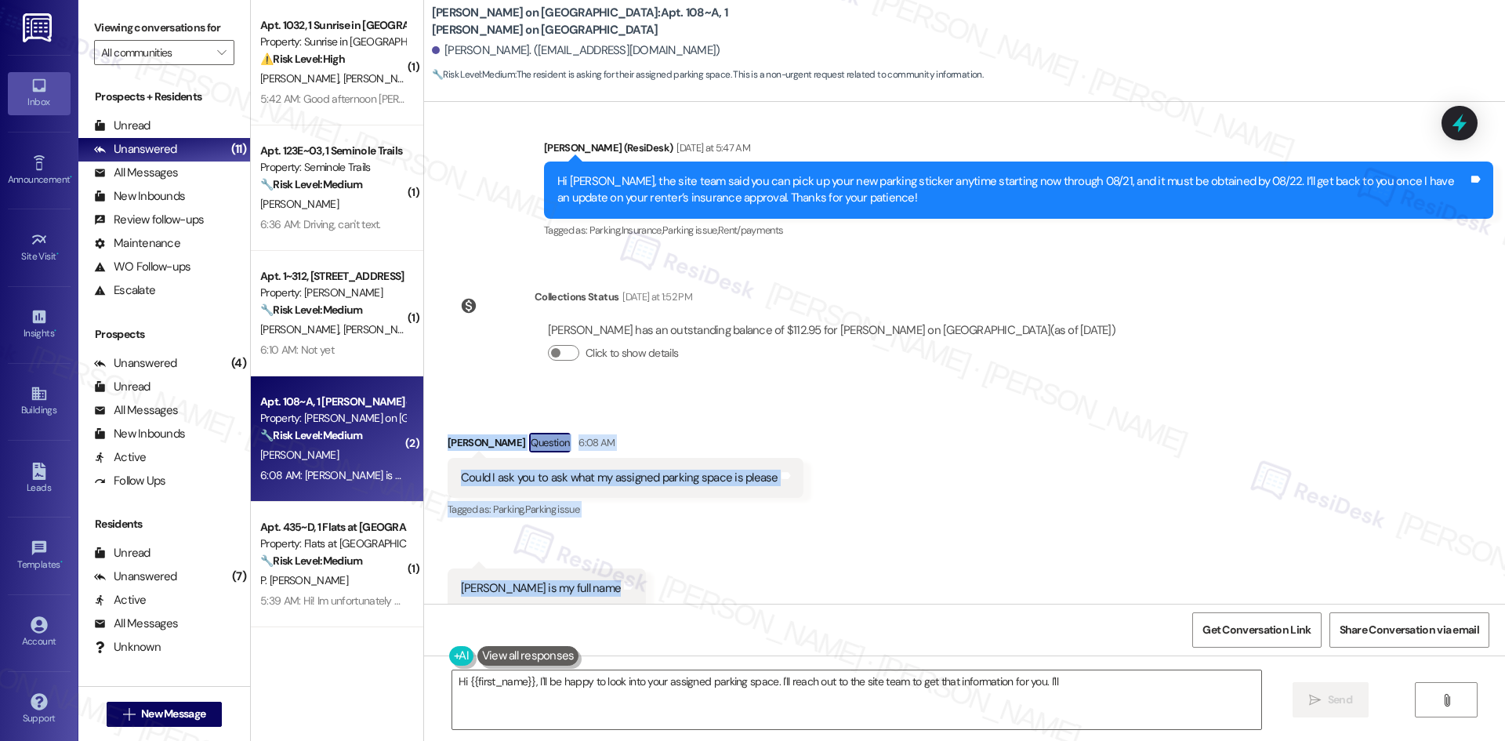
drag, startPoint x: 429, startPoint y: 418, endPoint x: 619, endPoint y: 563, distance: 238.2
click at [619, 563] on div "Received via SMS [PERSON_NAME] Question 6:08 AM Could I ask you to ask what my …" at bounding box center [964, 508] width 1081 height 223
copy div "[PERSON_NAME] Question 6:08 AM Could I ask you to ask what my assigned parking …"
click at [882, 397] on div "Received via SMS [PERSON_NAME] Question 6:08 AM Could I ask you to ask what my …" at bounding box center [964, 508] width 1081 height 223
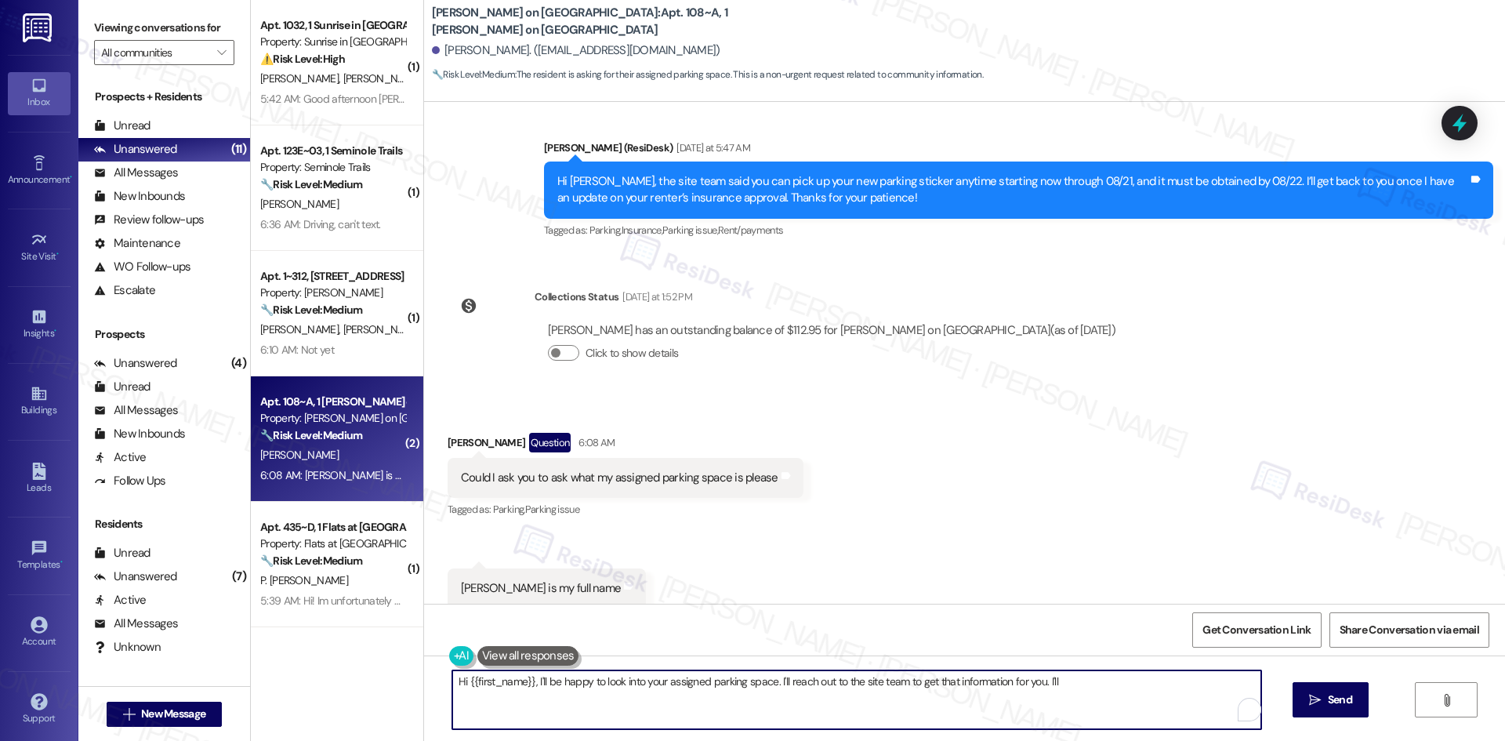
click at [721, 716] on textarea "Hi {{first_name}}, I'll be happy to look into your assigned parking space. I'll…" at bounding box center [856, 699] width 809 height 59
paste textarea "I understand your concern about confirming your assigned parking space. I’ll ch…"
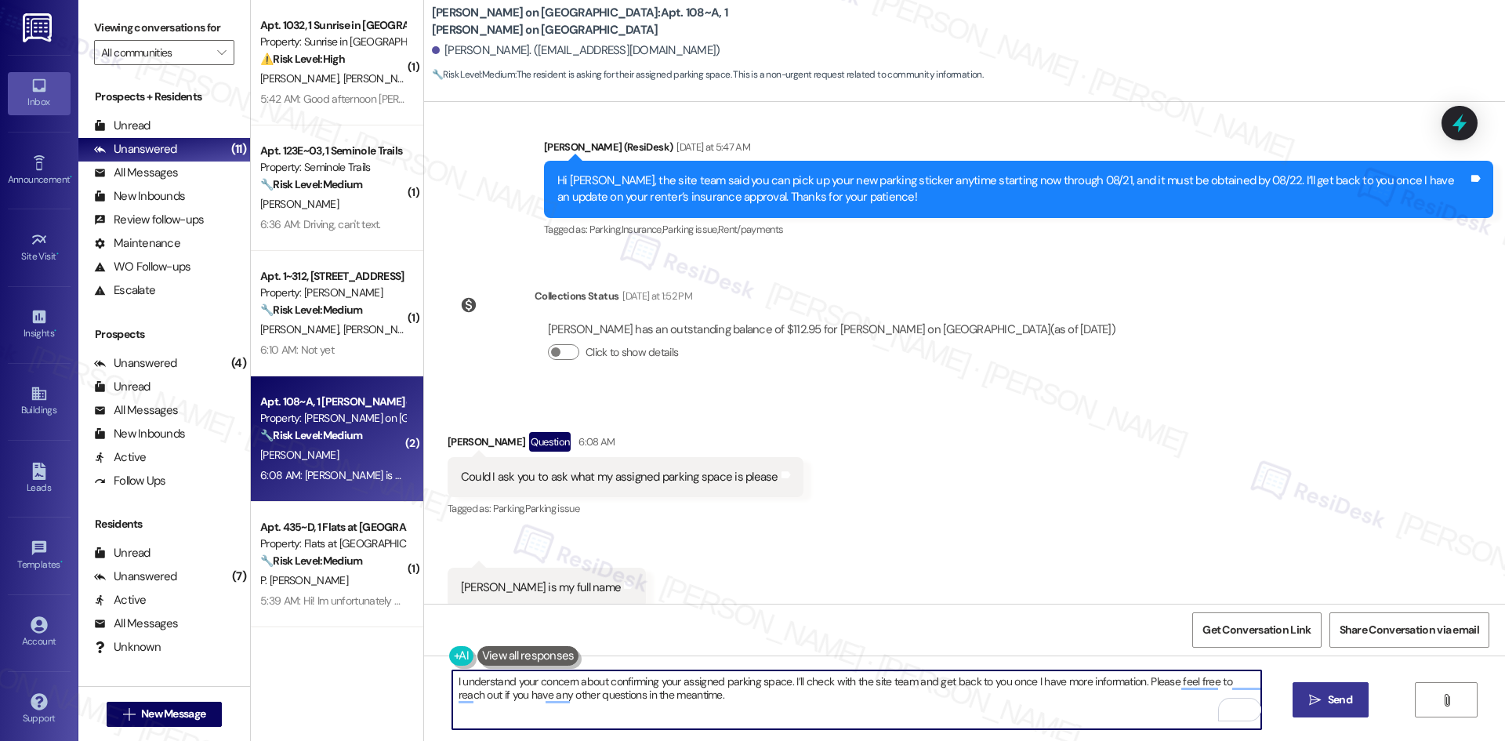
type textarea "I understand your concern about confirming your assigned parking space. I’ll ch…"
click at [1339, 711] on button " Send" at bounding box center [1330, 699] width 76 height 35
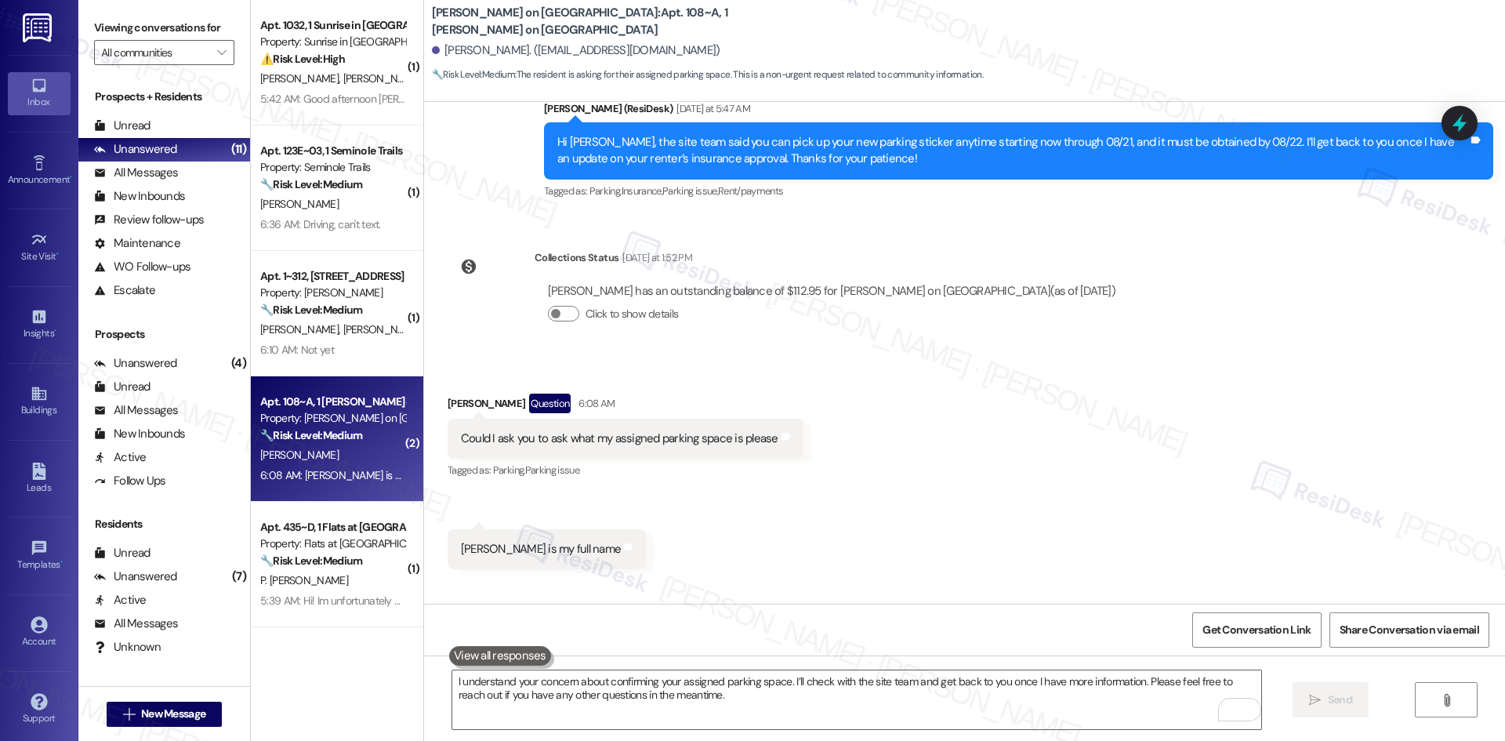
scroll to position [3711, 0]
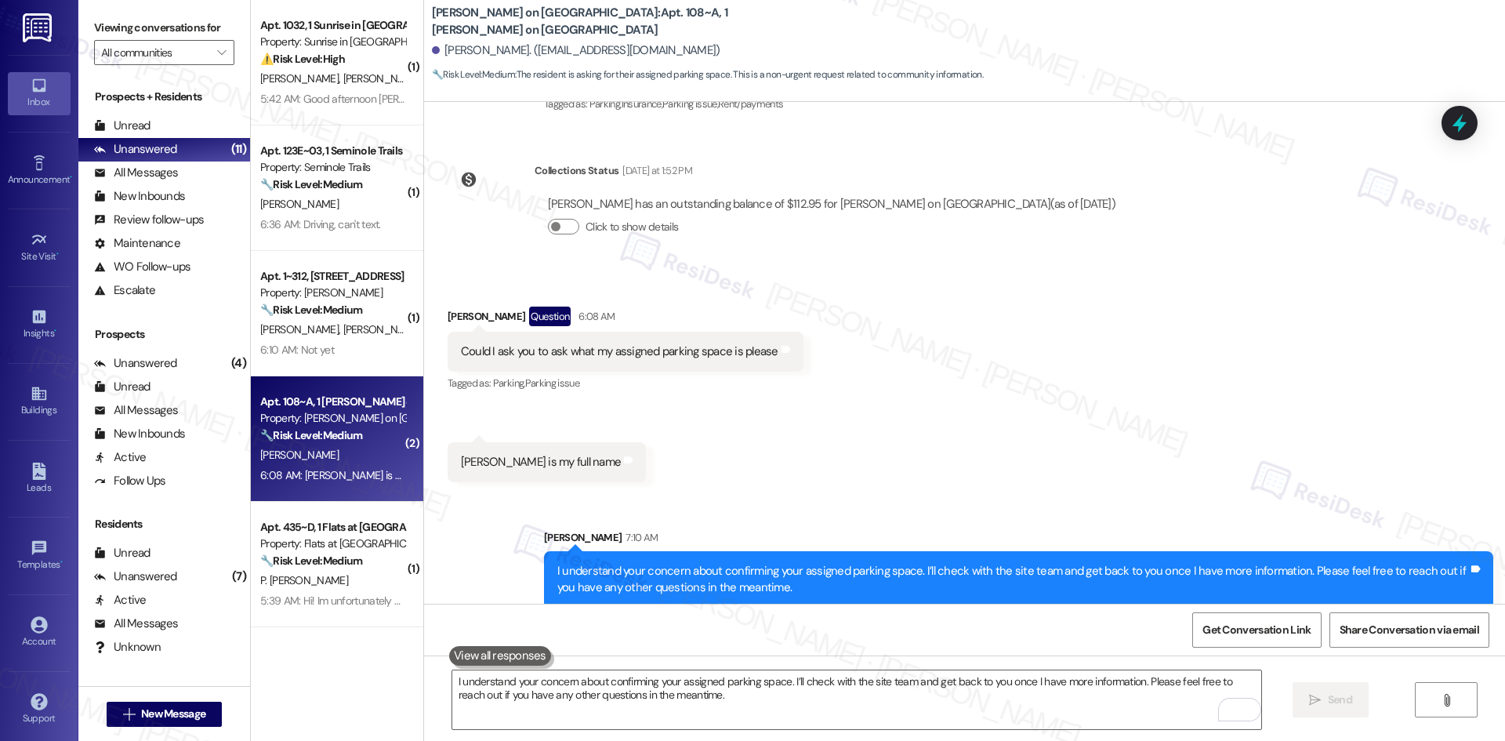
click at [1178, 460] on div "Received via SMS [PERSON_NAME] Question 6:08 AM Could I ask you to ask what my …" at bounding box center [964, 382] width 1081 height 223
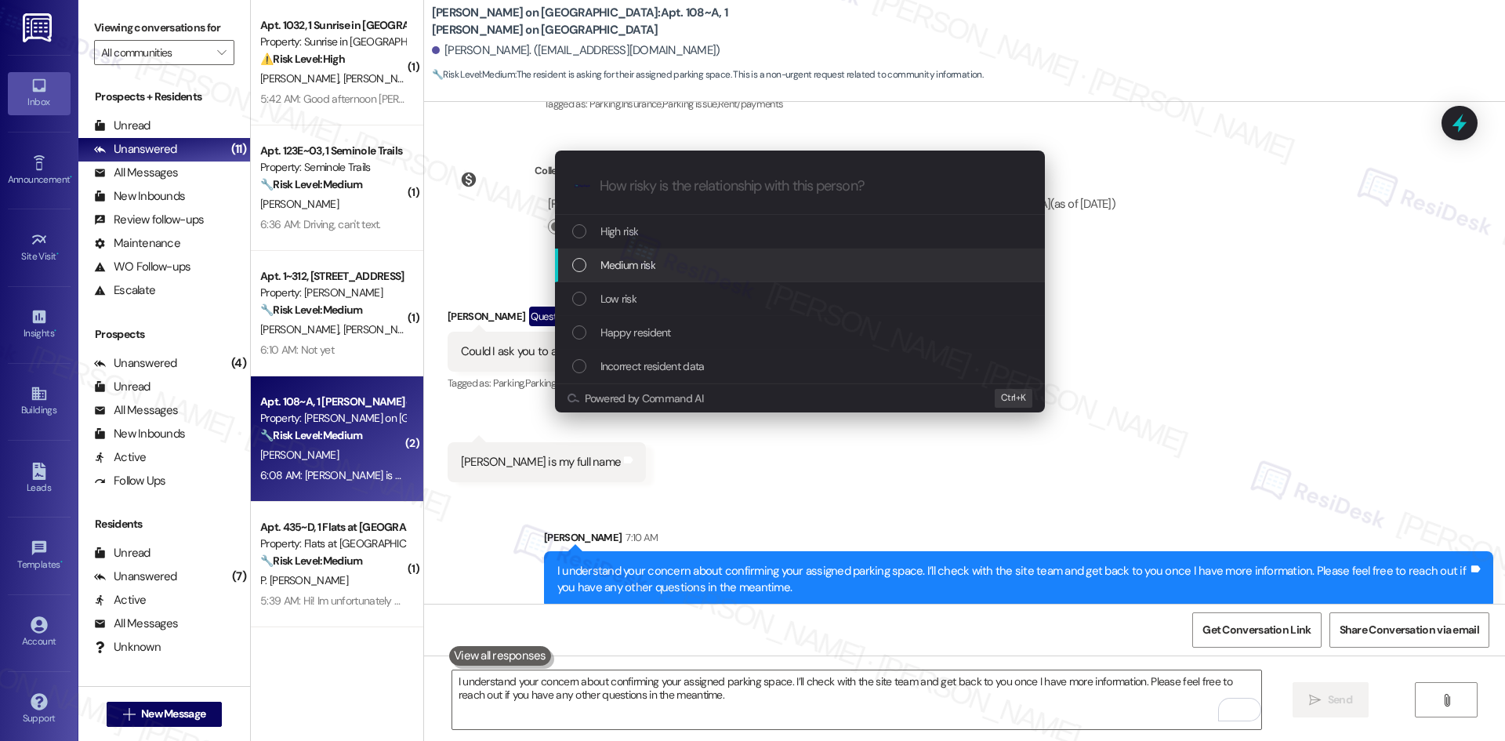
click at [693, 262] on div "Medium risk" at bounding box center [801, 264] width 458 height 17
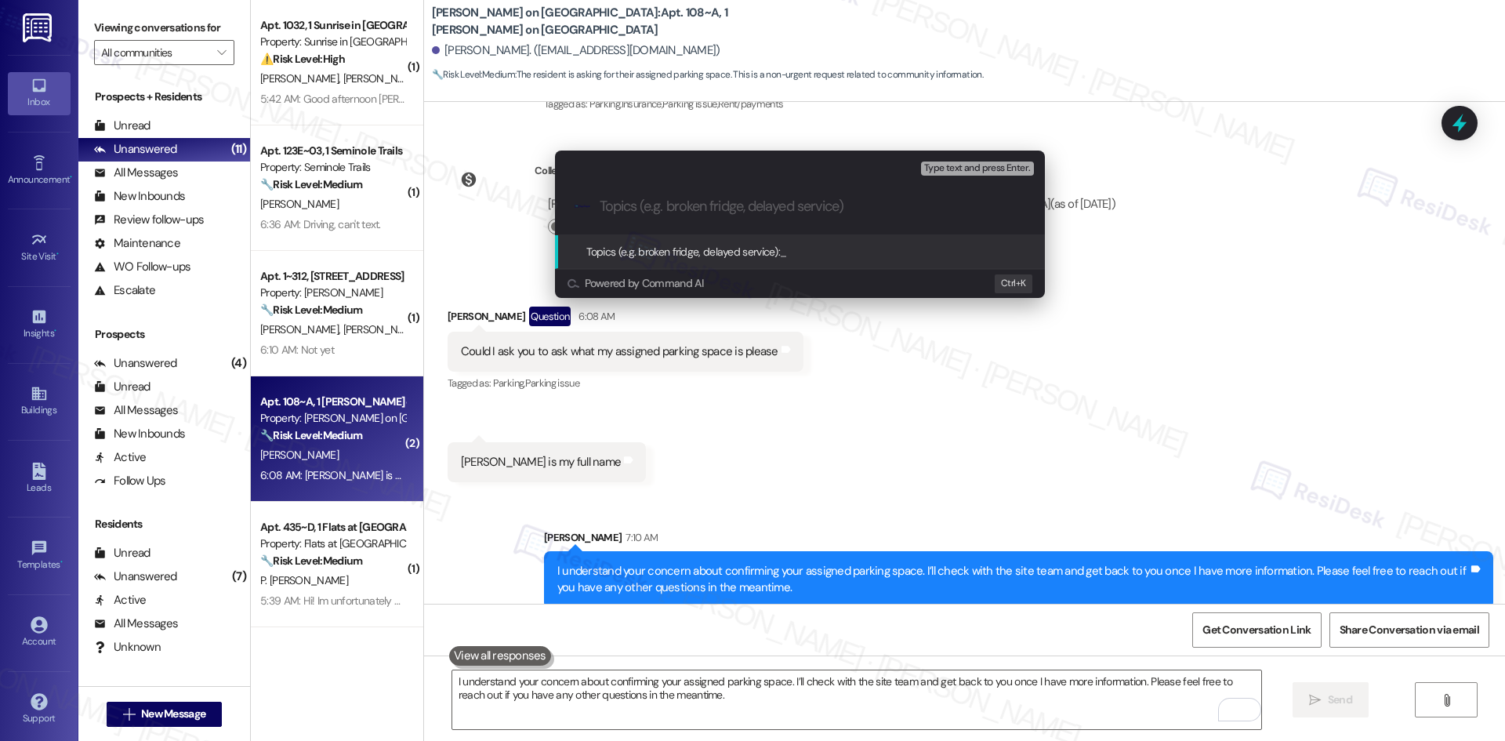
click at [748, 209] on input "Topics (e.g. broken fridge, delayed service)" at bounding box center [813, 206] width 426 height 16
paste input "Inquiry – Assigned Parking Space"
type input "Inquiry – Assigned Parking Space"
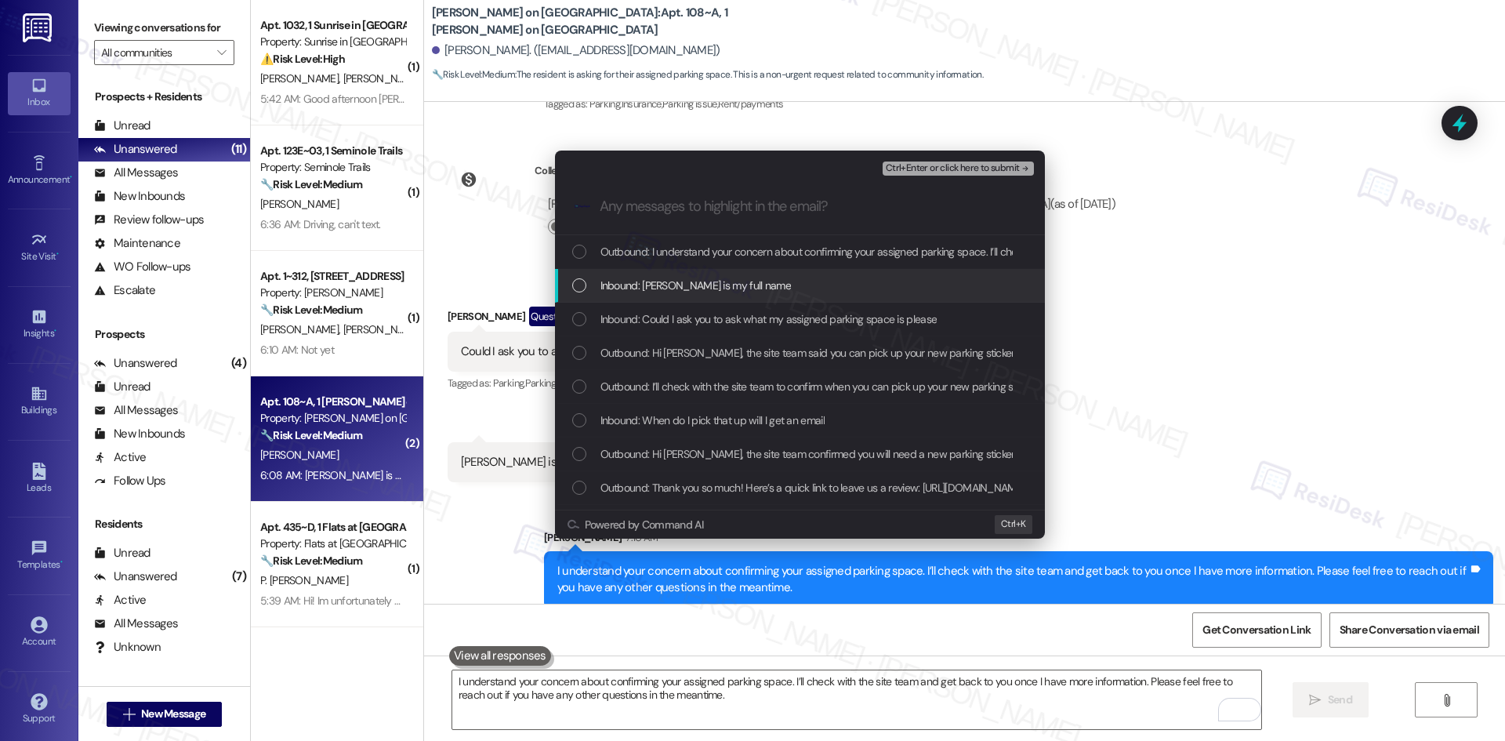
click at [741, 295] on div "Inbound: [PERSON_NAME] is my full name" at bounding box center [800, 286] width 490 height 34
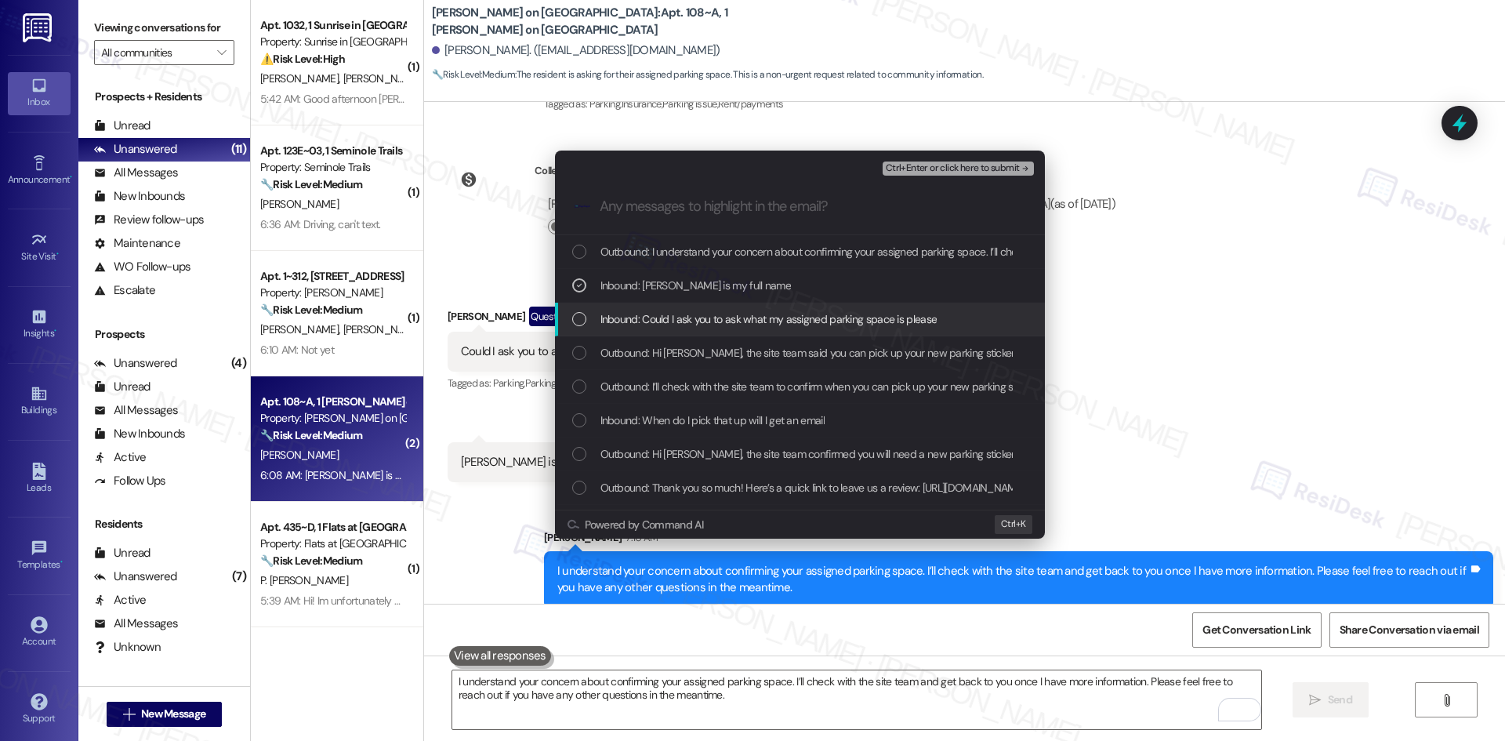
drag, startPoint x: 742, startPoint y: 314, endPoint x: 842, endPoint y: 317, distance: 100.3
click at [743, 315] on span "Inbound: Could I ask you to ask what my assigned parking space is please" at bounding box center [768, 318] width 337 height 17
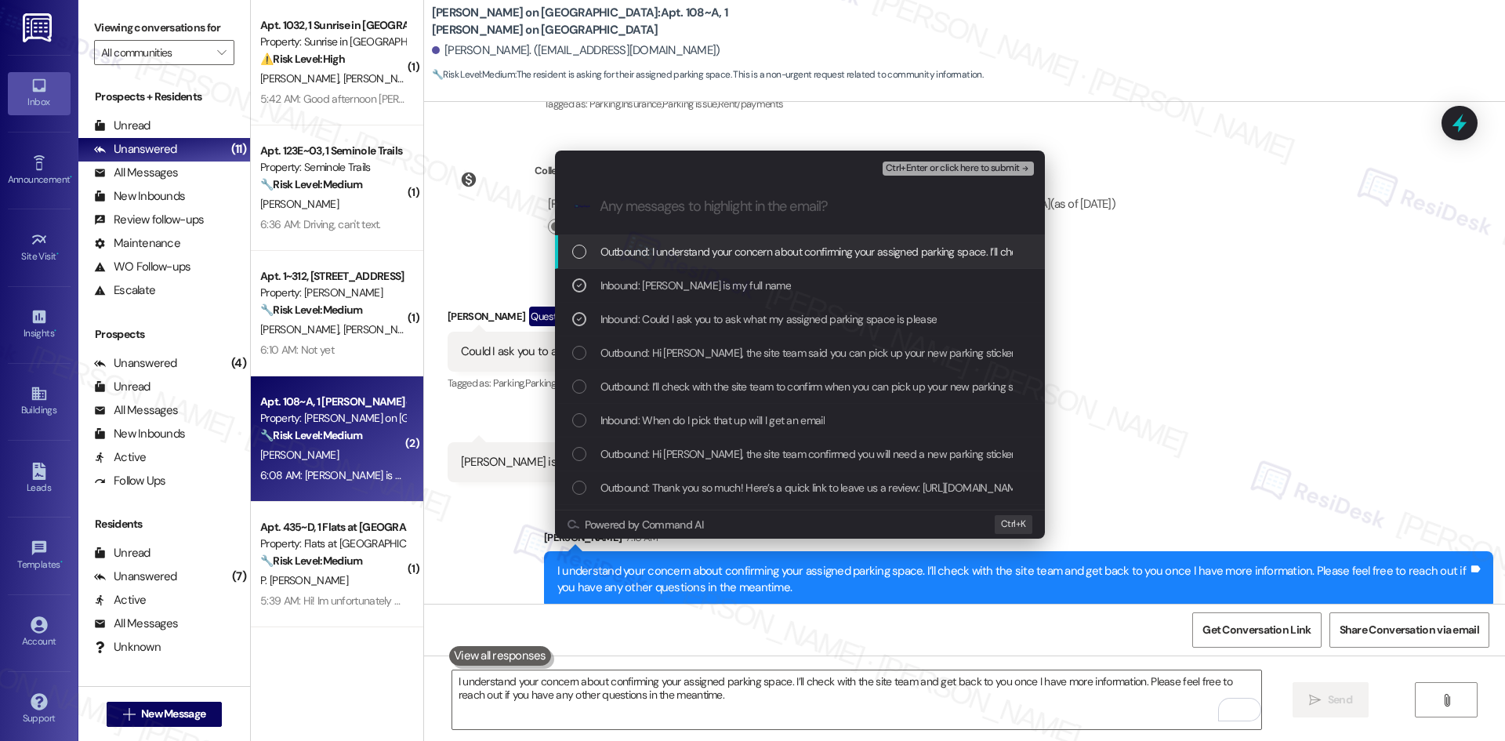
click at [974, 175] on button "Ctrl+Enter or click here to submit" at bounding box center [957, 168] width 151 height 14
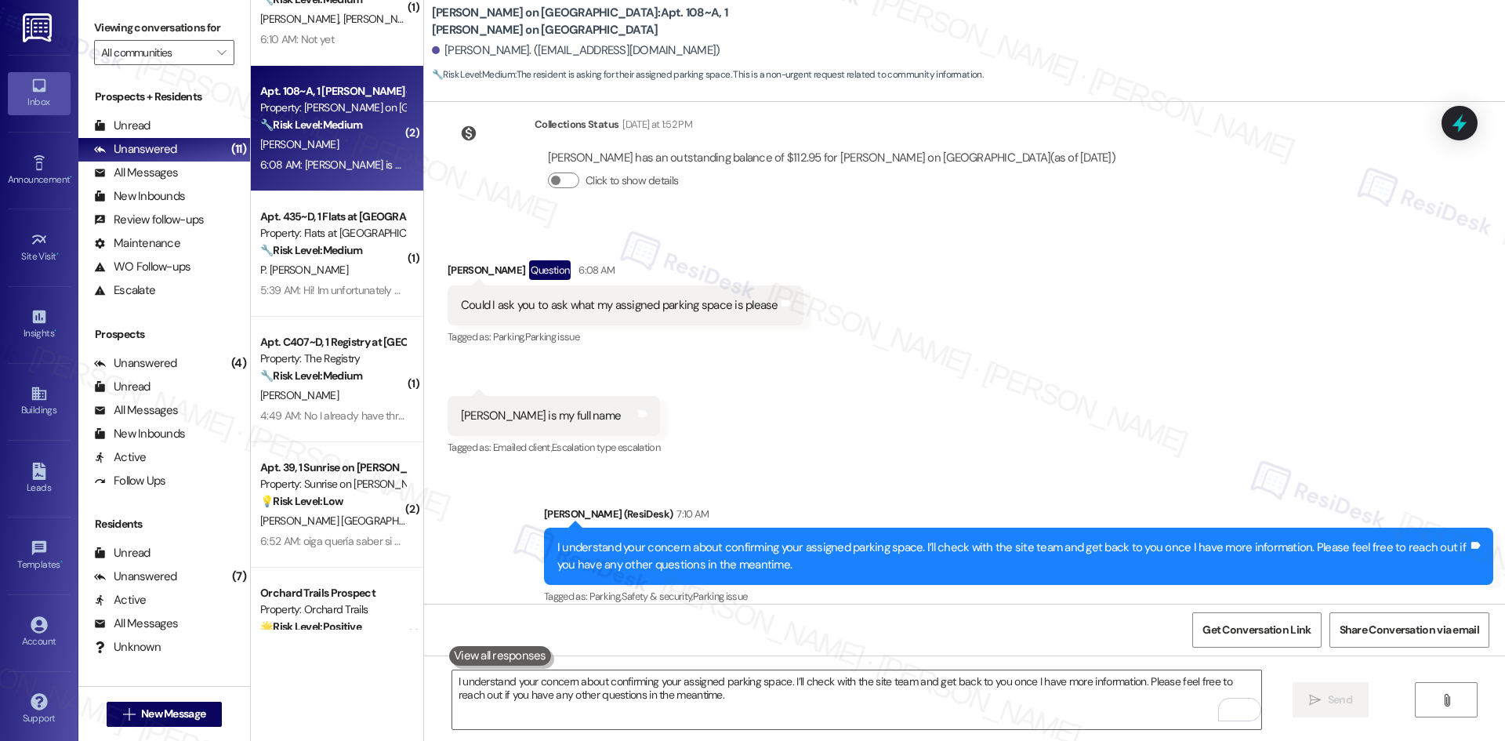
scroll to position [313, 0]
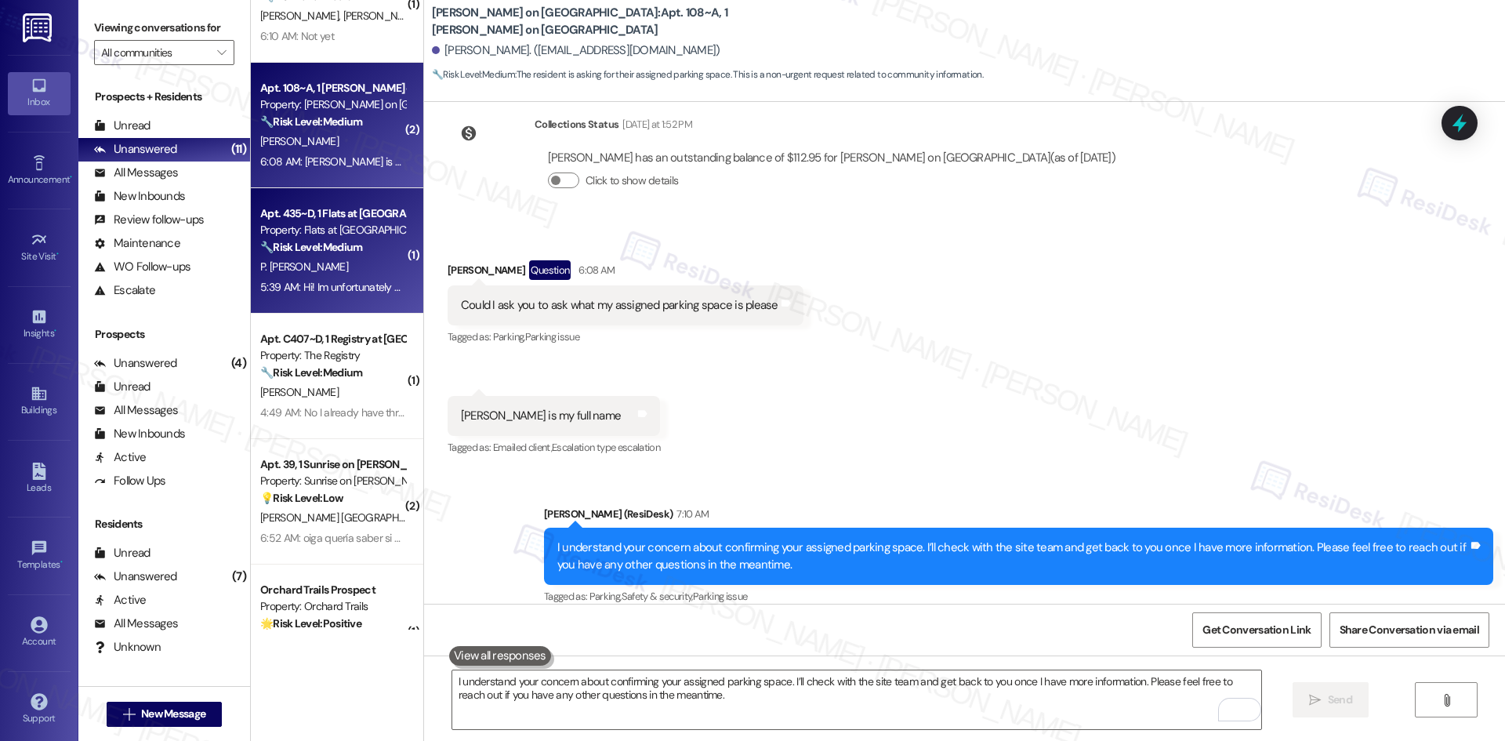
click at [335, 257] on div "P. [PERSON_NAME]" at bounding box center [333, 267] width 148 height 20
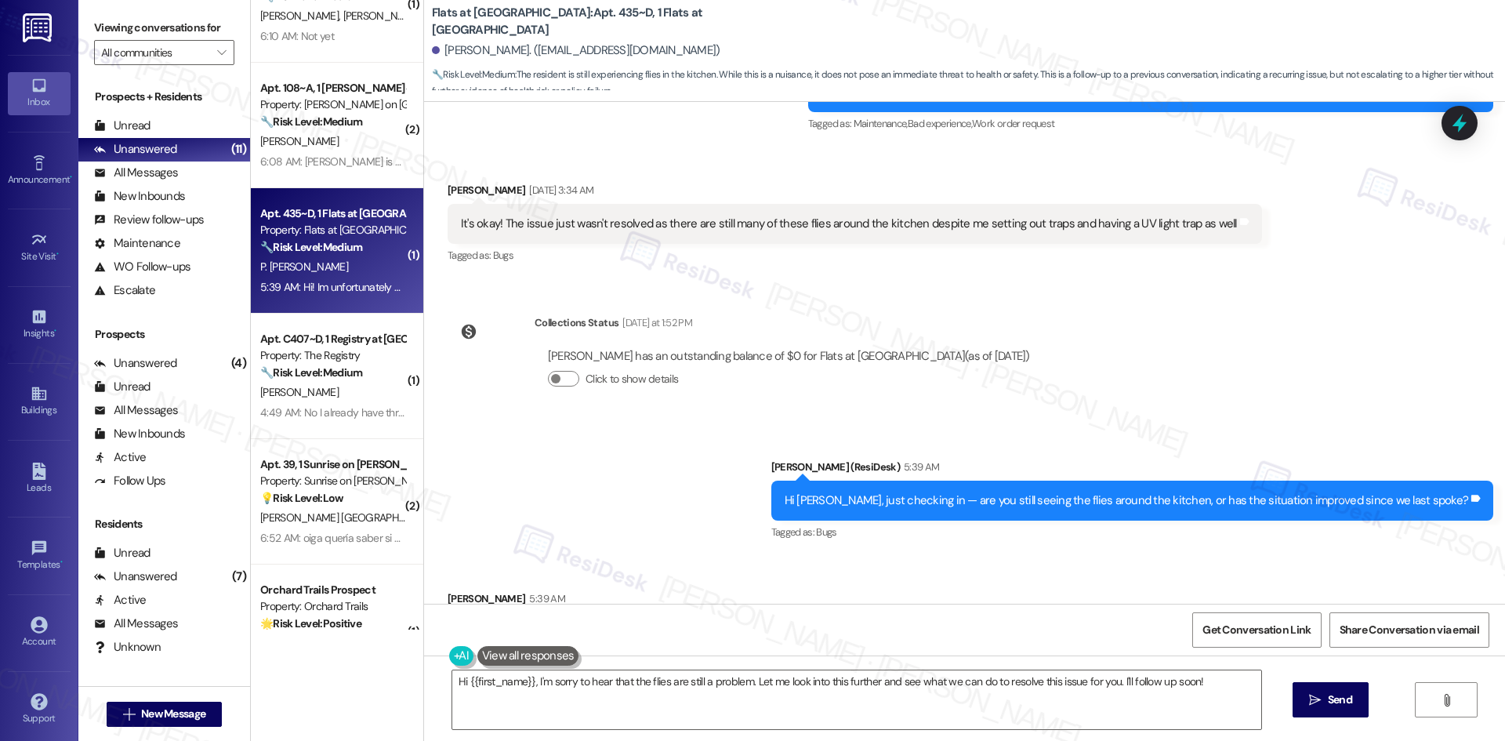
scroll to position [3404, 0]
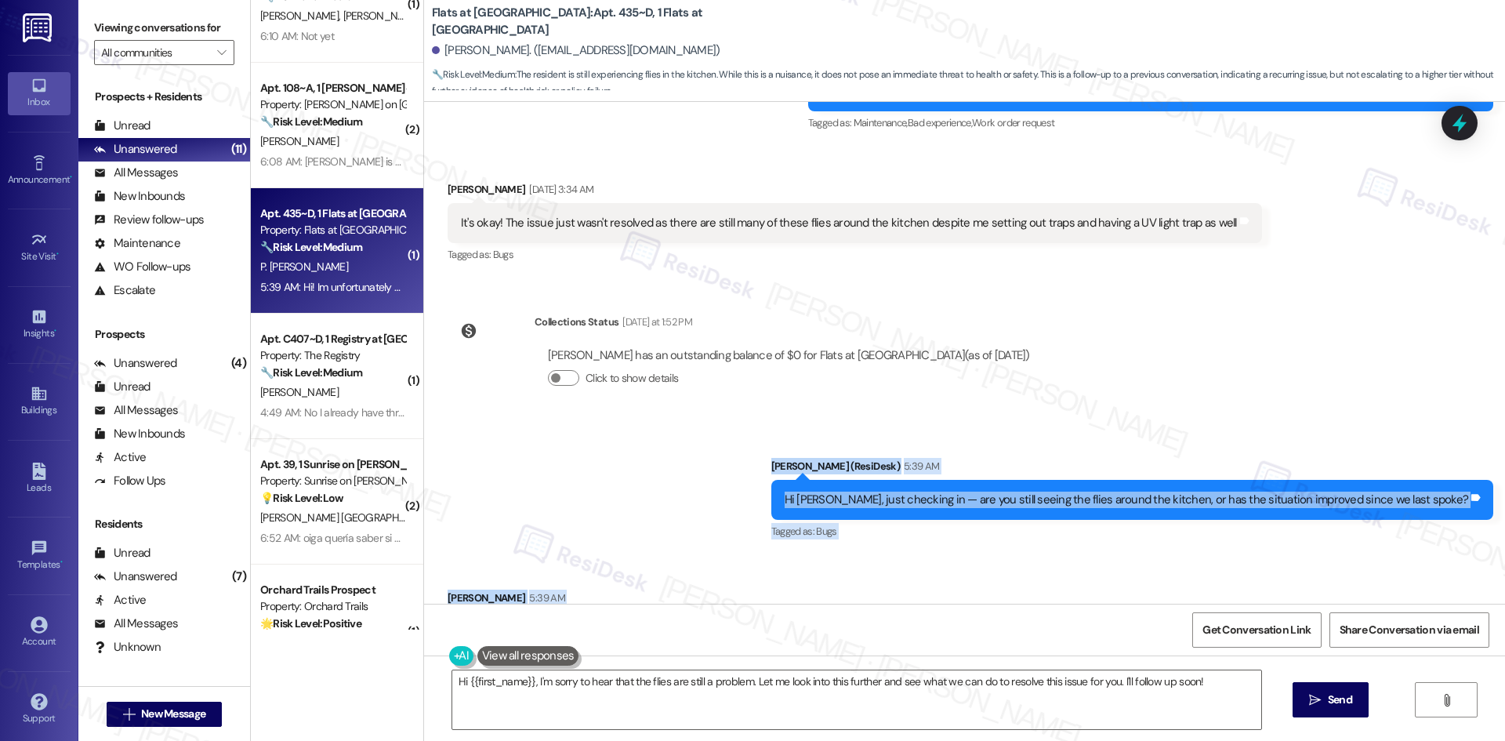
drag, startPoint x: 701, startPoint y: 388, endPoint x: 955, endPoint y: 550, distance: 300.6
click at [955, 550] on div "WO Opened request: There are f... [DATE] 5:21 AM Status : Completed Show detail…" at bounding box center [964, 353] width 1081 height 502
copy div "[PERSON_NAME] (ResiDesk) 5:39 AM Hi [PERSON_NAME], just checking in — are you s…"
click at [650, 422] on div "Sent via SMS [PERSON_NAME] (ResiDesk) 5:39 AM Hi [PERSON_NAME], just checking i…" at bounding box center [964, 488] width 1081 height 132
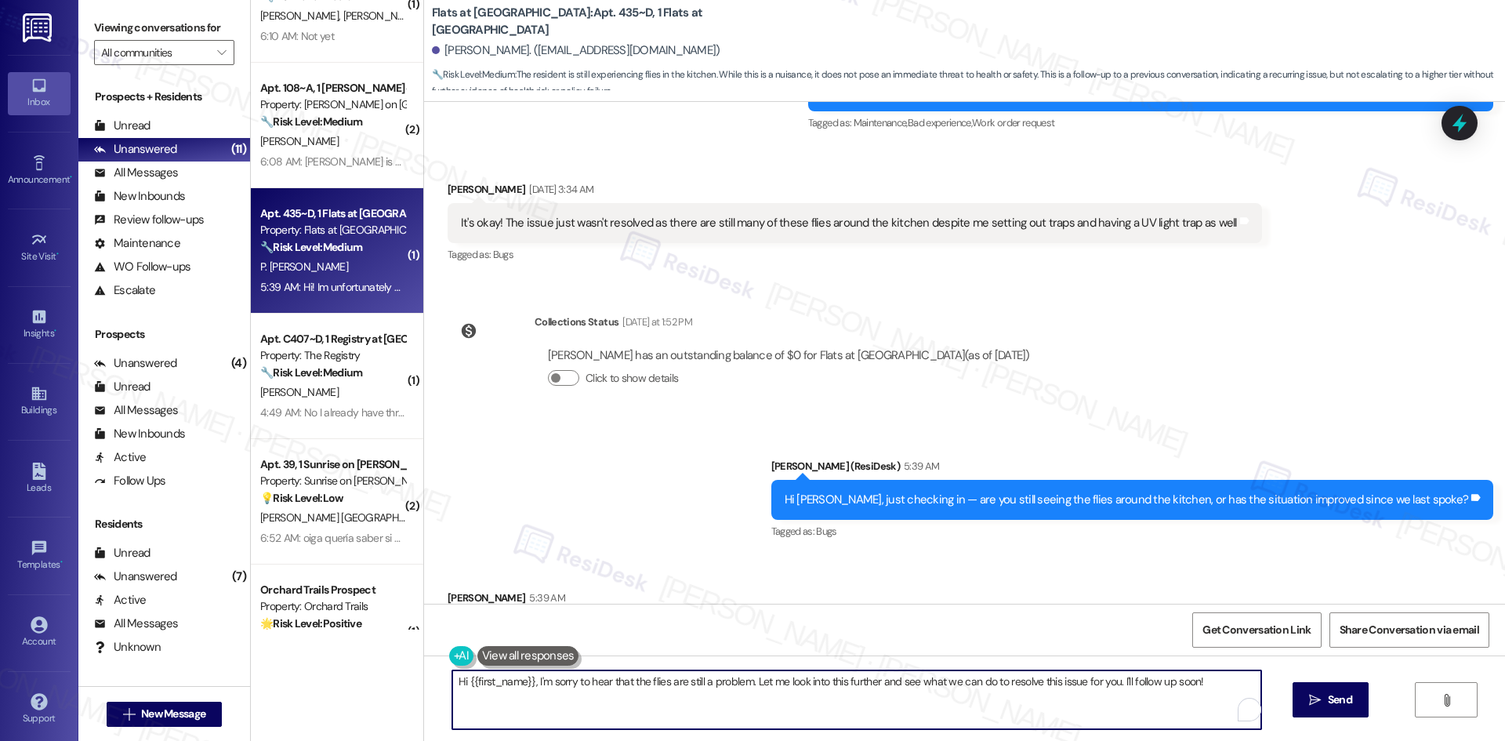
drag, startPoint x: 1210, startPoint y: 671, endPoint x: 453, endPoint y: 688, distance: 757.2
click at [408, 667] on div "( 1 ) Apt. 1032, 1 Sunrise in [GEOGRAPHIC_DATA] Property: Sunrise in [GEOGRAPHI…" at bounding box center [878, 370] width 1254 height 741
paste textarea "Thanks for letting me know, [PERSON_NAME]. I’ll submit a work order to the site…"
type textarea "Thanks for letting me know, [PERSON_NAME]. I’ll submit a work order to the site…"
click at [1348, 700] on span "Send" at bounding box center [1340, 699] width 24 height 16
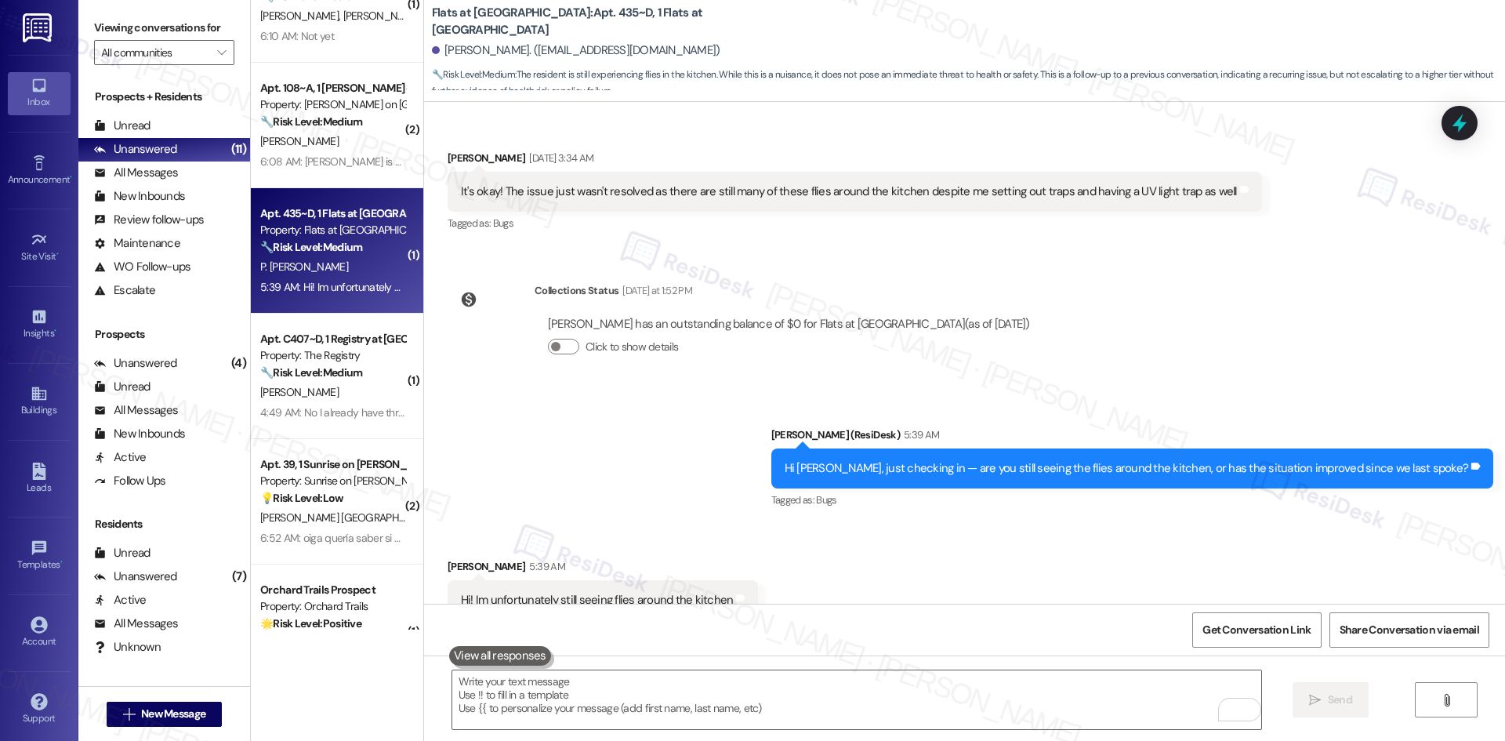
scroll to position [3530, 0]
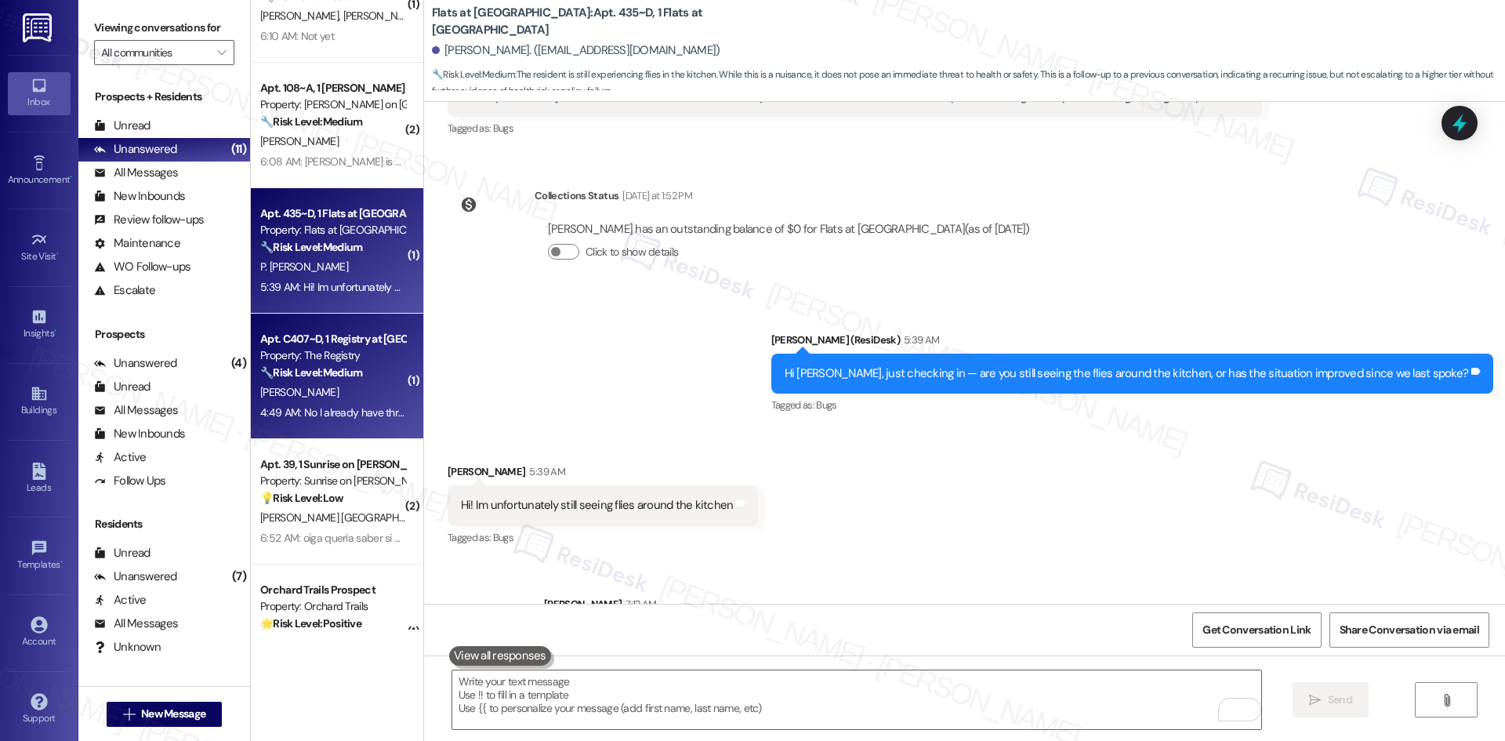
click at [320, 365] on strong "🔧 Risk Level: Medium" at bounding box center [311, 372] width 102 height 14
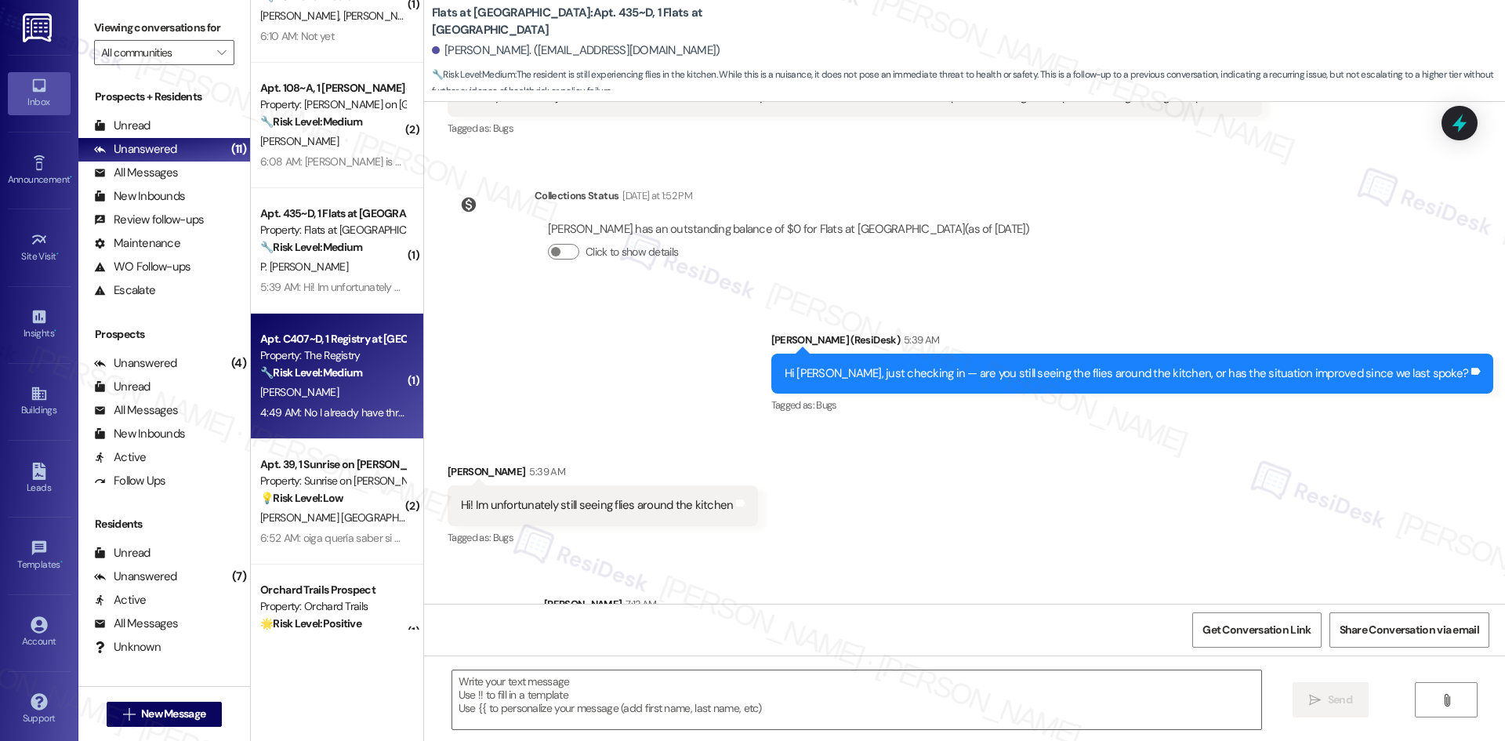
type textarea "Fetching suggested responses. Please feel free to read through the conversation…"
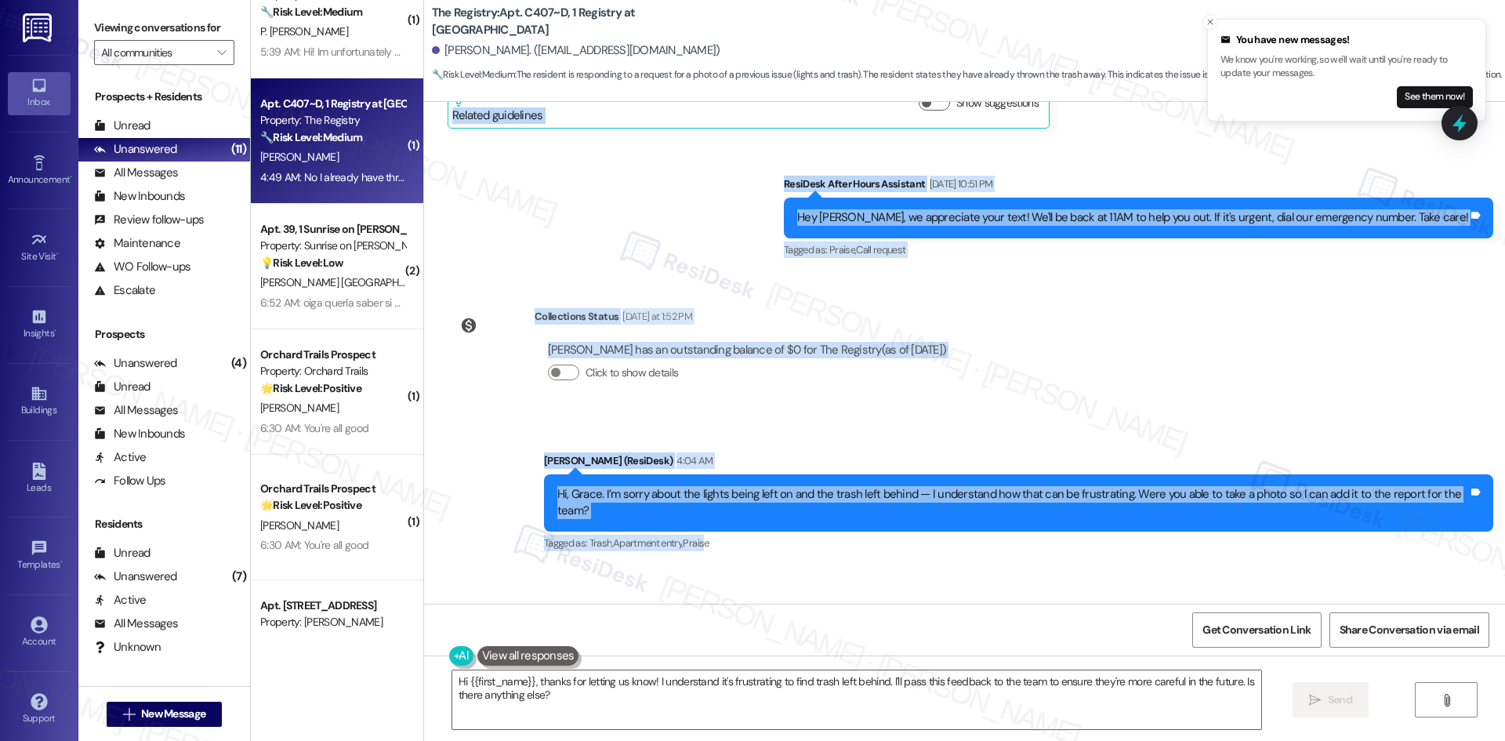
scroll to position [3103, 0]
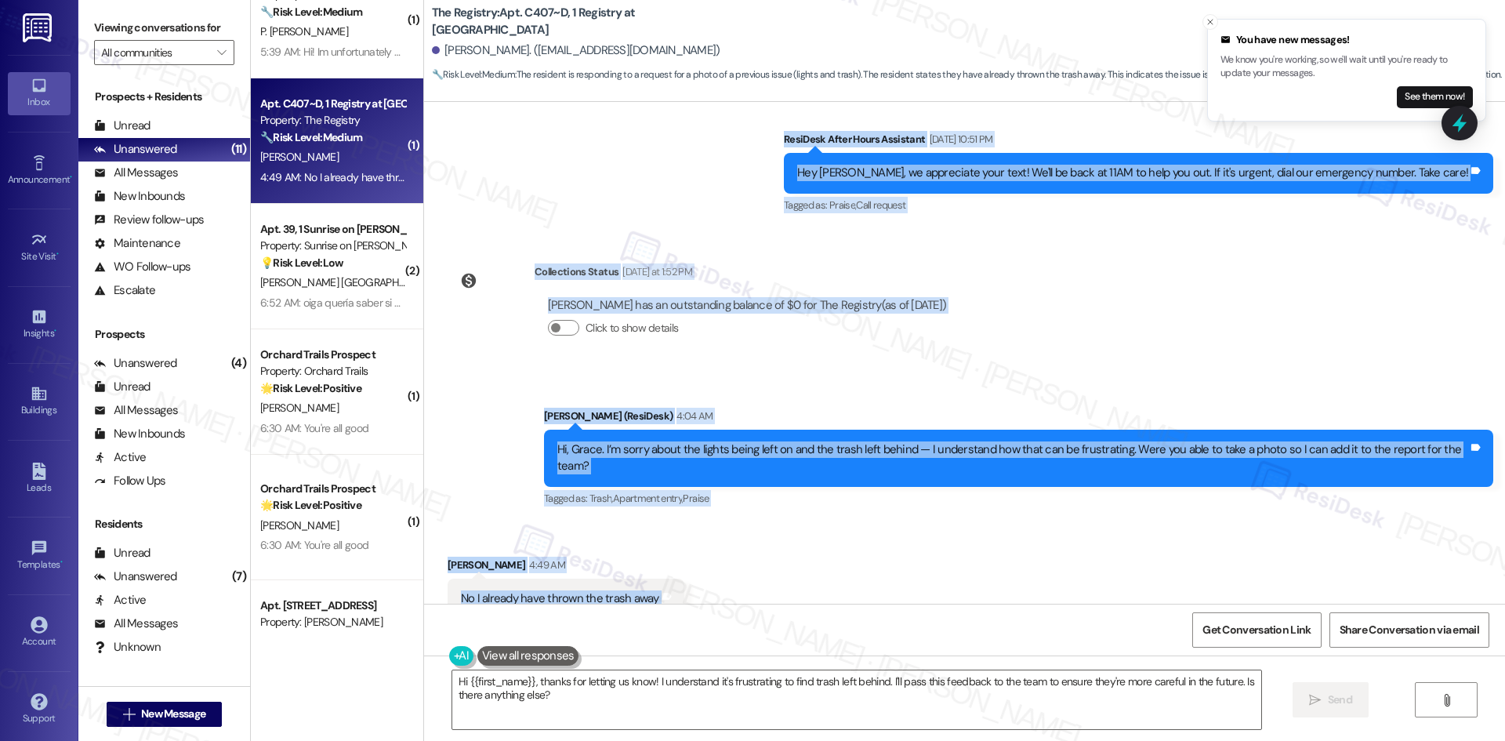
drag, startPoint x: 418, startPoint y: 328, endPoint x: 699, endPoint y: 558, distance: 363.1
click at [699, 558] on div "WO Opened request: Leaking sho... [DATE] 12:01 AM Status : Completed Show detai…" at bounding box center [964, 353] width 1081 height 502
copy div "[PERSON_NAME] Question Neutral [DATE] 10:51 PM Good morning! It's not a huge de…"
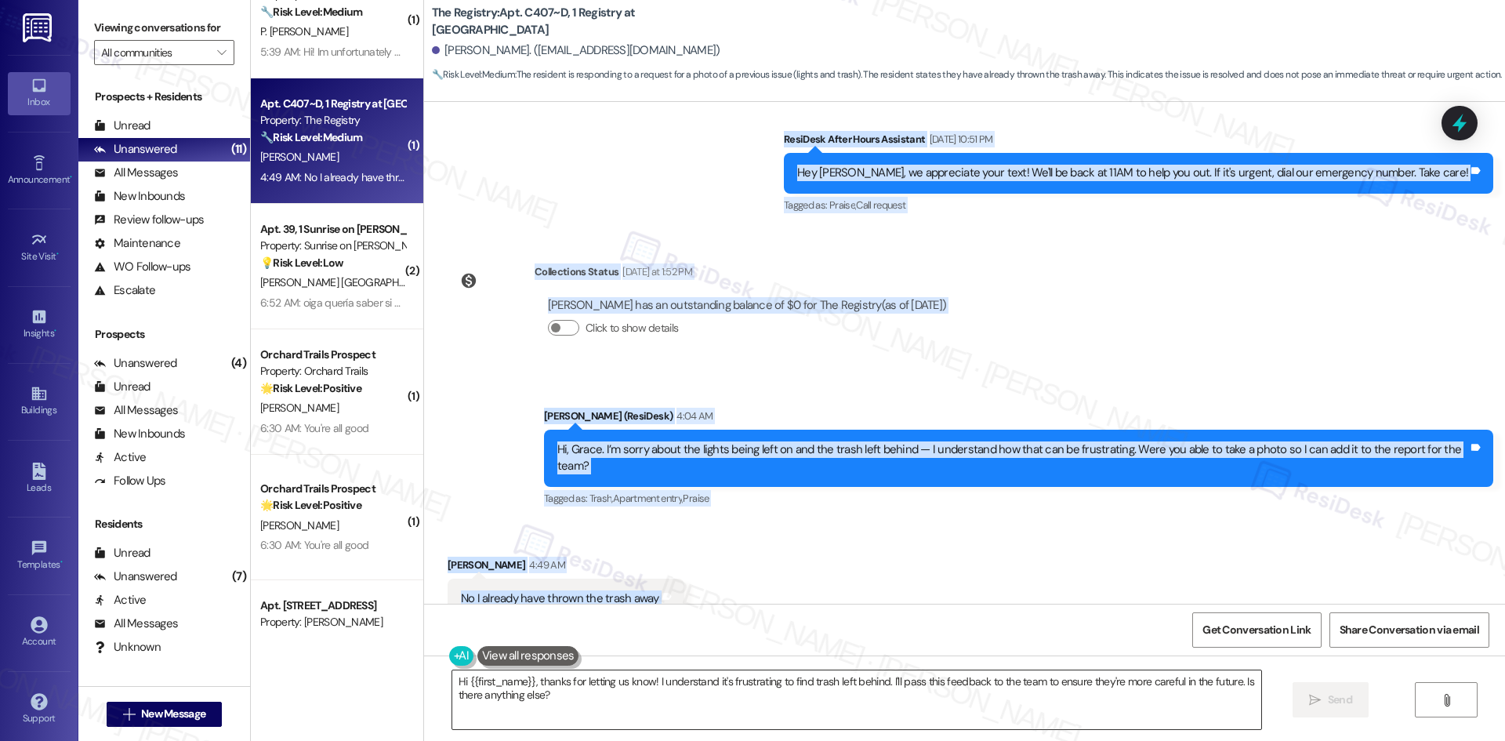
scroll to position [499, 0]
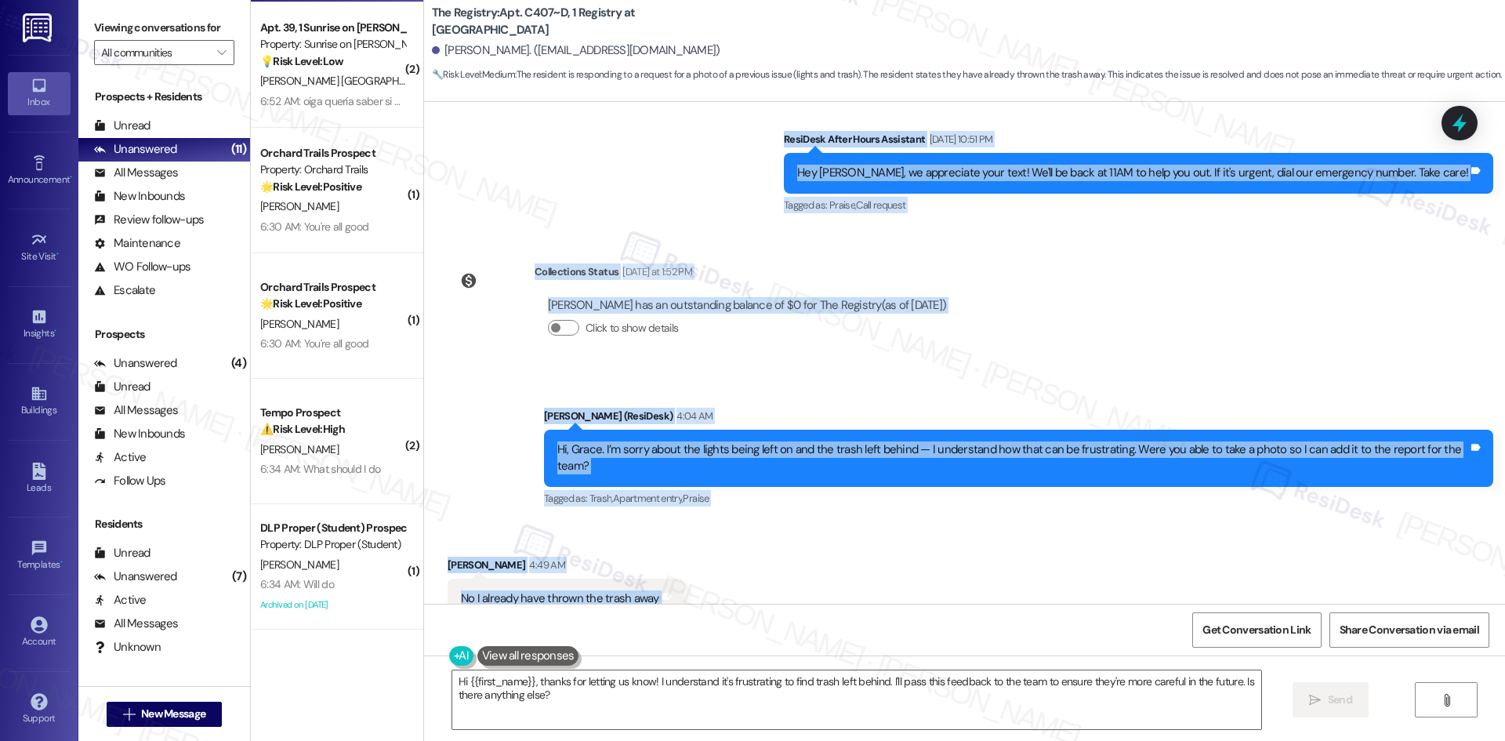
click at [1006, 315] on div "WO Opened request: Leaking sho... [DATE] 12:01 AM Status : Completed Show detai…" at bounding box center [964, 353] width 1081 height 502
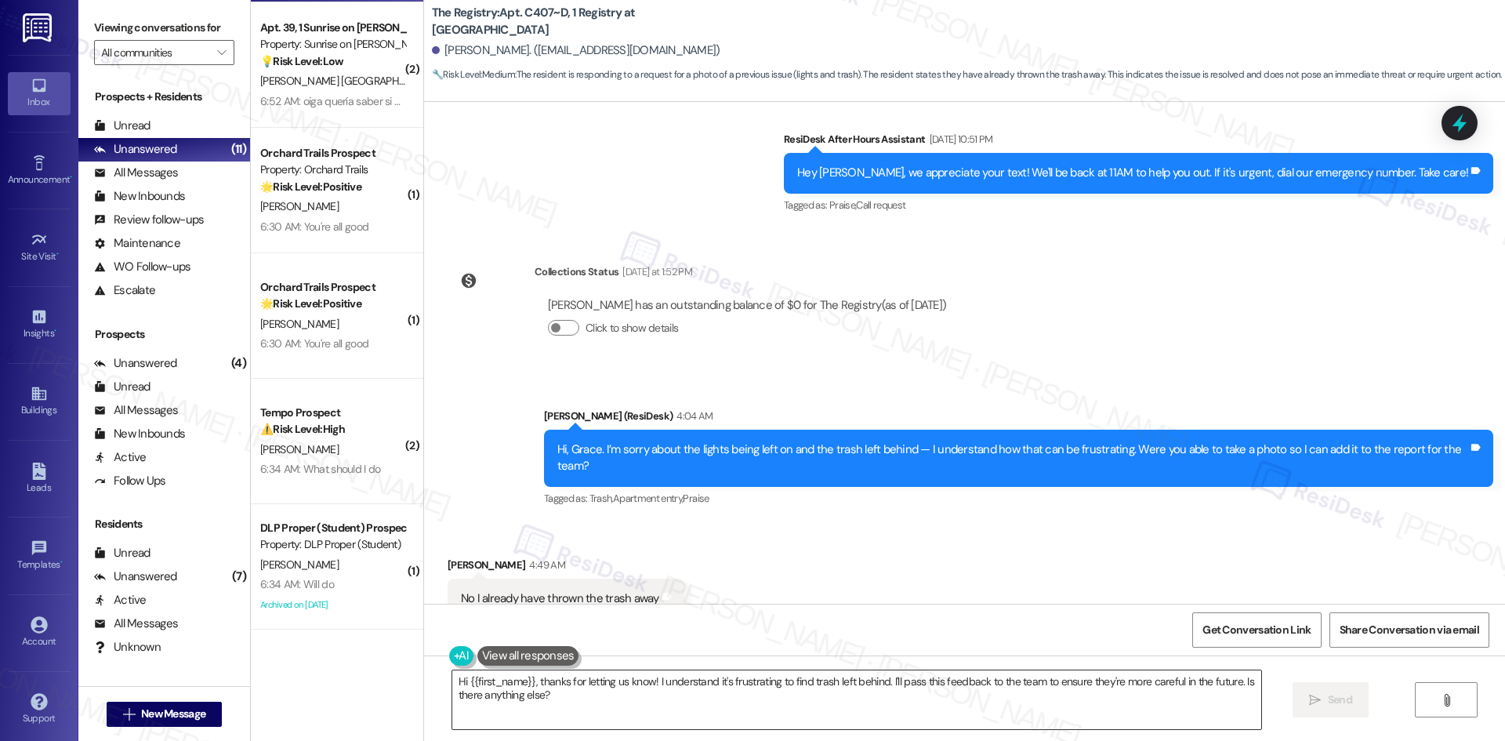
click at [768, 697] on textarea "Hi {{first_name}}, thanks for letting us know! I understand it's frustrating to…" at bounding box center [856, 699] width 809 height 59
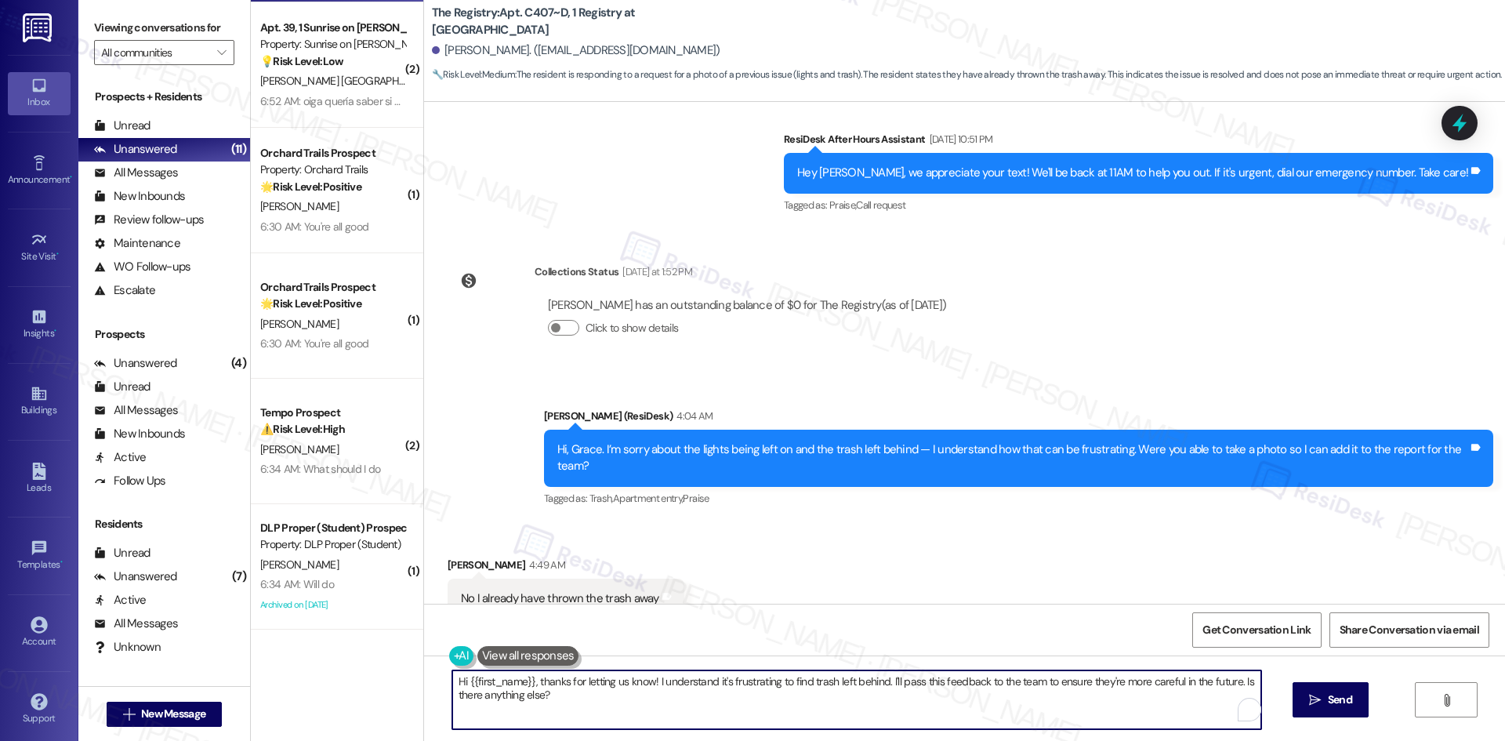
paste textarea "Thanks for letting me know, [PERSON_NAME], and my apologies for the inconvenien…"
click at [630, 701] on textarea "Thanks for letting me know, [PERSON_NAME], and my apologies for the inconvenien…" at bounding box center [856, 699] width 809 height 59
click at [624, 694] on textarea "Thanks for letting me know, [PERSON_NAME], and my apologies for the inconvenien…" at bounding box center [856, 699] width 809 height 59
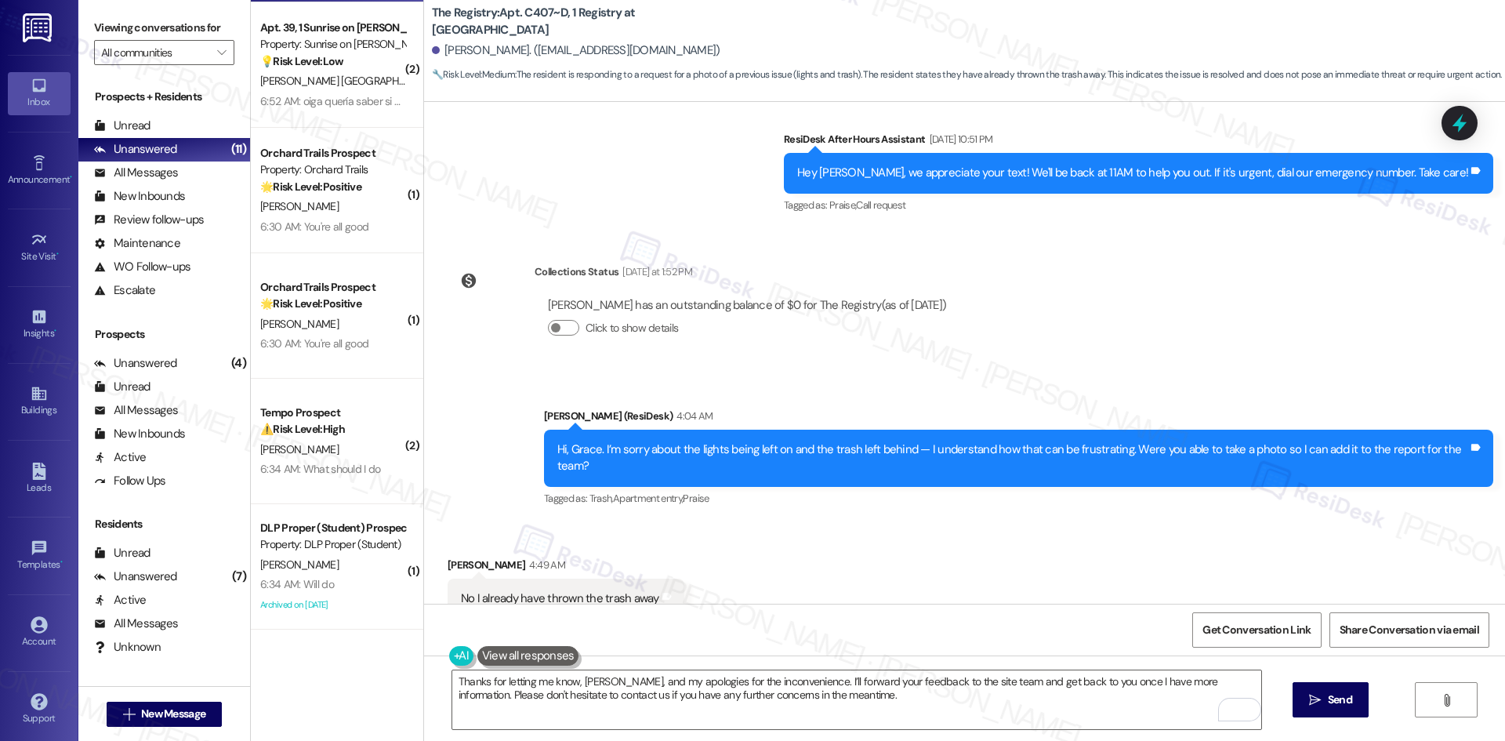
click at [1090, 277] on div "WO Opened request: Leaking sho... [DATE] 12:01 AM Status : Completed Show detai…" at bounding box center [964, 353] width 1081 height 502
click at [871, 705] on textarea "Thanks for letting me know, [PERSON_NAME], and my apologies for the inconvenien…" at bounding box center [856, 699] width 809 height 59
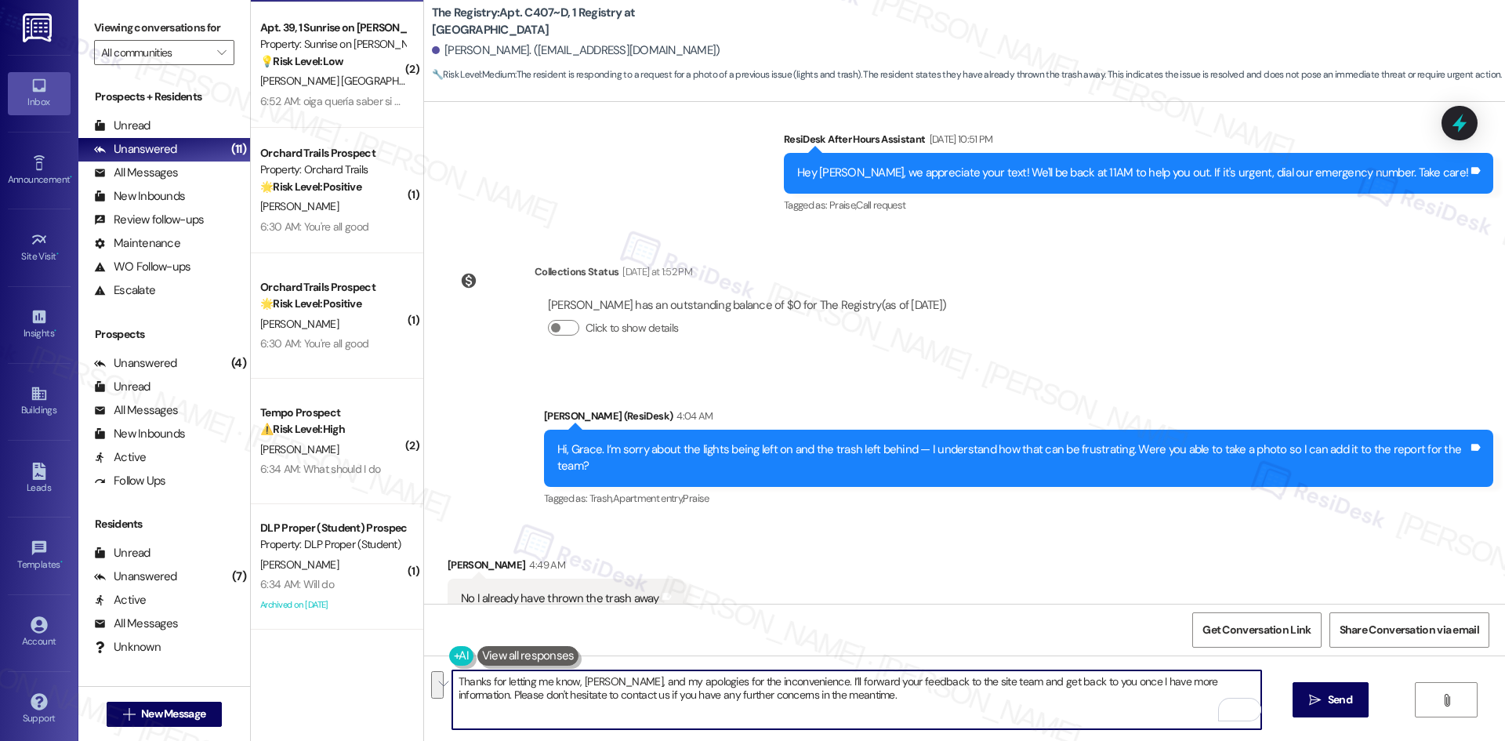
paste textarea "about the lights being left on and trash left in your apartment after the maint…"
click at [934, 698] on textarea "Thanks for letting me know, [PERSON_NAME], and my apologies for the inconvenien…" at bounding box center [856, 699] width 809 height 59
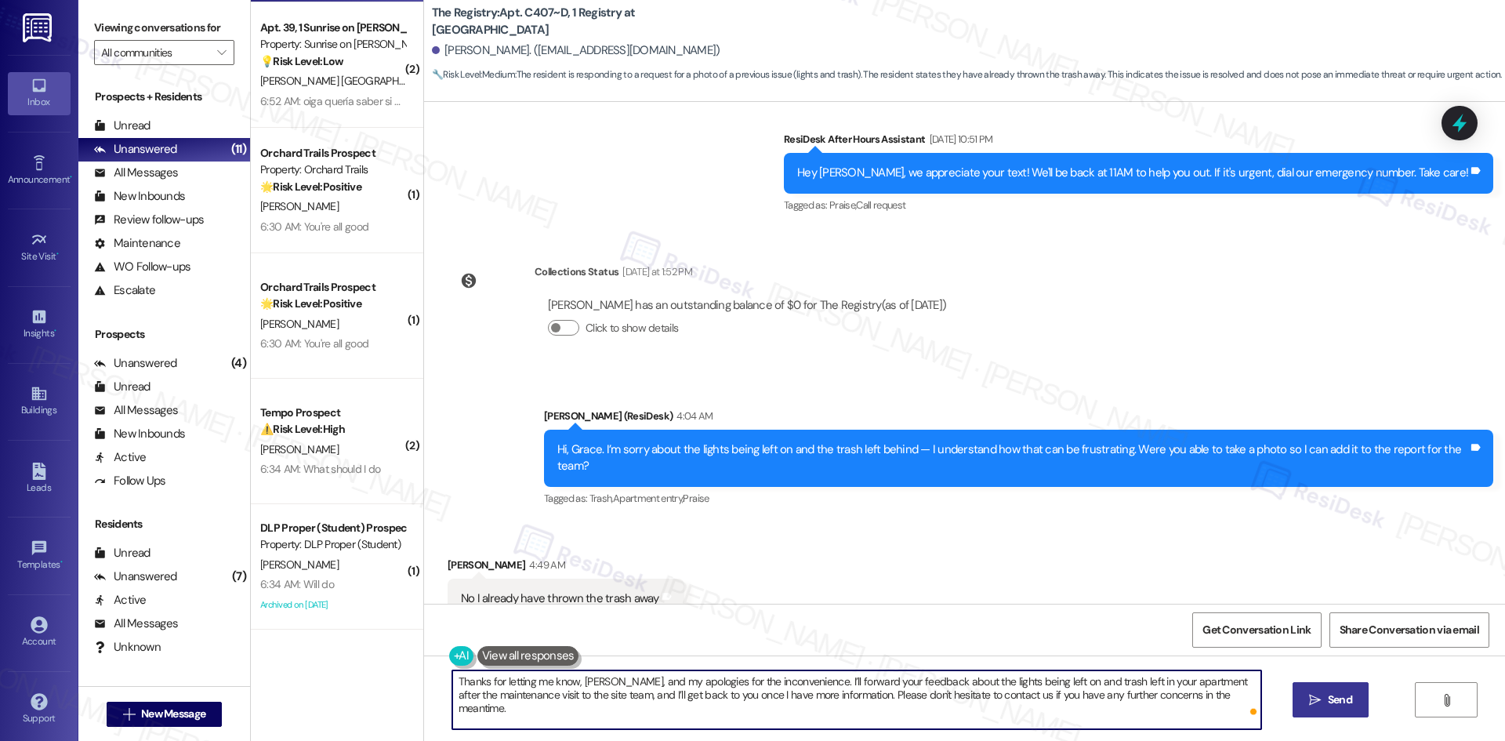
type textarea "Thanks for letting me know, [PERSON_NAME], and my apologies for the inconvenien…"
click at [1333, 703] on span "Send" at bounding box center [1340, 699] width 24 height 16
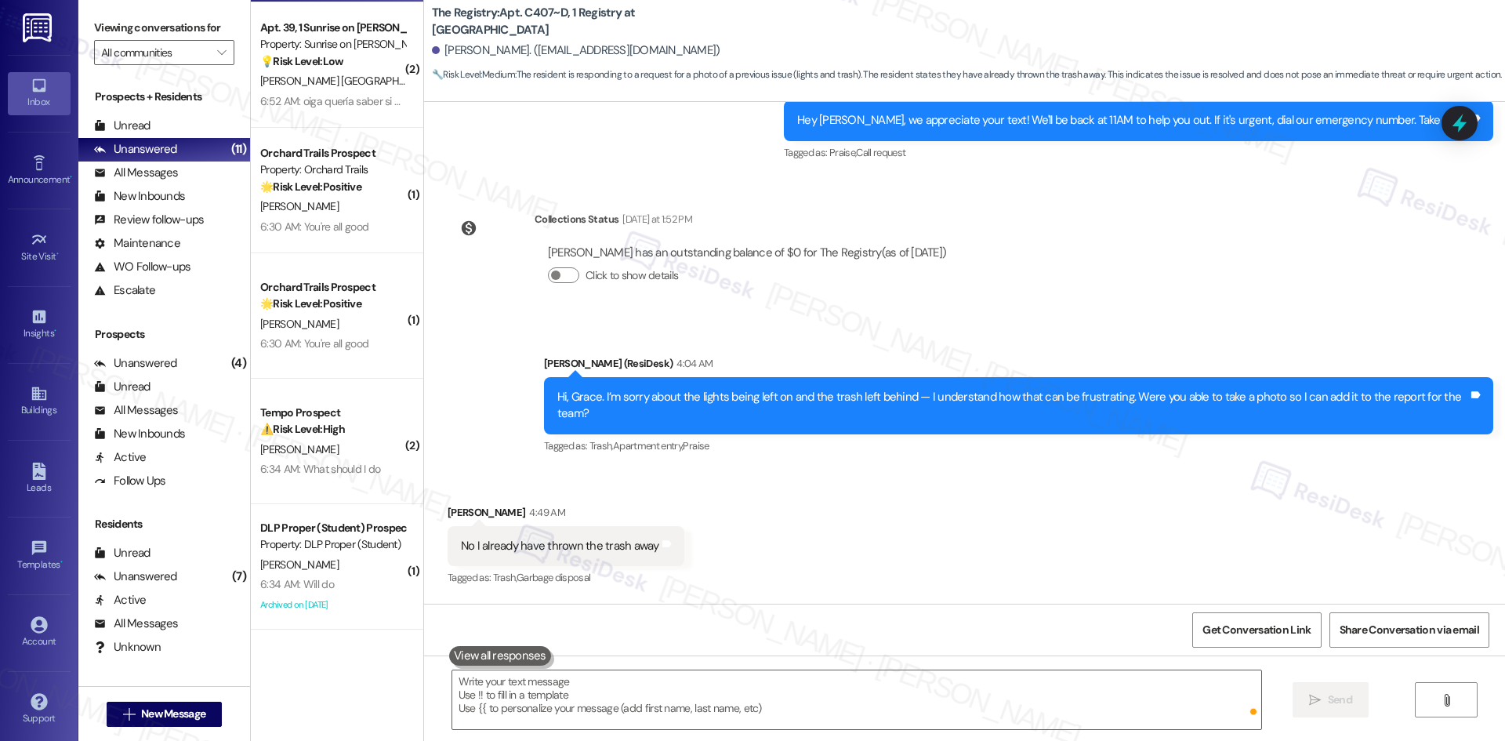
scroll to position [3229, 0]
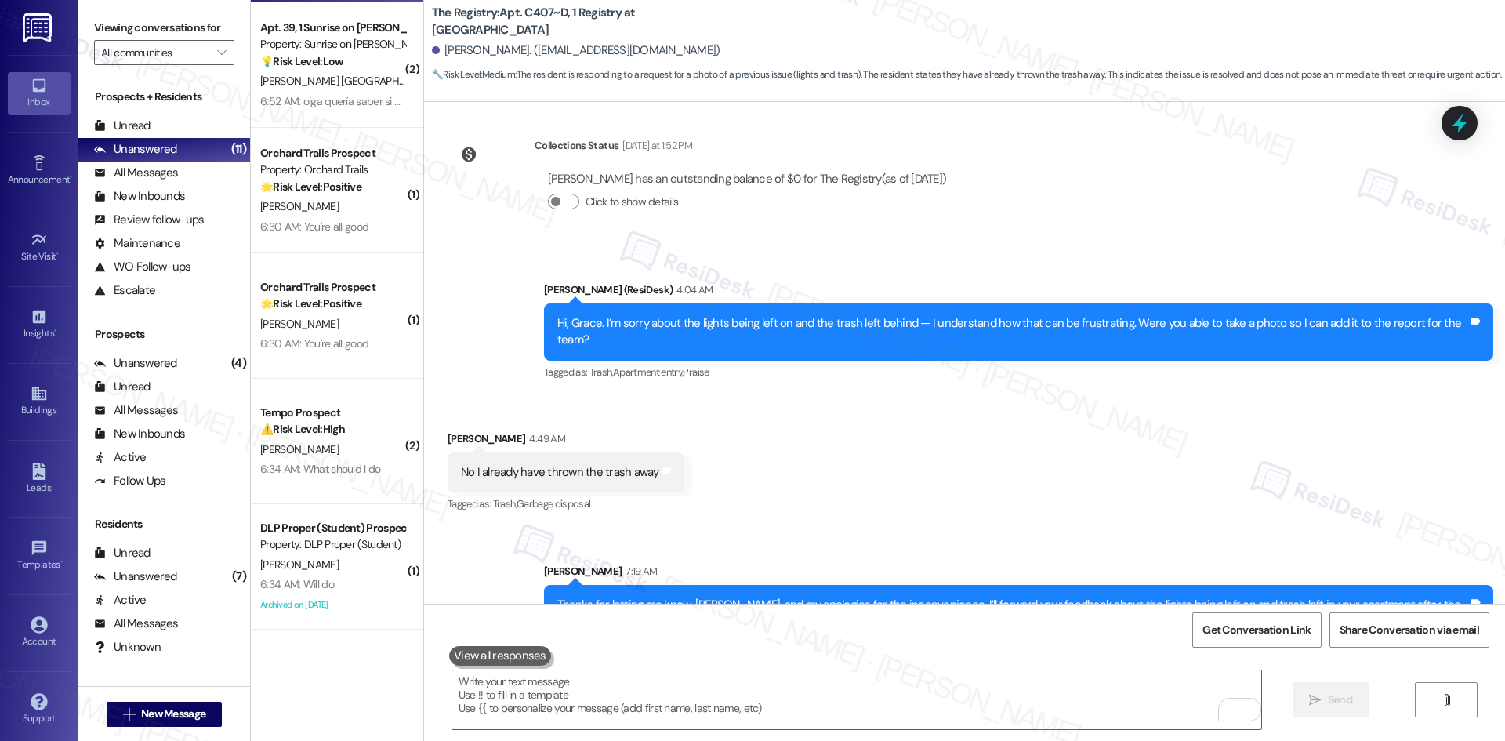
click at [1036, 447] on div "Received via SMS [PERSON_NAME] 4:49 AM No I already have thrown the trash away …" at bounding box center [964, 461] width 1081 height 132
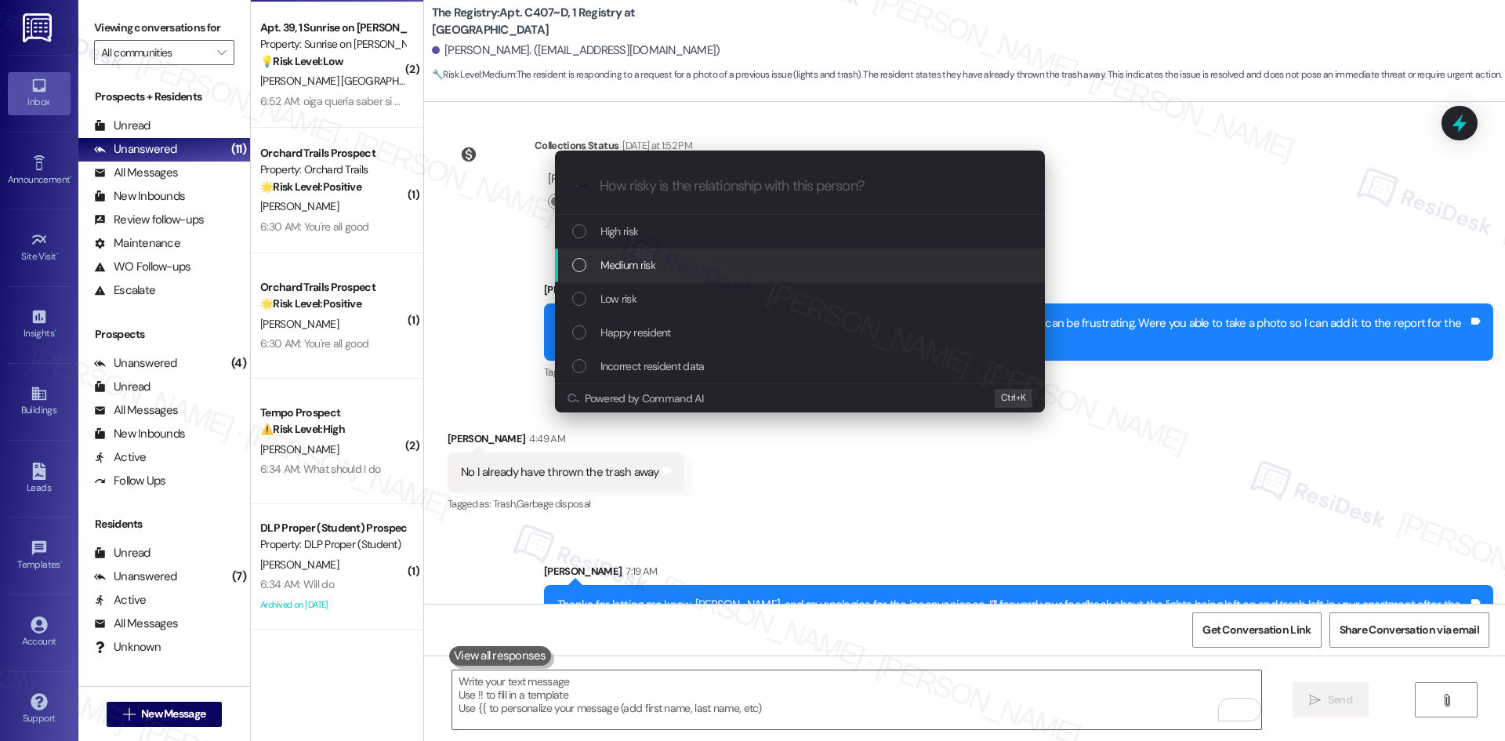
drag, startPoint x: 701, startPoint y: 284, endPoint x: 701, endPoint y: 264, distance: 19.6
click at [701, 264] on div "High risk Medium risk Low risk Happy resident Incorrect resident data" at bounding box center [800, 299] width 490 height 168
click at [696, 270] on div "Medium risk" at bounding box center [801, 264] width 458 height 17
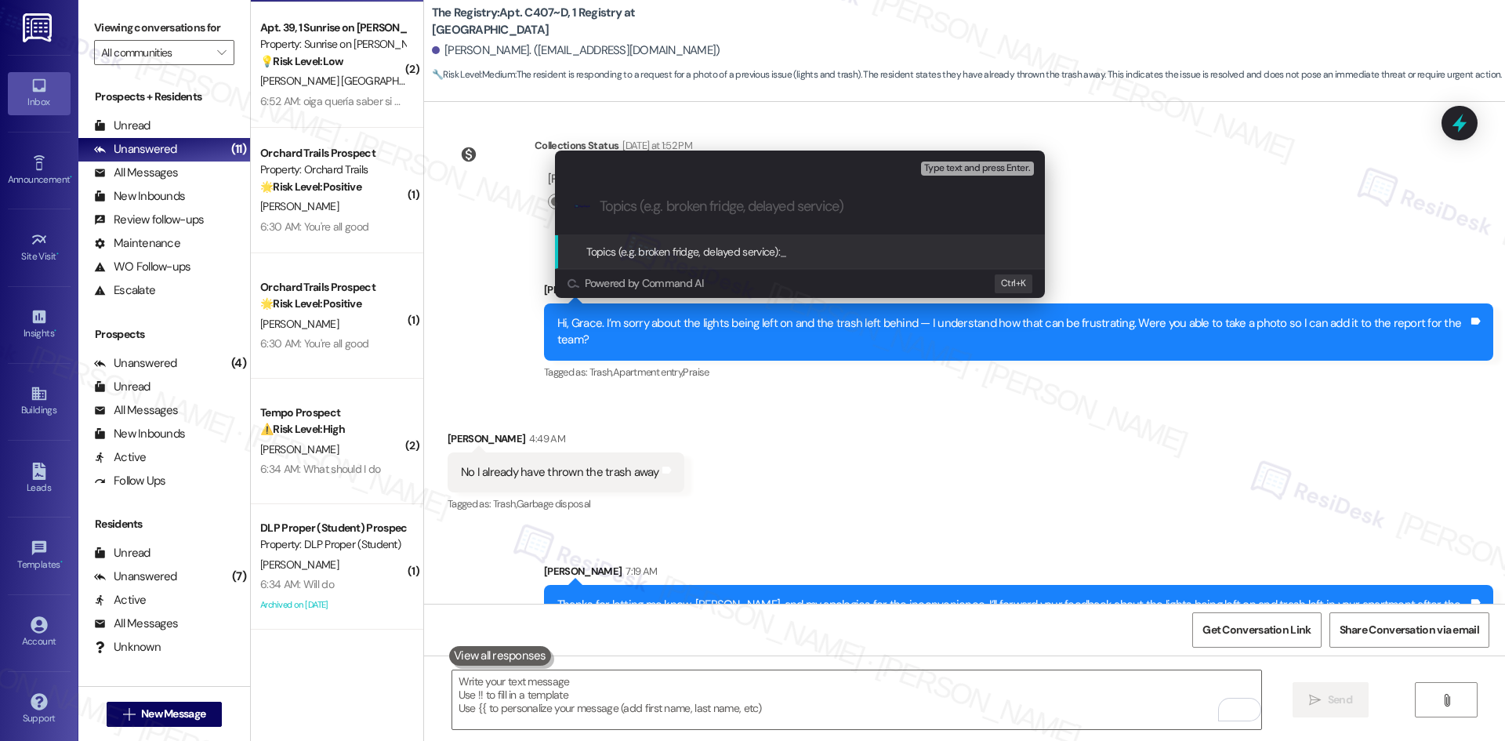
click at [636, 209] on input "Topics (e.g. broken fridge, delayed service)" at bounding box center [813, 206] width 426 height 16
paste input "Feedback – Lights Left On and Trash Left in Apartment After Maintenance Visit"
type input "Feedback – Lights Left On and Trash Left in Apartment After Maintenance Visit"
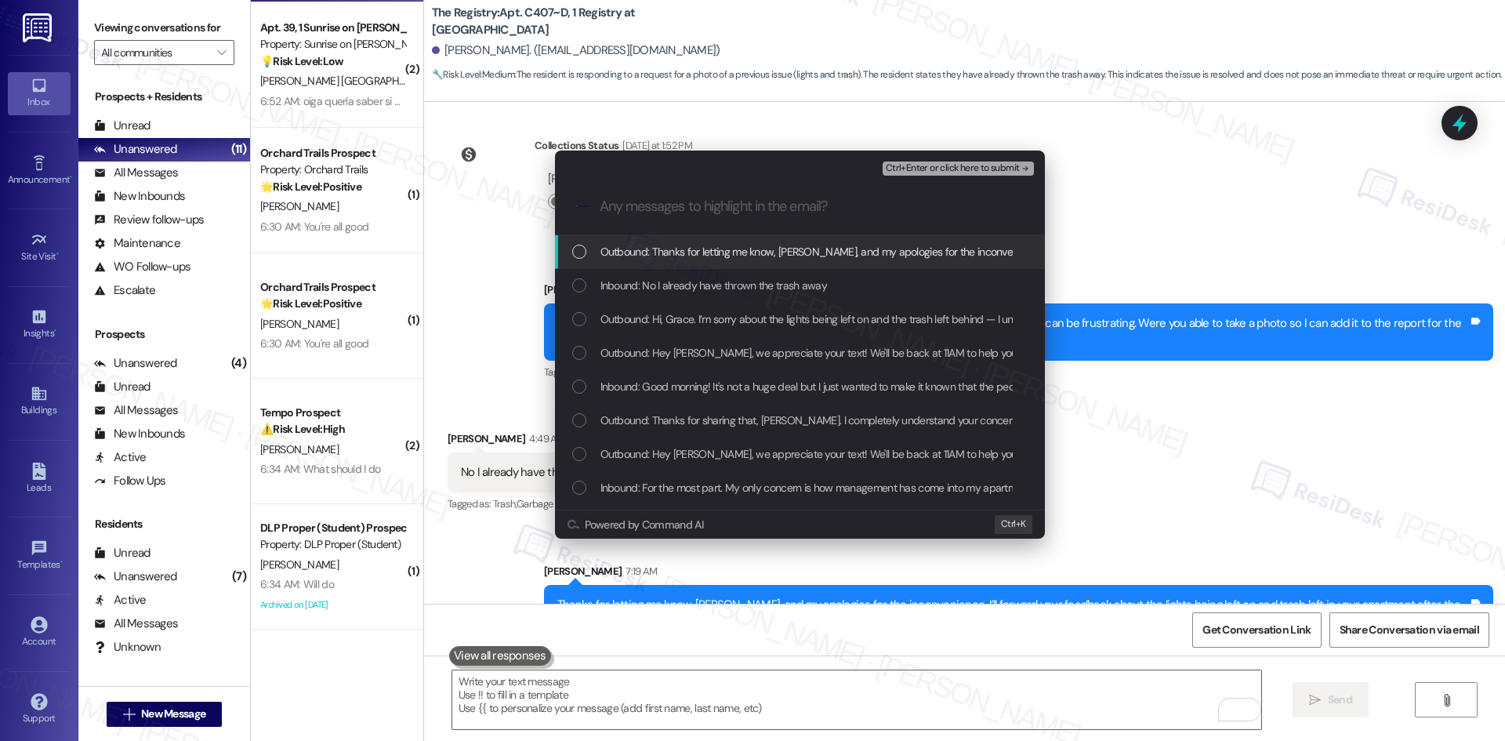
scroll to position [0, 0]
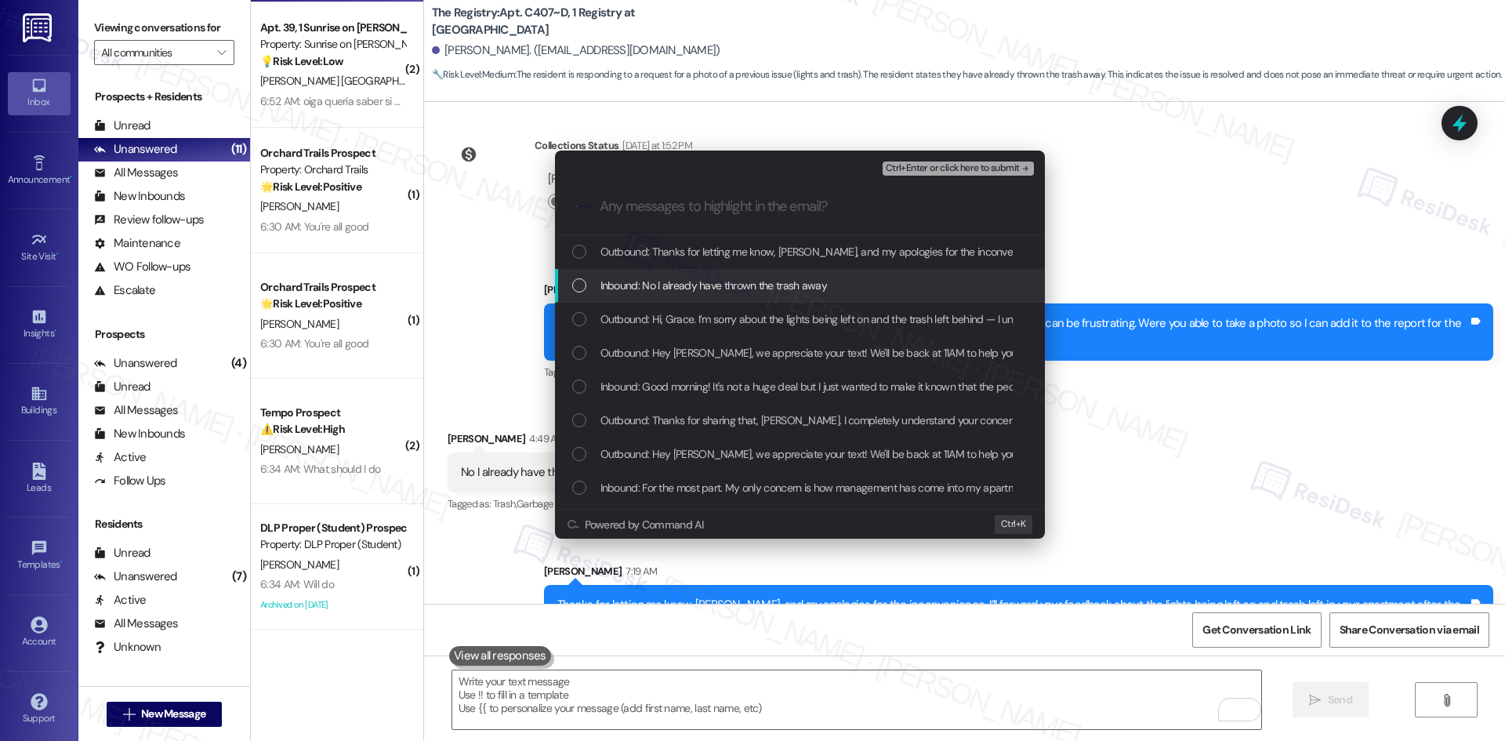
click at [707, 292] on span "Inbound: No I already have thrown the trash away" at bounding box center [713, 285] width 226 height 17
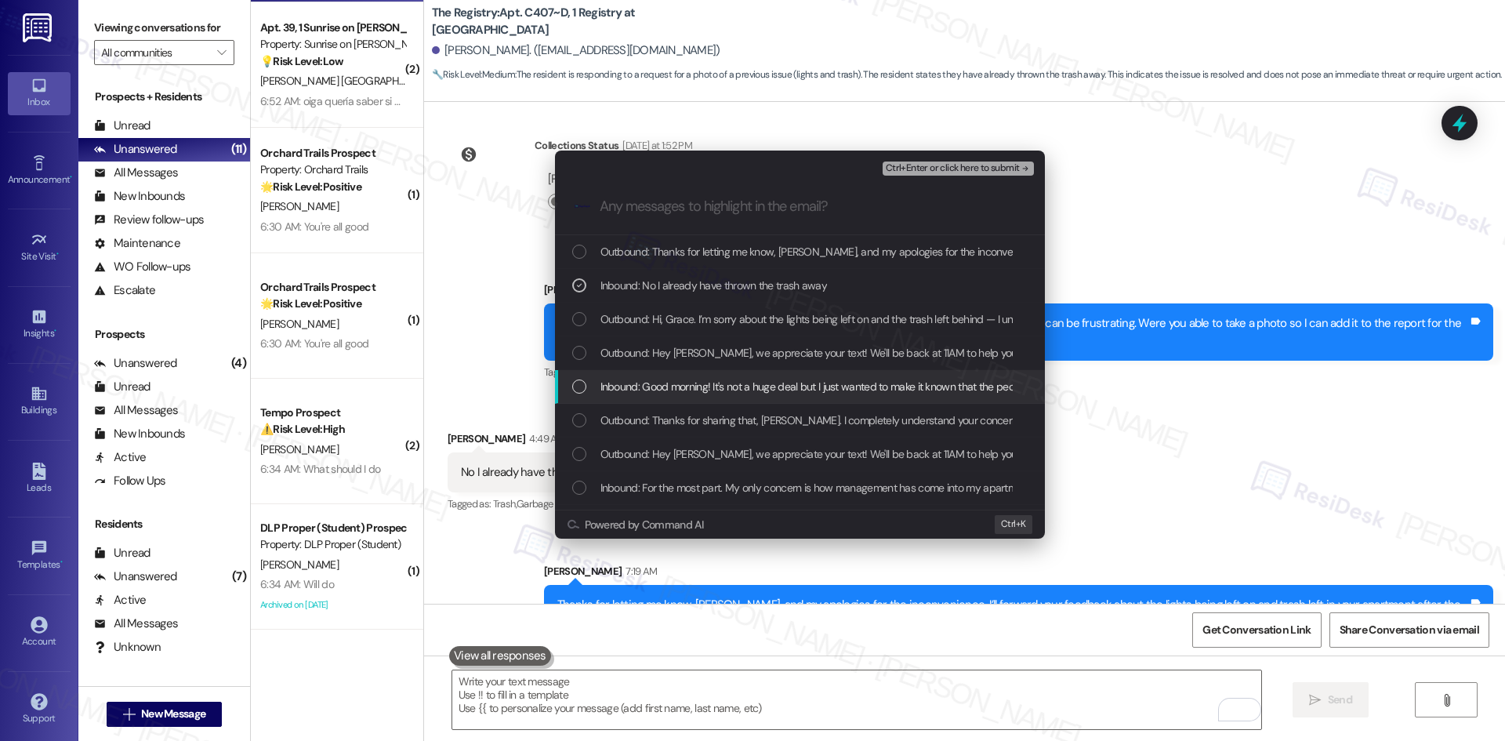
click at [732, 389] on span "Inbound: Good morning! It's not a huge deal but I just wanted to make it known …" at bounding box center [1216, 386] width 1233 height 17
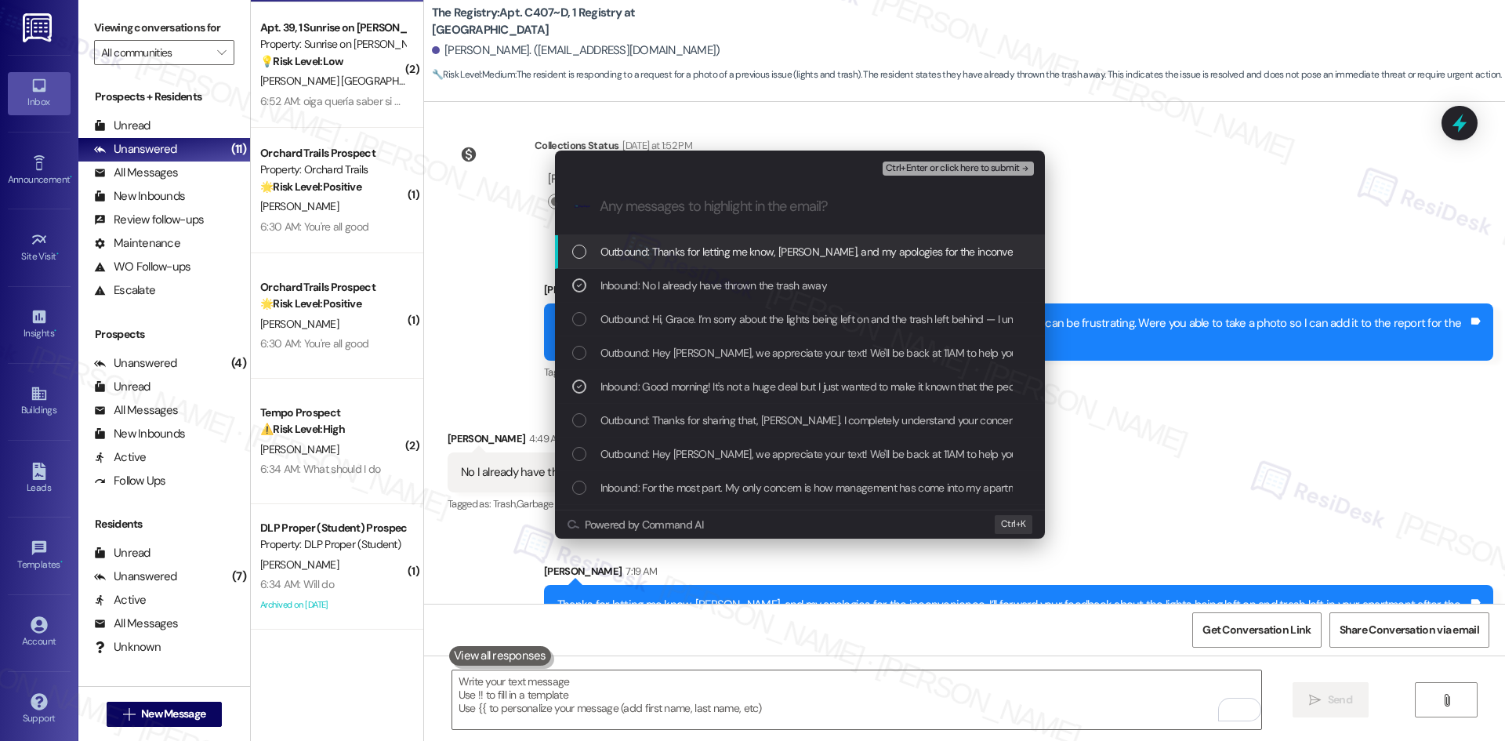
click at [1004, 167] on span "Ctrl+Enter or click here to submit" at bounding box center [953, 168] width 134 height 11
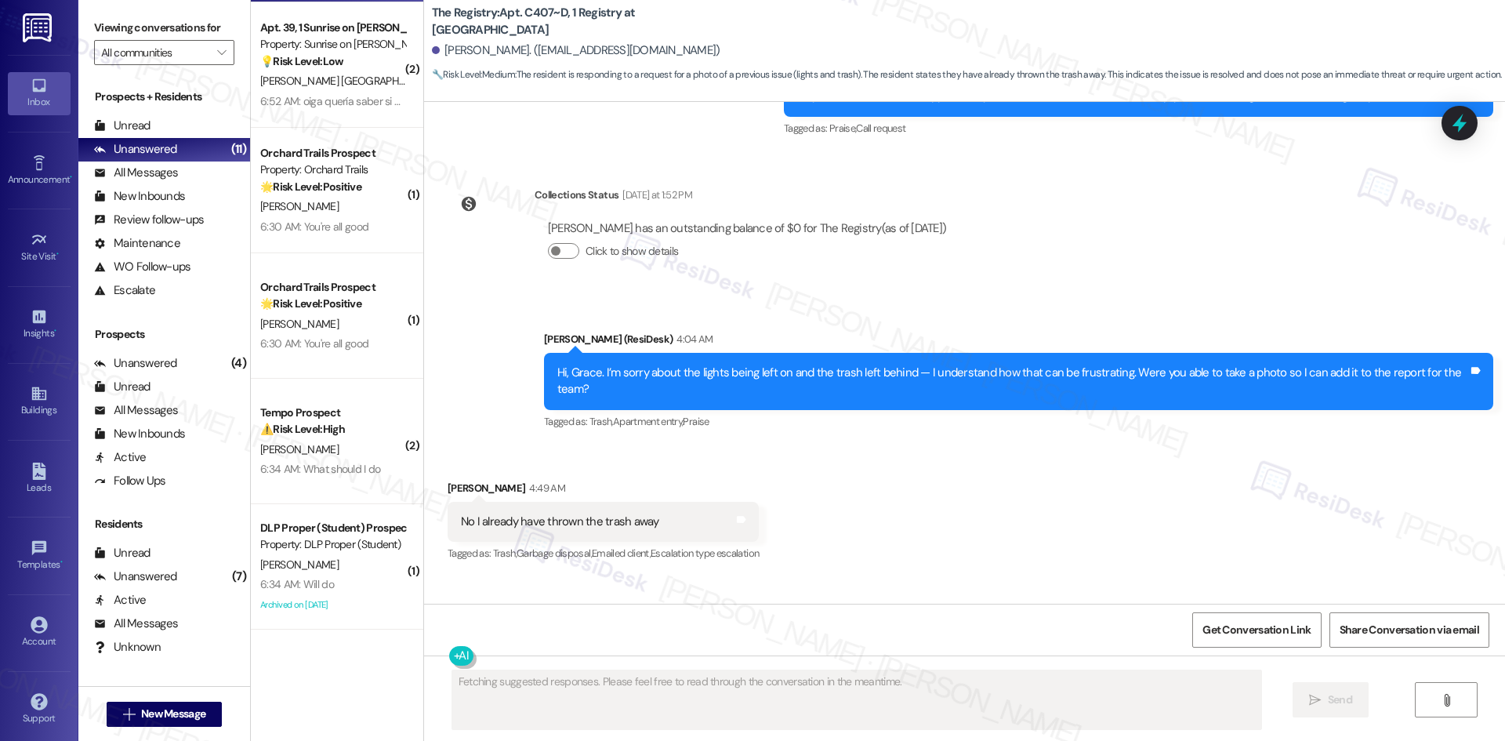
scroll to position [3252, 0]
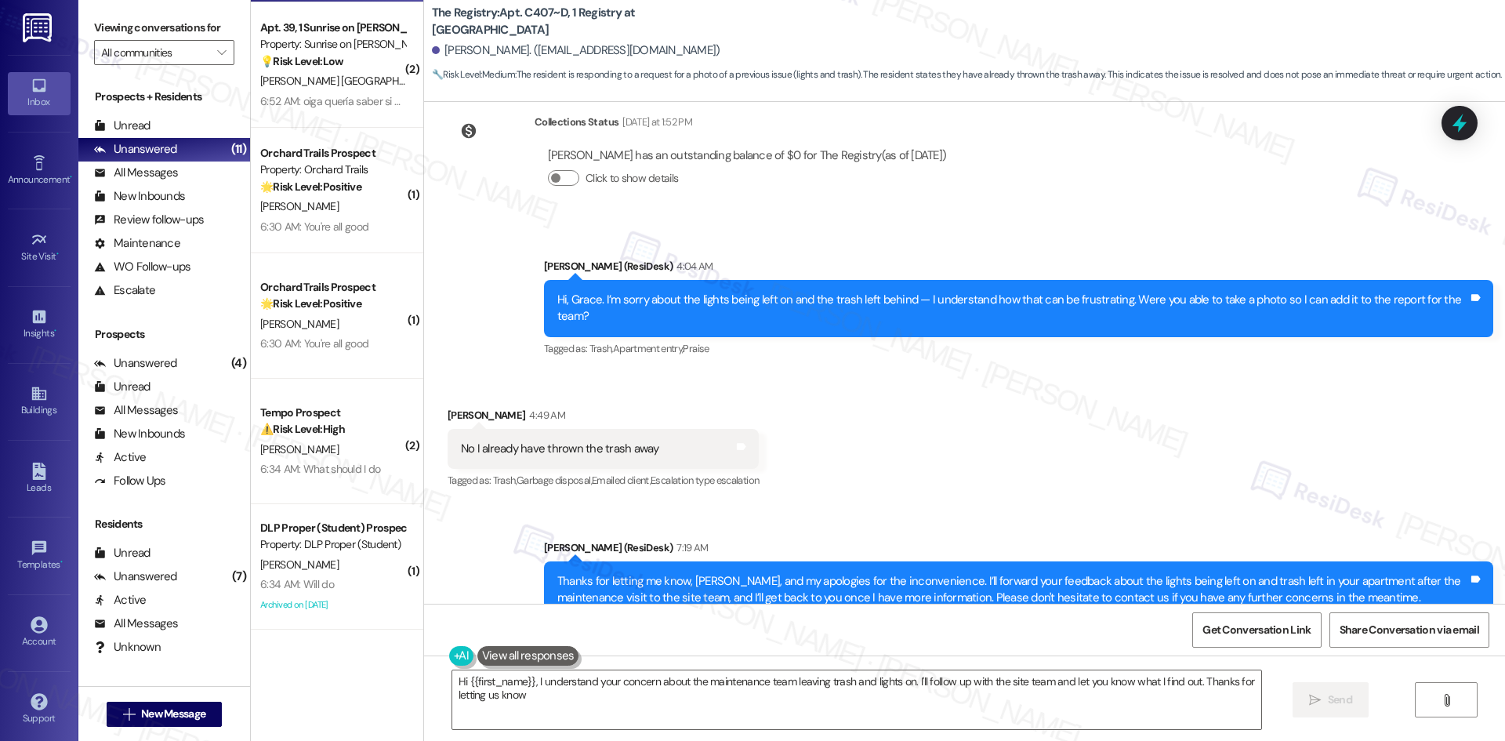
type textarea "Hi {{first_name}}, I understand your concern about the maintenance team leaving…"
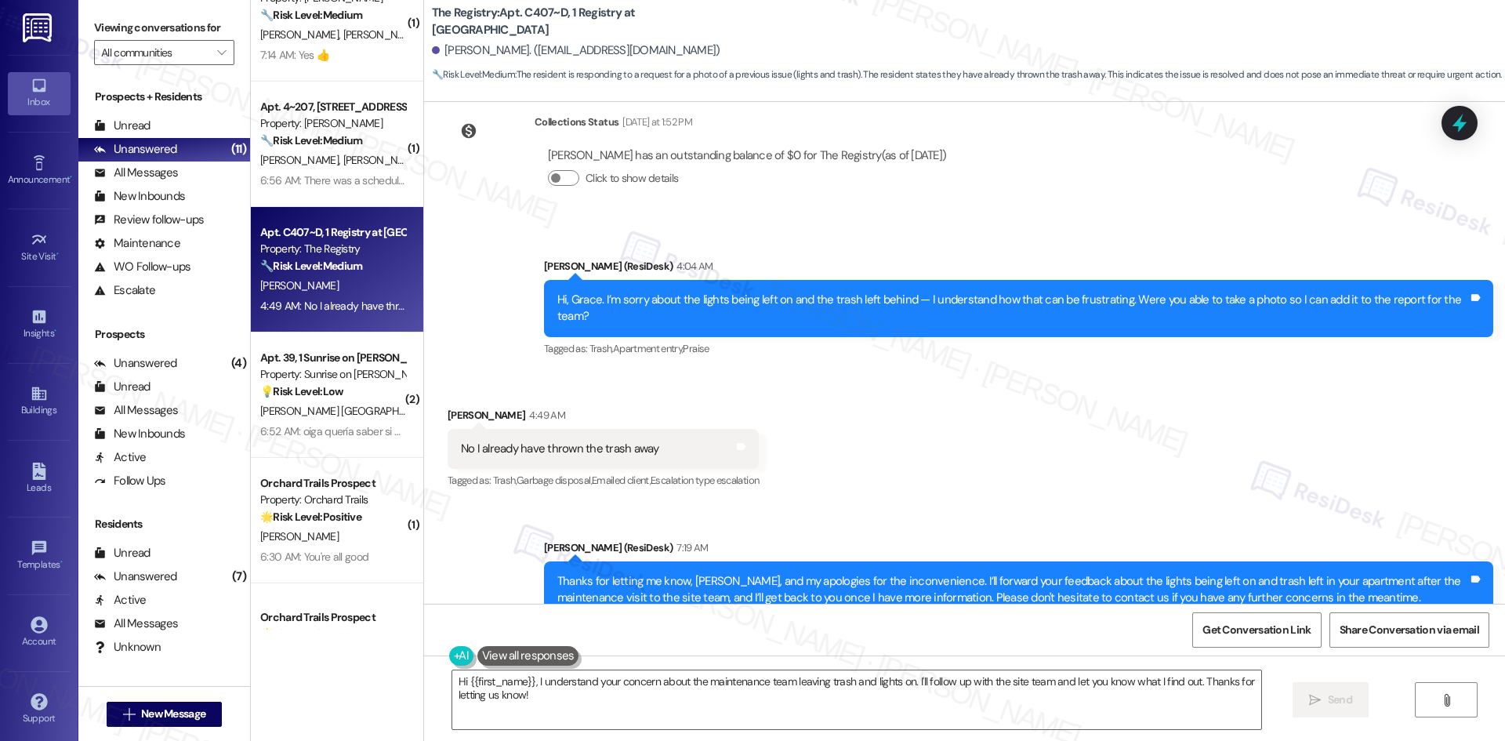
scroll to position [421, 0]
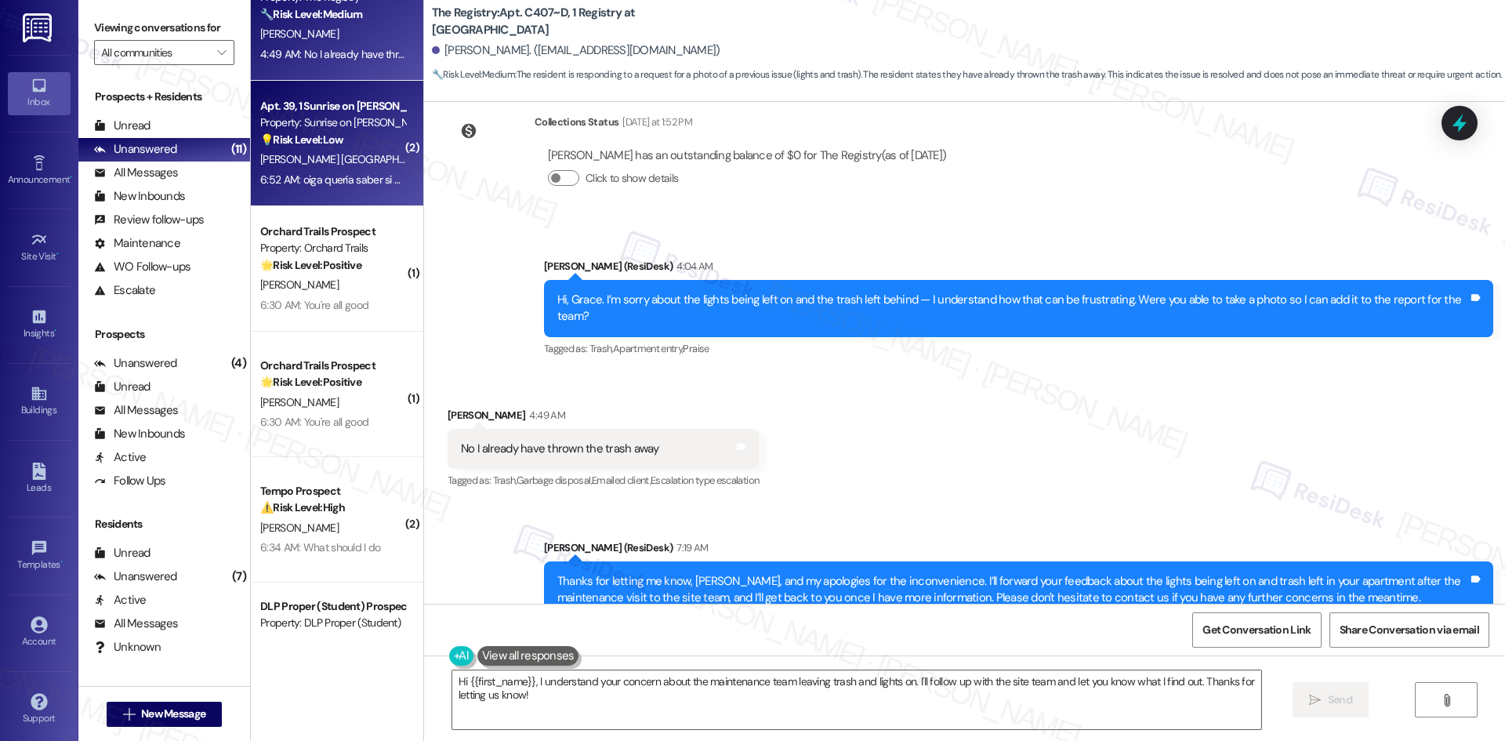
click at [307, 171] on div "6:52 AM: oiga quería saber si me pueden. rentar un aoartsmento de 2 recámaras p…" at bounding box center [333, 180] width 148 height 20
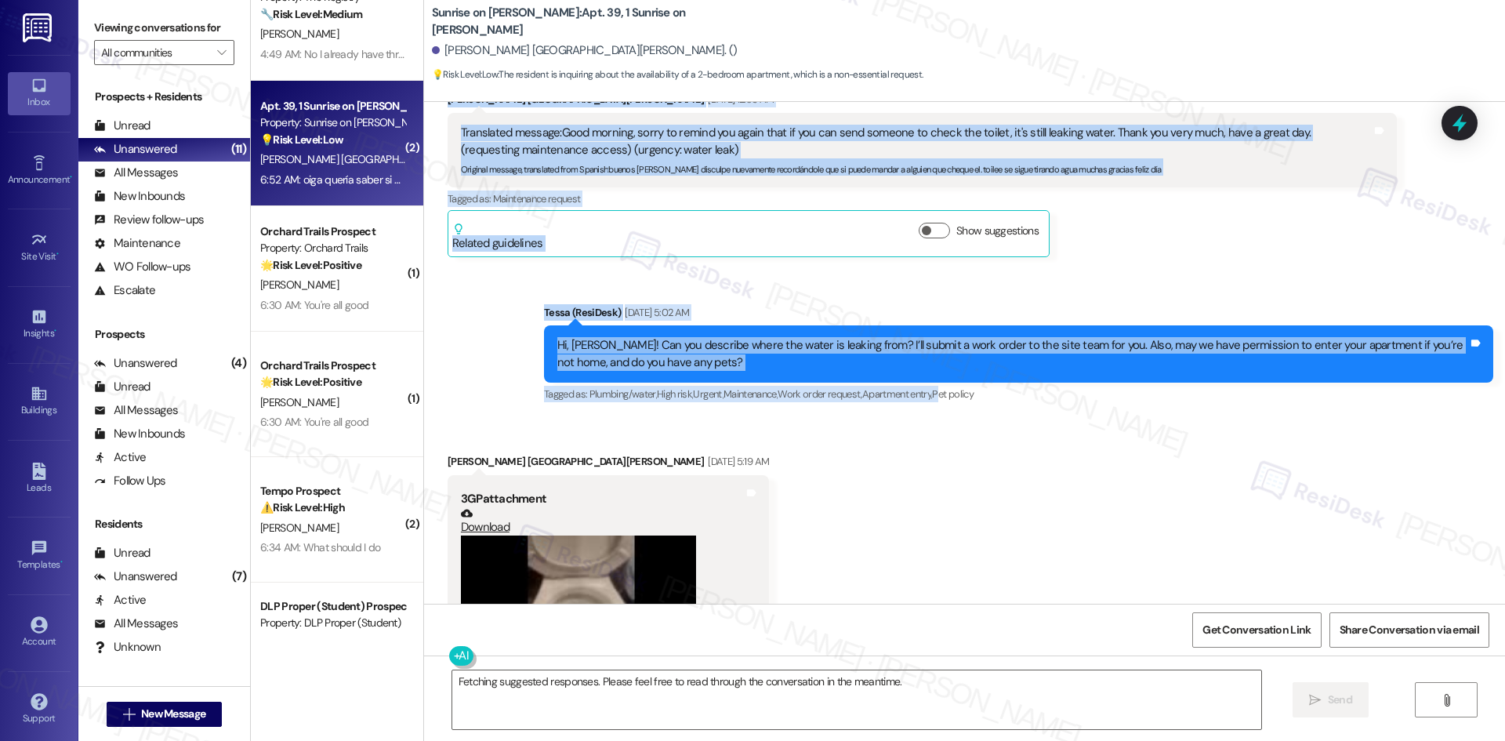
scroll to position [1089, 0]
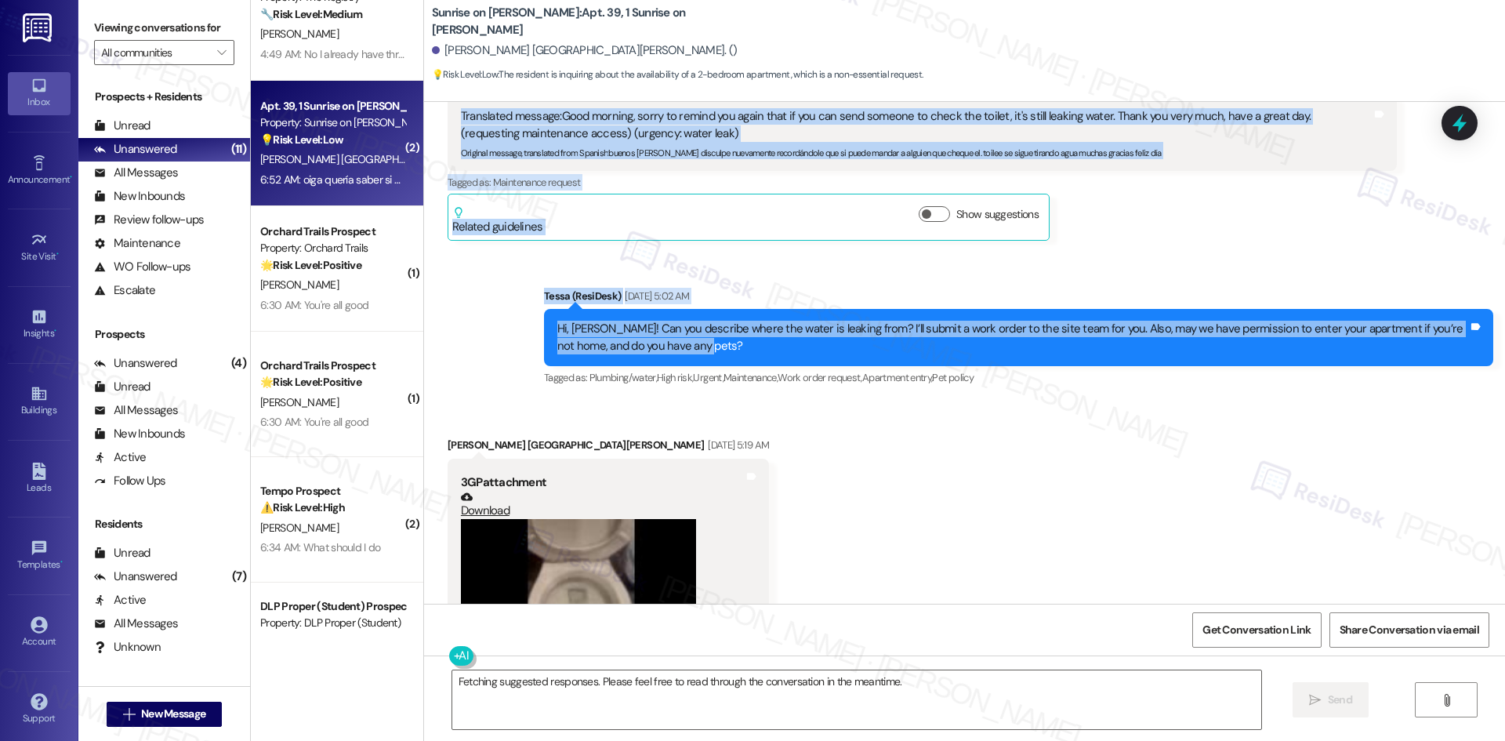
drag, startPoint x: 427, startPoint y: 314, endPoint x: 1457, endPoint y: 347, distance: 1030.3
click at [1457, 347] on div "Lease started [DATE] 8:00 AM Survey, sent via SMS Residesk Automated Survey [DA…" at bounding box center [964, 353] width 1081 height 502
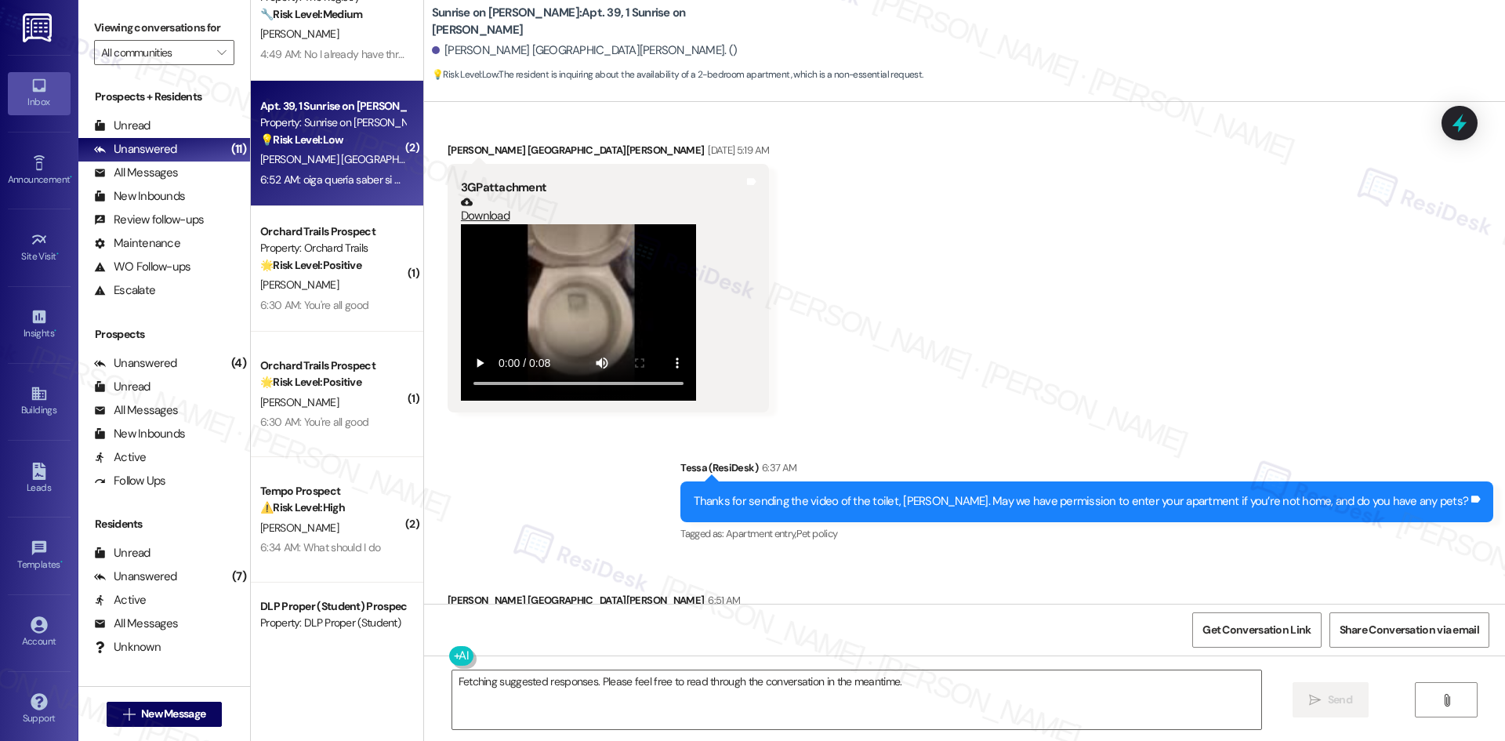
scroll to position [1402, 0]
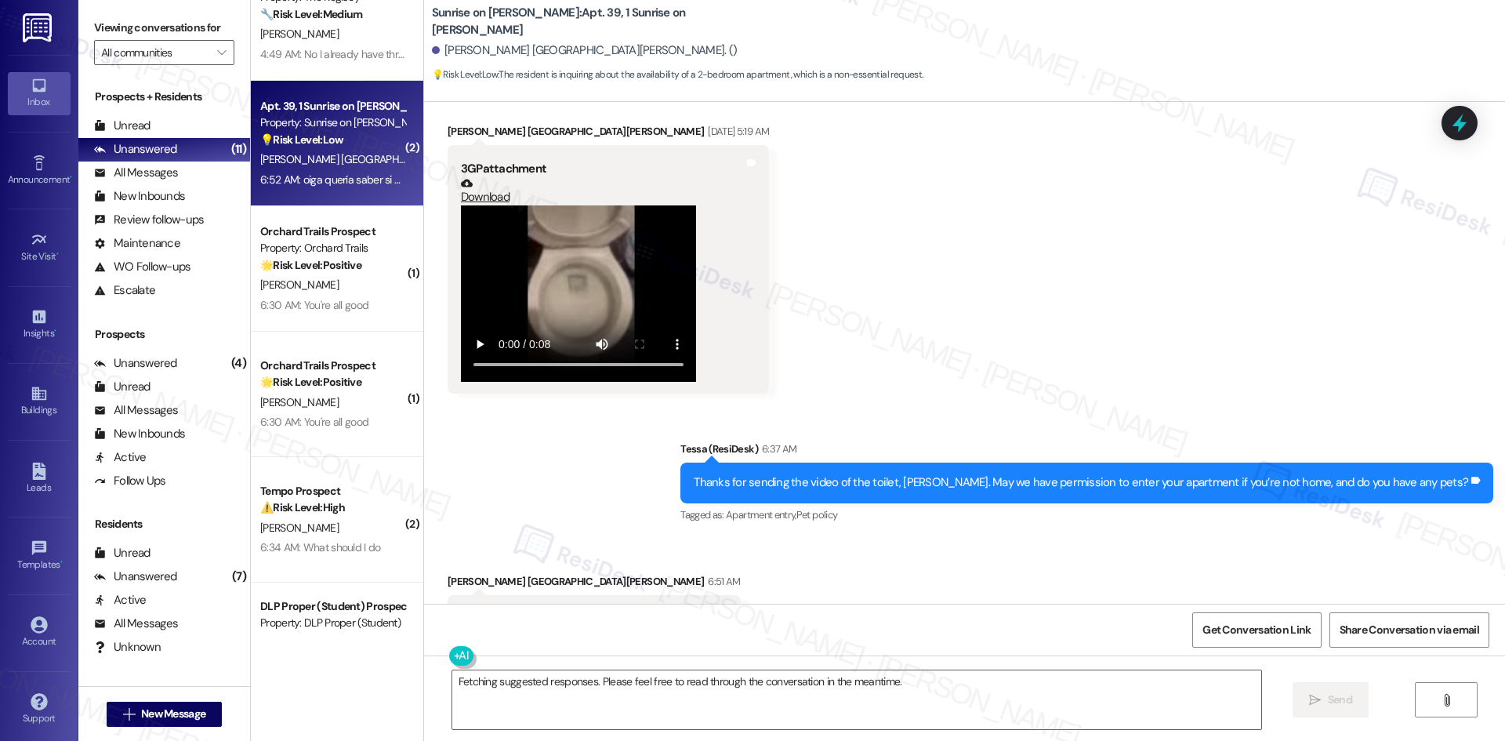
click at [461, 194] on link "Download" at bounding box center [578, 190] width 235 height 27
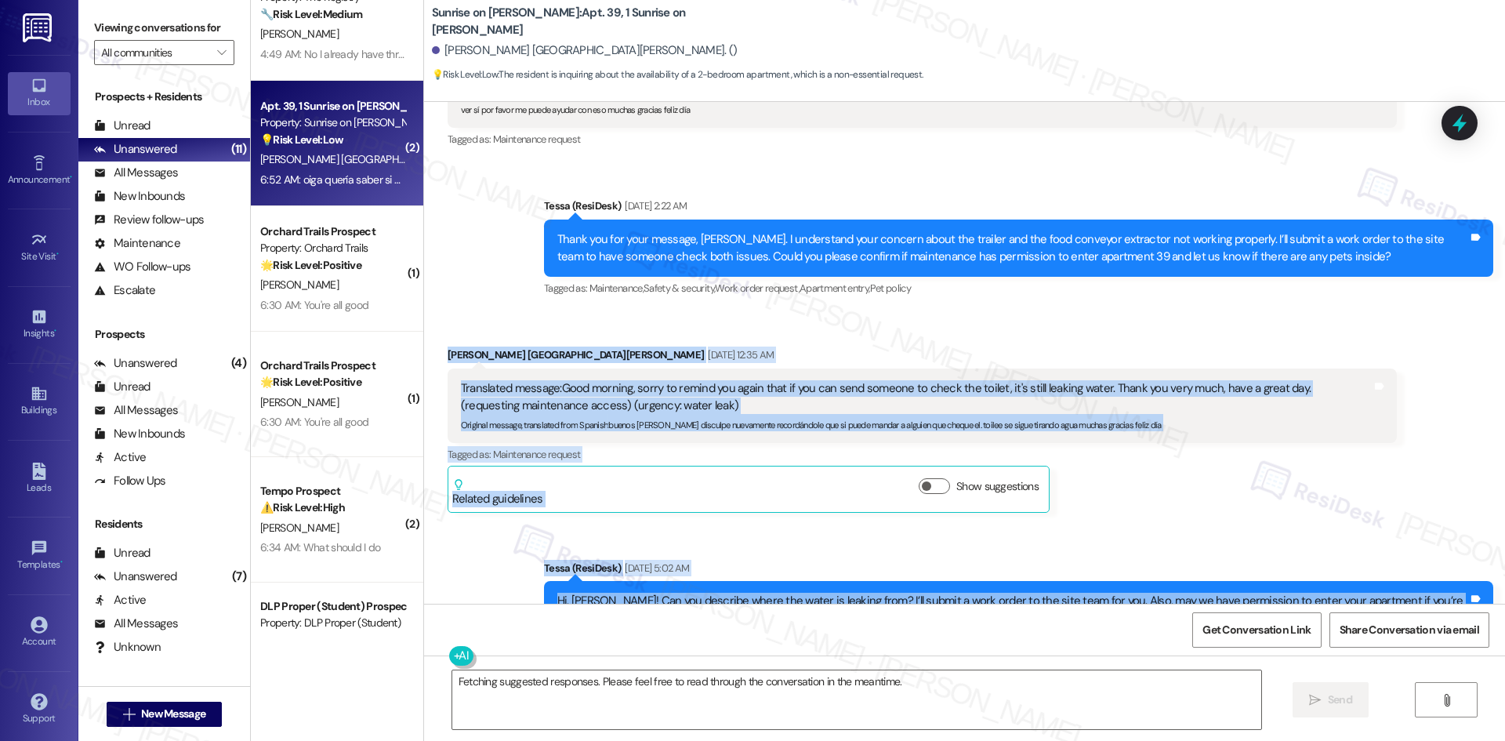
scroll to position [1010, 0]
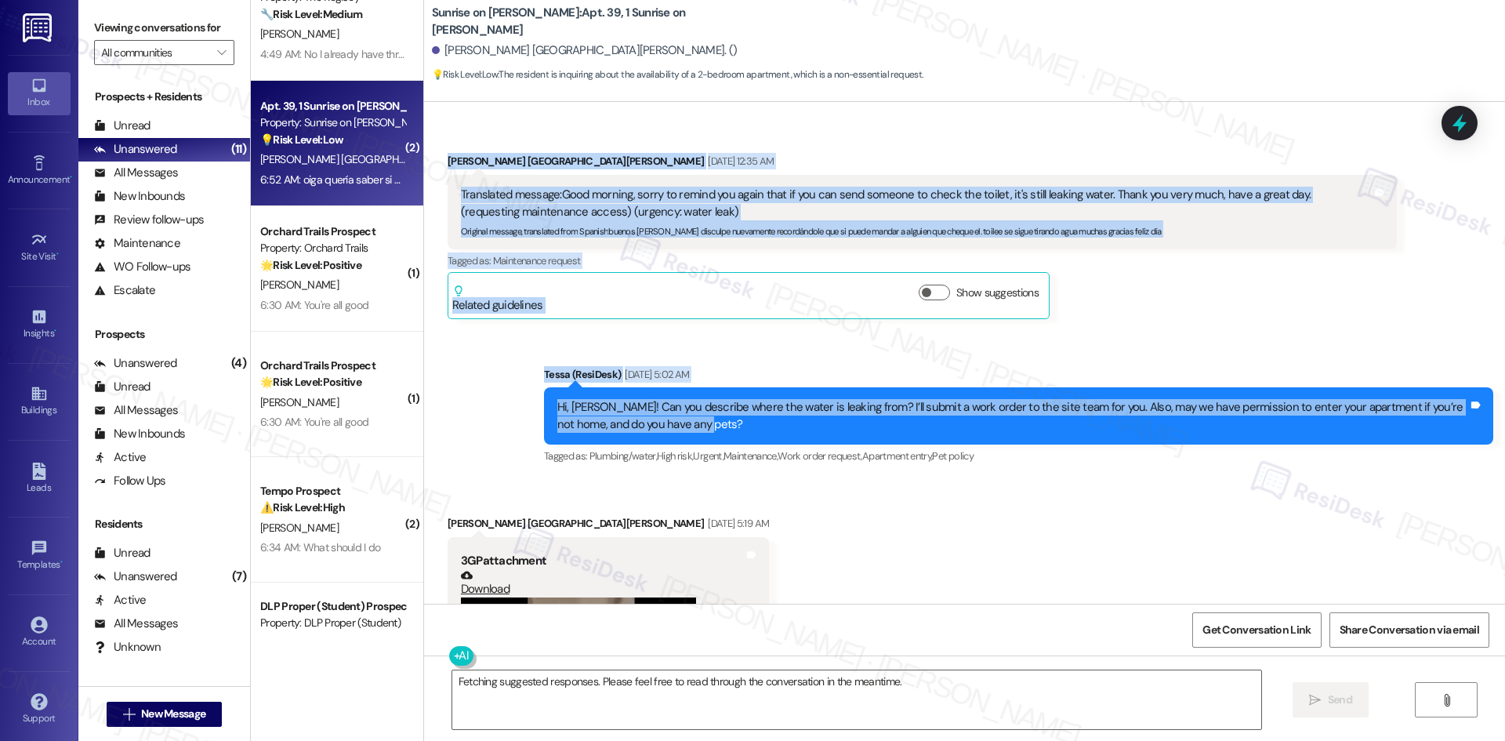
click at [447, 156] on div "[PERSON_NAME] [GEOGRAPHIC_DATA][PERSON_NAME] [DATE] 12:35 AM" at bounding box center [921, 164] width 949 height 22
click at [439, 143] on div "Received via SMS [PERSON_NAME] De La [PERSON_NAME] [DATE] 12:35 AM Translated m…" at bounding box center [922, 235] width 973 height 189
drag, startPoint x: 433, startPoint y: 156, endPoint x: 1459, endPoint y: 434, distance: 1062.9
click at [1459, 434] on div "Lease started [DATE] 8:00 AM Survey, sent via SMS Residesk Automated Survey [DA…" at bounding box center [964, 353] width 1081 height 502
copy div "Loremips Dolorsit Am Co Adipi Eli 45, 2324 se 48:41 DO Eiusmodtem incidid: Utla…"
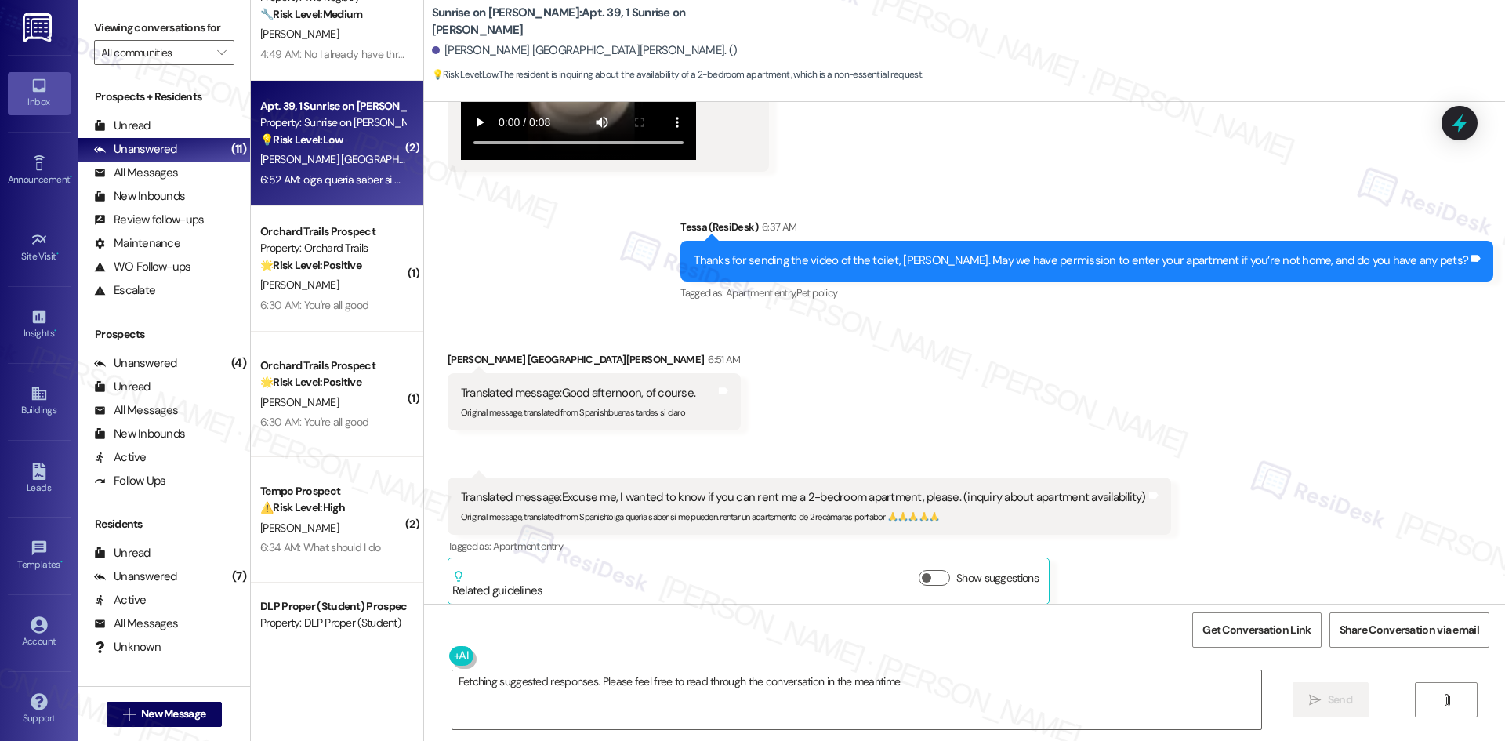
scroll to position [1637, 0]
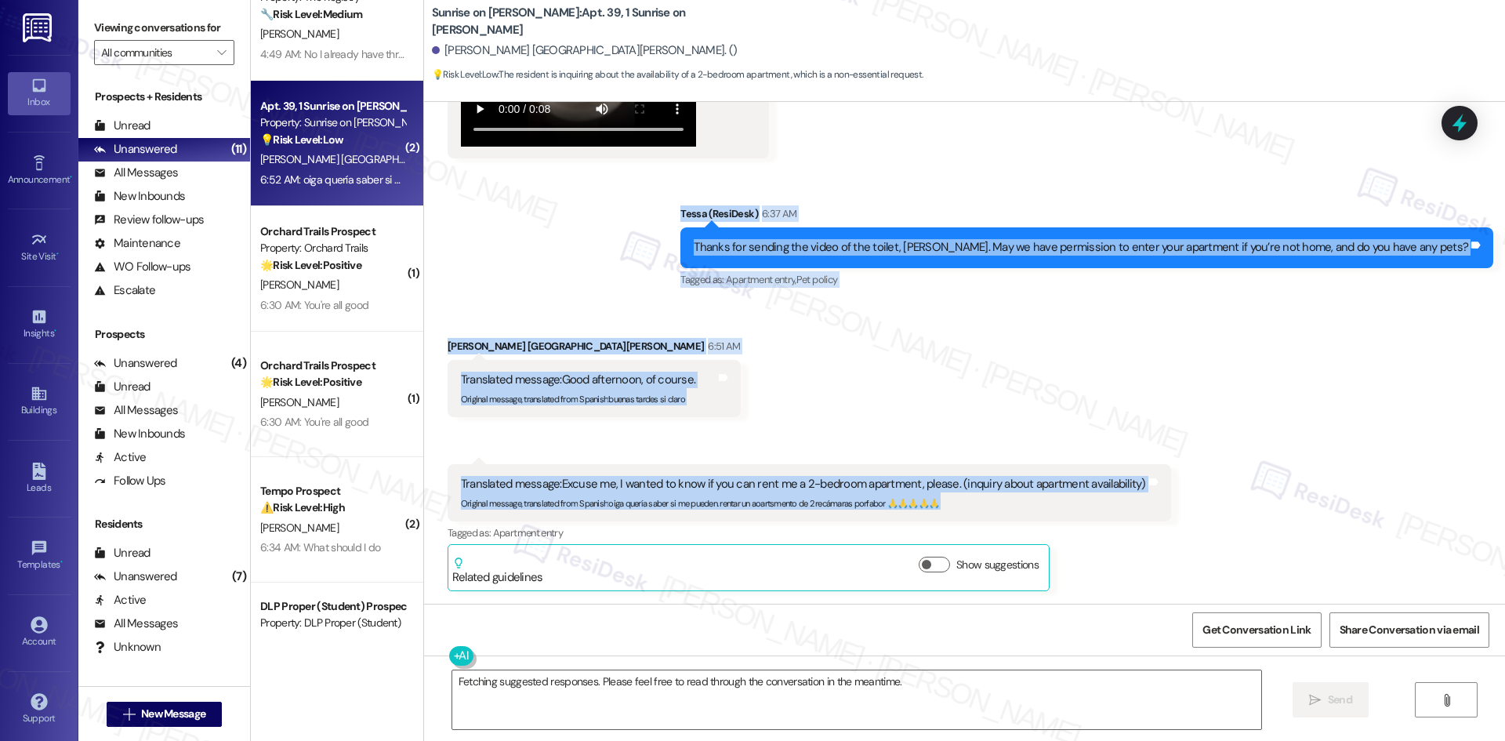
drag, startPoint x: 728, startPoint y: 230, endPoint x: 1175, endPoint y: 740, distance: 678.1
click at [1207, 489] on div "Lease started [DATE] 8:00 AM Survey, sent via SMS Residesk Automated Survey [DA…" at bounding box center [964, 353] width 1081 height 502
copy div "Lorem (IpsuMdol) 7:91 SI Ametco adi elitsed doe tempo in utl etdolo, Magnaali. …"
drag, startPoint x: 737, startPoint y: 343, endPoint x: 929, endPoint y: 688, distance: 395.0
click at [737, 343] on div "Received via SMS [PERSON_NAME] De La [PERSON_NAME] 6:51 AM Translated message: …" at bounding box center [964, 451] width 1081 height 299
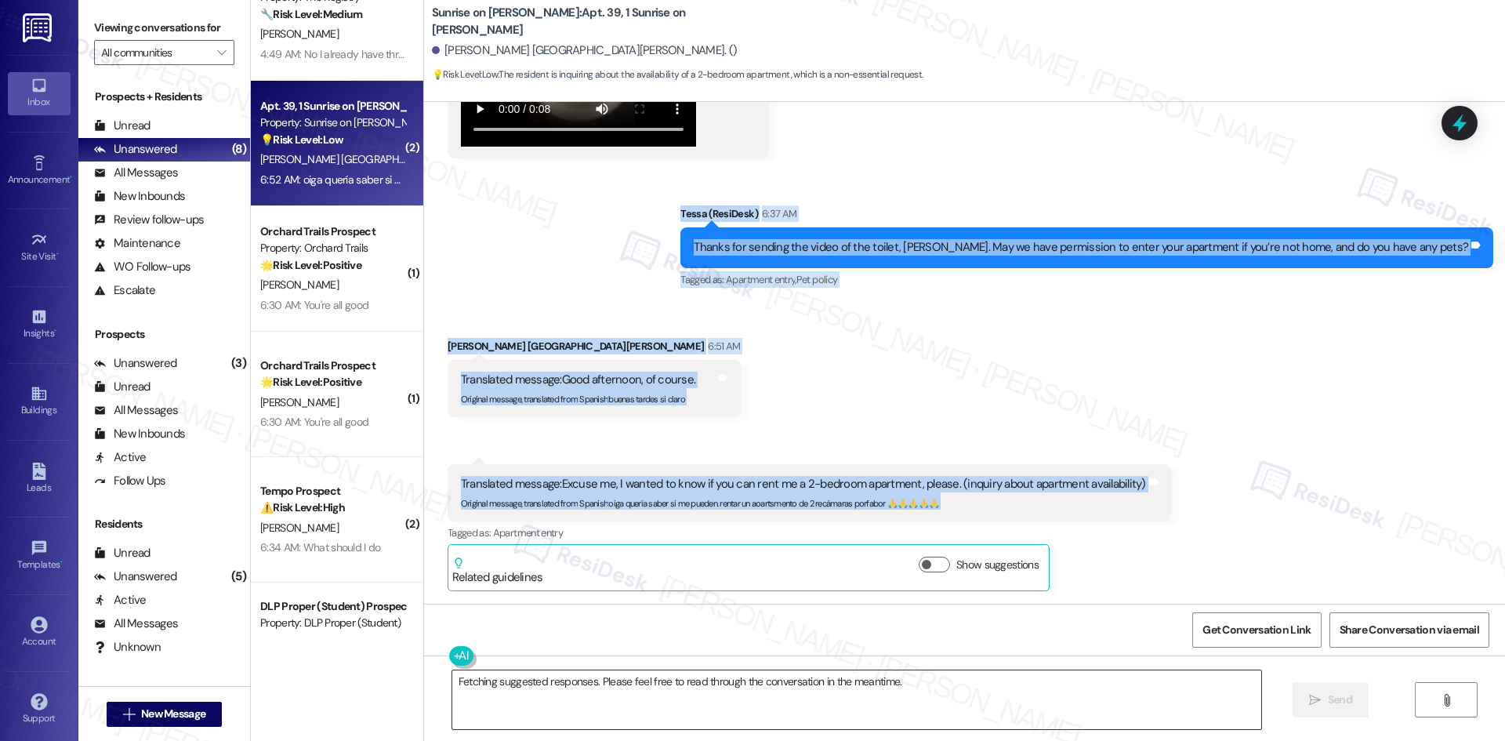
click at [929, 688] on textarea "Fetching suggested responses. Please feel free to read through the conversation…" at bounding box center [856, 699] width 809 height 59
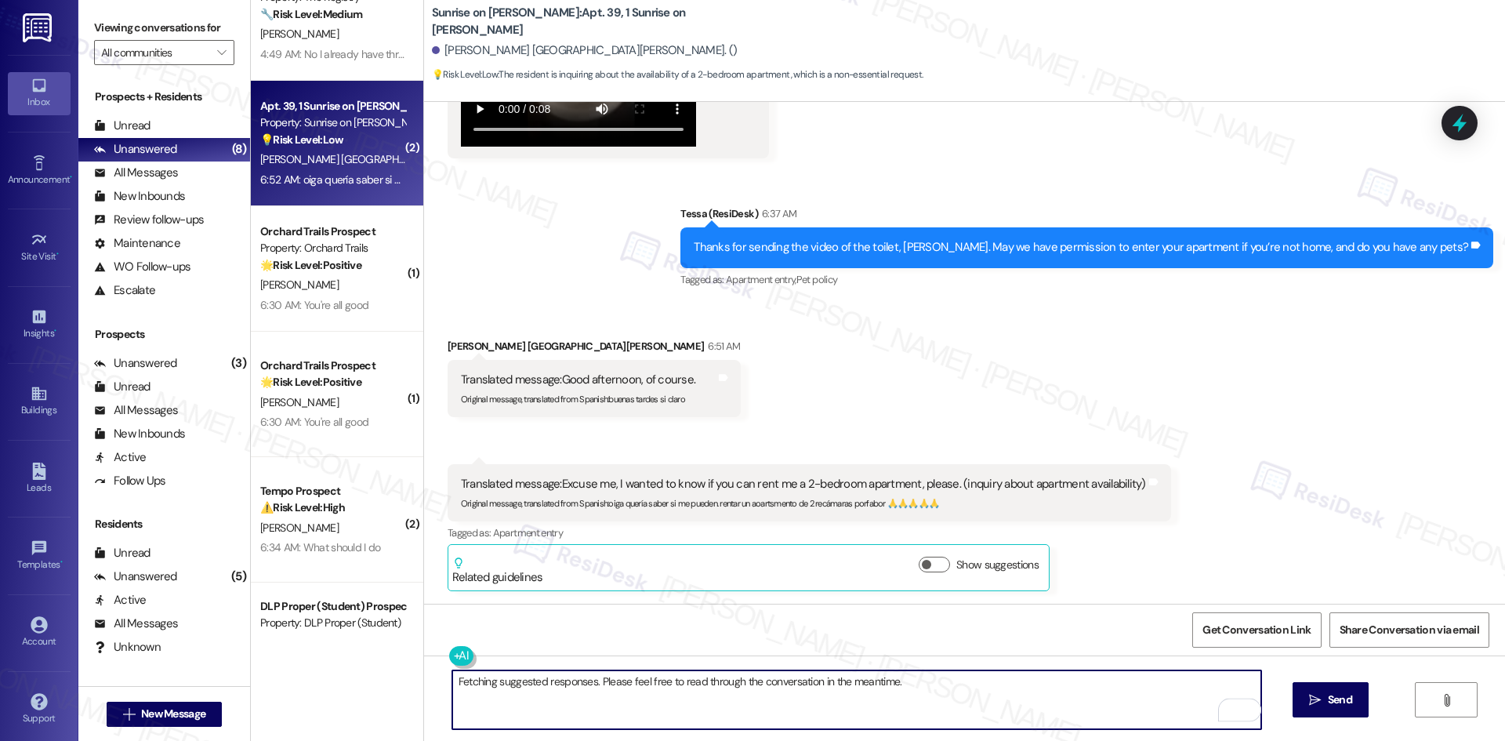
paste textarea "Thanks for confirming, [PERSON_NAME]. I’ll let the site team know about both yo…"
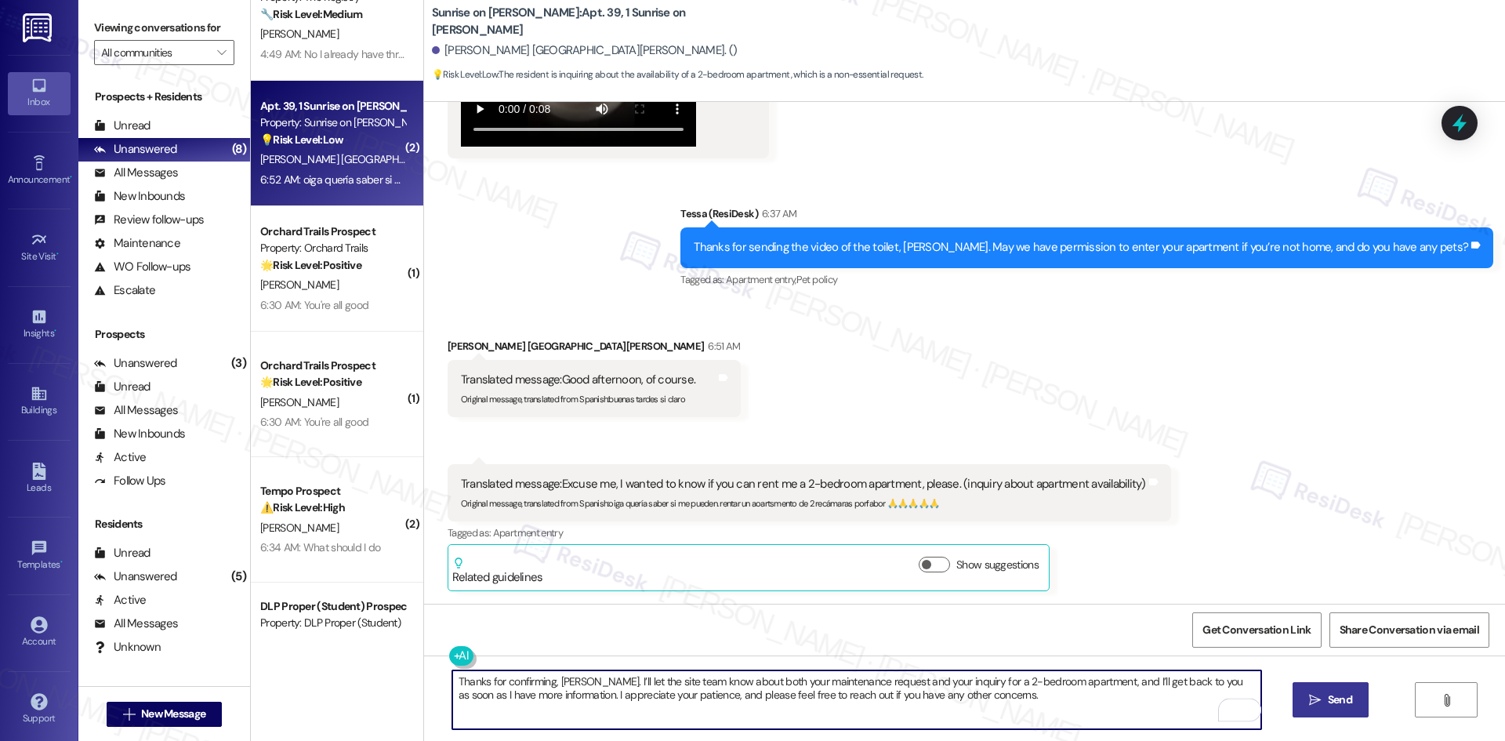
type textarea "Thanks for confirming, [PERSON_NAME]. I’ll let the site team know about both yo…"
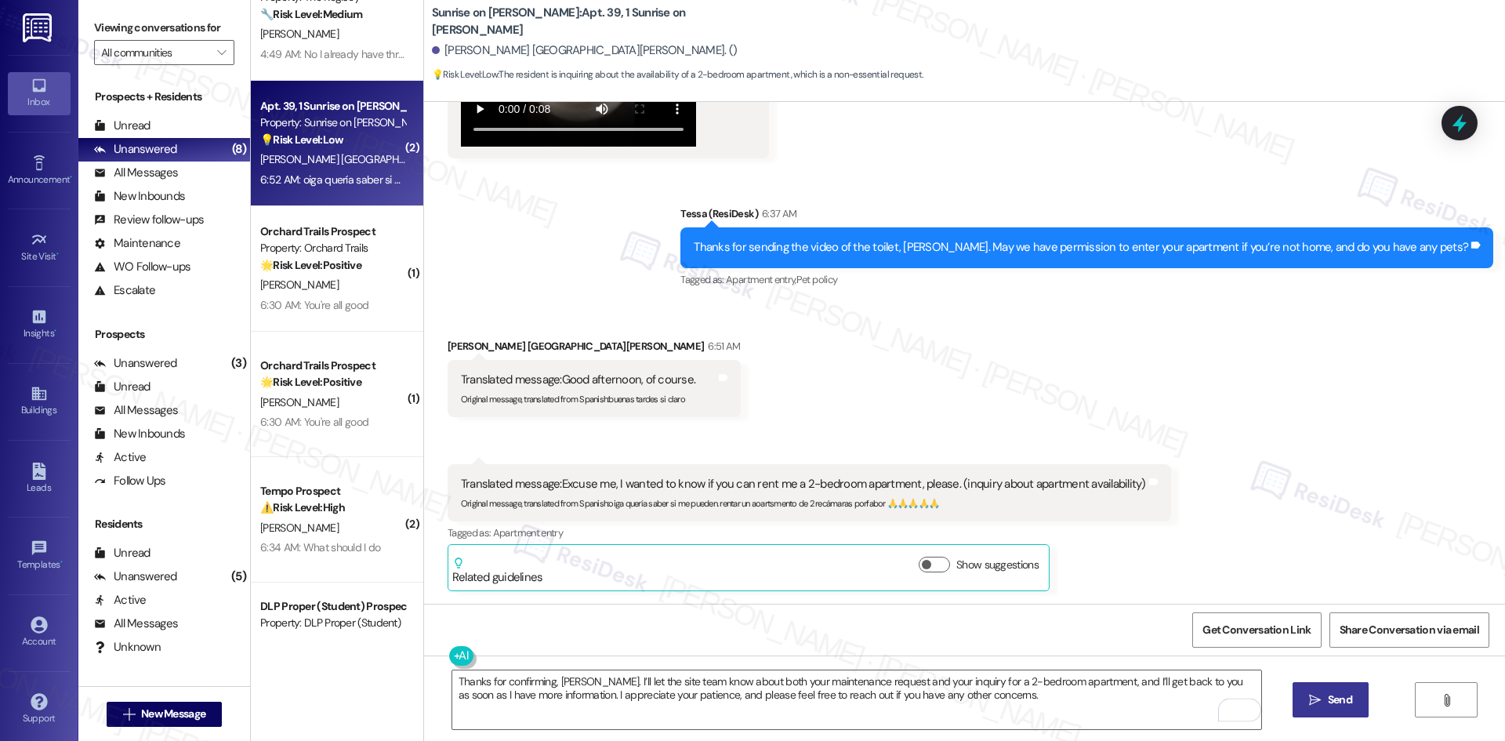
click at [1328, 694] on span "Send" at bounding box center [1340, 699] width 24 height 16
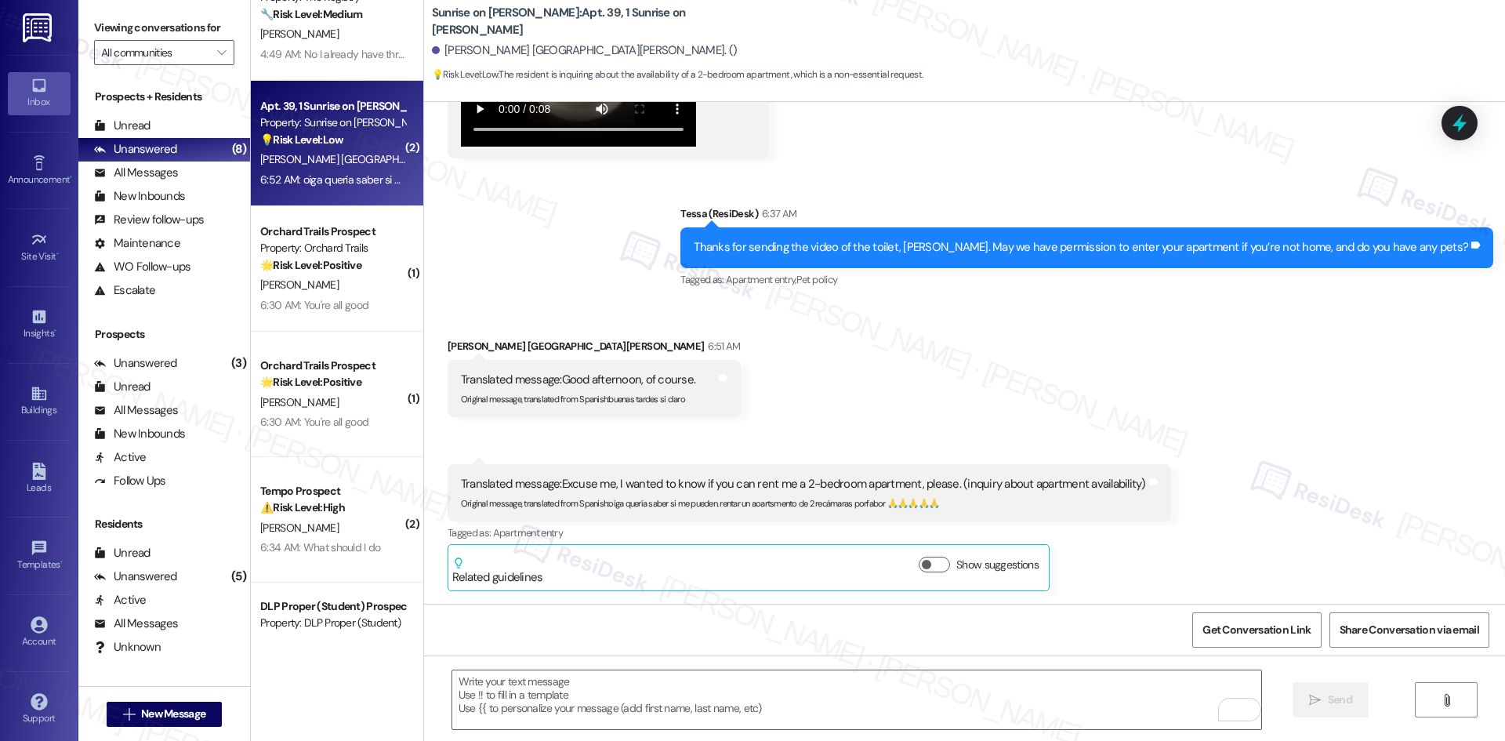
click at [748, 364] on div "Received via SMS [PERSON_NAME] De La [PERSON_NAME] 6:51 AM Translated message: …" at bounding box center [964, 451] width 1081 height 299
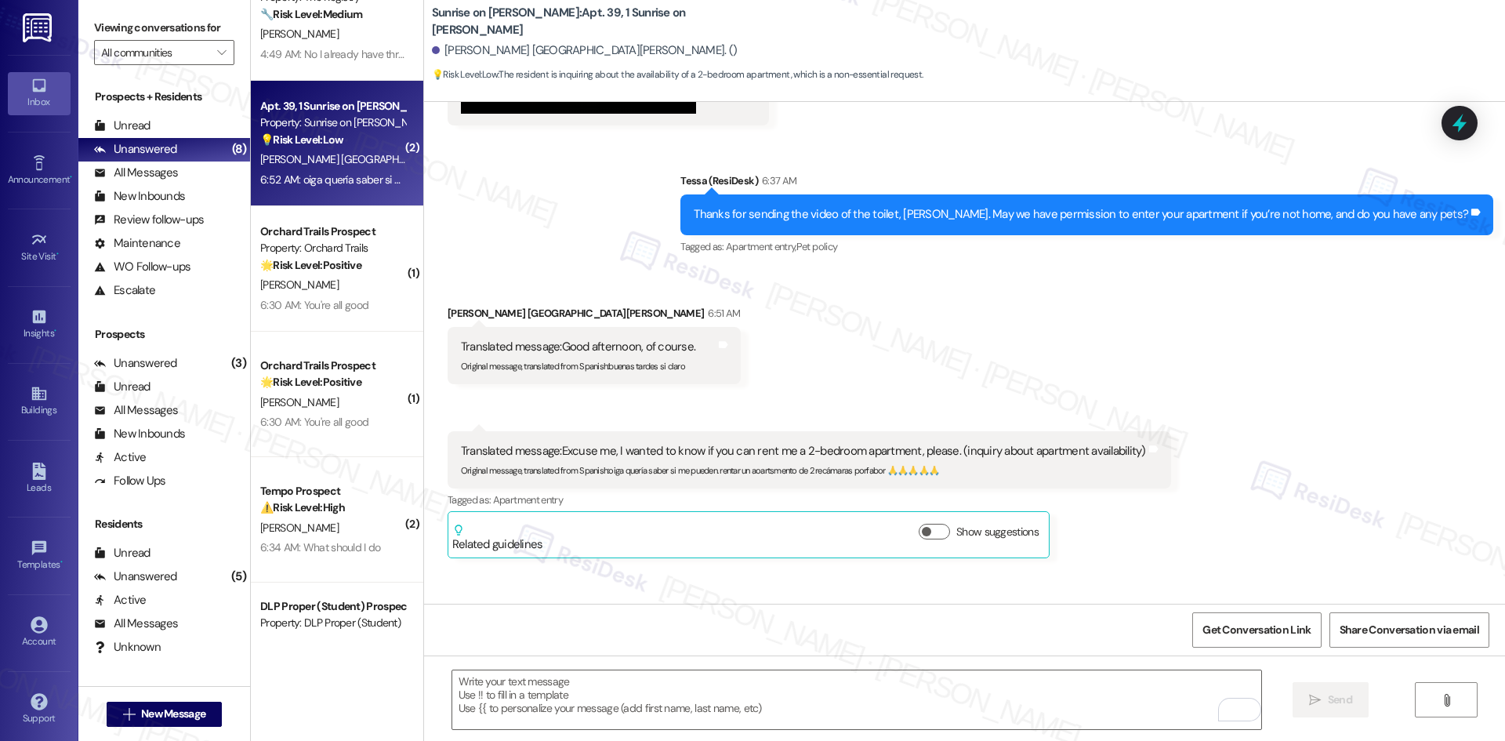
scroll to position [1762, 0]
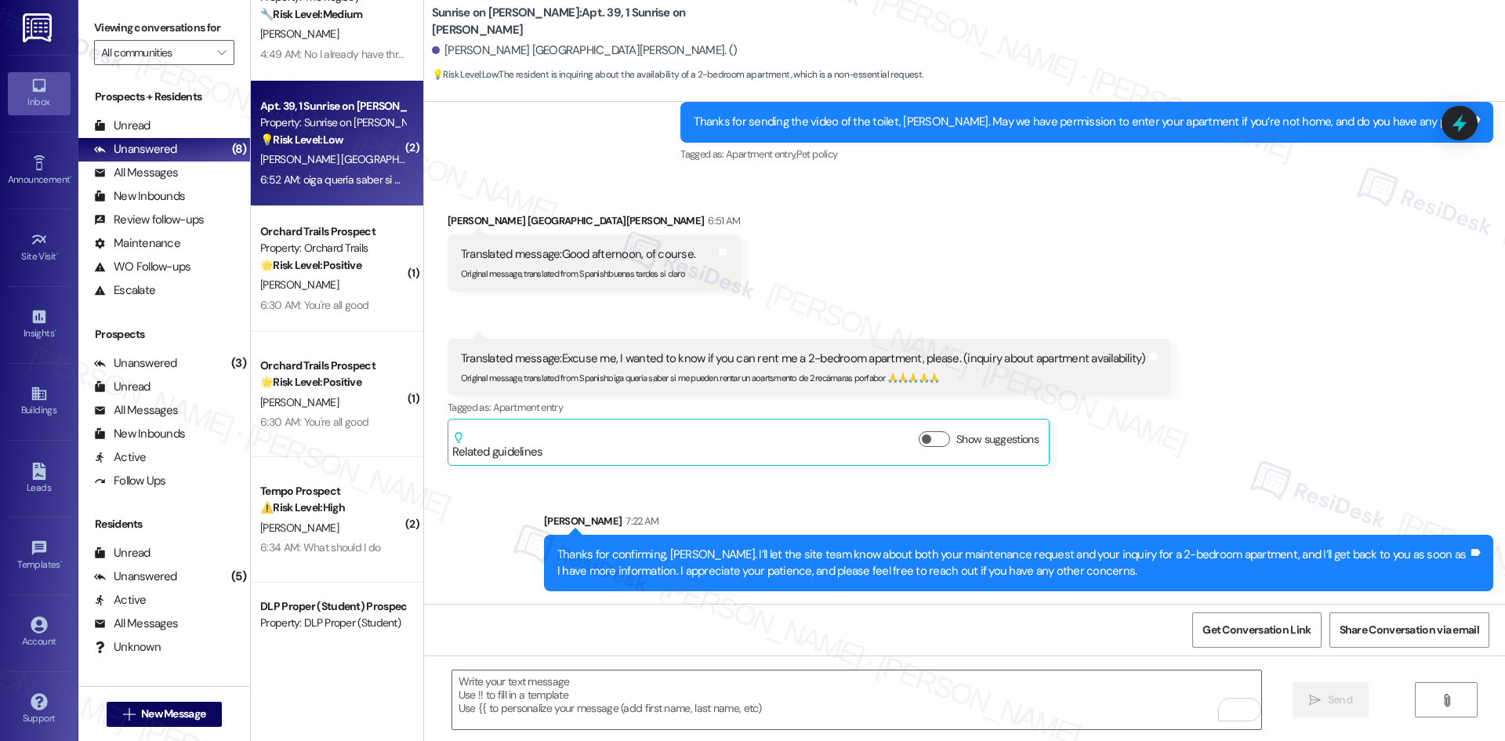
click at [1212, 477] on div "Sent via SMS [PERSON_NAME] 7:22 AM Thanks for confirming, [PERSON_NAME]. I’ll l…" at bounding box center [964, 540] width 1081 height 126
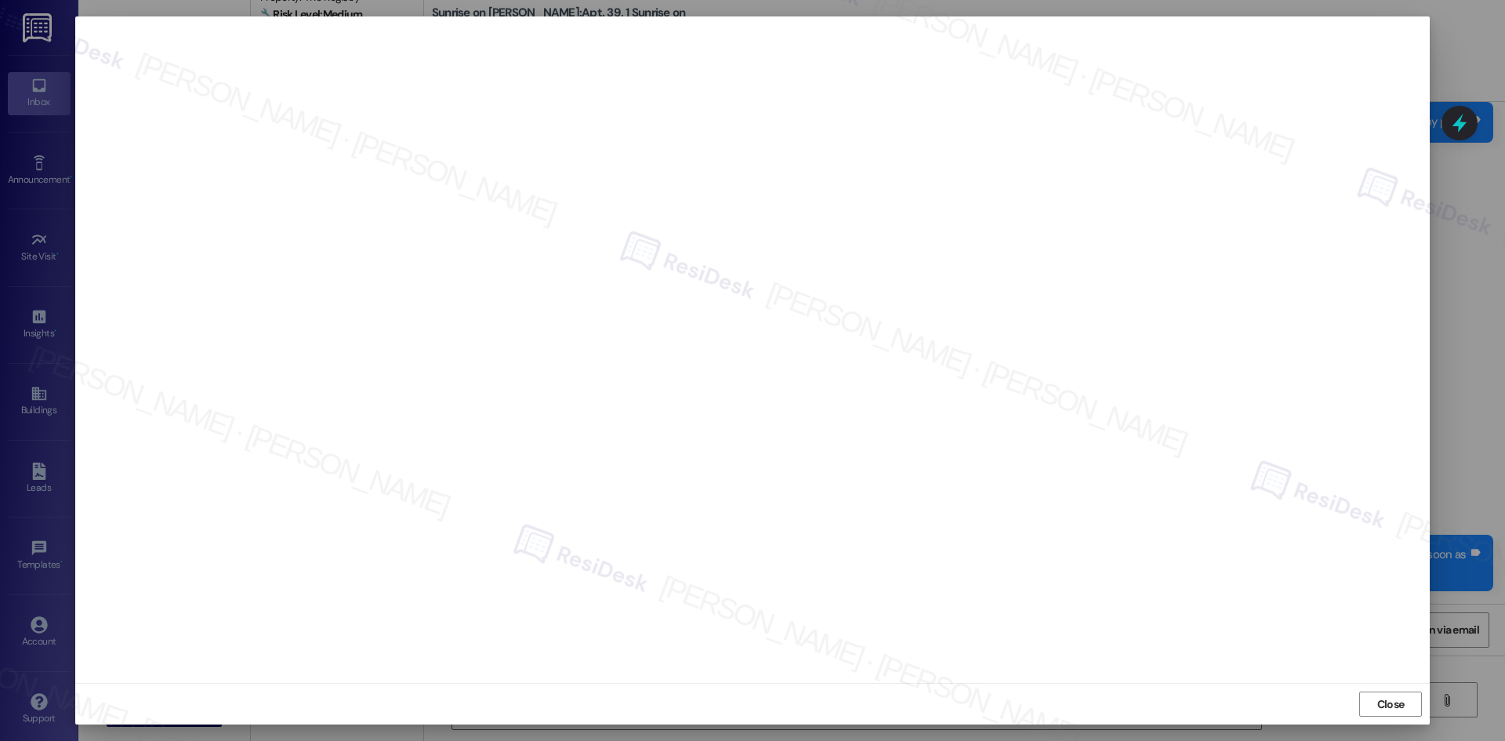
click at [1382, 701] on span "Close" at bounding box center [1390, 704] width 27 height 16
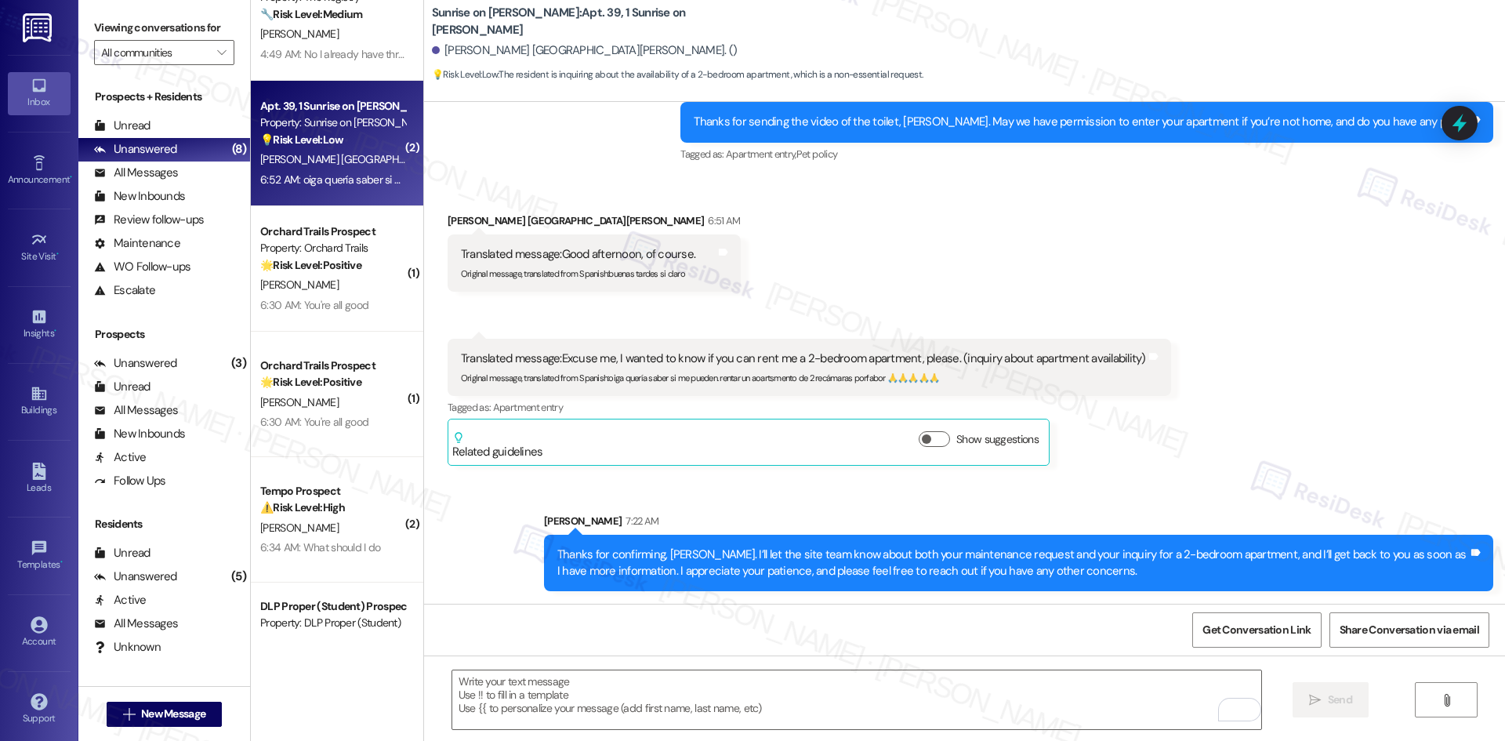
click at [1224, 379] on div "Received via SMS [PERSON_NAME] De La [PERSON_NAME] 6:51 AM Translated message: …" at bounding box center [964, 326] width 1081 height 299
click at [1215, 371] on div "Received via SMS [PERSON_NAME] De La [PERSON_NAME] 6:51 AM Translated message: …" at bounding box center [964, 326] width 1081 height 299
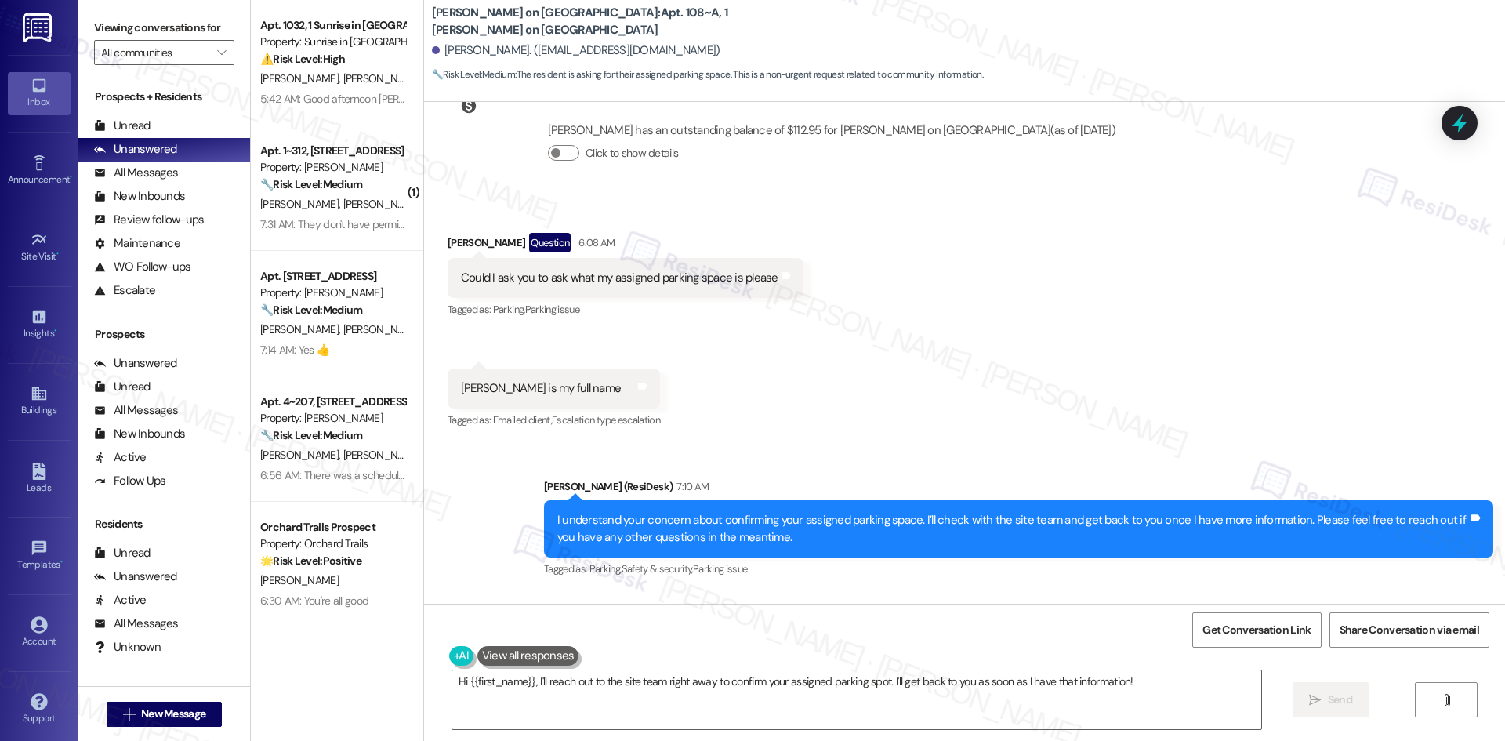
scroll to position [3763, 0]
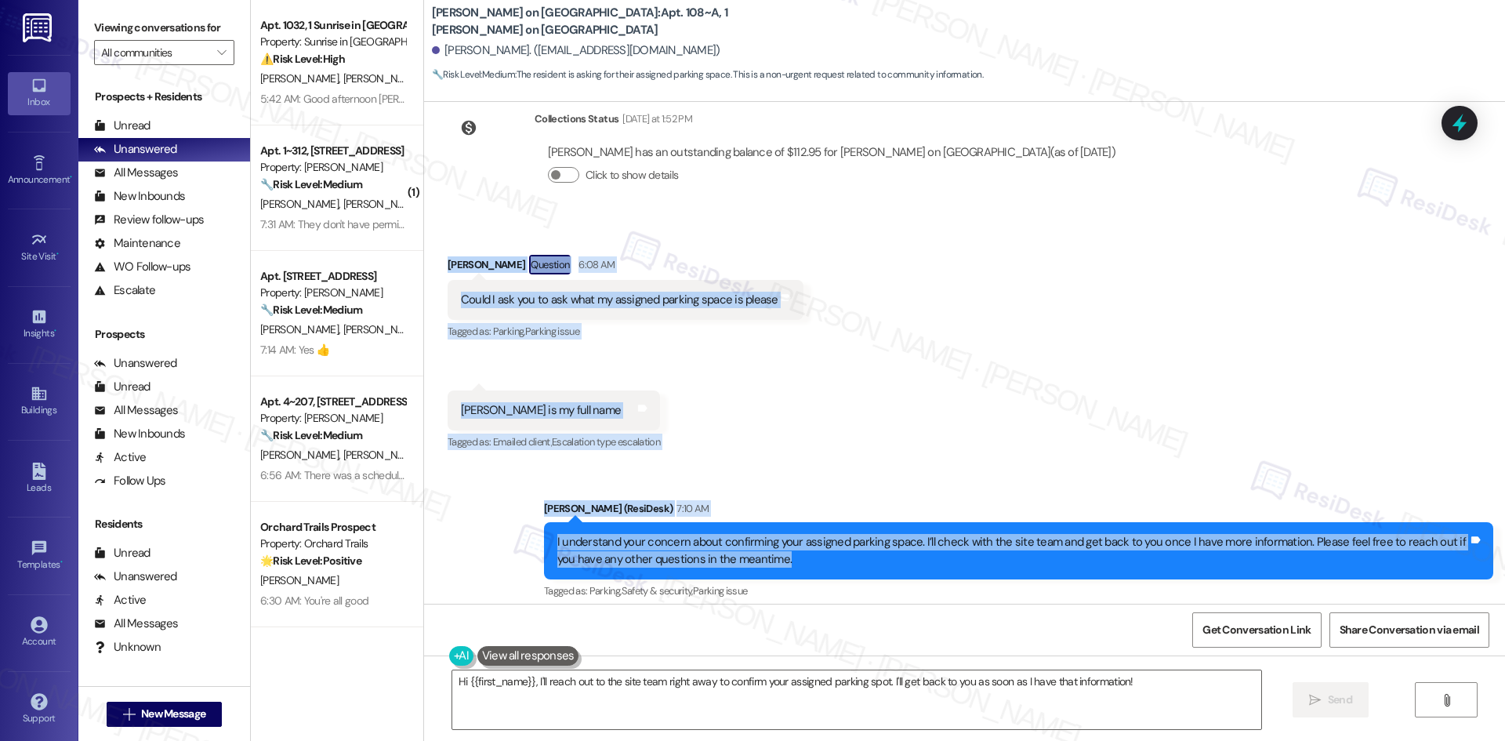
drag, startPoint x: 426, startPoint y: 244, endPoint x: 863, endPoint y: 549, distance: 533.5
click at [863, 549] on div "Survey, sent via SMS Residesk Automated Survey [DATE] 3:34 AM Hi [PERSON_NAME],…" at bounding box center [964, 353] width 1081 height 502
copy div "[PERSON_NAME] Question 6:08 AM Could I ask you to ask what my assigned parking …"
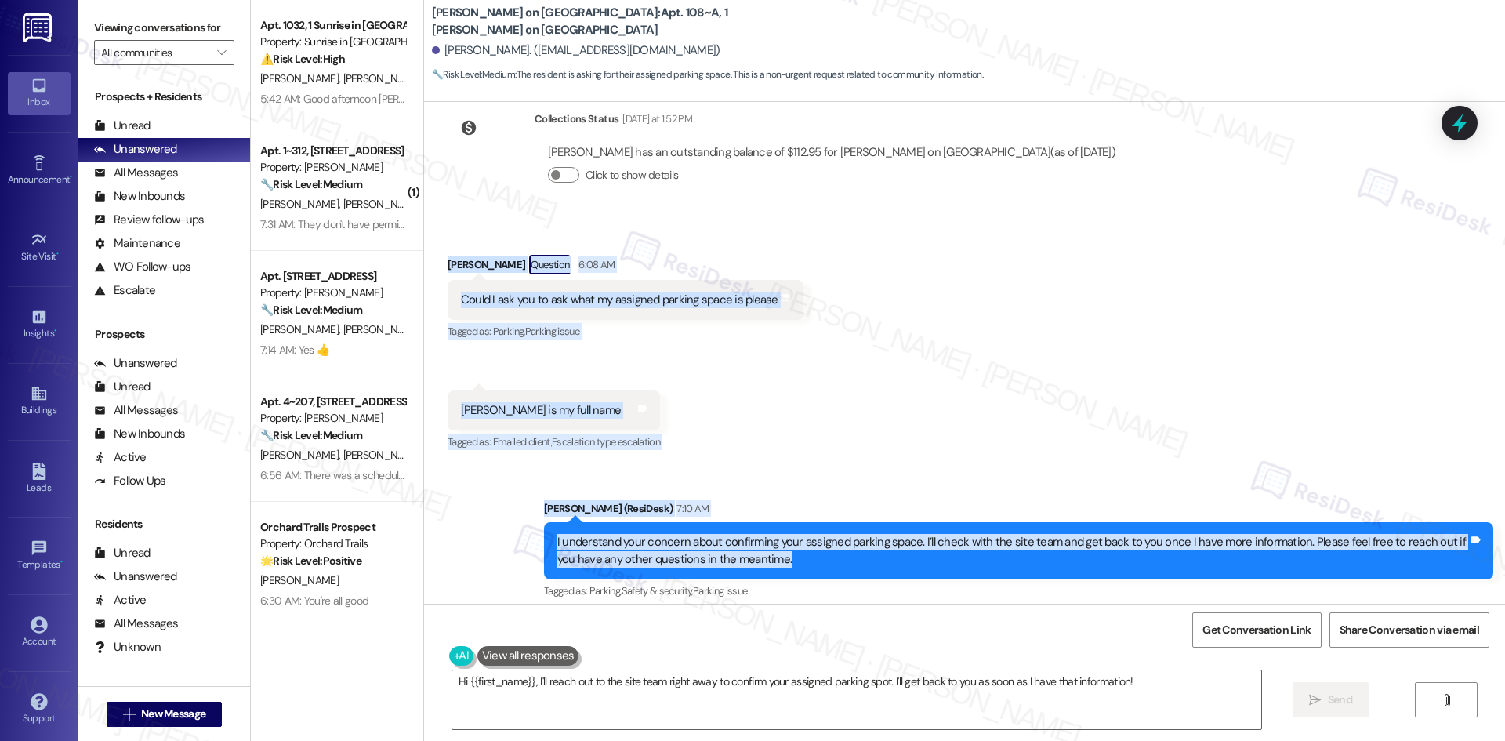
scroll to position [4077, 0]
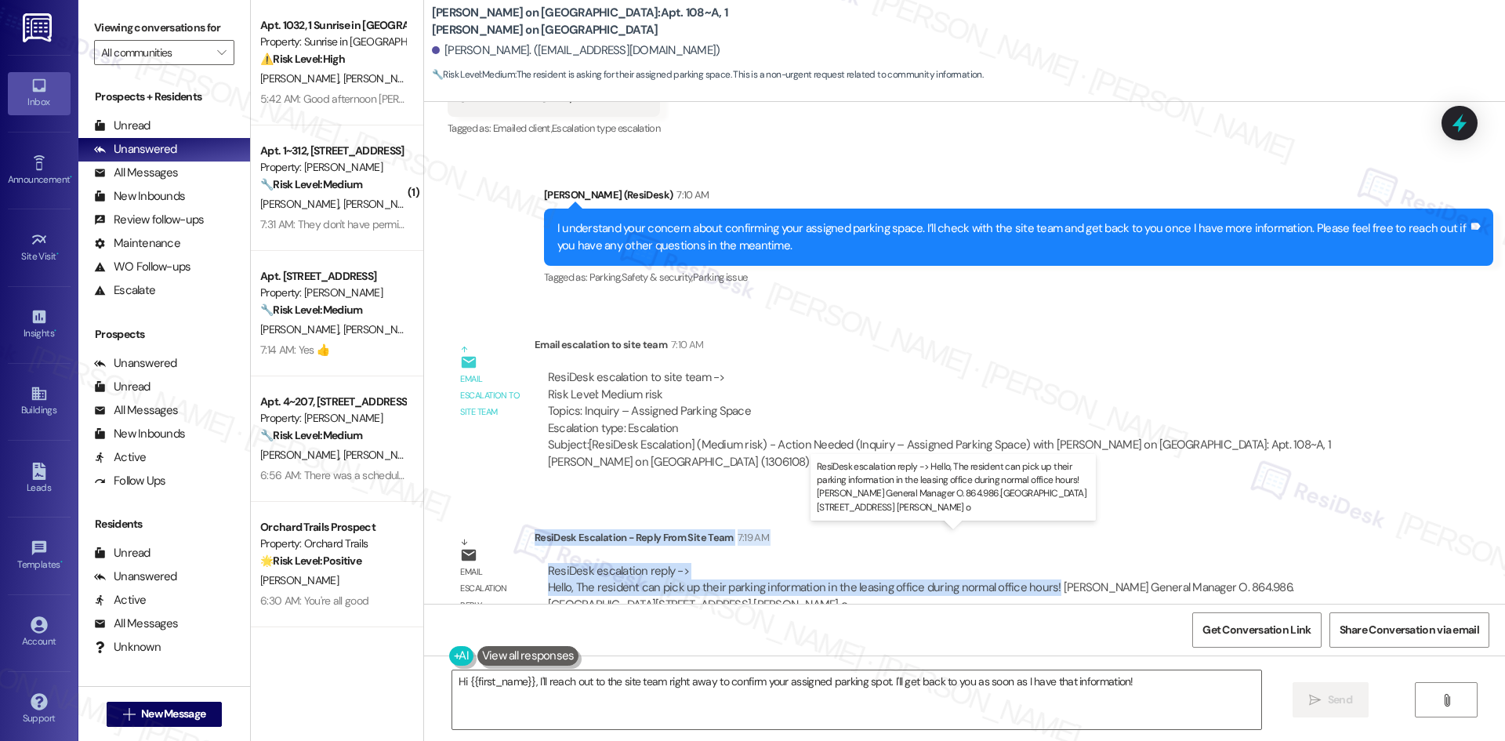
drag, startPoint x: 523, startPoint y: 506, endPoint x: 1034, endPoint y: 556, distance: 514.2
click at [1034, 556] on div "ResiDesk Escalation - Reply From Site Team 7:19 AM ResiDesk escalation reply ->…" at bounding box center [965, 577] width 862 height 96
copy div "ResiDesk Escalation - Reply From Site Team 7:19 AM ResiDesk escalation reply ->…"
click at [874, 705] on textarea "Hi {{first_name}}, I'll reach out to the site team right away to confirm your a…" at bounding box center [856, 699] width 809 height 59
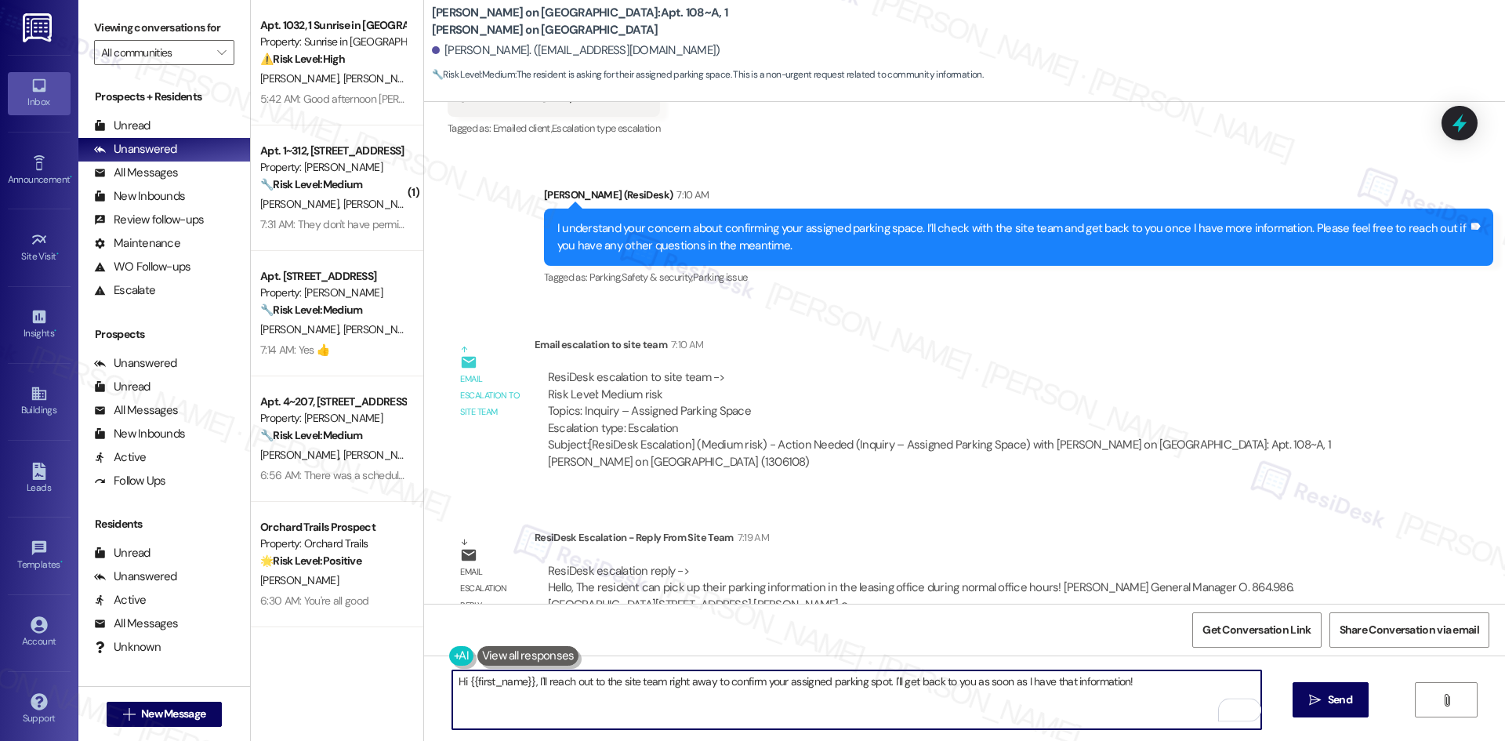
drag, startPoint x: 1128, startPoint y: 689, endPoint x: 292, endPoint y: 689, distance: 836.2
click at [292, 689] on div "Apt. 1032, 1 Sunrise in [GEOGRAPHIC_DATA] Property: Sunrise in [GEOGRAPHIC_DATA…" at bounding box center [878, 370] width 1254 height 741
paste textarea "[PERSON_NAME], the site team confirmed that your parking information is availab…"
type textarea "Hi [PERSON_NAME], the site team confirmed that your parking information is avai…"
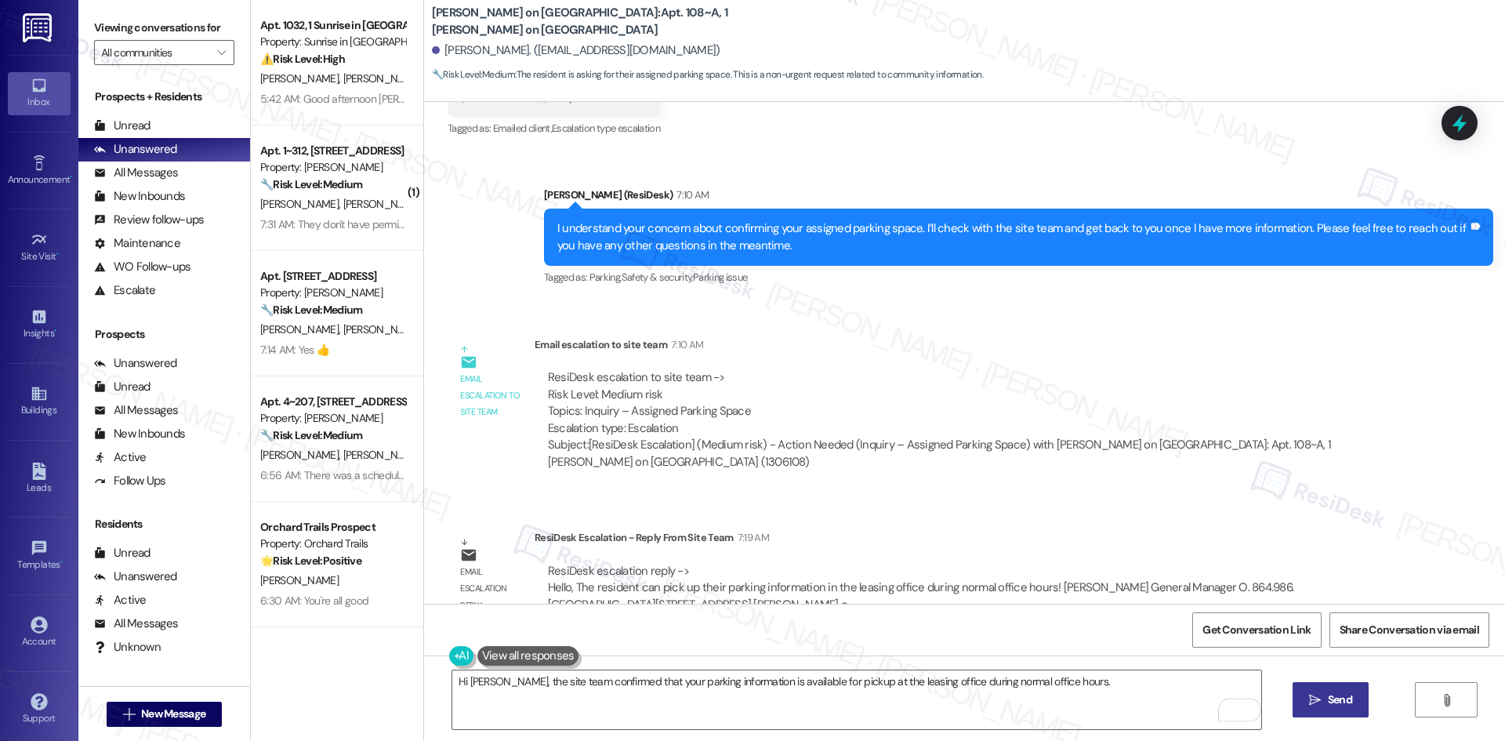
click at [1313, 697] on icon "" at bounding box center [1315, 700] width 12 height 13
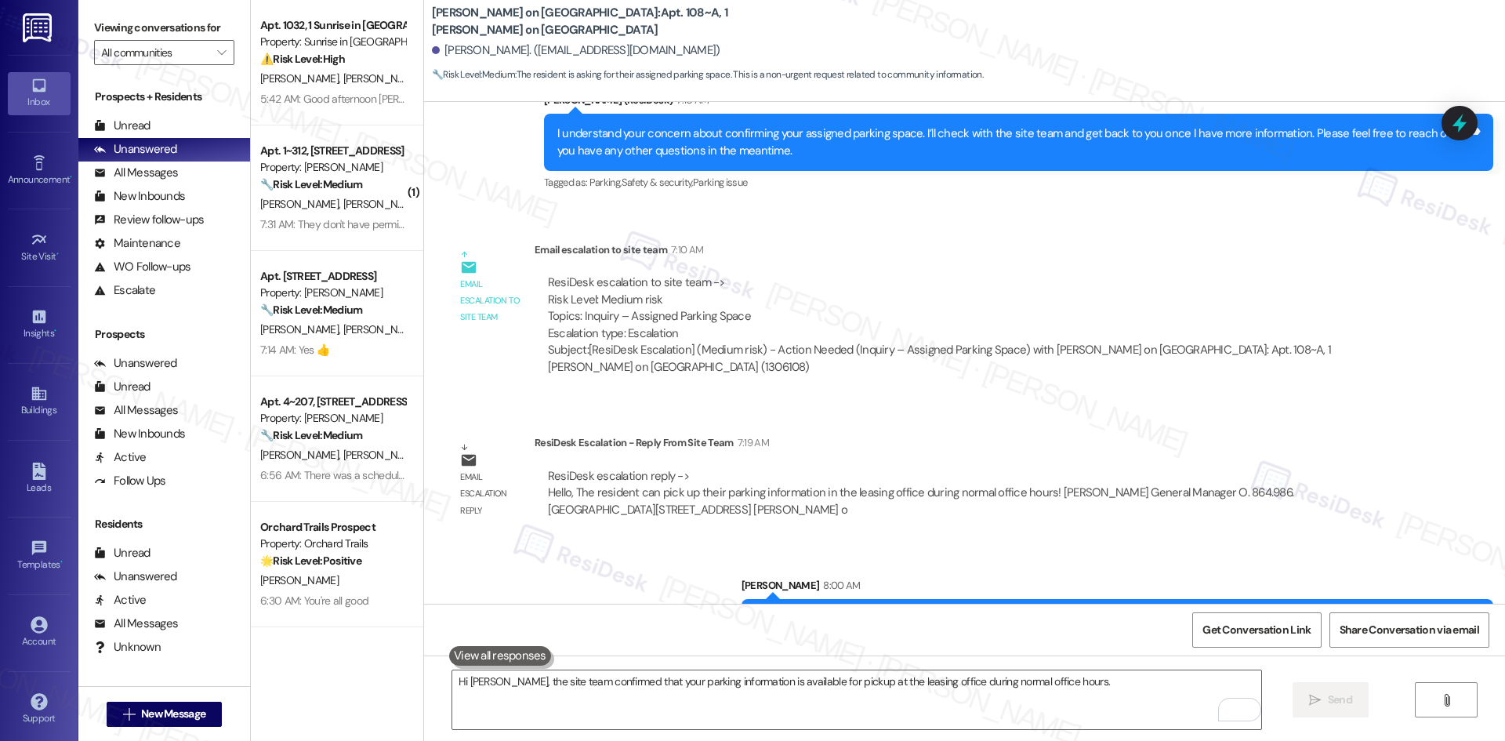
scroll to position [4186, 0]
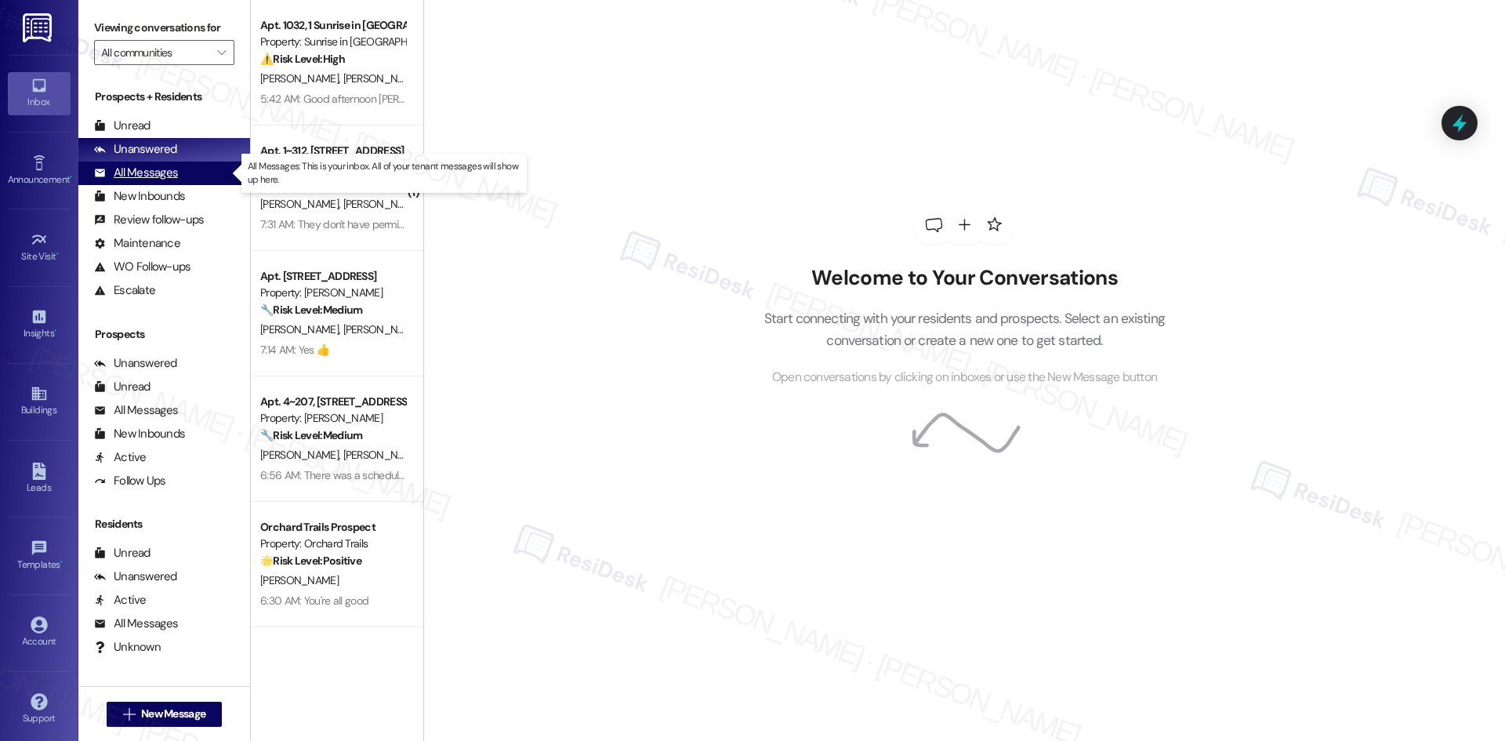
click at [190, 173] on div "All Messages (undefined)" at bounding box center [164, 173] width 172 height 24
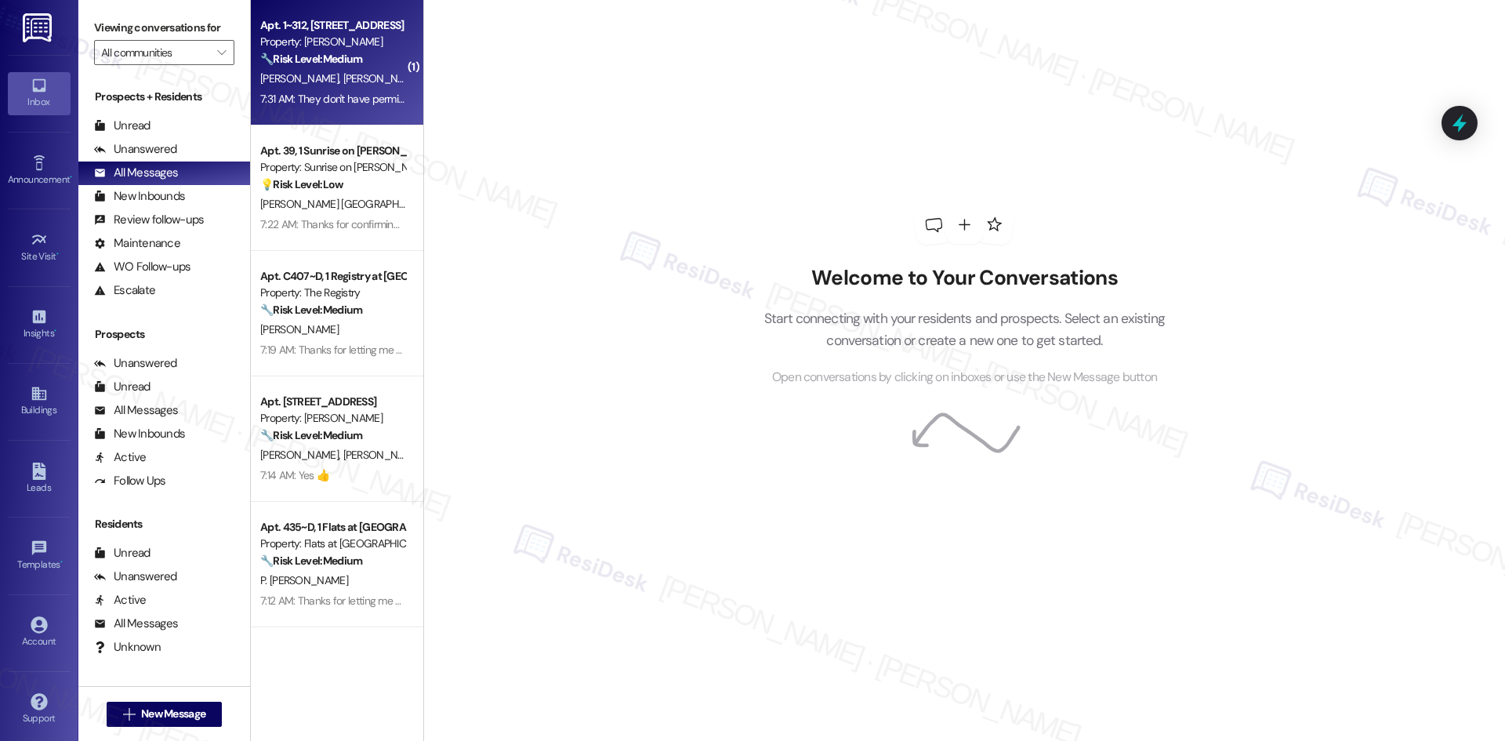
click at [350, 96] on div "7:31 AM: They don't have permission if we are not home 7:31 AM: They don't have…" at bounding box center [384, 99] width 248 height 14
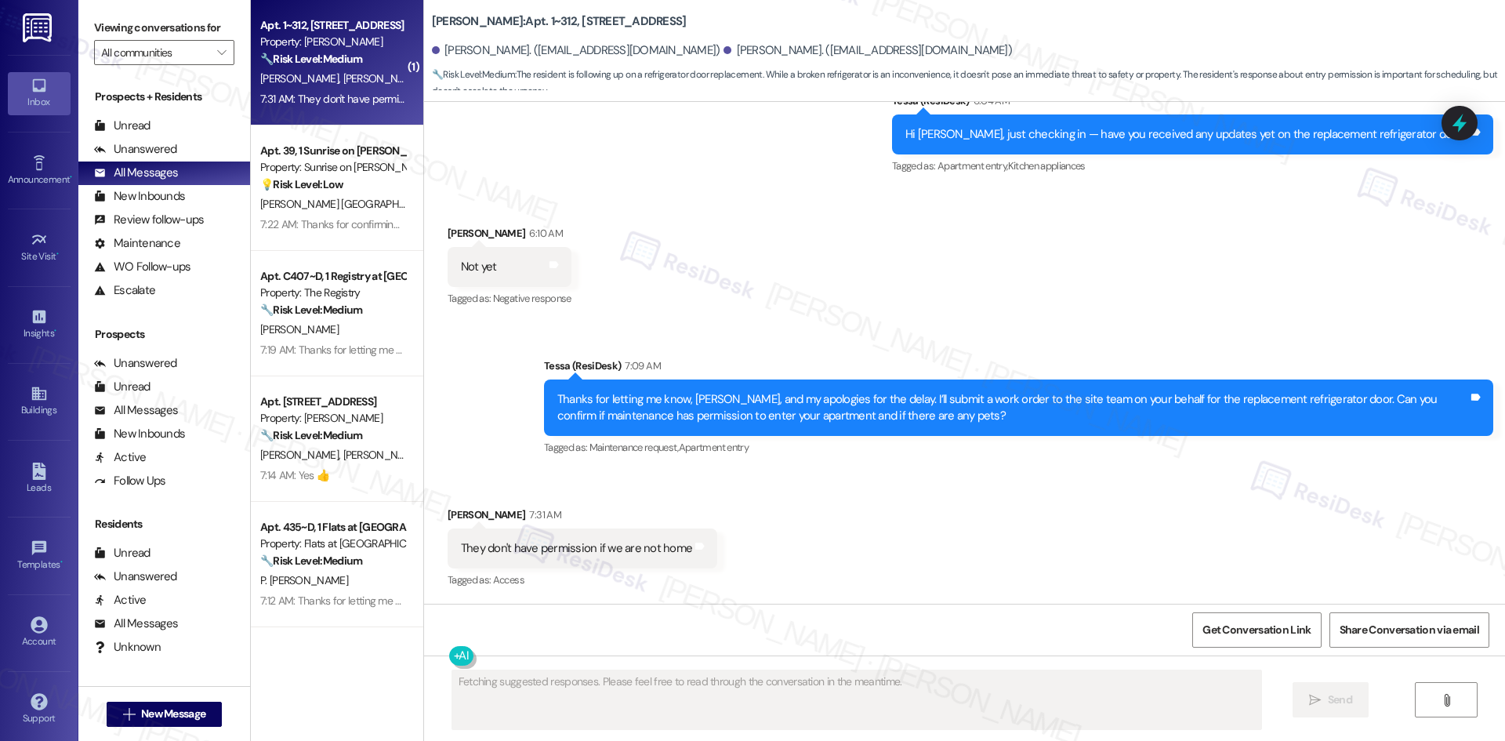
scroll to position [2120, 0]
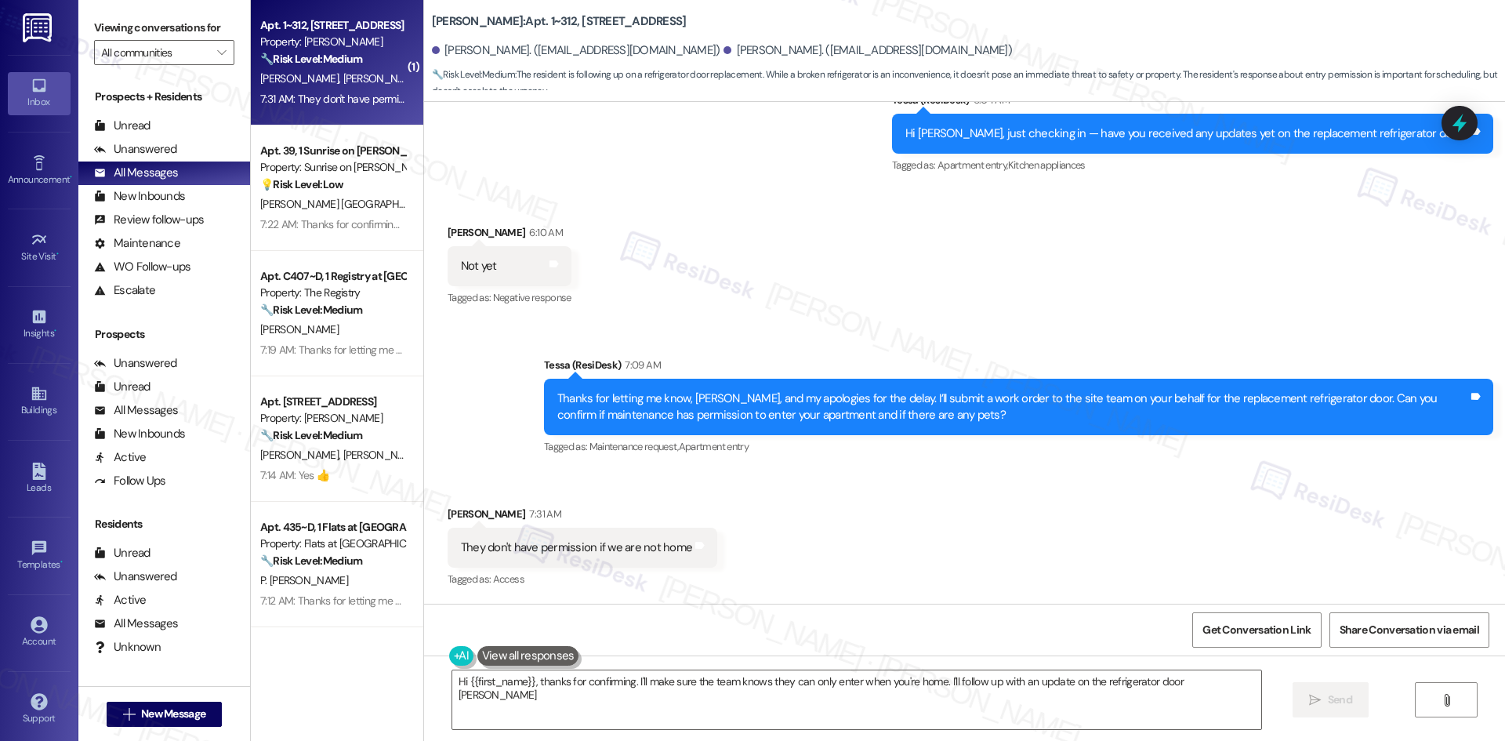
type textarea "Hi {{first_name}}, thanks for confirming. I'll make sure the team knows they ca…"
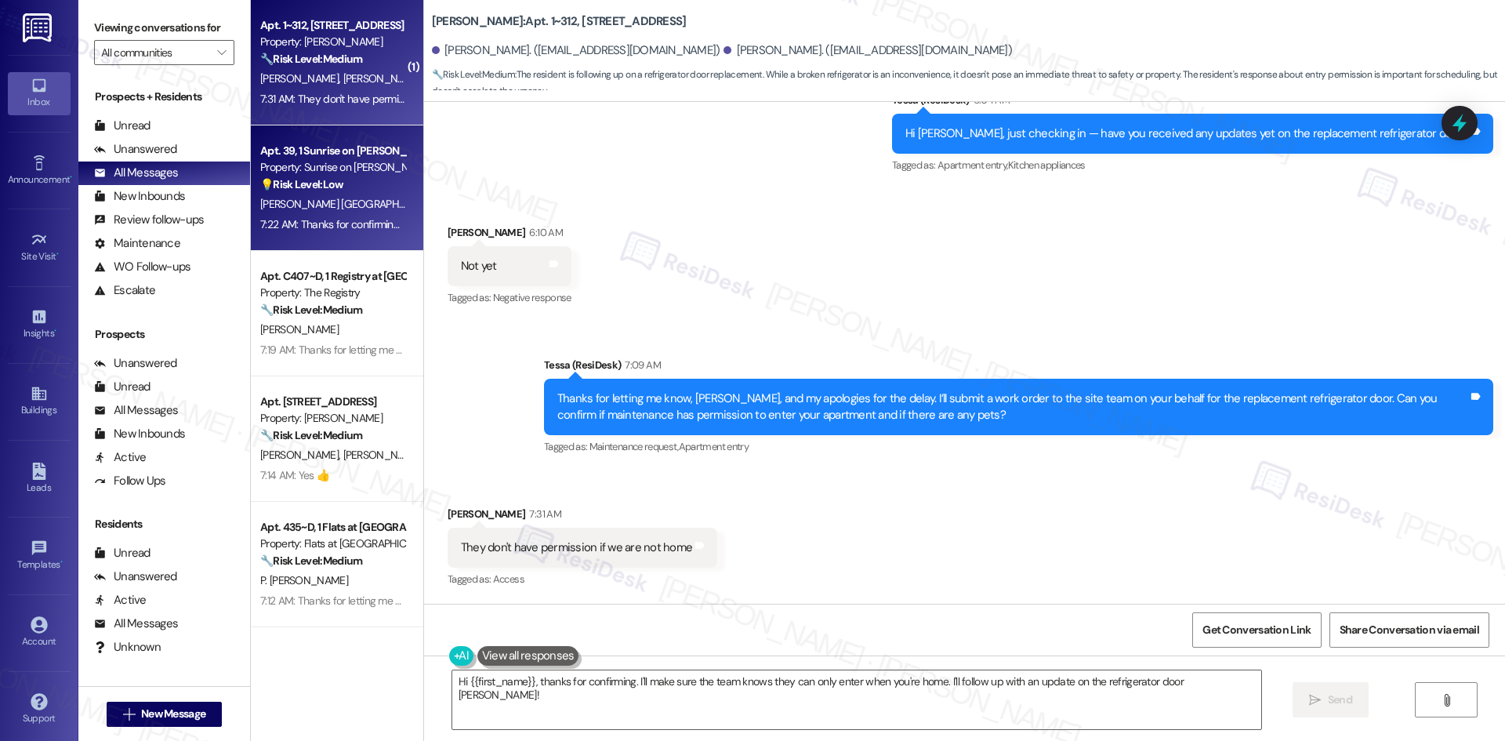
click at [344, 180] on div "💡 Risk Level: Low The resident is inquiring about the availability of a 2-bedro…" at bounding box center [332, 184] width 145 height 16
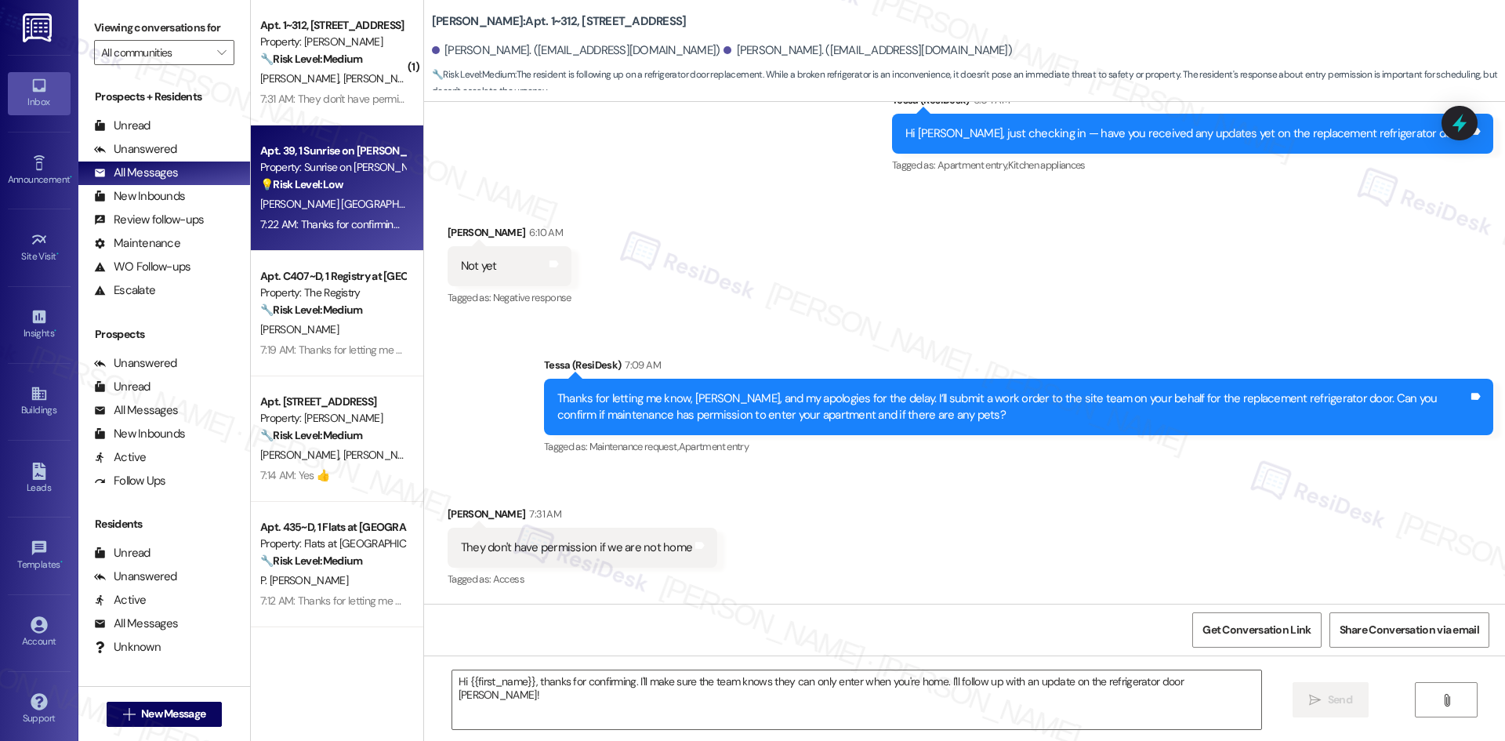
type textarea "Fetching suggested responses. Please feel free to read through the conversation…"
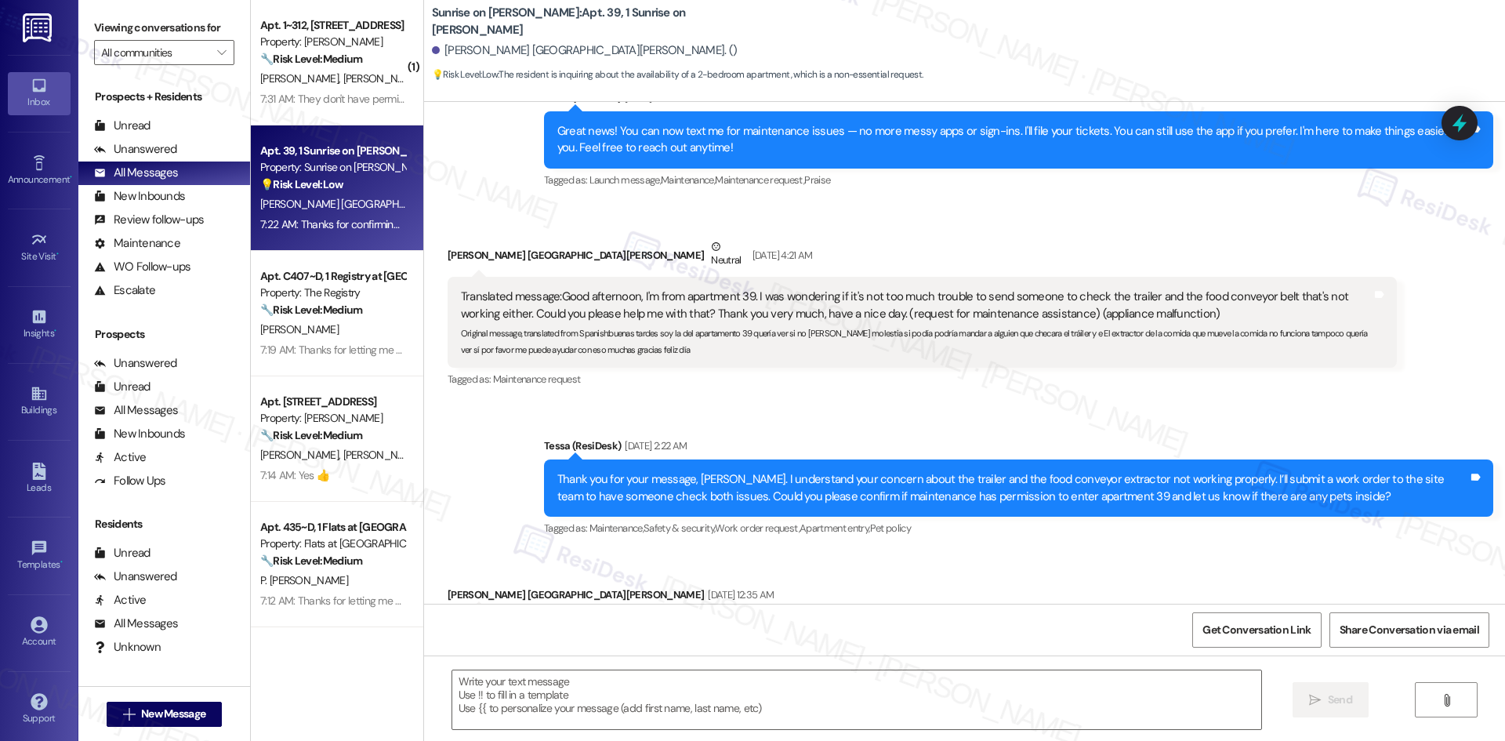
type textarea "Fetching suggested responses. Please feel free to read through the conversation…"
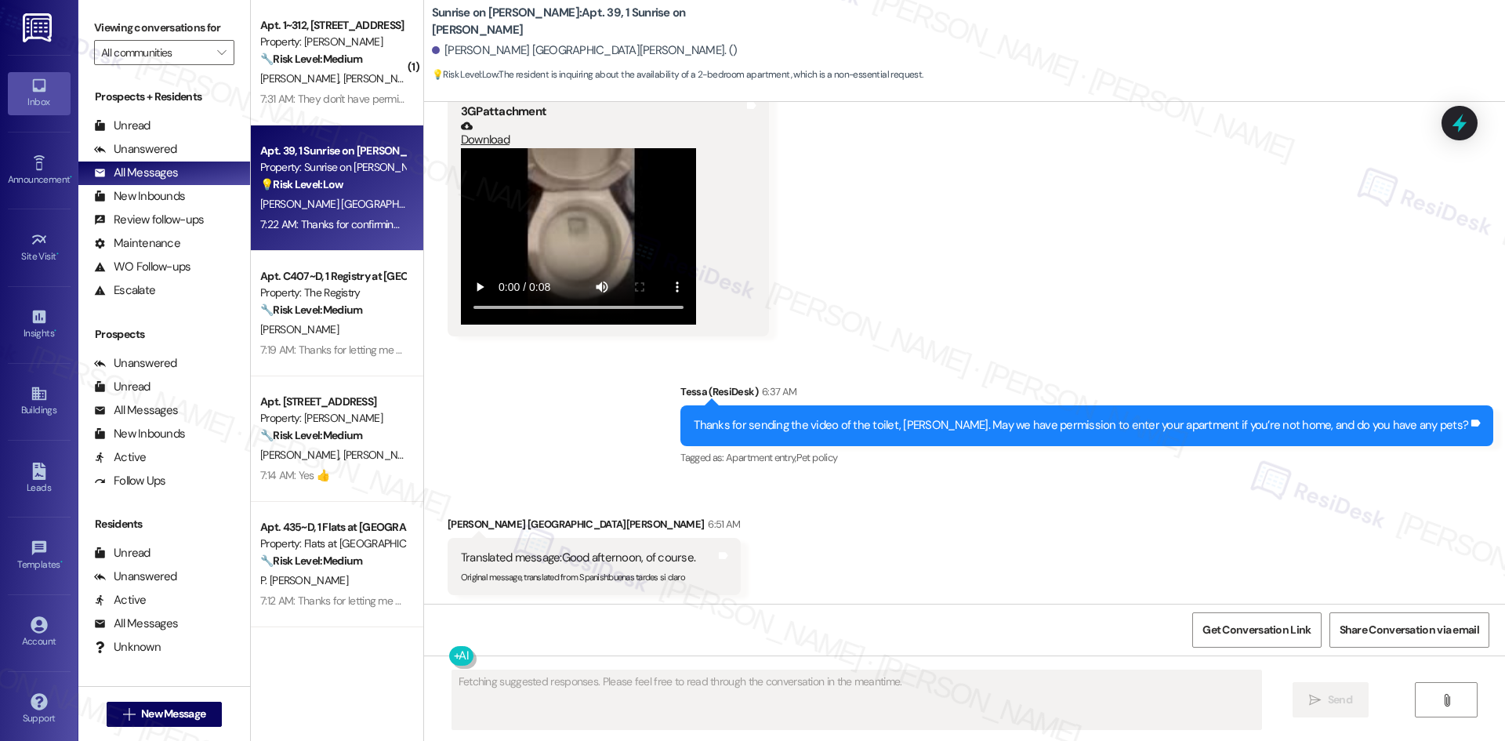
scroll to position [1476, 0]
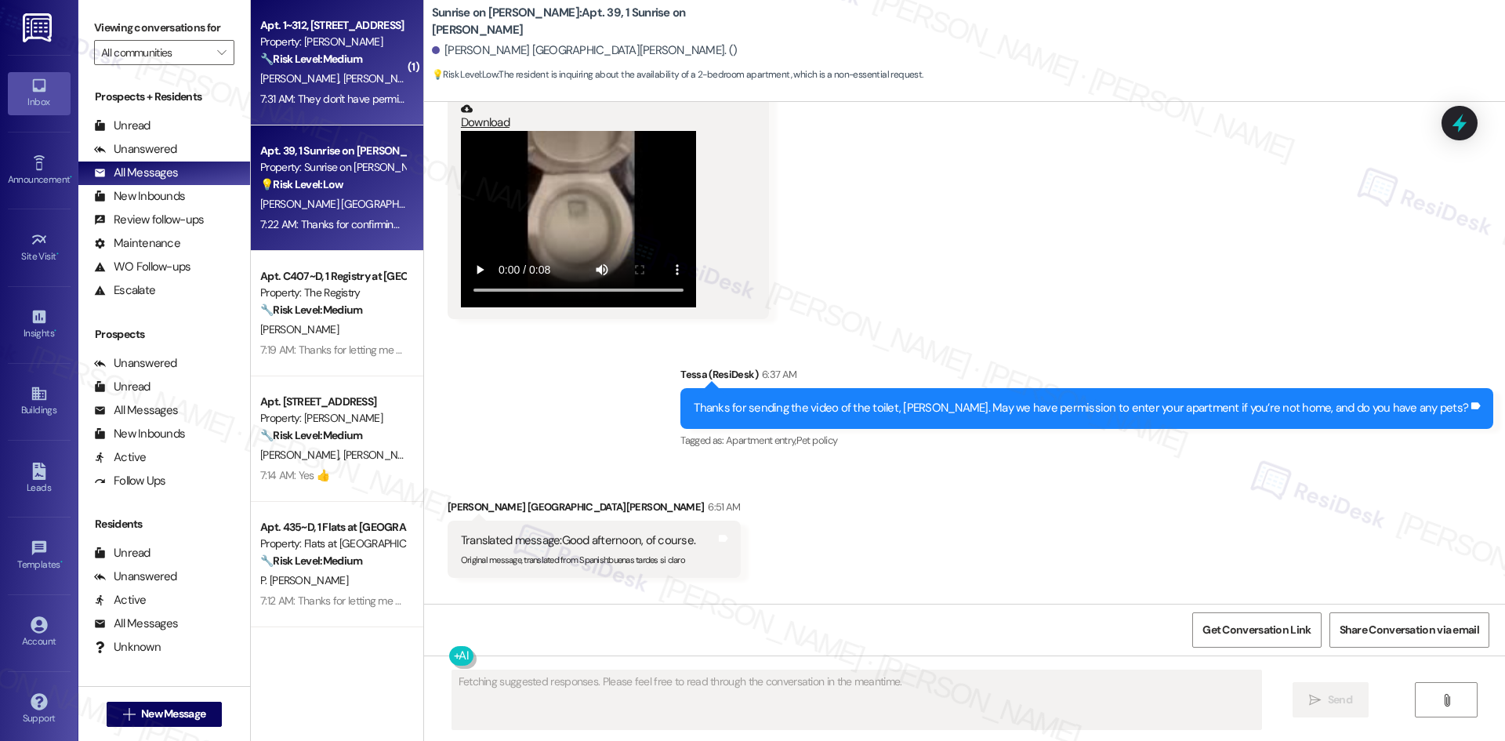
click at [332, 89] on div "7:31 AM: They don't have permission if we are not home 7:31 AM: They don't have…" at bounding box center [333, 99] width 148 height 20
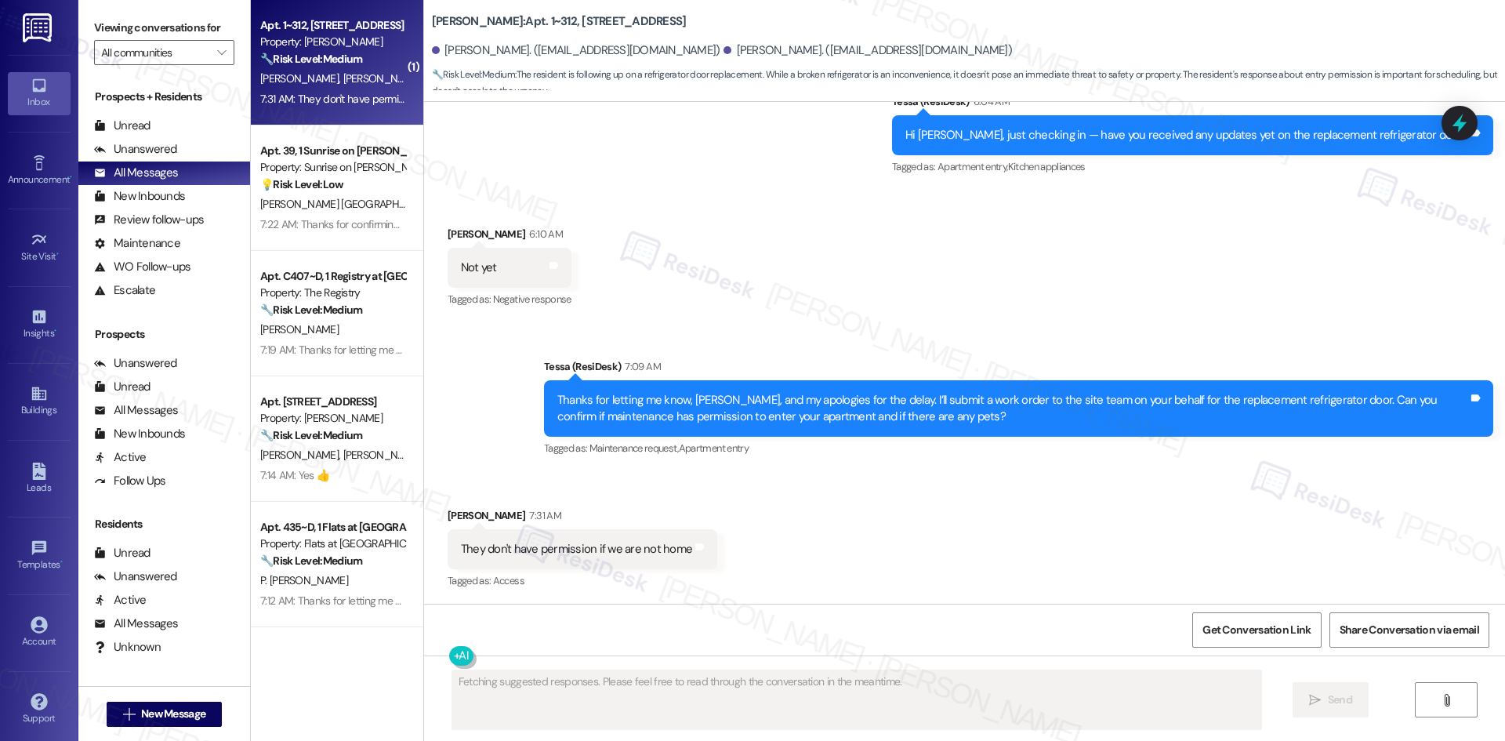
scroll to position [2119, 0]
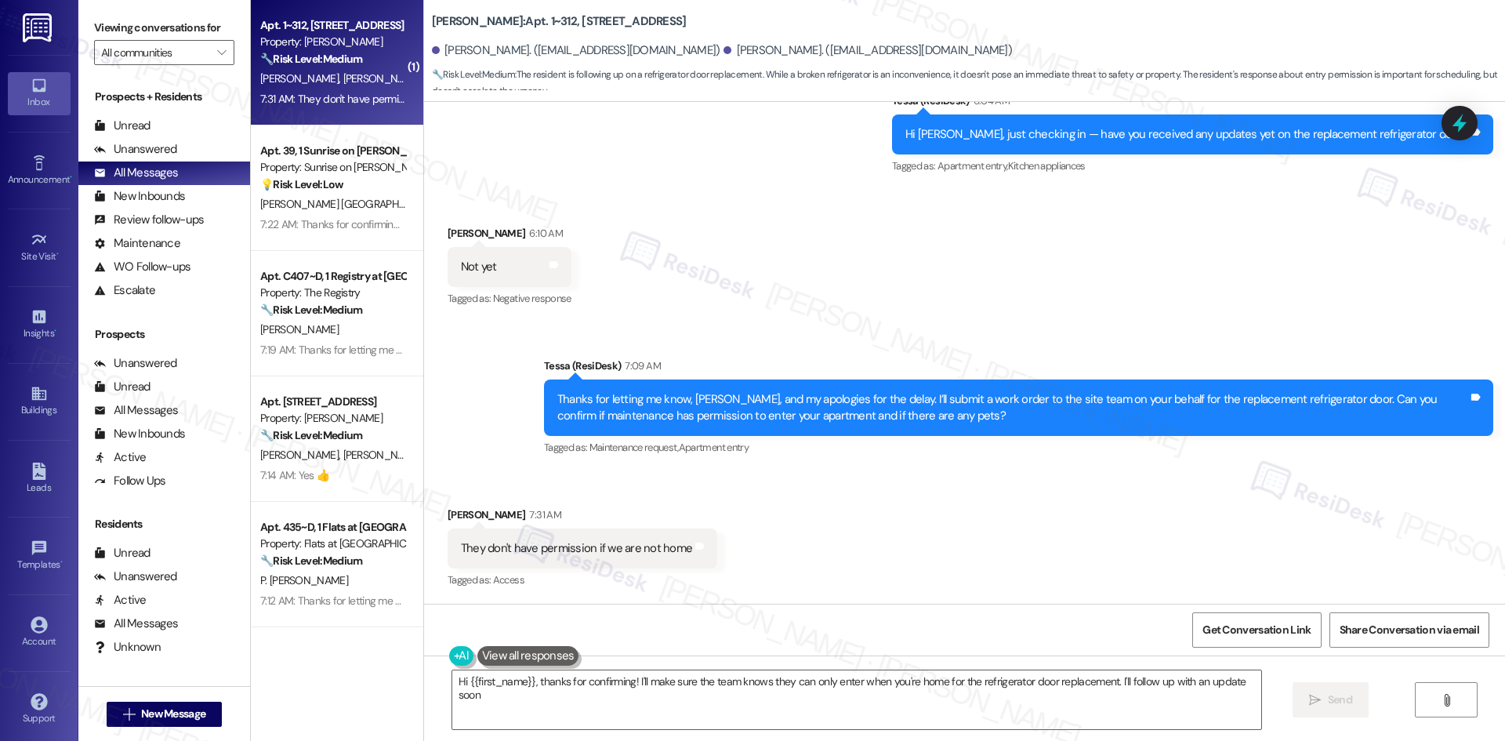
type textarea "Hi {{first_name}}, thanks for confirming! I'll make sure the team knows they ca…"
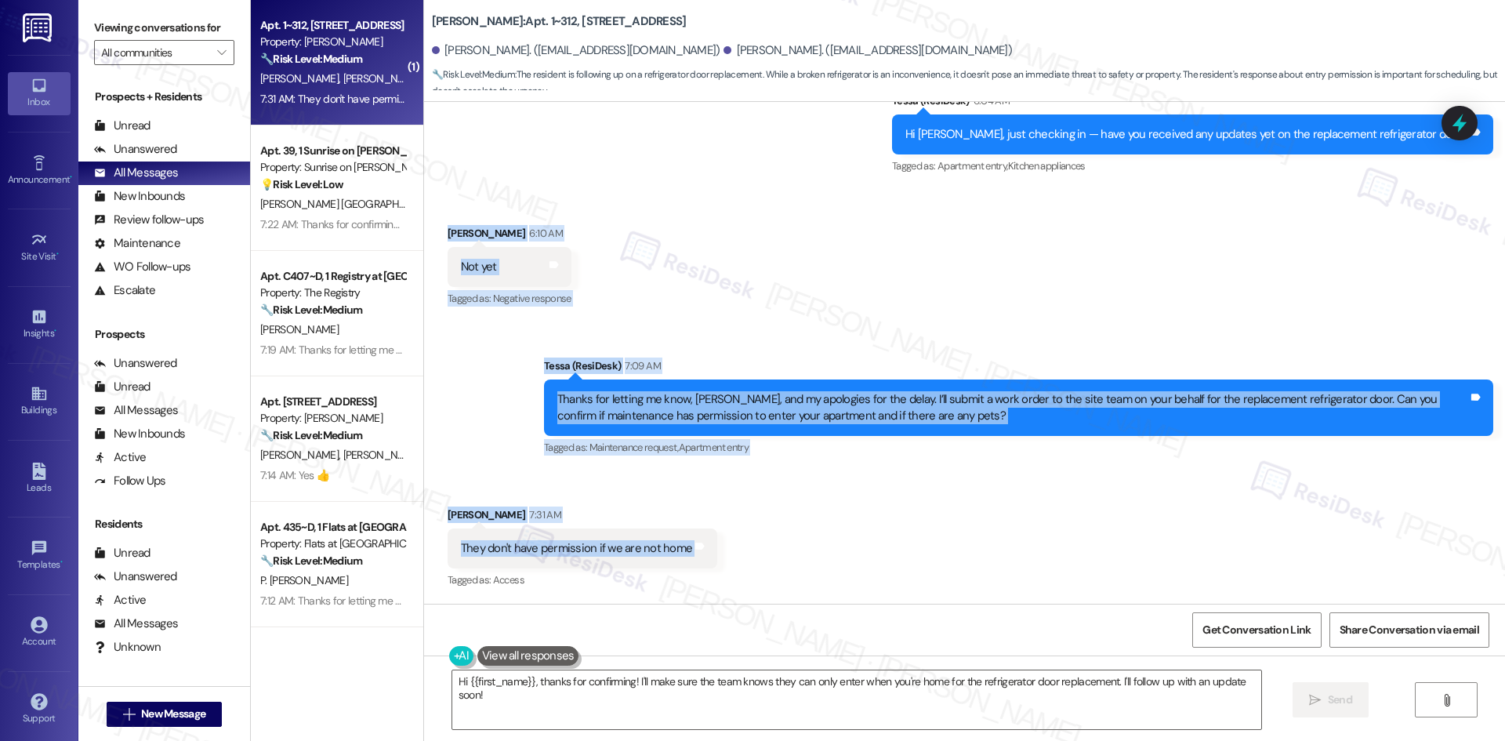
drag, startPoint x: 428, startPoint y: 226, endPoint x: 736, endPoint y: 566, distance: 458.8
click at [736, 566] on div "Lease started [DATE] 8:00 AM Announcement, sent via SMS Tessa (ResiDesk) [DATE]…" at bounding box center [964, 353] width 1081 height 502
copy div "[PERSON_NAME] 6:10 AM Not yet Tags and notes Tagged as: Negative response Click…"
click at [755, 364] on div "Tessa (ResiDesk) 7:09 AM" at bounding box center [1018, 368] width 949 height 22
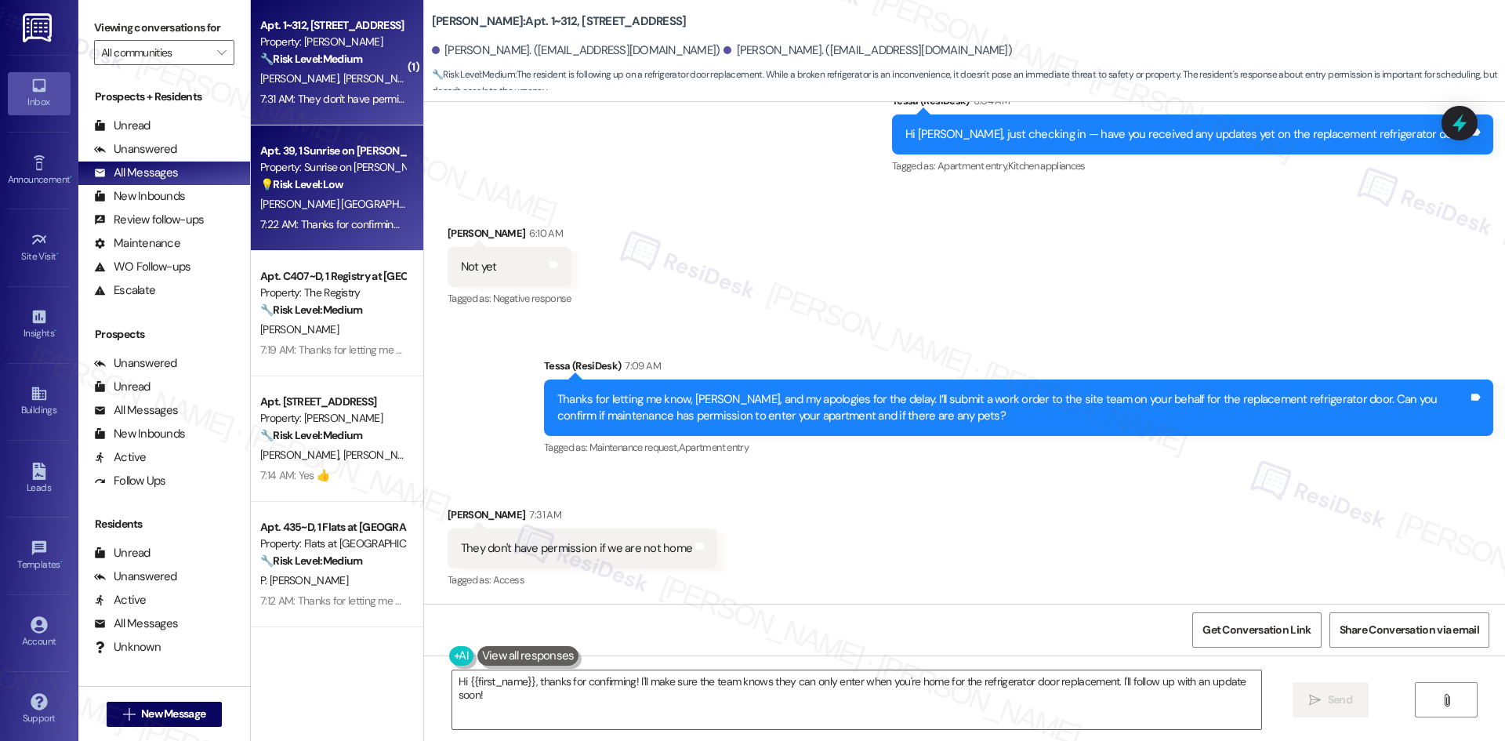
click at [298, 223] on div "7:22 AM: Thanks for confirming, [PERSON_NAME]. I’ll let the site team know abou…" at bounding box center [963, 224] width 1407 height 14
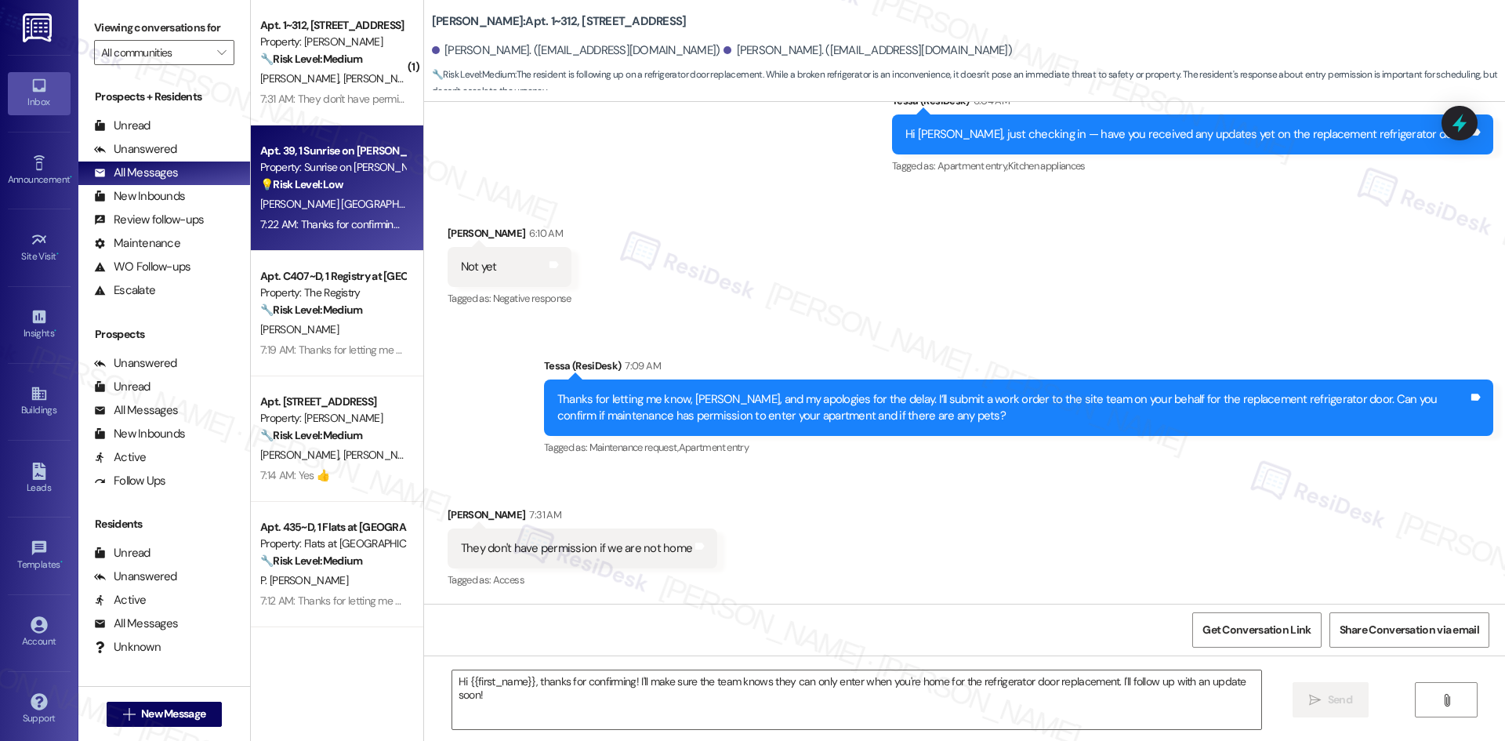
type textarea "Fetching suggested responses. Please feel free to read through the conversation…"
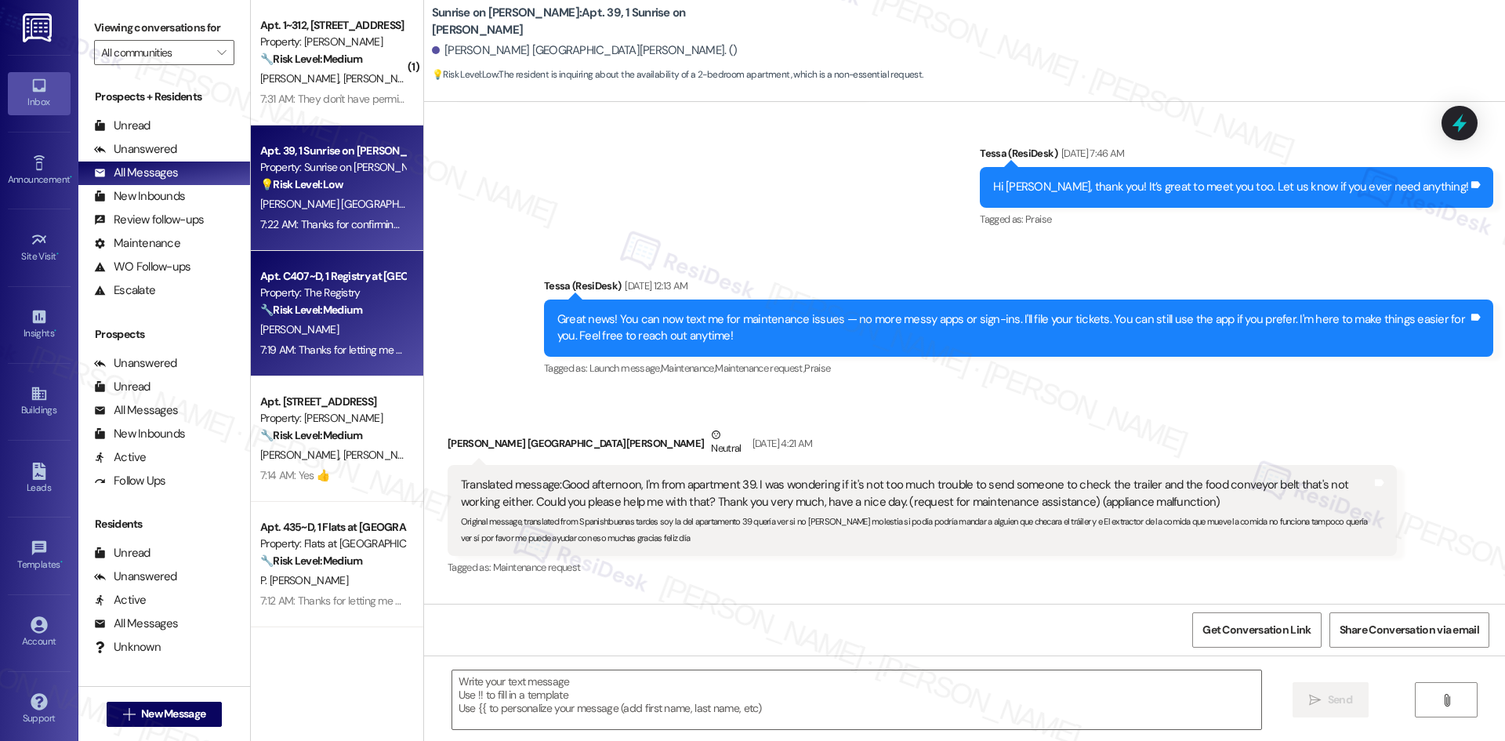
type textarea "Fetching suggested responses. Please feel free to read through the conversation…"
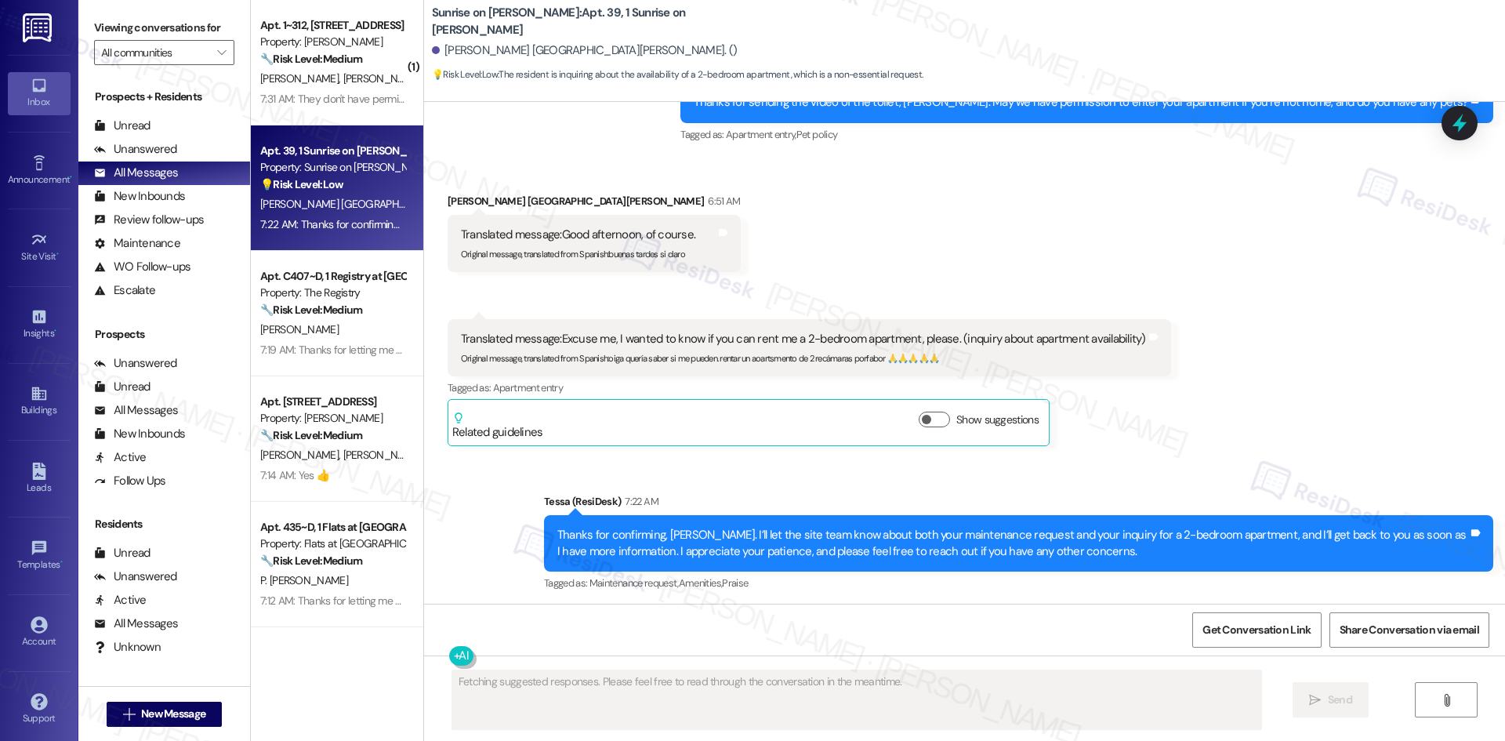
scroll to position [1786, 0]
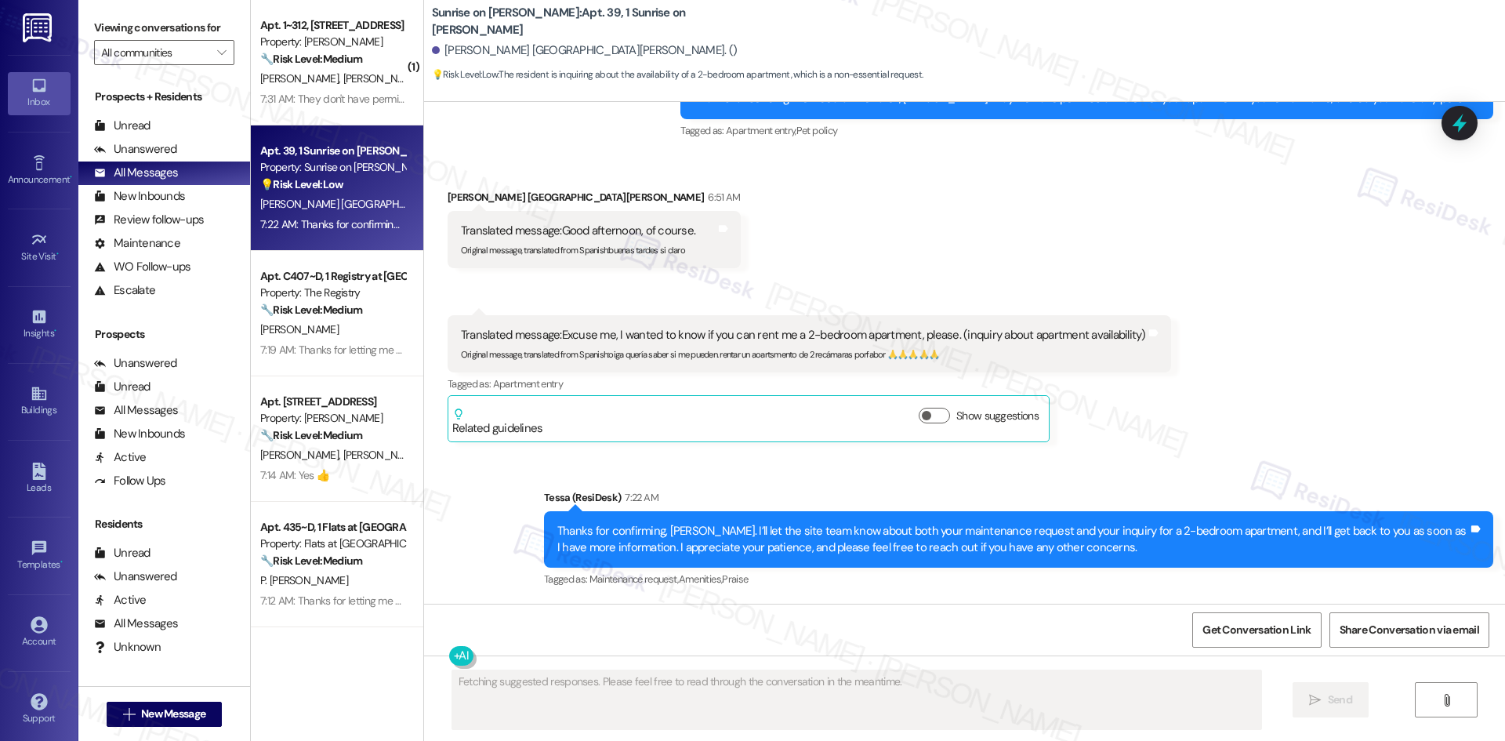
click at [1212, 438] on div "Received via SMS Griselda Alamilla De La Torre 6:51 AM Translated message: Good…" at bounding box center [964, 303] width 1081 height 299
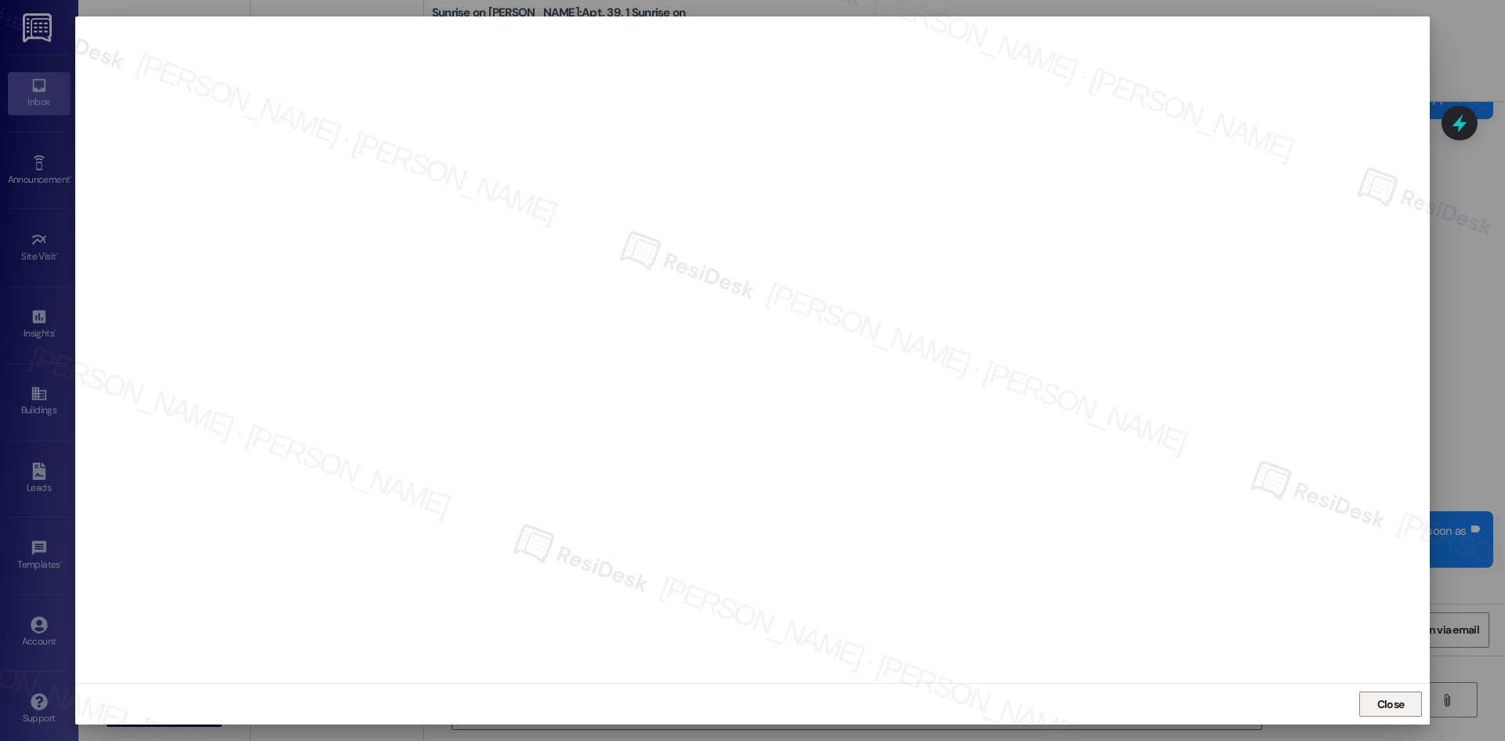
click at [1393, 711] on span "Close" at bounding box center [1390, 704] width 27 height 16
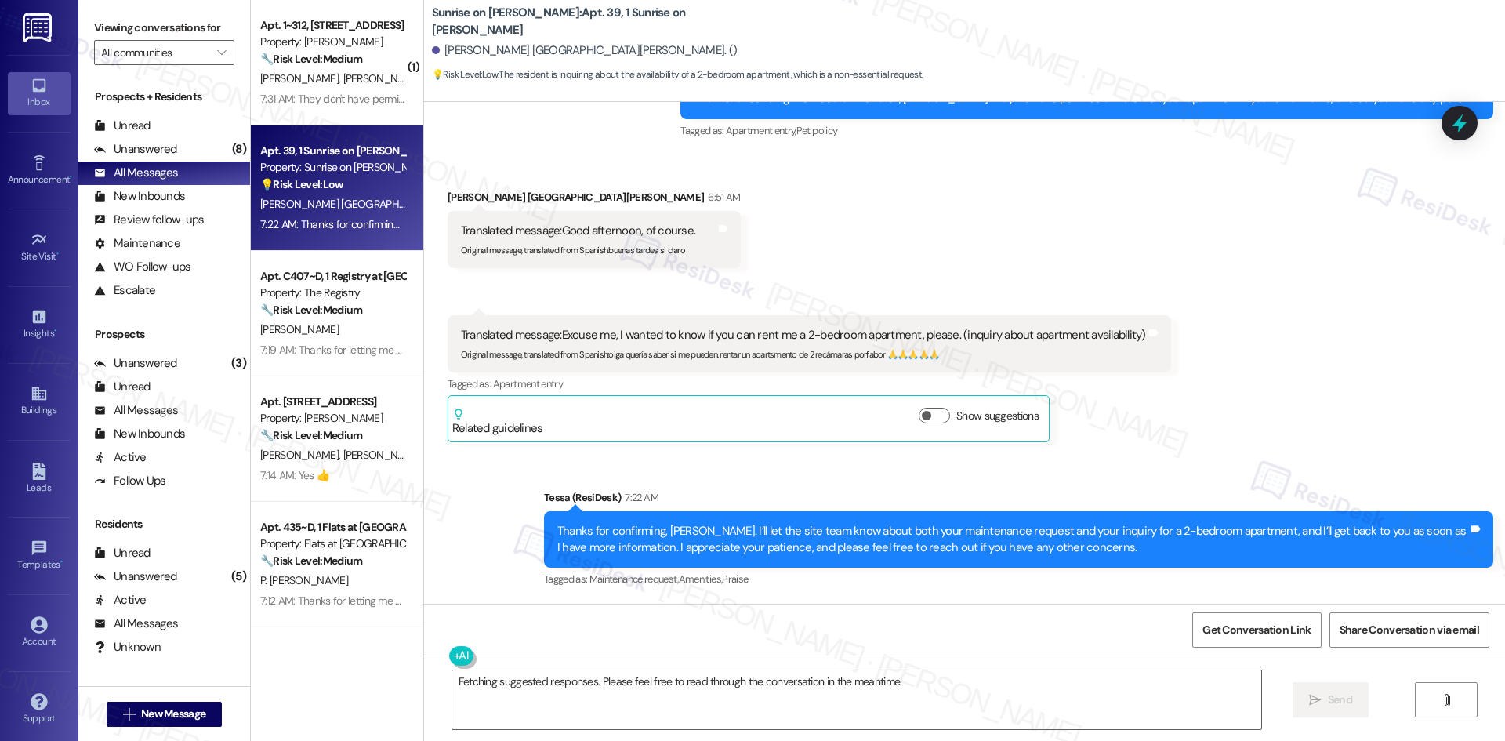
click at [1210, 395] on div "Received via SMS Griselda Alamilla De La Torre 6:51 AM Translated message: Good…" at bounding box center [964, 303] width 1081 height 299
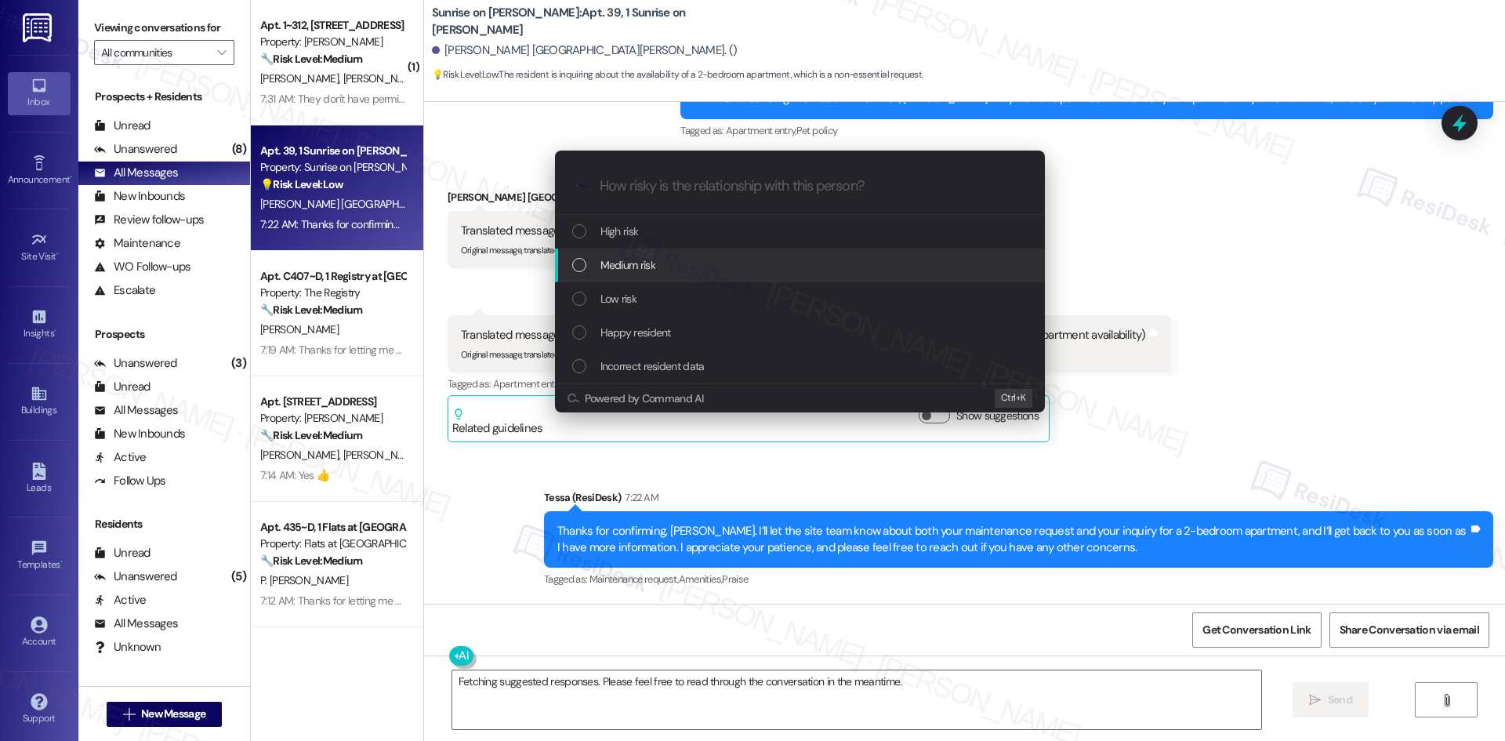
click at [638, 264] on span "Medium risk" at bounding box center [627, 264] width 55 height 17
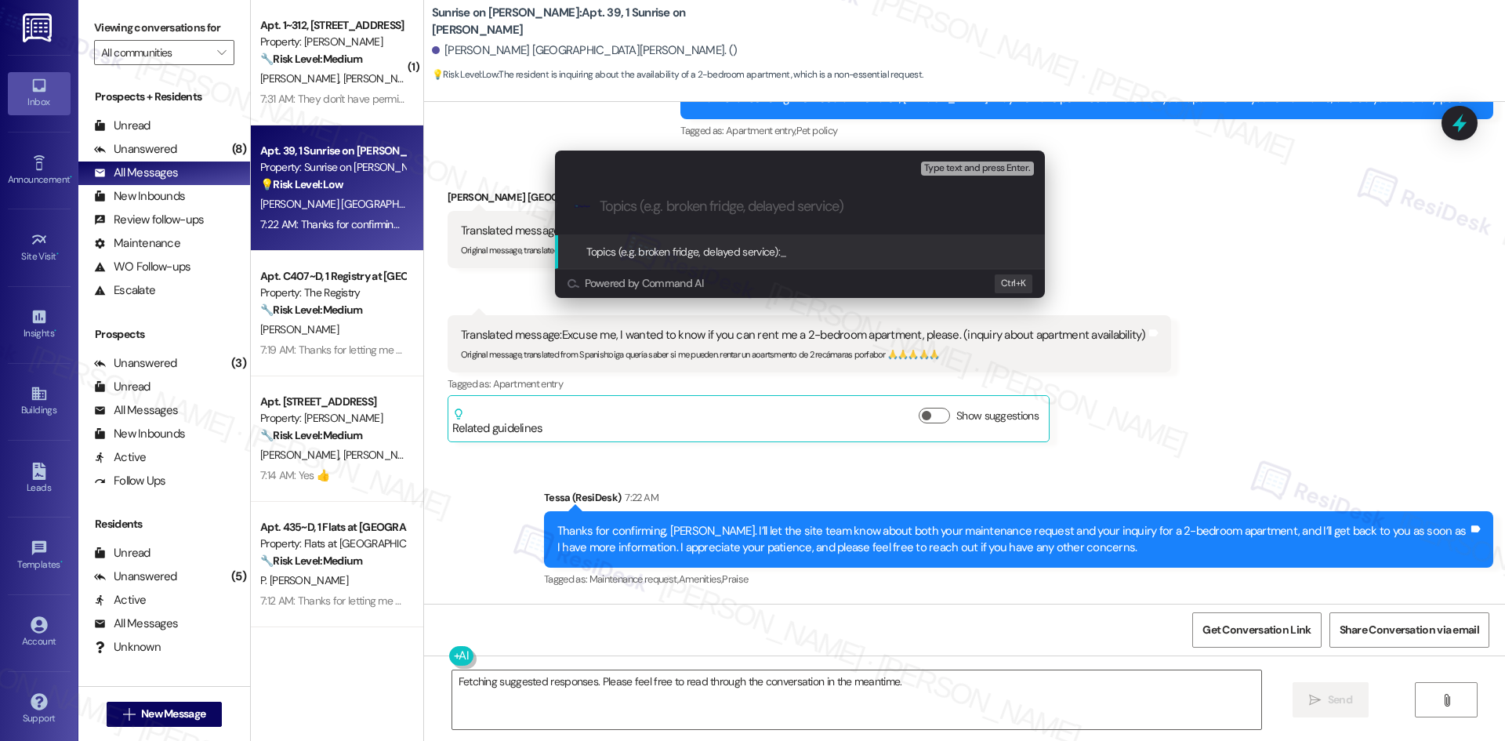
click at [747, 208] on input "Topics (e.g. broken fridge, delayed service)" at bounding box center [813, 206] width 426 height 16
paste input "Maintenance Request – Toilet Leak (ID: 7827654) and Inquiry for 2-Bedroom Apart…"
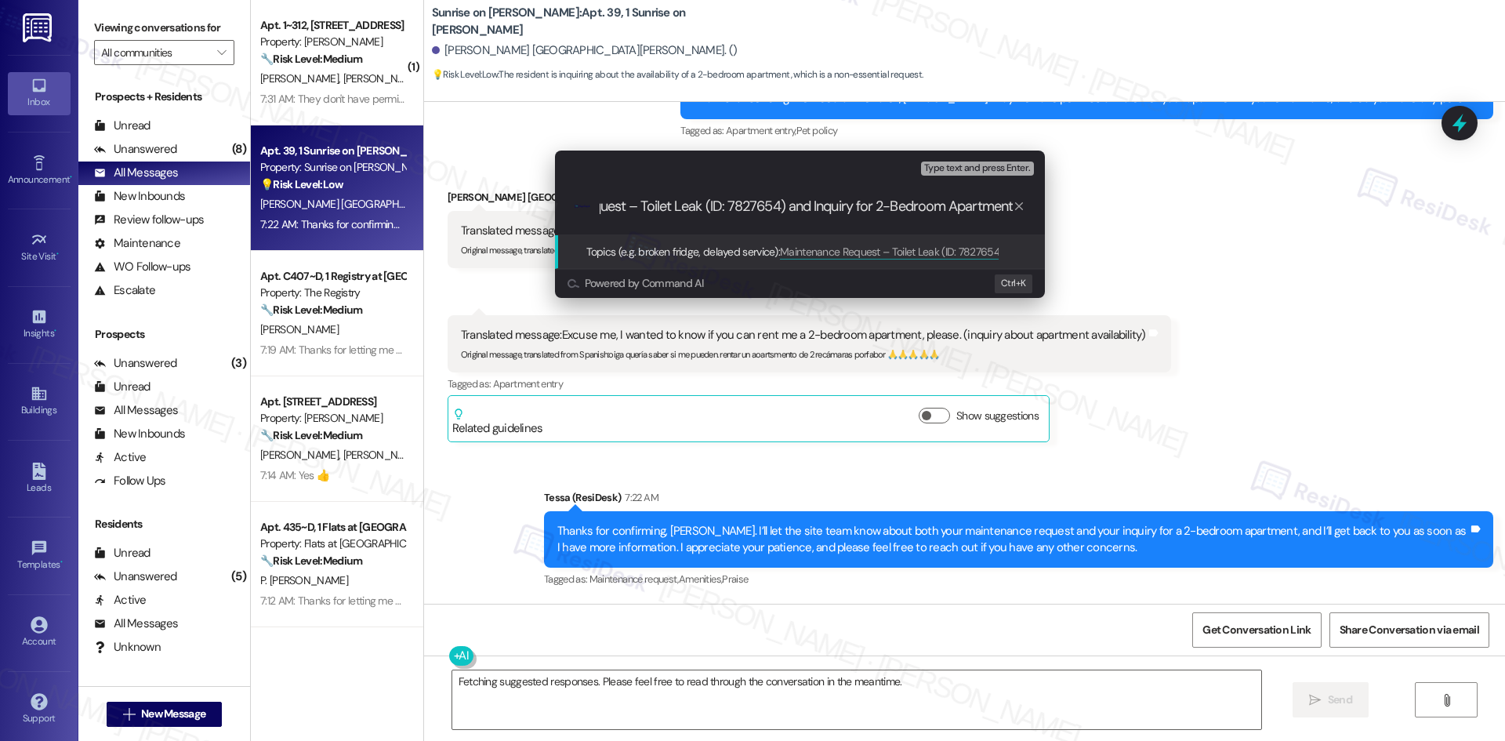
type input "Maintenance Request – Toilet Leak (ID: 7827654) and Inquiry for 2-Bedroom Apart…"
click at [1175, 249] on div "Escalate Conversation Medium risk Topics (e.g. broken fridge, delayed service) …" at bounding box center [752, 370] width 1505 height 741
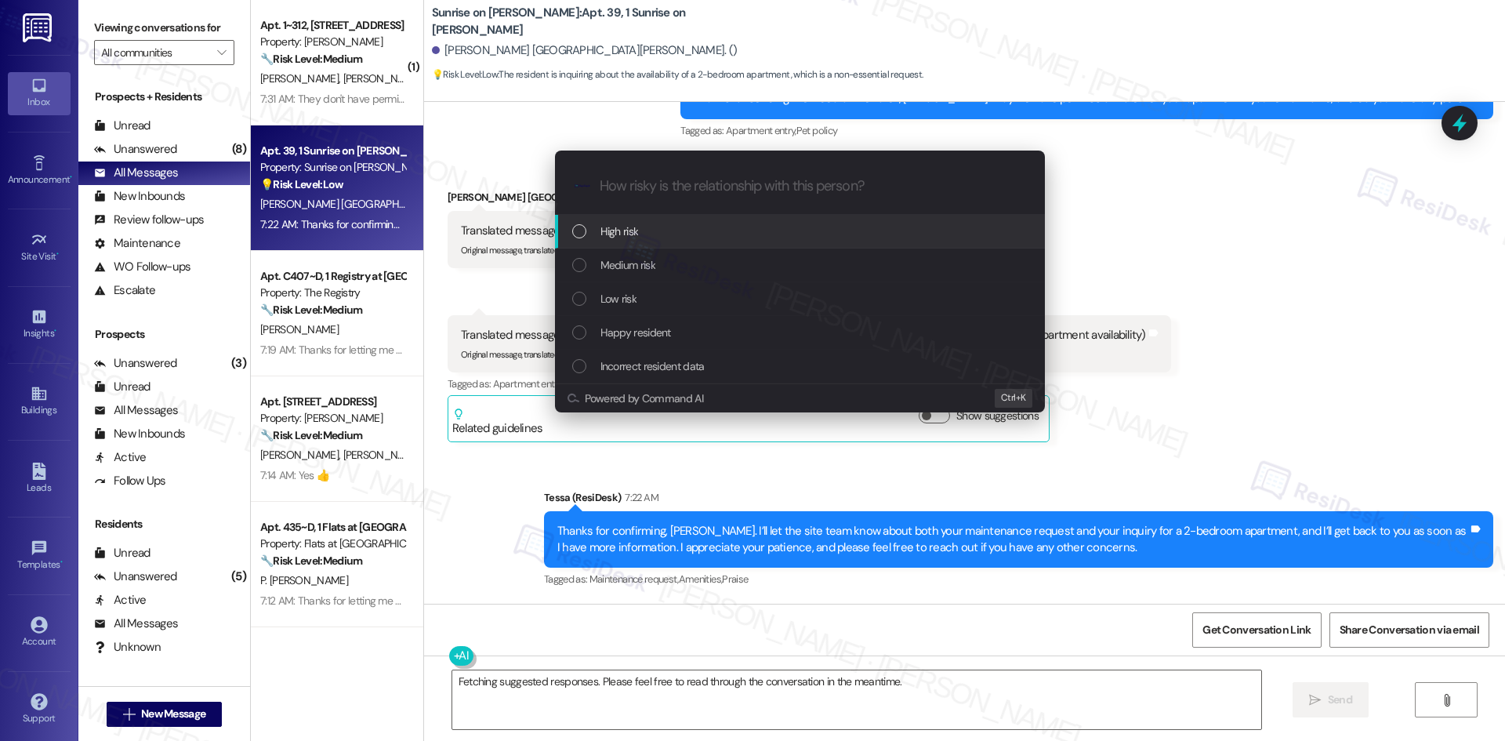
click at [636, 237] on span "High risk" at bounding box center [619, 231] width 38 height 17
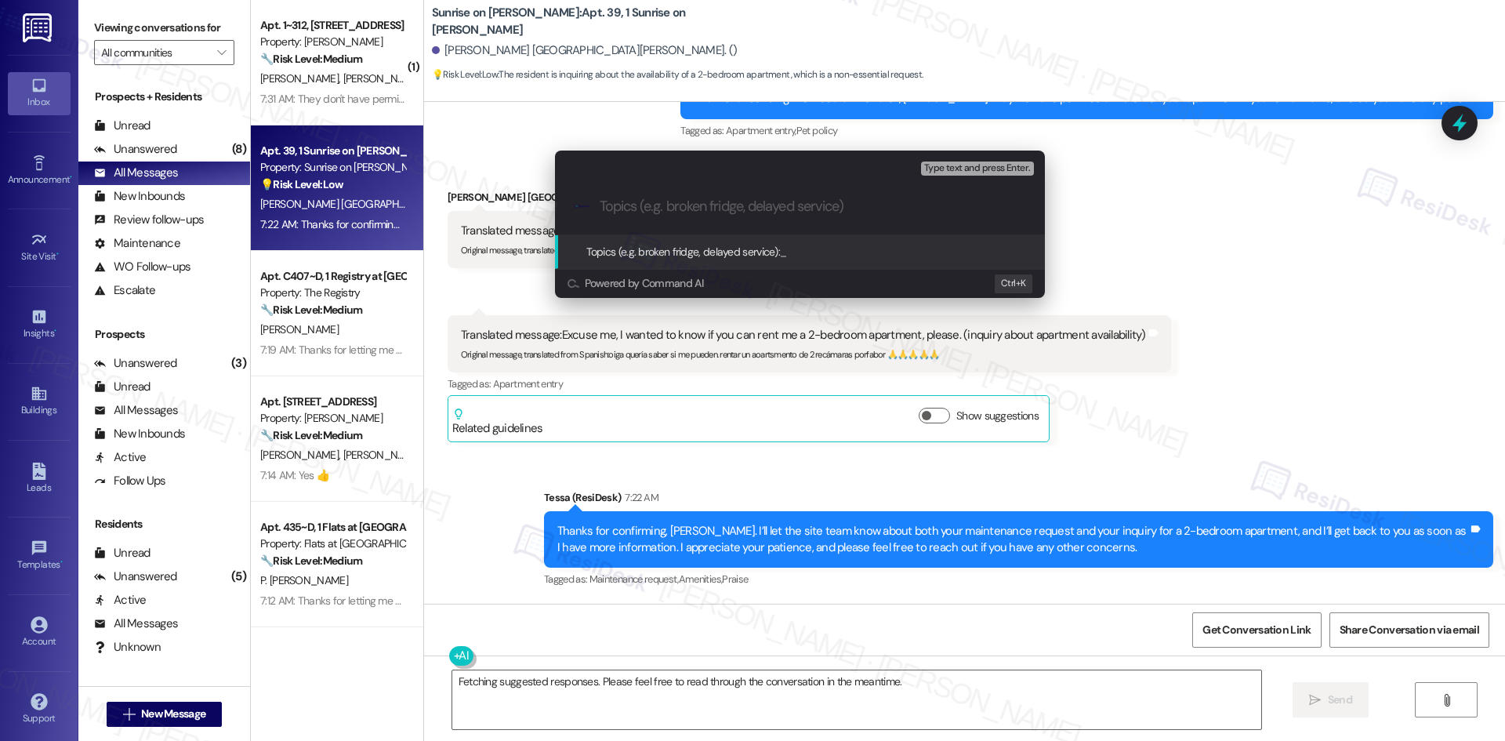
paste input "Maintenance Request – Toilet Leak (ID: 7827654) and Inquiry for 2-Bedroom Apart…"
type input "Maintenance Request – Toilet Leak (ID: 7827654) and Inquiry for 2-Bedroom Apart…"
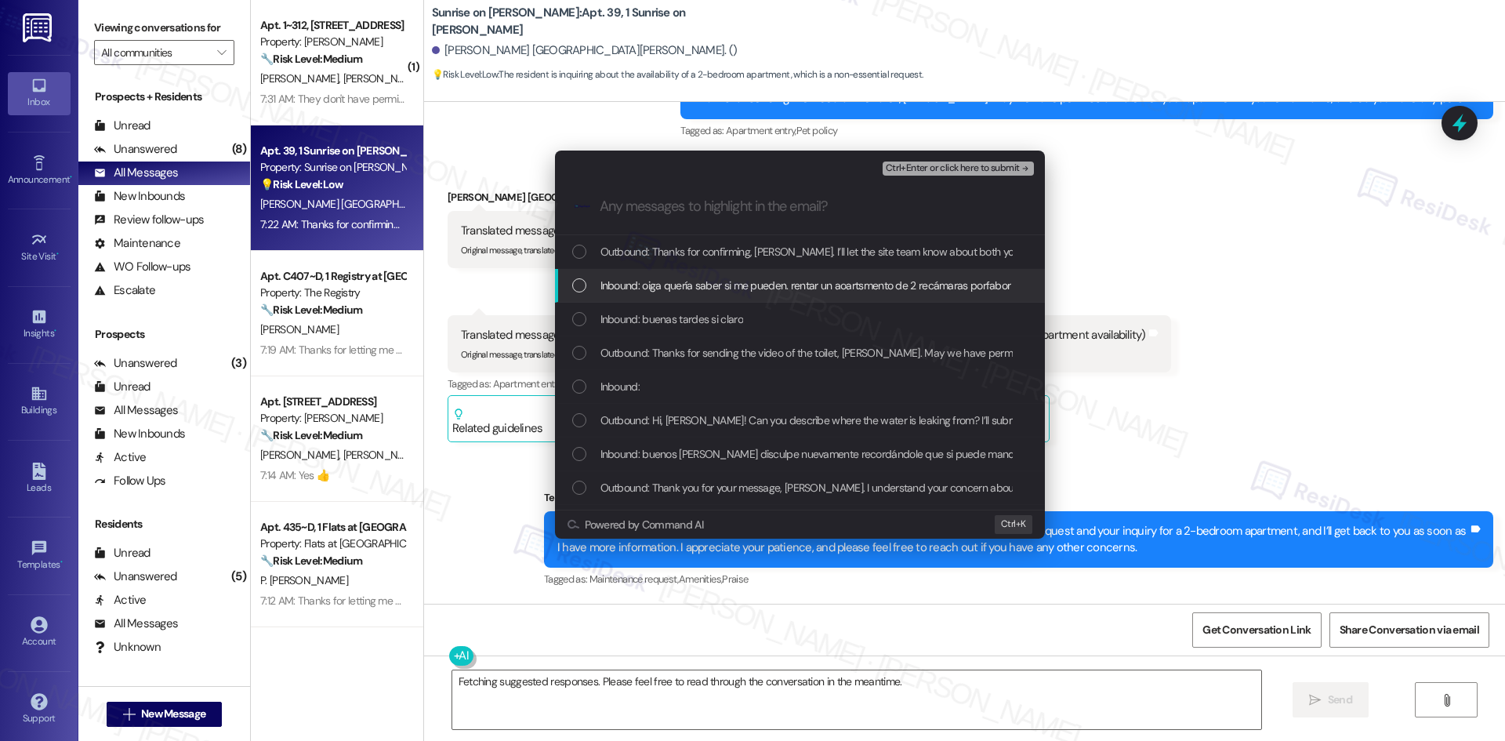
click at [720, 288] on span "Inbound: oiga quería saber si me pueden. rentar un aoartsmento de 2 recámaras p…" at bounding box center [838, 285] width 477 height 17
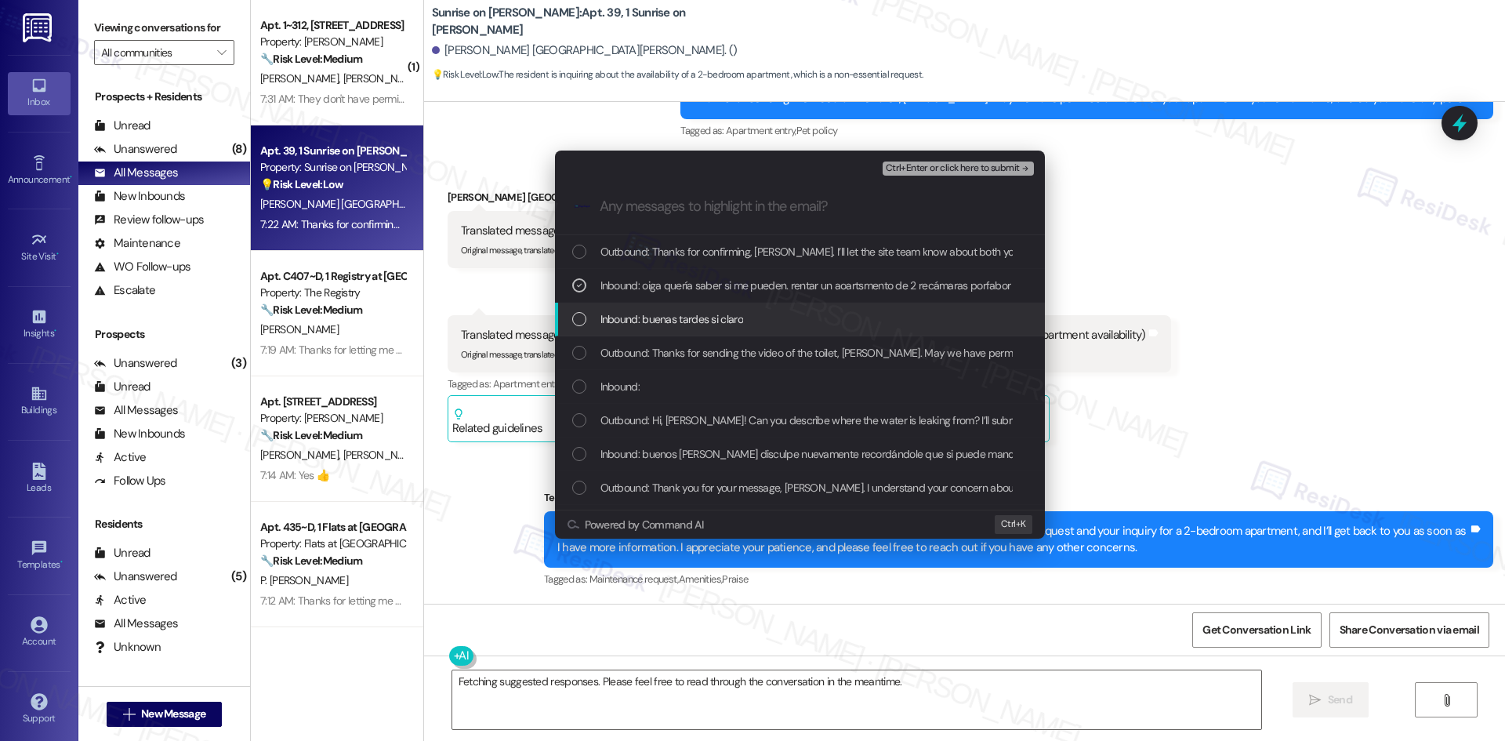
click at [723, 323] on span "Inbound: buenas tardes si claro" at bounding box center [671, 318] width 143 height 17
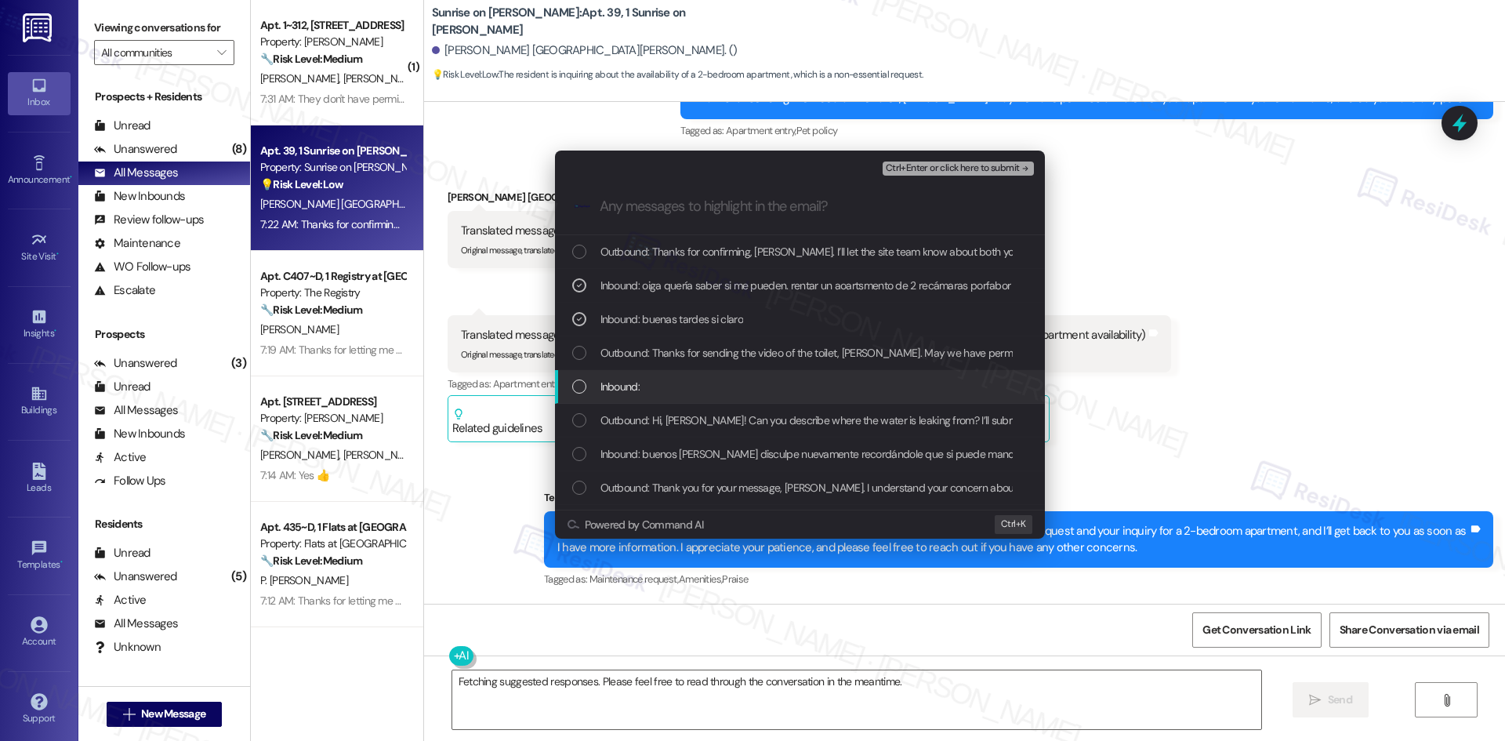
click at [699, 388] on div "Inbound:" at bounding box center [801, 386] width 458 height 17
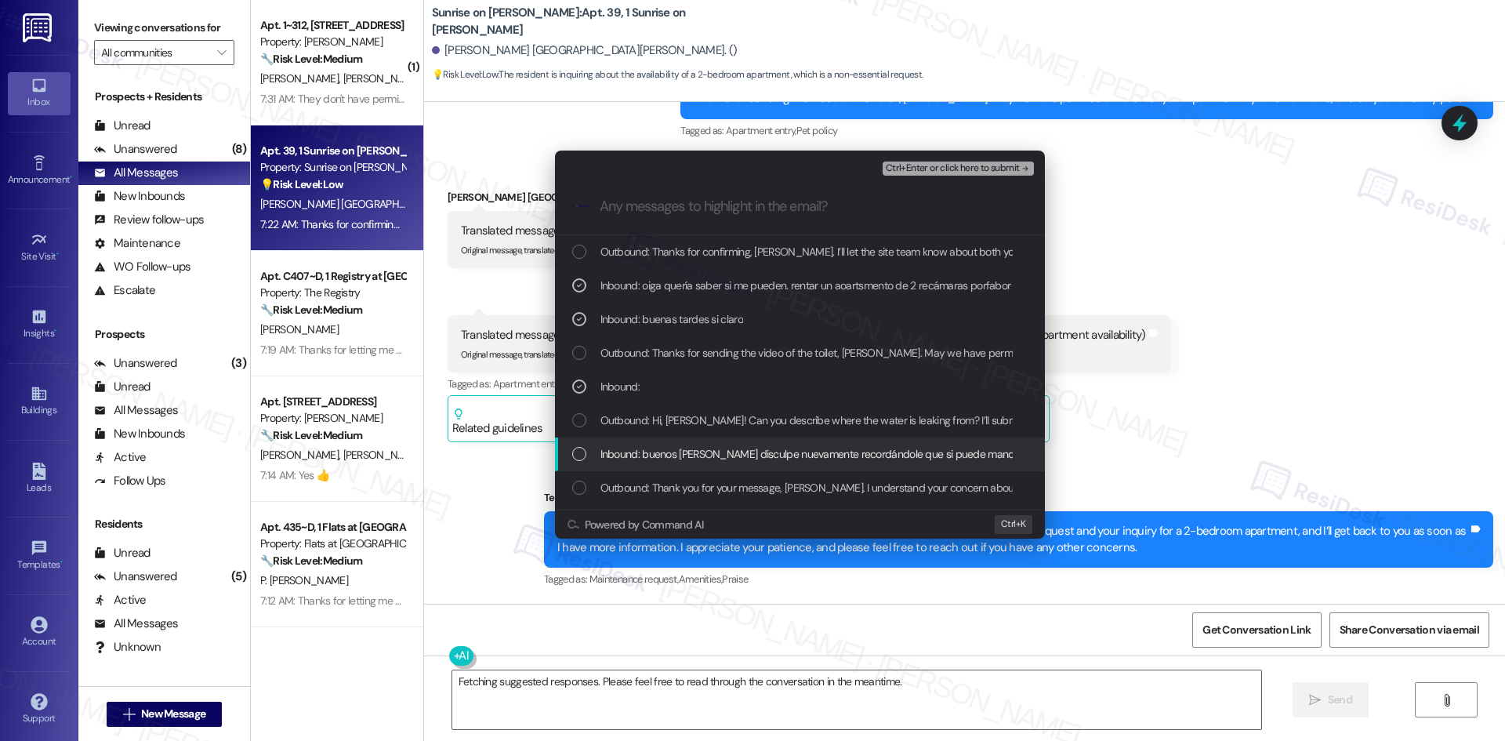
click at [752, 447] on span "Inbound: buenos dias disculpe nuevamente recordándole que si puede mandar a alg…" at bounding box center [987, 453] width 774 height 17
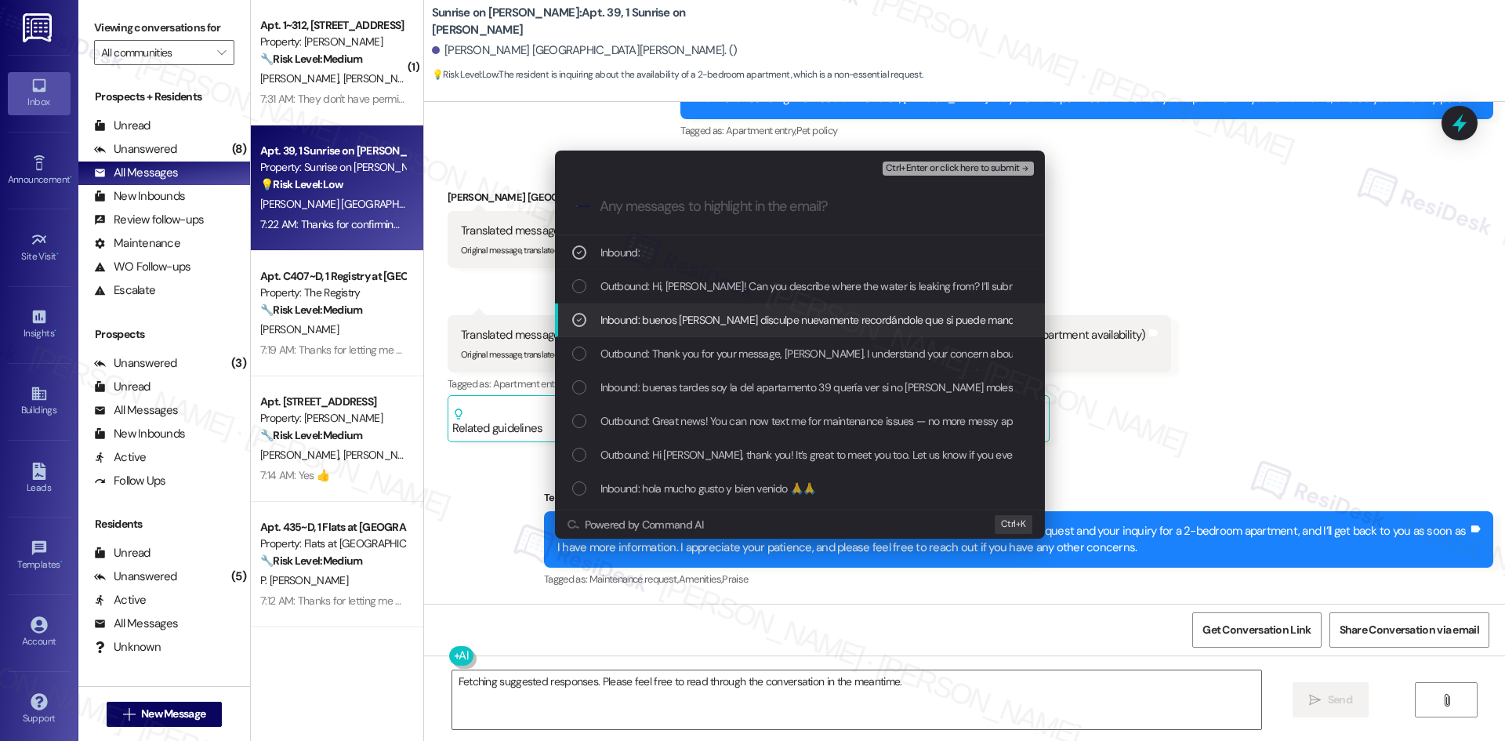
scroll to position [164, 0]
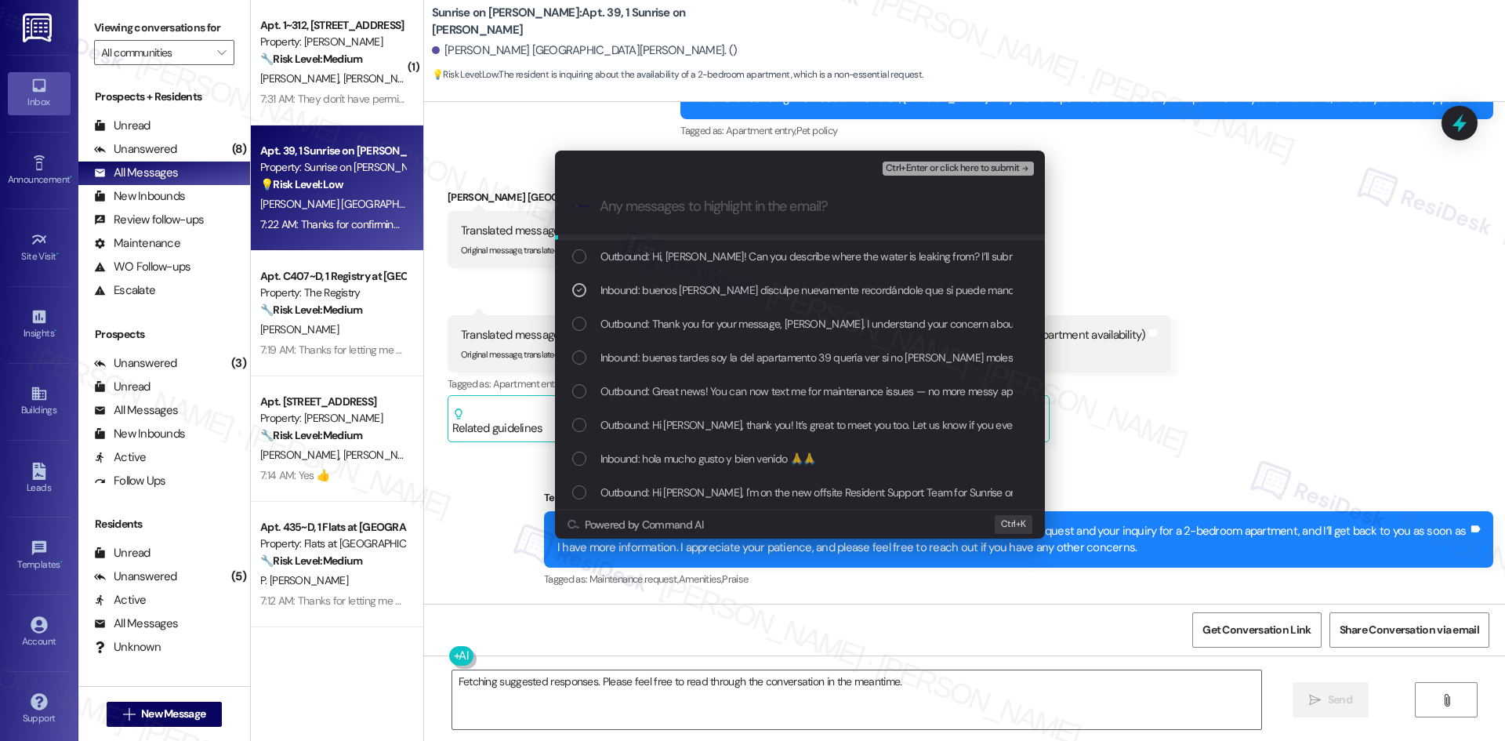
click at [1013, 166] on span "Ctrl+Enter or click here to submit" at bounding box center [953, 168] width 134 height 11
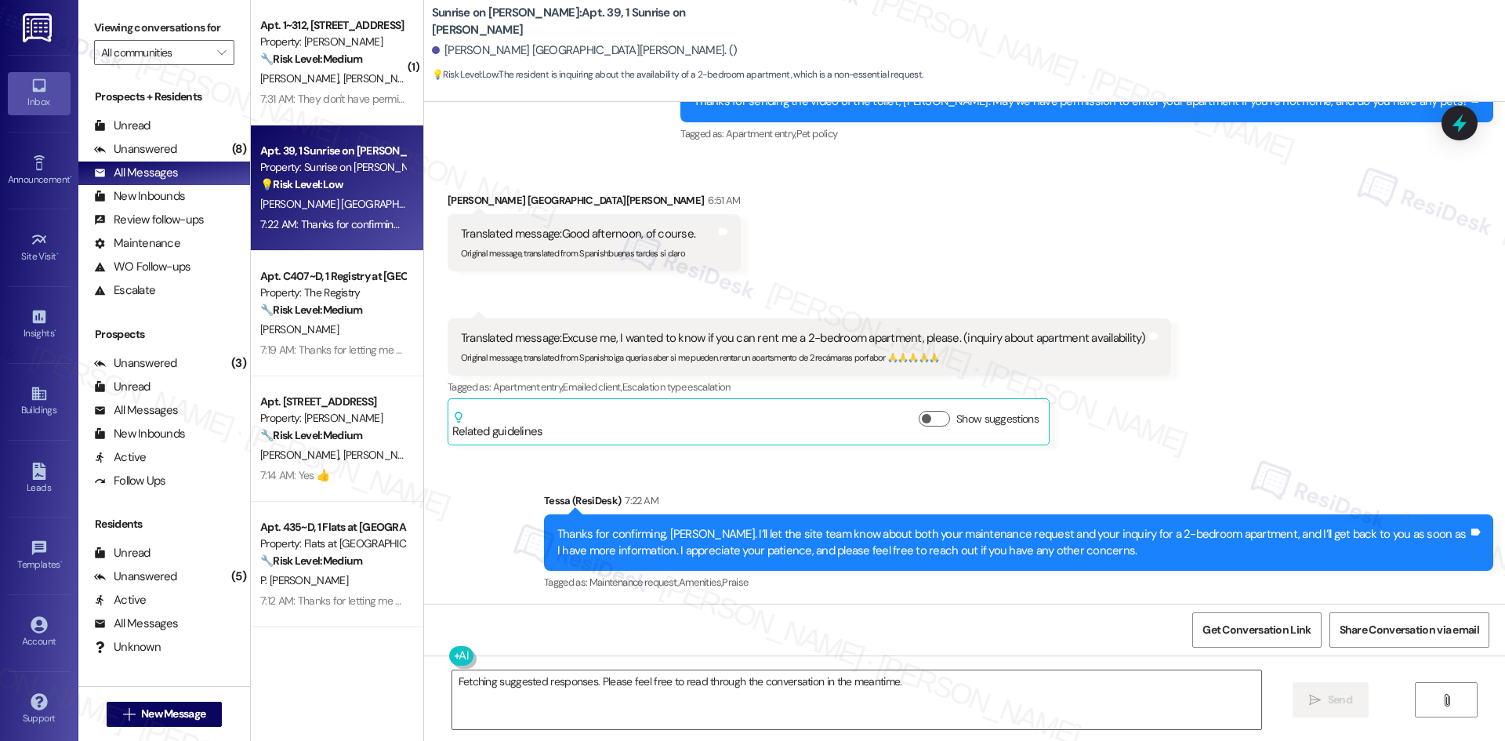
scroll to position [1786, 0]
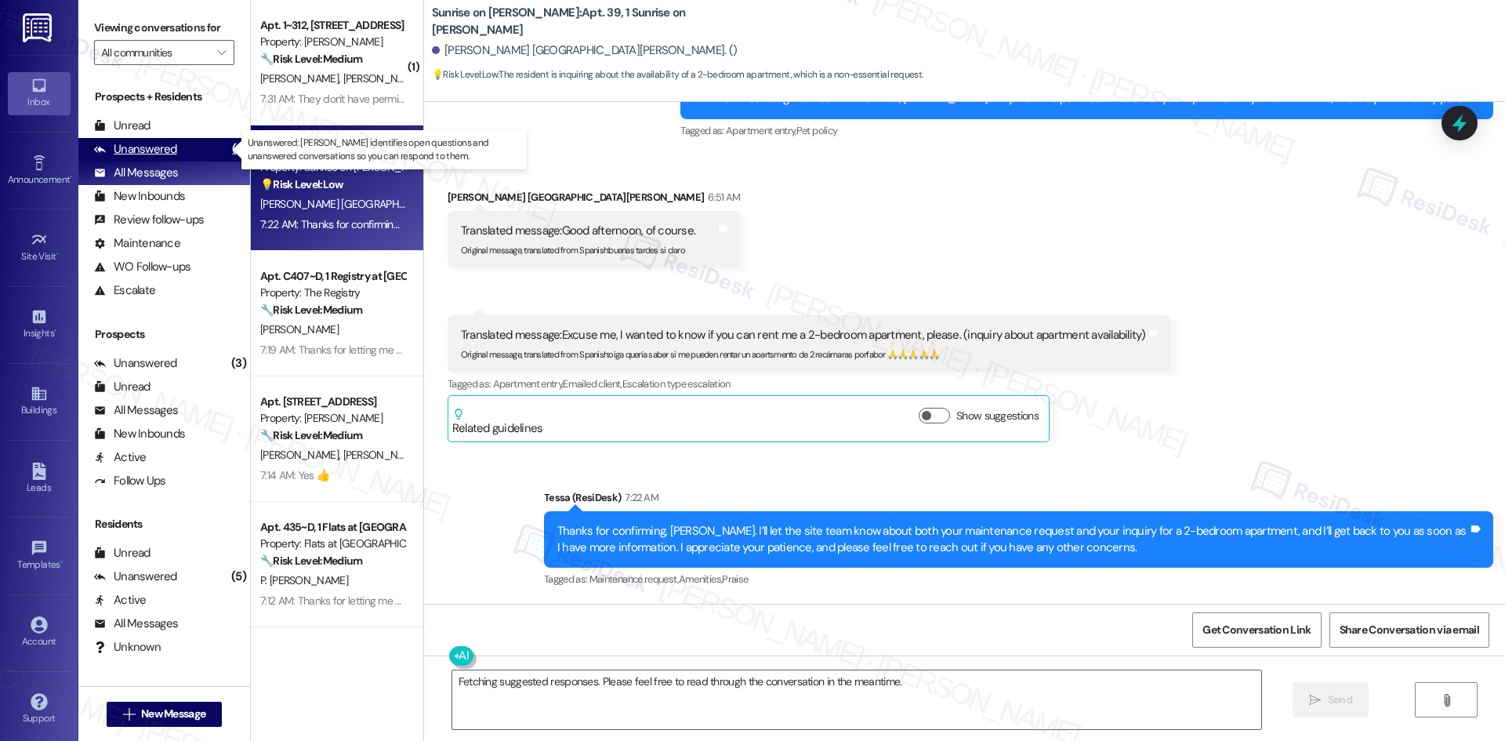
click at [173, 150] on div "Unanswered" at bounding box center [135, 149] width 83 height 16
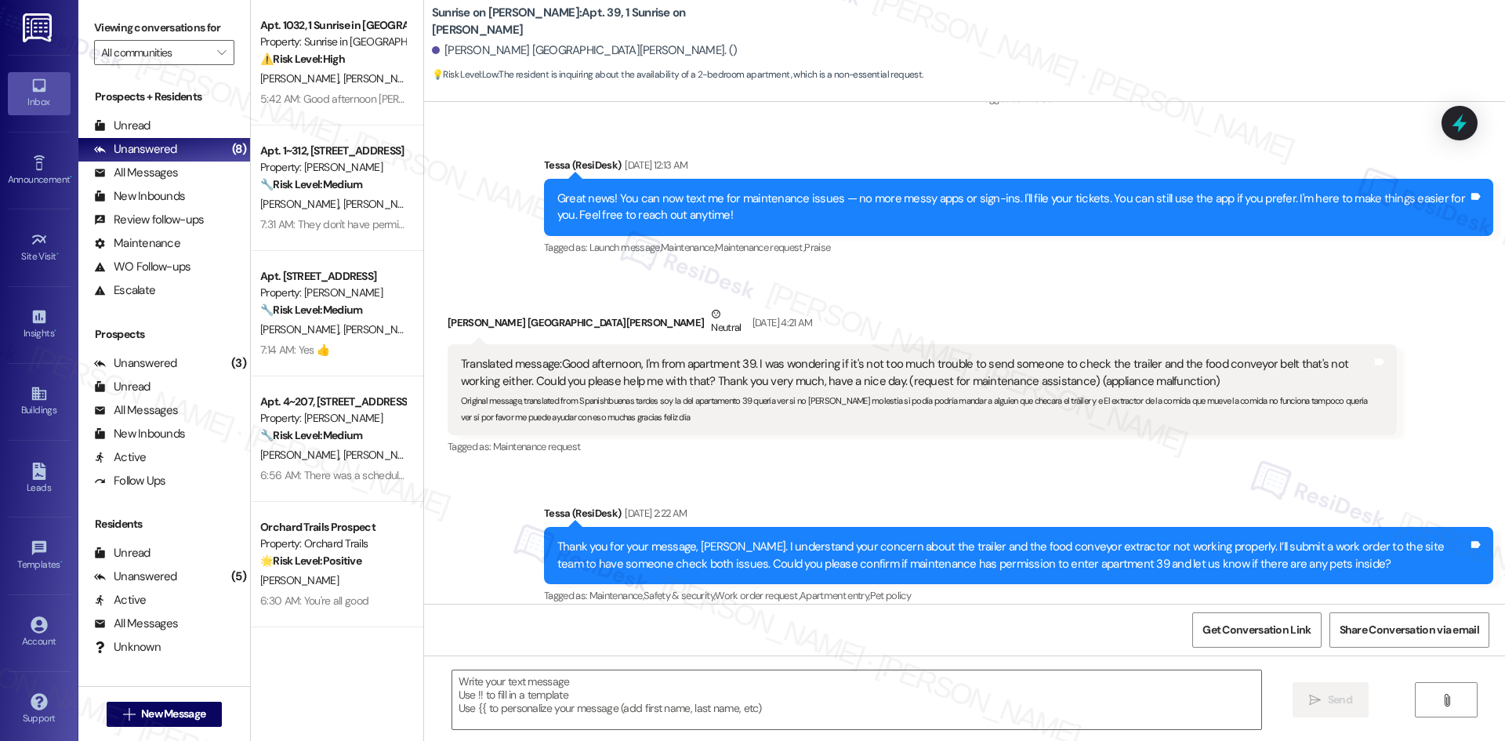
type textarea "Fetching suggested responses. Please feel free to read through the conversation…"
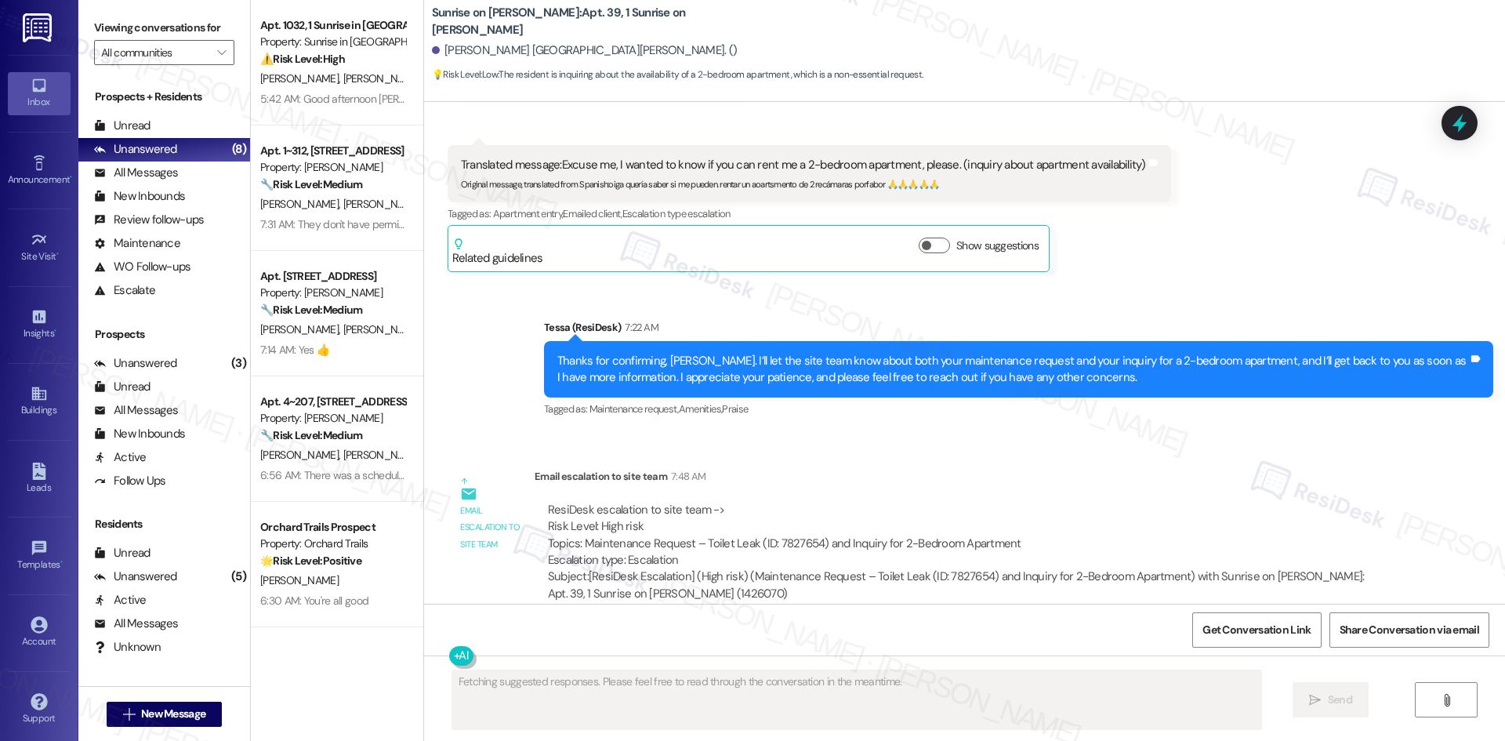
scroll to position [1979, 0]
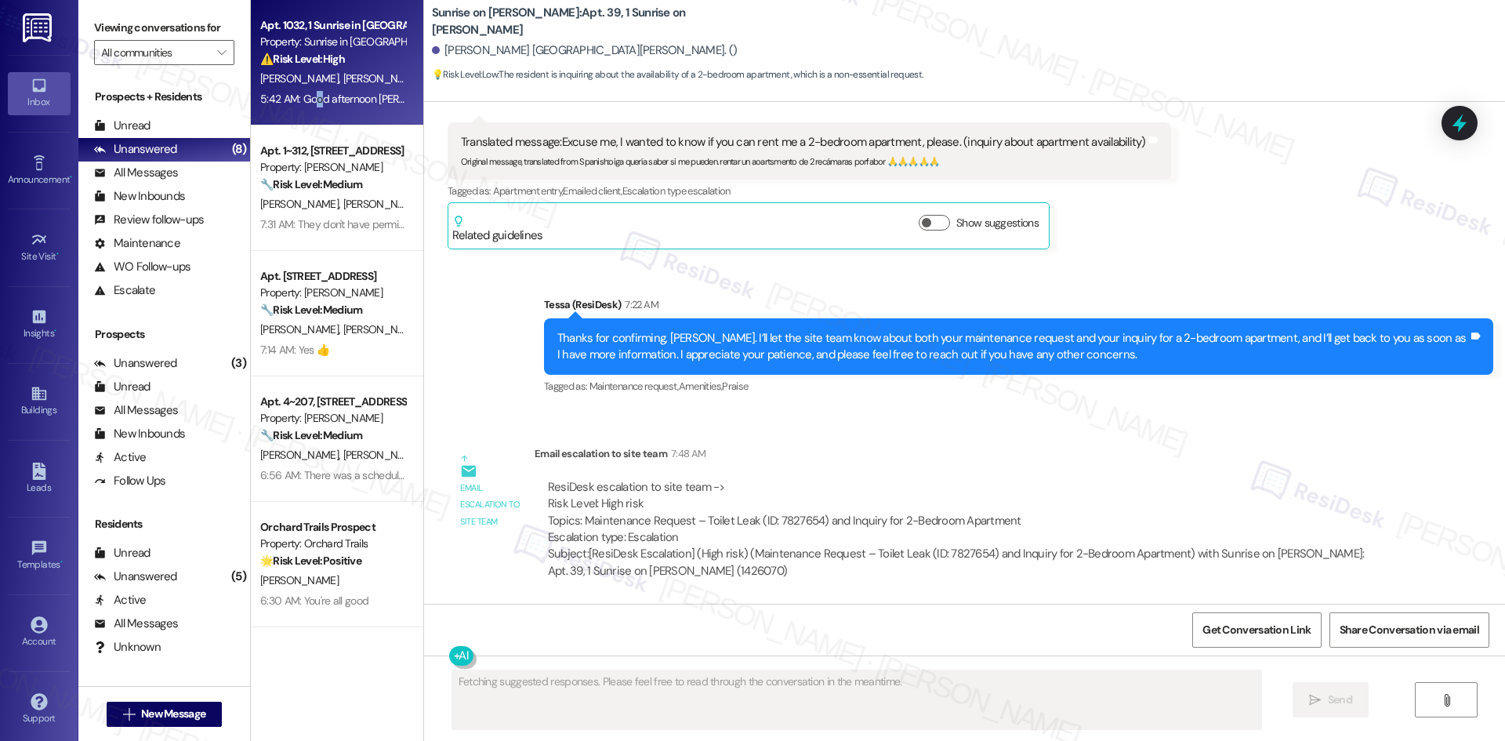
click at [304, 98] on div "5:42 AM: Good afternoon Tessa, my concern is that it will never get fixed to be…" at bounding box center [1080, 99] width 1640 height 14
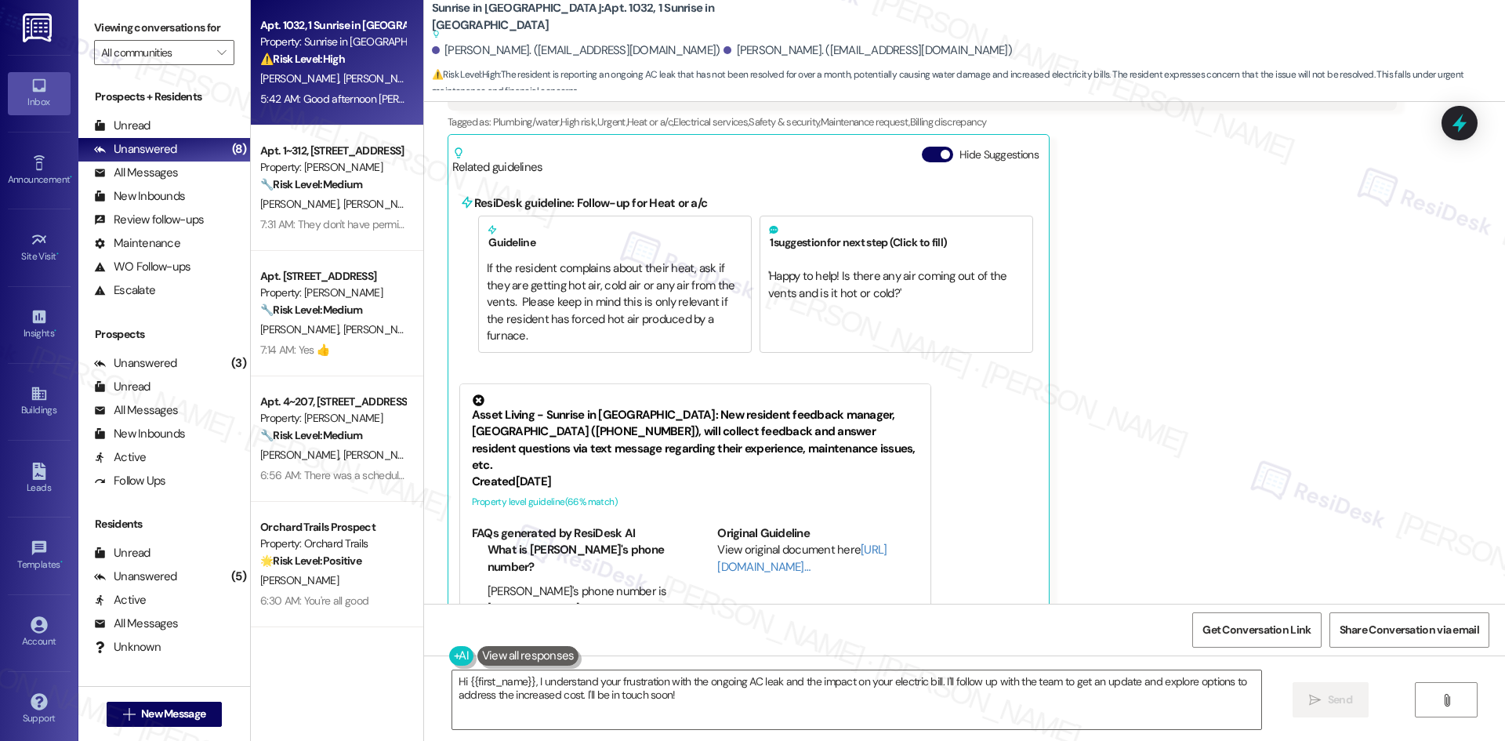
scroll to position [1089, 0]
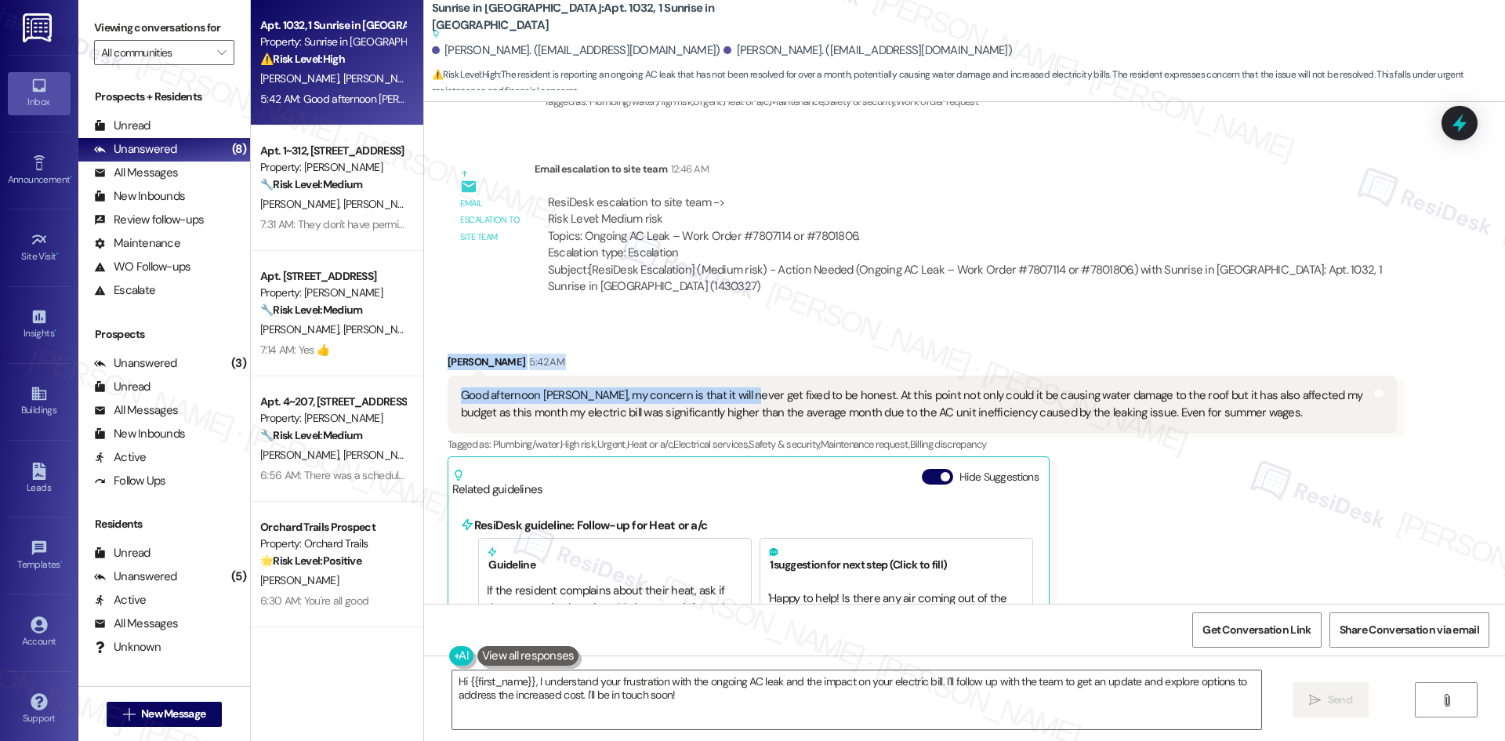
drag, startPoint x: 419, startPoint y: 350, endPoint x: 745, endPoint y: 375, distance: 327.0
click at [730, 379] on div "Received via SMS Rafael Rivera 5:42 AM Good afternoon Tessa, my concern is that…" at bounding box center [964, 664] width 1081 height 693
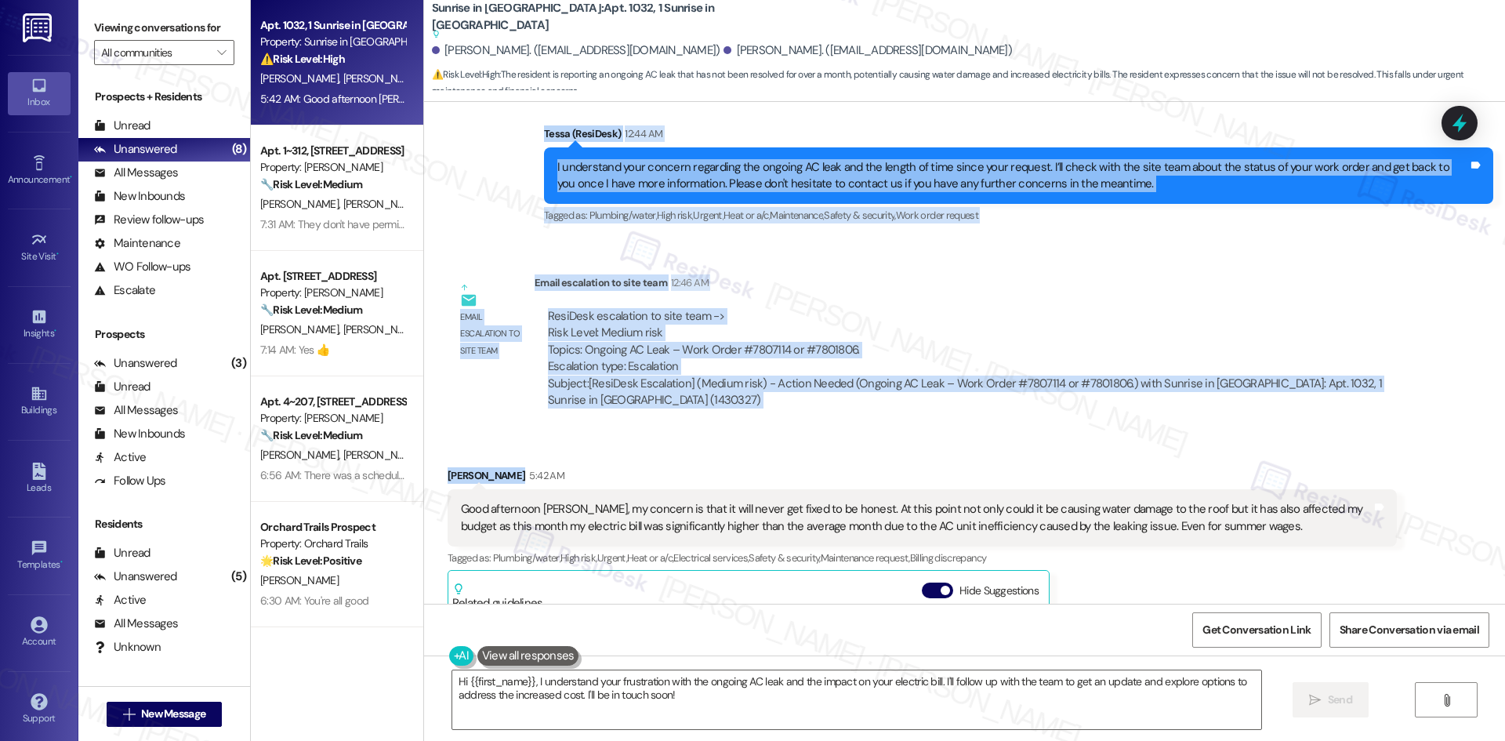
scroll to position [1167, 0]
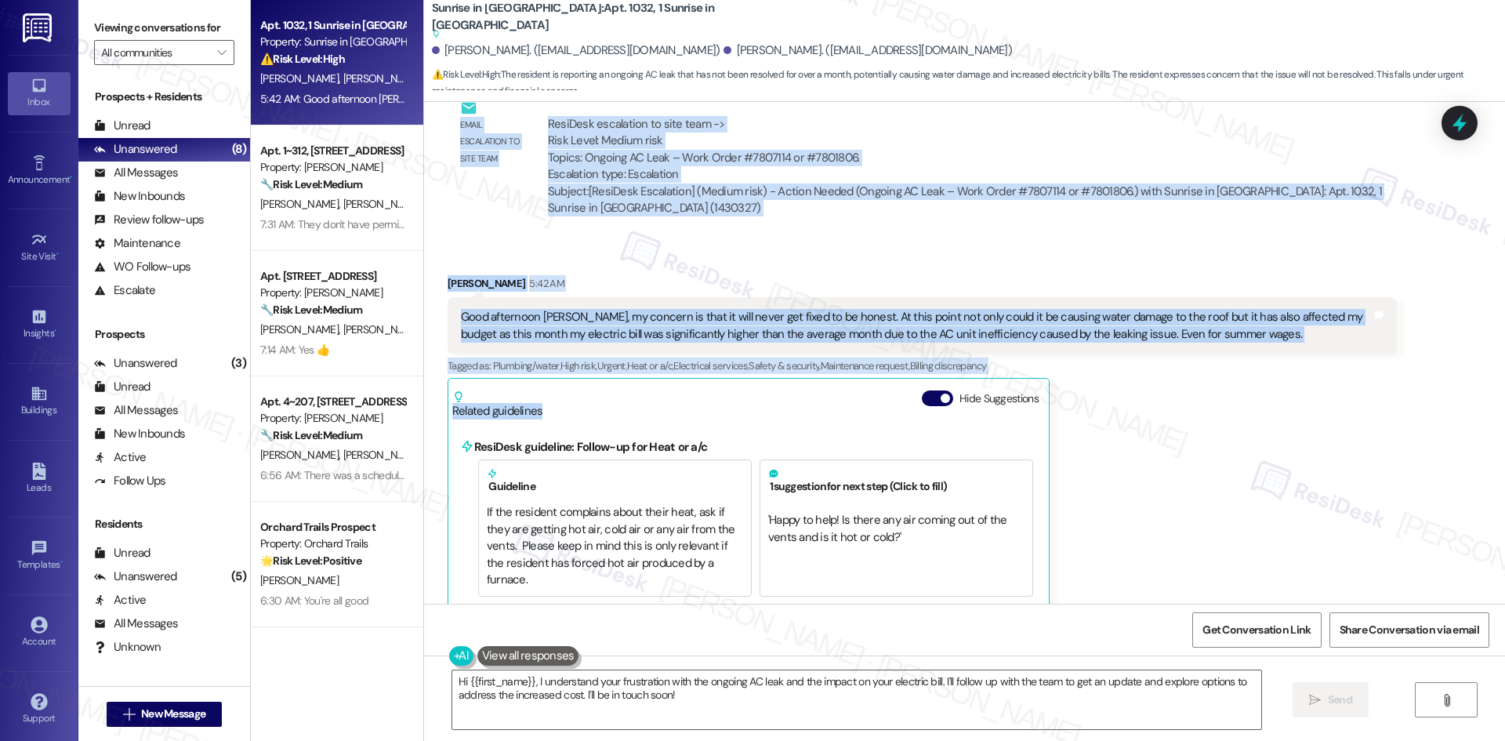
drag, startPoint x: 475, startPoint y: 269, endPoint x: 723, endPoint y: 398, distance: 280.1
click at [723, 398] on div "Lease started Oct 01, 2024 at 8:00 AM Announcement, sent via SMS Tessa (ResiDes…" at bounding box center [964, 353] width 1081 height 502
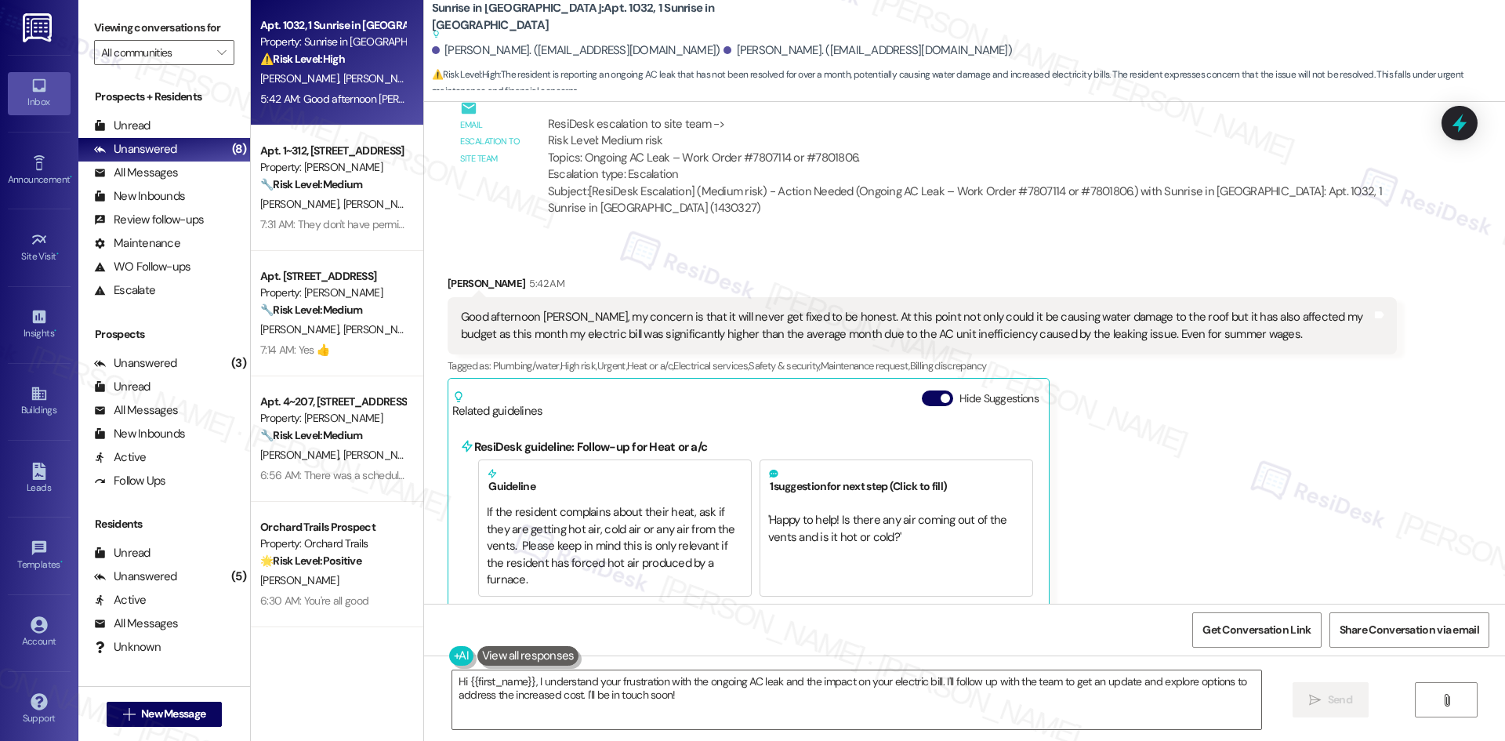
click at [1393, 400] on div "Received via SMS Rafael Rivera 5:42 AM Good afternoon Tessa, my concern is that…" at bounding box center [922, 597] width 973 height 669
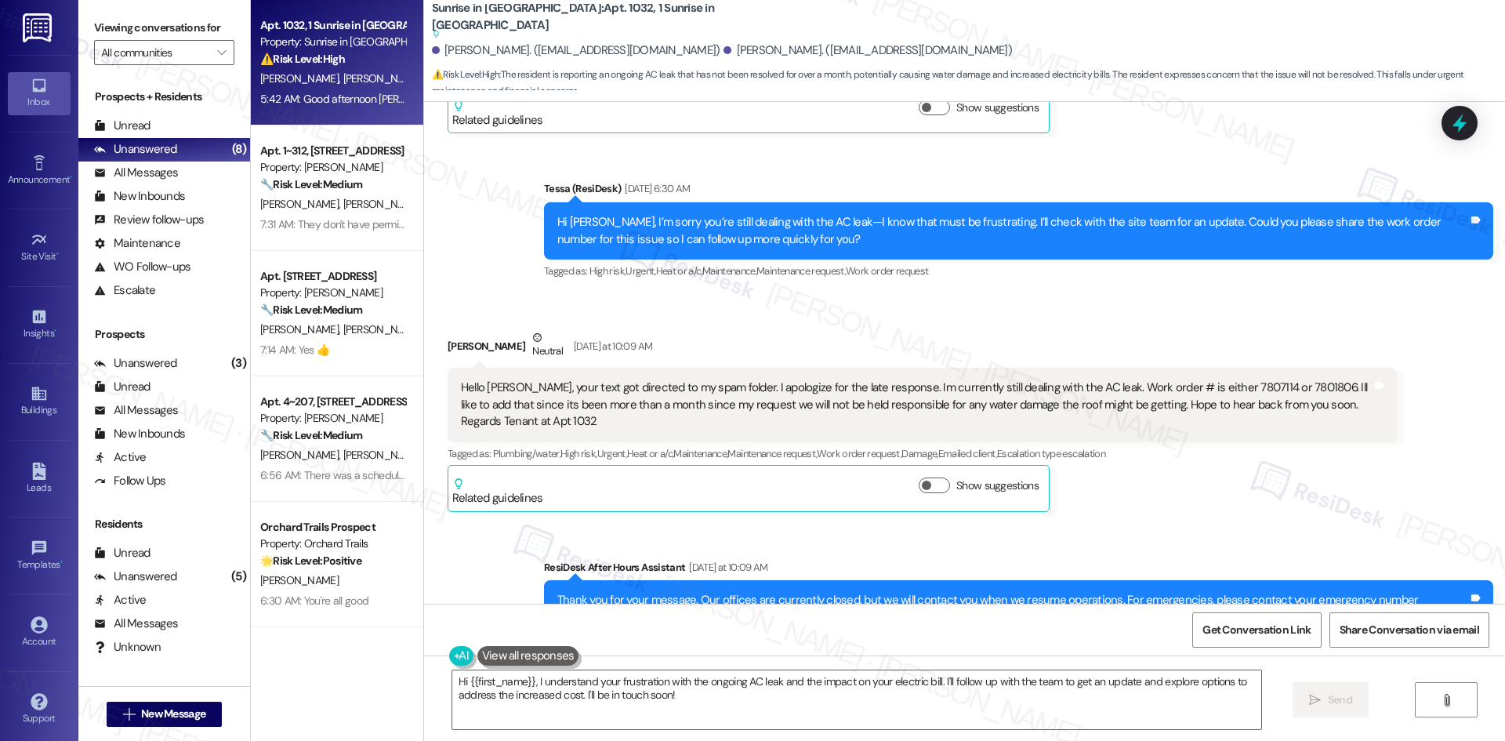
scroll to position [305, 0]
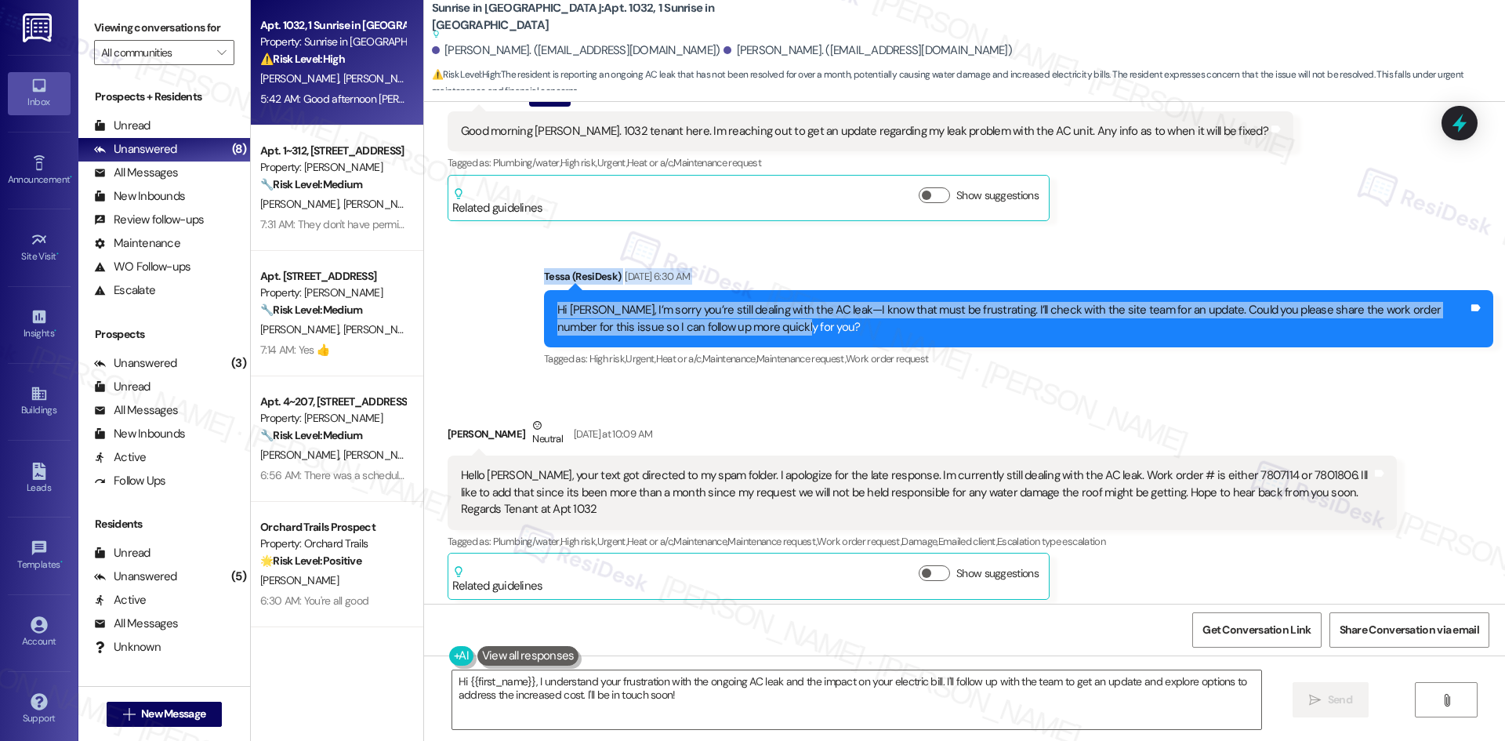
drag, startPoint x: 485, startPoint y: 265, endPoint x: 721, endPoint y: 335, distance: 246.0
click at [721, 335] on div "Sent via SMS Tessa (ResiDesk) Jul 31, 2025 at 6:30 AM Hi Rafael, I’m sorry you’…" at bounding box center [964, 307] width 1081 height 149
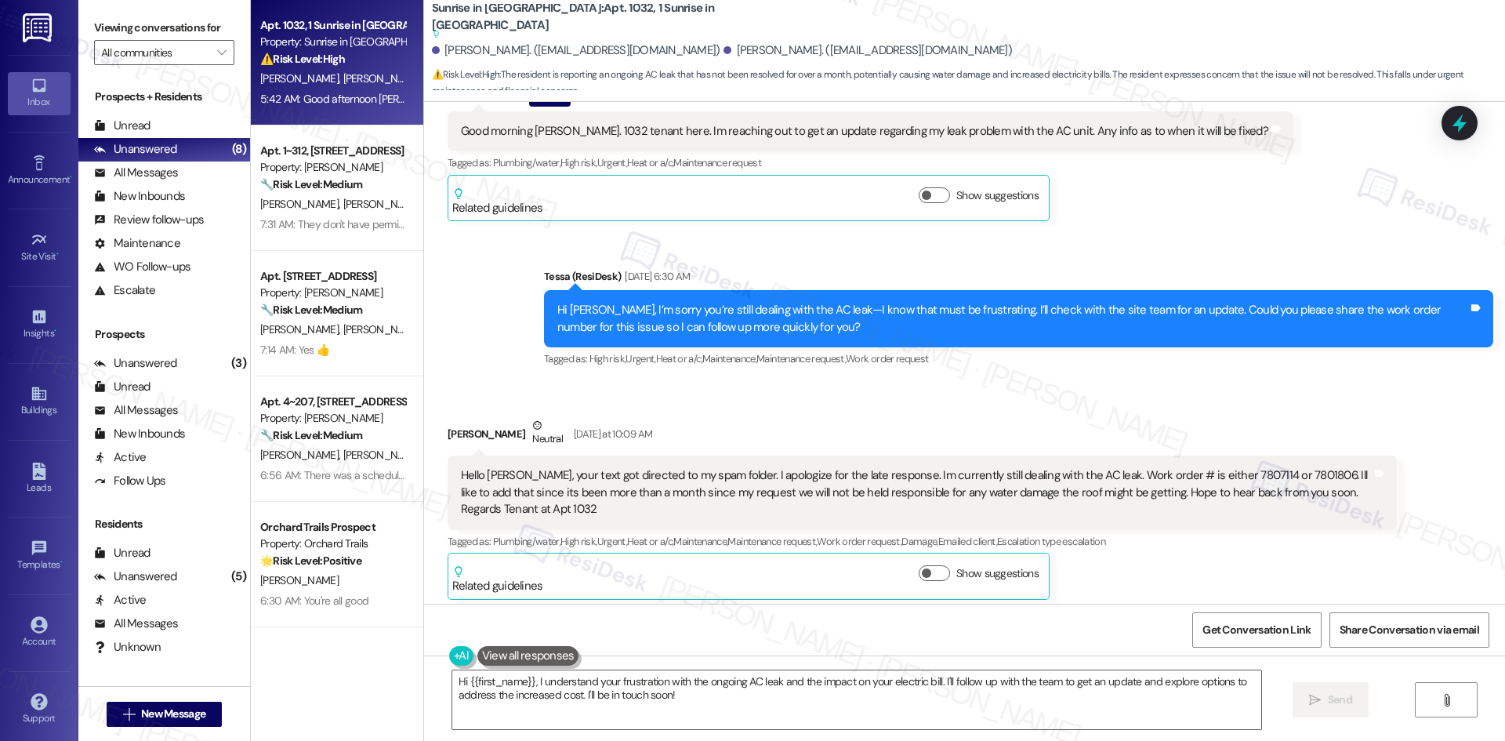
click at [477, 372] on div "Sent via SMS Tessa (ResiDesk) Jul 31, 2025 at 6:30 AM Hi Rafael, I’m sorry you’…" at bounding box center [964, 307] width 1081 height 149
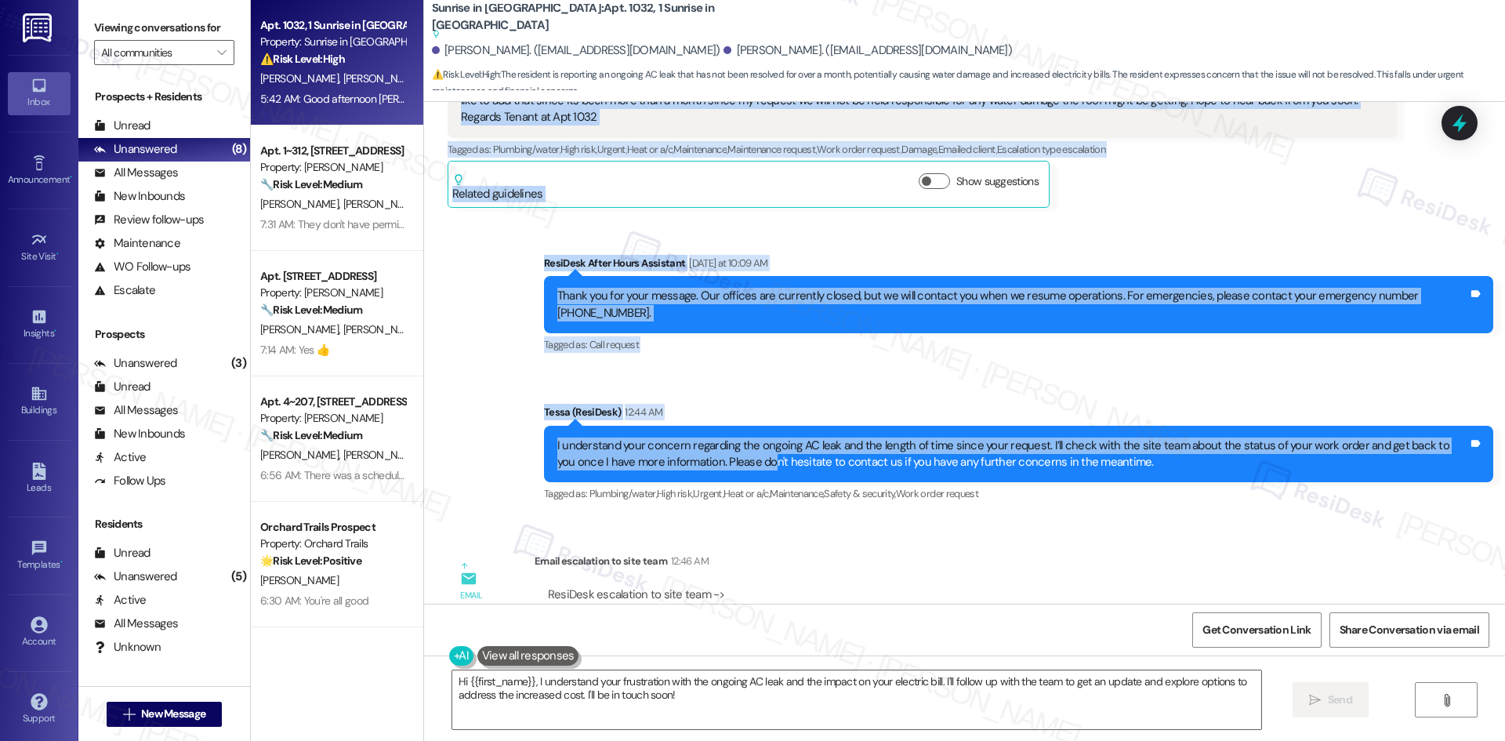
drag, startPoint x: 500, startPoint y: 299, endPoint x: 741, endPoint y: 455, distance: 287.4
click at [741, 455] on div "Lease started Oct 01, 2024 at 8:00 AM Announcement, sent via SMS Tessa (ResiDes…" at bounding box center [964, 353] width 1081 height 502
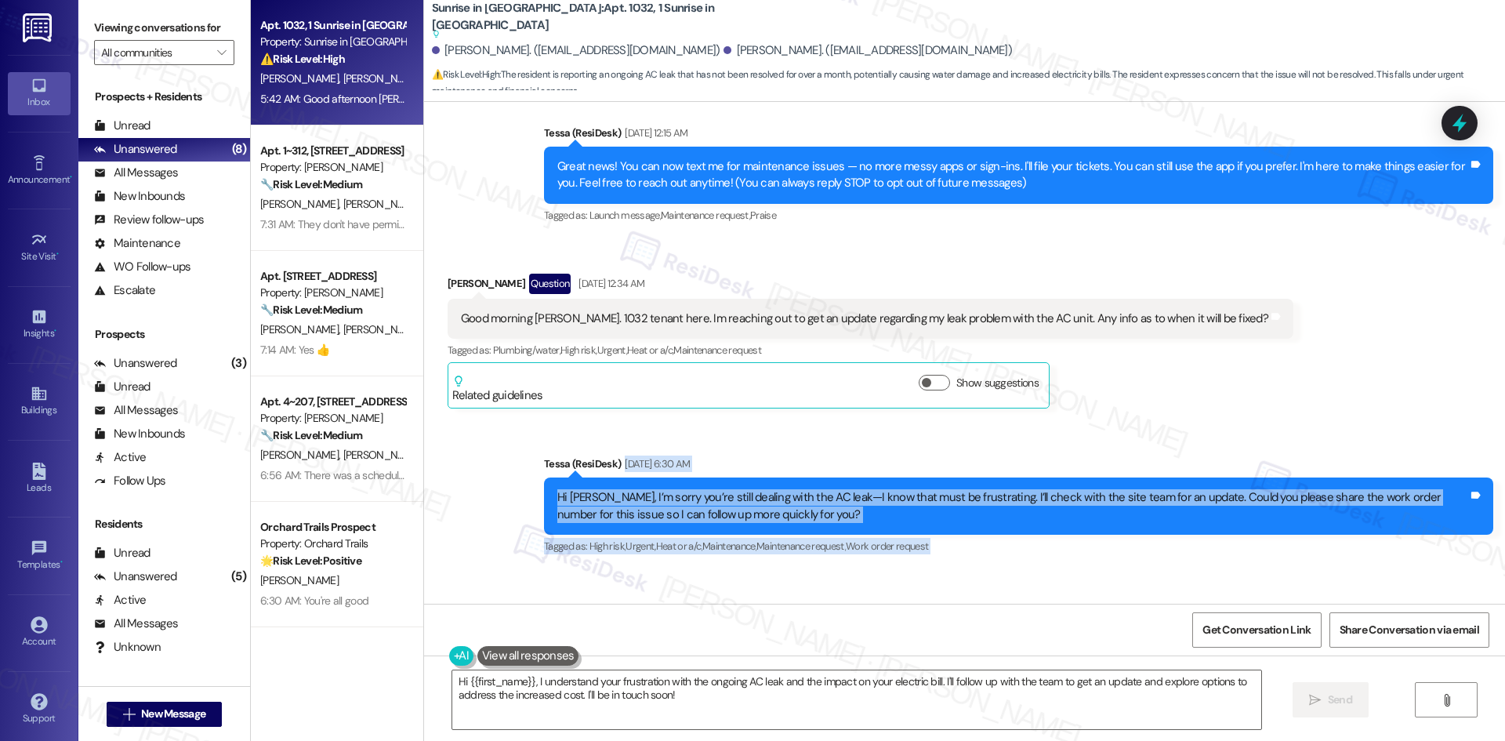
scroll to position [70, 0]
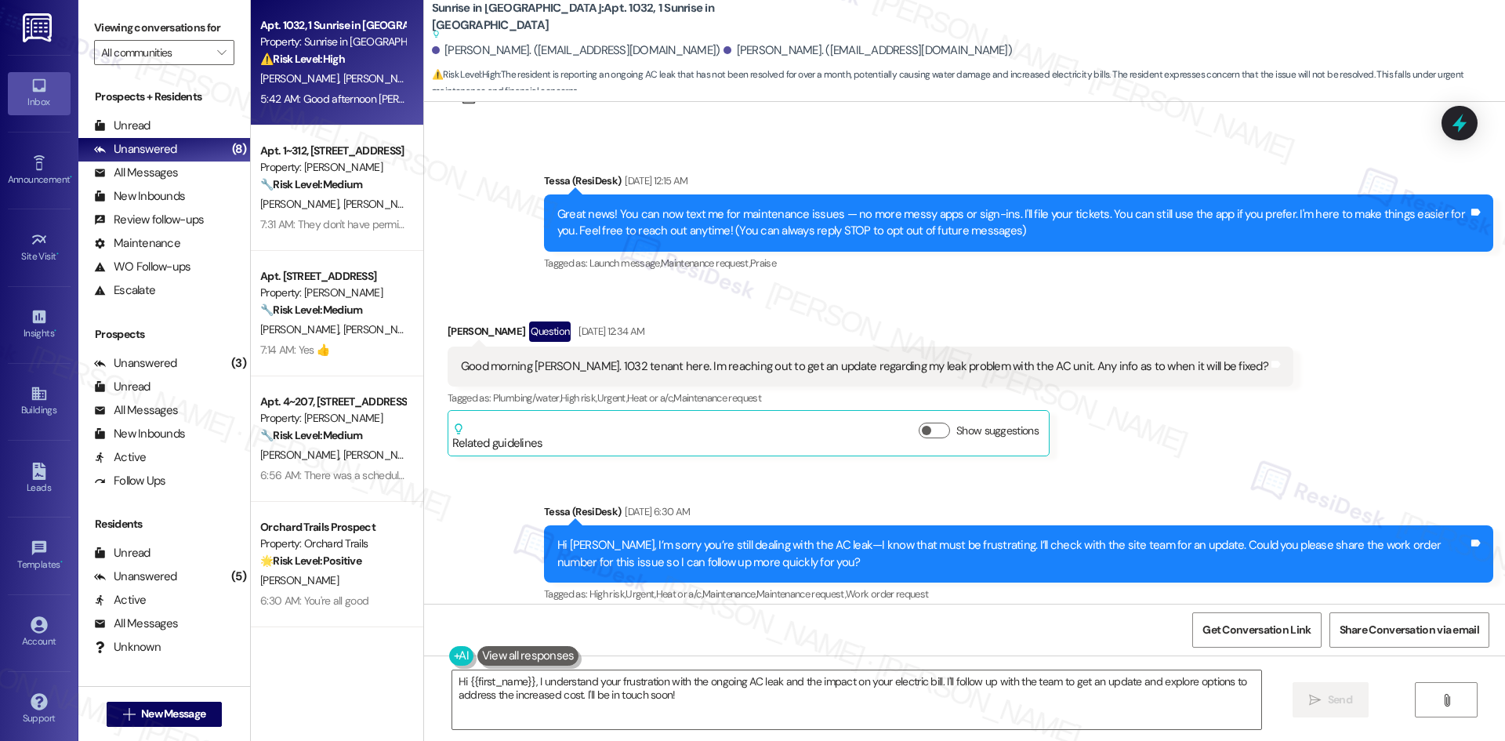
click at [477, 487] on div "Sent via SMS Tessa (ResiDesk) Jul 31, 2025 at 6:30 AM Hi Rafael, I’m sorry you’…" at bounding box center [964, 542] width 1081 height 149
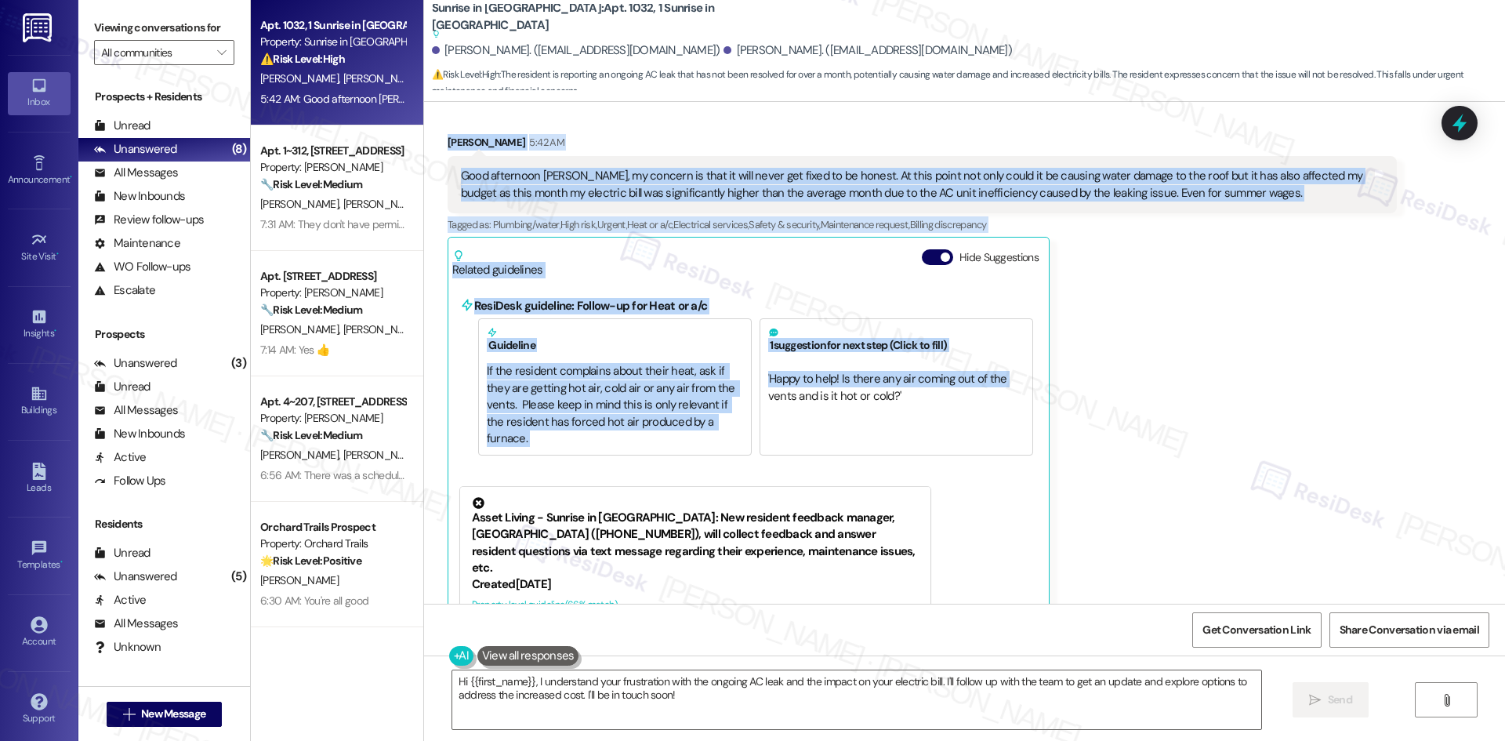
scroll to position [1324, 0]
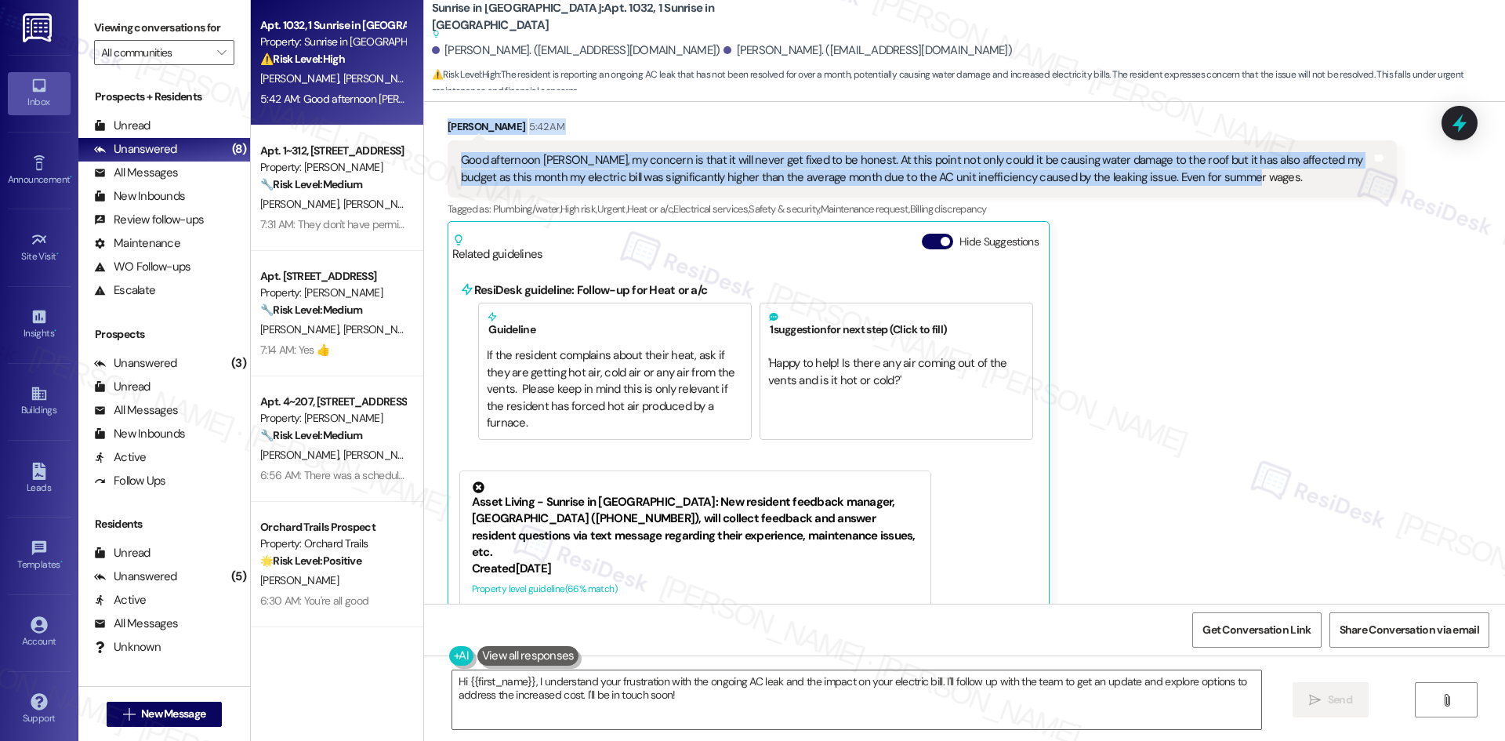
drag, startPoint x: 573, startPoint y: 512, endPoint x: 1221, endPoint y: 183, distance: 726.9
click at [1221, 183] on div "Lease started Oct 01, 2024 at 8:00 AM Announcement, sent via SMS Tessa (ResiDes…" at bounding box center [964, 353] width 1081 height 502
copy div "Tessa (ResiDesk) Jul 31, 2025 at 6:30 AM Hi Rafael, I’m sorry you’re still deal…"
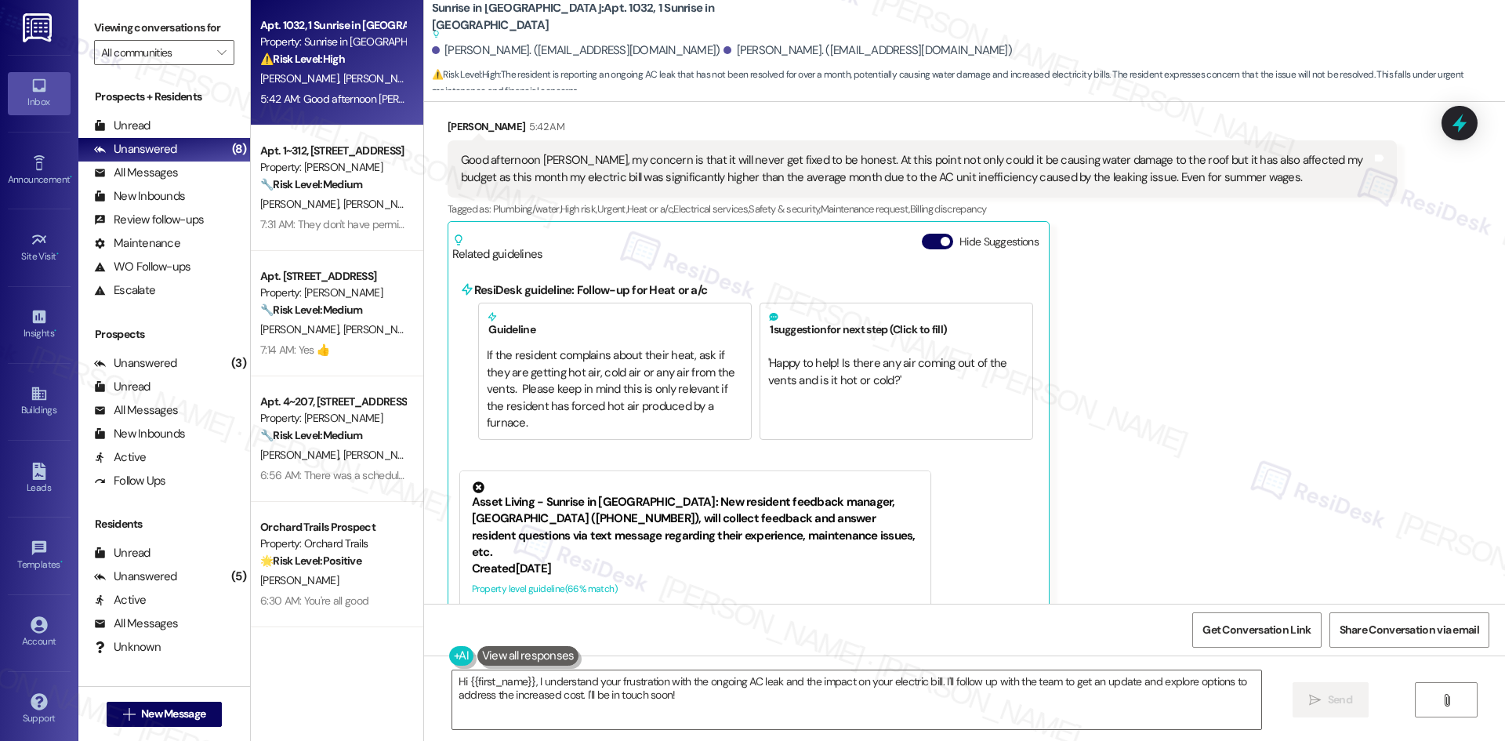
click at [1138, 328] on div "Rafael Rivera 5:42 AM Good afternoon Tessa, my concern is that it will never ge…" at bounding box center [921, 441] width 949 height 646
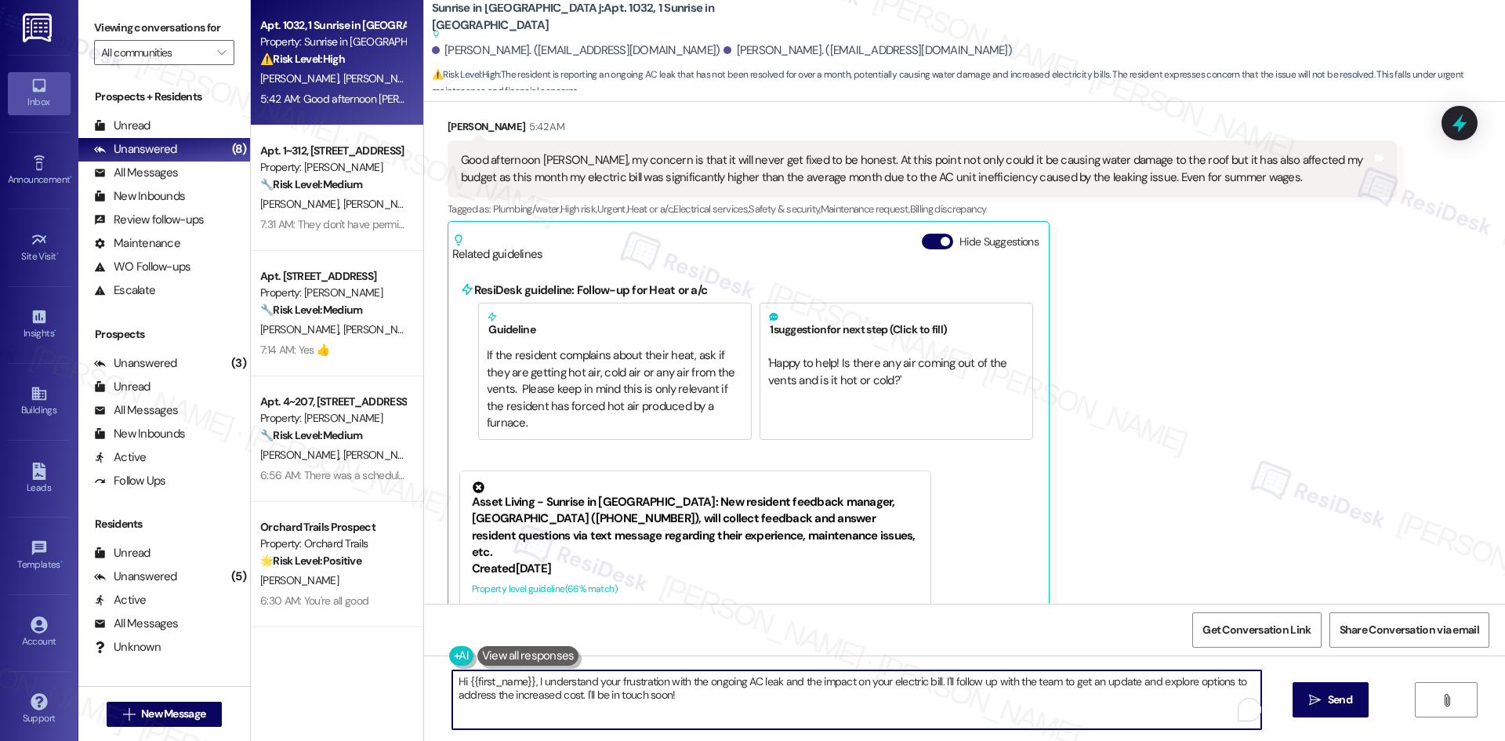
drag, startPoint x: 679, startPoint y: 697, endPoint x: 429, endPoint y: 683, distance: 250.4
click at [429, 683] on div "Hi {{first_name}}, I understand your frustration with the ongoing AC leak and t…" at bounding box center [964, 714] width 1081 height 118
paste textarea "I understand your concern, Rafael, especially with the potential for water dama…"
click at [820, 718] on textarea "I understand your concern, Rafael, especially with the potential for water dama…" at bounding box center [856, 699] width 809 height 59
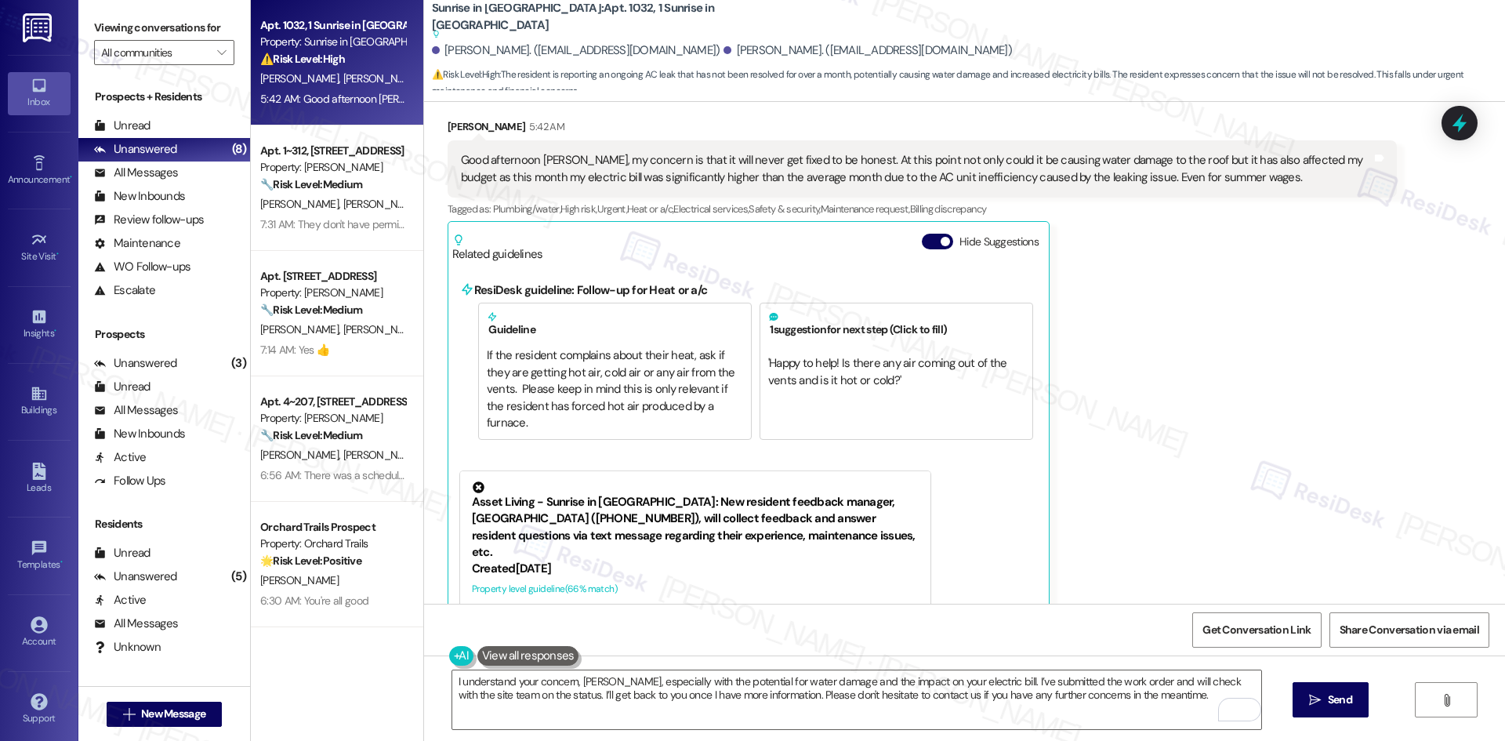
click at [1298, 386] on div "Rafael Rivera 5:42 AM Good afternoon Tessa, my concern is that it will never ge…" at bounding box center [921, 441] width 949 height 646
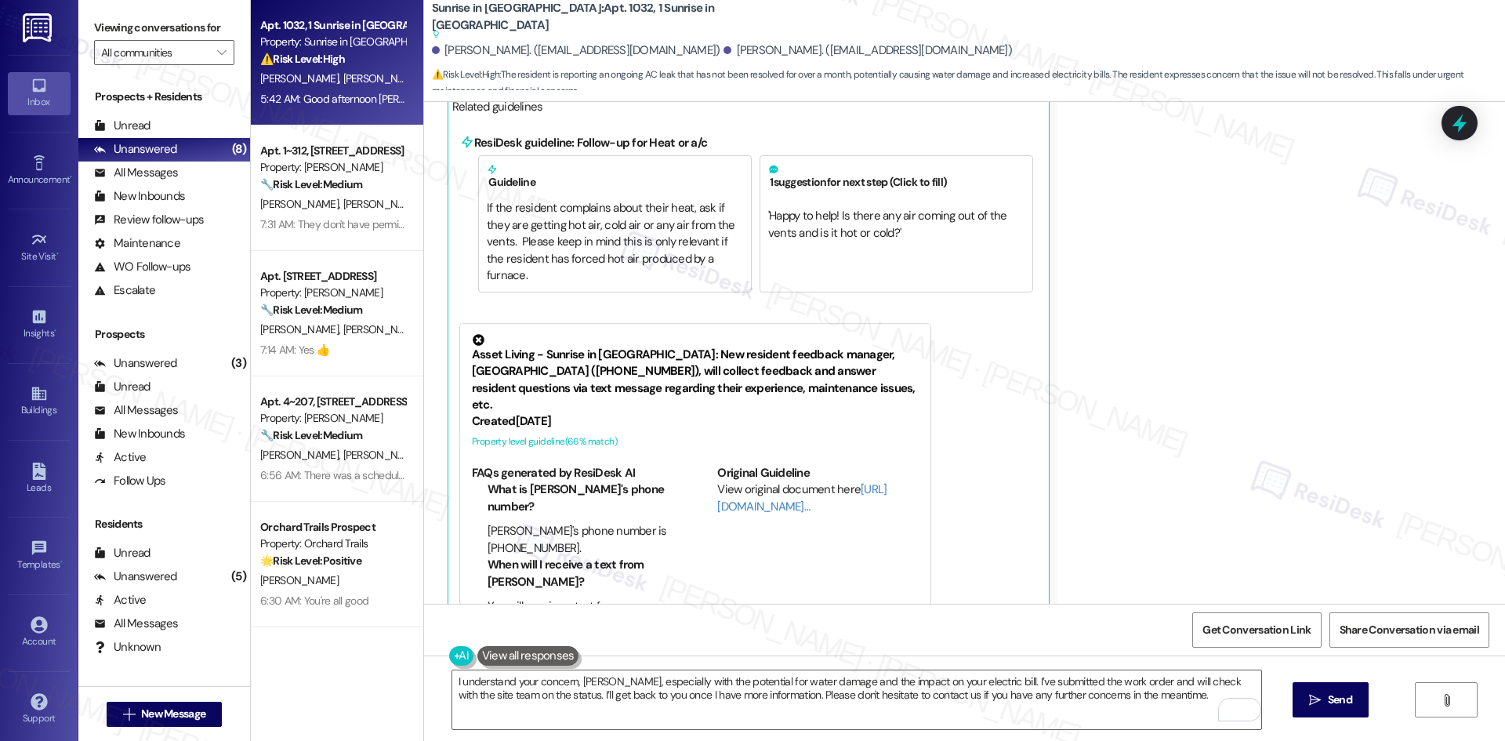
scroll to position [1480, 0]
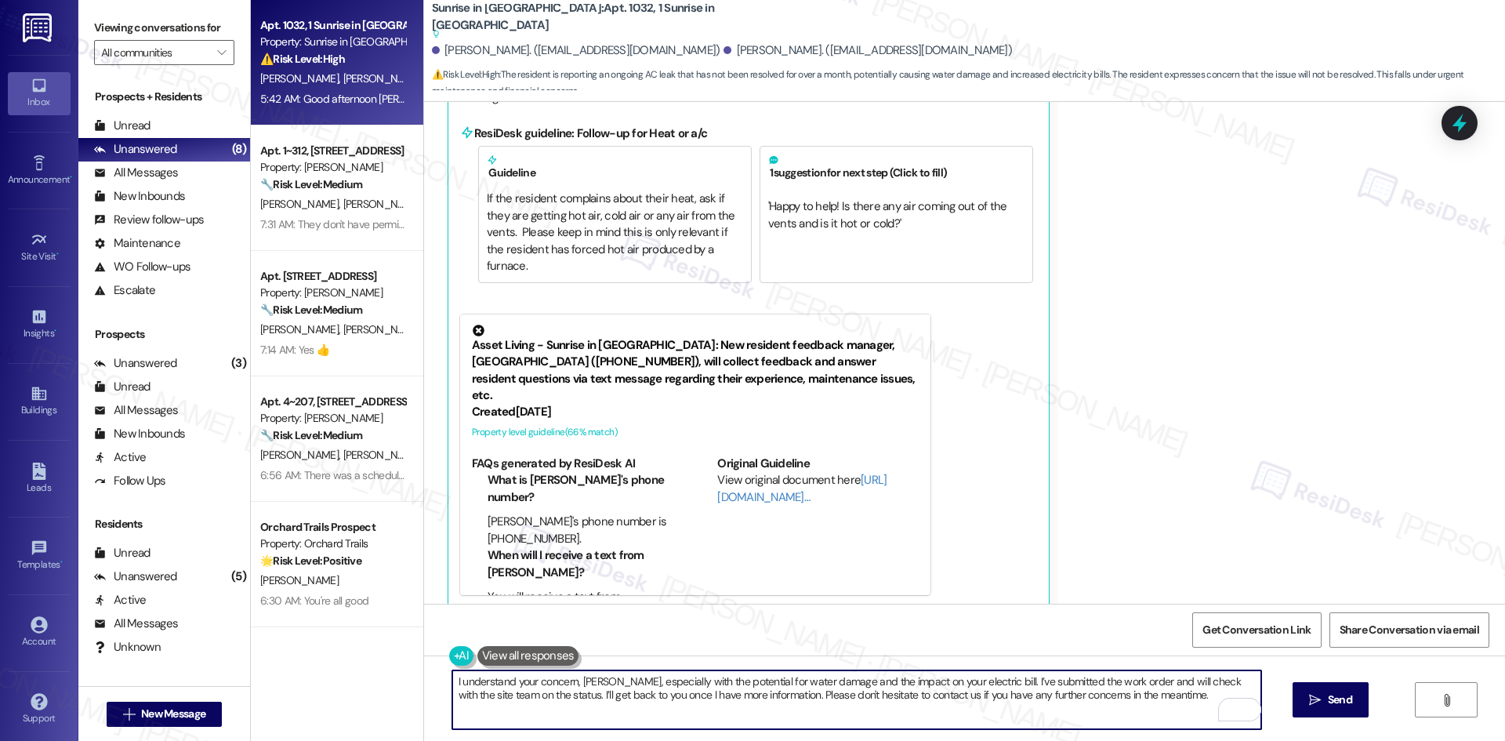
click at [800, 699] on textarea "I understand your concern, Rafael, especially with the potential for water dama…" at bounding box center [856, 699] width 809 height 59
paste textarea "inform the site team of your latest message. I’ll check on the status and get b…"
click at [799, 704] on textarea "I understand your concern, Rafael, especially with the potential for water dama…" at bounding box center [856, 699] width 809 height 59
click at [956, 697] on textarea "I understand your concern, Rafael, especially with the potential for water dama…" at bounding box center [856, 699] width 809 height 59
type textarea "I understand your concern, Rafael, especially with the potential for water dama…"
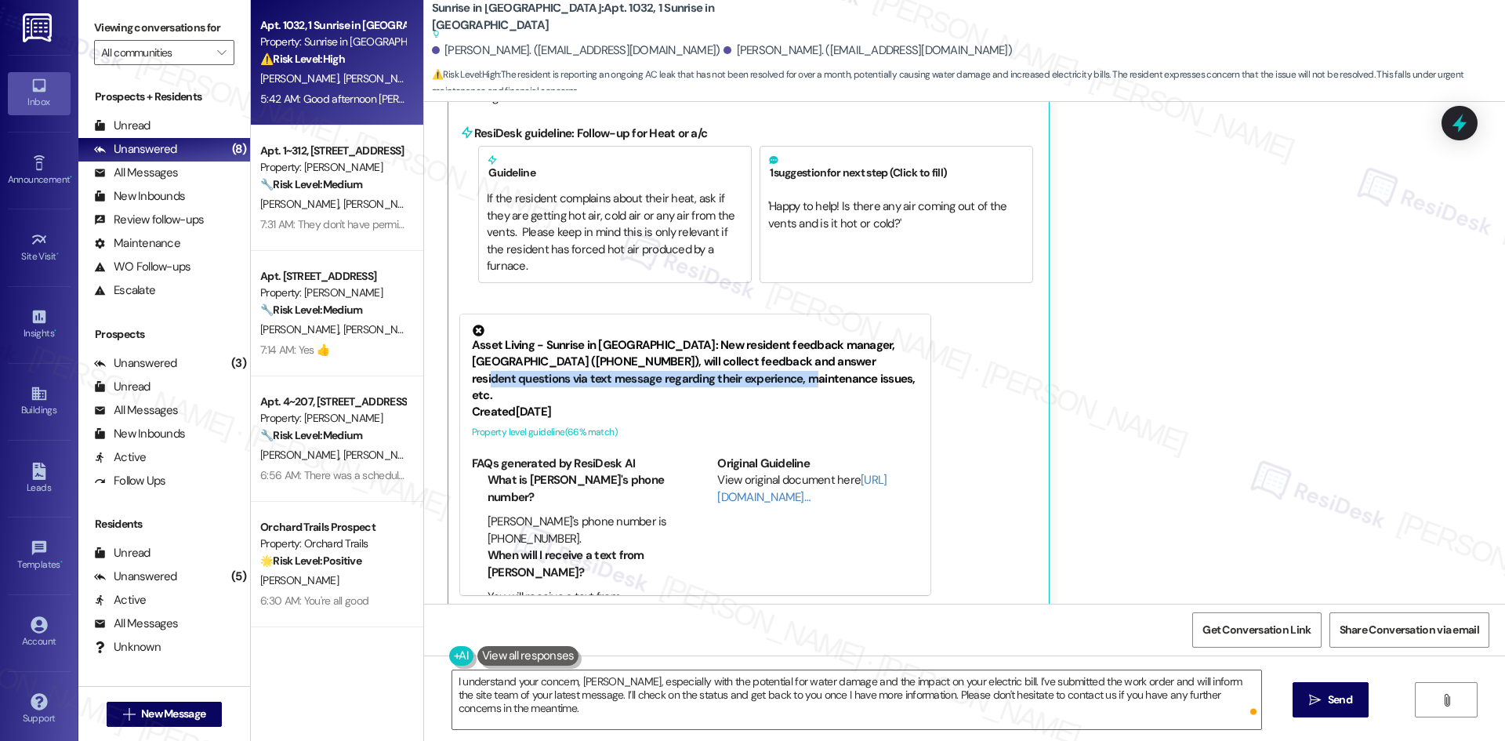
drag, startPoint x: 1209, startPoint y: 353, endPoint x: 1009, endPoint y: 636, distance: 347.0
click at [1209, 355] on div "Rafael Rivera 5:42 AM Good afternoon Tessa, my concern is that it will never ge…" at bounding box center [921, 285] width 949 height 646
click at [963, 692] on textarea "I understand your concern, Rafael, especially with the potential for water dama…" at bounding box center [856, 699] width 809 height 59
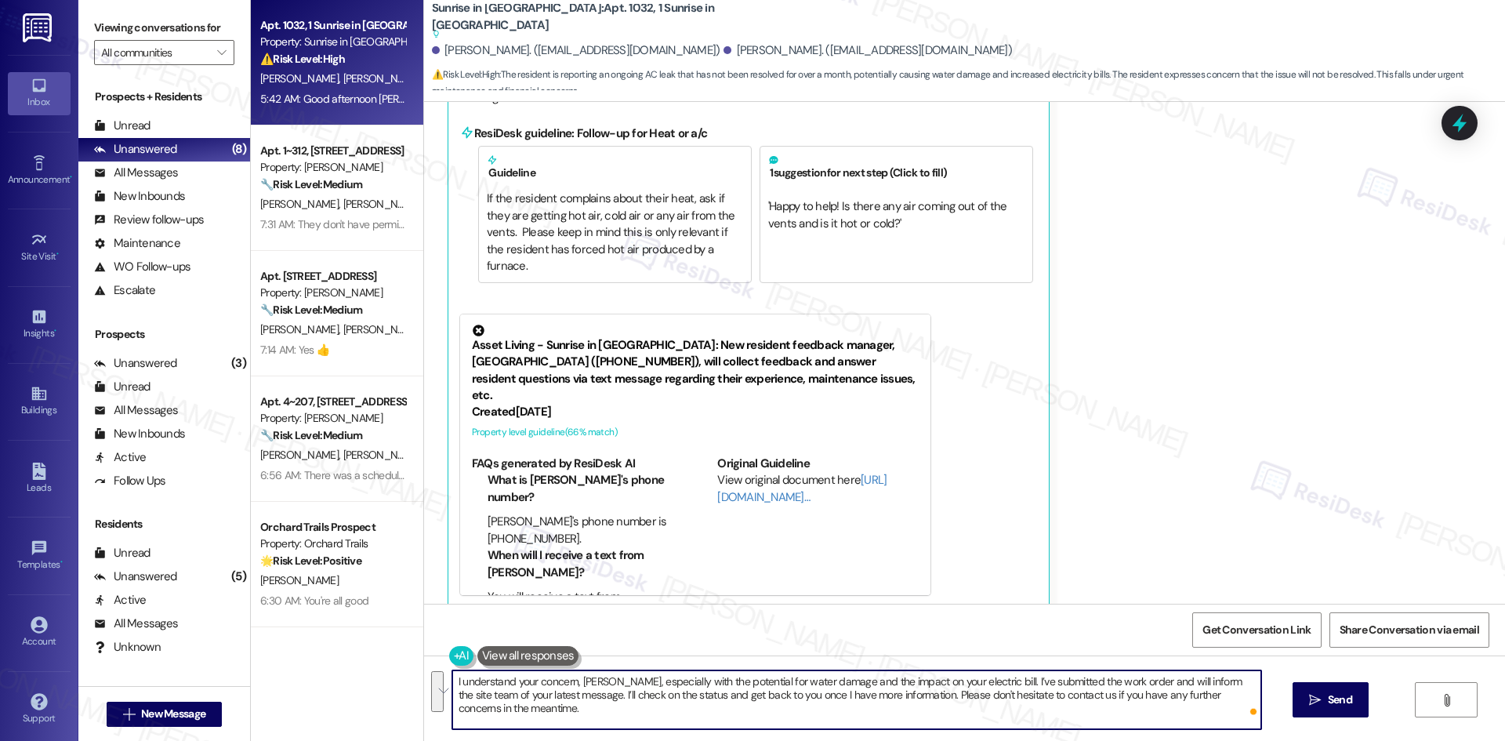
paste textarea "To enrich screen reader interactions, please activate Accessibility in Grammarl…"
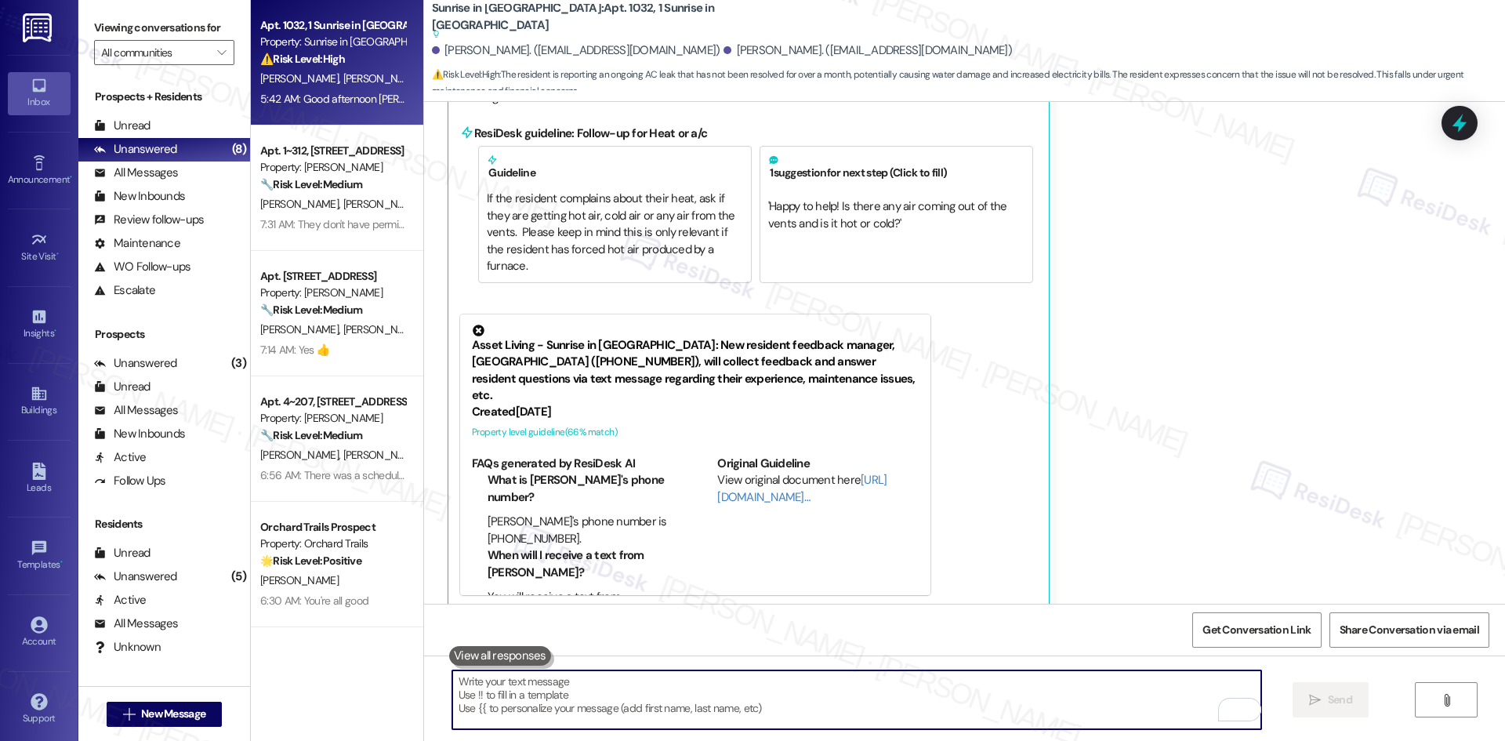
click at [879, 701] on textarea "To enrich screen reader interactions, please activate Accessibility in Grammarl…" at bounding box center [856, 699] width 809 height 59
paste textarea "To enrich screen reader interactions, please activate Accessibility in Grammarl…"
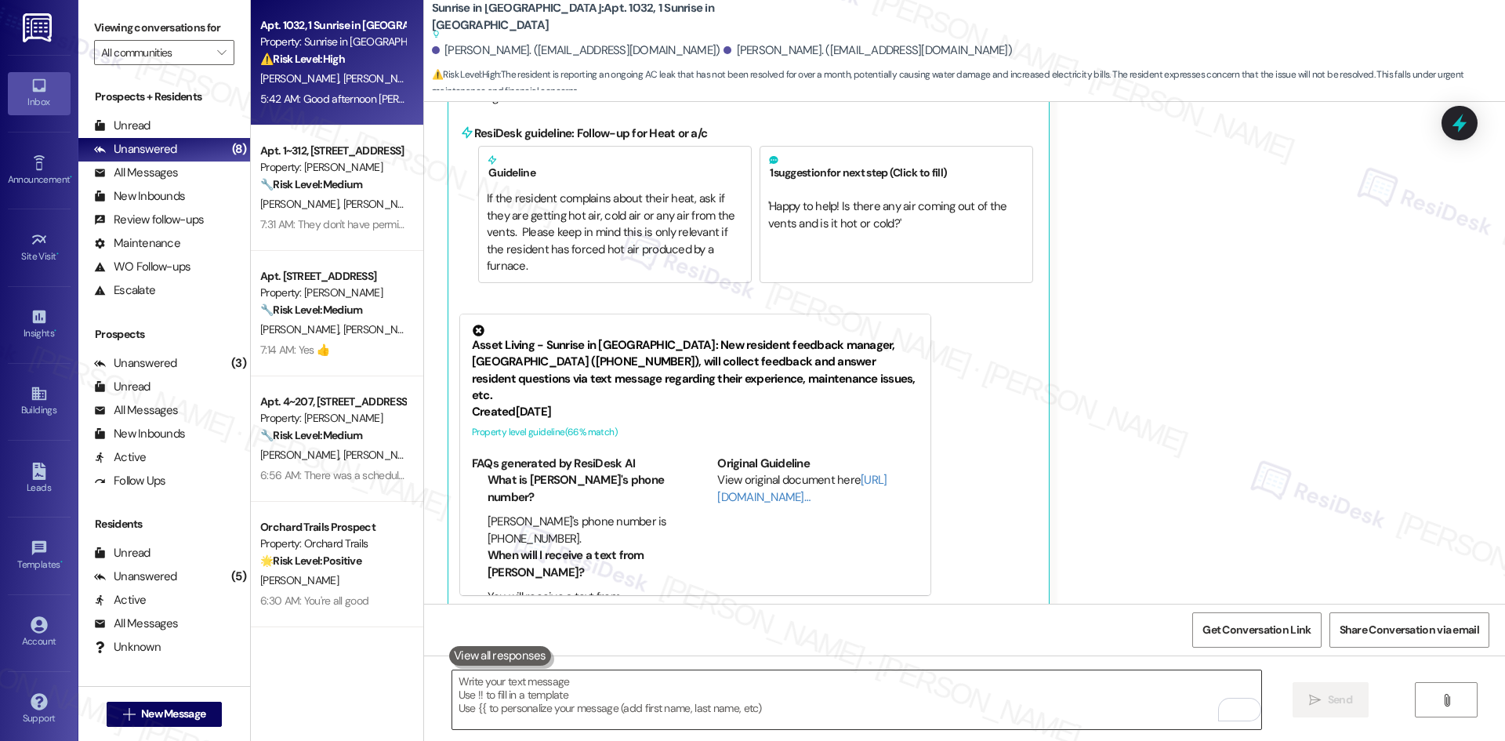
click at [808, 708] on textarea "To enrich screen reader interactions, please activate Accessibility in Grammarl…" at bounding box center [856, 699] width 809 height 59
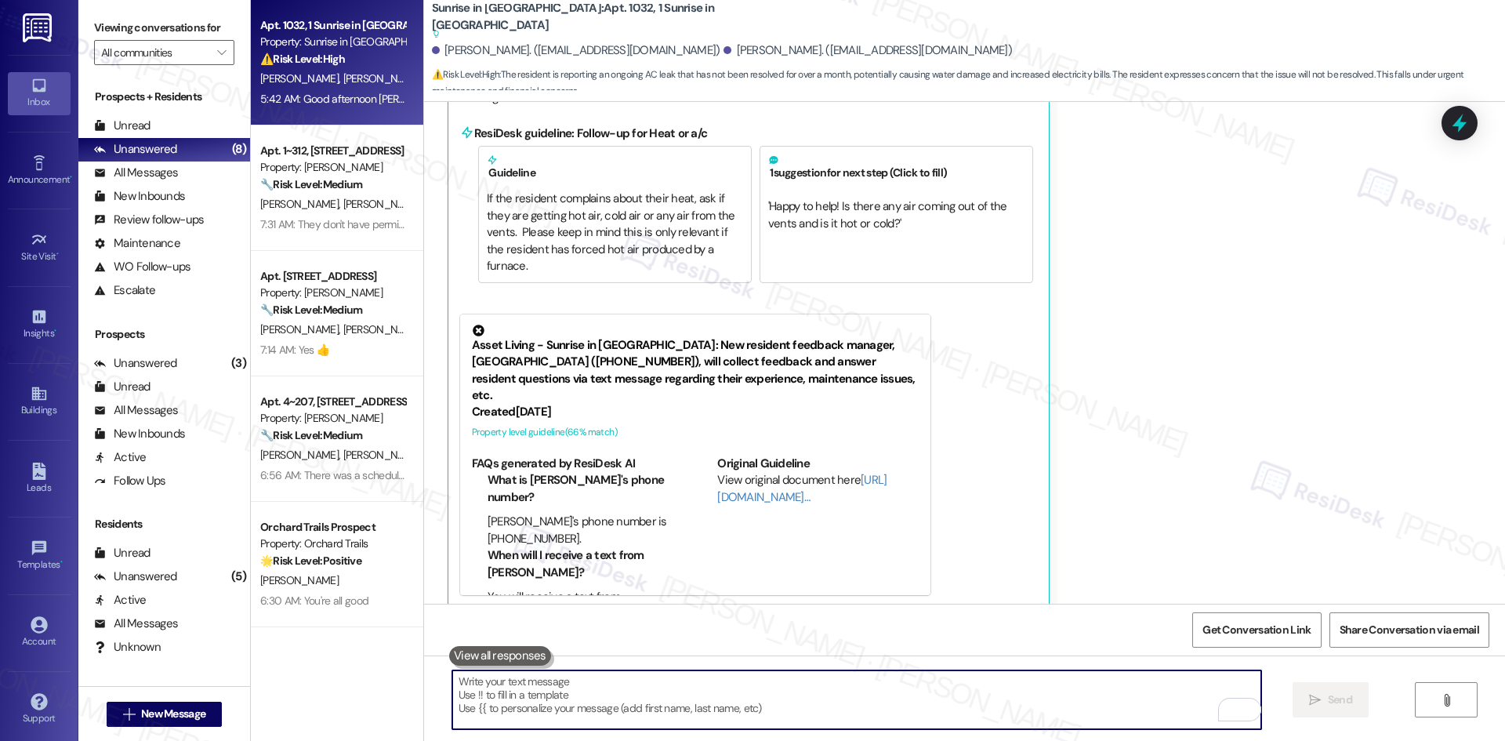
paste textarea "I understand your concern, Rafael, about possible water damage and the higher e…"
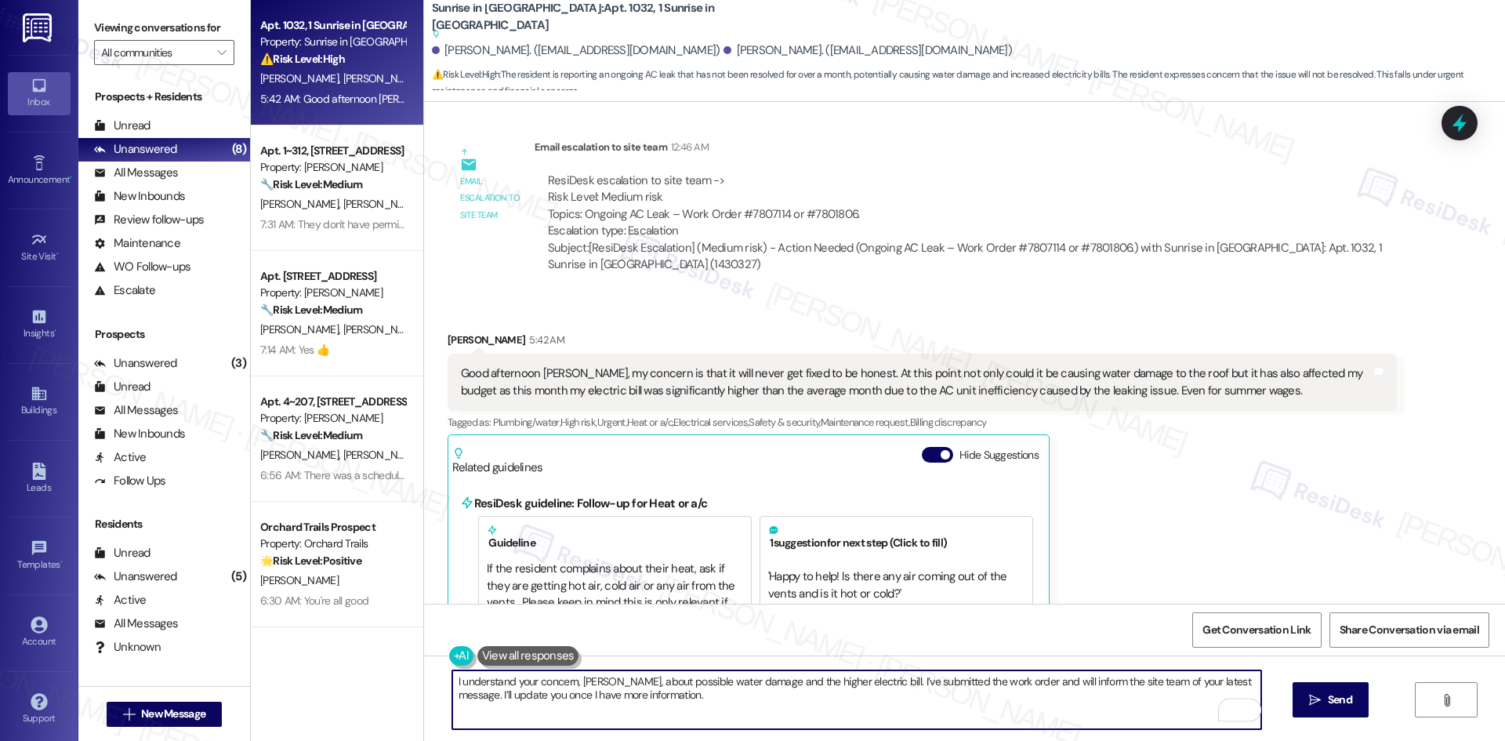
scroll to position [1245, 0]
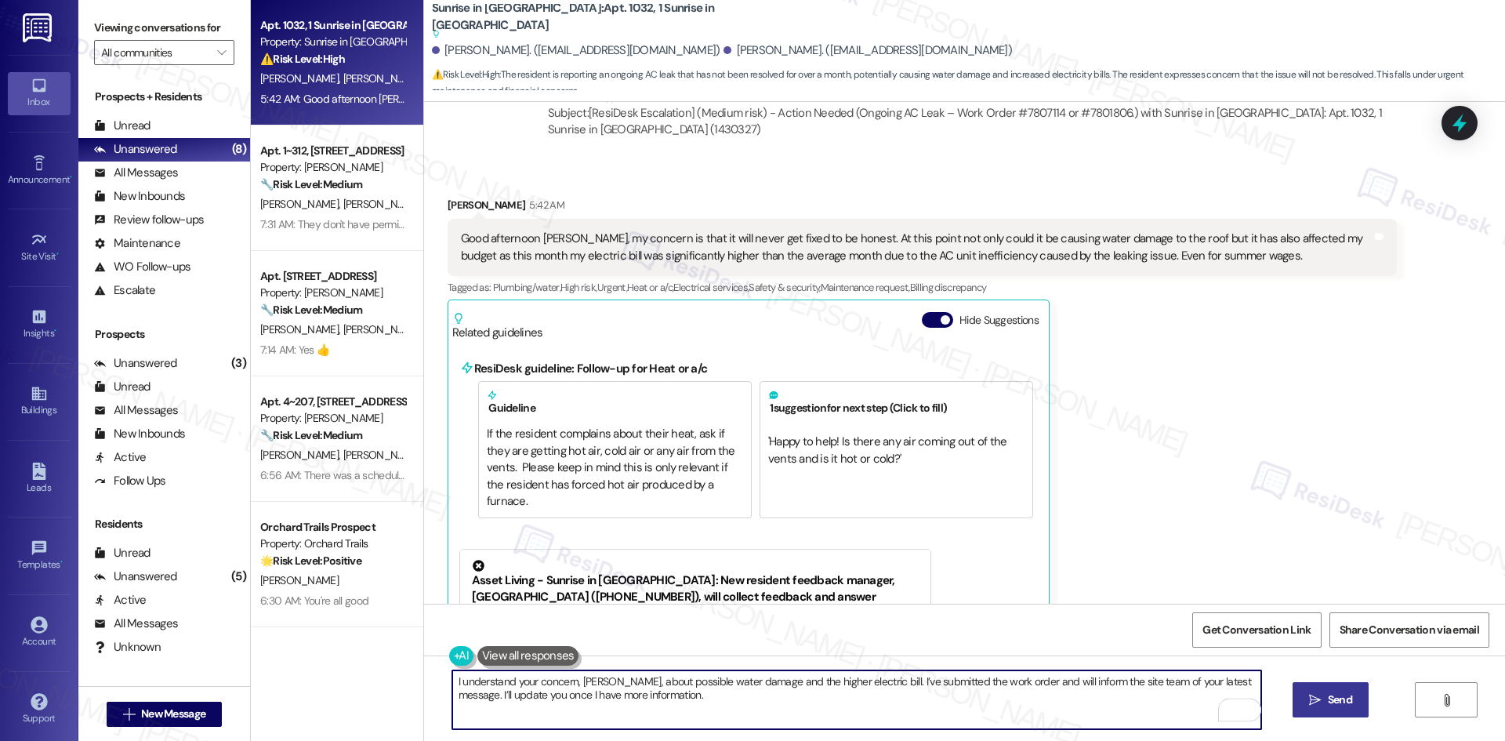
type textarea "I understand your concern, Rafael, about possible water damage and the higher e…"
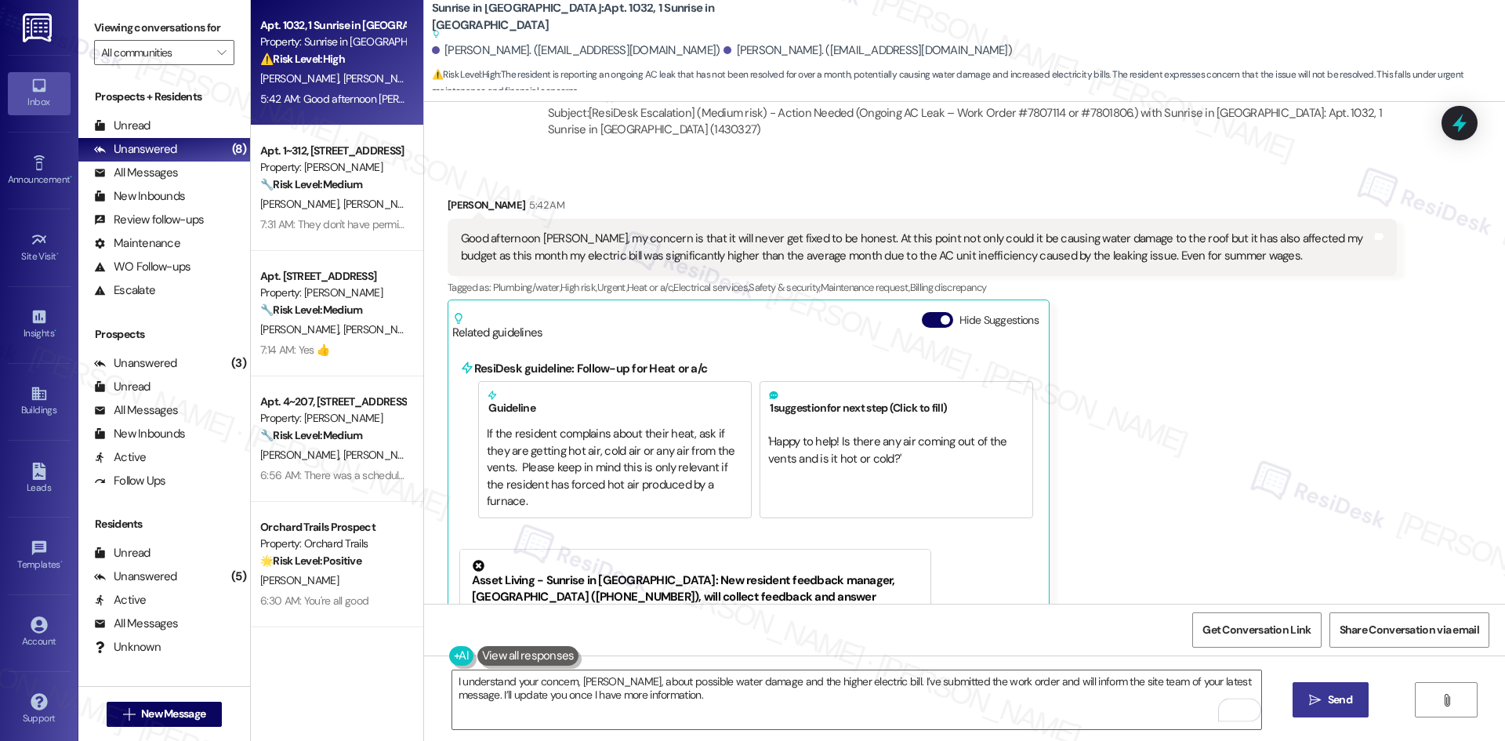
click at [1309, 702] on icon "" at bounding box center [1315, 700] width 12 height 13
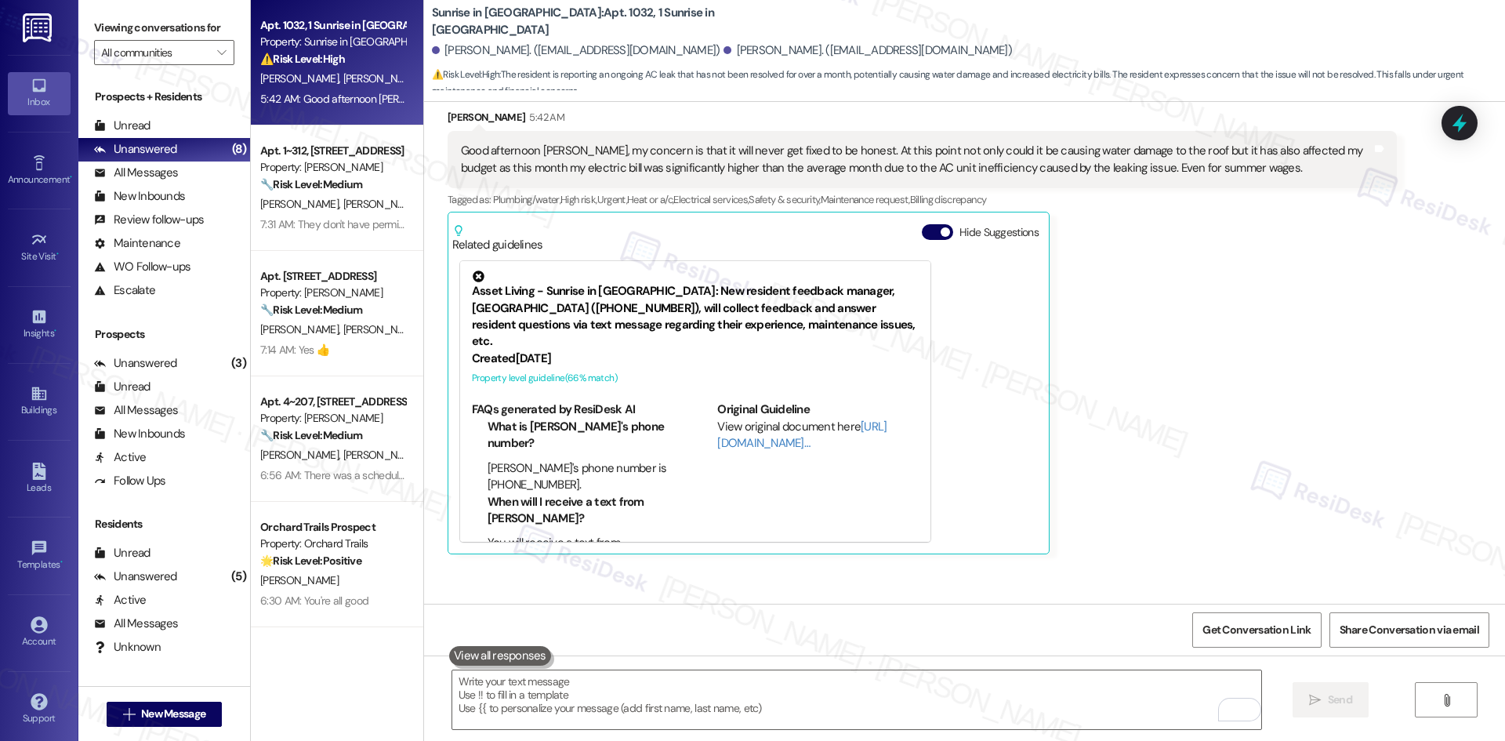
scroll to position [1422, 0]
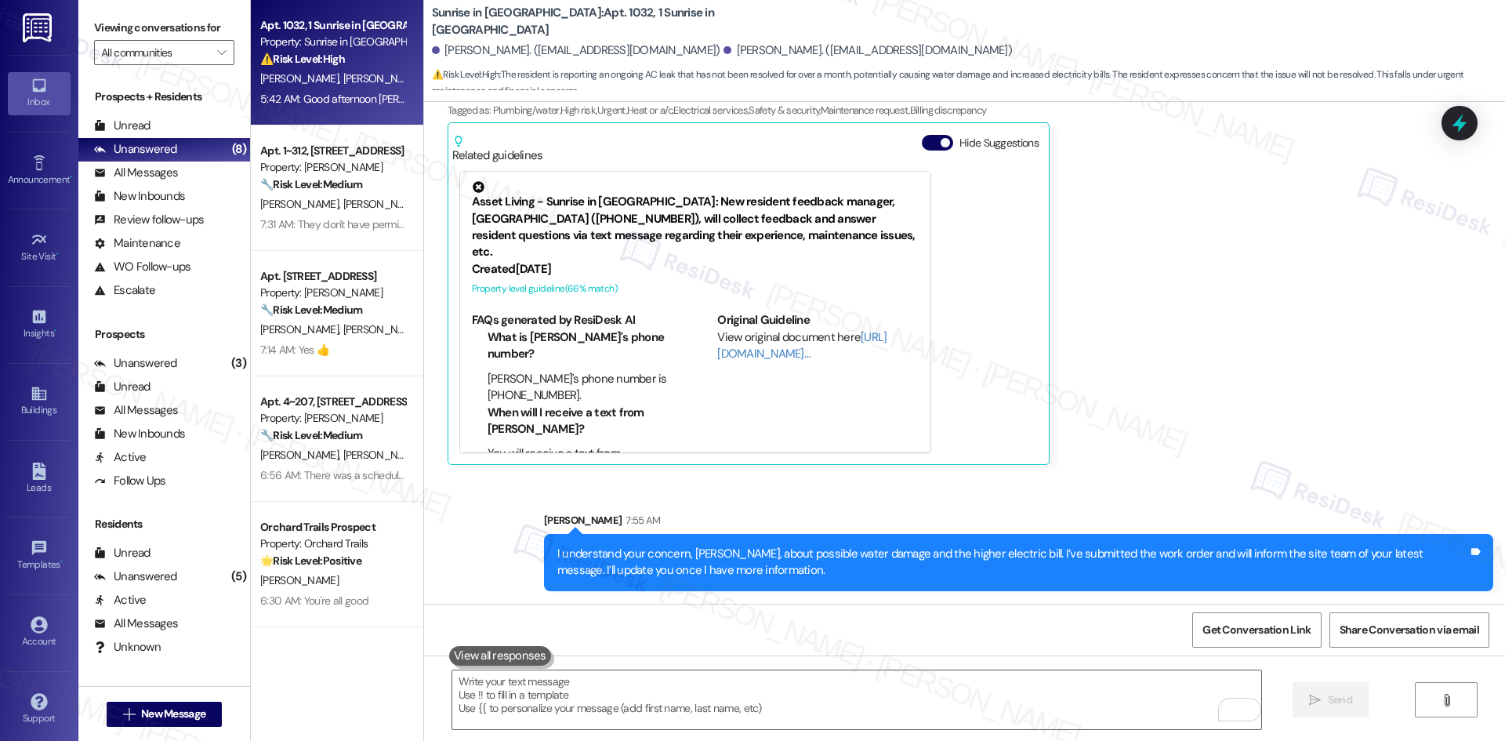
click at [1242, 454] on div "Rafael Rivera 5:42 AM Good afternoon Tessa, my concern is that it will never ge…" at bounding box center [921, 242] width 949 height 445
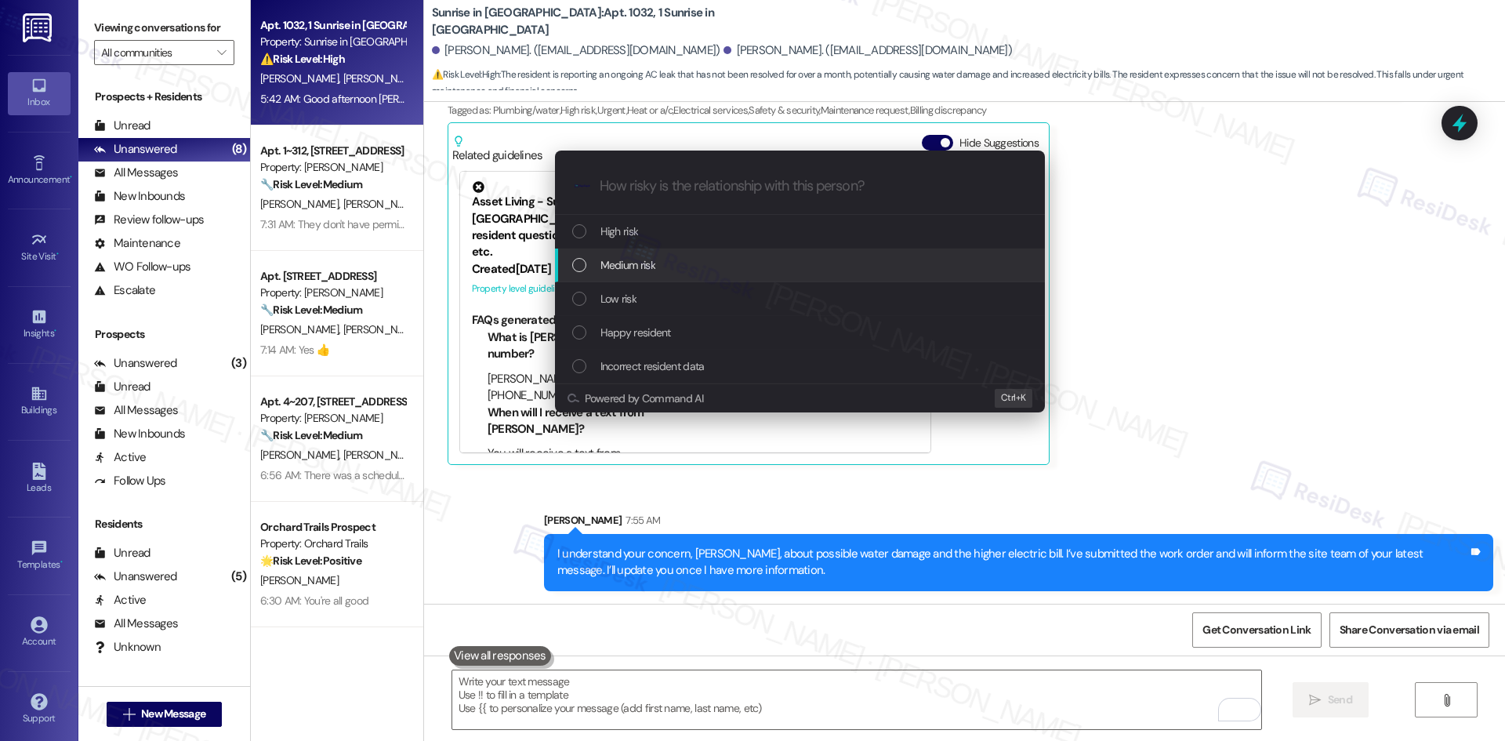
click at [661, 267] on div "Medium risk" at bounding box center [801, 264] width 458 height 17
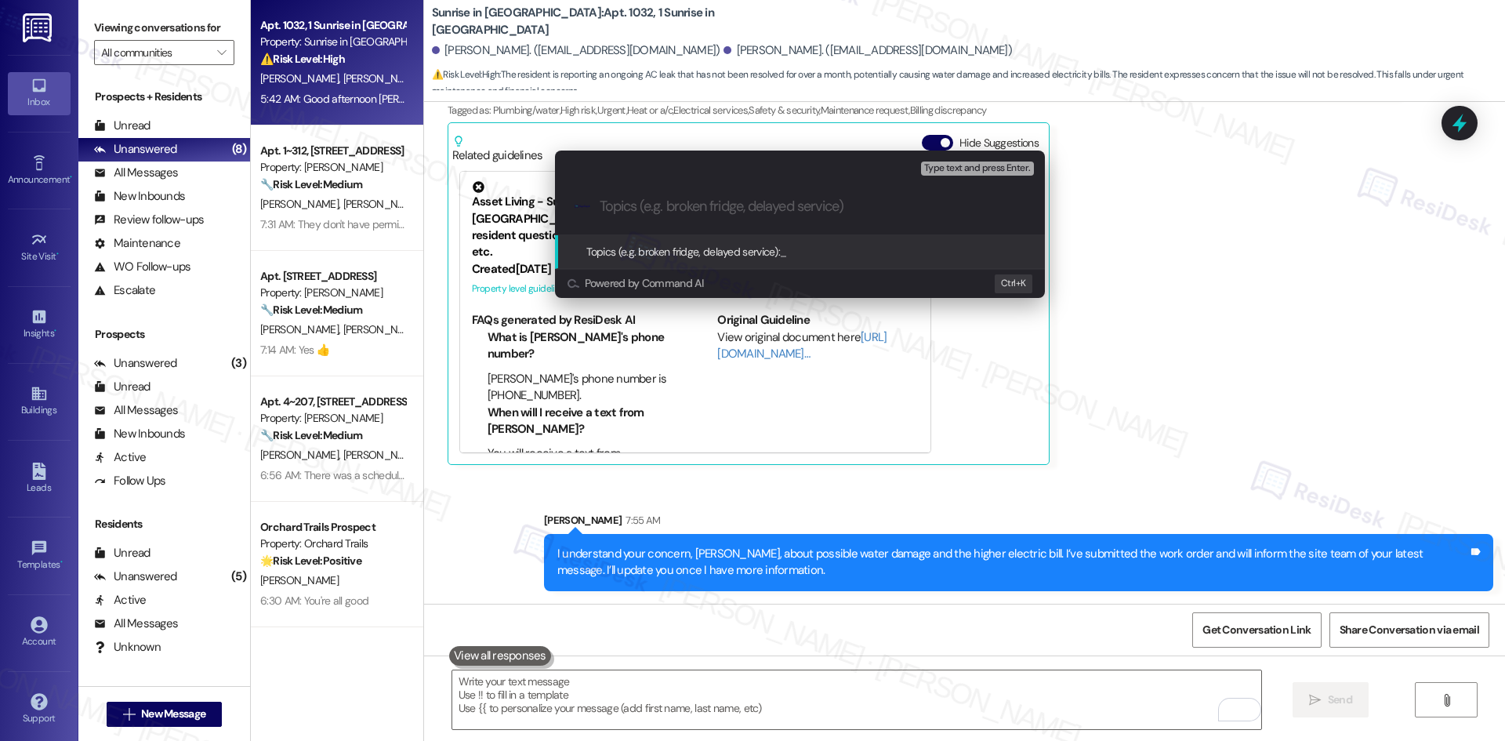
click at [730, 216] on div ".cls-1{fill:#0a055f;}.cls-2{fill:#0cc4c4;} resideskLogoBlueOrange" at bounding box center [800, 207] width 490 height 56
click at [726, 205] on input "Topics (e.g. broken fridge, delayed service)" at bounding box center [813, 206] width 426 height 16
paste input "Impact of Ongoing AC Leak"
type input "Impact of Ongoing AC Leak"
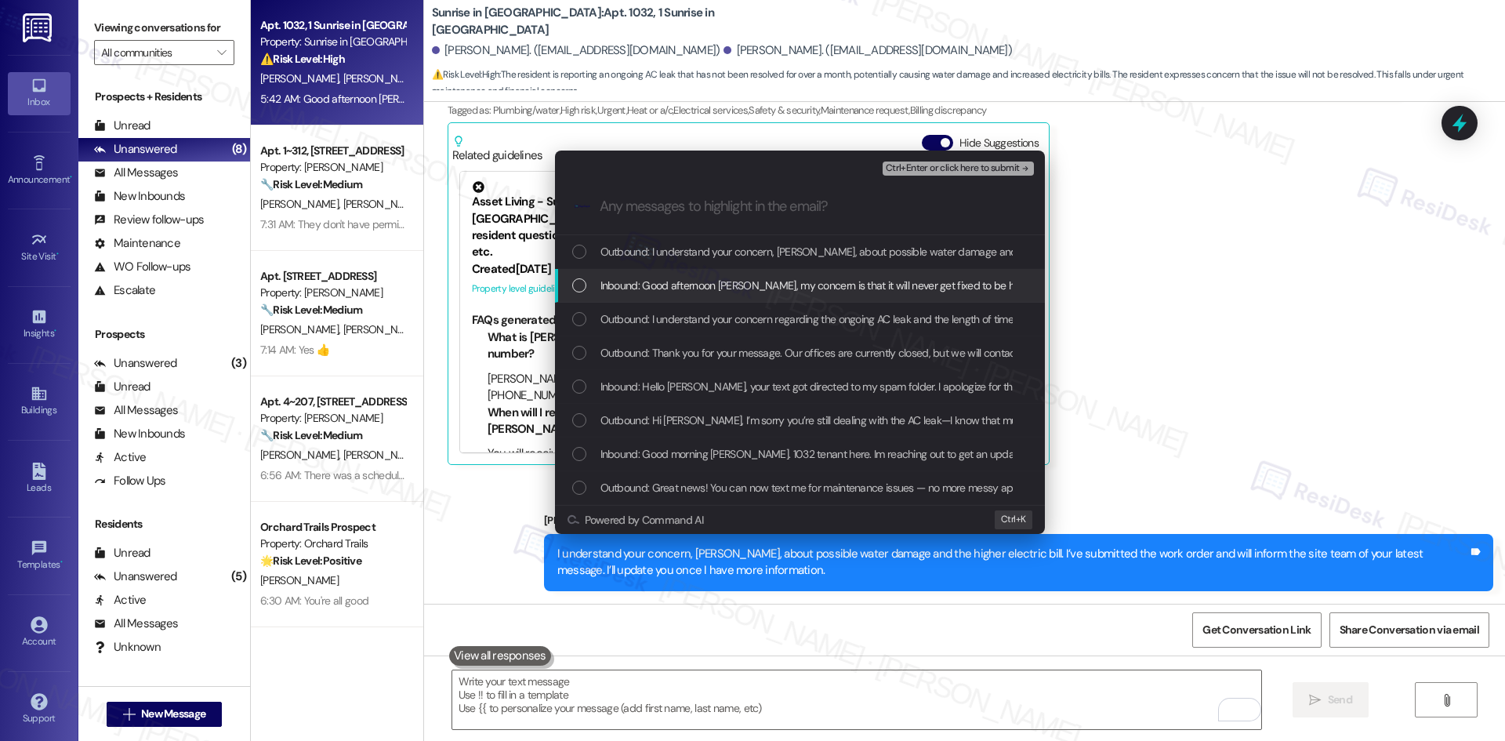
click at [747, 283] on span "Inbound: Good afternoon Tessa, my concern is that it will never get fixed to be…" at bounding box center [1419, 285] width 1639 height 17
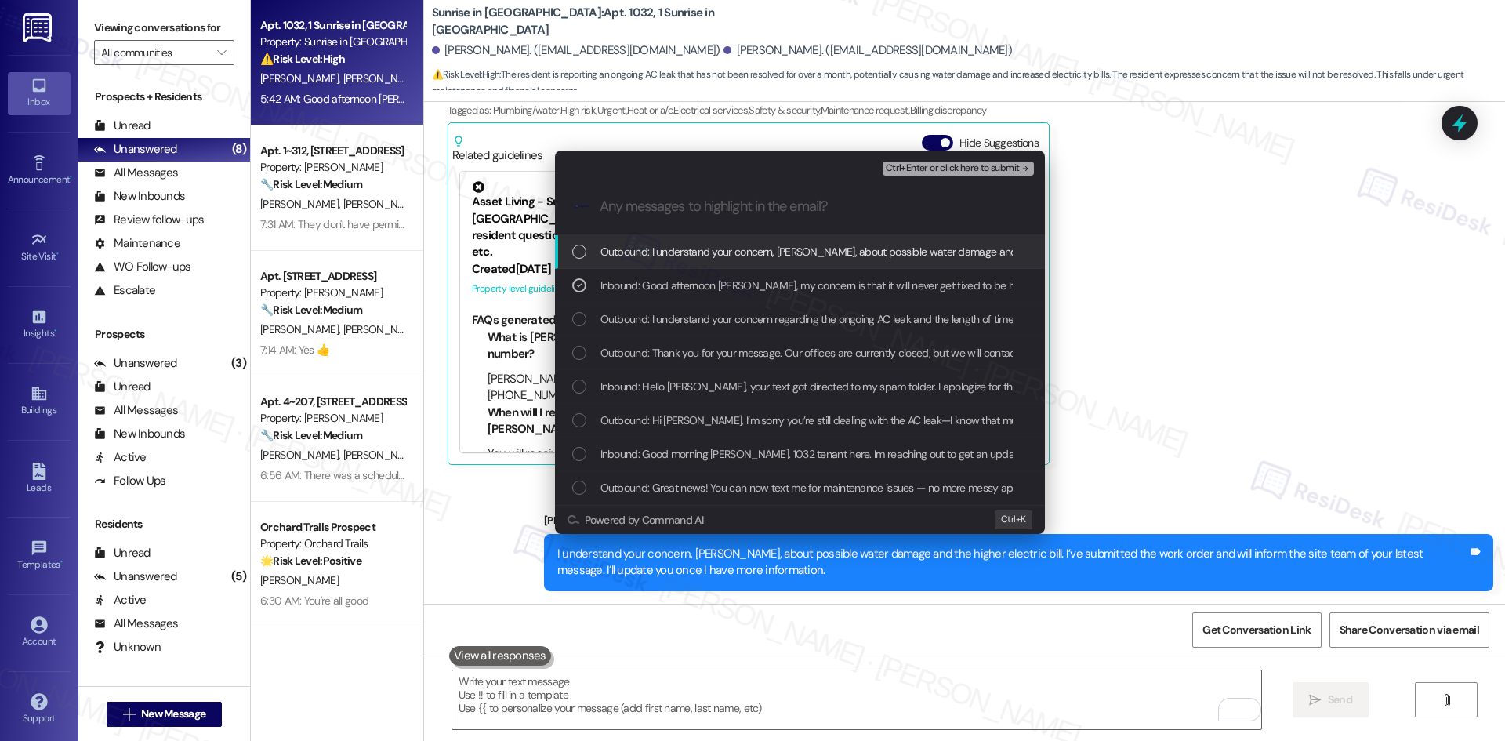
click at [976, 163] on span "Ctrl+Enter or click here to submit" at bounding box center [953, 168] width 134 height 11
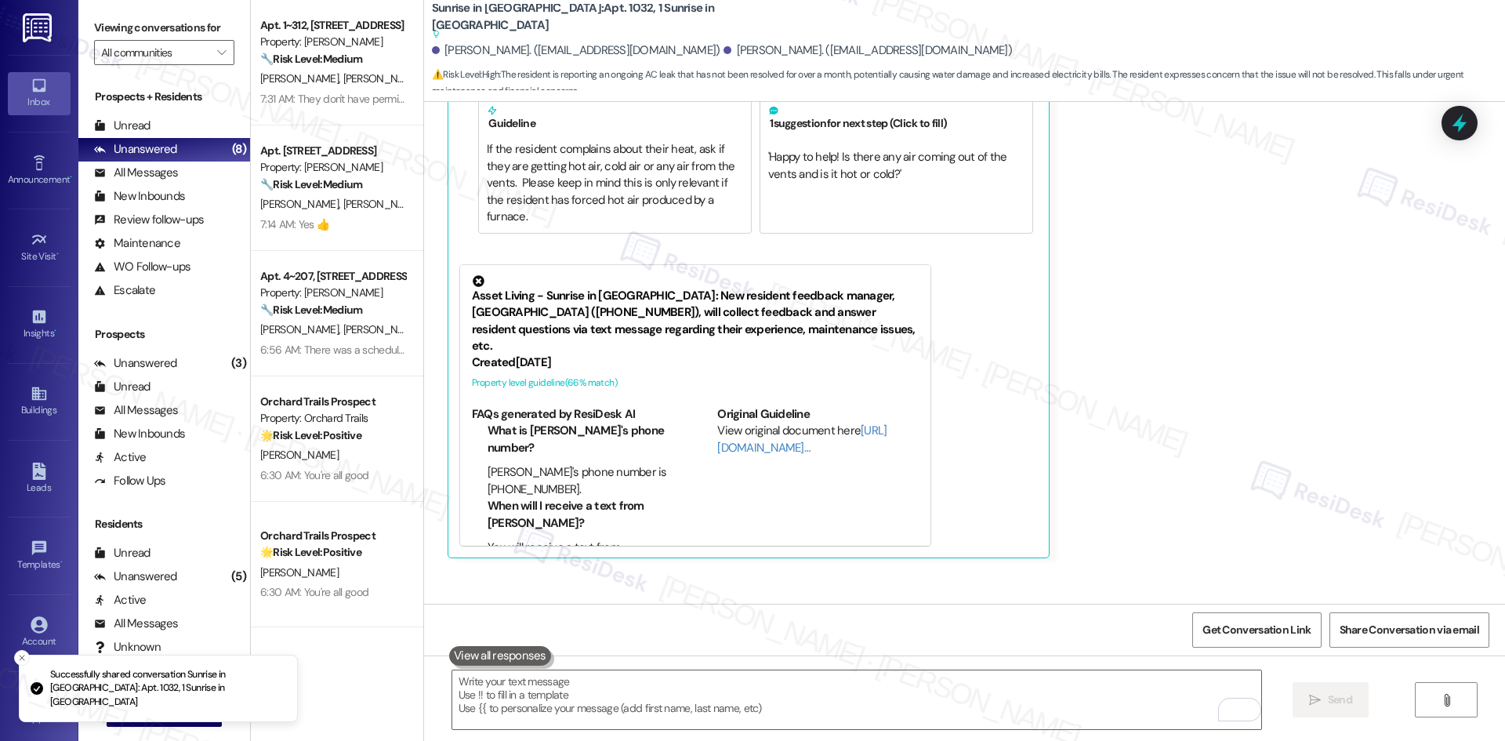
scroll to position [1629, 0]
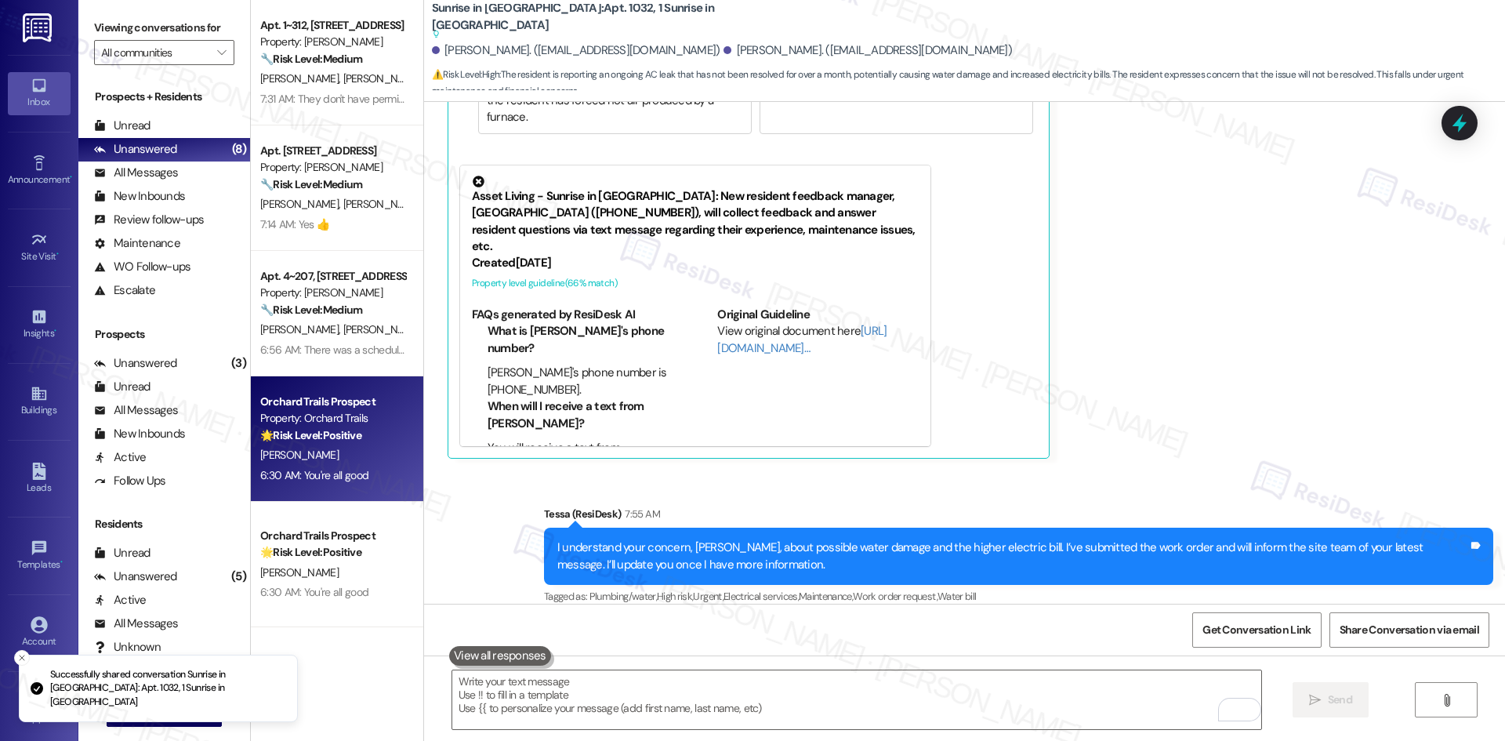
click at [360, 428] on div "🌟 Risk Level: Positive The resident is confirming that their issue is resolved …" at bounding box center [332, 435] width 145 height 16
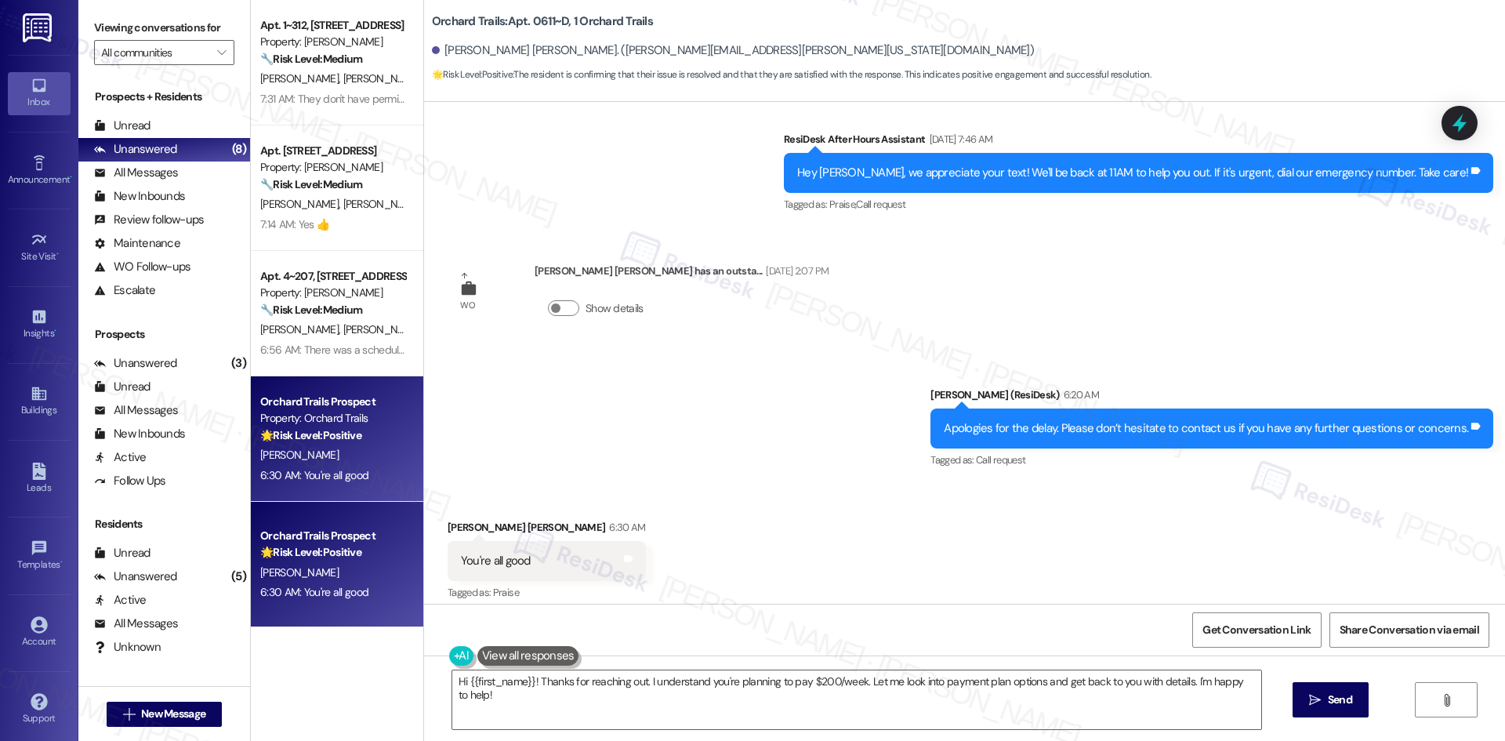
scroll to position [469, 0]
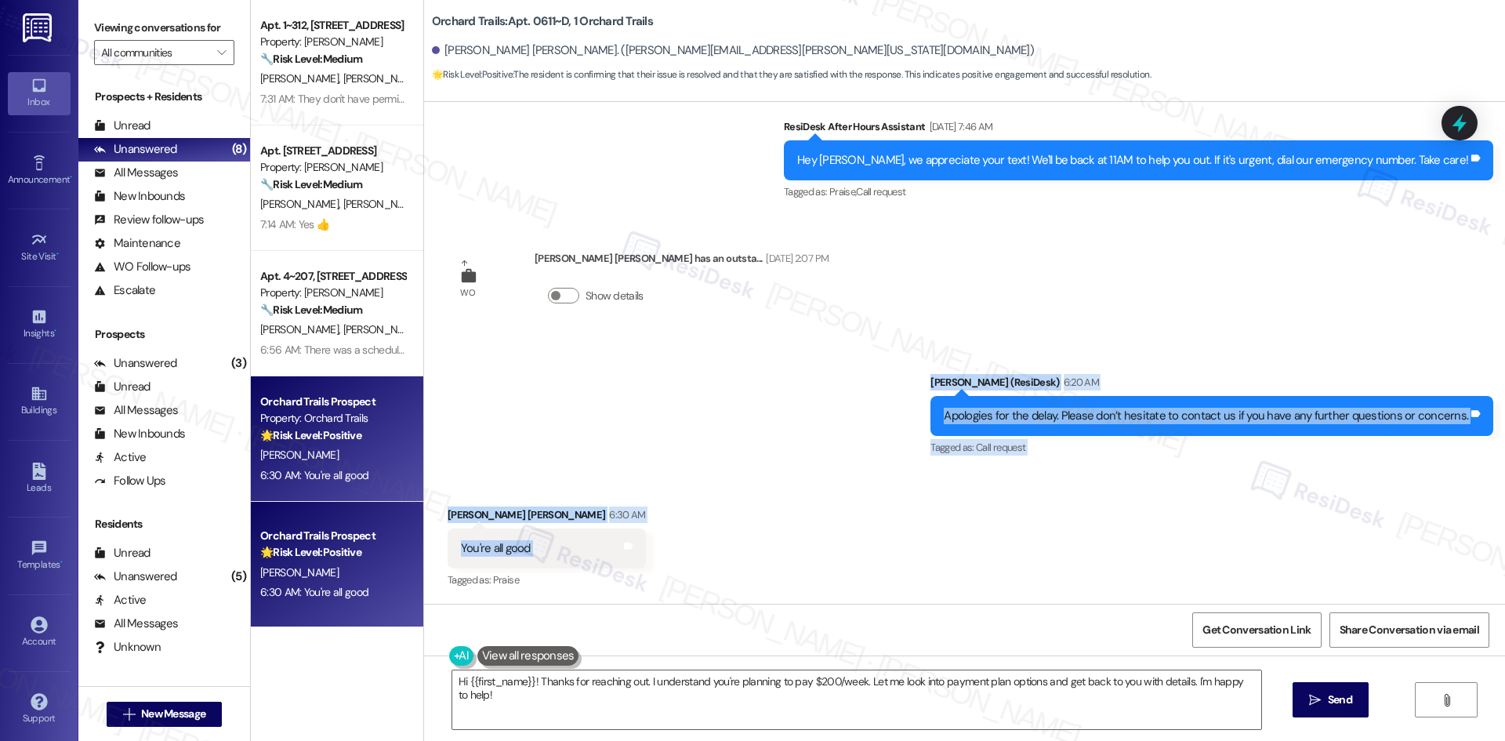
drag, startPoint x: 903, startPoint y: 384, endPoint x: 1002, endPoint y: 551, distance: 194.3
click at [1002, 551] on div "Lease started Aug 01, 2025 at 8:00 AM Survey, sent via SMS Residesk Automated S…" at bounding box center [964, 353] width 1081 height 502
copy div "Sarah (ResiDesk) 6:20 AM Apologies for the delay. Please don’t hesitate to cont…"
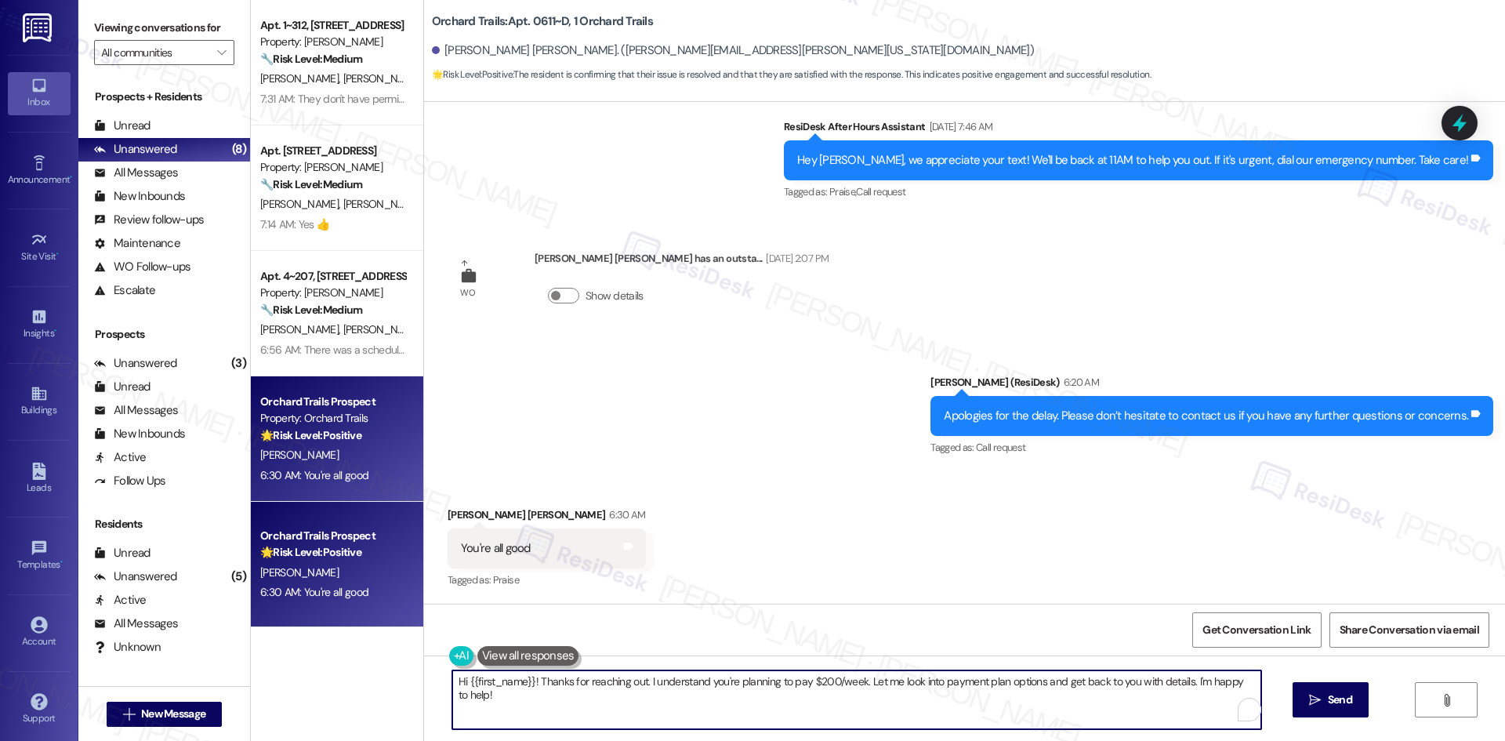
click at [705, 712] on textarea "Hi {{first_name}}! Thanks for reaching out. I understand you're planning to pay…" at bounding box center [856, 699] width 809 height 59
paste textarea "Glad to hear that, thank you"
type textarea "Glad to hear that, thank you!"
click at [1323, 690] on button " Send" at bounding box center [1330, 699] width 76 height 35
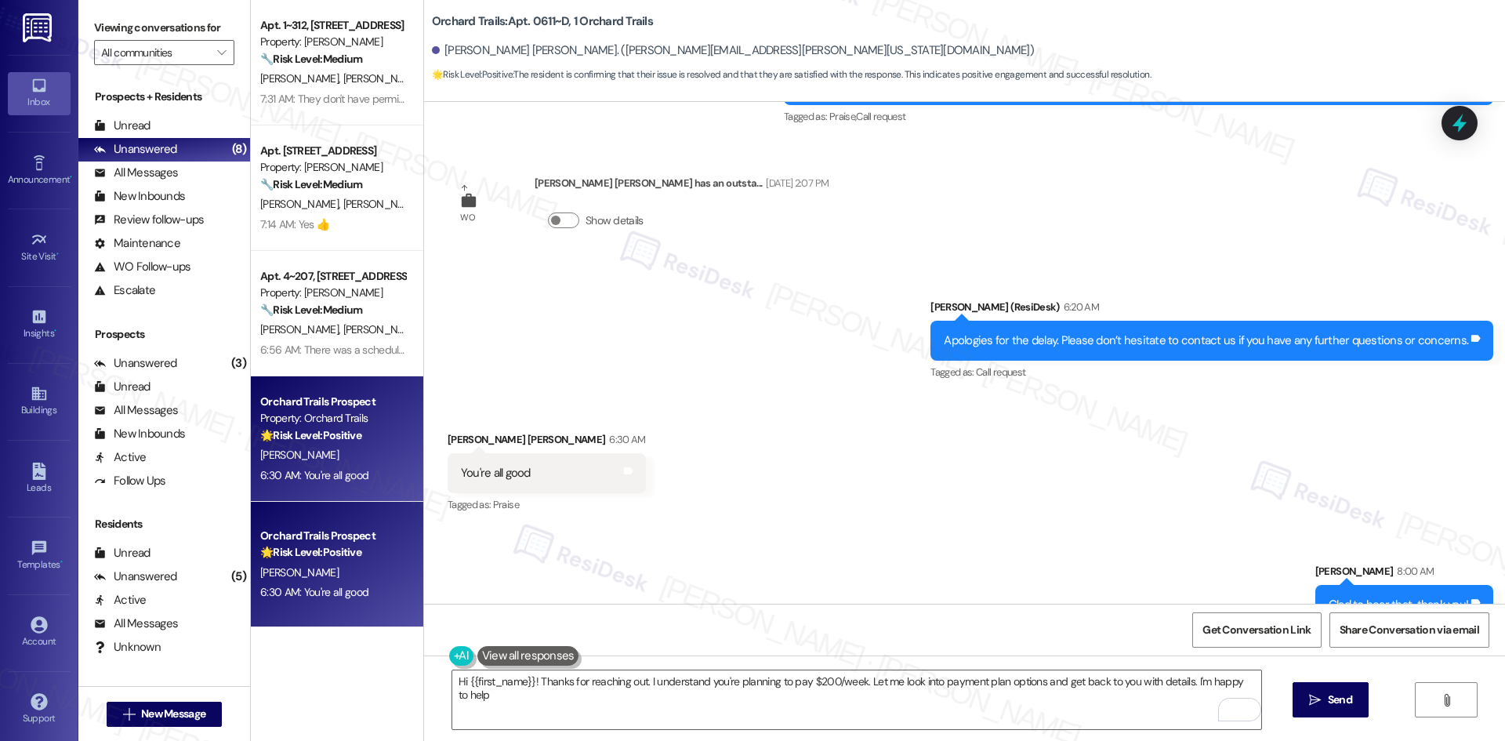
type textarea "Hi {{first_name}}! Thanks for reaching out. I understand you're planning to pay…"
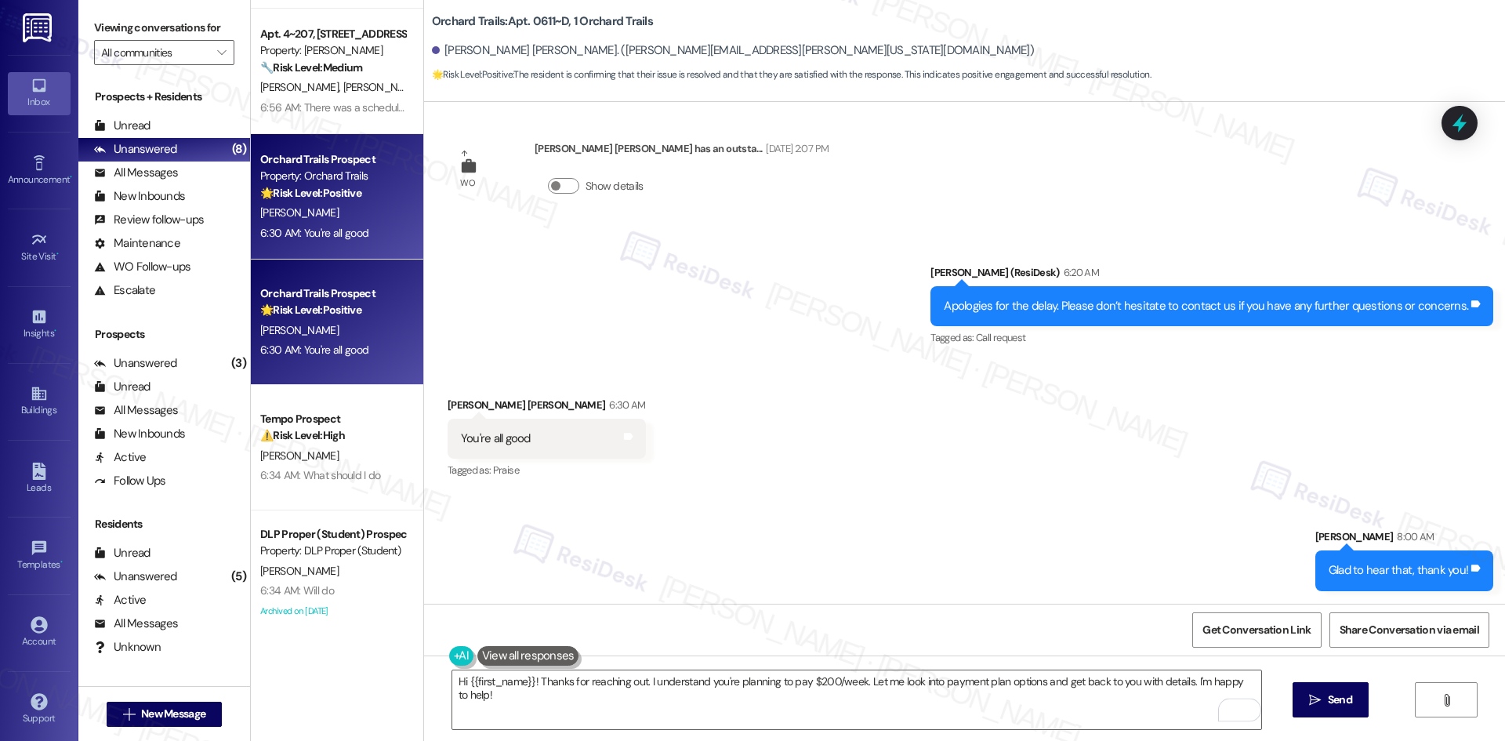
scroll to position [248, 0]
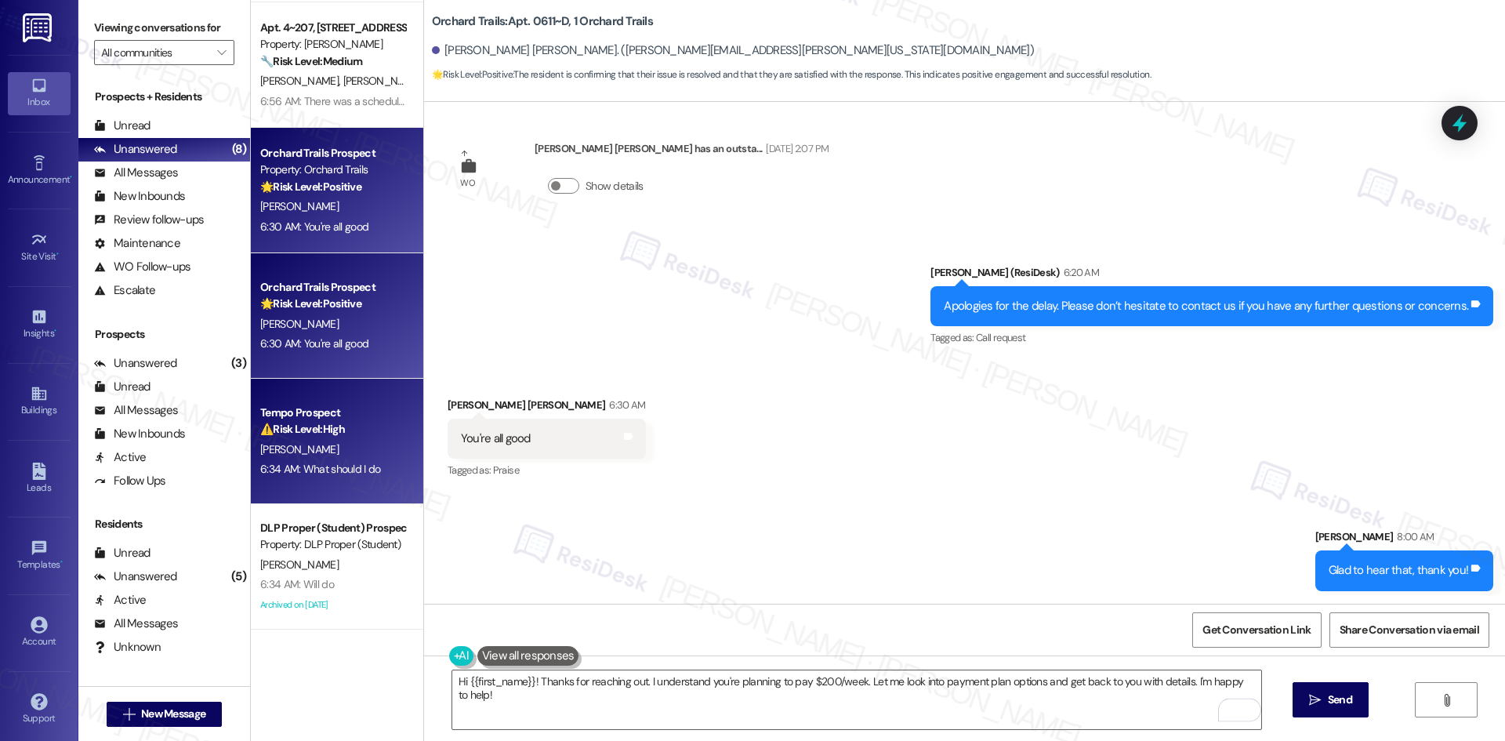
click at [342, 460] on div "6:34 AM: What should I do 6:34 AM: What should I do" at bounding box center [333, 469] width 148 height 20
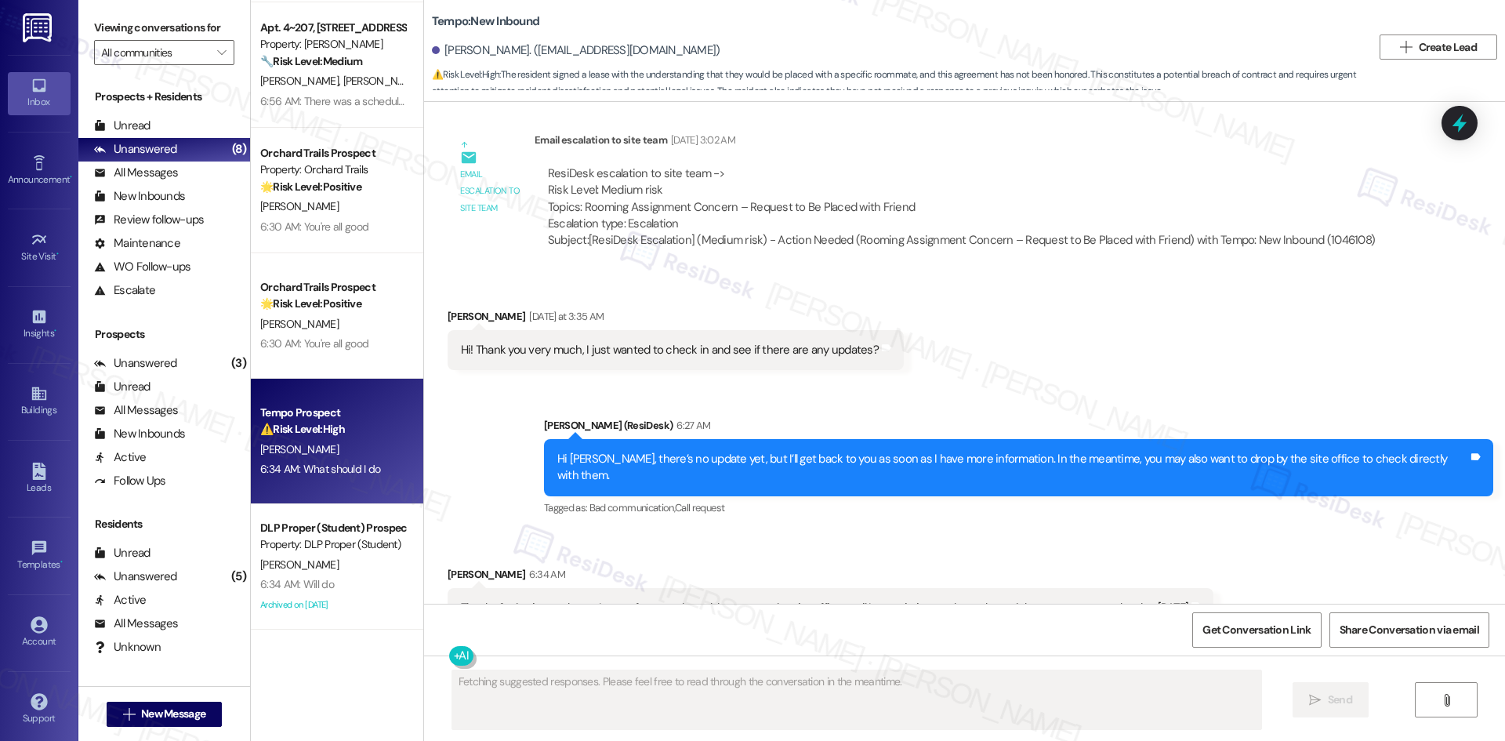
scroll to position [3440, 0]
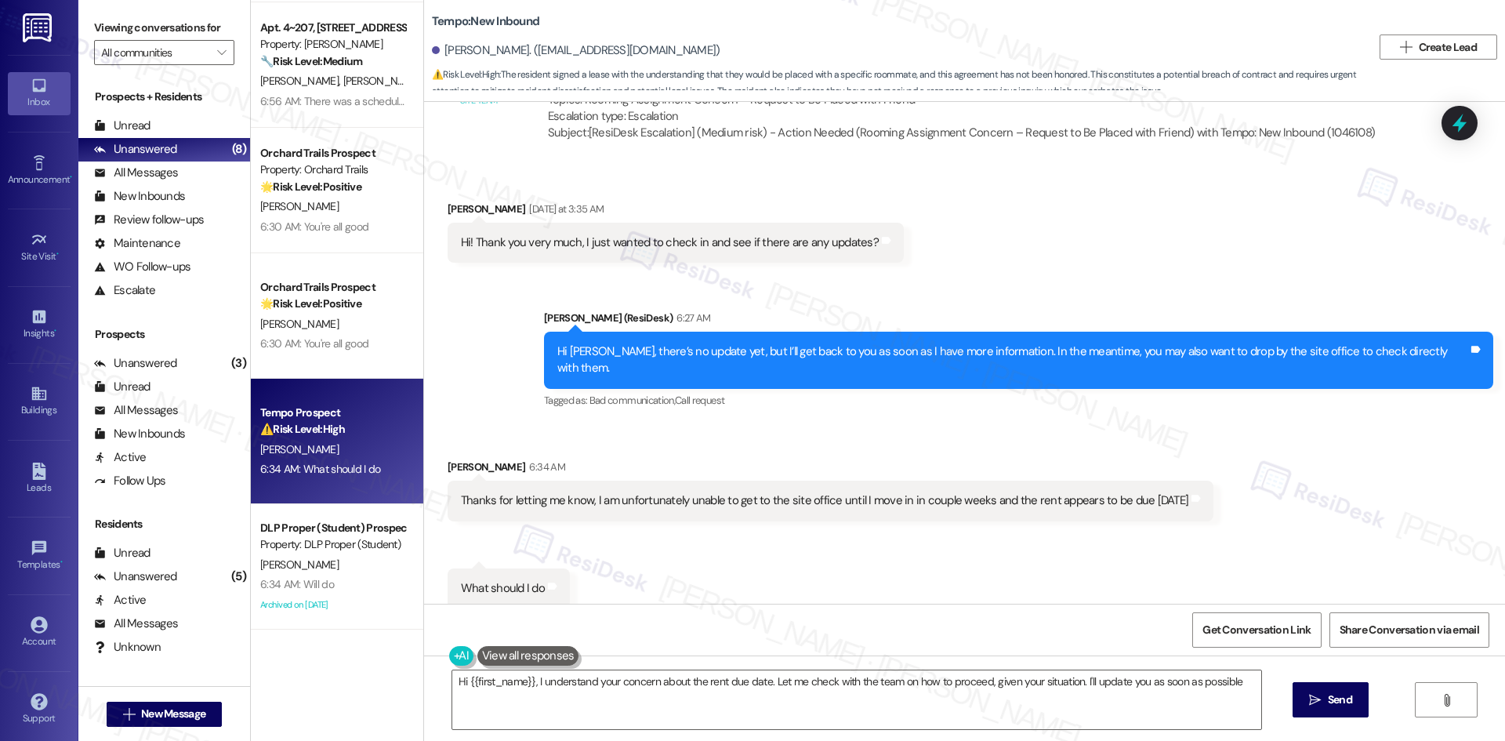
type textarea "Hi {{first_name}}, I understand your concern about the rent due date. Let me ch…"
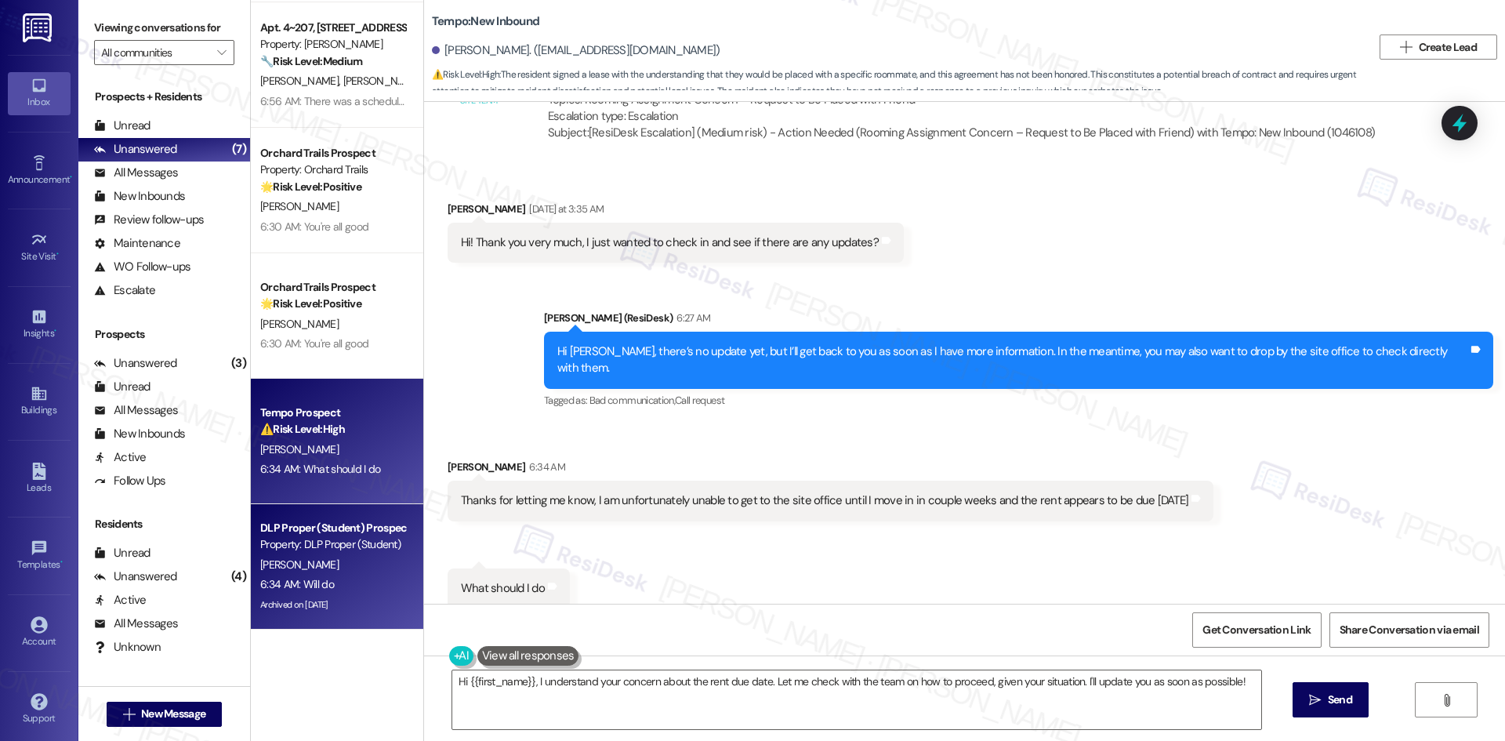
click at [351, 566] on div "[PERSON_NAME]" at bounding box center [333, 565] width 148 height 20
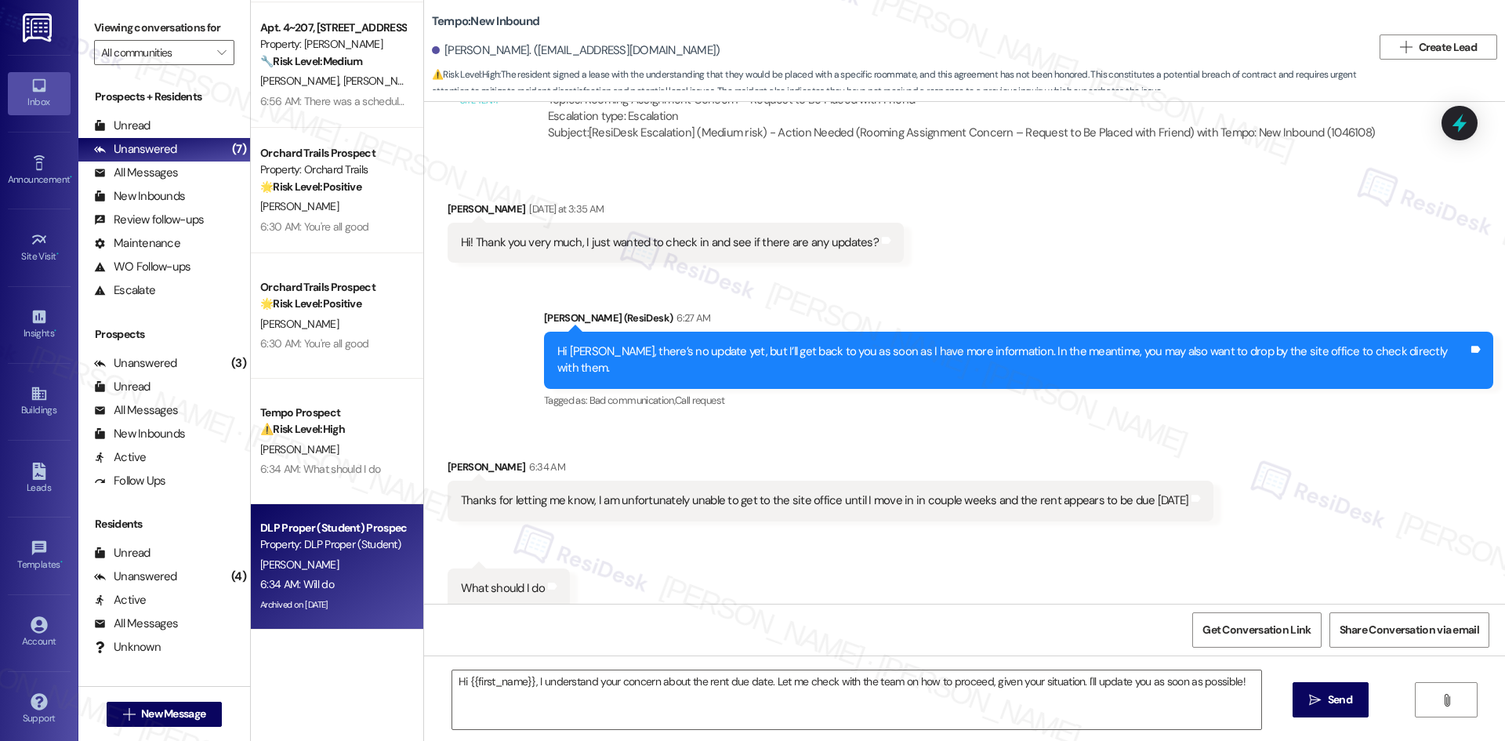
type textarea "Fetching suggested responses. Please feel free to read through the conversation…"
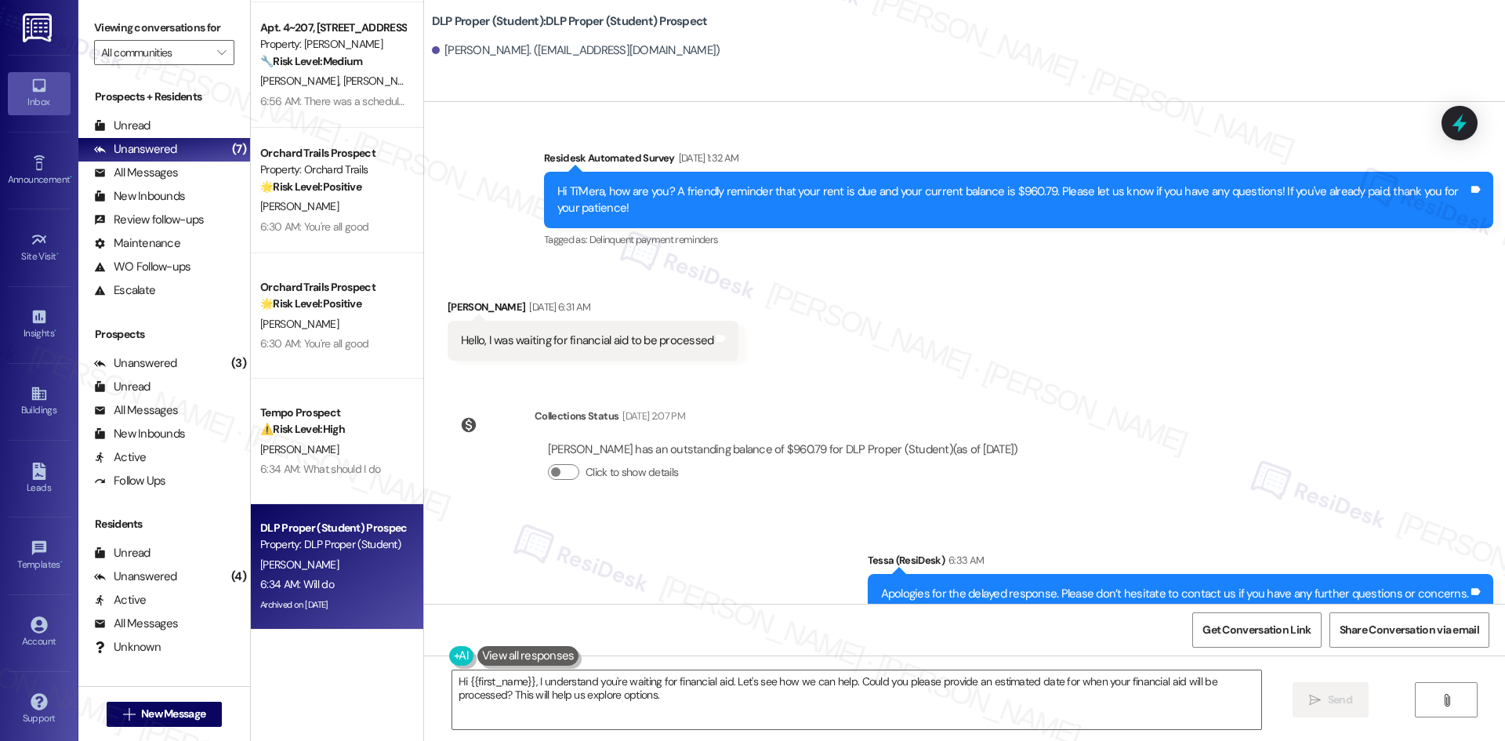
scroll to position [6722, 0]
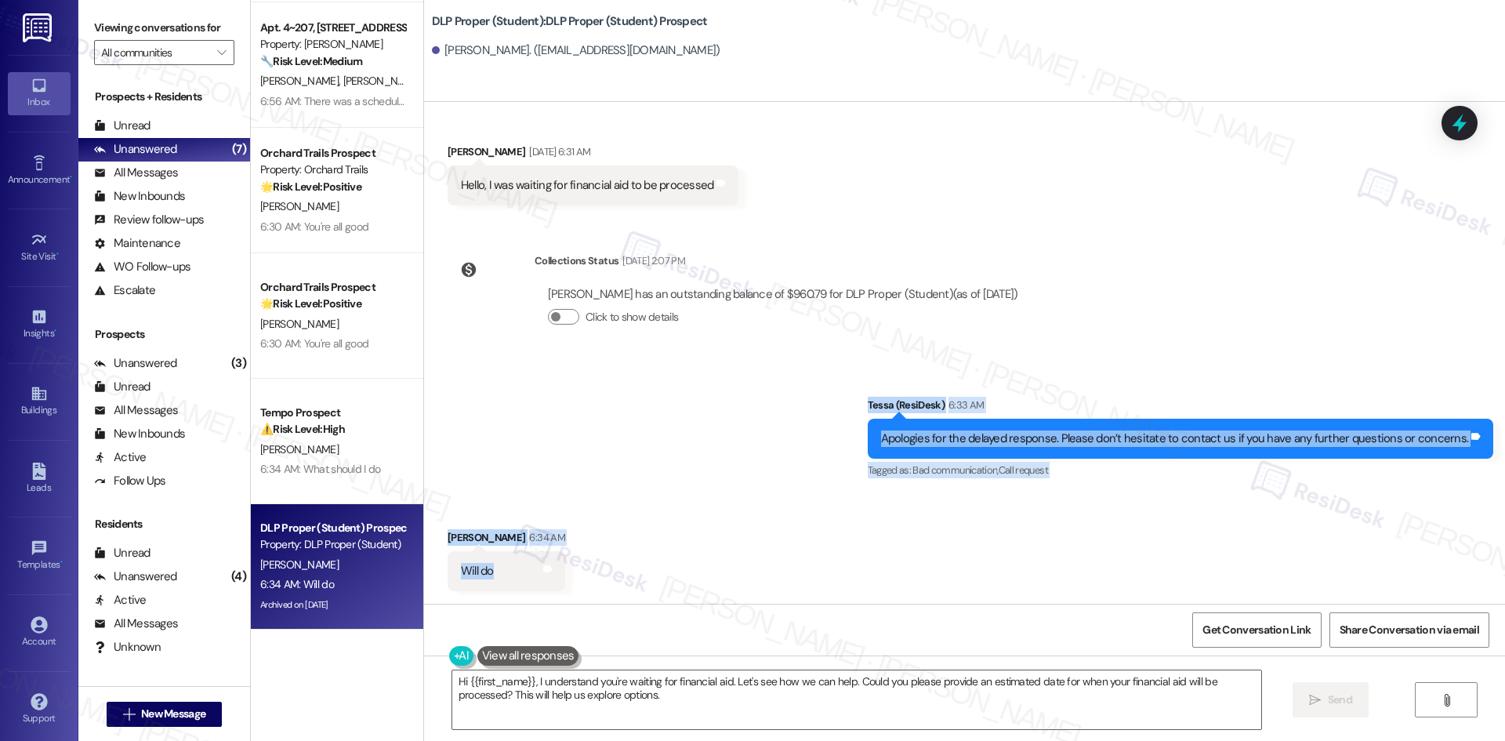
drag, startPoint x: 797, startPoint y: 428, endPoint x: 868, endPoint y: 567, distance: 156.7
click at [868, 567] on div "Lease started Aug 01, 2023 at 8:00 AM Survey, sent via SMS Residesk Automated S…" at bounding box center [964, 353] width 1081 height 502
copy div "Tessa (ResiDesk) 6:33 AM Apologies for the delayed response. Please don’t hesit…"
click at [686, 526] on div "Received via SMS Ti'Mera Randall 6:34 AM Will do Tags and notes" at bounding box center [964, 548] width 1081 height 109
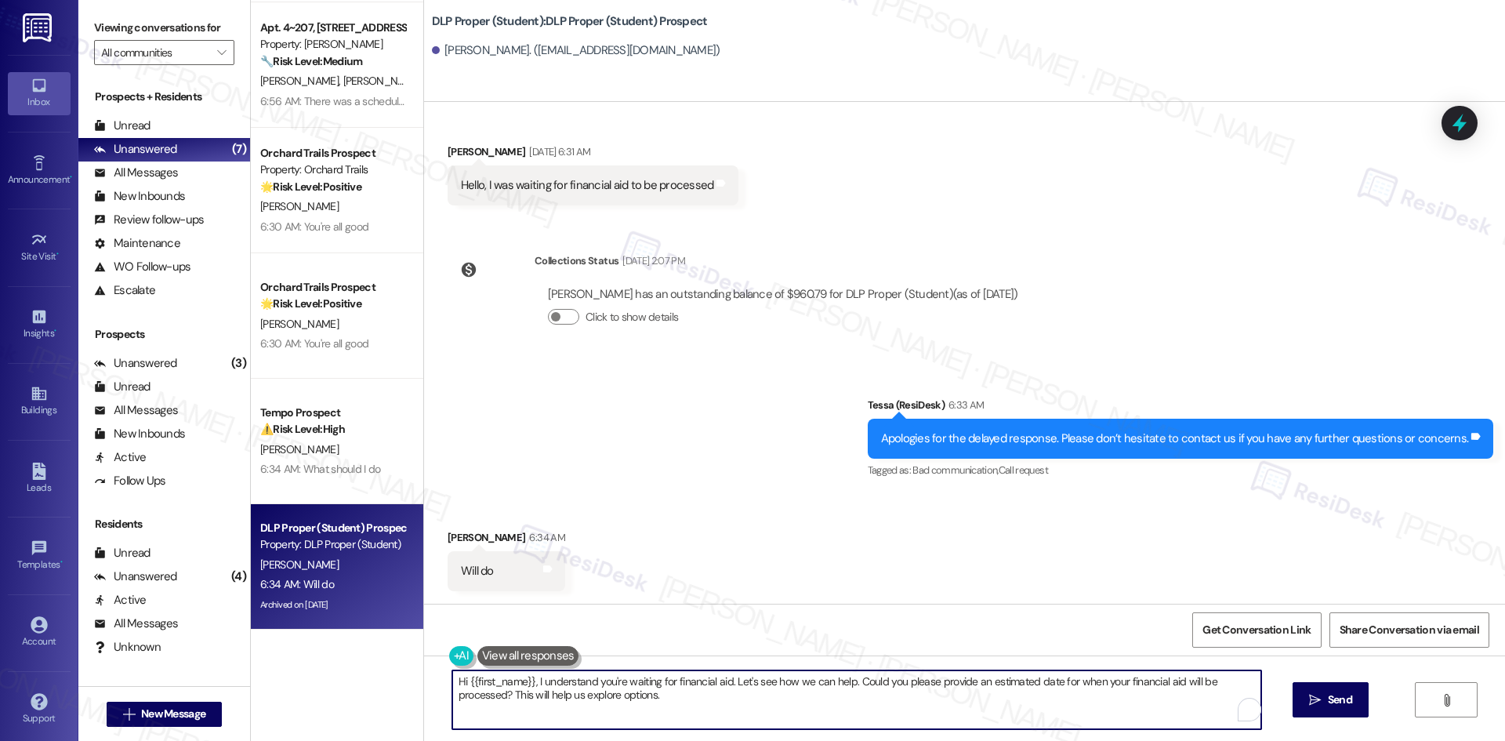
drag, startPoint x: 654, startPoint y: 711, endPoint x: 665, endPoint y: 710, distance: 11.8
click at [655, 710] on textarea "Hi {{first_name}}, I understand you're waiting for financial aid. Let's see how…" at bounding box center [856, 699] width 809 height 59
paste textarea "Thank you!"
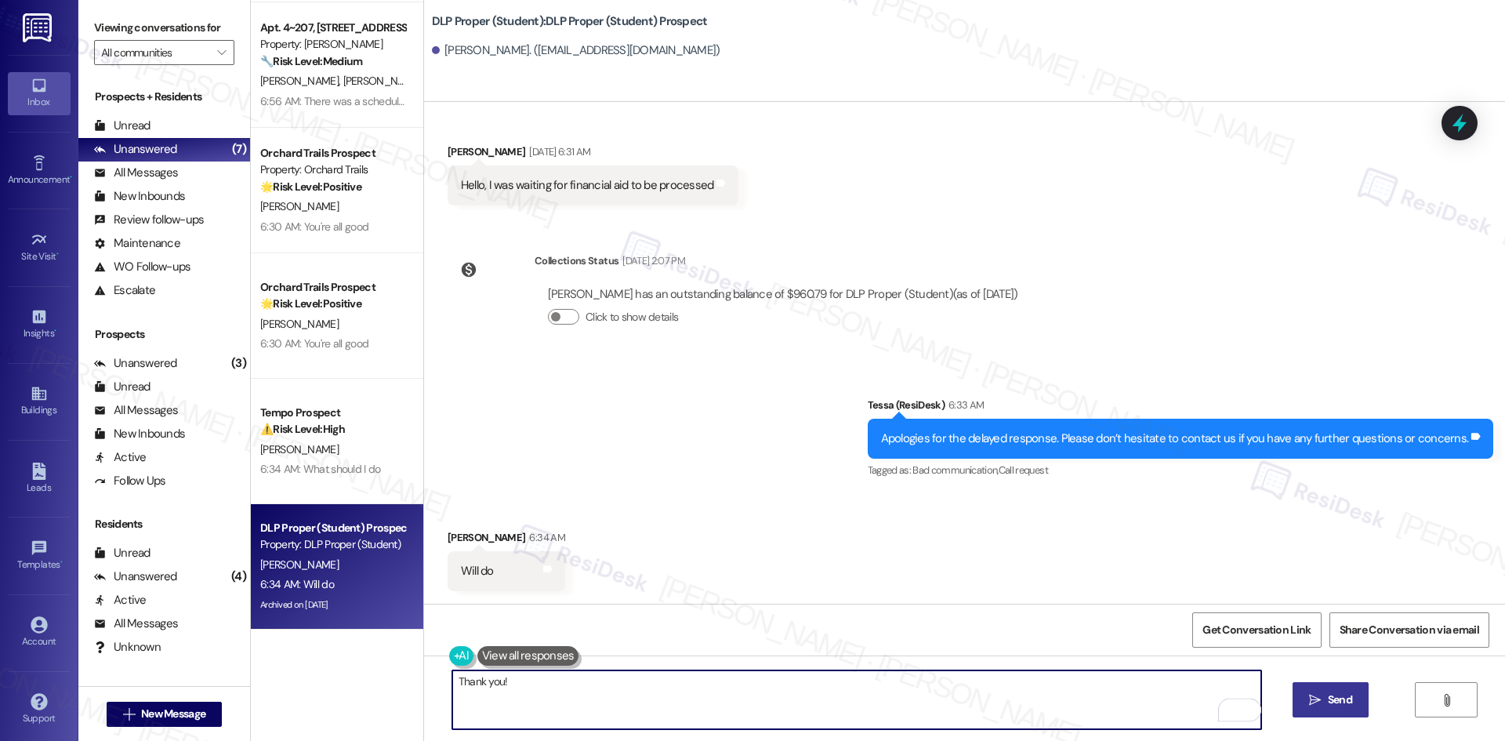
type textarea "Thank you!"
click at [1319, 696] on icon "" at bounding box center [1315, 700] width 12 height 13
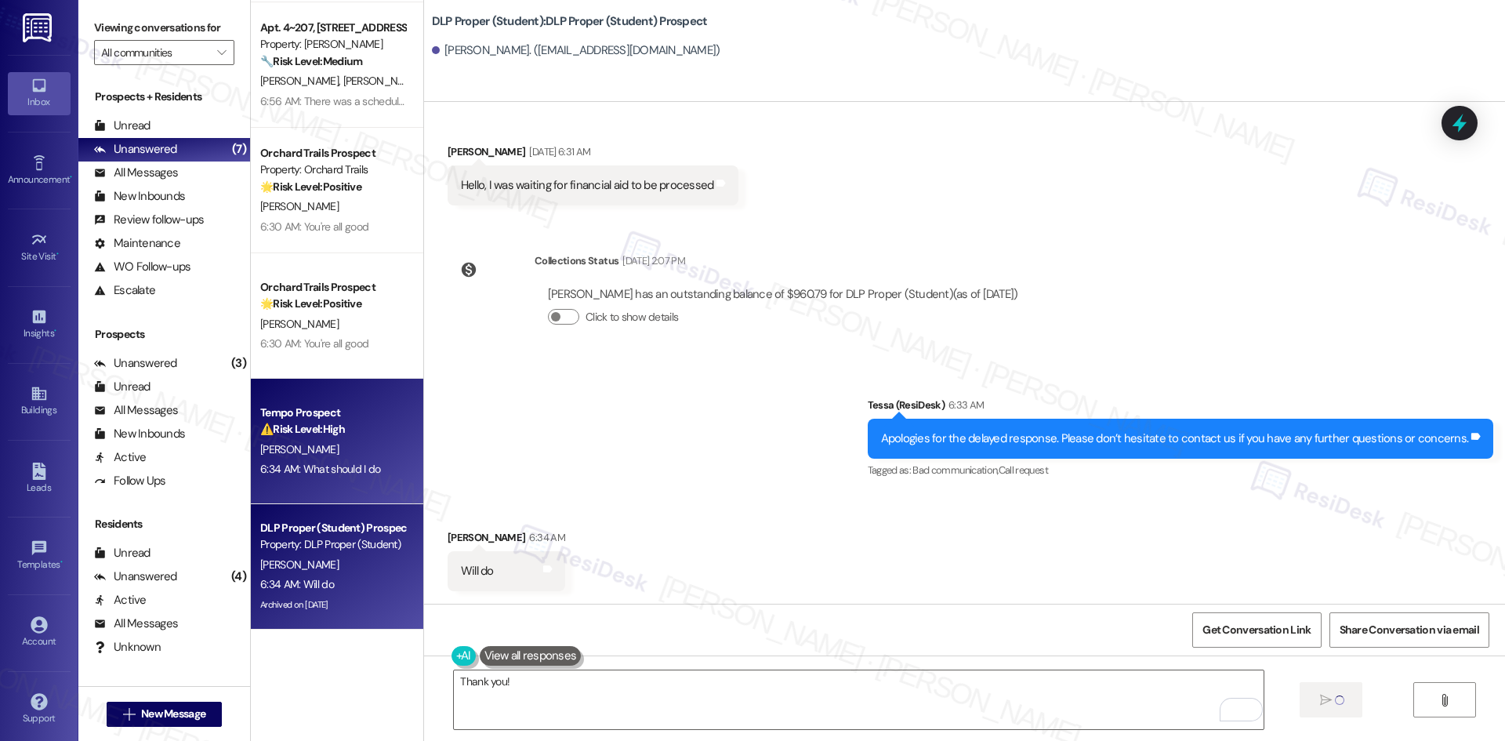
click at [344, 493] on div "Tempo Prospect ⚠️ Risk Level: High The resident signed a lease with the underst…" at bounding box center [337, 441] width 172 height 125
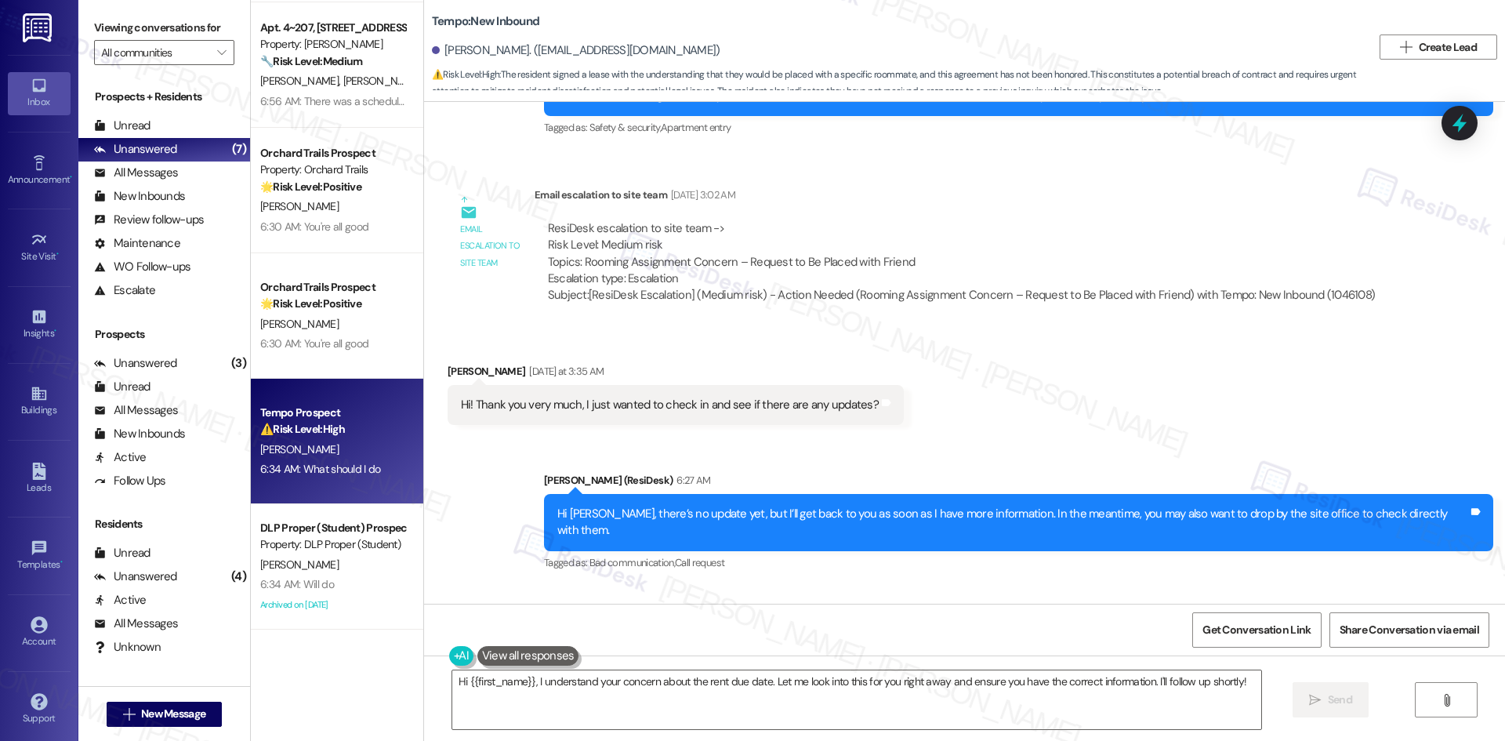
scroll to position [3141, 0]
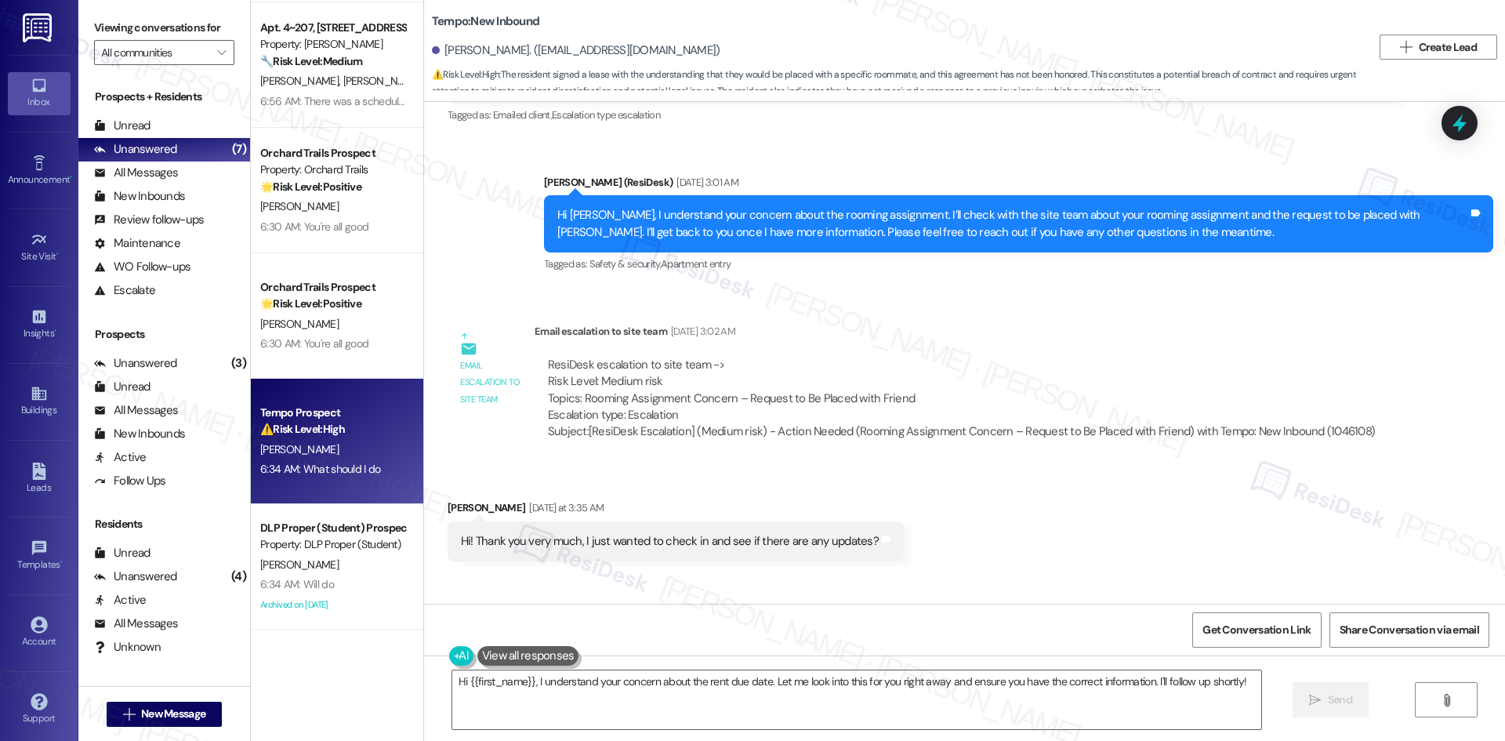
click at [871, 336] on div "Email escalation to site team Aug 12, 2025 at 3:02 AM" at bounding box center [960, 334] width 853 height 22
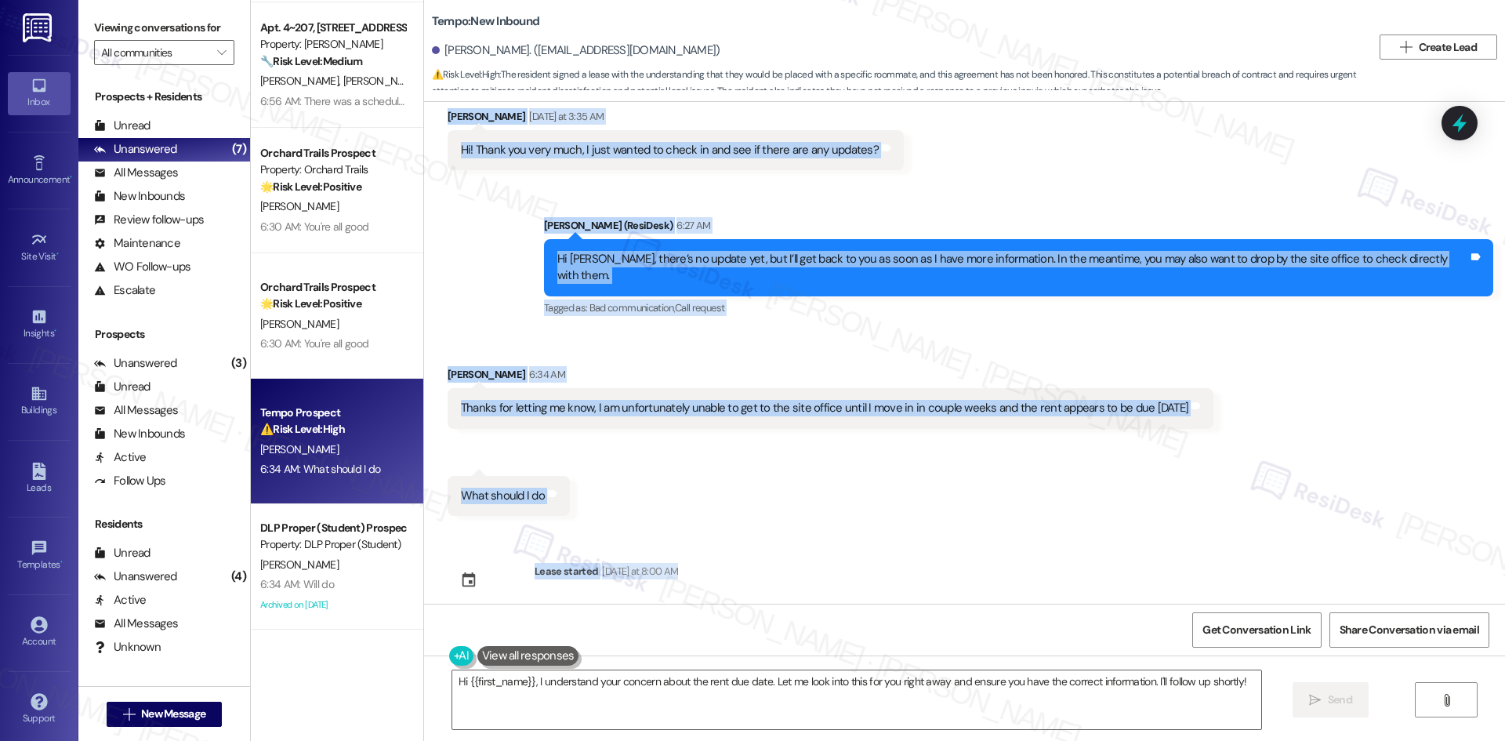
scroll to position [3533, 0]
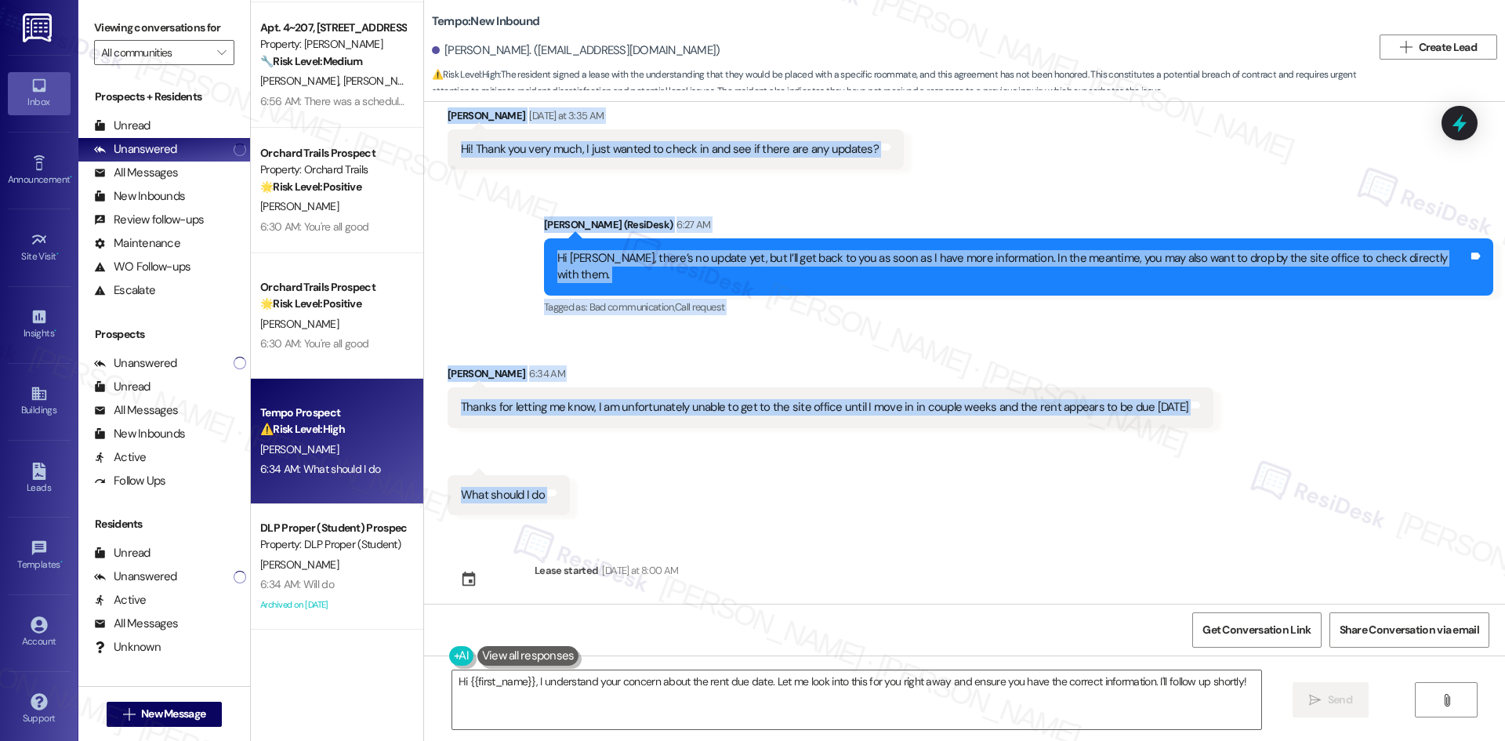
drag, startPoint x: 425, startPoint y: 165, endPoint x: 569, endPoint y: 490, distance: 355.0
click at [569, 490] on div "Announcement, sent via SMS Sarah (ResiDesk) Oct 05, 2023 at 12:52 AM Hi Shane, …" at bounding box center [964, 353] width 1081 height 502
copy div "Shane Jayasundera Aug 11, 2025 at 1:00 AM Hi! My name is Shane Jayasundera and …"
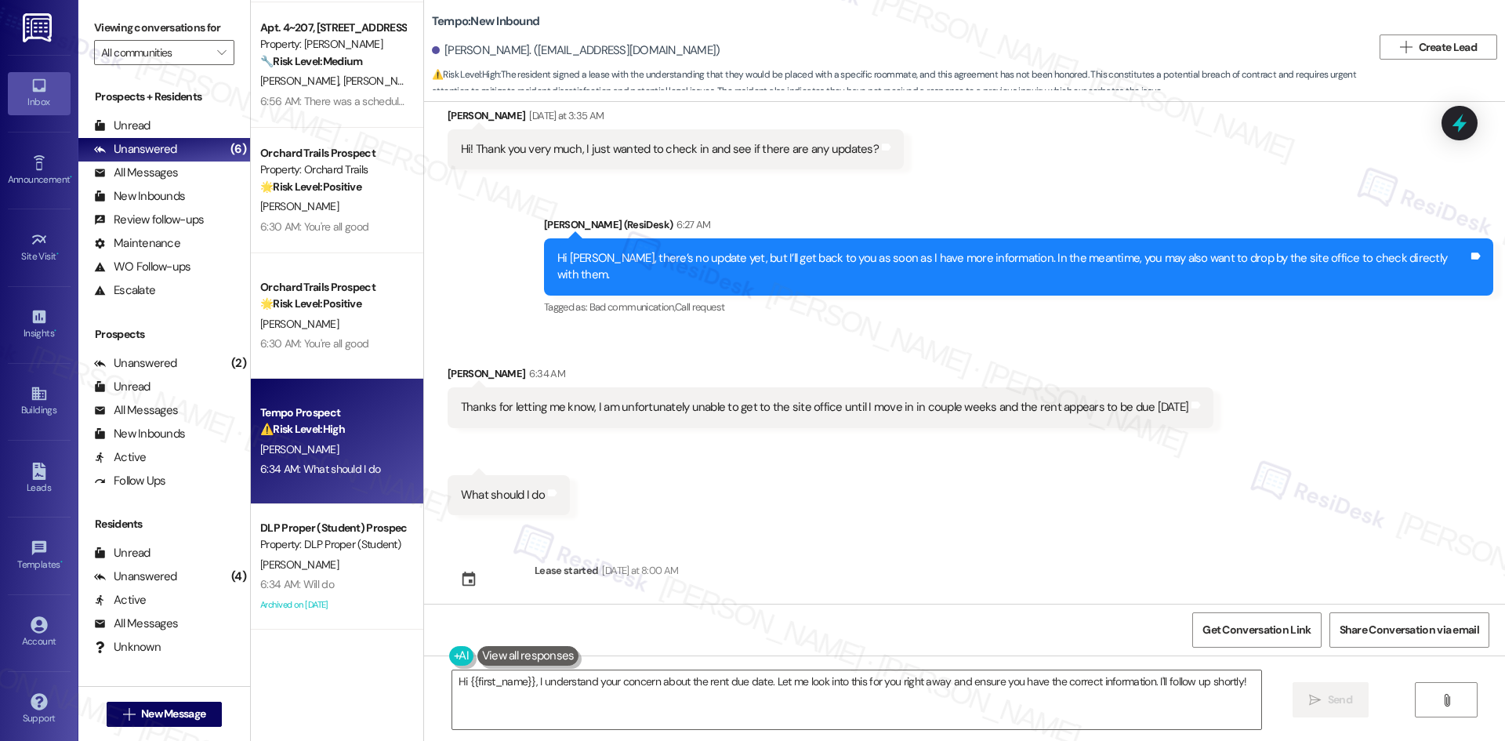
click at [806, 543] on div "Announcement, sent via SMS Sarah (ResiDesk) Oct 05, 2023 at 12:52 AM Hi Shane, …" at bounding box center [964, 353] width 1081 height 502
click at [549, 330] on div "Received via SMS Shane Jayasundera 6:34 AM Thanks for letting me know, I am unf…" at bounding box center [964, 428] width 1081 height 197
click at [693, 699] on textarea "Hi {{first_name}}, I understand your concern about the rent due date. Let me lo…" at bounding box center [856, 699] width 809 height 59
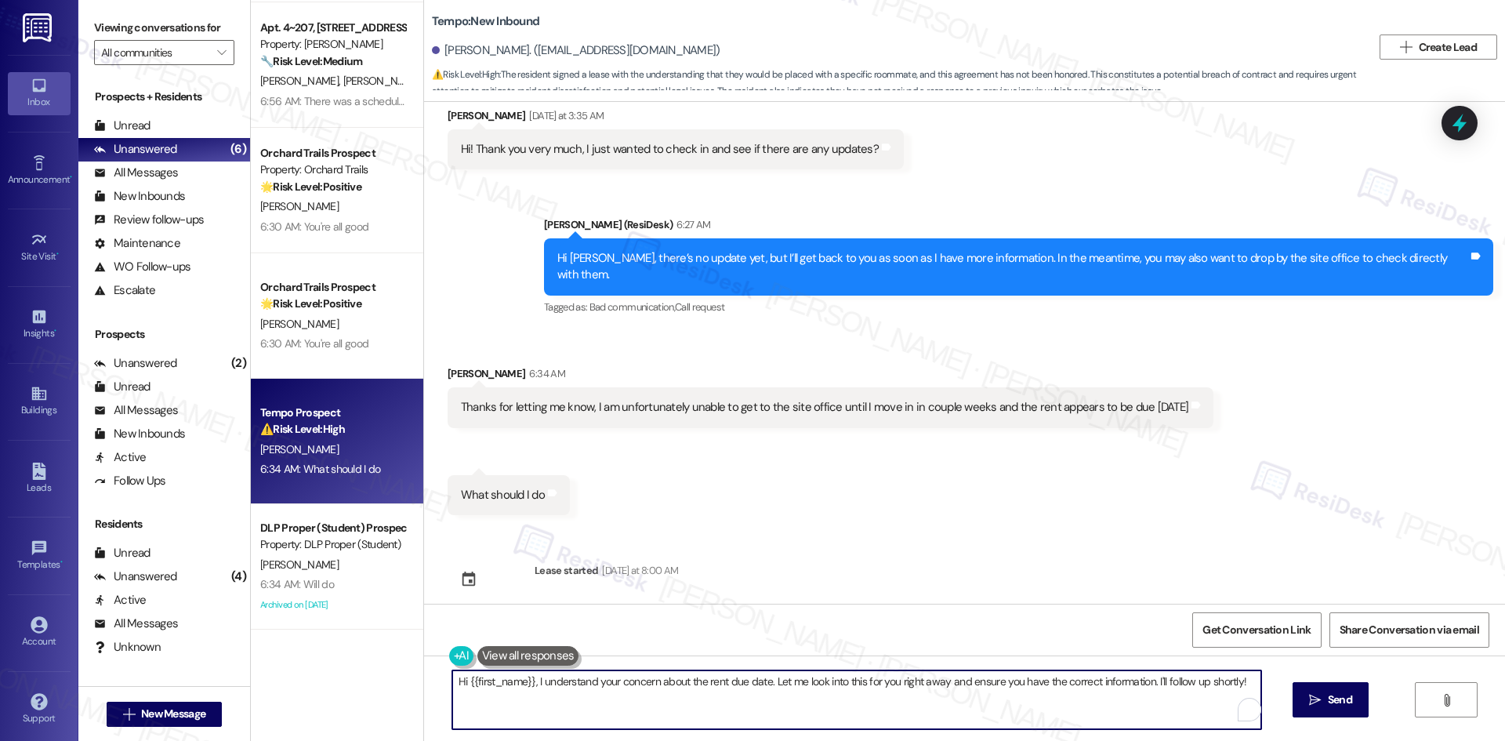
paste textarea "I suggest calling the site office to confirm your rooming assignment and discus…"
type textarea "I suggest calling the site office to confirm your rooming assignment and discus…"
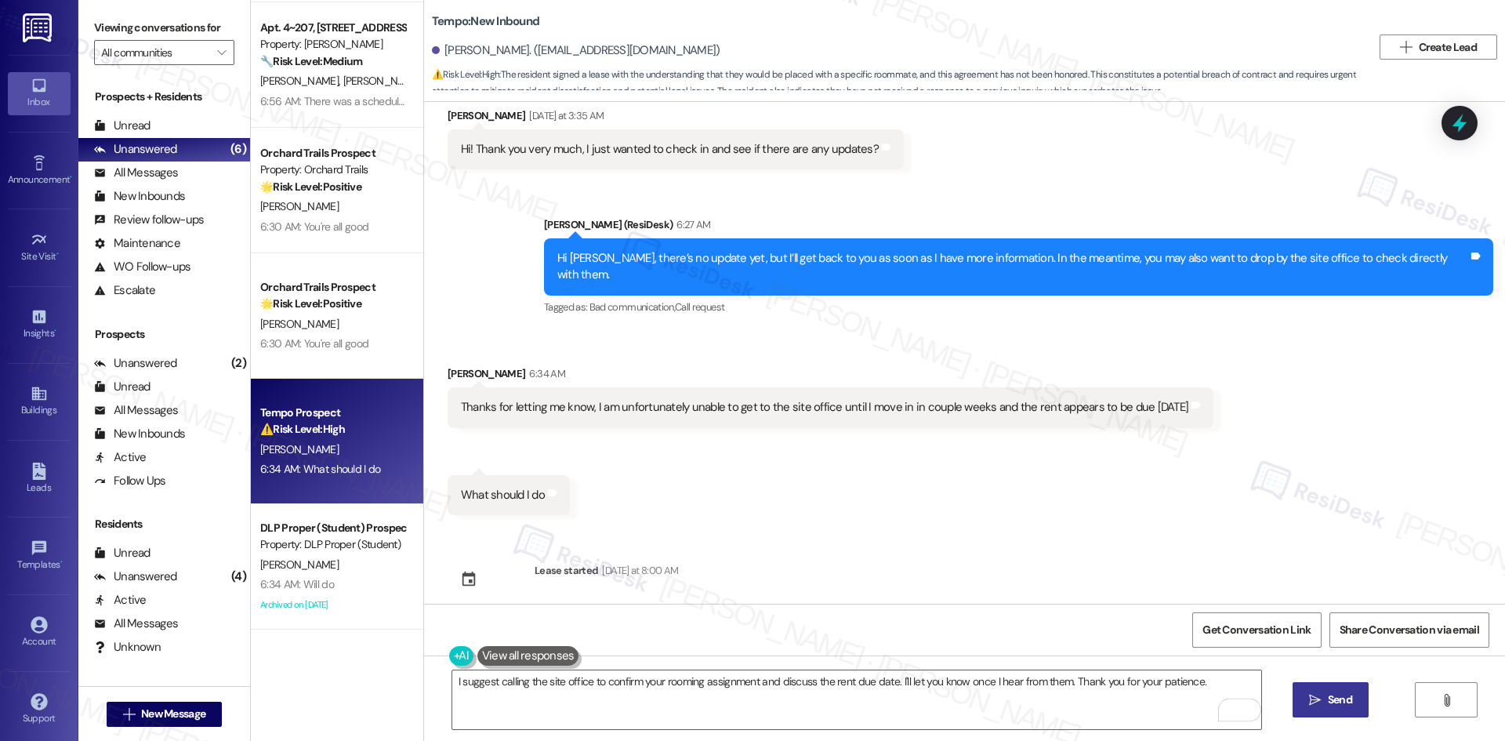
click at [1317, 704] on icon "" at bounding box center [1315, 700] width 12 height 13
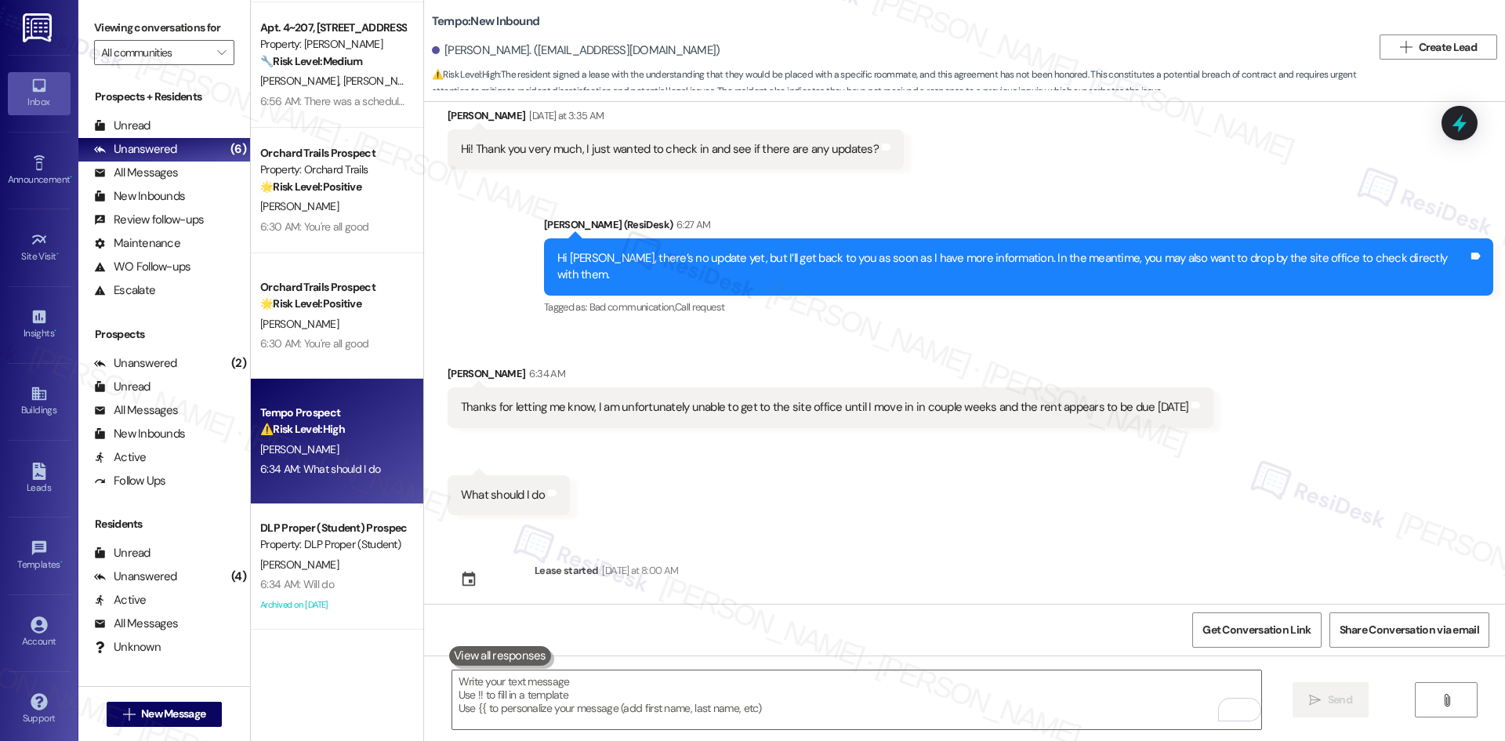
scroll to position [3440, 0]
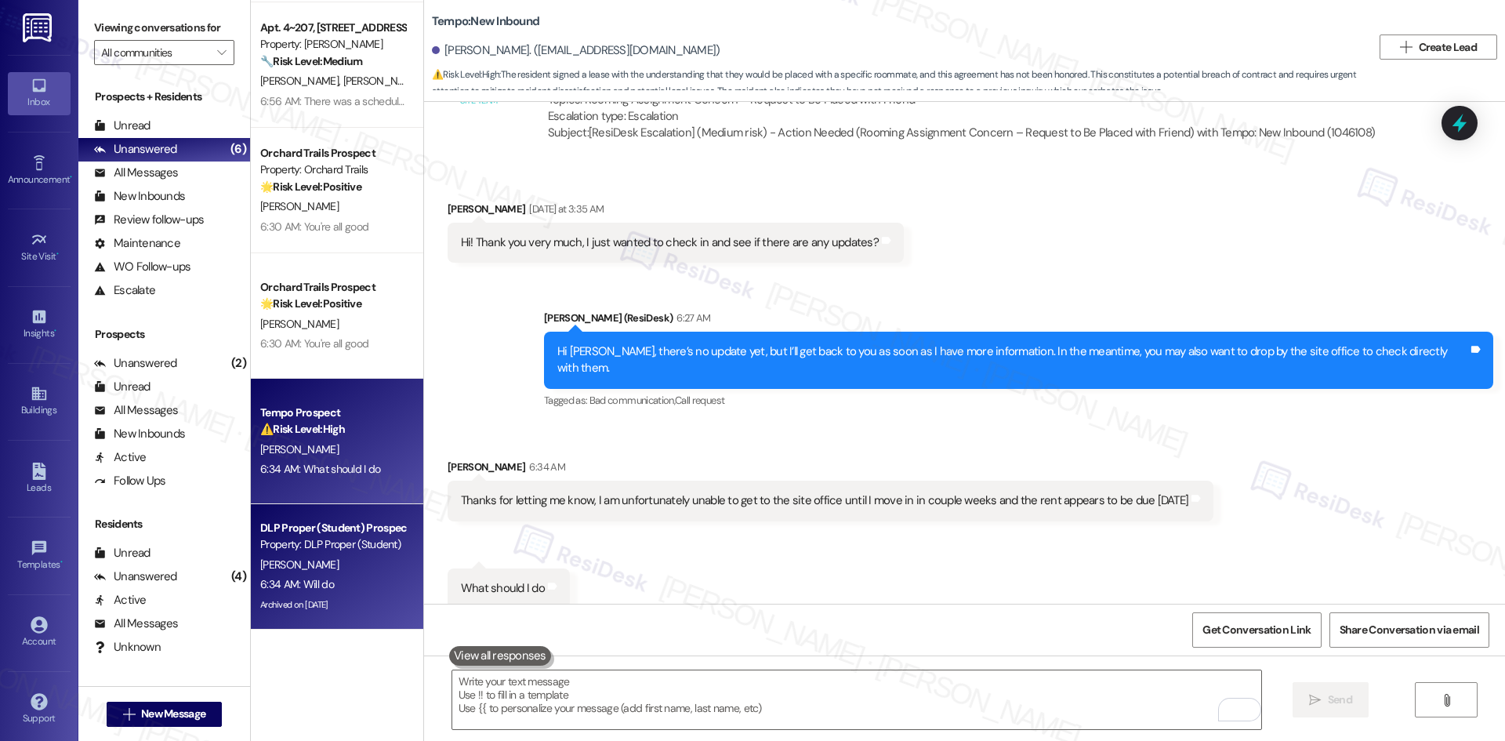
click at [368, 578] on div "6:34 AM: Will do 6:34 AM: Will do" at bounding box center [333, 584] width 148 height 20
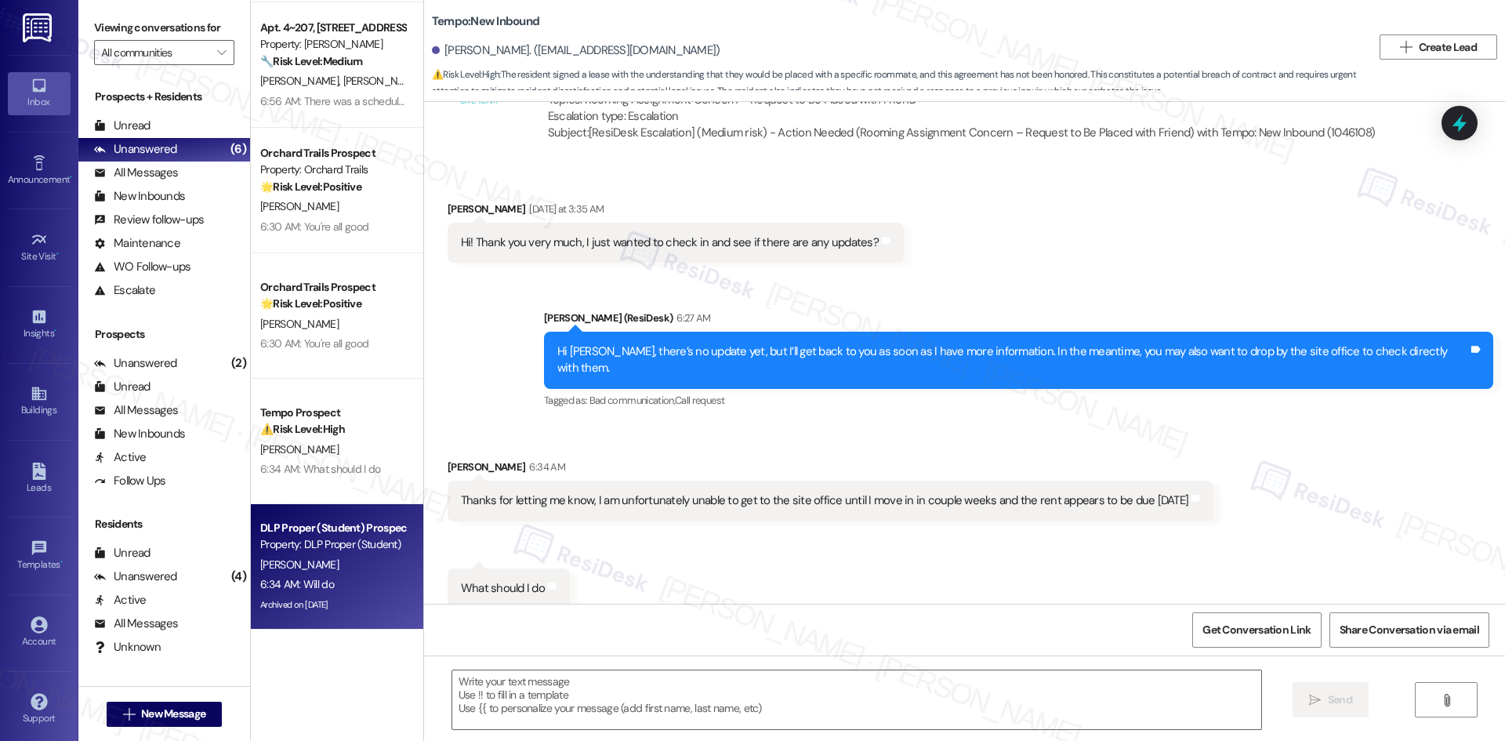
type textarea "Fetching suggested responses. Please feel free to read through the conversation…"
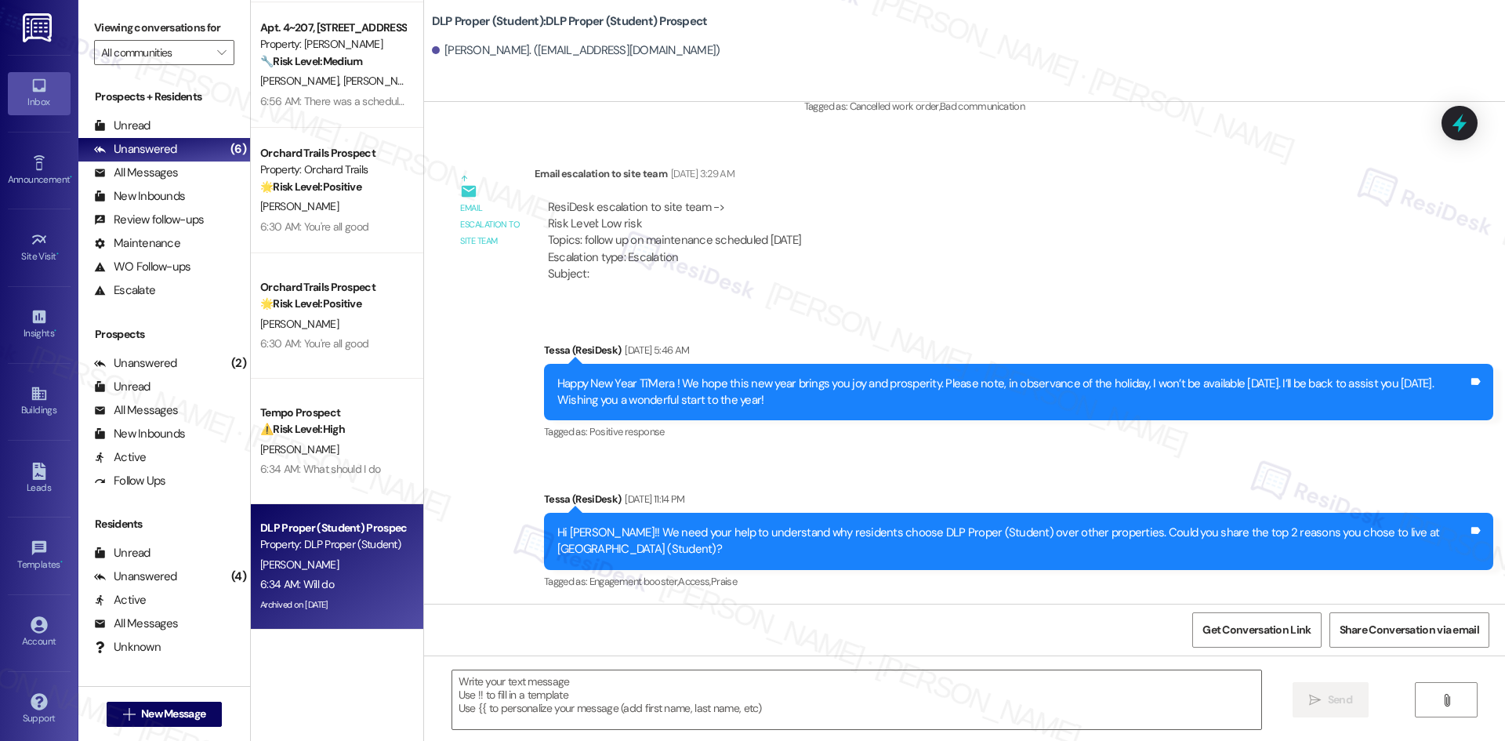
type textarea "Fetching suggested responses. Please feel free to read through the conversation…"
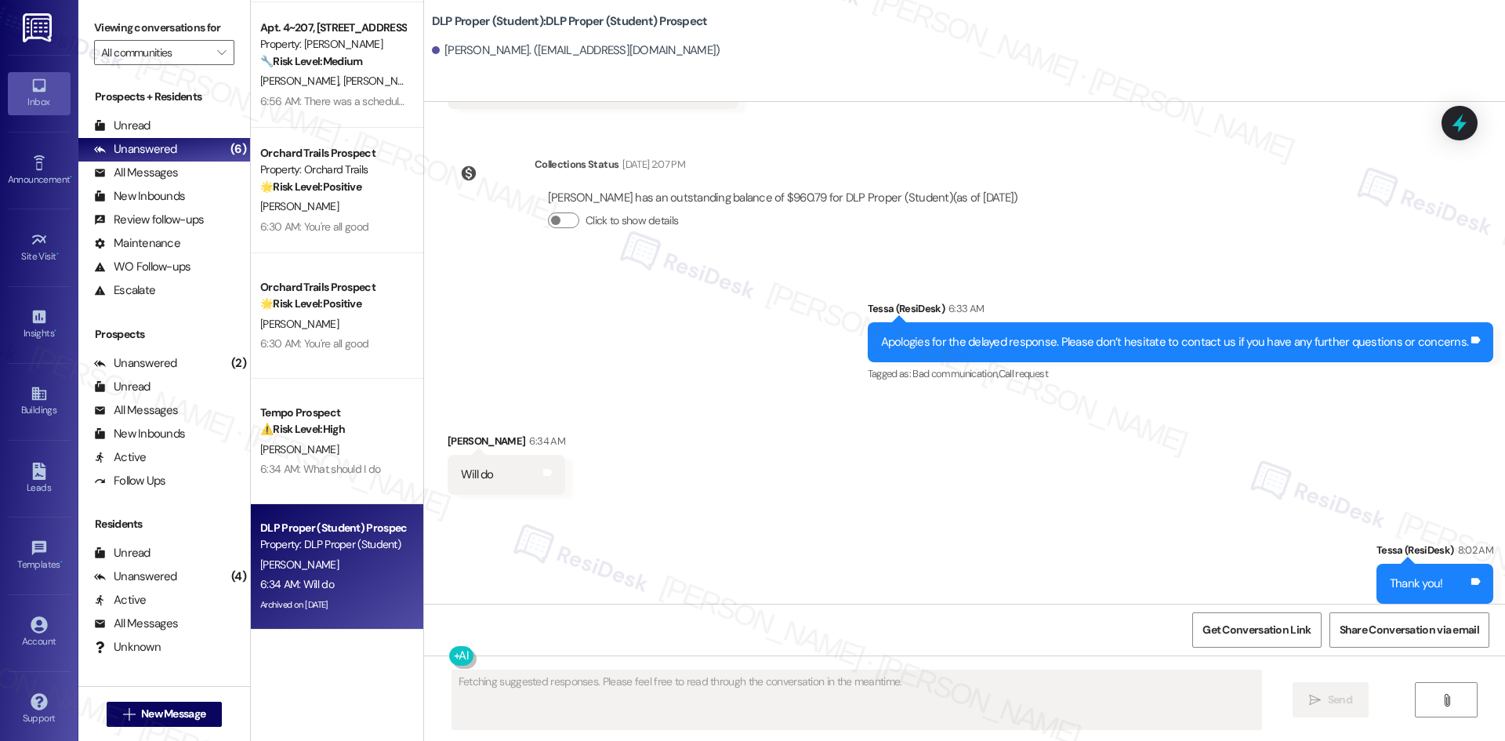
scroll to position [6855, 0]
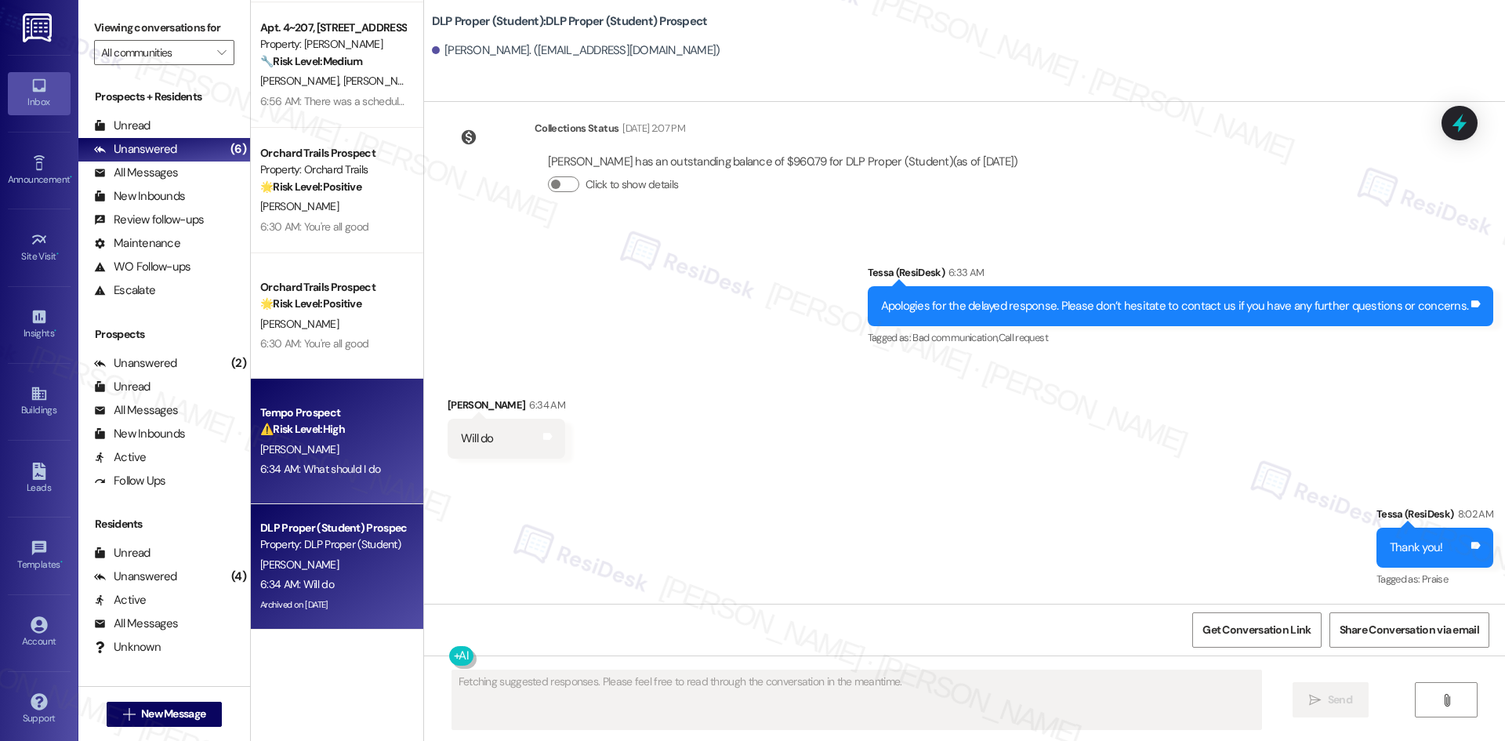
click at [310, 447] on span "[PERSON_NAME]" at bounding box center [299, 449] width 78 height 14
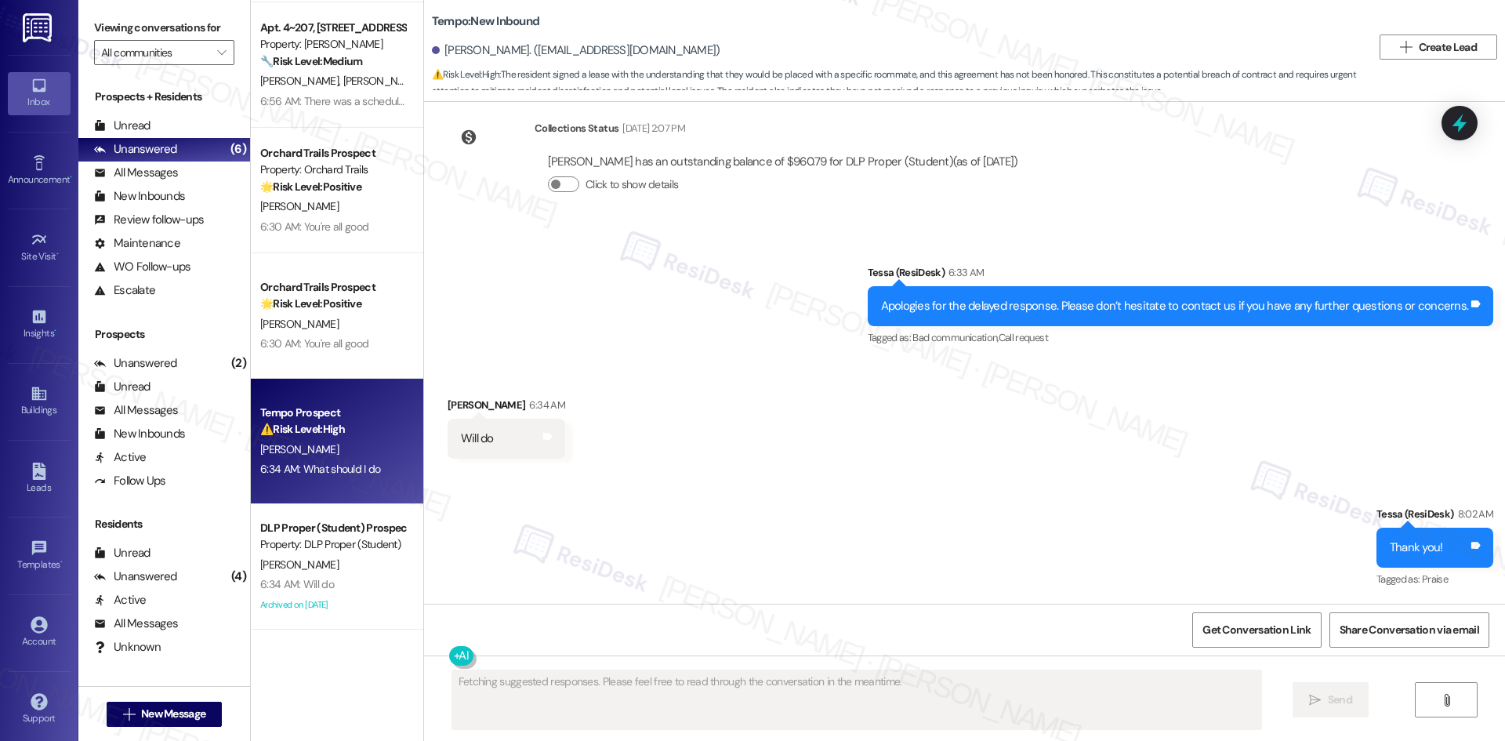
scroll to position [3664, 0]
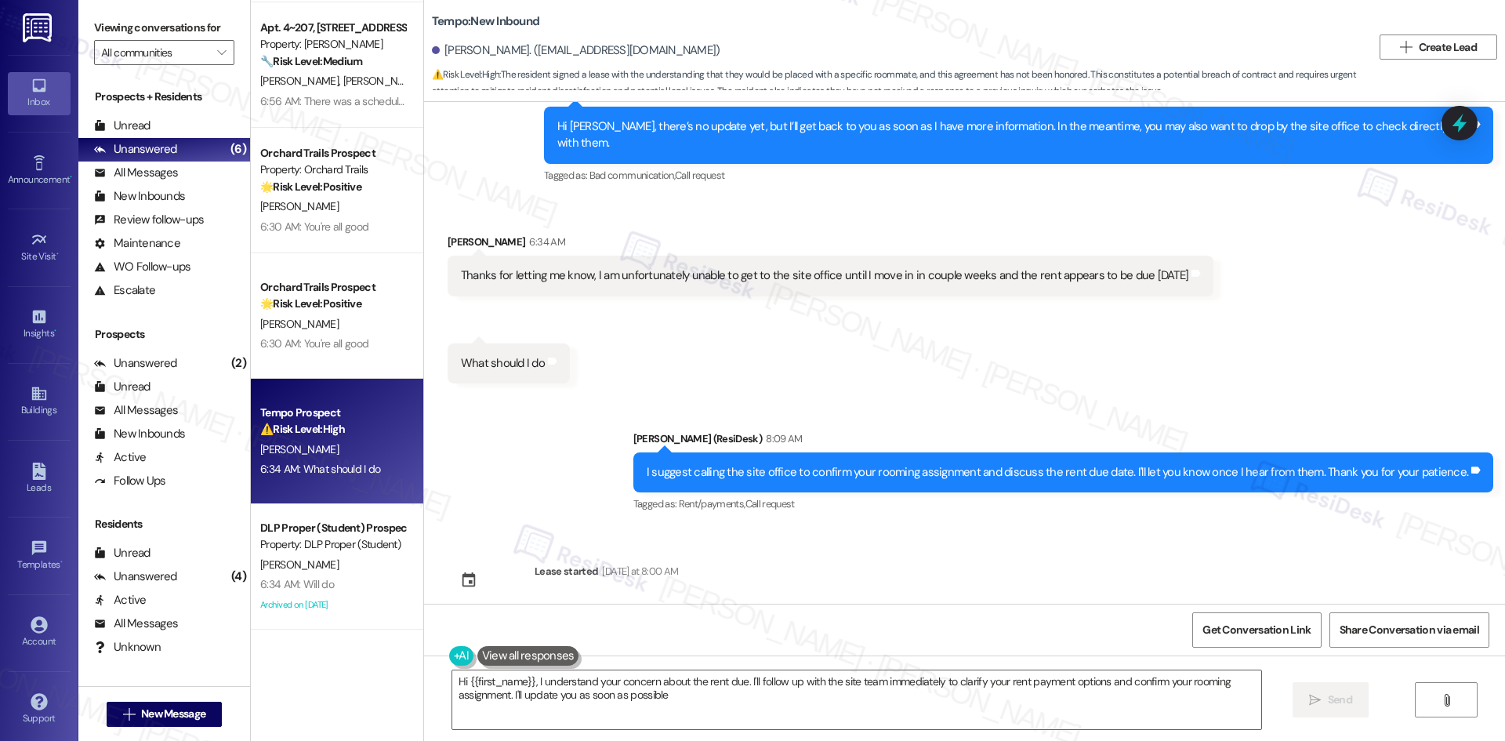
type textarea "Hi {{first_name}}, I understand your concern about the rent due. I'll follow up…"
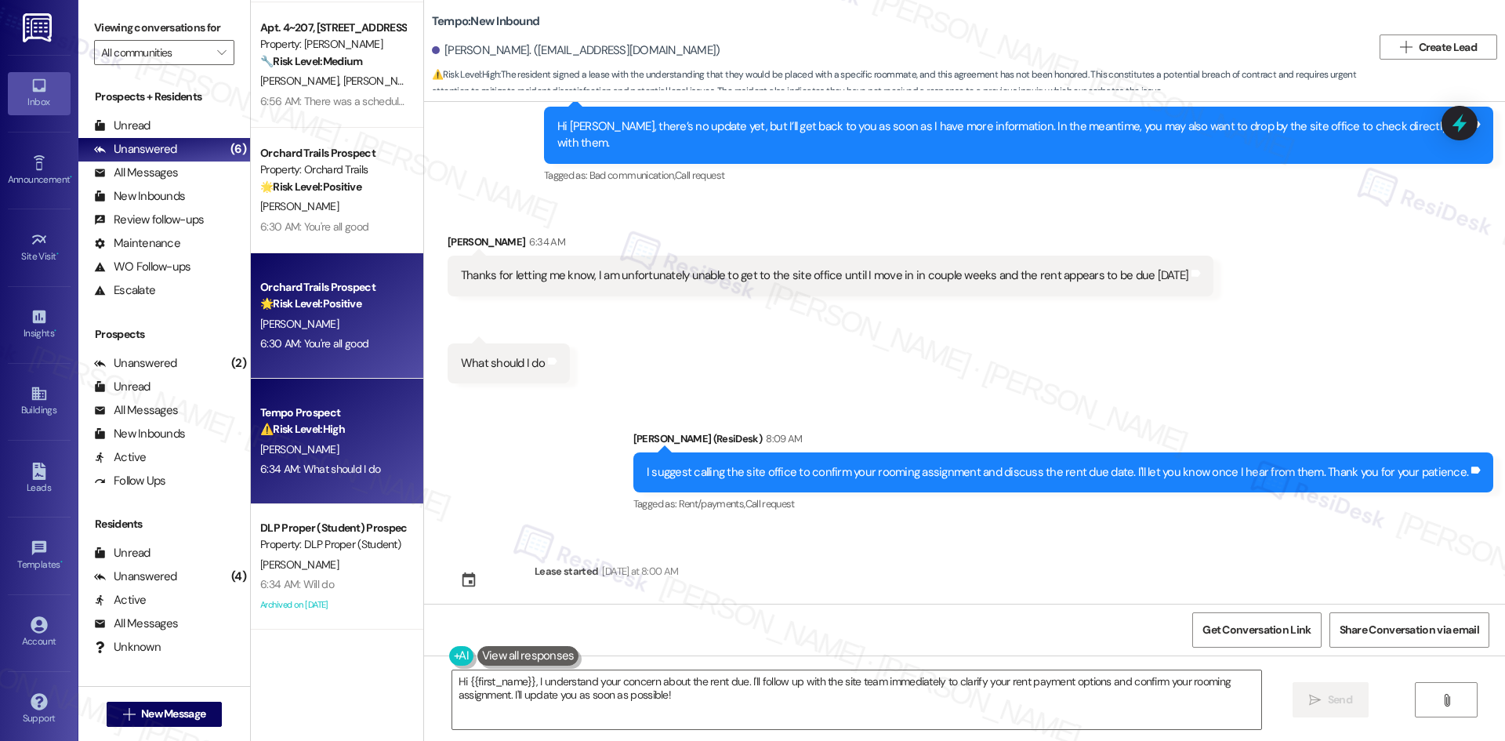
click at [313, 342] on div "6:30 AM: You're all good 6:30 AM: You're all good" at bounding box center [314, 343] width 108 height 14
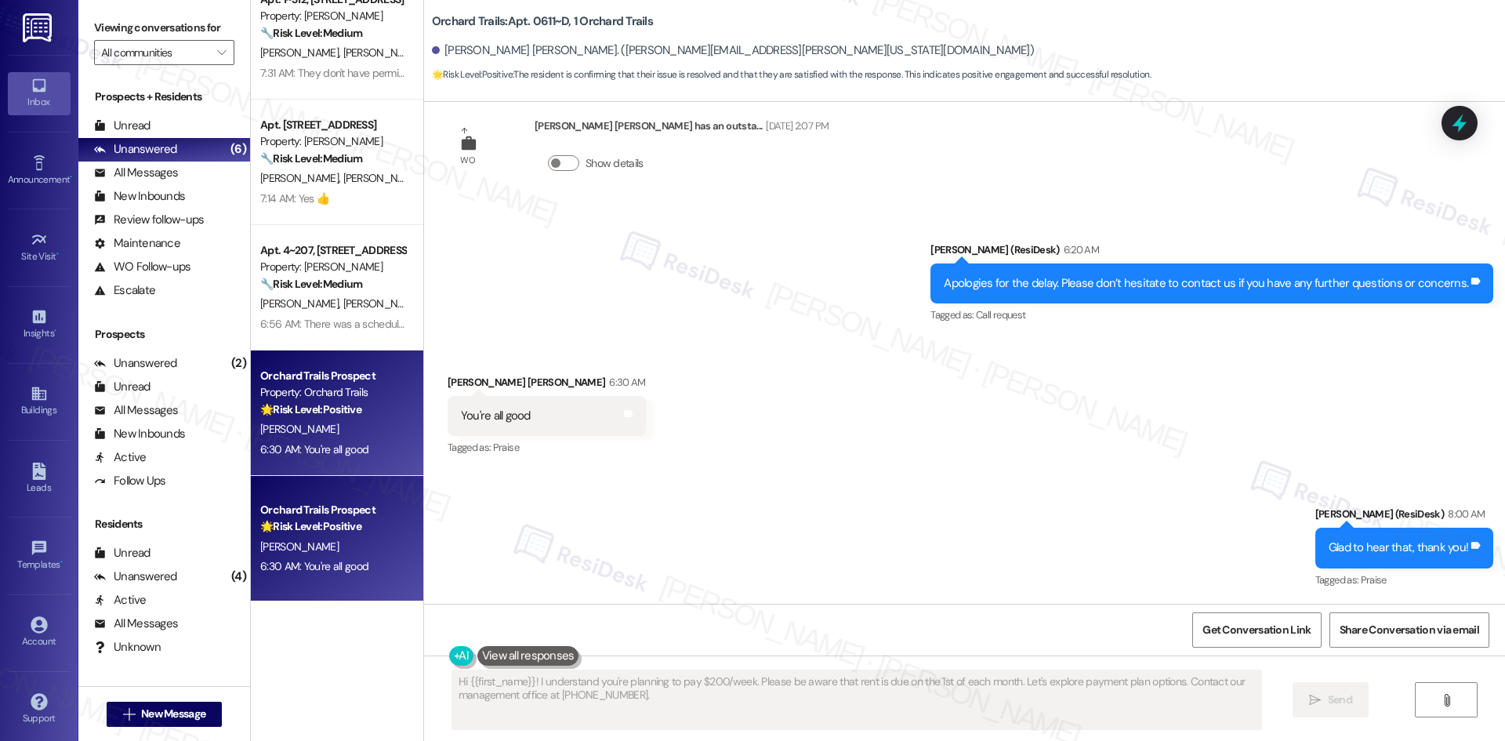
scroll to position [13, 0]
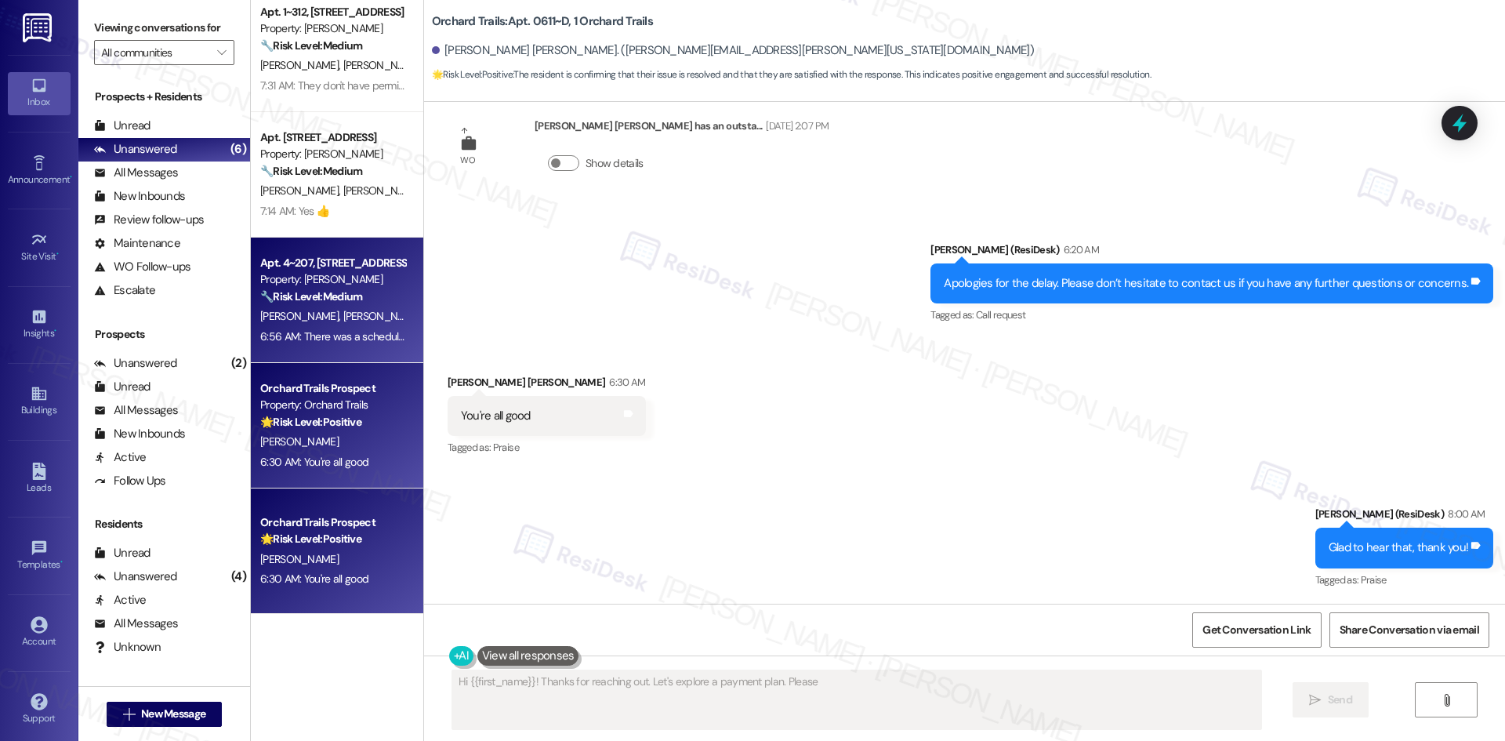
type textarea "Hi {{first_name}}! Thanks for reaching out. Let's explore a payment plan. Pleas…"
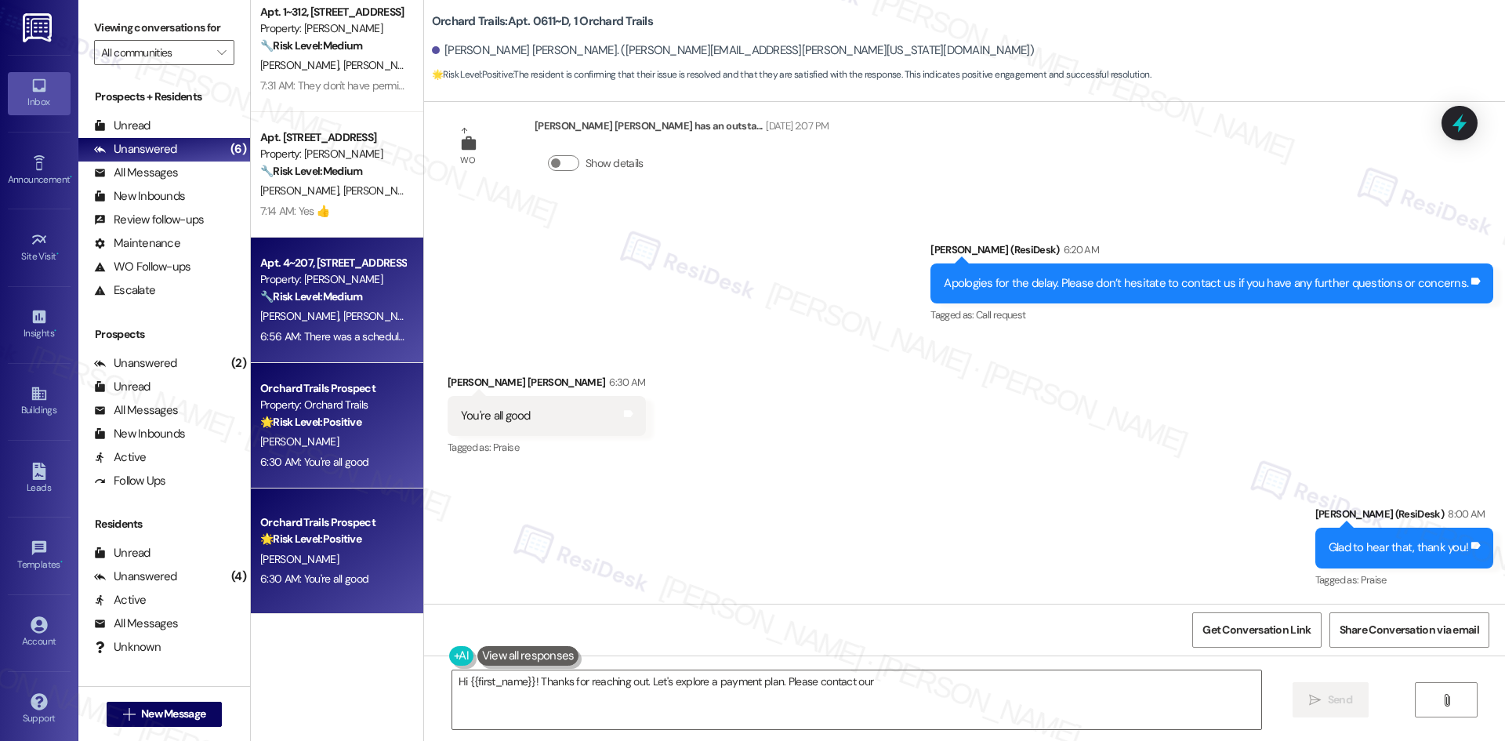
click at [347, 308] on div "M. Lueking T. Graham" at bounding box center [333, 316] width 148 height 20
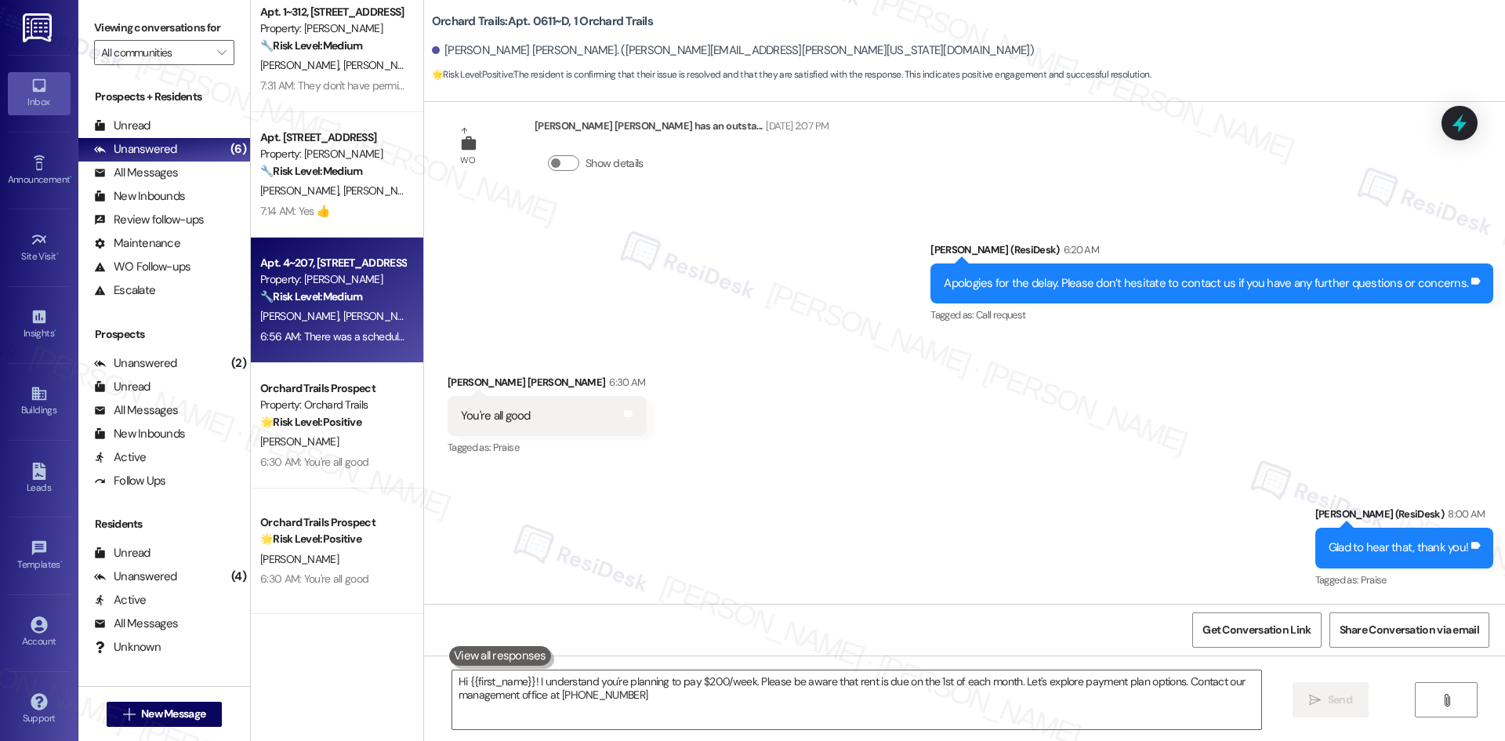
type textarea "Hi {{first_name}}! I understand you're planning to pay $200/week. Please be awa…"
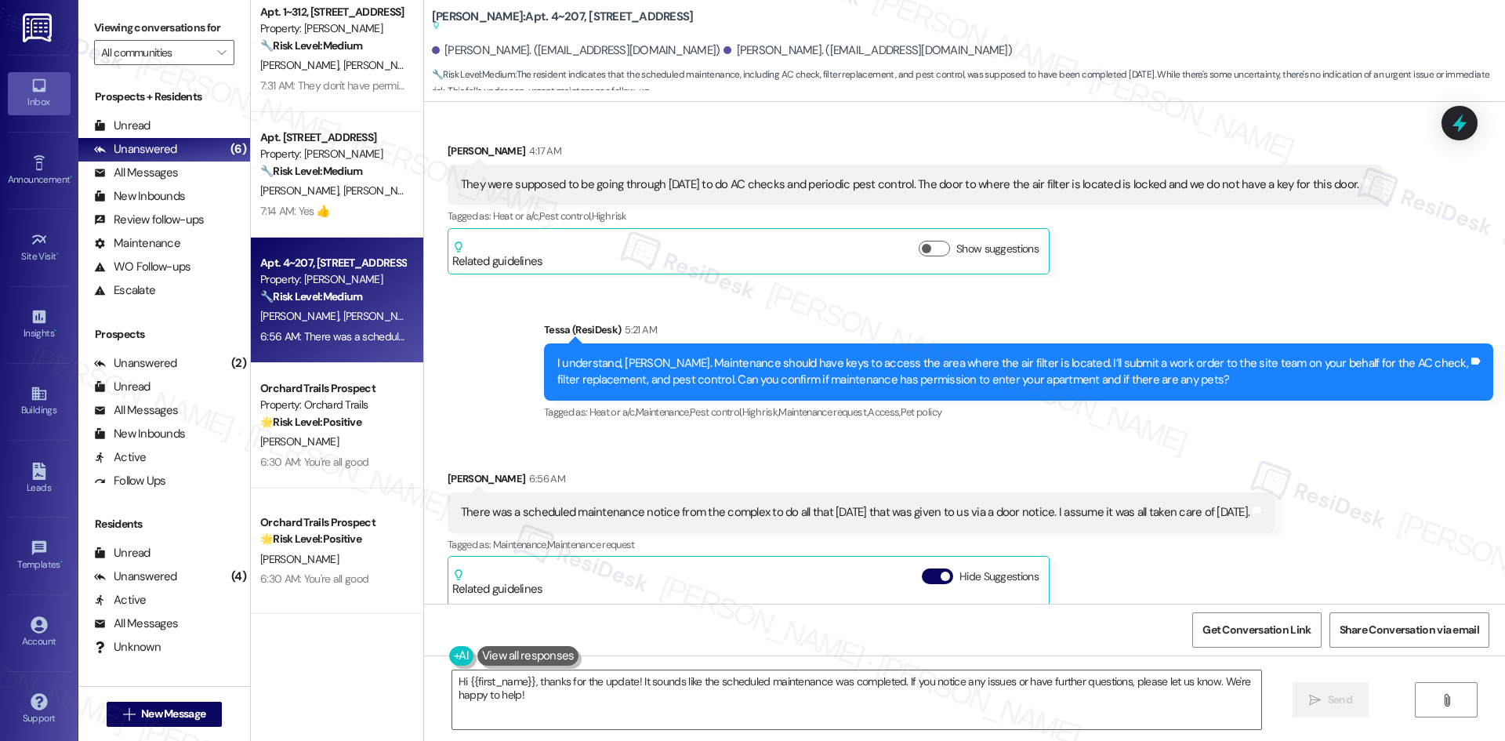
scroll to position [1914, 0]
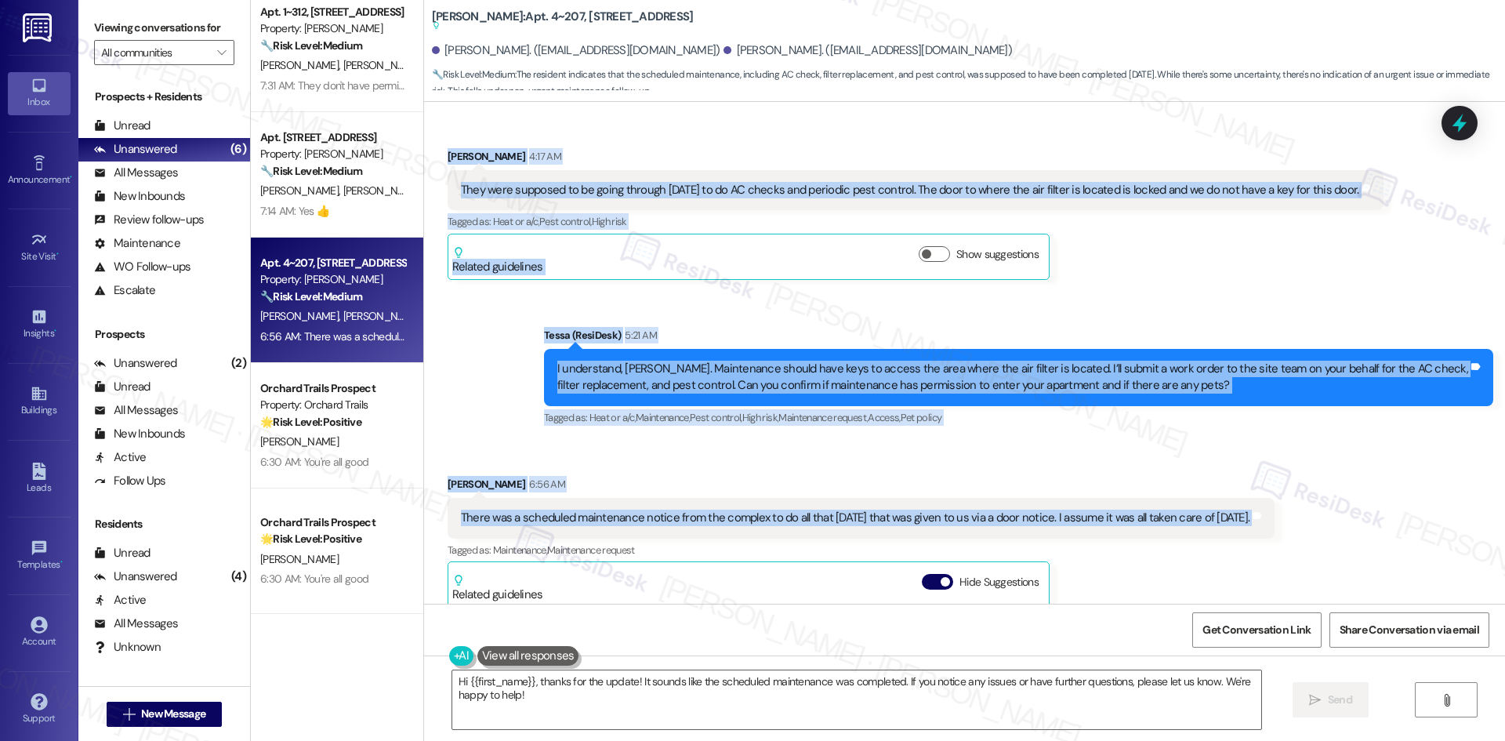
drag, startPoint x: 438, startPoint y: 168, endPoint x: 1336, endPoint y: 511, distance: 961.2
click at [1336, 511] on div "Survey, sent via SMS Residesk Automated Survey May 15, 2025 at 12:41 AM Hi Timo…" at bounding box center [964, 353] width 1081 height 502
copy div "Timothy Graham 4:17 AM They were supposed to be going through yesterday to do A…"
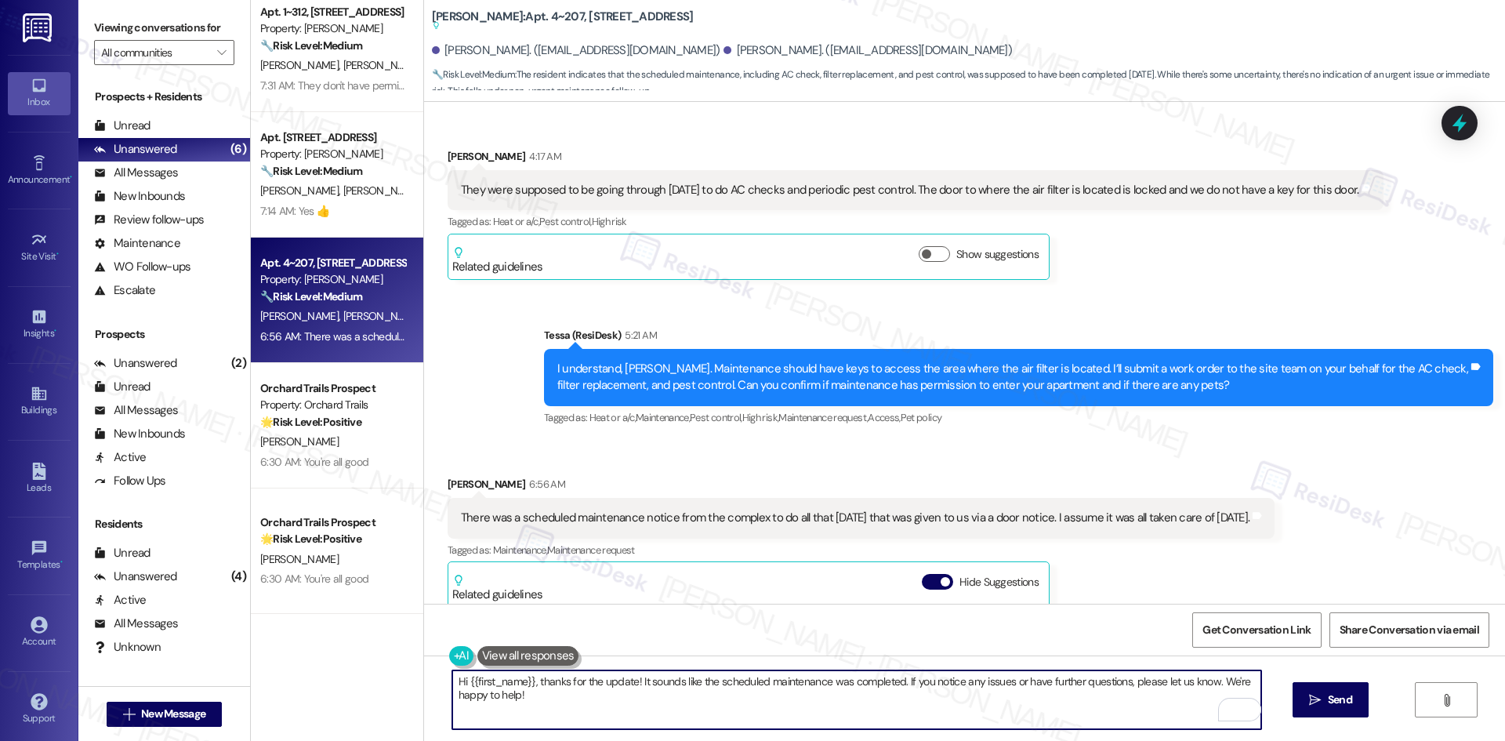
drag, startPoint x: 1205, startPoint y: 680, endPoint x: 435, endPoint y: 679, distance: 770.3
click at [444, 679] on div "Hi {{first_name}}, thanks for the update! It sounds like the scheduled maintena…" at bounding box center [849, 699] width 810 height 60
paste textarea "Understood, Timothy. Please let me know if you notice anything that still needs…"
type textarea "Understood, [PERSON_NAME]. Please let me know if you notice anything that still…"
click at [1336, 705] on span "Send" at bounding box center [1340, 699] width 24 height 16
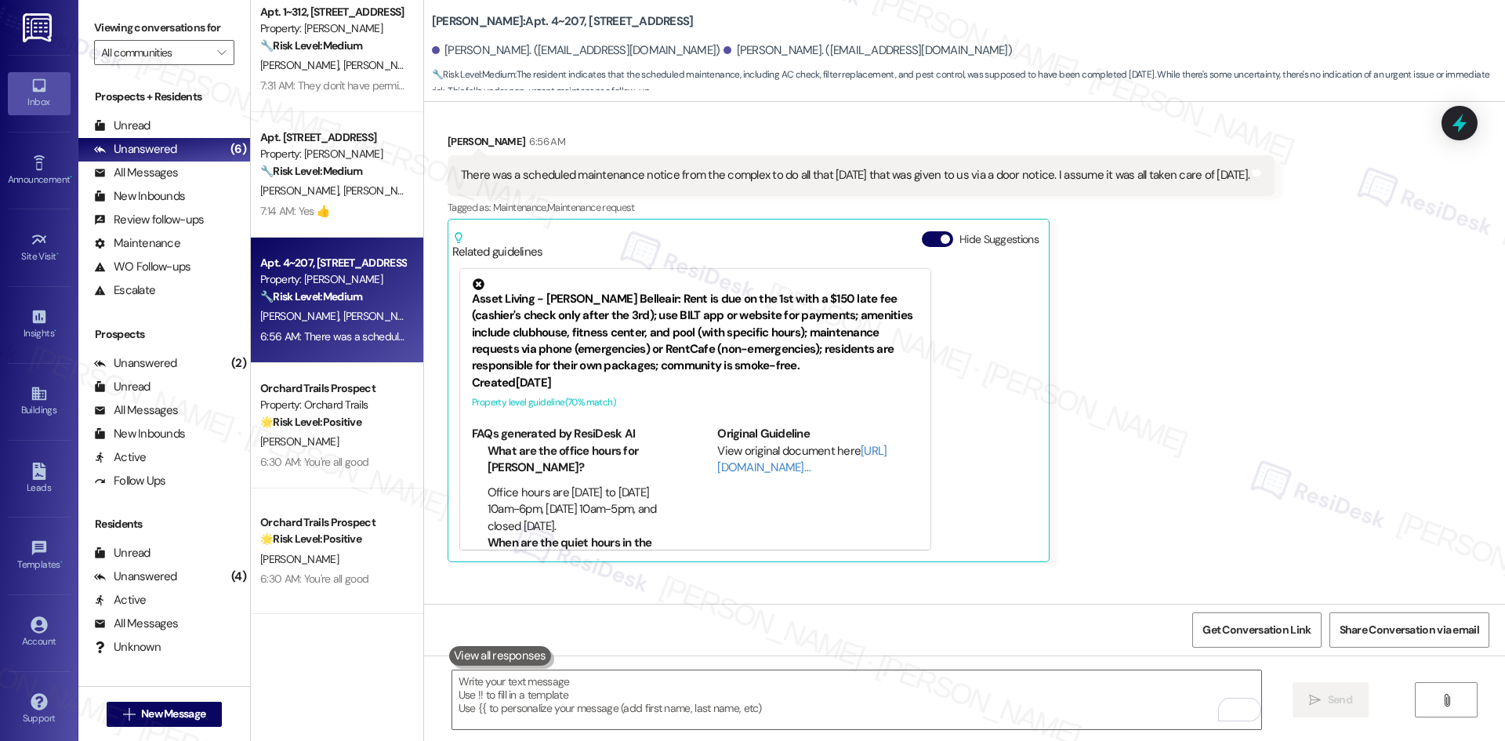
scroll to position [2337, 0]
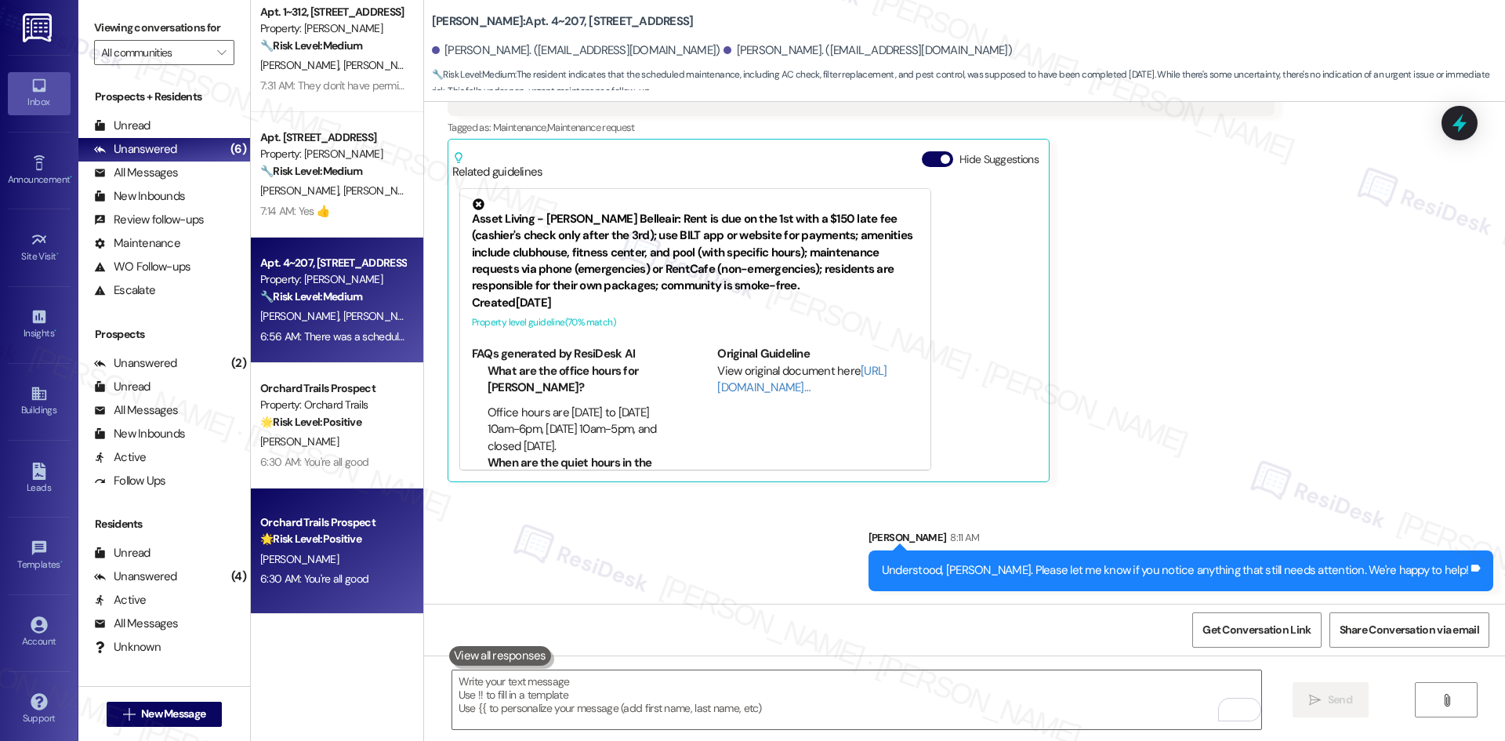
click at [369, 564] on div "[PERSON_NAME]" at bounding box center [333, 559] width 148 height 20
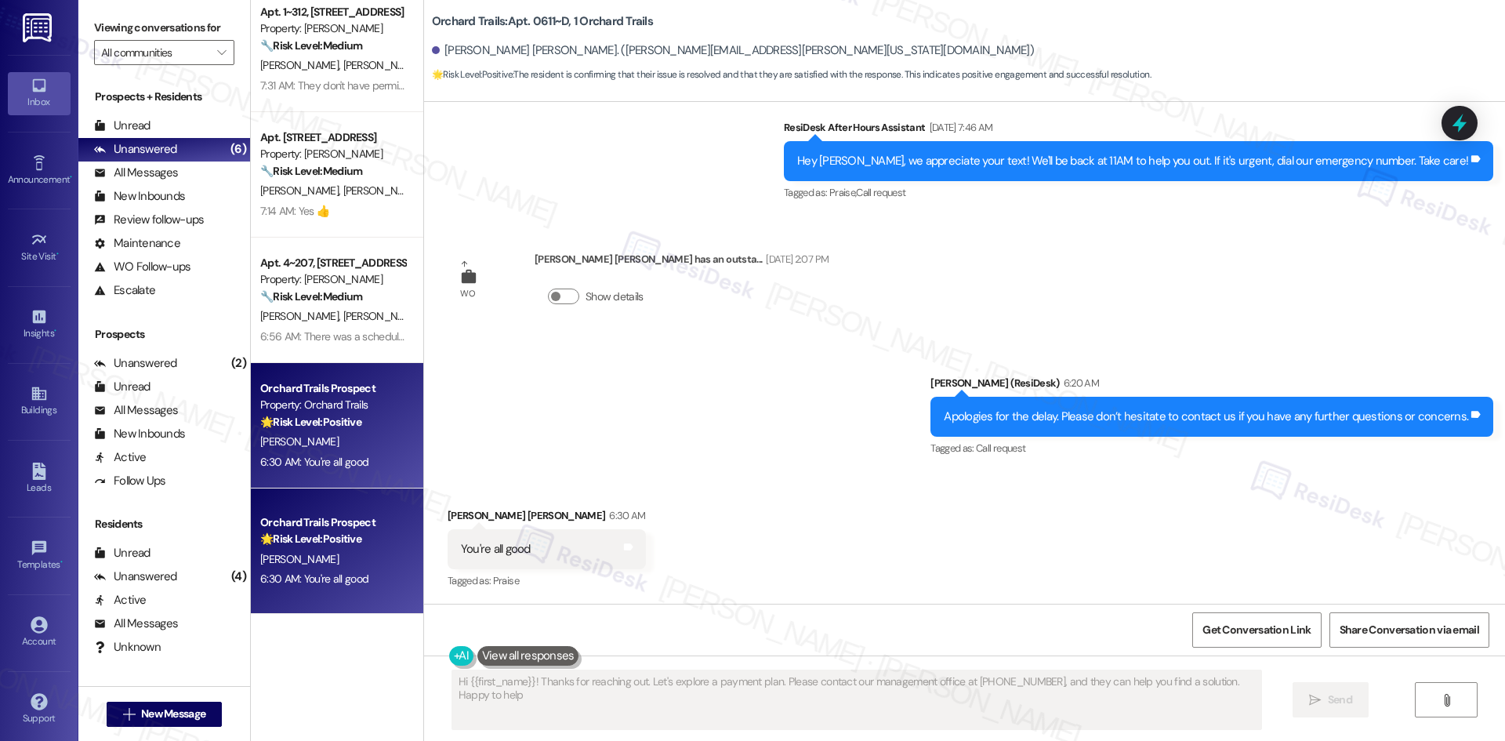
type textarea "Hi {{first_name}}! Thanks for reaching out. Let's explore a payment plan. Pleas…"
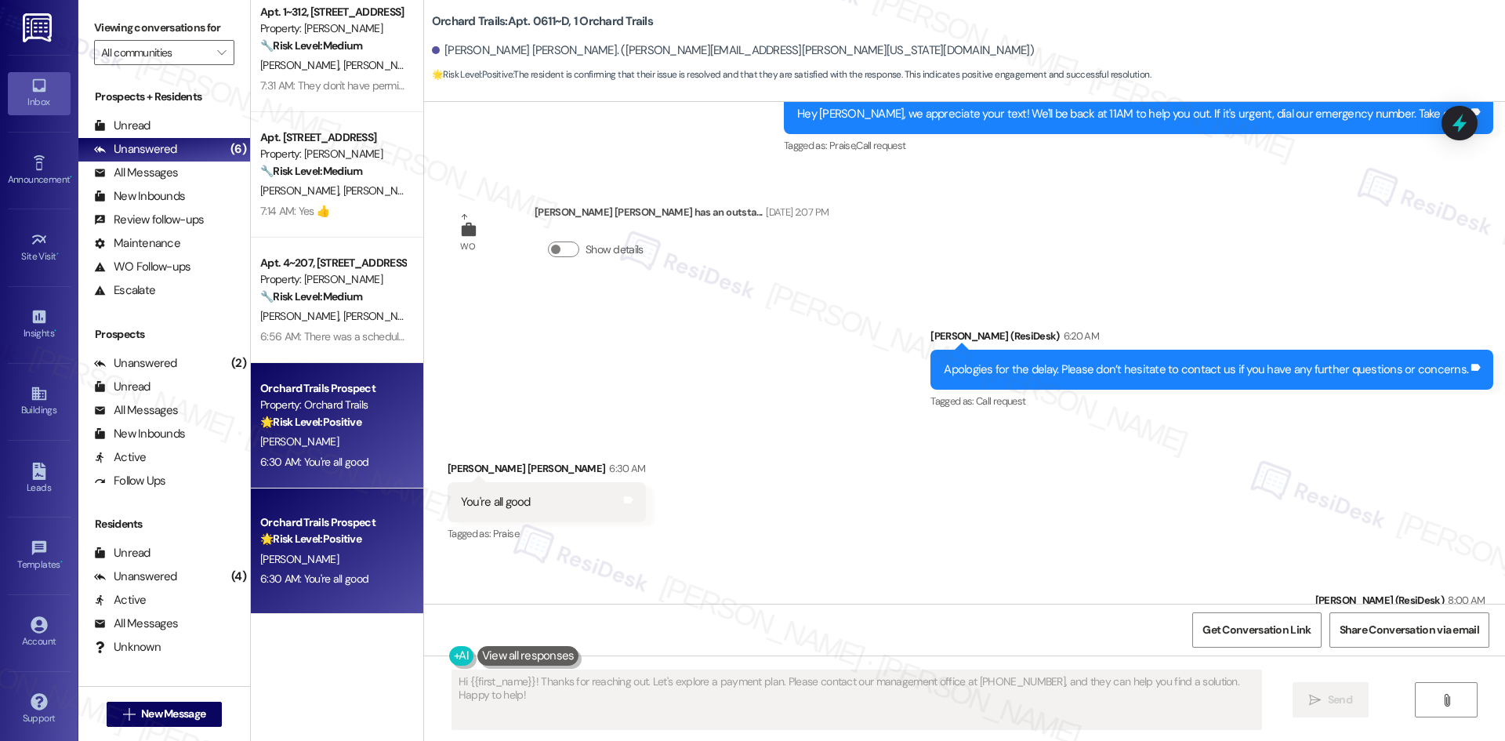
scroll to position [601, 0]
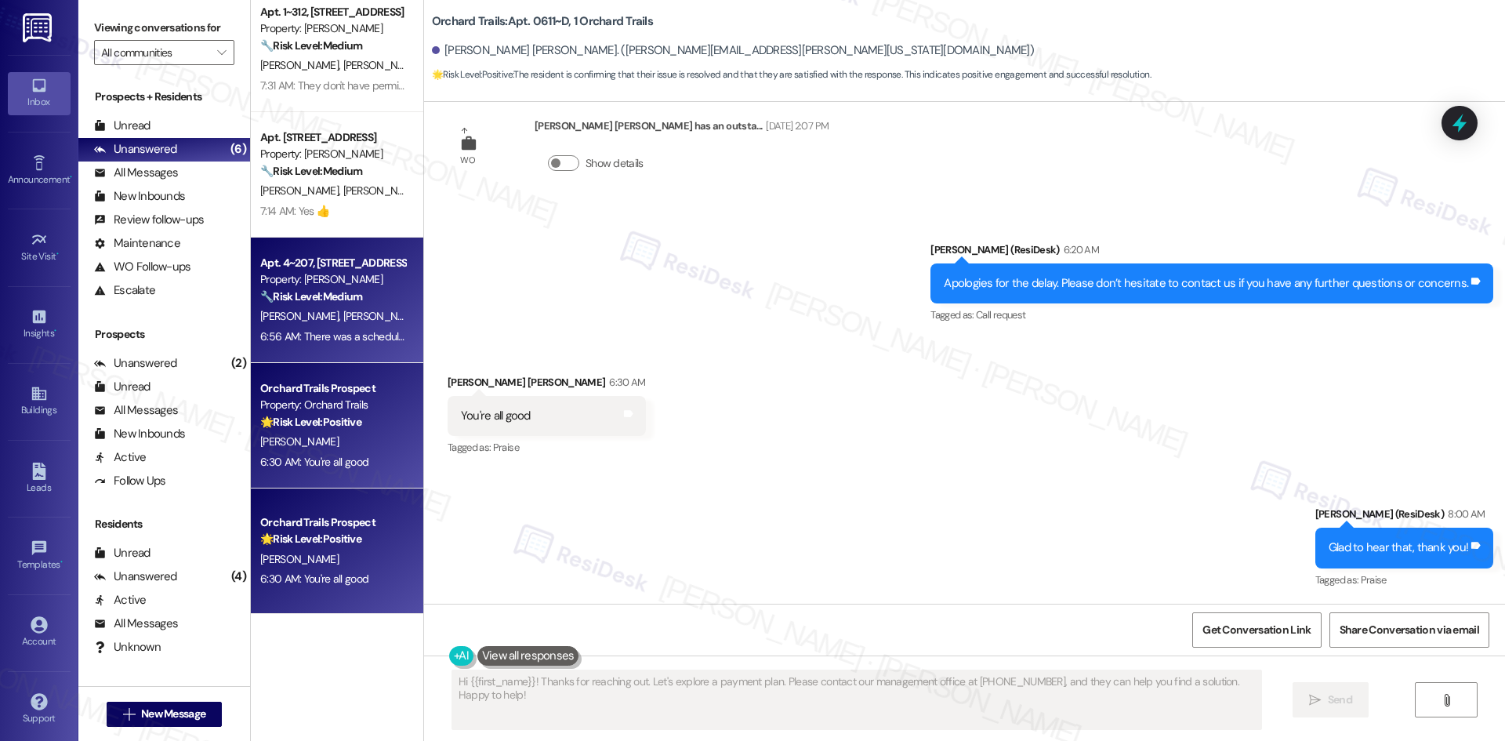
click at [267, 298] on strong "🔧 Risk Level: Medium" at bounding box center [311, 296] width 102 height 14
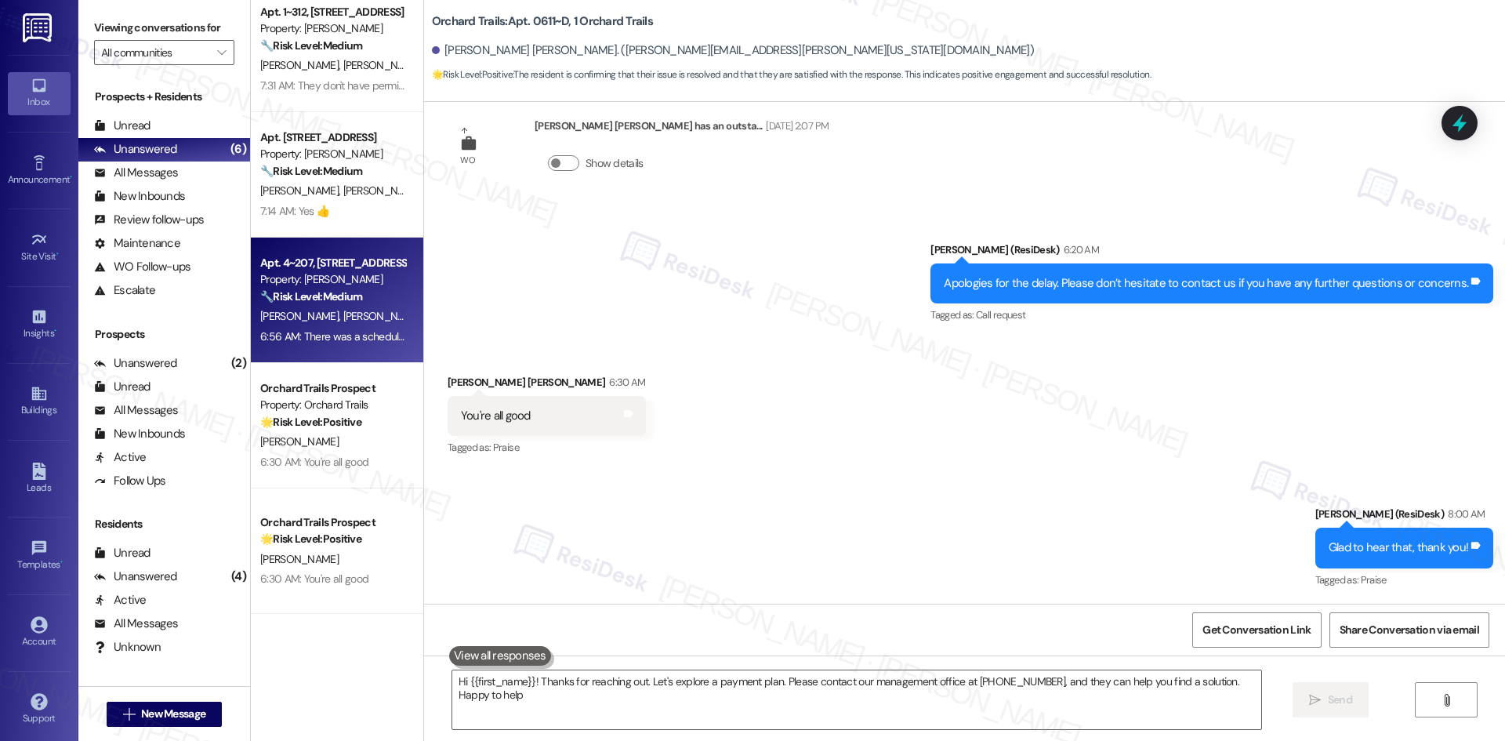
type textarea "Hi {{first_name}}! Thanks for reaching out. Let's explore a payment plan. Pleas…"
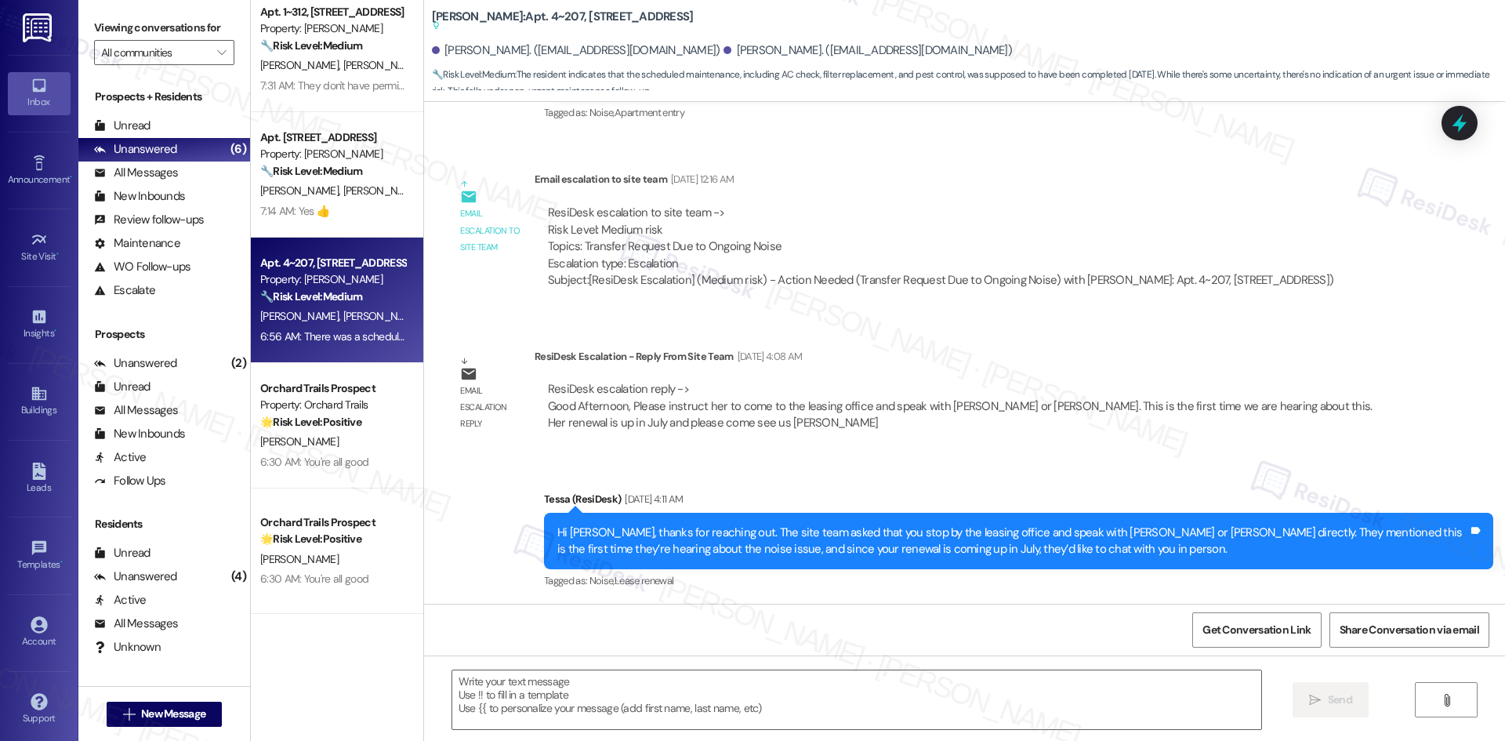
type textarea "Fetching suggested responses. Please feel free to read through the conversation…"
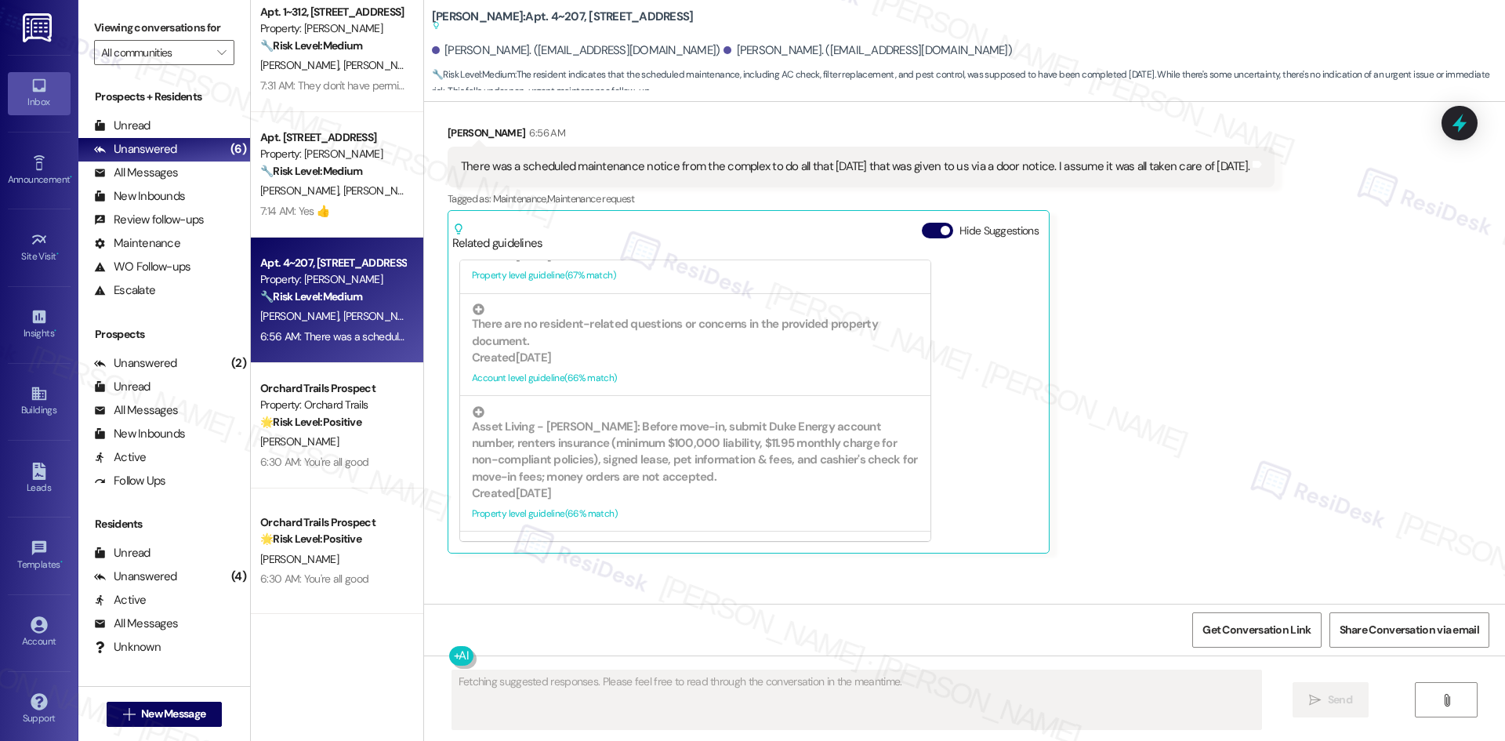
scroll to position [2360, 0]
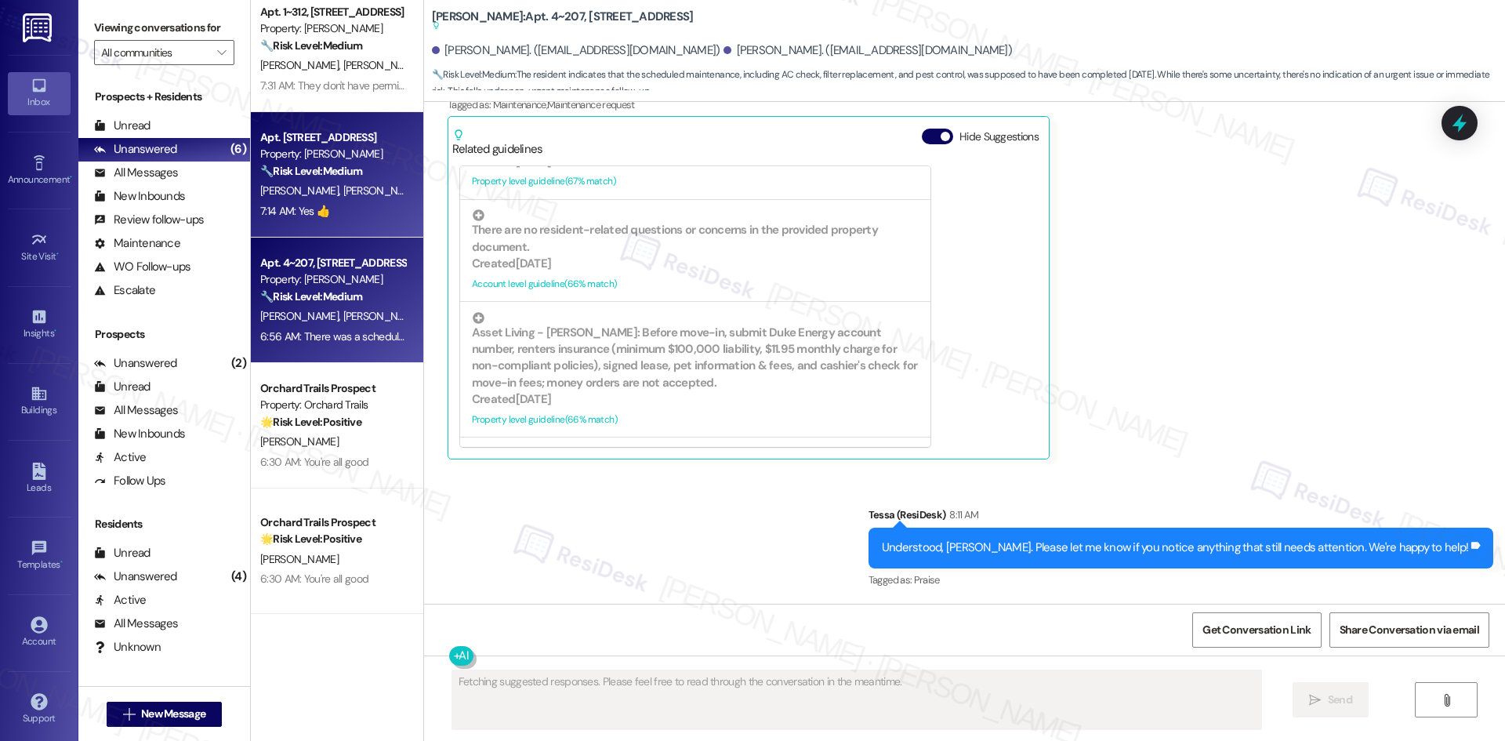
click at [293, 219] on div "7:14 AM: Yes 👍 7:14 AM: Yes 👍" at bounding box center [333, 211] width 148 height 20
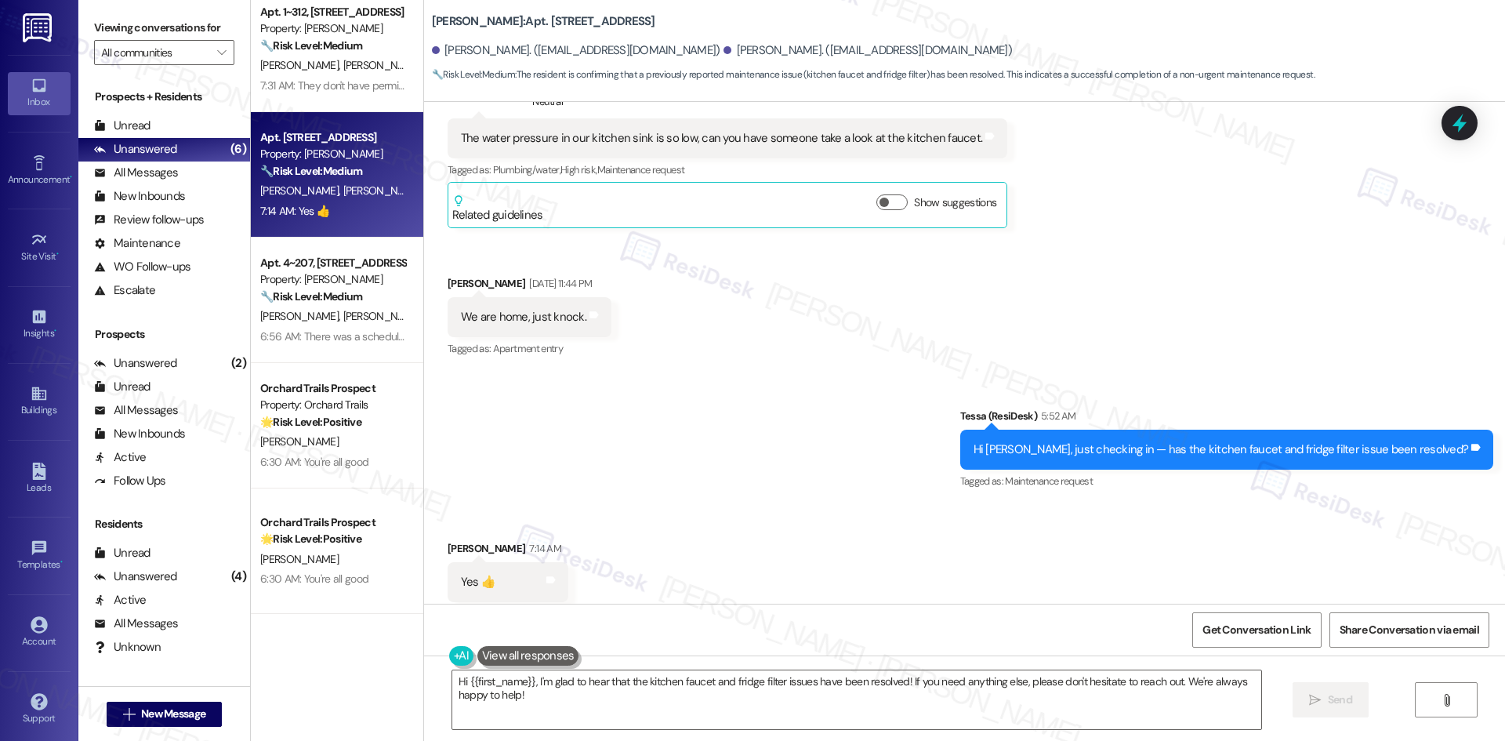
scroll to position [3541, 0]
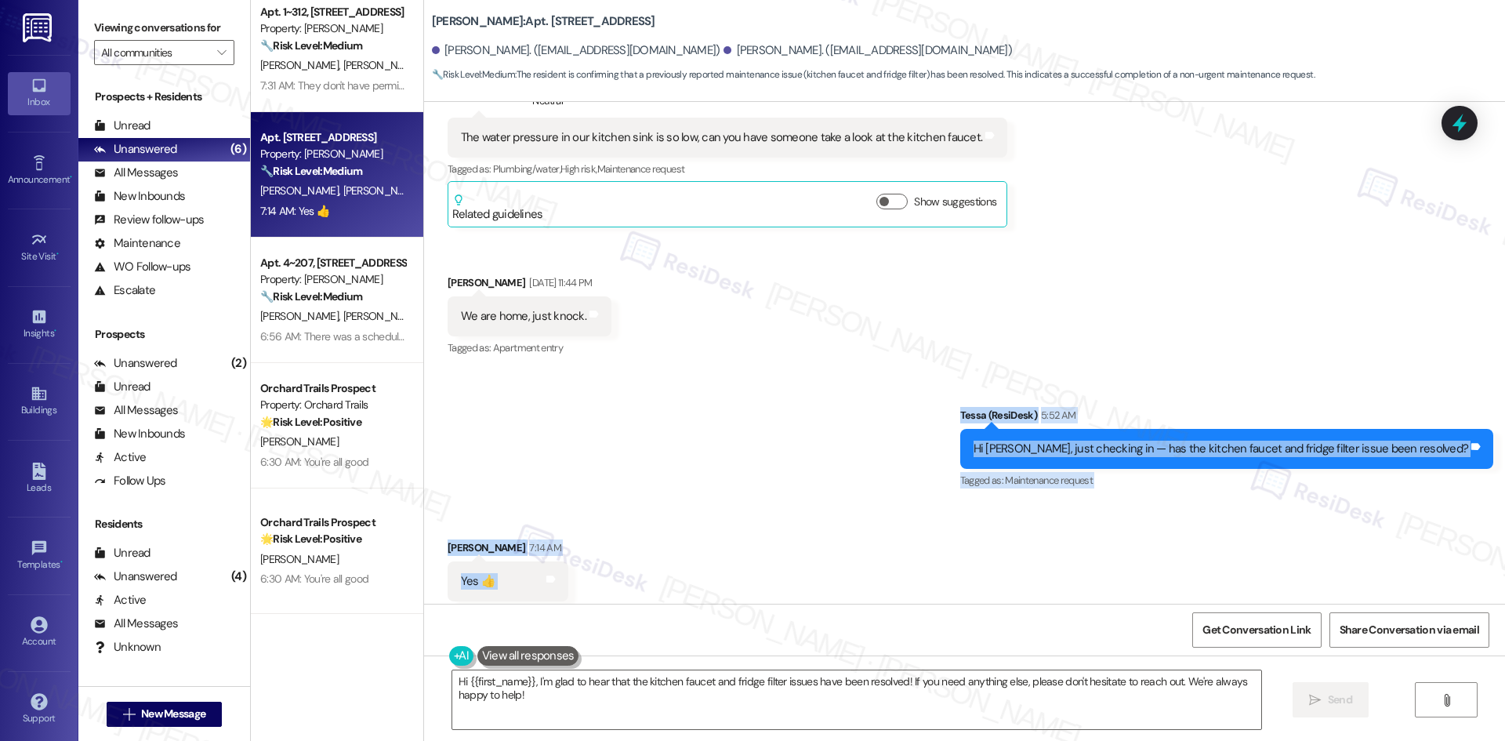
drag, startPoint x: 974, startPoint y: 375, endPoint x: 1100, endPoint y: 562, distance: 225.2
click at [1100, 562] on div "Survey, sent via SMS Residesk Automated Survey May 14, 2025 at 12:34 AM Hi Tony…" at bounding box center [964, 353] width 1081 height 502
copy div "Tessa (ResiDesk) 5:52 AM Hi Tony, just checking in — has the kitchen faucet and…"
click at [789, 726] on textarea "Hi {{first_name}}, I'm glad to hear that the kitchen faucet and fridge filter i…" at bounding box center [856, 699] width 809 height 59
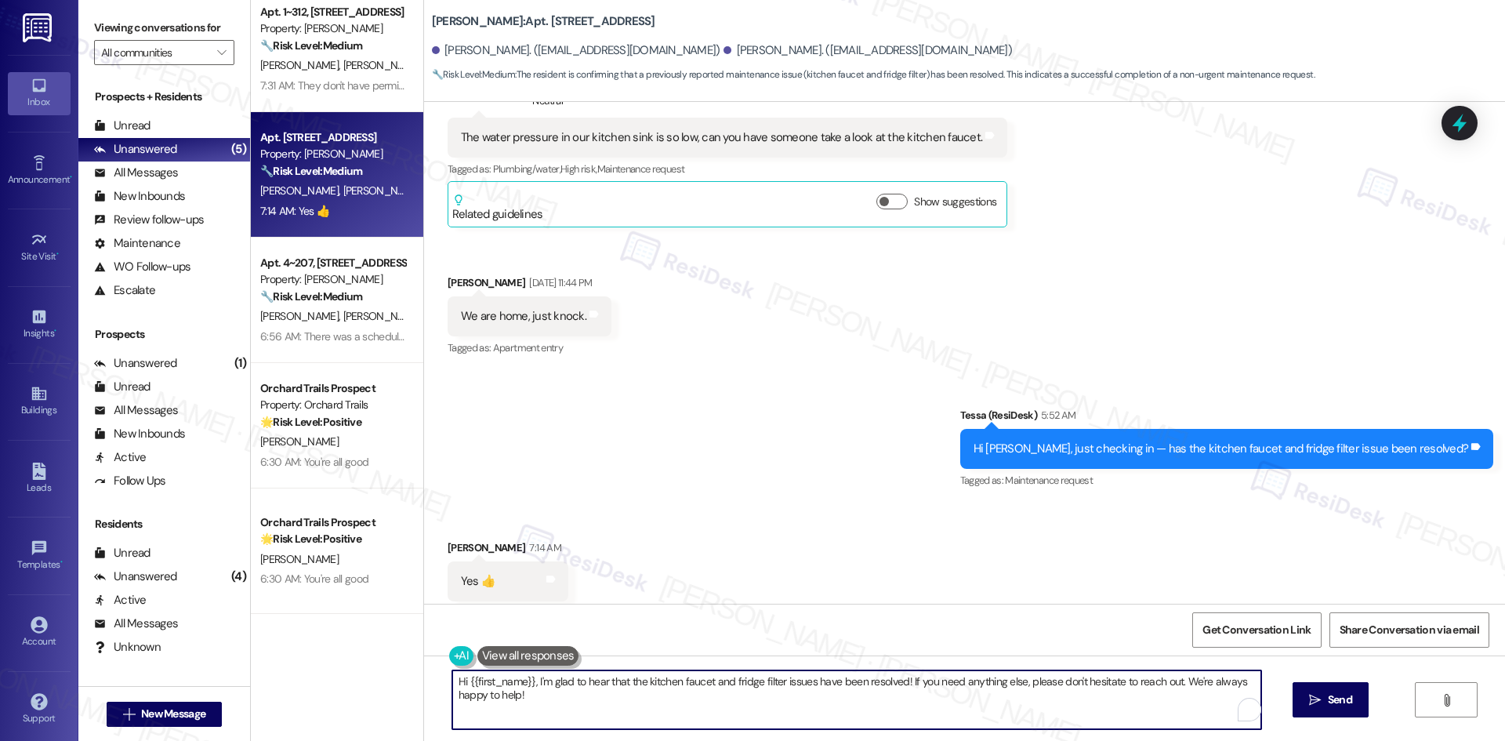
click at [774, 714] on textarea "Hi {{first_name}}, I'm glad to hear that the kitchen faucet and fridge filter i…" at bounding box center [856, 699] width 809 height 59
paste textarea "Great, thanks for letting me know! Feel free to reach out if you need anything …"
type textarea "Great, thanks for letting me know! Feel free to reach out if you need anything …"
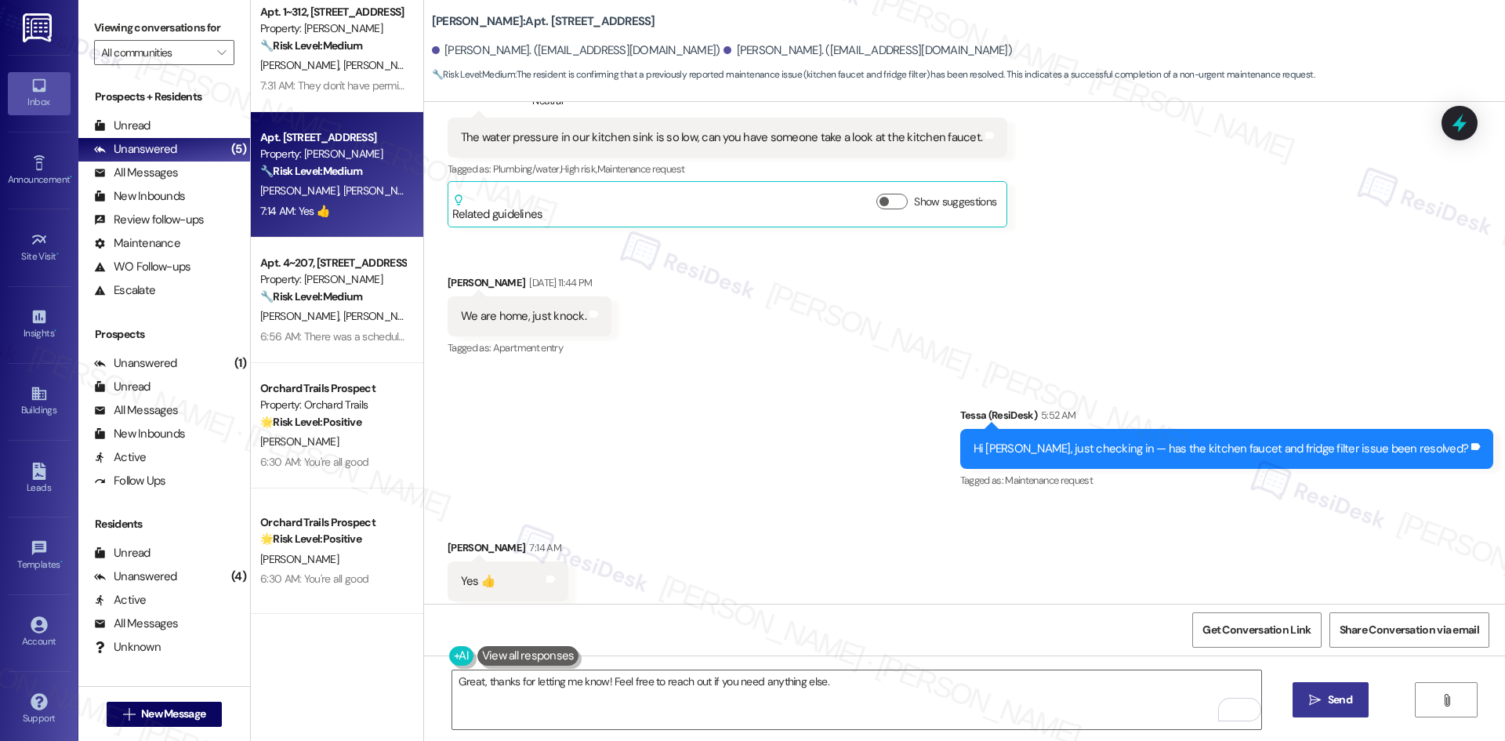
click at [1303, 701] on button " Send" at bounding box center [1330, 699] width 76 height 35
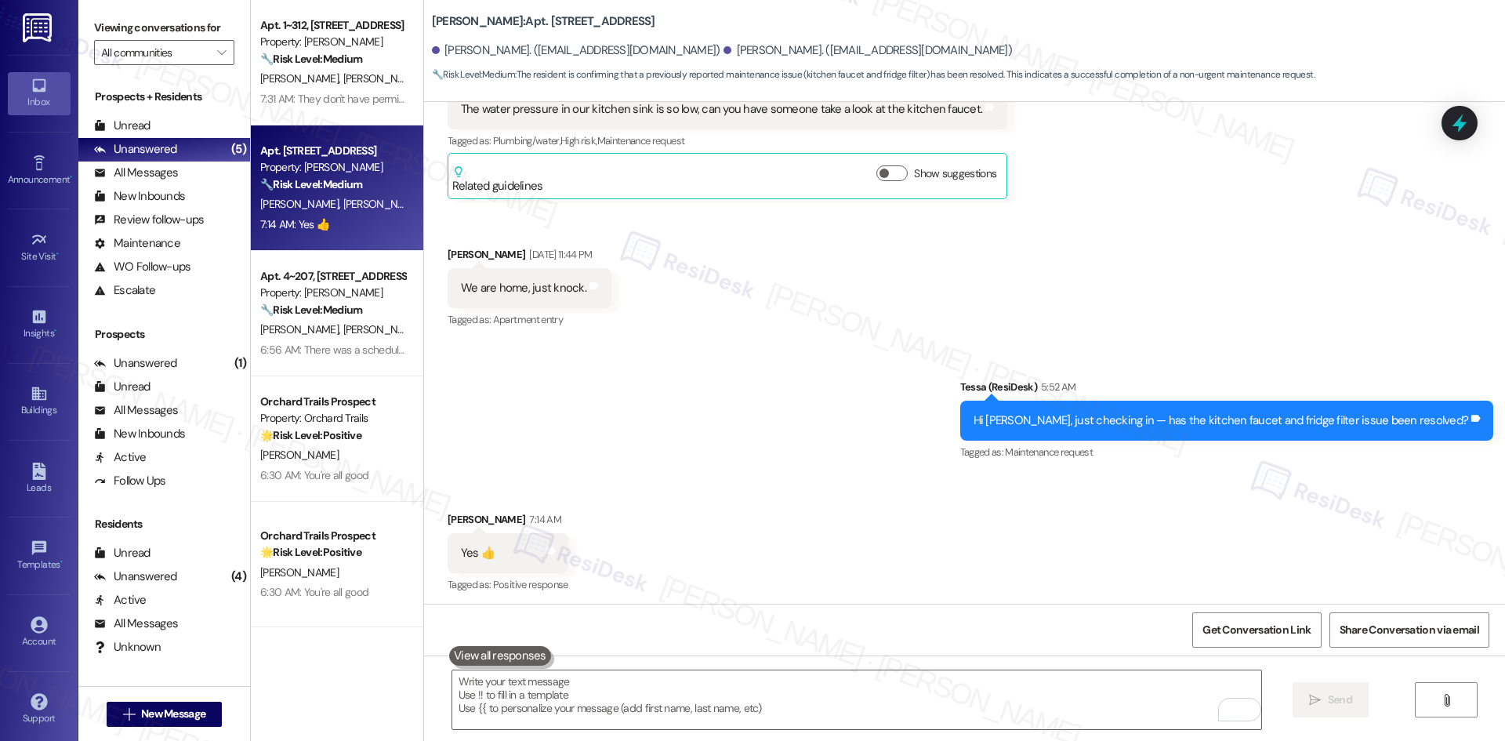
scroll to position [3650, 0]
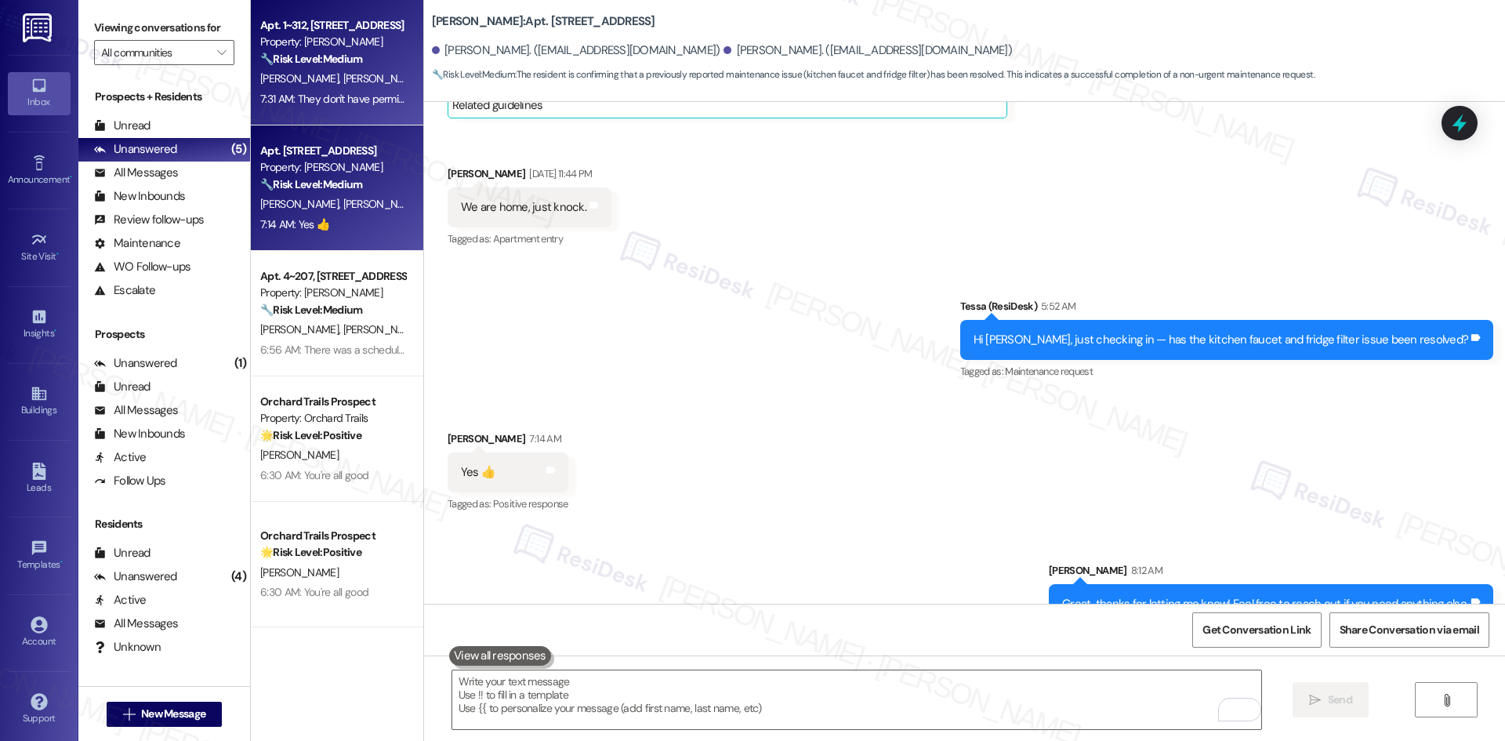
click at [296, 96] on div "7:31 AM: They don't have permission if we are not home 7:31 AM: They don't have…" at bounding box center [384, 99] width 248 height 14
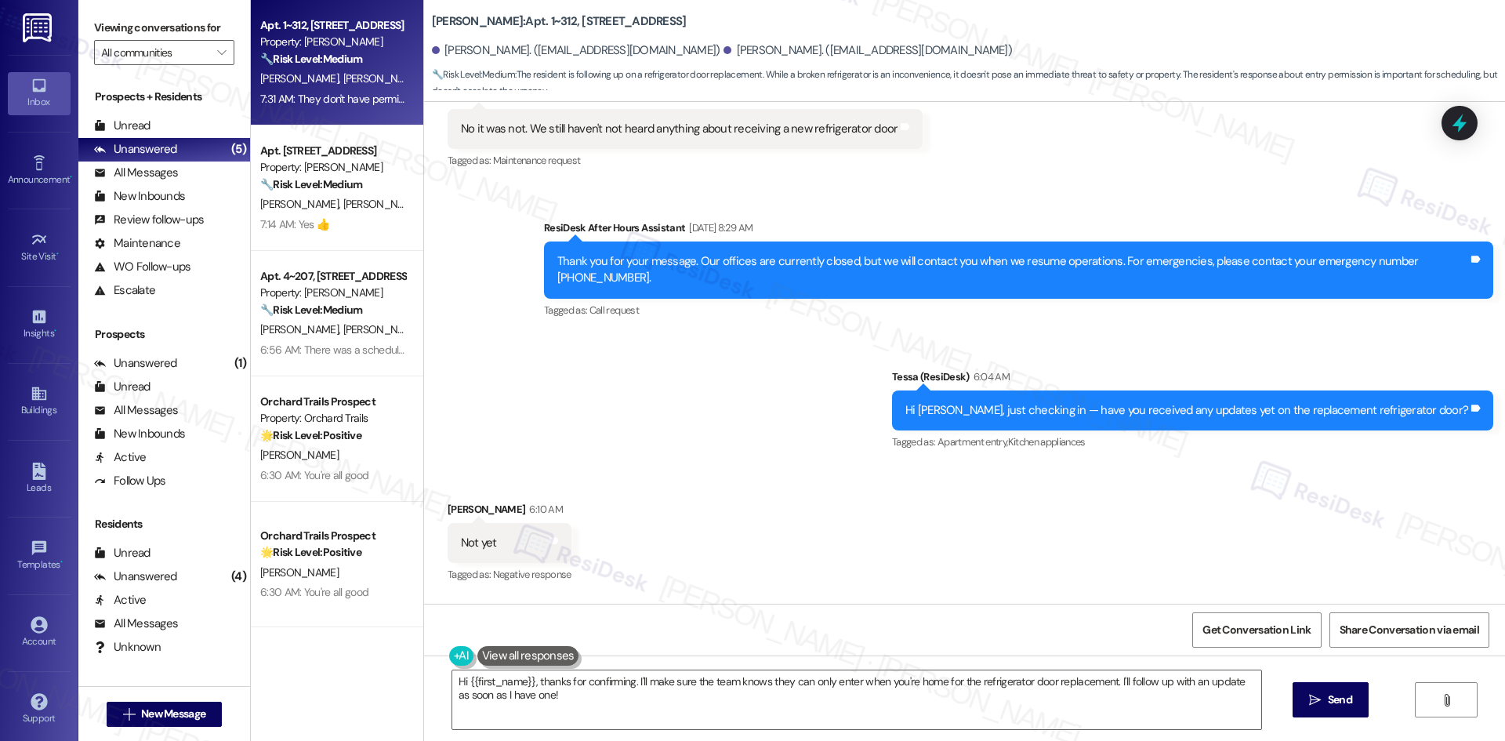
scroll to position [2120, 0]
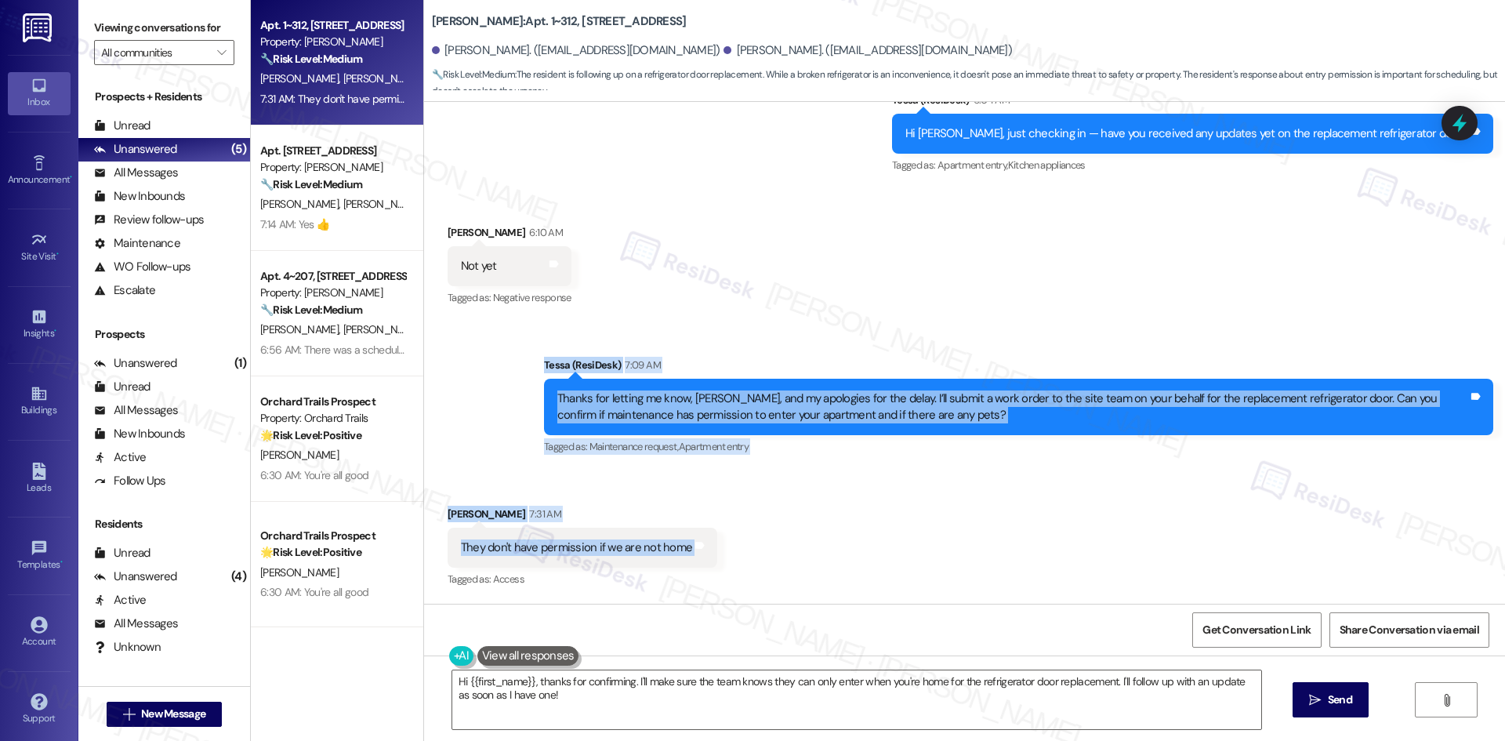
drag, startPoint x: 496, startPoint y: 341, endPoint x: 723, endPoint y: 528, distance: 294.5
click at [723, 528] on div "Lease started Apr 06, 2025 at 8:00 AM Announcement, sent via SMS Tessa (ResiDes…" at bounding box center [964, 353] width 1081 height 502
copy div "Tessa (ResiDesk) 7:09 AM Thanks for letting me know, Taren, and my apologies fo…"
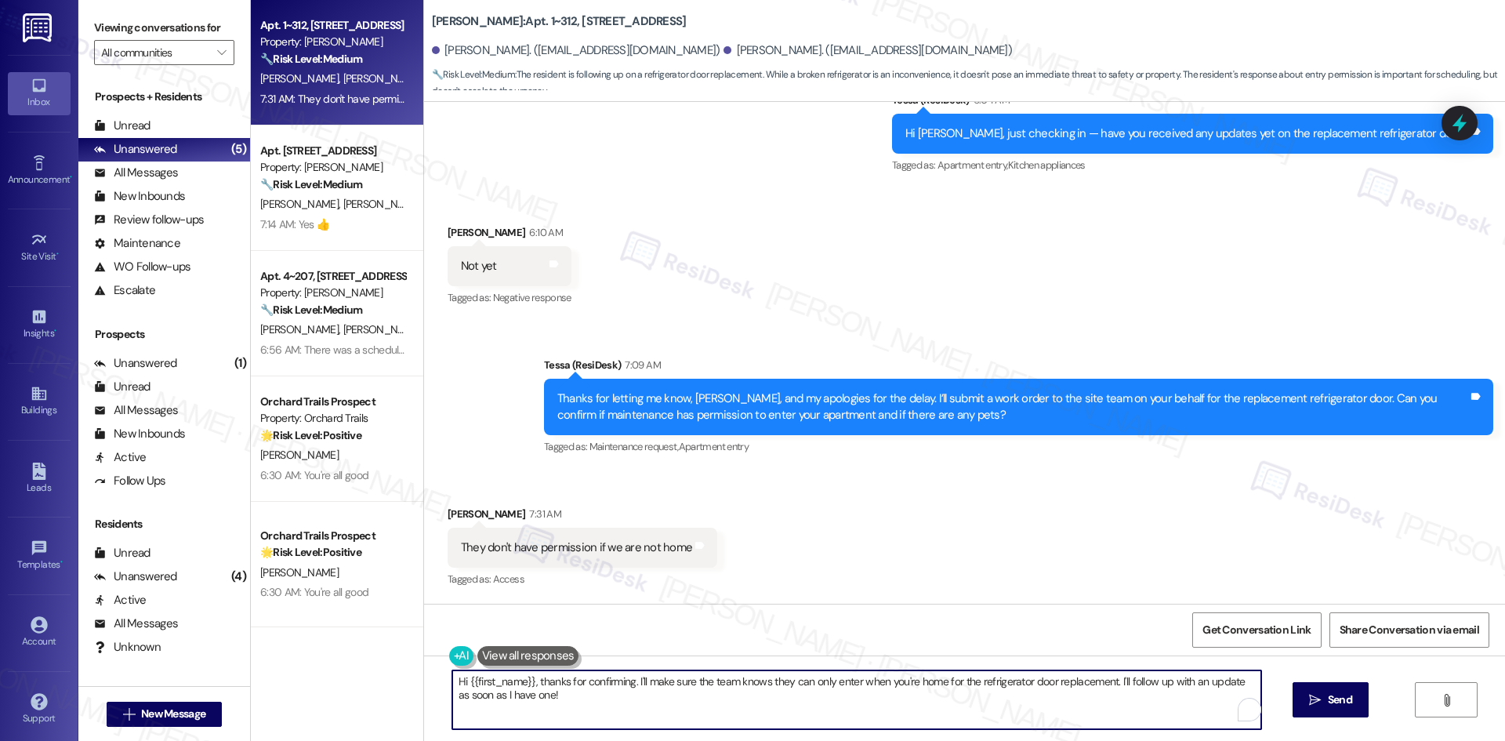
click at [867, 700] on textarea "Hi {{first_name}}, thanks for confirming. I'll make sure the team knows they ca…" at bounding box center [856, 699] width 809 height 59
paste textarea "Thanks for letting me know, Taren. When would you be available so I can let the…"
type textarea "Thanks for letting me know, Taren. When would you be available so I can let the…"
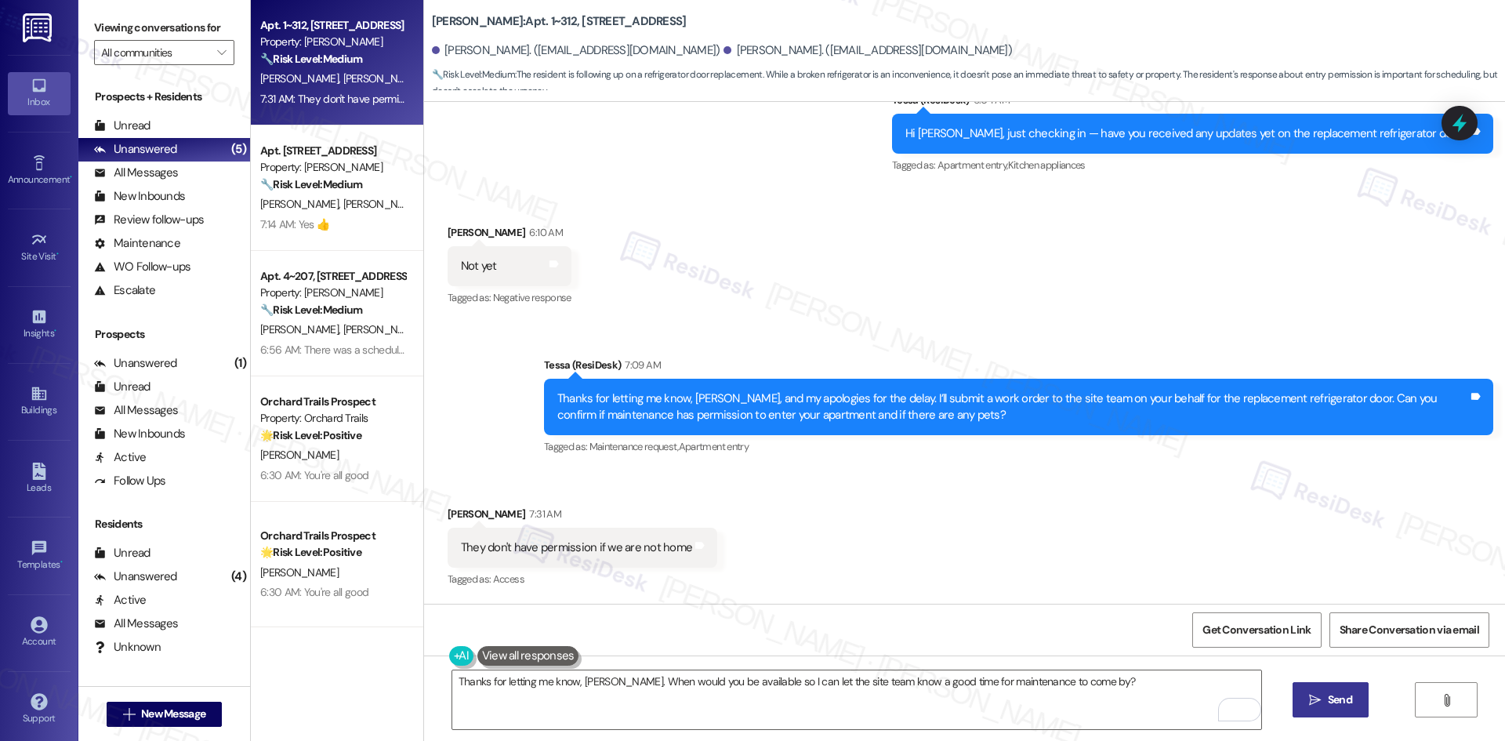
click at [1333, 700] on span "Send" at bounding box center [1340, 699] width 24 height 16
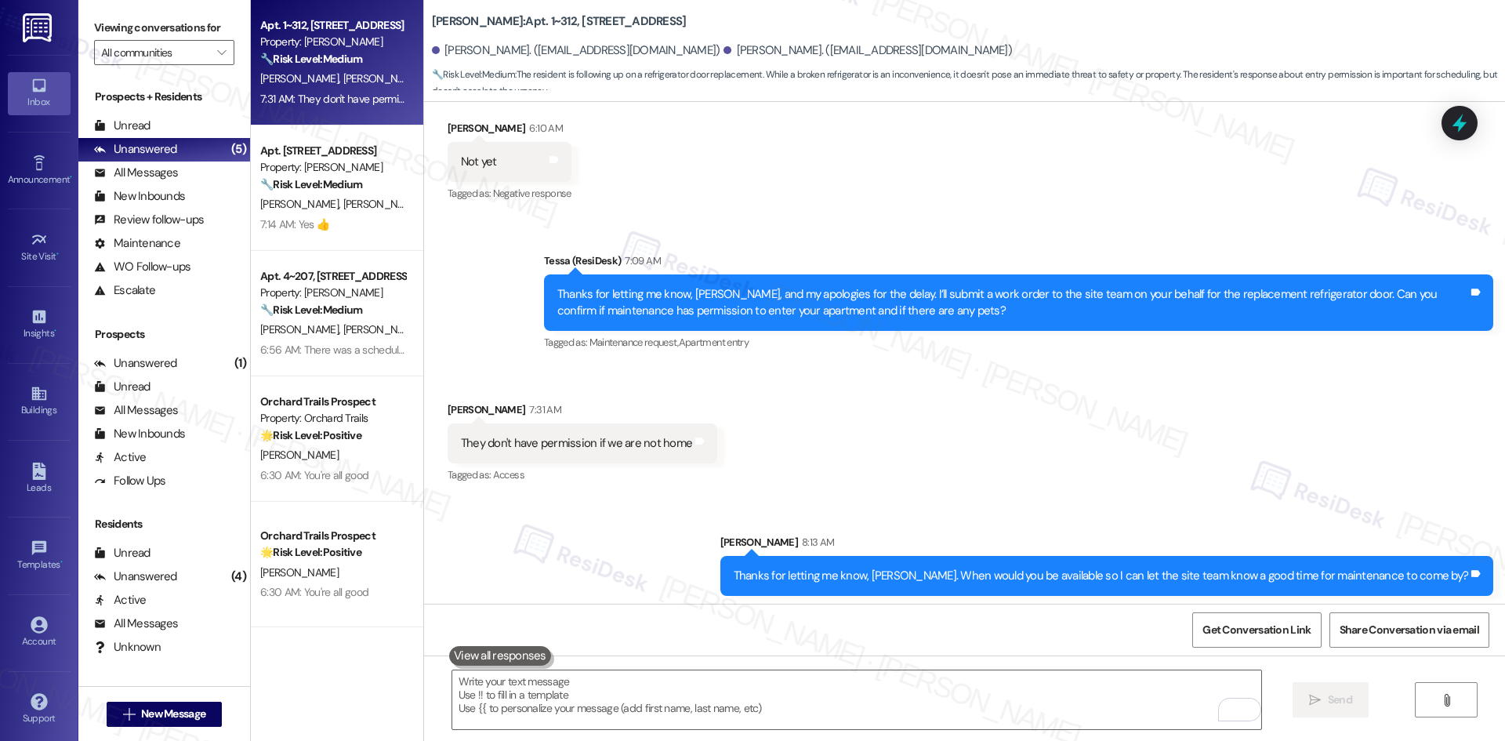
scroll to position [2229, 0]
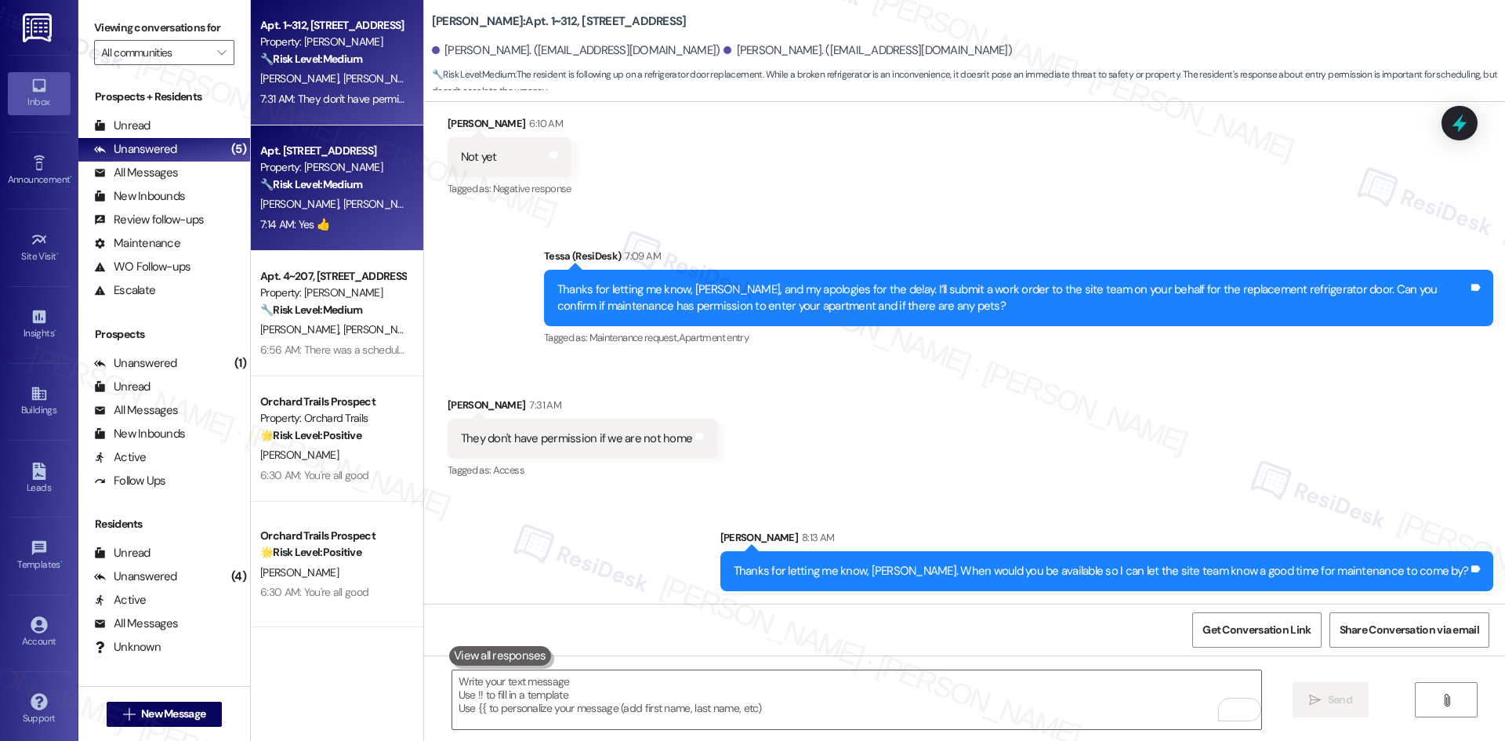
click at [342, 203] on span "[PERSON_NAME]" at bounding box center [381, 204] width 78 height 14
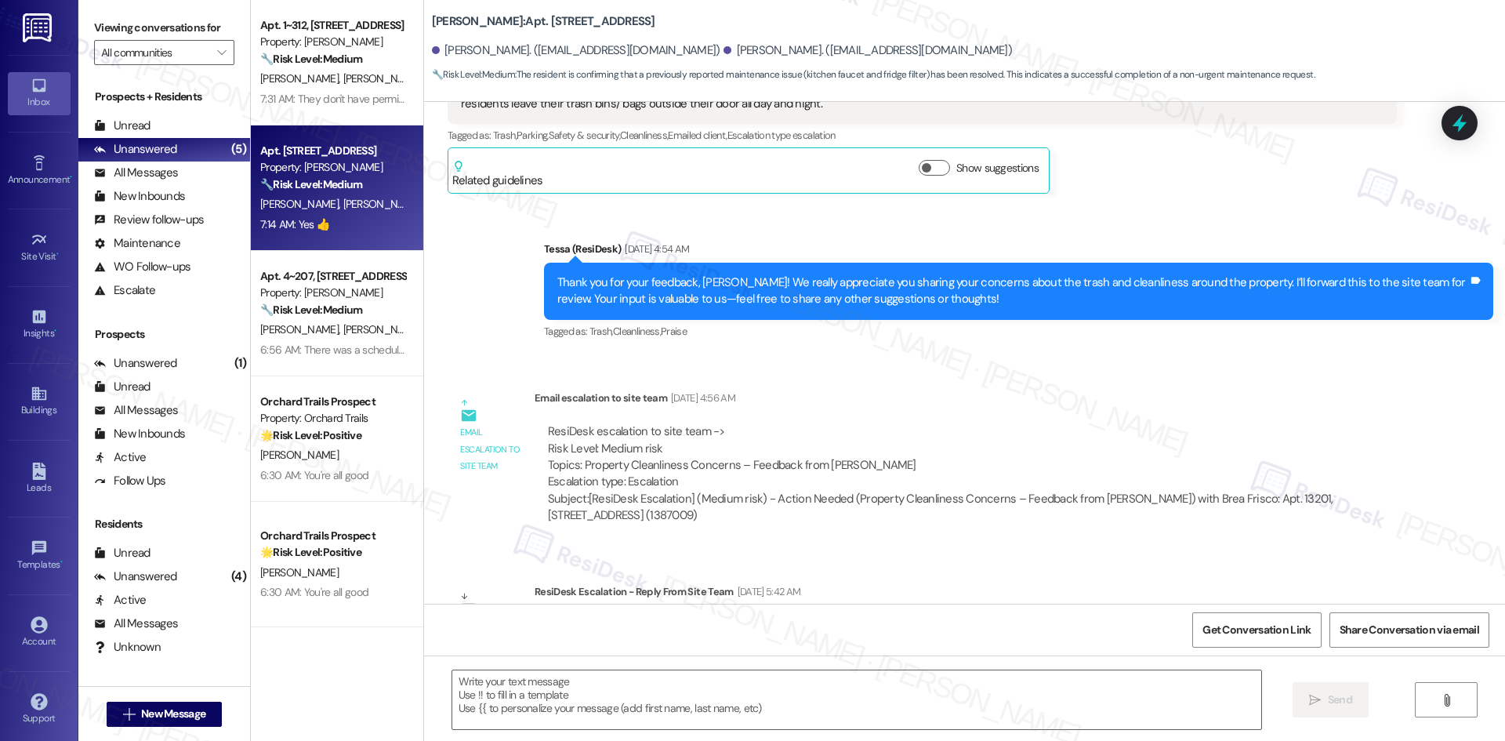
type textarea "Fetching suggested responses. Please feel free to read through the conversation…"
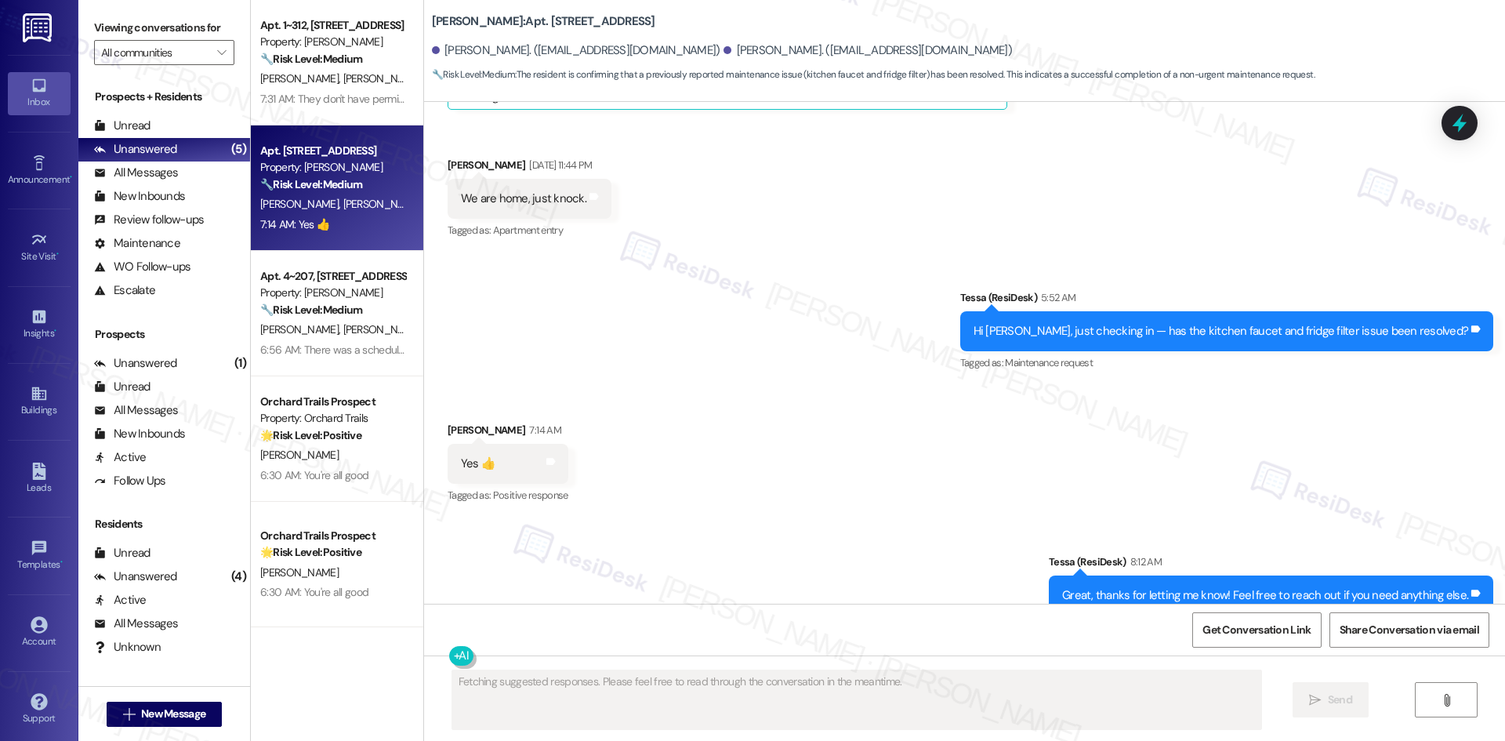
scroll to position [3673, 0]
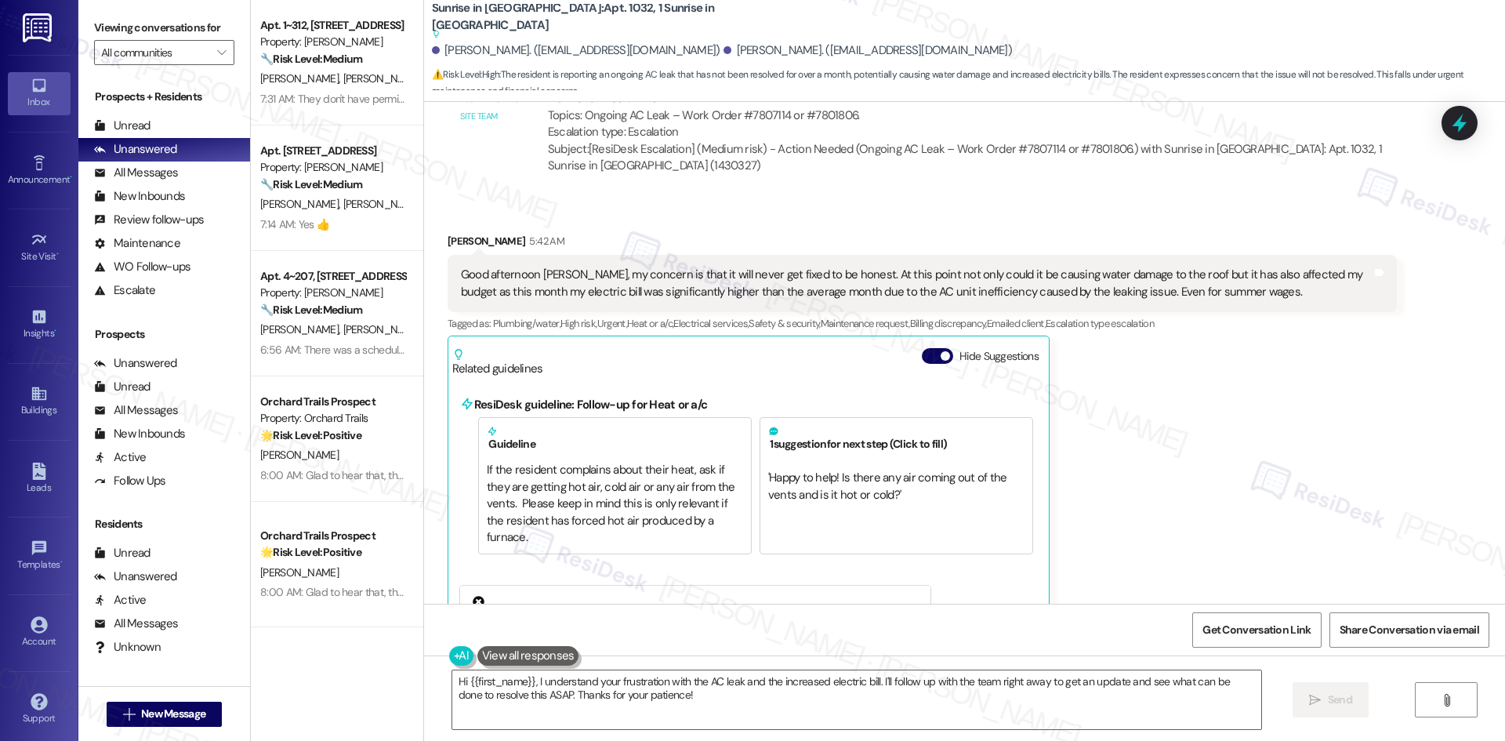
scroll to position [1165, 0]
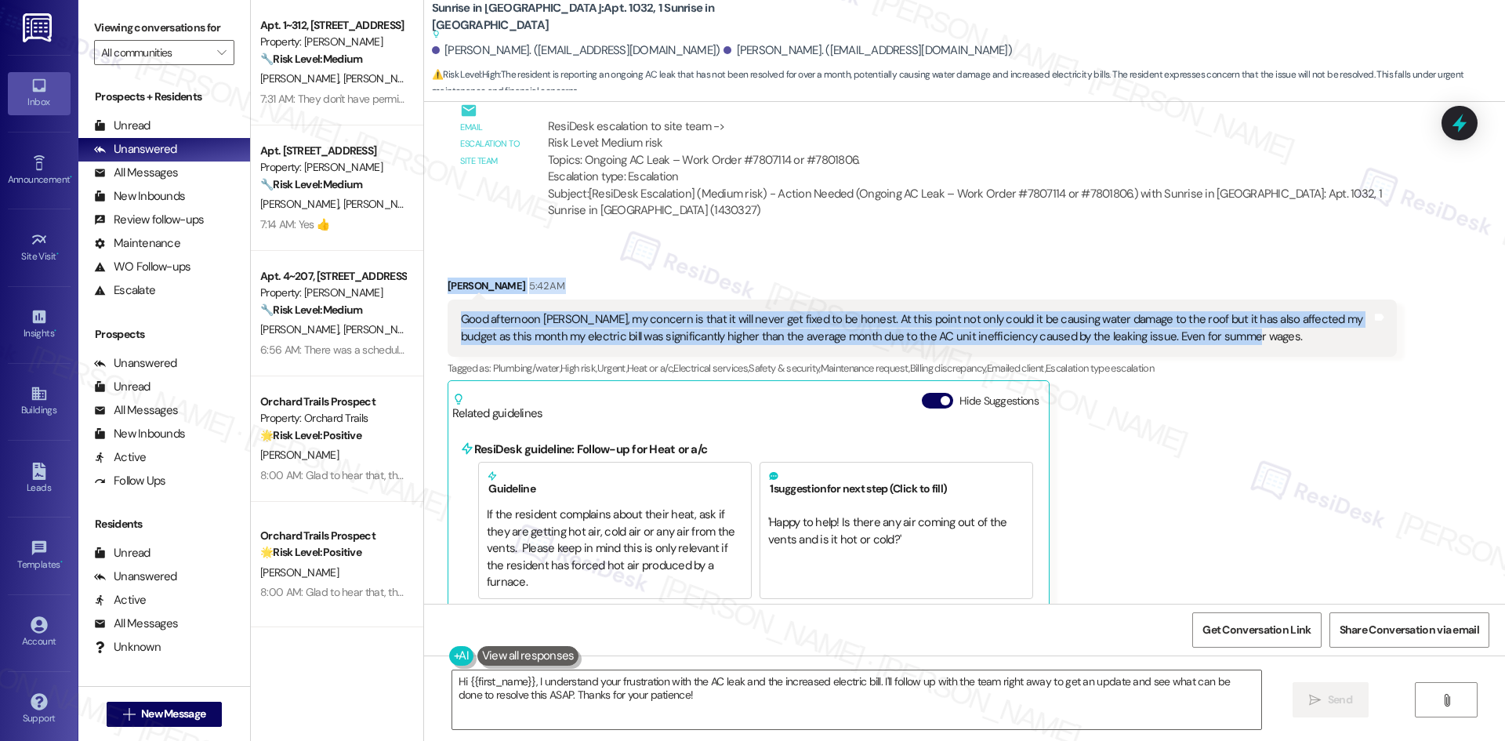
drag, startPoint x: 427, startPoint y: 276, endPoint x: 1269, endPoint y: 346, distance: 844.6
click at [1269, 350] on div "Received via SMS [PERSON_NAME] 5:42 AM Good afternoon [PERSON_NAME], my concern…" at bounding box center [922, 600] width 973 height 669
copy div "[PERSON_NAME] 5:42 AM Good afternoon [PERSON_NAME], my concern is that it will …"
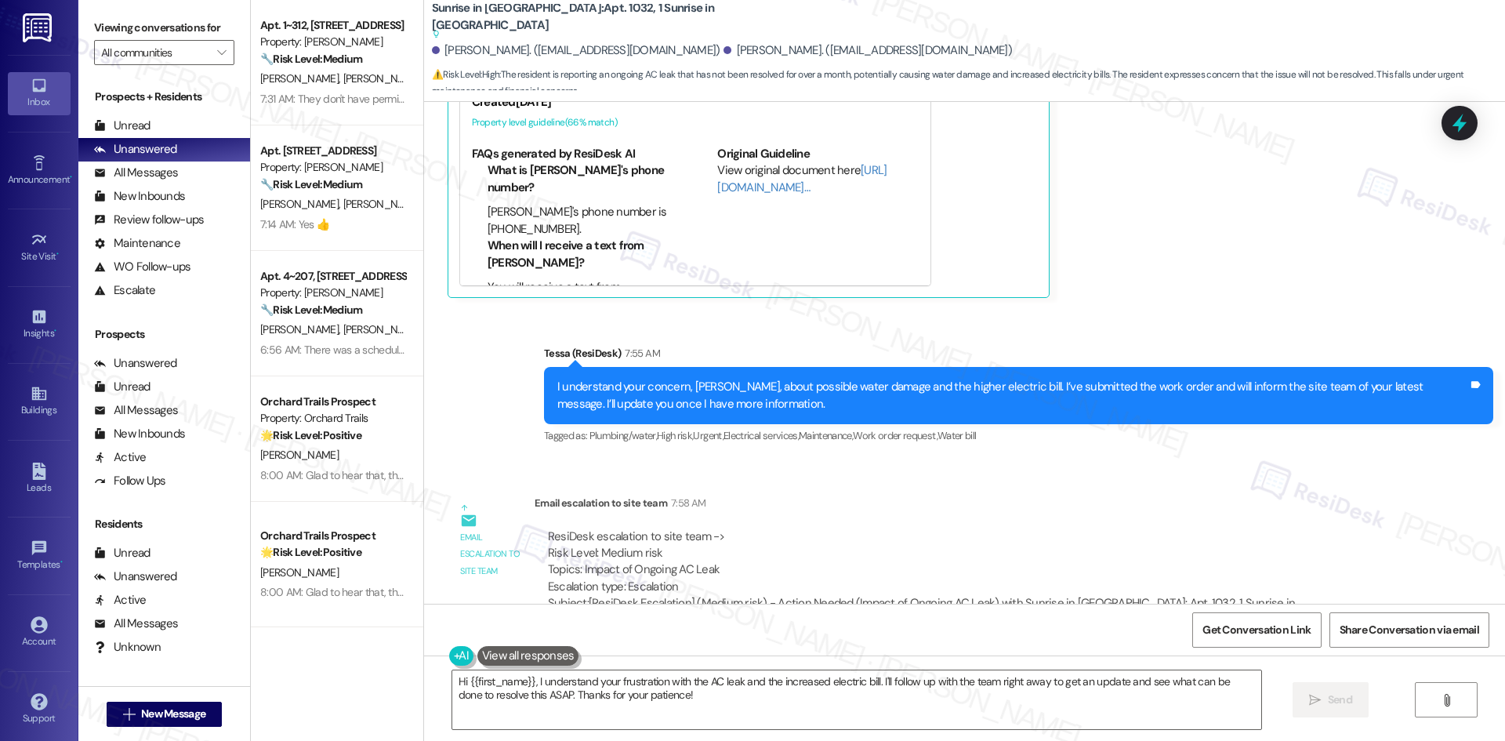
scroll to position [1791, 0]
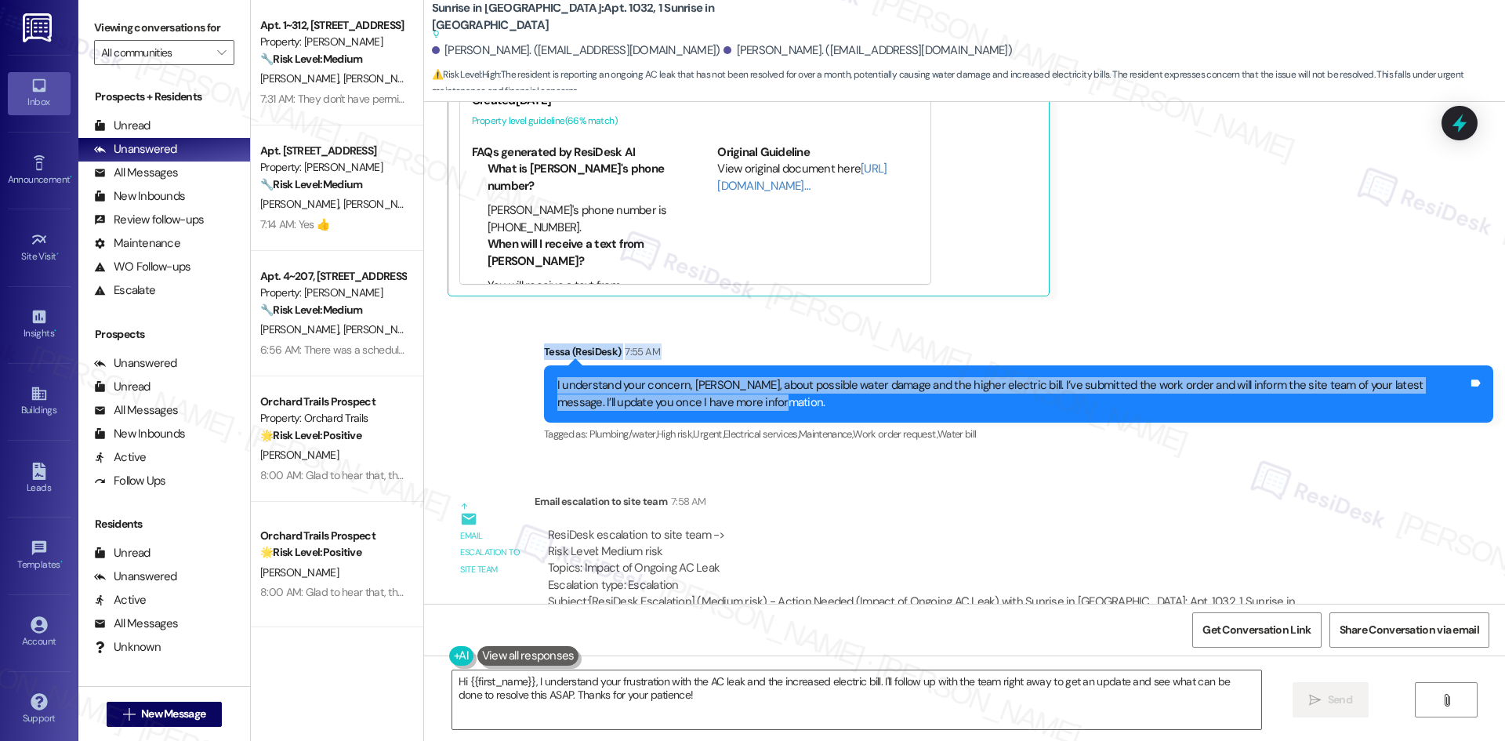
drag, startPoint x: 503, startPoint y: 319, endPoint x: 717, endPoint y: 390, distance: 225.5
click at [717, 390] on div "Sent via SMS Tessa (ResiDesk) 7:55 AM I understand your concern, [PERSON_NAME],…" at bounding box center [964, 382] width 1081 height 149
copy div "[PERSON_NAME] (ResiDesk) 7:55 AM I understand your concern, [PERSON_NAME], abou…"
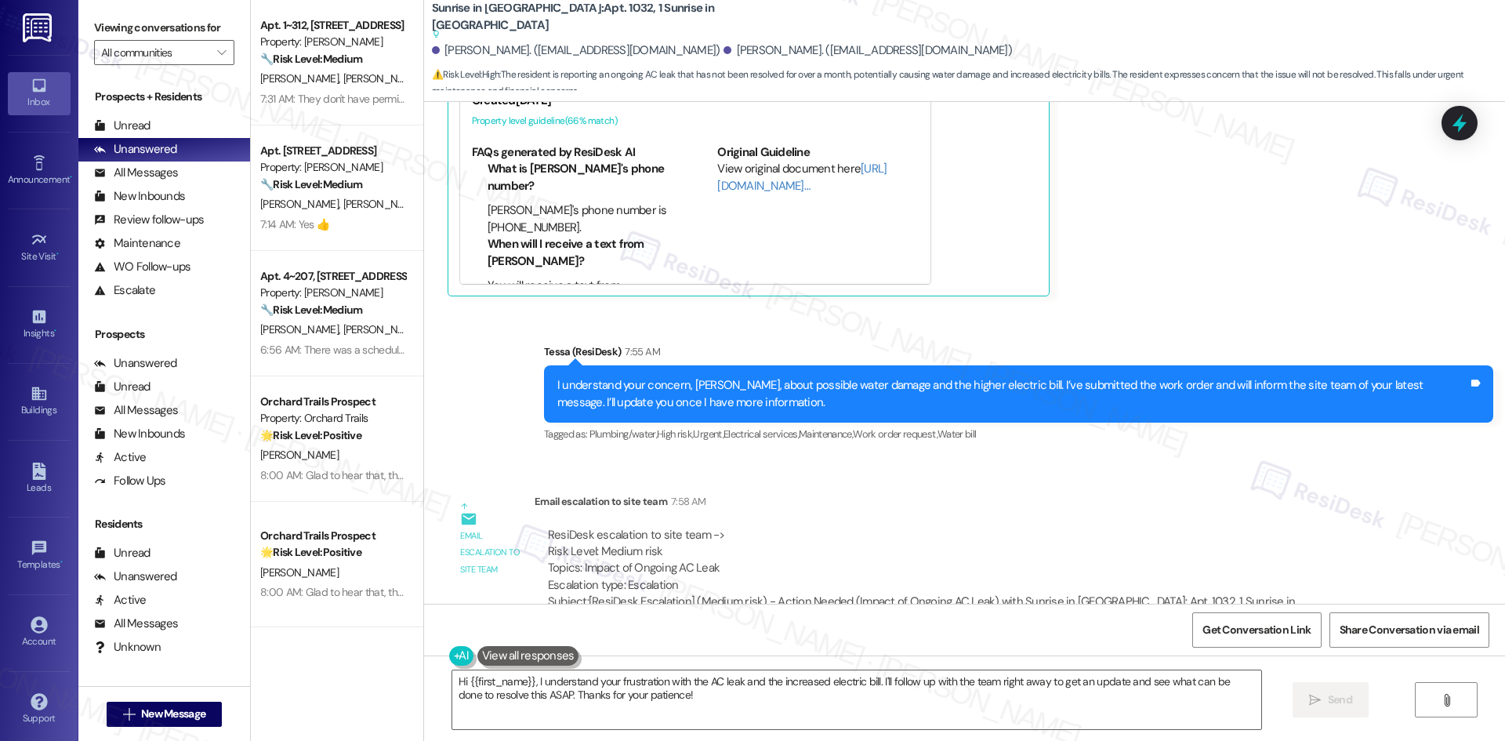
drag, startPoint x: 857, startPoint y: 526, endPoint x: 848, endPoint y: 527, distance: 8.8
click at [857, 527] on div "ResiDesk escalation to site team -> Risk Level: Medium risk Topics: Impact of O…" at bounding box center [965, 560] width 835 height 67
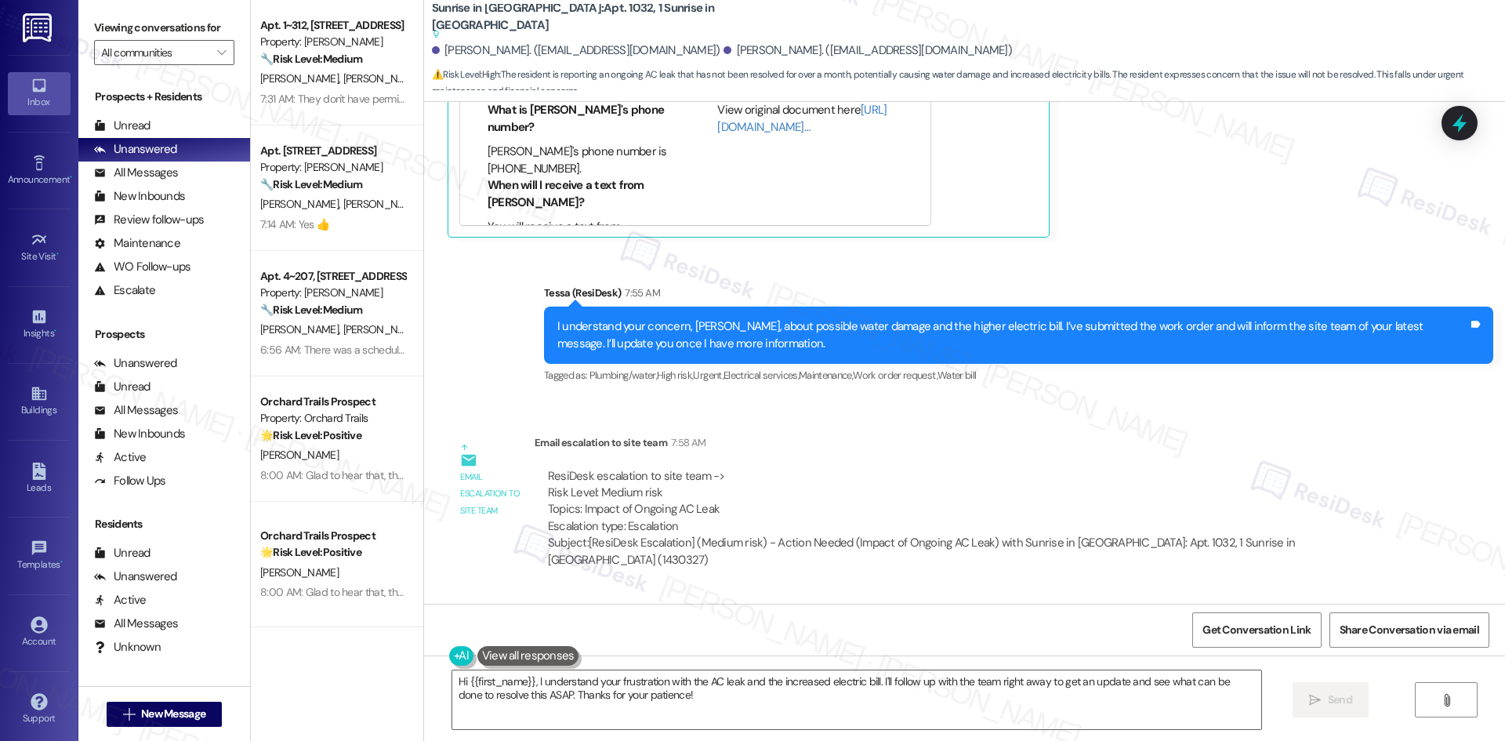
scroll to position [1948, 0]
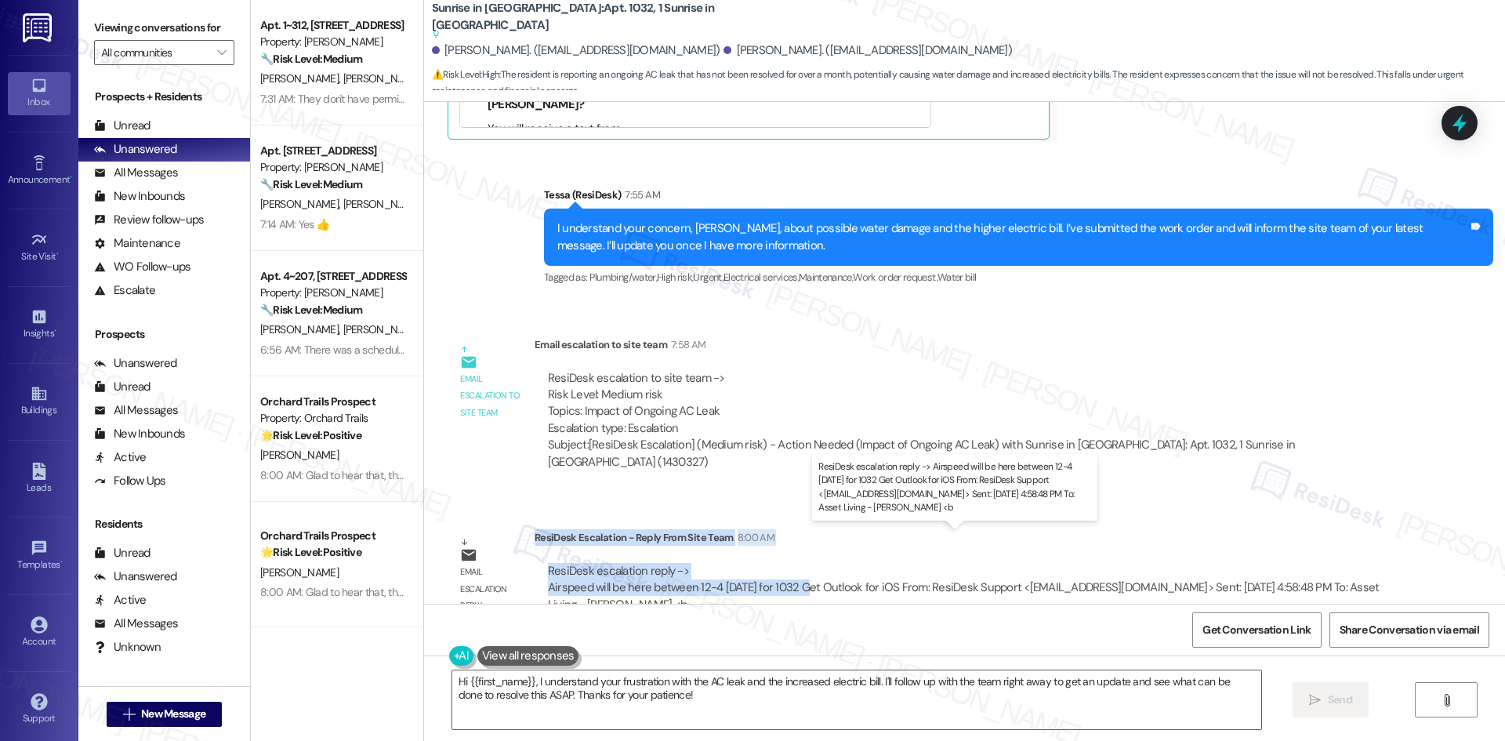
drag, startPoint x: 523, startPoint y: 502, endPoint x: 798, endPoint y: 559, distance: 280.8
click at [798, 559] on div "ResiDesk Escalation - Reply From Site Team 8:00 AM ResiDesk escalation reply ->…" at bounding box center [965, 577] width 862 height 96
copy div "ResiDesk Escalation - Reply From Site Team 8:00 AM ResiDesk escalation reply ->…"
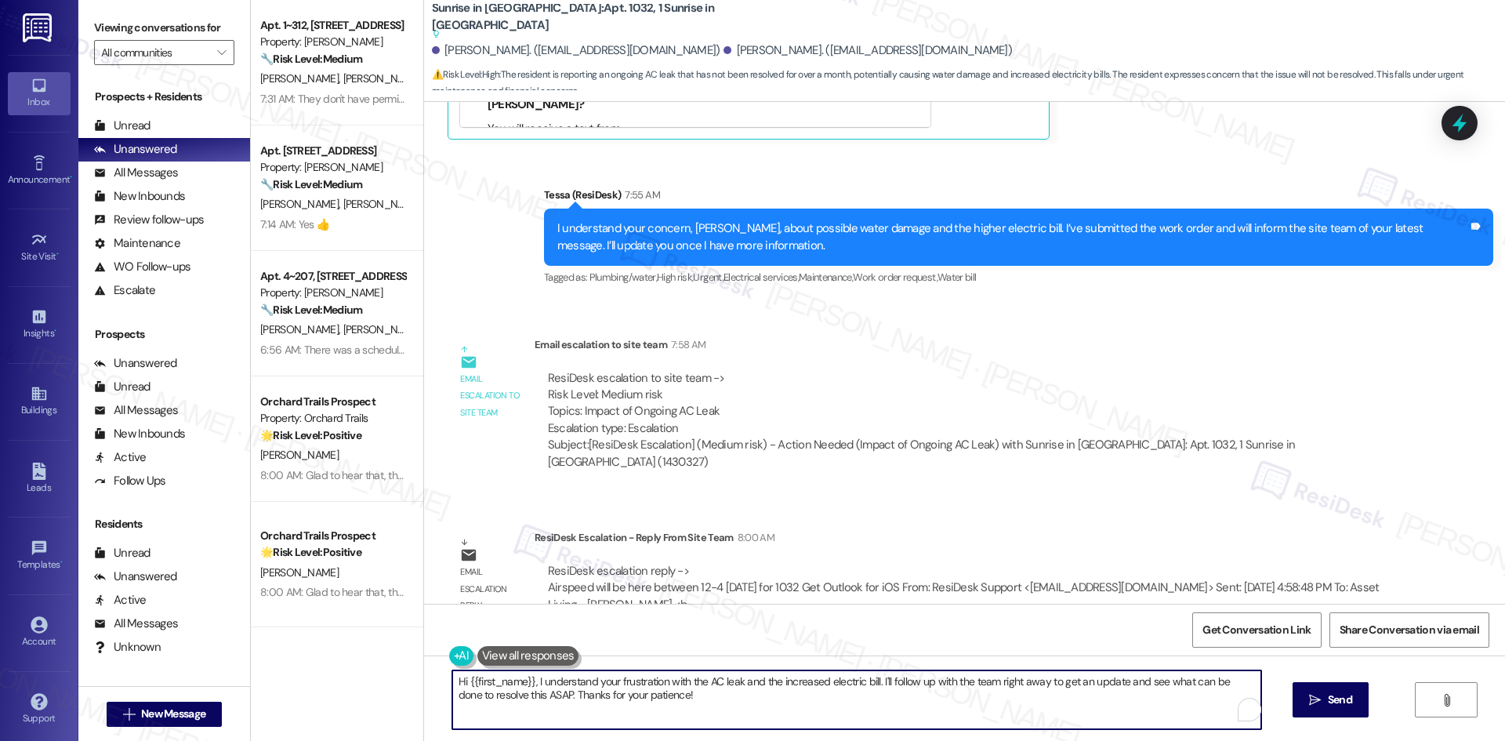
drag, startPoint x: 525, startPoint y: 696, endPoint x: 426, endPoint y: 672, distance: 102.4
click at [426, 672] on div "Hi {{first_name}}, I understand your frustration with the AC leak and the incre…" at bounding box center [964, 714] width 1081 height 118
paste textarea "[PERSON_NAME], the site team confirmed that Airspeed is scheduled to be at your…"
type textarea "Hi [PERSON_NAME], the site team confirmed that Airspeed is scheduled to be at y…"
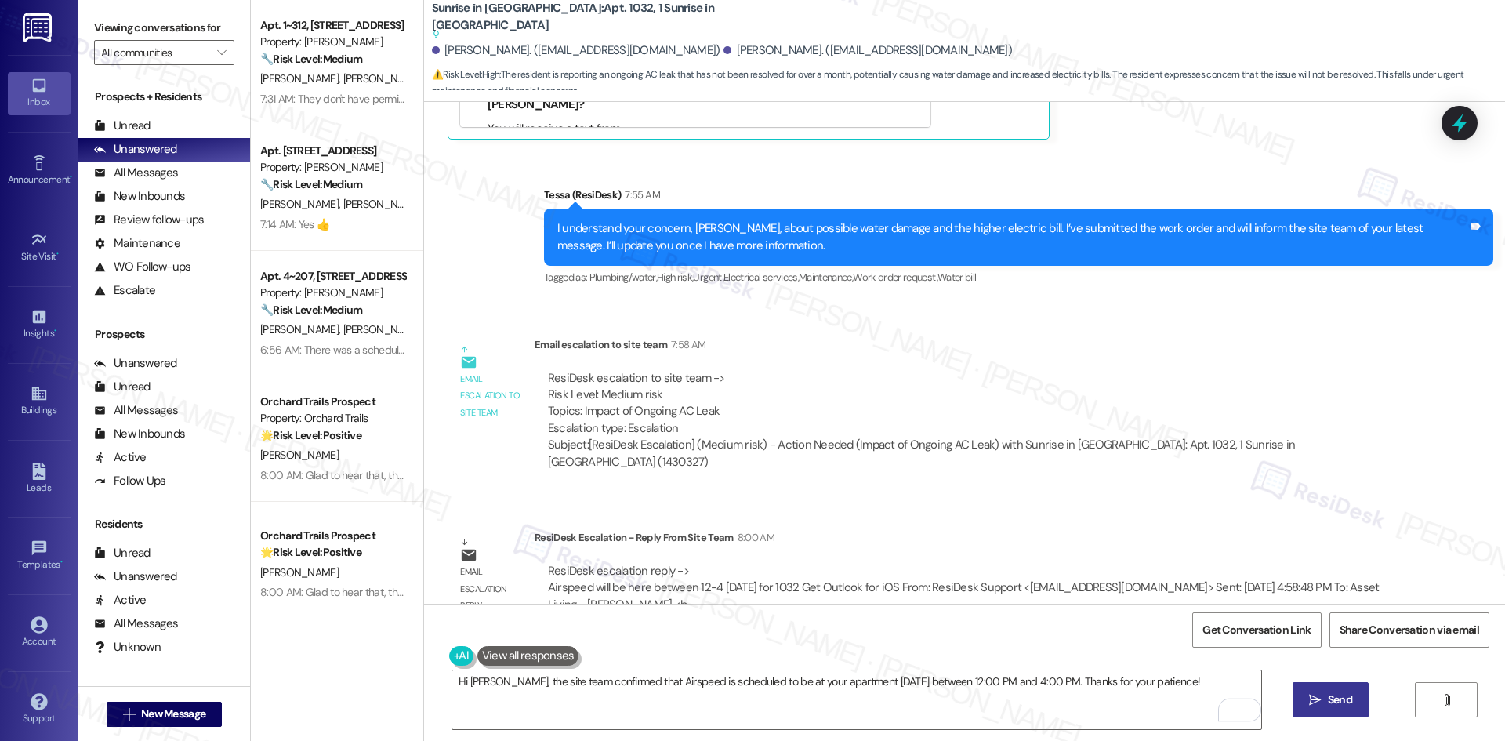
click at [1352, 703] on span "Send" at bounding box center [1339, 699] width 31 height 16
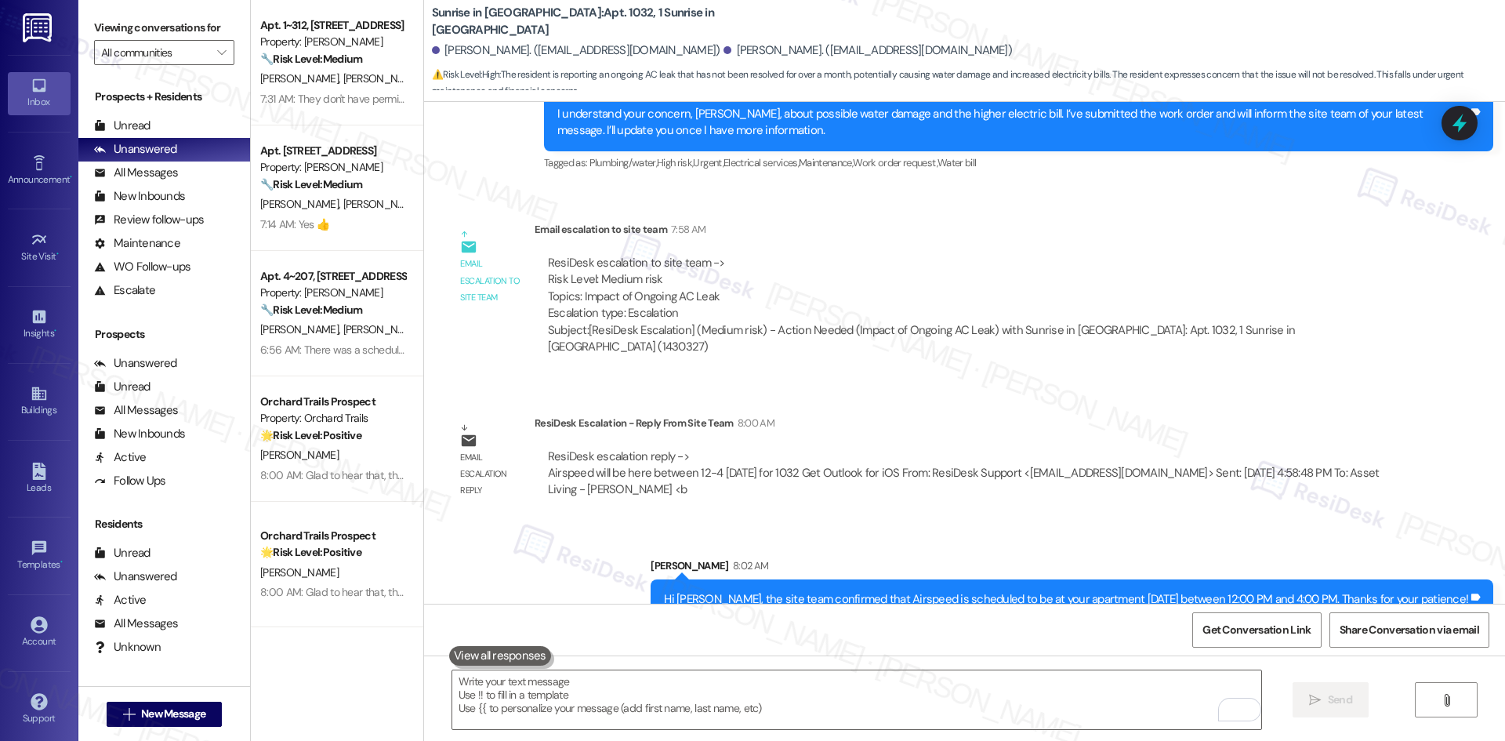
scroll to position [1874, 0]
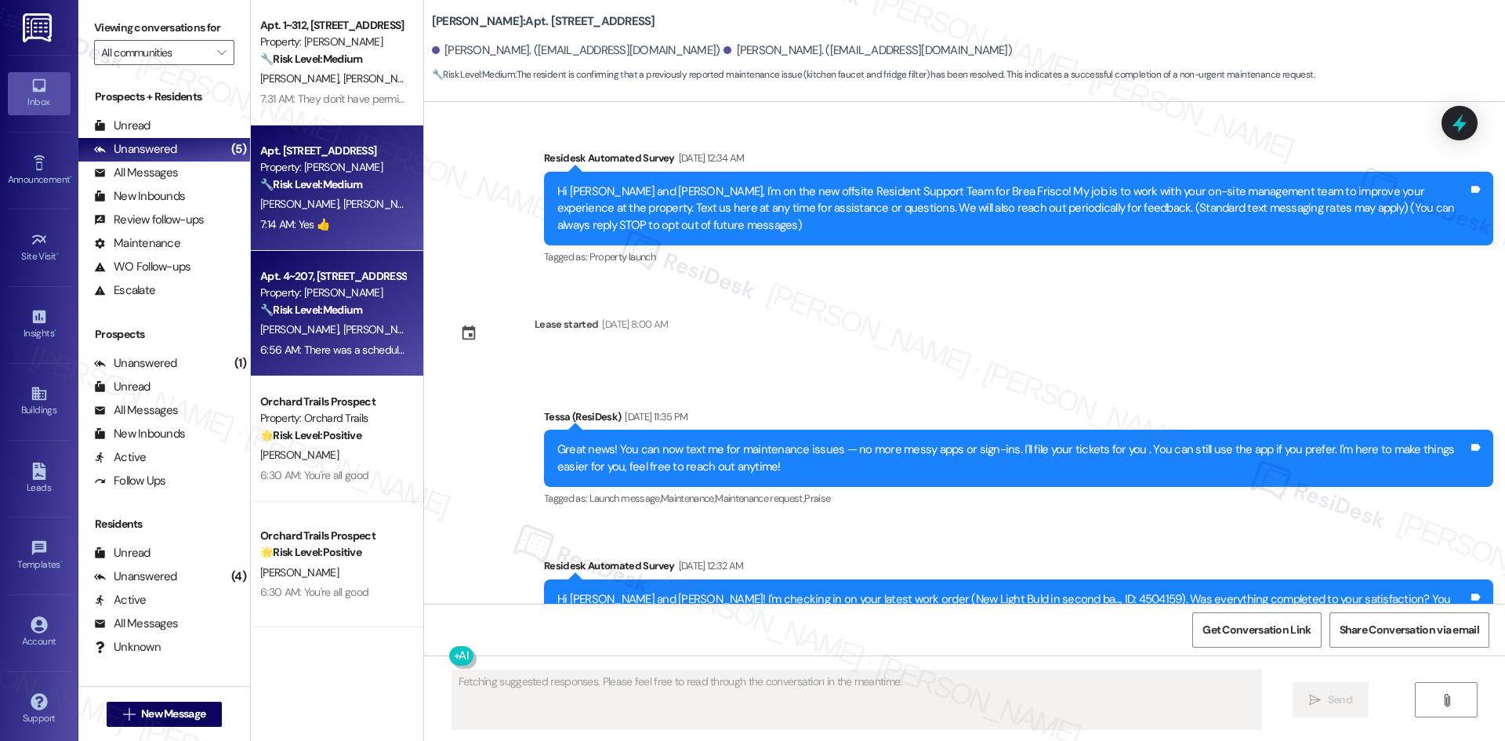
scroll to position [3673, 0]
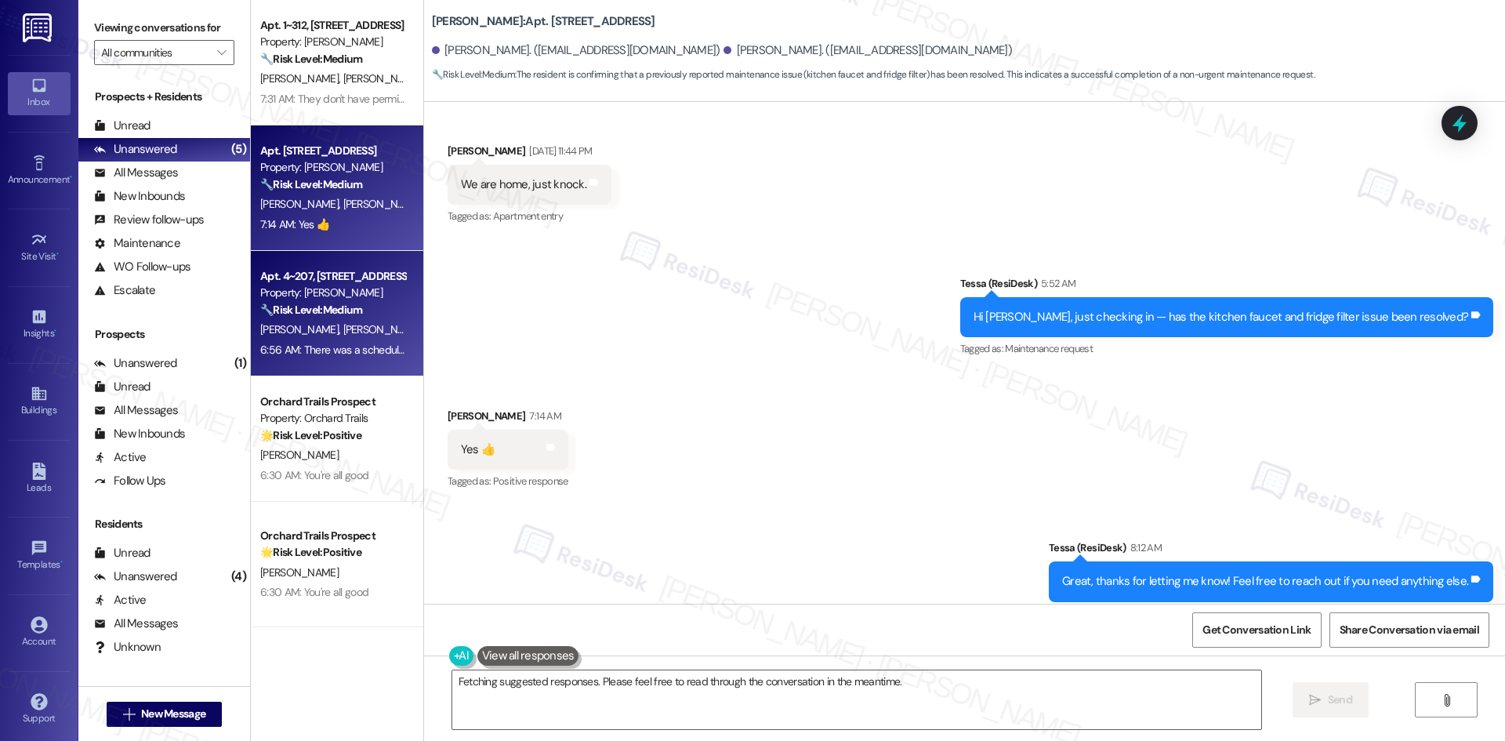
click at [292, 331] on span "[PERSON_NAME]" at bounding box center [301, 329] width 83 height 14
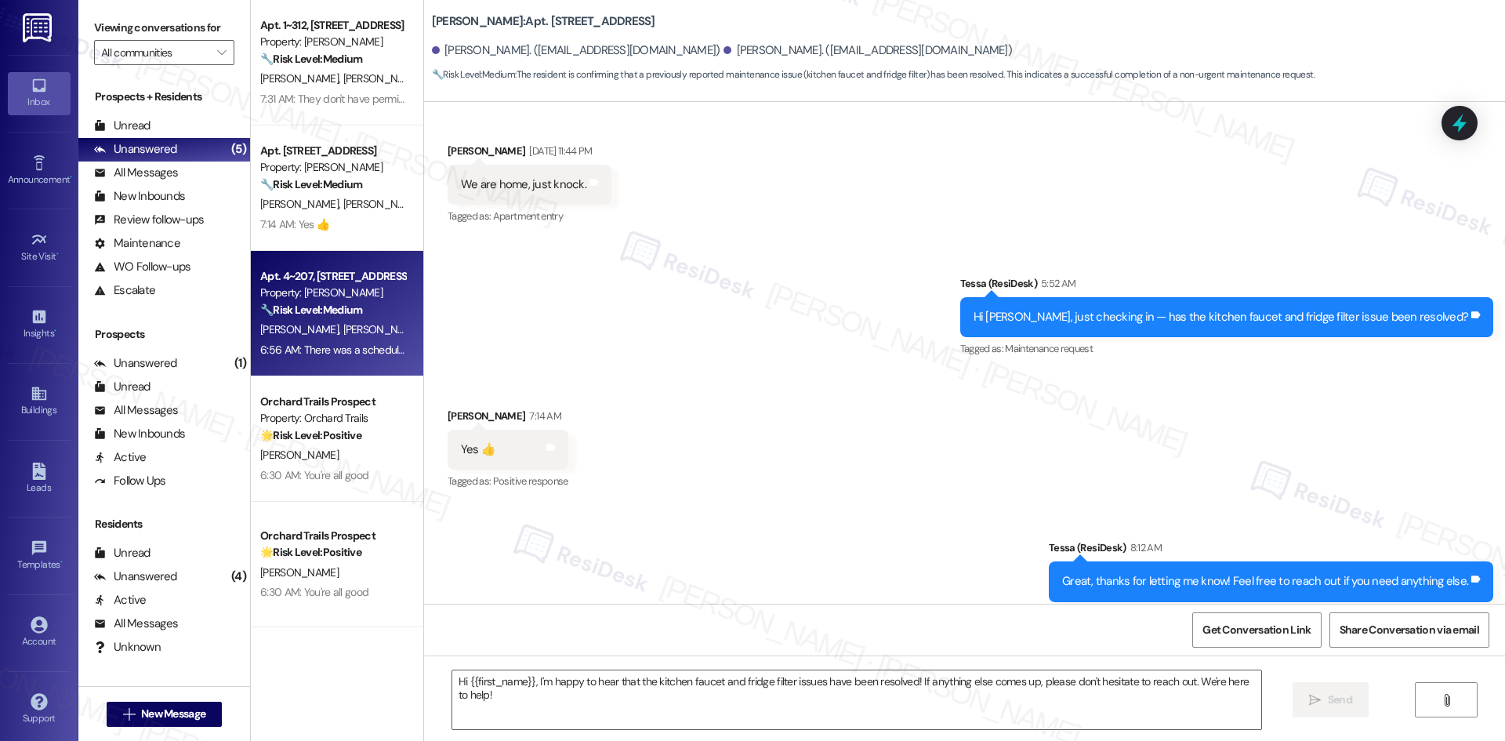
type textarea "Fetching suggested responses. Please feel free to read through the conversation…"
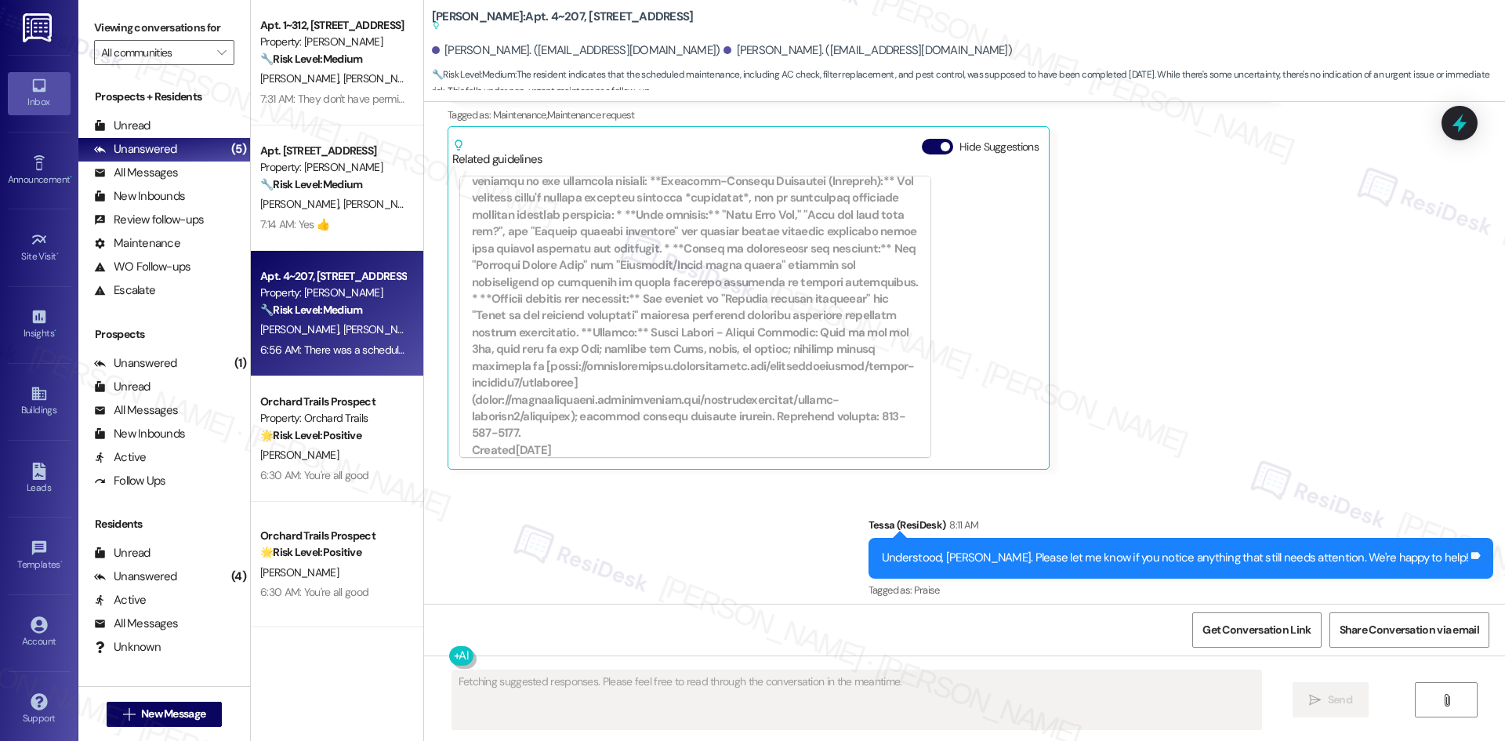
scroll to position [2360, 0]
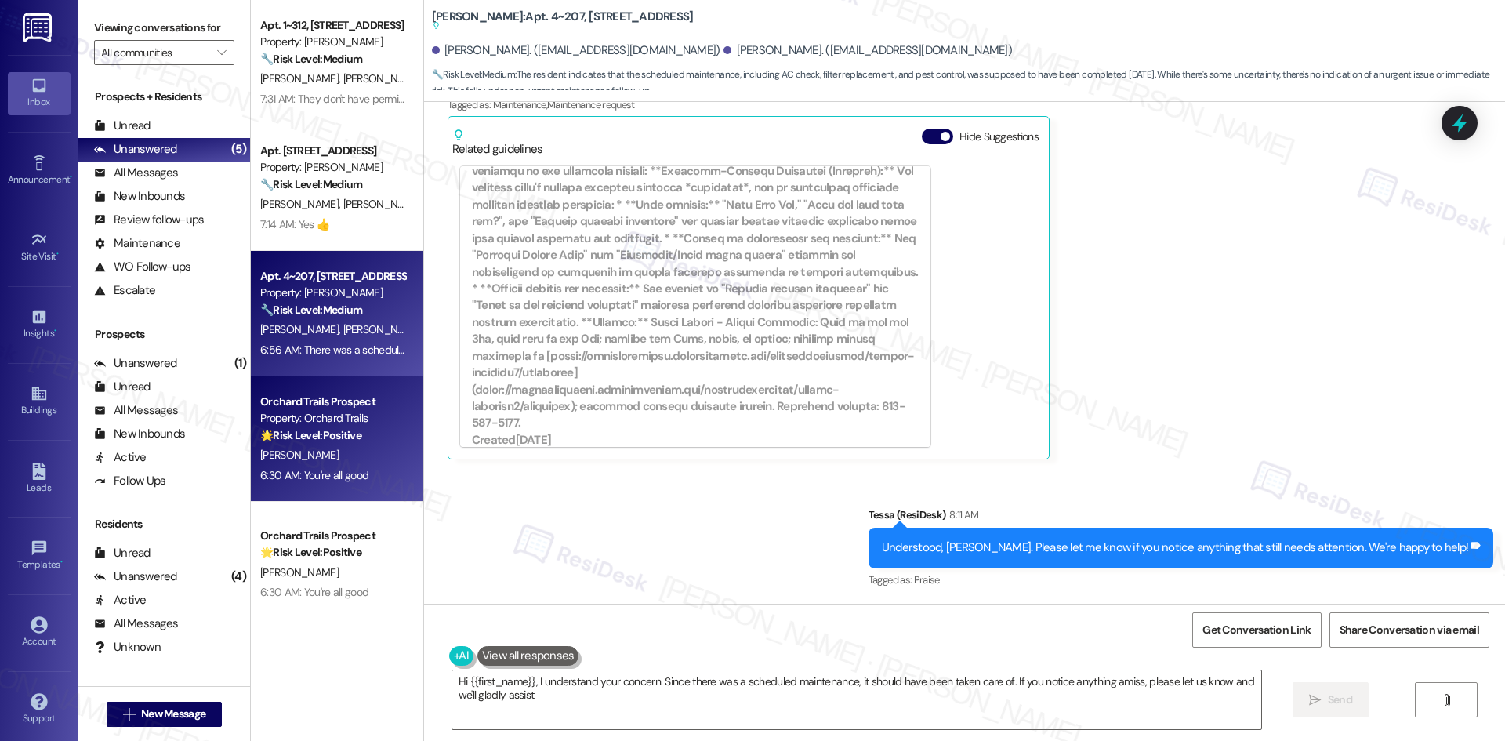
type textarea "Hi {{first_name}}, I understand your concern. Since there was a scheduled maint…"
click at [273, 441] on strong "🌟 Risk Level: Positive" at bounding box center [310, 435] width 101 height 14
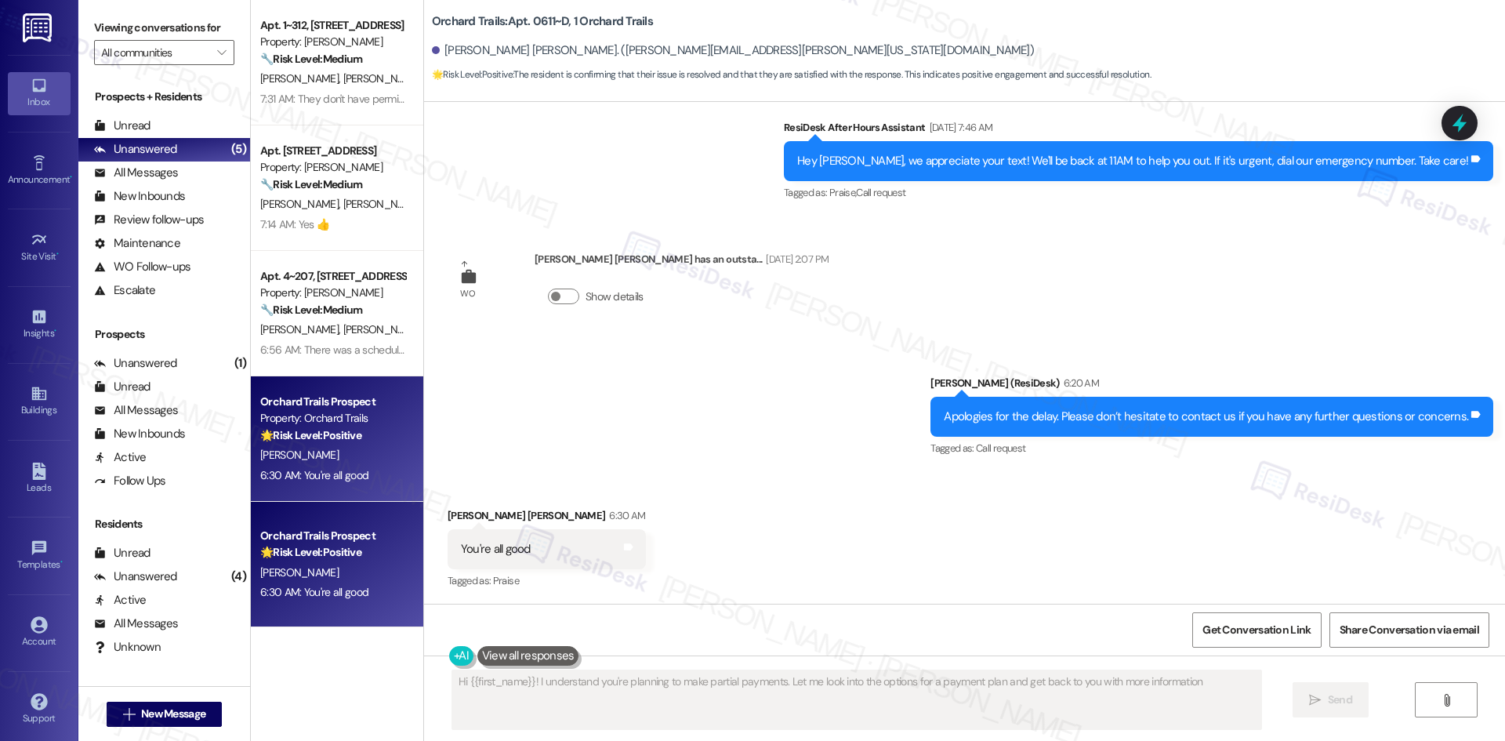
type textarea "Hi {{first_name}}! I understand you're planning to make partial payments. Let m…"
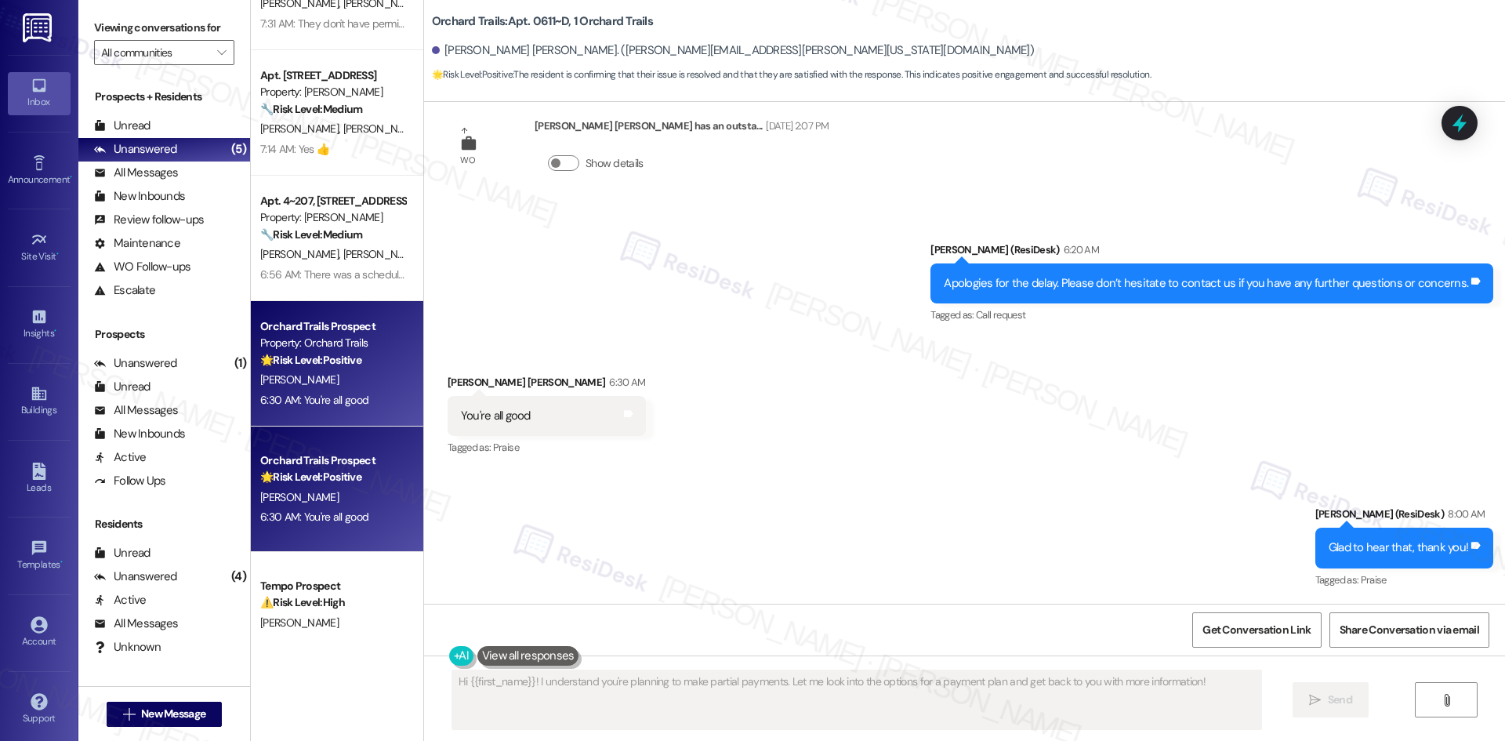
scroll to position [78, 0]
click at [25, 625] on link "Account" at bounding box center [39, 632] width 63 height 42
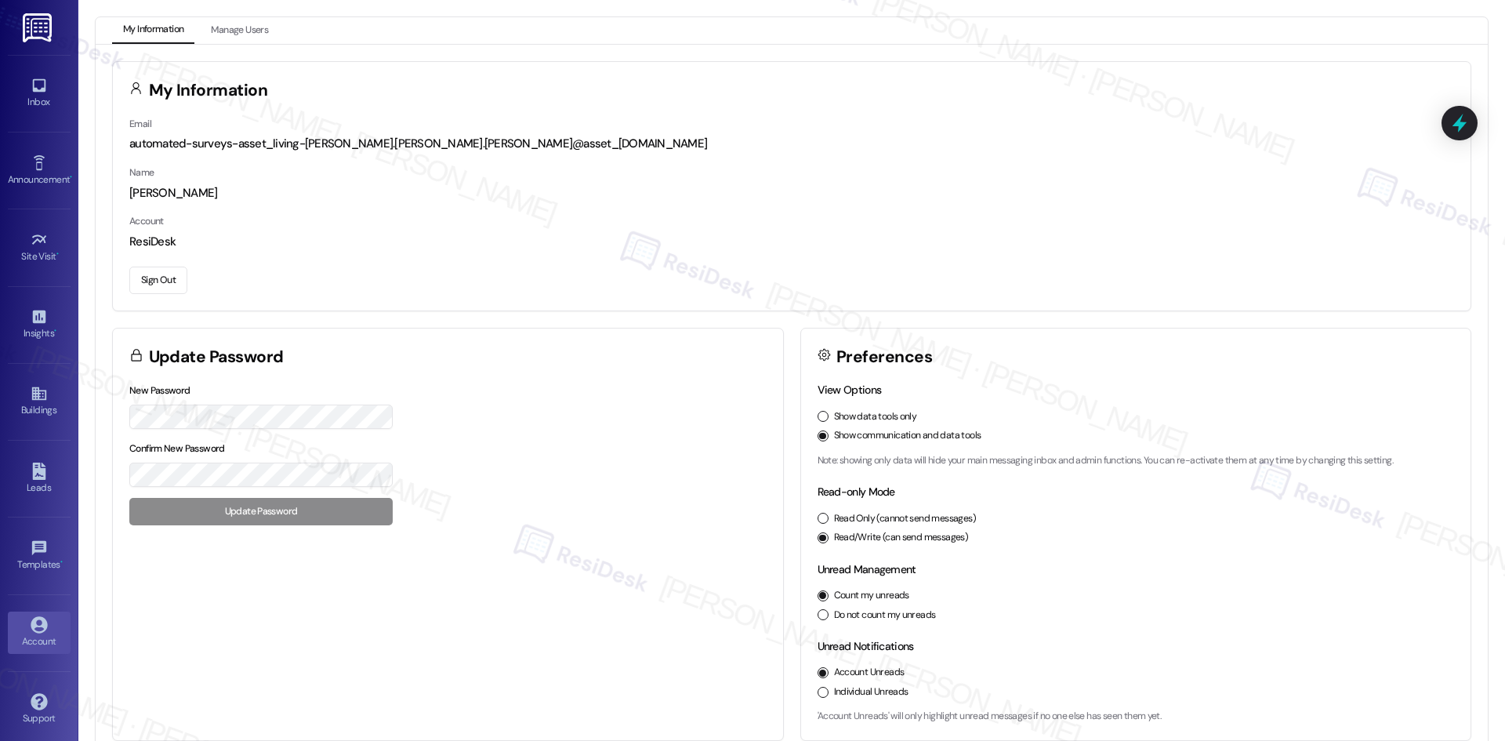
click at [159, 283] on button "Sign Out" at bounding box center [158, 279] width 58 height 27
